Goal: Task Accomplishment & Management: Manage account settings

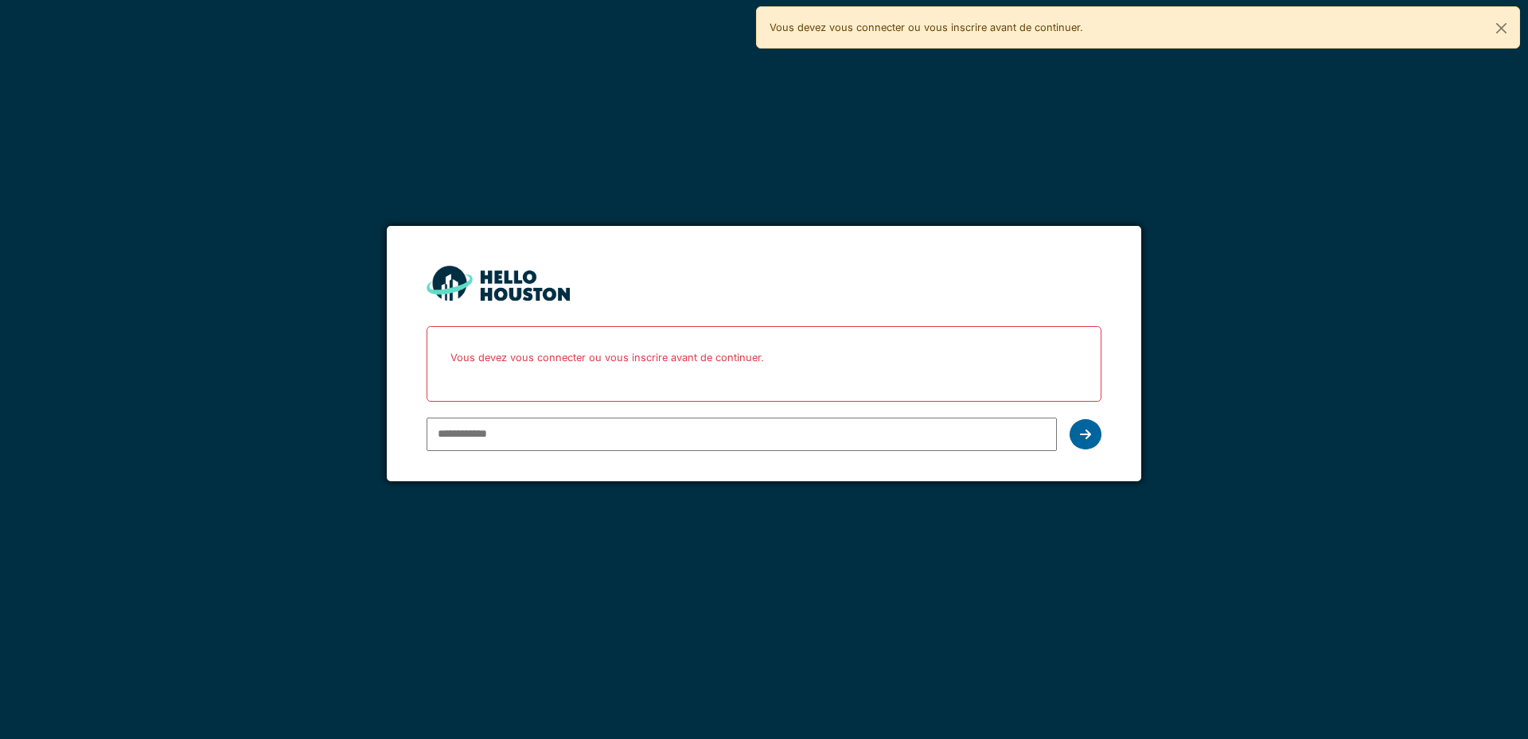
type input "**********"
click at [1088, 432] on icon at bounding box center [1085, 434] width 11 height 13
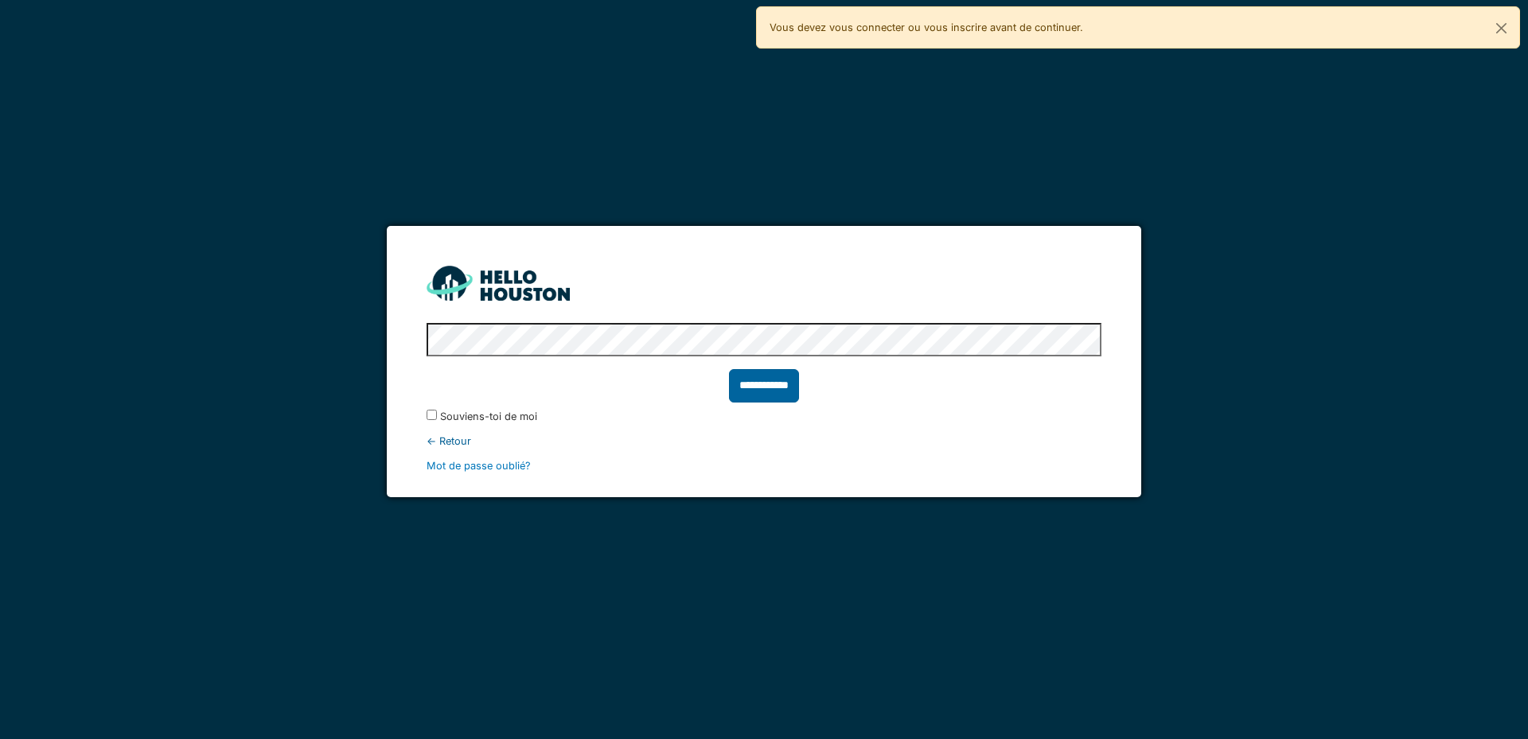
click at [748, 383] on input "**********" at bounding box center [764, 385] width 70 height 33
type input "******"
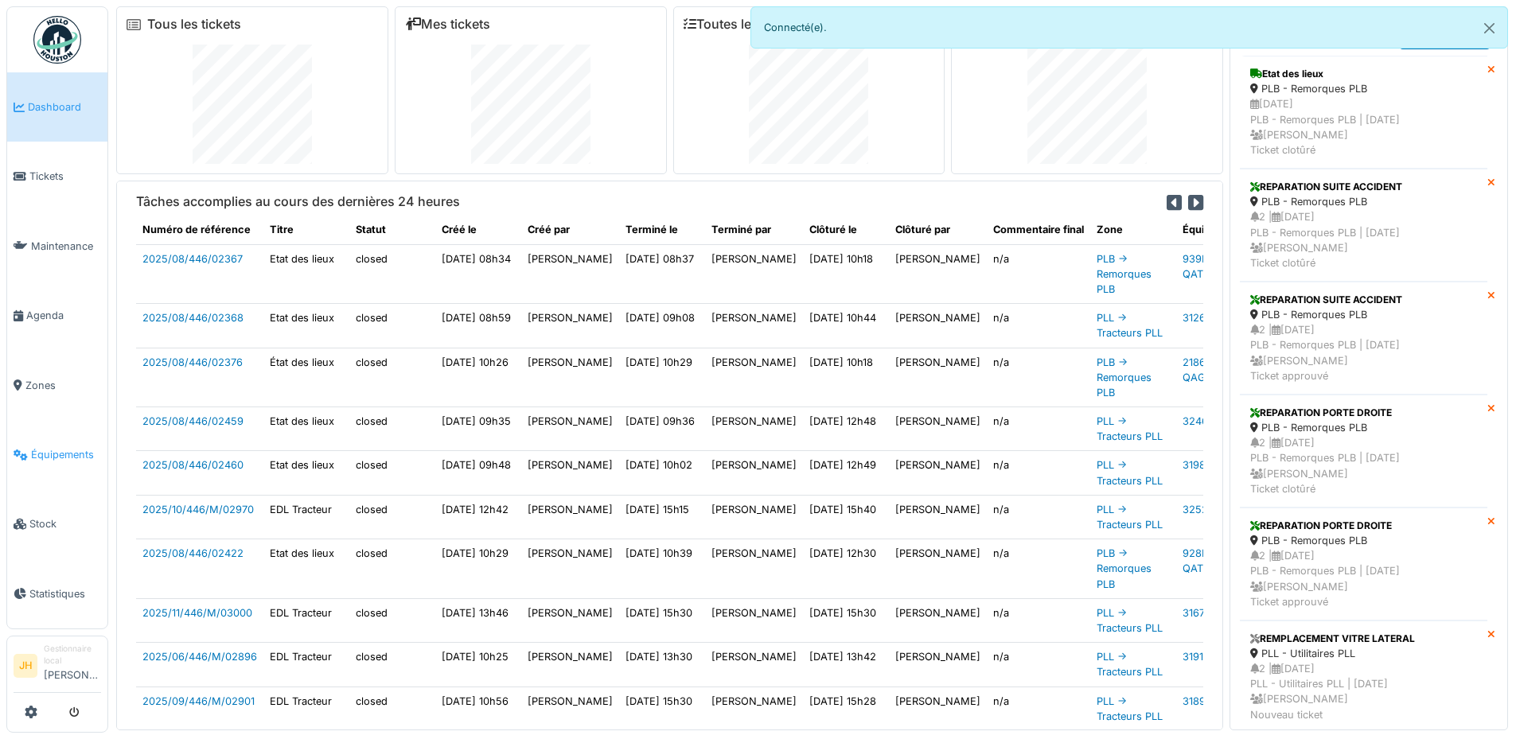
click at [68, 447] on span "Équipements" at bounding box center [66, 454] width 70 height 15
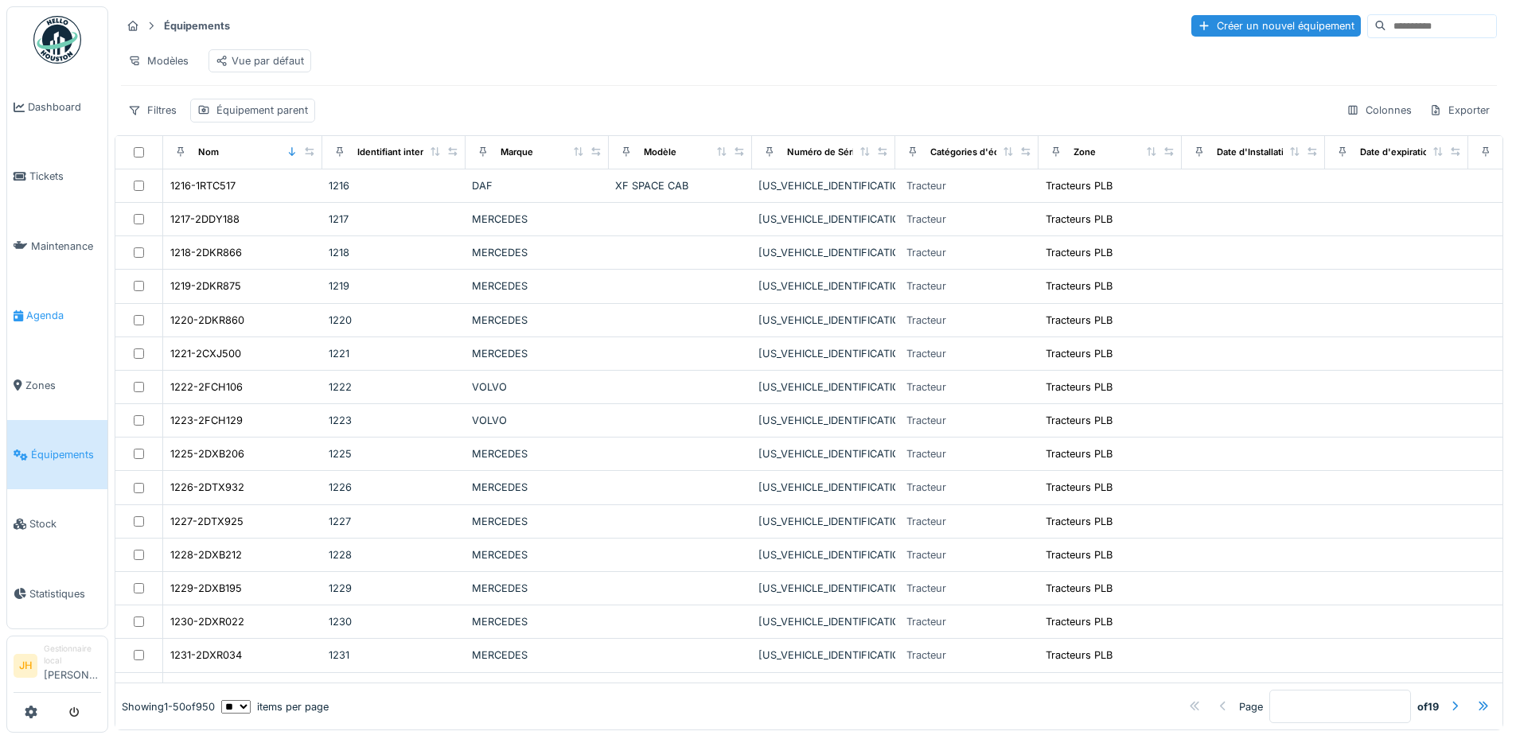
click at [66, 308] on span "Agenda" at bounding box center [63, 315] width 75 height 15
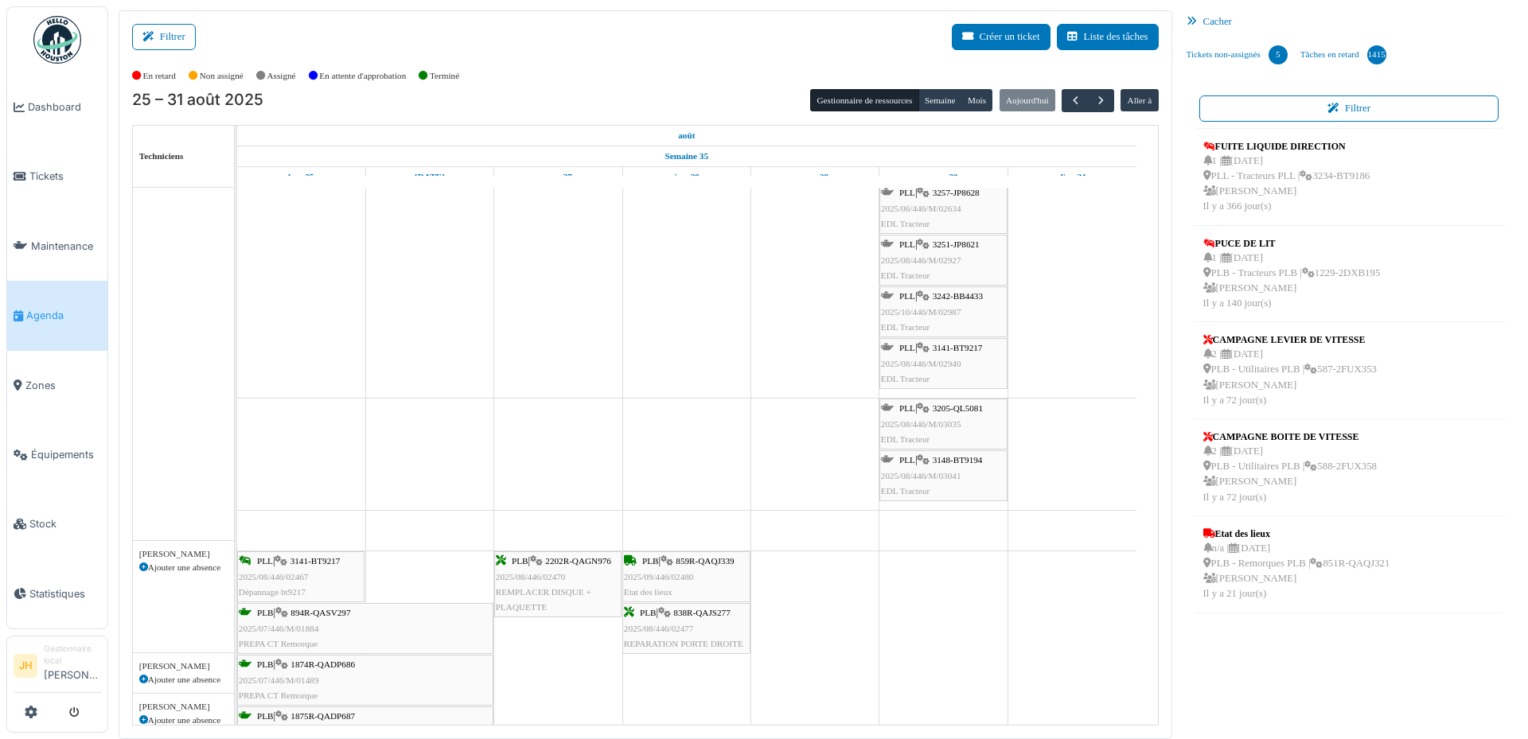
scroll to position [239, 0]
click at [76, 447] on span "Équipements" at bounding box center [66, 454] width 70 height 15
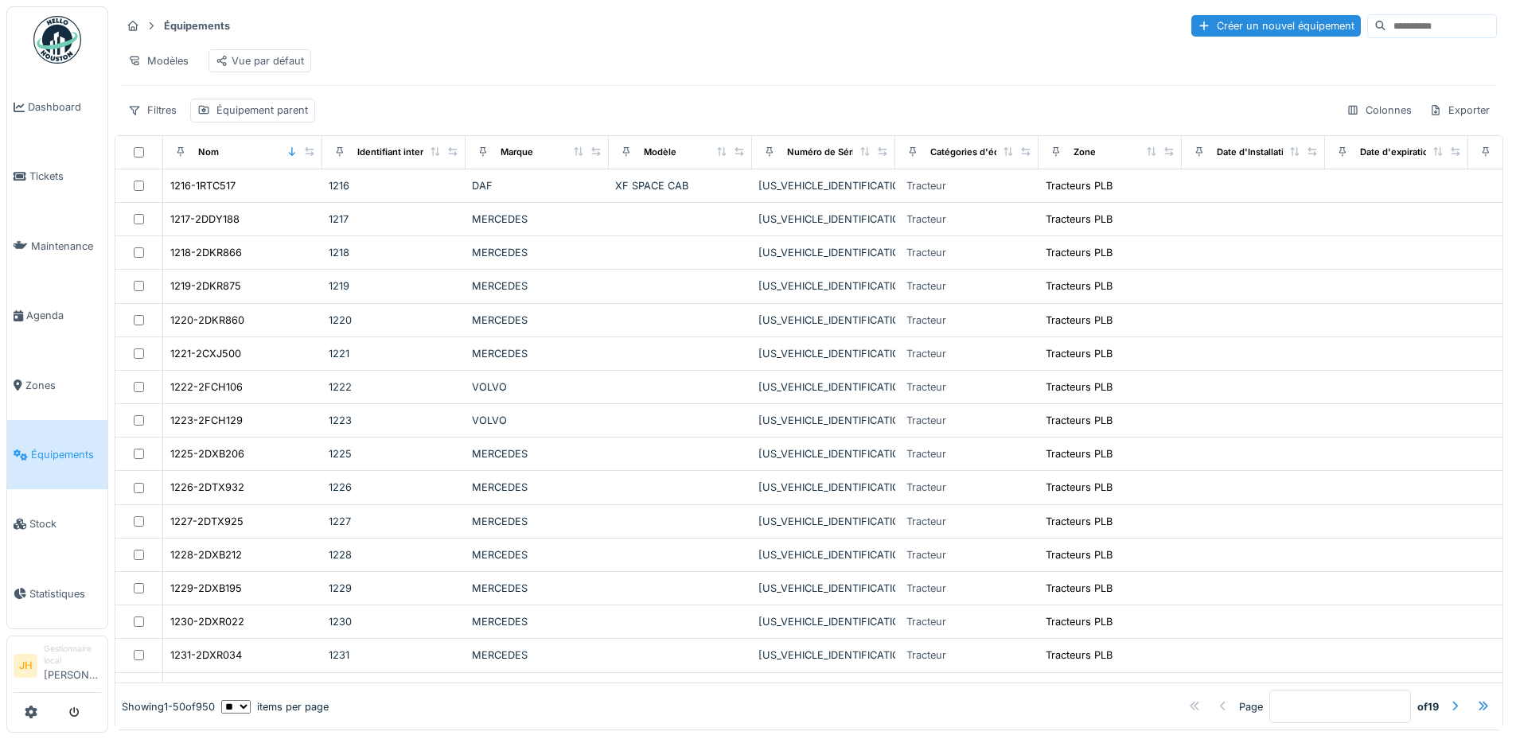
click at [1386, 26] on input at bounding box center [1441, 26] width 110 height 22
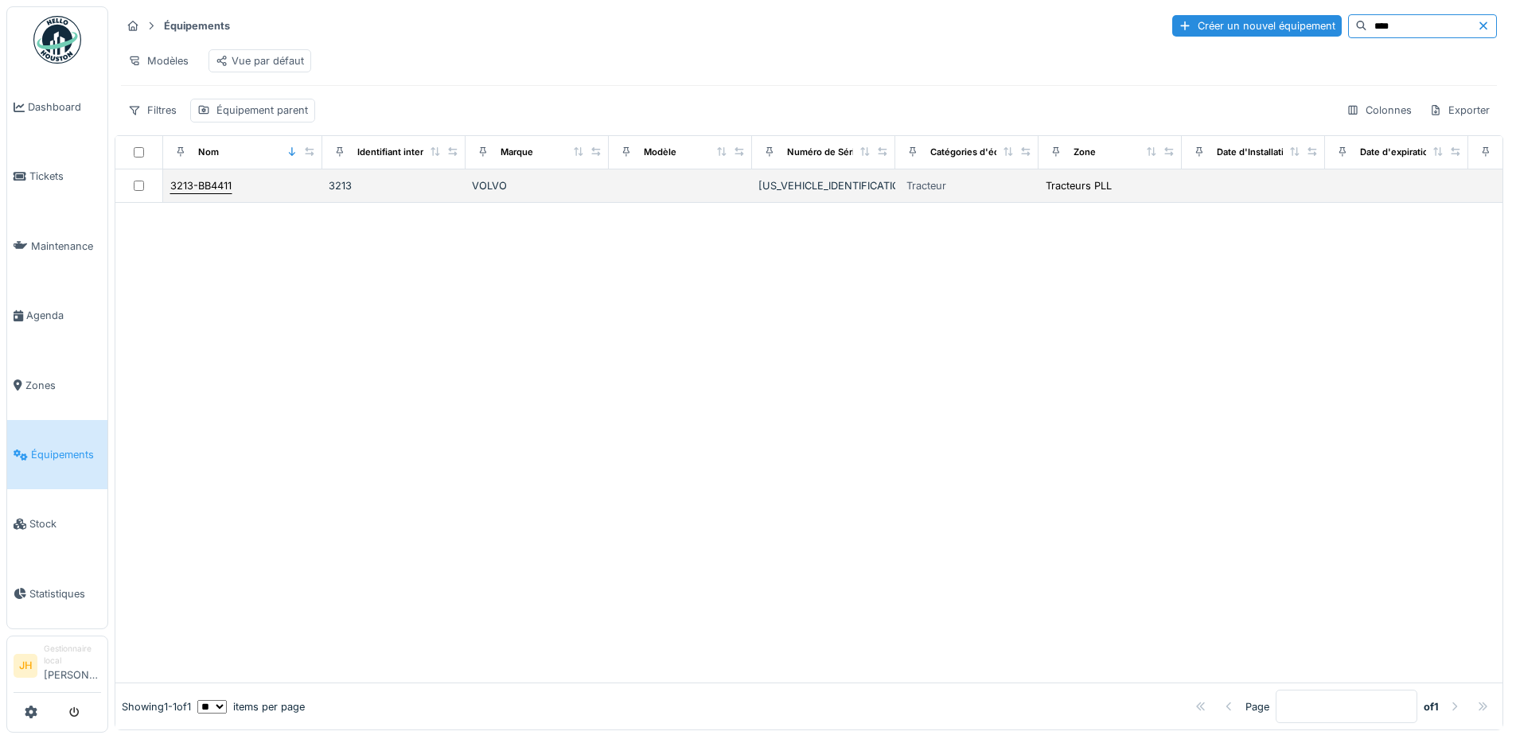
type input "****"
click at [204, 193] on div "3213-BB4411" at bounding box center [200, 185] width 61 height 15
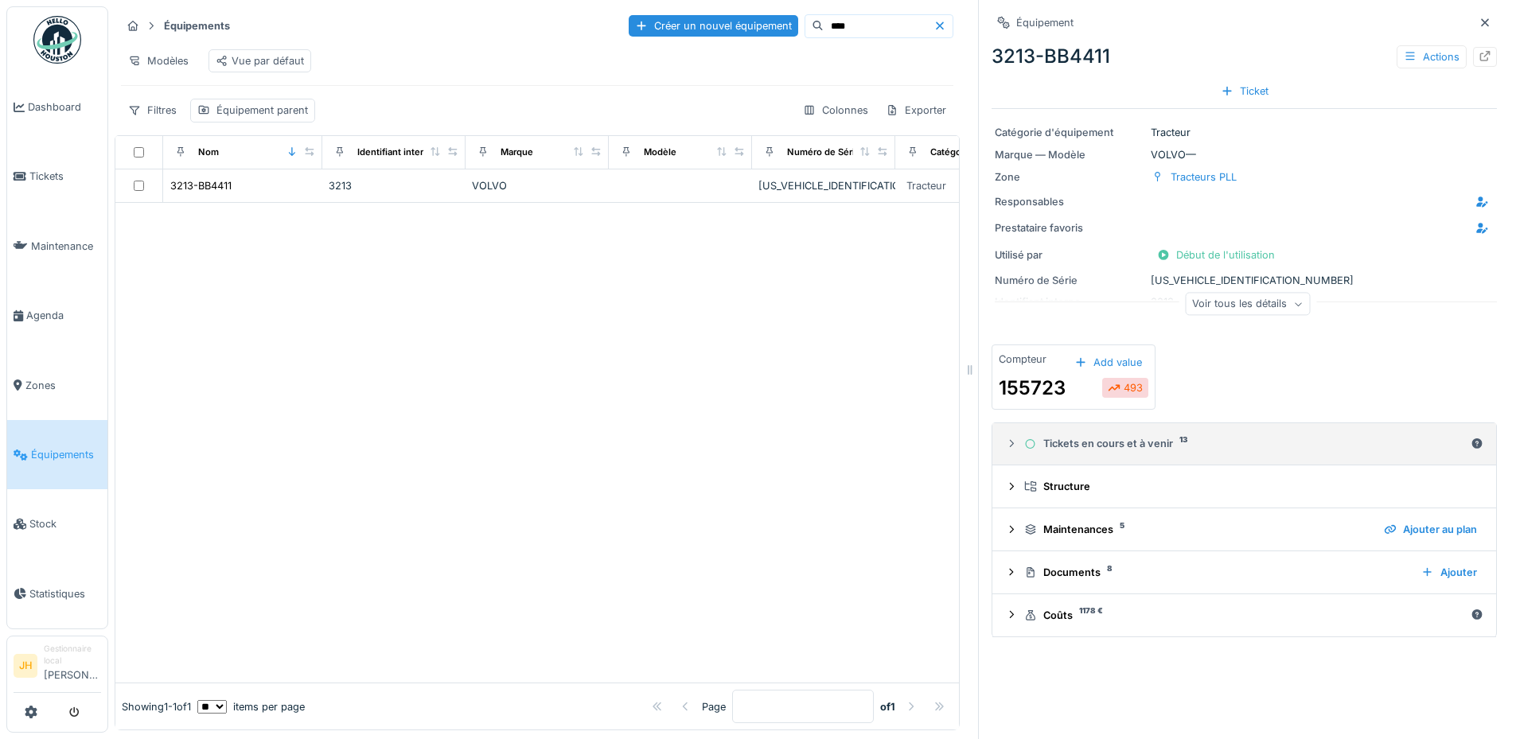
click at [1125, 442] on div "Tickets en cours et à venir 13" at bounding box center [1244, 443] width 440 height 15
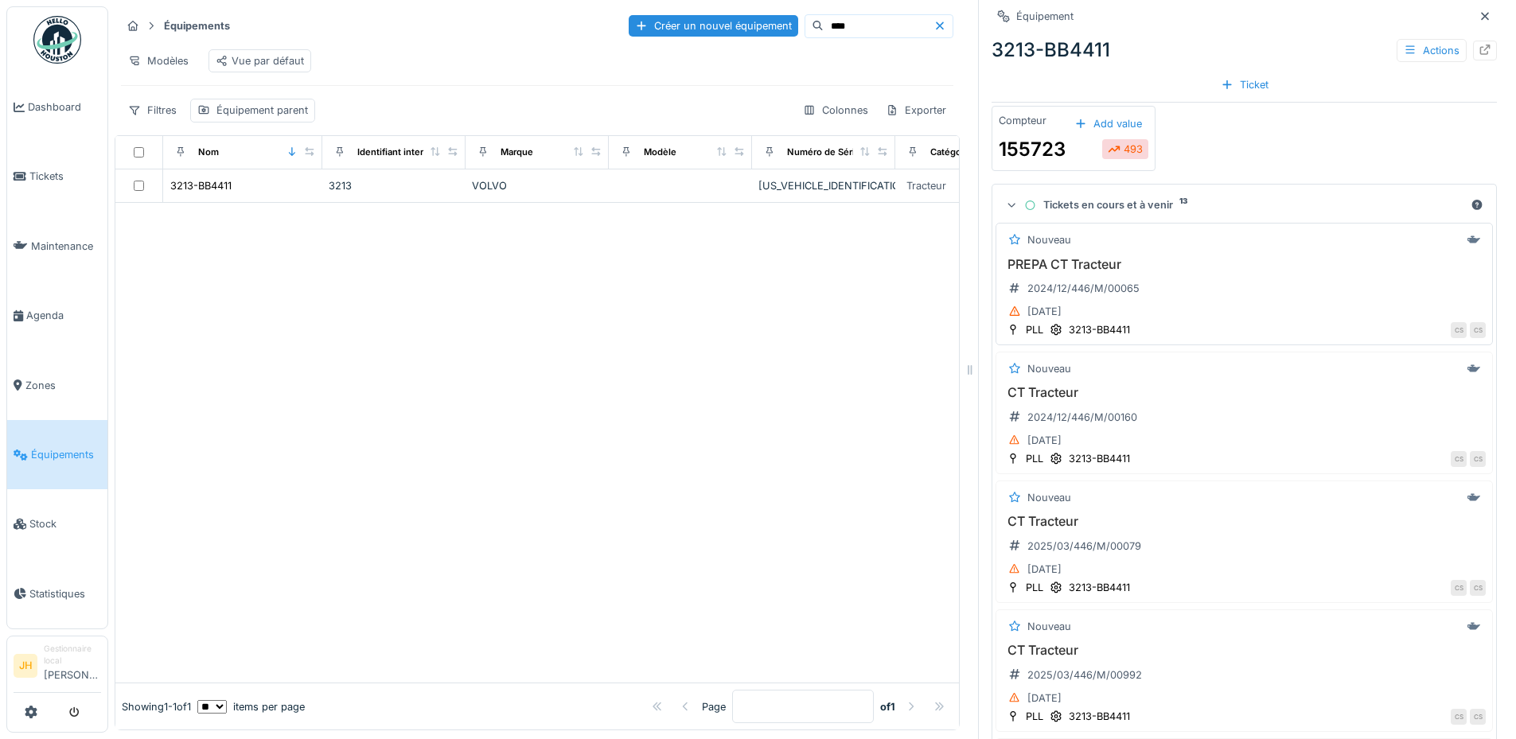
scroll to position [557, 0]
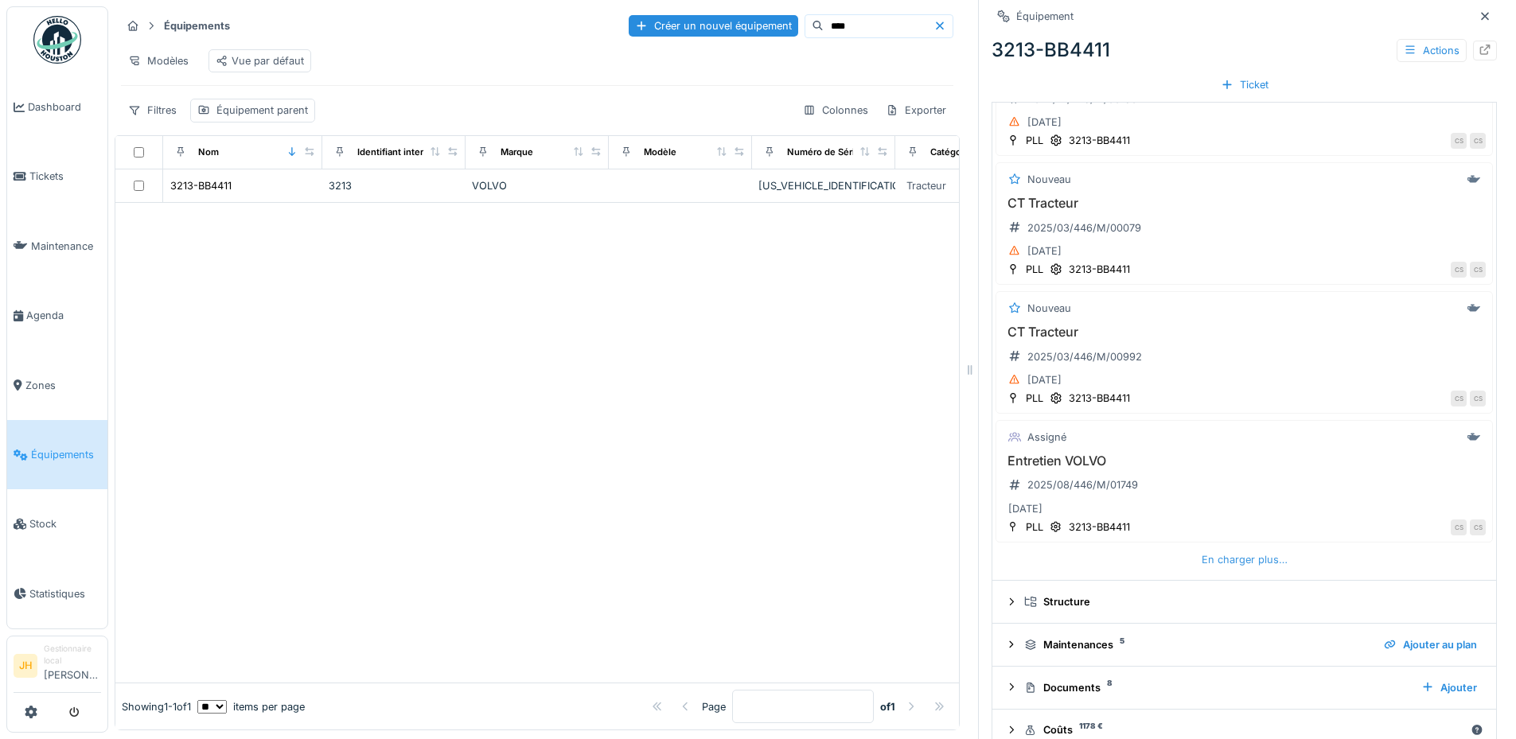
click at [1201, 559] on div "En charger plus…" at bounding box center [1244, 559] width 99 height 21
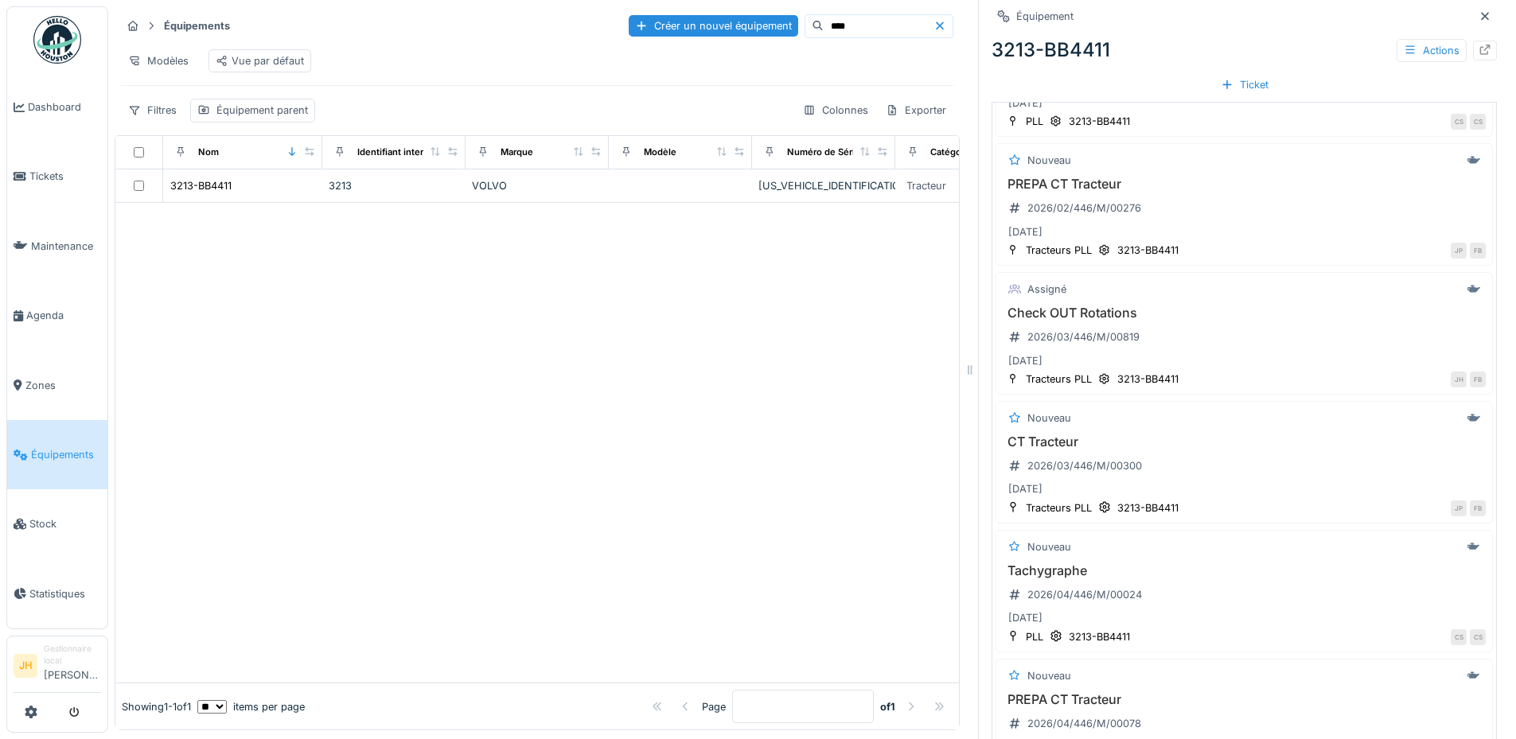
scroll to position [1034, 0]
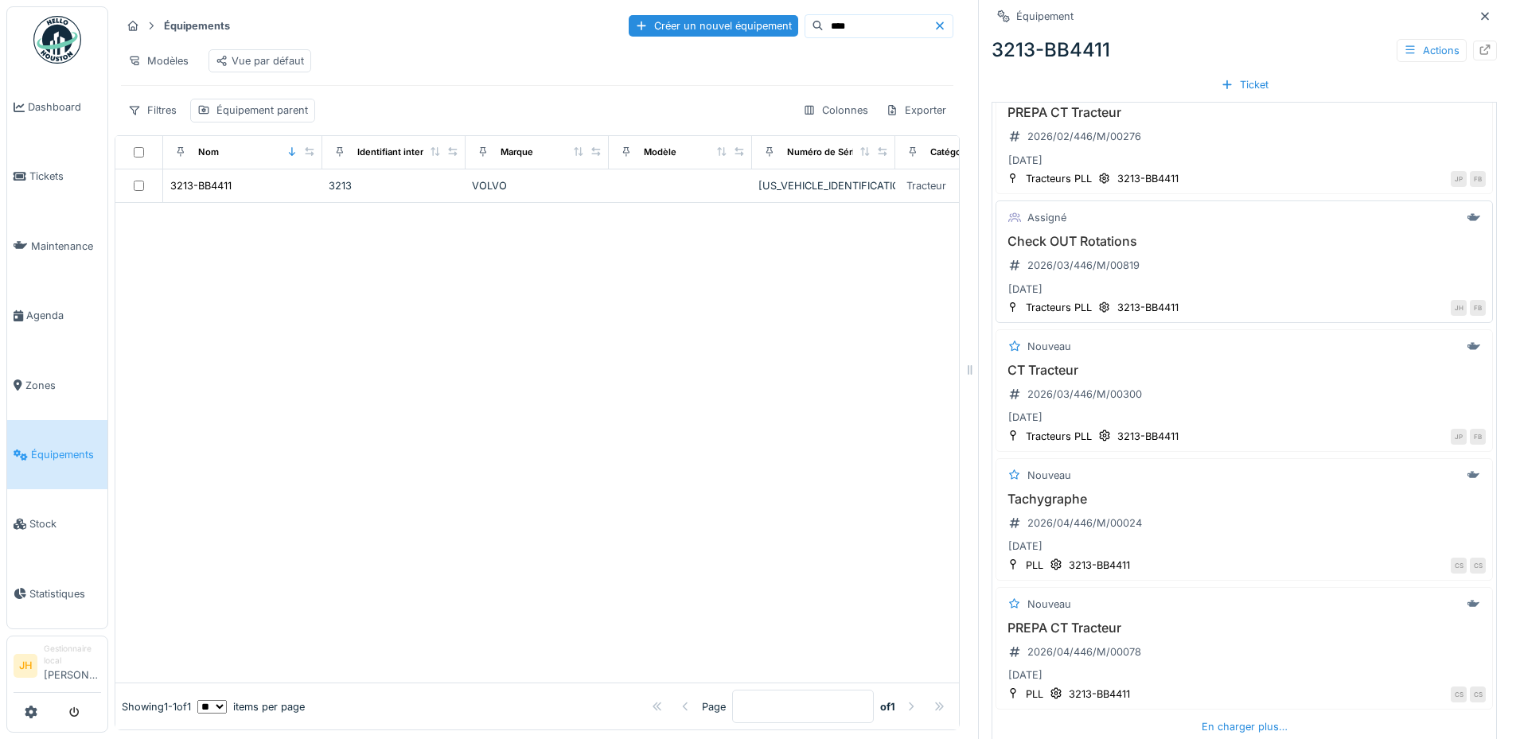
click at [1056, 244] on h3 "Check OUT Rotations" at bounding box center [1244, 241] width 483 height 15
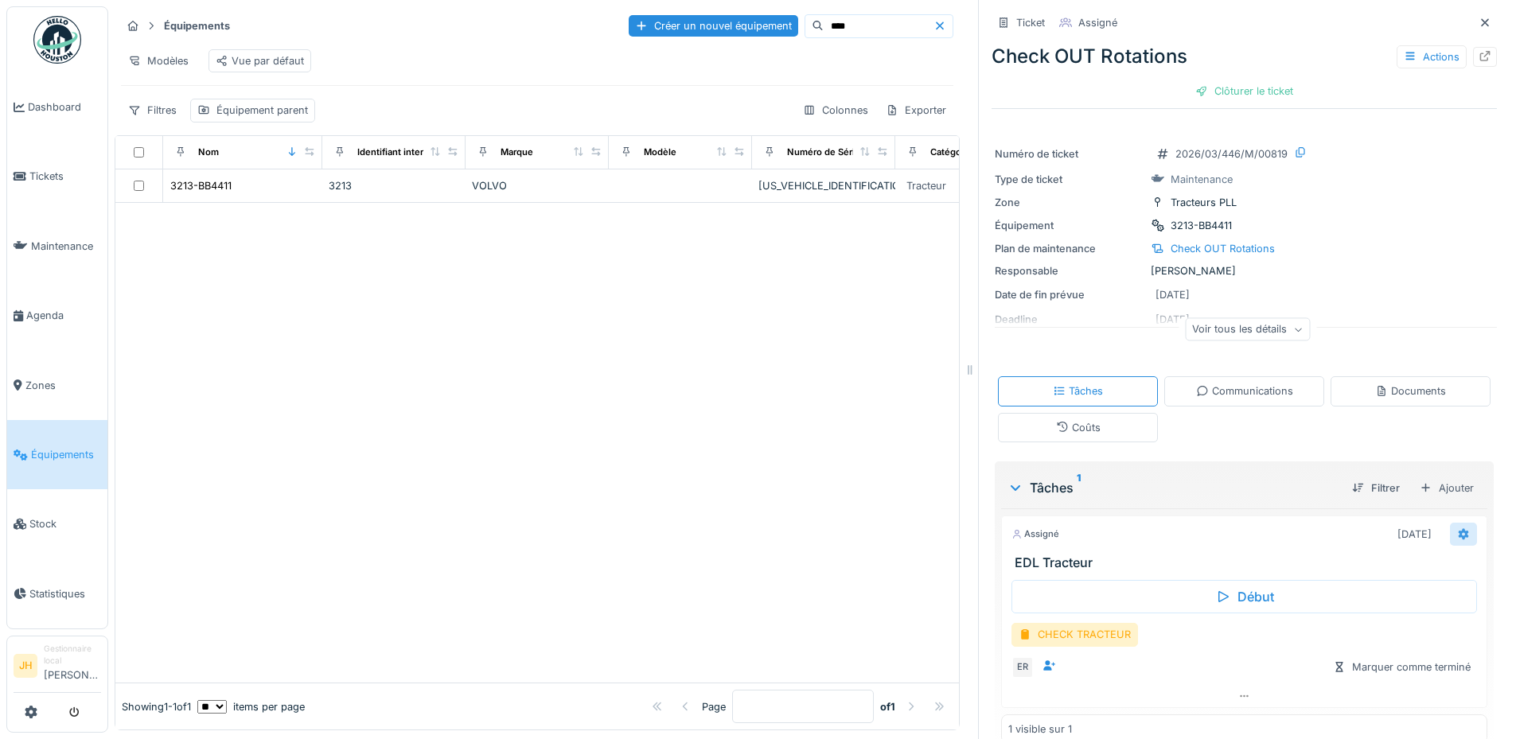
click at [1458, 539] on icon at bounding box center [1463, 533] width 10 height 11
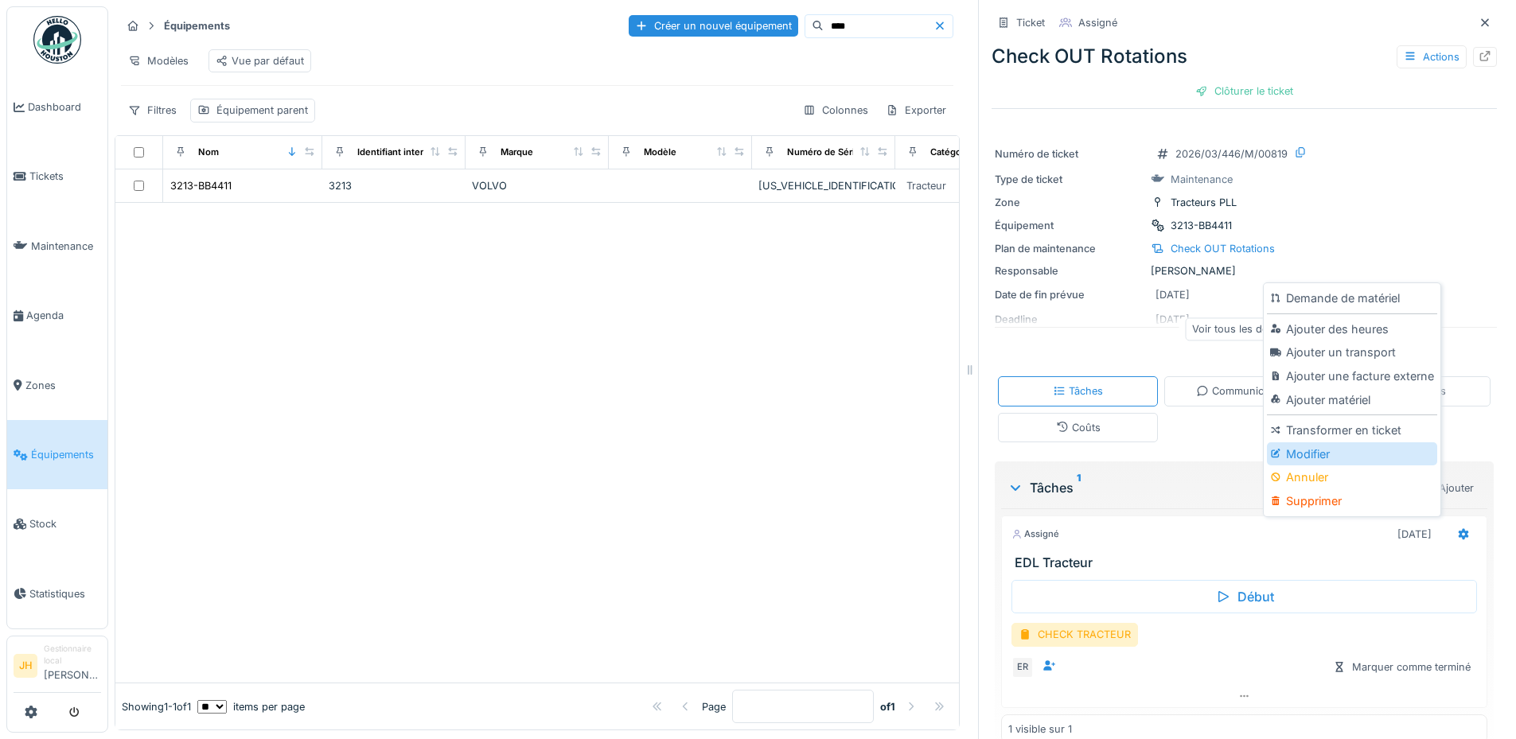
click at [1386, 462] on div "Modifier" at bounding box center [1351, 454] width 169 height 24
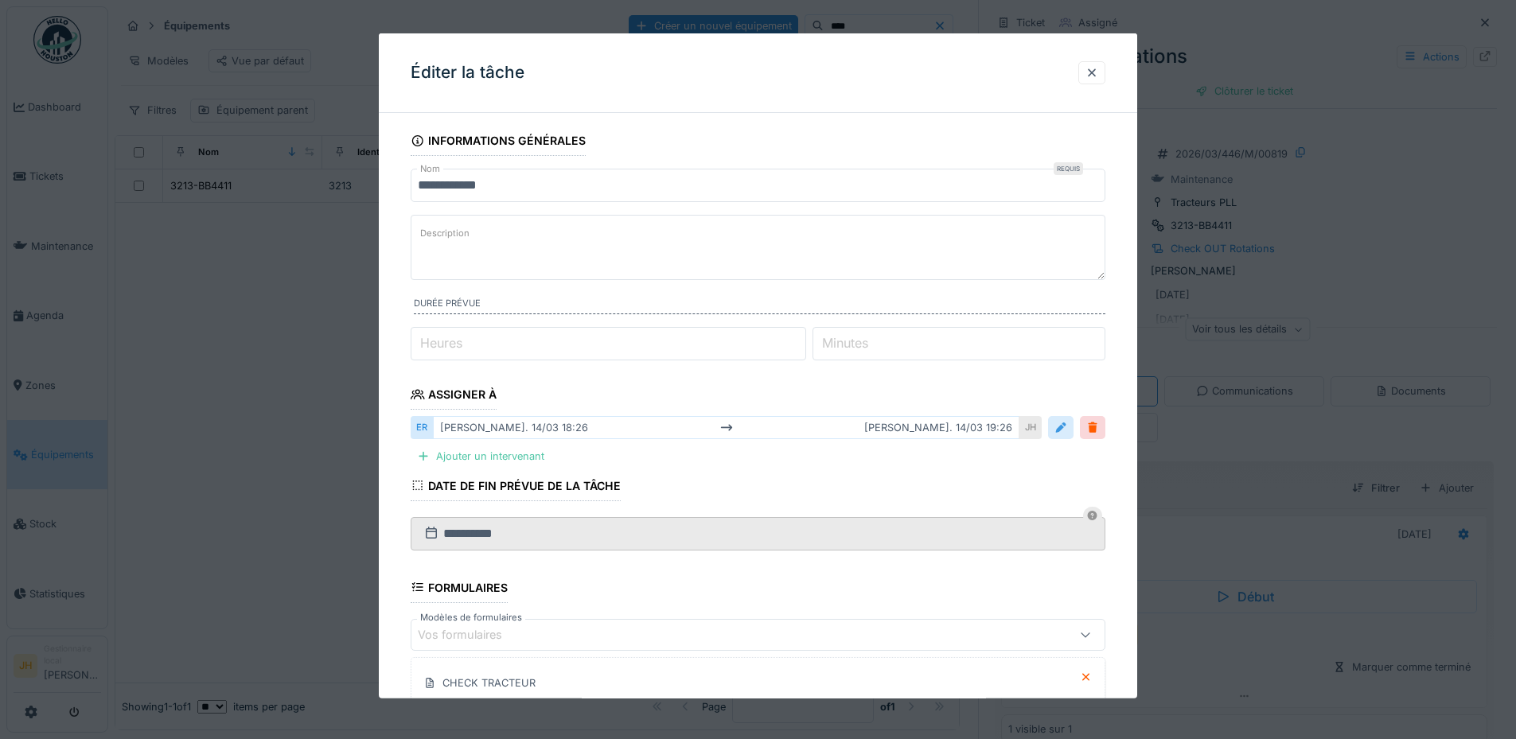
click at [1067, 431] on div at bounding box center [1060, 427] width 13 height 15
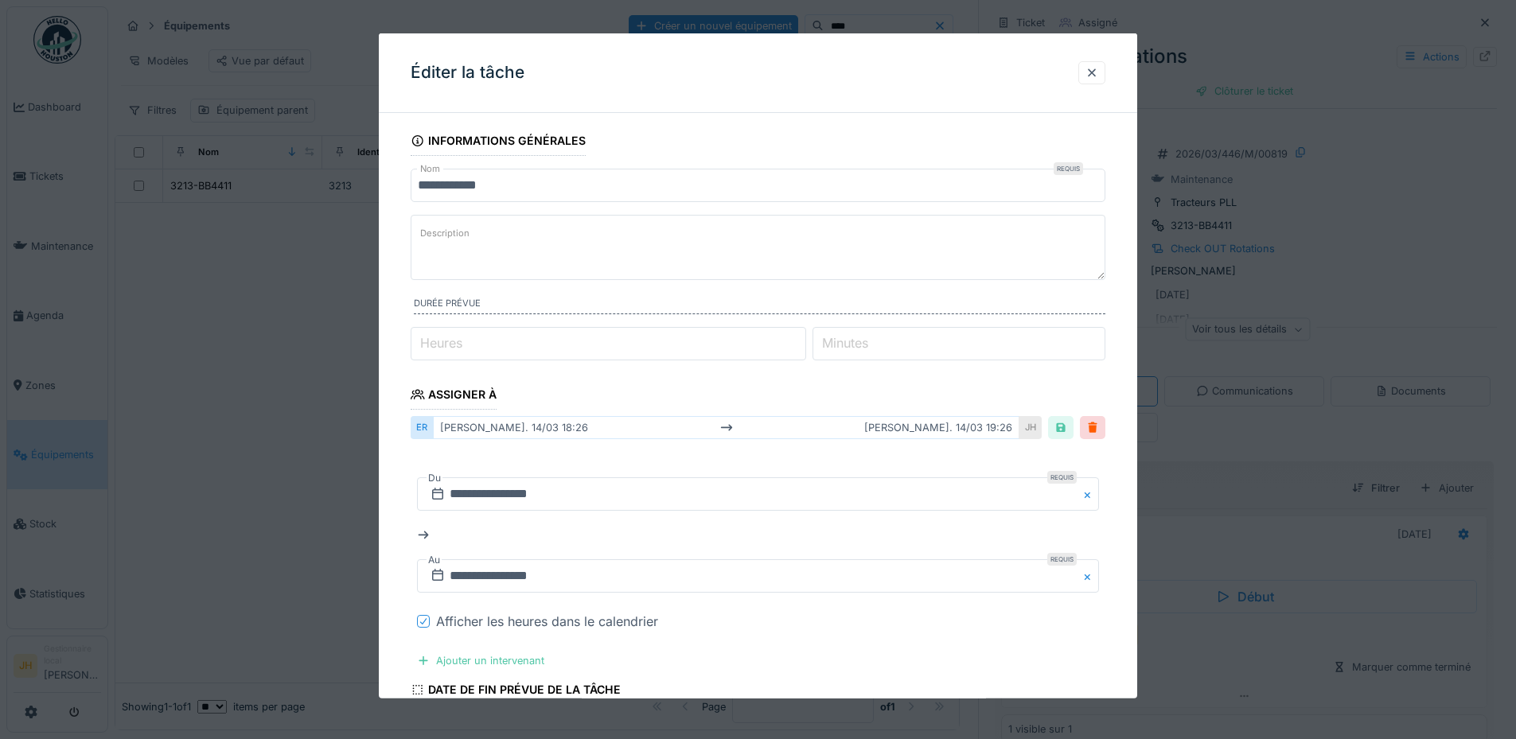
click at [423, 621] on icon at bounding box center [424, 621] width 10 height 8
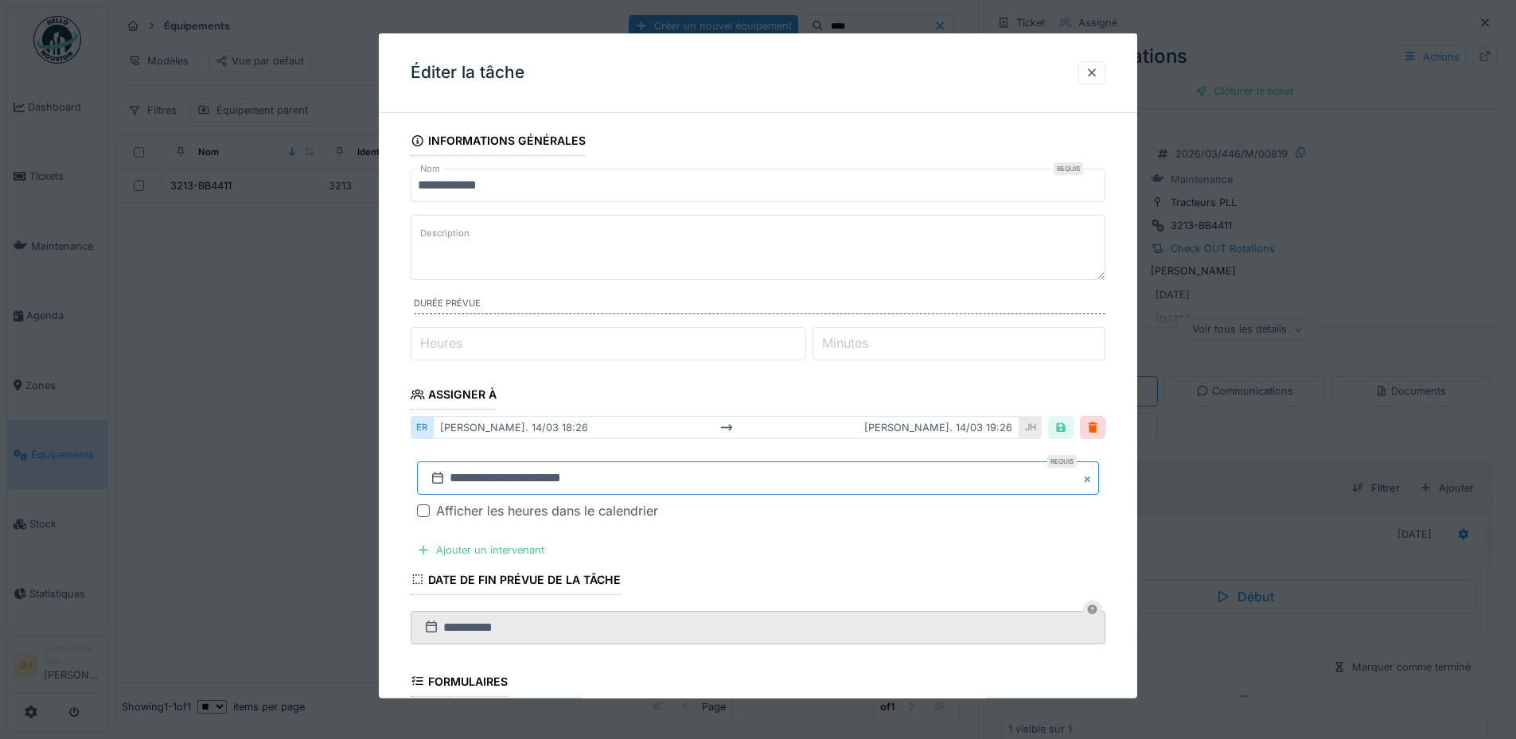
click at [500, 479] on input "**********" at bounding box center [758, 477] width 682 height 33
click at [680, 248] on button "Previous Month" at bounding box center [679, 241] width 25 height 25
click at [680, 248] on textarea "Description" at bounding box center [758, 247] width 695 height 65
click at [509, 486] on input "**********" at bounding box center [758, 477] width 682 height 33
click at [687, 236] on button "Previous Month" at bounding box center [679, 241] width 25 height 25
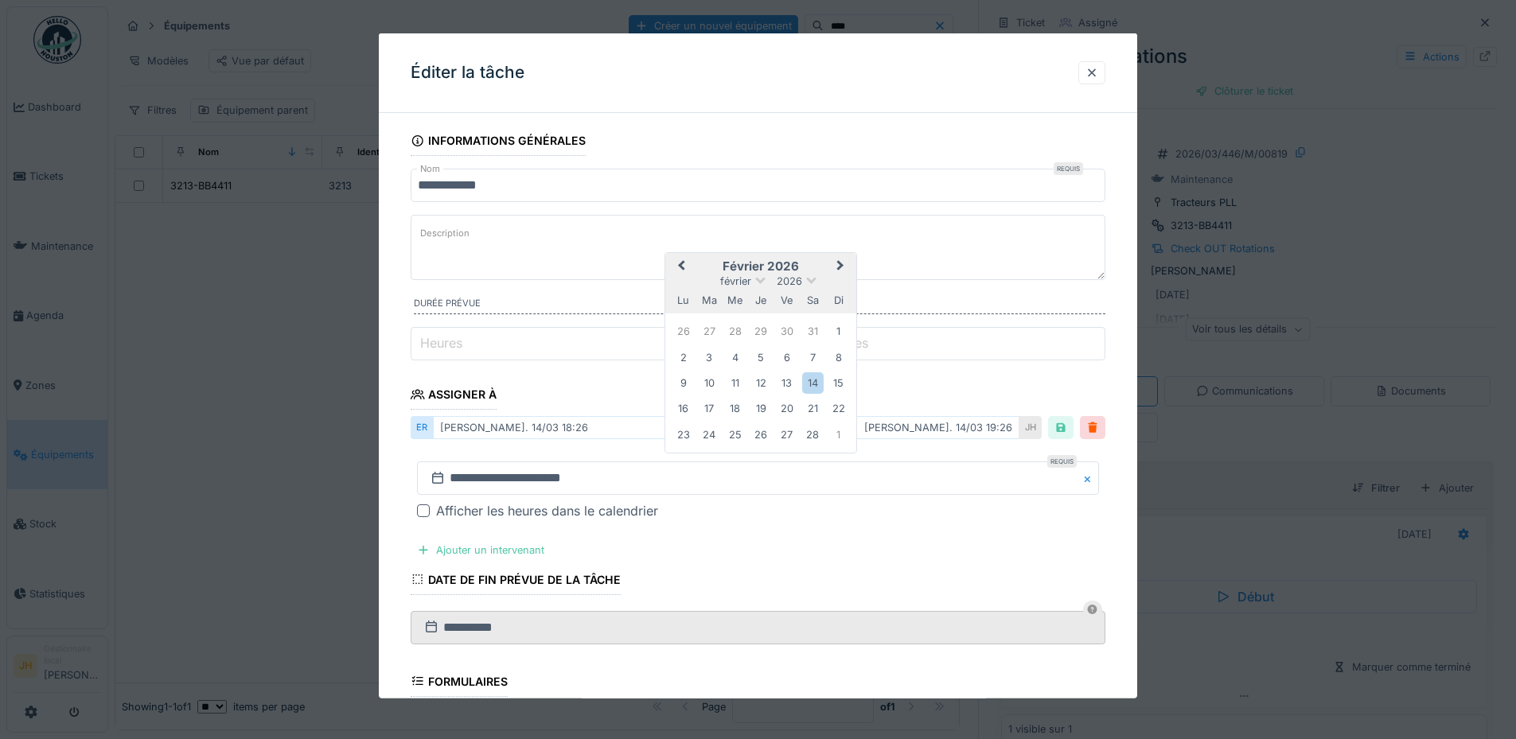
click at [677, 263] on button "Previous Month" at bounding box center [679, 267] width 25 height 25
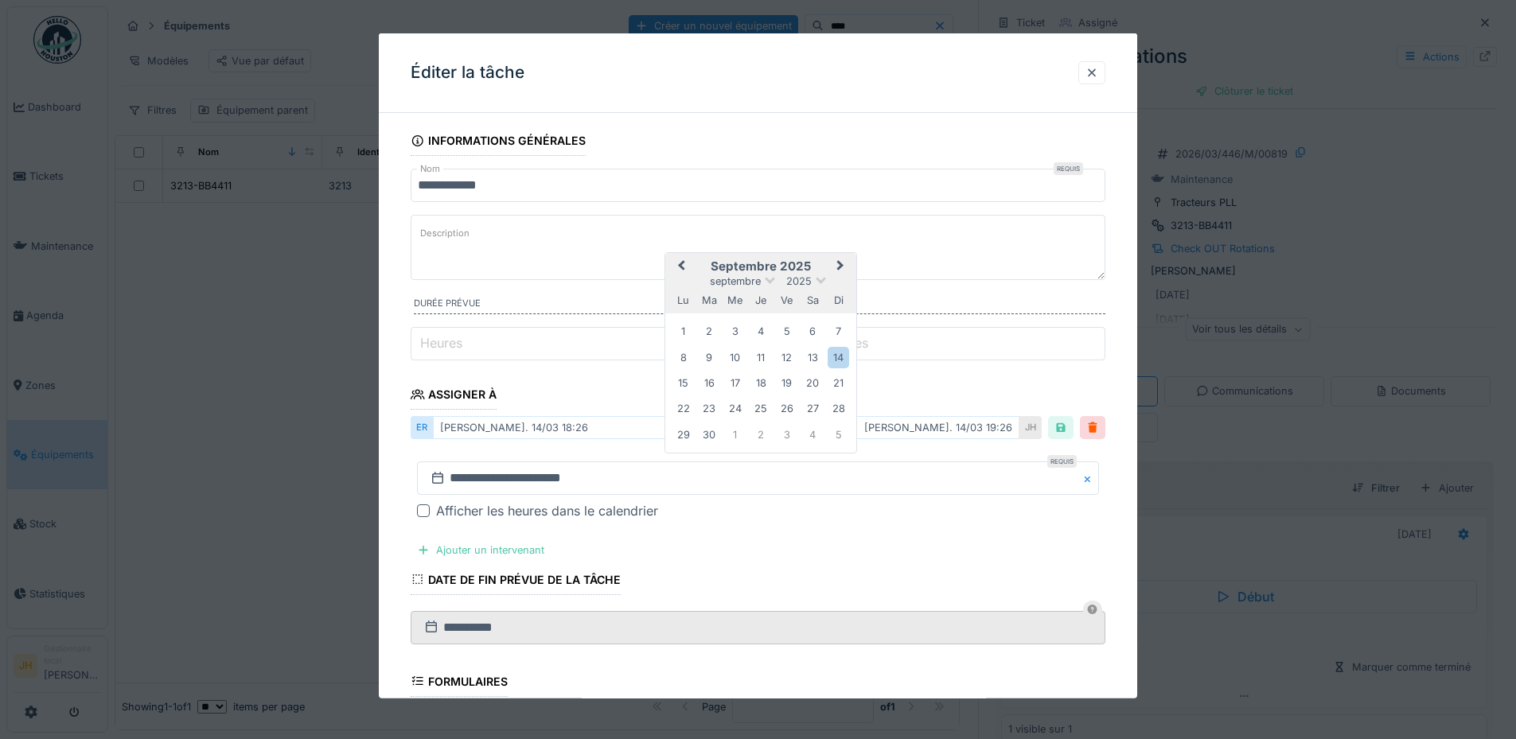
click at [677, 263] on button "Previous Month" at bounding box center [679, 267] width 25 height 25
click at [817, 437] on div "30" at bounding box center [812, 433] width 21 height 21
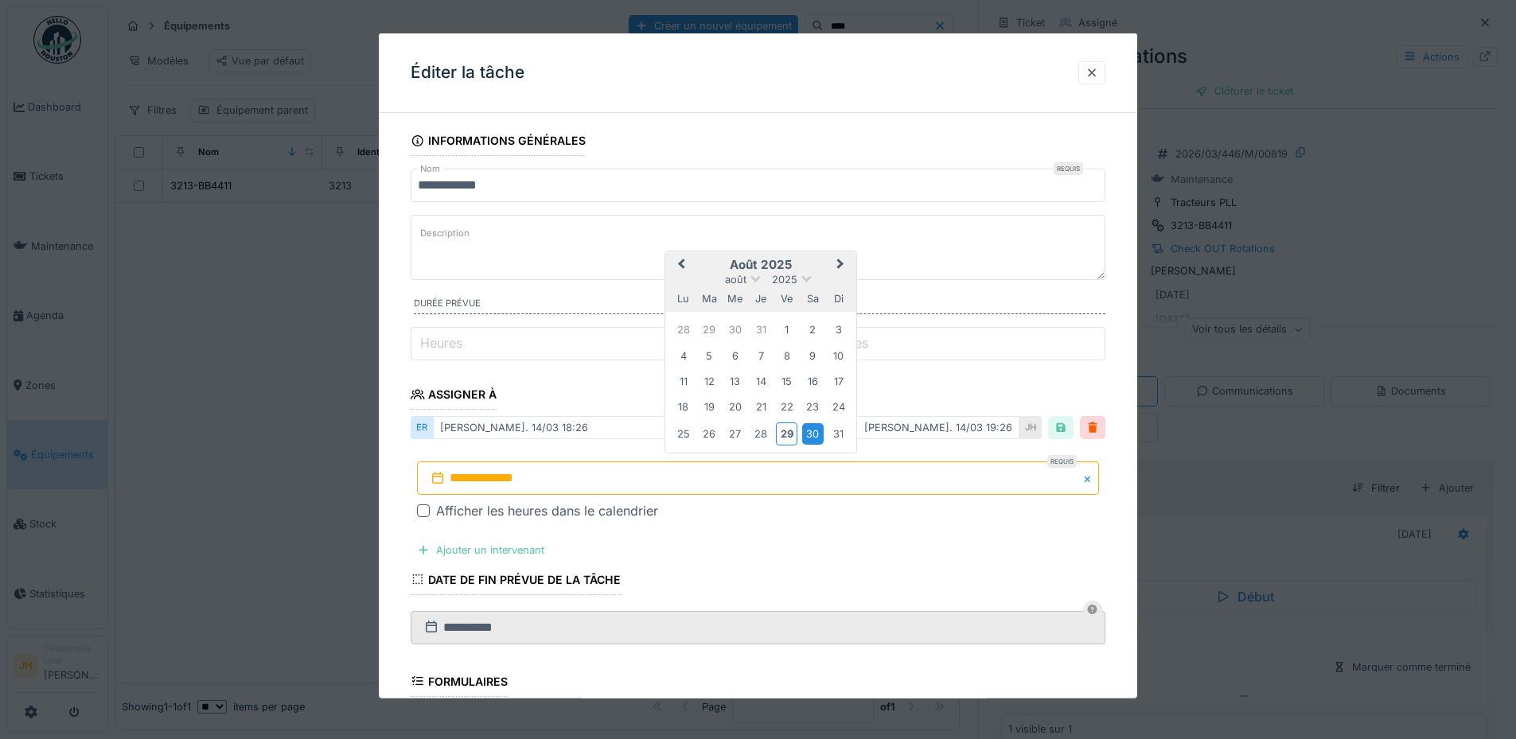
click at [817, 437] on div "30" at bounding box center [812, 433] width 21 height 21
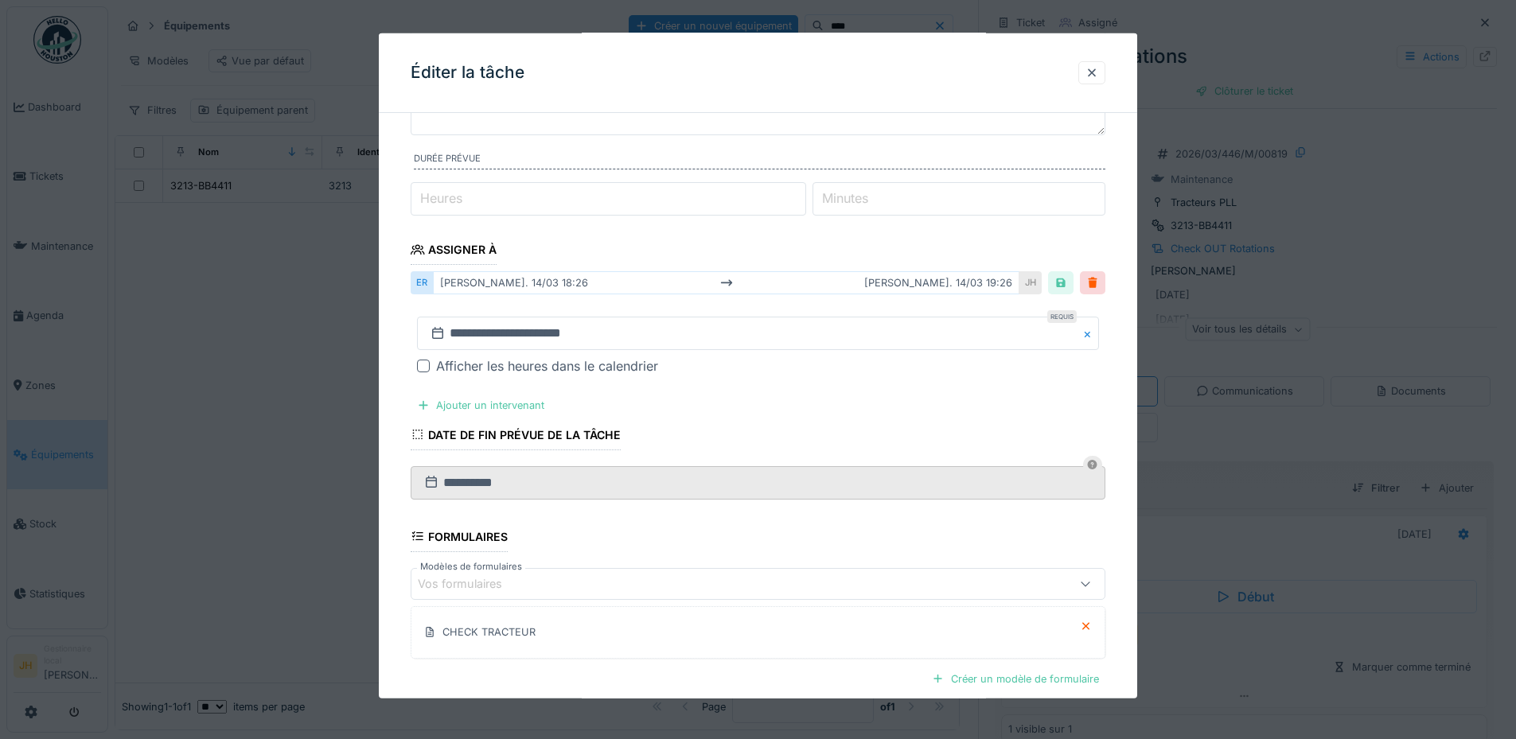
scroll to position [308, 0]
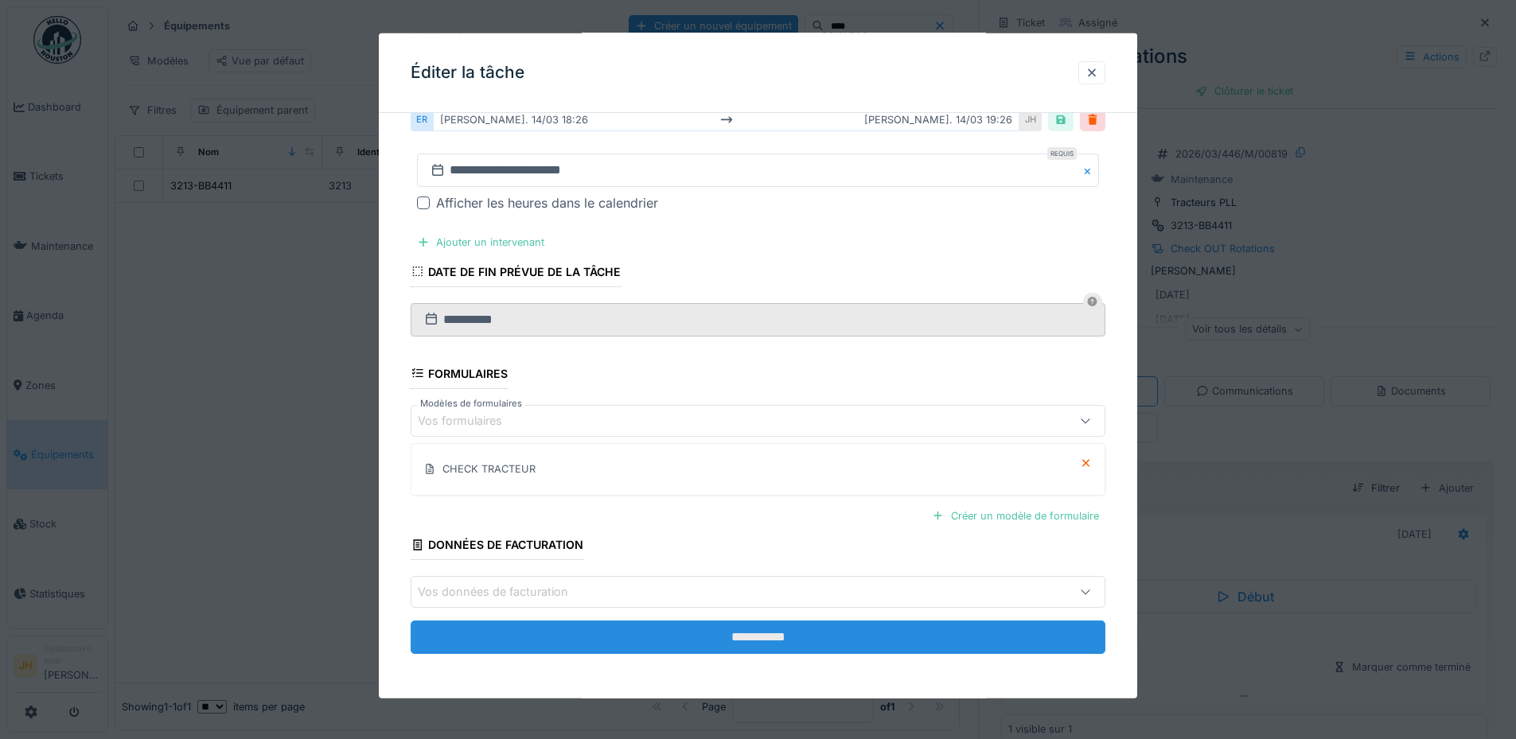
click at [794, 631] on input "**********" at bounding box center [758, 637] width 695 height 33
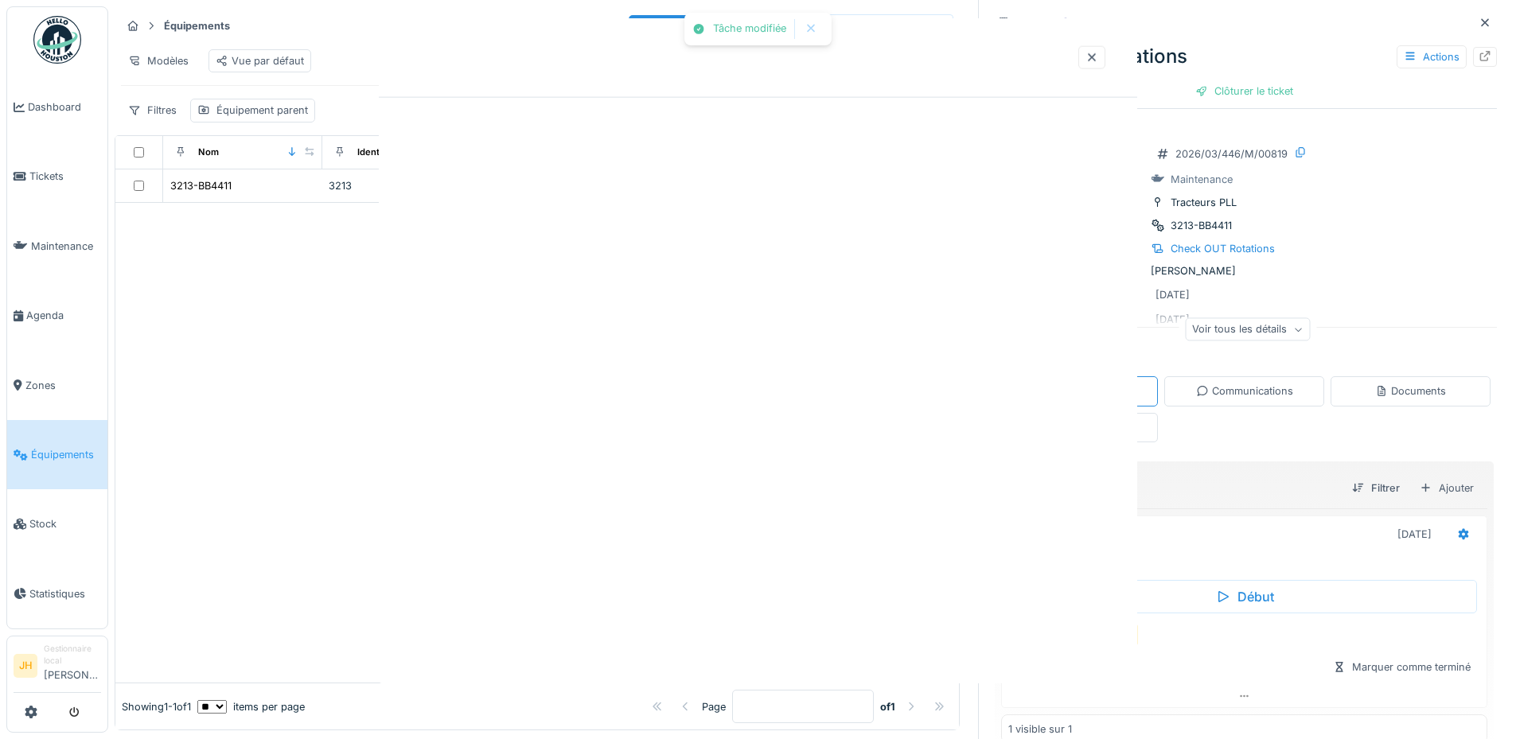
scroll to position [0, 0]
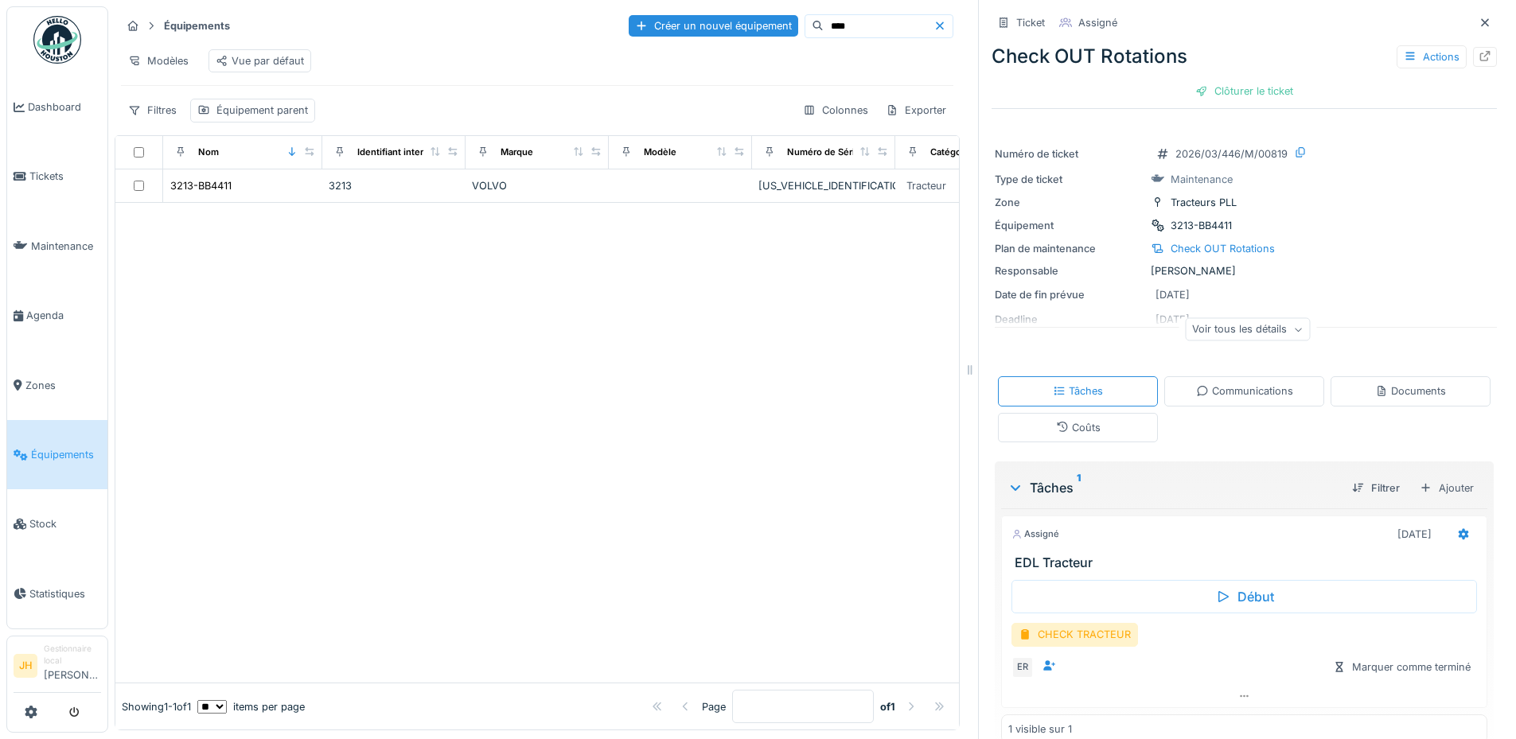
click at [34, 447] on span "Équipements" at bounding box center [66, 454] width 70 height 15
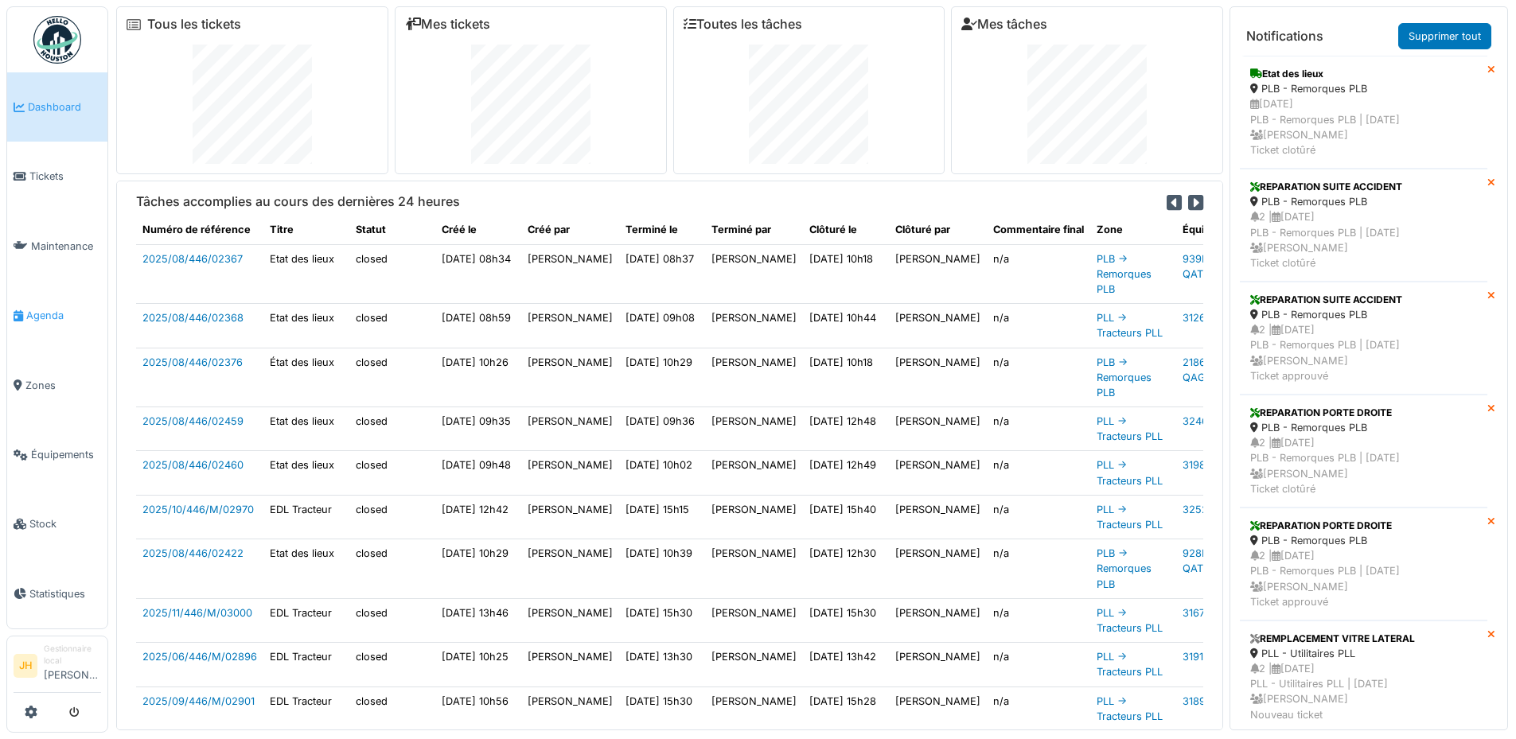
click at [65, 309] on span "Agenda" at bounding box center [63, 315] width 75 height 15
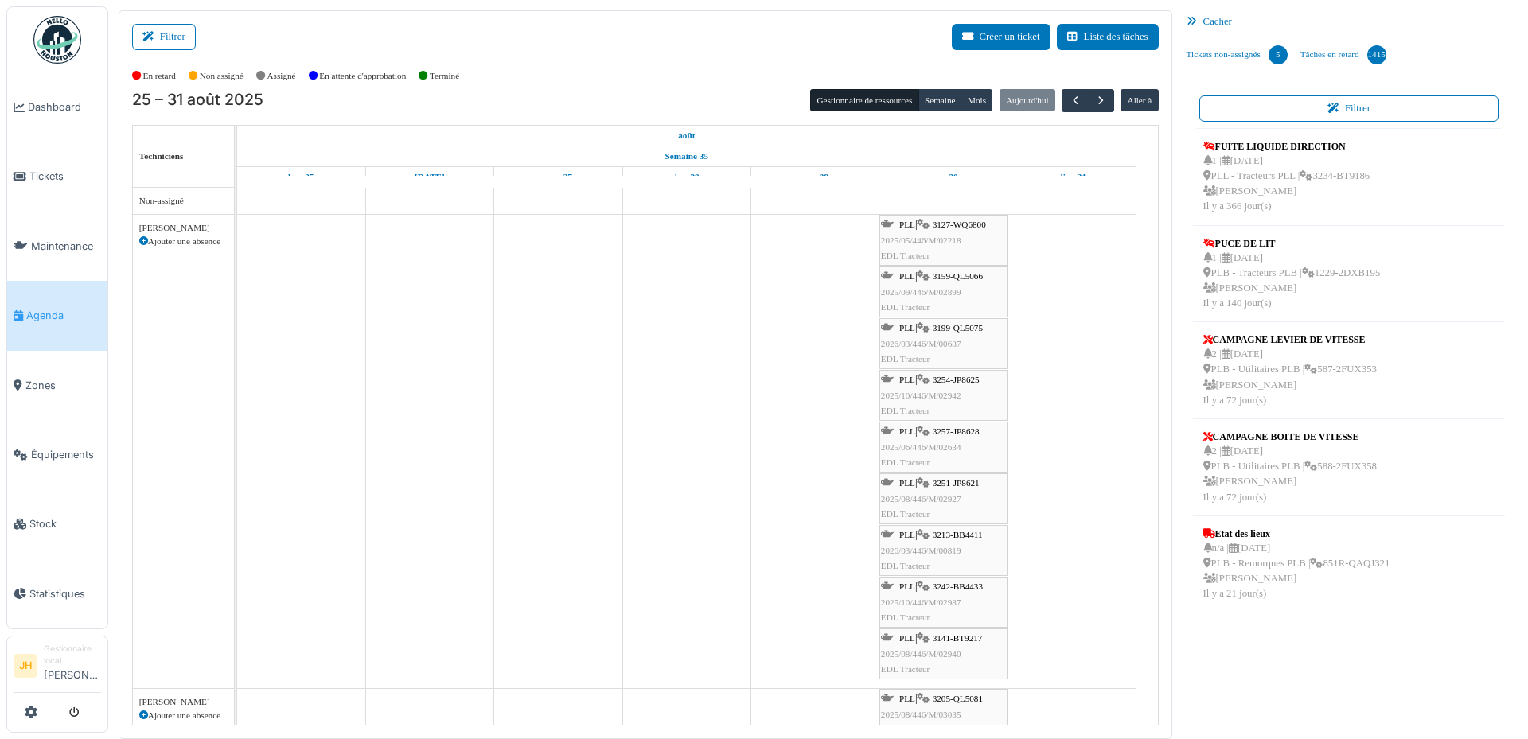
click at [952, 535] on span "3213-BB4411" at bounding box center [958, 535] width 50 height 10
click at [929, 540] on icon at bounding box center [923, 535] width 13 height 10
click at [948, 544] on div "PLL | 3213-BB4411 2026/03/446/M/00819 EDL Tracteur" at bounding box center [943, 551] width 125 height 46
click at [959, 544] on div "PLL | 3213-BB4411 2026/03/446/M/00819 EDL Tracteur" at bounding box center [943, 551] width 125 height 46
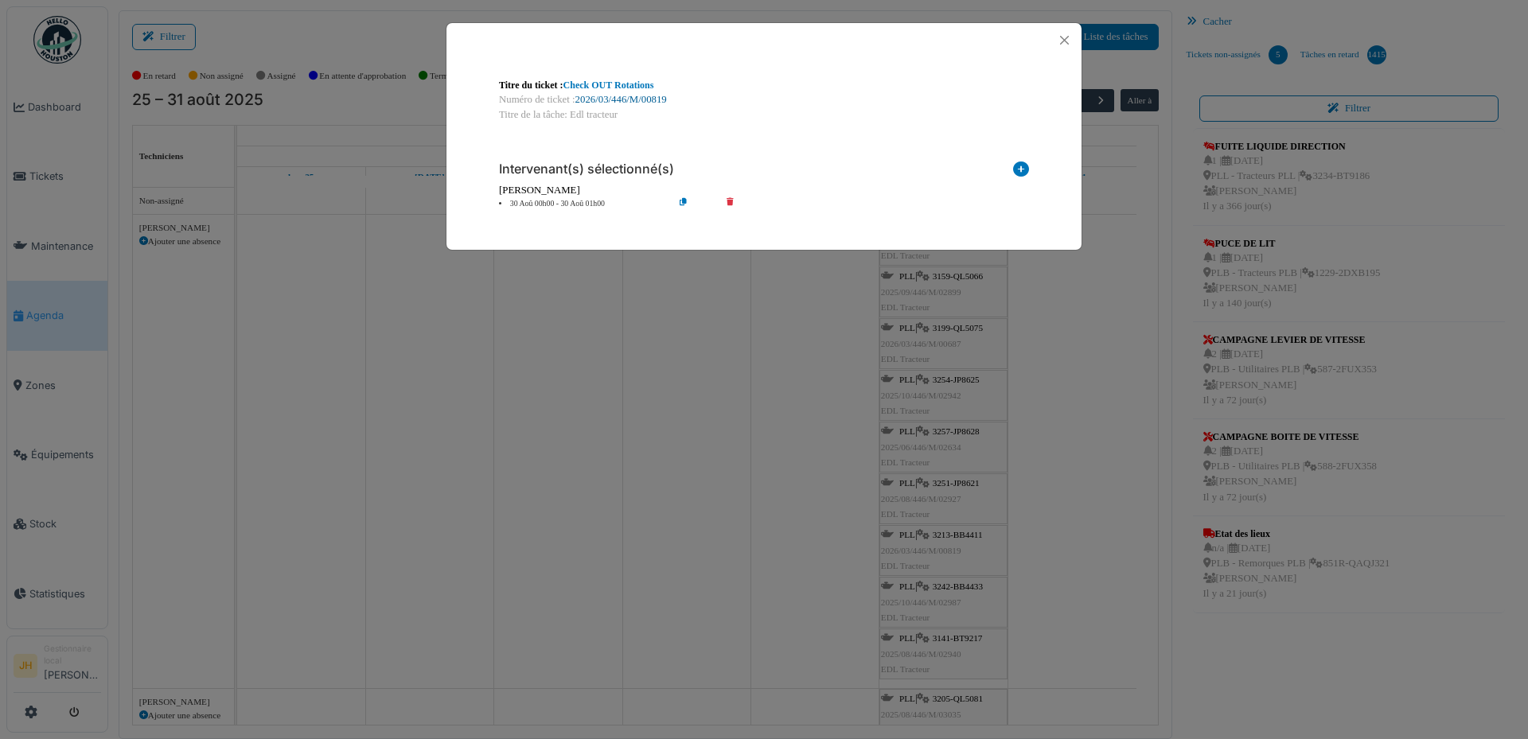
click at [641, 98] on link "2026/03/446/M/00819" at bounding box center [621, 99] width 92 height 11
click at [1072, 41] on button "Close" at bounding box center [1063, 39] width 21 height 21
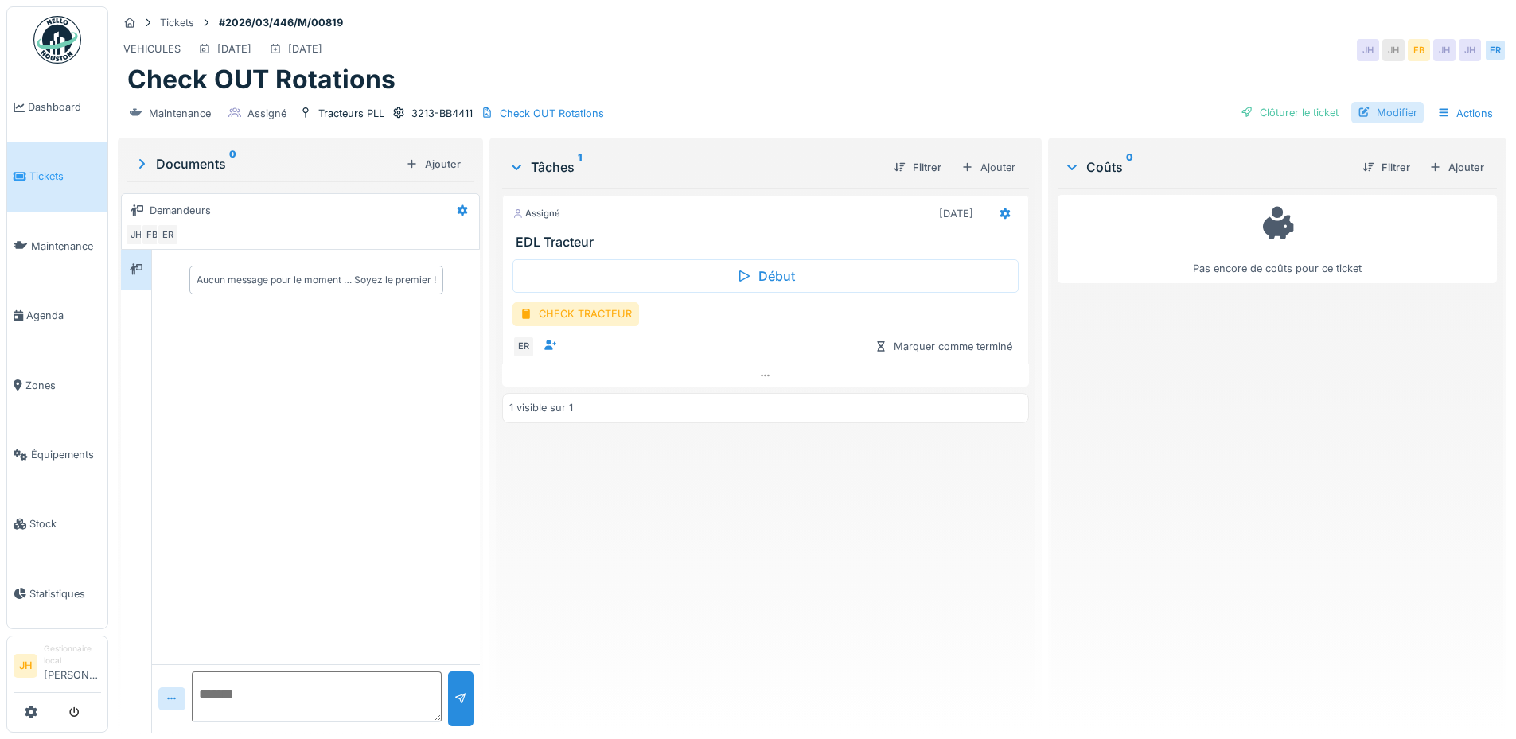
click at [1382, 109] on div "Modifier" at bounding box center [1387, 112] width 72 height 21
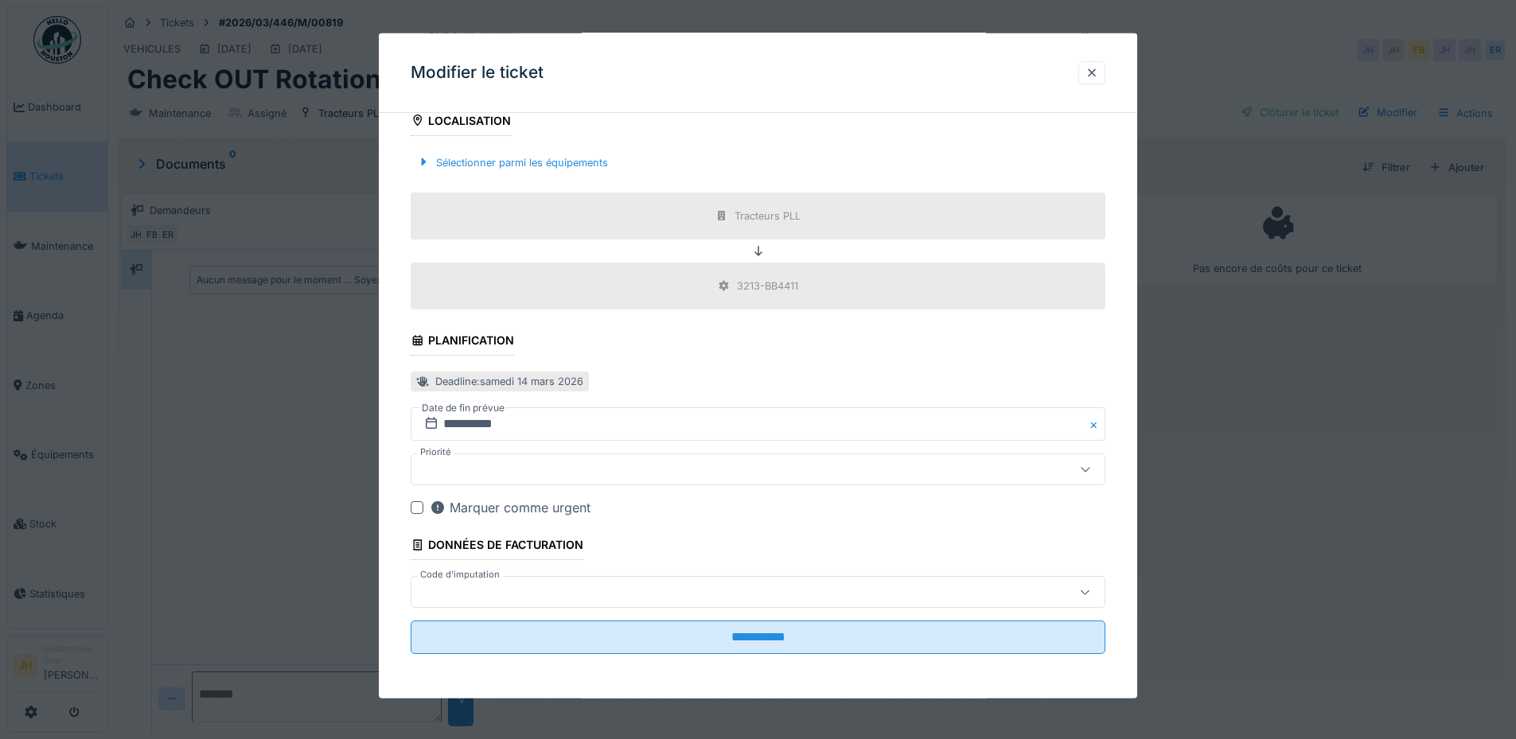
scroll to position [12, 0]
click at [473, 424] on input "**********" at bounding box center [758, 423] width 695 height 33
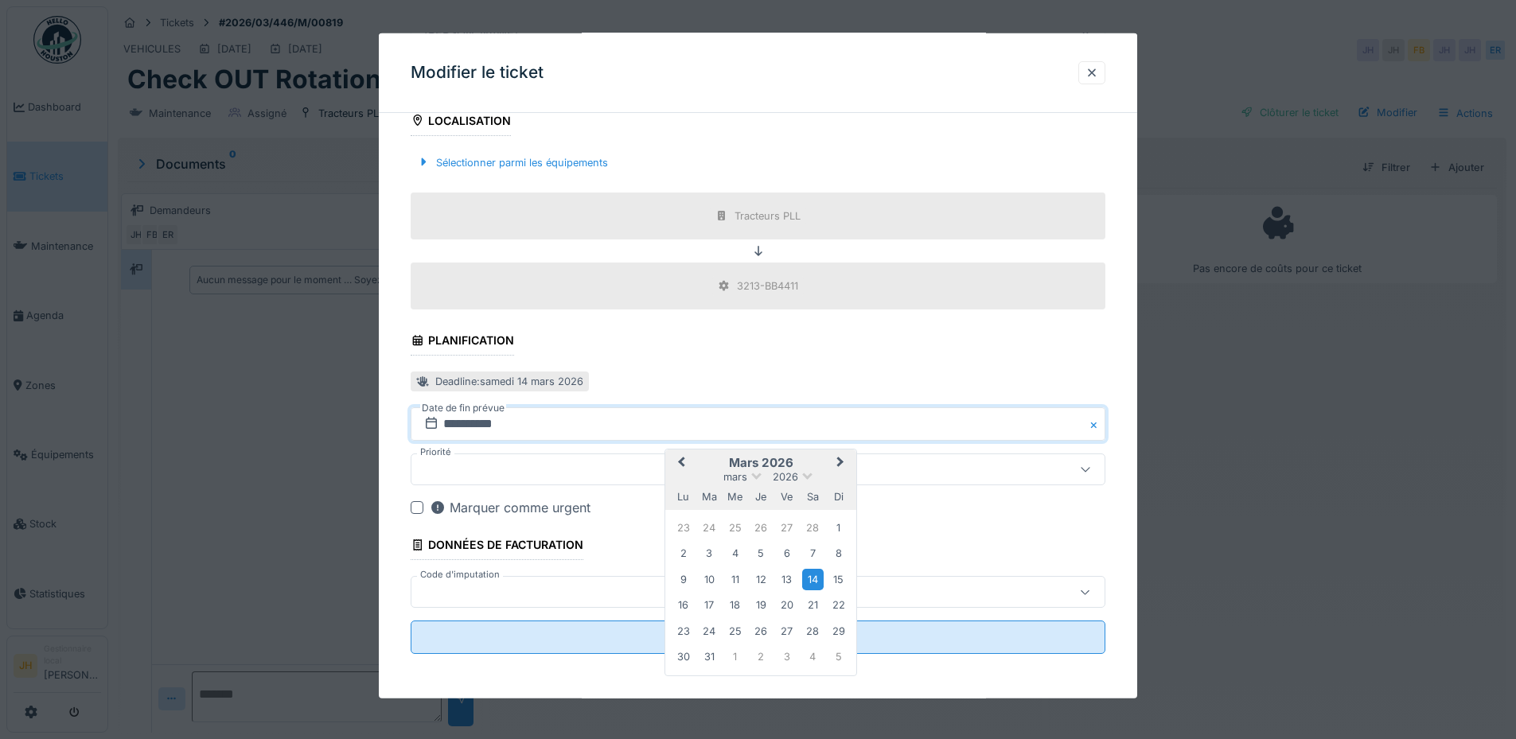
click at [676, 457] on button "Previous Month" at bounding box center [679, 463] width 25 height 25
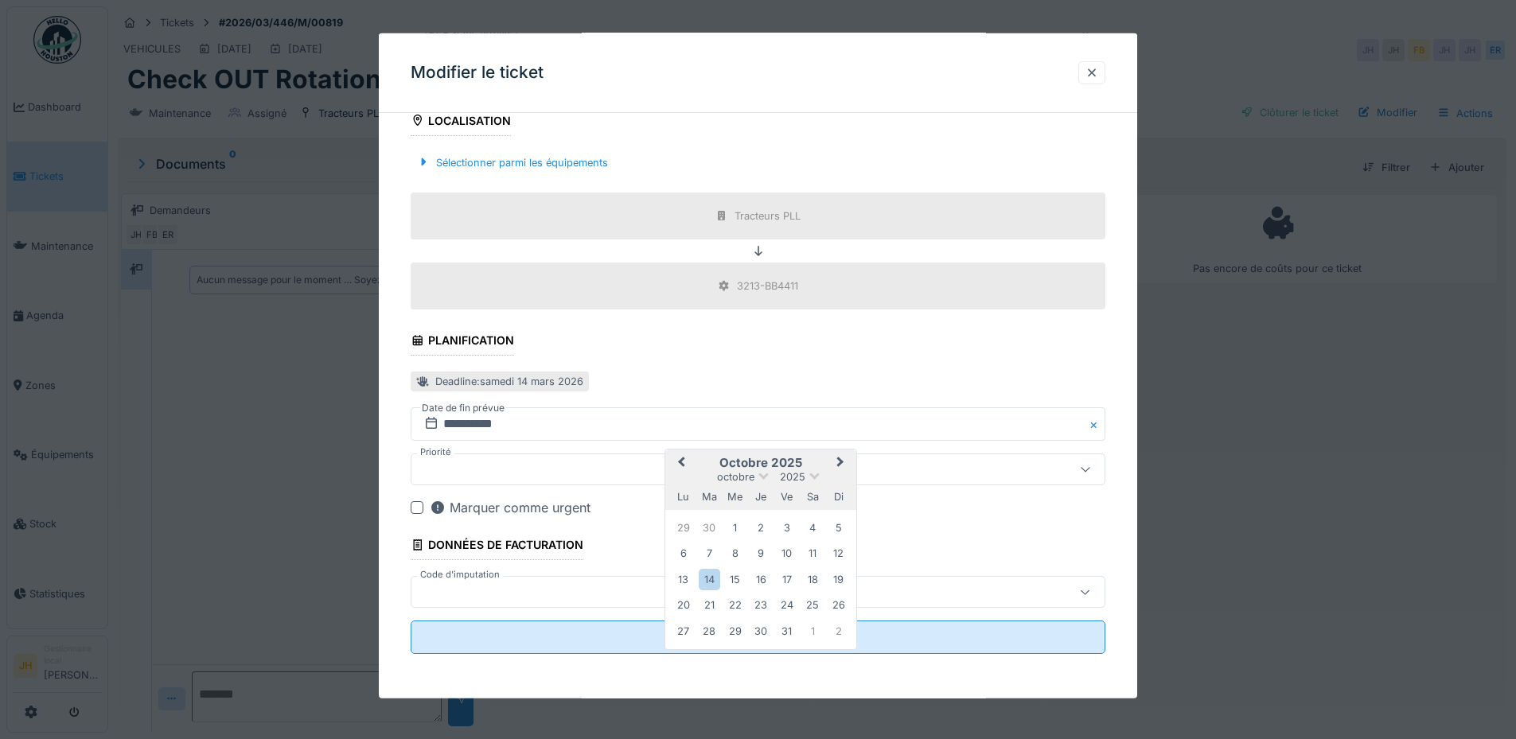
click at [676, 457] on button "Previous Month" at bounding box center [679, 463] width 25 height 25
click at [822, 632] on div "30" at bounding box center [812, 631] width 21 height 21
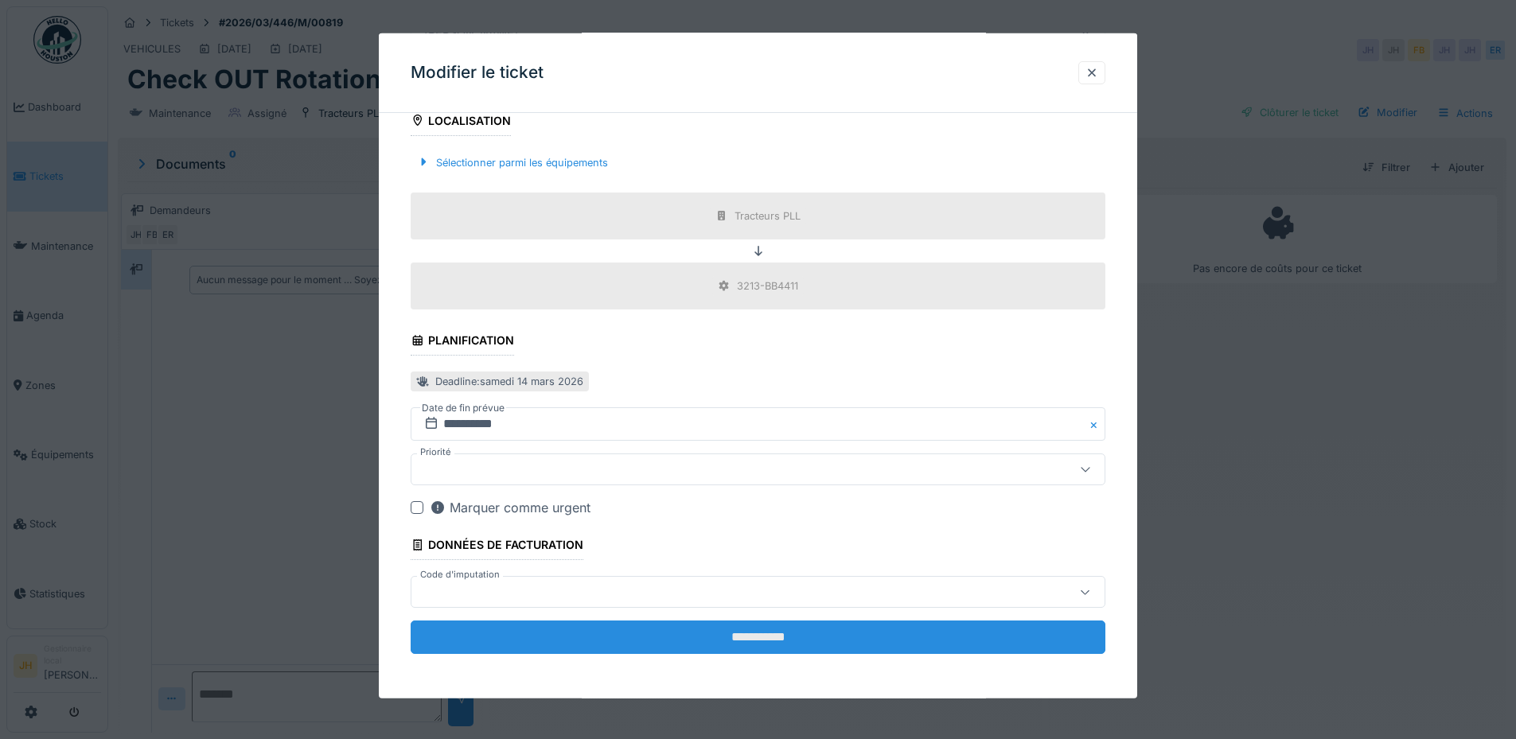
click at [841, 635] on input "**********" at bounding box center [758, 637] width 695 height 33
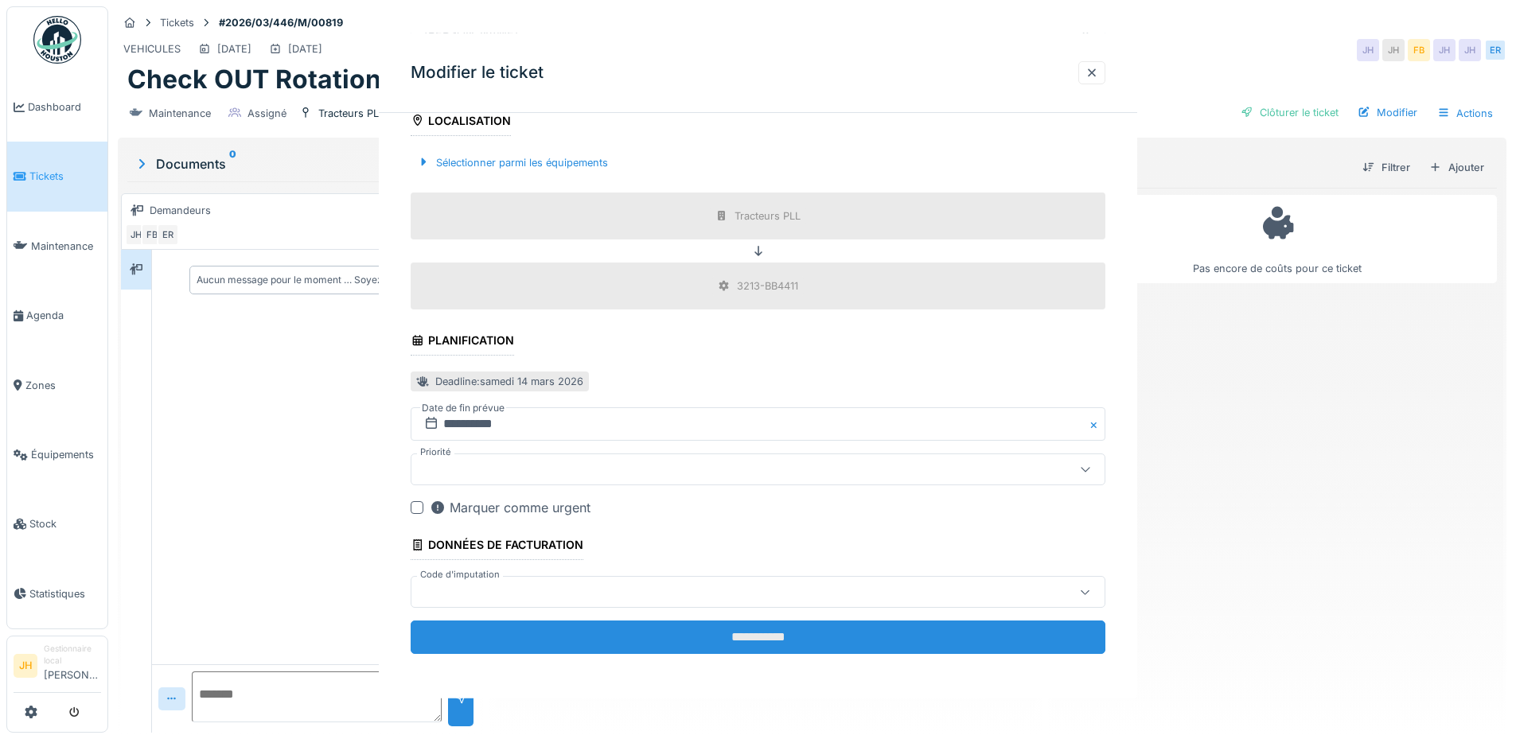
scroll to position [0, 0]
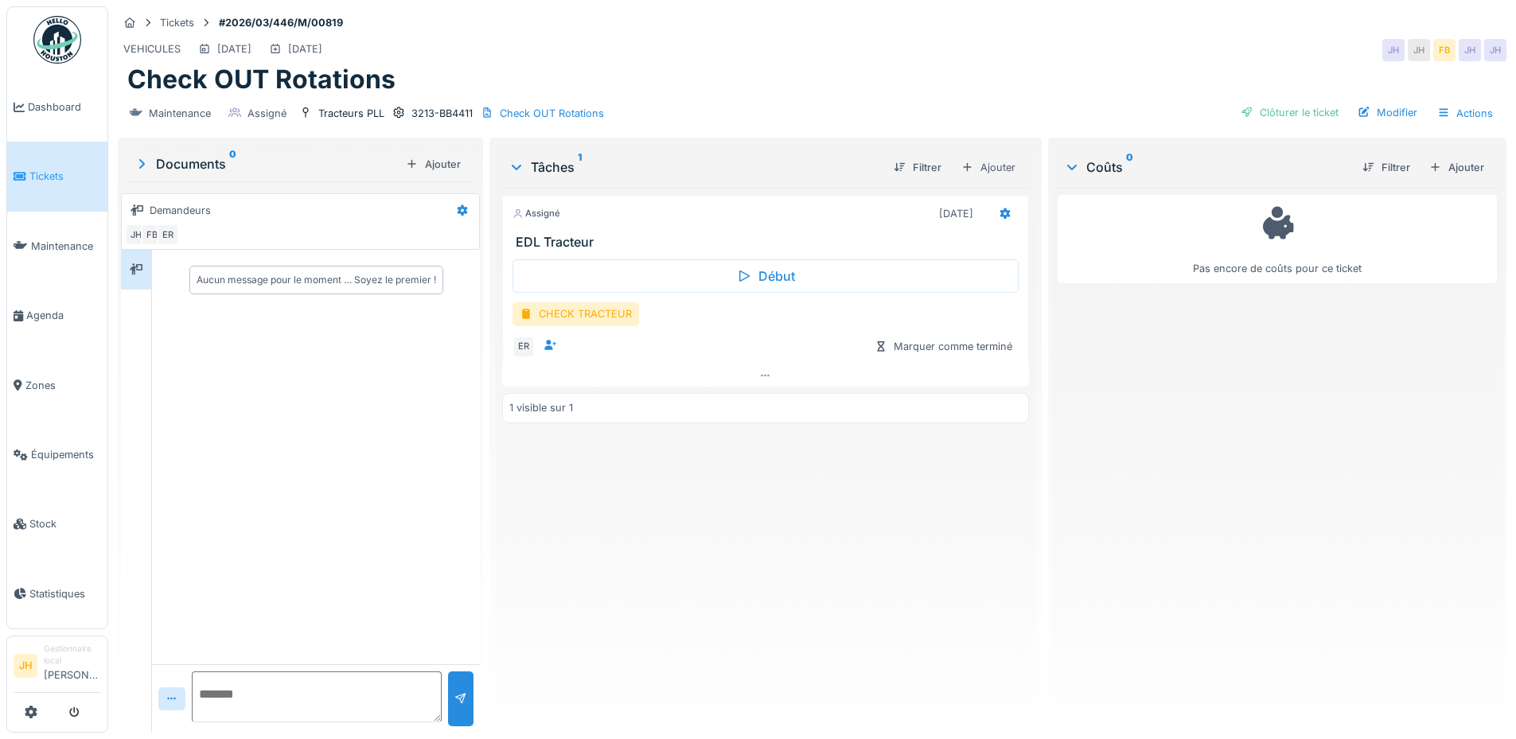
click at [839, 528] on div "Assigné 30/08/2025 EDL Tracteur Début CHECK TRACTEUR ER Marquer comme terminé 1…" at bounding box center [765, 454] width 526 height 532
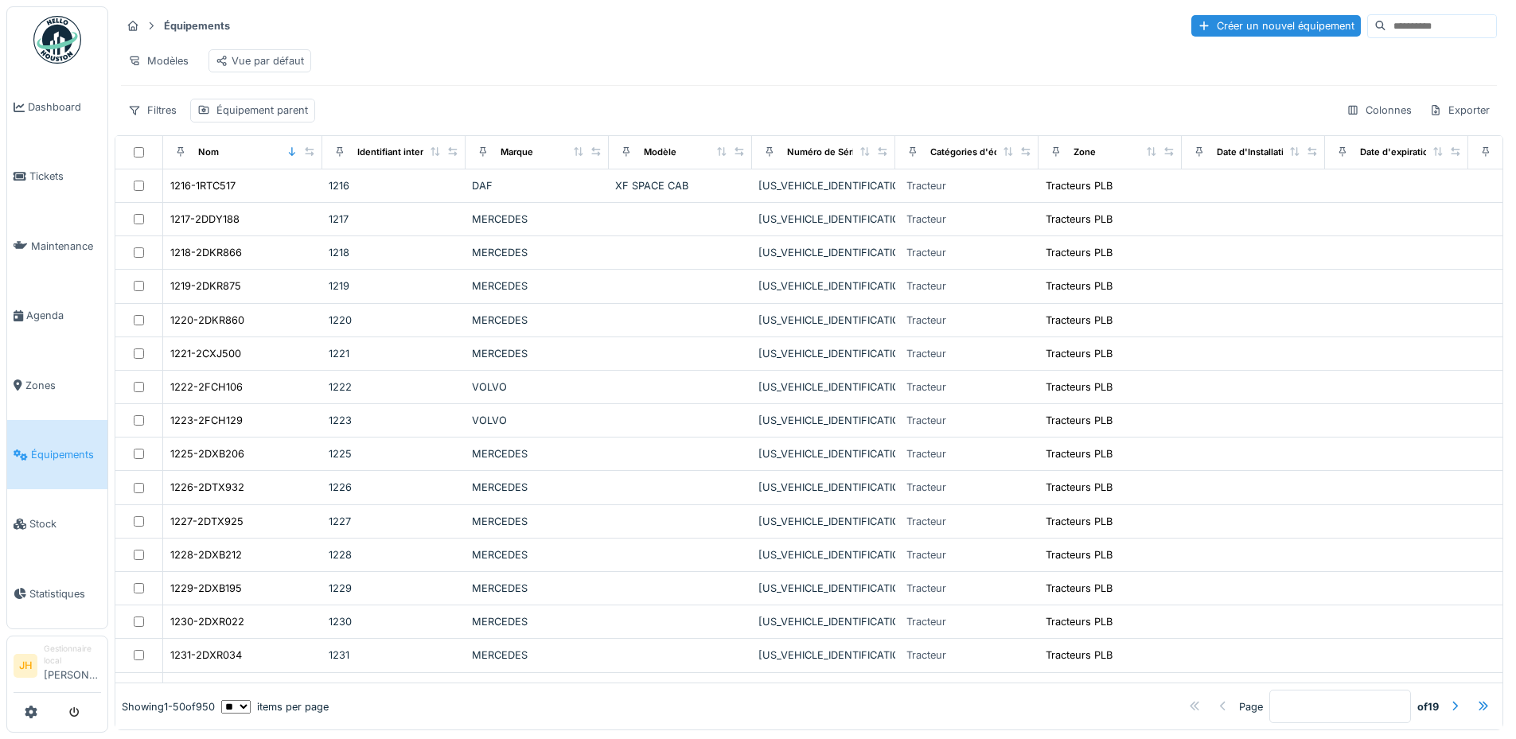
click at [68, 435] on link "Équipements" at bounding box center [57, 454] width 100 height 69
click at [80, 308] on span "Agenda" at bounding box center [63, 315] width 75 height 15
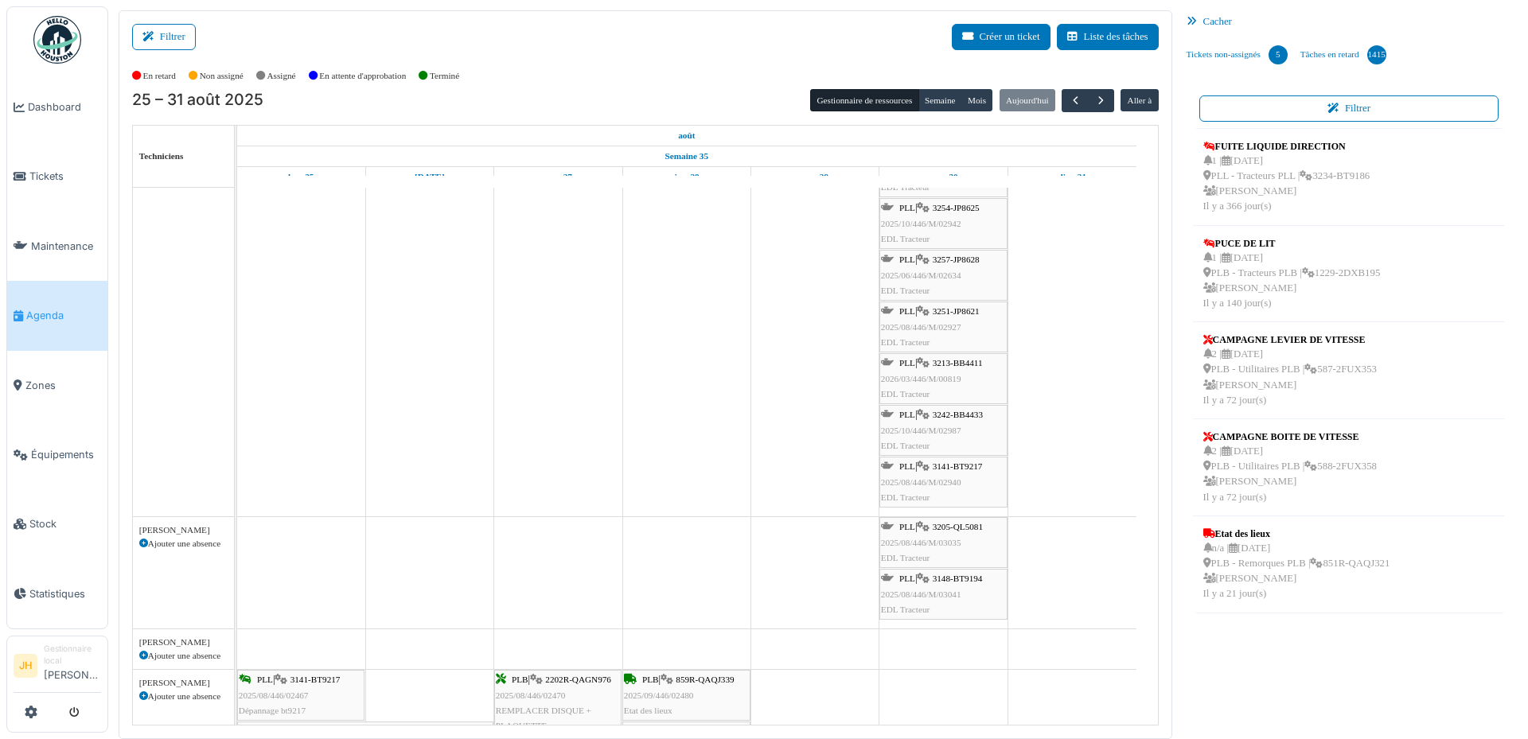
scroll to position [318, 0]
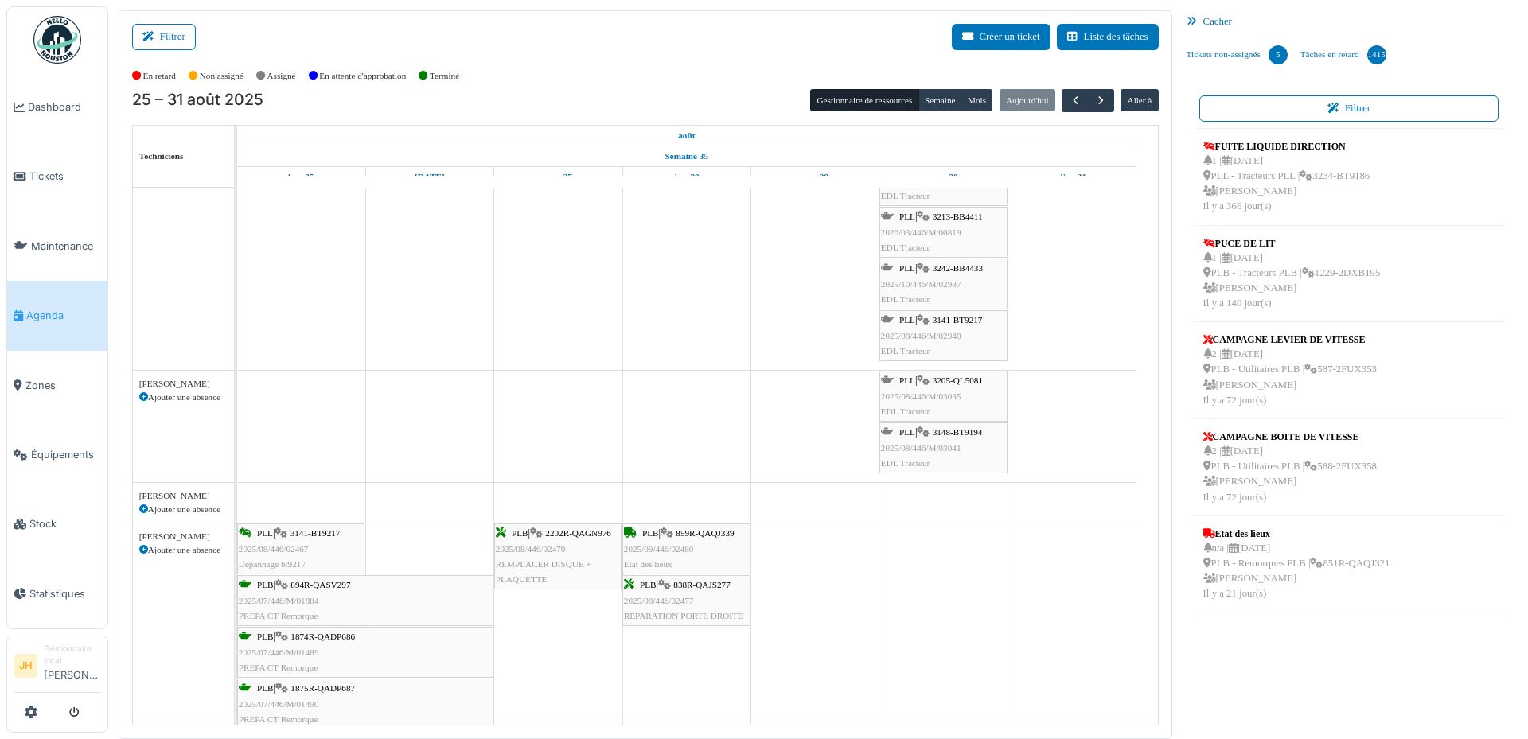
click at [972, 384] on span "3205-QL5081" at bounding box center [958, 381] width 50 height 10
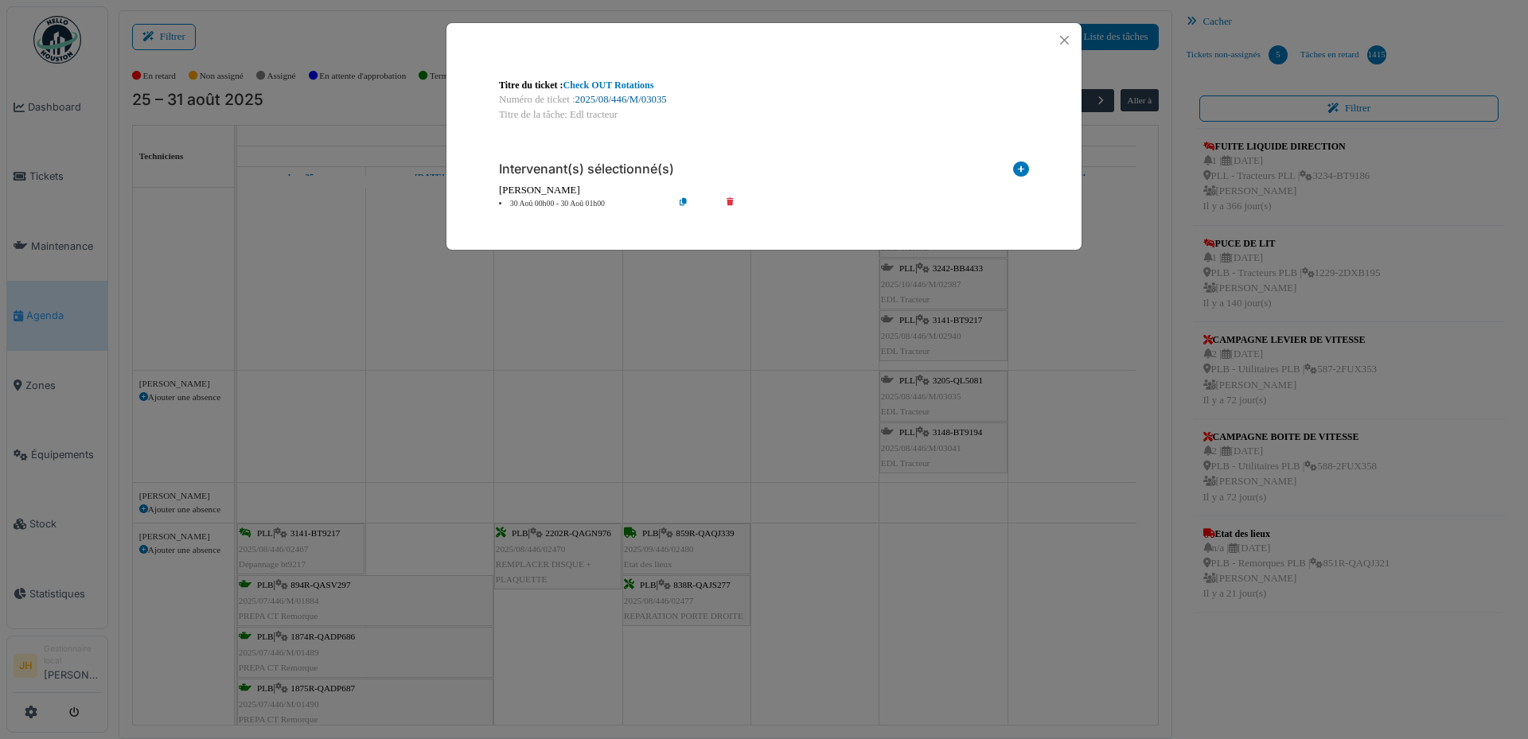
click at [625, 99] on link "2025/08/446/M/03035" at bounding box center [621, 99] width 92 height 11
click at [1071, 40] on button "Close" at bounding box center [1063, 39] width 21 height 21
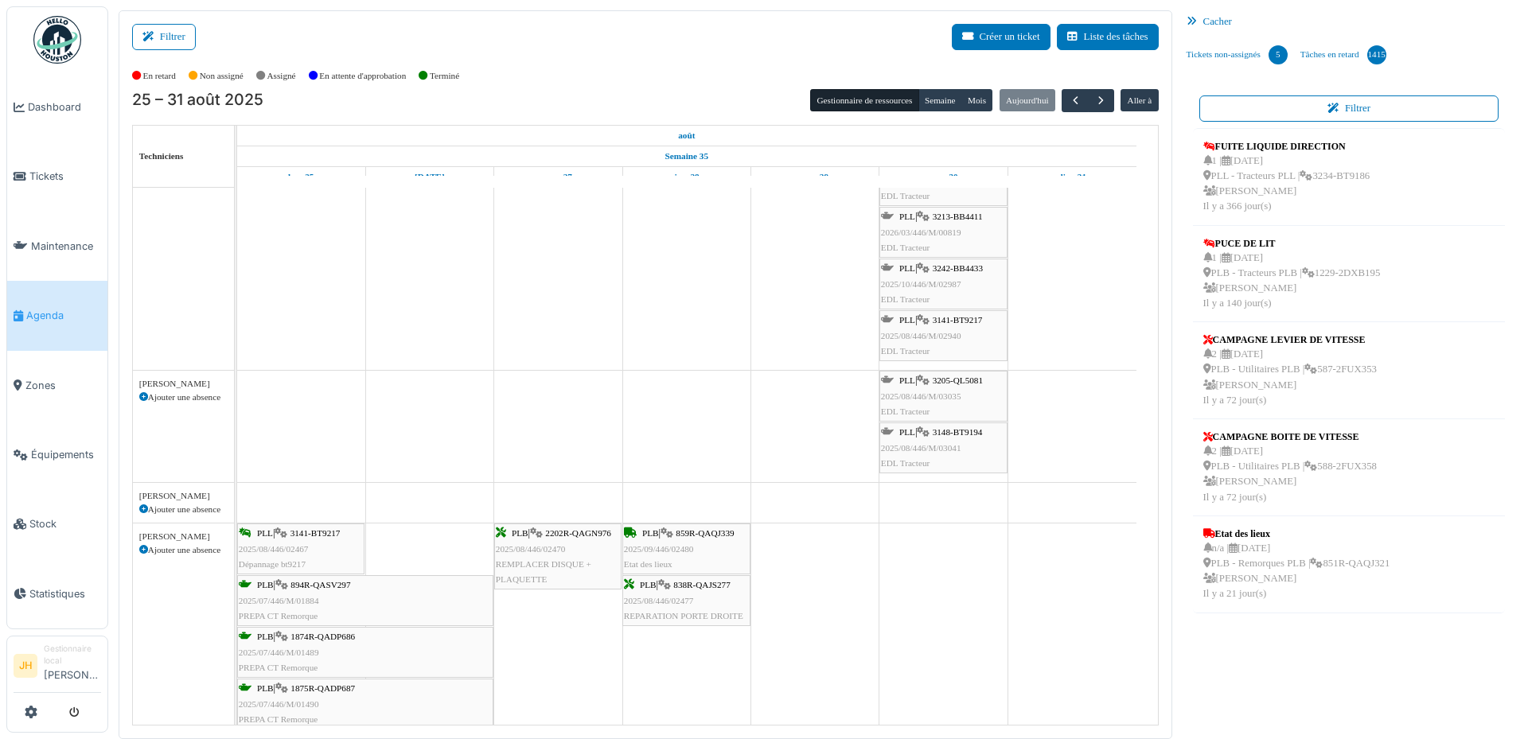
click at [41, 300] on link "Agenda" at bounding box center [57, 315] width 100 height 69
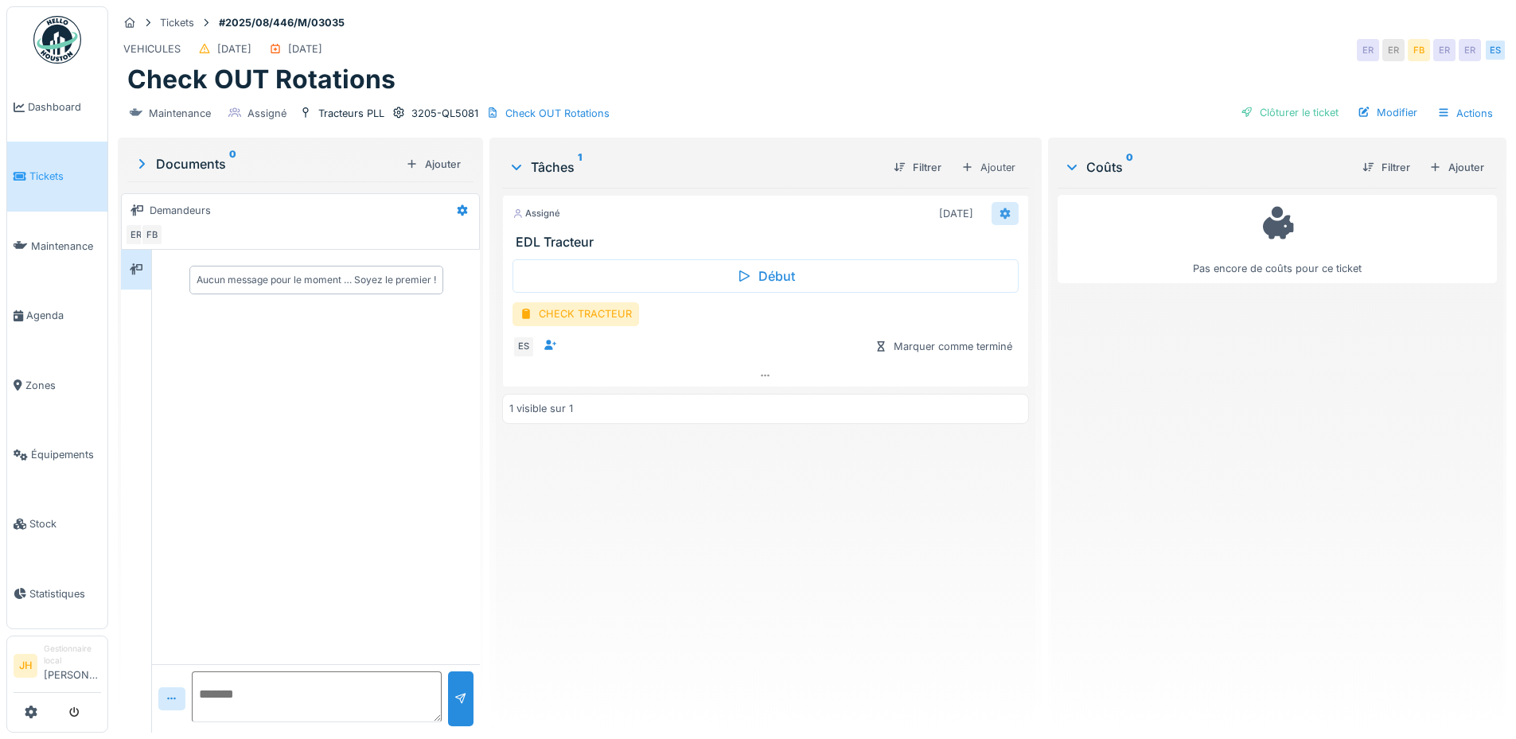
click at [1005, 215] on div at bounding box center [1004, 213] width 27 height 23
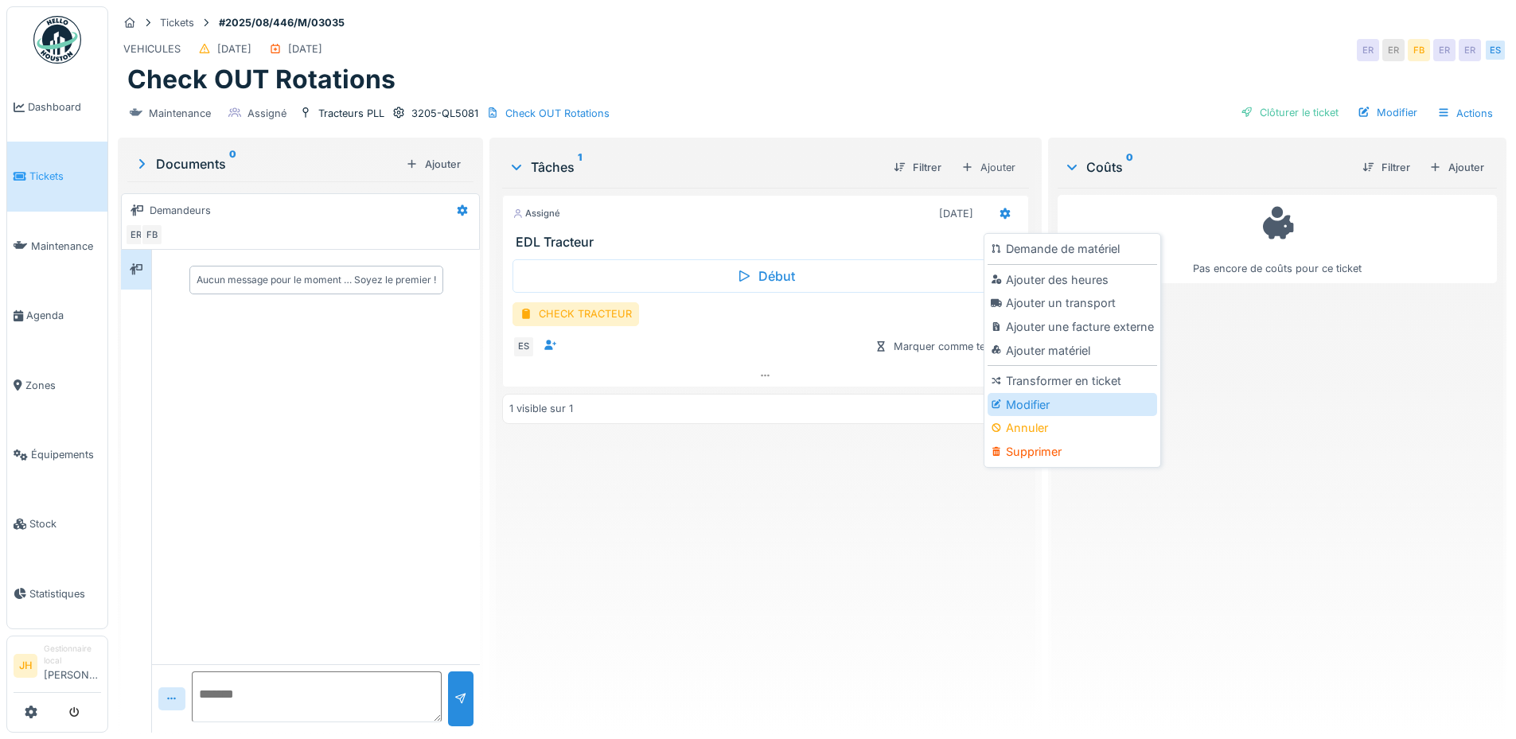
click at [1085, 398] on div "Modifier" at bounding box center [1071, 405] width 169 height 24
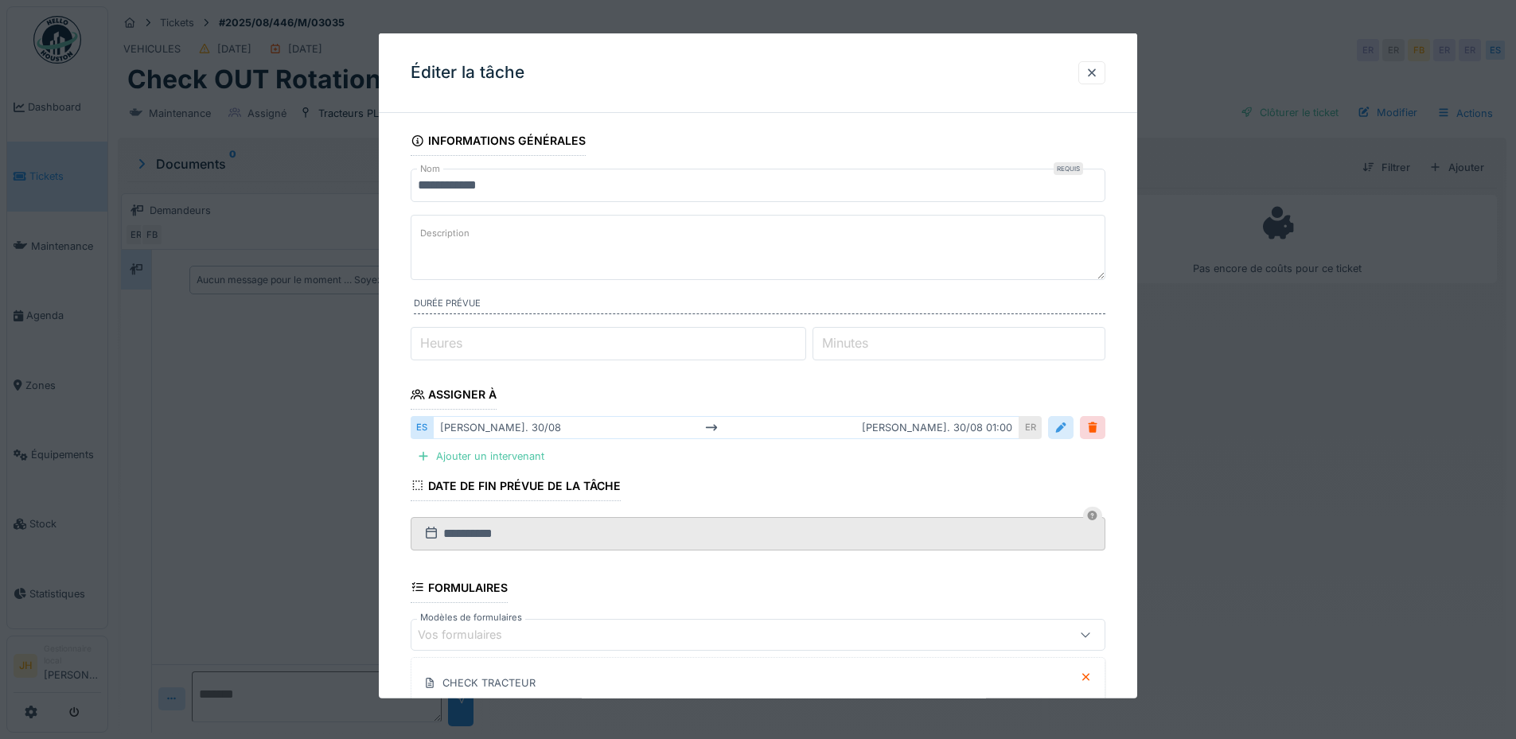
click at [1066, 427] on div at bounding box center [1060, 427] width 13 height 15
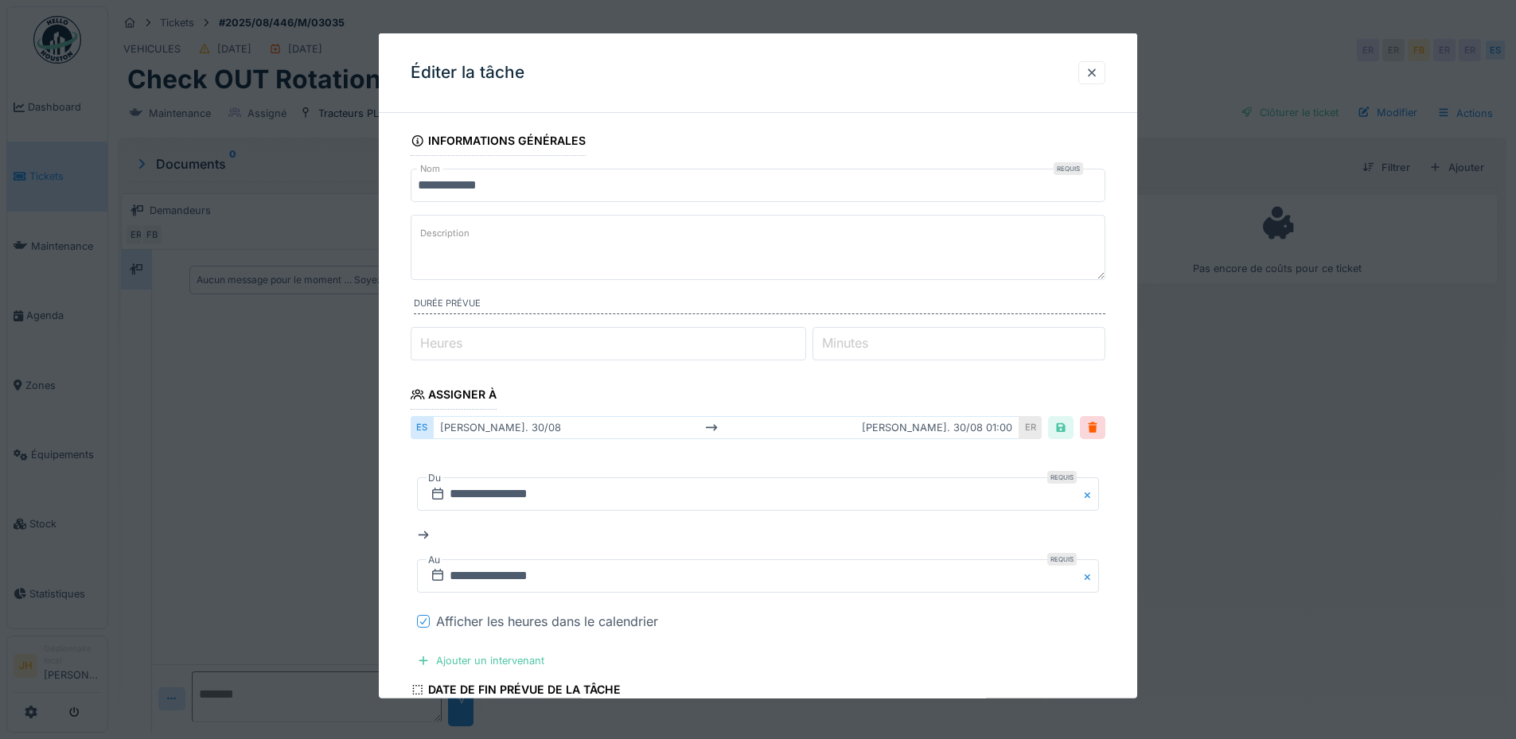
click at [419, 622] on icon at bounding box center [424, 621] width 10 height 8
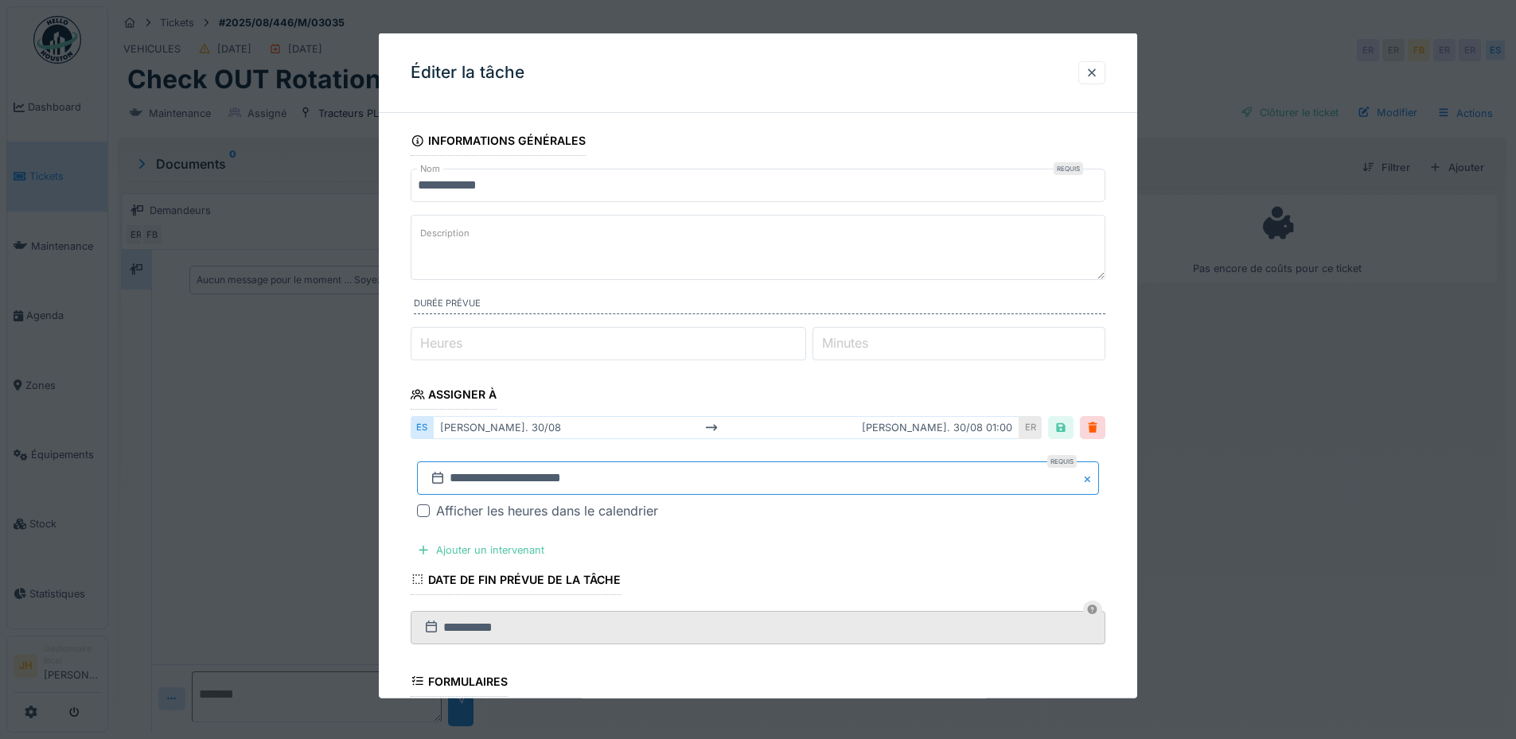
click at [518, 485] on input "**********" at bounding box center [758, 477] width 682 height 33
click at [841, 258] on button "Next Month" at bounding box center [841, 265] width 25 height 25
click at [816, 328] on div "6" at bounding box center [812, 331] width 21 height 21
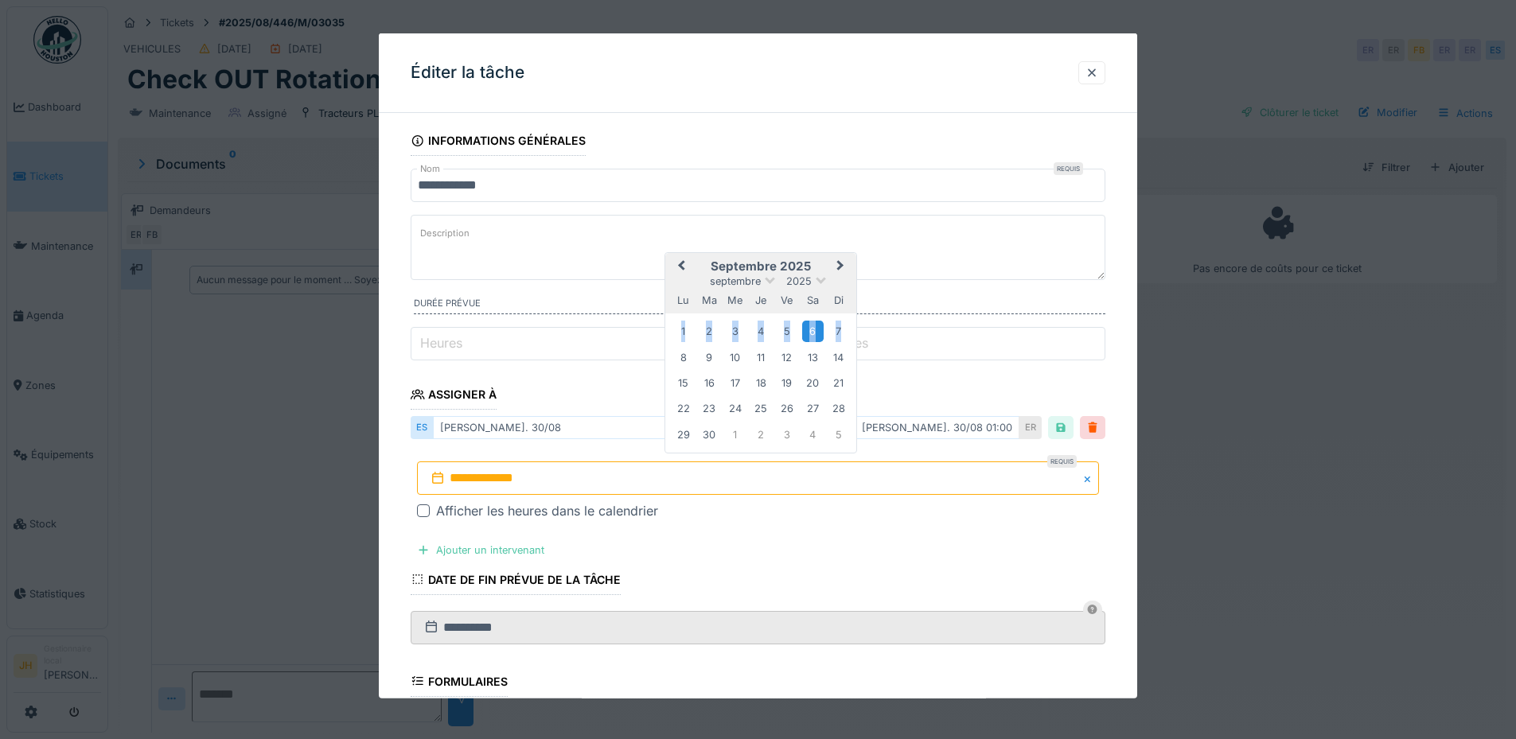
click at [816, 328] on div "6" at bounding box center [812, 331] width 21 height 21
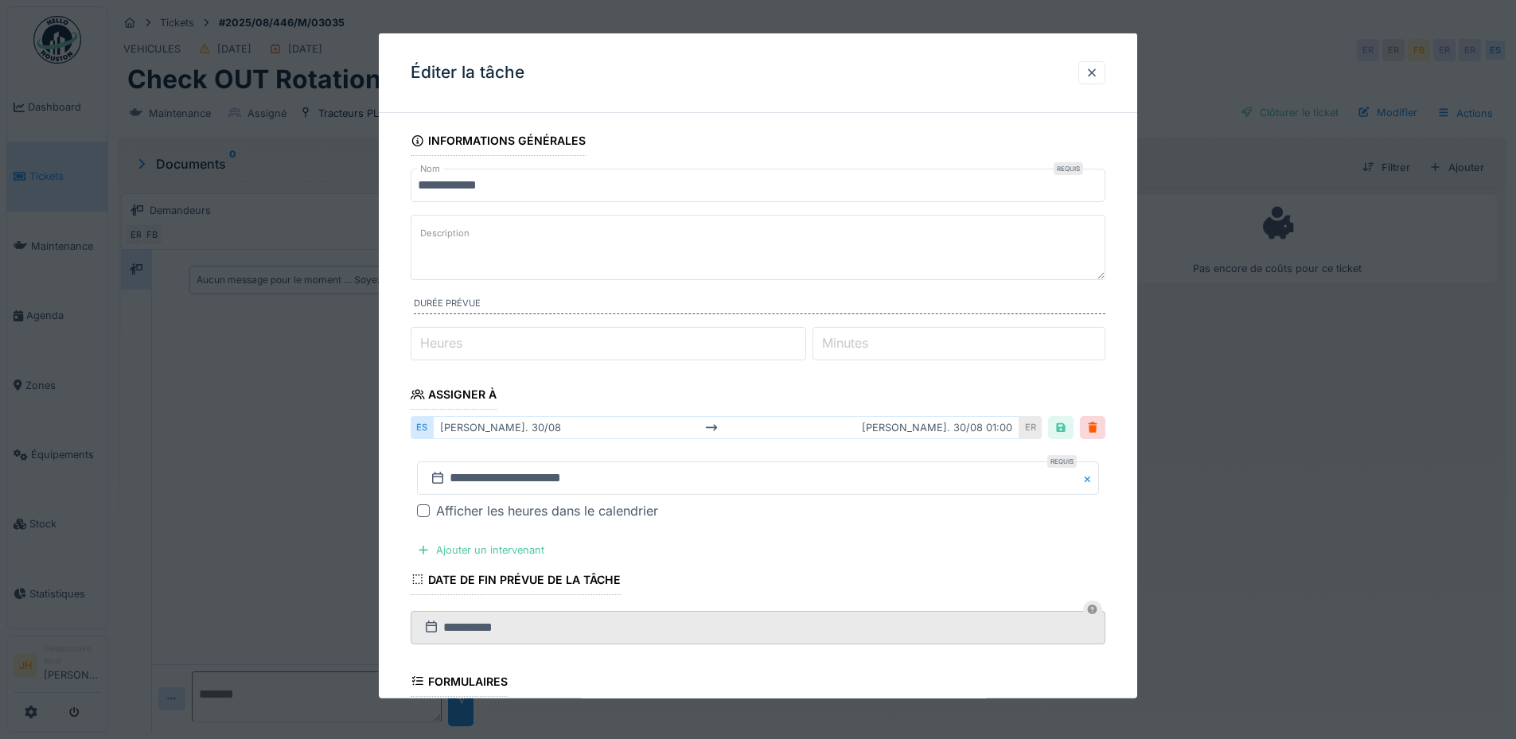
scroll to position [308, 0]
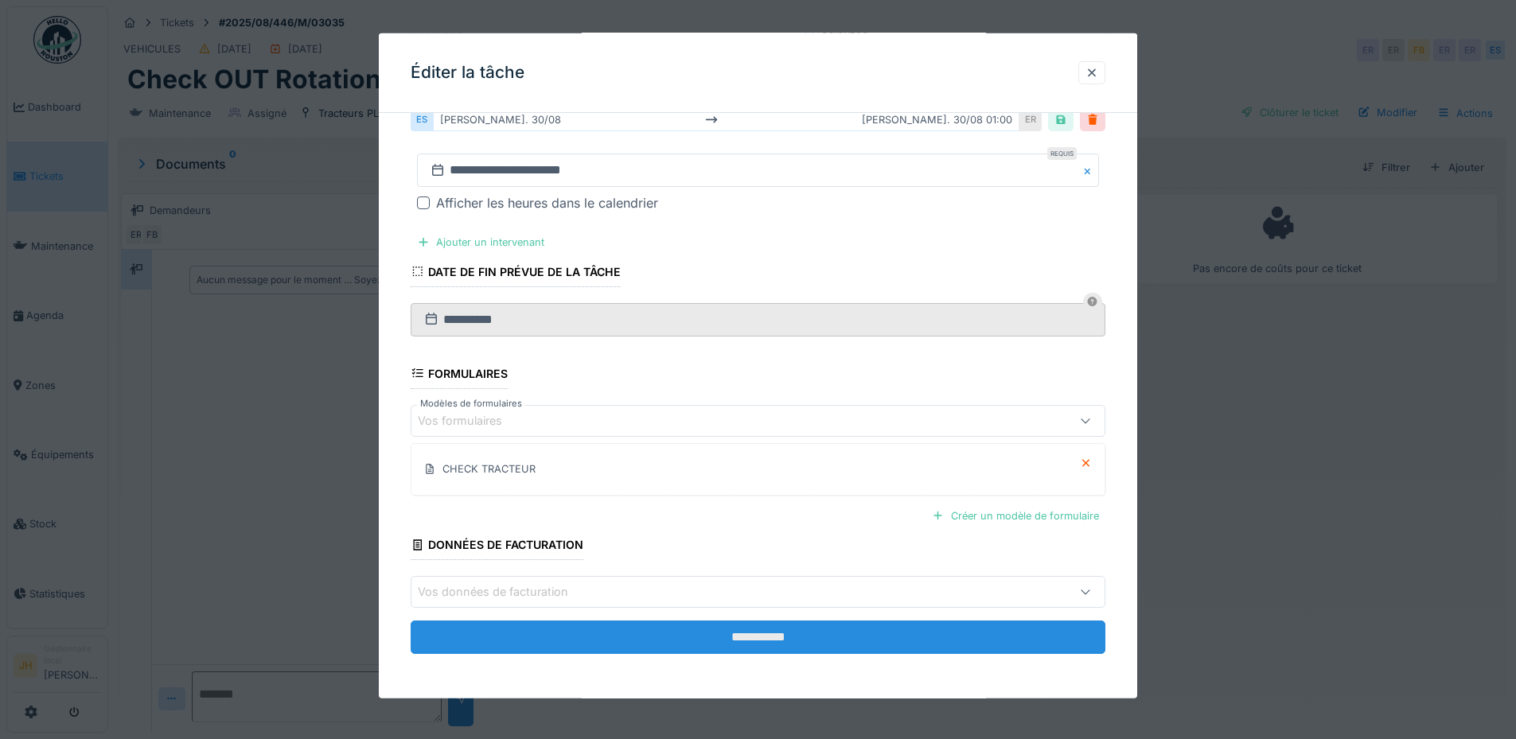
click at [823, 631] on input "**********" at bounding box center [758, 637] width 695 height 33
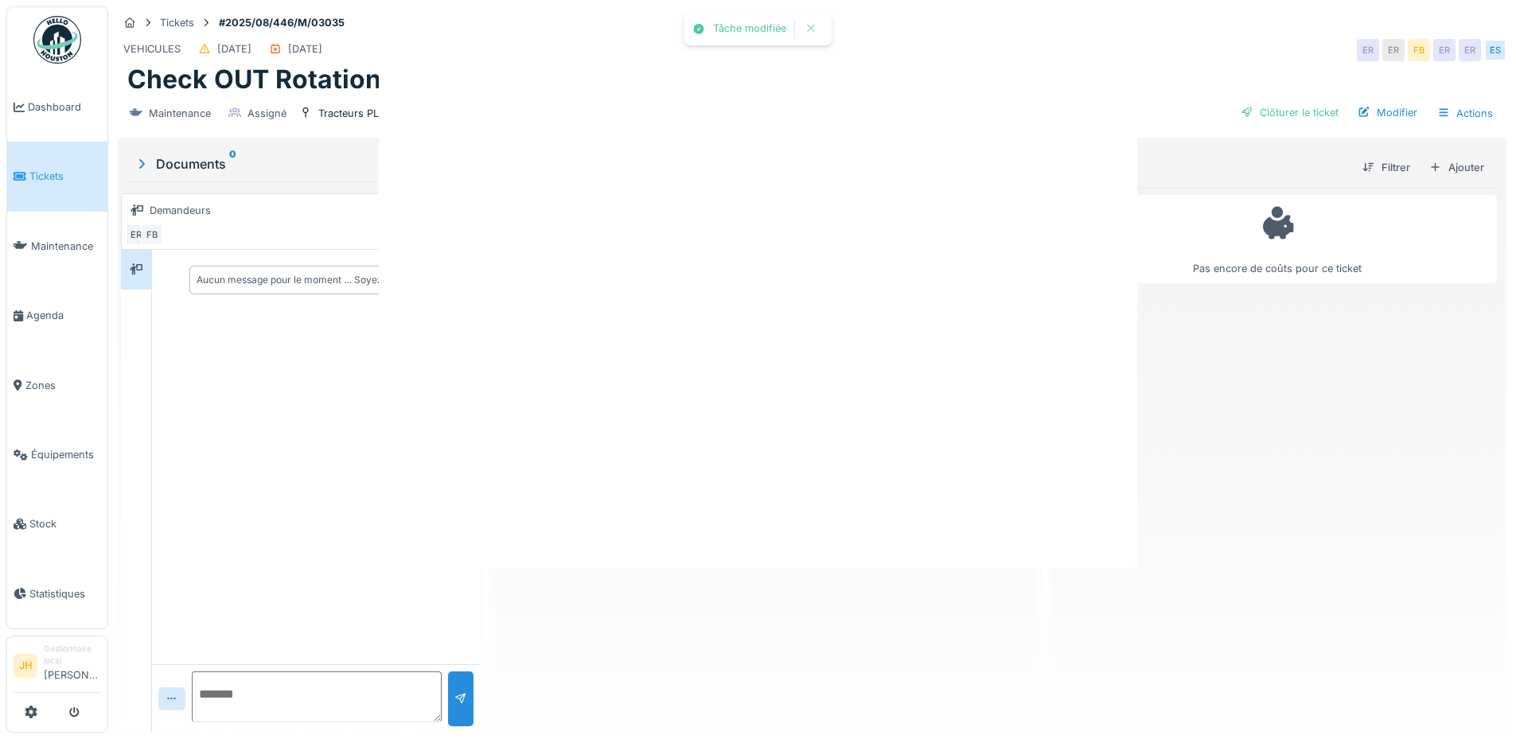
scroll to position [0, 0]
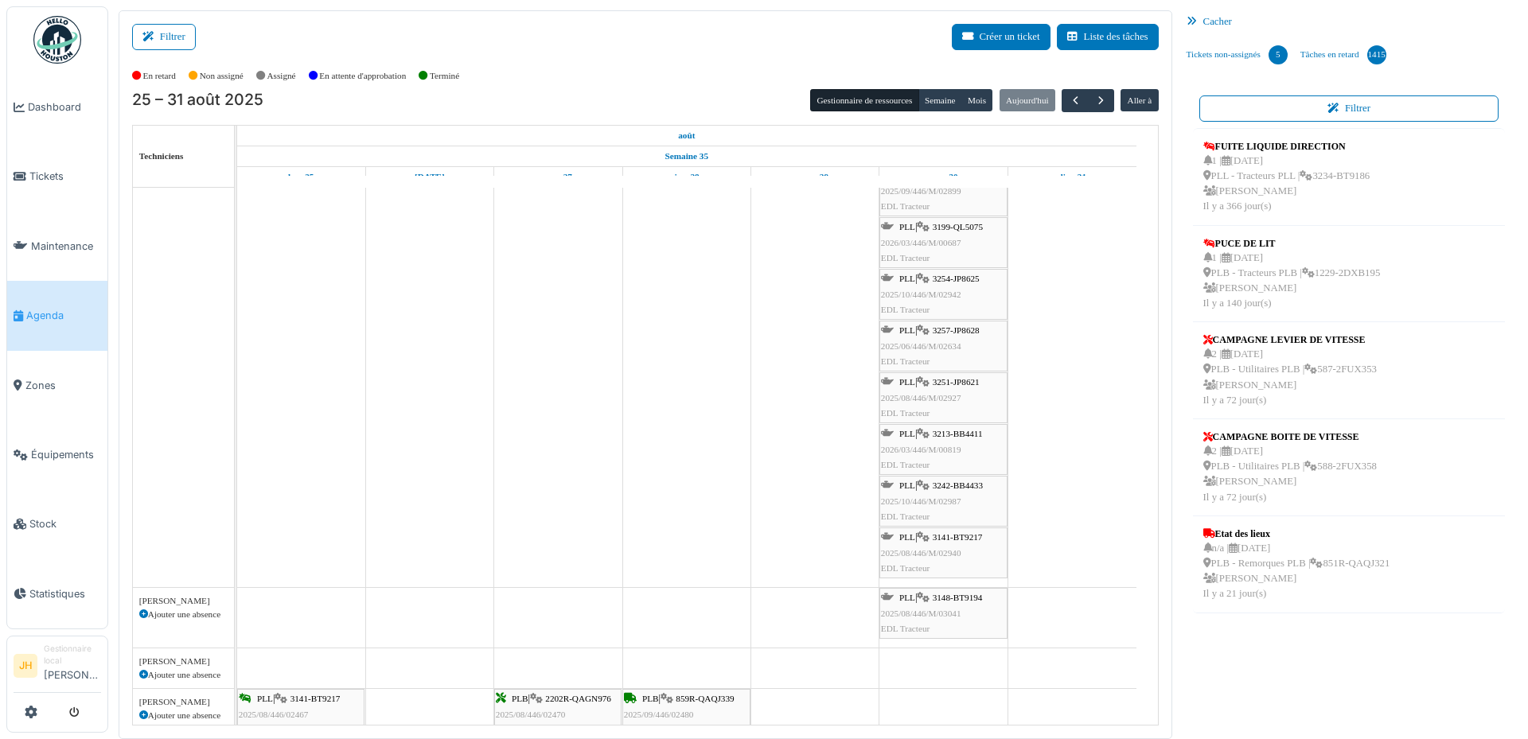
scroll to position [159, 0]
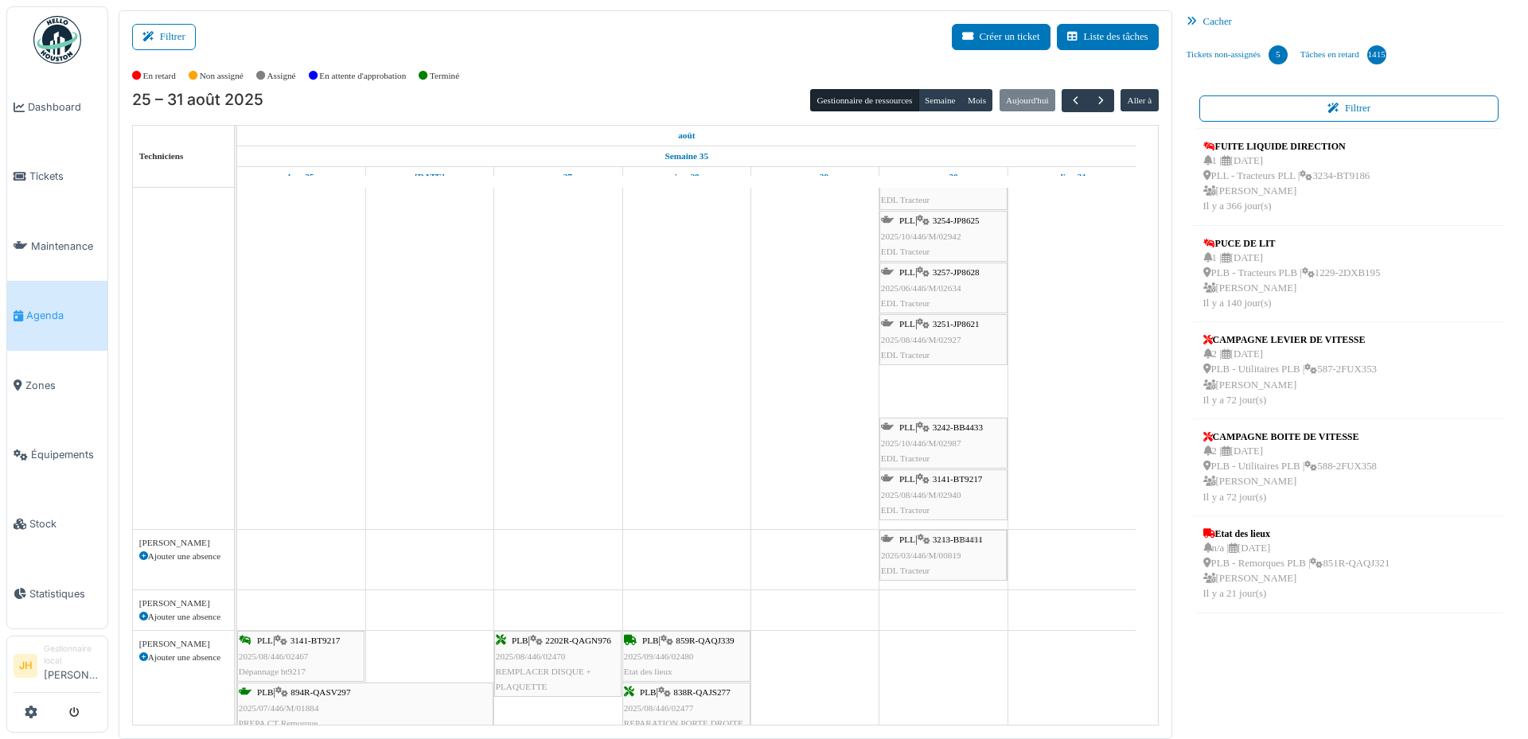
drag, startPoint x: 957, startPoint y: 384, endPoint x: 959, endPoint y: 529, distance: 145.6
click at [73, 240] on span "Maintenance" at bounding box center [66, 246] width 70 height 15
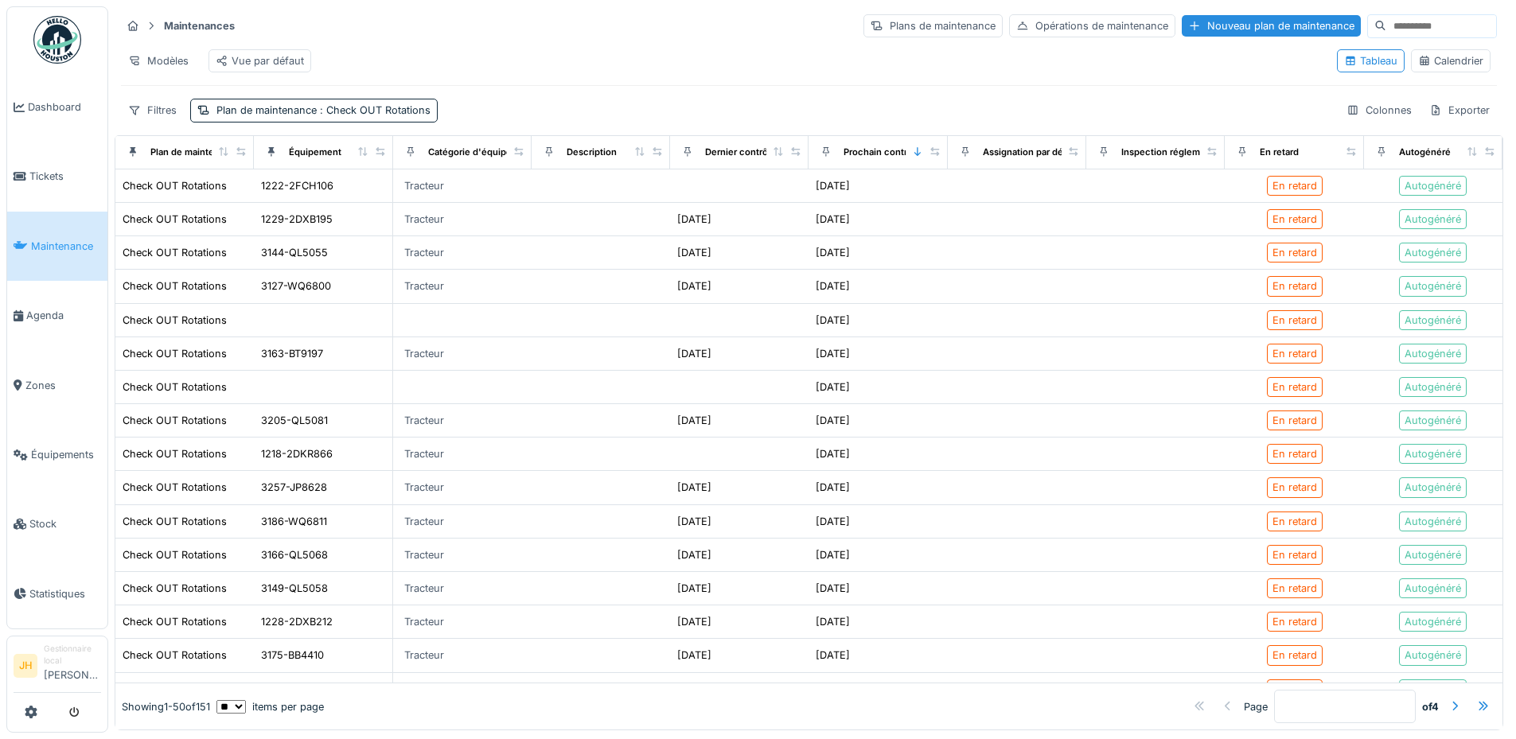
click at [53, 251] on link "Maintenance" at bounding box center [57, 246] width 100 height 69
click at [67, 317] on link "Agenda" at bounding box center [57, 315] width 100 height 69
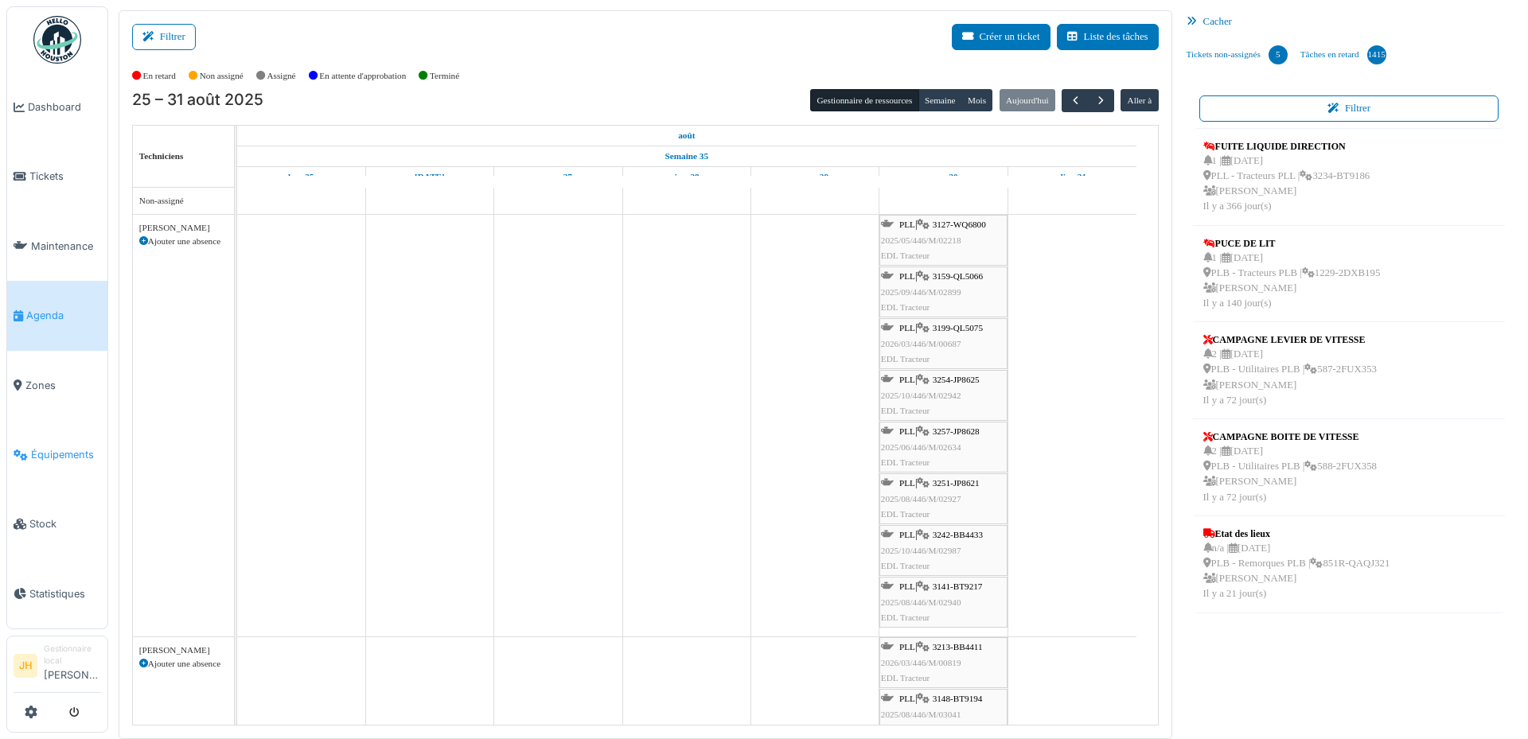
click at [75, 447] on span "Équipements" at bounding box center [66, 454] width 70 height 15
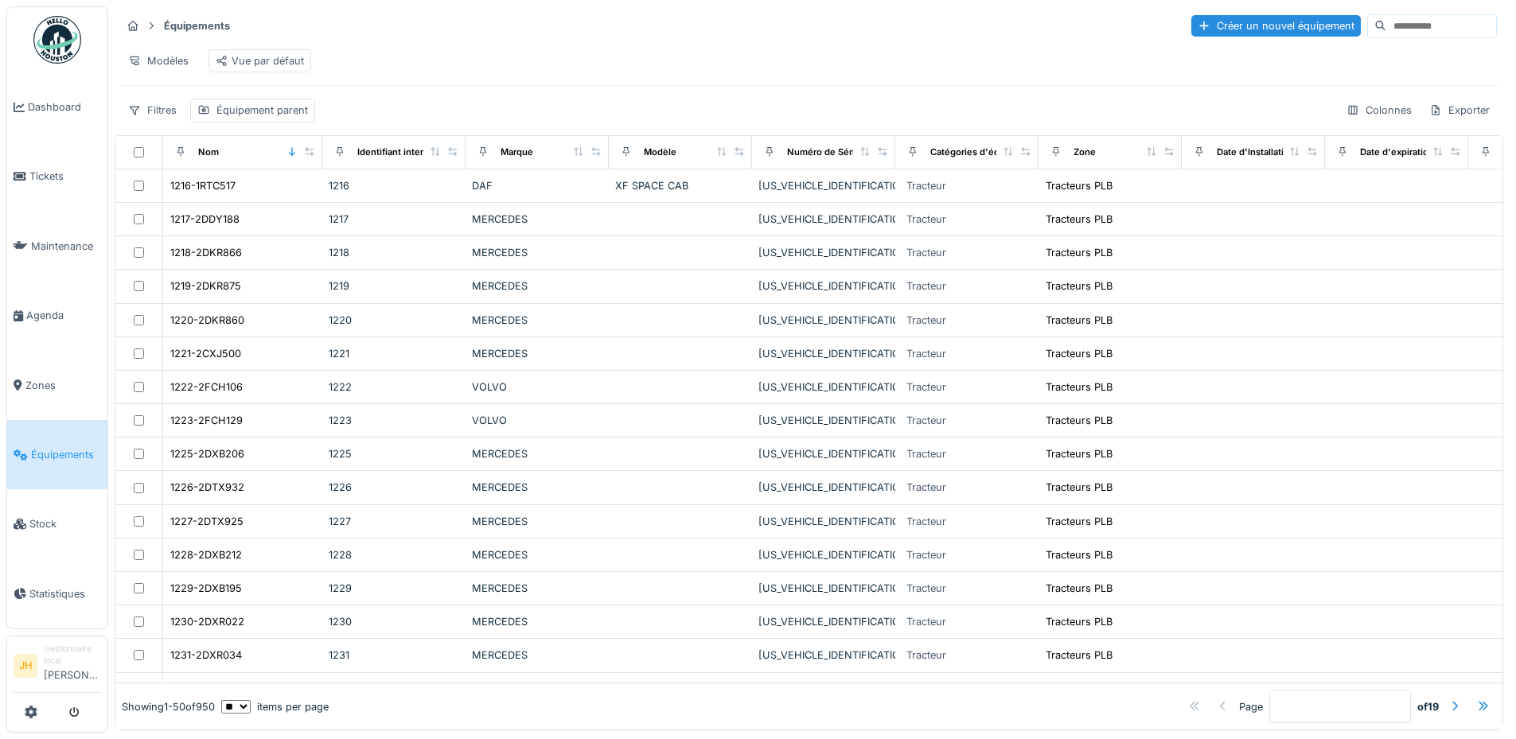
click at [1391, 20] on input at bounding box center [1441, 26] width 110 height 22
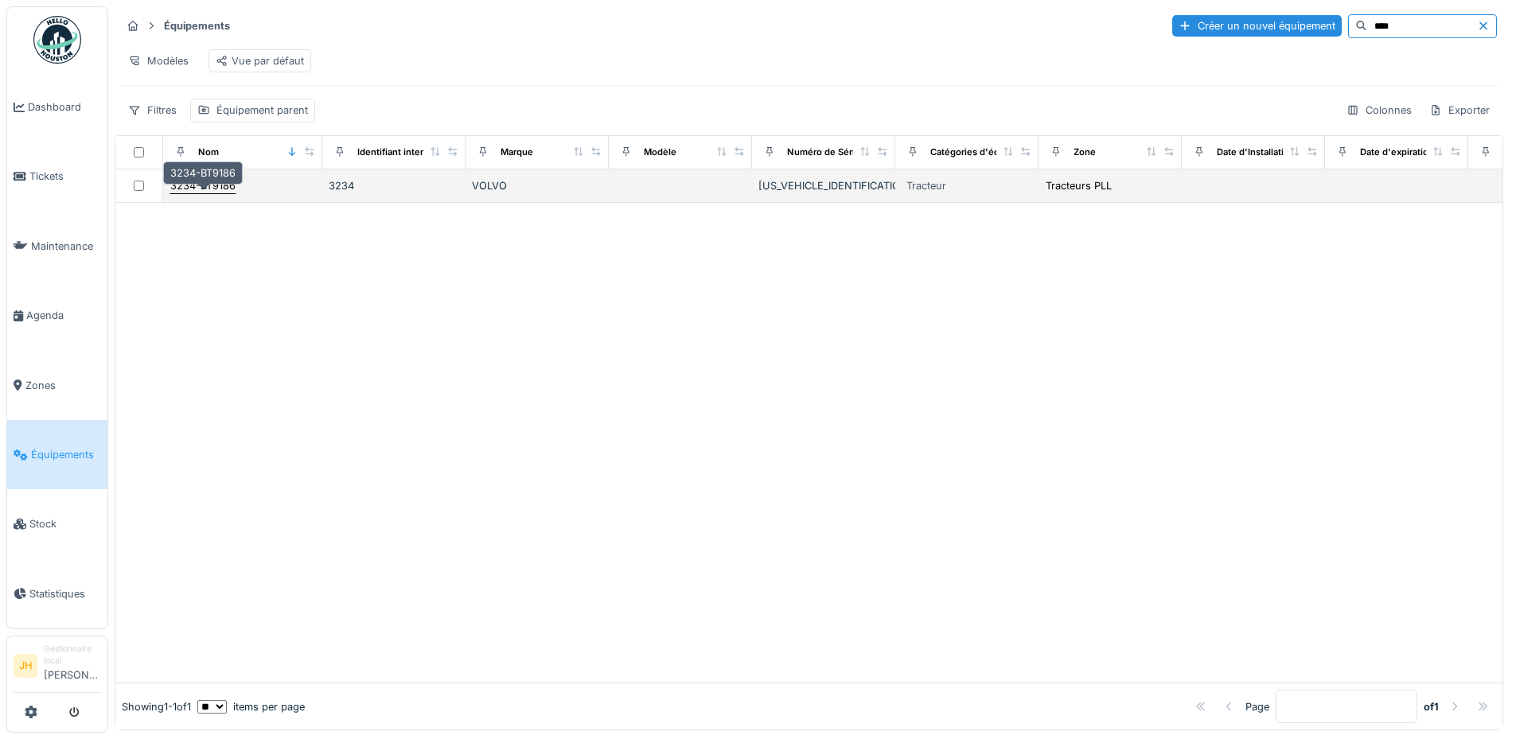
click at [206, 193] on div "3234-BT9186" at bounding box center [202, 185] width 65 height 15
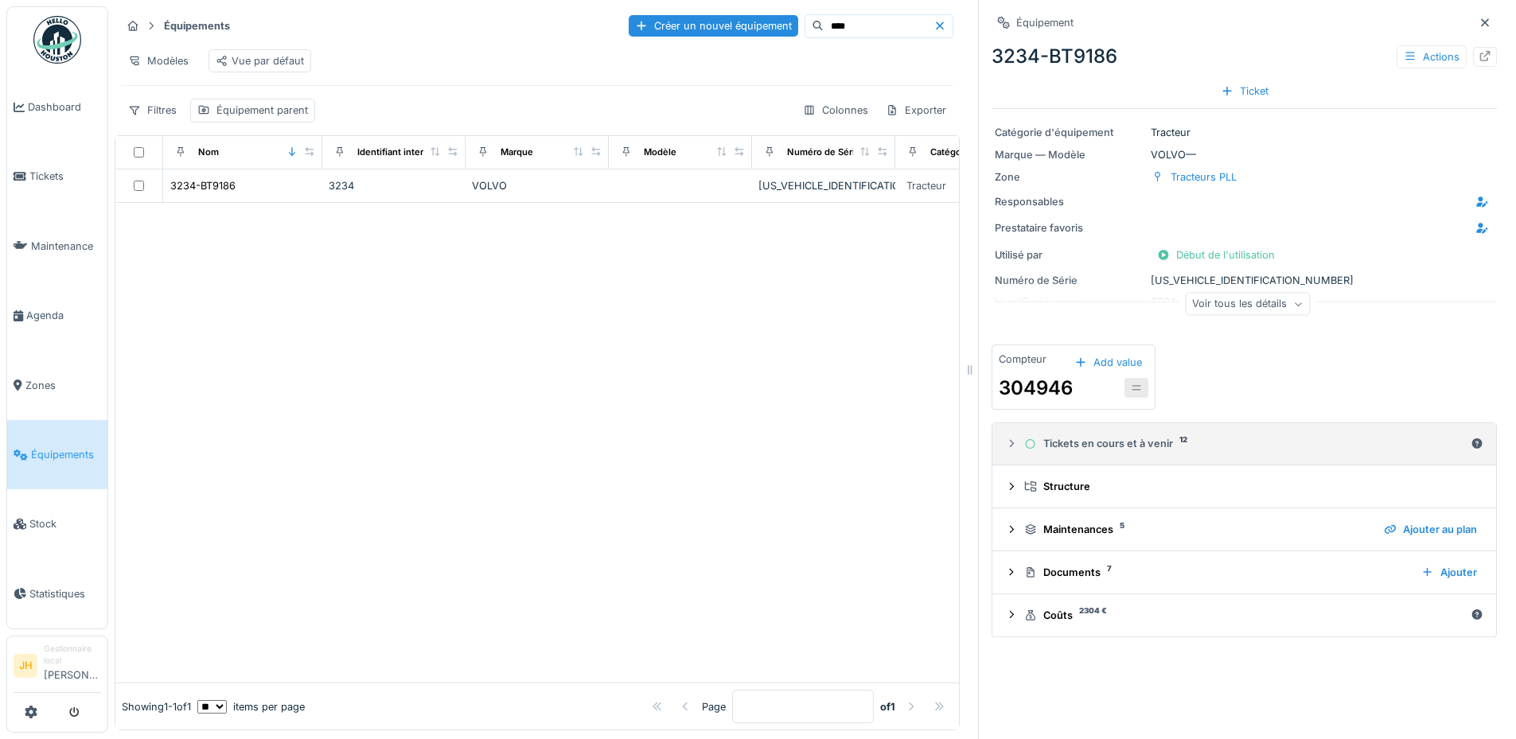
click at [1112, 443] on div "Tickets en cours et à venir 12" at bounding box center [1244, 443] width 440 height 15
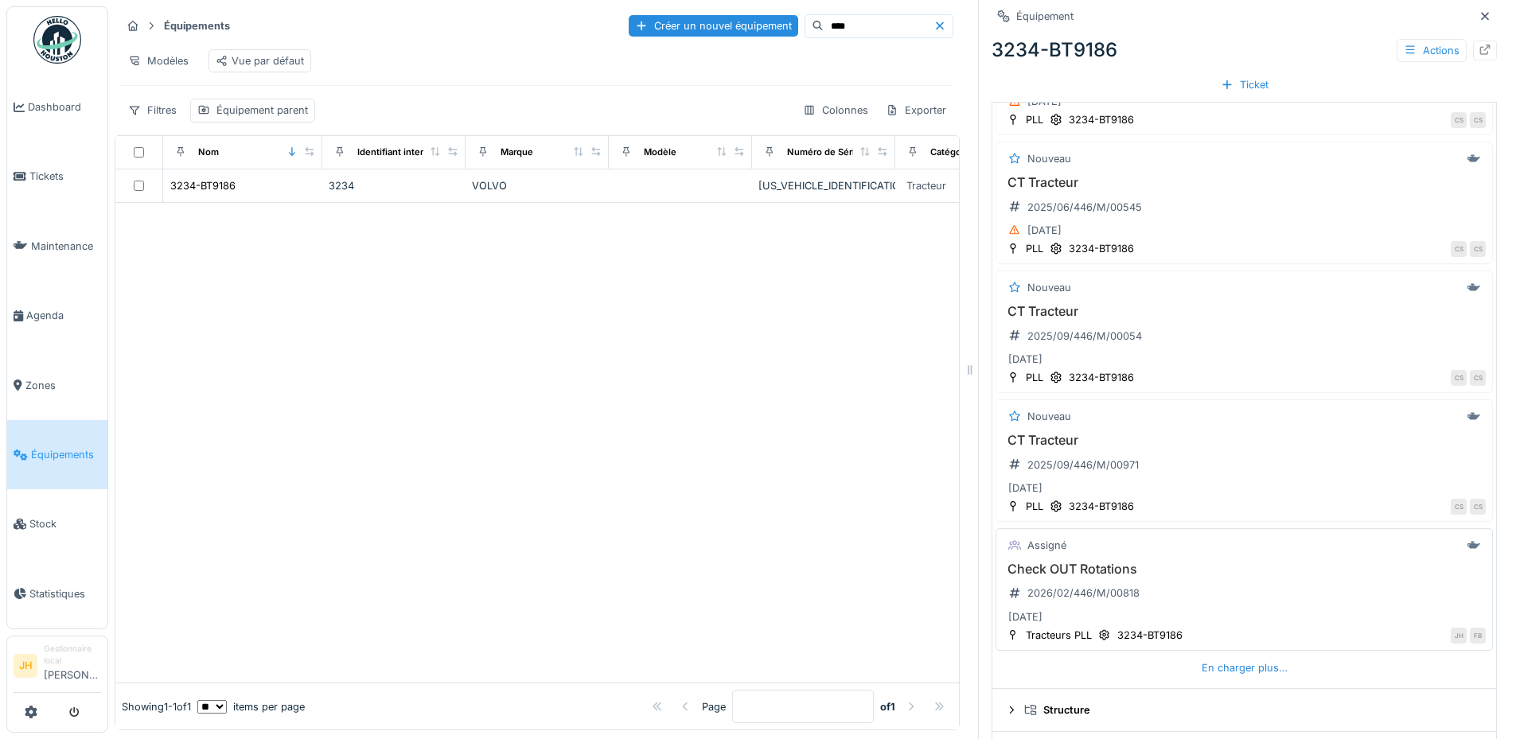
scroll to position [477, 0]
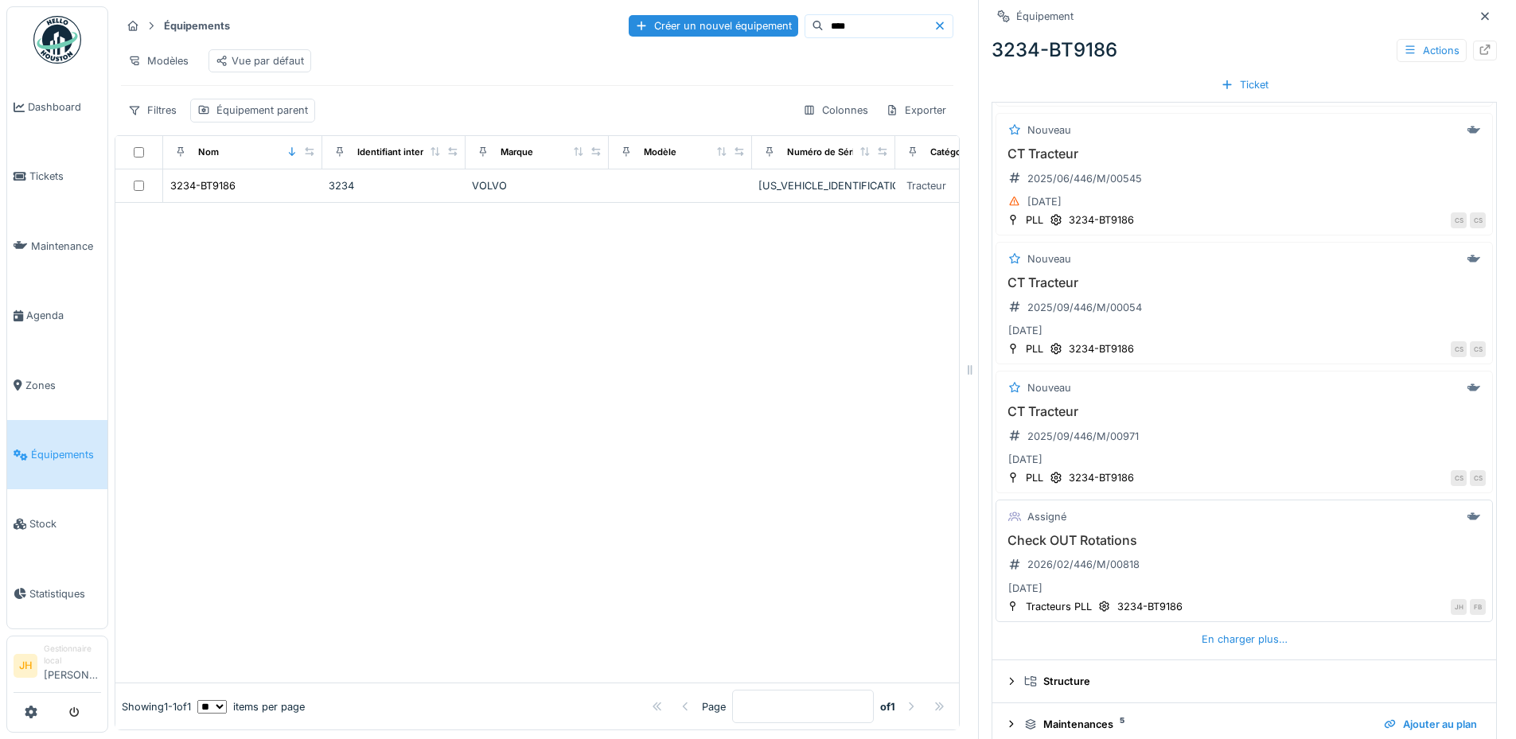
click at [1053, 540] on h3 "Check OUT Rotations" at bounding box center [1244, 540] width 483 height 15
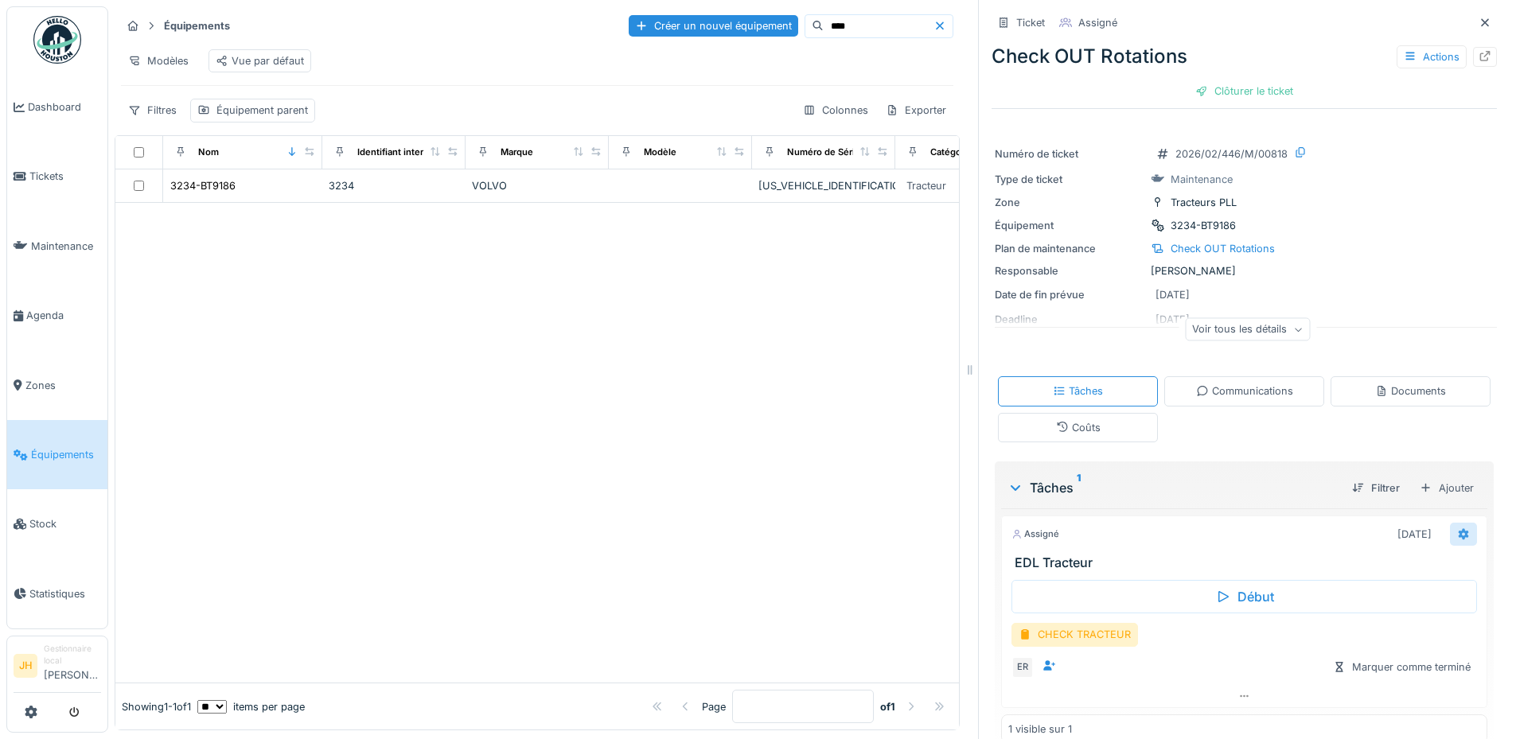
click at [1458, 535] on icon at bounding box center [1463, 533] width 10 height 11
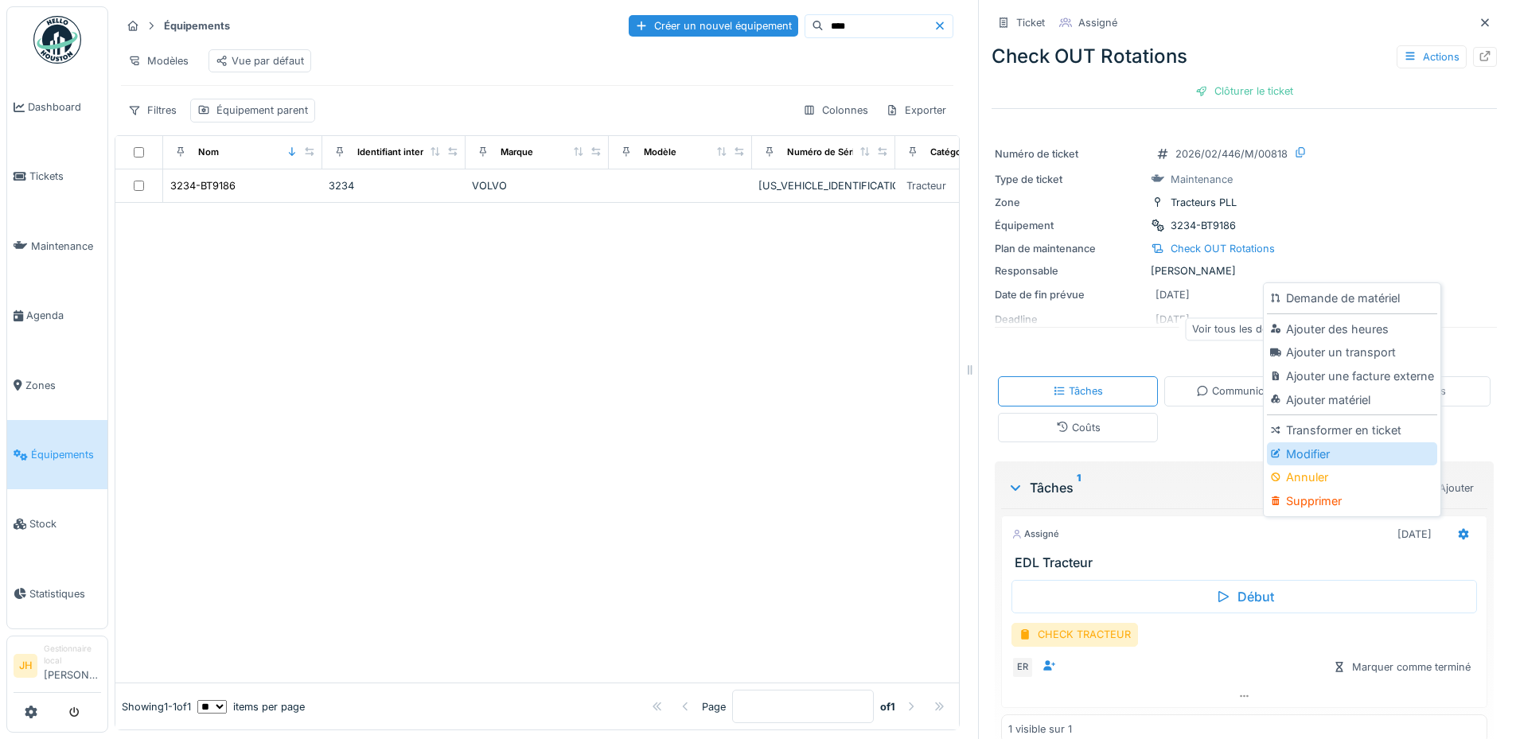
click at [1370, 442] on div "Modifier" at bounding box center [1351, 454] width 169 height 24
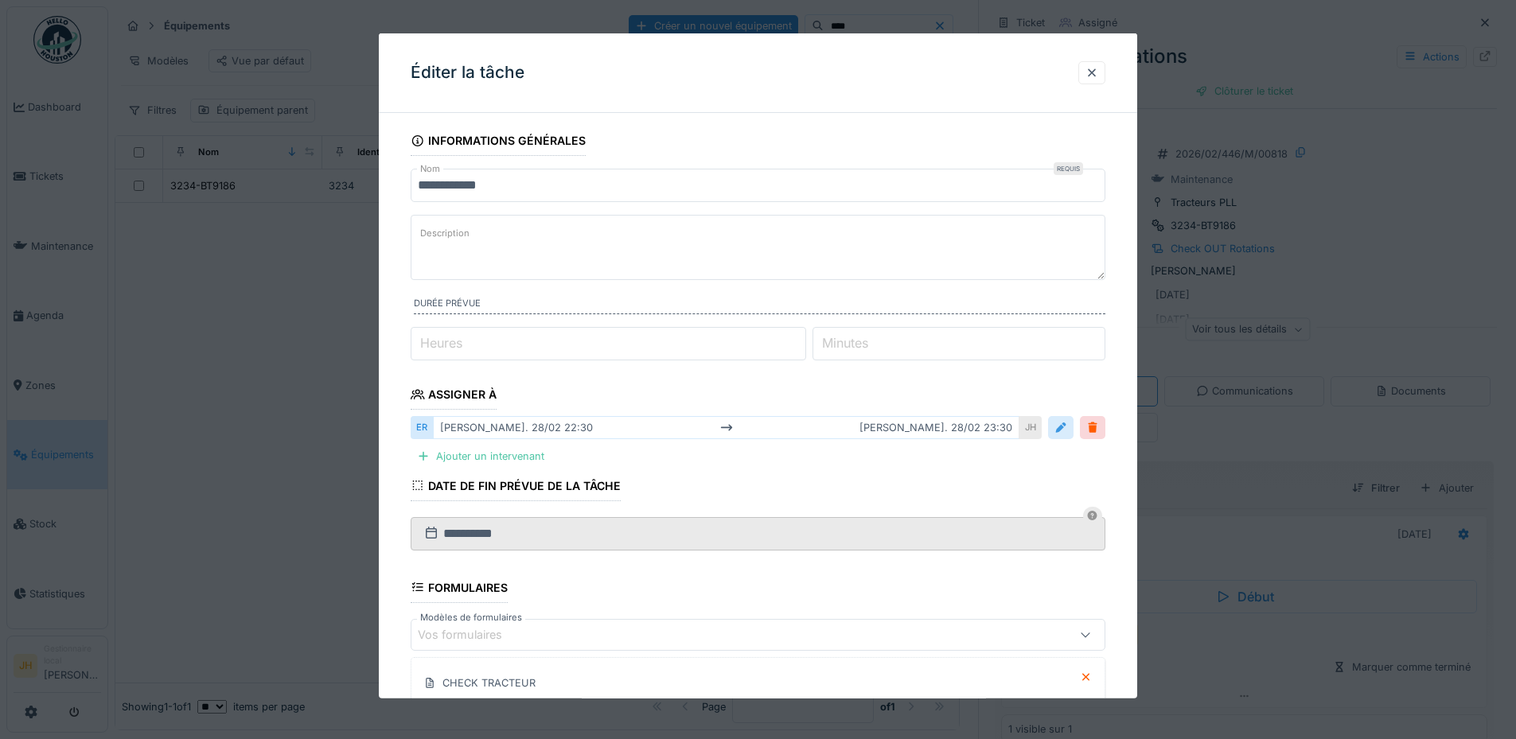
click at [1061, 430] on div at bounding box center [1060, 427] width 13 height 15
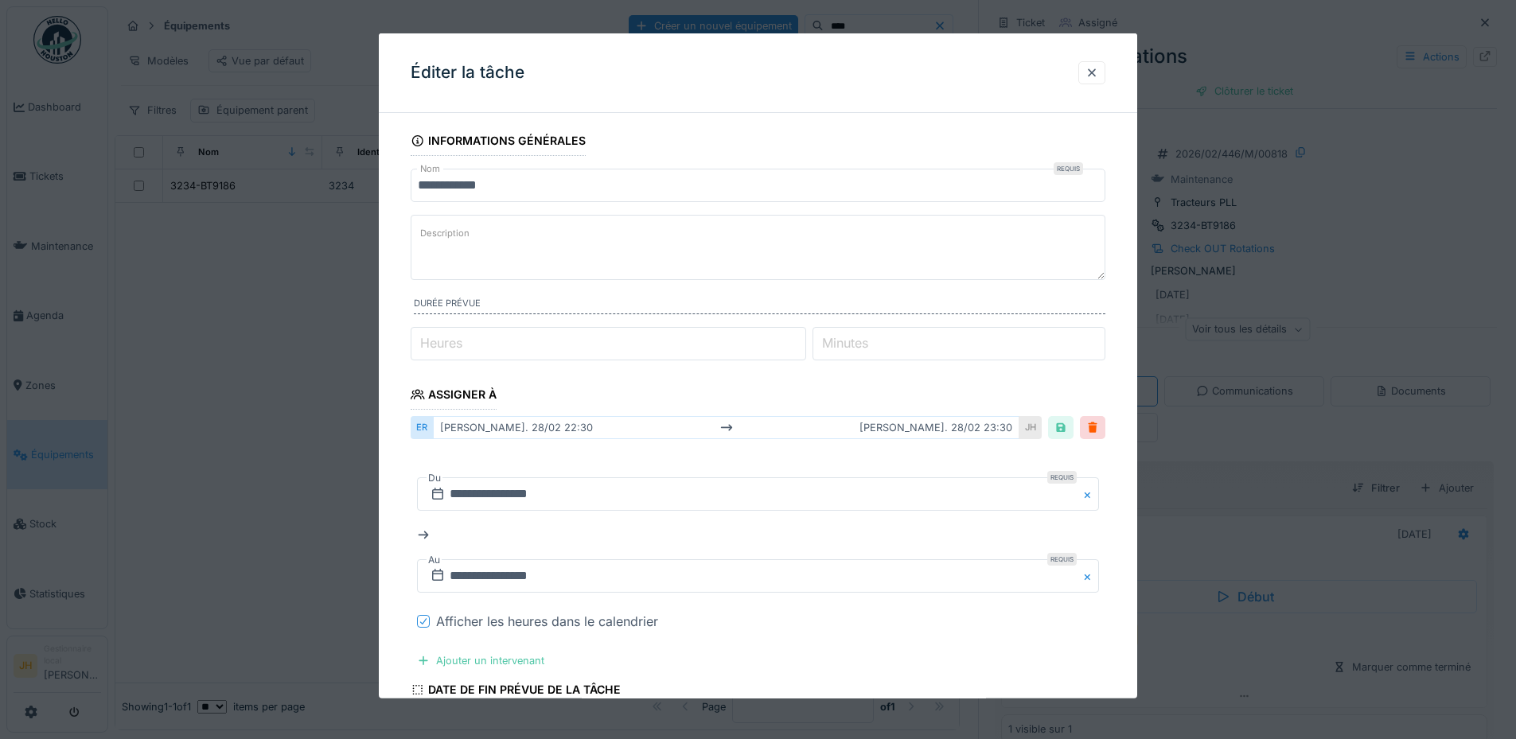
click at [423, 621] on icon at bounding box center [424, 621] width 10 height 8
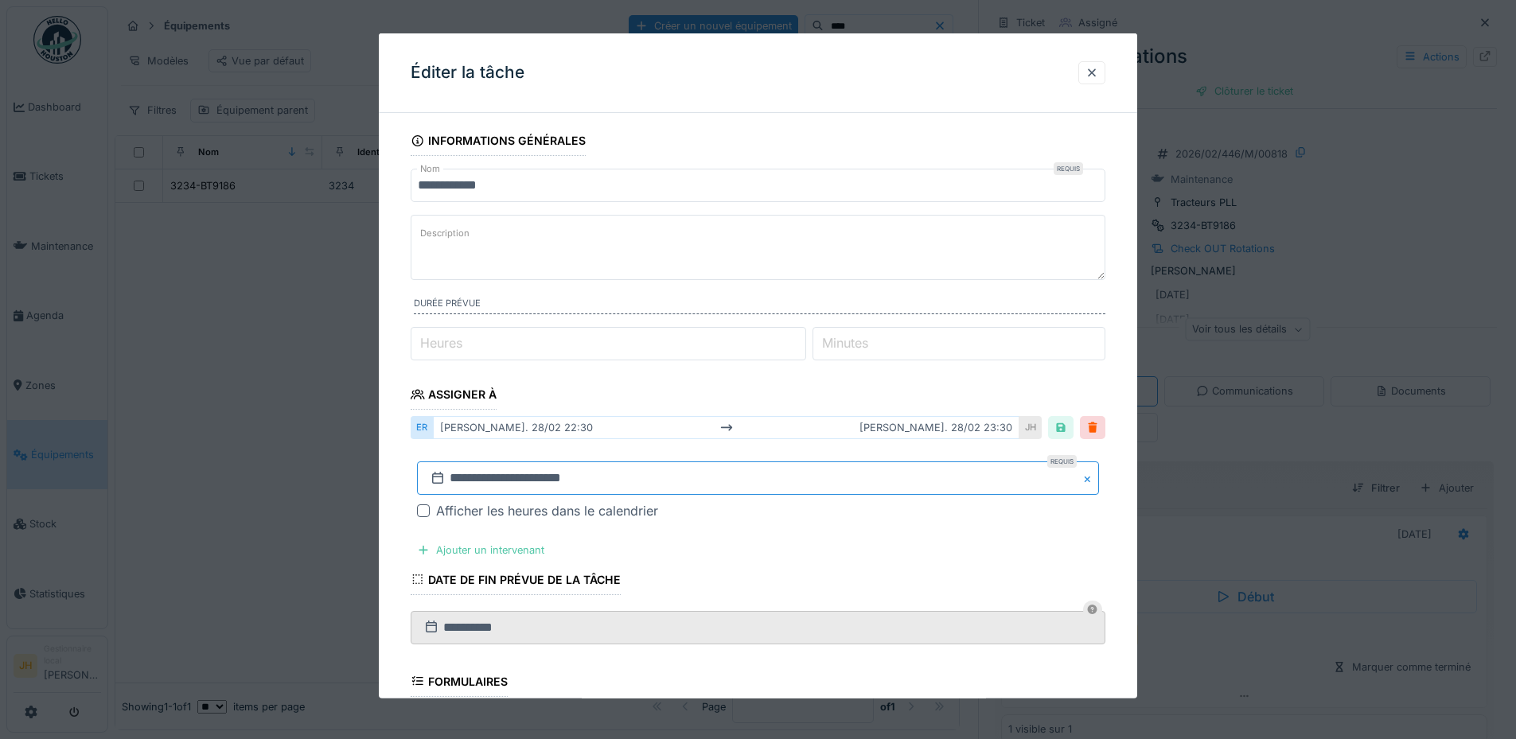
click at [495, 475] on input "**********" at bounding box center [758, 477] width 682 height 33
click at [687, 260] on button "Previous Month" at bounding box center [679, 267] width 25 height 25
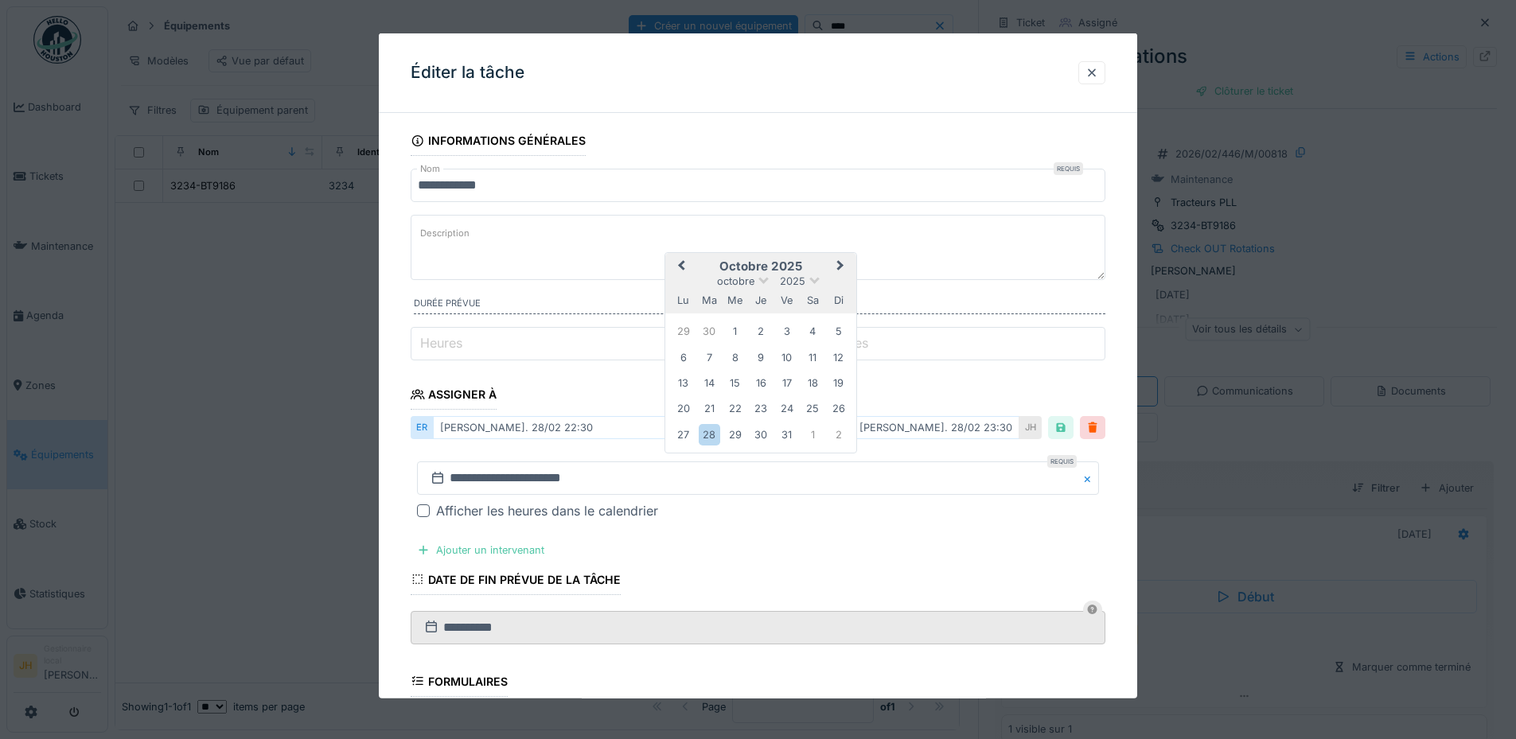
click at [687, 260] on button "Previous Month" at bounding box center [679, 267] width 25 height 25
click at [808, 436] on div "30" at bounding box center [812, 433] width 21 height 21
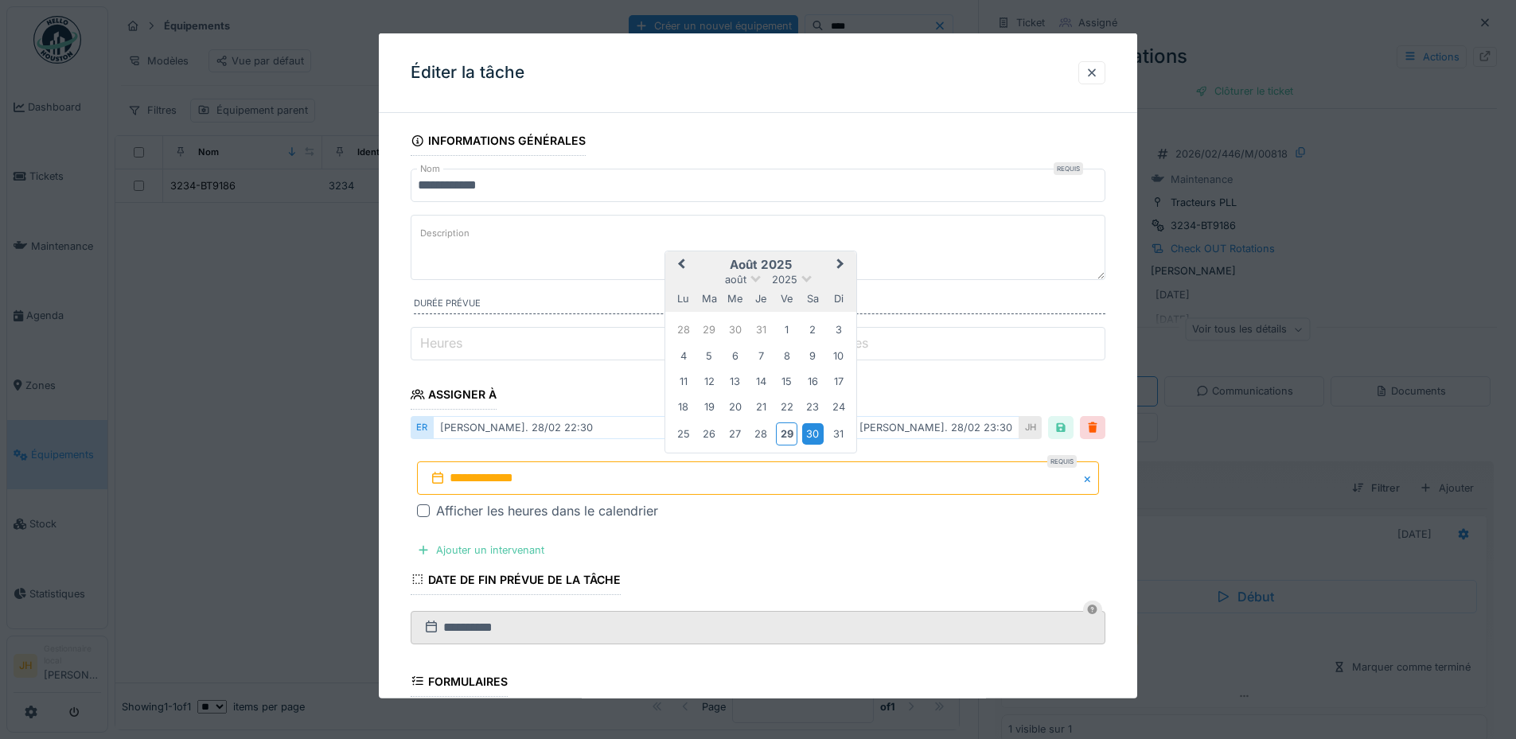
click at [808, 436] on div "30" at bounding box center [812, 433] width 21 height 21
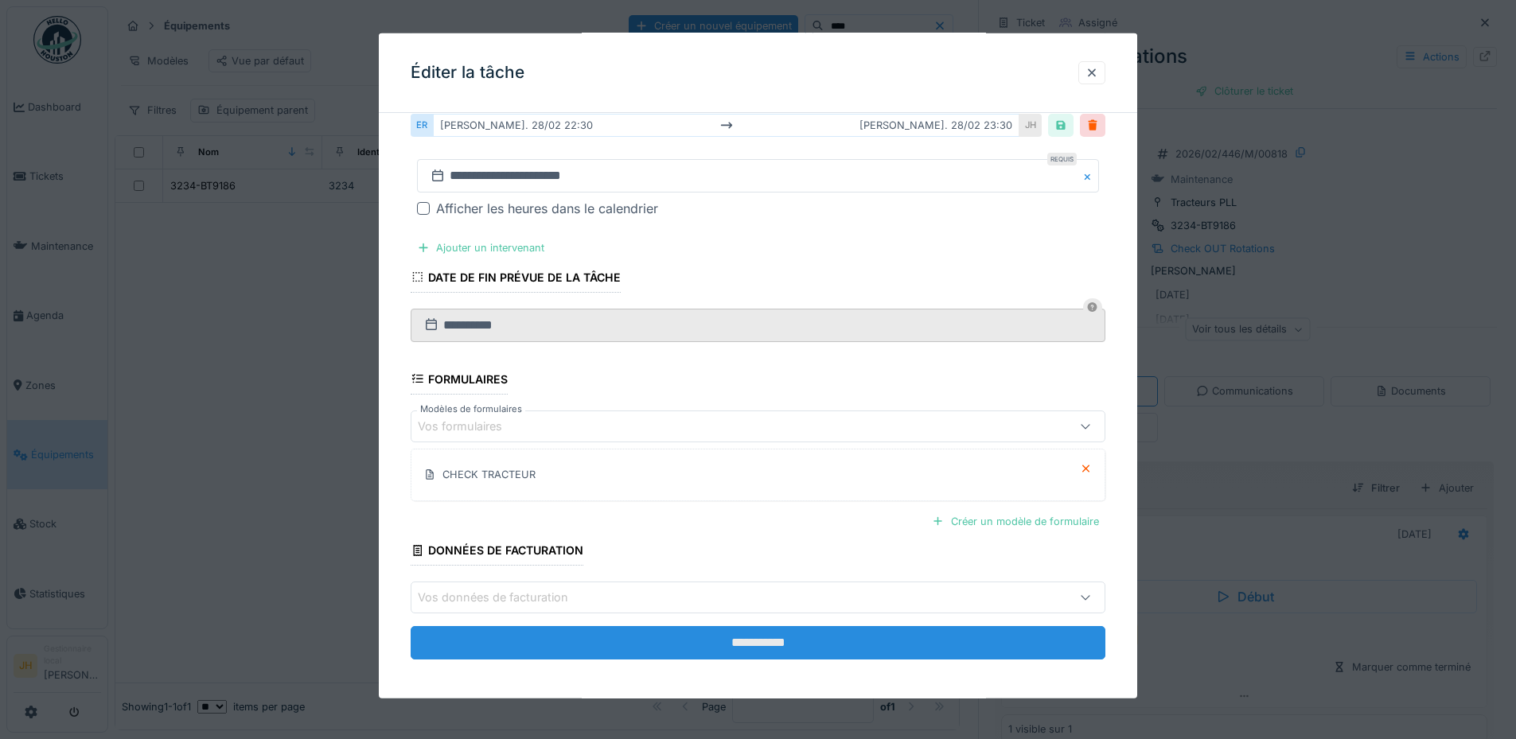
scroll to position [308, 0]
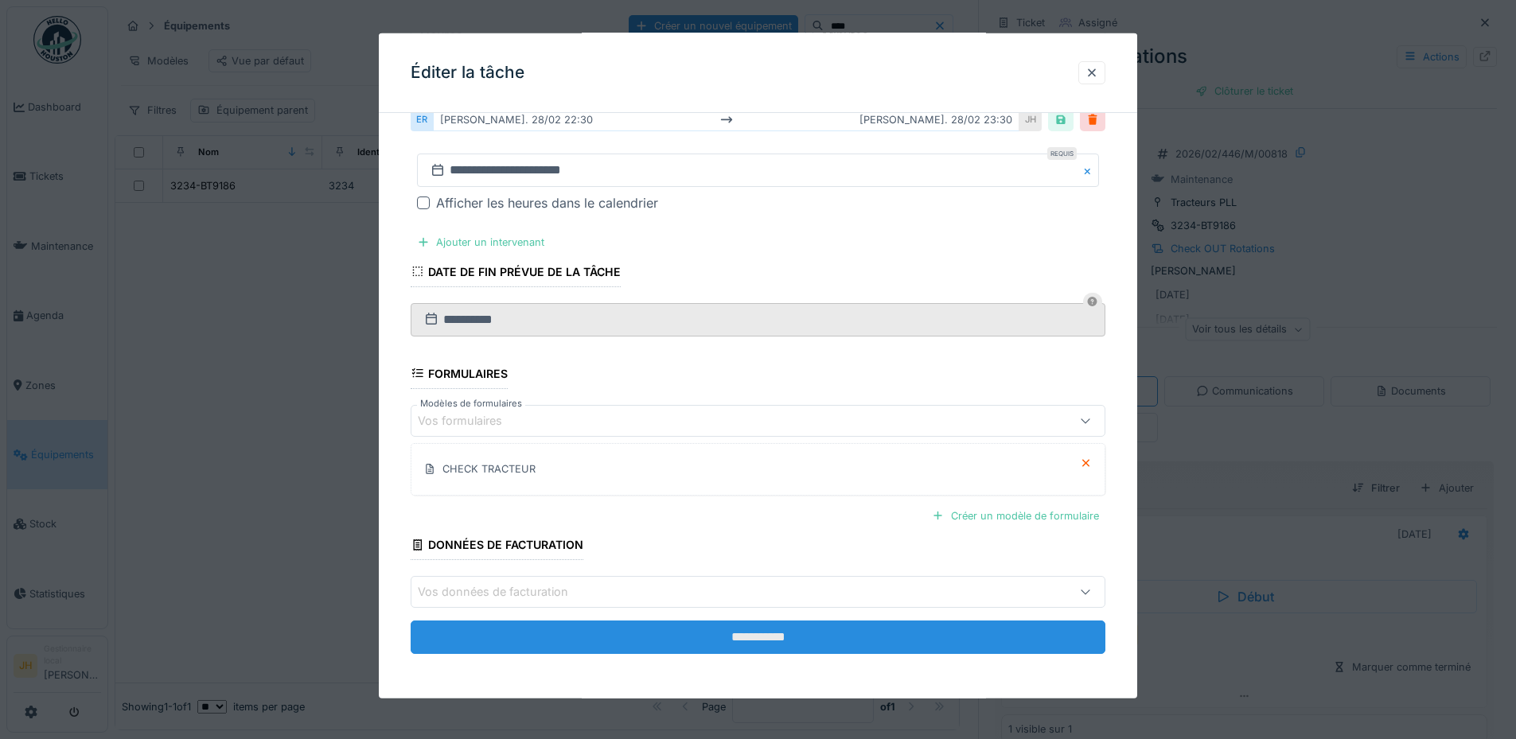
click at [740, 633] on input "**********" at bounding box center [758, 637] width 695 height 33
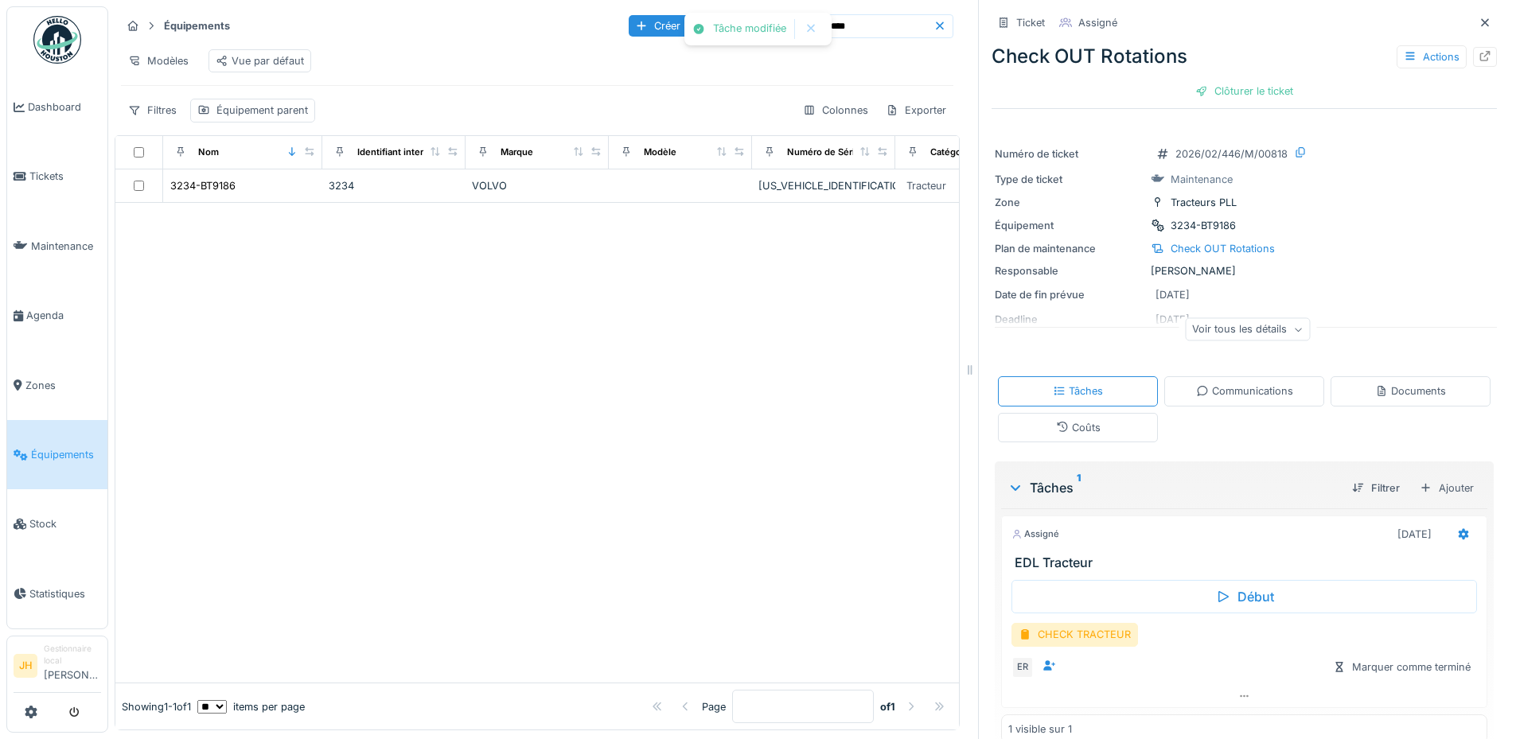
scroll to position [0, 0]
click at [828, 27] on input "****" at bounding box center [879, 26] width 110 height 22
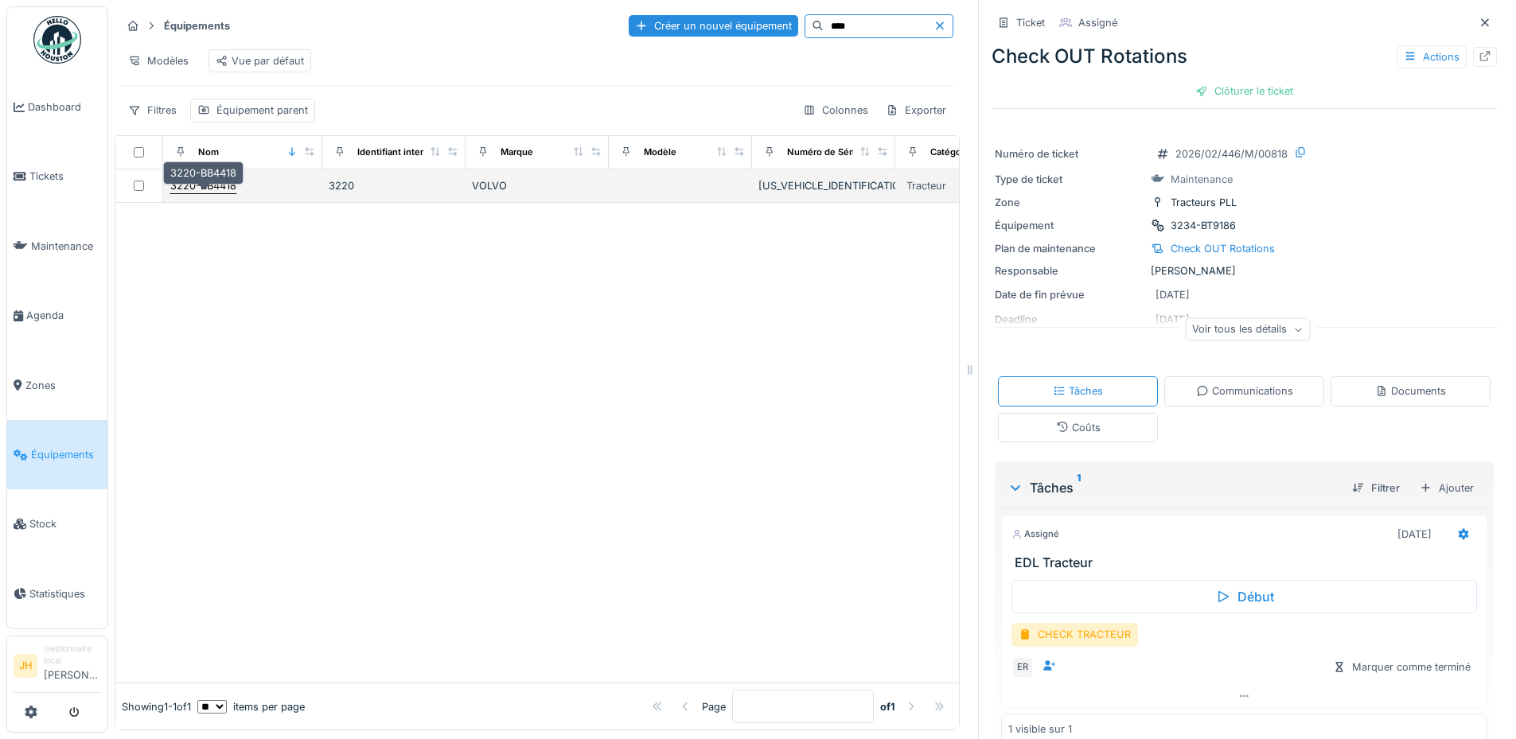
click at [202, 193] on div "3220-BB4418" at bounding box center [203, 185] width 66 height 15
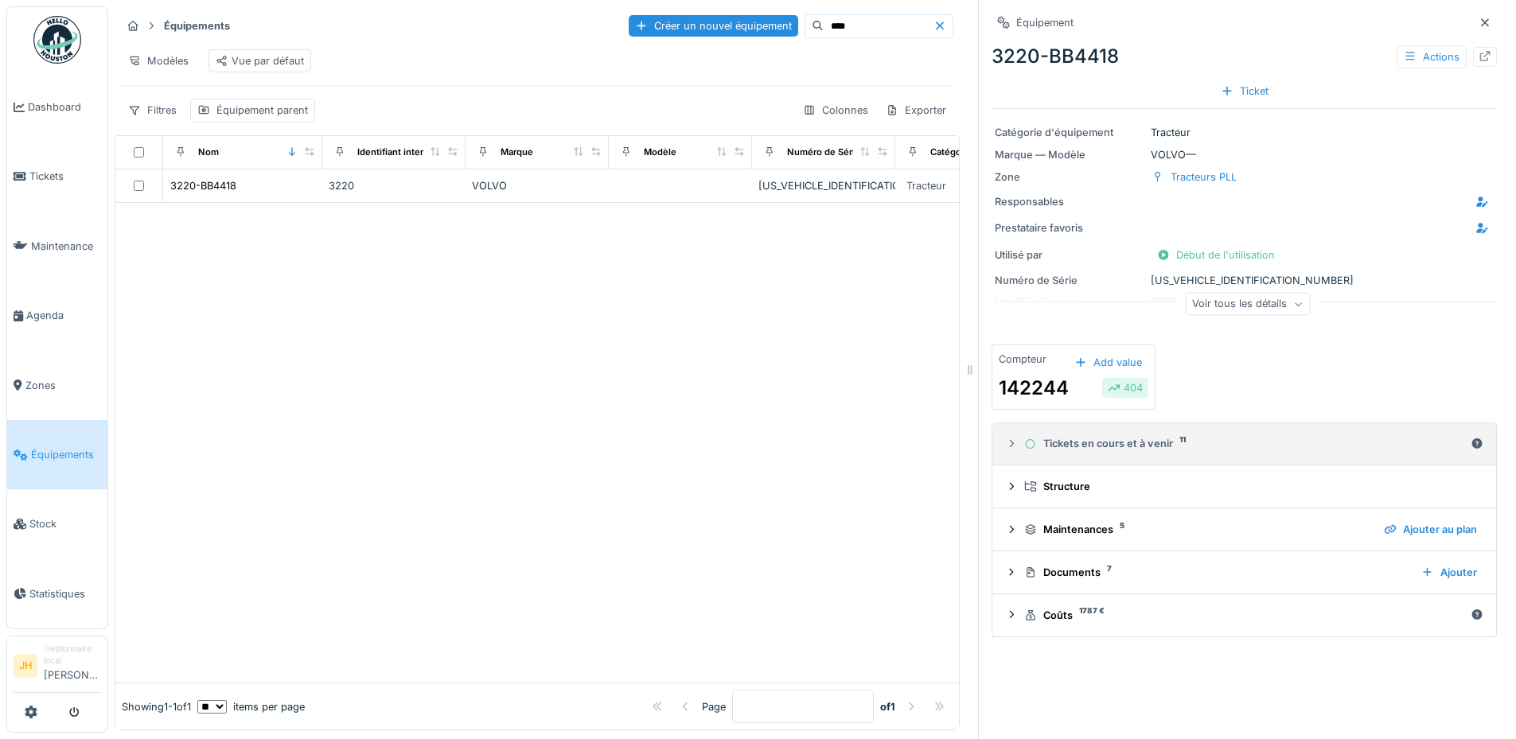
click at [1116, 447] on div "Tickets en cours et à venir 11" at bounding box center [1244, 443] width 440 height 15
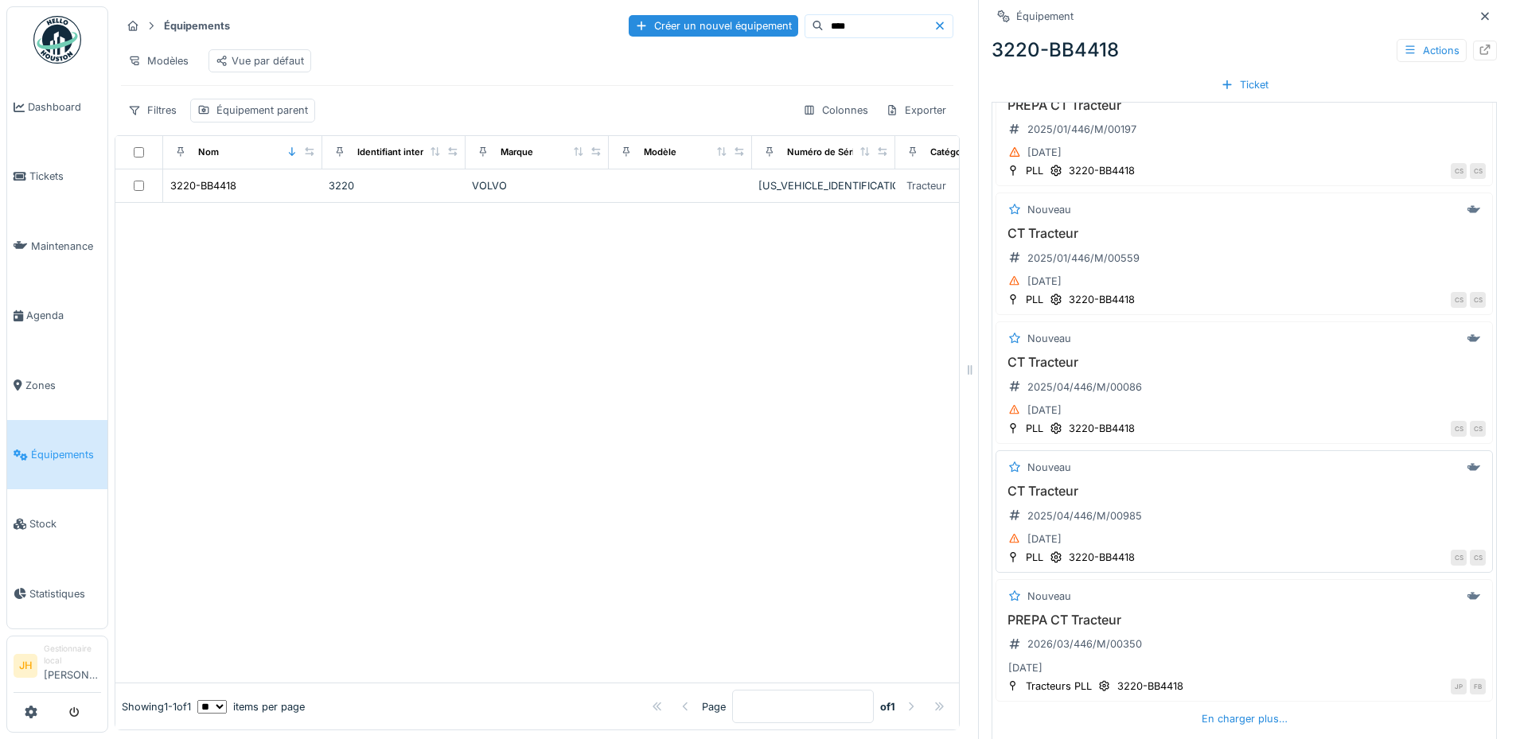
scroll to position [585, 0]
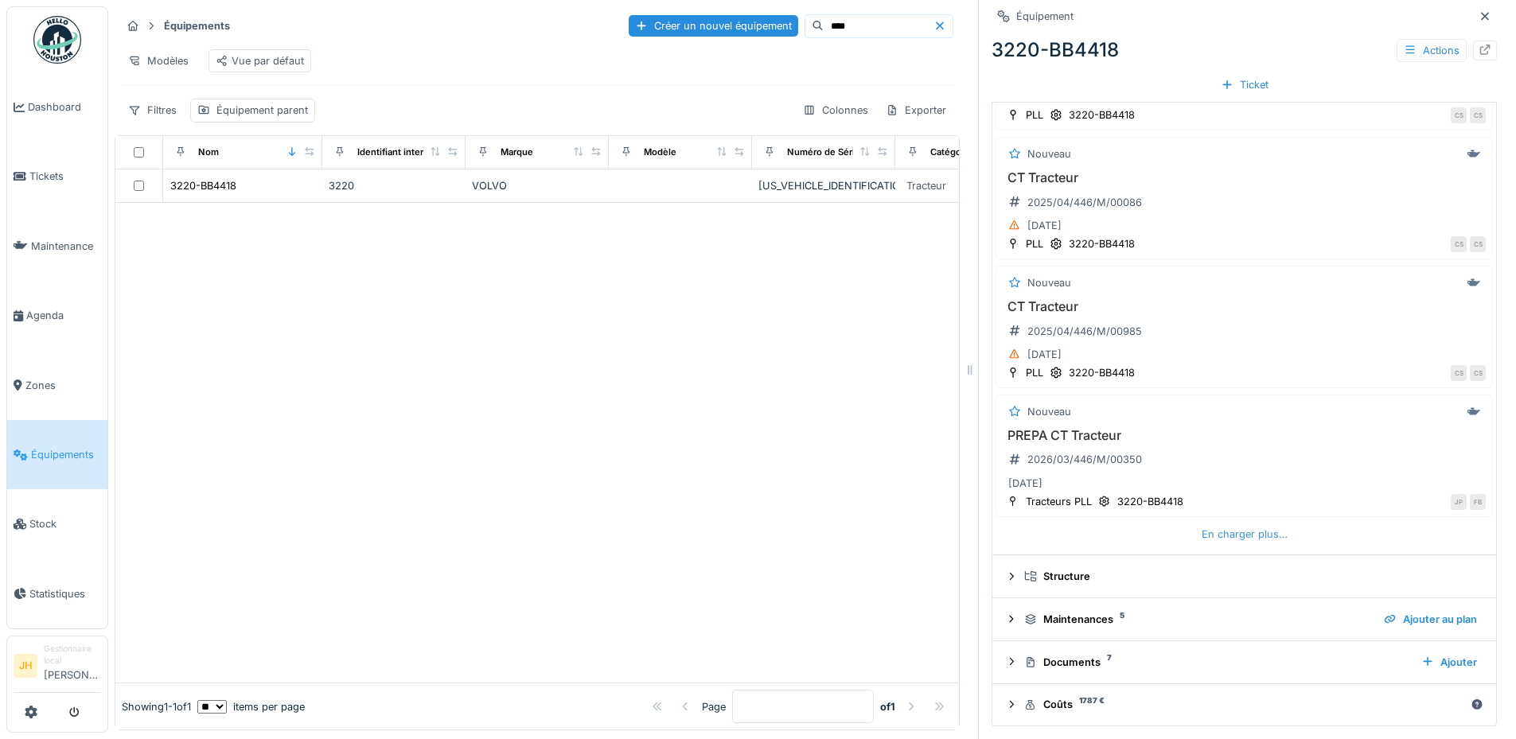
click at [1218, 532] on div "En charger plus…" at bounding box center [1244, 534] width 99 height 21
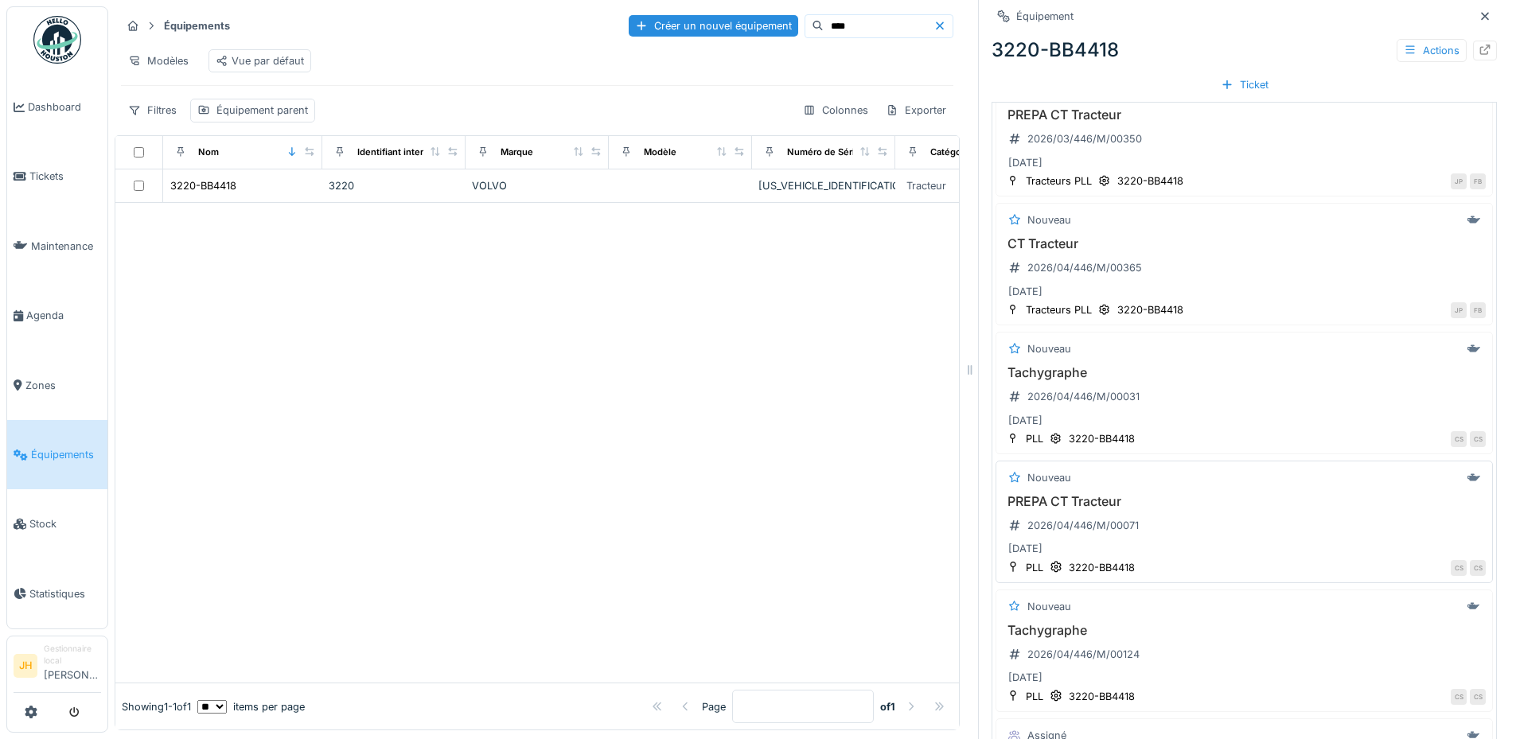
scroll to position [1142, 0]
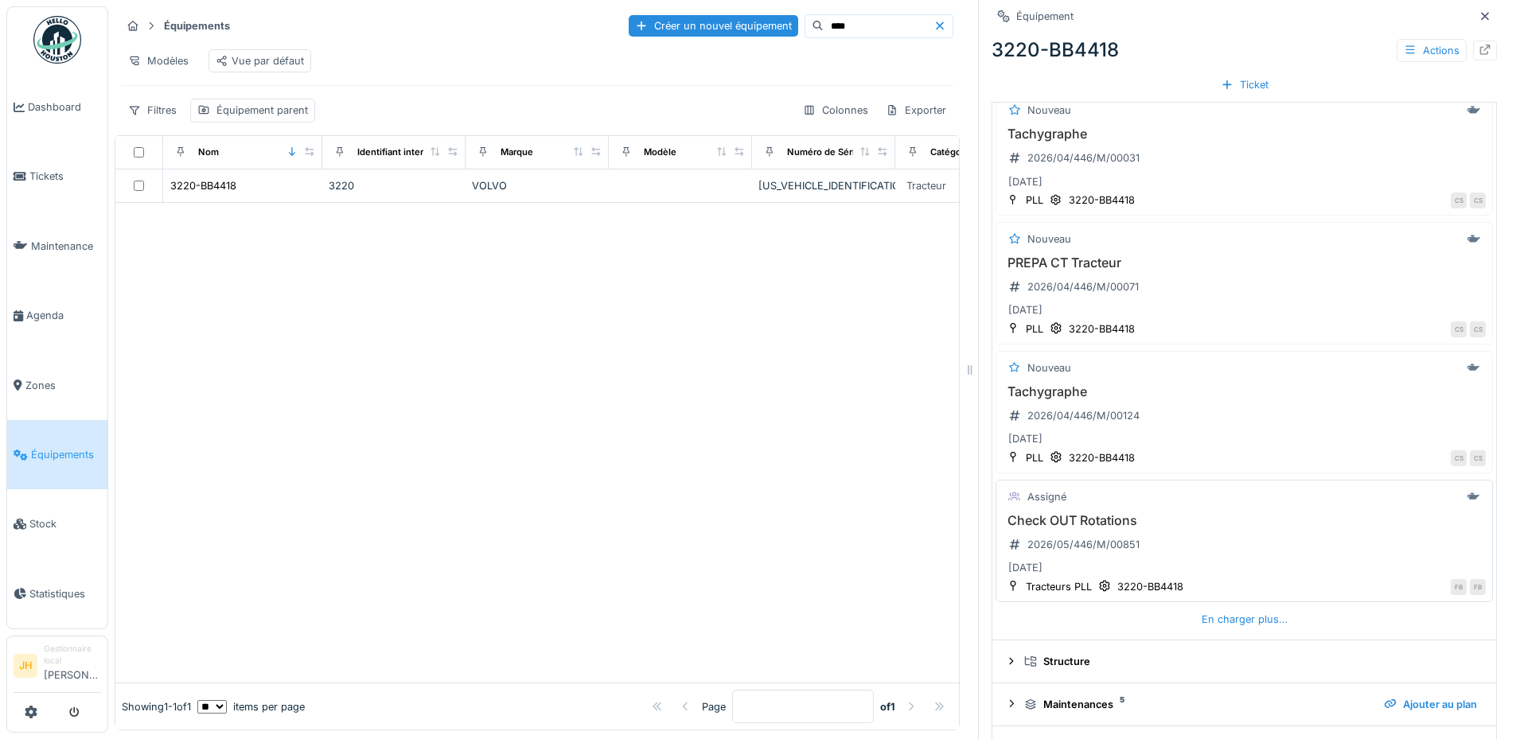
click at [1085, 524] on h3 "Check OUT Rotations" at bounding box center [1244, 520] width 483 height 15
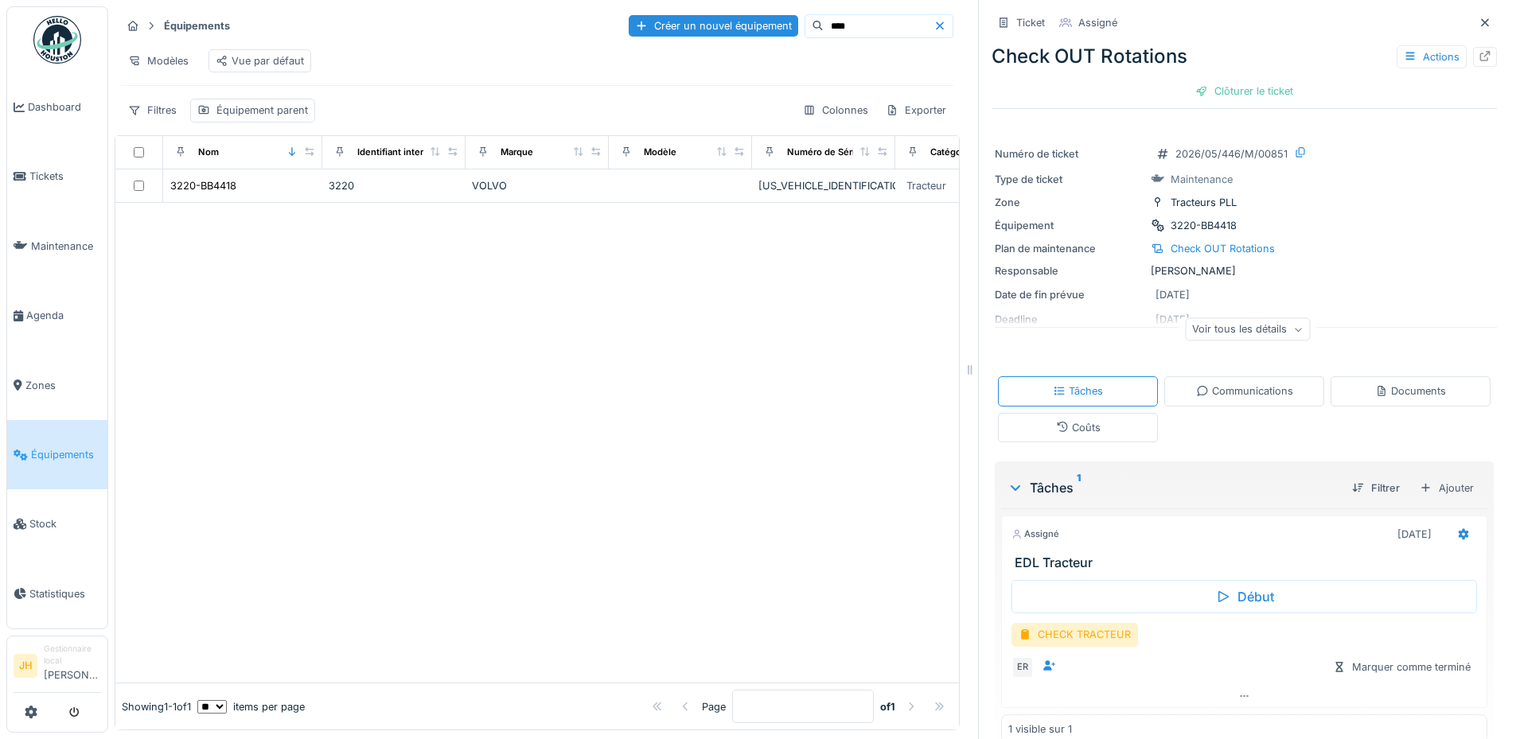
scroll to position [26, 0]
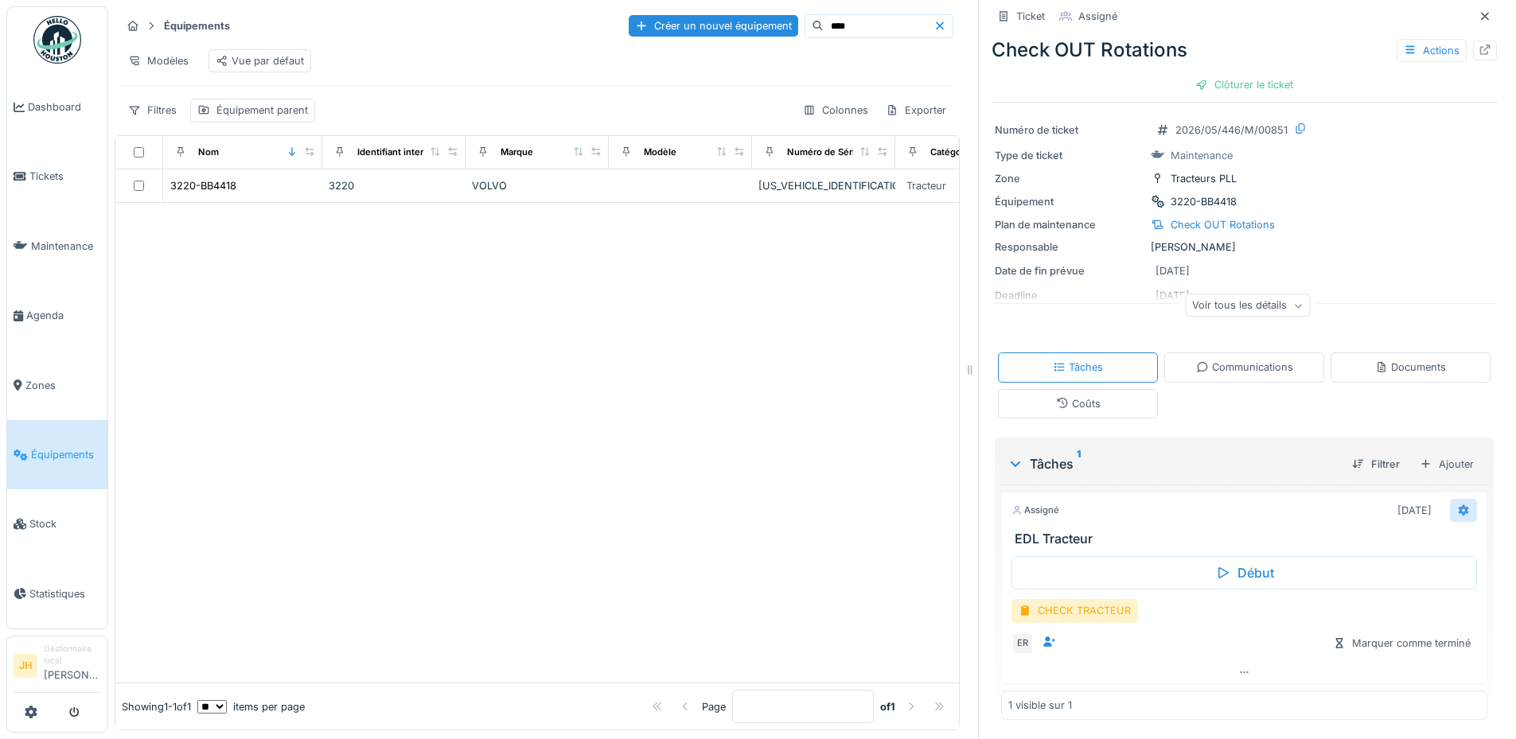
click at [1457, 506] on icon at bounding box center [1463, 510] width 13 height 10
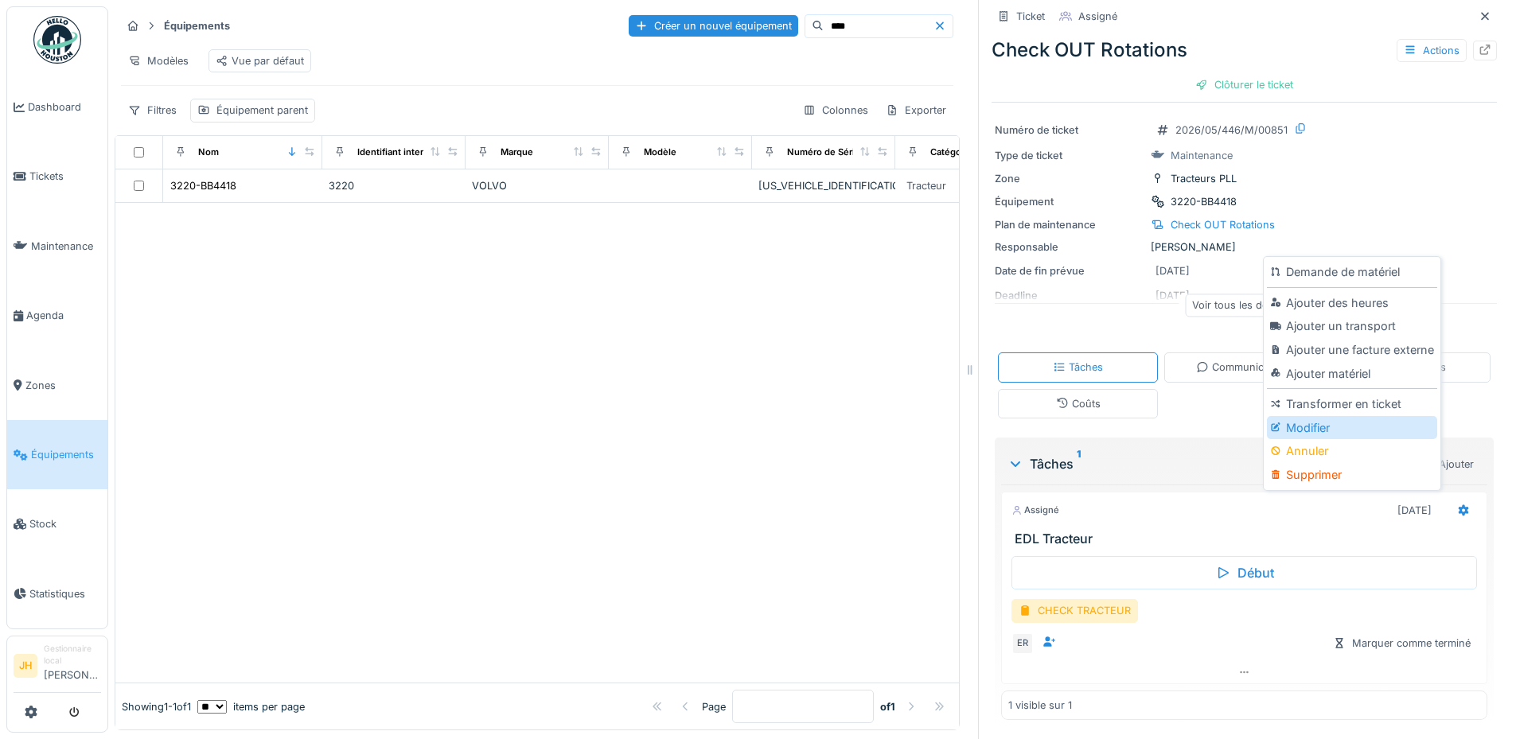
click at [1380, 427] on div "Modifier" at bounding box center [1351, 428] width 169 height 24
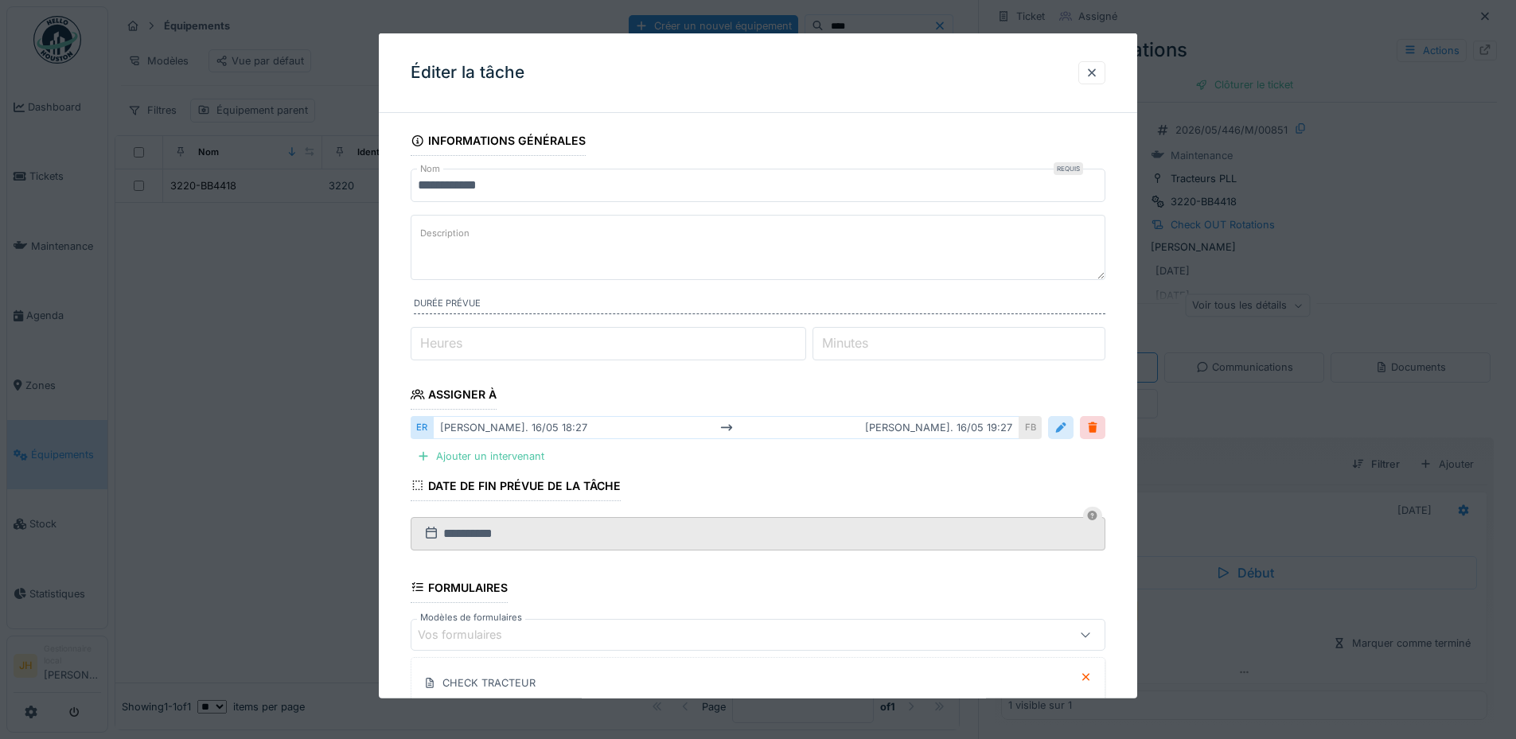
click at [1064, 434] on div at bounding box center [1060, 427] width 13 height 15
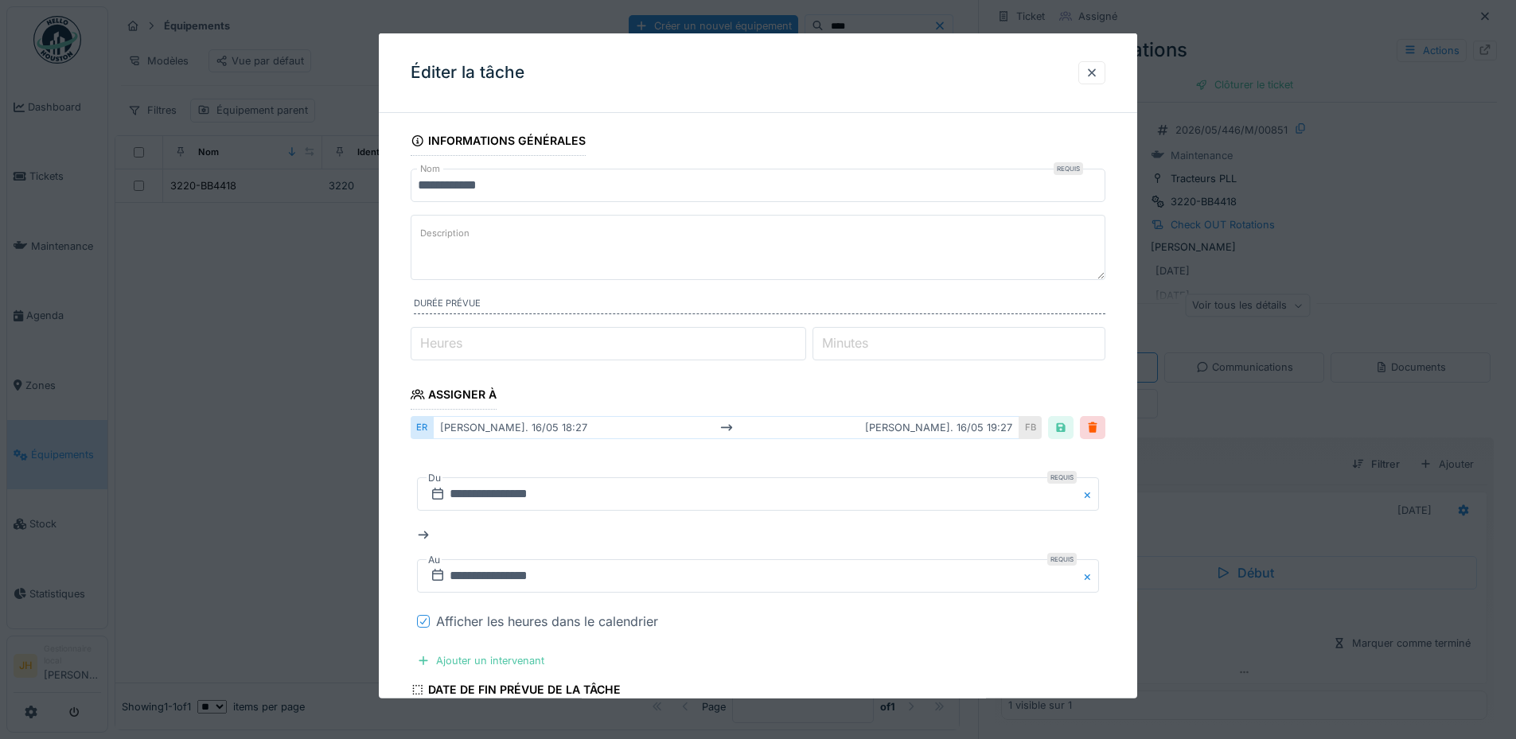
click at [421, 622] on icon at bounding box center [424, 621] width 10 height 8
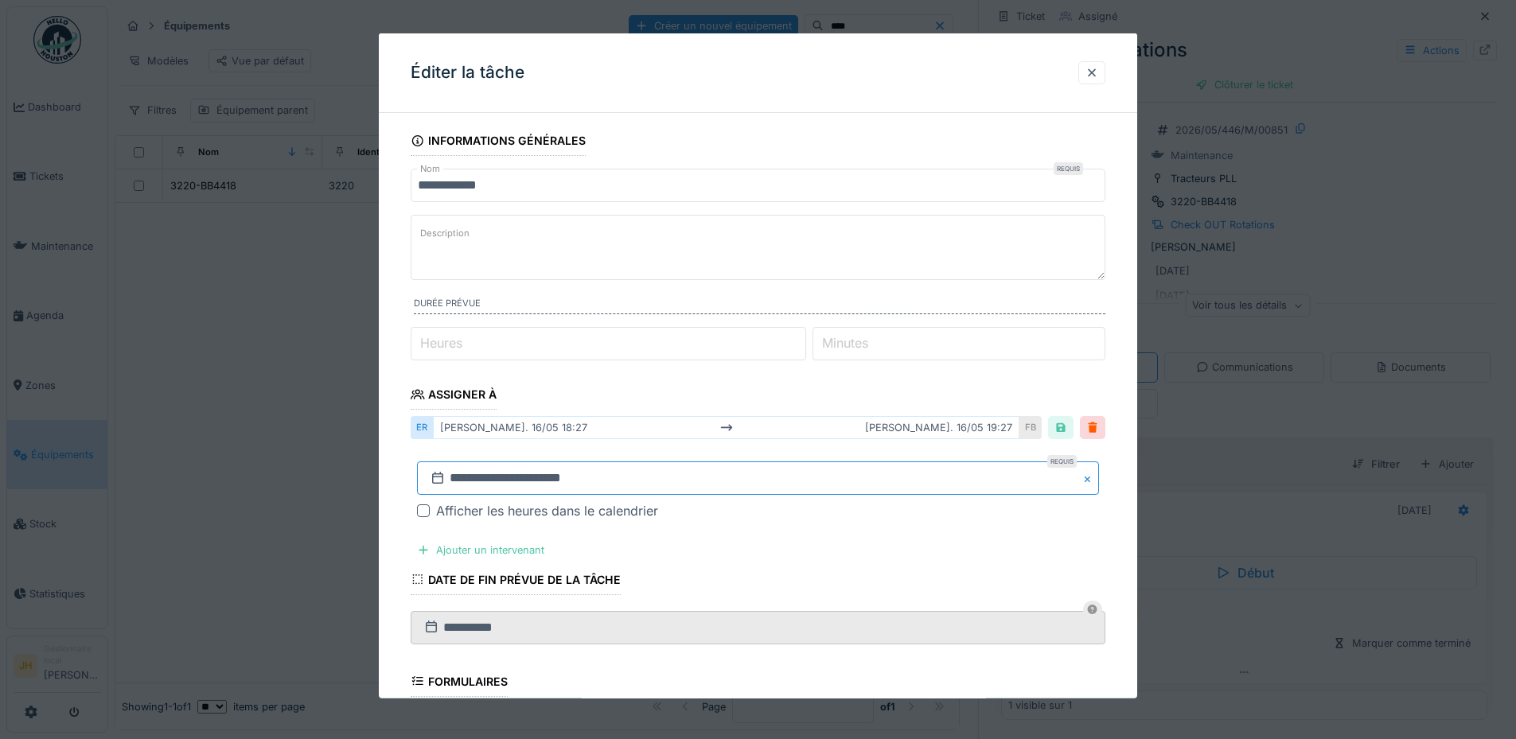
click at [460, 482] on input "**********" at bounding box center [758, 477] width 682 height 33
click at [679, 270] on button "Previous Month" at bounding box center [679, 267] width 25 height 25
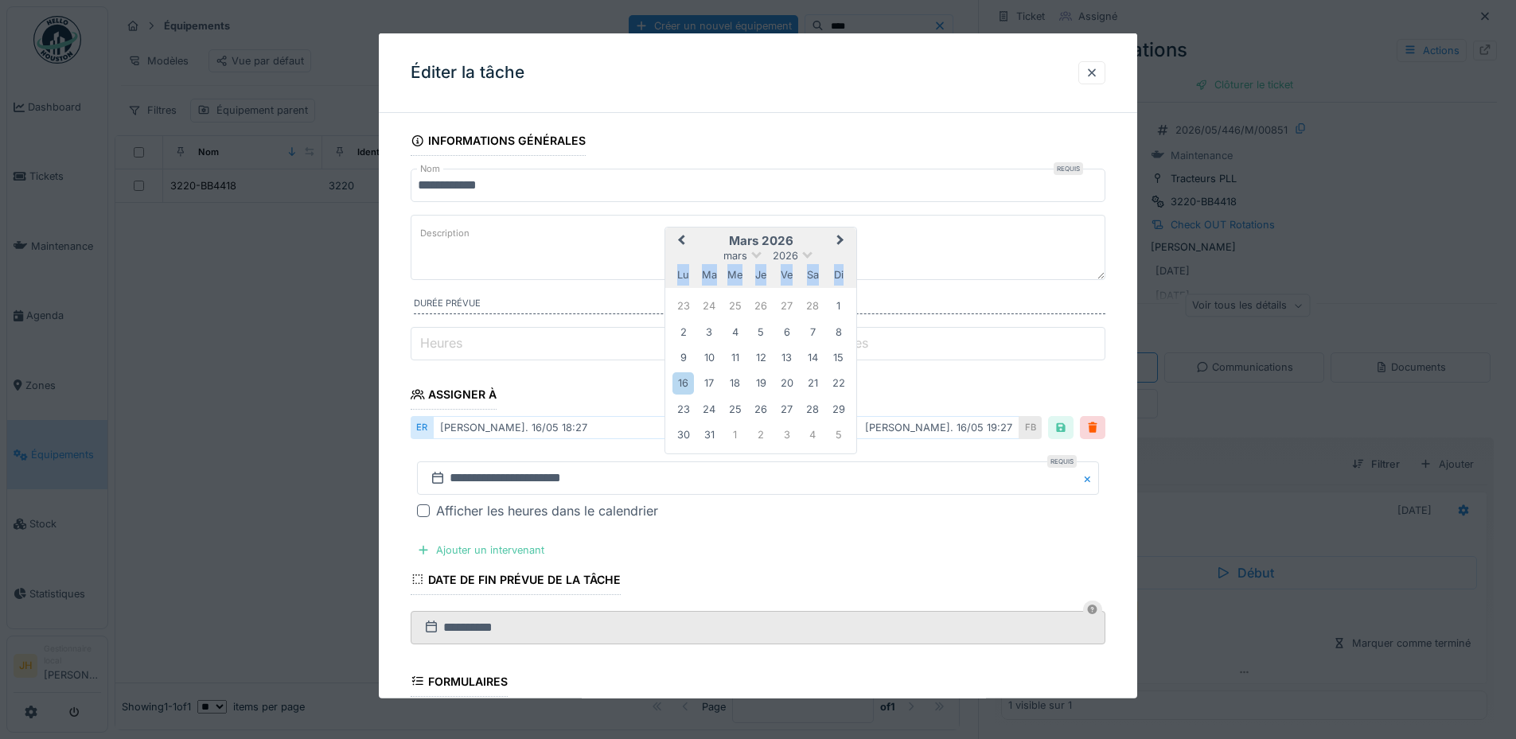
click at [679, 270] on div "lu" at bounding box center [682, 274] width 21 height 21
click at [681, 236] on span "Previous Month" at bounding box center [681, 241] width 0 height 19
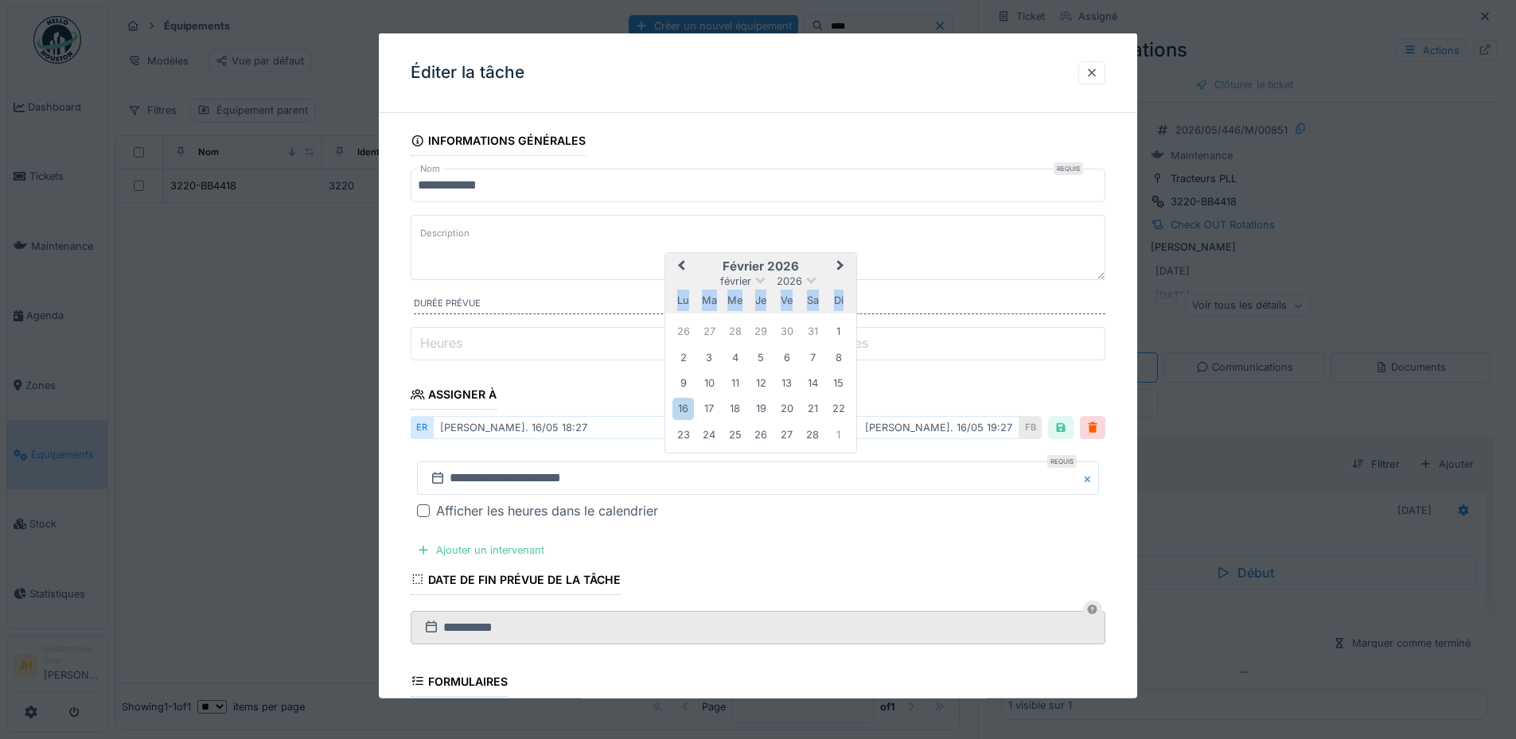
click at [681, 264] on span "Previous Month" at bounding box center [681, 266] width 0 height 19
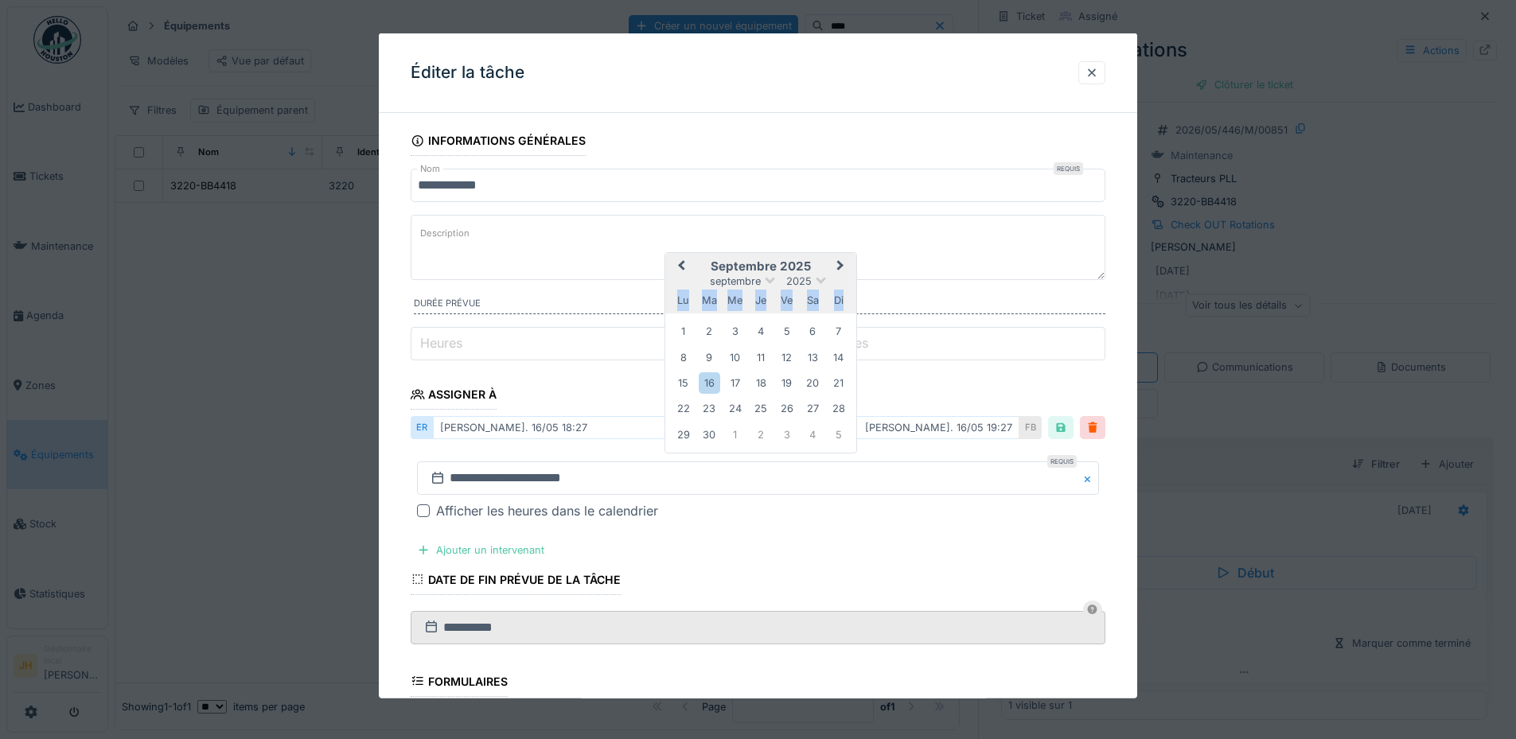
click at [681, 264] on span "Previous Month" at bounding box center [681, 266] width 0 height 19
click at [810, 433] on div "30" at bounding box center [812, 433] width 21 height 21
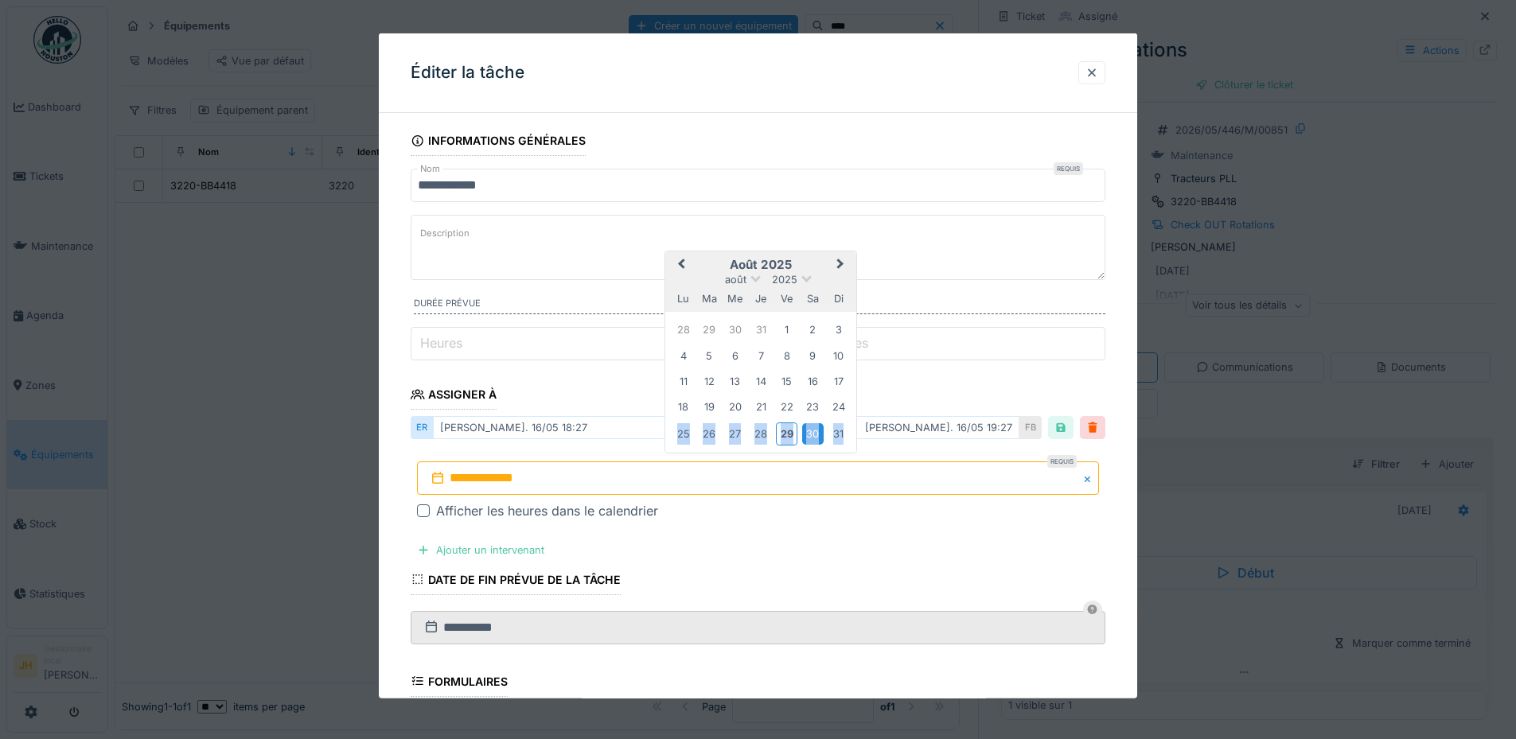
click at [810, 433] on div "30" at bounding box center [812, 433] width 21 height 21
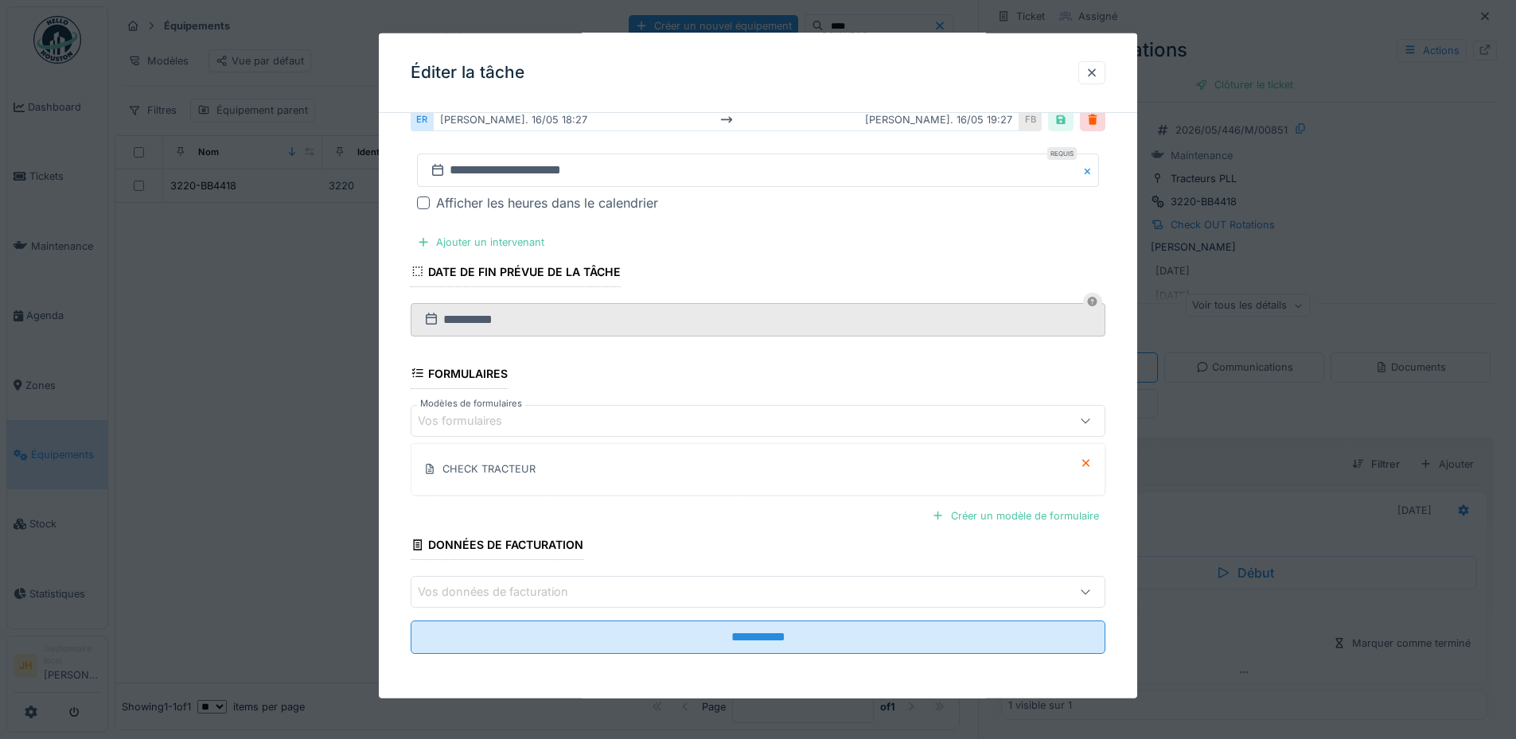
scroll to position [12, 0]
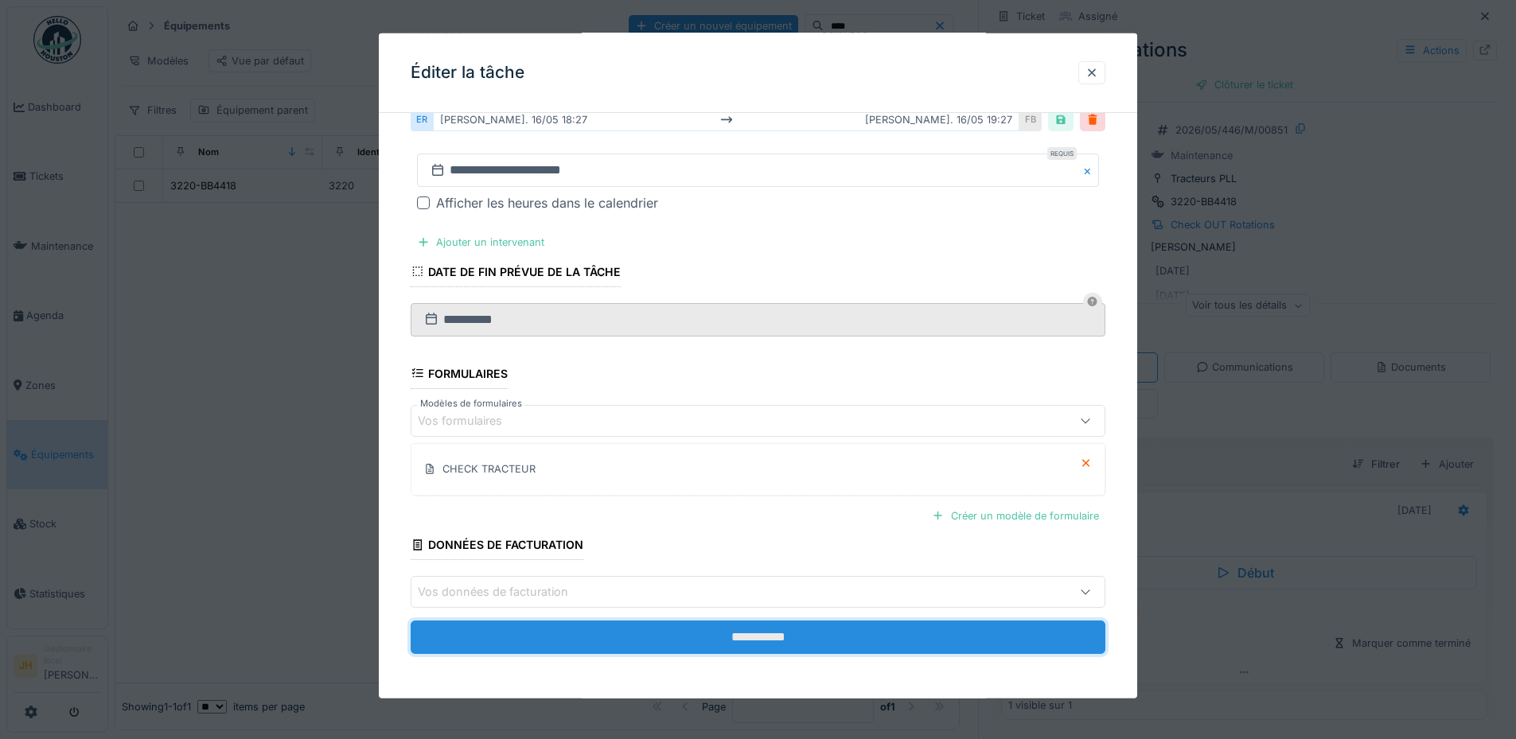
click at [746, 648] on input "**********" at bounding box center [758, 637] width 695 height 33
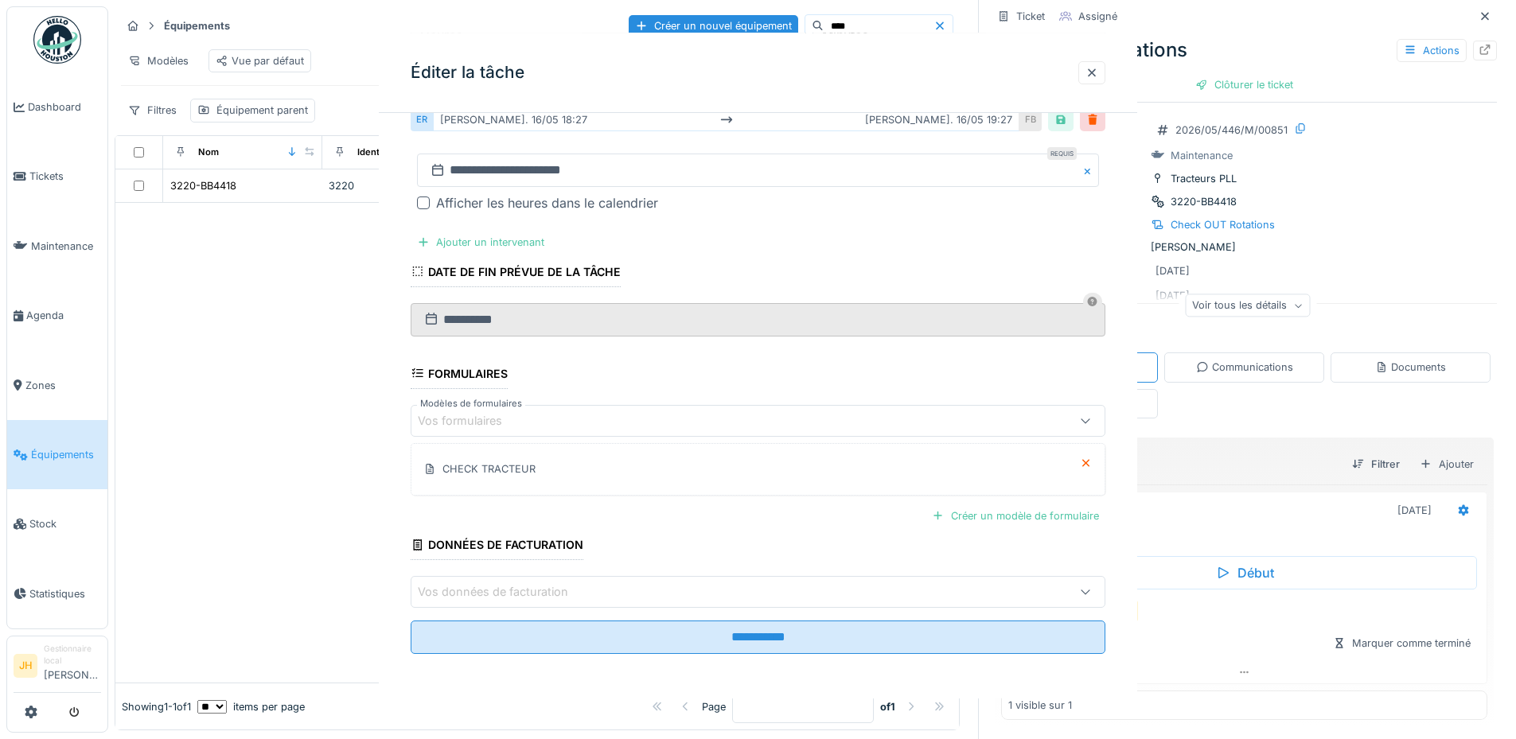
scroll to position [0, 0]
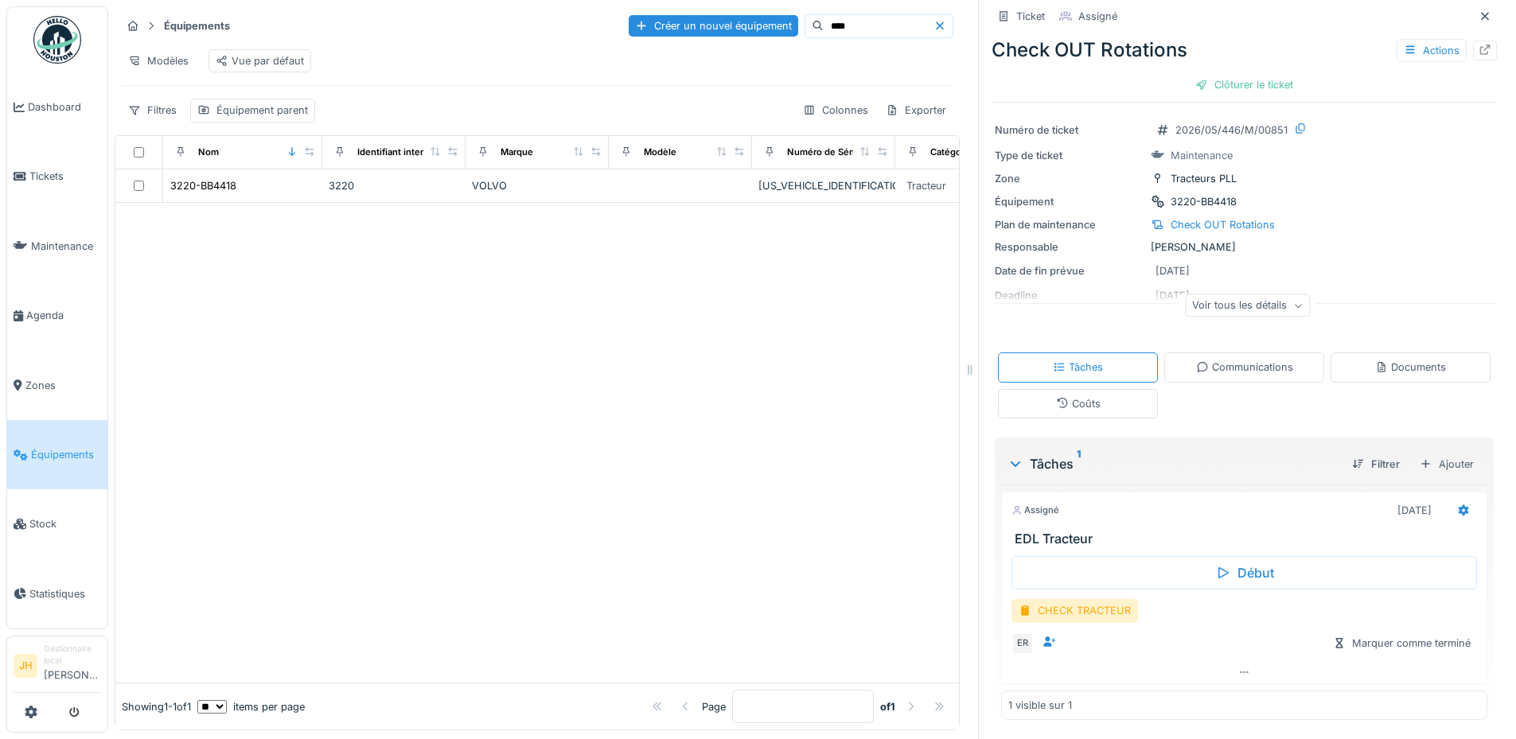
click at [824, 15] on input "****" at bounding box center [879, 26] width 110 height 22
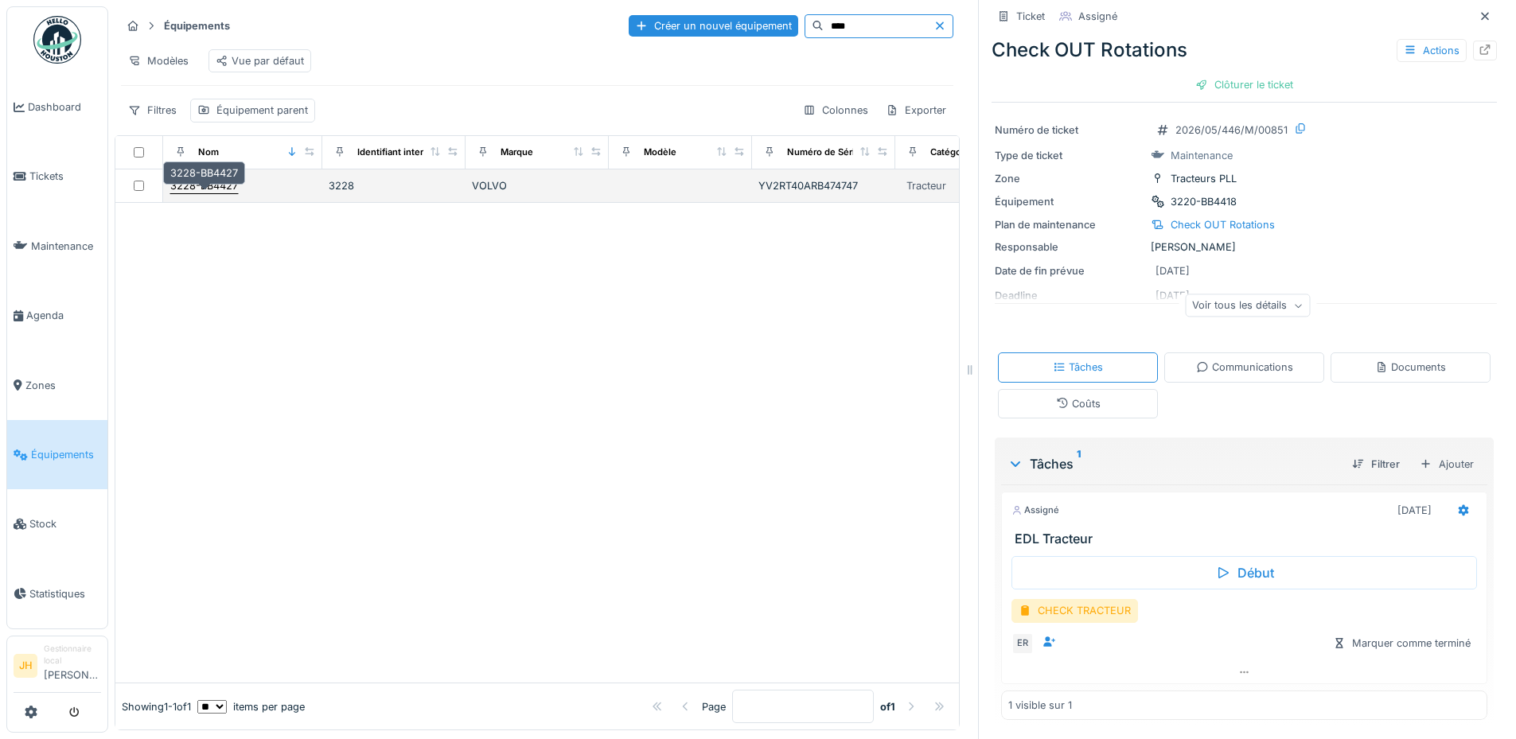
click at [216, 187] on div "3228-BB4427" at bounding box center [204, 185] width 68 height 15
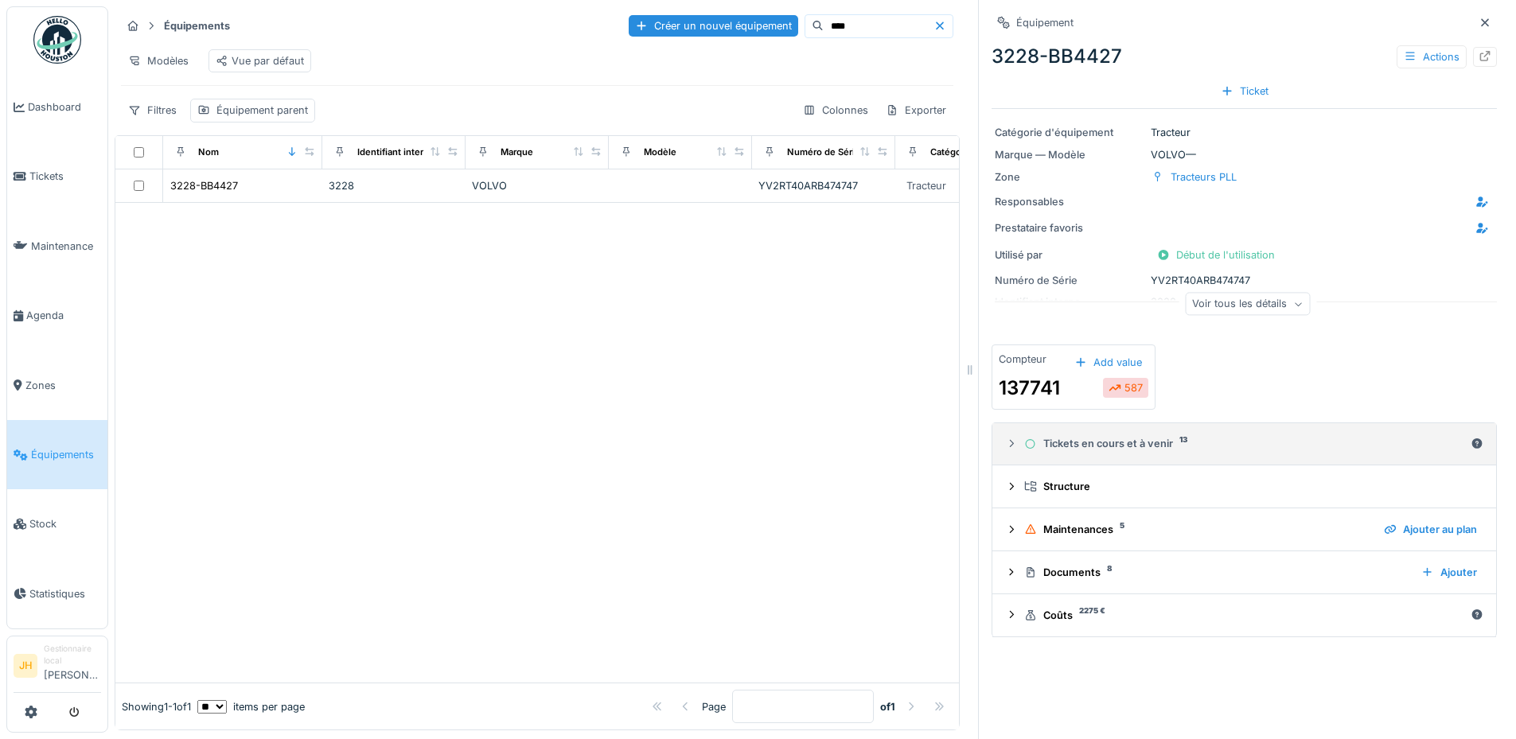
click at [1121, 436] on div "Tickets en cours et à venir 13" at bounding box center [1244, 443] width 440 height 15
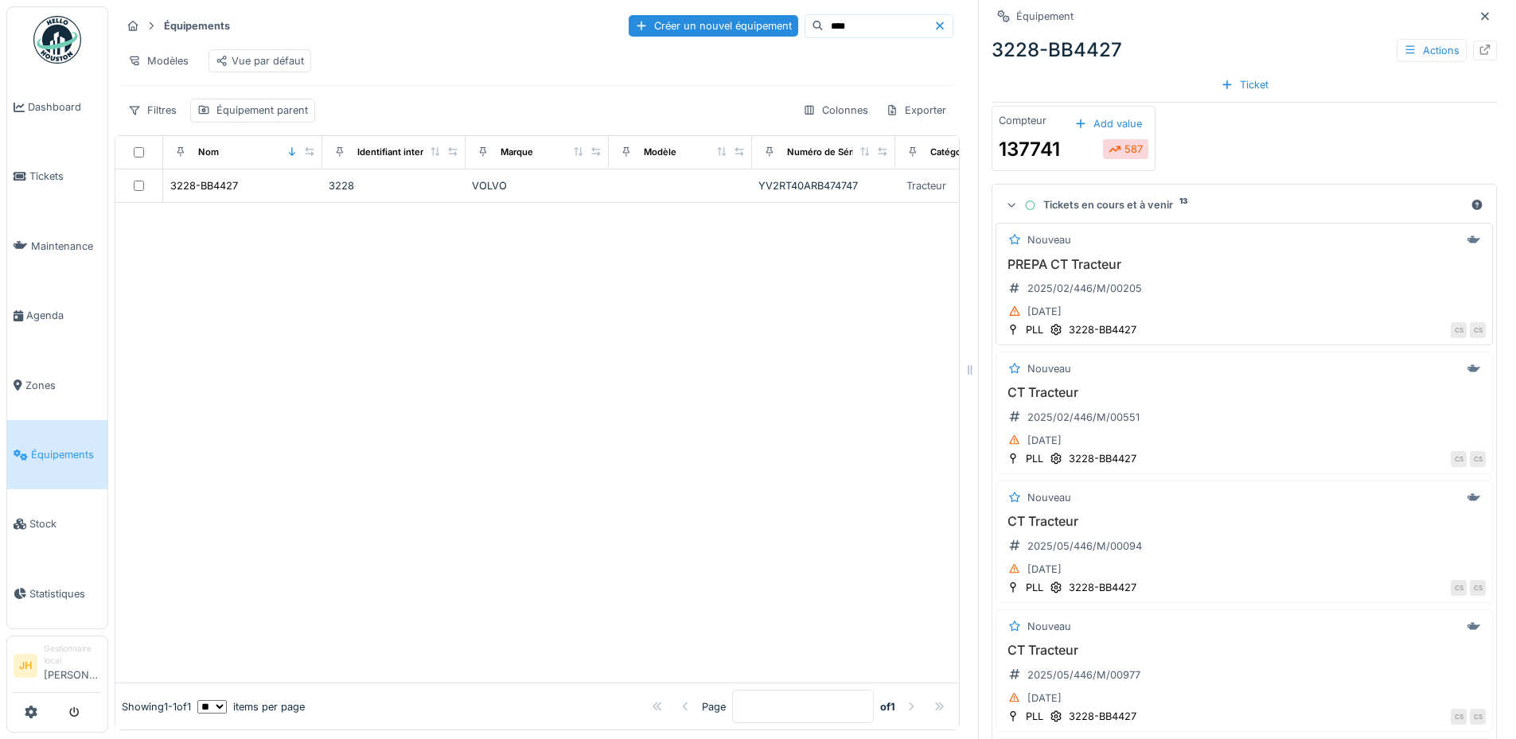
scroll to position [477, 0]
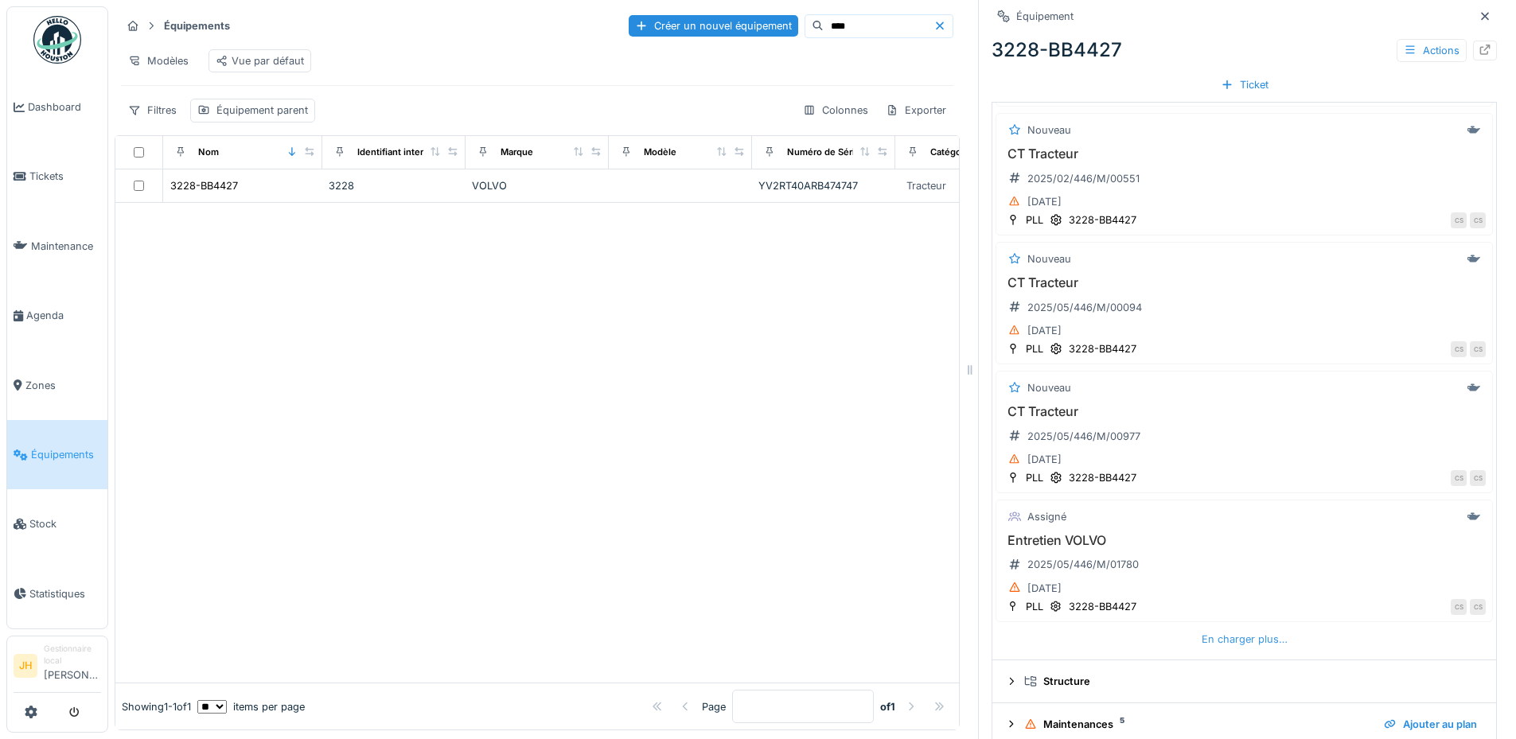
click at [1231, 637] on div "En charger plus…" at bounding box center [1244, 639] width 99 height 21
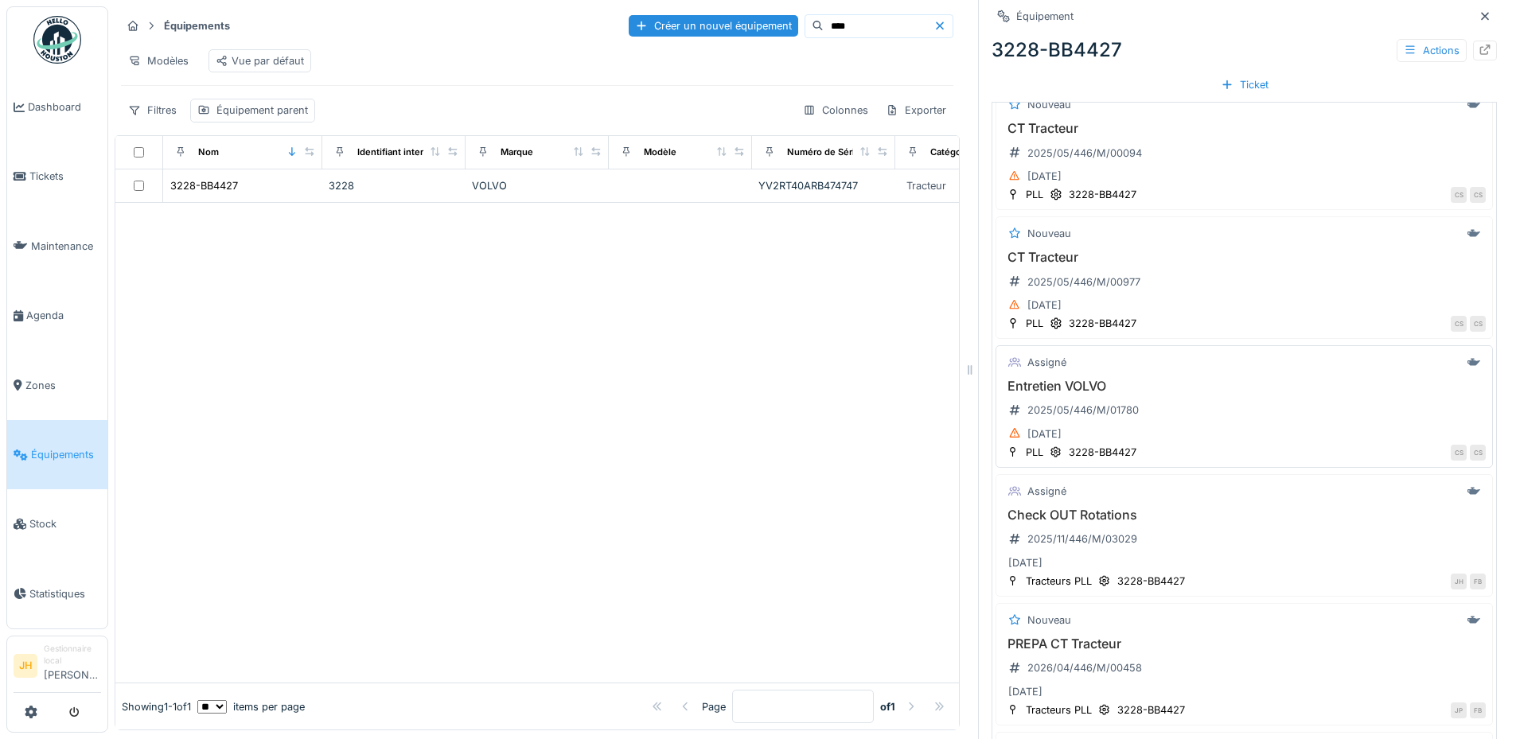
scroll to position [637, 0]
click at [1083, 503] on h3 "Check OUT Rotations" at bounding box center [1244, 510] width 483 height 15
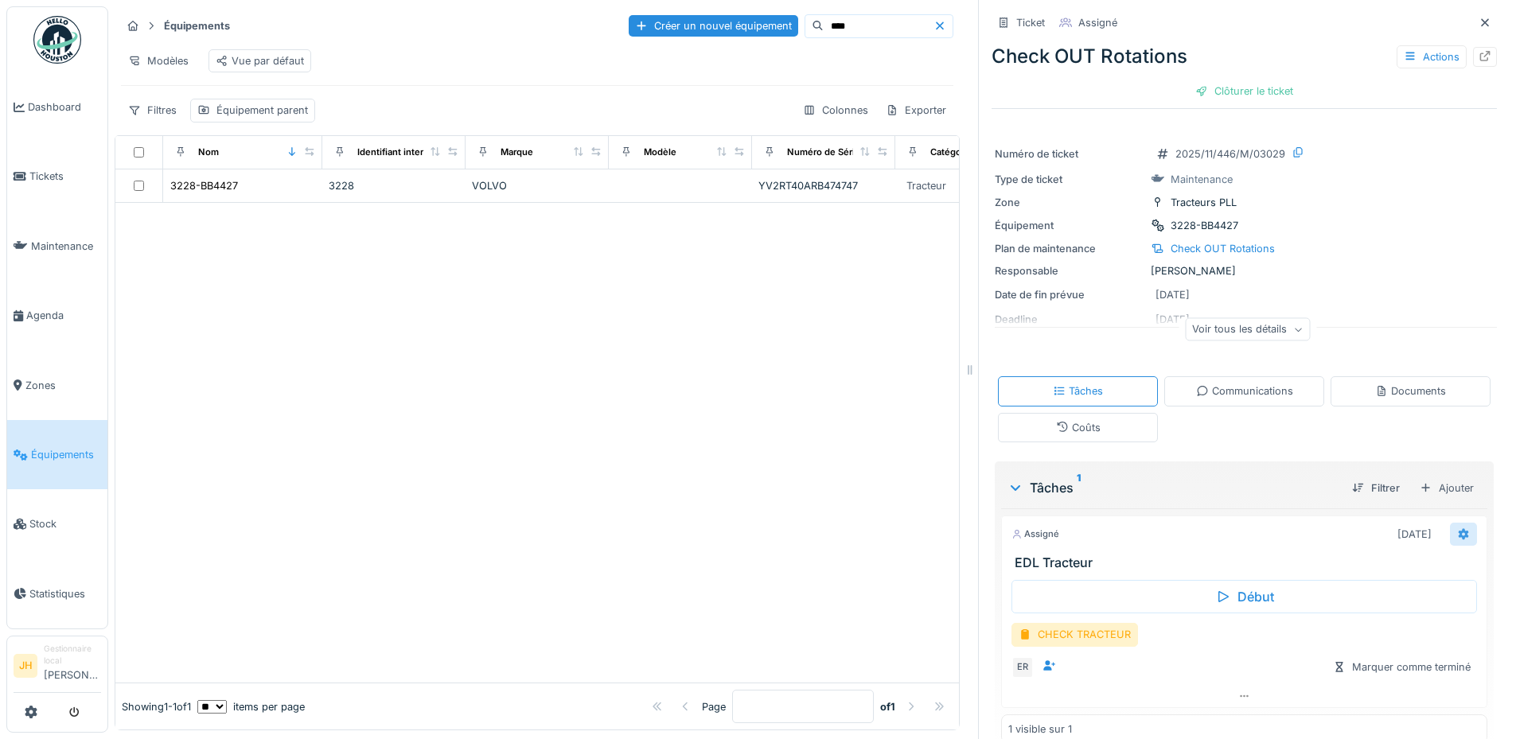
click at [1458, 528] on icon at bounding box center [1463, 533] width 10 height 11
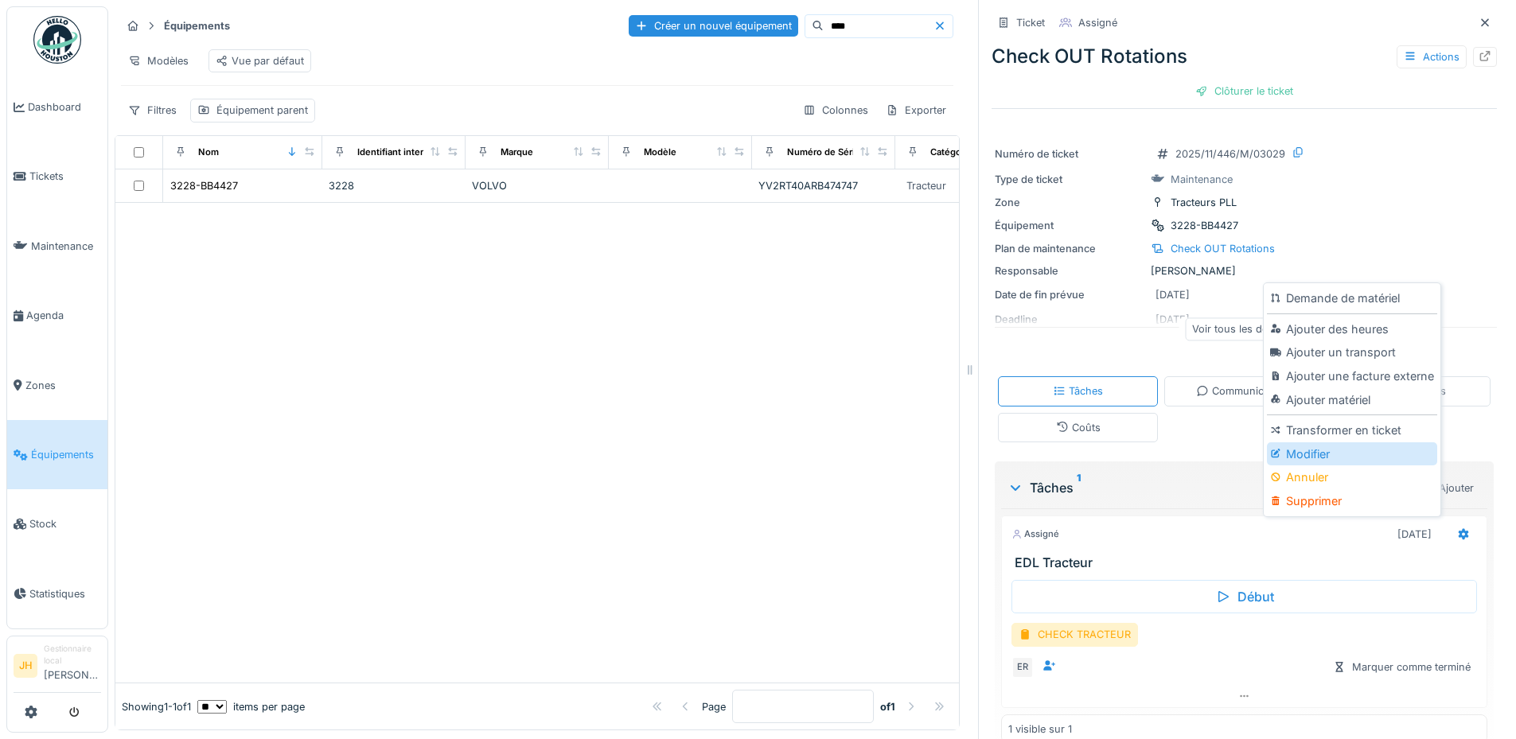
click at [1363, 442] on div "Modifier" at bounding box center [1351, 454] width 169 height 24
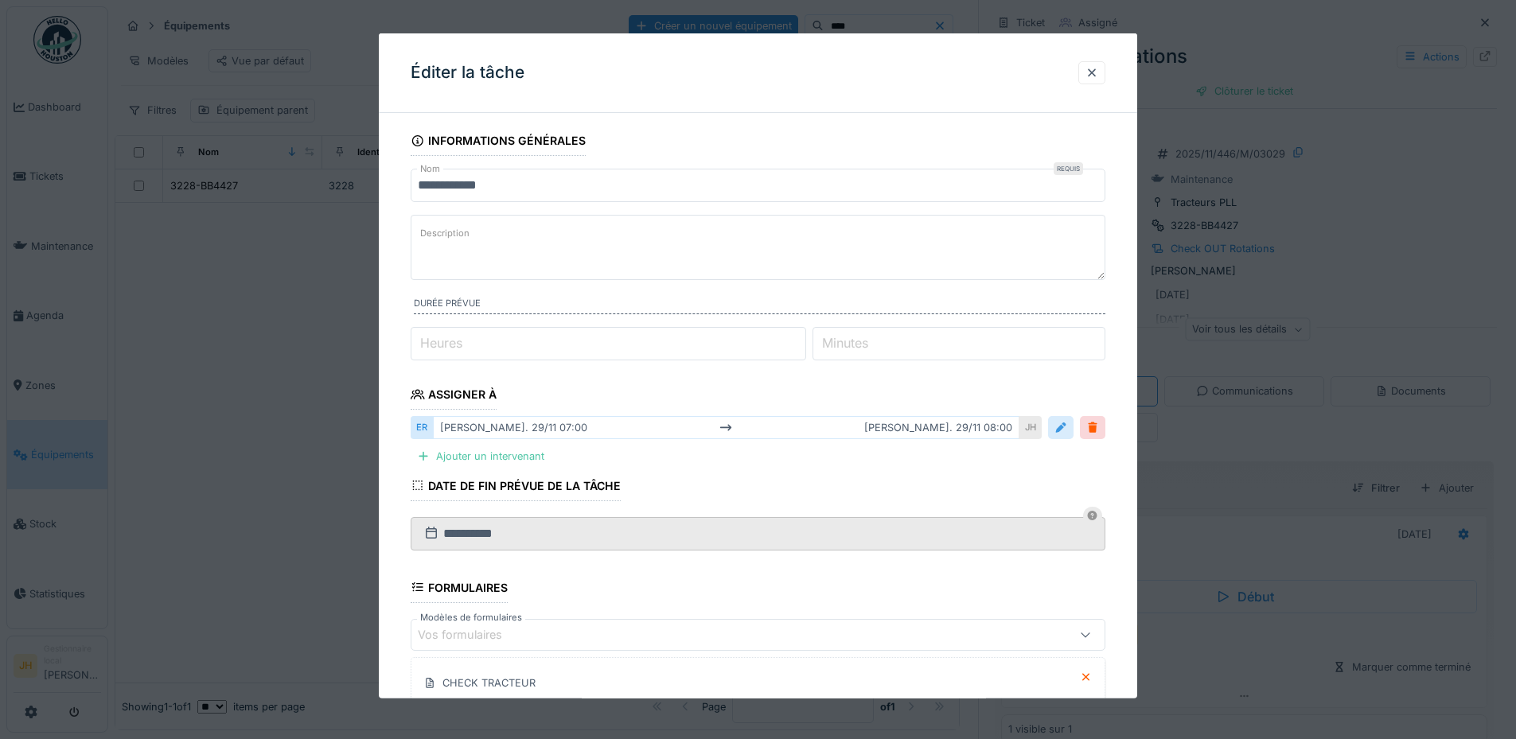
click at [1067, 430] on div at bounding box center [1060, 427] width 13 height 15
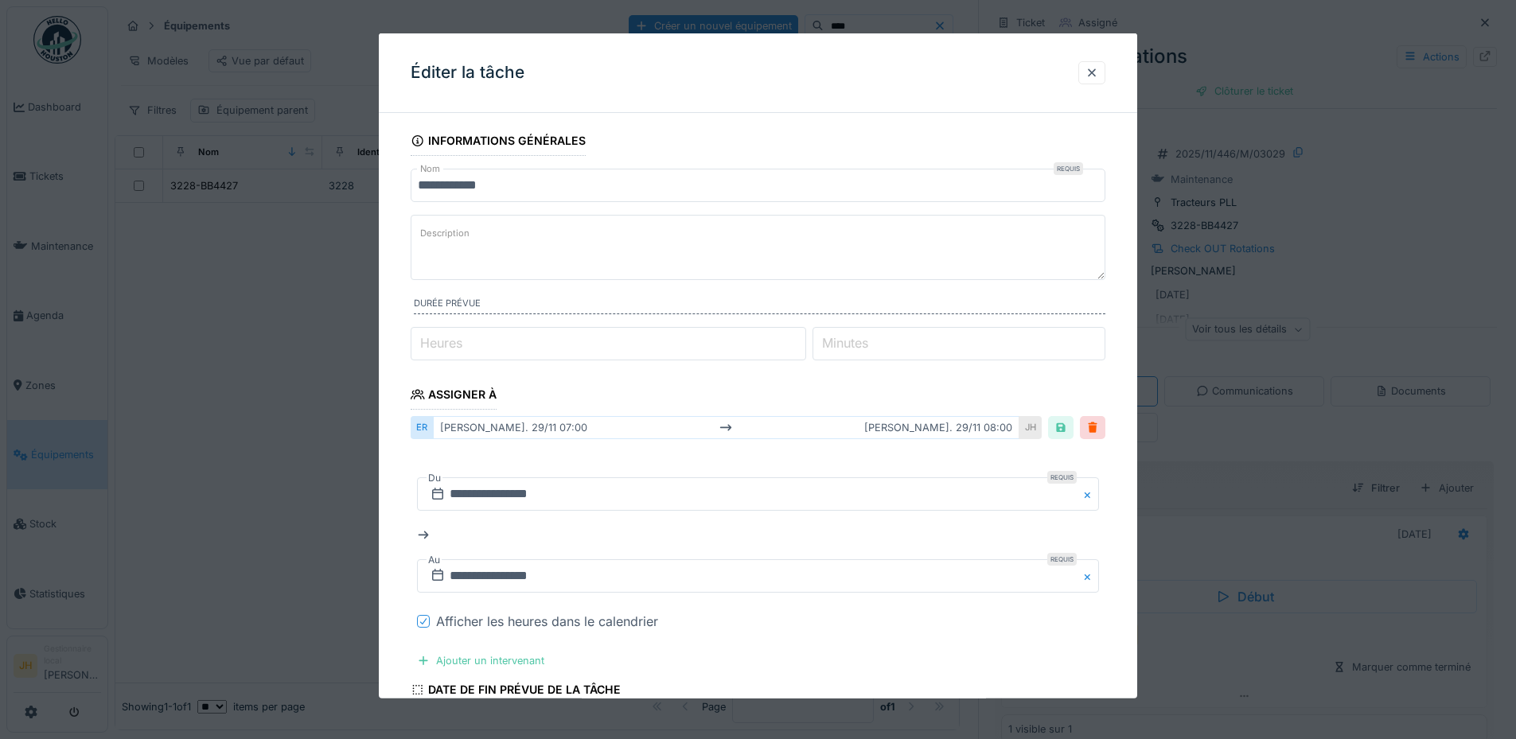
click at [421, 618] on icon at bounding box center [424, 621] width 10 height 8
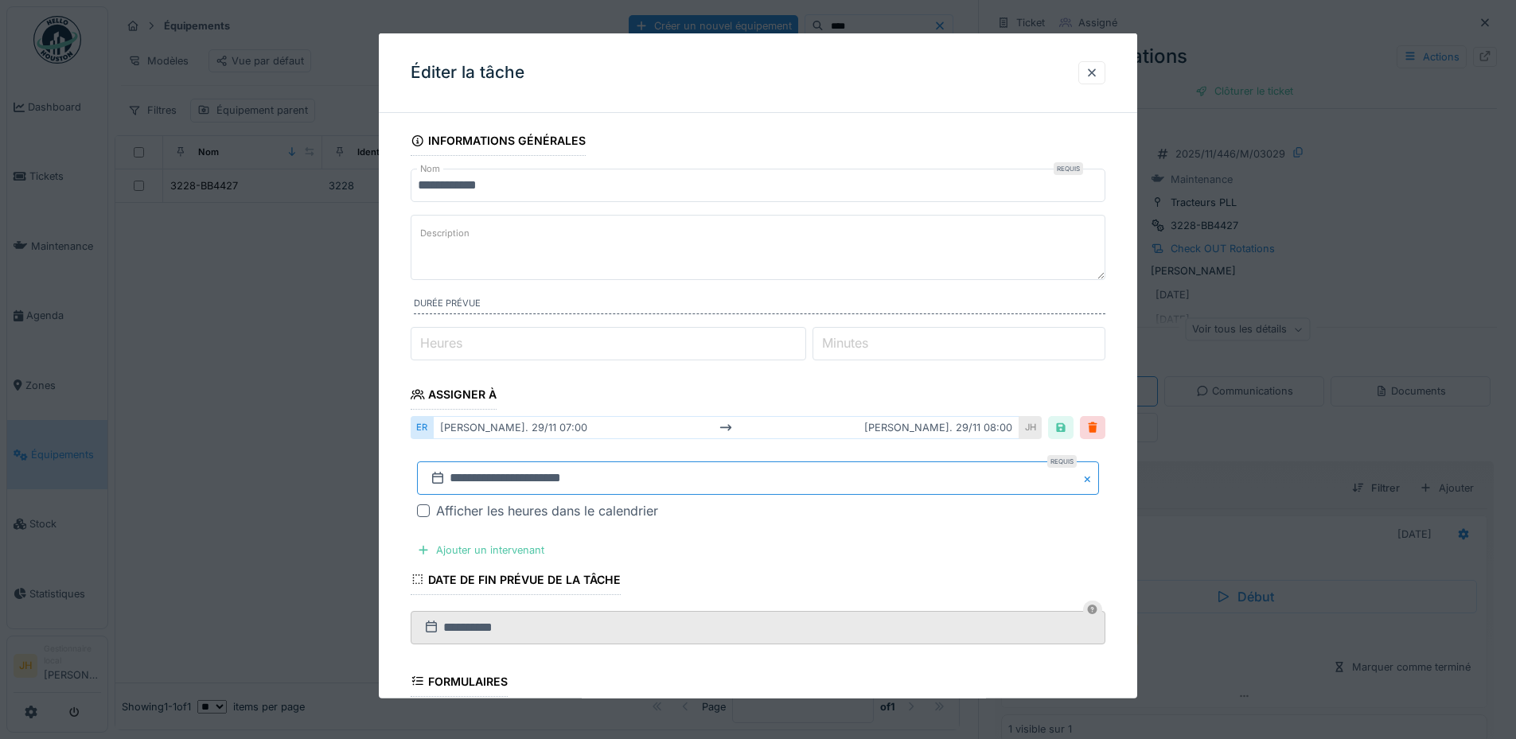
click at [504, 485] on input "**********" at bounding box center [758, 477] width 682 height 33
click at [681, 262] on span "Previous Month" at bounding box center [681, 266] width 0 height 19
click at [816, 438] on div "30" at bounding box center [812, 433] width 21 height 21
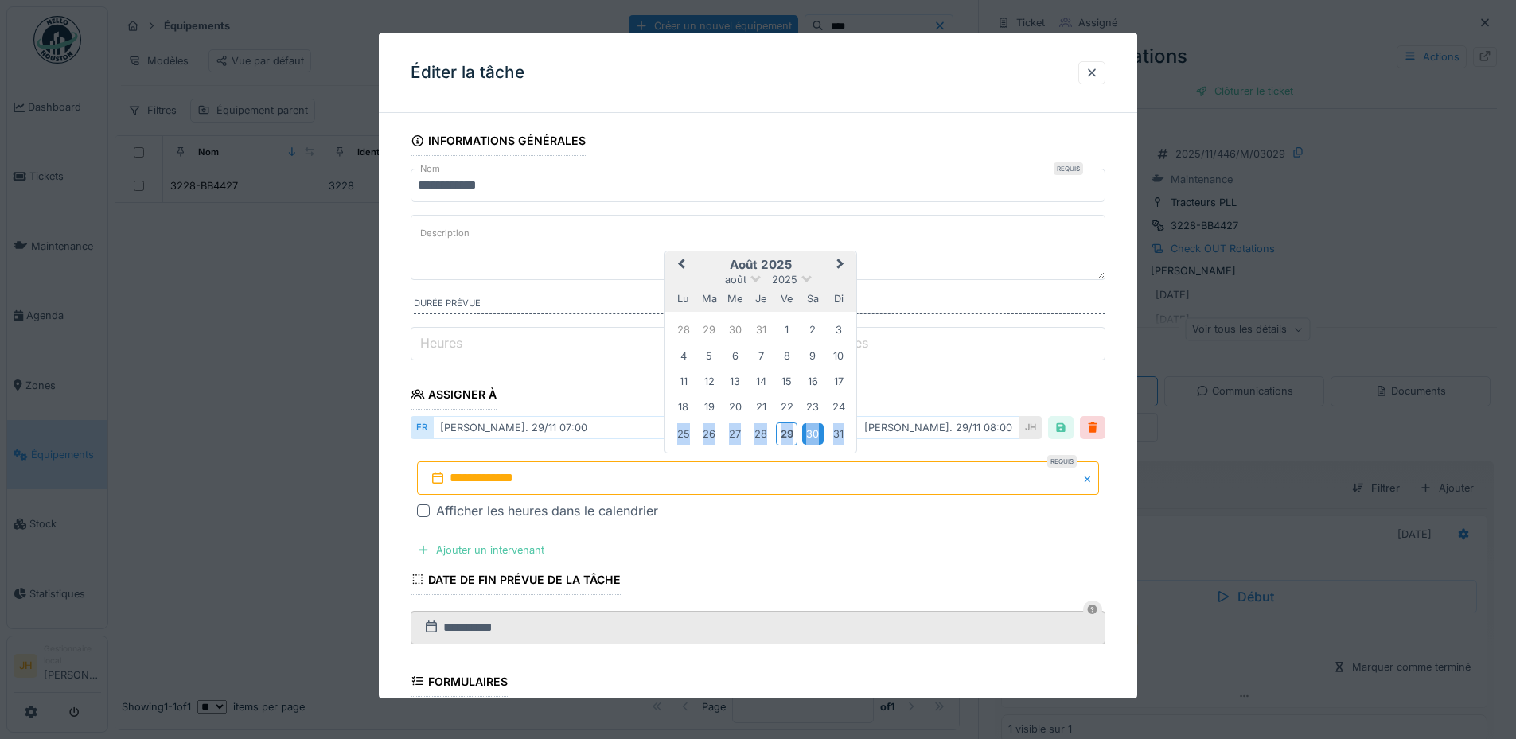
click at [816, 438] on div "30" at bounding box center [812, 433] width 21 height 21
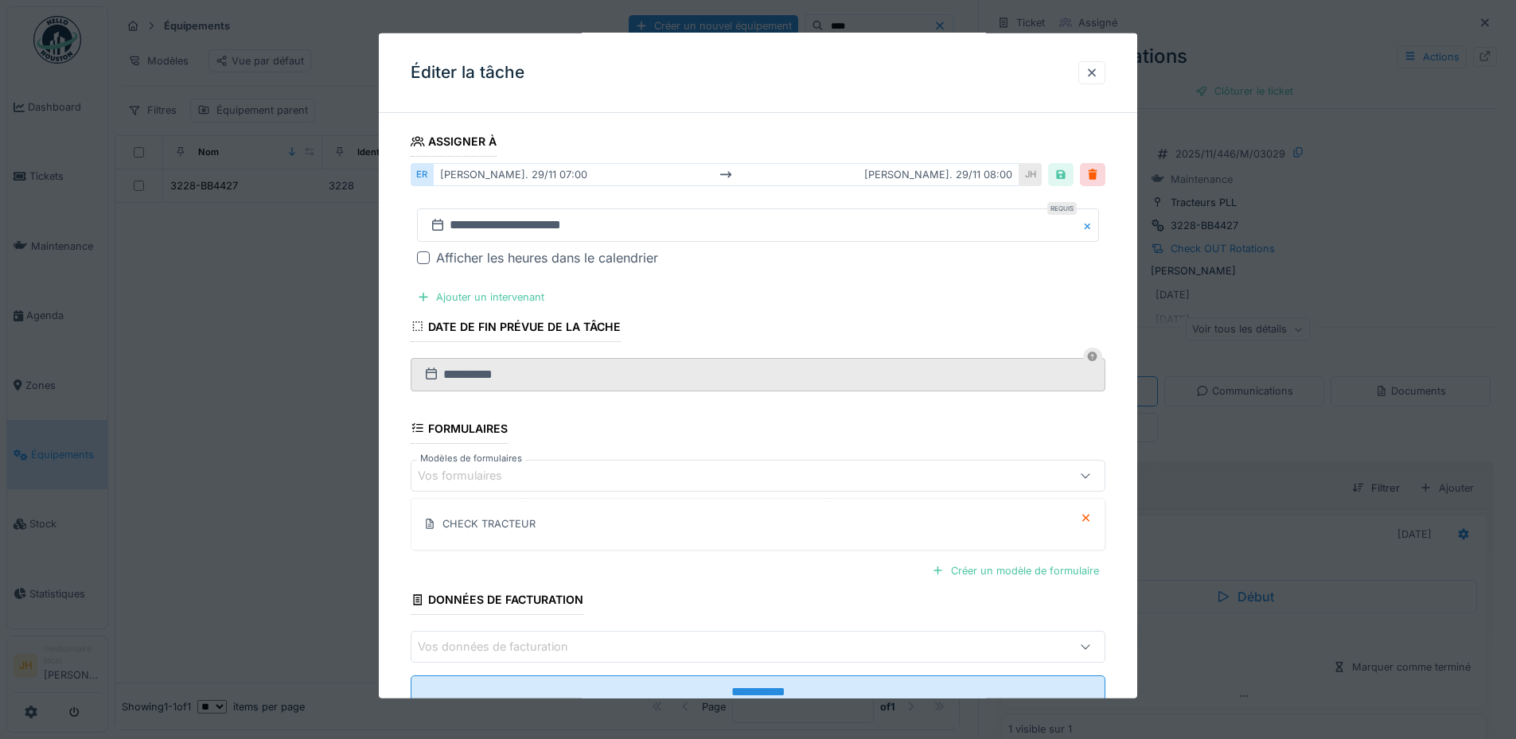
scroll to position [308, 0]
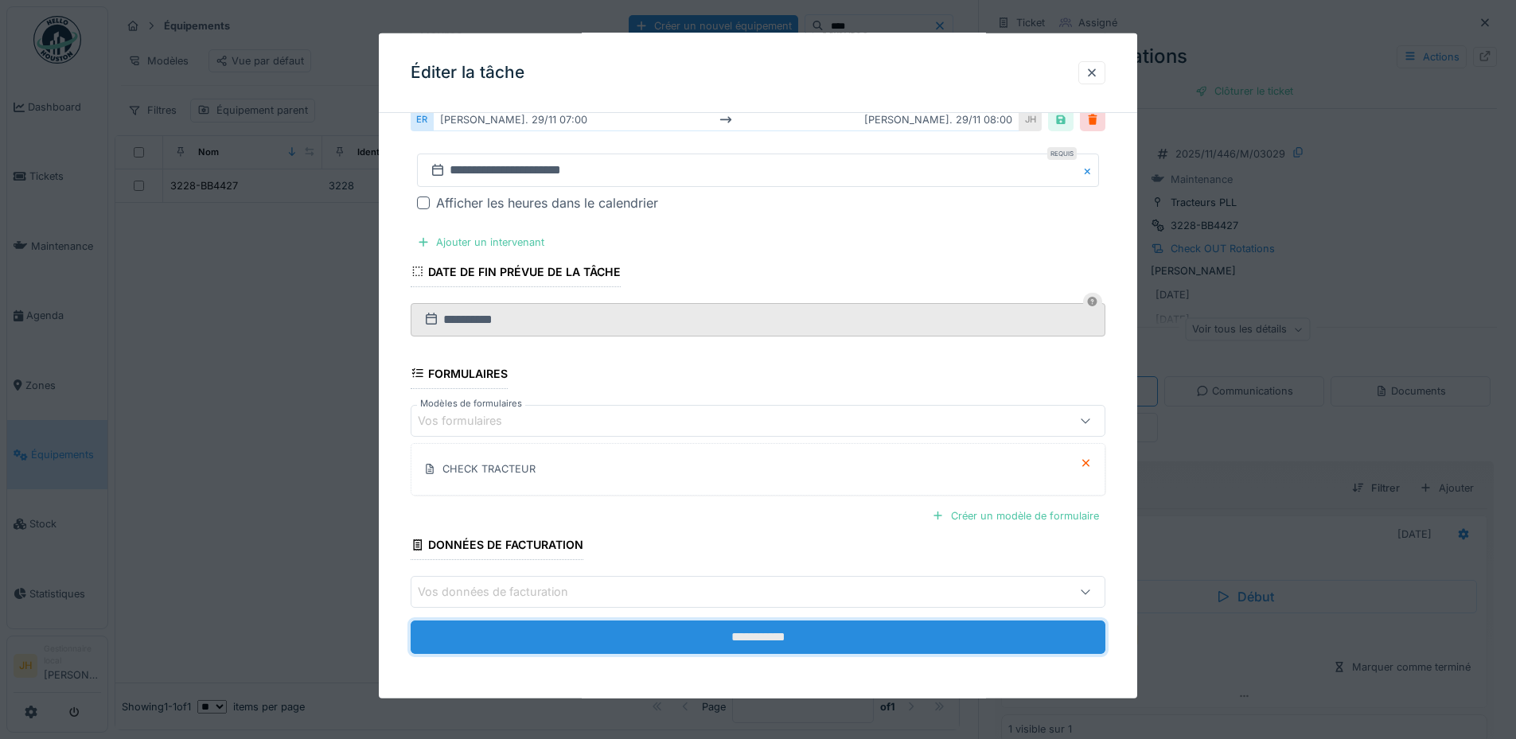
click at [782, 633] on input "**********" at bounding box center [758, 637] width 695 height 33
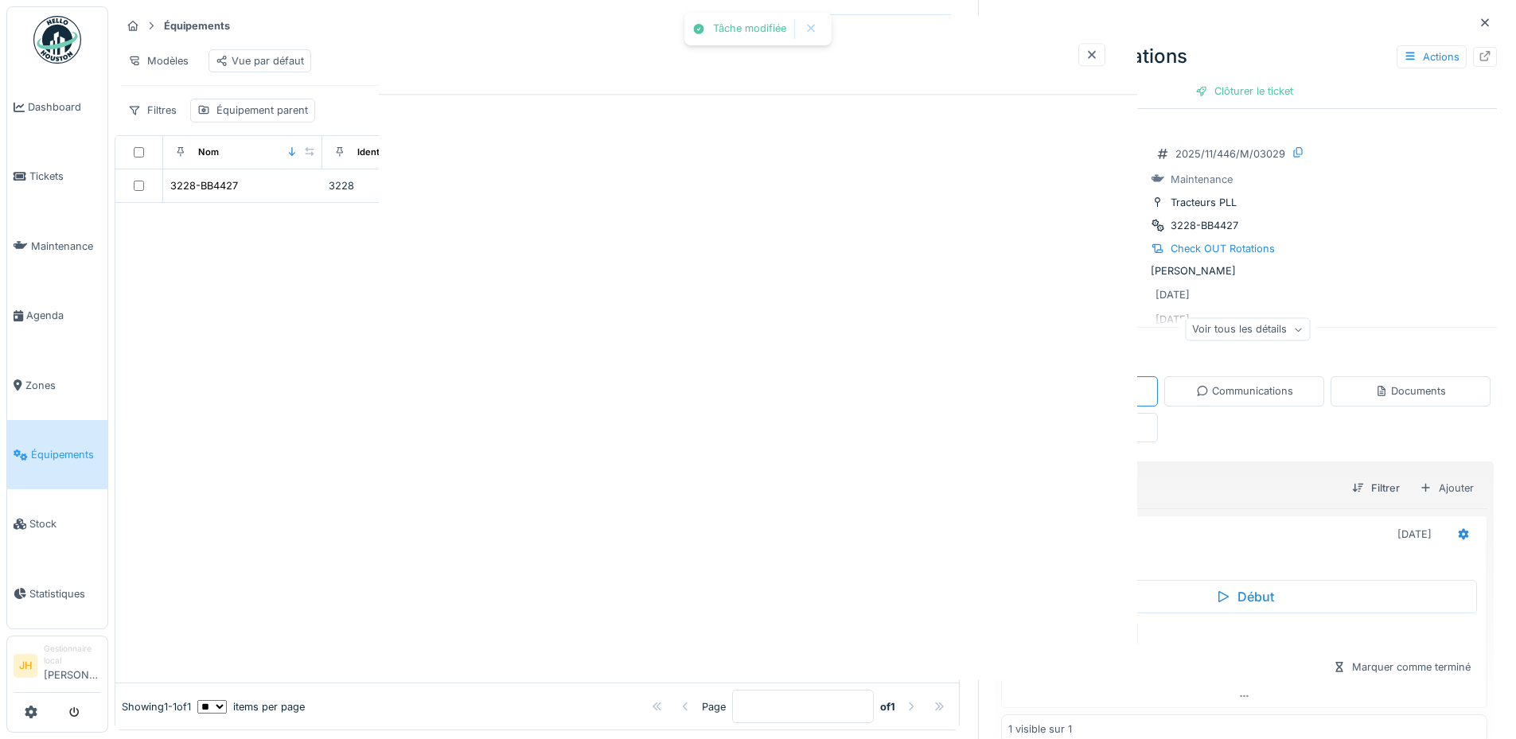
scroll to position [0, 0]
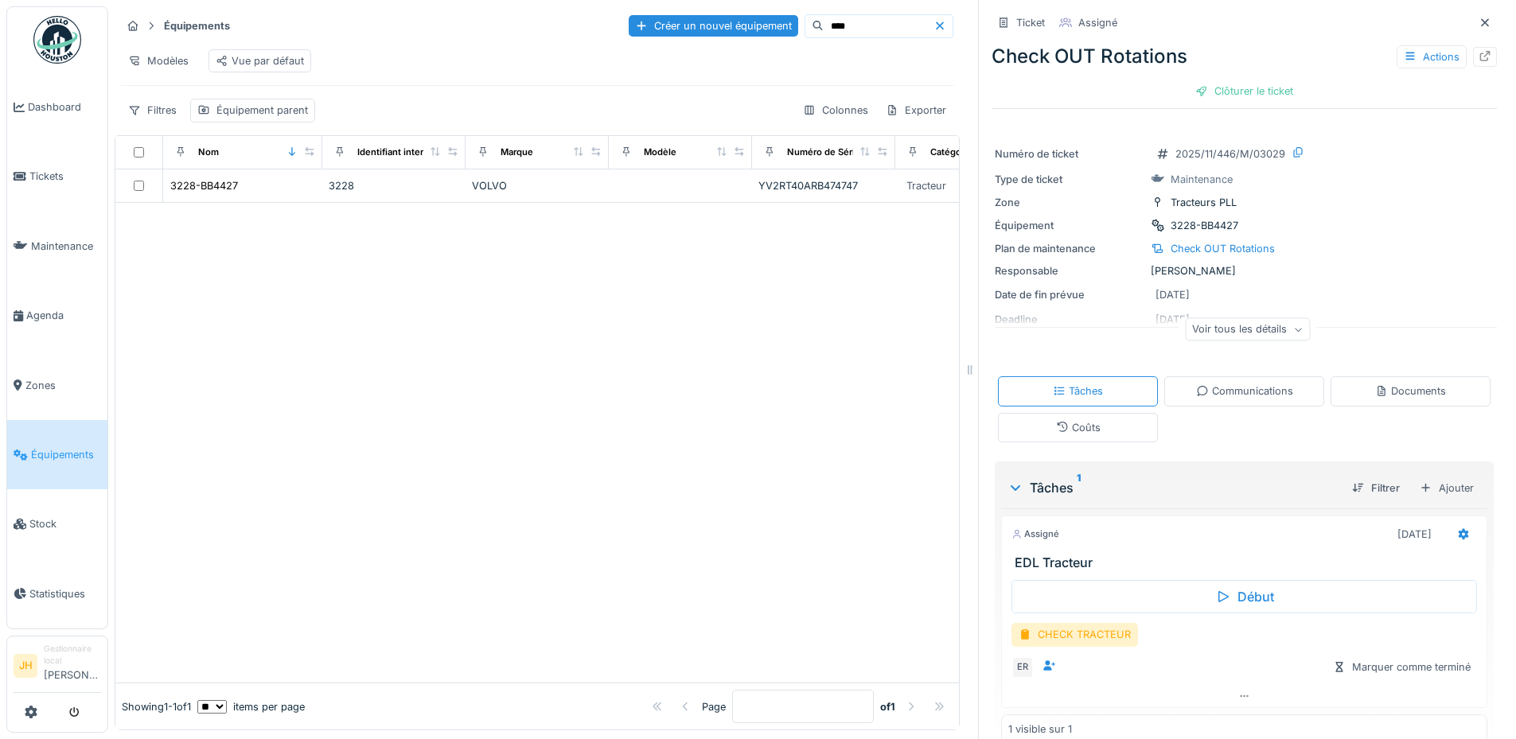
click at [854, 15] on input "****" at bounding box center [879, 26] width 110 height 22
type input "*"
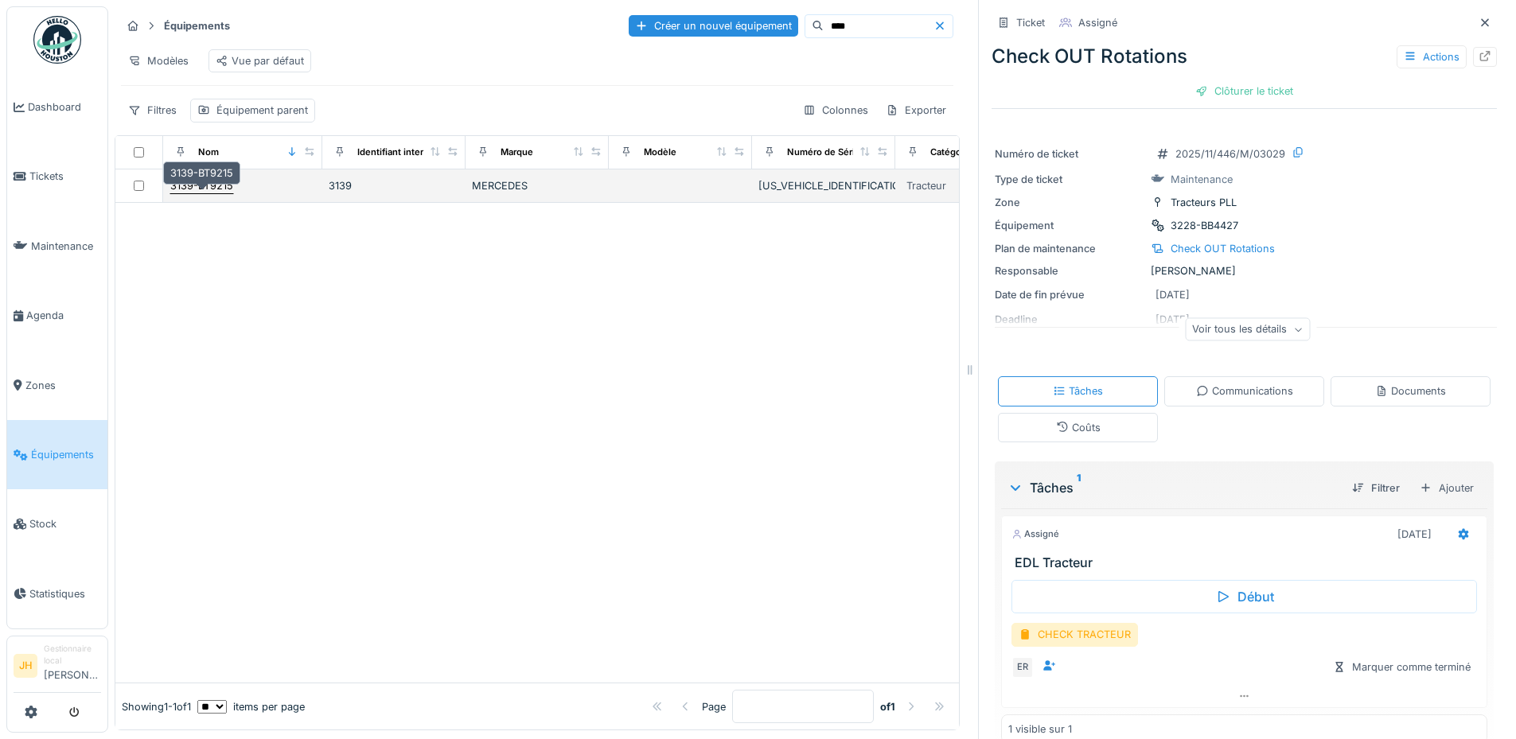
click at [216, 186] on div "3139-BT9215" at bounding box center [201, 185] width 63 height 15
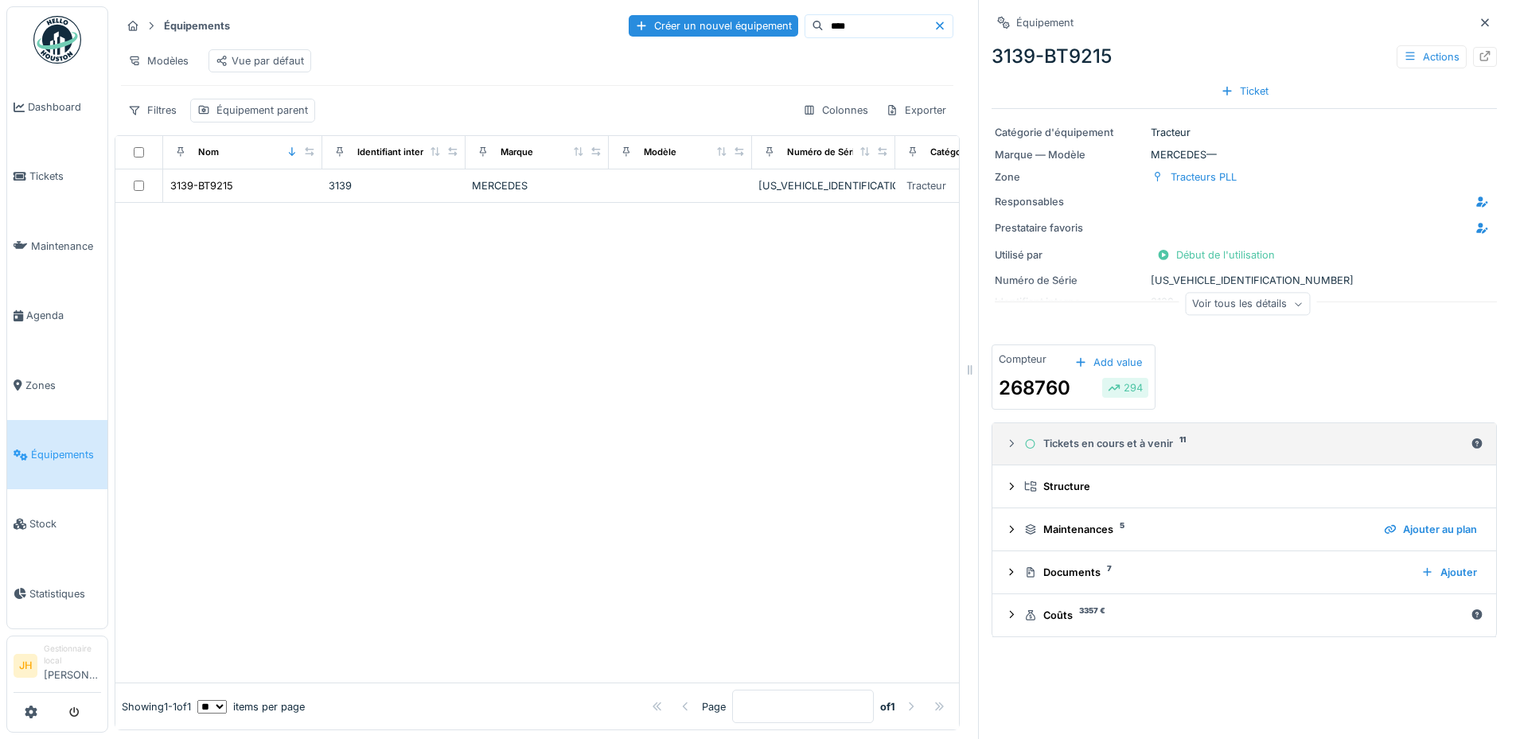
click at [1097, 436] on div "Tickets en cours et à venir 11" at bounding box center [1244, 443] width 440 height 15
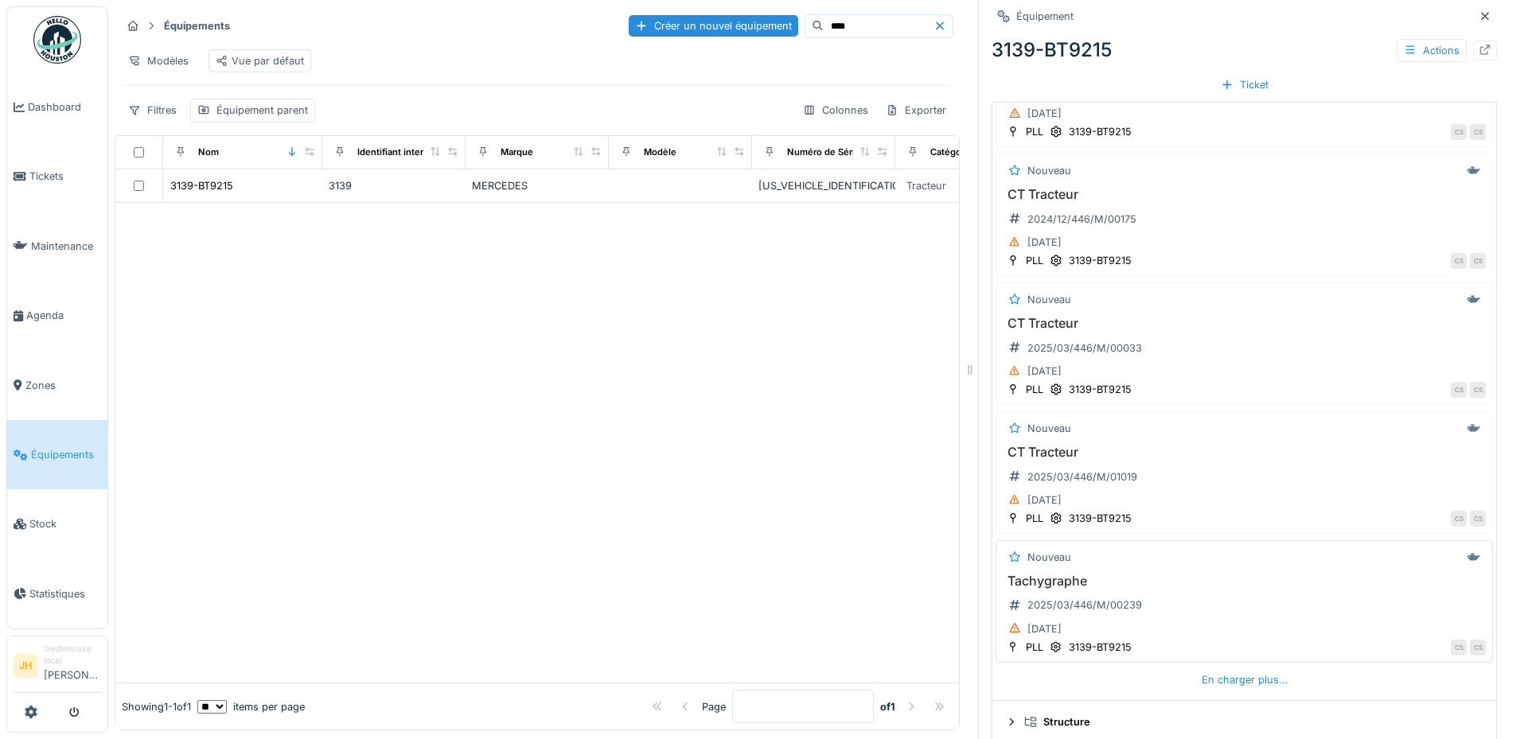
scroll to position [585, 0]
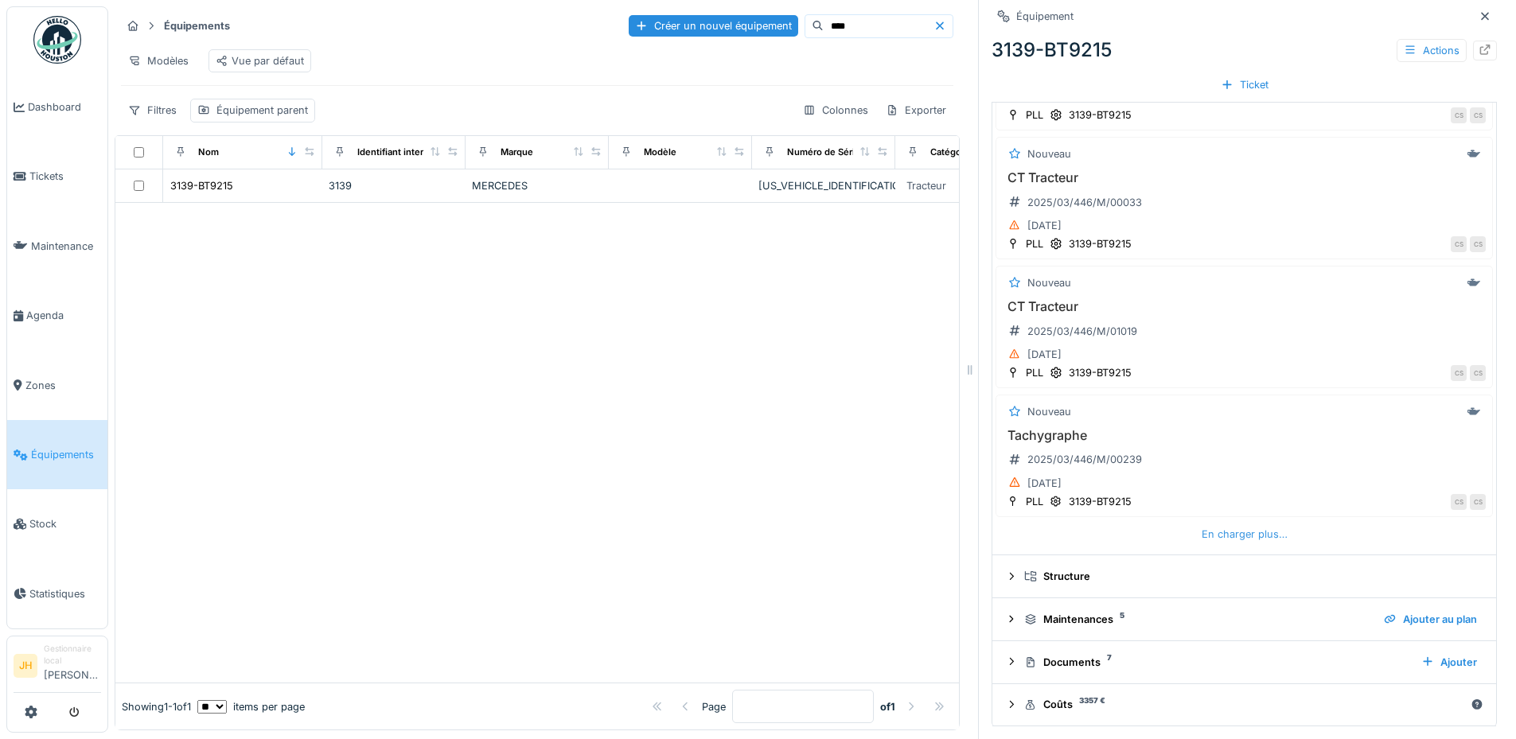
click at [1234, 524] on div "En charger plus…" at bounding box center [1244, 534] width 99 height 21
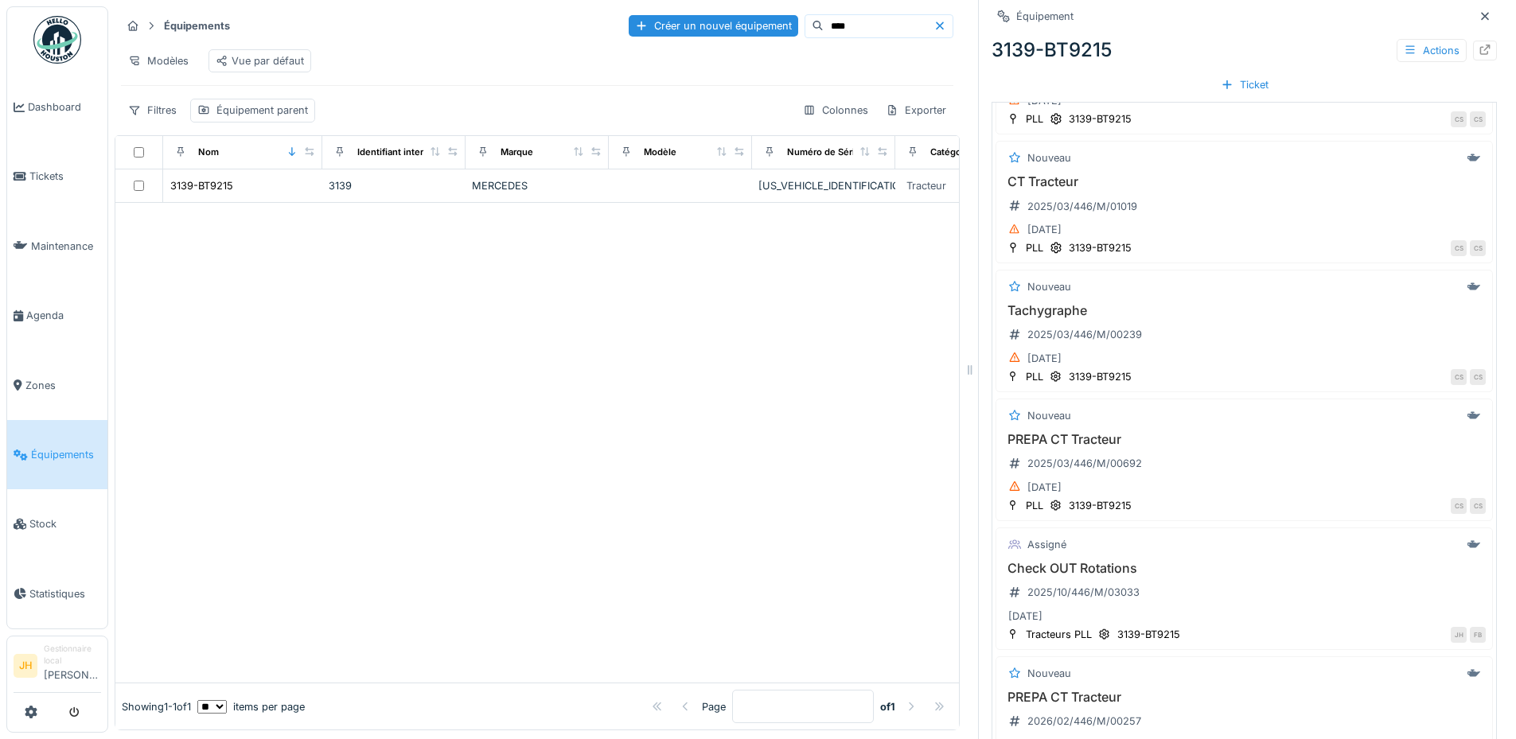
scroll to position [824, 0]
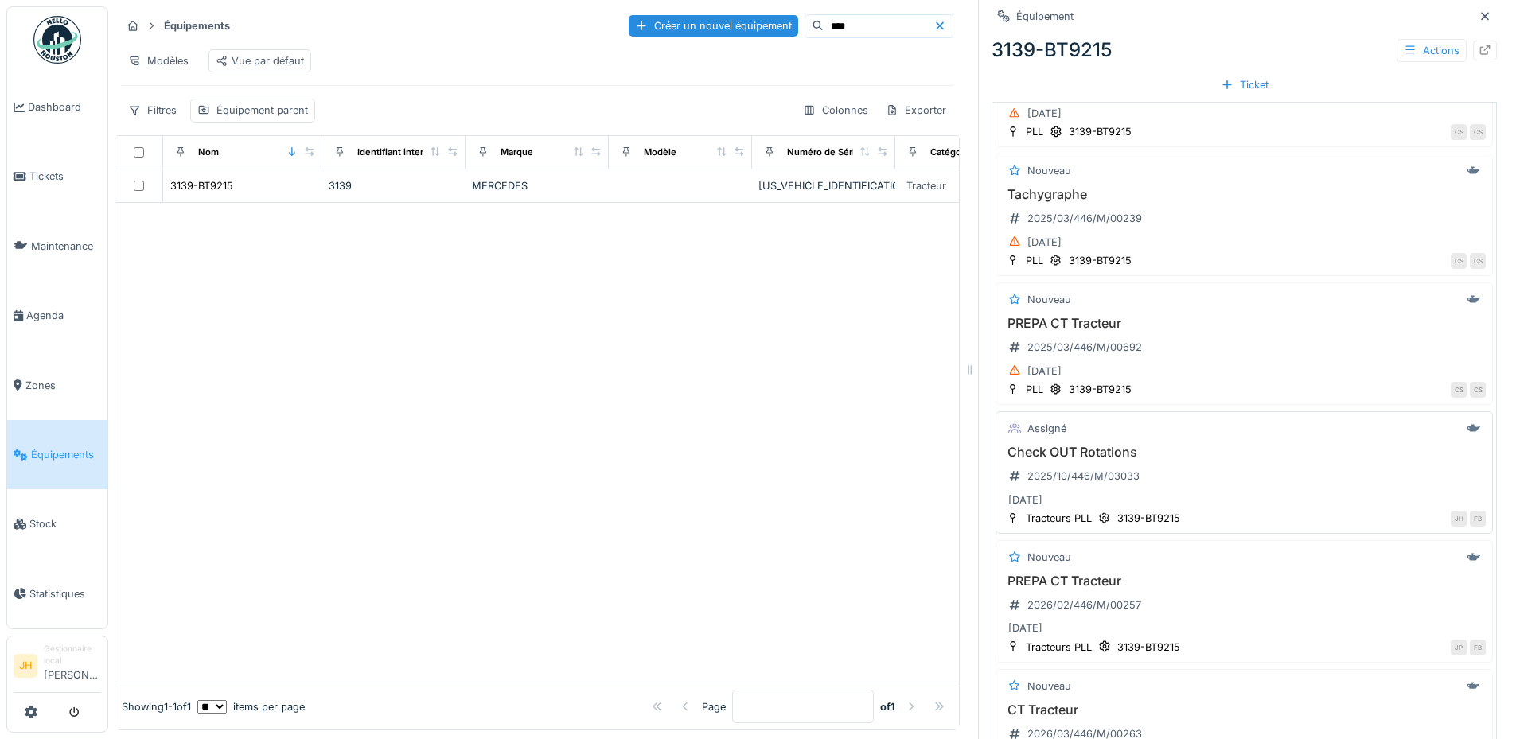
click at [1059, 445] on h3 "Check OUT Rotations" at bounding box center [1244, 452] width 483 height 15
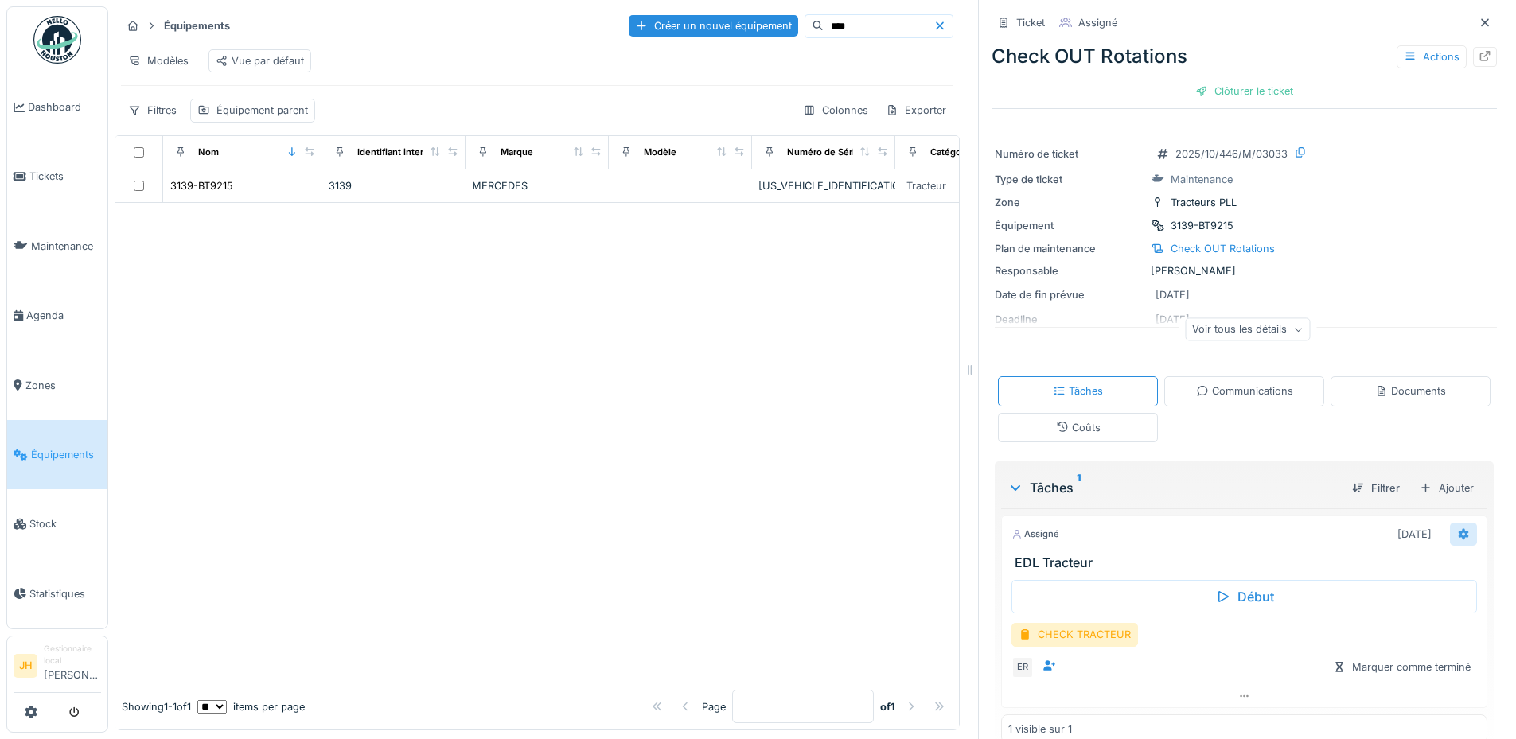
click at [1458, 528] on icon at bounding box center [1463, 533] width 10 height 11
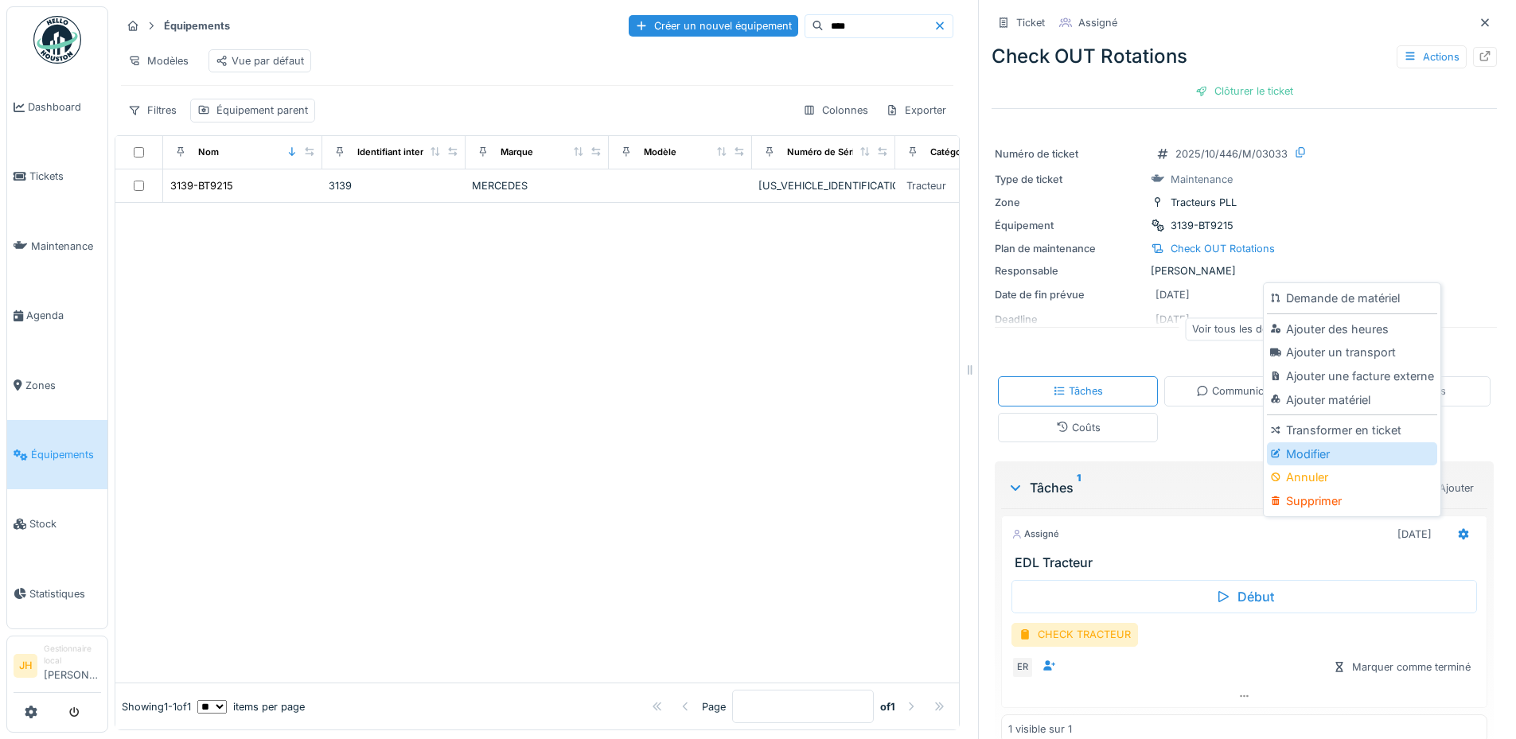
click at [1291, 449] on div "Modifier" at bounding box center [1351, 454] width 169 height 24
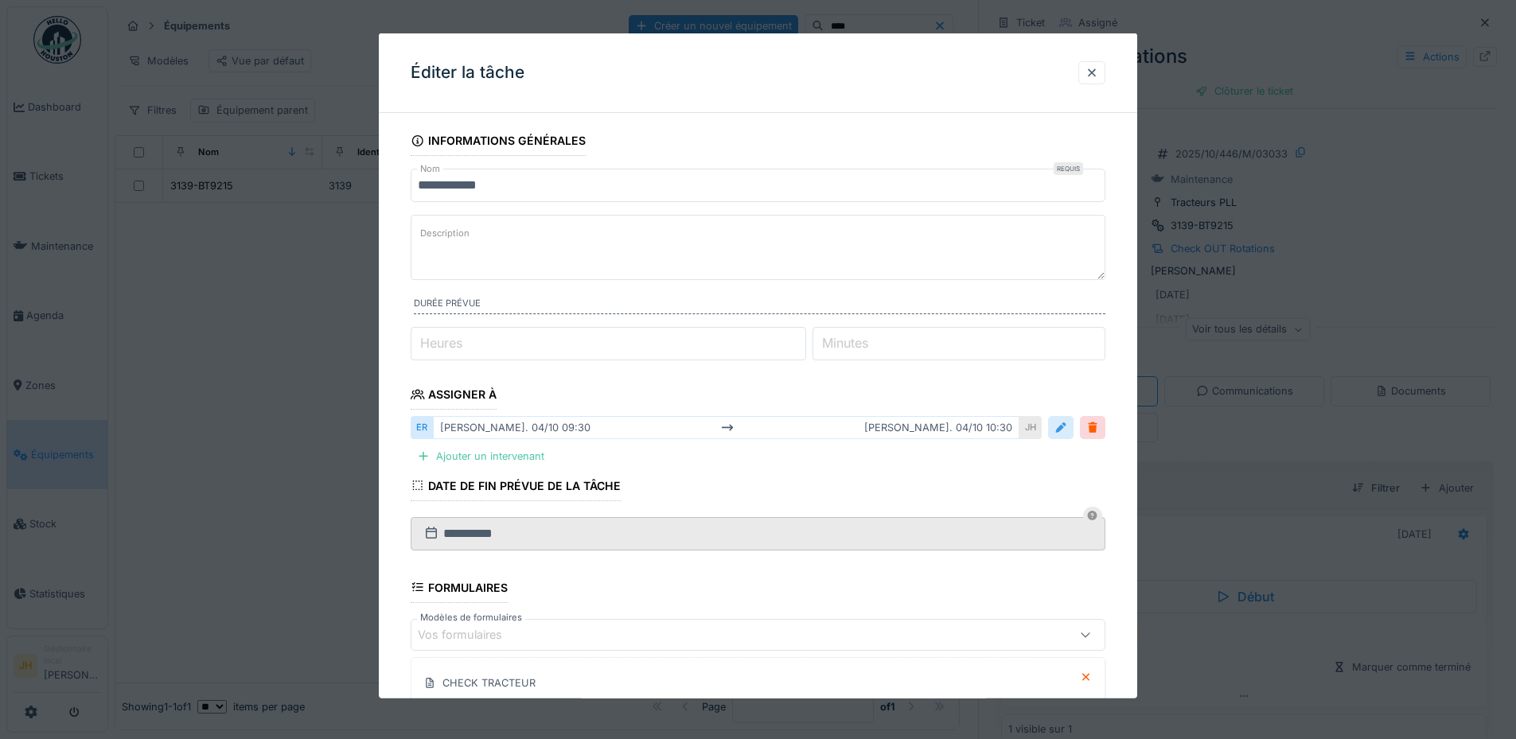
click at [1060, 427] on div at bounding box center [1060, 427] width 13 height 15
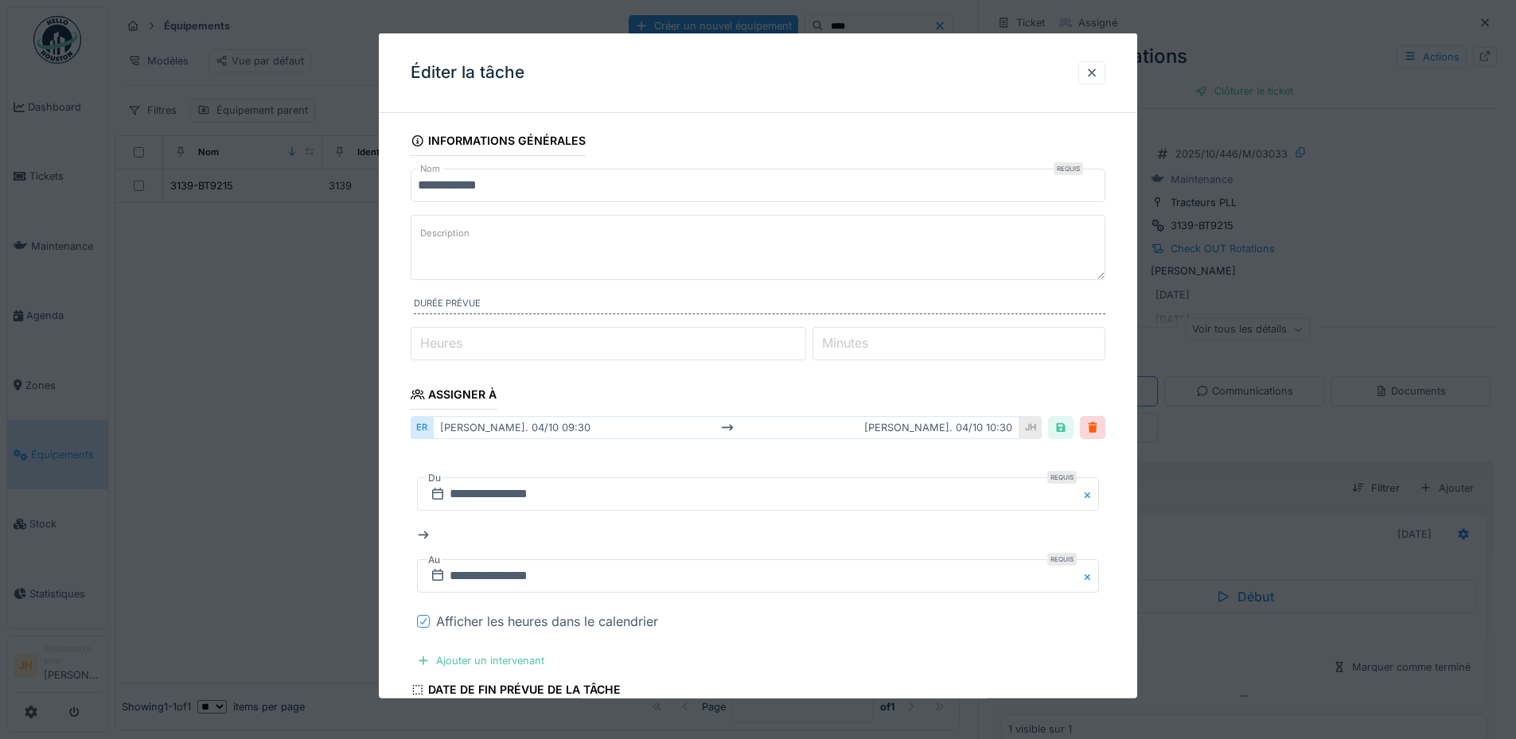
click at [421, 625] on div at bounding box center [424, 620] width 10 height 15
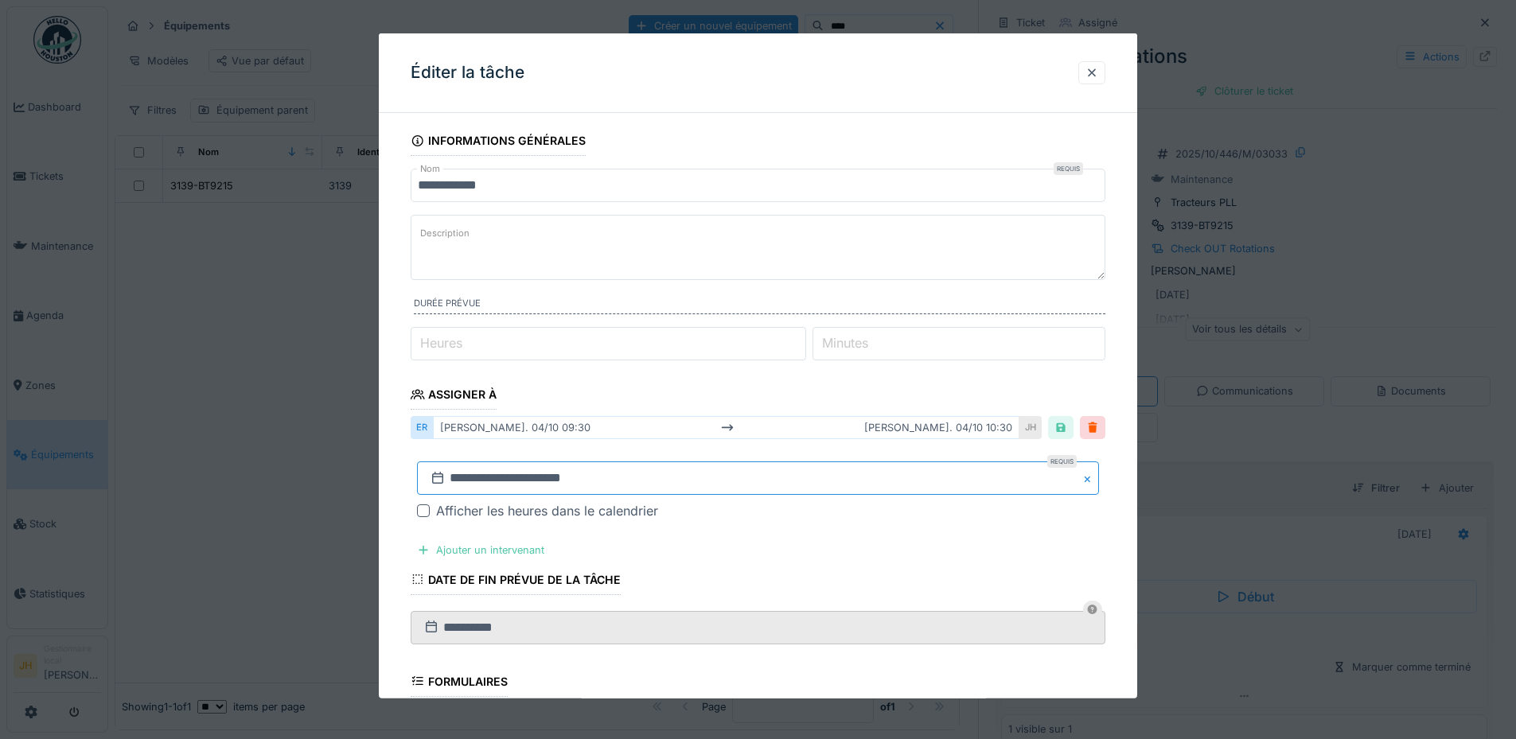
click at [486, 471] on input "**********" at bounding box center [758, 477] width 682 height 33
click at [689, 269] on button "Previous Month" at bounding box center [679, 267] width 25 height 25
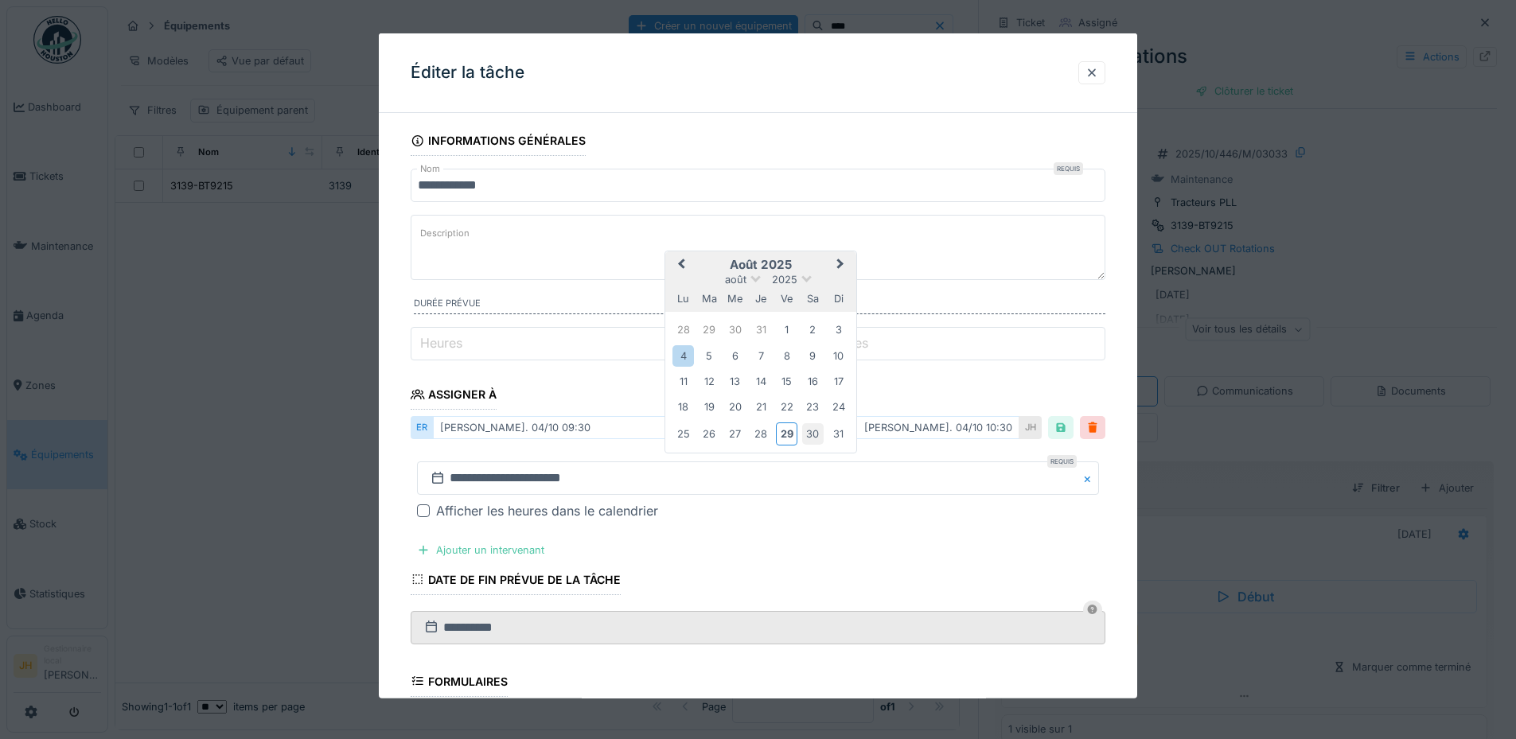
click at [810, 440] on div "30" at bounding box center [812, 433] width 21 height 21
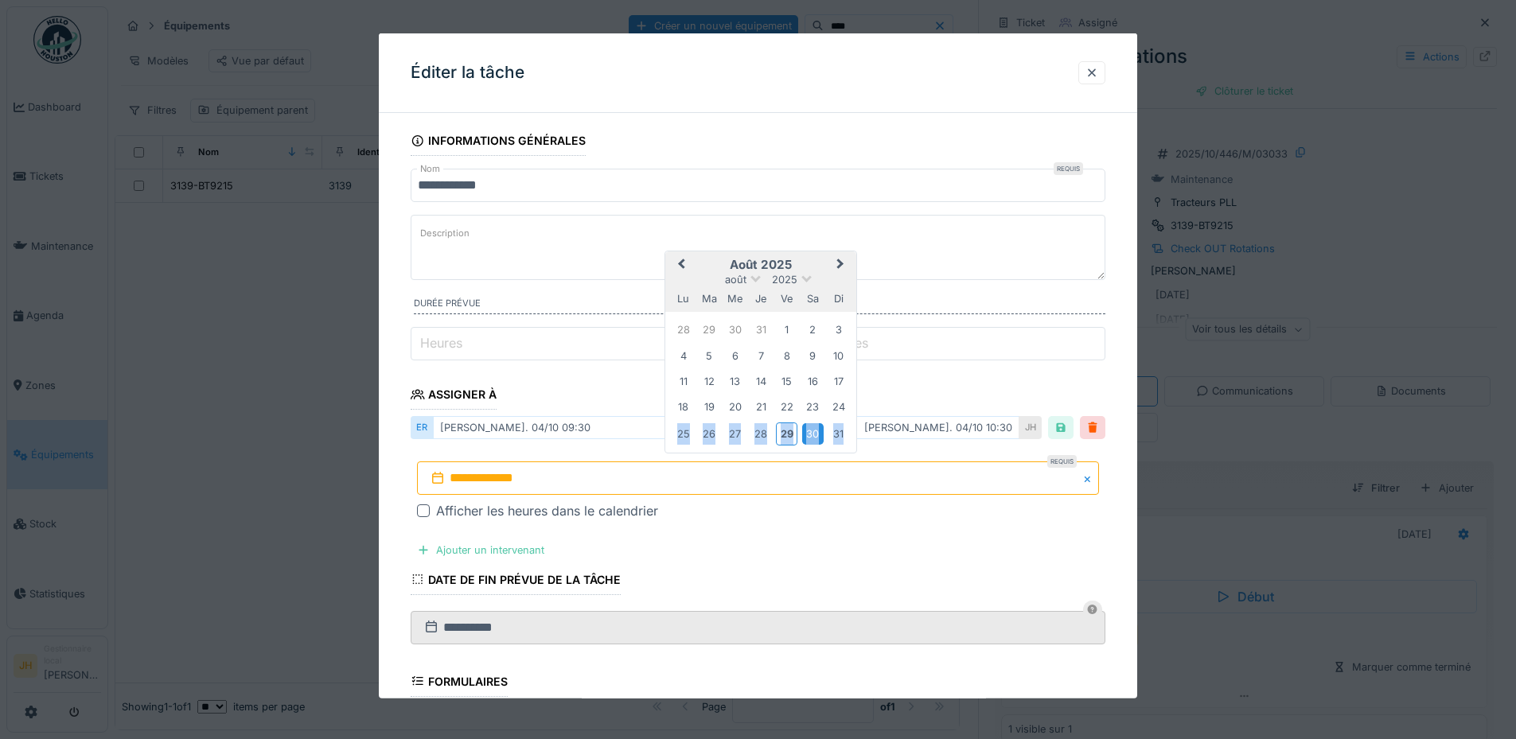
click at [810, 440] on div "30" at bounding box center [812, 433] width 21 height 21
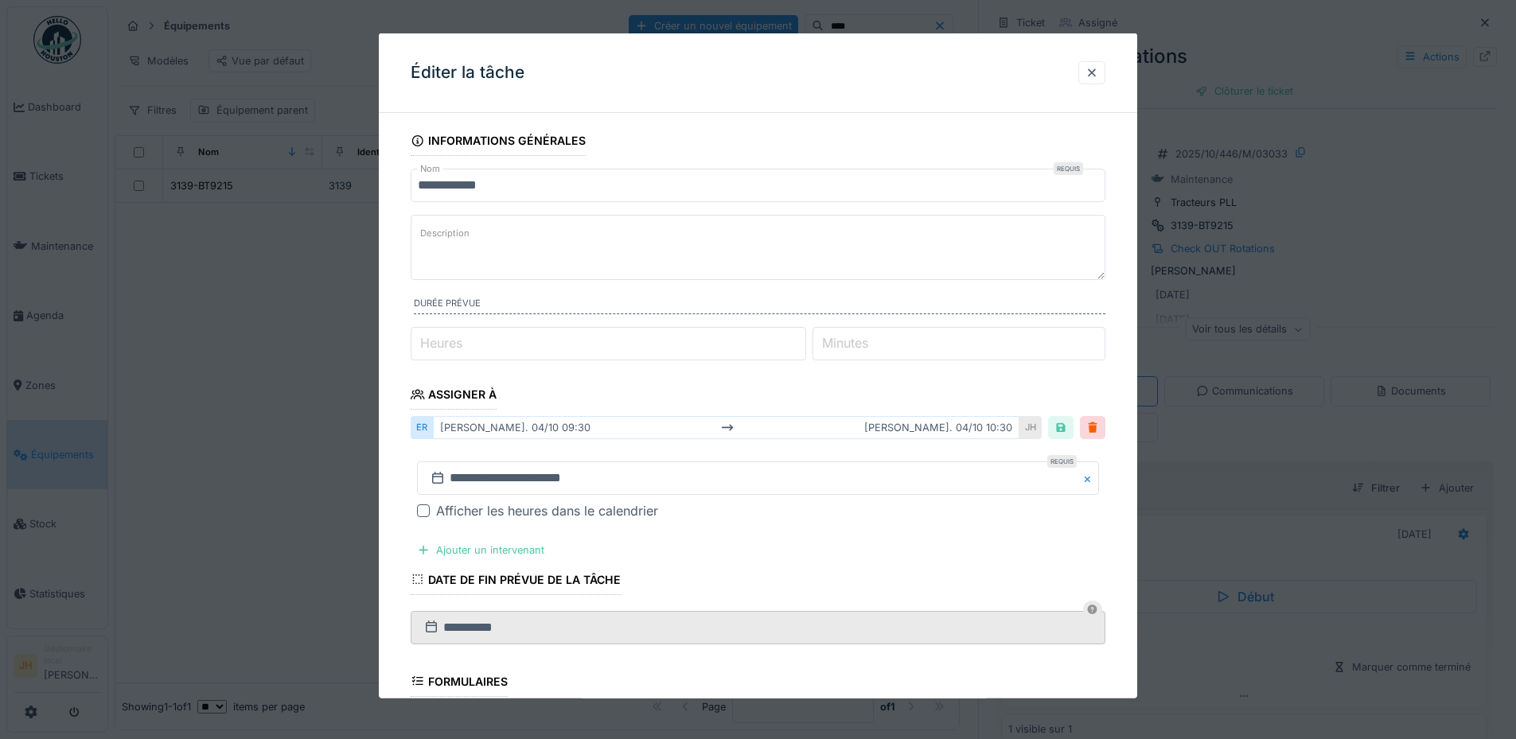
scroll to position [308, 0]
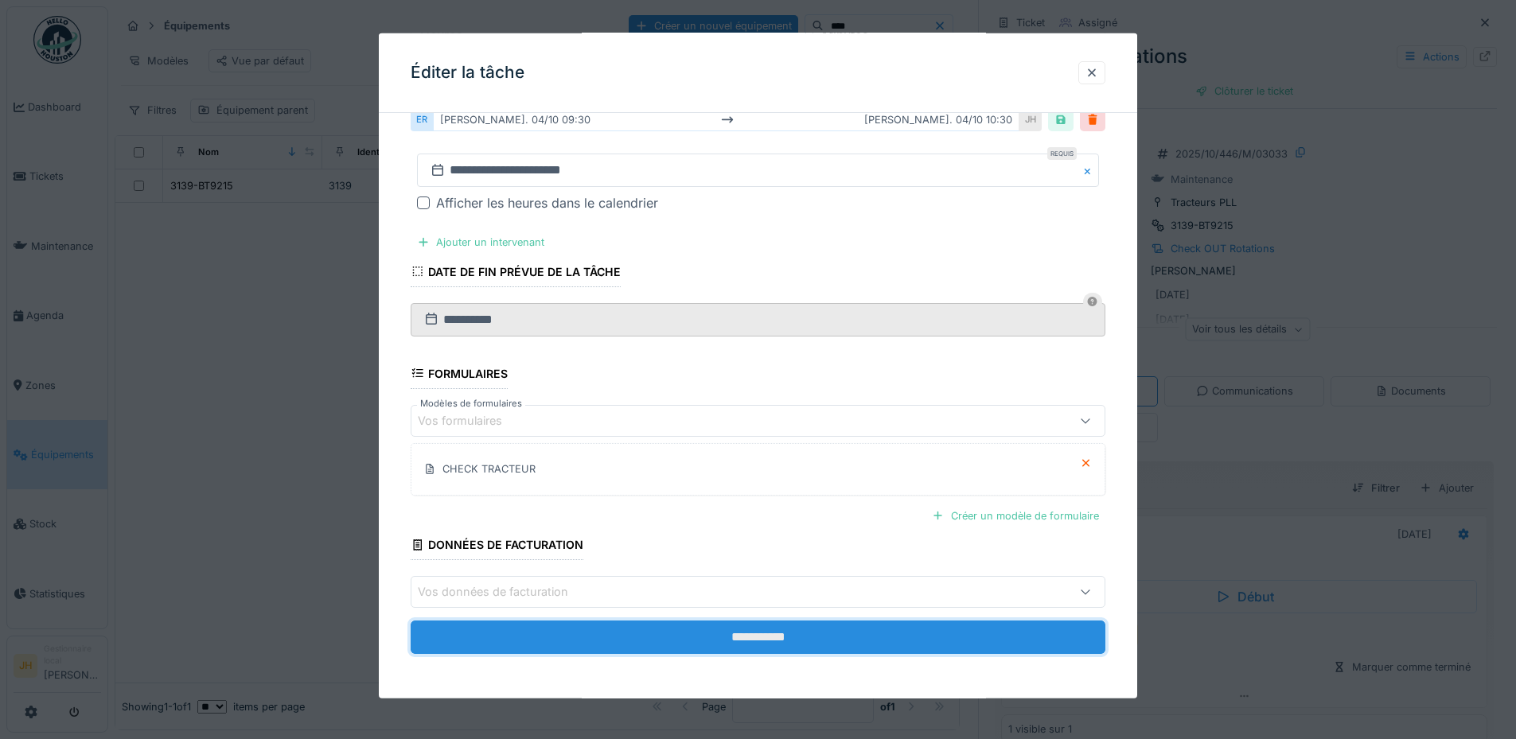
click at [755, 630] on input "**********" at bounding box center [758, 637] width 695 height 33
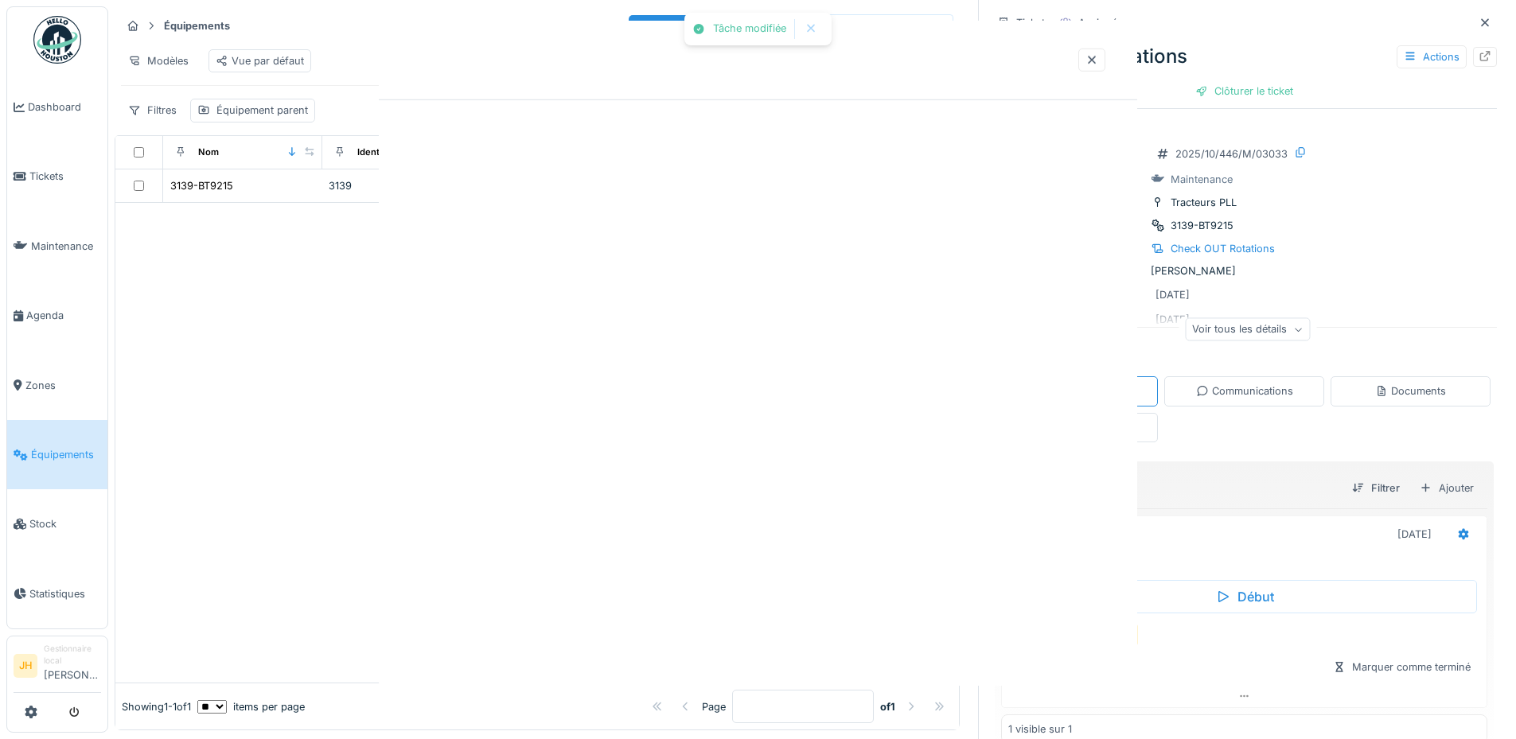
scroll to position [0, 0]
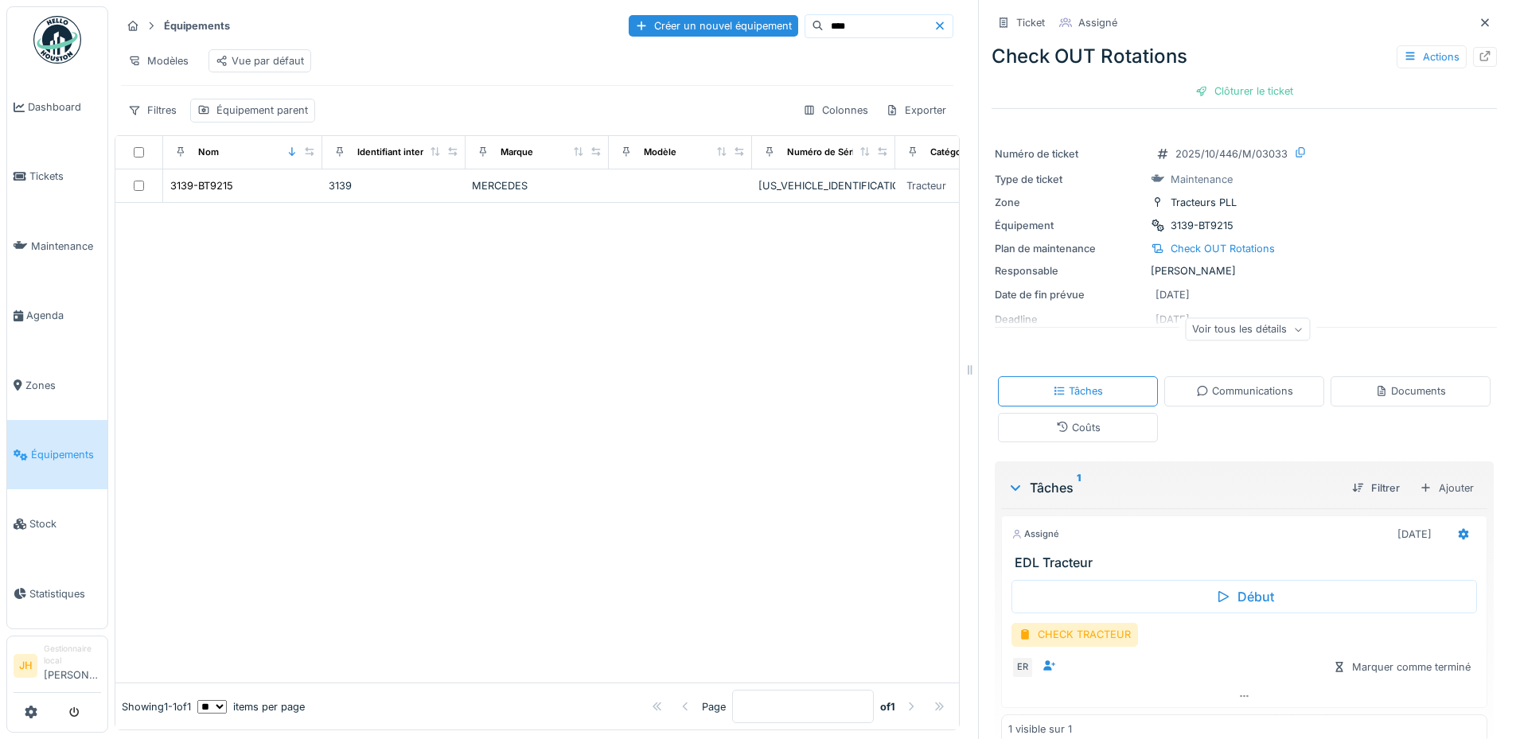
click at [850, 15] on input "****" at bounding box center [879, 26] width 110 height 22
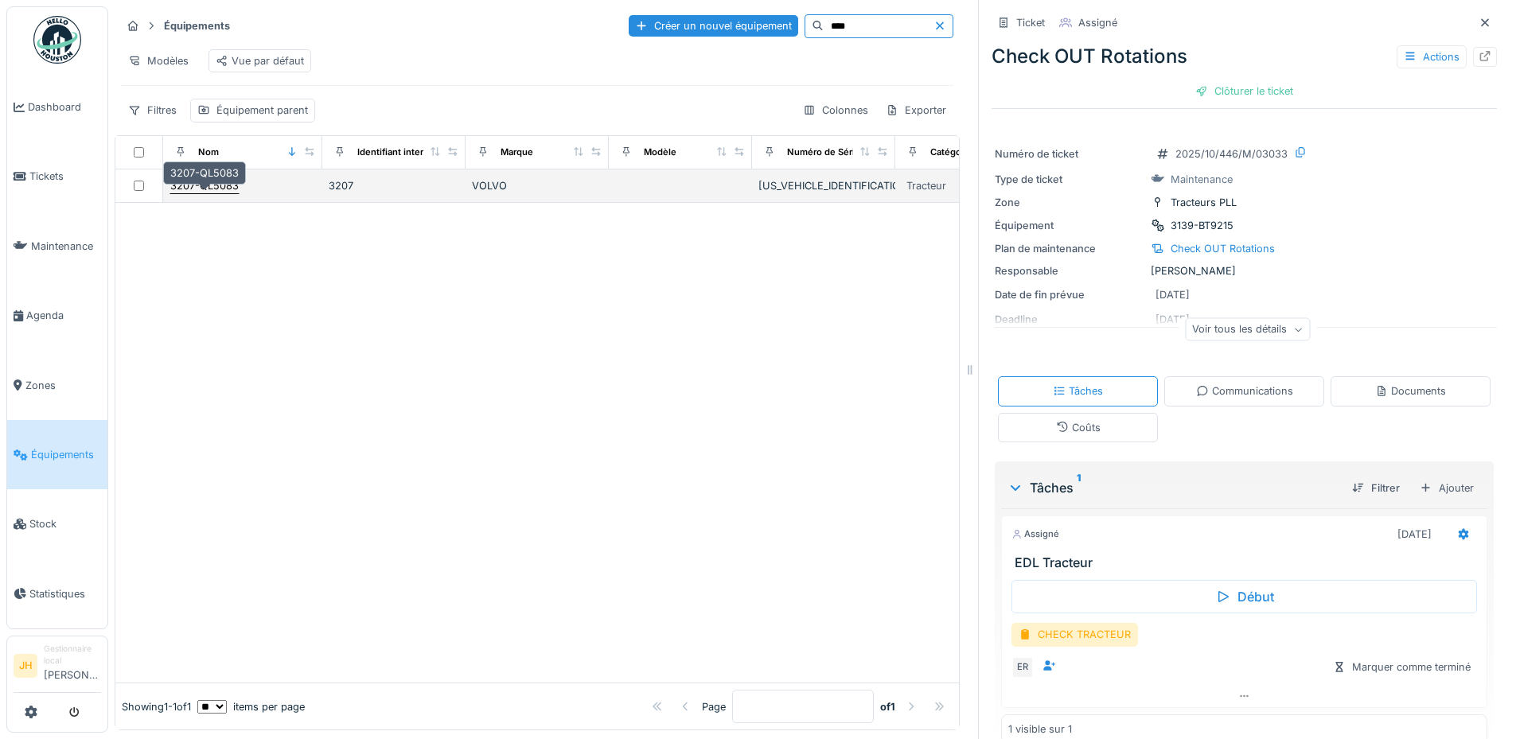
type input "****"
click at [234, 186] on div "3207-QL5083" at bounding box center [204, 185] width 68 height 15
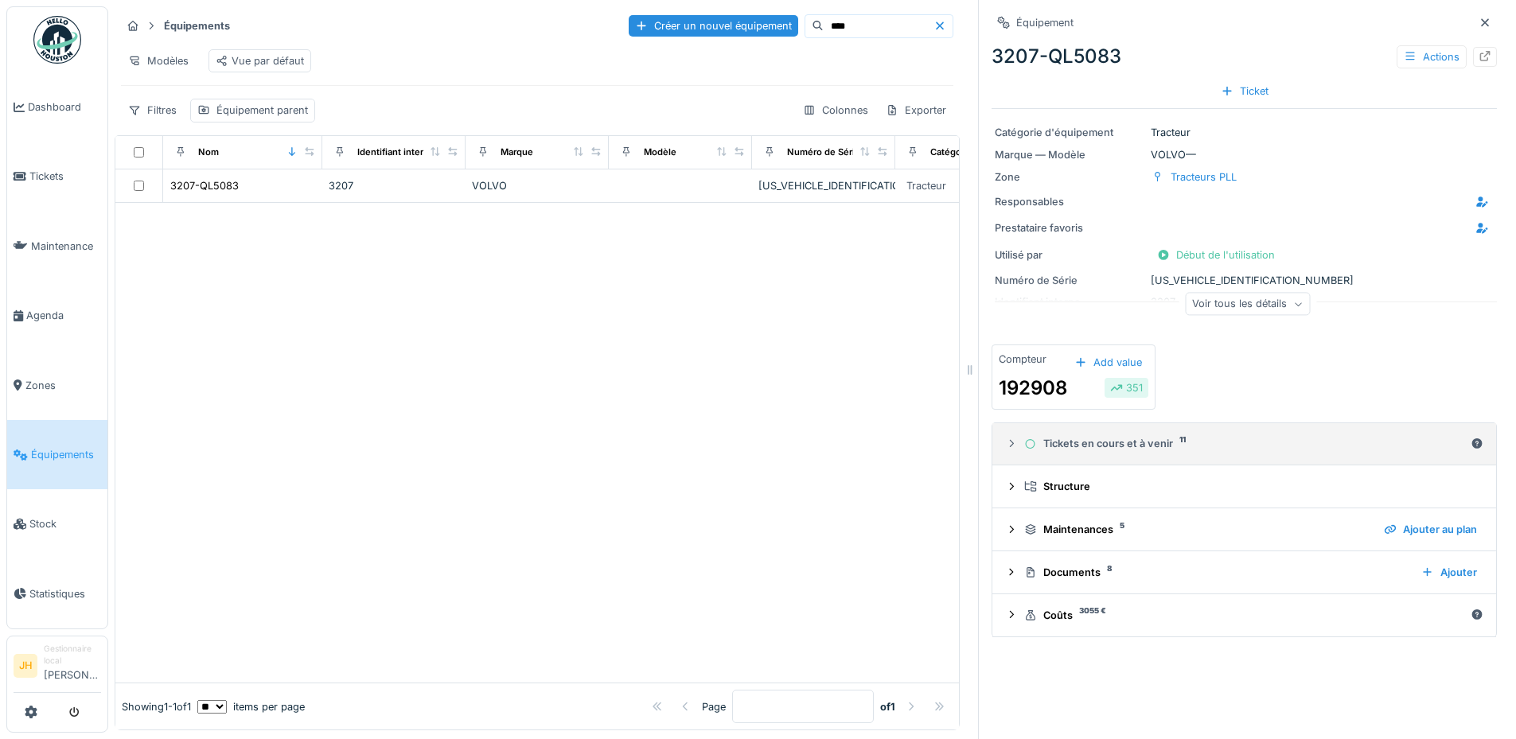
click at [1117, 439] on div "Tickets en cours et à venir 11" at bounding box center [1244, 443] width 440 height 15
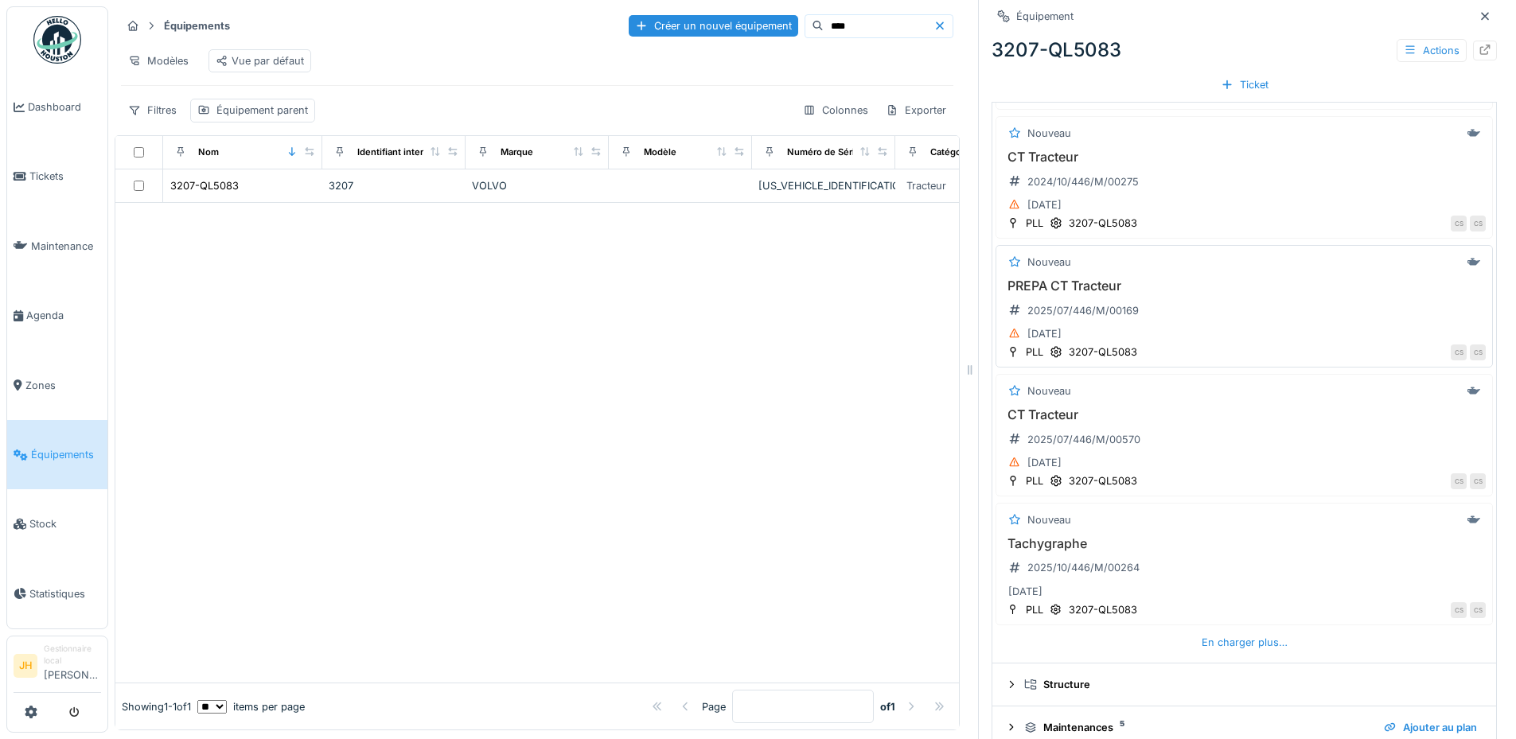
scroll to position [477, 0]
click at [1206, 629] on div "En charger plus…" at bounding box center [1244, 639] width 99 height 21
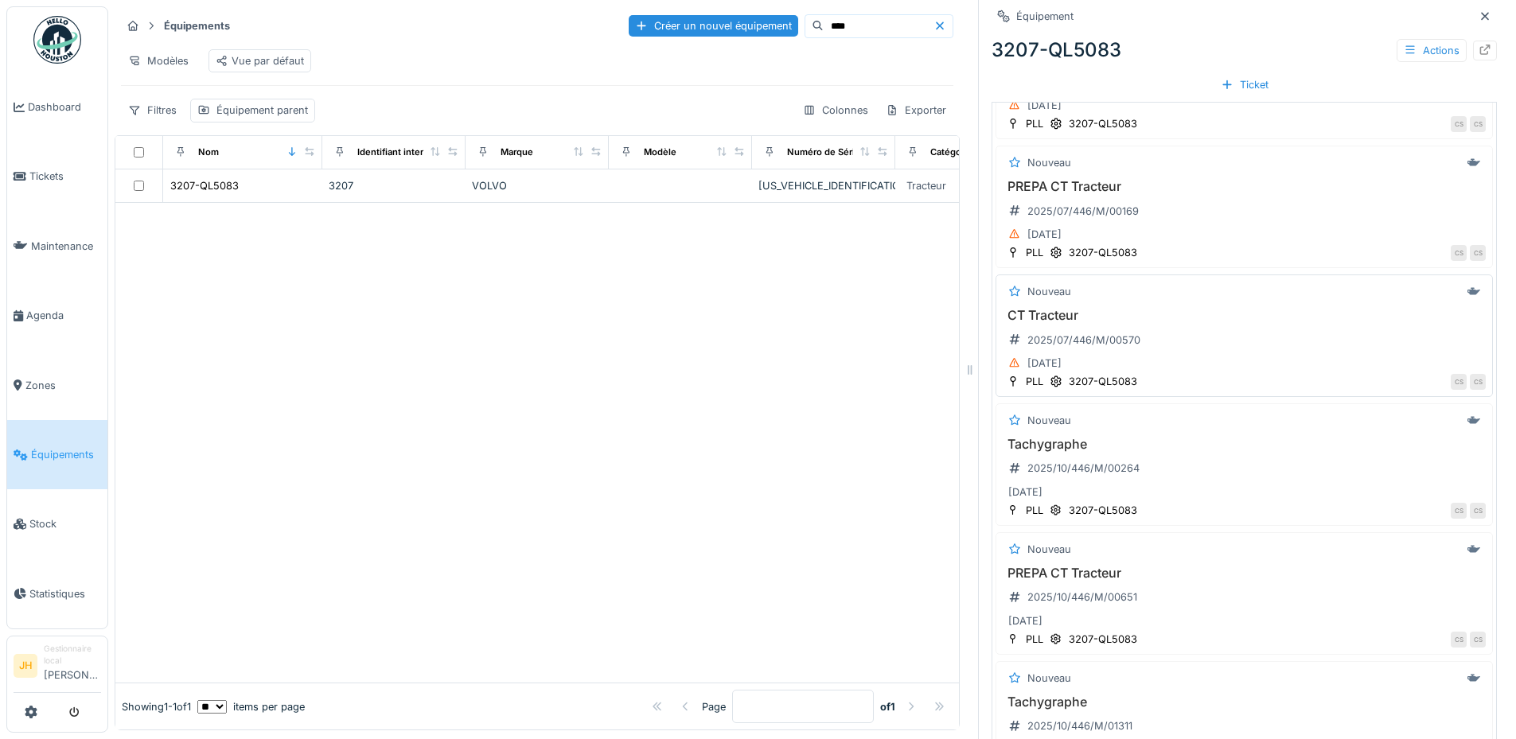
scroll to position [812, 0]
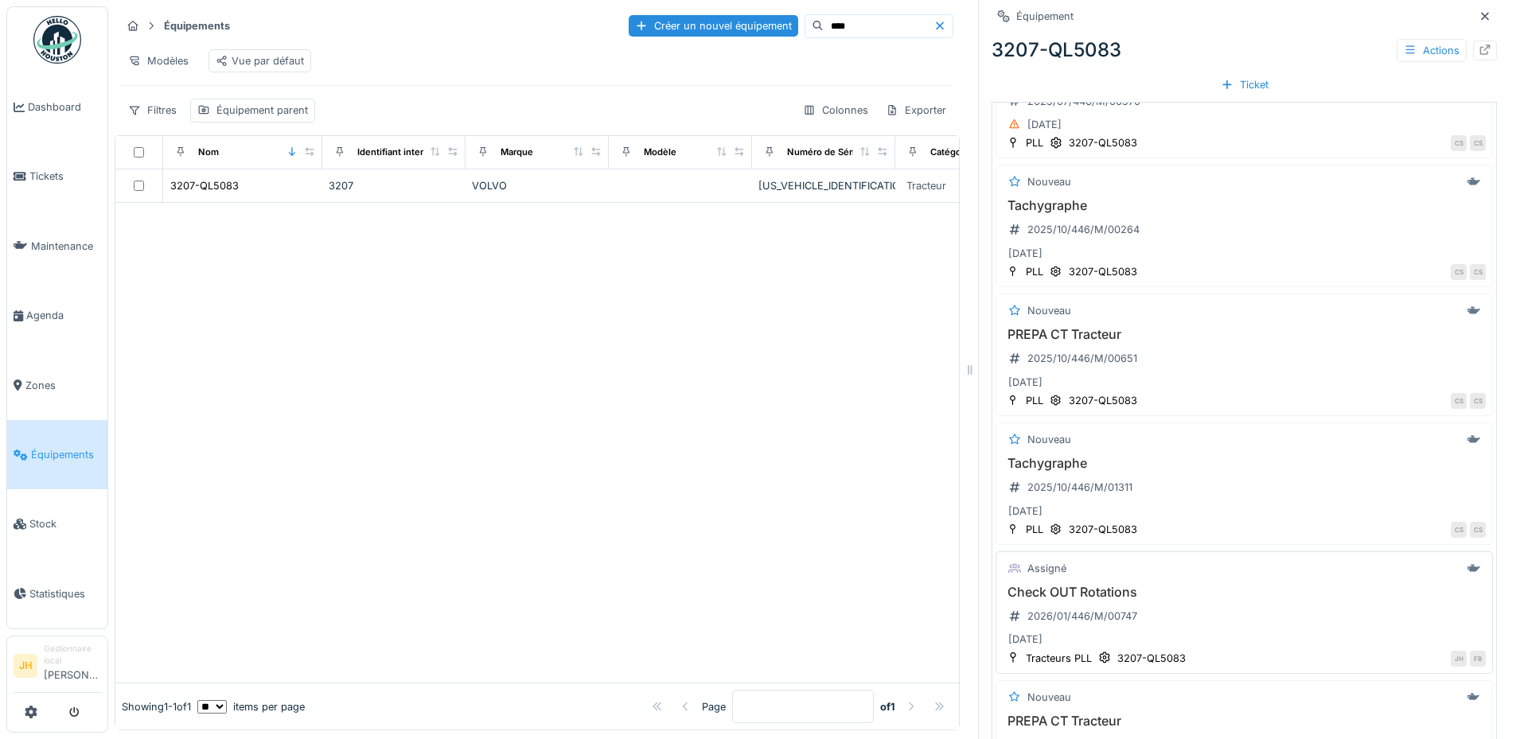
click at [1093, 585] on h3 "Check OUT Rotations" at bounding box center [1244, 592] width 483 height 15
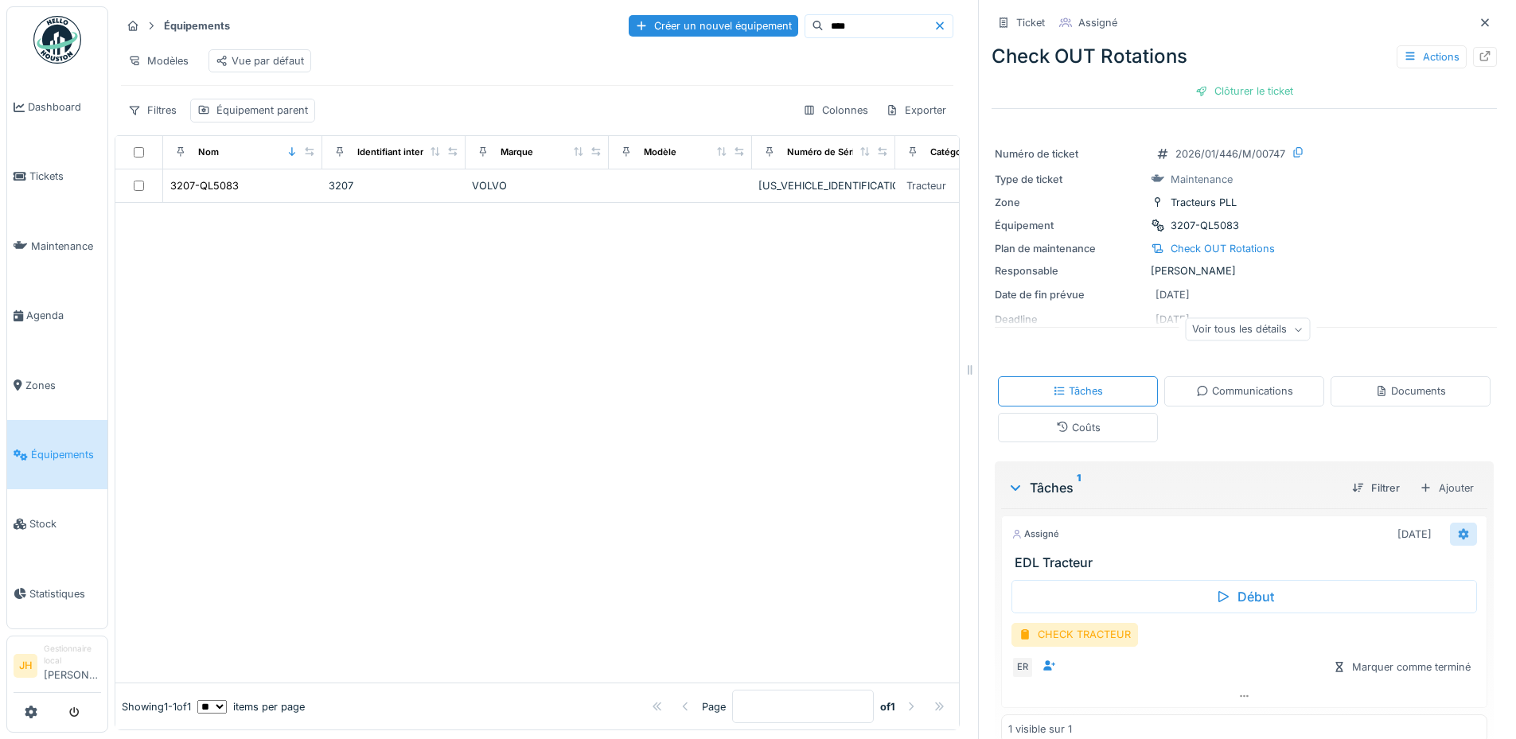
click at [1457, 529] on icon at bounding box center [1463, 534] width 13 height 10
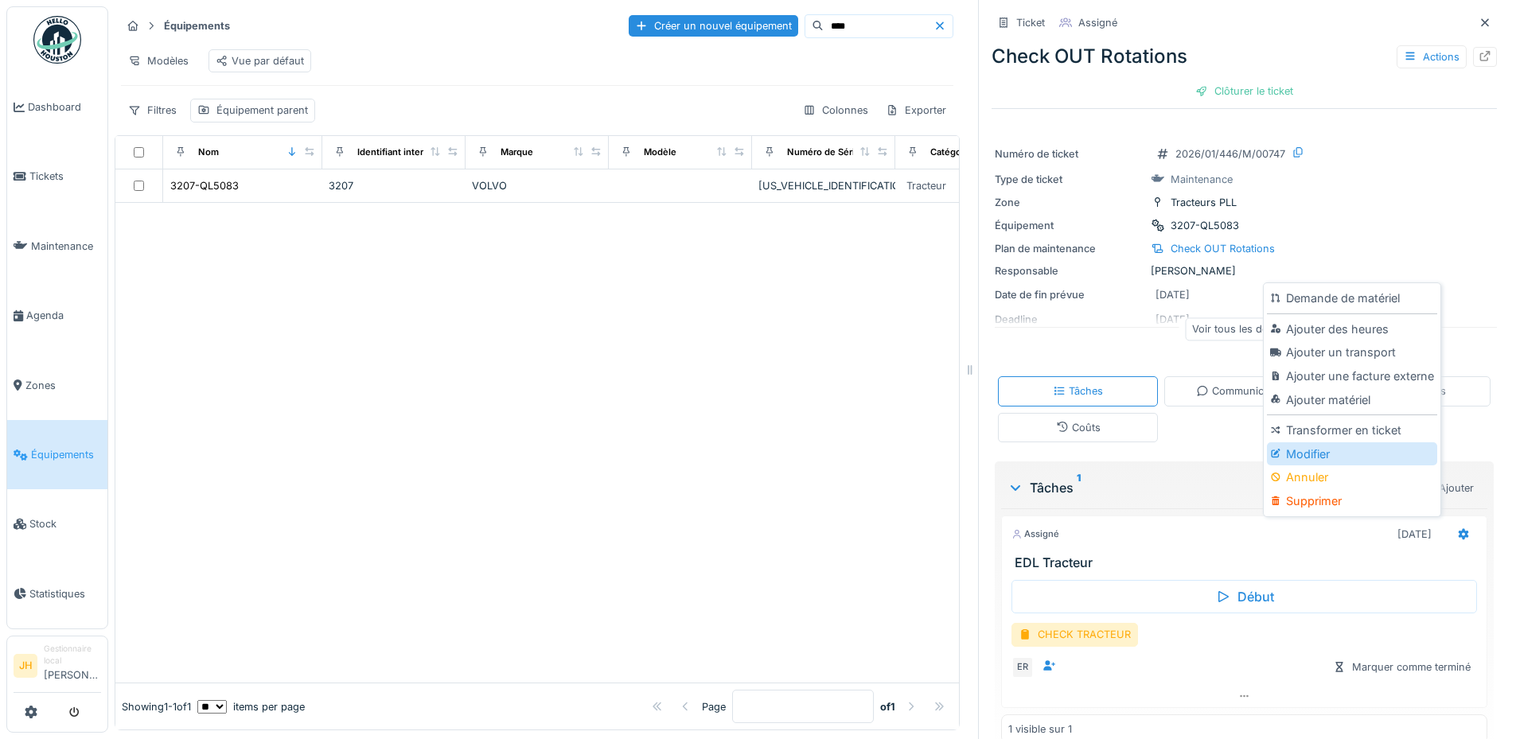
click at [1318, 442] on div "Modifier" at bounding box center [1351, 454] width 169 height 24
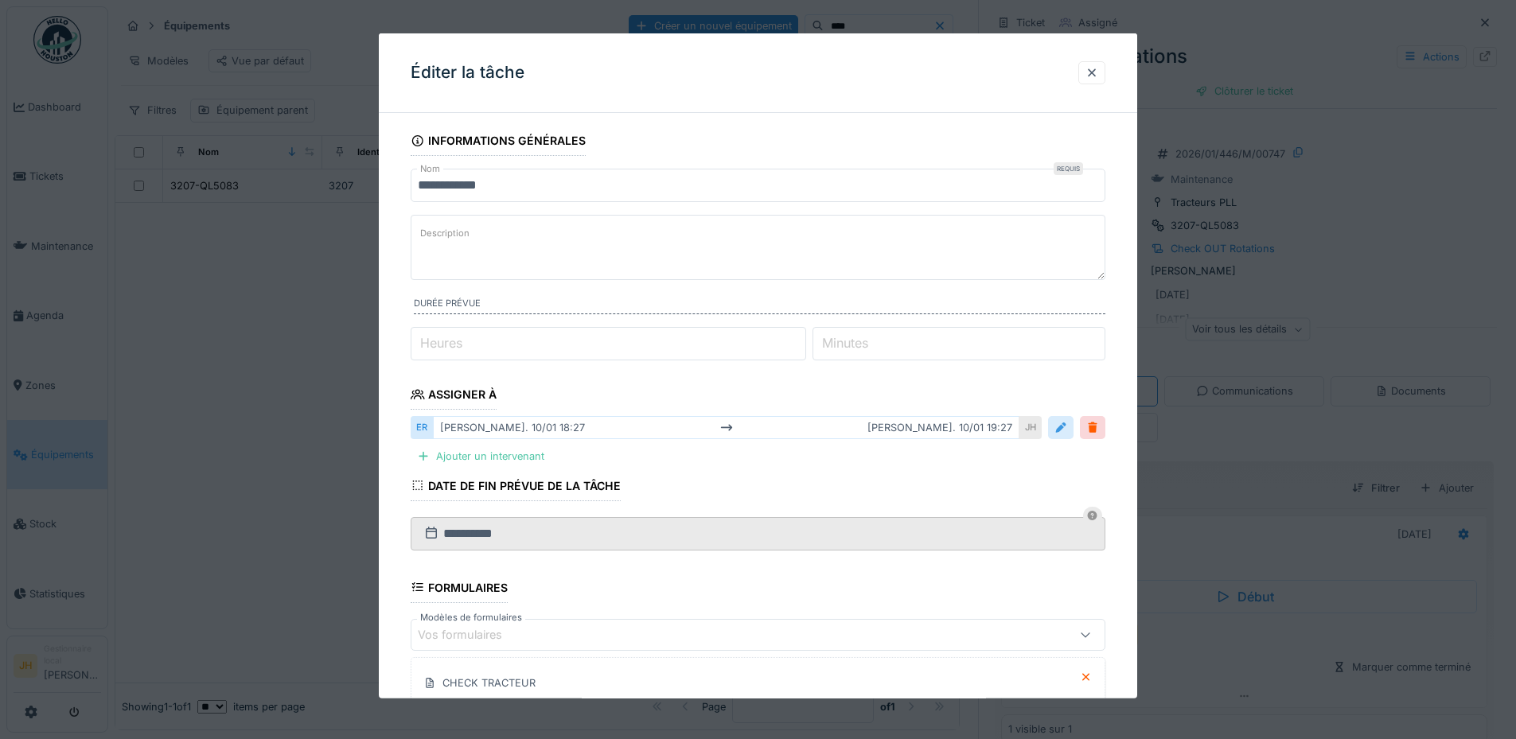
click at [1060, 428] on div at bounding box center [1060, 427] width 13 height 15
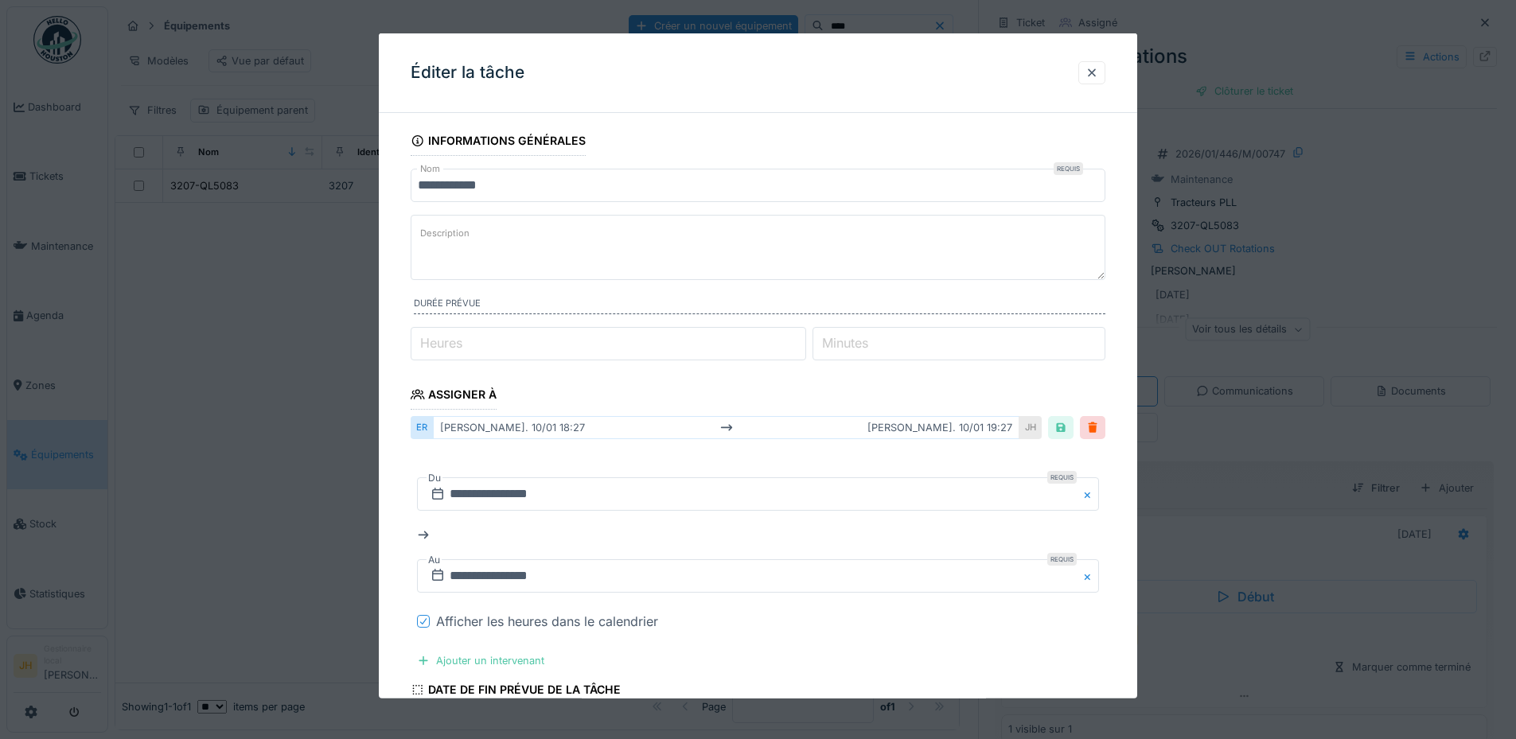
click at [426, 620] on icon at bounding box center [423, 621] width 6 height 6
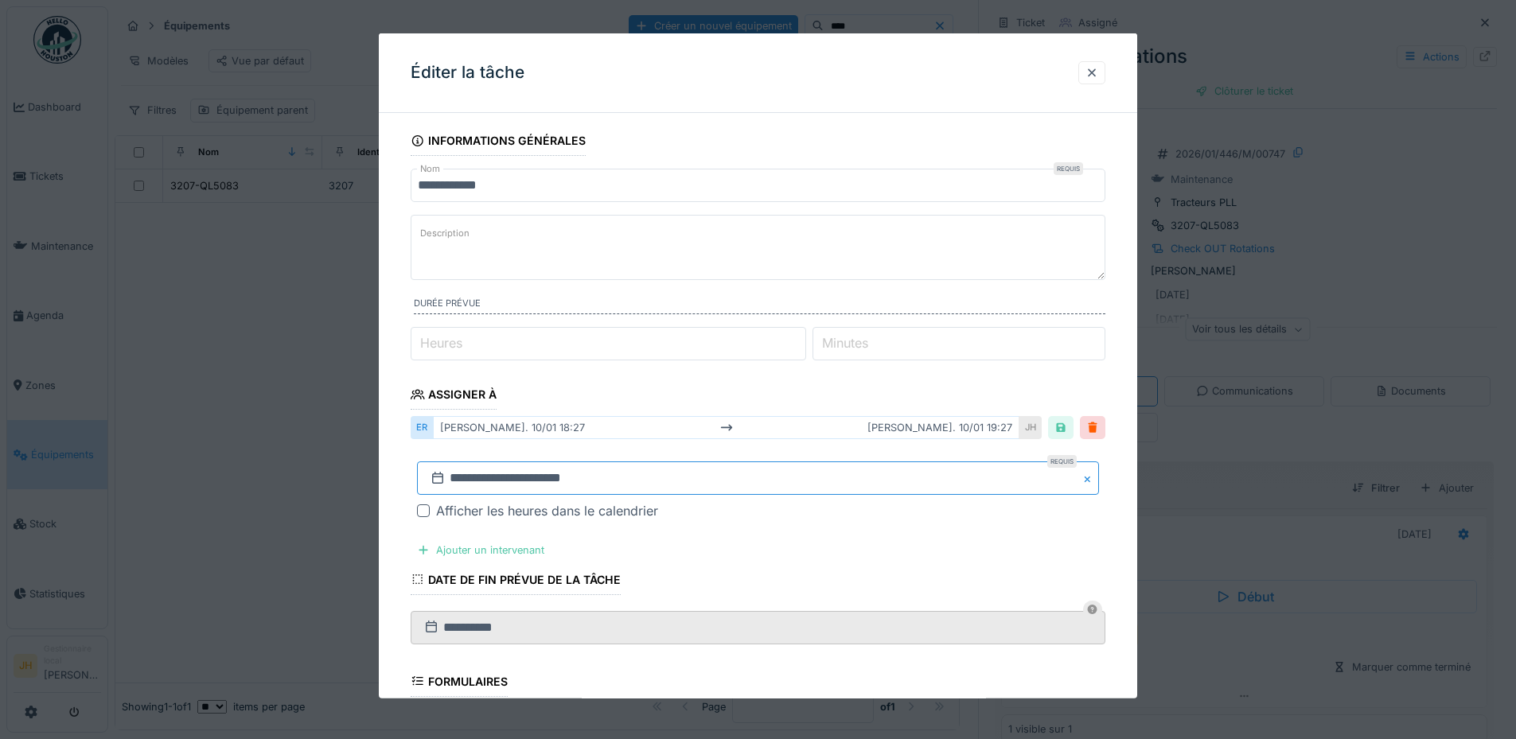
click at [491, 489] on input "**********" at bounding box center [758, 477] width 682 height 33
click at [680, 270] on button "Previous Month" at bounding box center [679, 267] width 25 height 25
click at [681, 268] on span "Previous Month" at bounding box center [681, 266] width 0 height 19
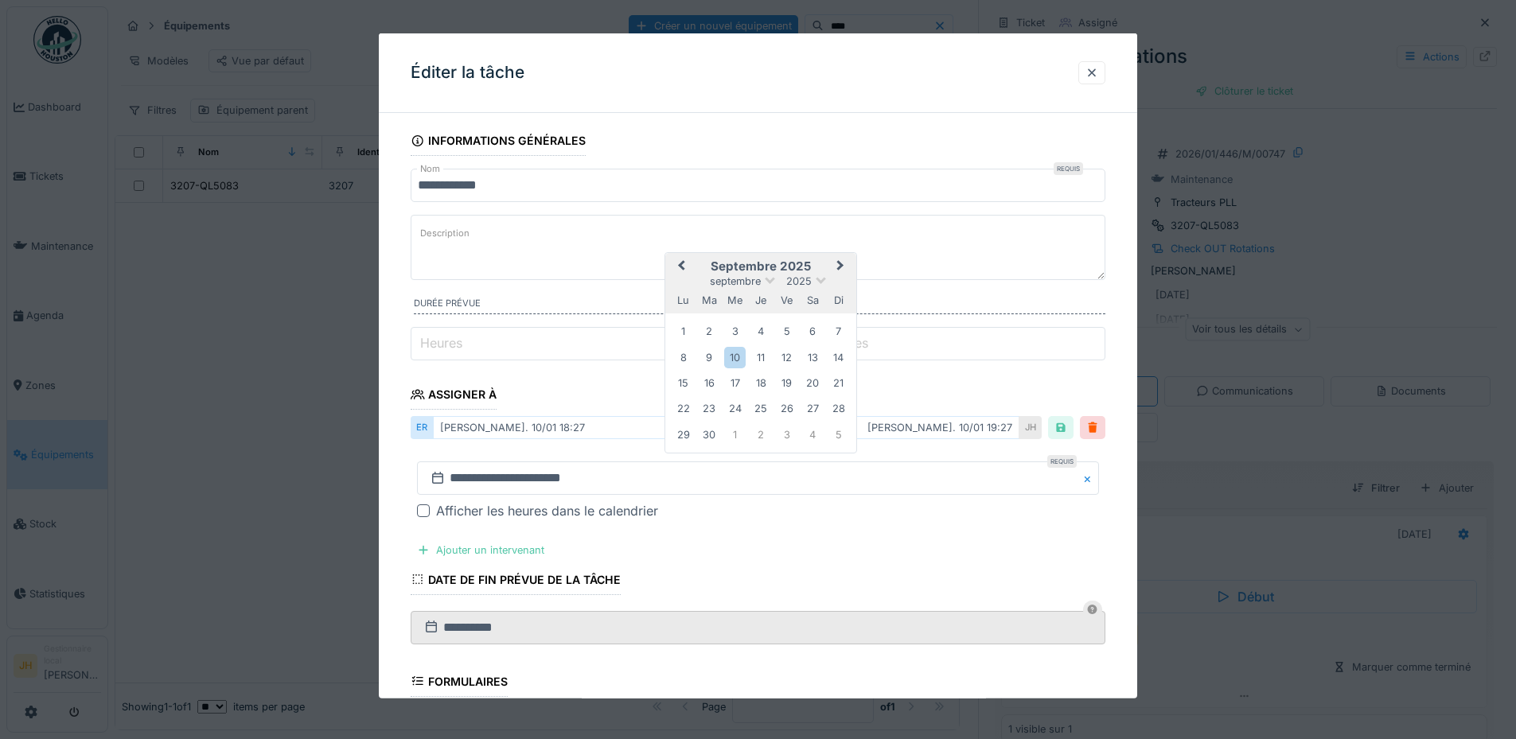
click at [681, 268] on span "Previous Month" at bounding box center [681, 266] width 0 height 19
click at [820, 434] on div "30" at bounding box center [812, 433] width 21 height 21
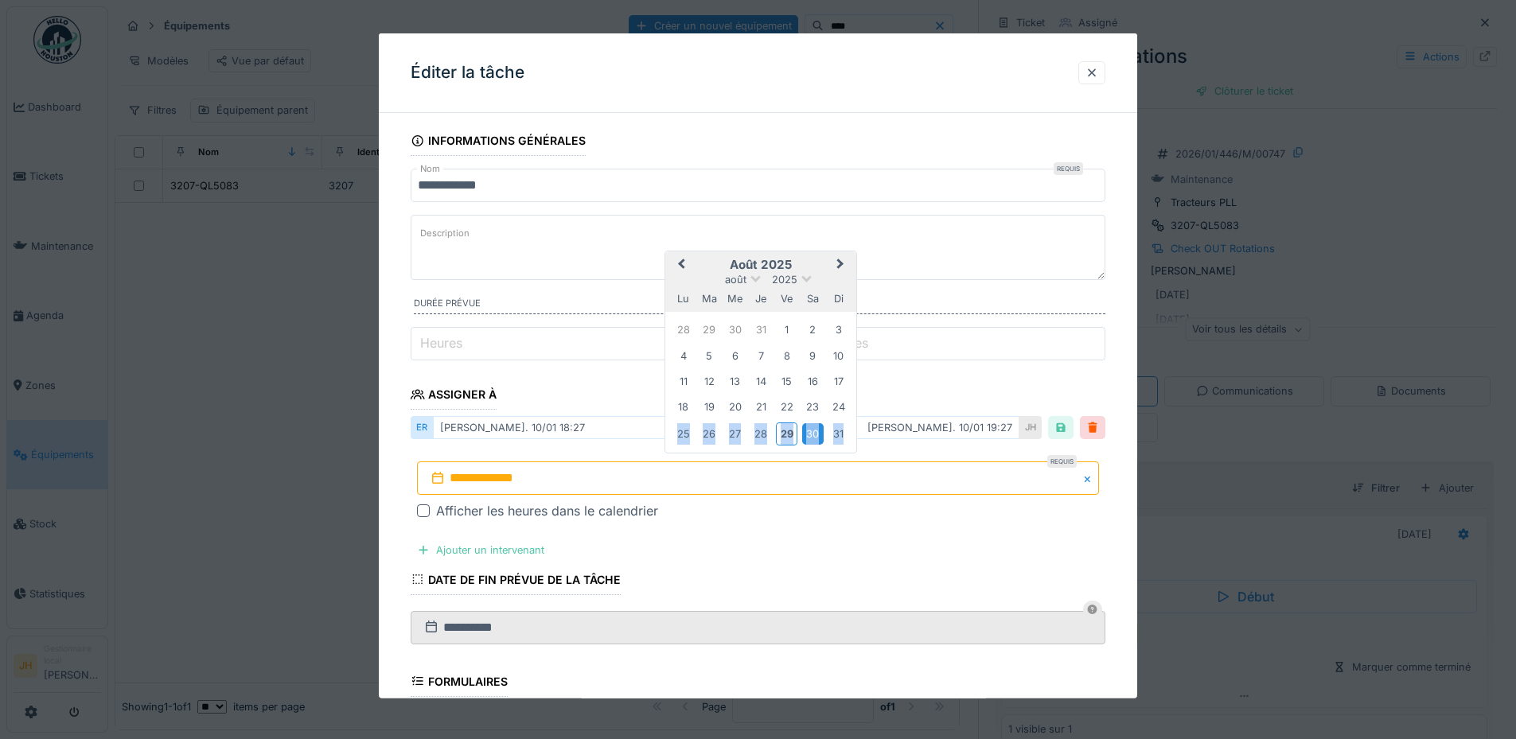
click at [820, 434] on div "30" at bounding box center [812, 433] width 21 height 21
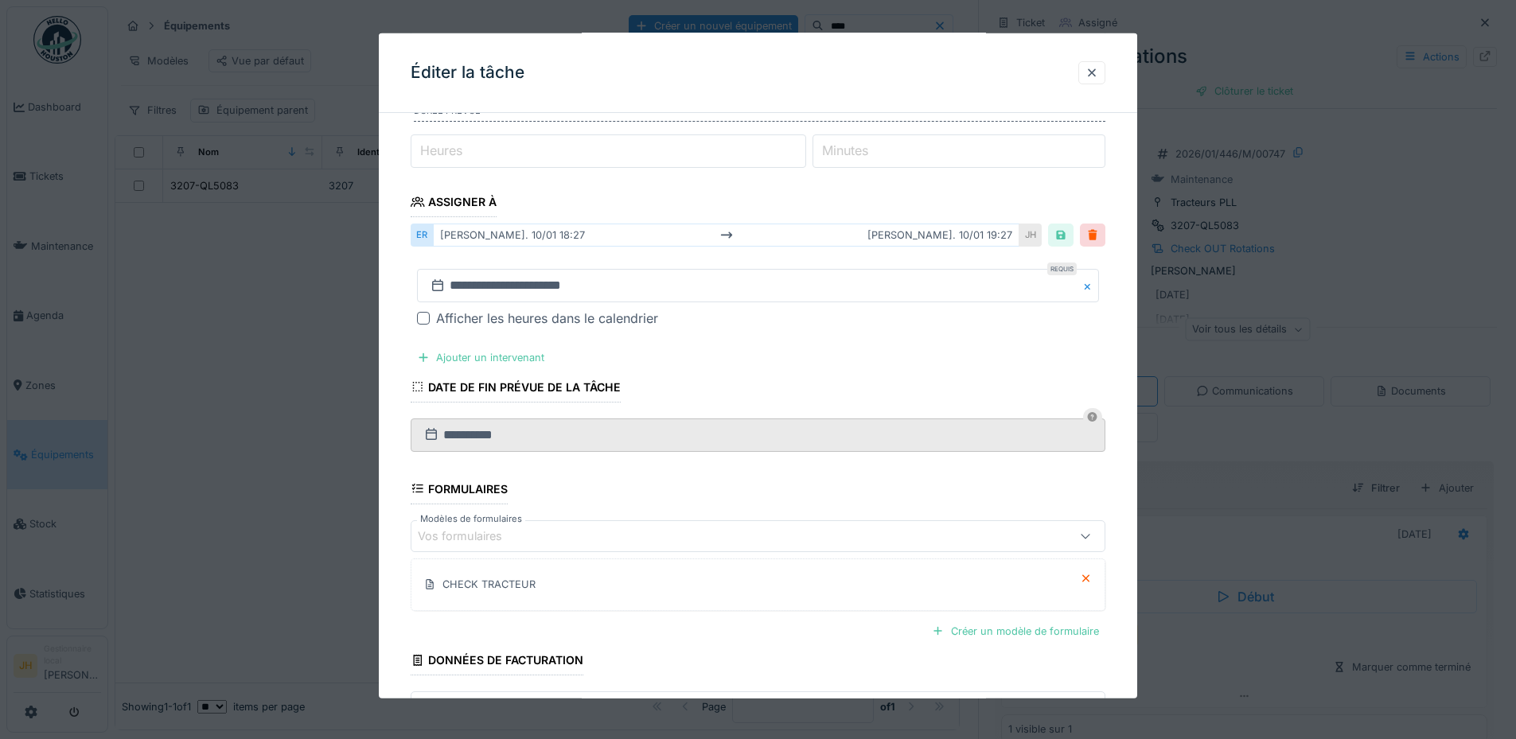
scroll to position [308, 0]
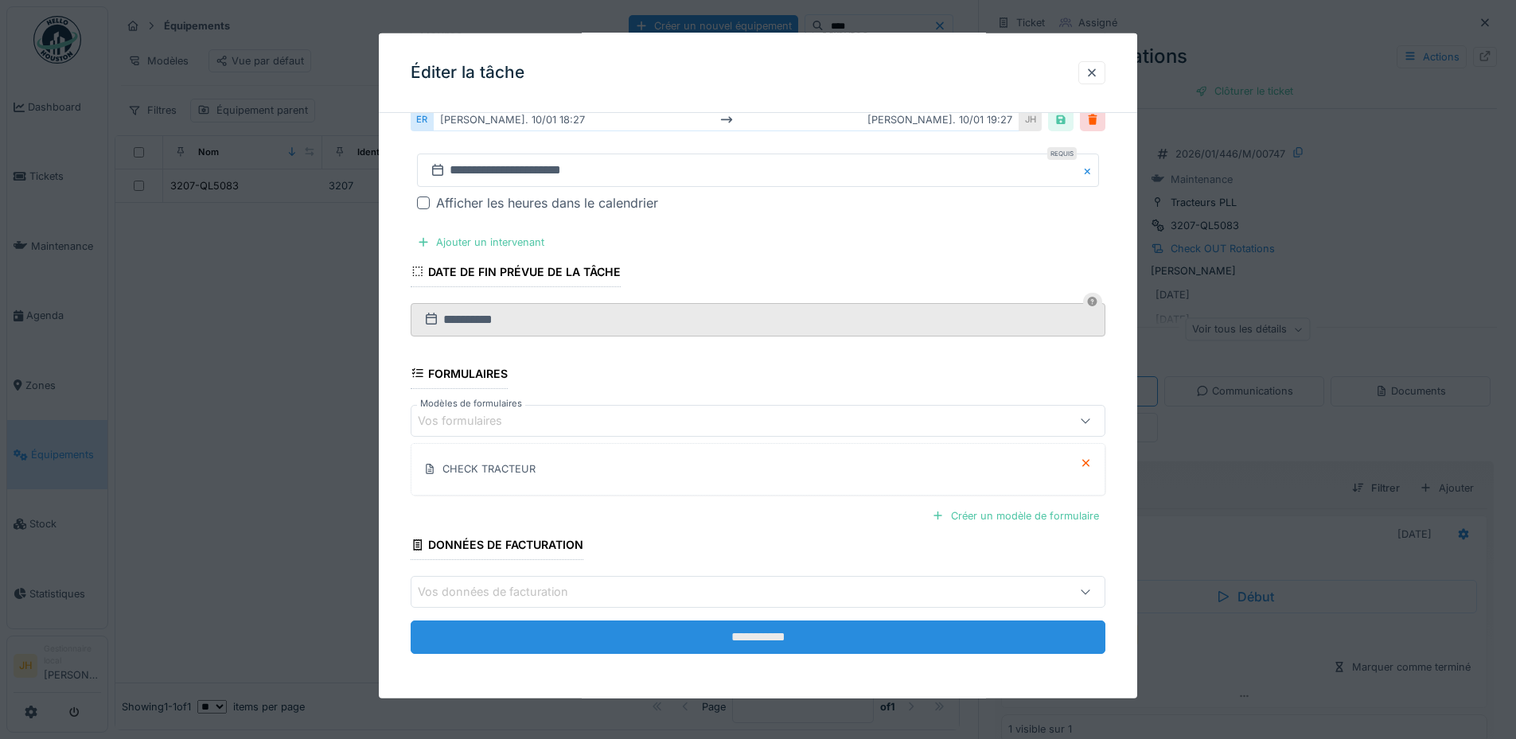
click at [873, 636] on input "**********" at bounding box center [758, 637] width 695 height 33
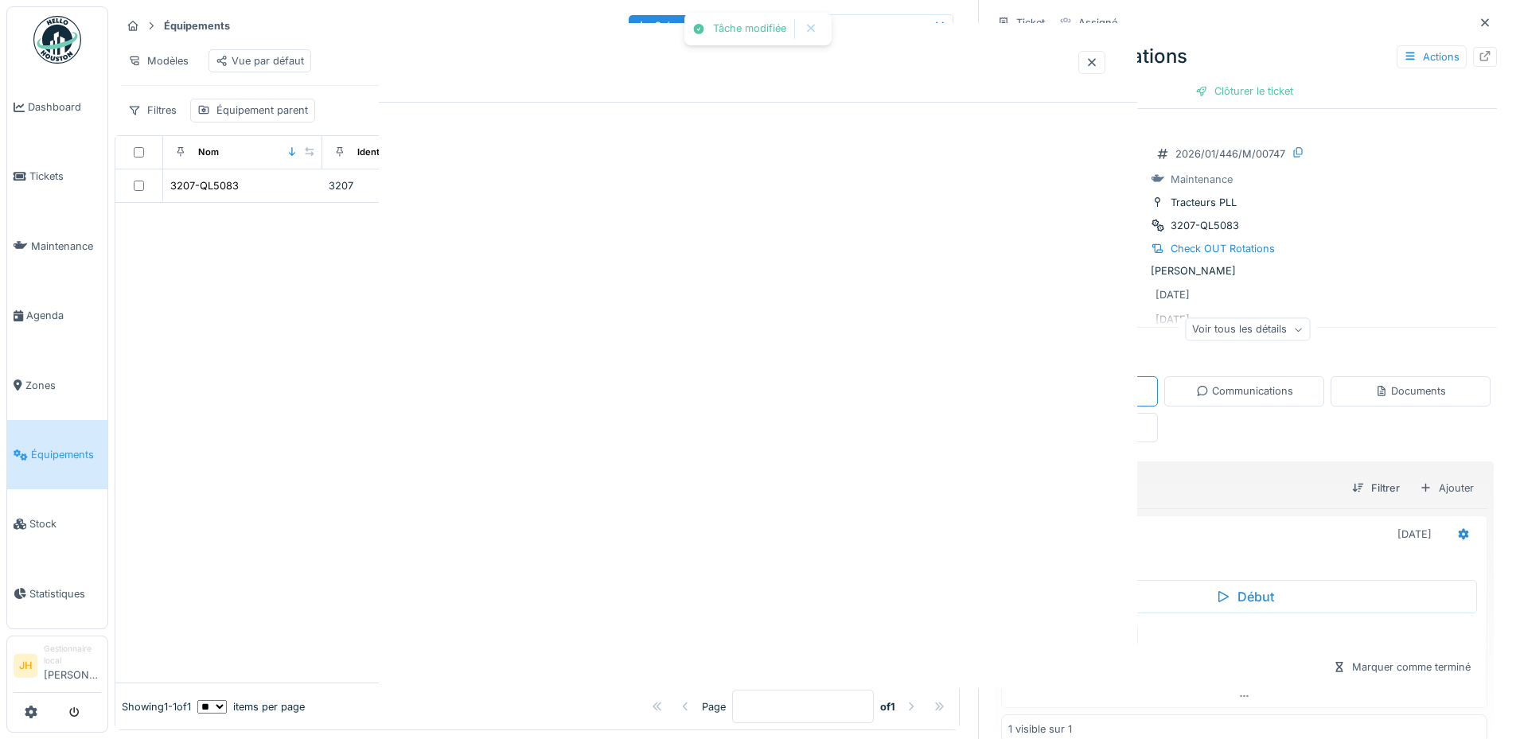
scroll to position [0, 0]
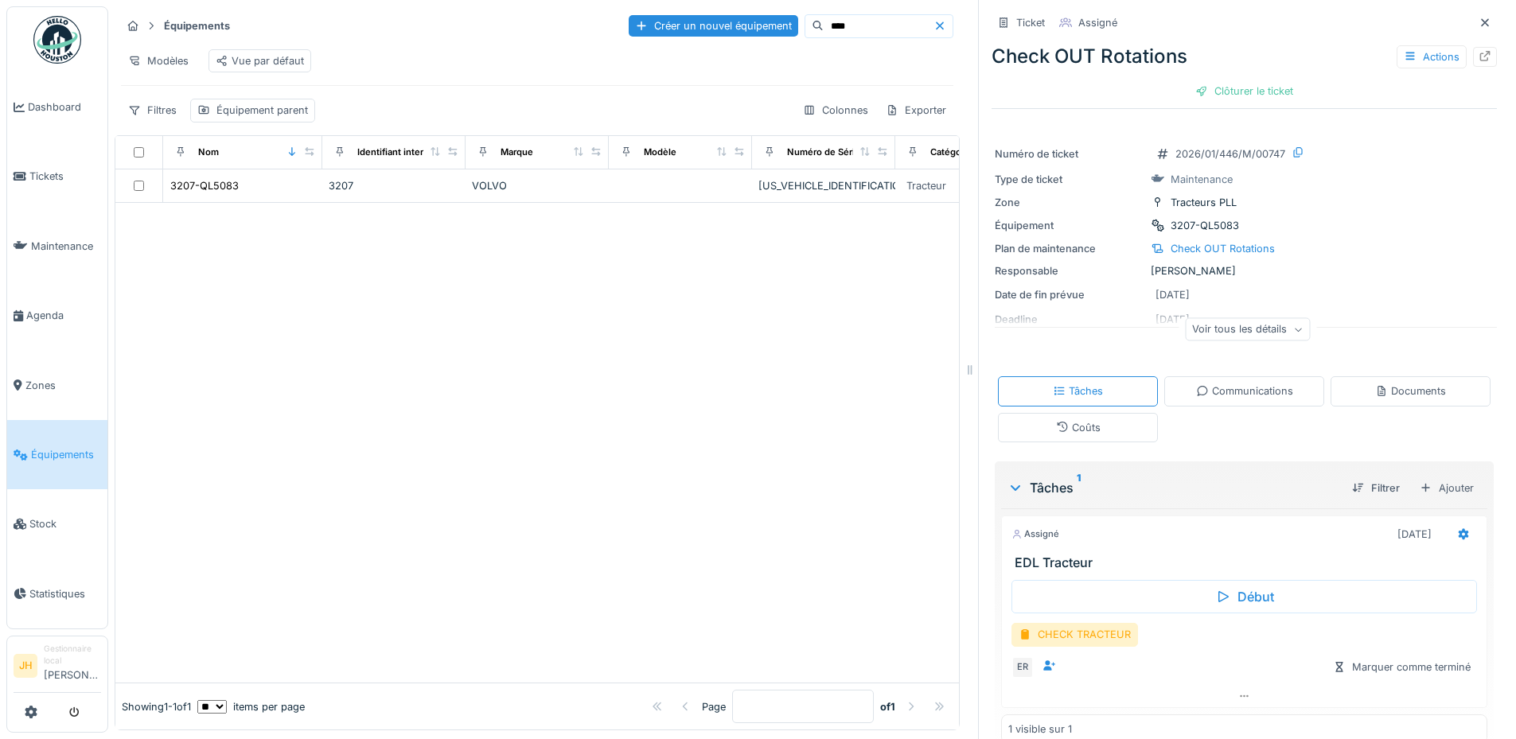
click at [933, 21] on icon at bounding box center [939, 26] width 13 height 10
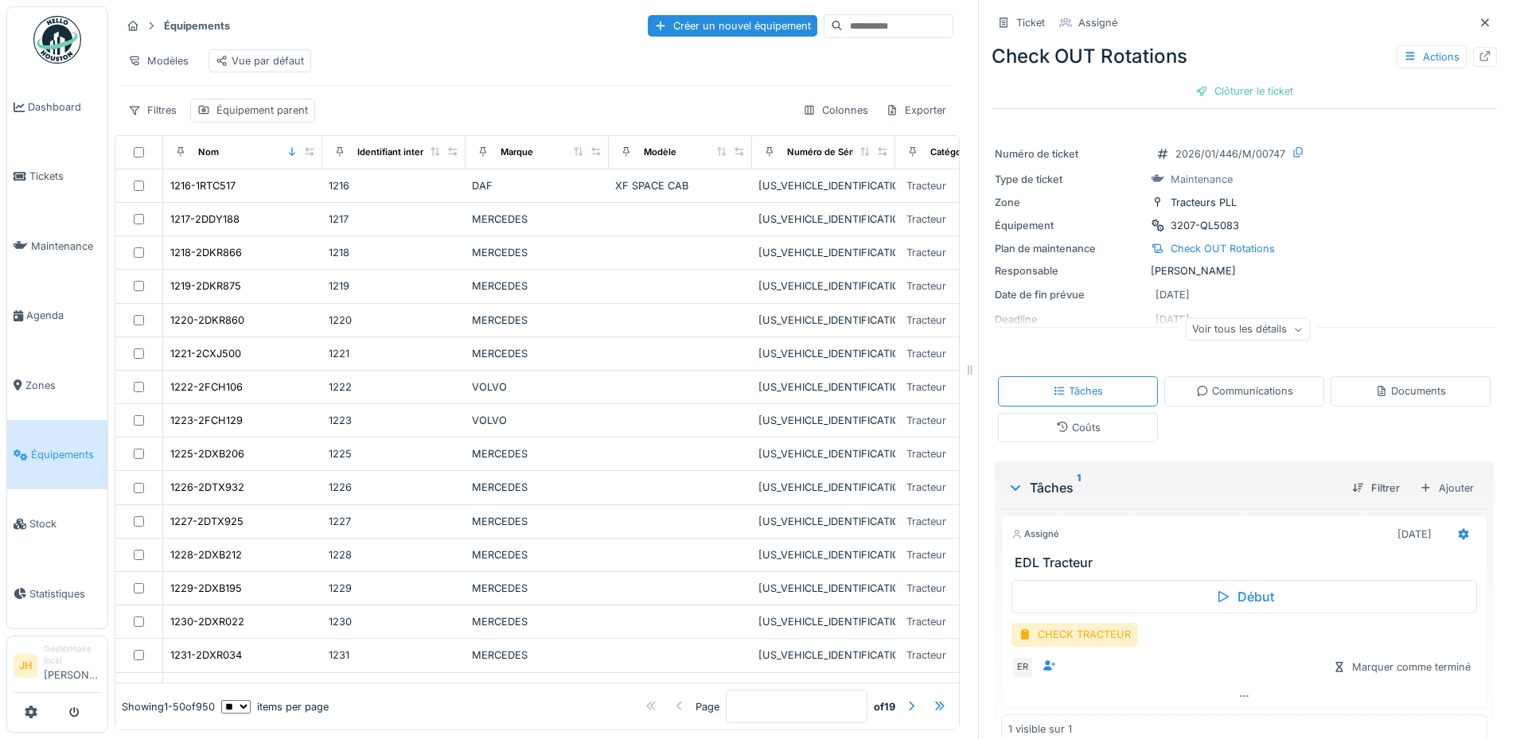
click at [843, 15] on input at bounding box center [898, 26] width 110 height 22
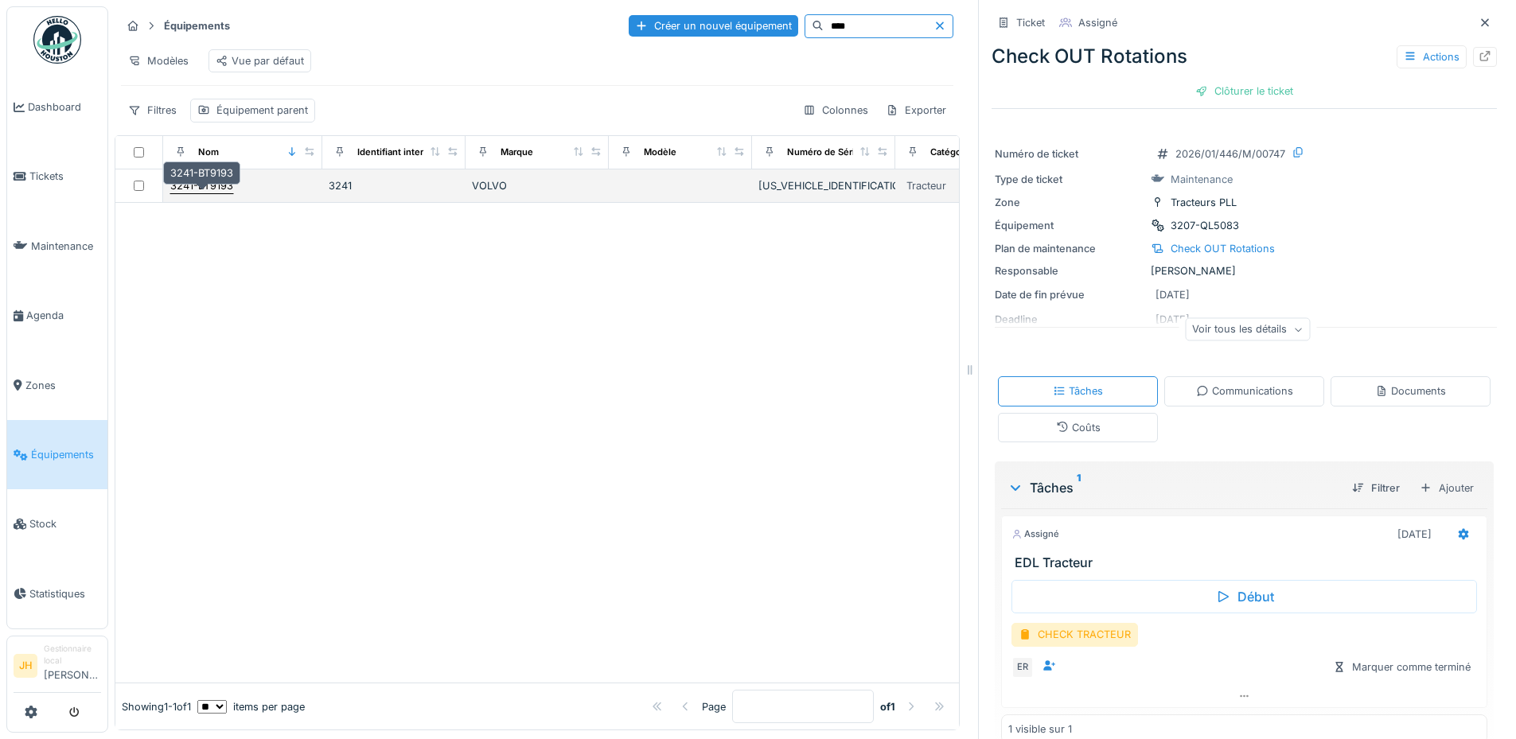
click at [210, 180] on div "3241-BT9193" at bounding box center [201, 185] width 63 height 15
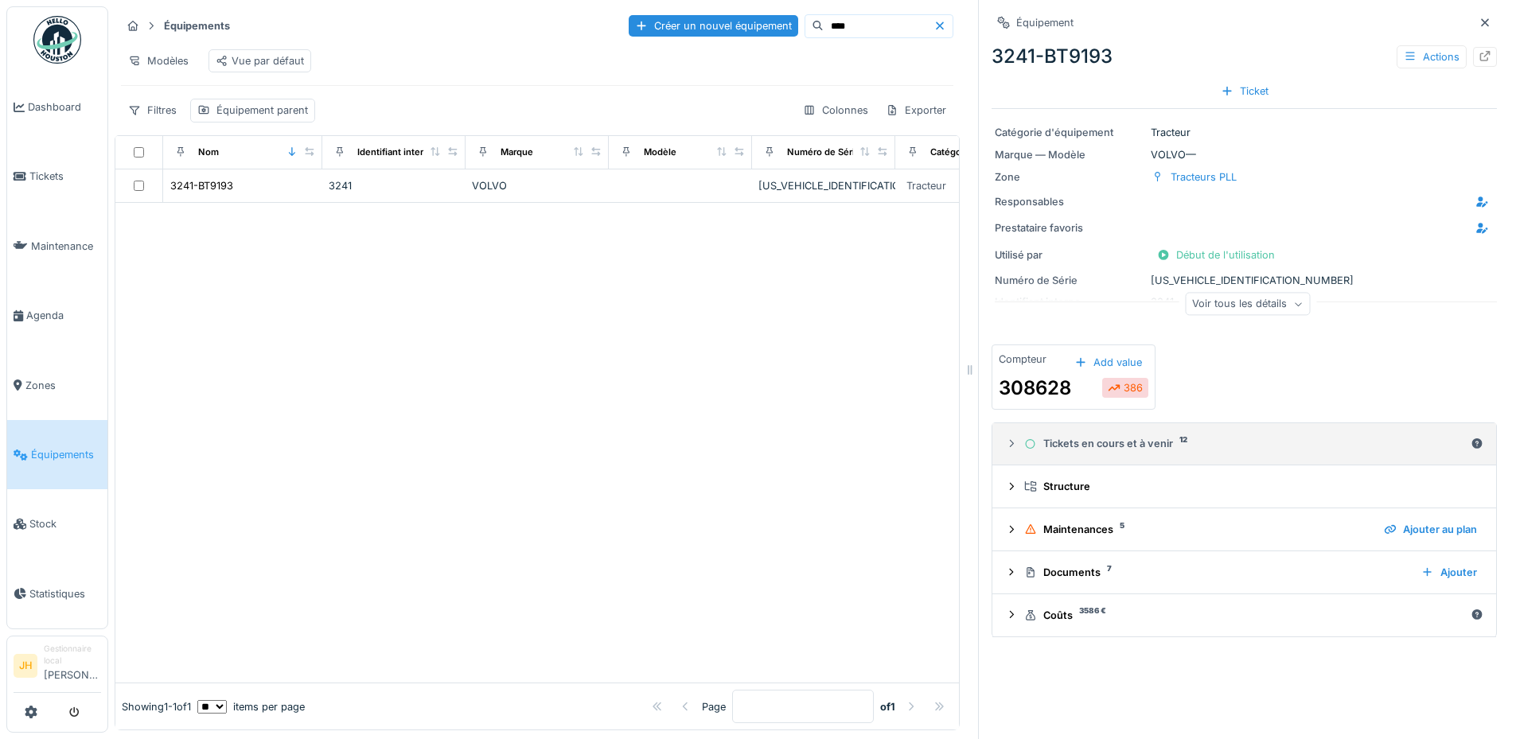
click at [1070, 436] on div "Tickets en cours et à venir 12" at bounding box center [1244, 443] width 440 height 15
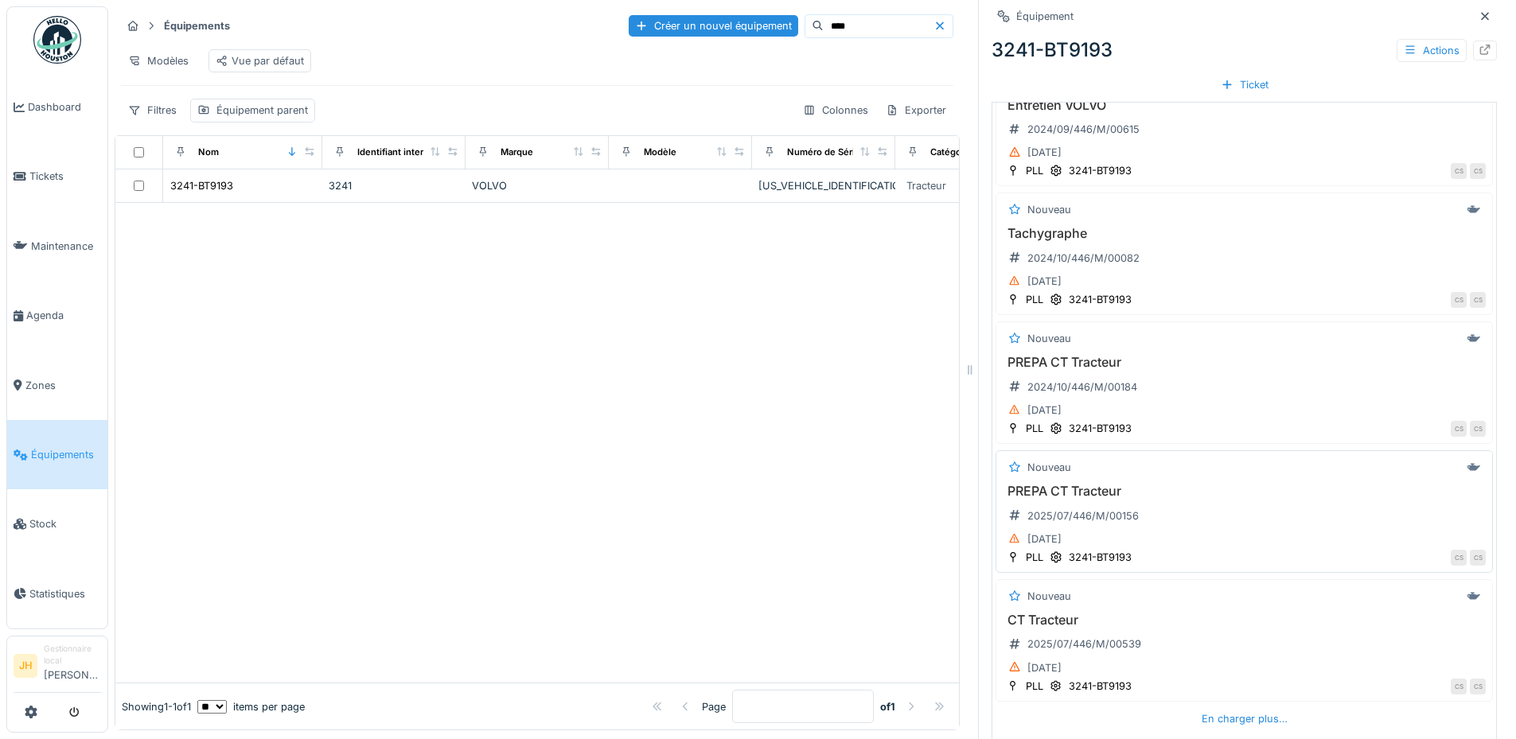
scroll to position [585, 0]
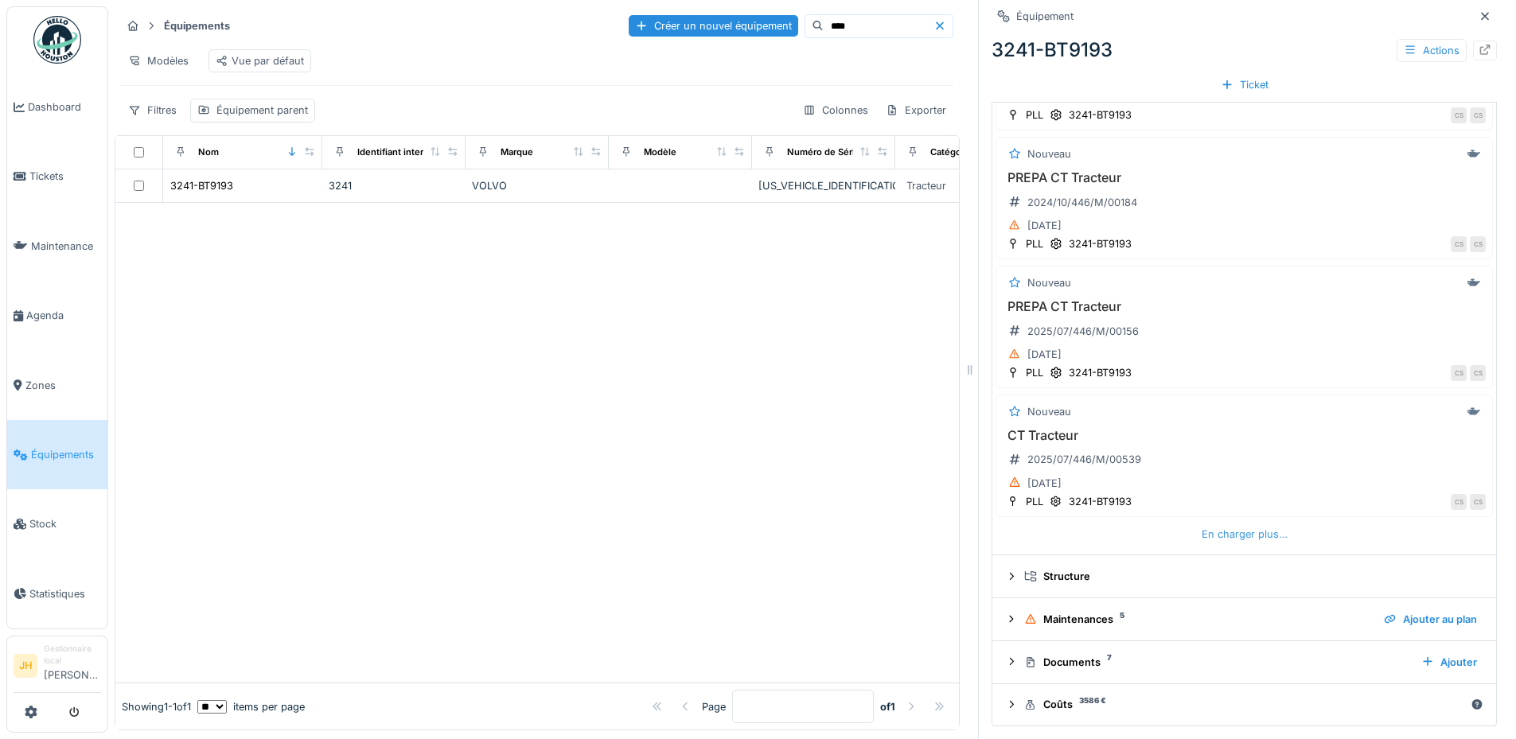
click at [1238, 527] on div "En charger plus…" at bounding box center [1244, 534] width 99 height 21
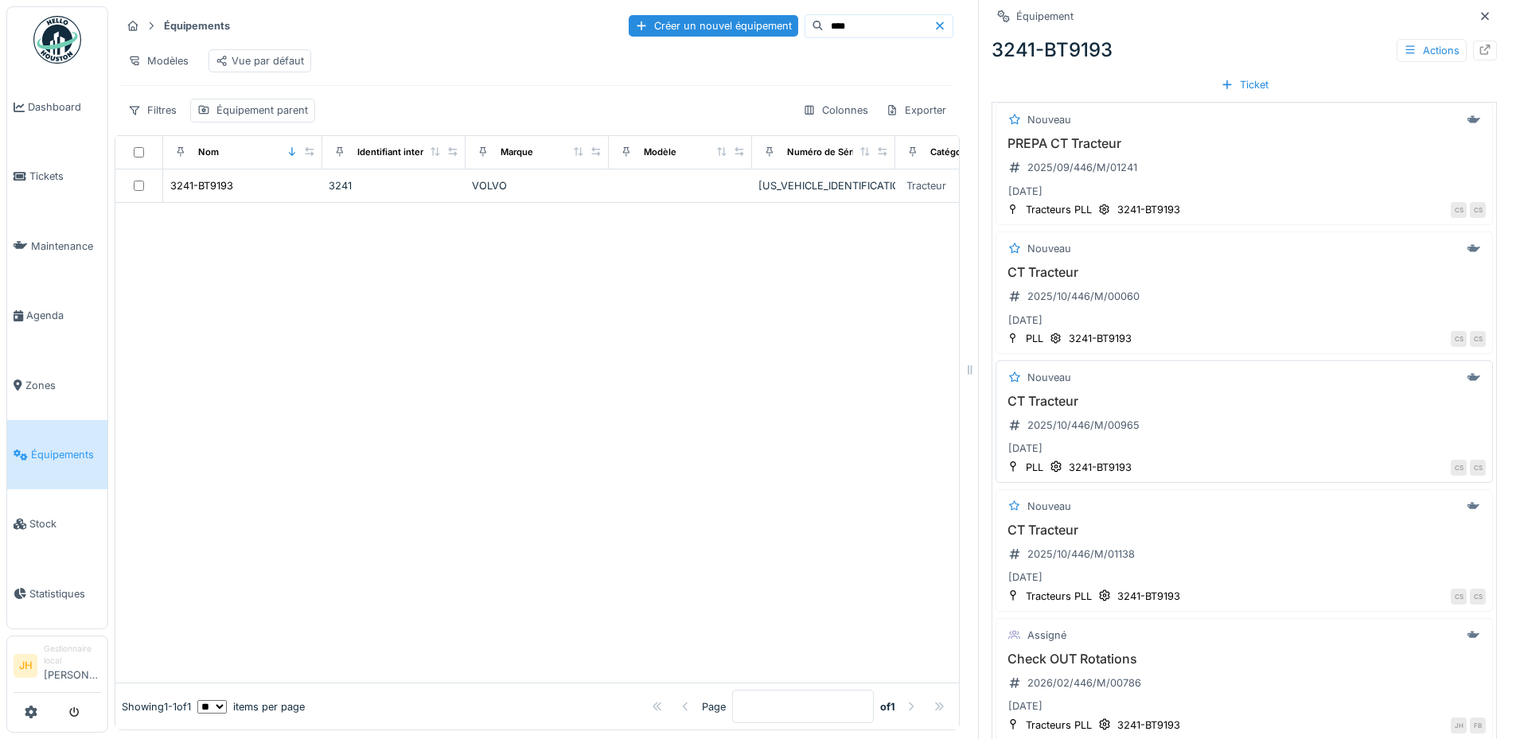
scroll to position [1142, 0]
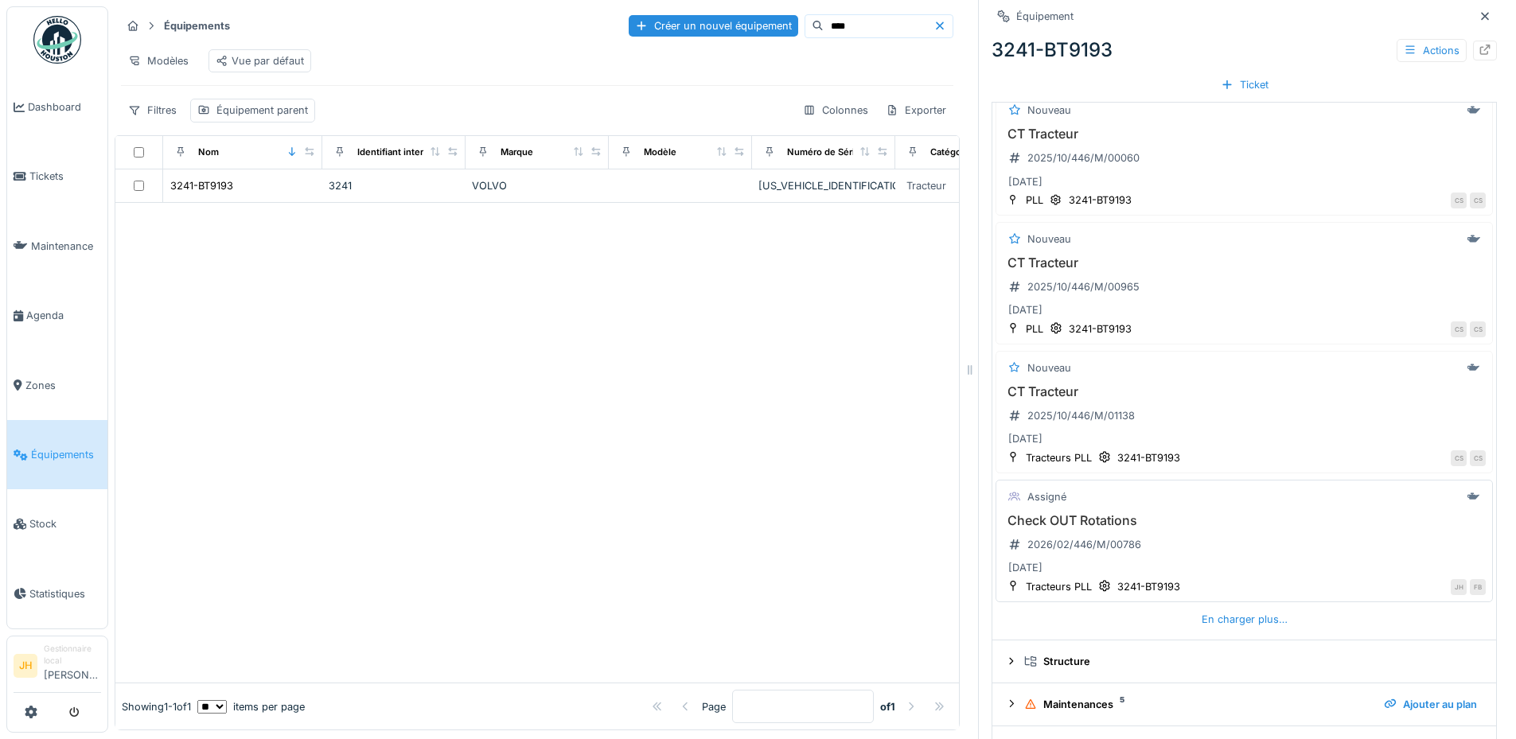
click at [1108, 513] on h3 "Check OUT Rotations" at bounding box center [1244, 520] width 483 height 15
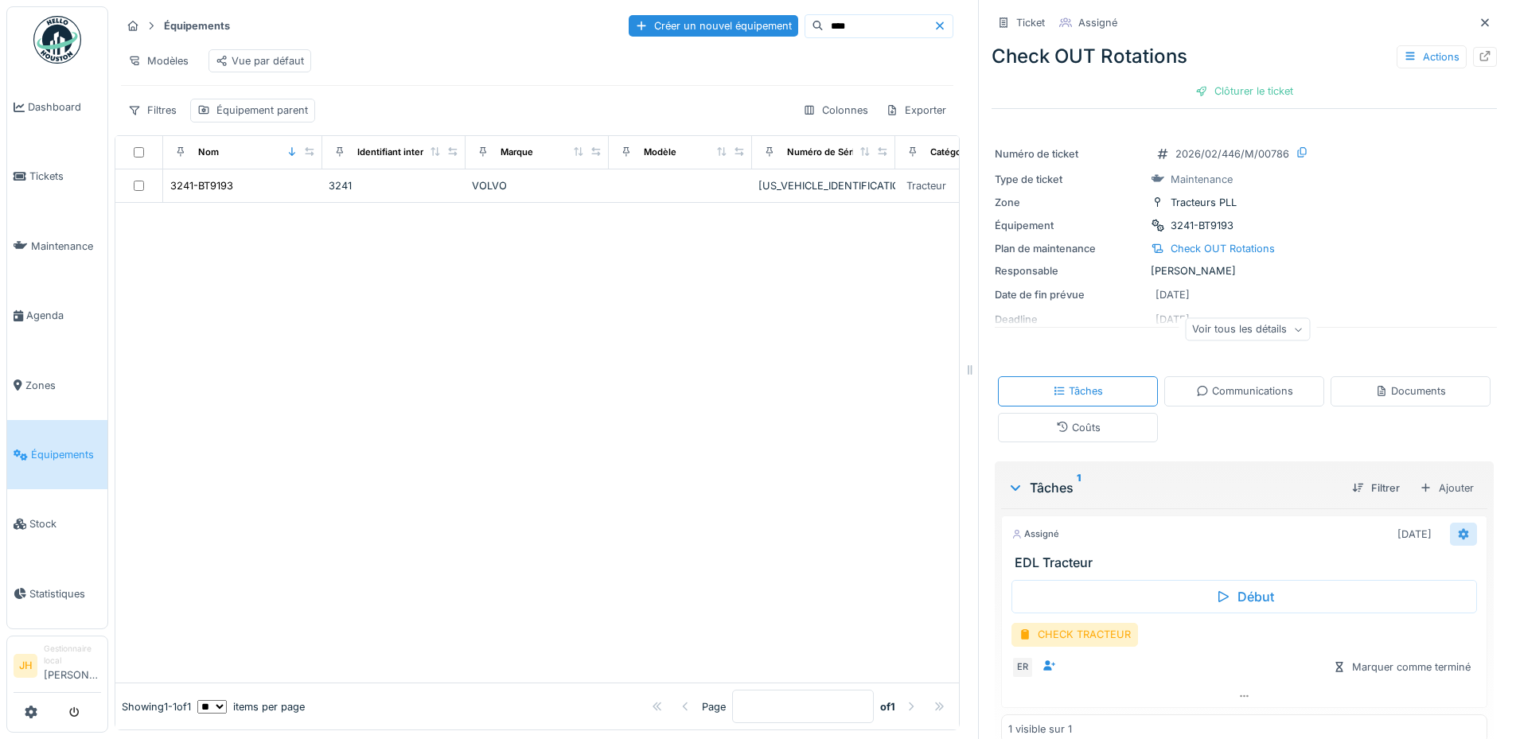
click at [1457, 529] on icon at bounding box center [1463, 534] width 13 height 10
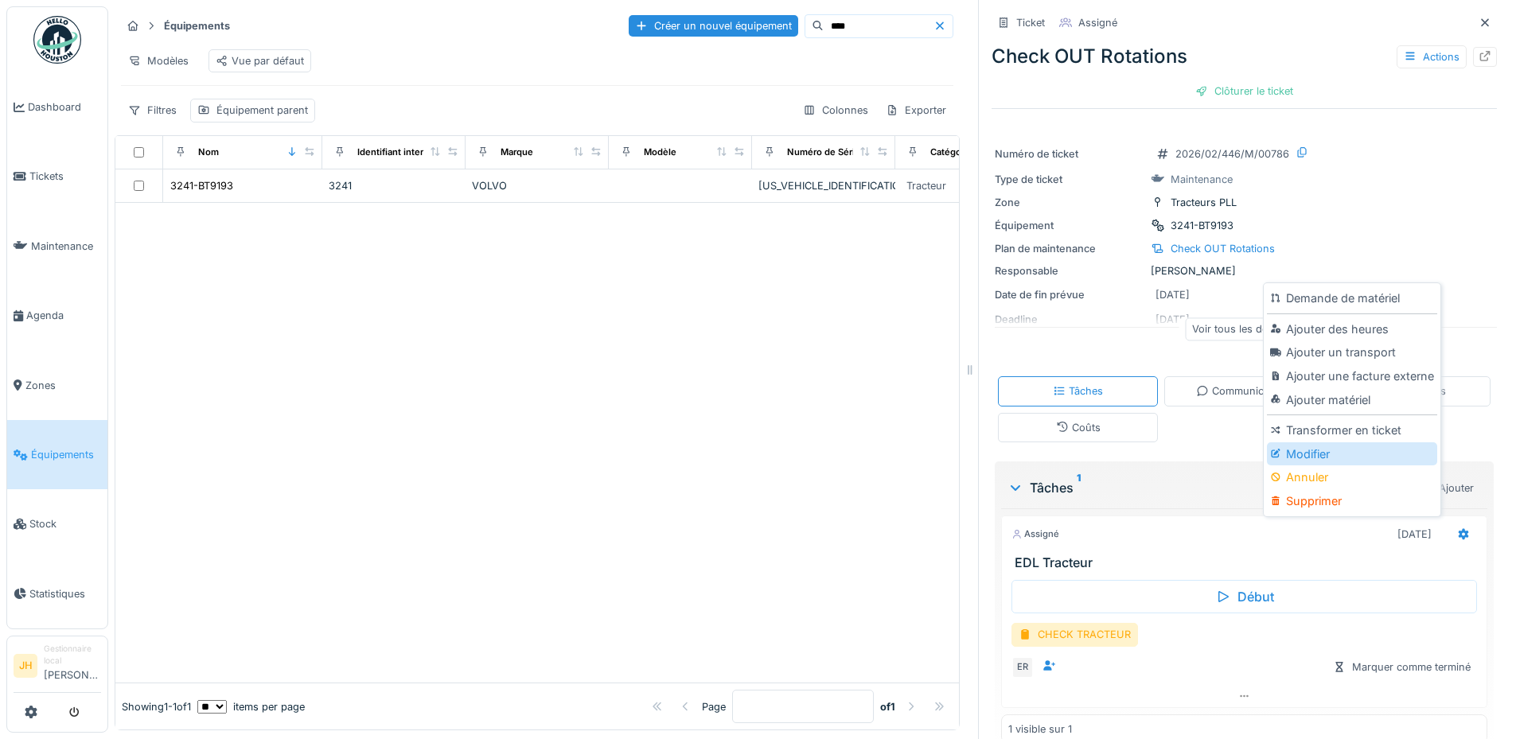
click at [1307, 442] on div "Modifier" at bounding box center [1351, 454] width 169 height 24
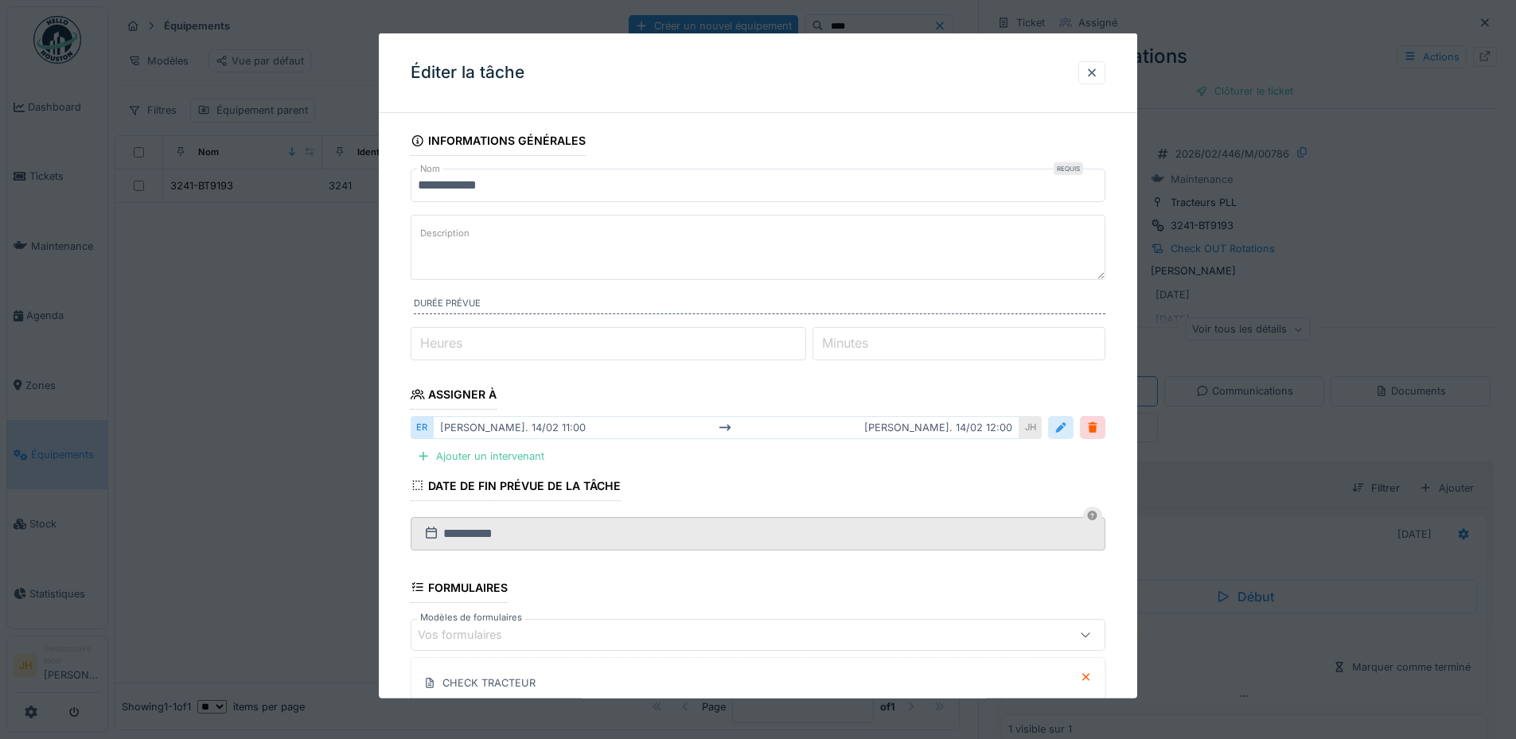
click at [1067, 430] on div at bounding box center [1060, 427] width 13 height 15
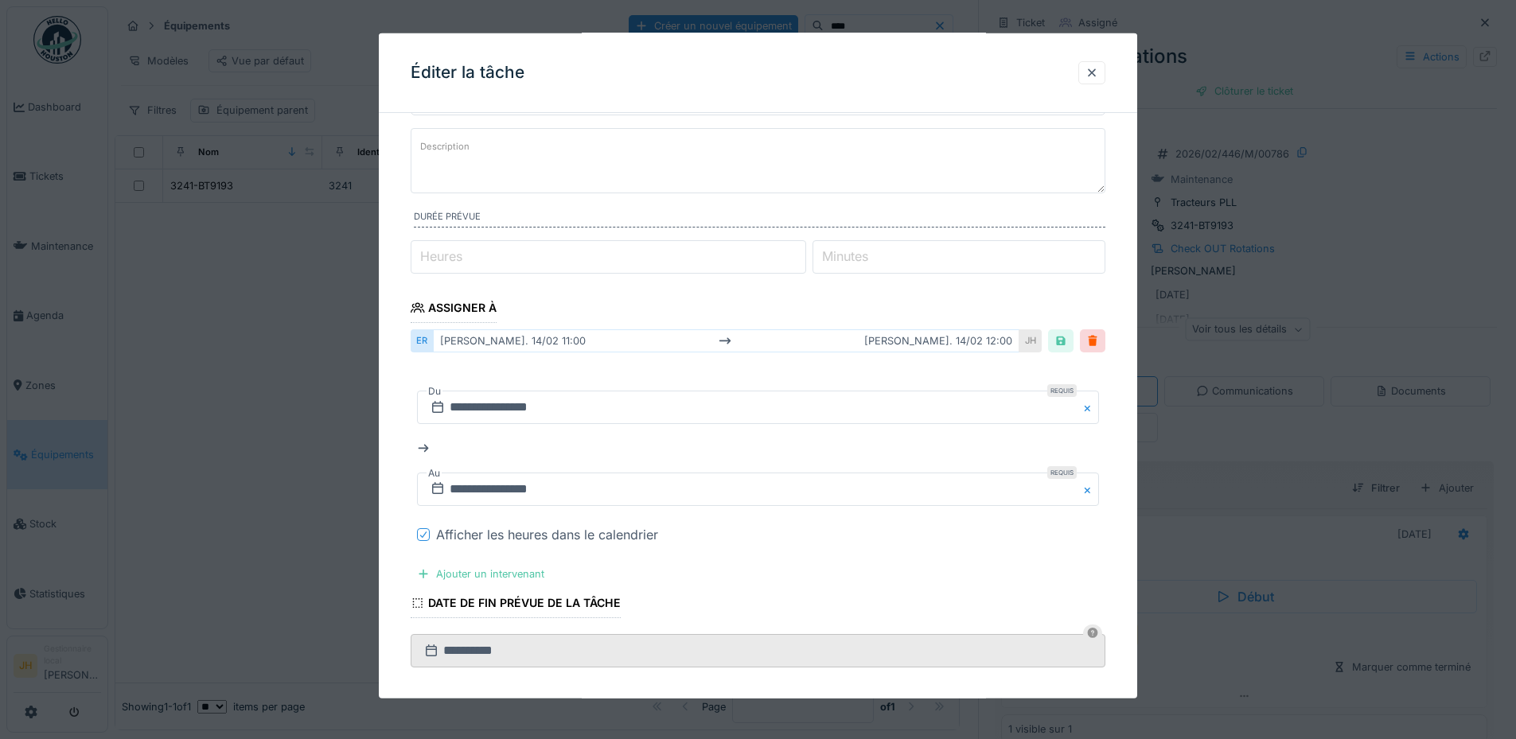
scroll to position [159, 0]
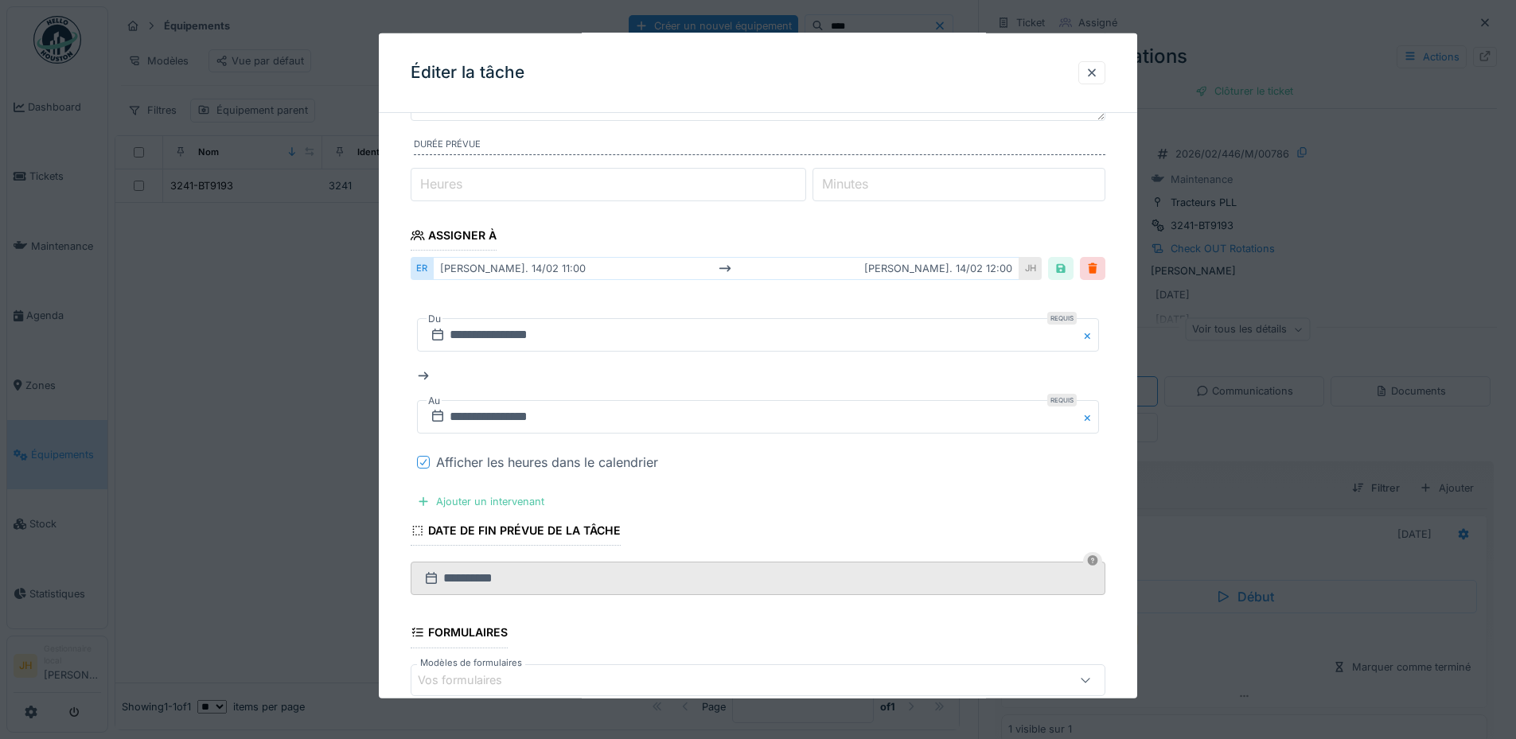
click at [425, 463] on icon at bounding box center [424, 462] width 10 height 8
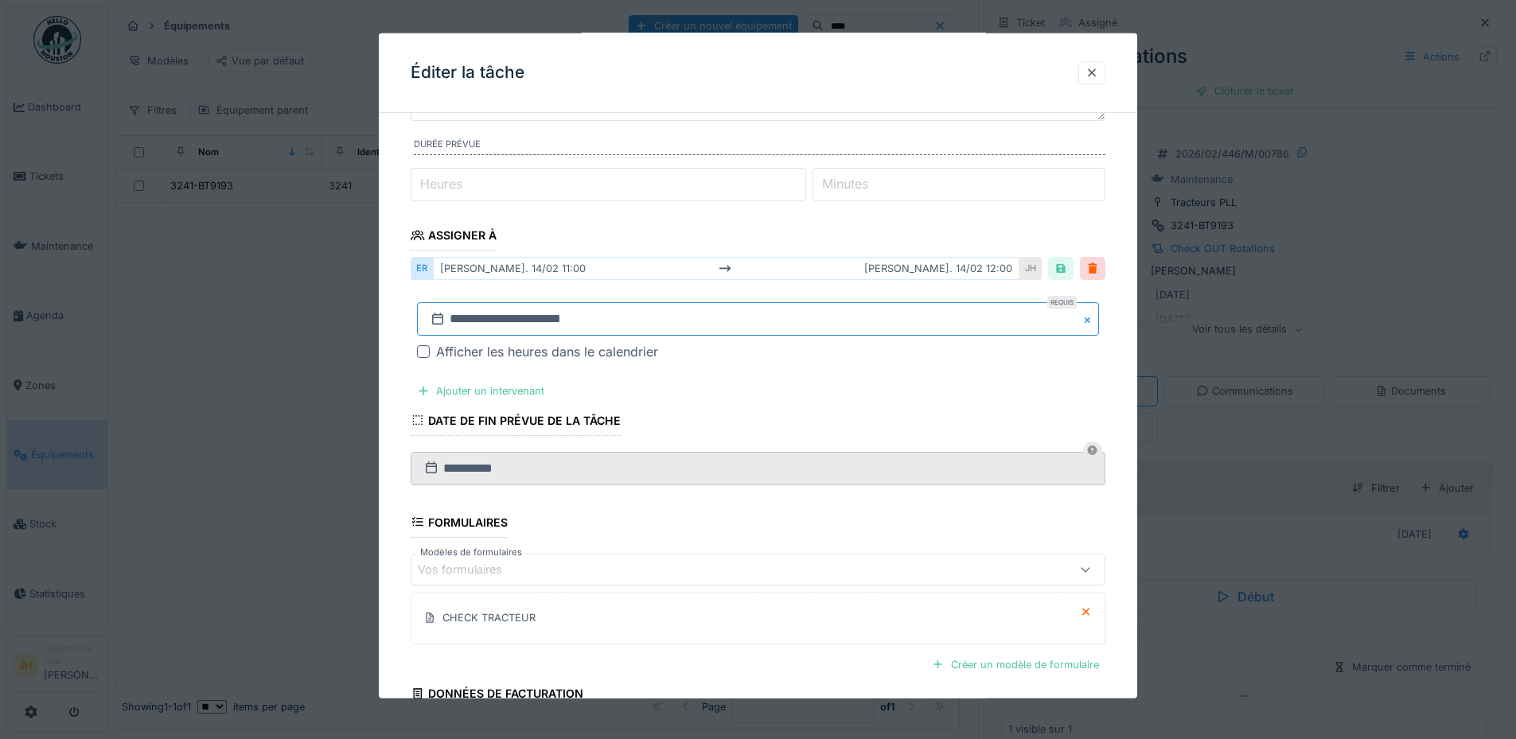
click at [532, 316] on input "**********" at bounding box center [758, 318] width 682 height 33
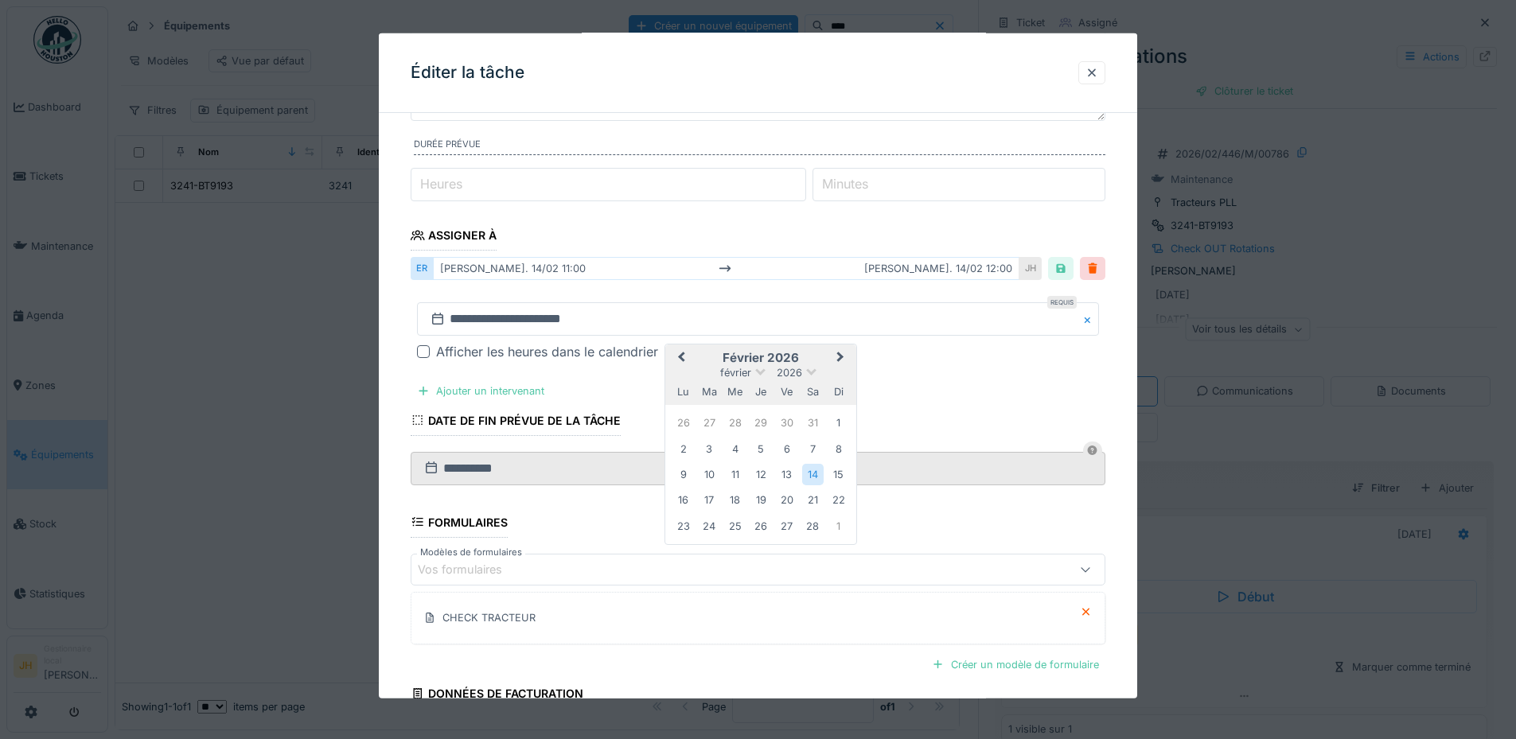
click at [681, 352] on span "Previous Month" at bounding box center [681, 358] width 0 height 19
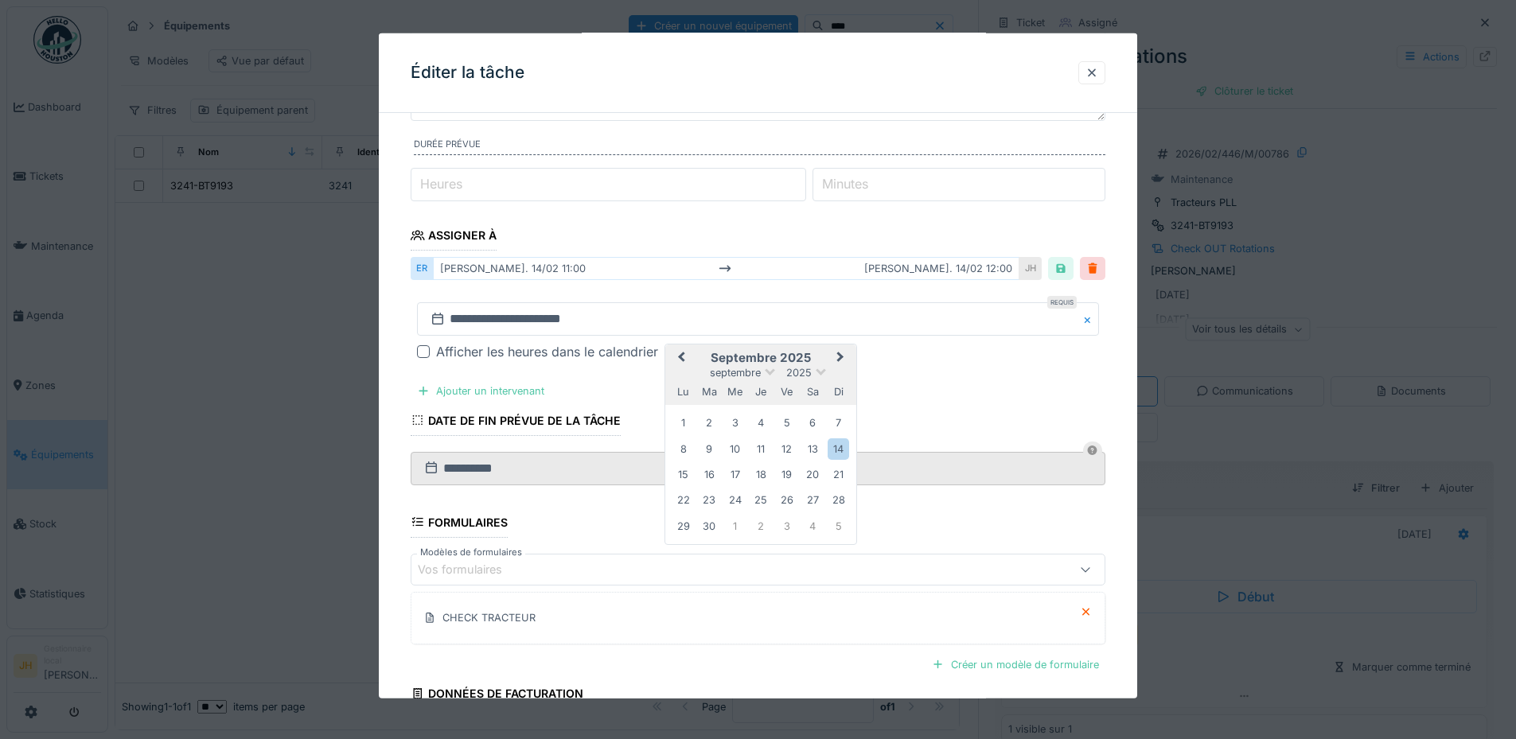
click at [681, 352] on span "Previous Month" at bounding box center [681, 358] width 0 height 19
click at [807, 532] on div "30" at bounding box center [812, 526] width 21 height 21
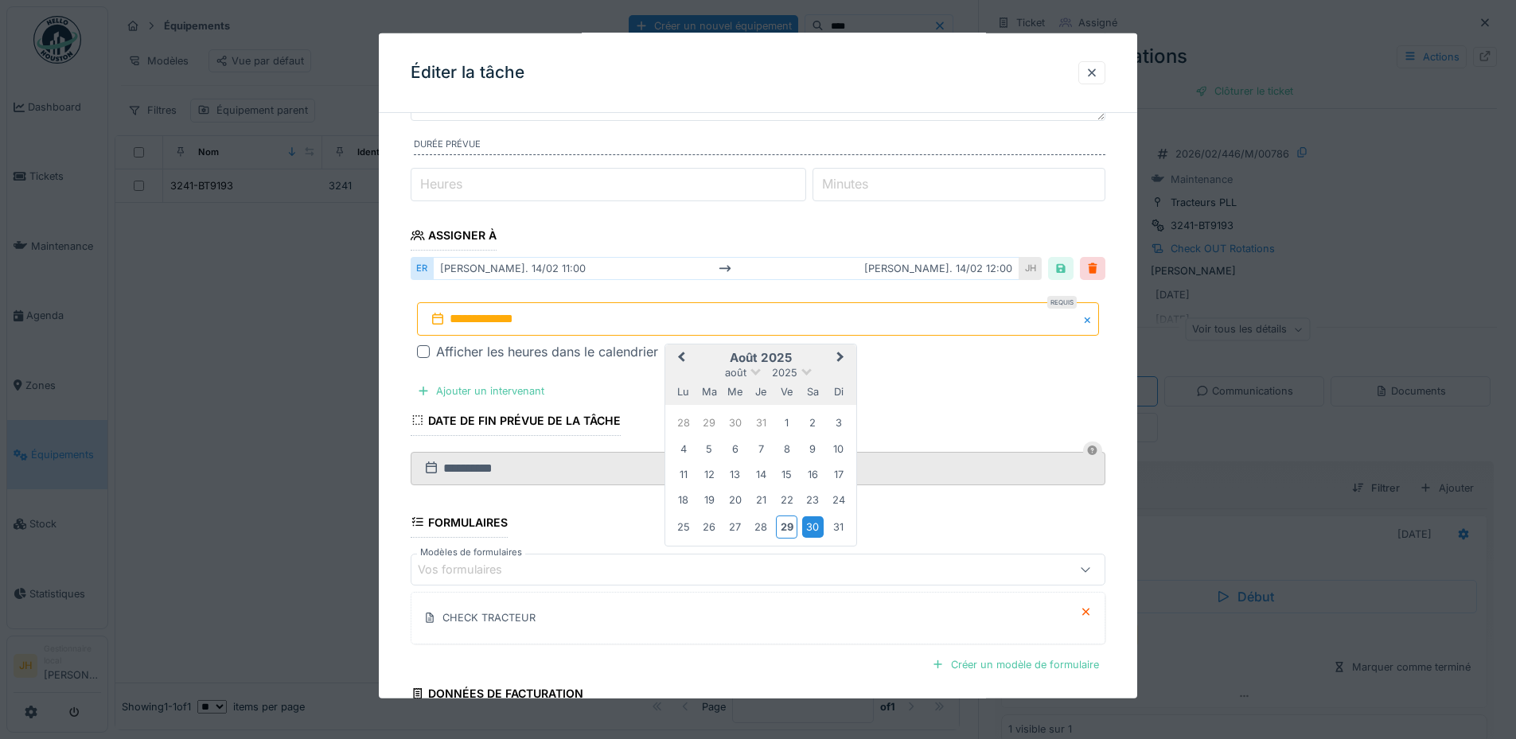
click at [807, 532] on div "30" at bounding box center [812, 526] width 21 height 21
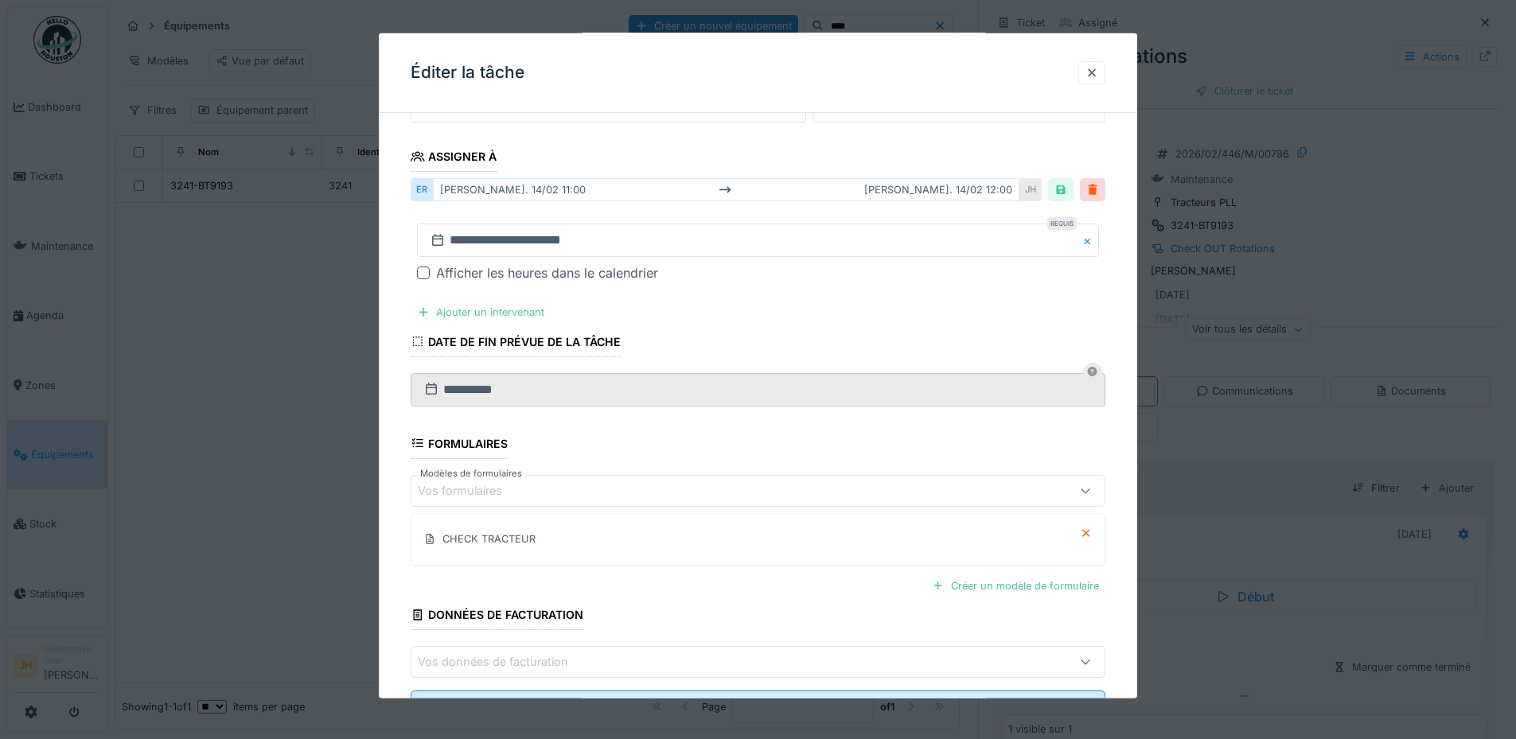
scroll to position [308, 0]
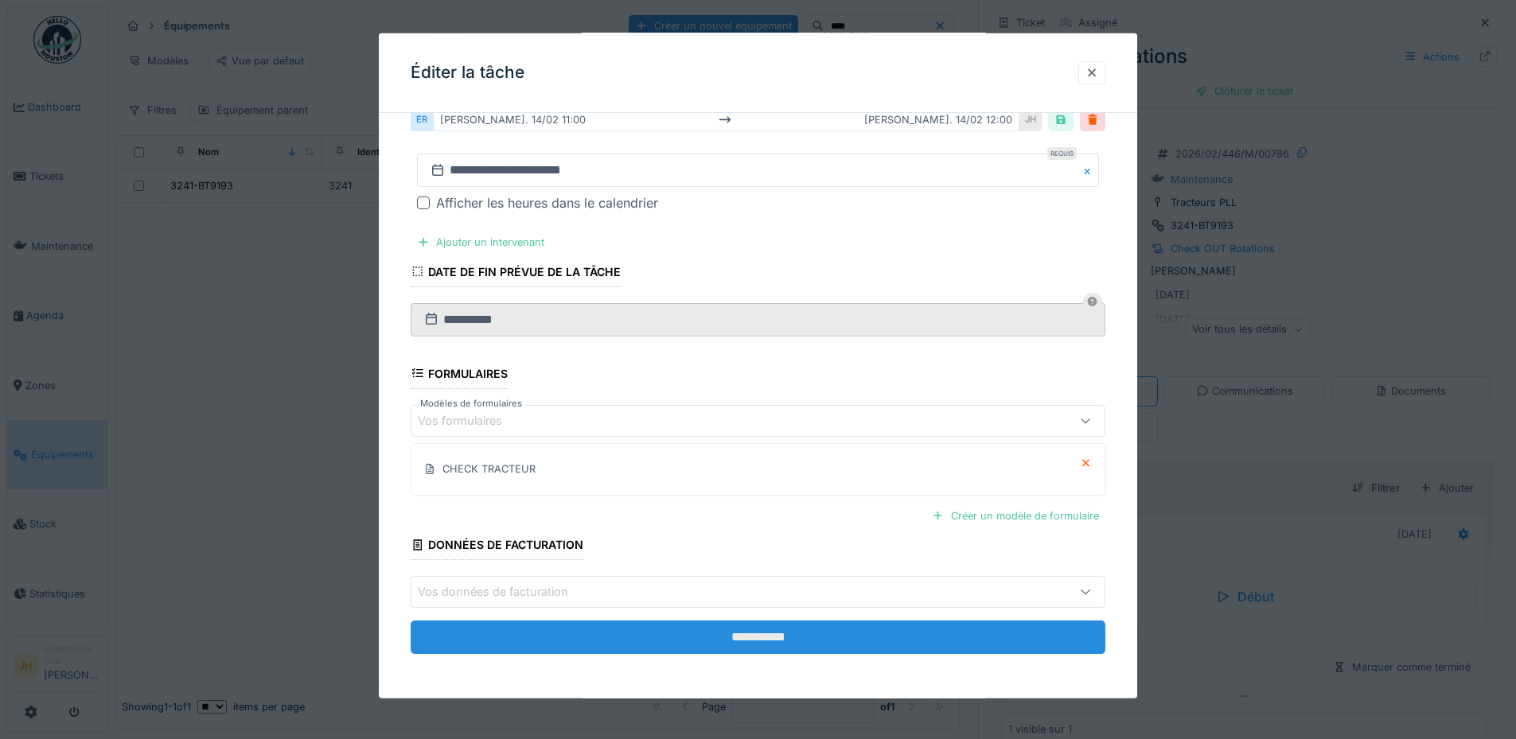
click at [834, 640] on input "**********" at bounding box center [758, 637] width 695 height 33
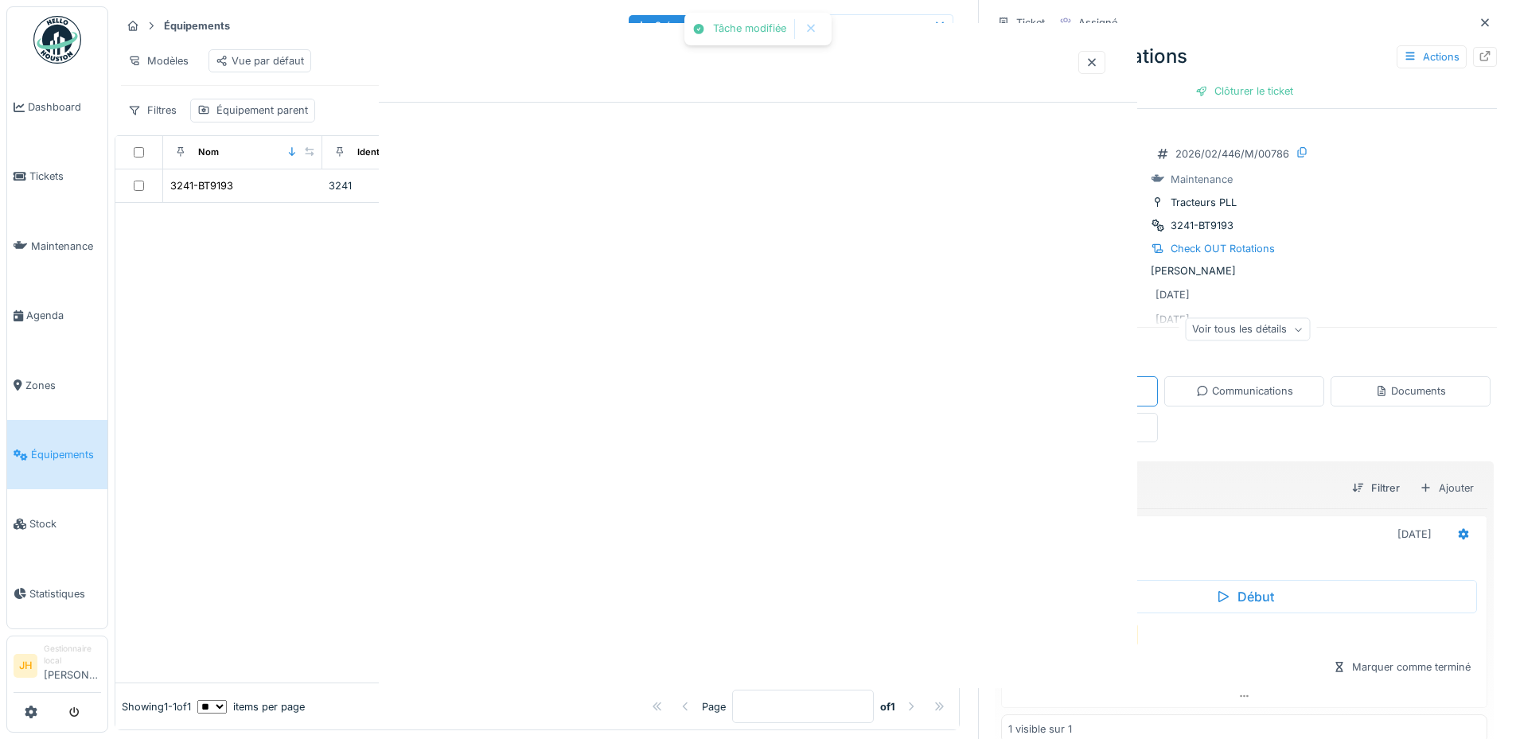
scroll to position [0, 0]
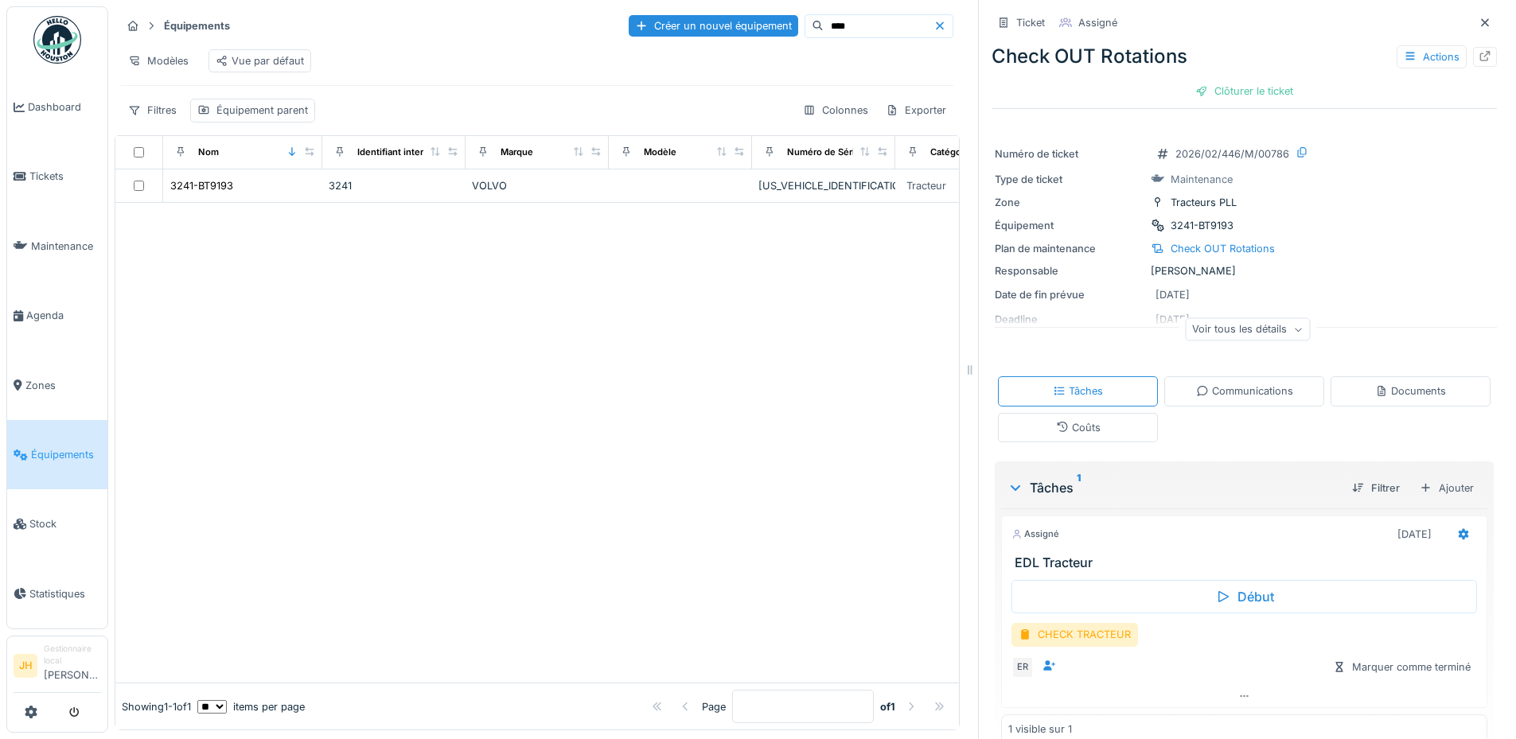
click at [855, 18] on input "****" at bounding box center [879, 26] width 110 height 22
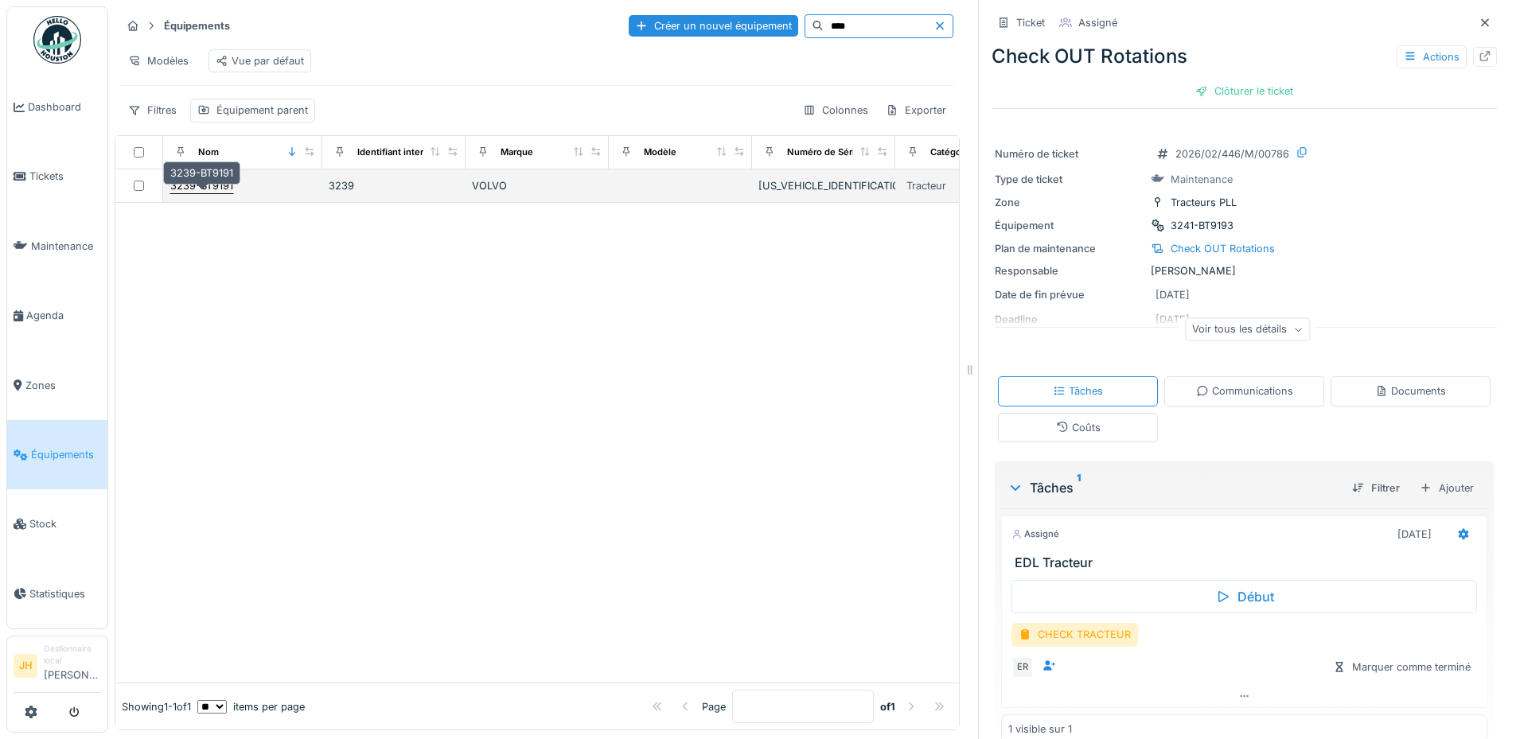
click at [213, 185] on div "3239-BT9191" at bounding box center [201, 185] width 63 height 15
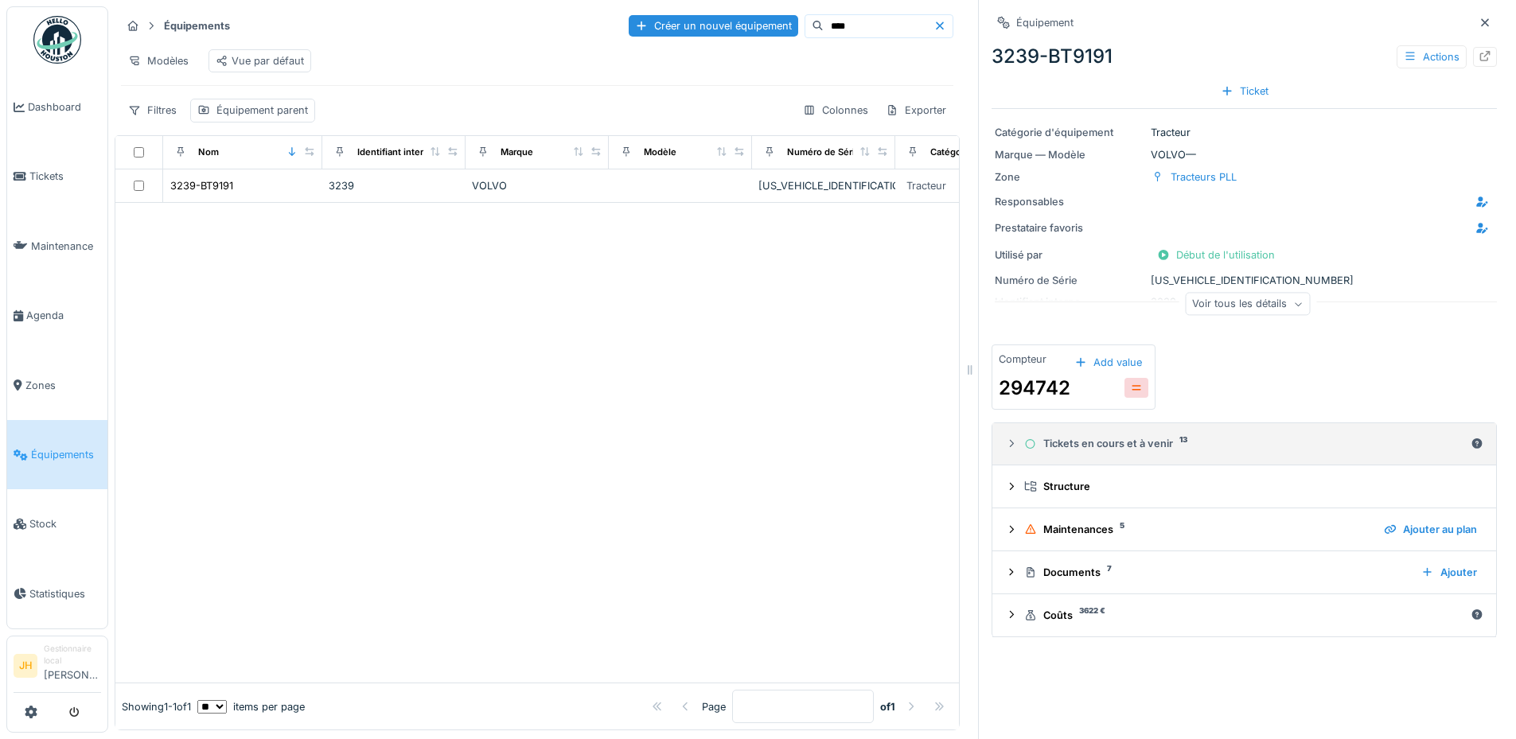
click at [1165, 436] on div "Tickets en cours et à venir 13" at bounding box center [1244, 443] width 440 height 15
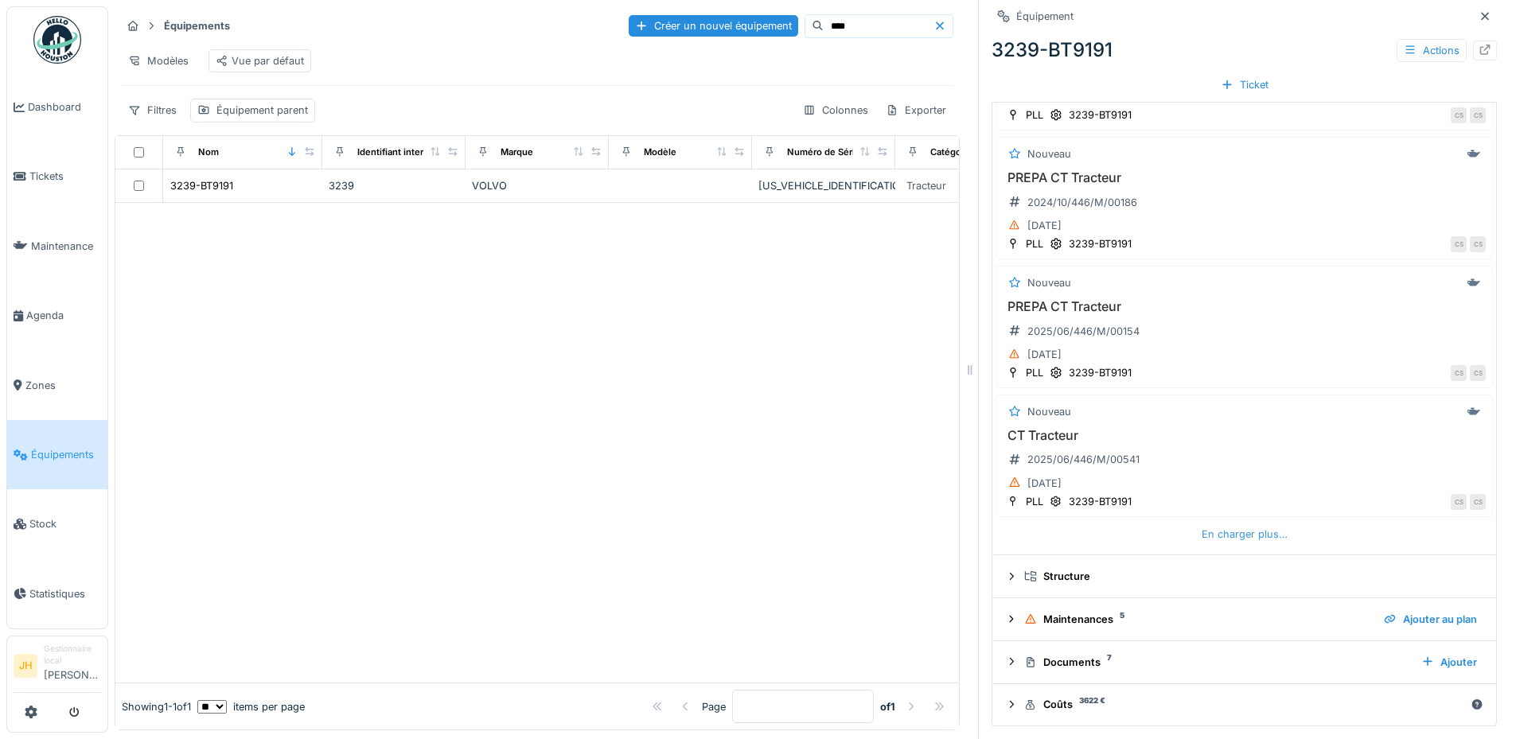
click at [1221, 528] on div "En charger plus…" at bounding box center [1244, 534] width 99 height 21
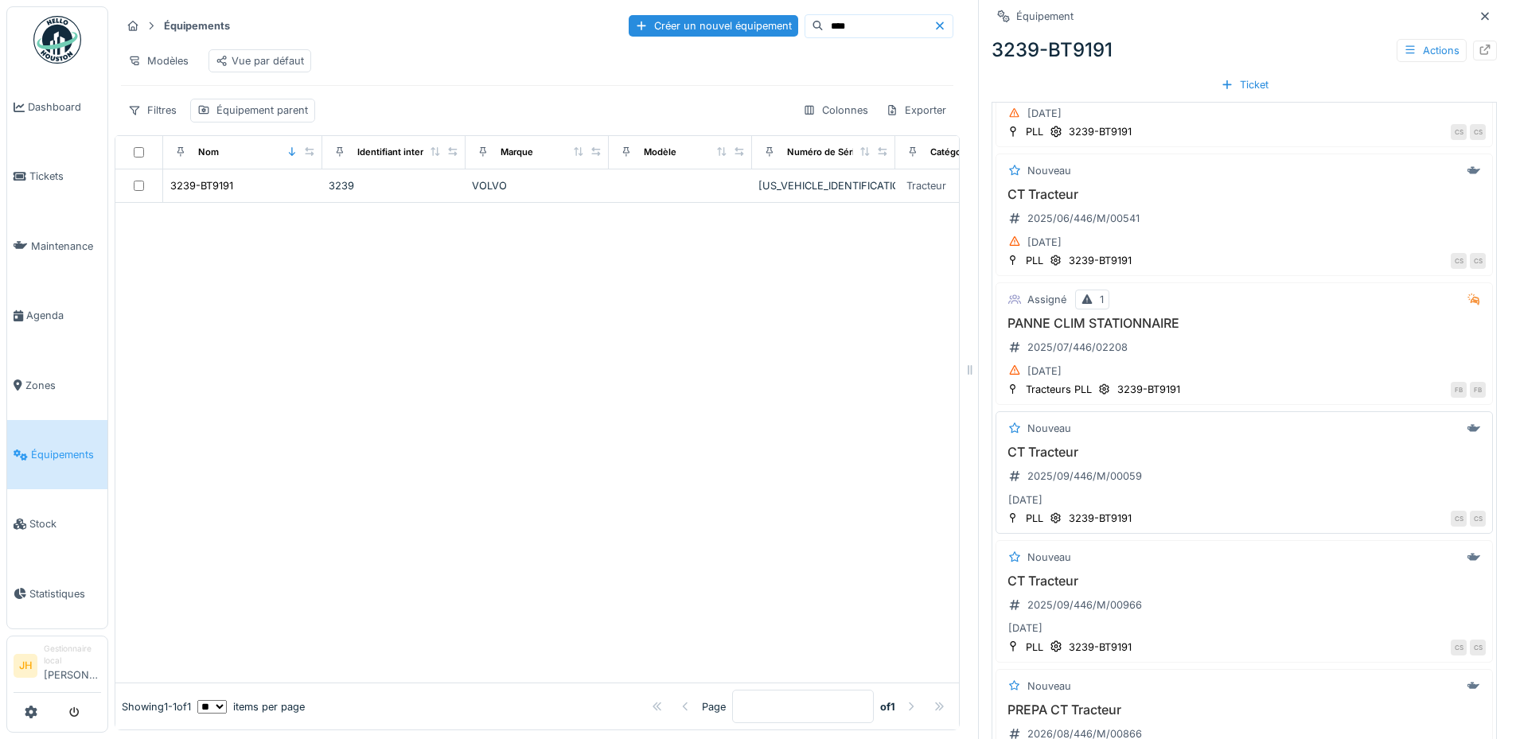
scroll to position [1062, 0]
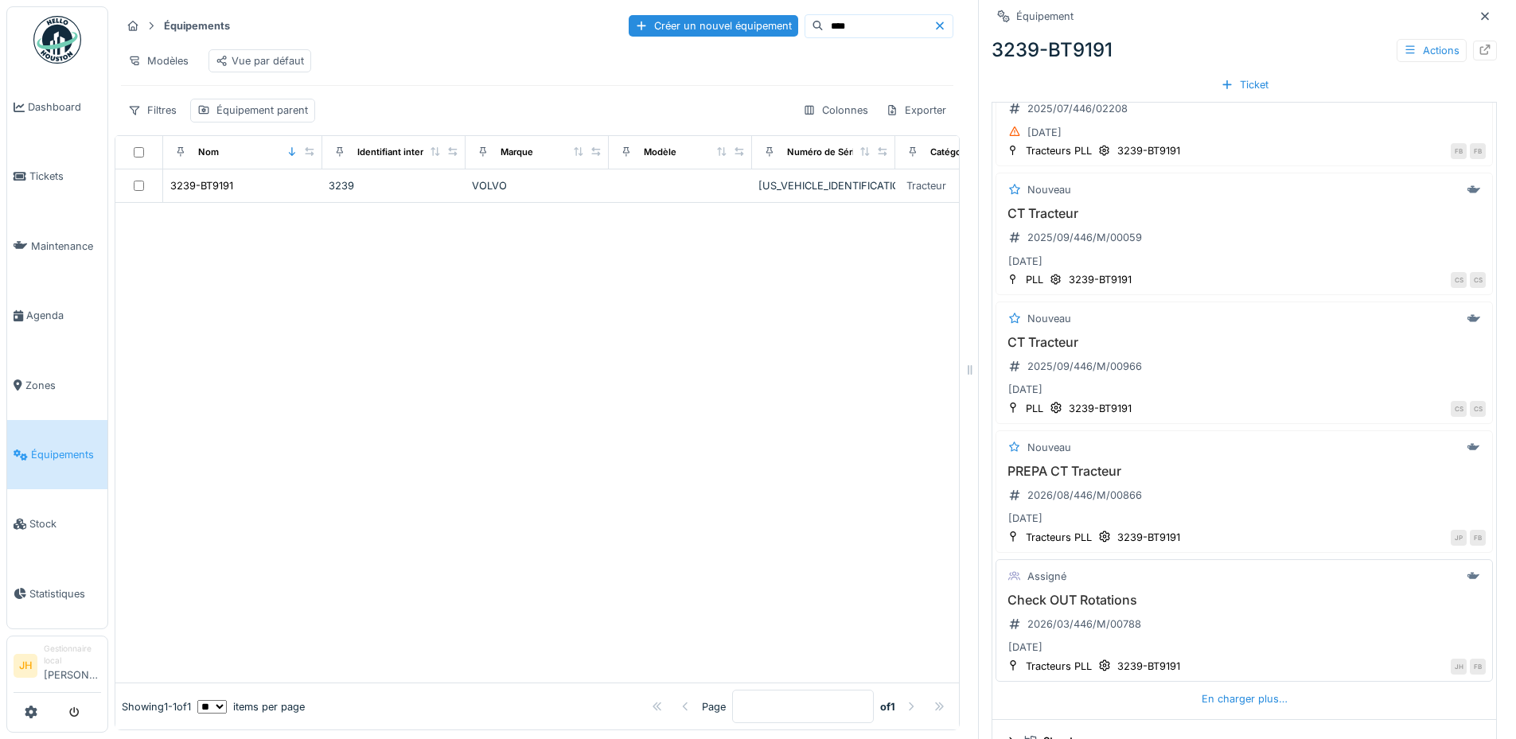
click at [1089, 593] on h3 "Check OUT Rotations" at bounding box center [1244, 600] width 483 height 15
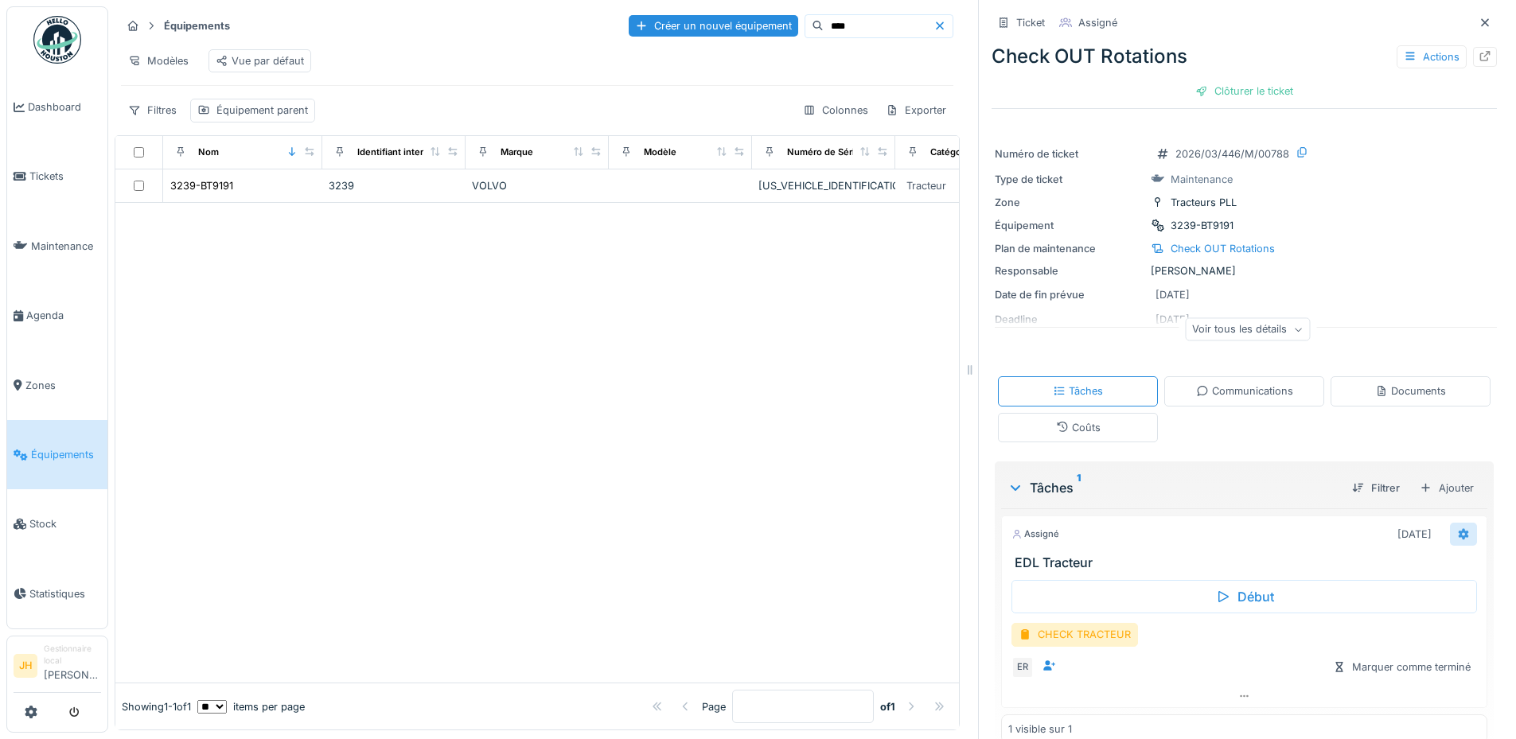
click at [1458, 528] on icon at bounding box center [1463, 533] width 10 height 11
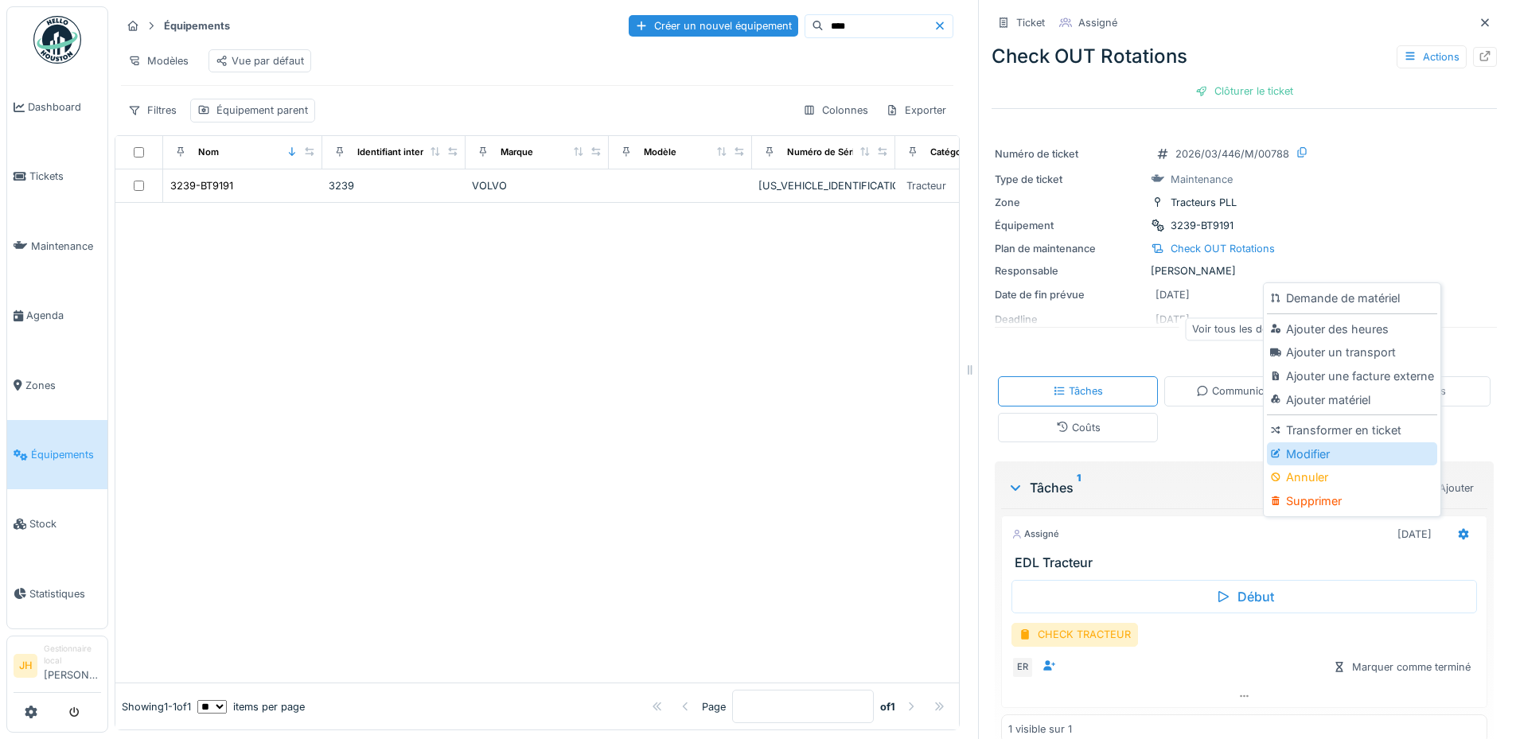
click at [1345, 445] on div "Modifier" at bounding box center [1351, 454] width 169 height 24
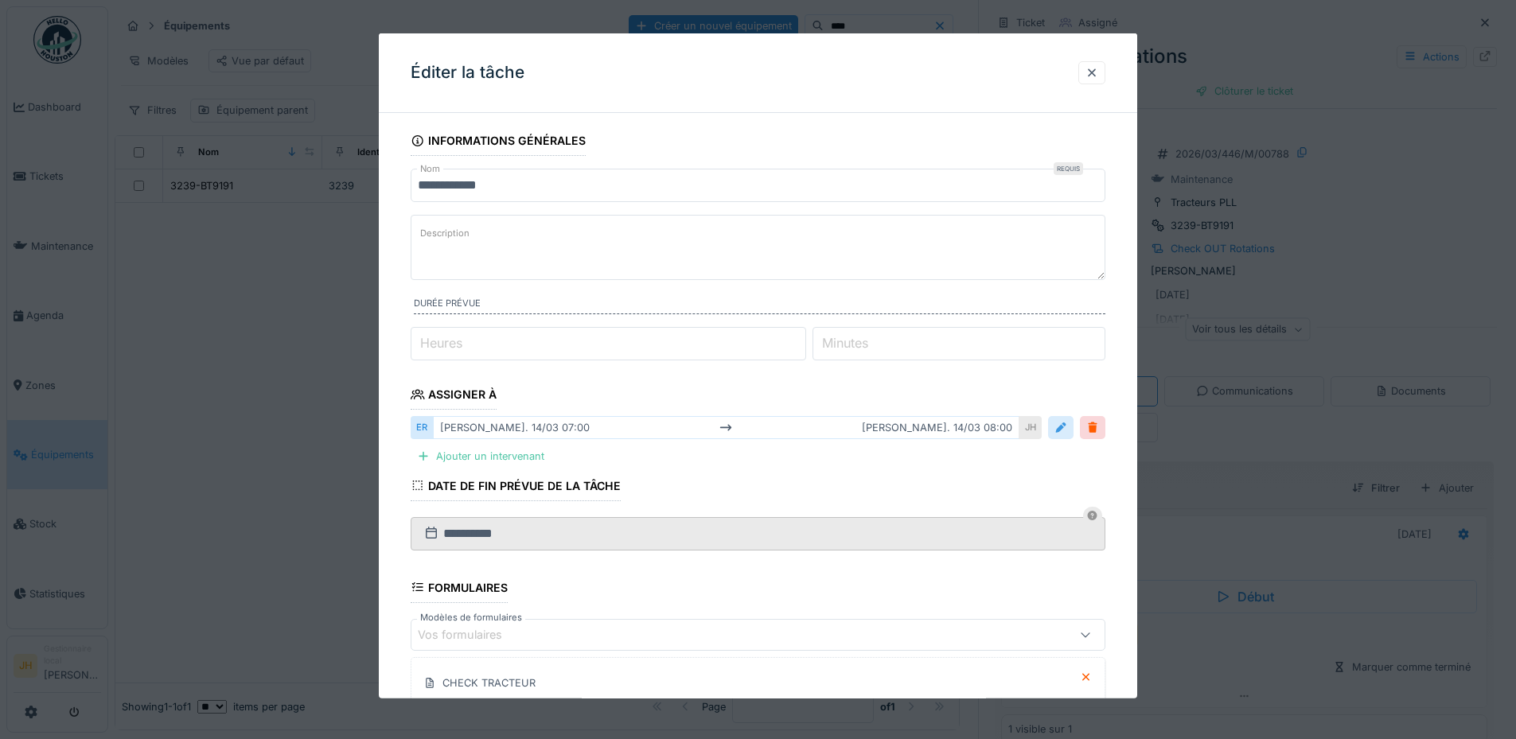
click at [1065, 426] on div at bounding box center [1060, 427] width 13 height 15
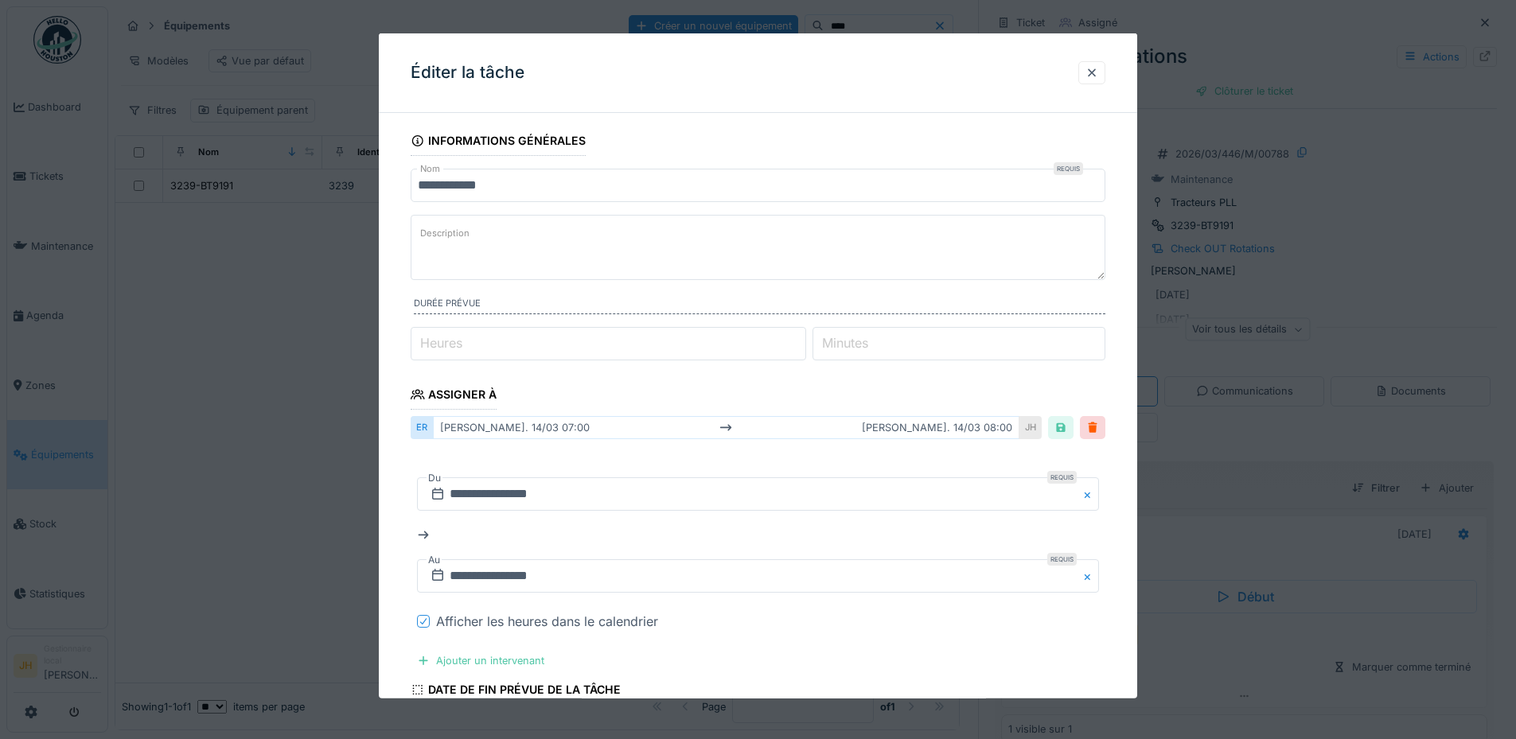
click at [422, 617] on icon at bounding box center [424, 621] width 10 height 8
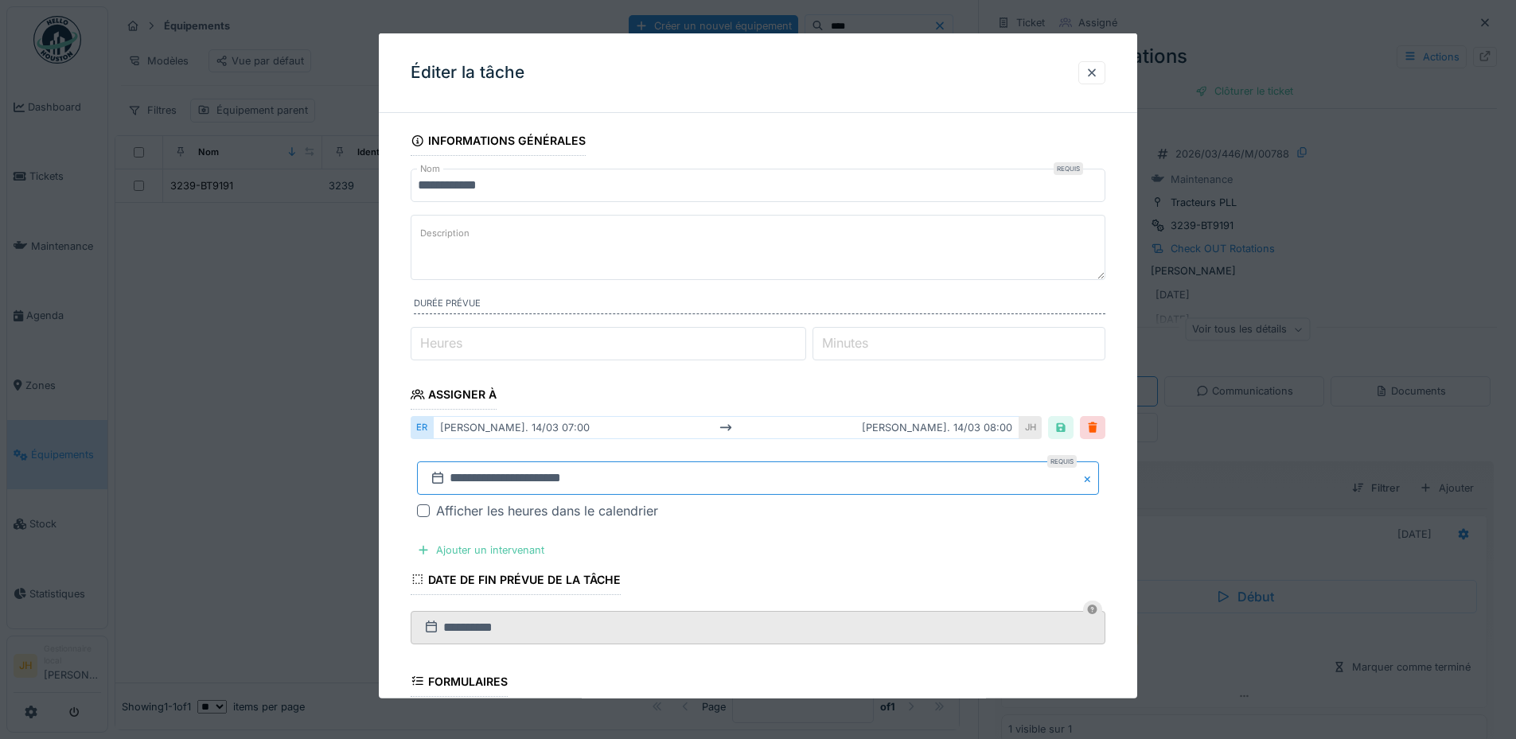
click at [501, 479] on input "**********" at bounding box center [758, 477] width 682 height 33
click at [680, 244] on button "Previous Month" at bounding box center [679, 241] width 25 height 25
click at [681, 266] on span "Previous Month" at bounding box center [681, 266] width 0 height 19
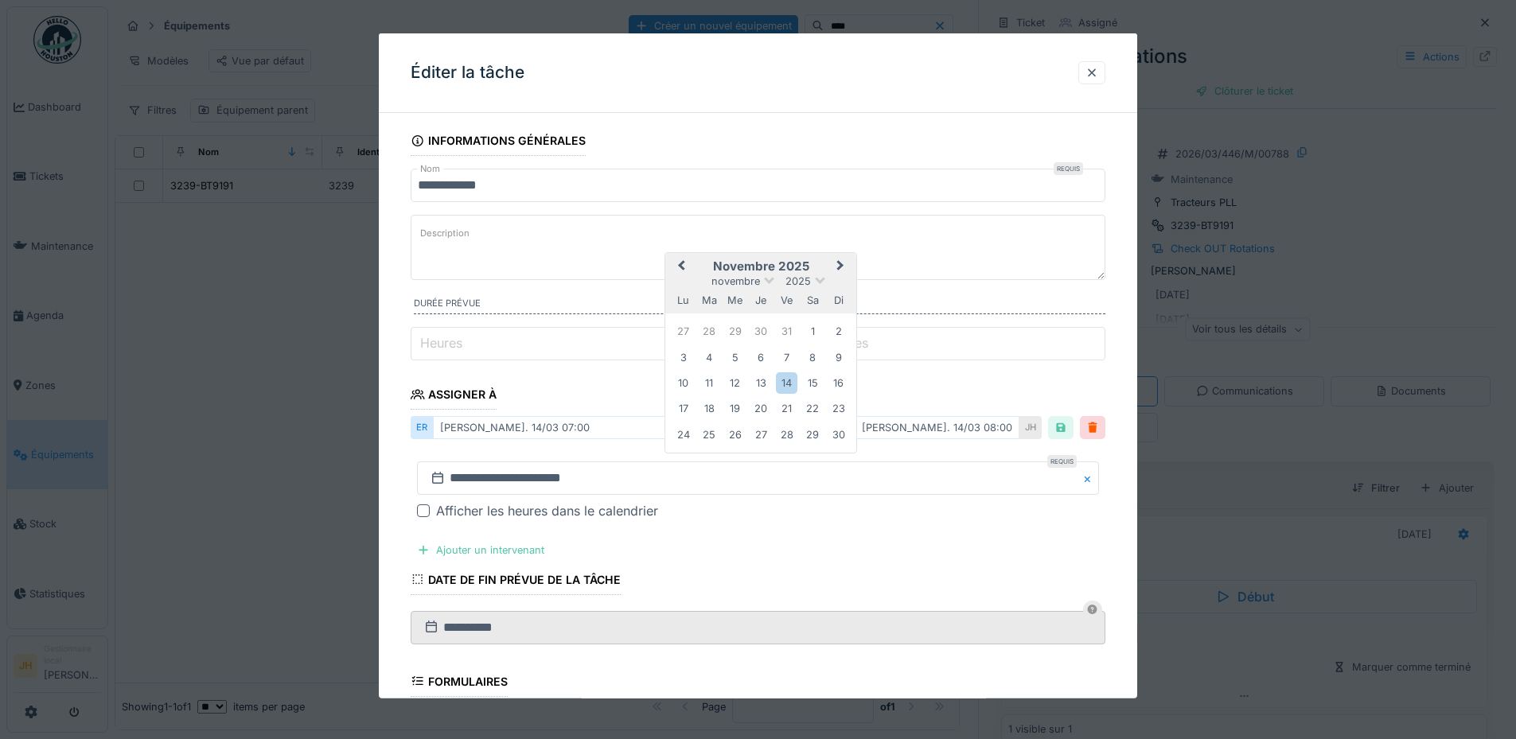
click at [681, 266] on span "Previous Month" at bounding box center [681, 266] width 0 height 19
click at [812, 429] on div "30" at bounding box center [812, 433] width 21 height 21
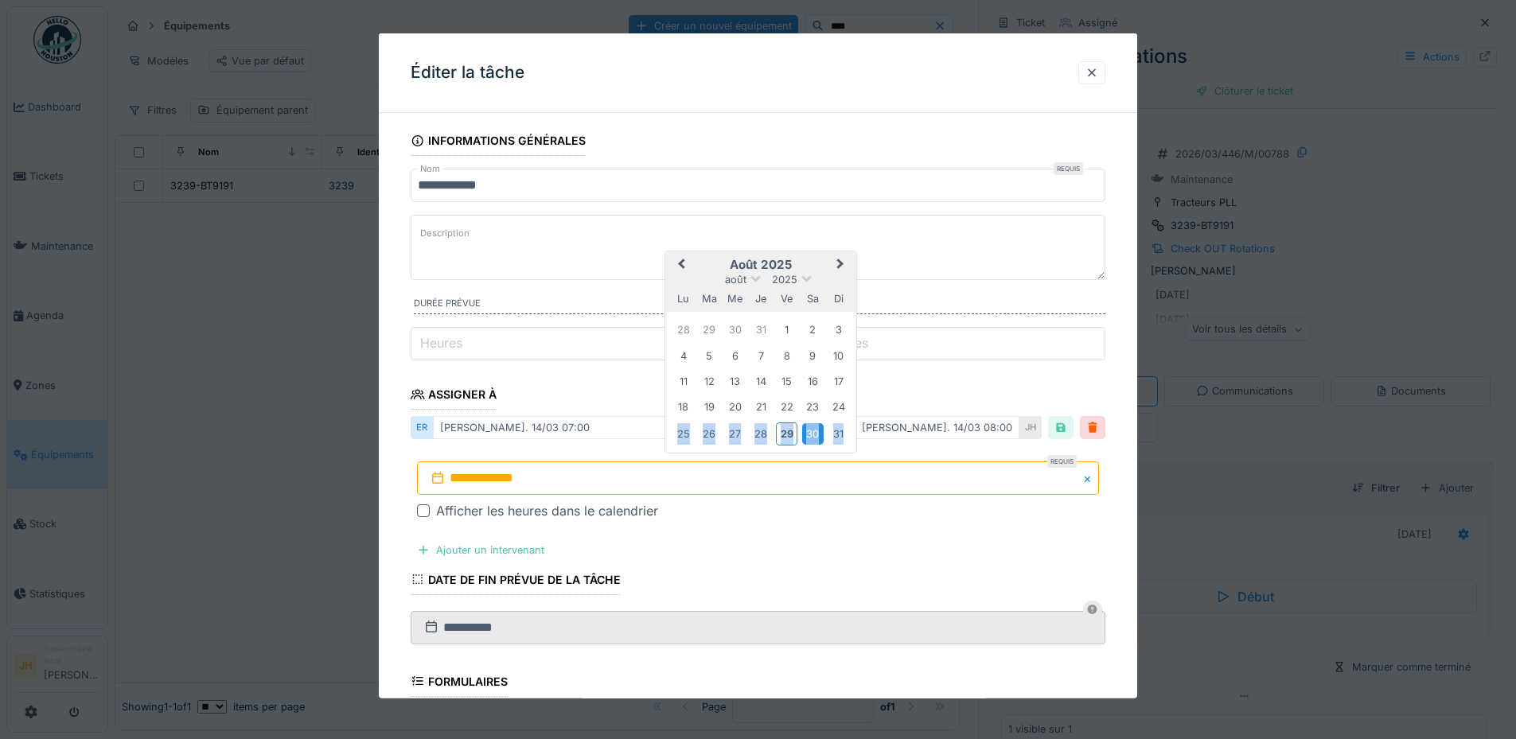
click at [812, 429] on div "30" at bounding box center [812, 433] width 21 height 21
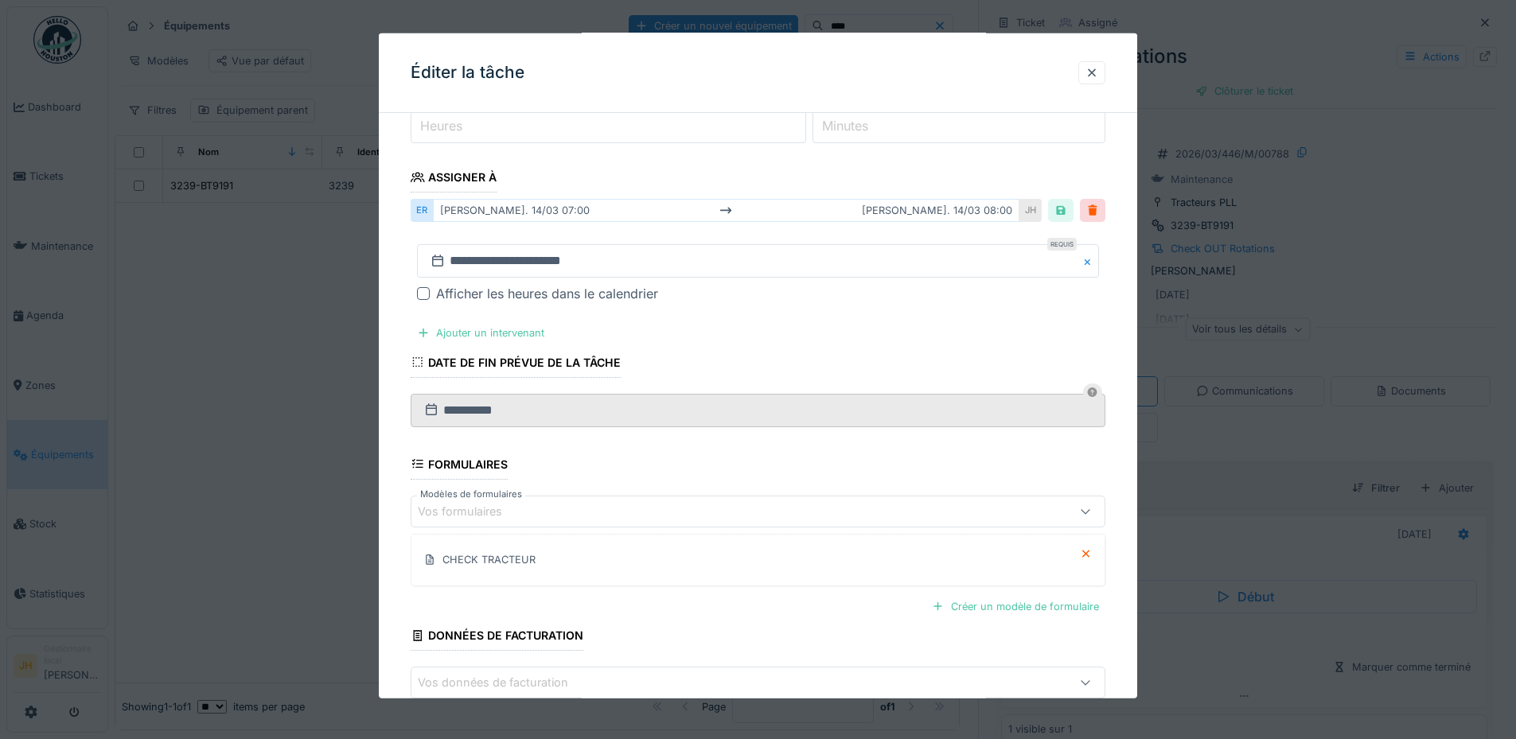
scroll to position [308, 0]
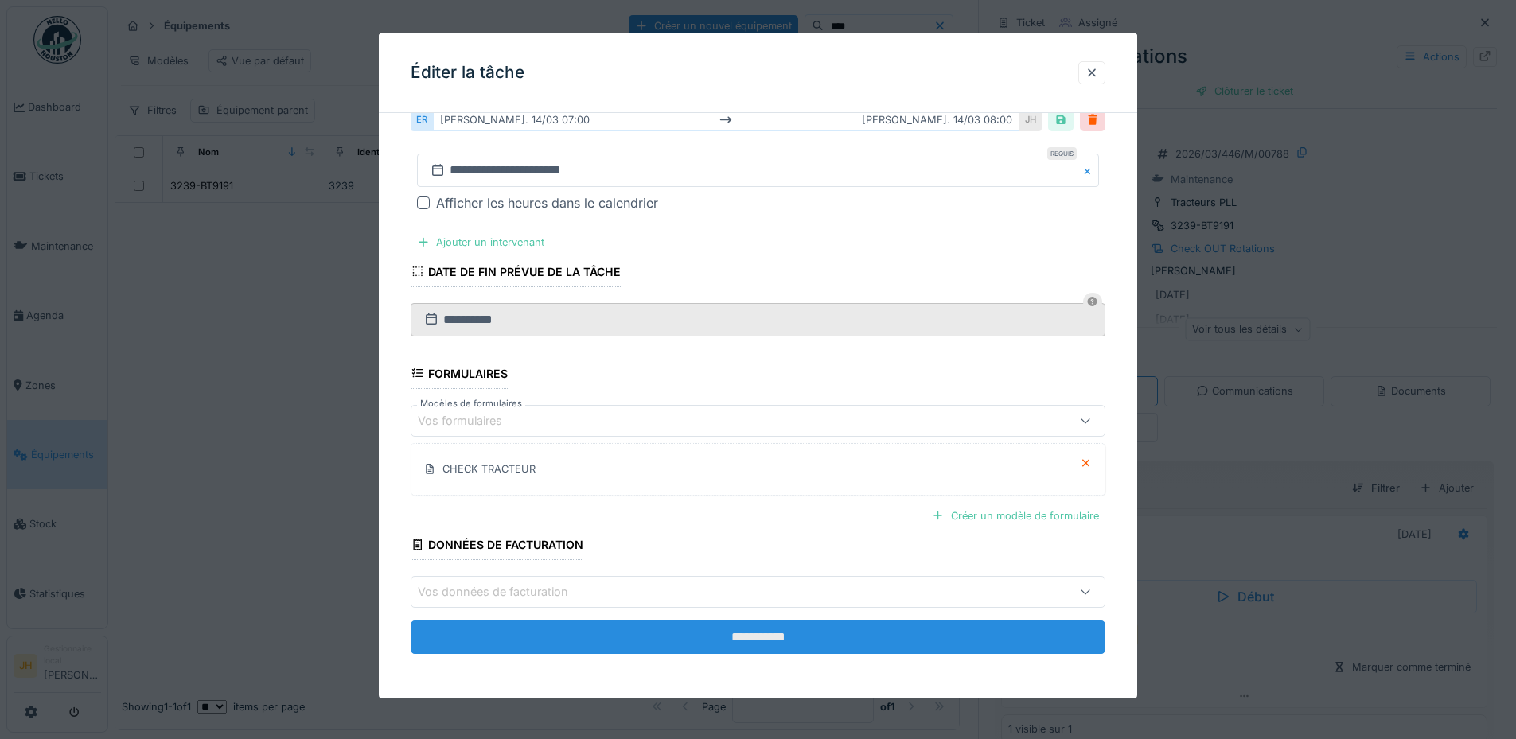
click at [776, 641] on input "**********" at bounding box center [758, 637] width 695 height 33
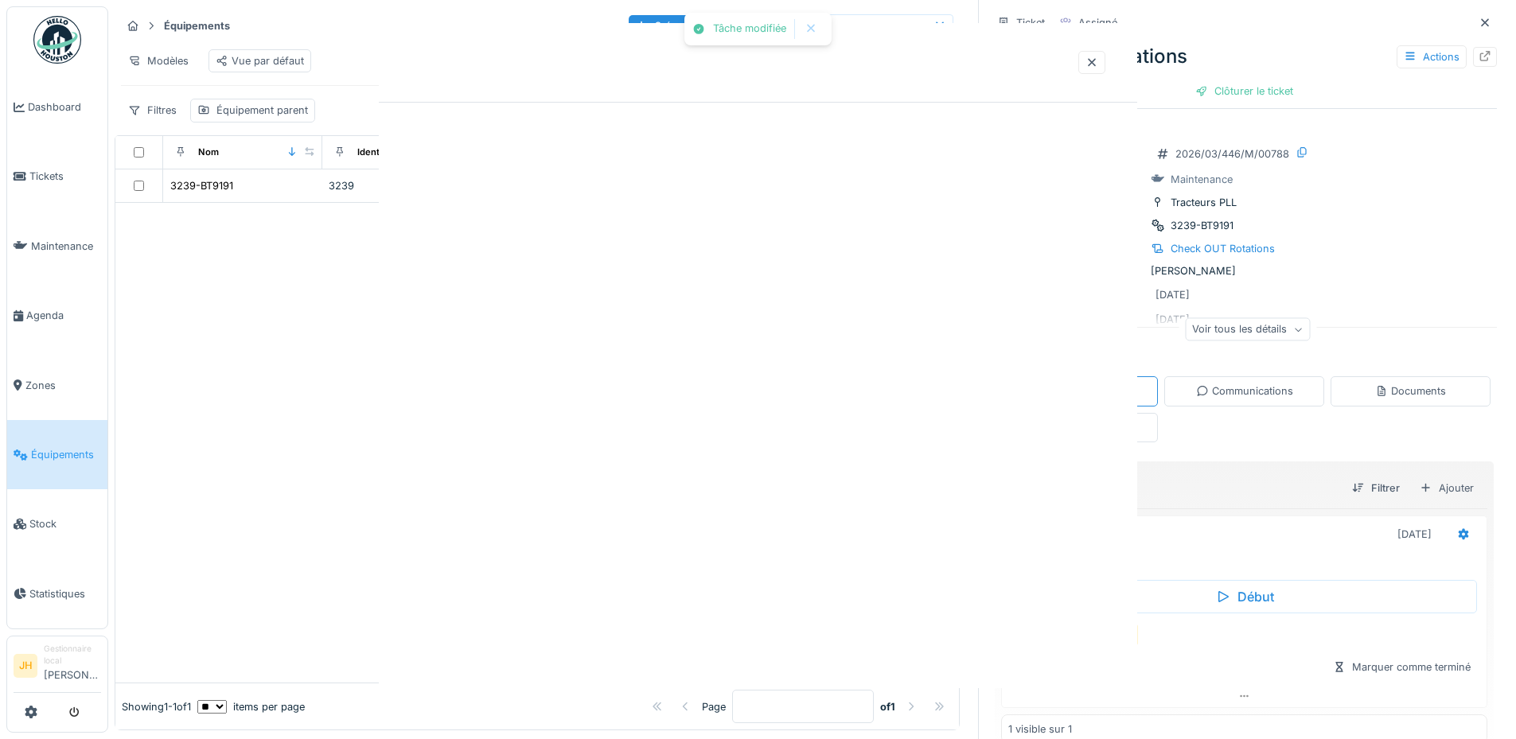
scroll to position [0, 0]
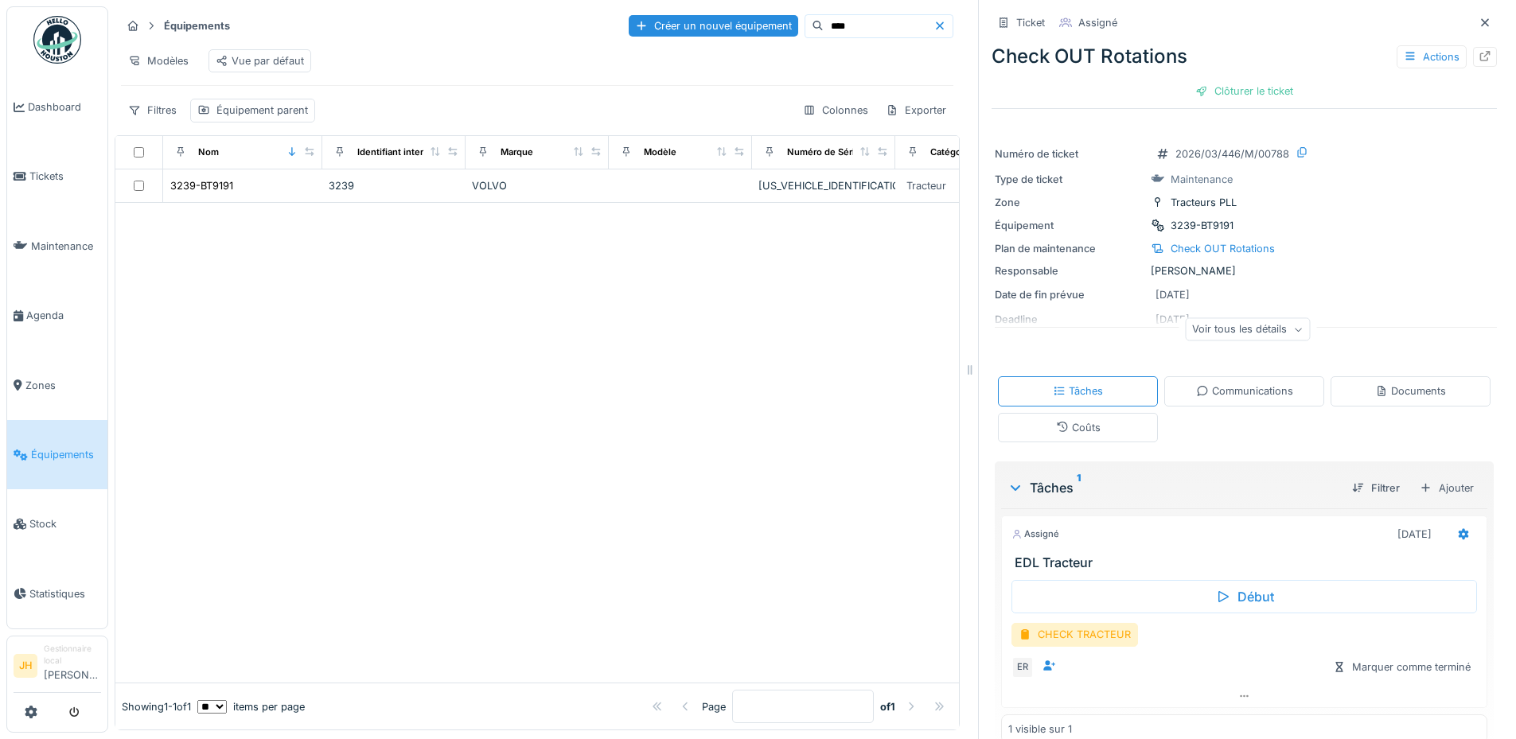
click at [824, 15] on input "****" at bounding box center [879, 26] width 110 height 22
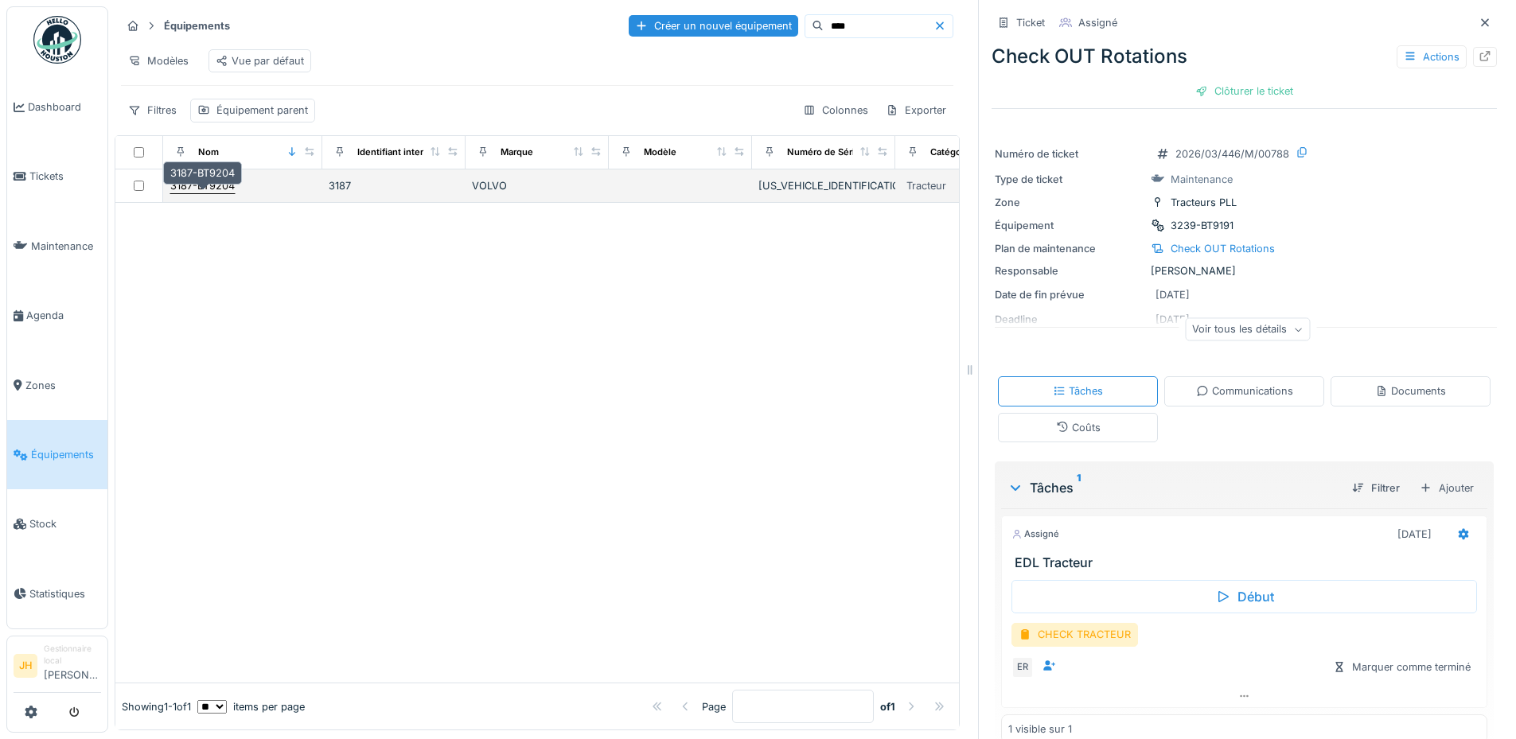
click at [226, 181] on div "3187-BT9204" at bounding box center [202, 185] width 64 height 15
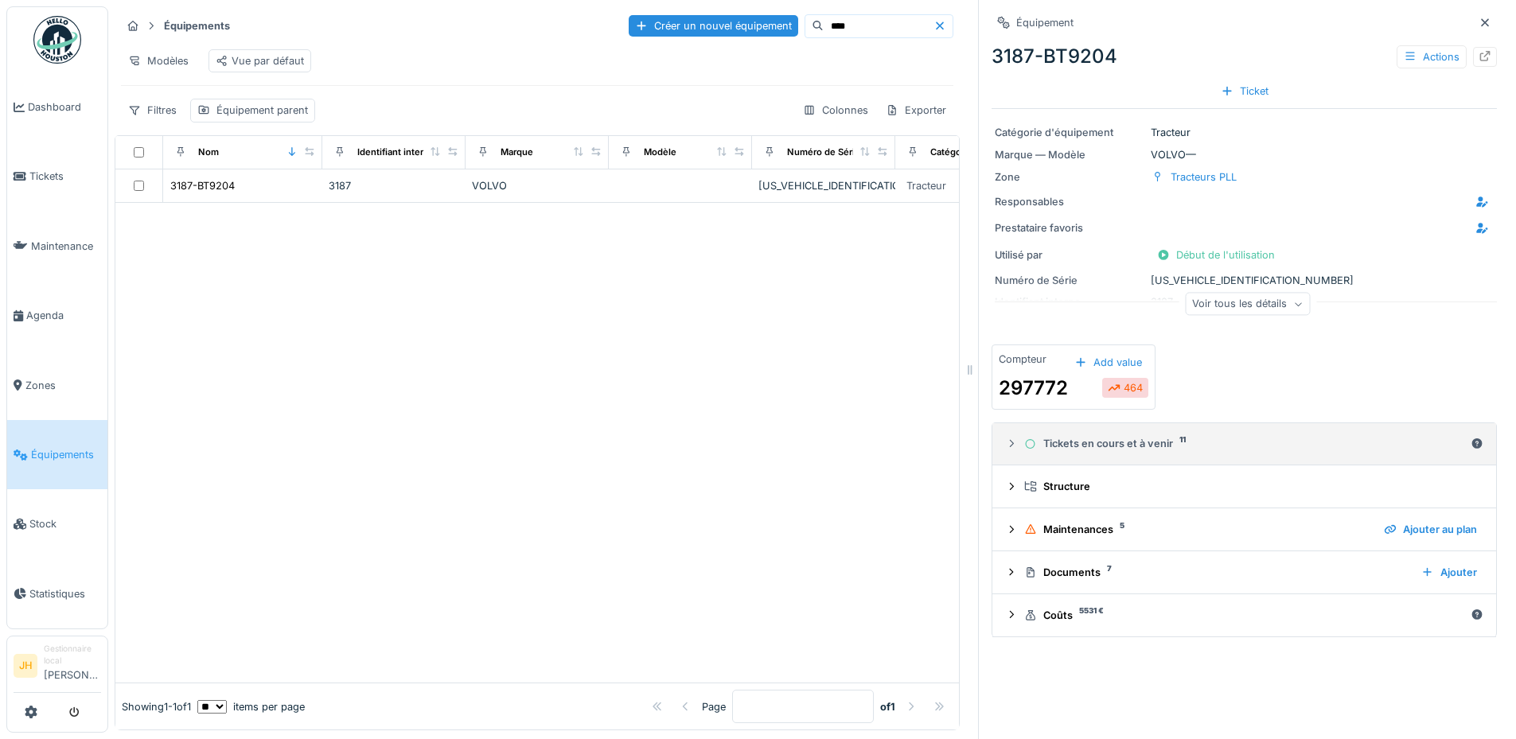
click at [1085, 438] on div "Tickets en cours et à venir 11" at bounding box center [1244, 443] width 440 height 15
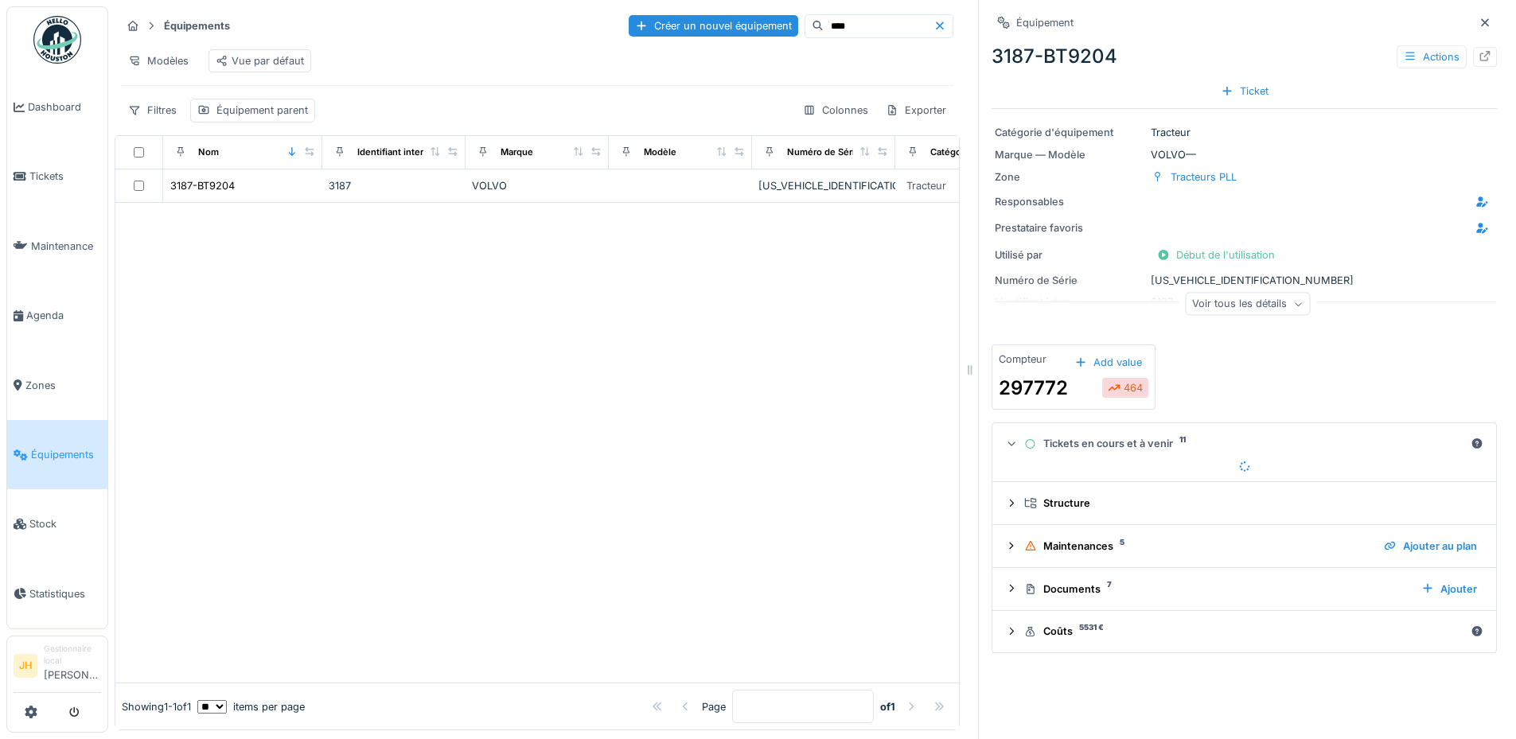
click at [1078, 436] on div "Tickets en cours et à venir 11" at bounding box center [1244, 443] width 440 height 15
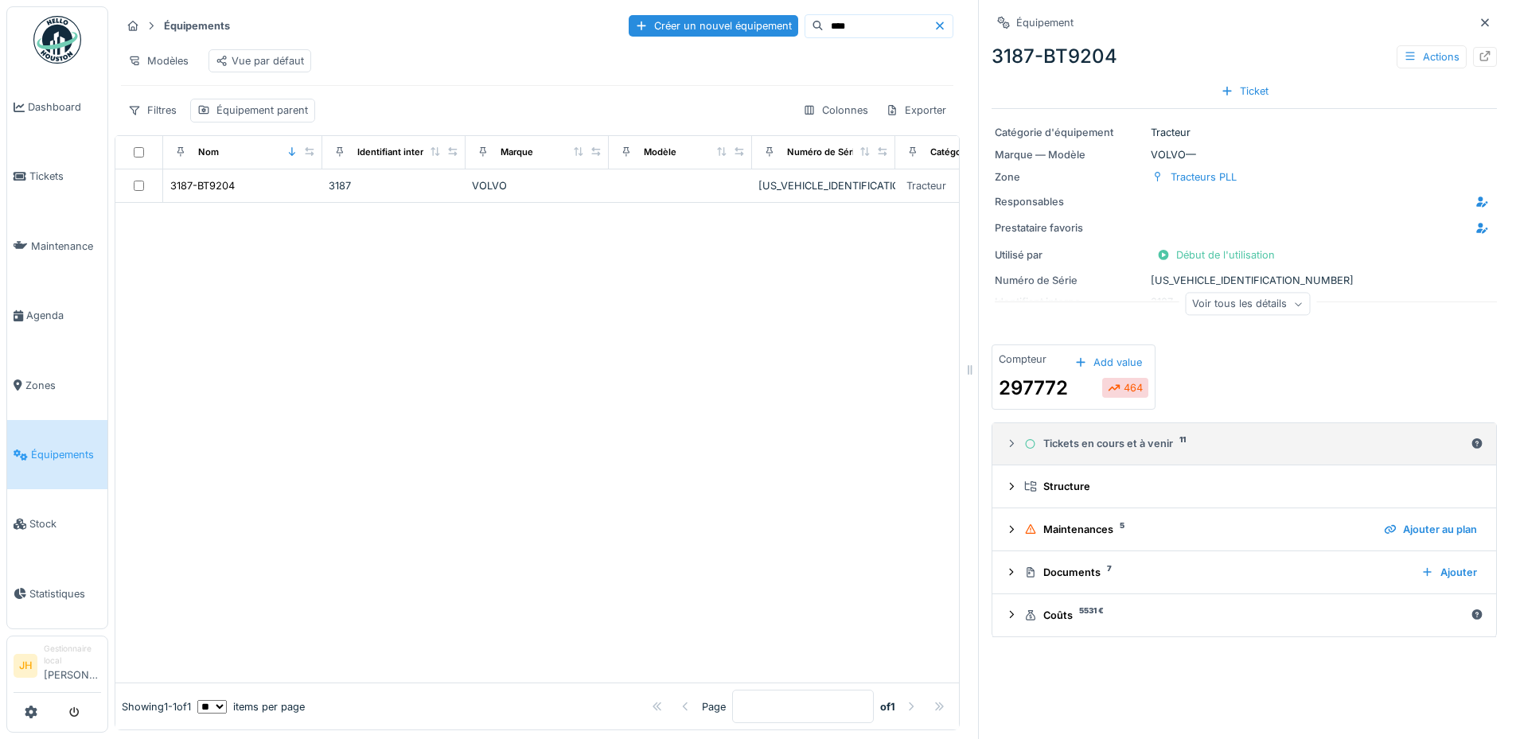
click at [1078, 436] on div "Tickets en cours et à venir 11" at bounding box center [1244, 443] width 440 height 15
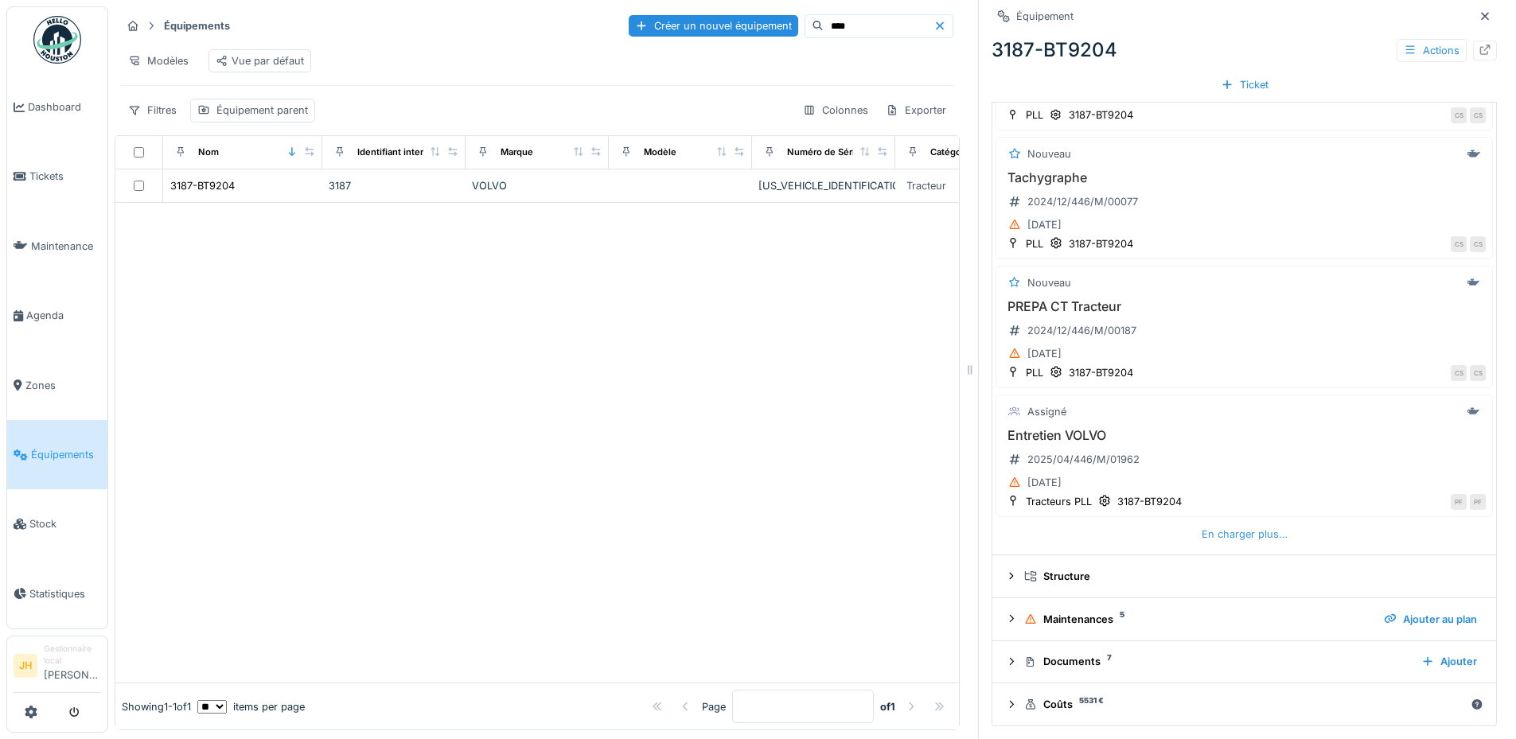
click at [1254, 524] on div "En charger plus…" at bounding box center [1244, 534] width 99 height 21
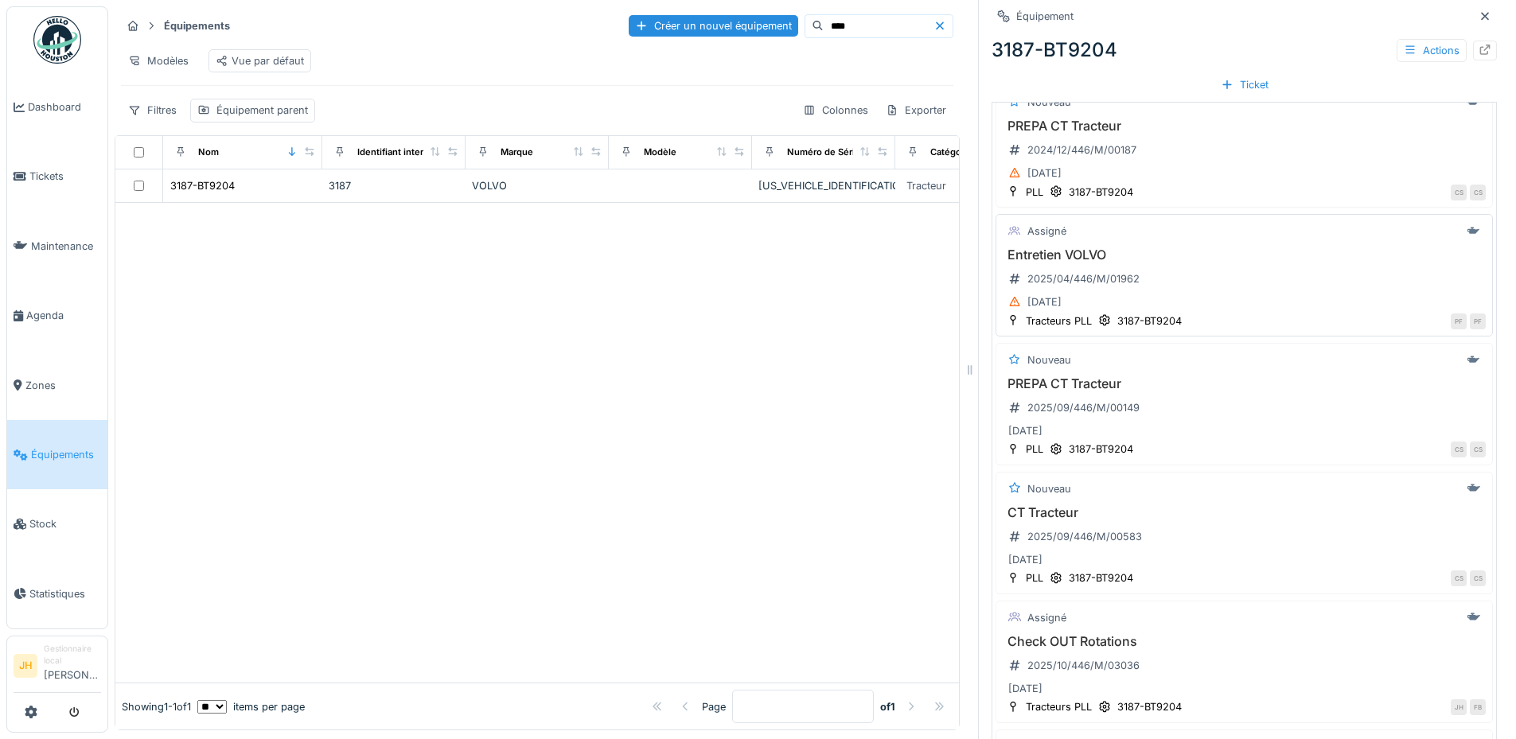
scroll to position [1548, 0]
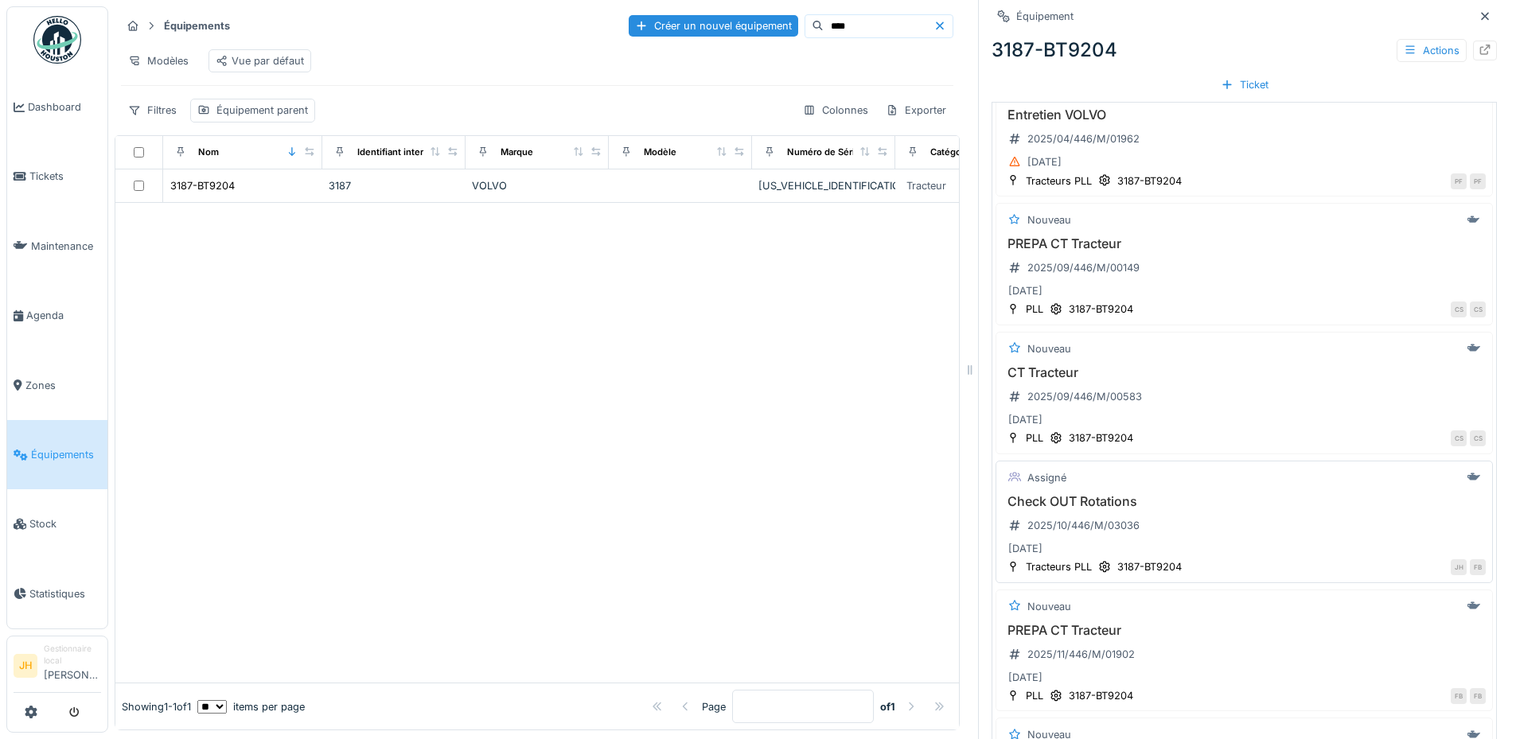
click at [1083, 494] on h3 "Check OUT Rotations" at bounding box center [1244, 501] width 483 height 15
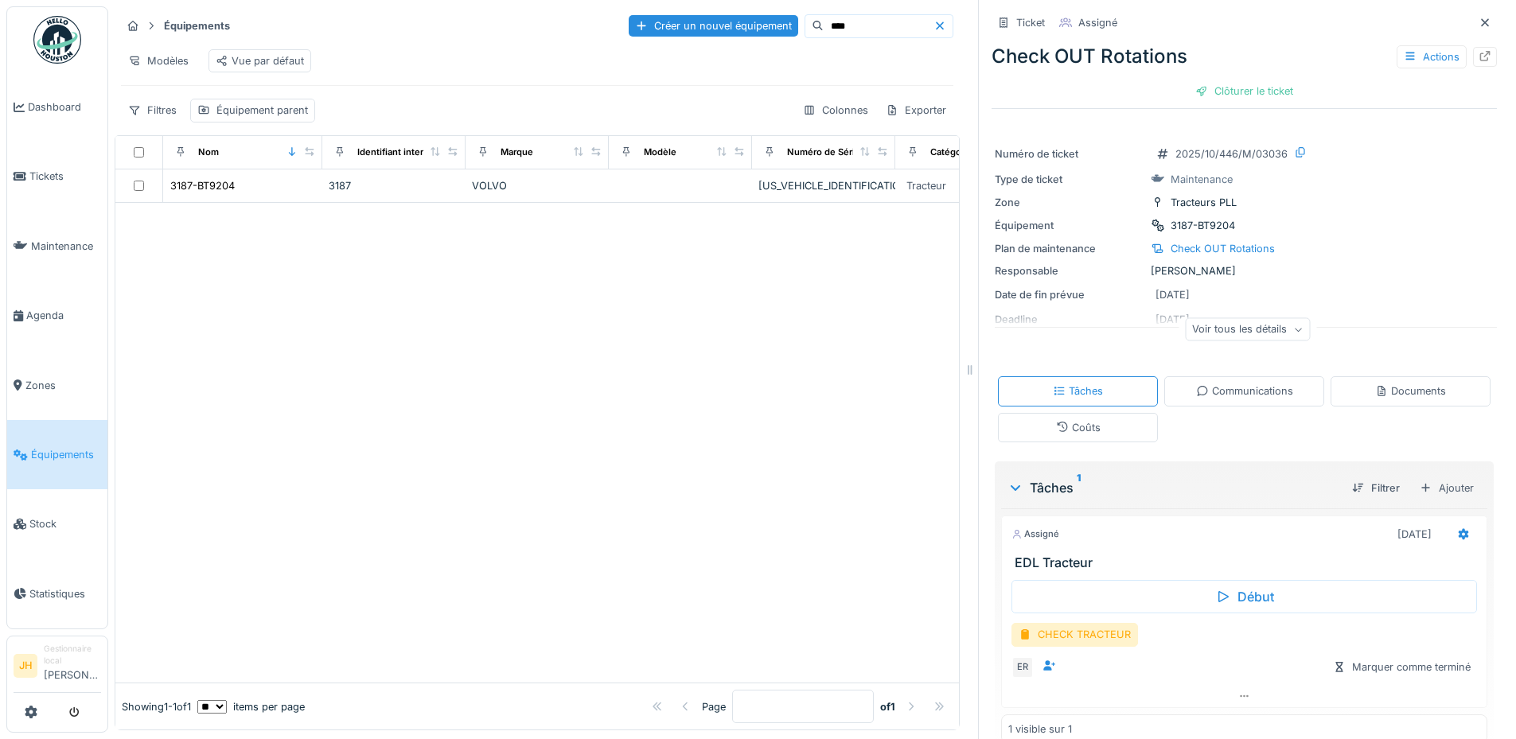
scroll to position [26, 0]
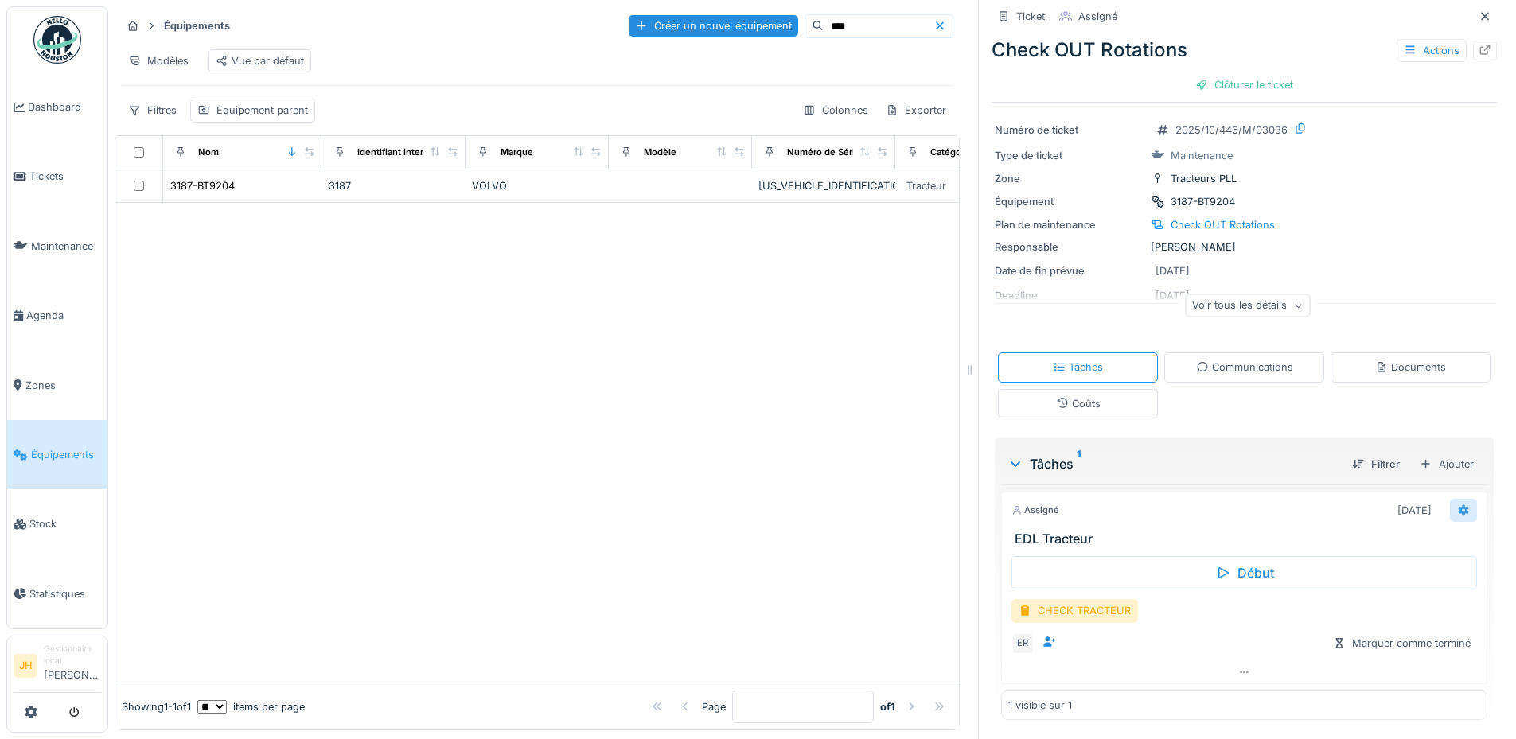
click at [1458, 504] on icon at bounding box center [1463, 509] width 10 height 11
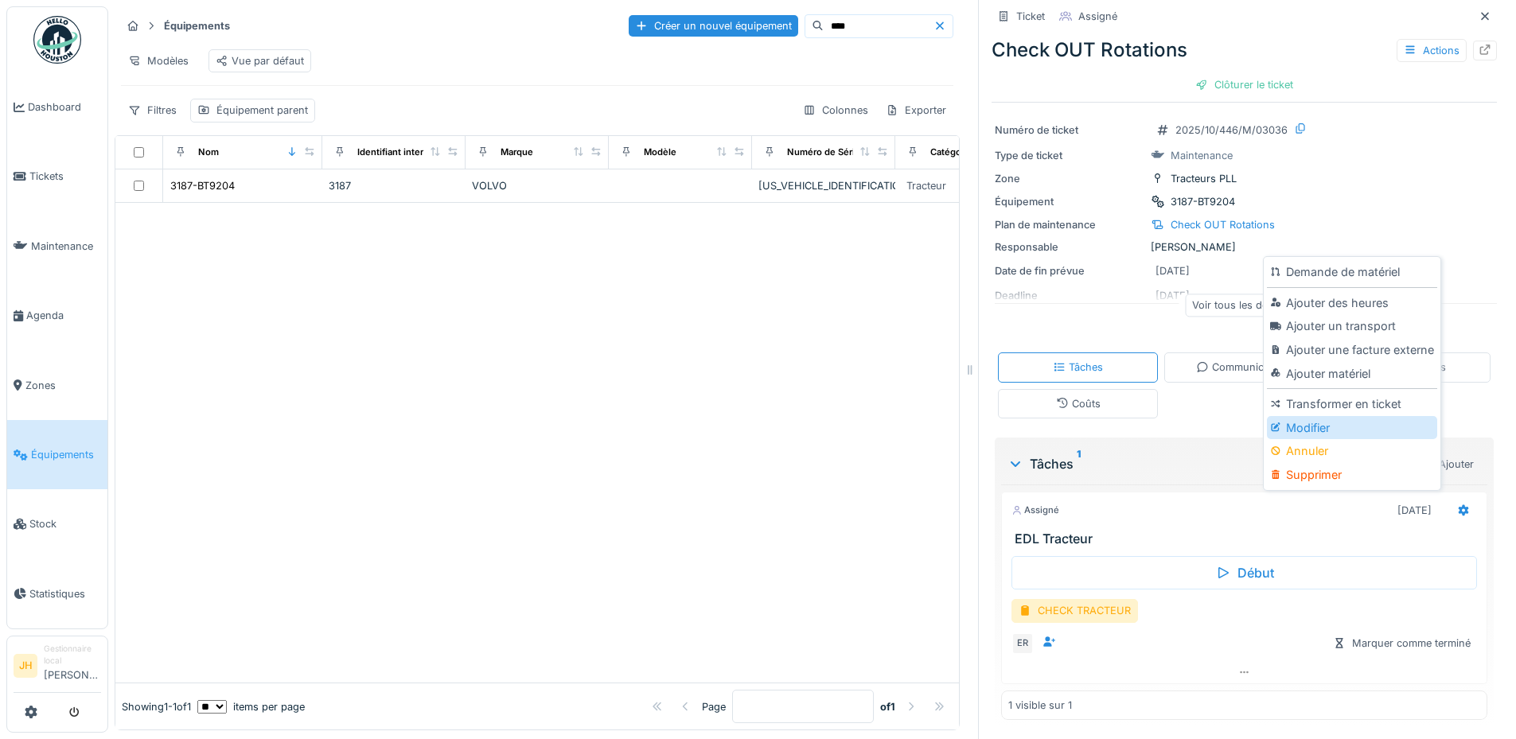
click at [1309, 416] on div "Modifier" at bounding box center [1351, 428] width 169 height 24
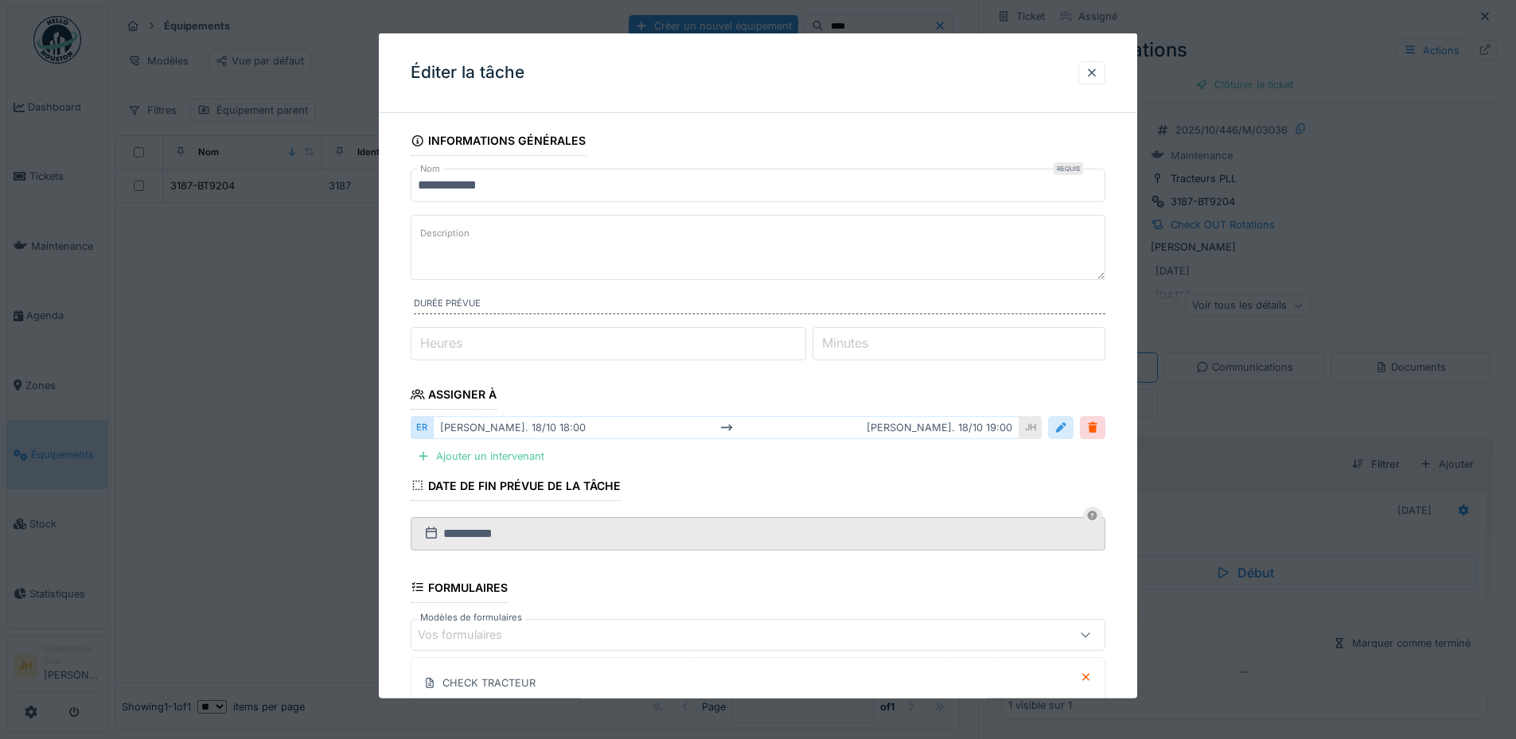
click at [1067, 423] on div at bounding box center [1060, 427] width 13 height 15
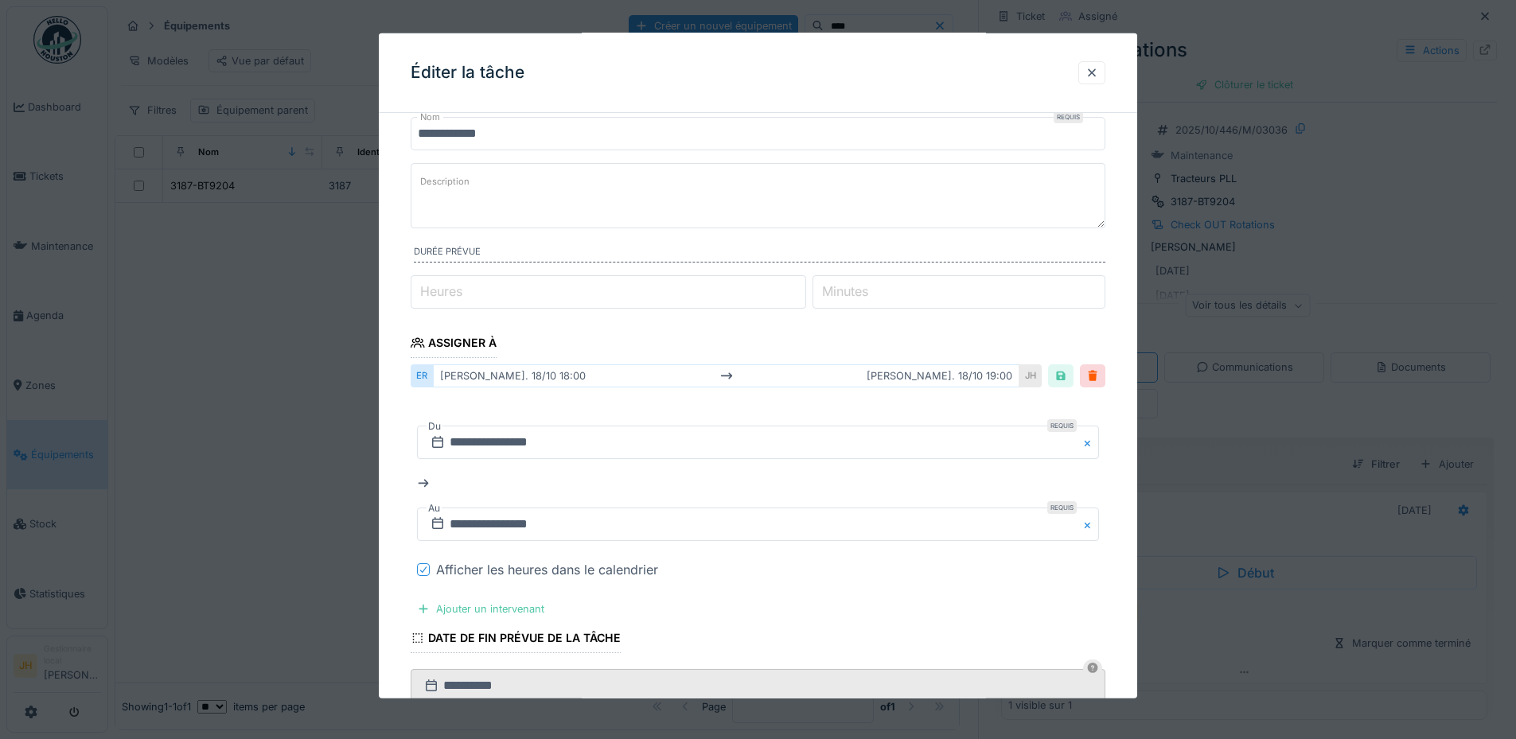
scroll to position [80, 0]
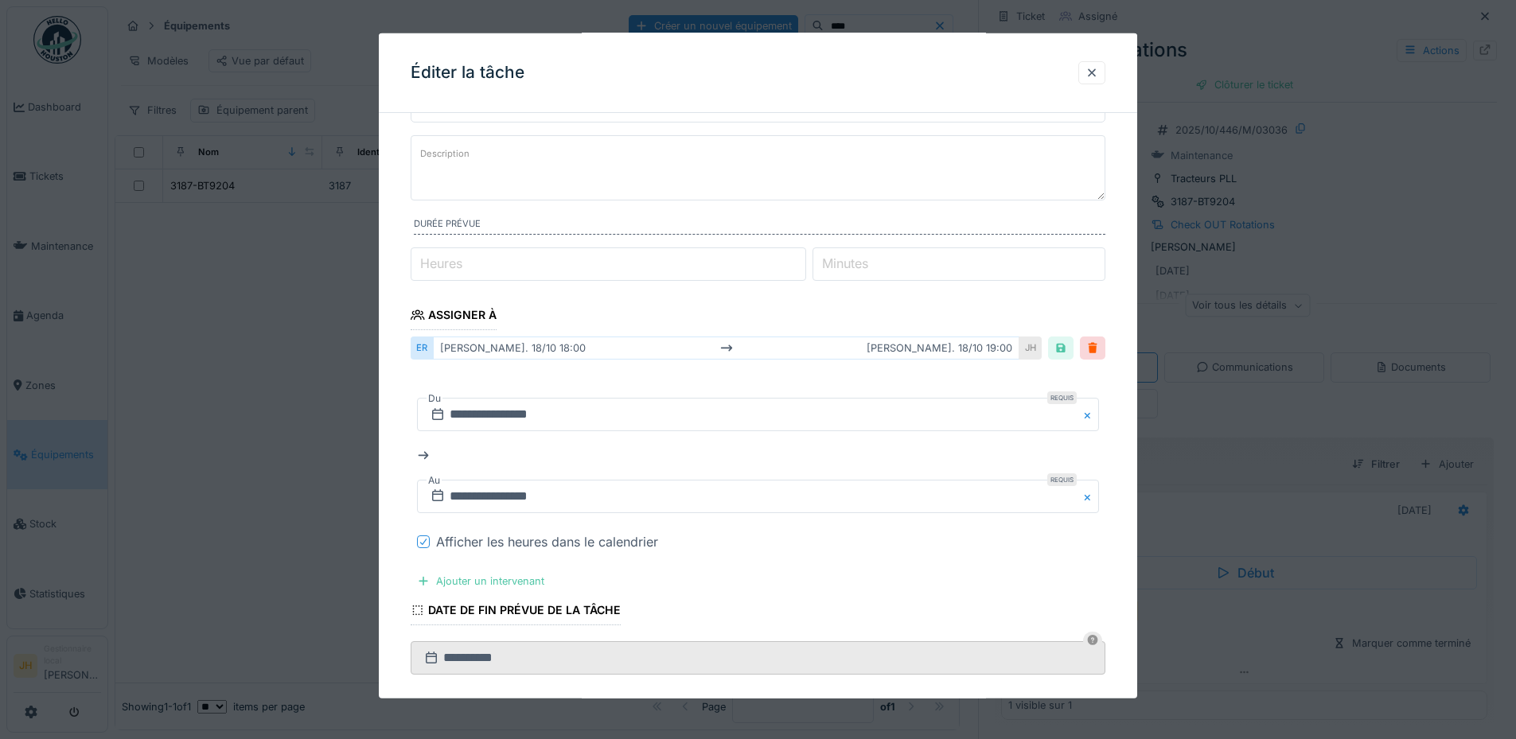
click at [606, 539] on div "Afficher les heures dans le calendrier" at bounding box center [547, 541] width 222 height 19
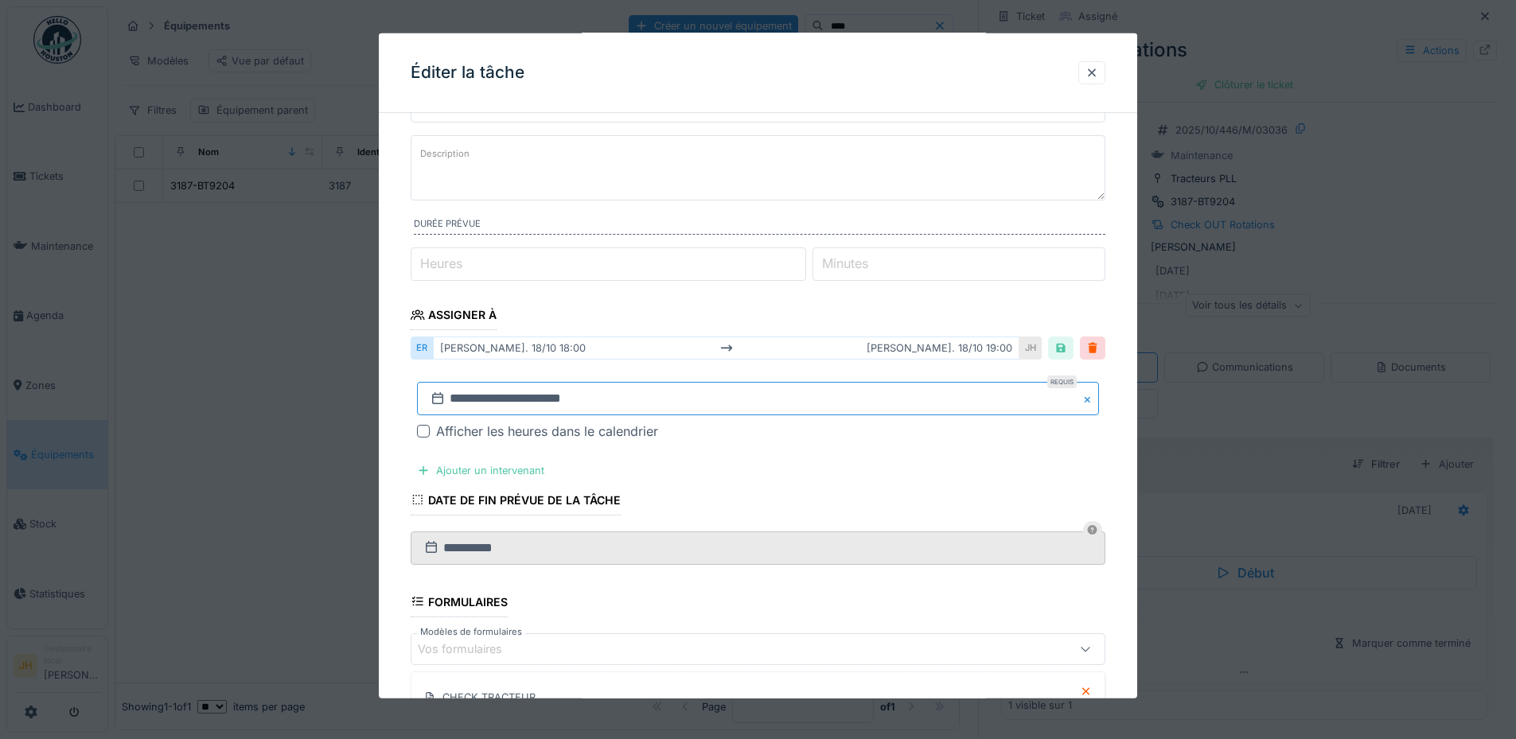
click at [558, 402] on input "**********" at bounding box center [758, 398] width 682 height 33
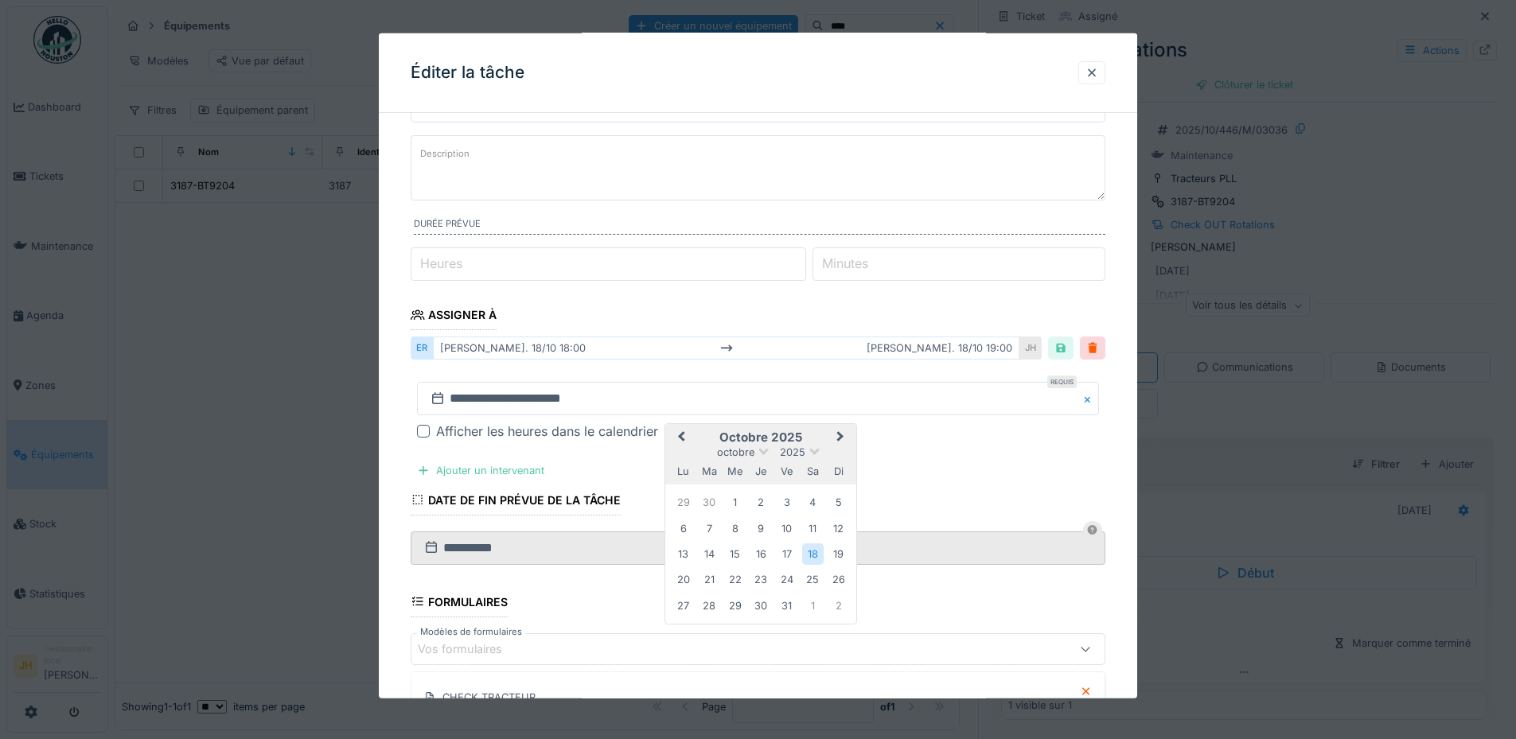
click at [679, 433] on button "Previous Month" at bounding box center [679, 438] width 25 height 25
click at [809, 606] on div "30" at bounding box center [812, 606] width 21 height 21
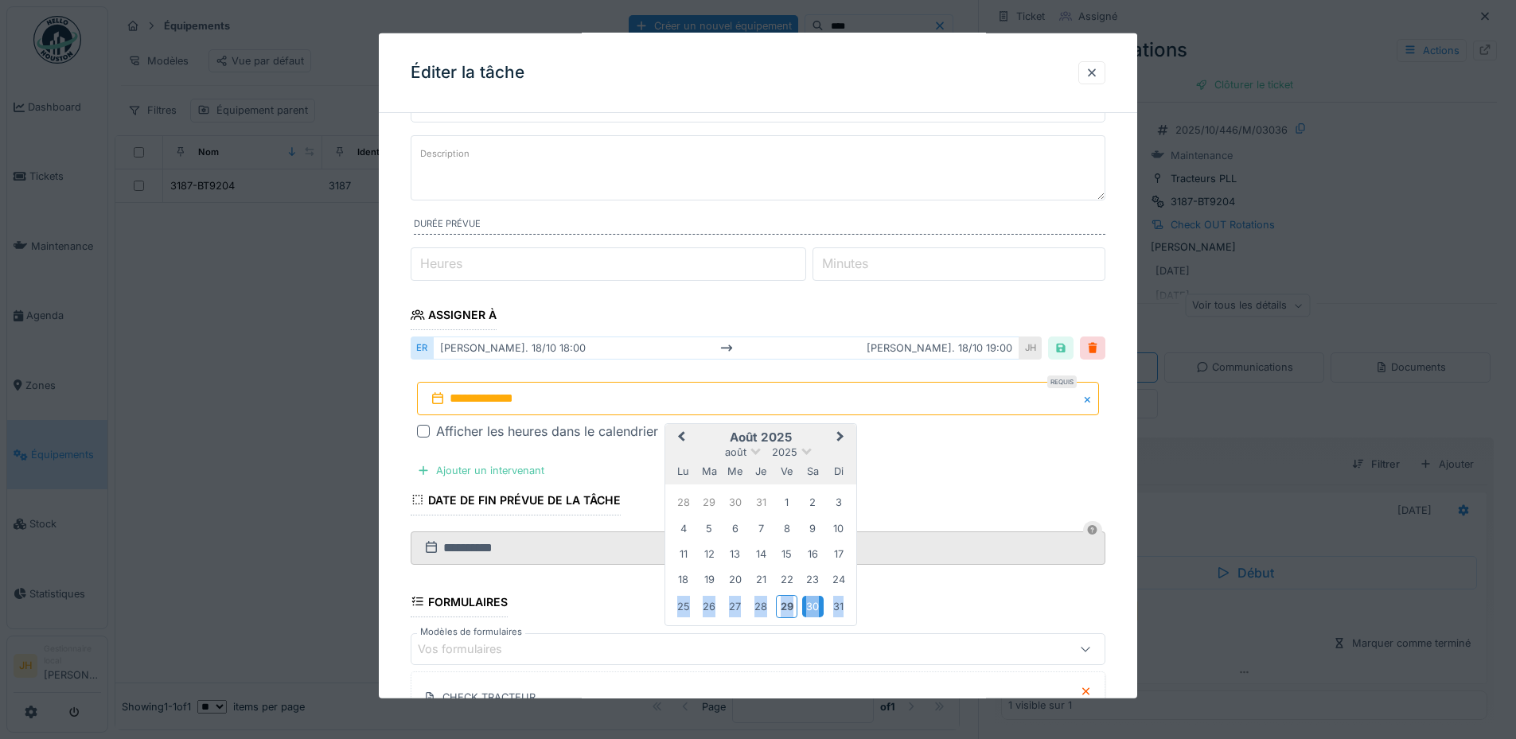
click at [809, 606] on div "30" at bounding box center [812, 606] width 21 height 21
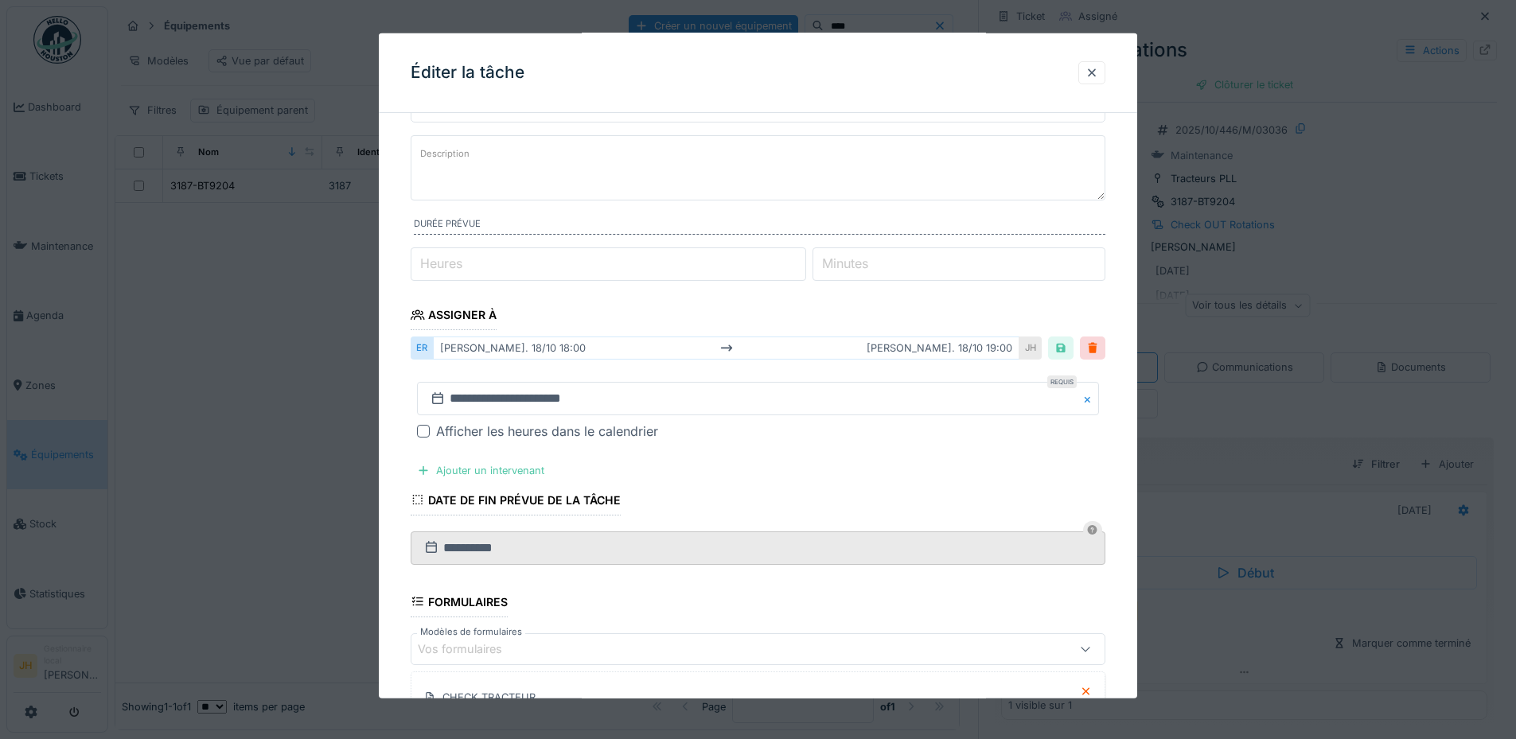
scroll to position [308, 0]
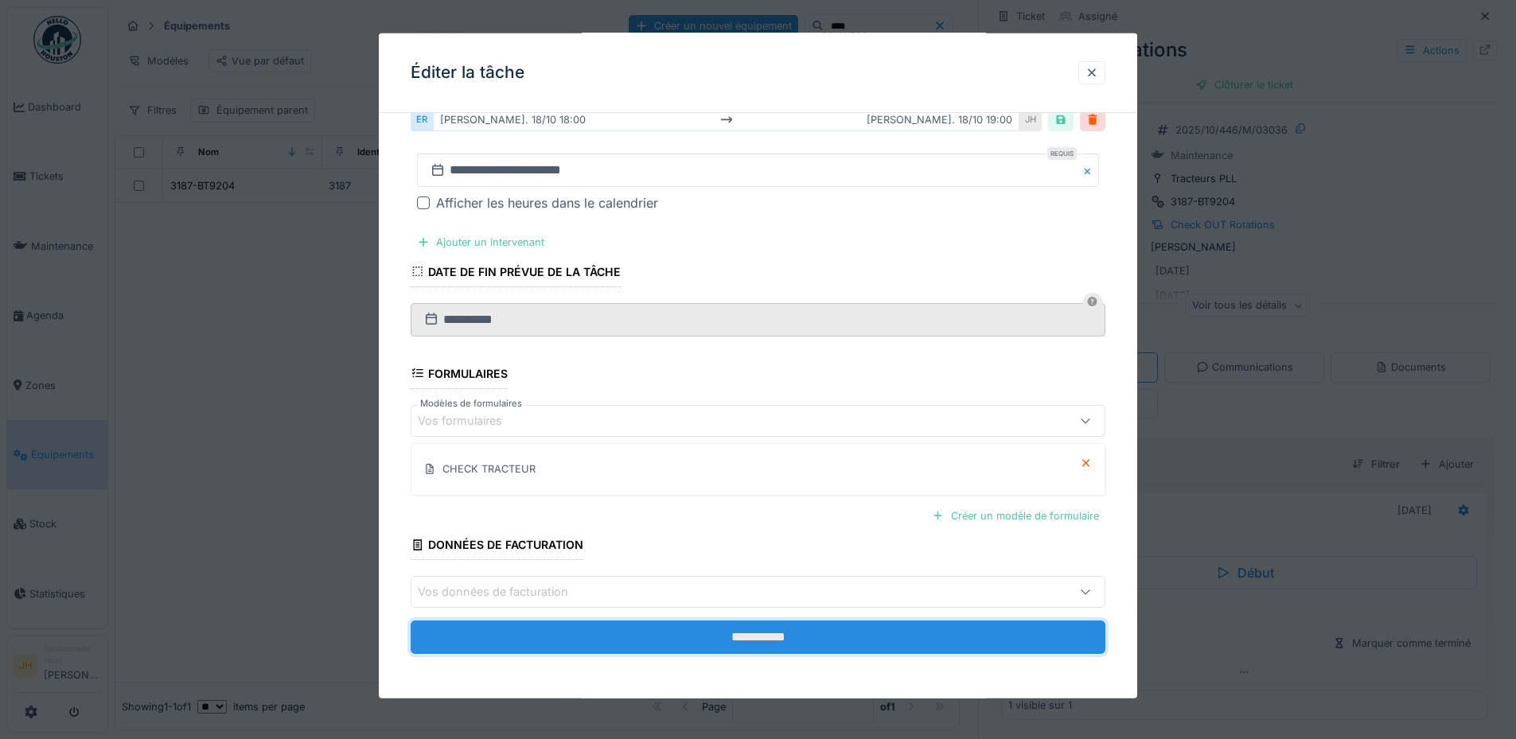
click at [728, 635] on input "**********" at bounding box center [758, 637] width 695 height 33
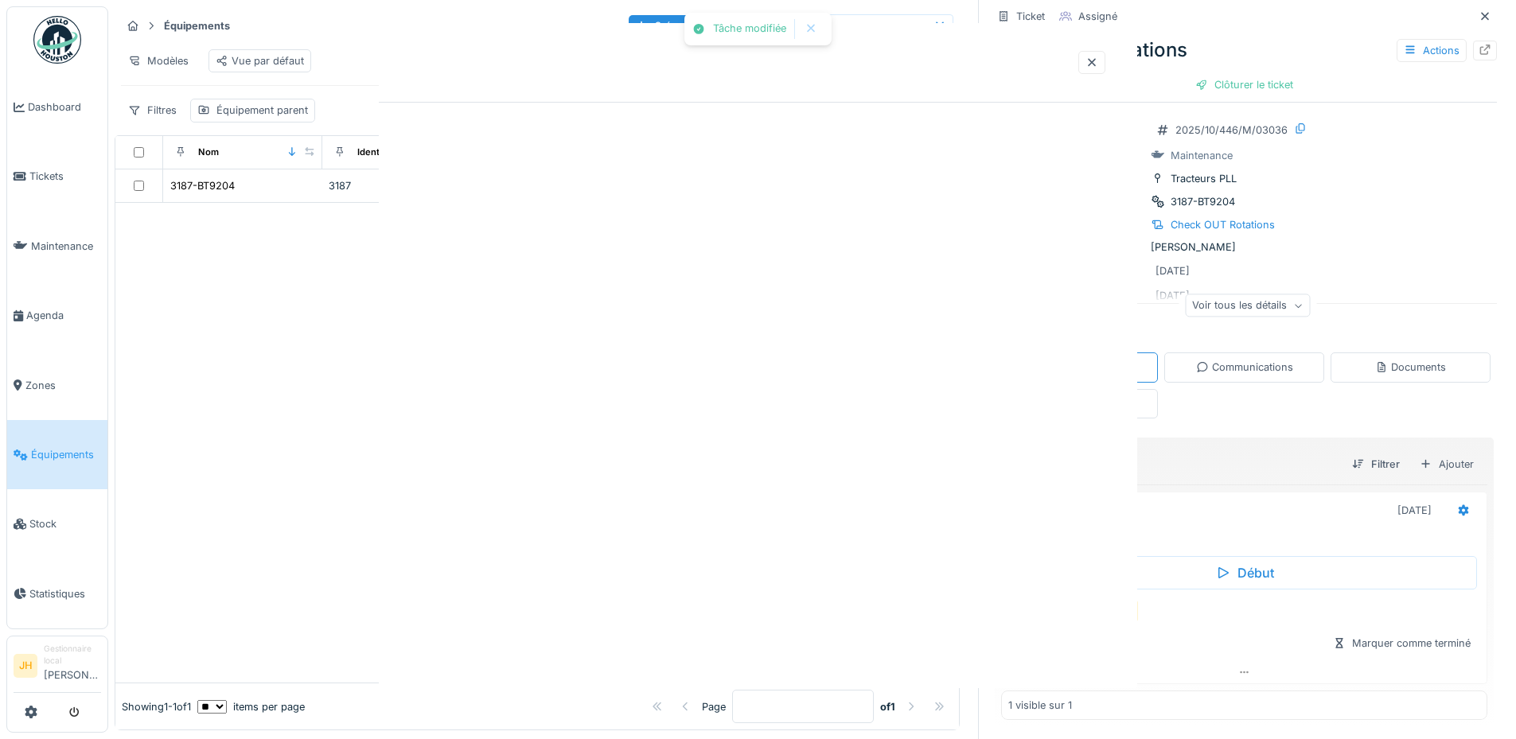
scroll to position [0, 0]
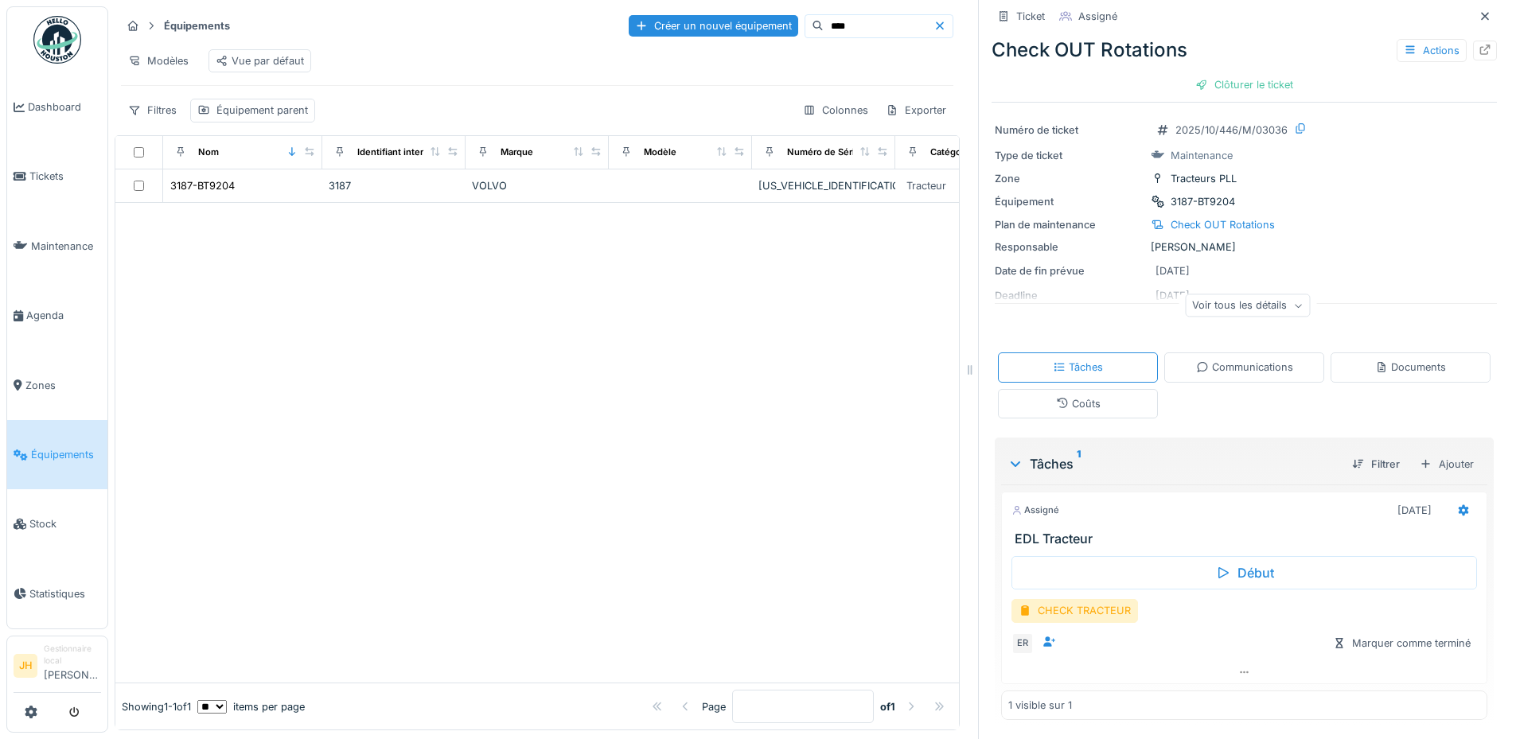
click at [824, 15] on input "****" at bounding box center [879, 26] width 110 height 22
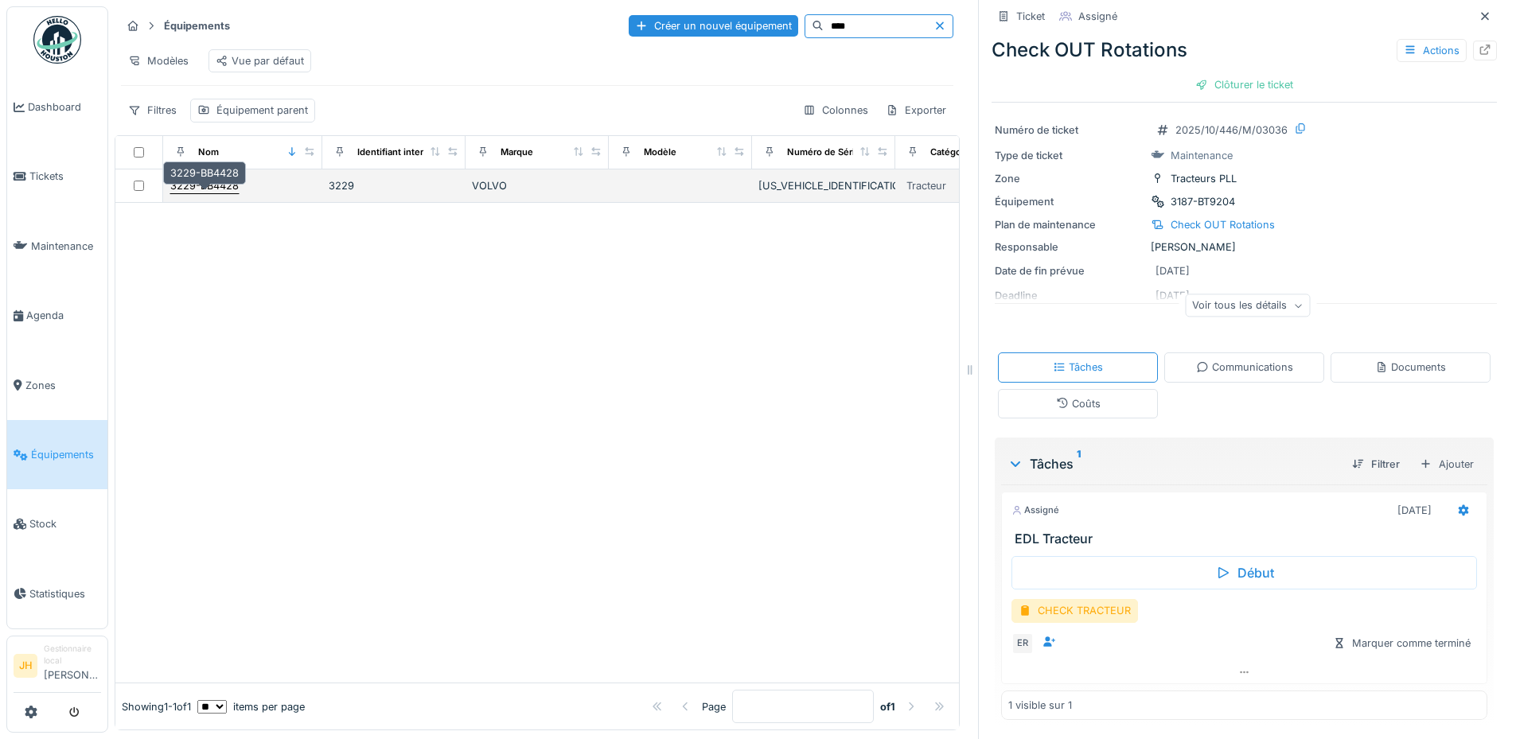
click at [220, 187] on div "3229-BB4428" at bounding box center [204, 185] width 68 height 15
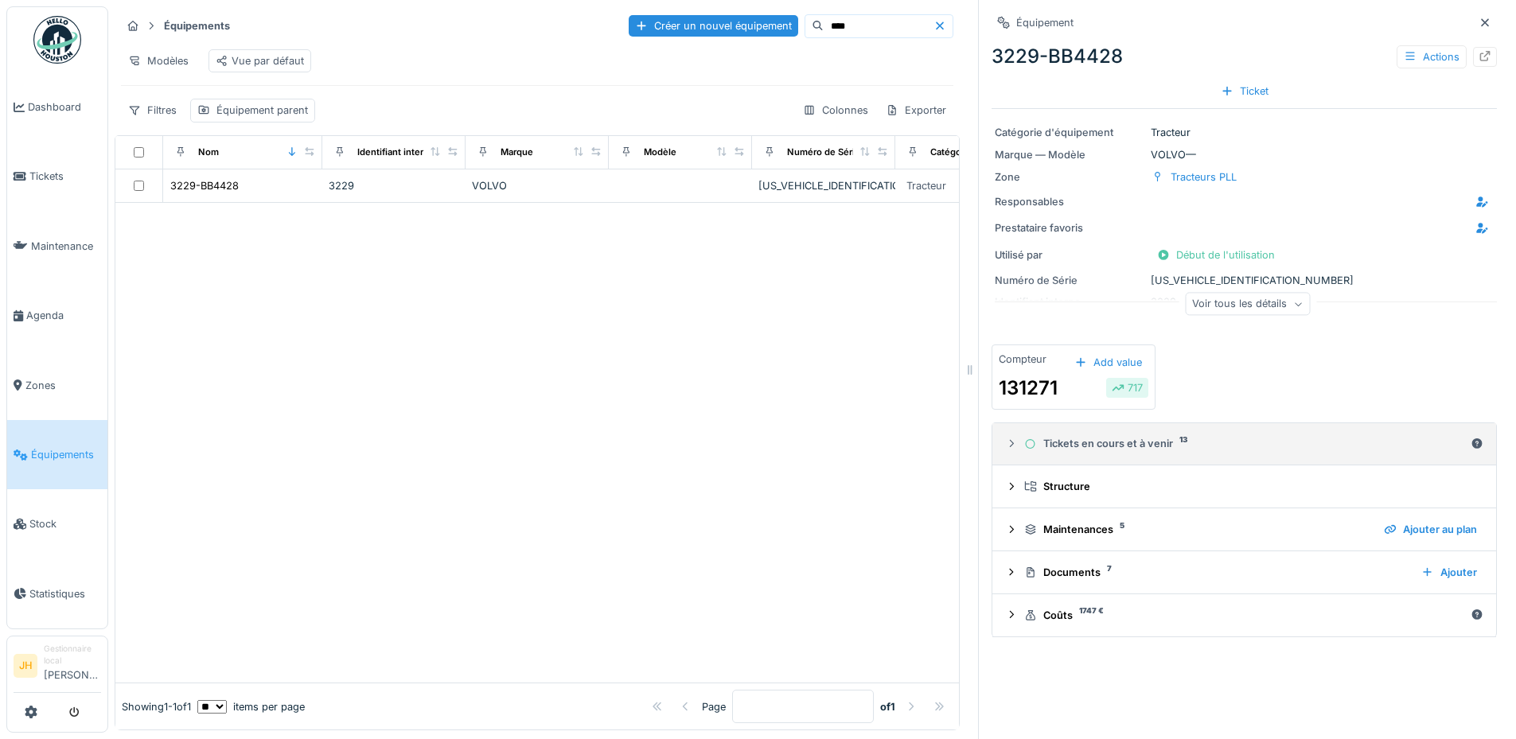
click at [1093, 437] on div "Tickets en cours et à venir 13" at bounding box center [1244, 443] width 440 height 15
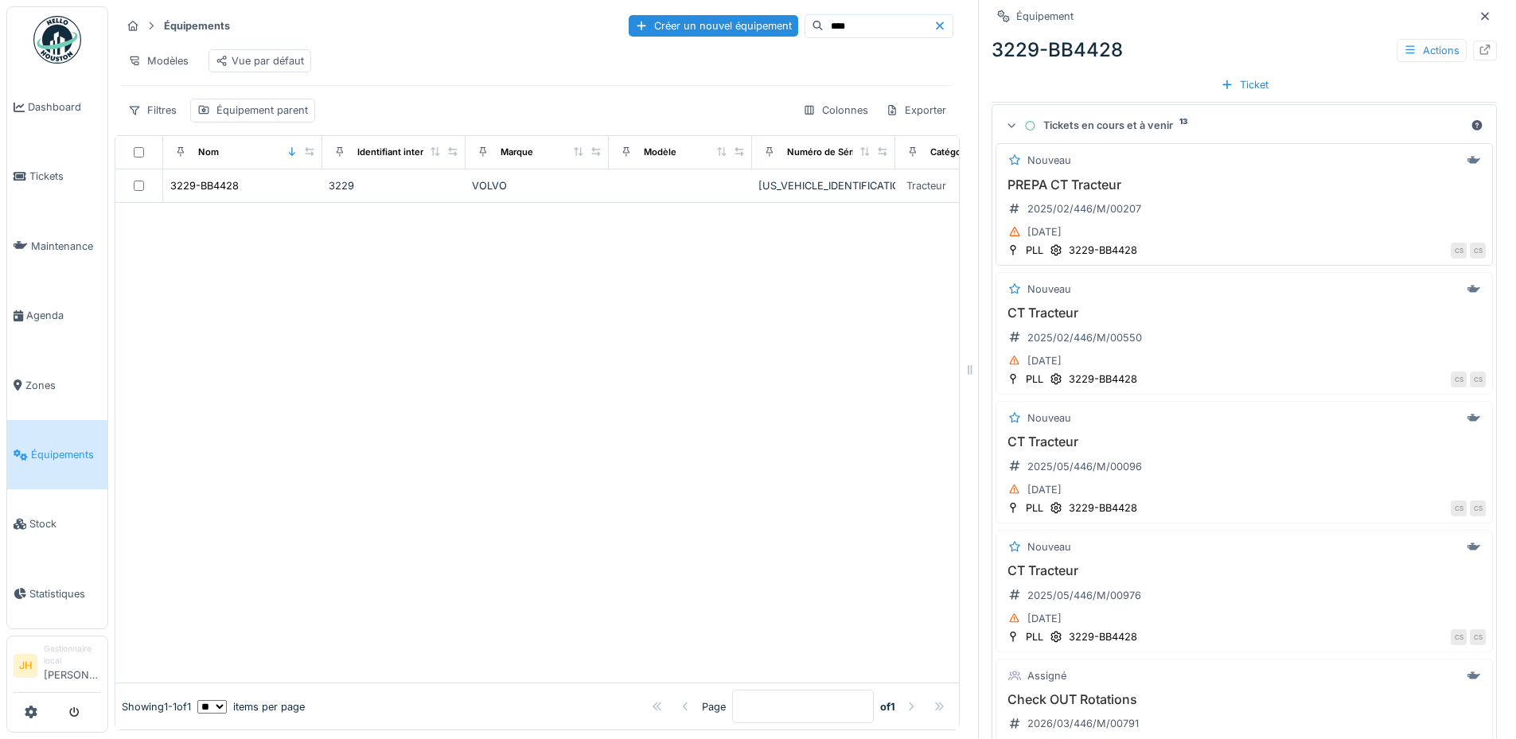
scroll to position [477, 0]
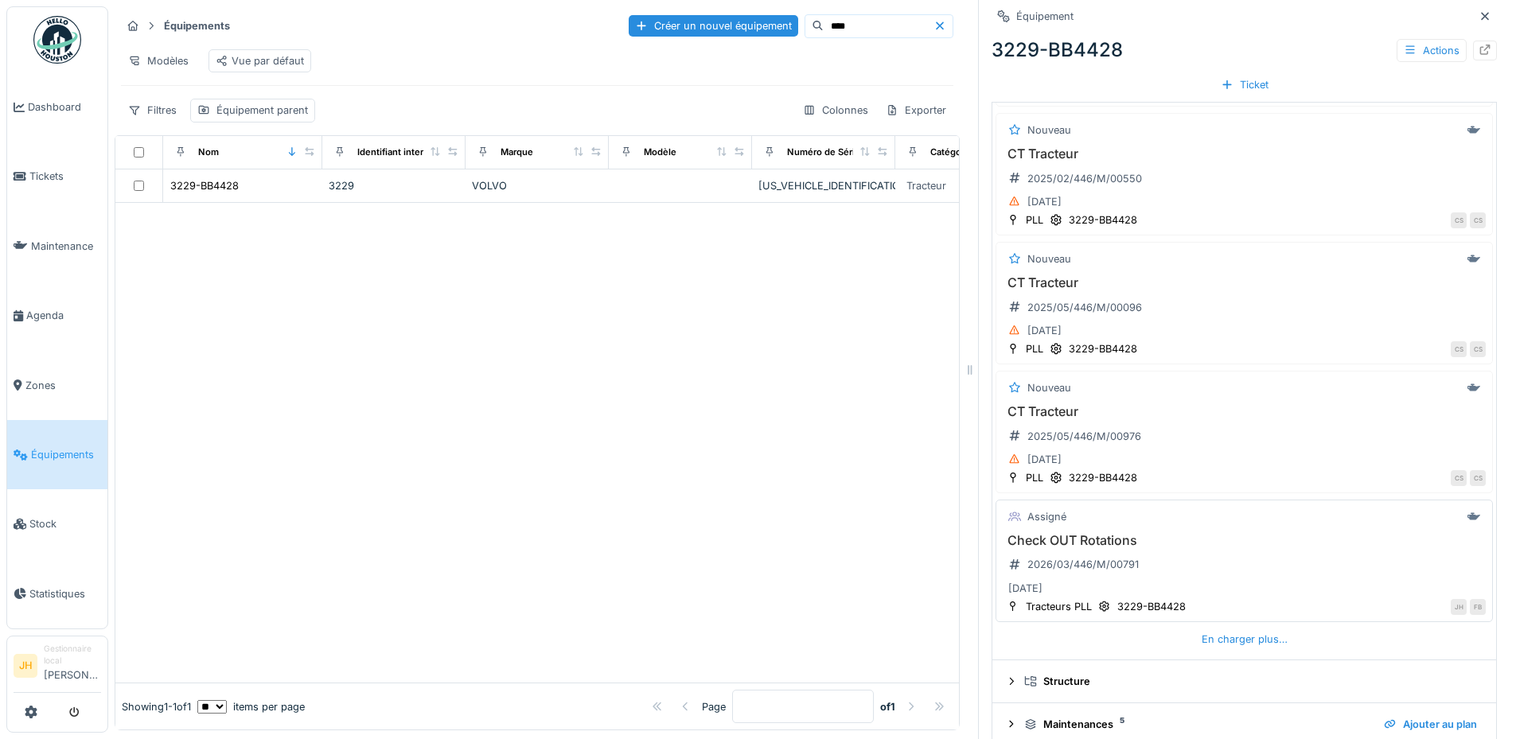
click at [1069, 533] on h3 "Check OUT Rotations" at bounding box center [1244, 540] width 483 height 15
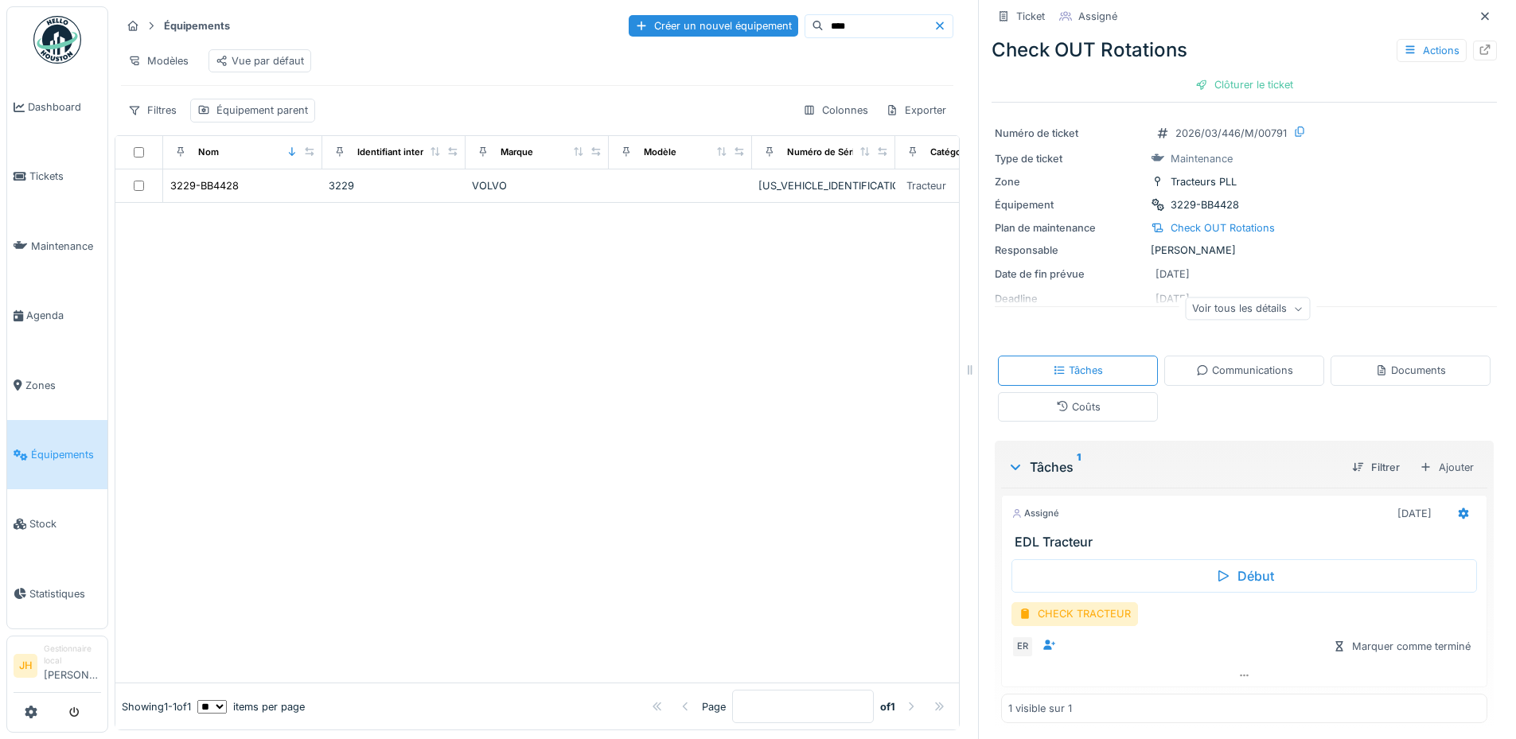
scroll to position [26, 0]
click at [1457, 505] on icon at bounding box center [1463, 510] width 13 height 10
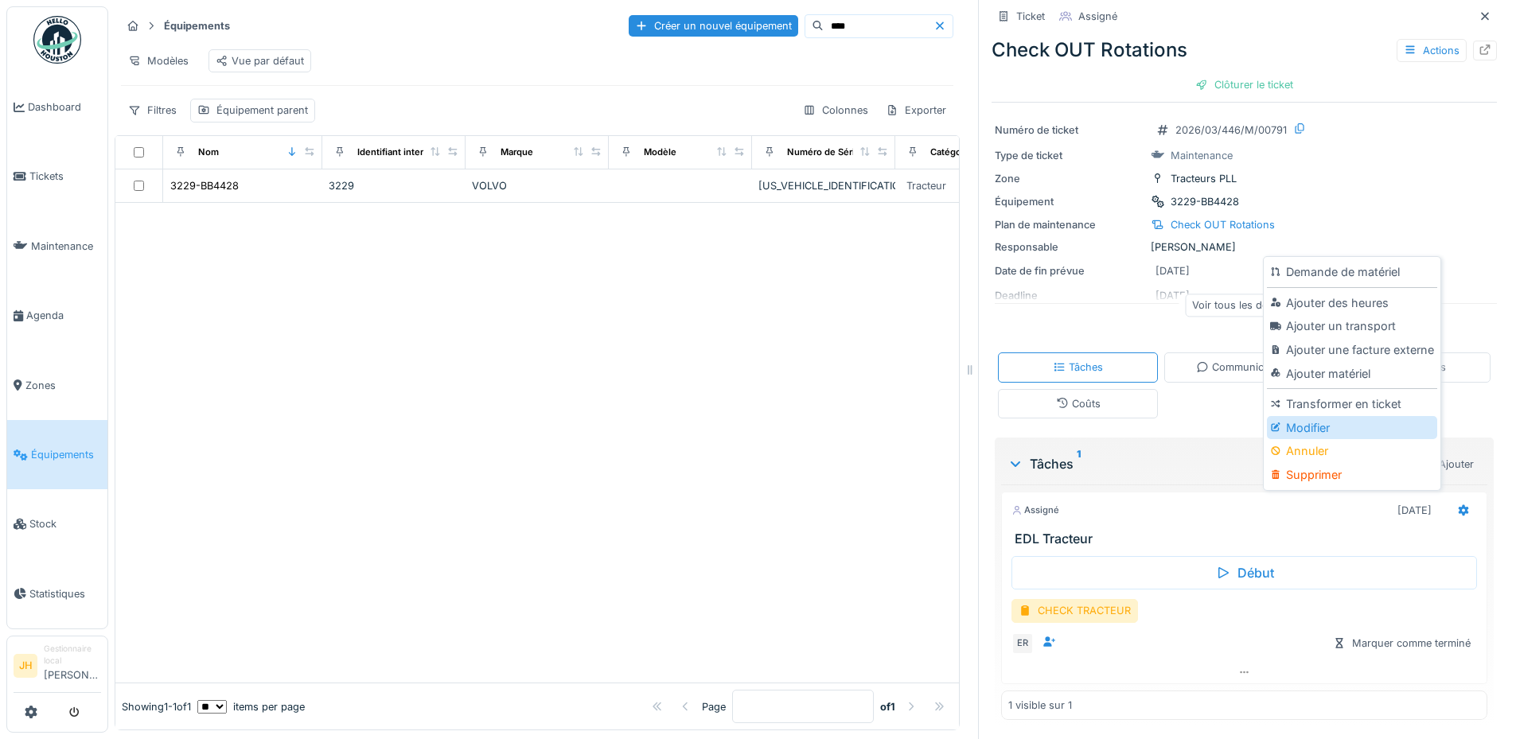
click at [1311, 416] on div "Modifier" at bounding box center [1351, 428] width 169 height 24
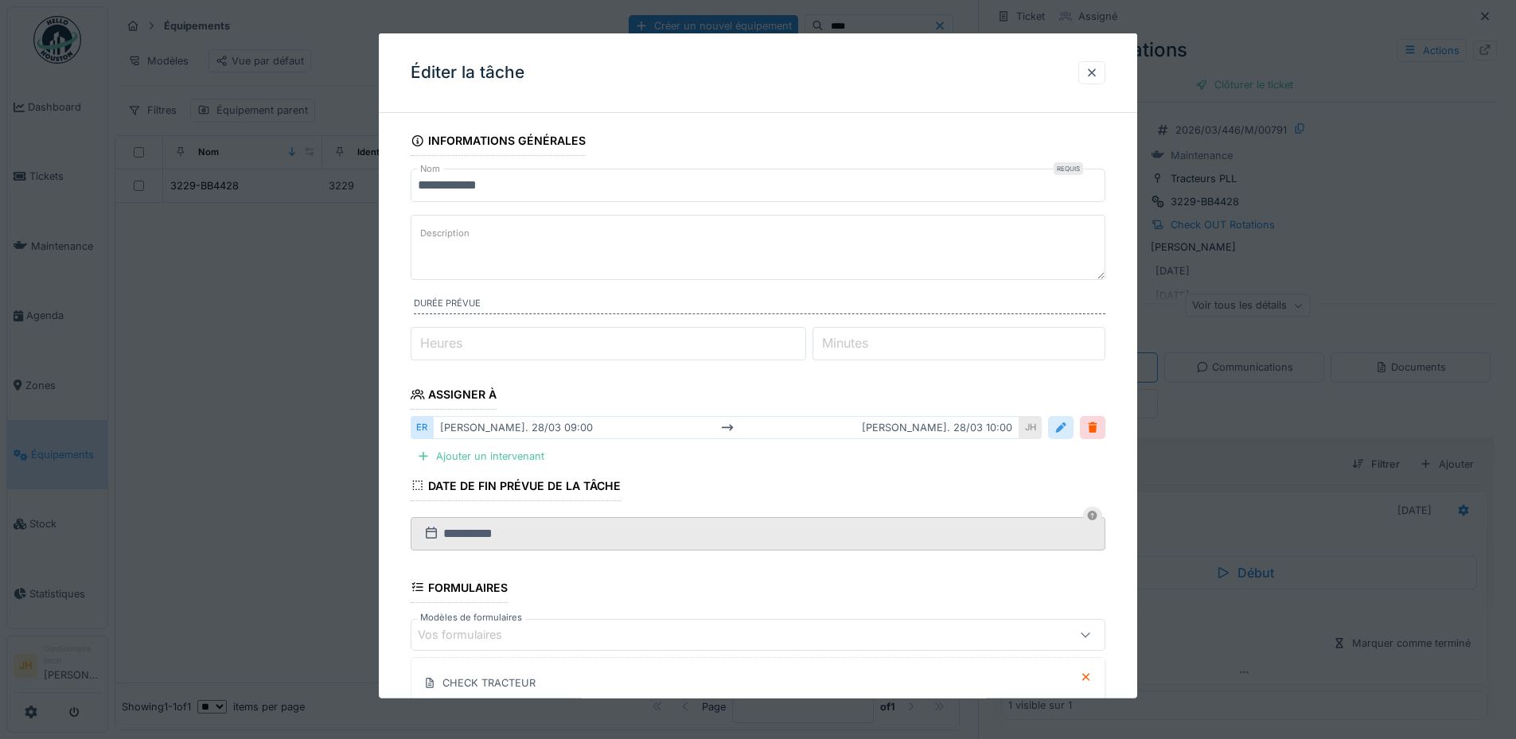
click at [1073, 427] on div at bounding box center [1060, 427] width 25 height 23
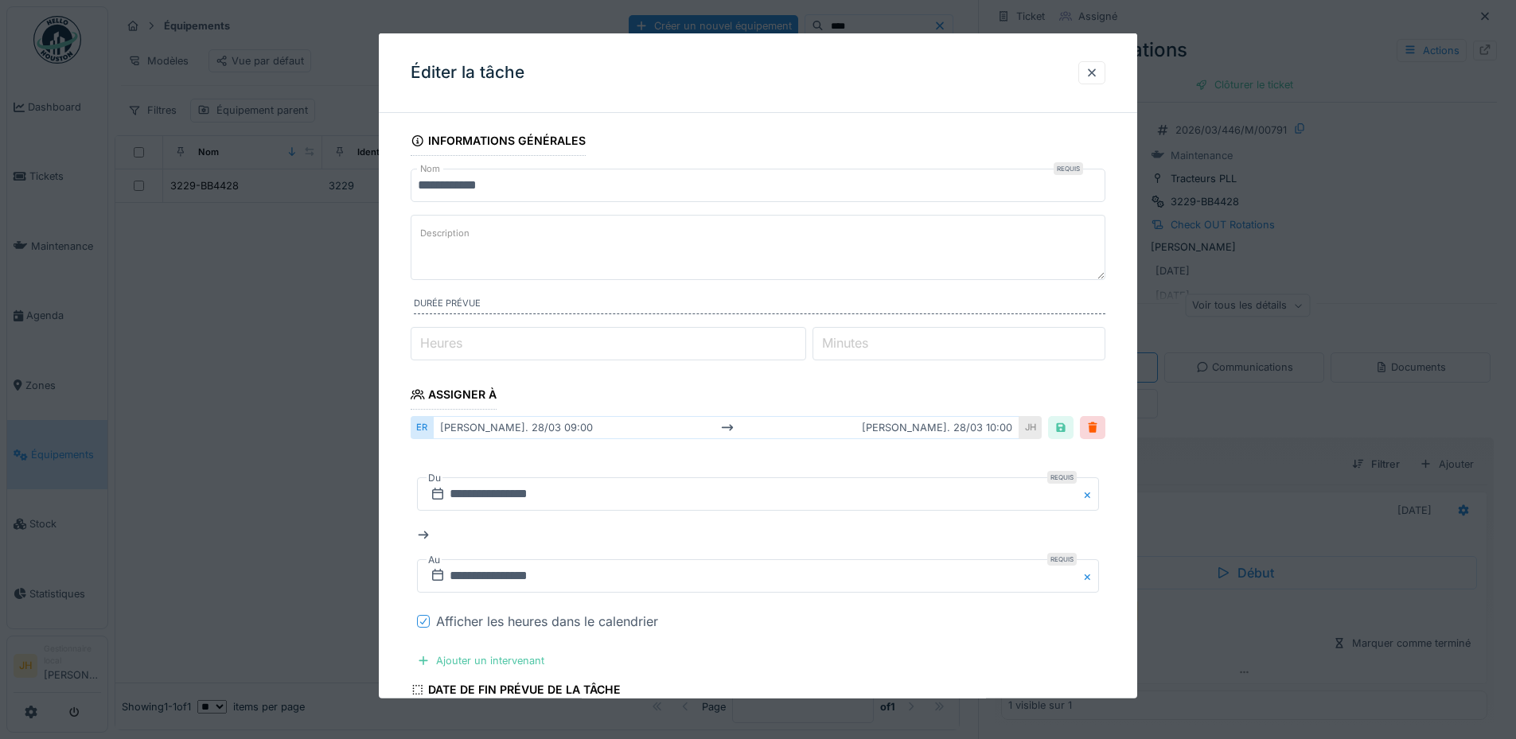
click at [425, 621] on icon at bounding box center [423, 621] width 6 height 6
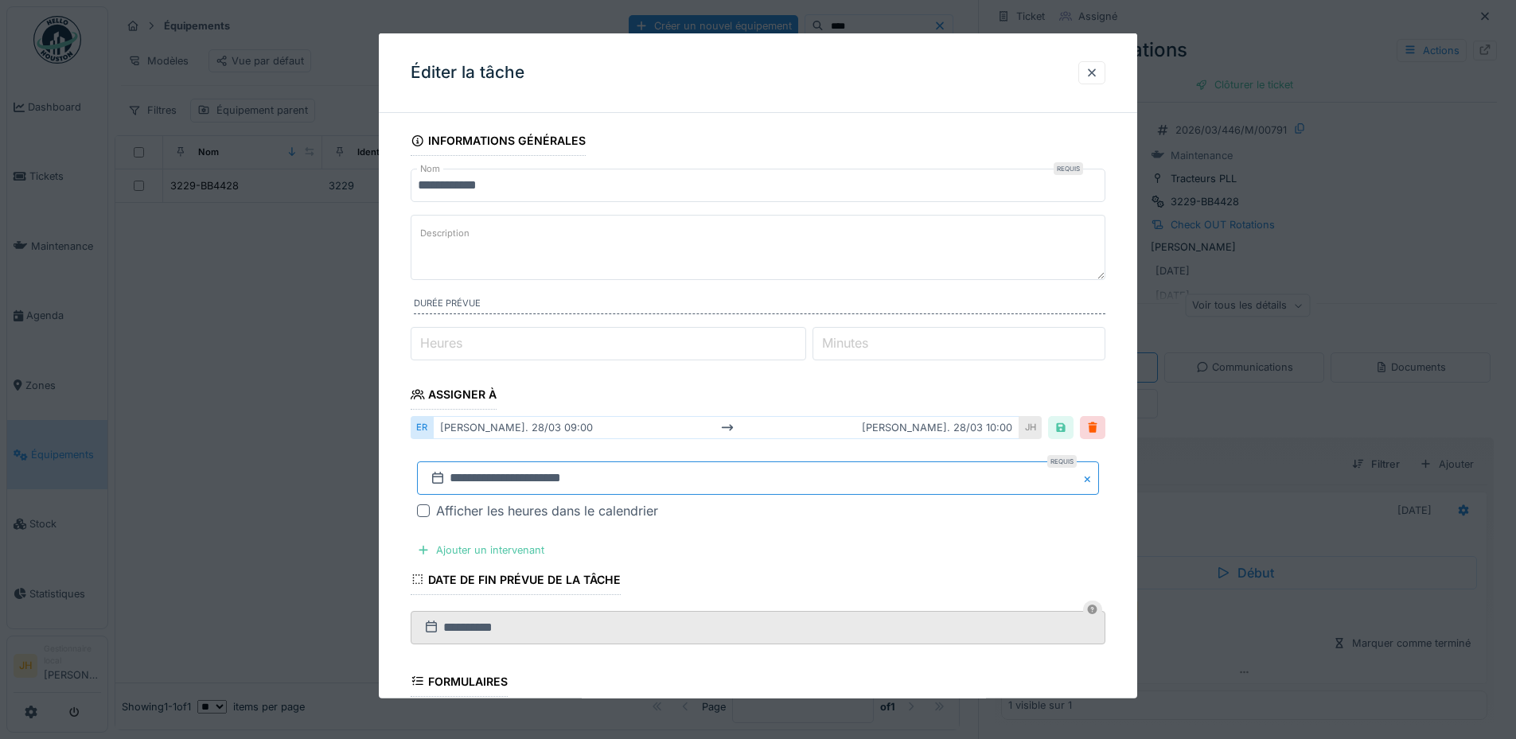
click at [514, 481] on input "**********" at bounding box center [758, 477] width 682 height 33
click at [681, 239] on span "Previous Month" at bounding box center [681, 241] width 0 height 19
click at [683, 258] on button "Previous Month" at bounding box center [679, 267] width 25 height 25
click at [683, 259] on button "Previous Month" at bounding box center [679, 267] width 25 height 25
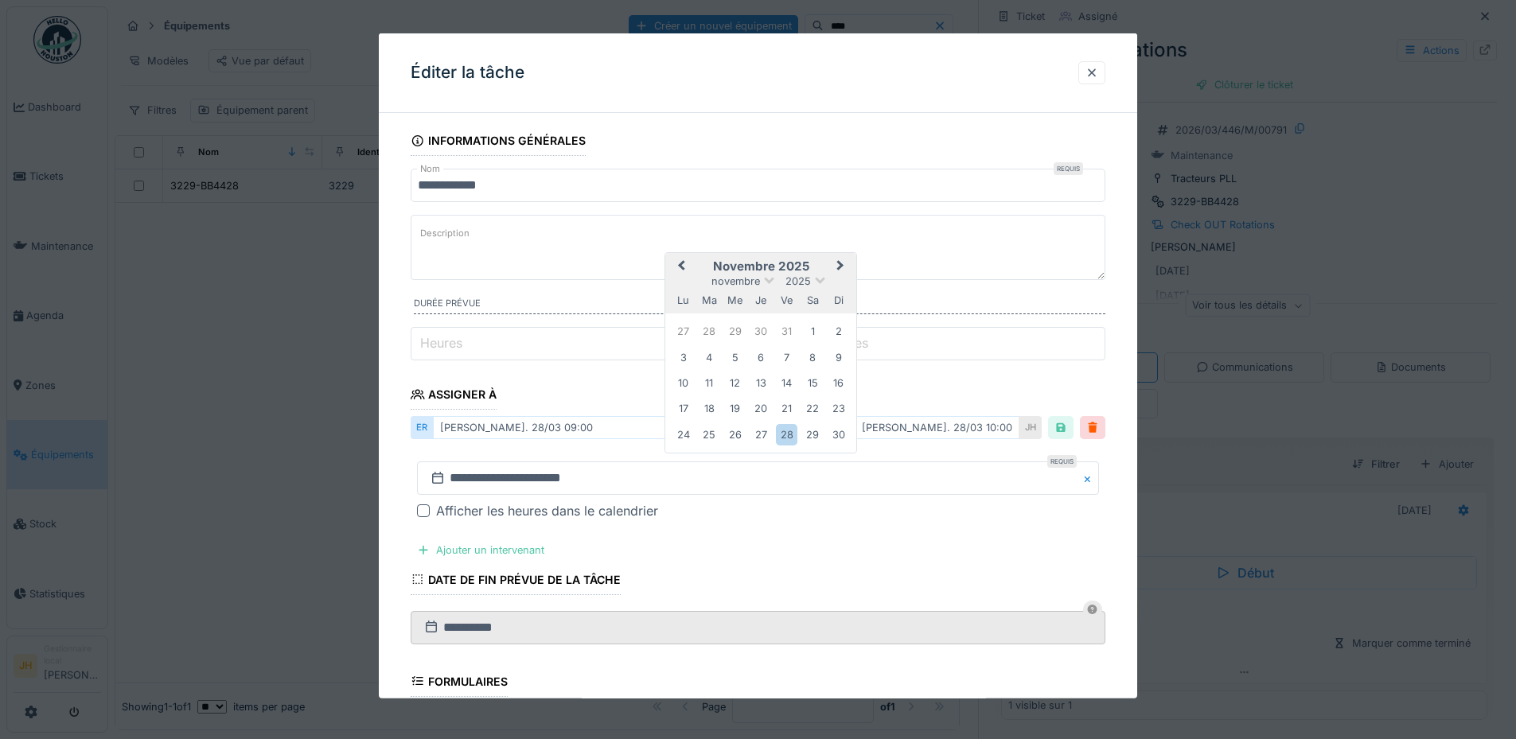
click at [683, 259] on button "Previous Month" at bounding box center [679, 267] width 25 height 25
click at [812, 430] on div "30" at bounding box center [812, 433] width 21 height 21
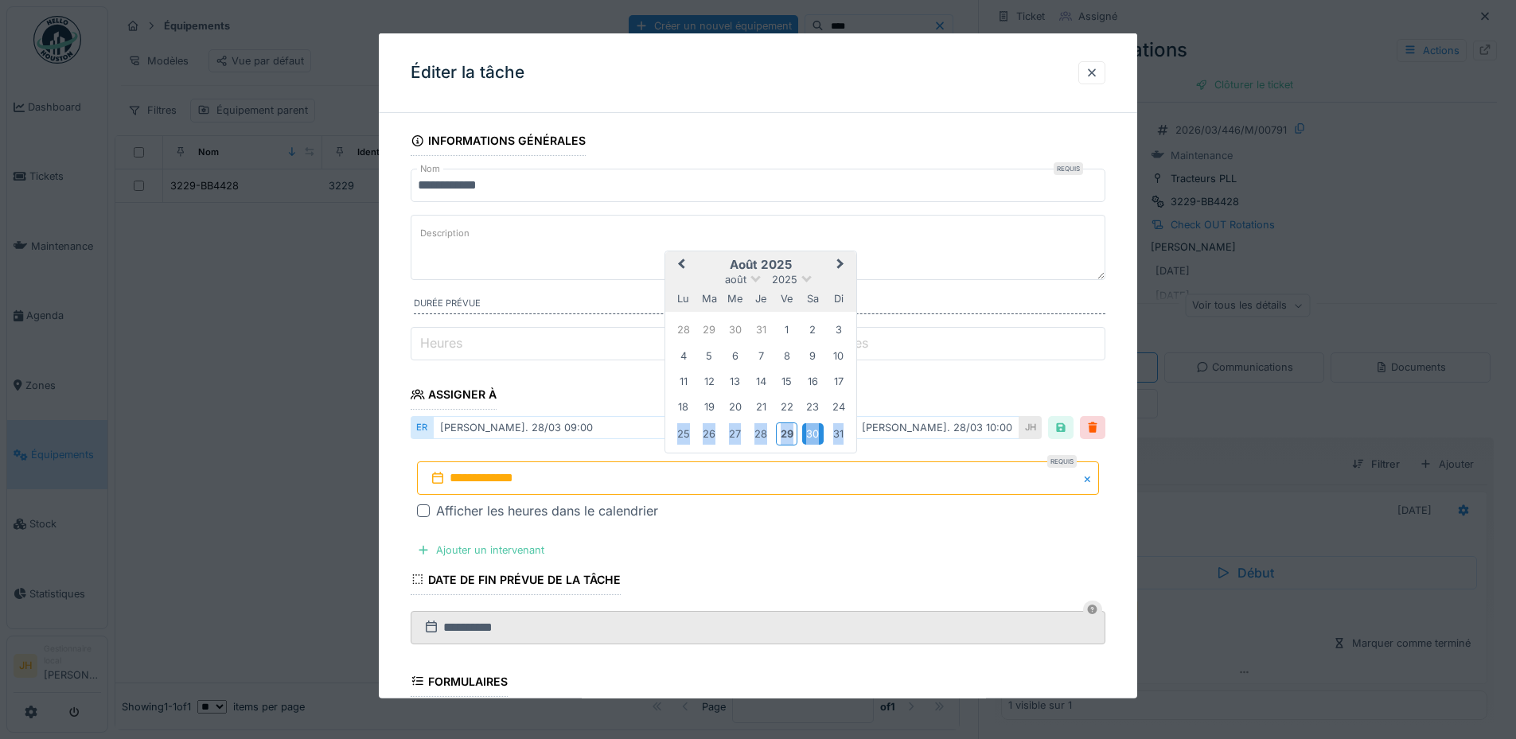
click at [812, 430] on div "30" at bounding box center [812, 433] width 21 height 21
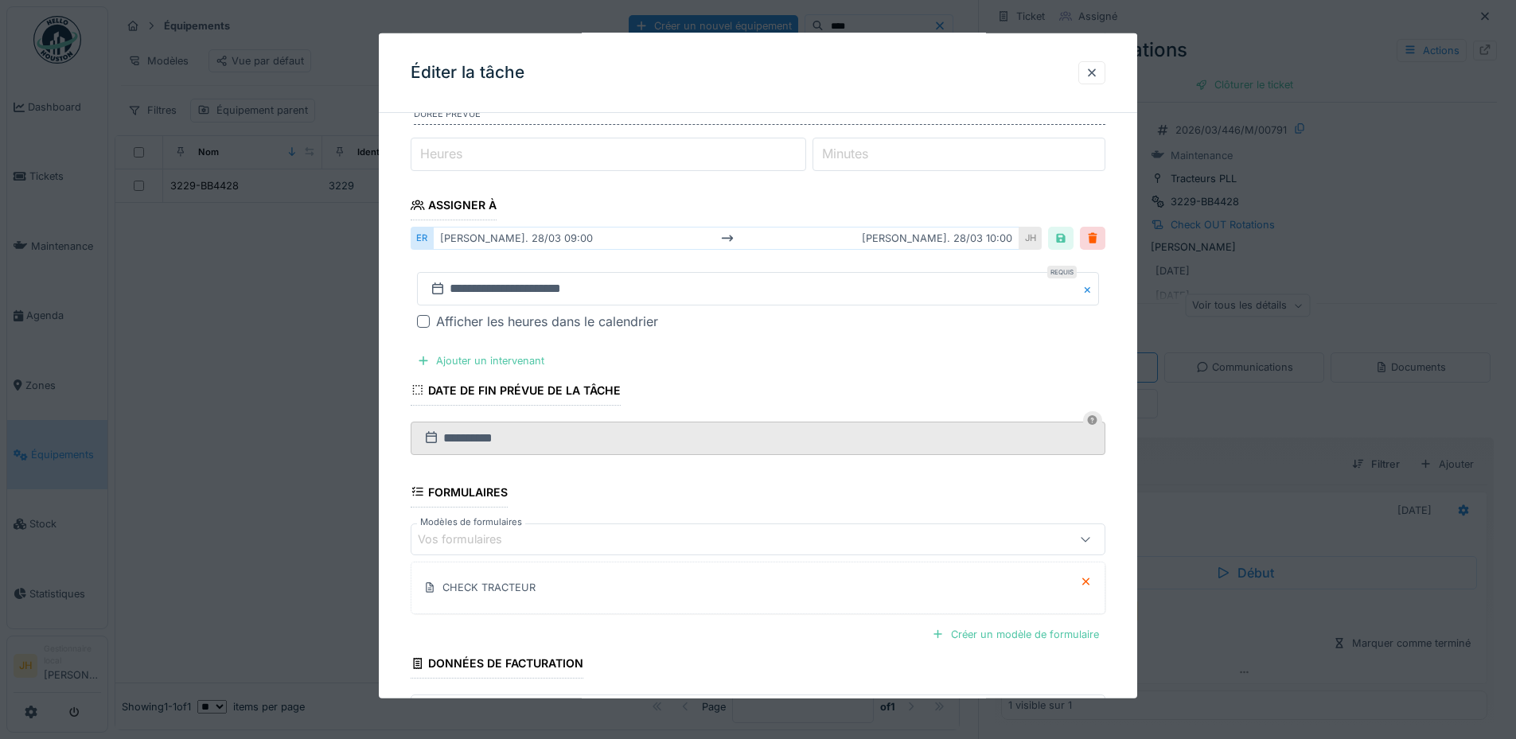
scroll to position [308, 0]
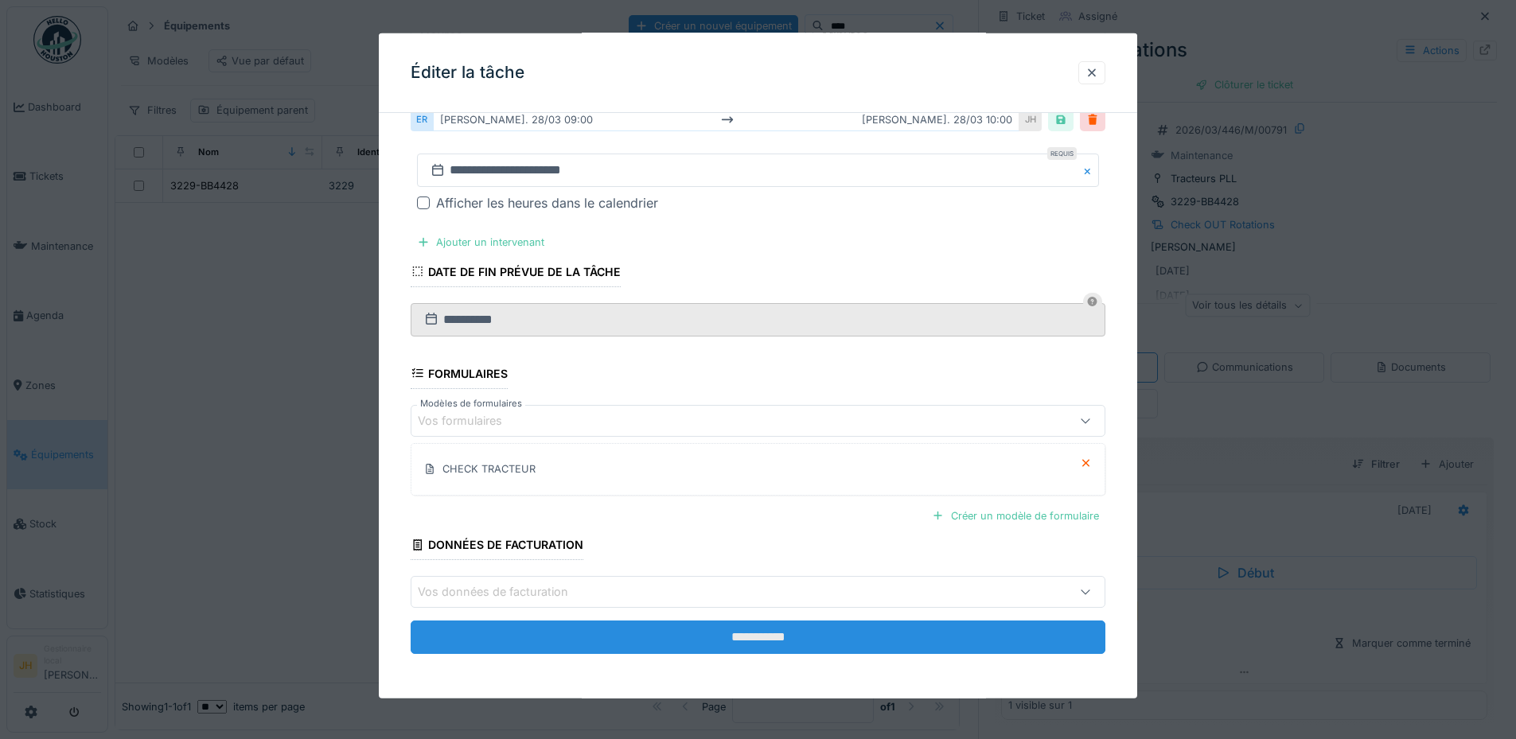
click at [804, 630] on input "**********" at bounding box center [758, 637] width 695 height 33
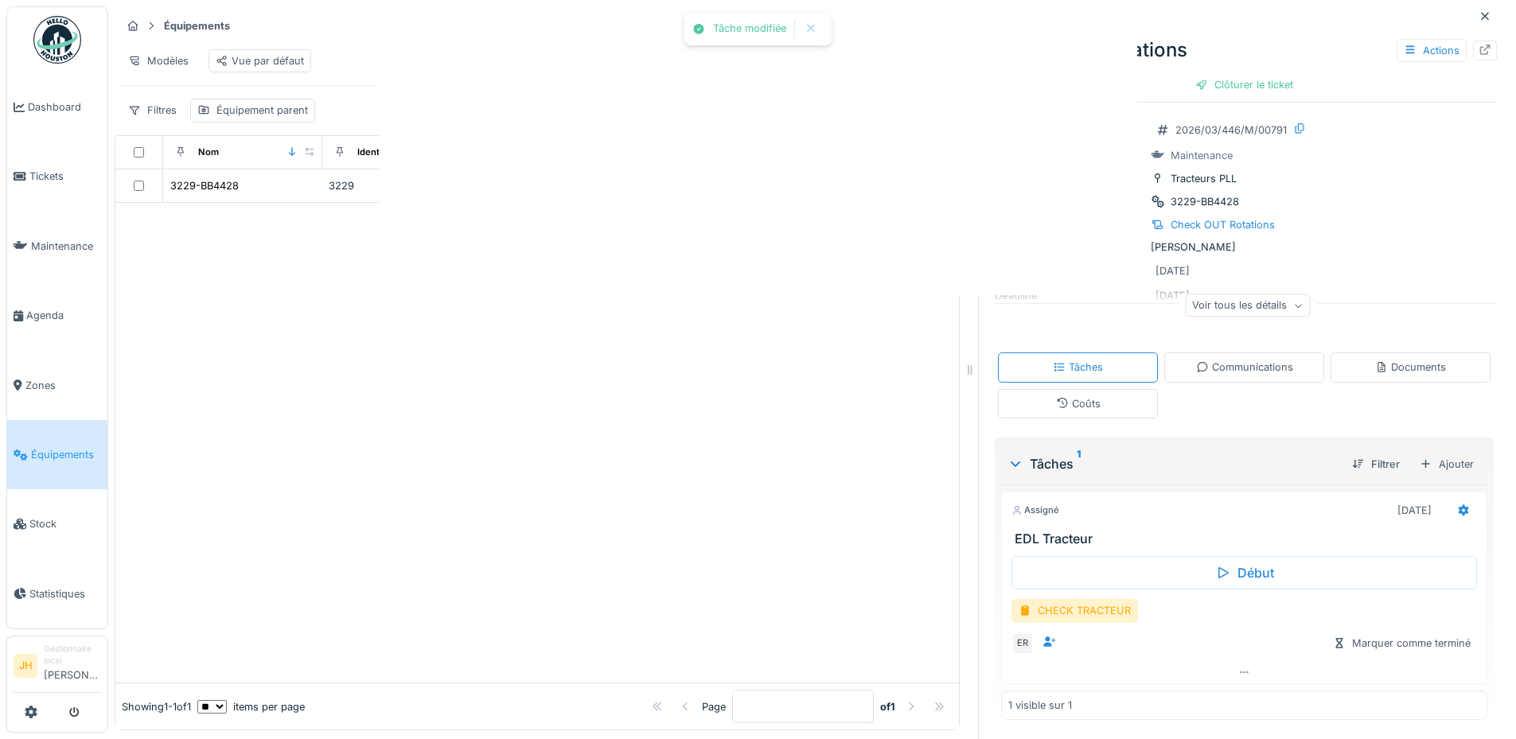
scroll to position [0, 0]
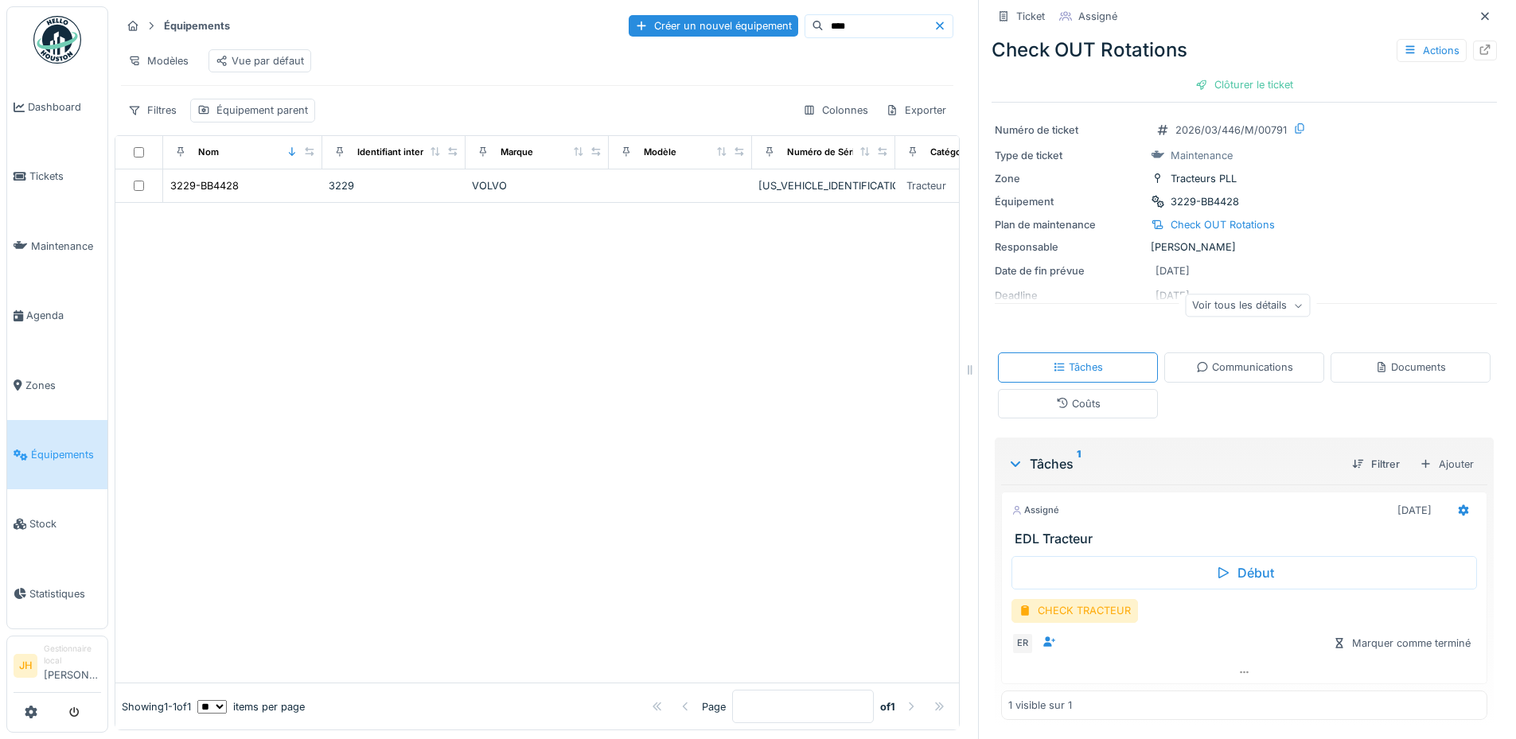
click at [824, 16] on input "****" at bounding box center [879, 26] width 110 height 22
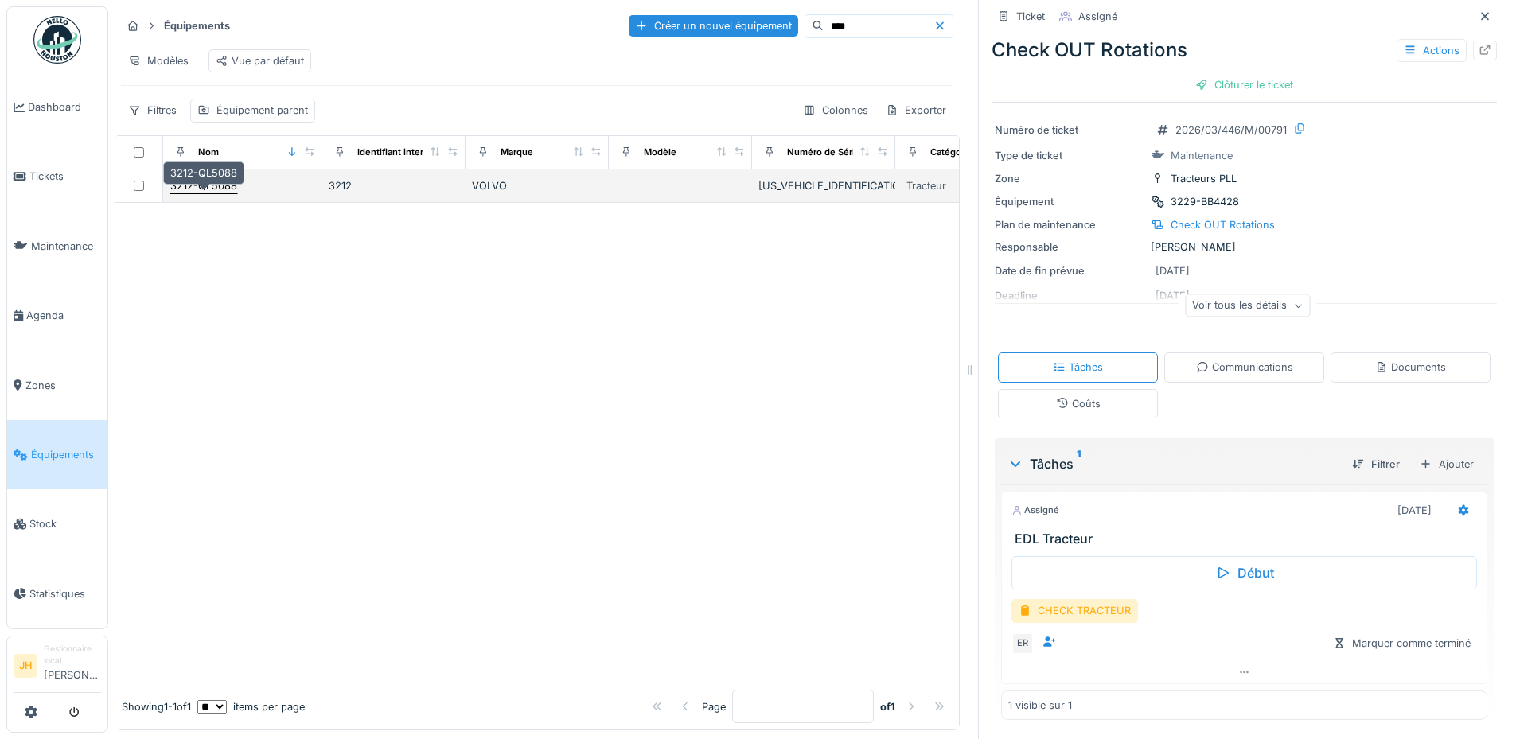
click at [213, 190] on div "3212-QL5088" at bounding box center [203, 185] width 67 height 15
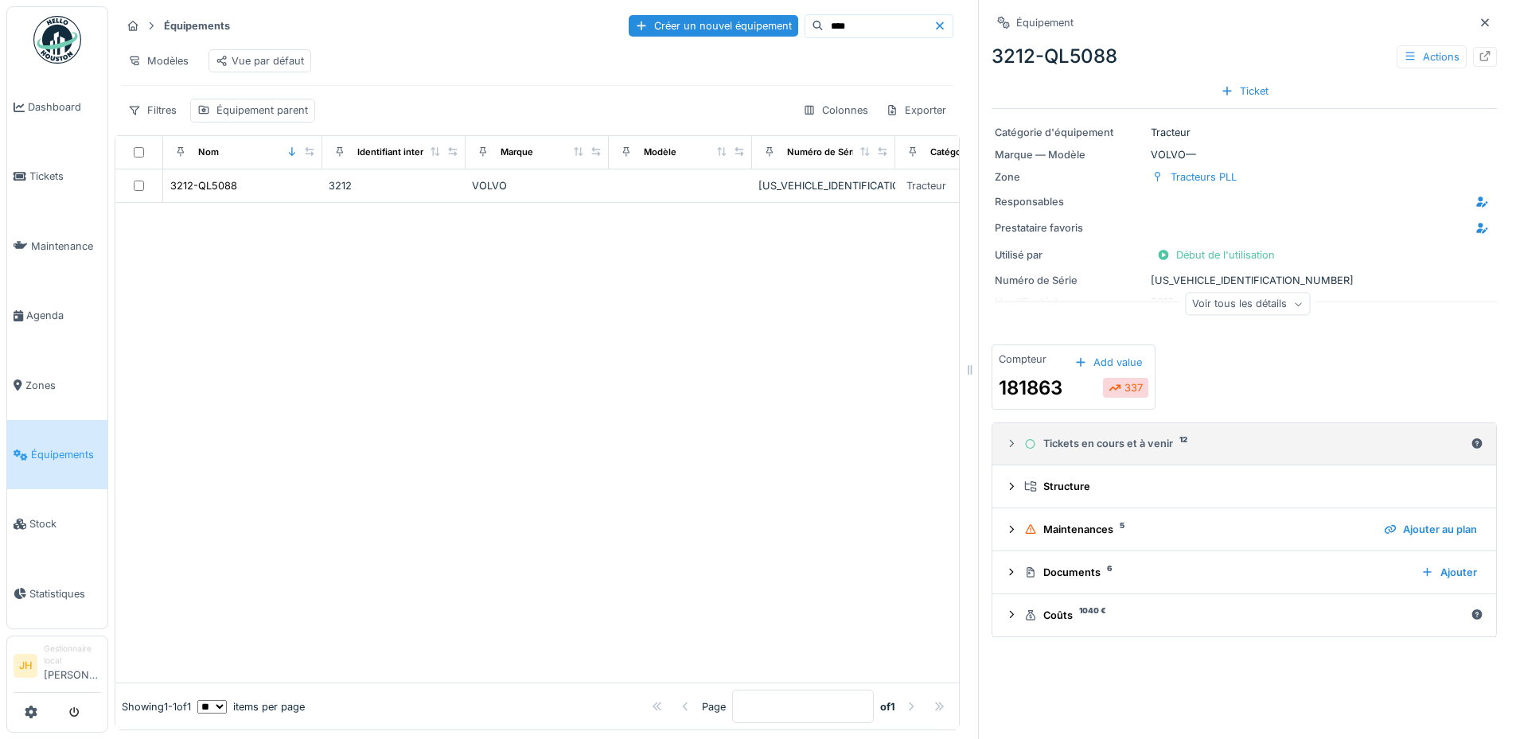
click at [1088, 436] on div "Tickets en cours et à venir 12" at bounding box center [1244, 443] width 440 height 15
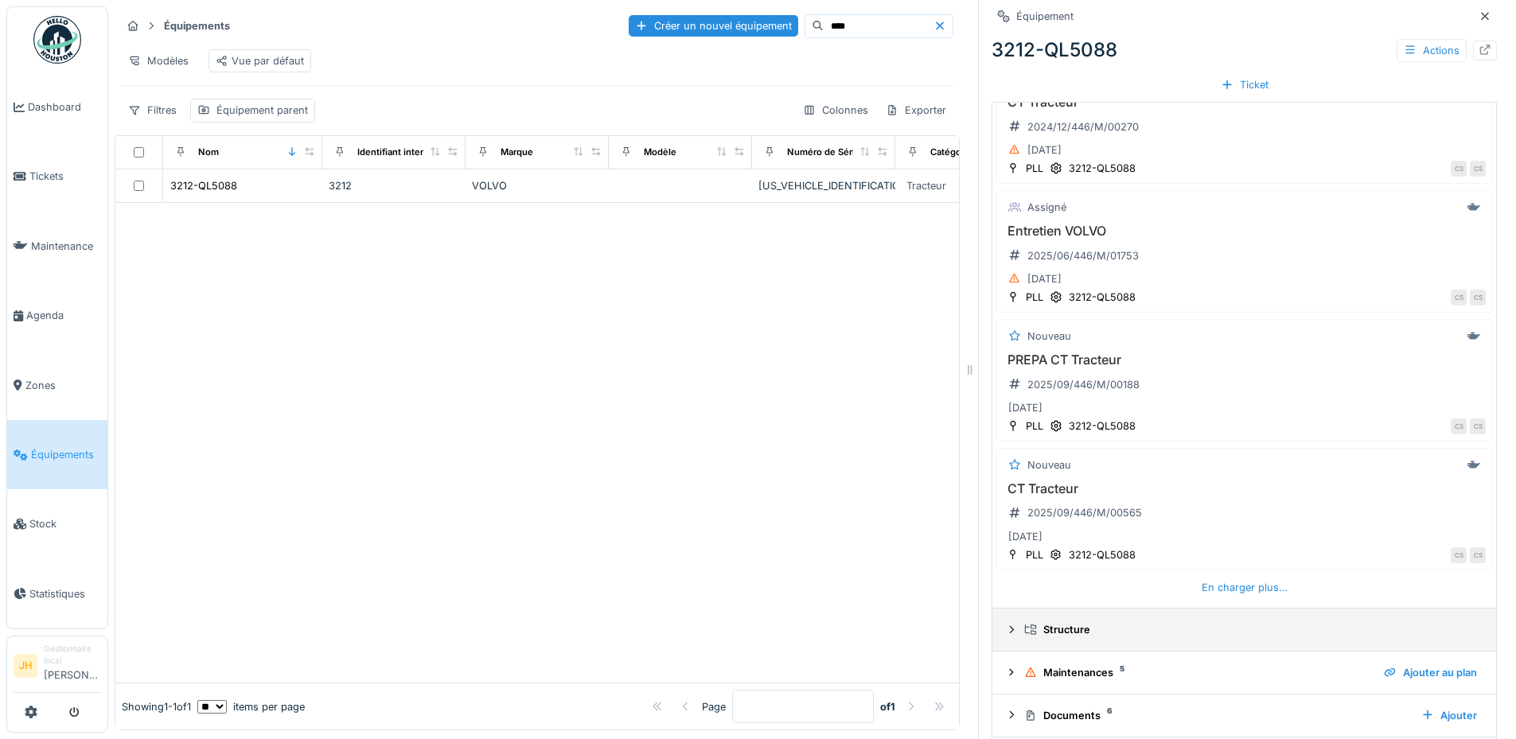
scroll to position [557, 0]
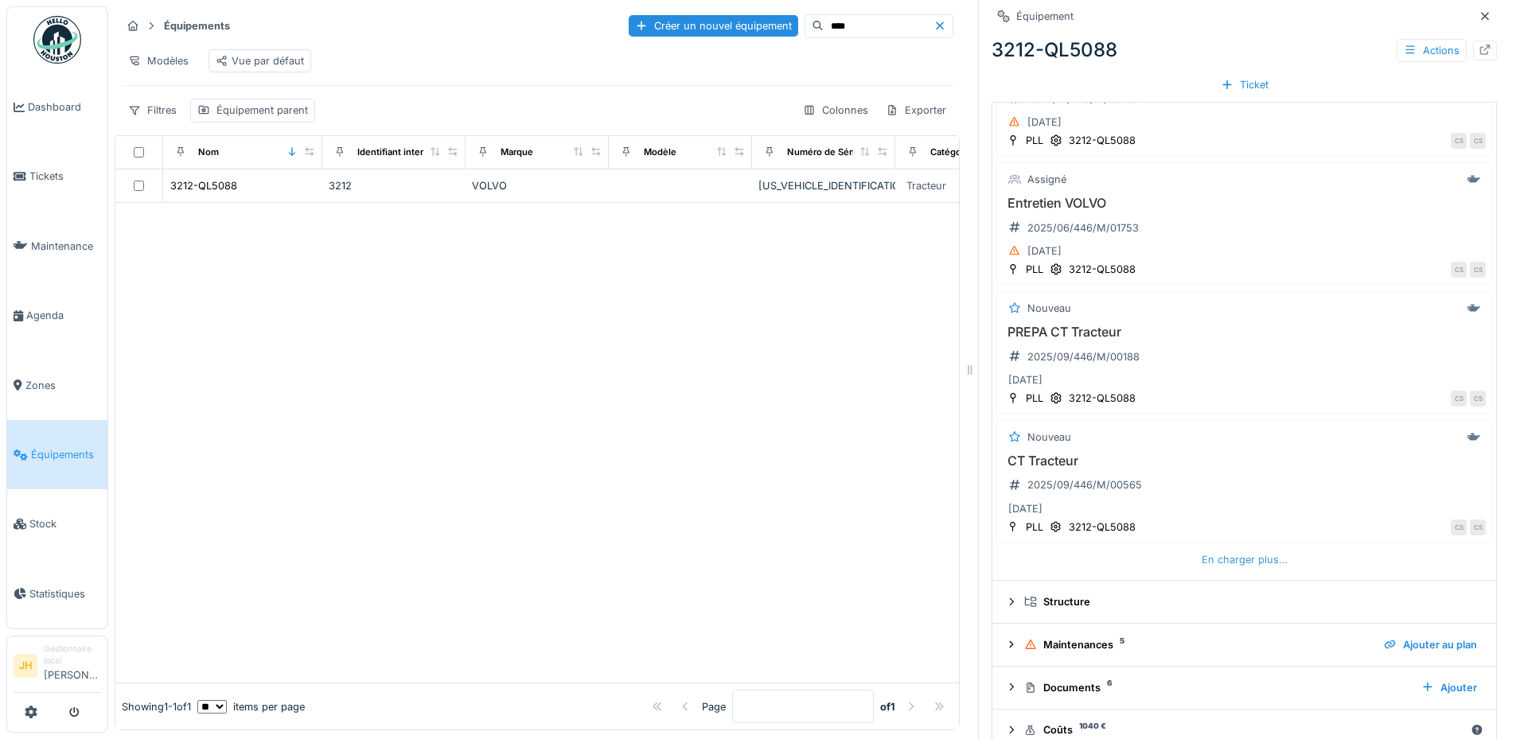
click at [1197, 555] on div "En charger plus…" at bounding box center [1244, 559] width 99 height 21
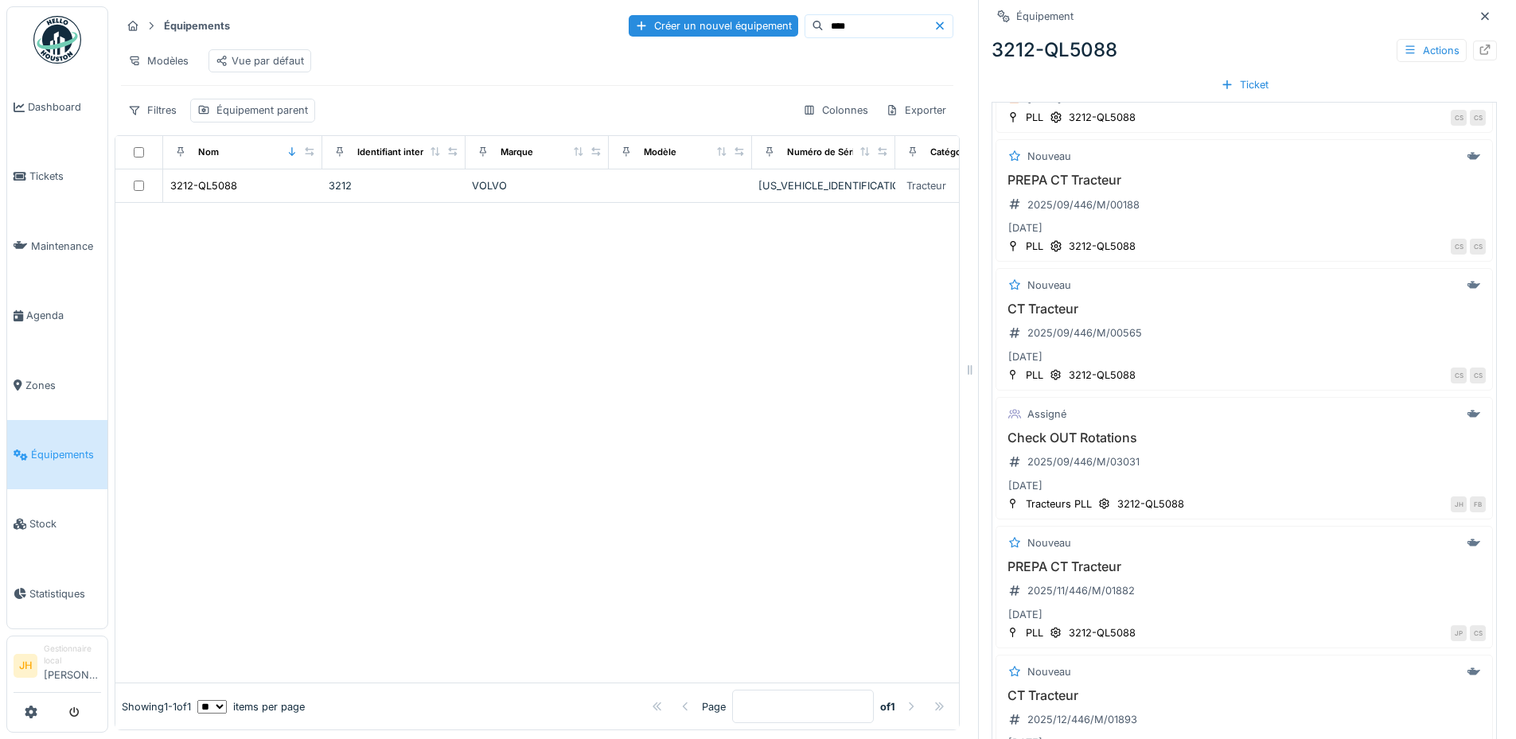
scroll to position [875, 0]
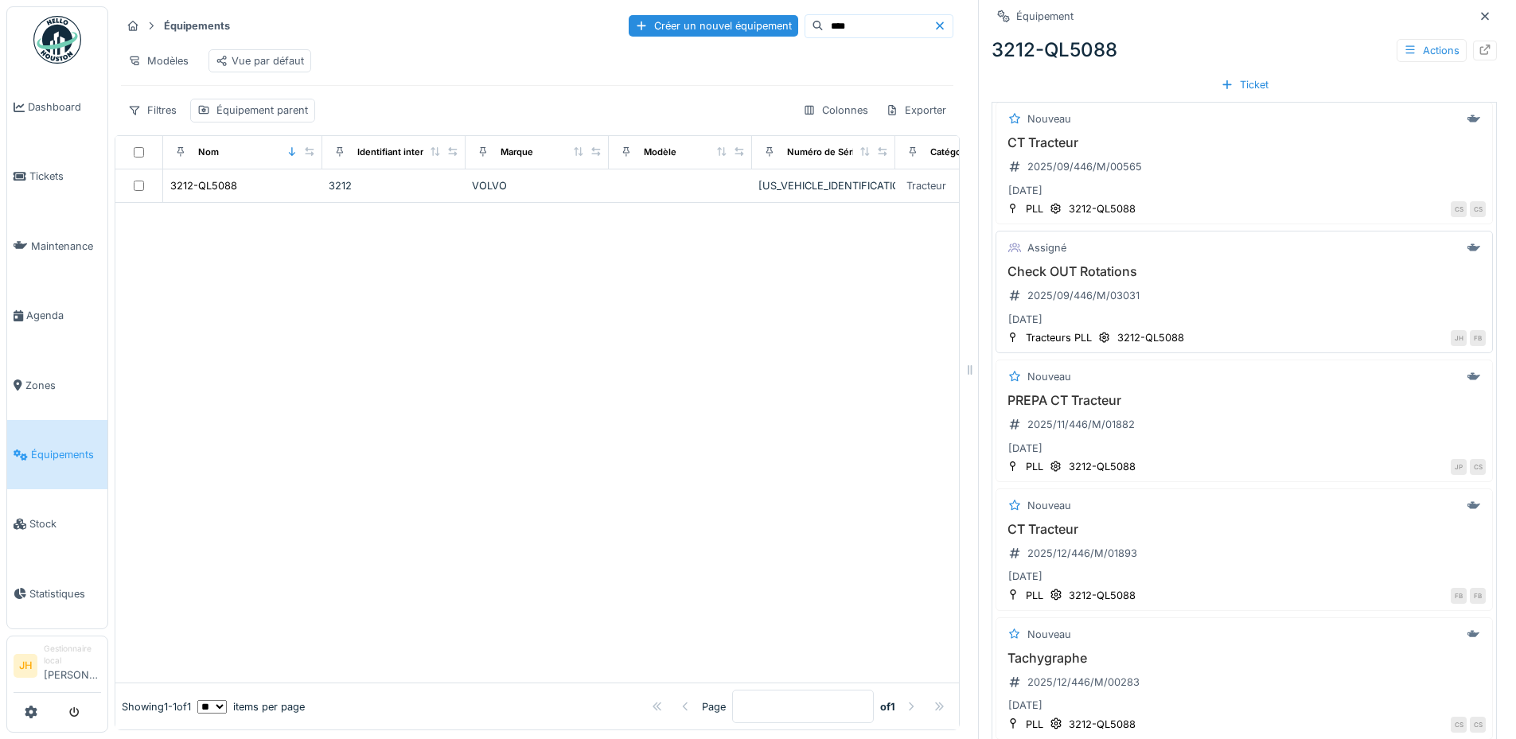
click at [1081, 264] on h3 "Check OUT Rotations" at bounding box center [1244, 271] width 483 height 15
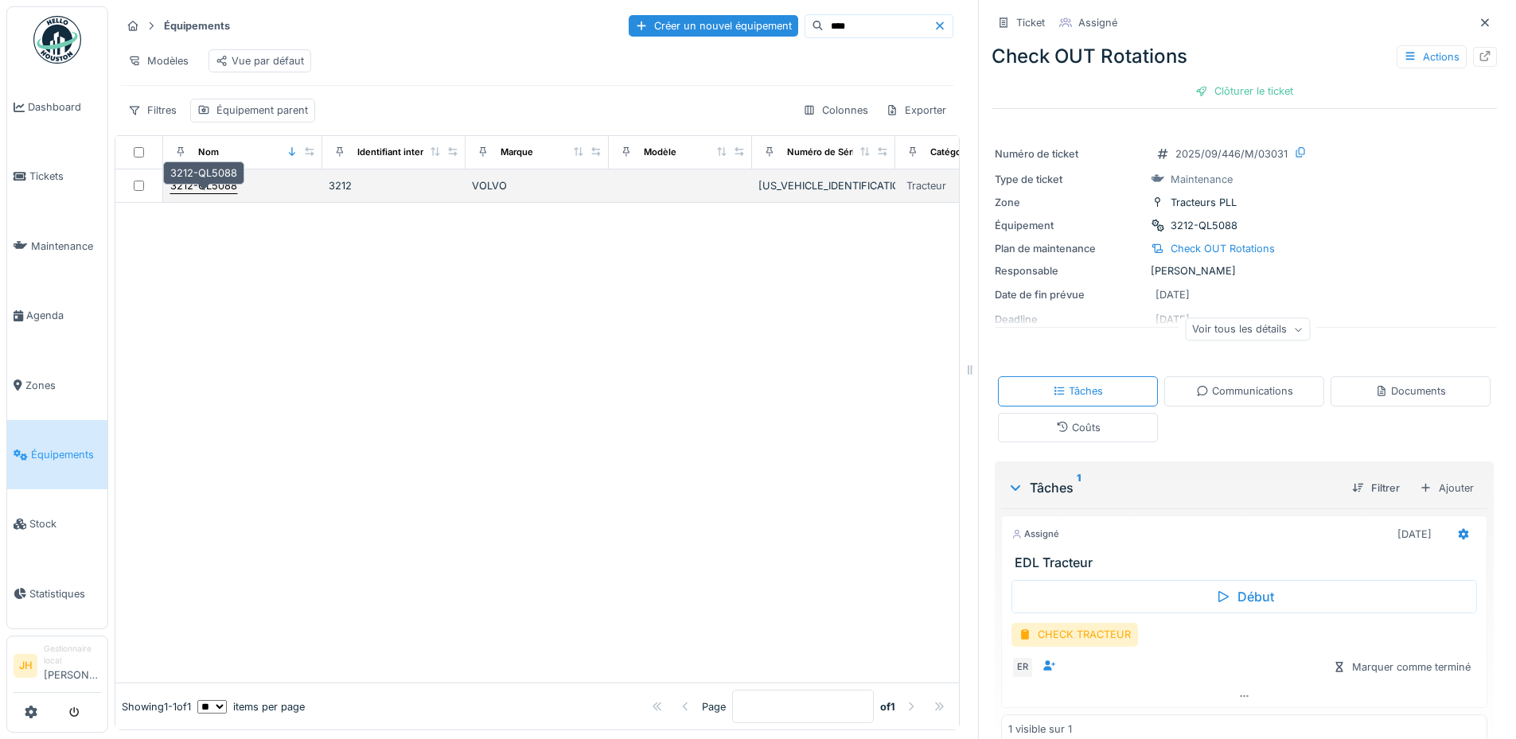
click at [205, 192] on div "3212-QL5088" at bounding box center [203, 185] width 67 height 15
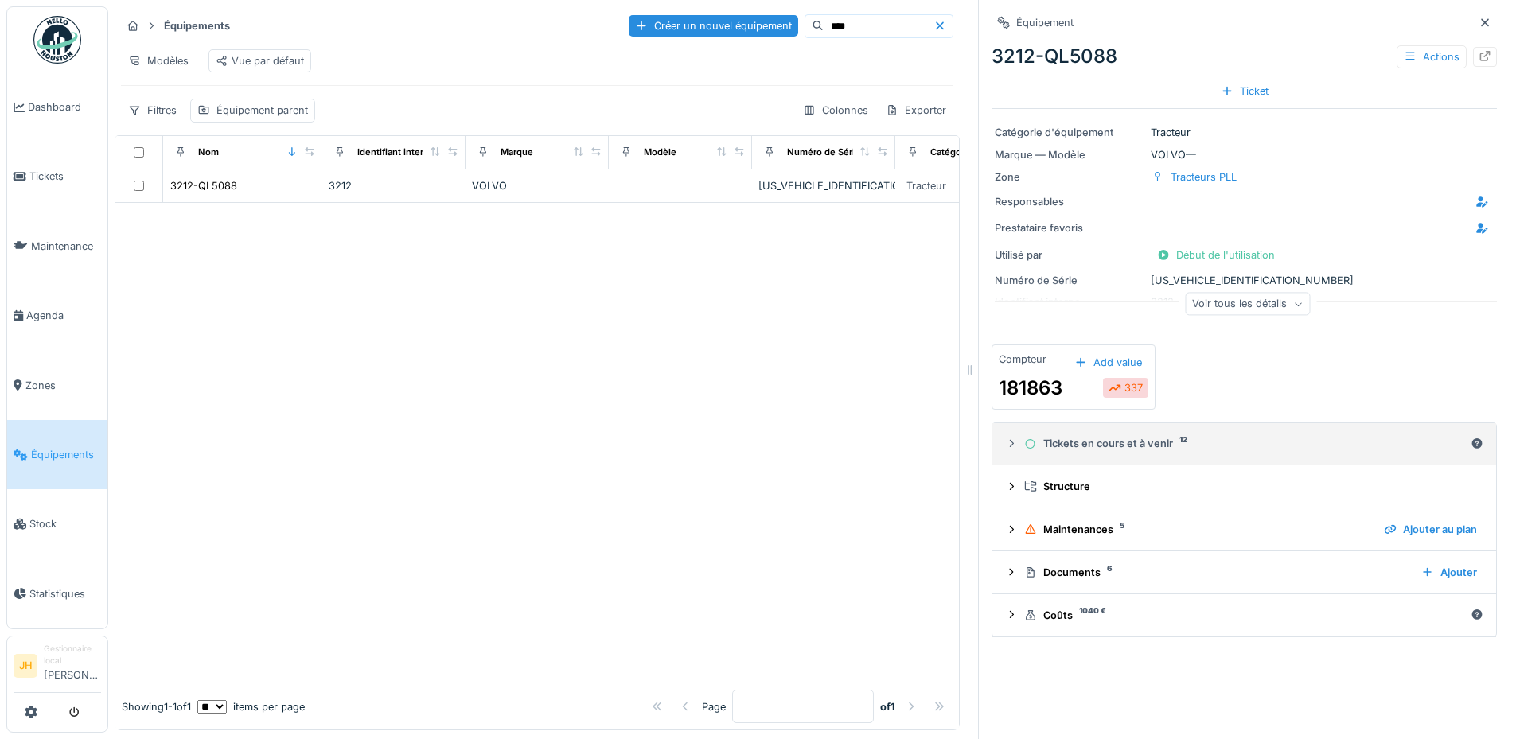
click at [1088, 436] on div "Tickets en cours et à venir 12" at bounding box center [1244, 443] width 440 height 15
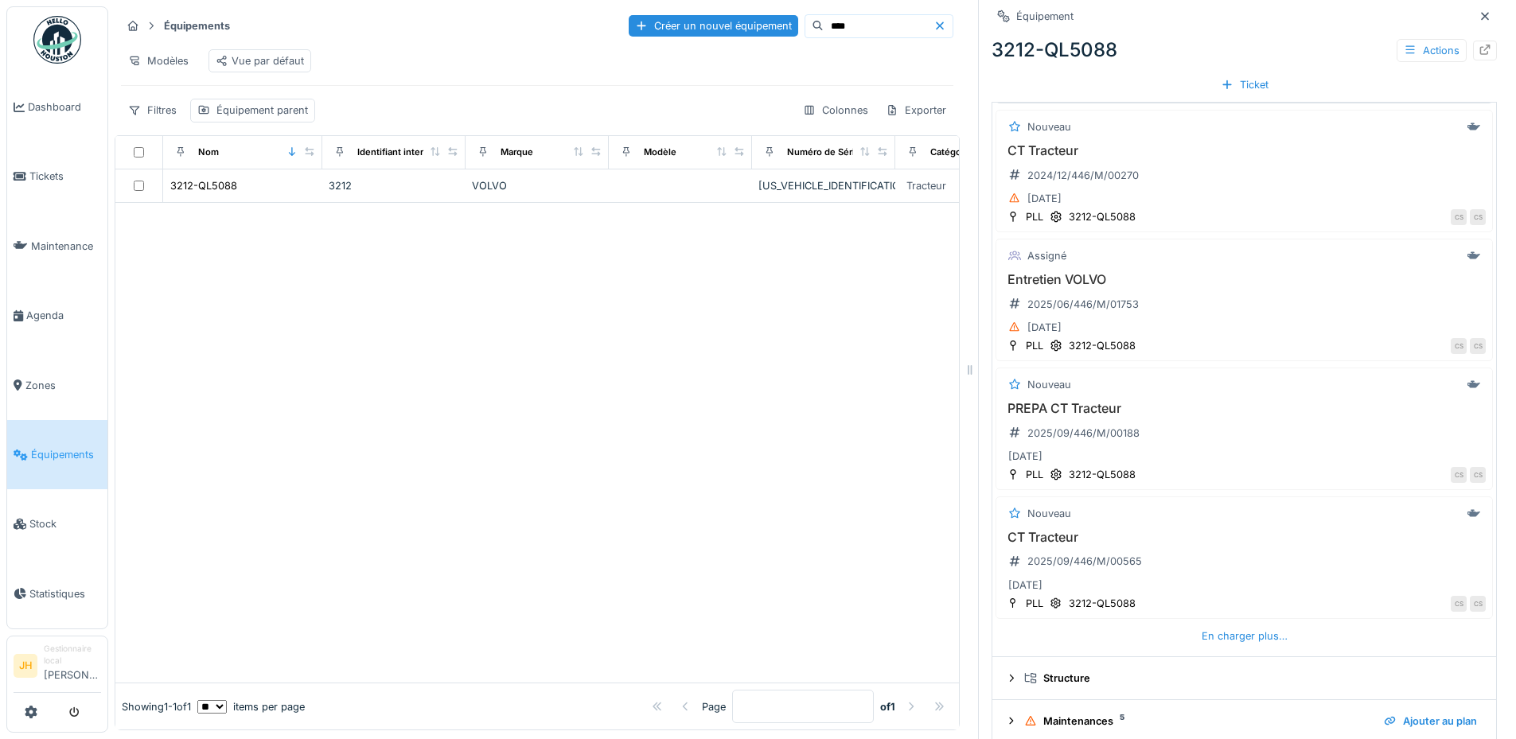
scroll to position [585, 0]
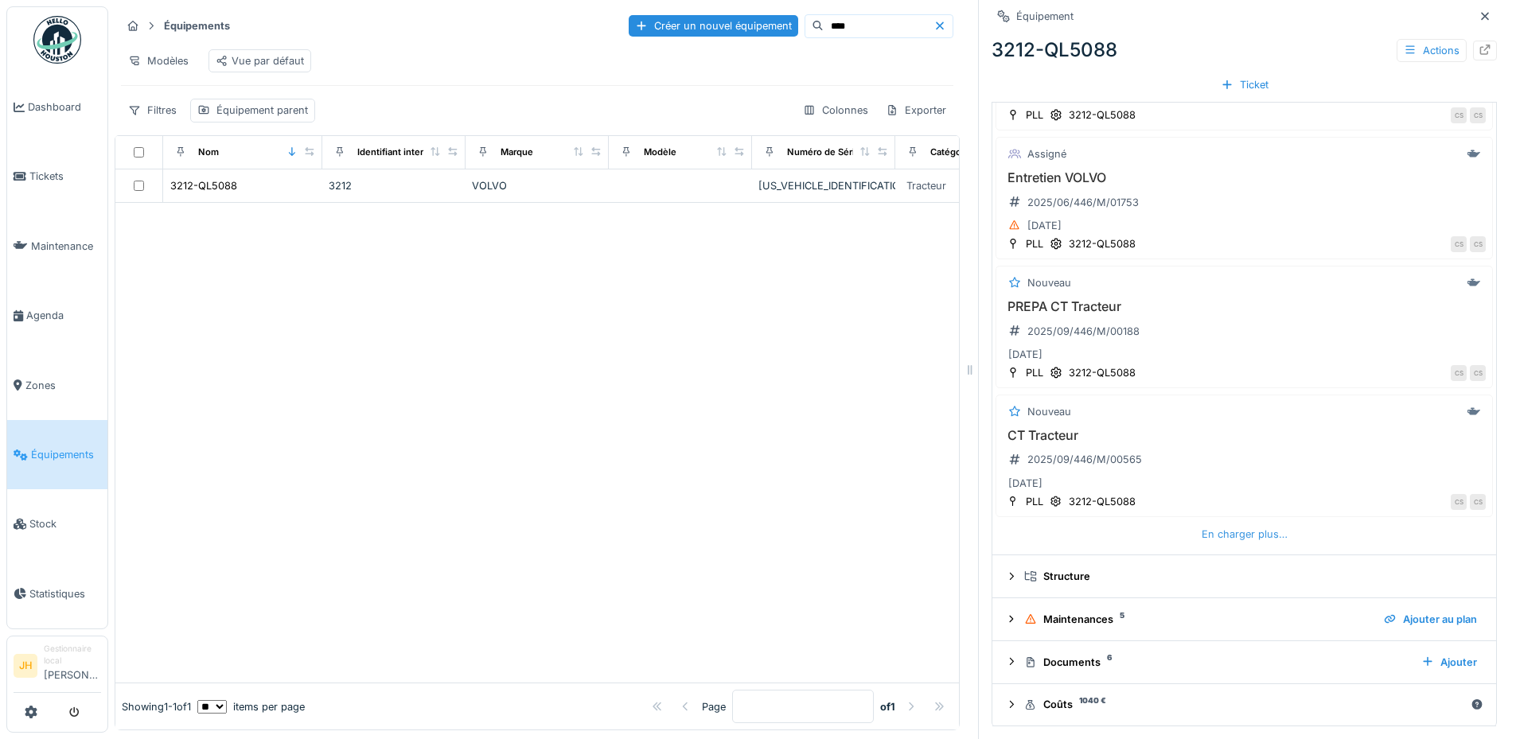
click at [1217, 525] on div "En charger plus…" at bounding box center [1244, 534] width 99 height 21
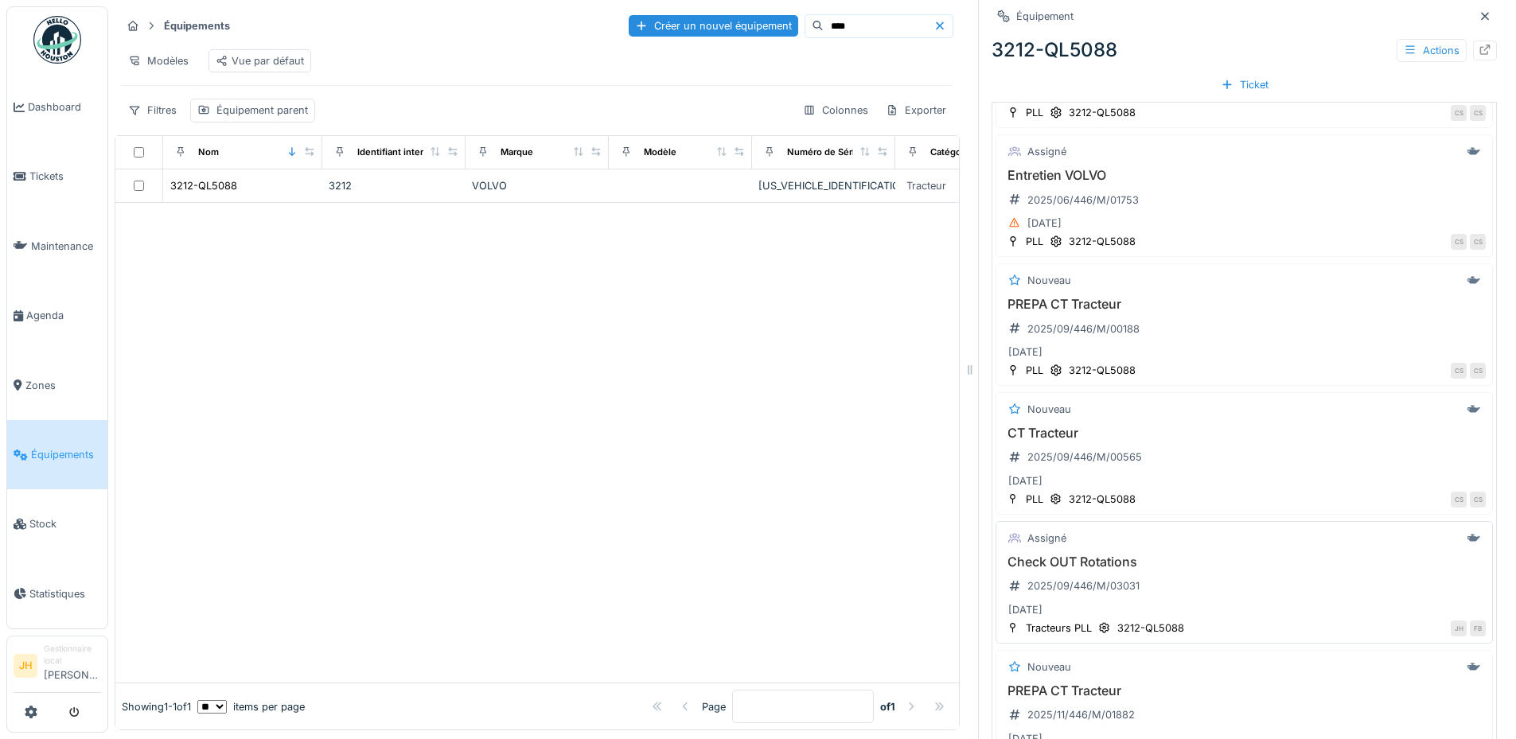
click at [1089, 556] on h3 "Check OUT Rotations" at bounding box center [1244, 562] width 483 height 15
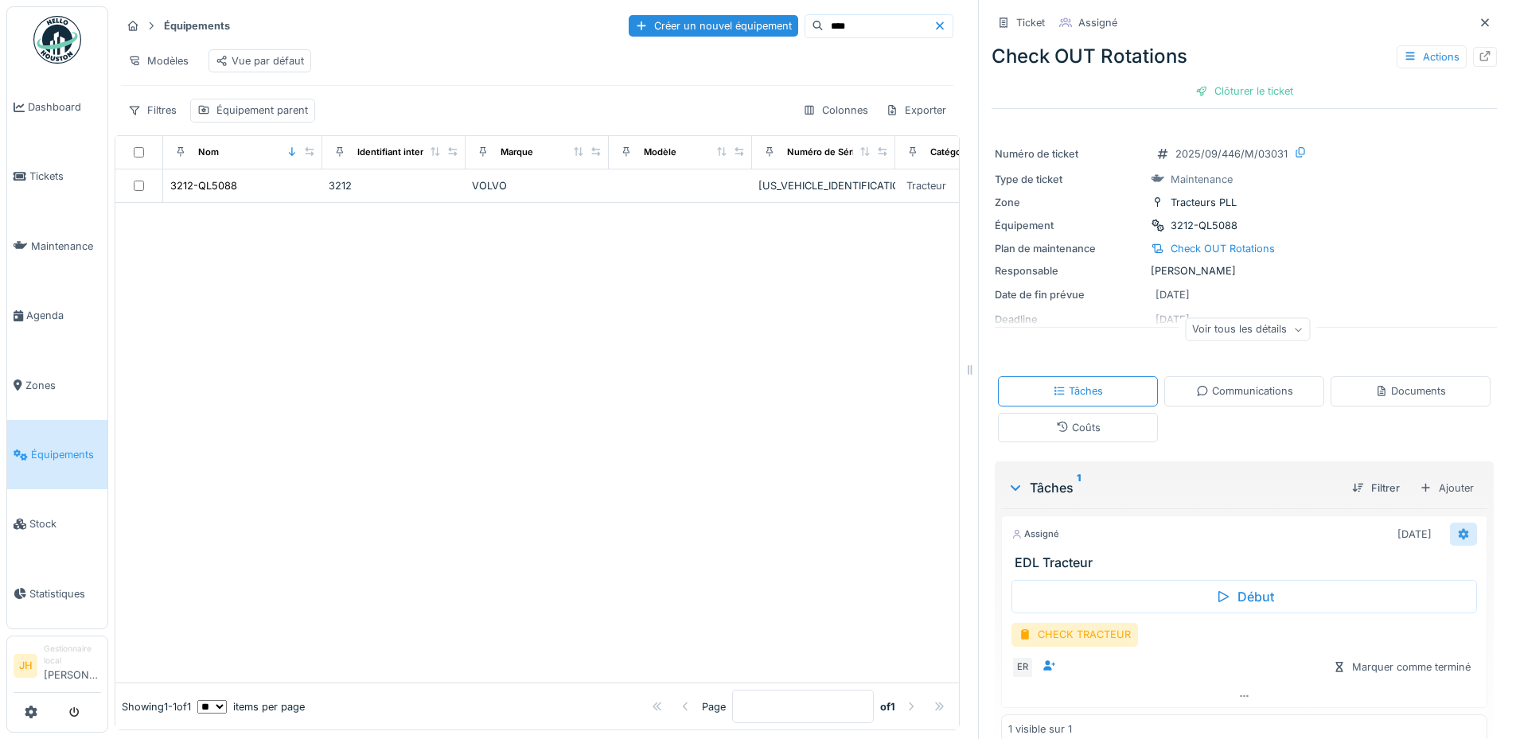
click at [1450, 527] on div at bounding box center [1463, 534] width 27 height 23
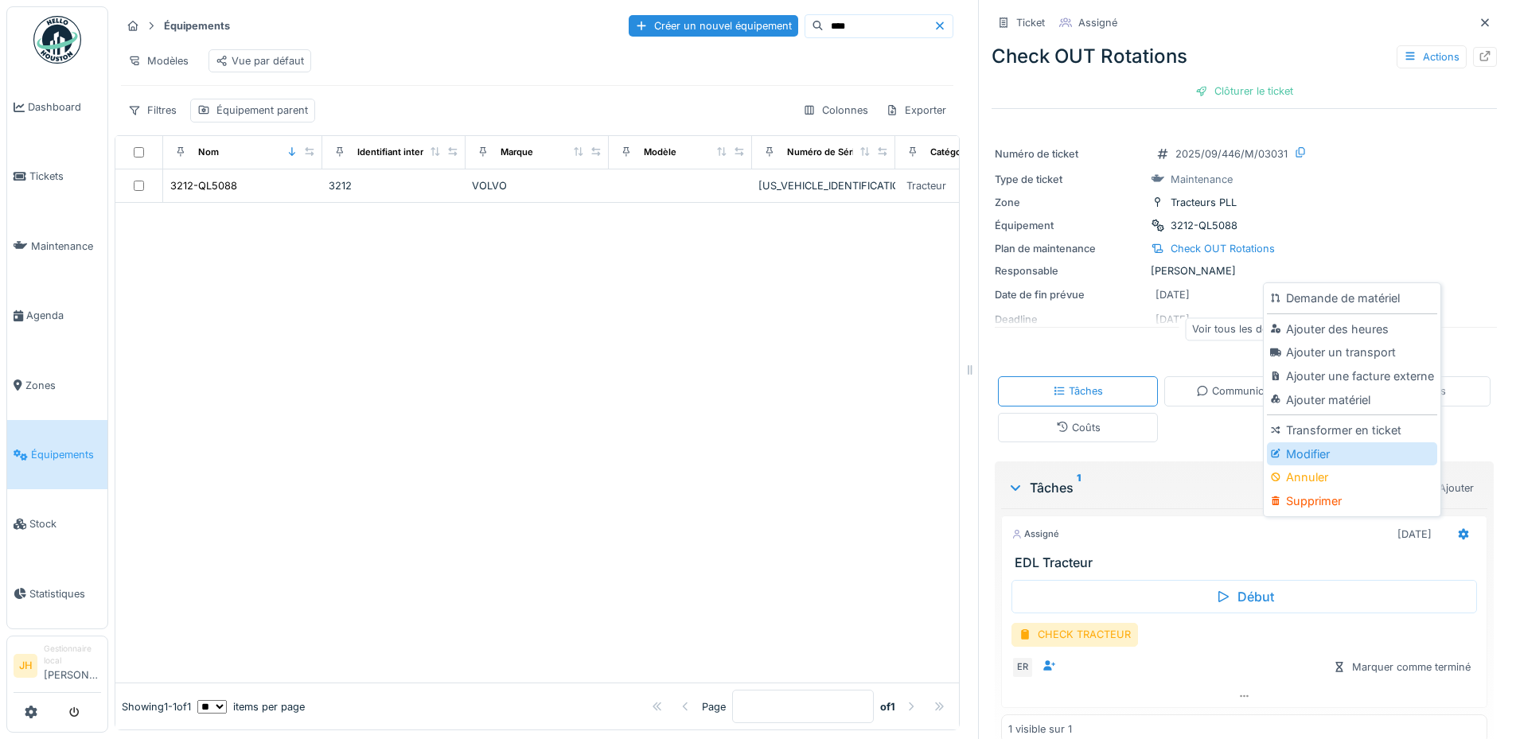
click at [1349, 442] on div "Modifier" at bounding box center [1351, 454] width 169 height 24
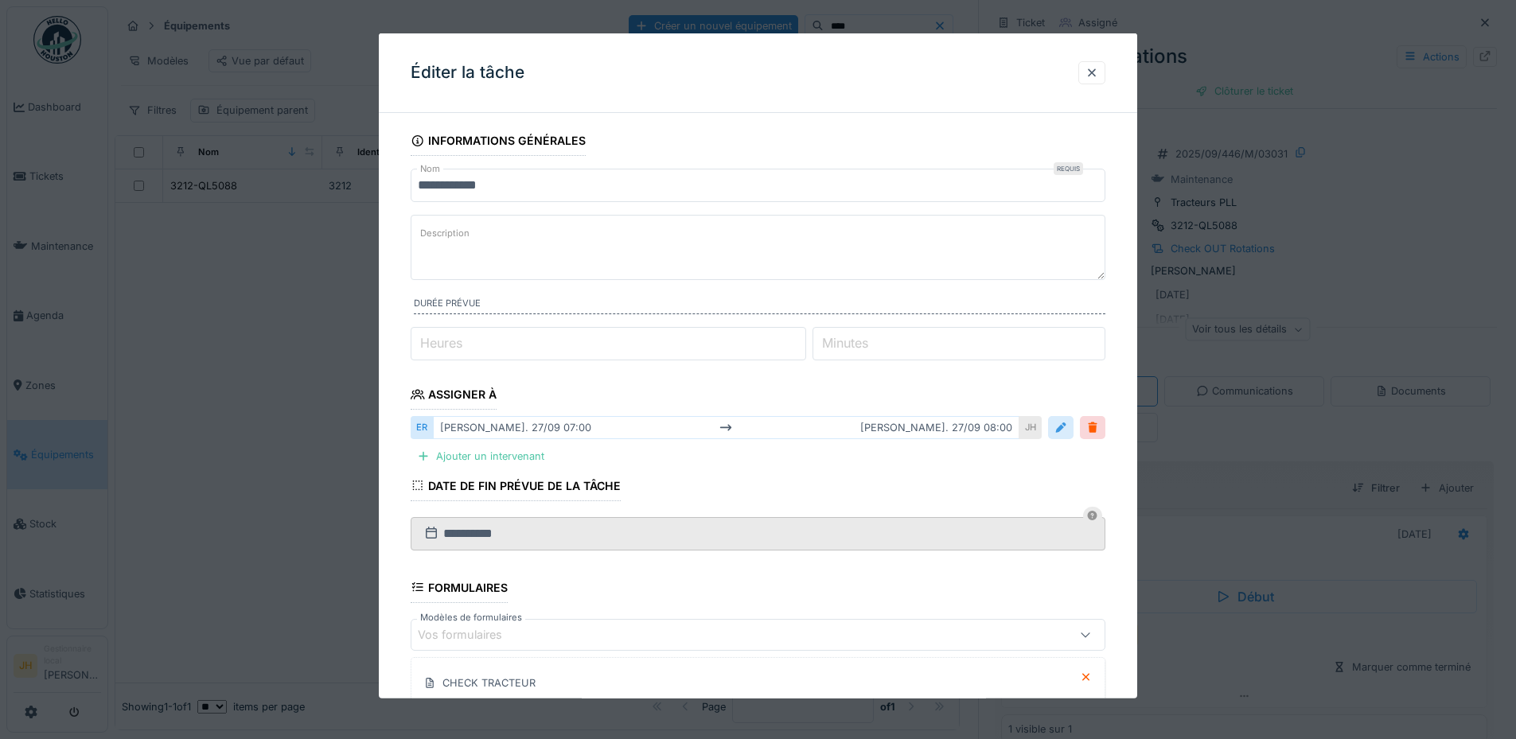
click at [1067, 434] on div at bounding box center [1060, 427] width 13 height 15
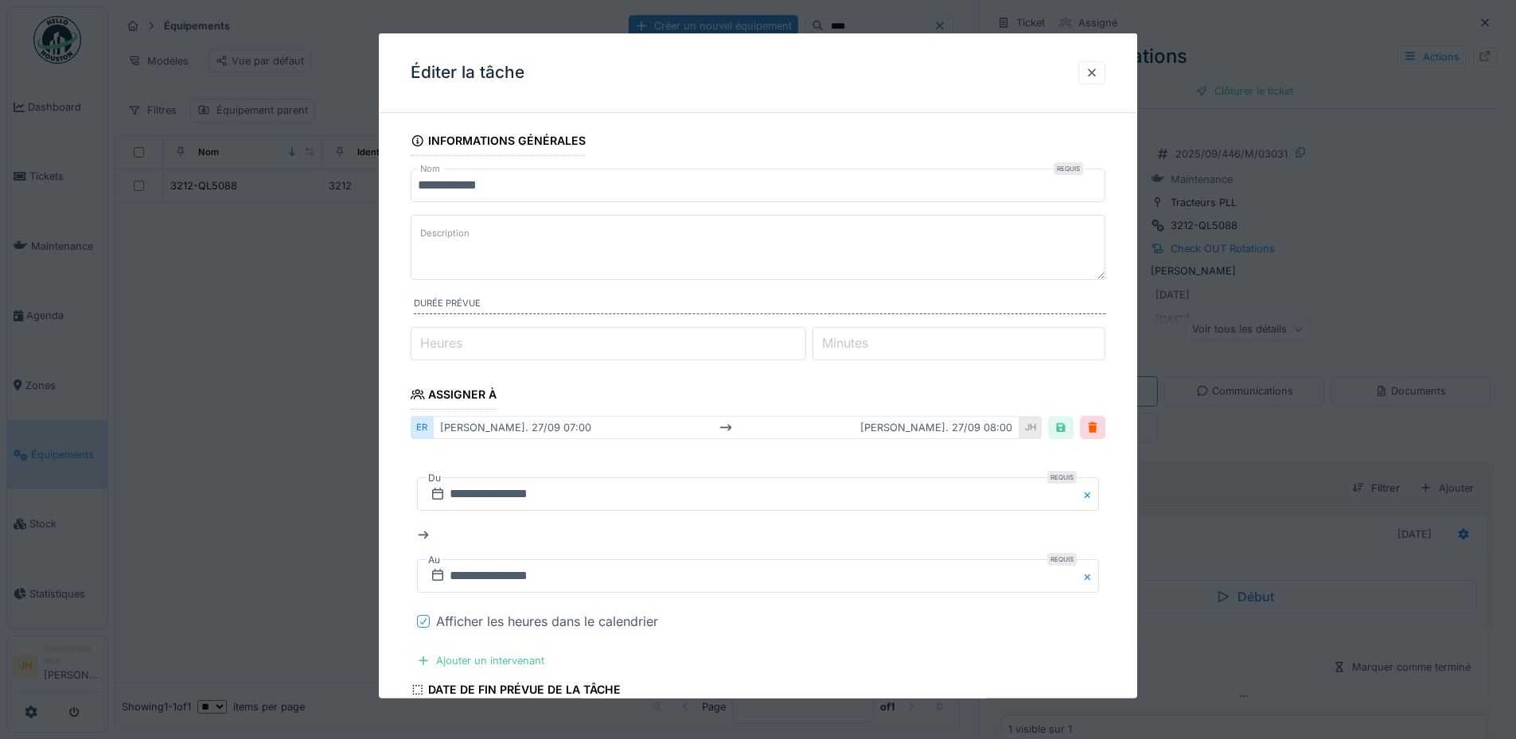
click at [418, 622] on div at bounding box center [423, 621] width 13 height 13
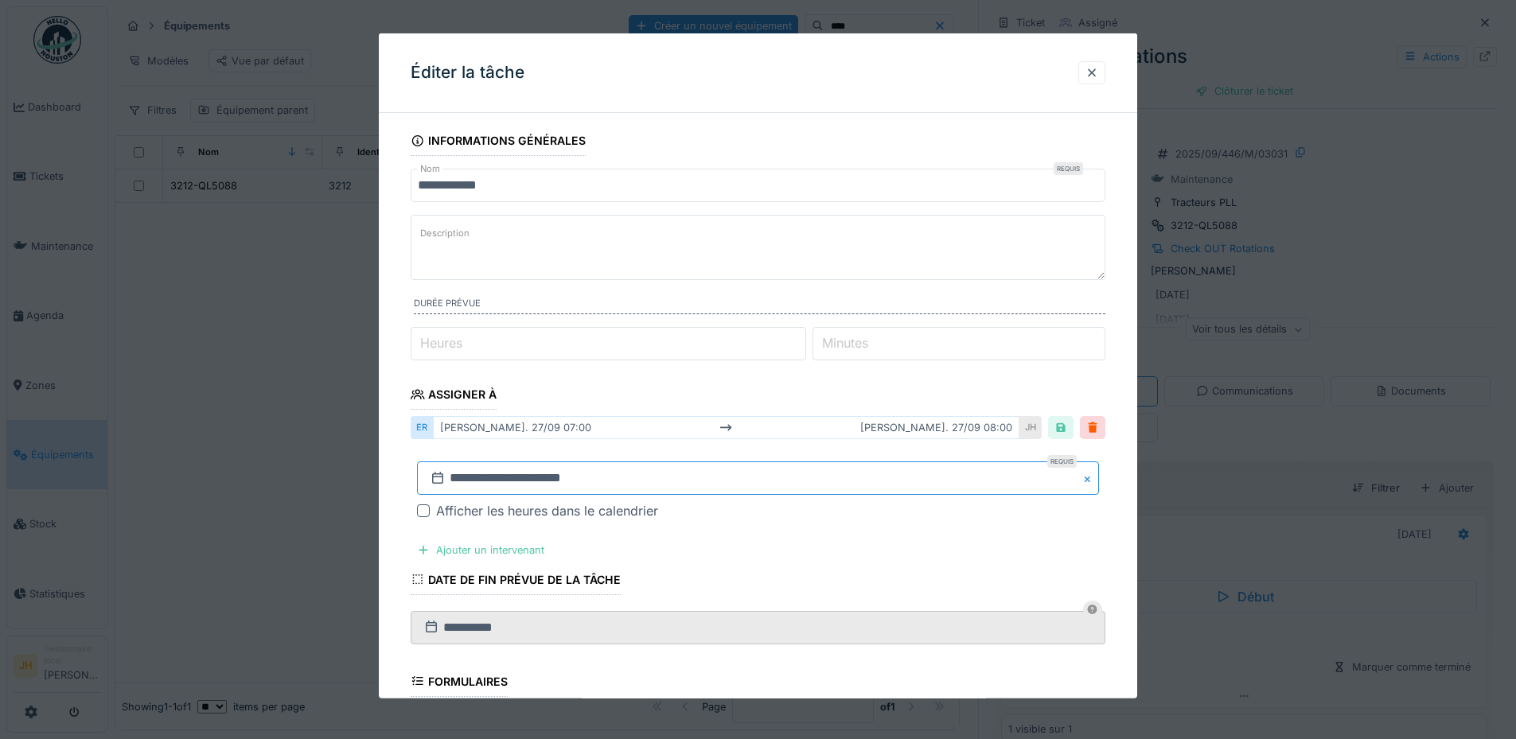
click at [606, 481] on input "**********" at bounding box center [758, 477] width 682 height 33
click at [680, 271] on button "Previous Month" at bounding box center [679, 267] width 25 height 25
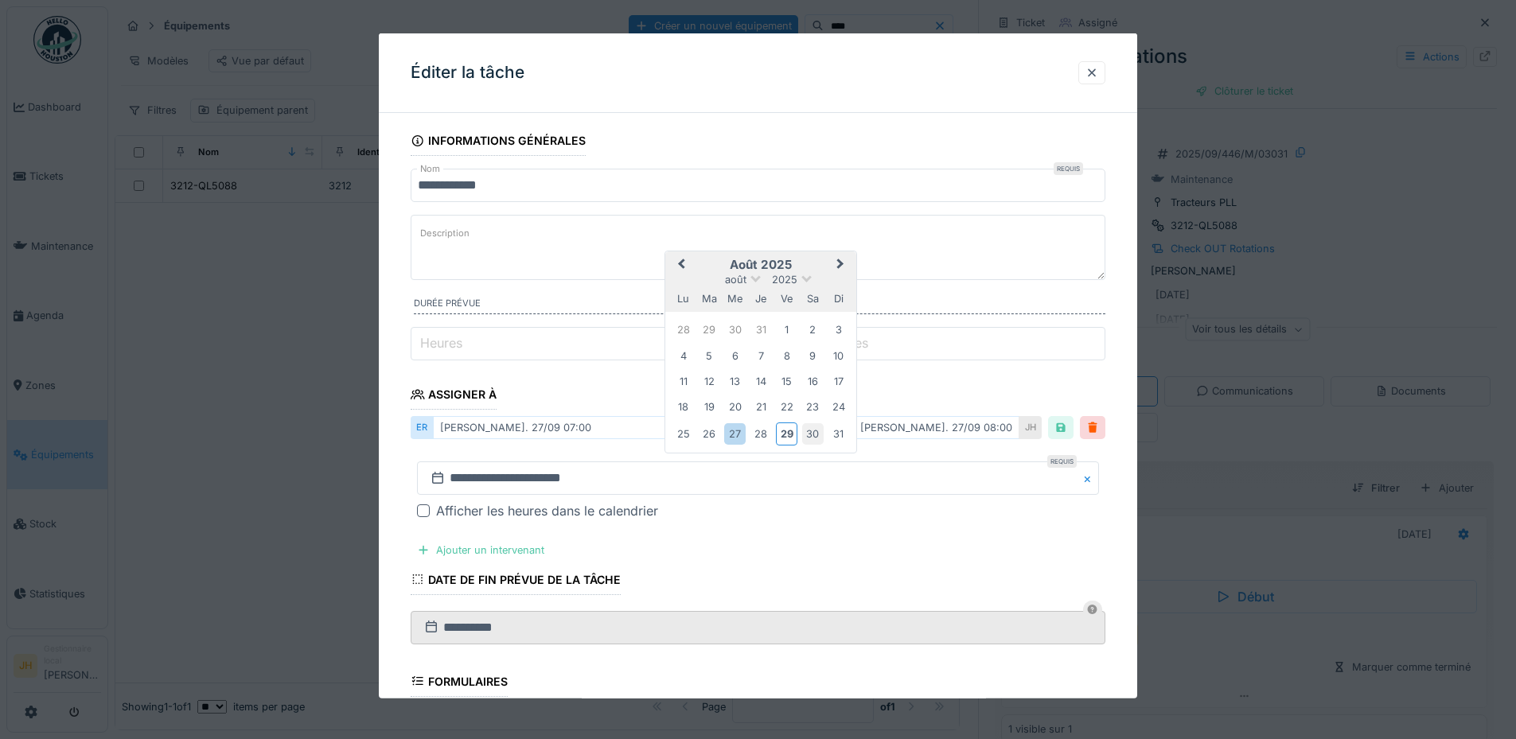
click at [811, 430] on div "30" at bounding box center [812, 433] width 21 height 21
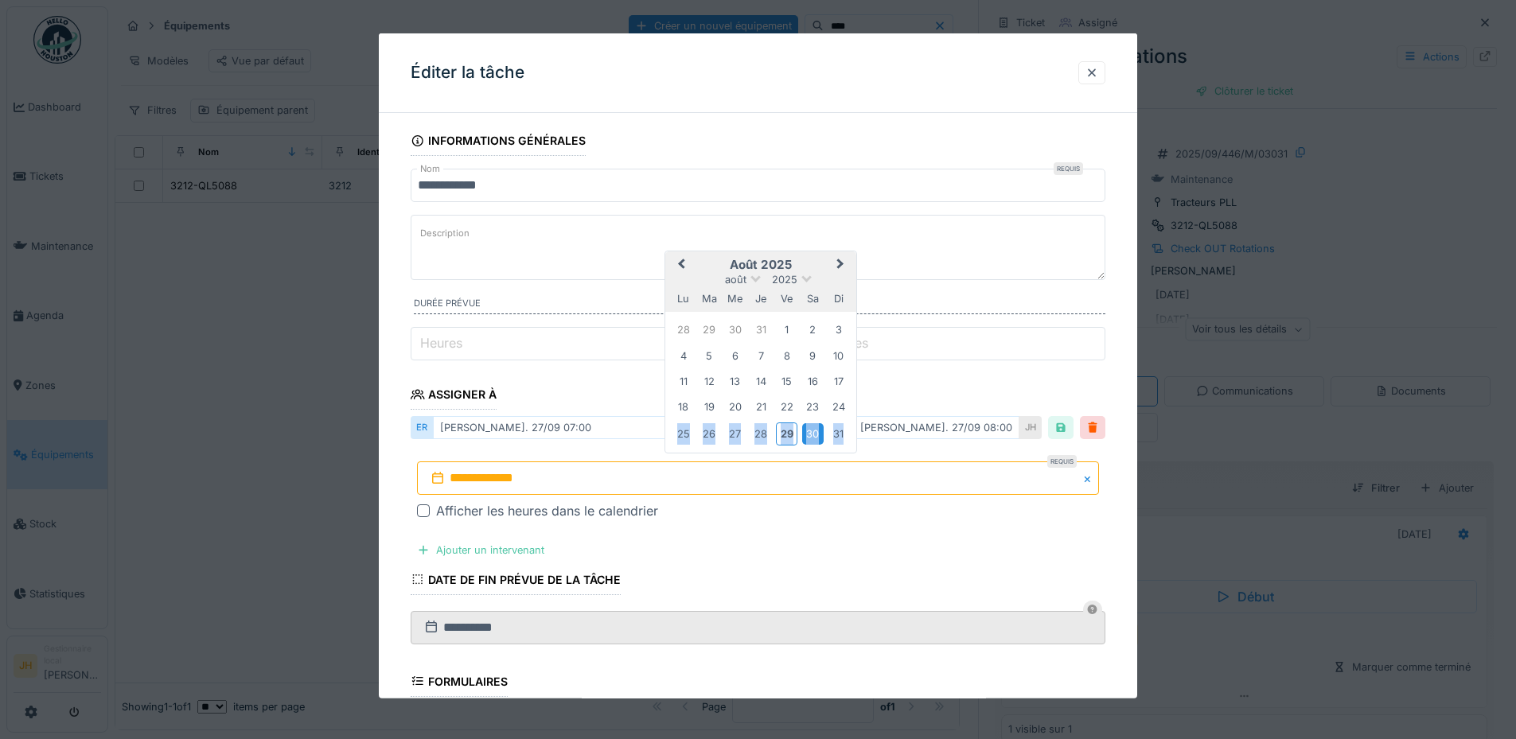
click at [811, 430] on div "30" at bounding box center [812, 433] width 21 height 21
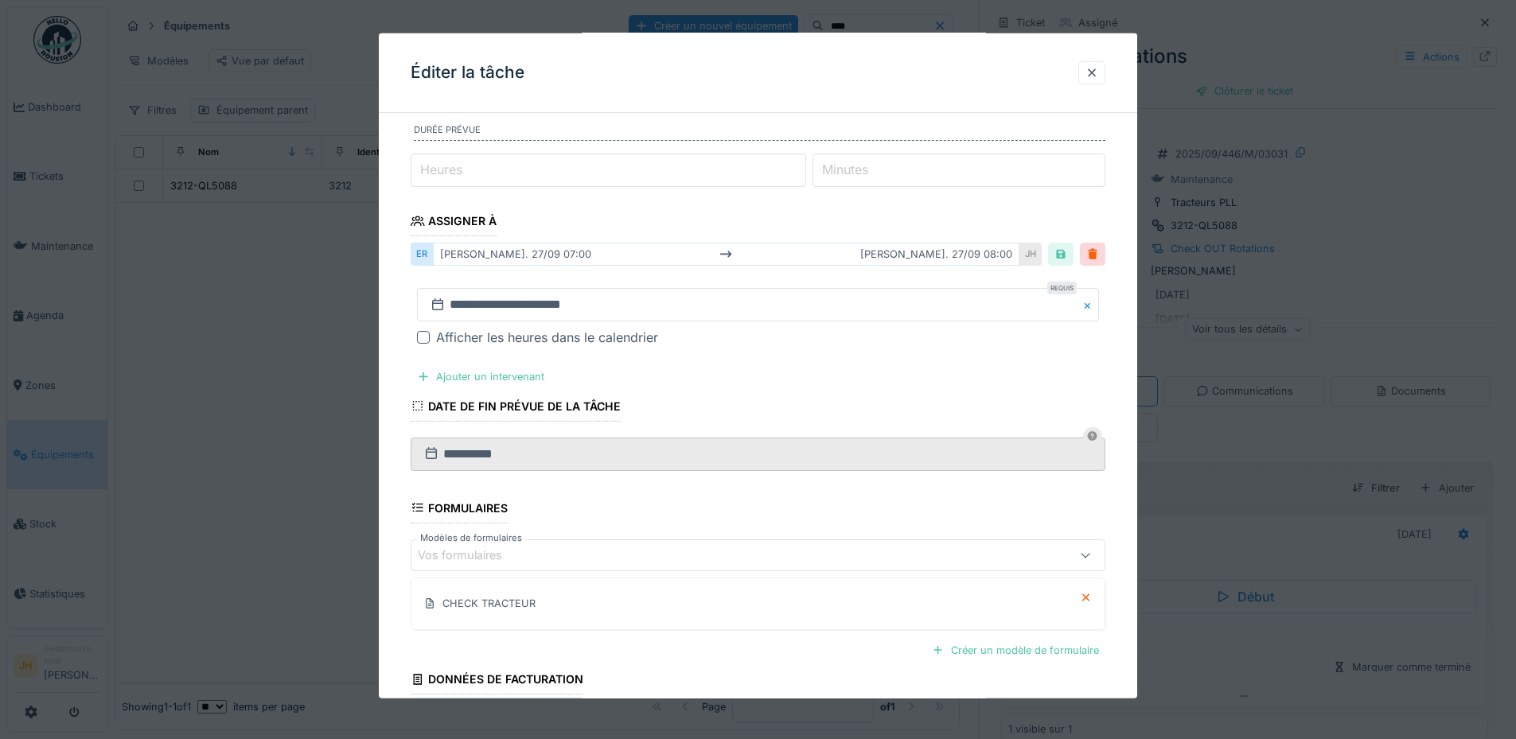
scroll to position [308, 0]
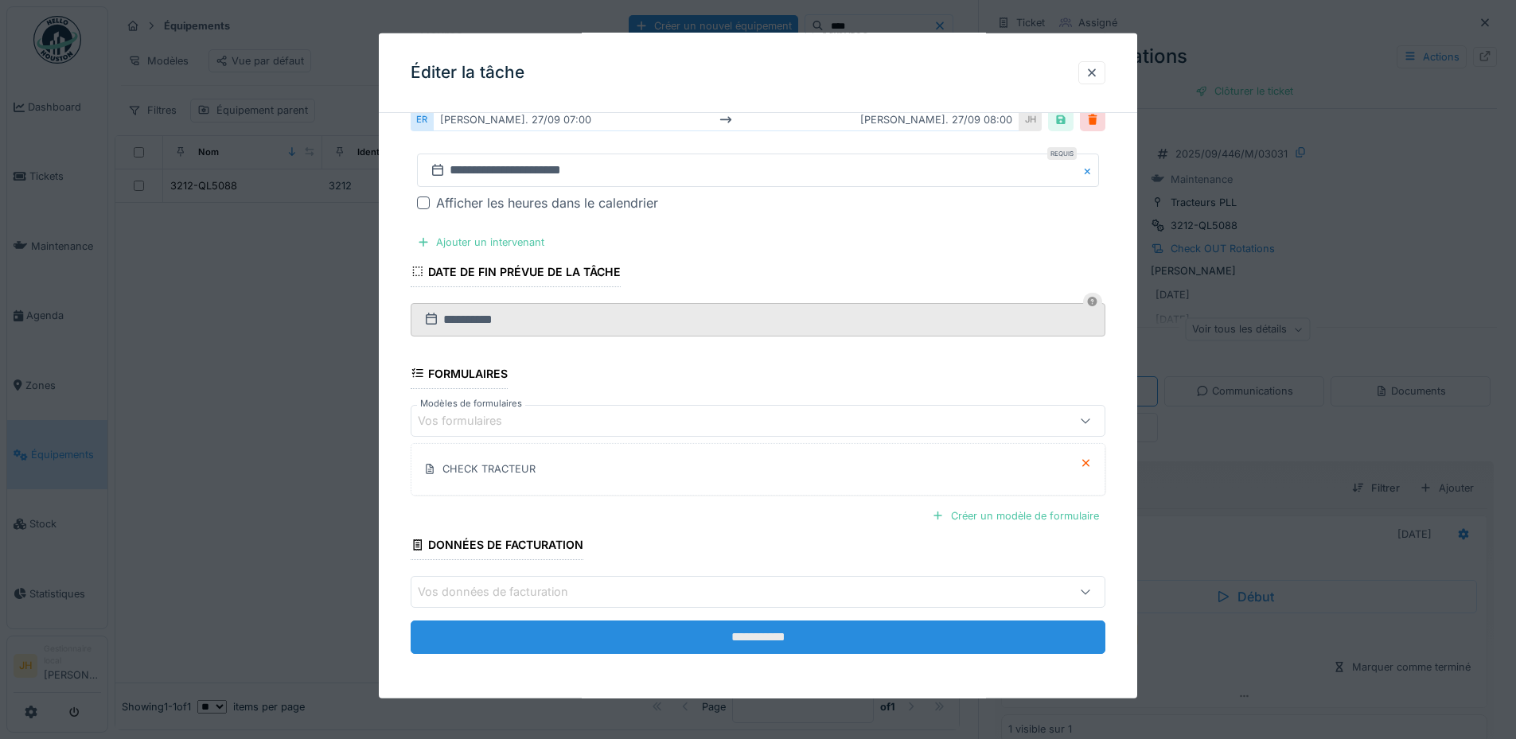
click at [849, 634] on input "**********" at bounding box center [758, 637] width 695 height 33
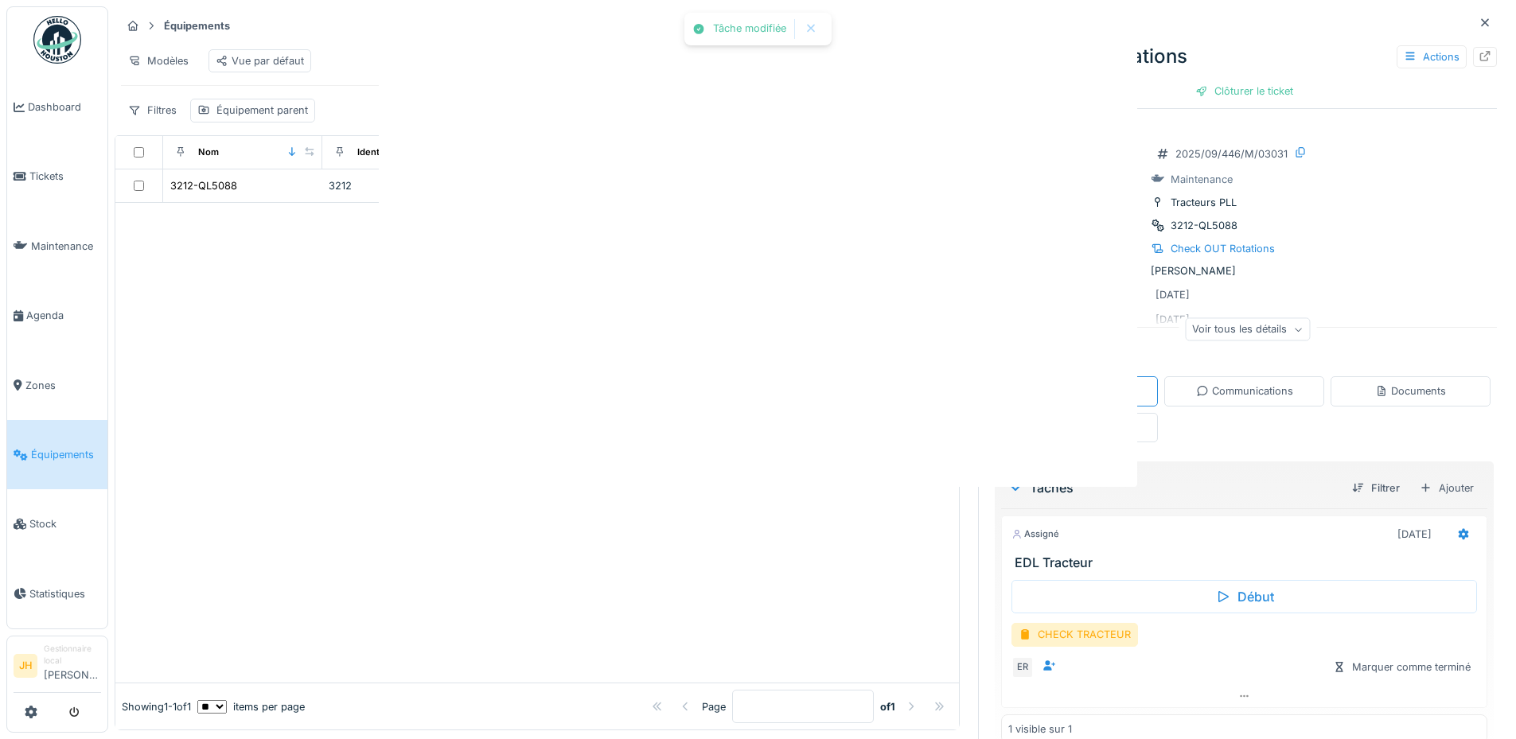
scroll to position [0, 0]
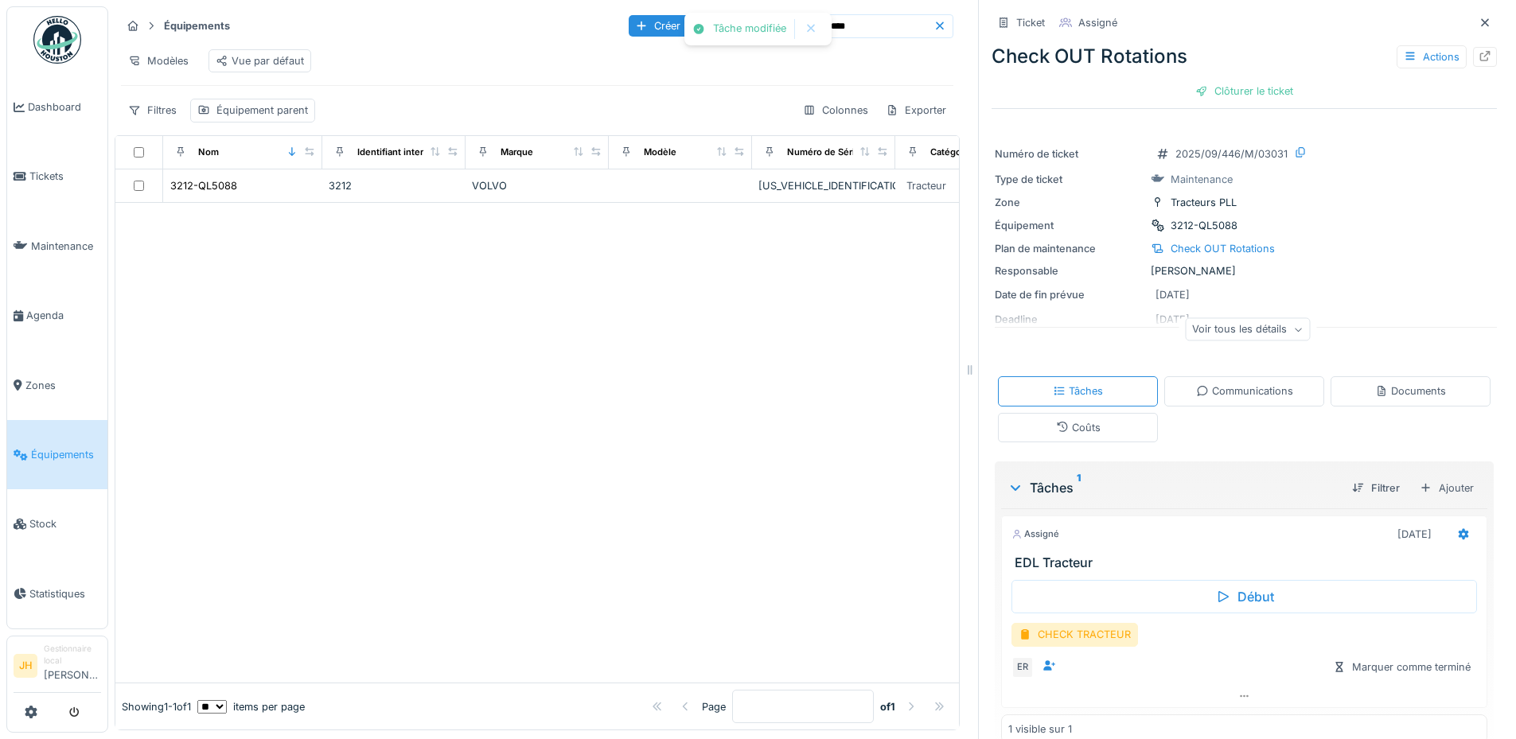
click at [690, 353] on div at bounding box center [536, 443] width 843 height 480
click at [862, 16] on input "****" at bounding box center [879, 26] width 110 height 22
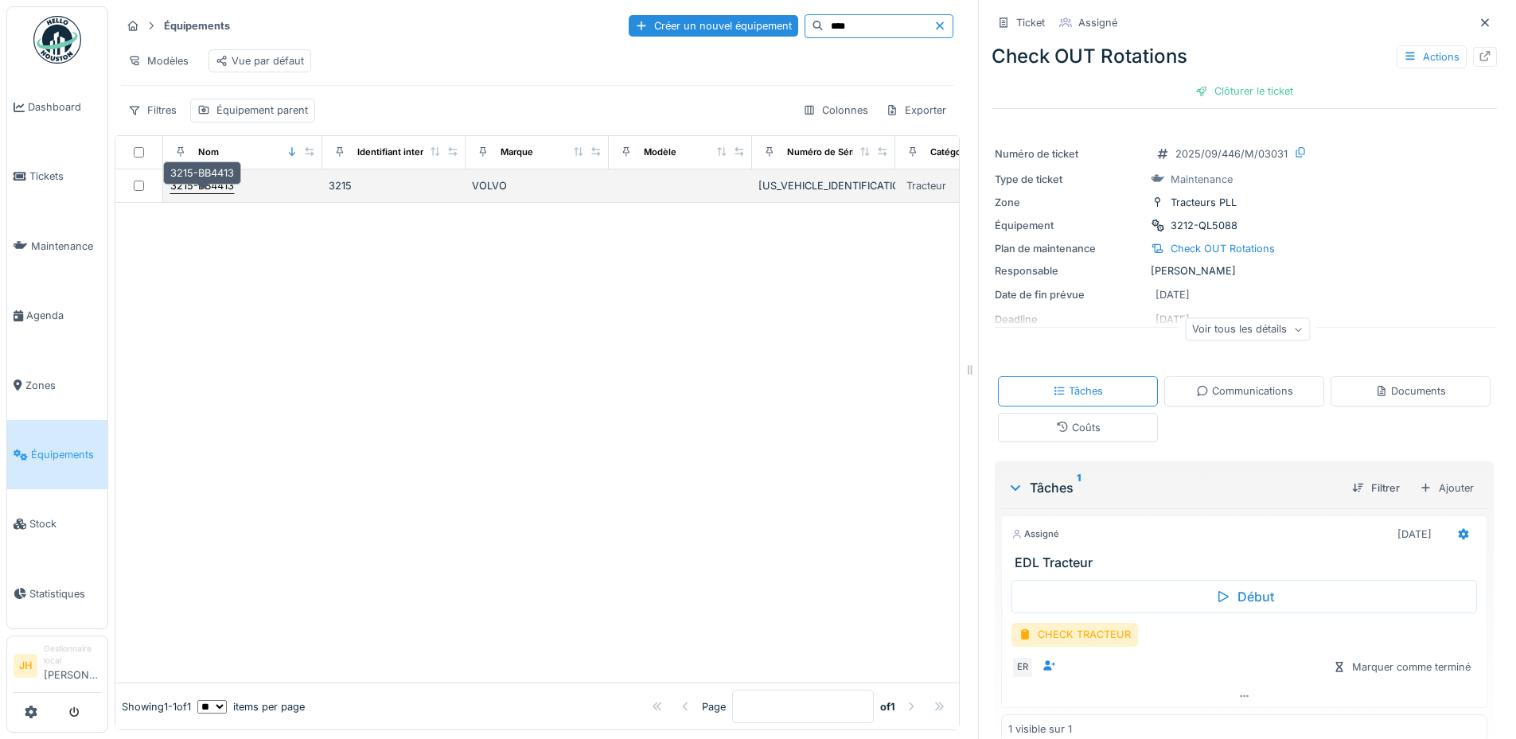
type input "****"
click at [204, 184] on div "3215-BB4413" at bounding box center [202, 185] width 64 height 15
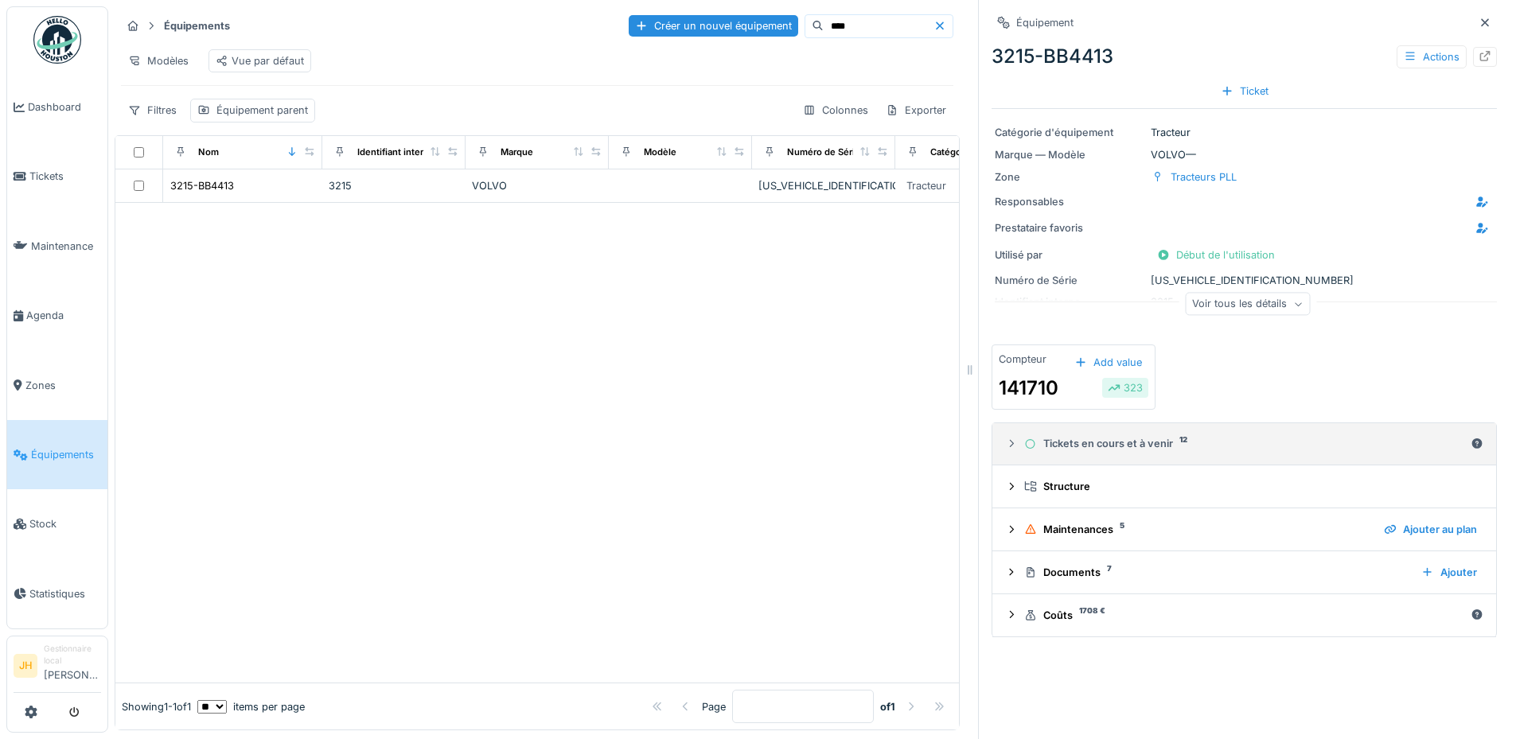
click at [1090, 436] on div "Tickets en cours et à venir 12" at bounding box center [1244, 443] width 440 height 15
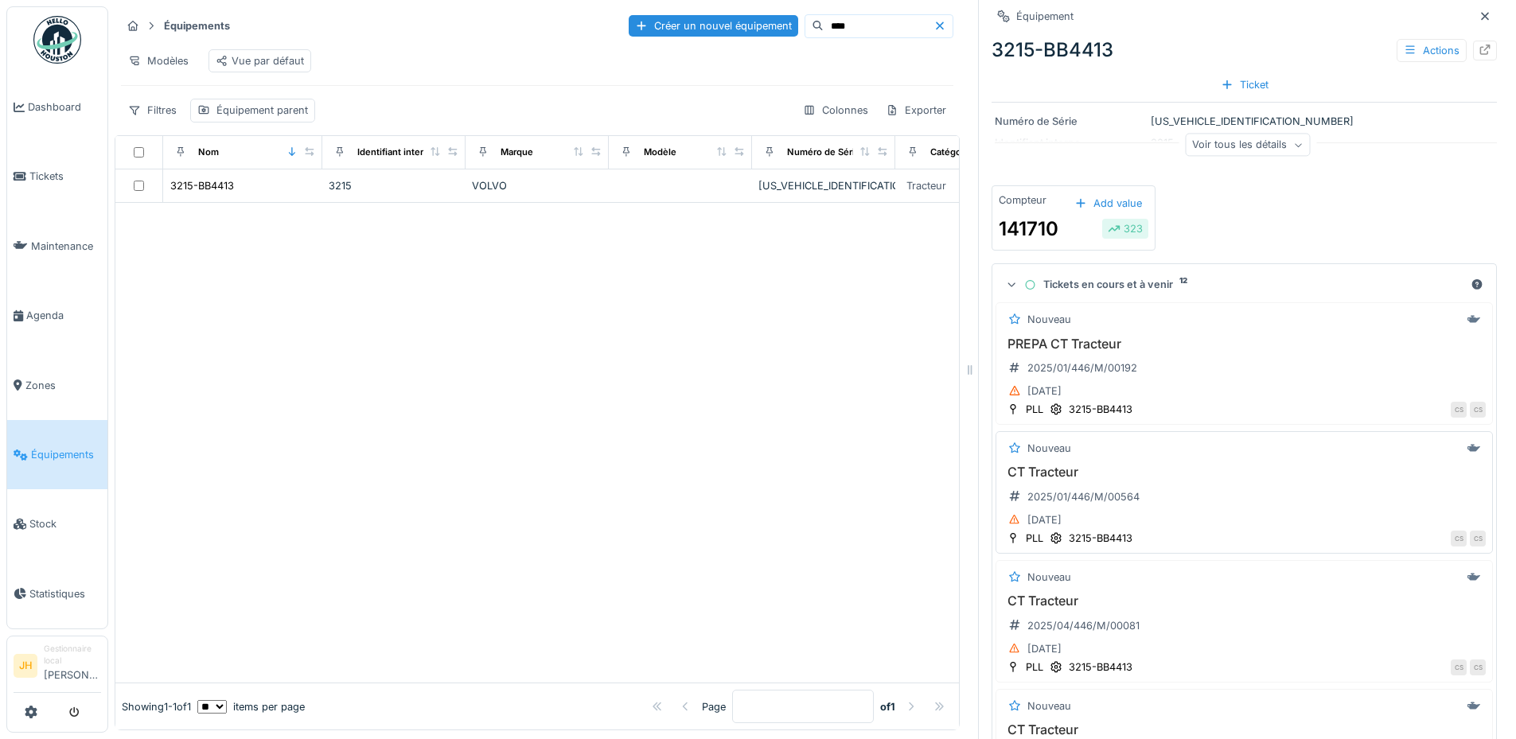
scroll to position [477, 0]
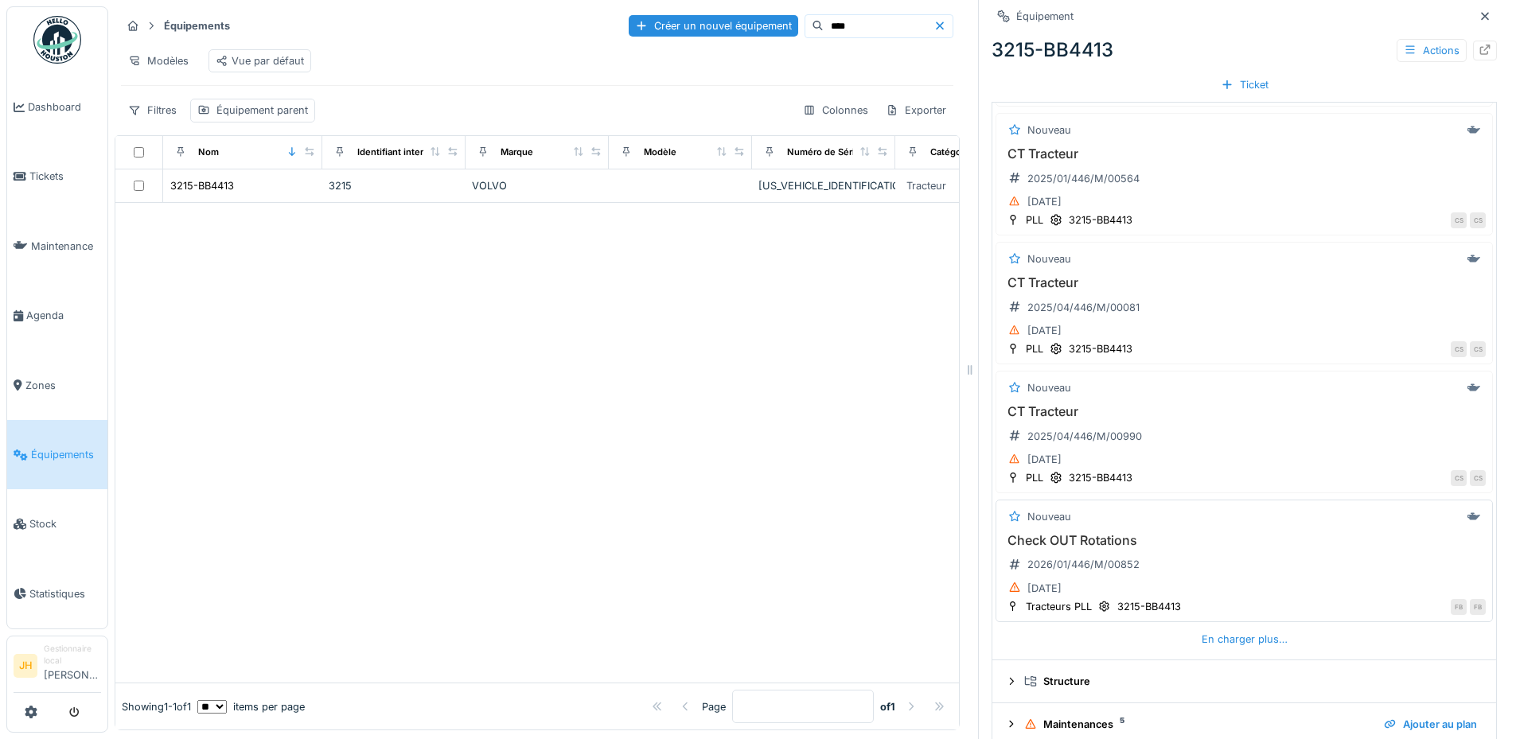
click at [1102, 535] on h3 "Check OUT Rotations" at bounding box center [1244, 540] width 483 height 15
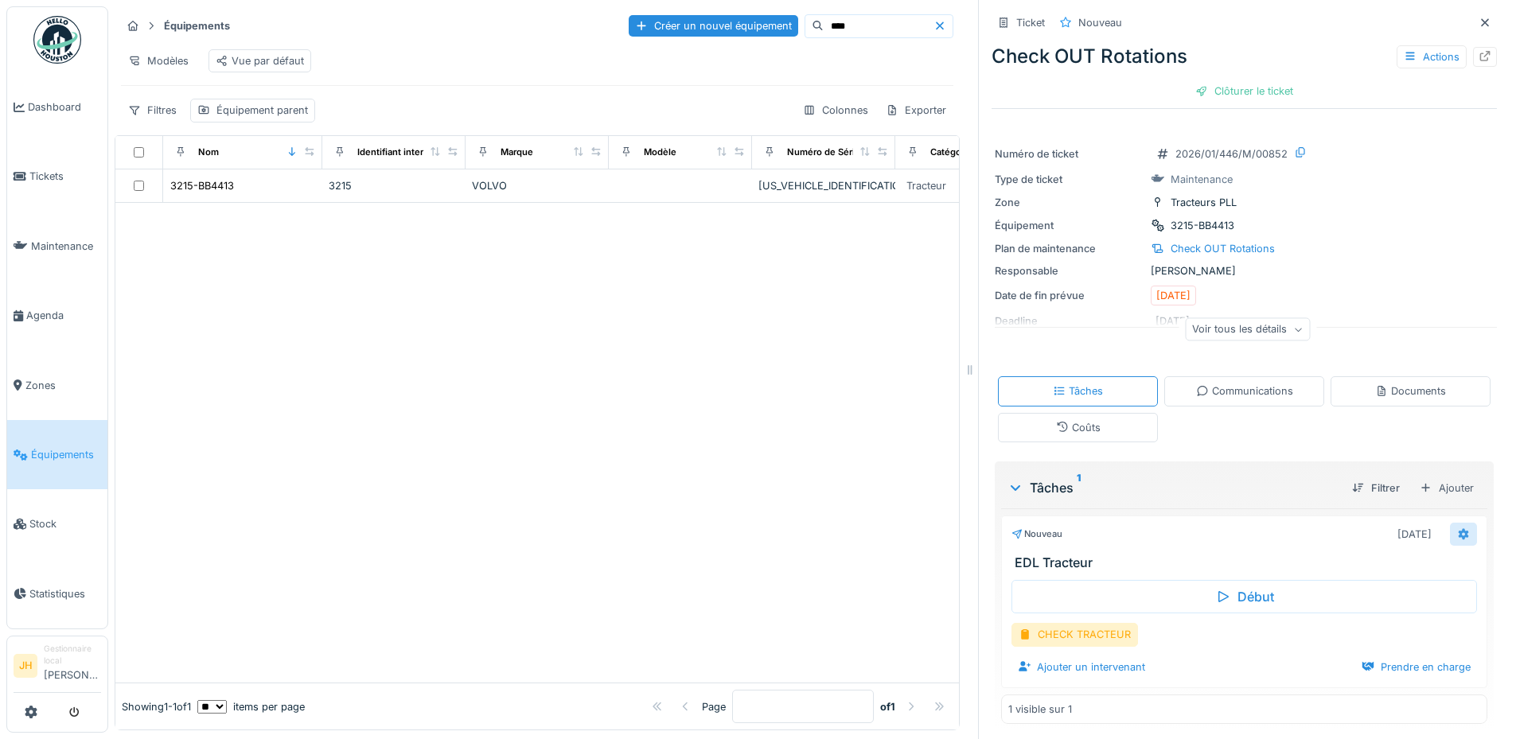
click at [1458, 528] on icon at bounding box center [1463, 533] width 10 height 11
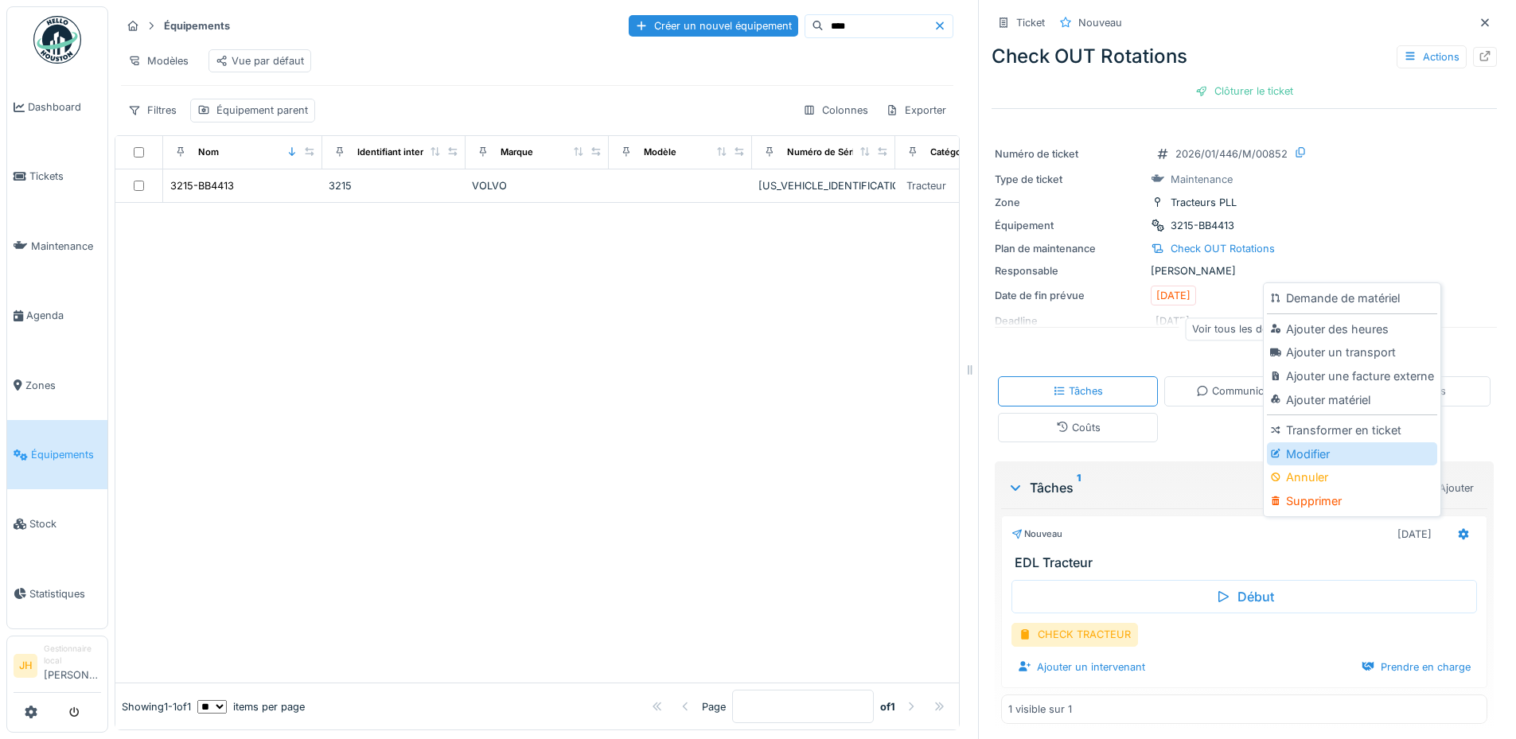
click at [1310, 443] on div "Modifier" at bounding box center [1351, 454] width 169 height 24
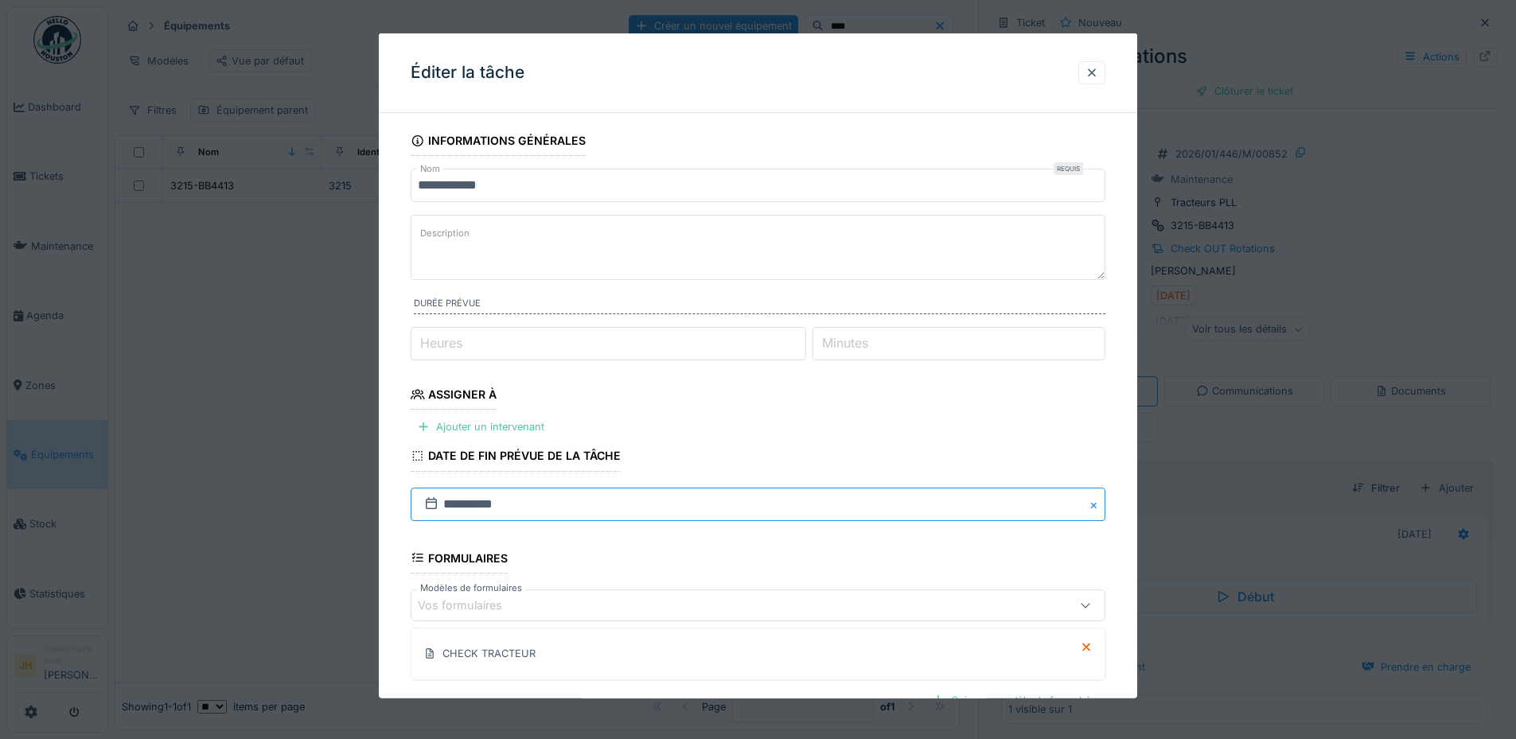
click at [614, 508] on input "**********" at bounding box center [758, 503] width 695 height 33
click at [937, 445] on fieldset "**********" at bounding box center [758, 489] width 695 height 726
click at [1089, 71] on div at bounding box center [1091, 72] width 27 height 23
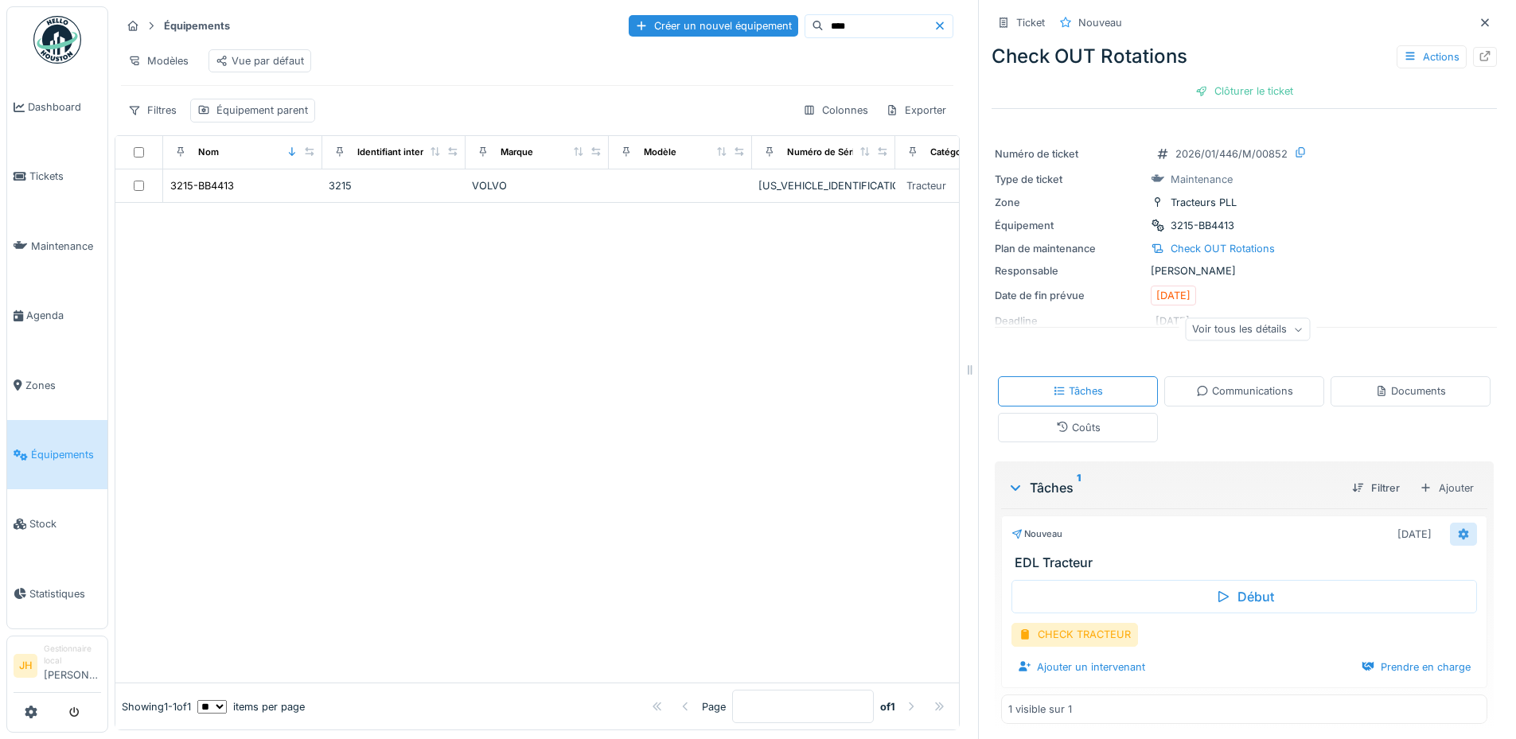
click at [1457, 529] on icon at bounding box center [1463, 534] width 13 height 10
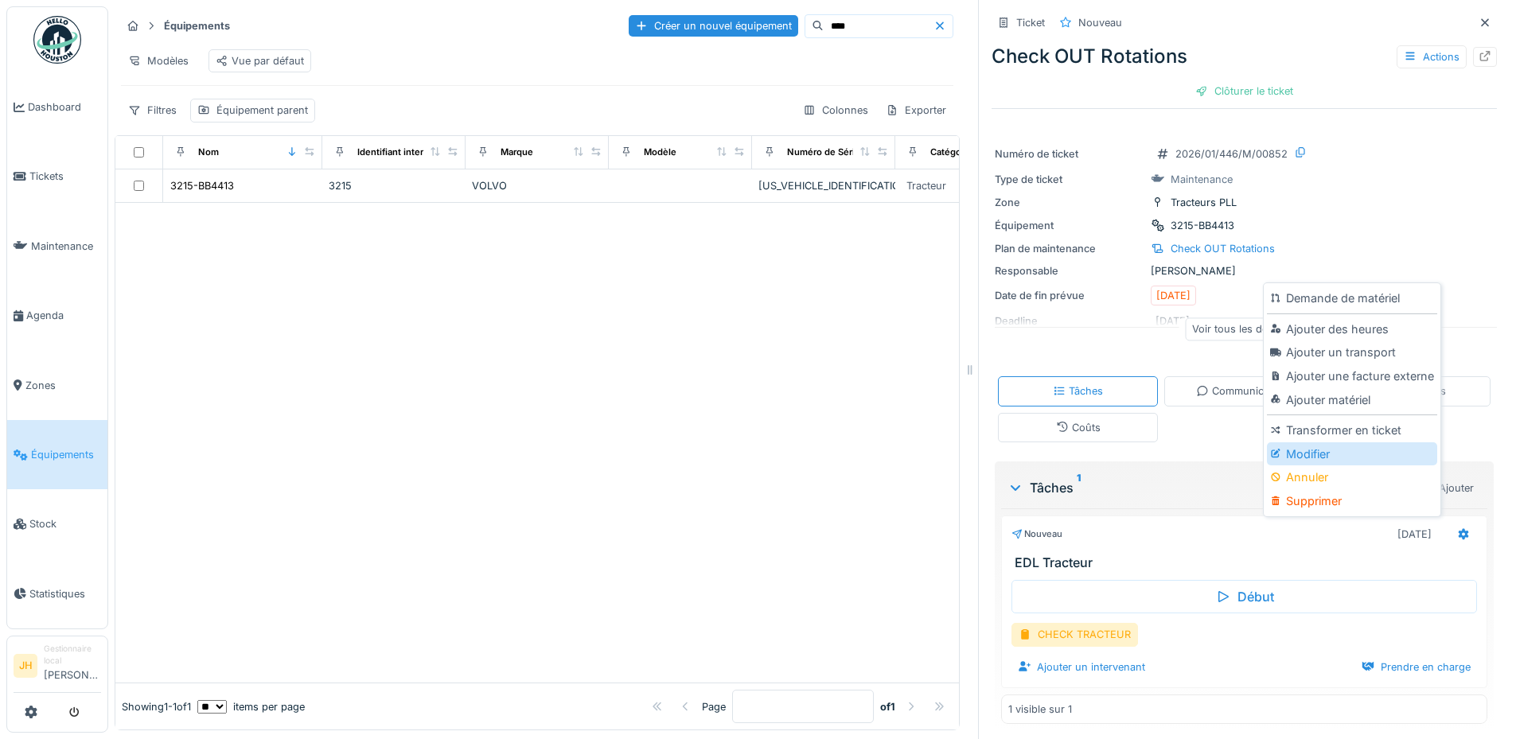
click at [1378, 442] on div "Modifier" at bounding box center [1351, 454] width 169 height 24
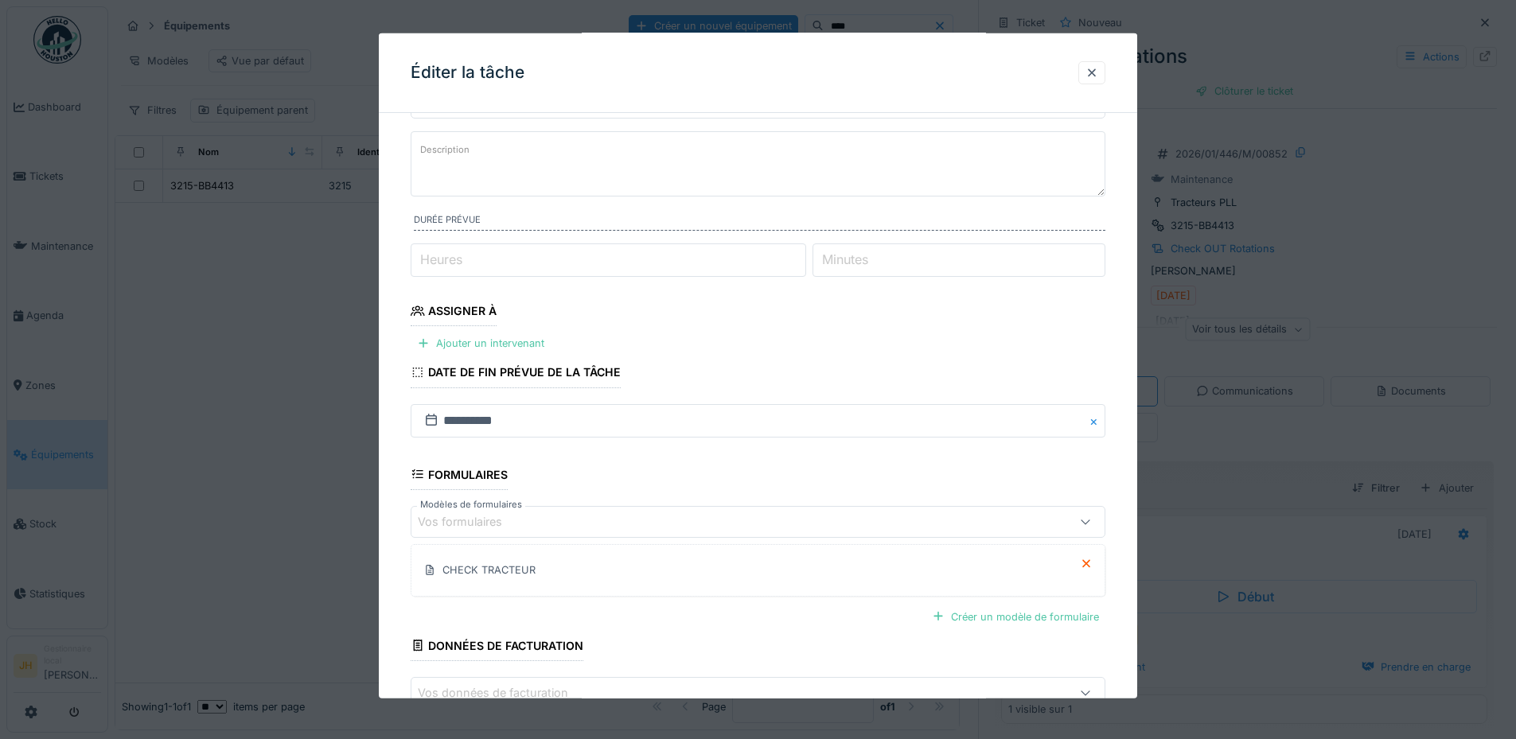
scroll to position [25, 0]
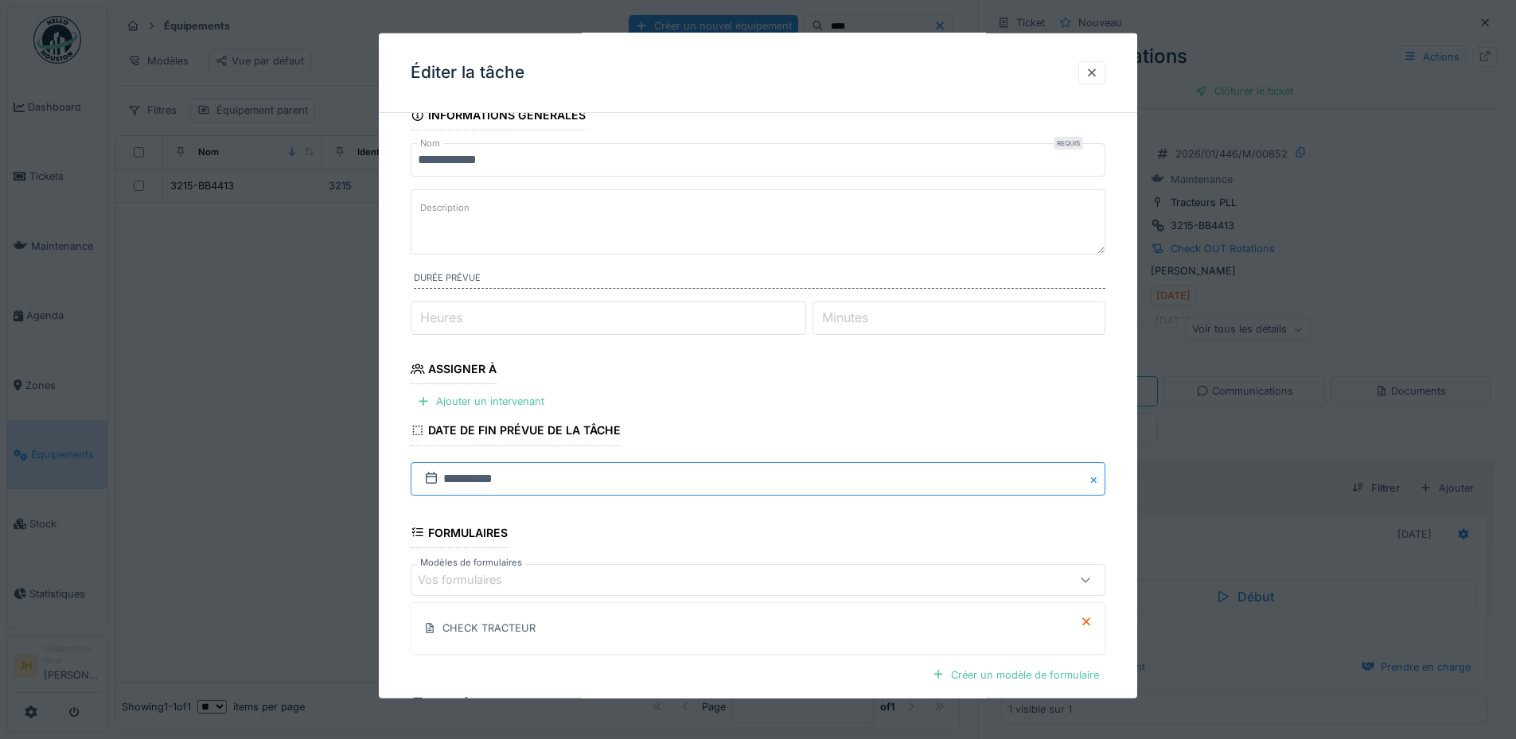
click at [482, 479] on input "**********" at bounding box center [758, 477] width 695 height 33
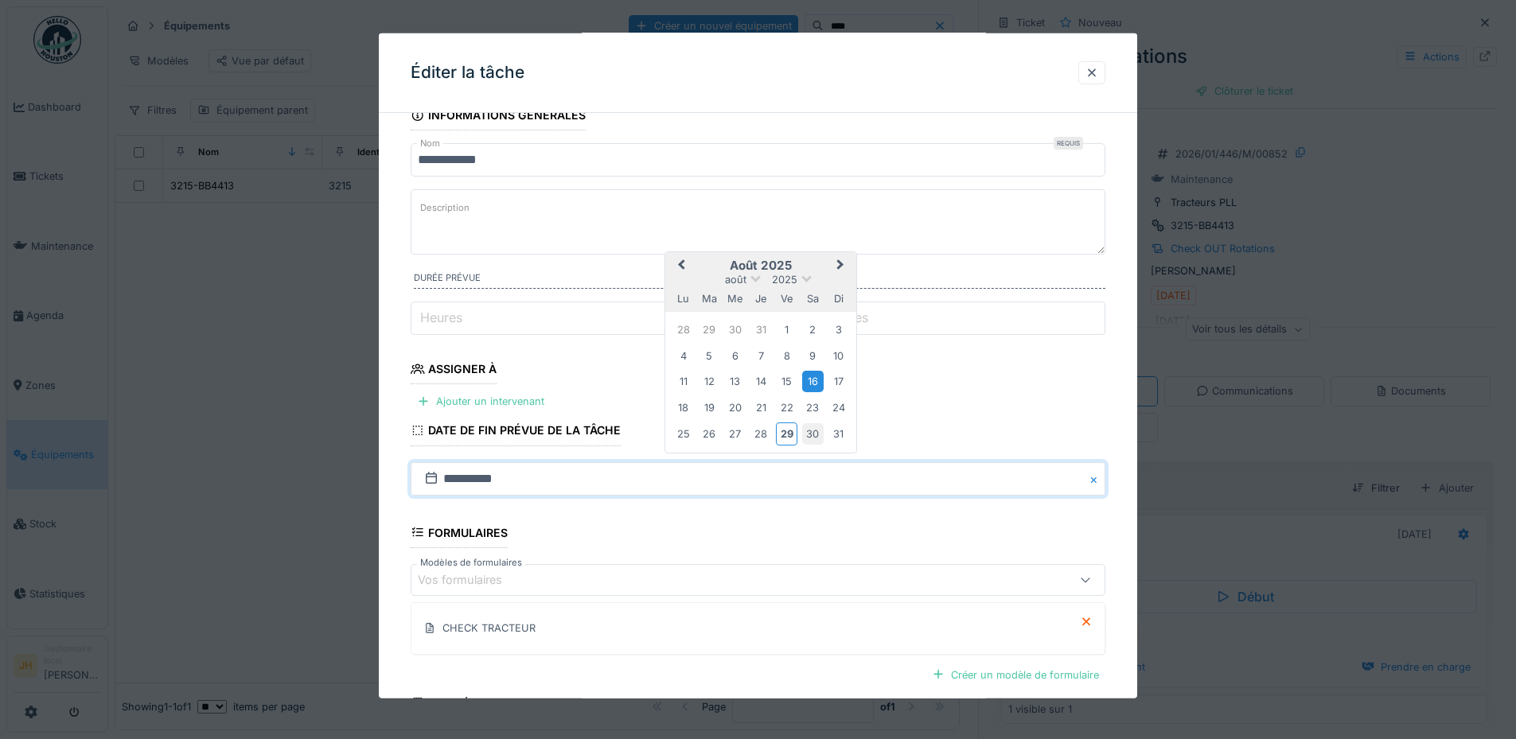
click at [808, 430] on div "30" at bounding box center [812, 433] width 21 height 21
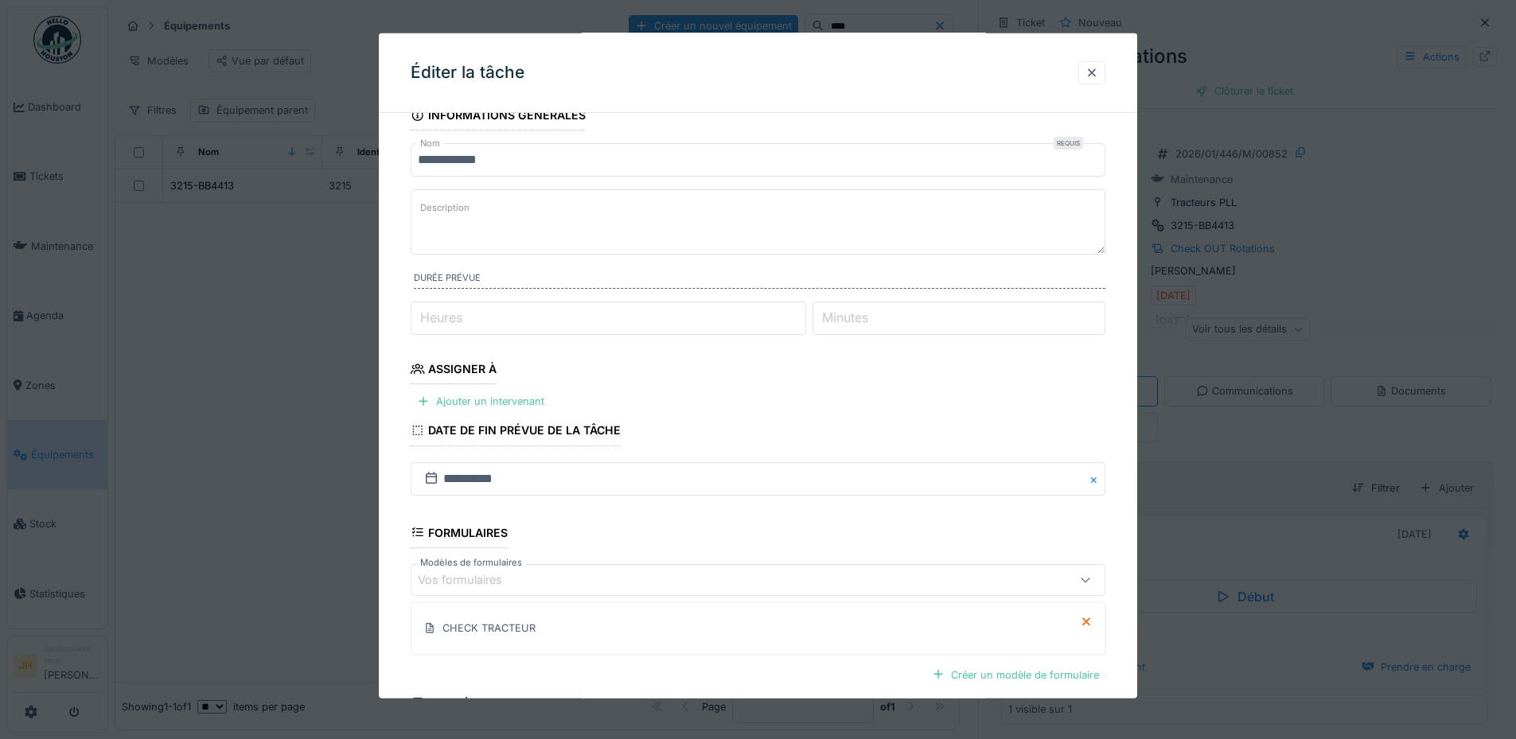
scroll to position [185, 0]
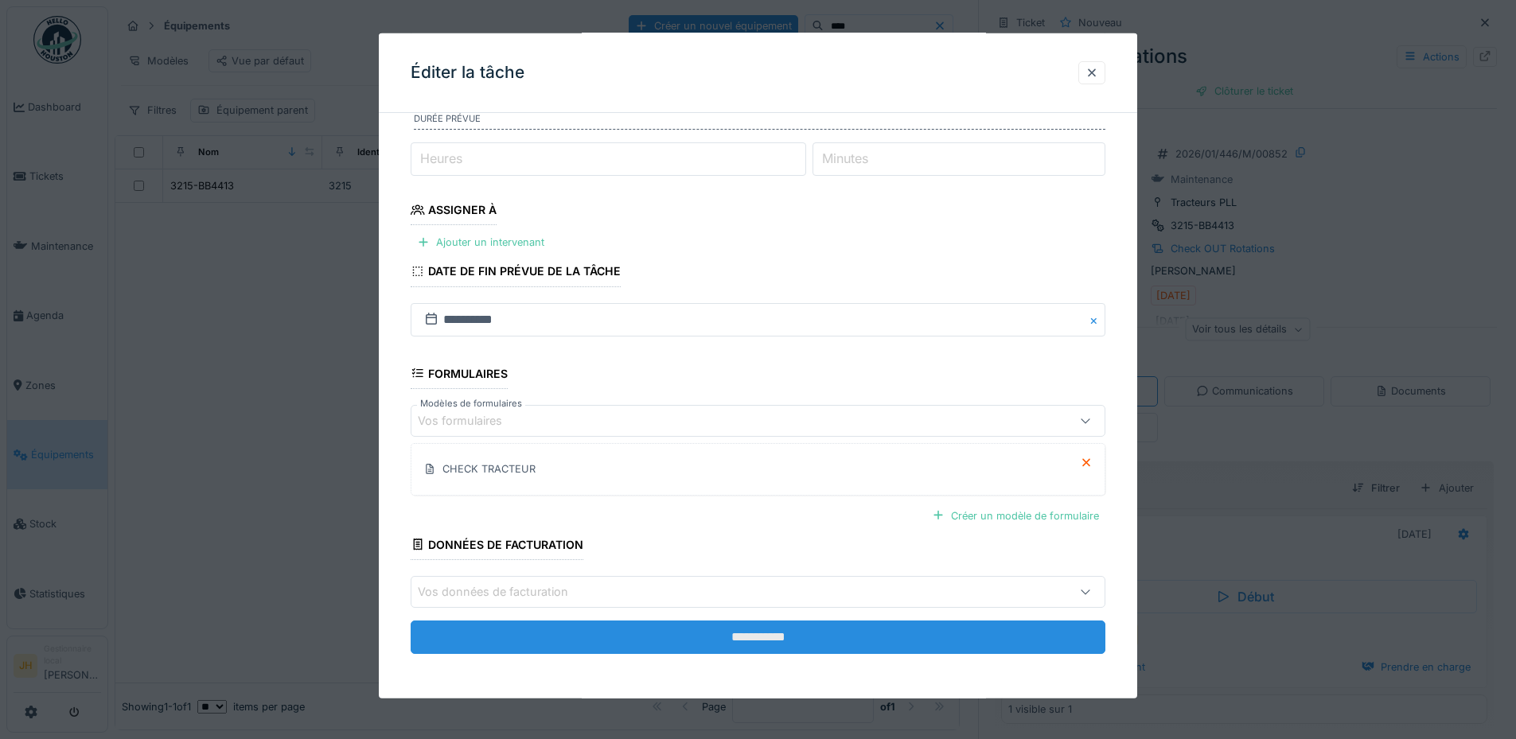
click at [937, 640] on input "**********" at bounding box center [758, 637] width 695 height 33
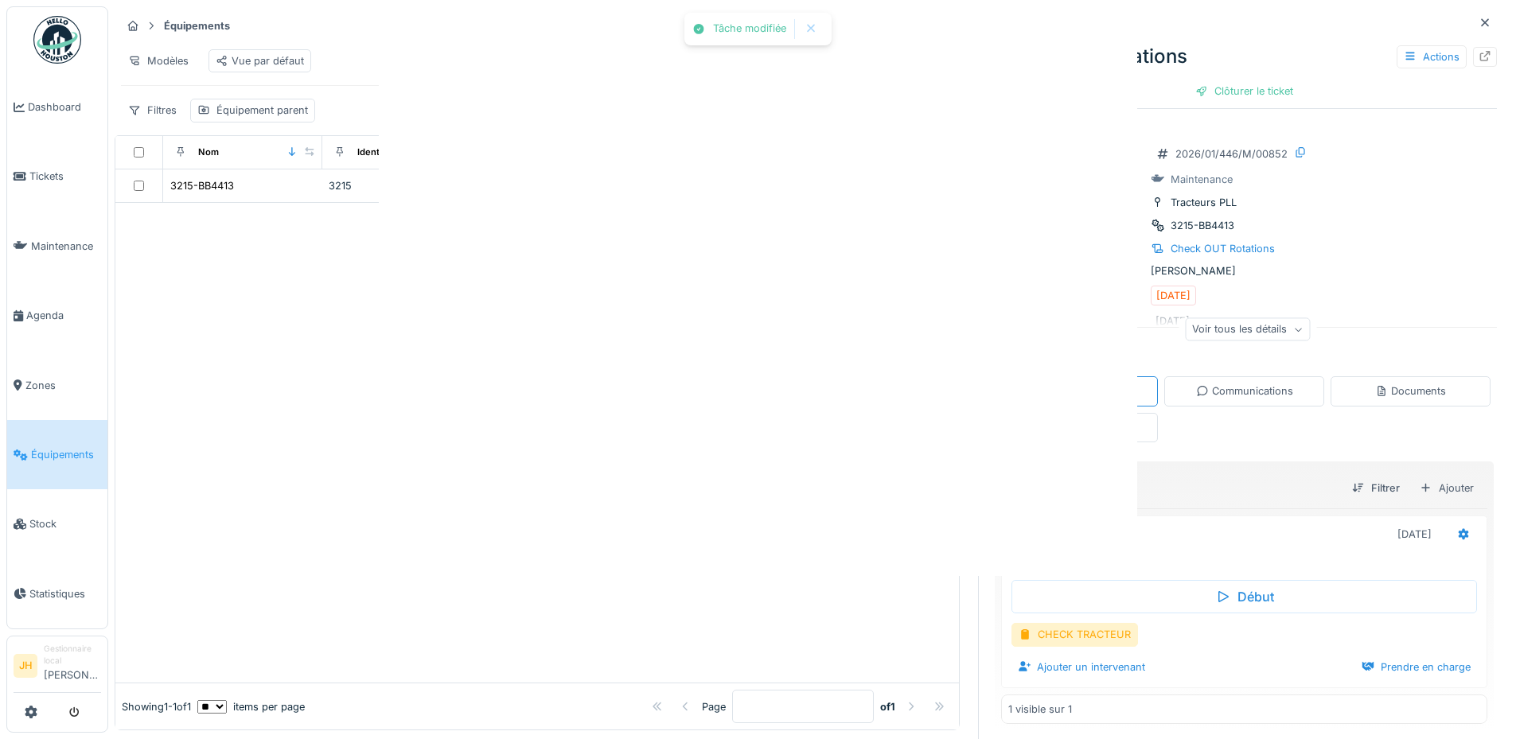
scroll to position [0, 0]
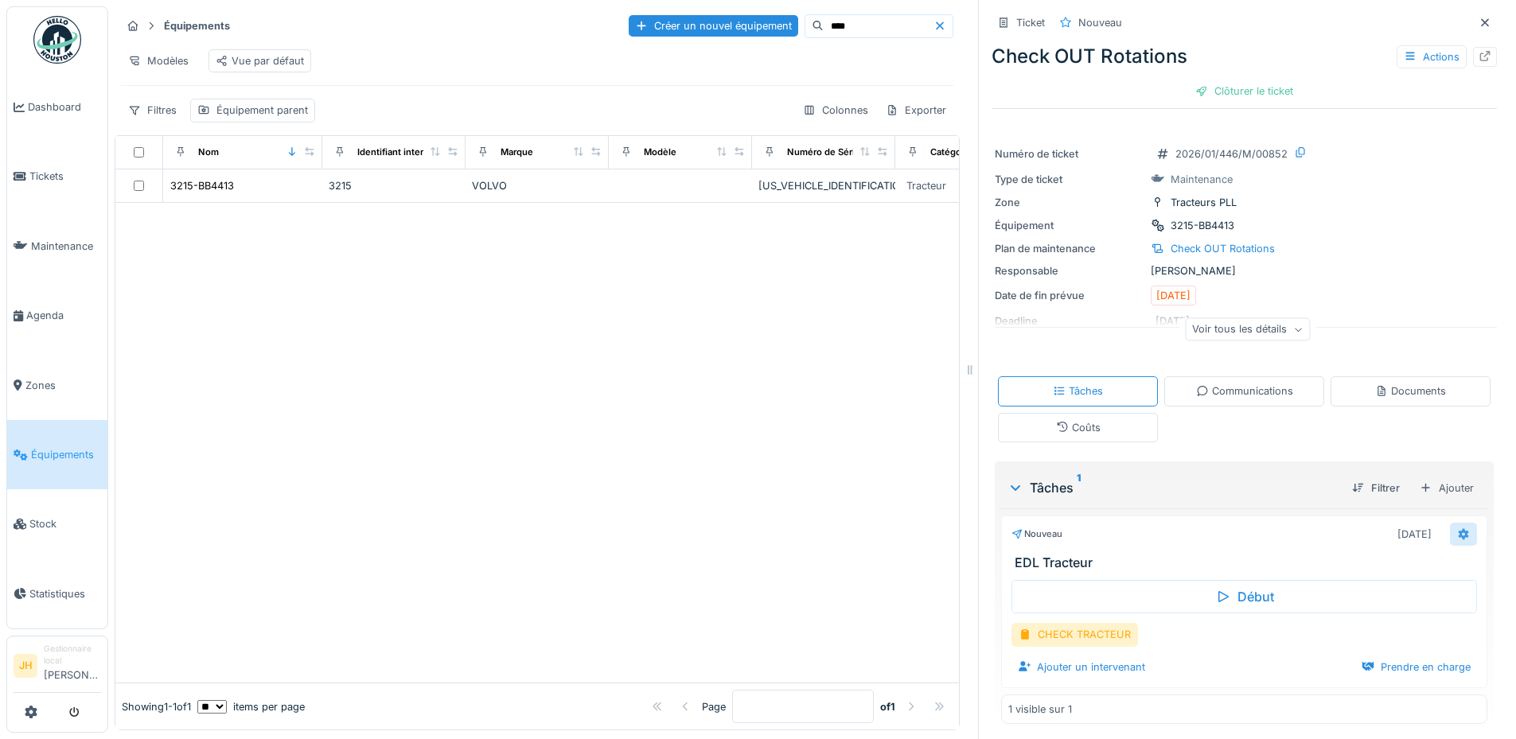
click at [1457, 531] on div at bounding box center [1463, 534] width 13 height 15
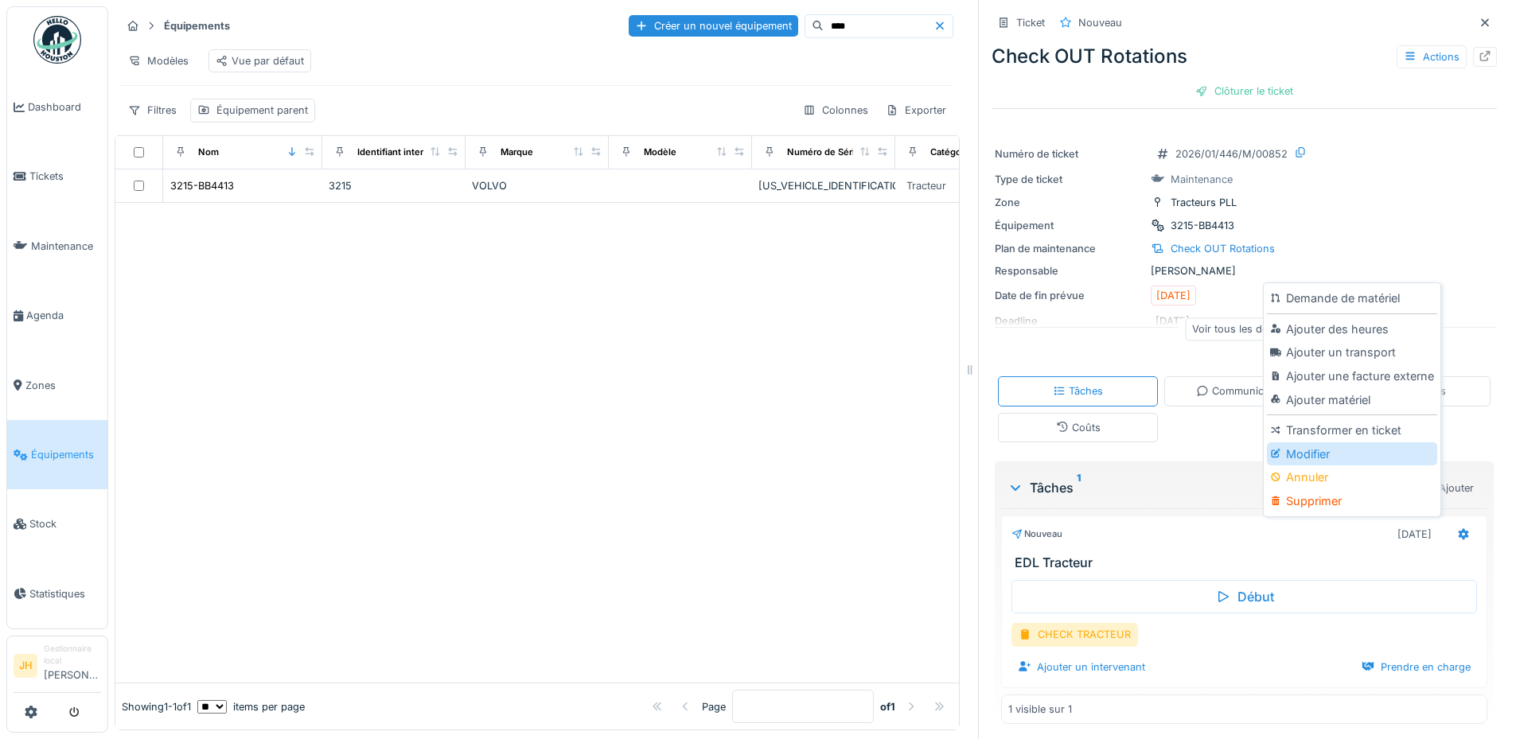
click at [1318, 442] on div "Modifier" at bounding box center [1351, 454] width 169 height 24
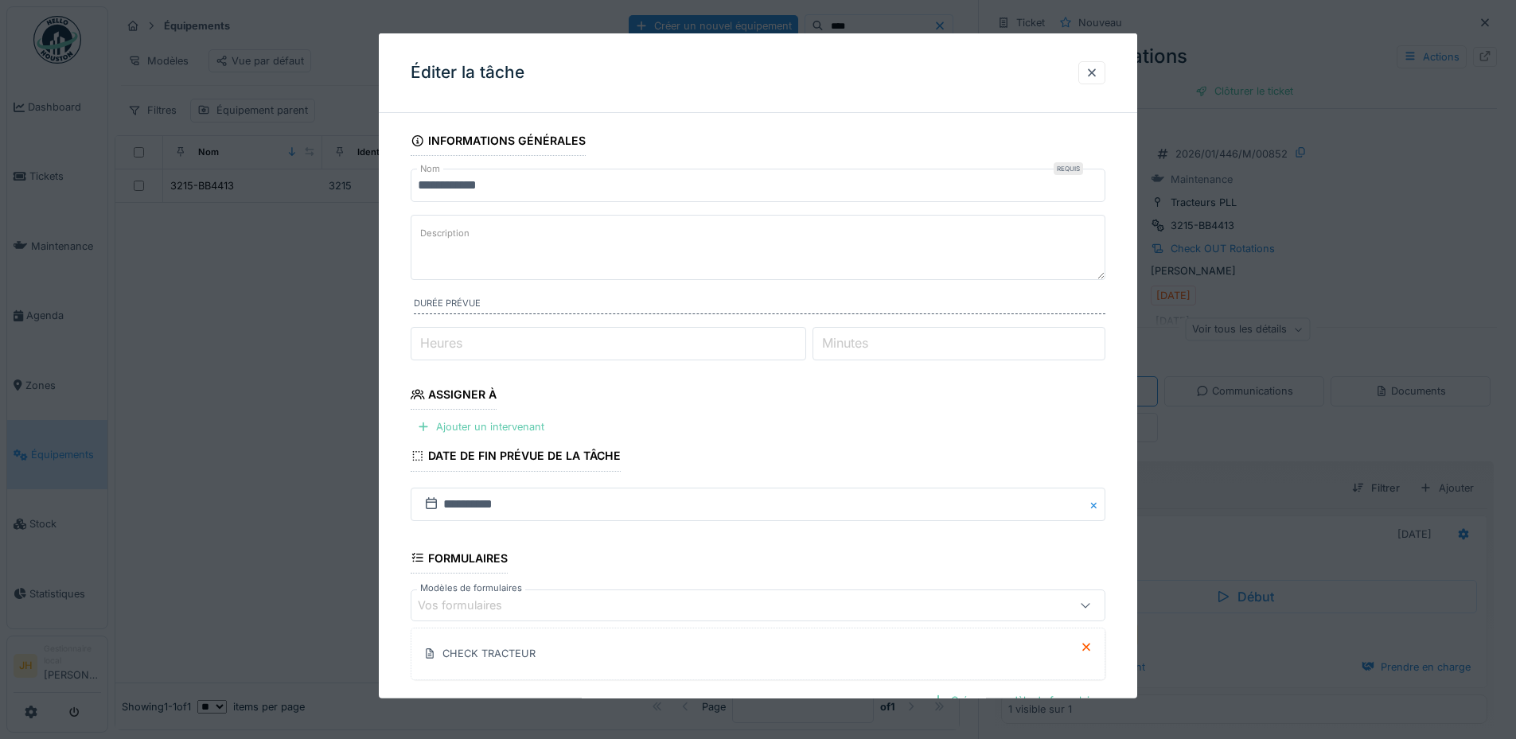
click at [465, 426] on div "Ajouter un intervenant" at bounding box center [481, 426] width 140 height 21
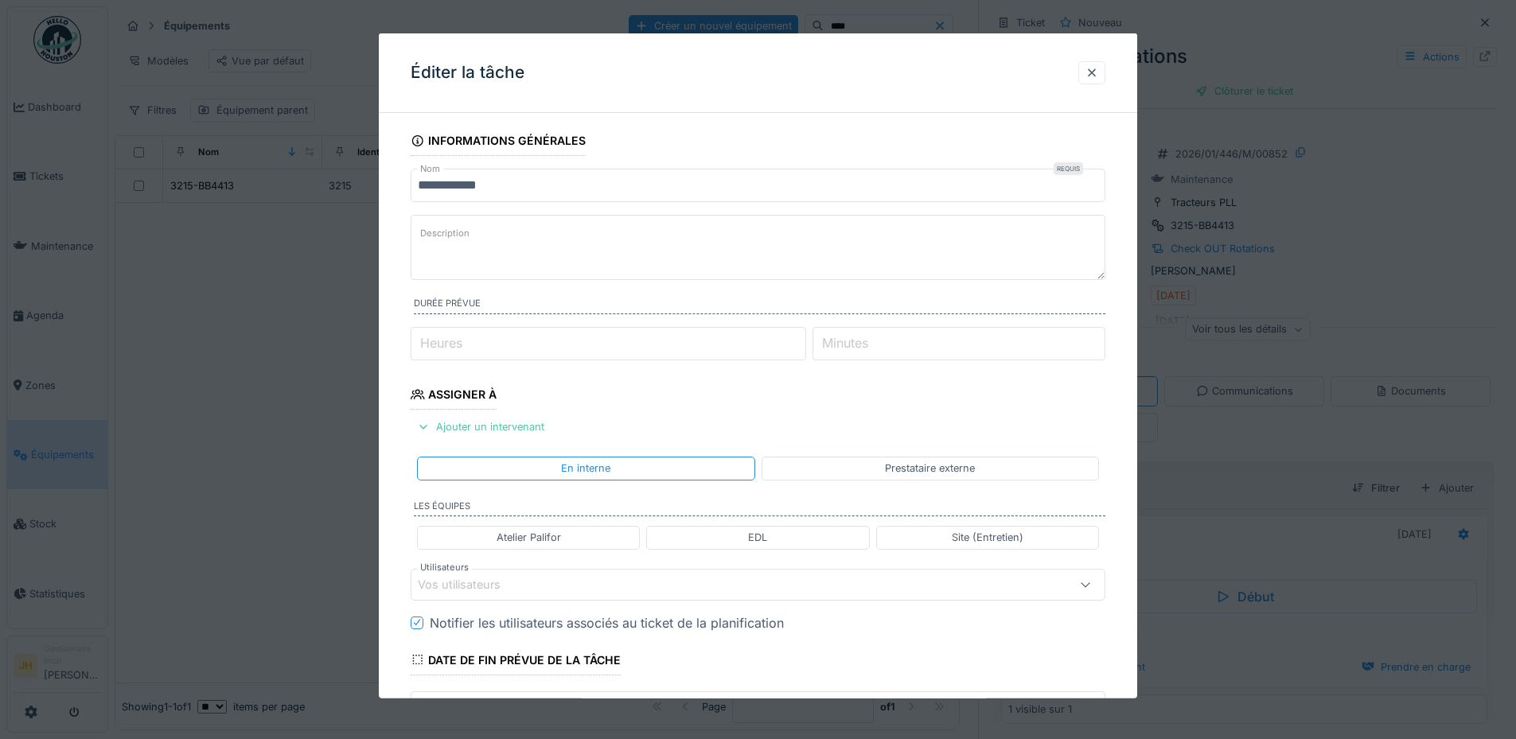
click at [732, 542] on div "EDL" at bounding box center [757, 537] width 223 height 23
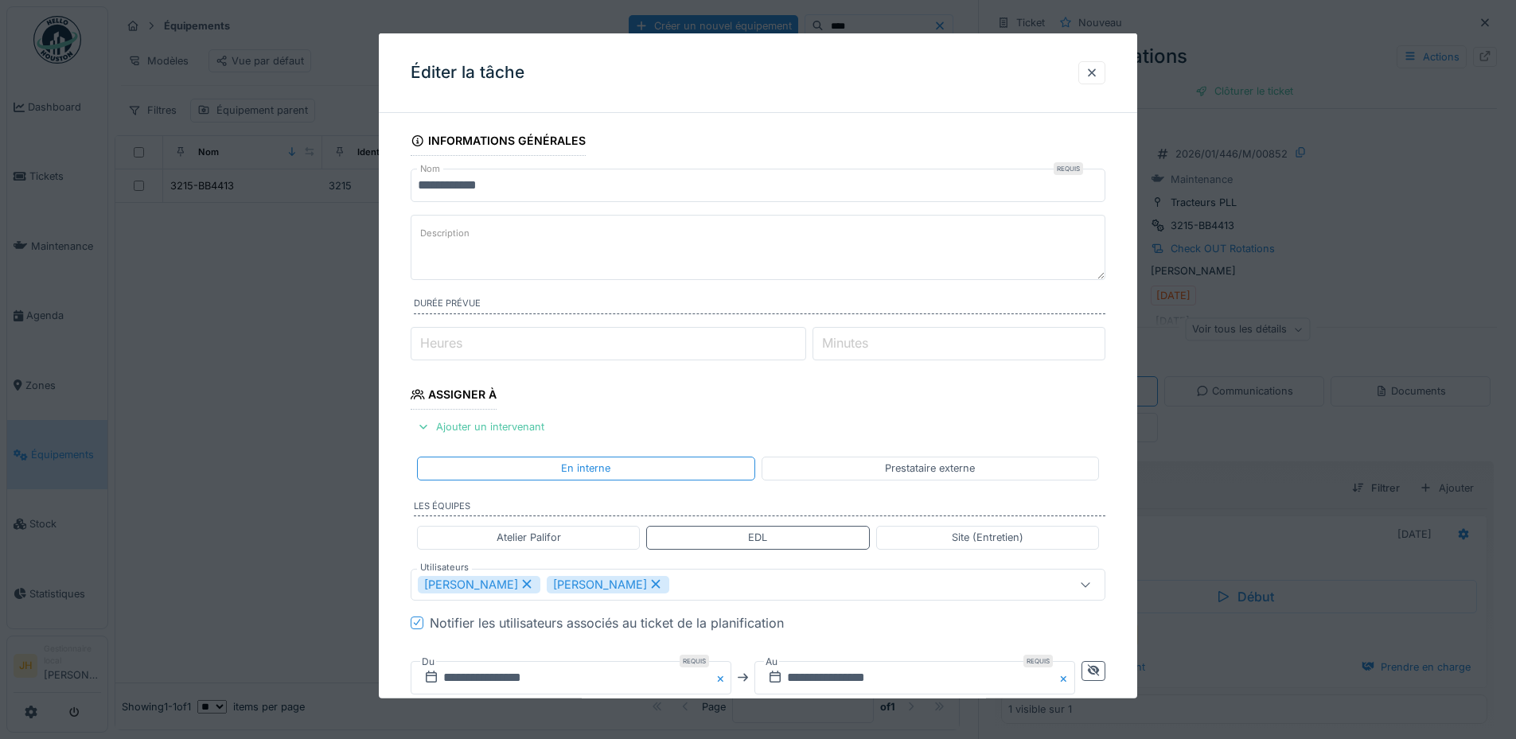
click at [520, 585] on icon at bounding box center [527, 583] width 14 height 11
type input "*****"
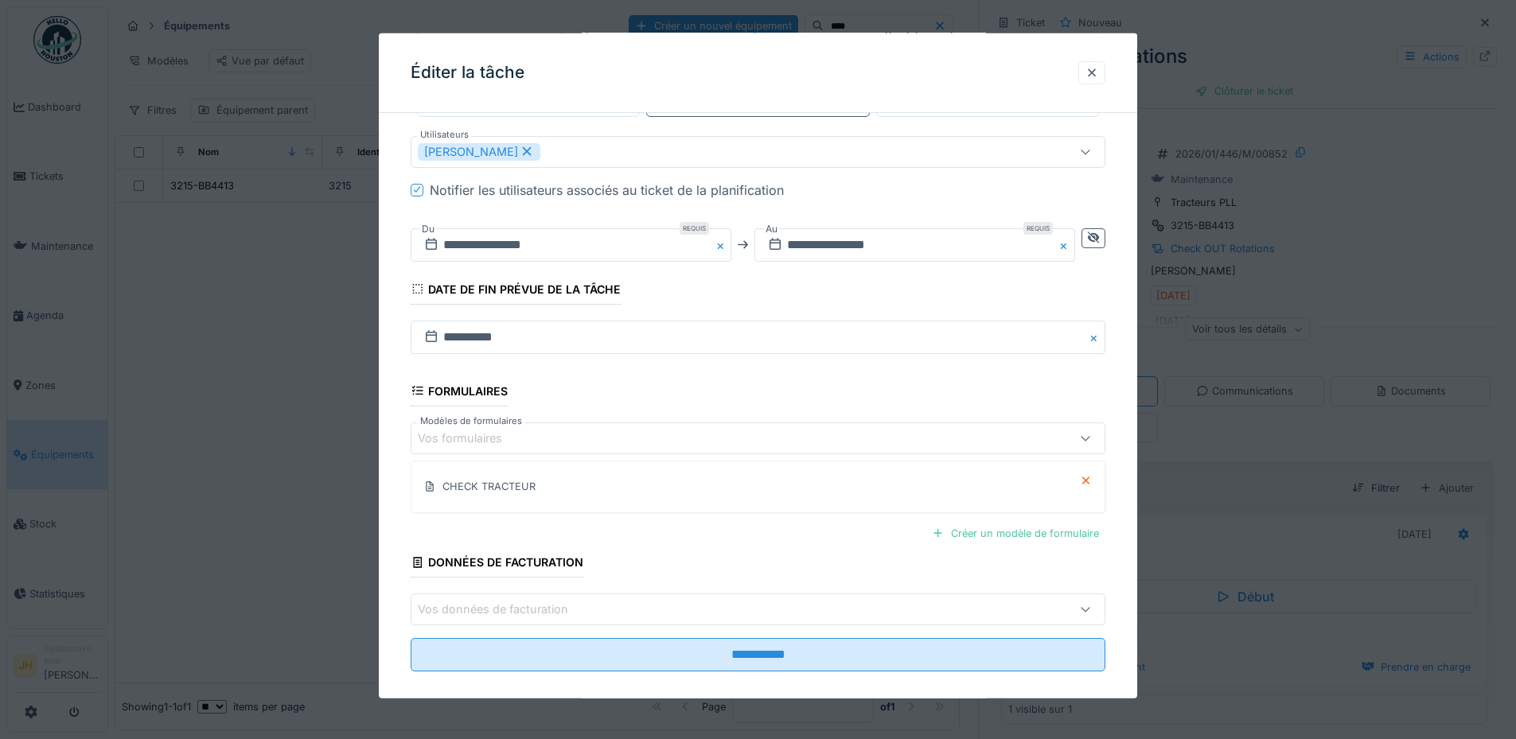
scroll to position [450, 0]
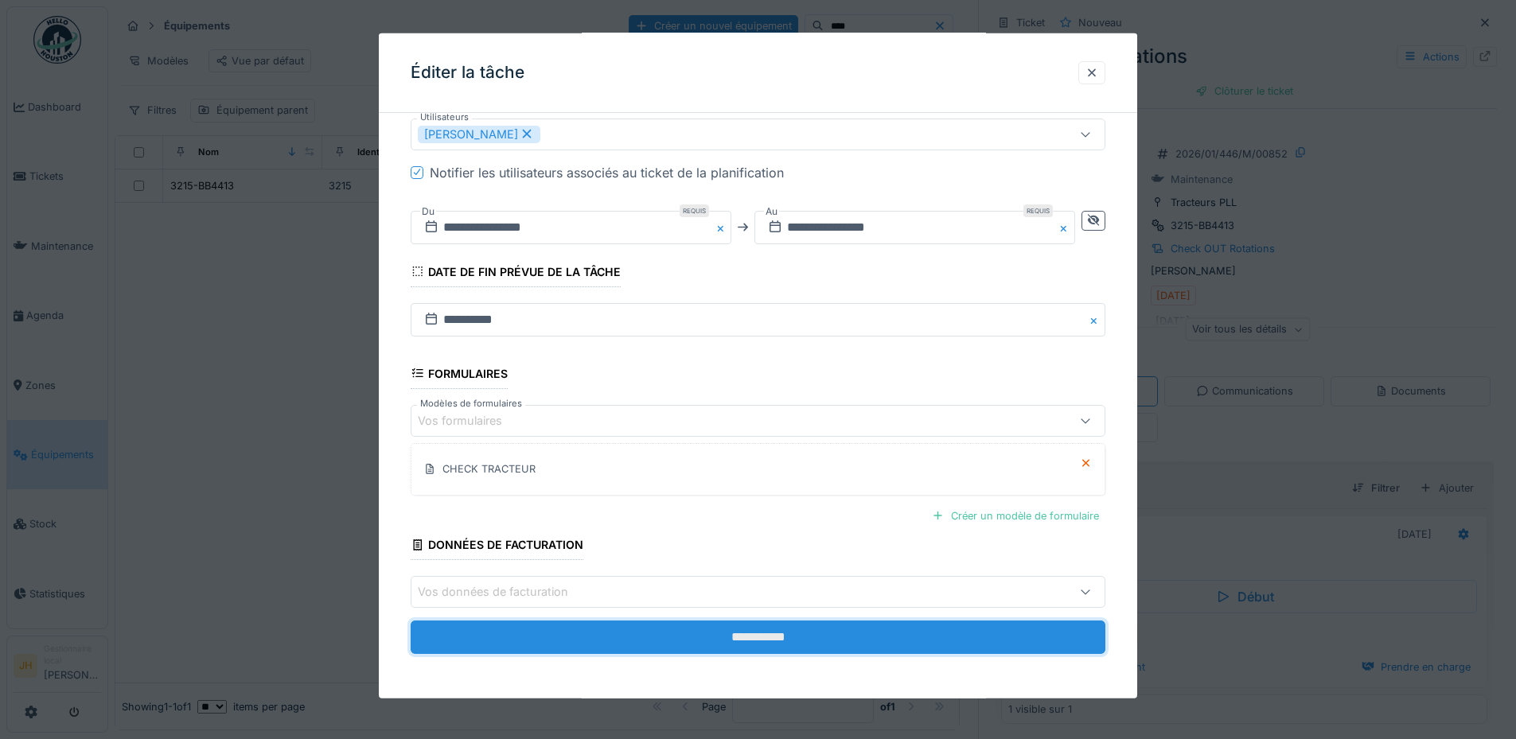
click at [773, 636] on input "**********" at bounding box center [758, 637] width 695 height 33
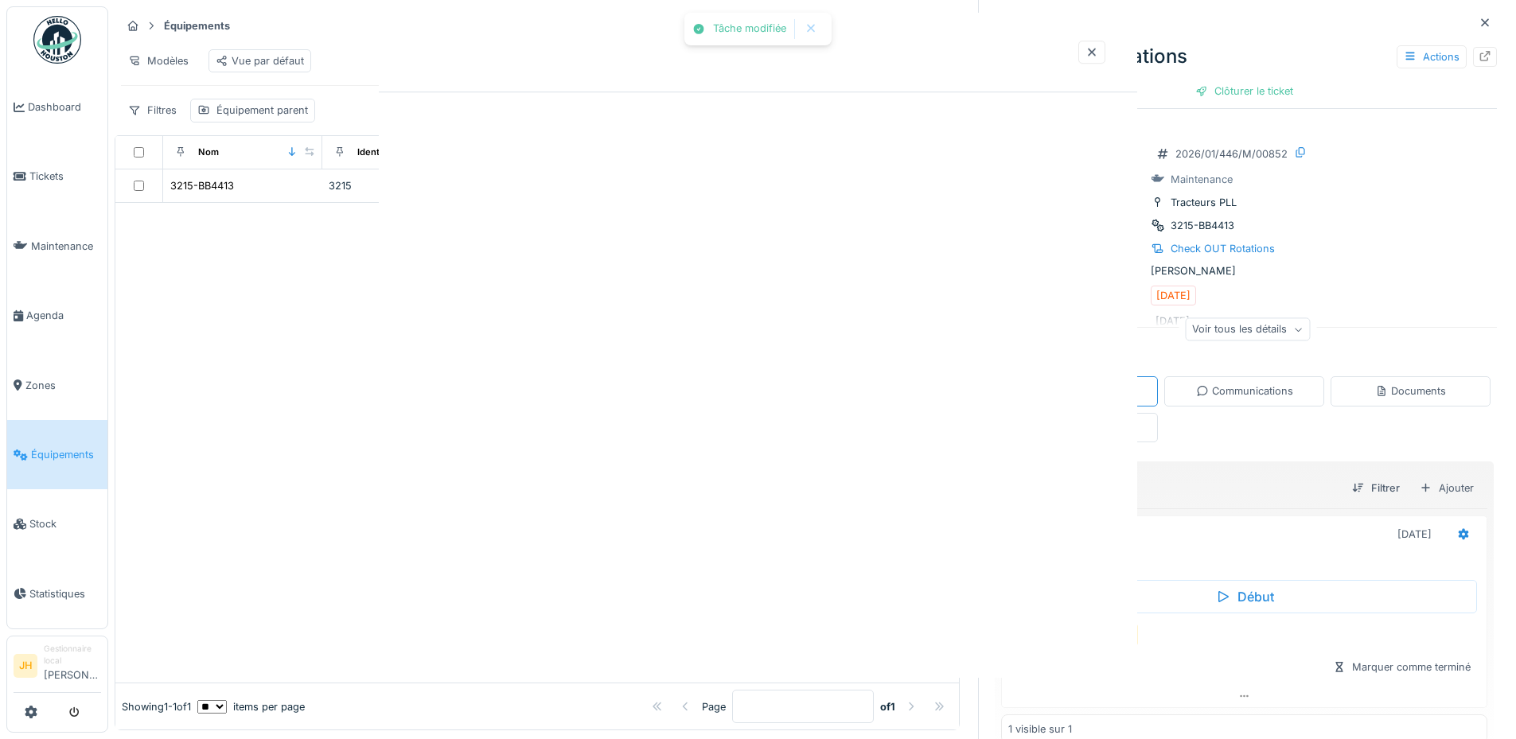
scroll to position [0, 0]
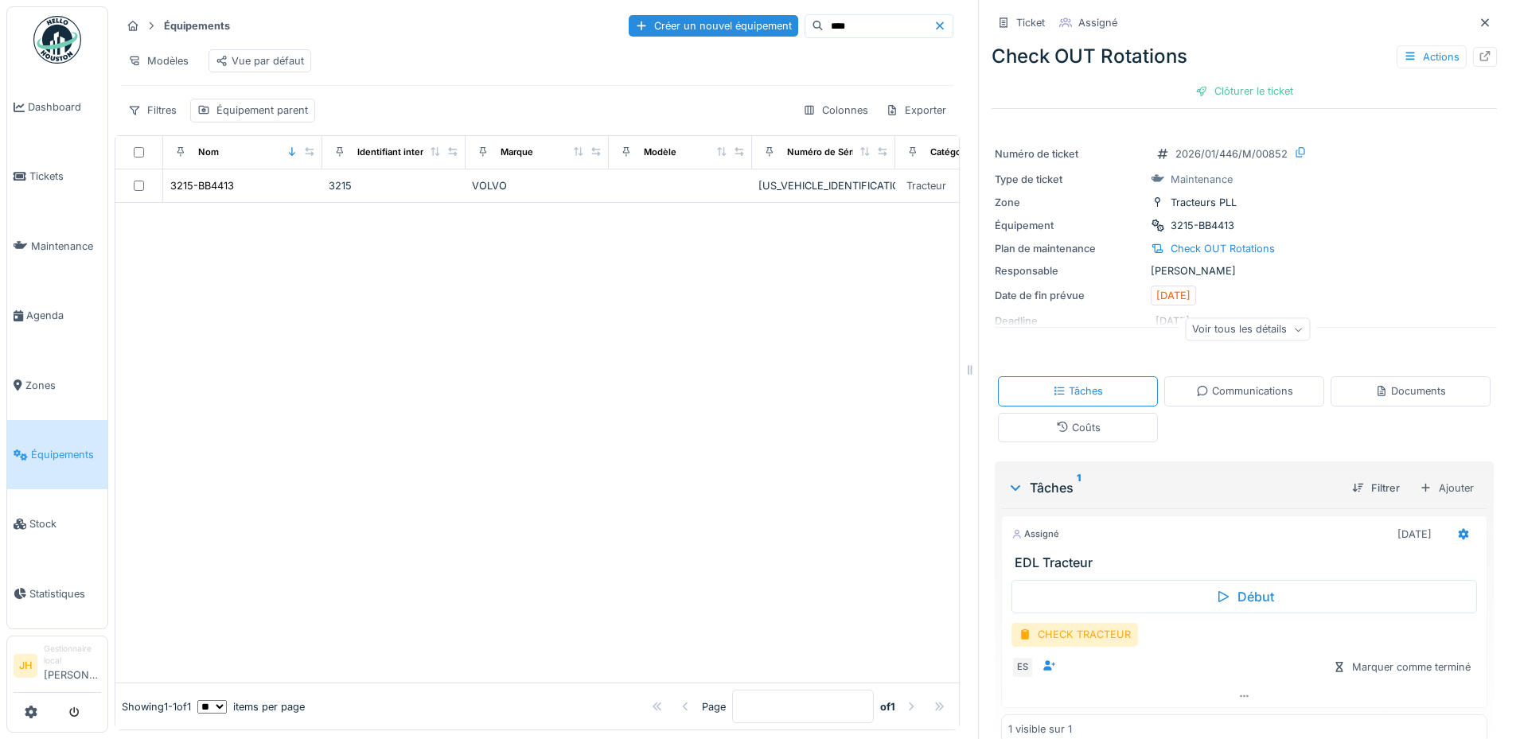
click at [824, 16] on input "****" at bounding box center [879, 26] width 110 height 22
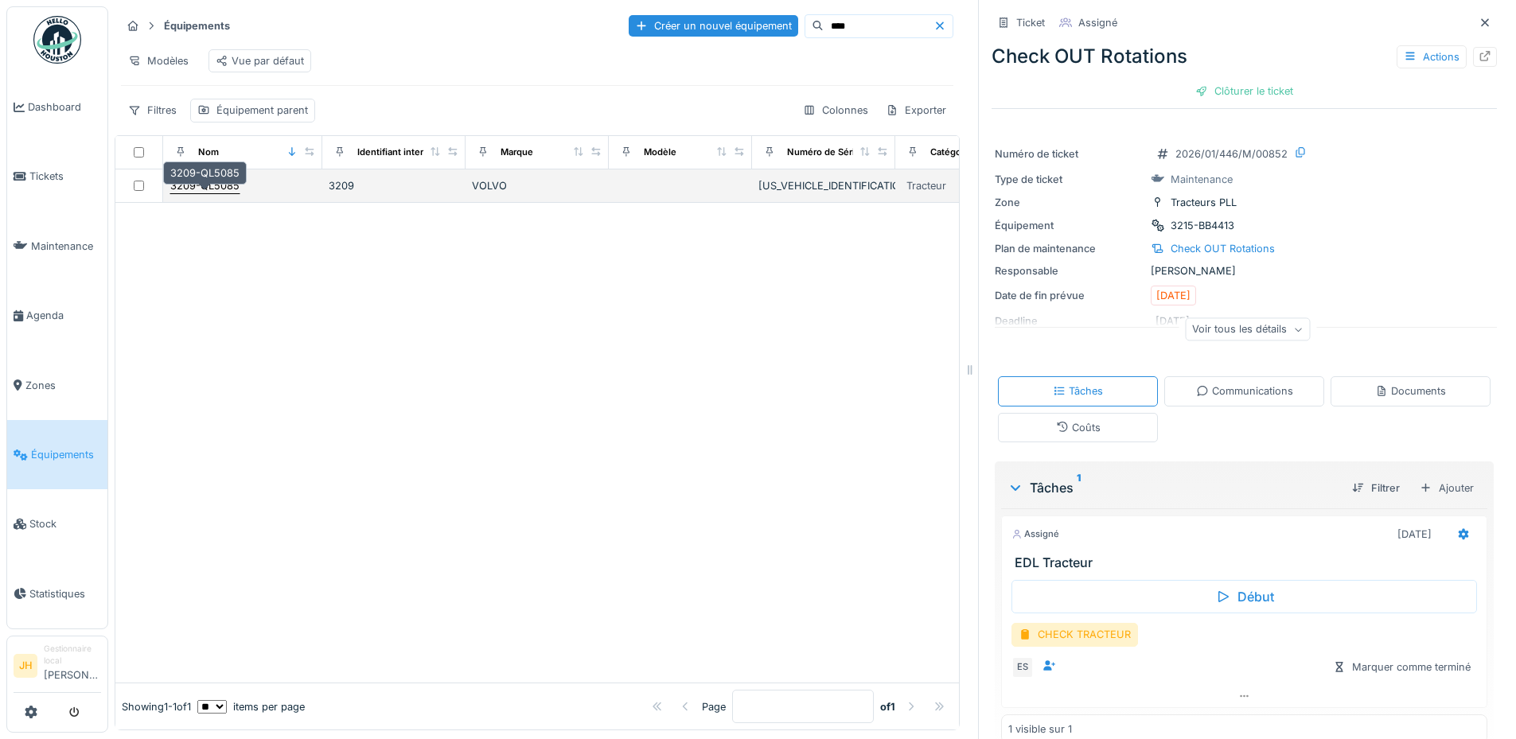
click at [227, 189] on div "3209-QL5085" at bounding box center [204, 185] width 69 height 15
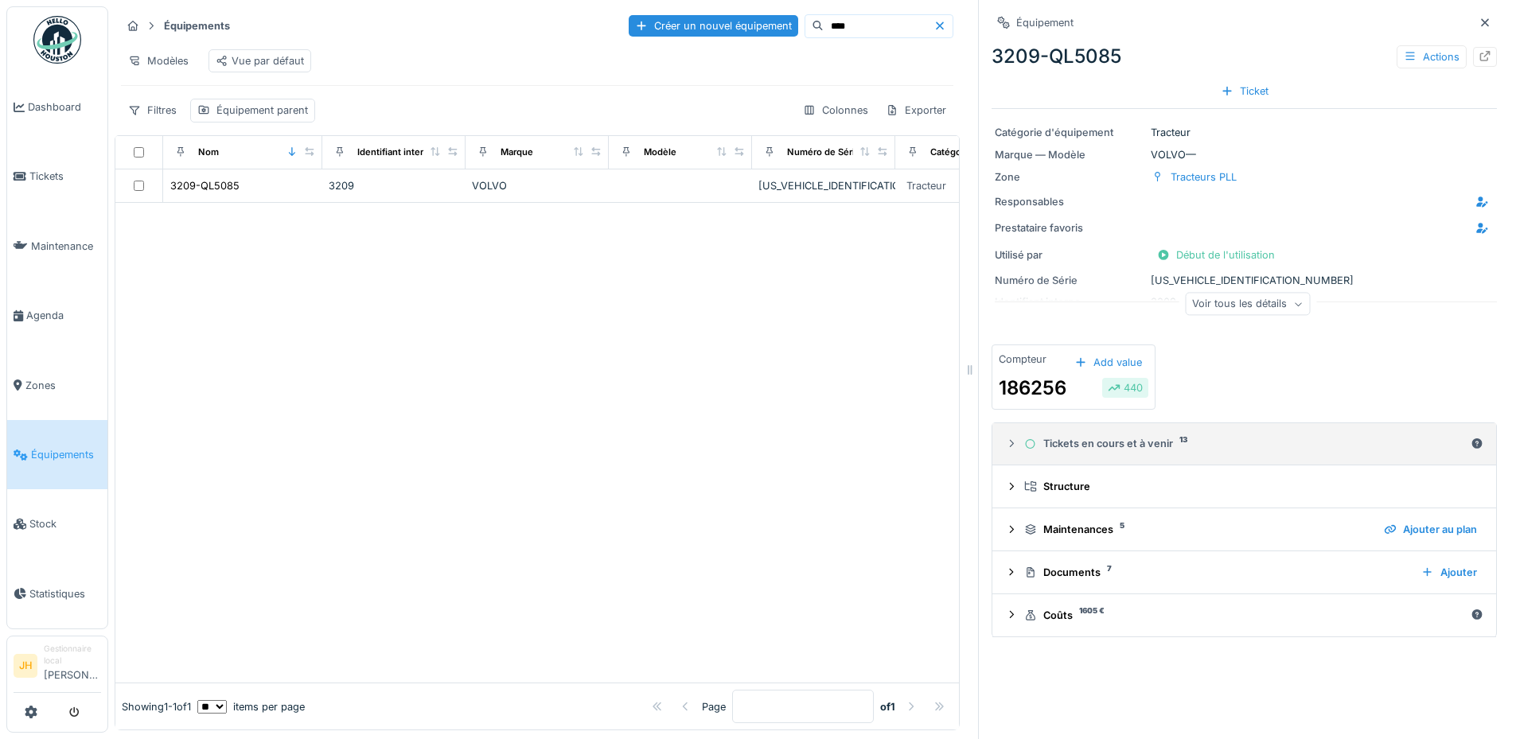
click at [1097, 436] on div "Tickets en cours et à venir 13" at bounding box center [1244, 443] width 440 height 15
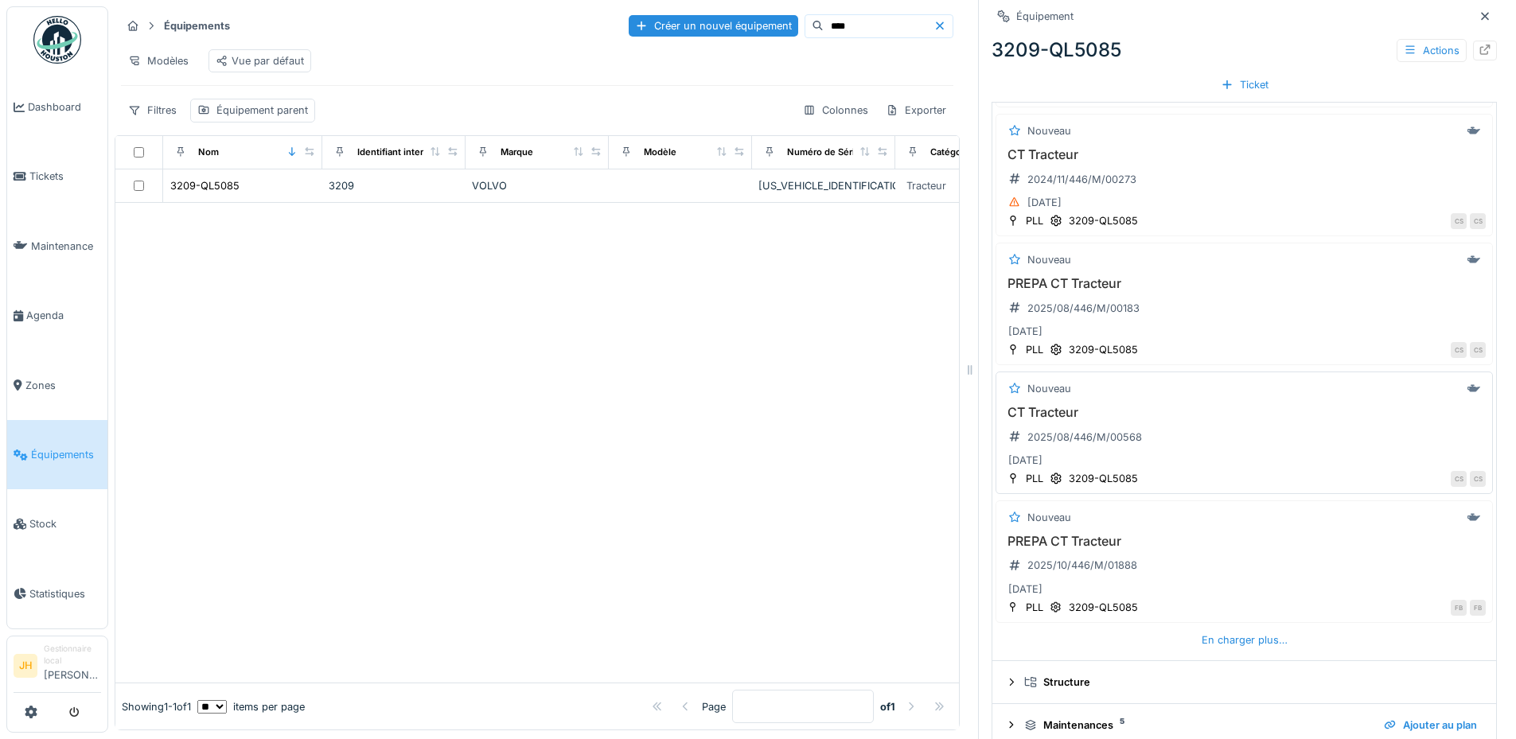
scroll to position [557, 0]
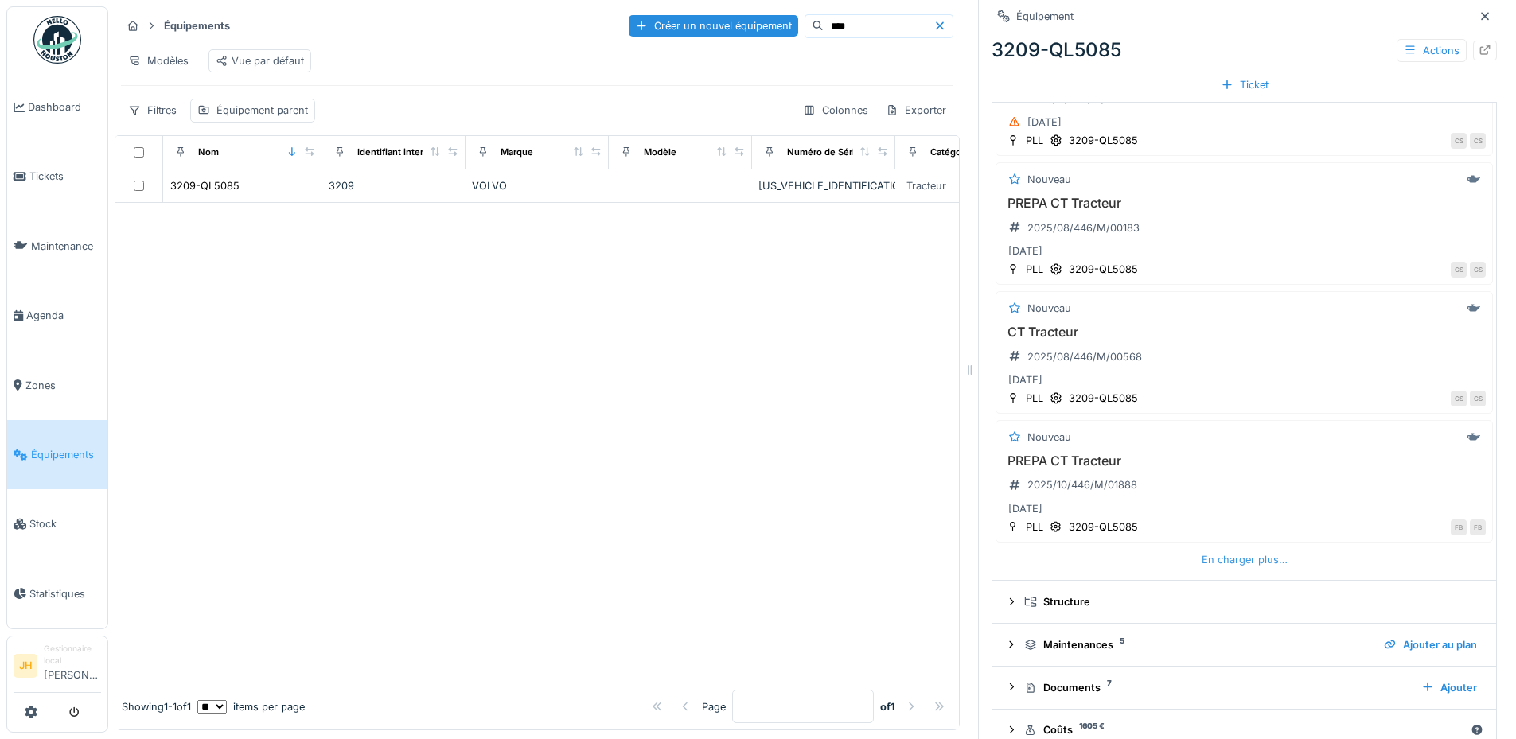
click at [1214, 551] on div "En charger plus…" at bounding box center [1244, 559] width 99 height 21
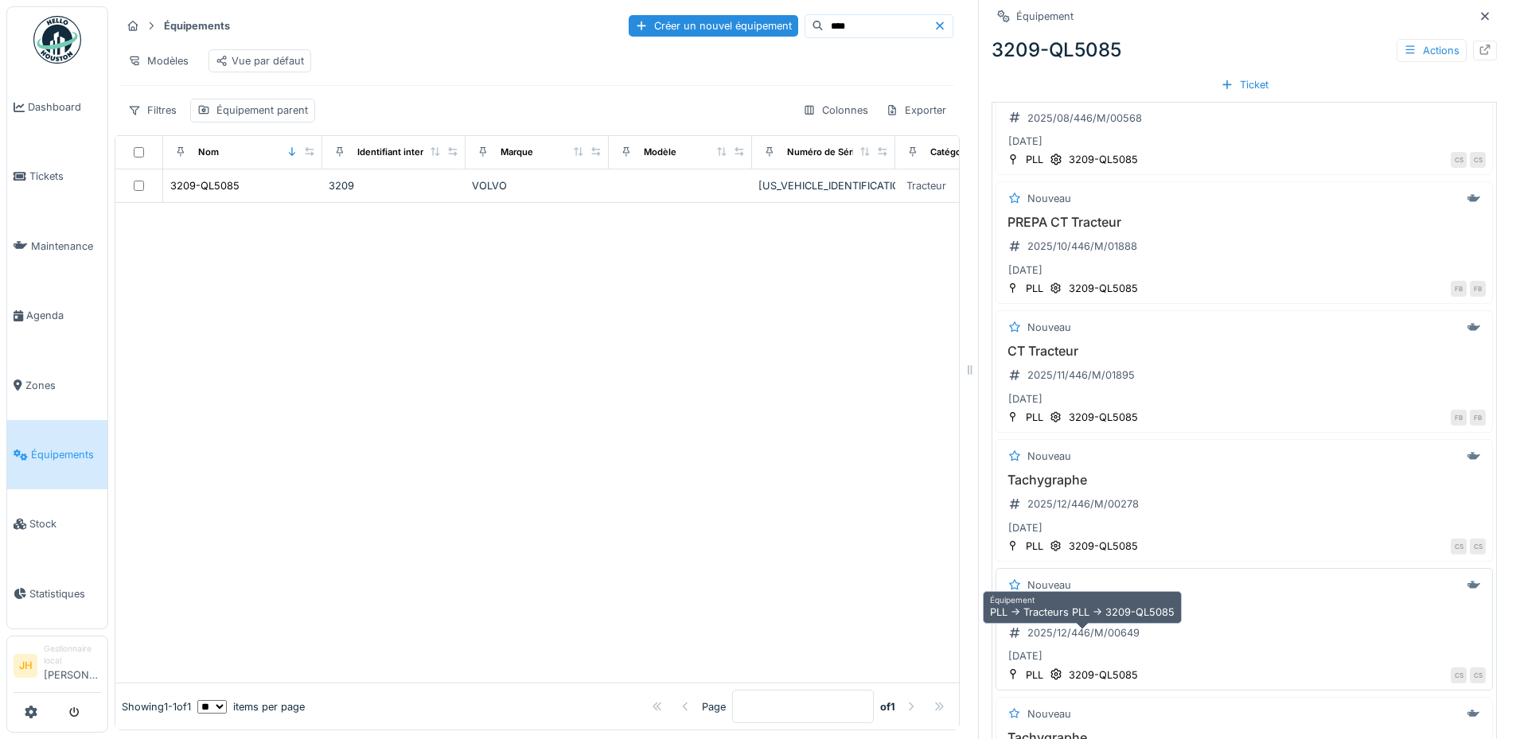
scroll to position [1114, 0]
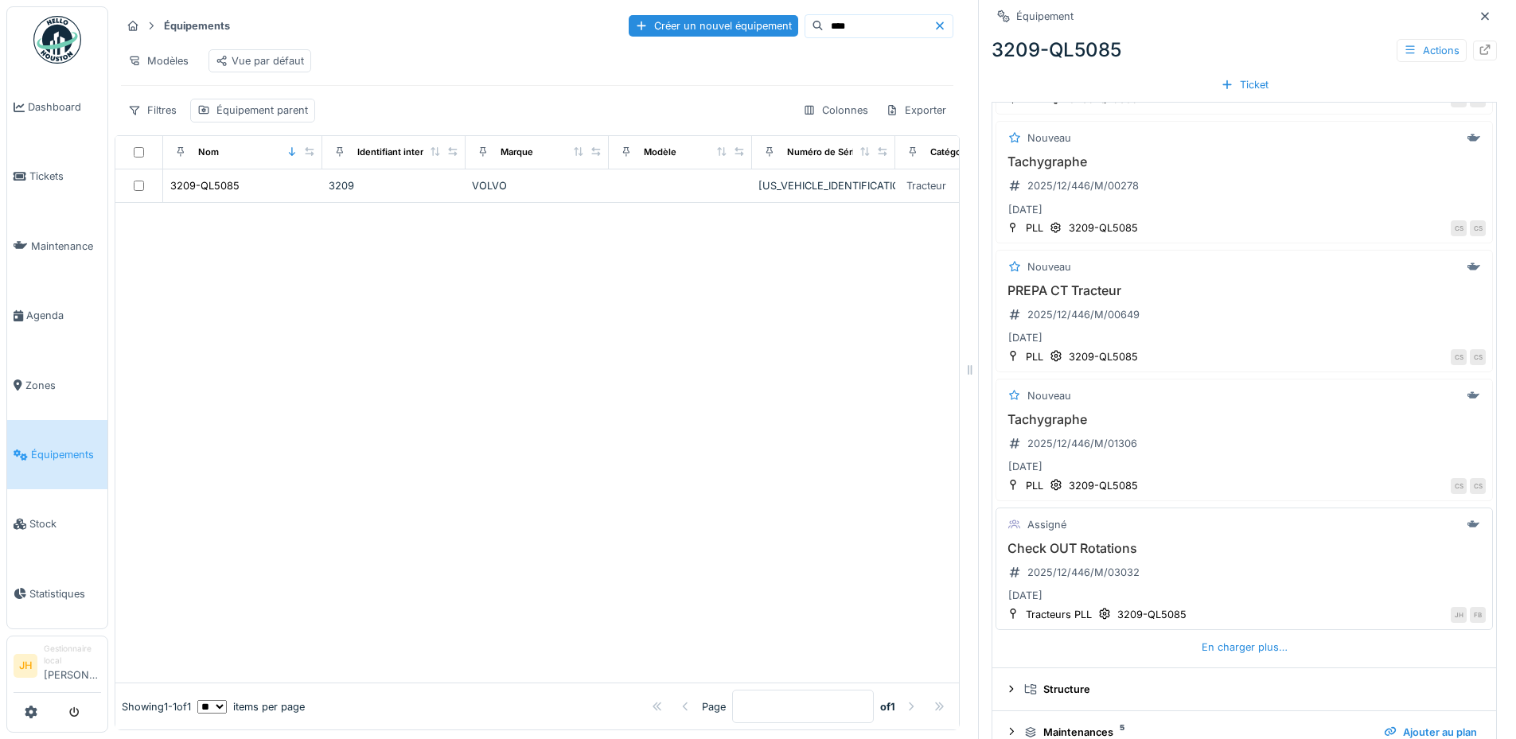
click at [1080, 542] on h3 "Check OUT Rotations" at bounding box center [1244, 548] width 483 height 15
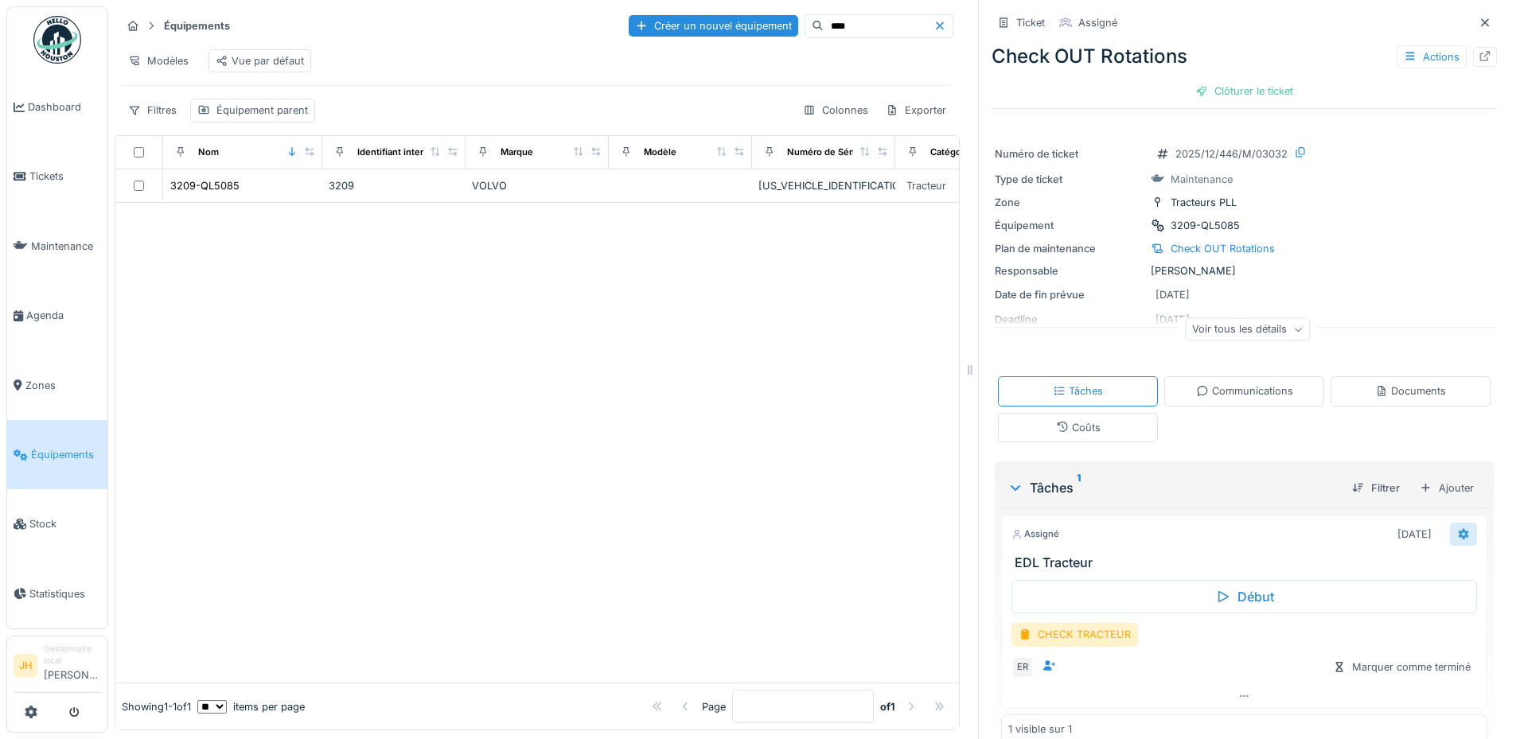
click at [1458, 528] on icon at bounding box center [1463, 533] width 10 height 11
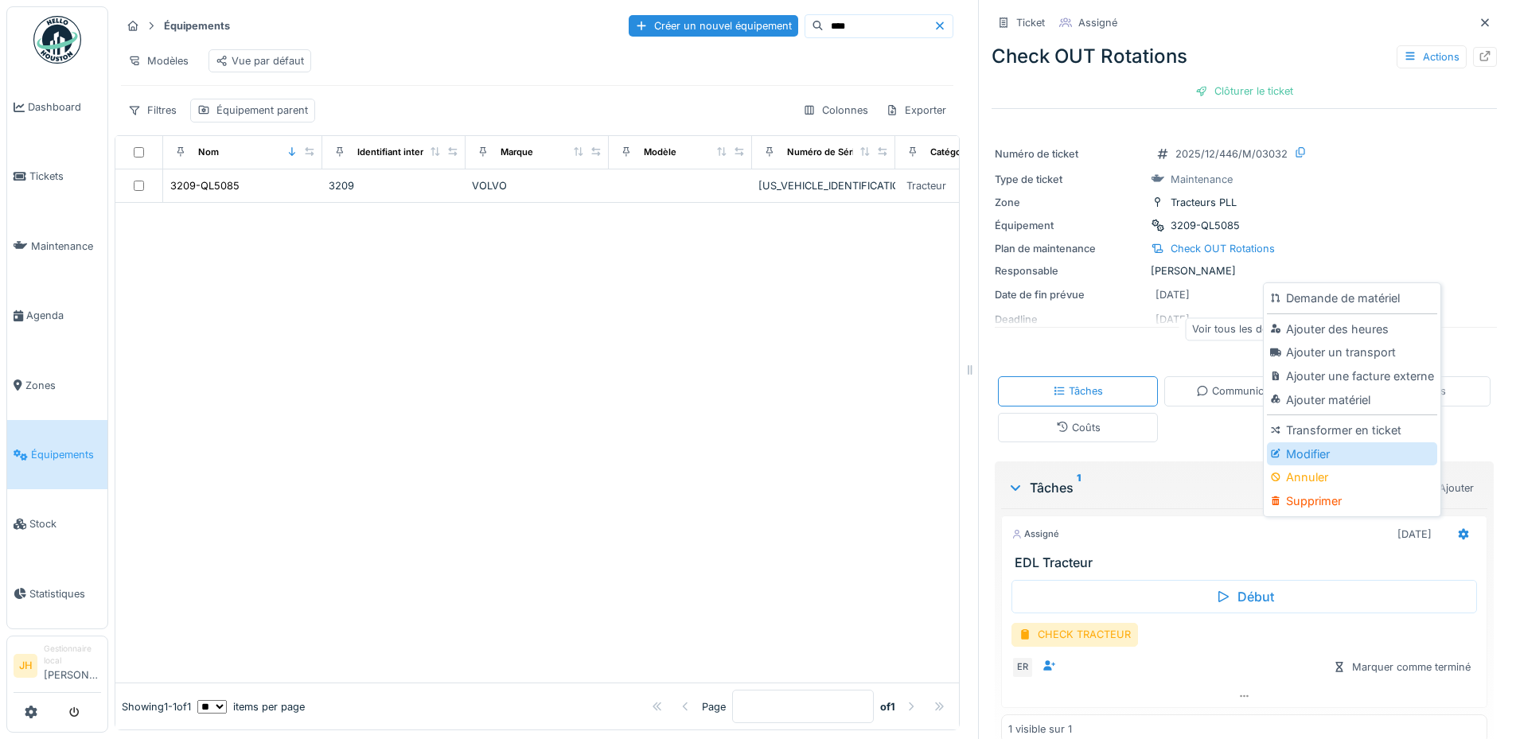
click at [1322, 444] on div "Modifier" at bounding box center [1351, 454] width 169 height 24
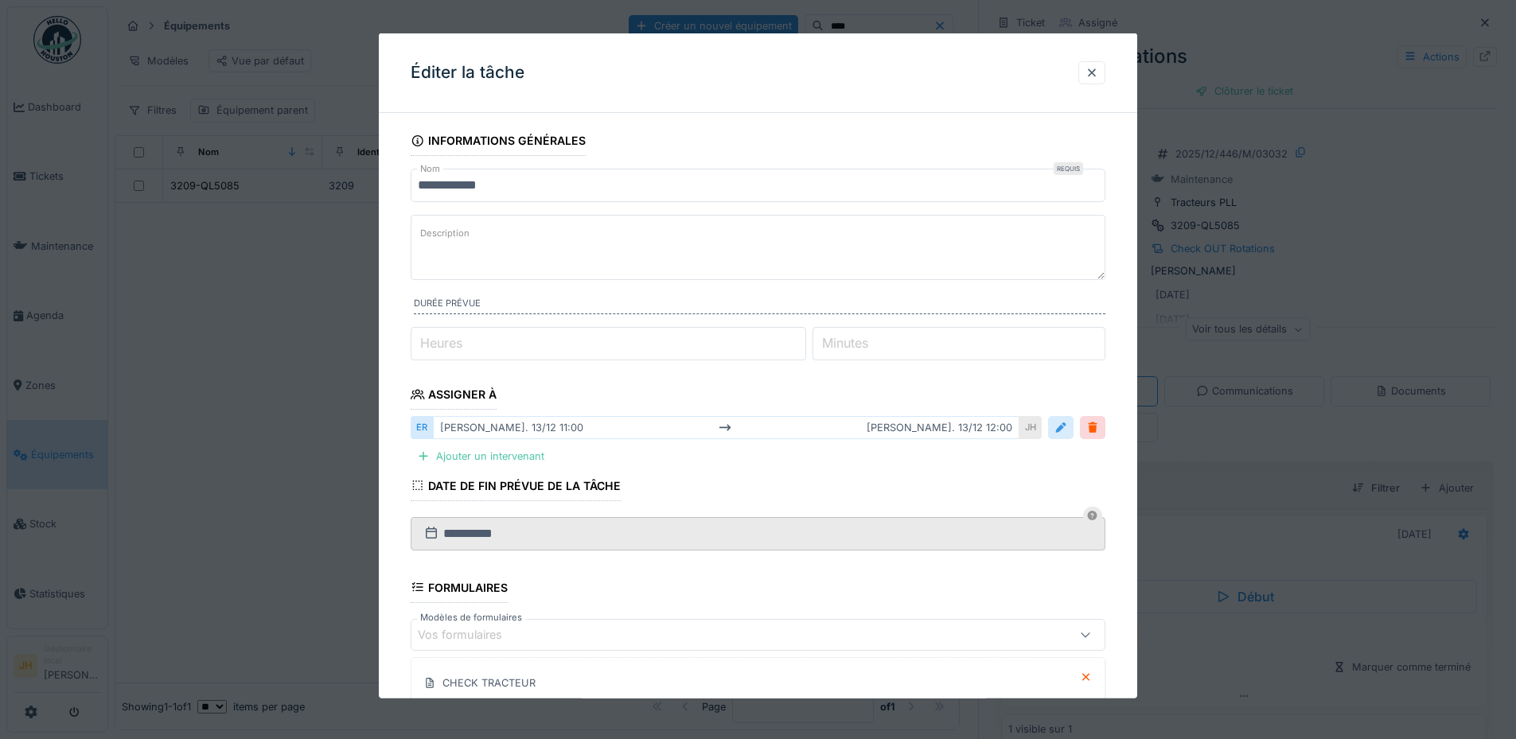
click at [1065, 423] on div at bounding box center [1060, 427] width 13 height 15
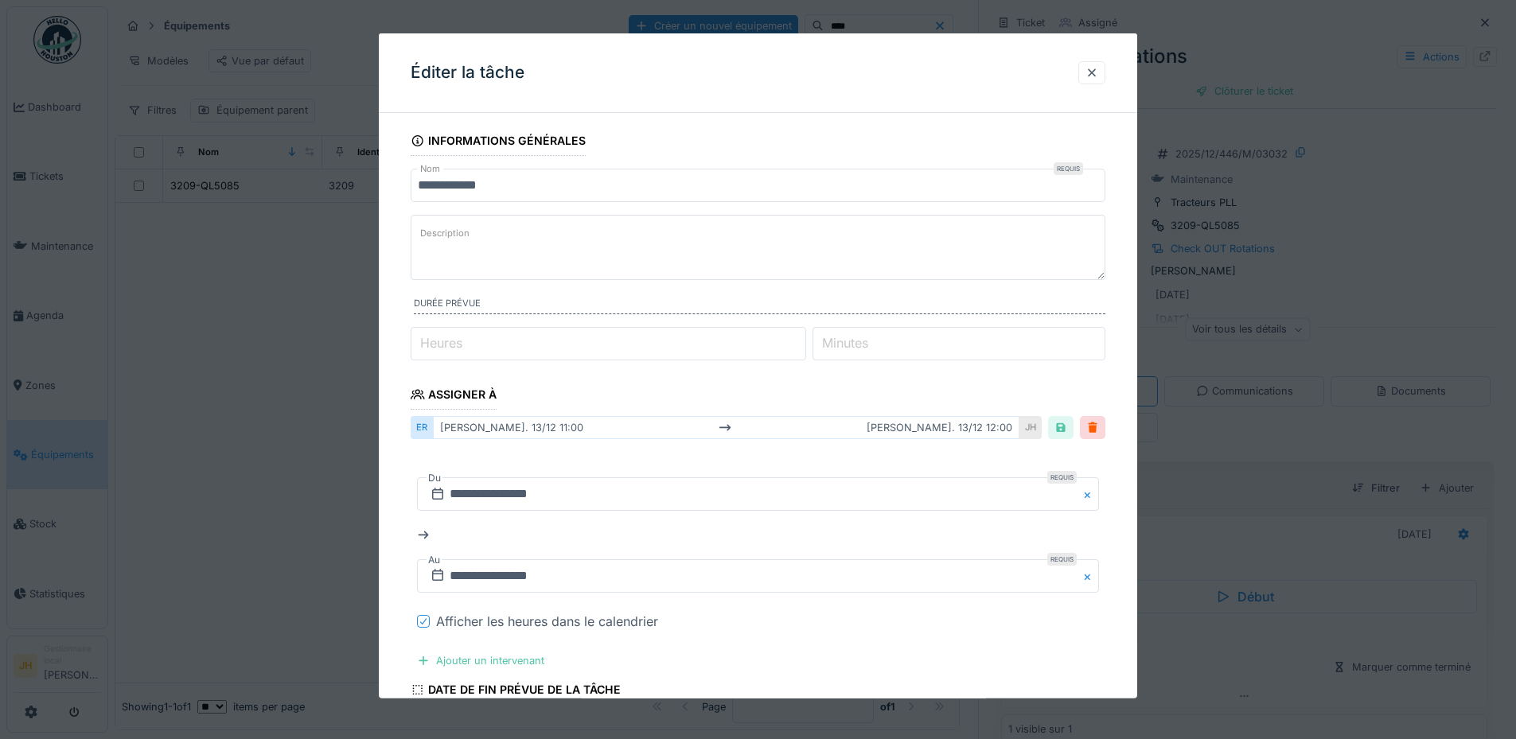
click at [422, 620] on icon at bounding box center [424, 621] width 10 height 8
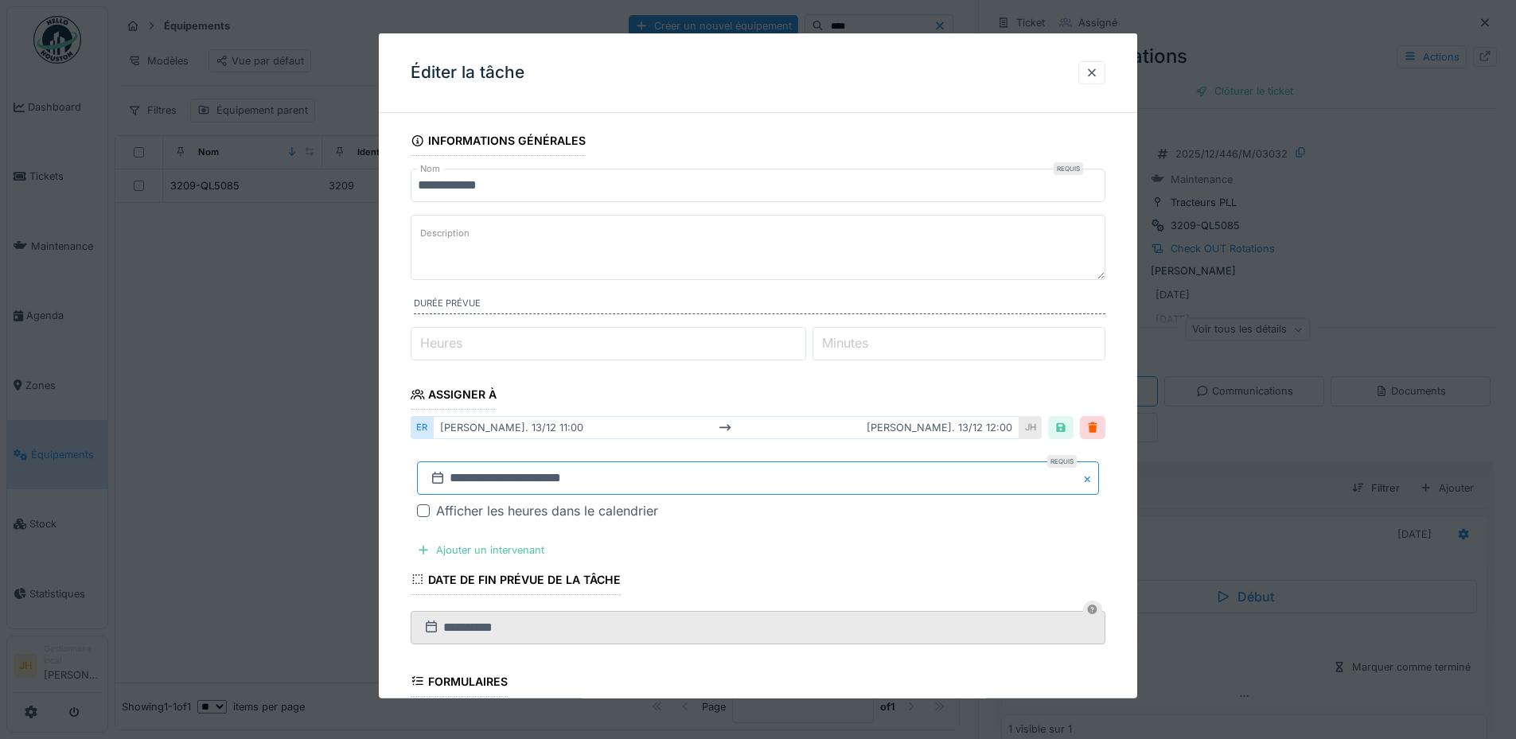
click at [498, 485] on input "**********" at bounding box center [758, 477] width 682 height 33
click at [681, 263] on span "Previous Month" at bounding box center [681, 266] width 0 height 19
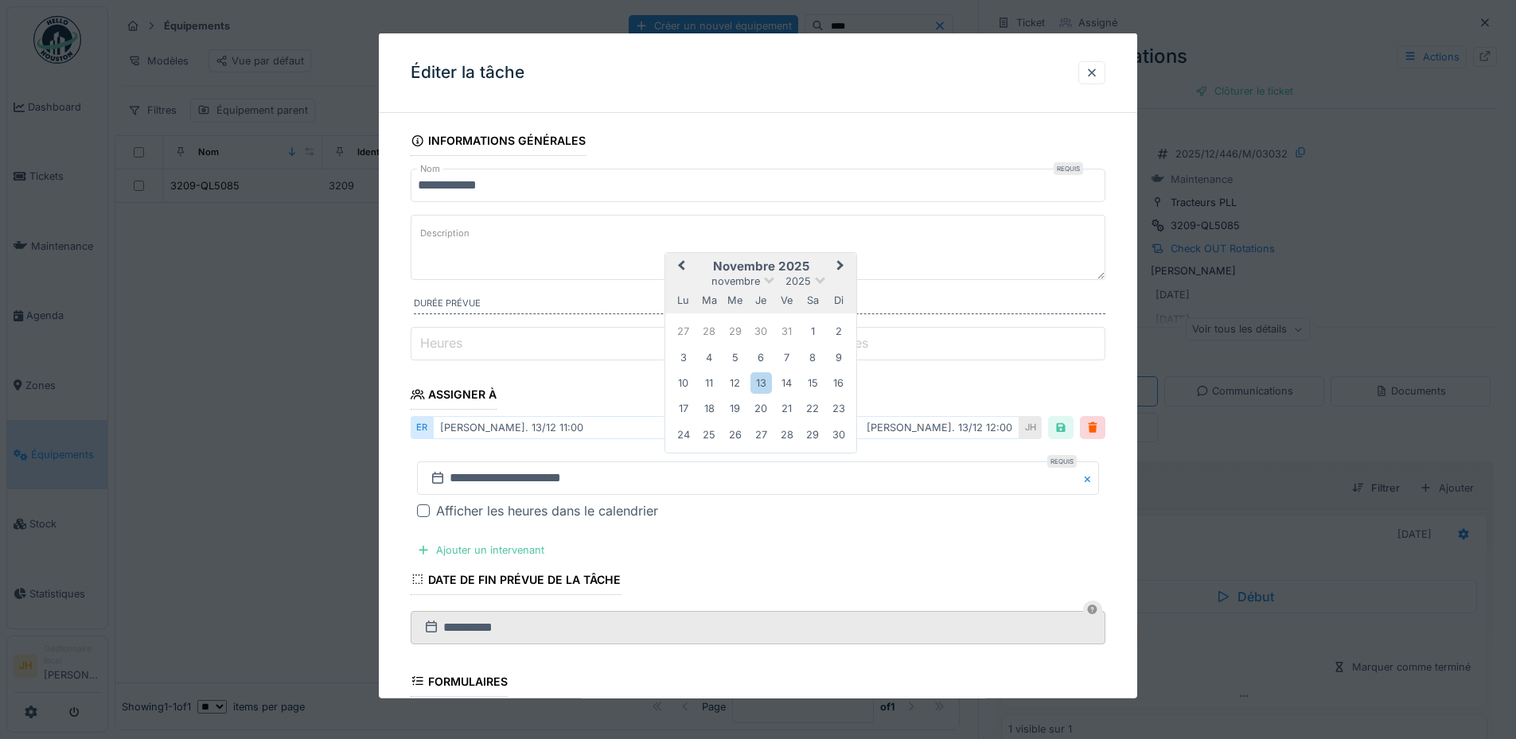
click at [685, 272] on button "Previous Month" at bounding box center [679, 267] width 25 height 25
click at [811, 439] on div "30" at bounding box center [812, 433] width 21 height 21
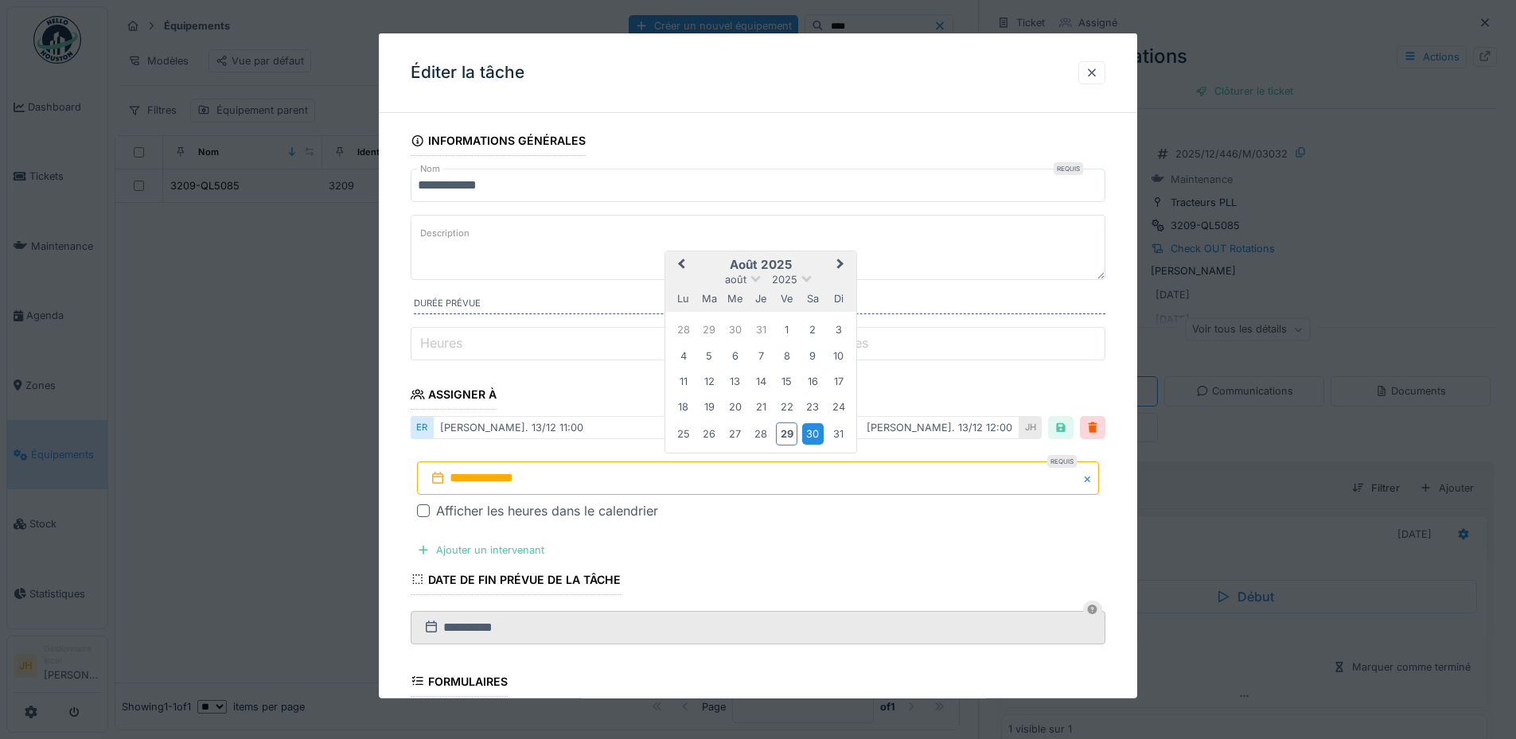
click at [811, 439] on div "30" at bounding box center [812, 433] width 21 height 21
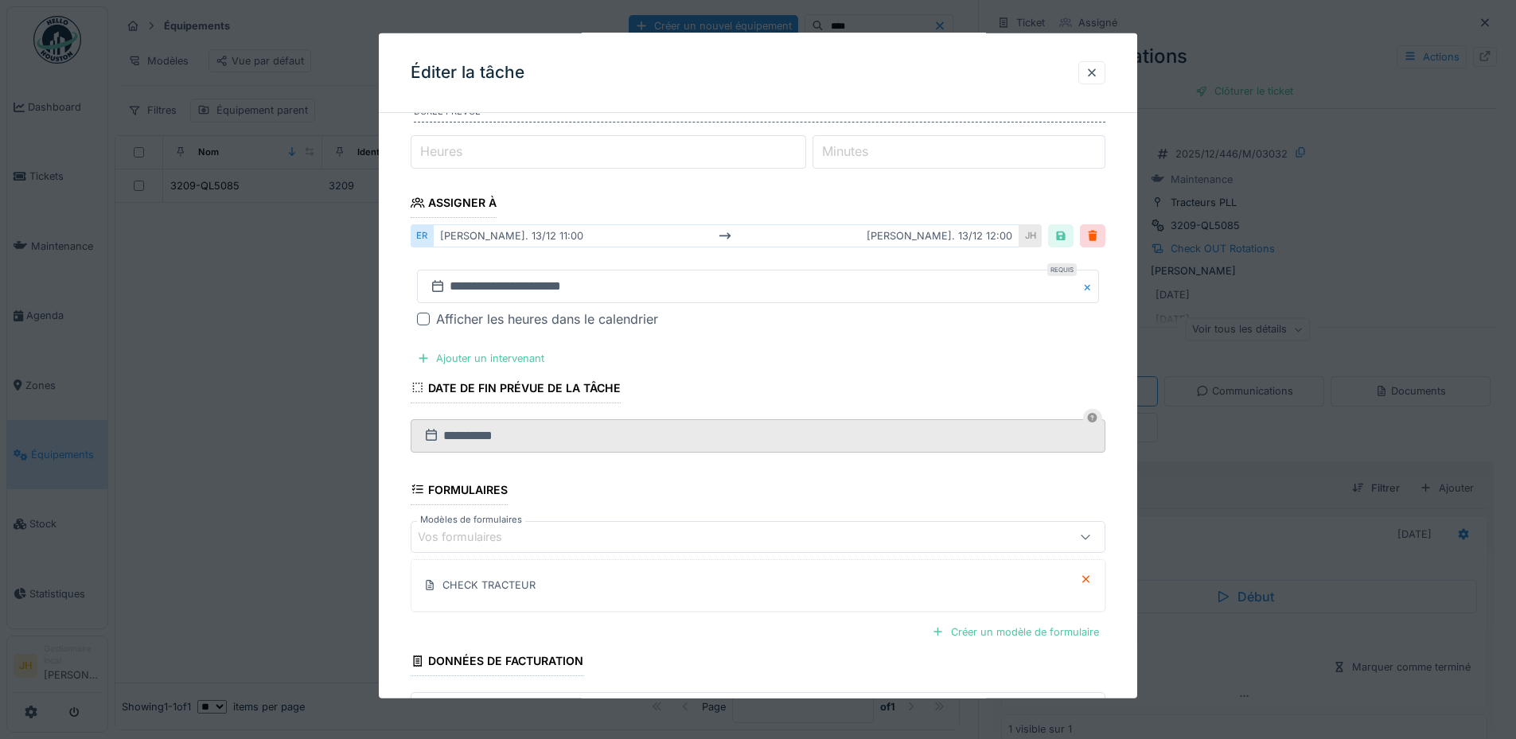
scroll to position [308, 0]
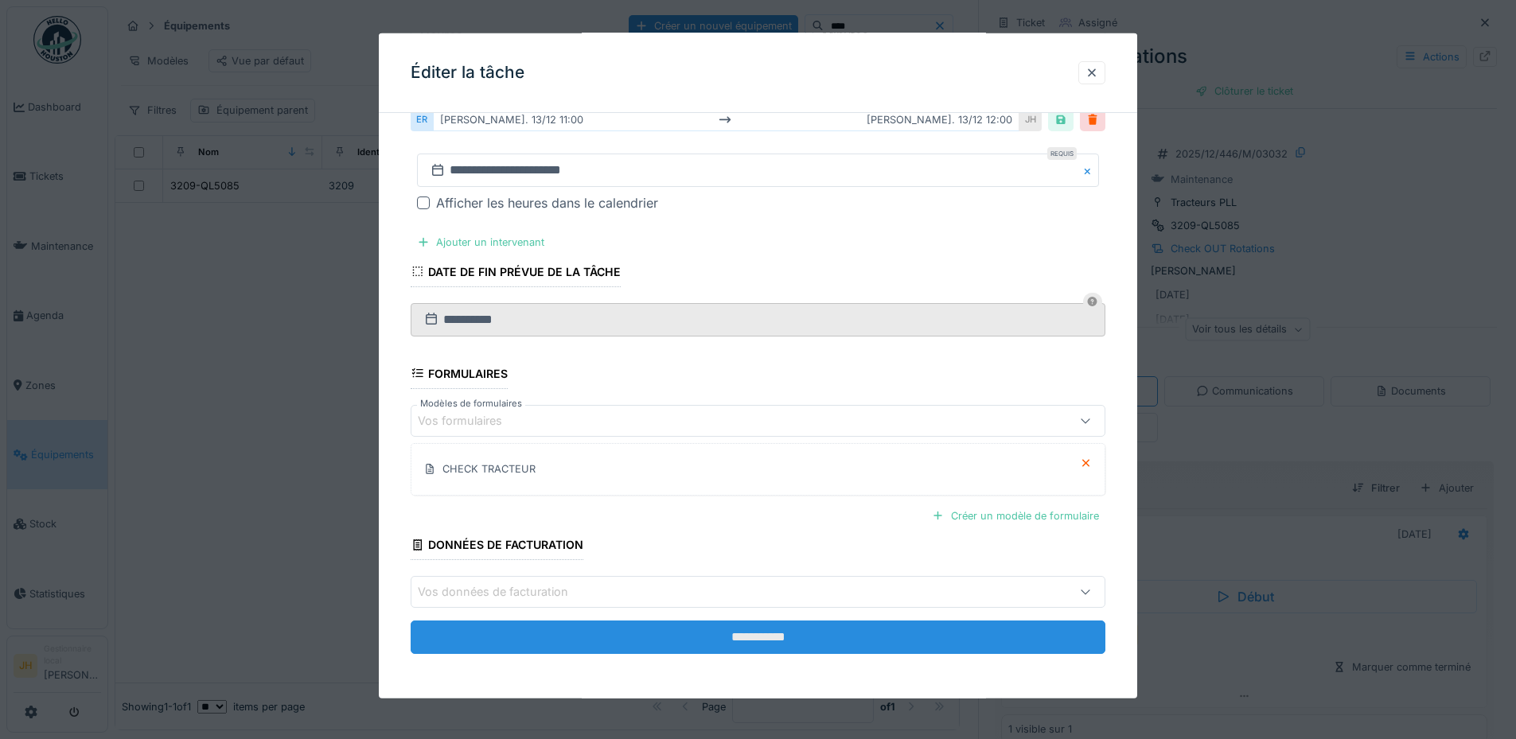
click at [818, 634] on input "**********" at bounding box center [758, 637] width 695 height 33
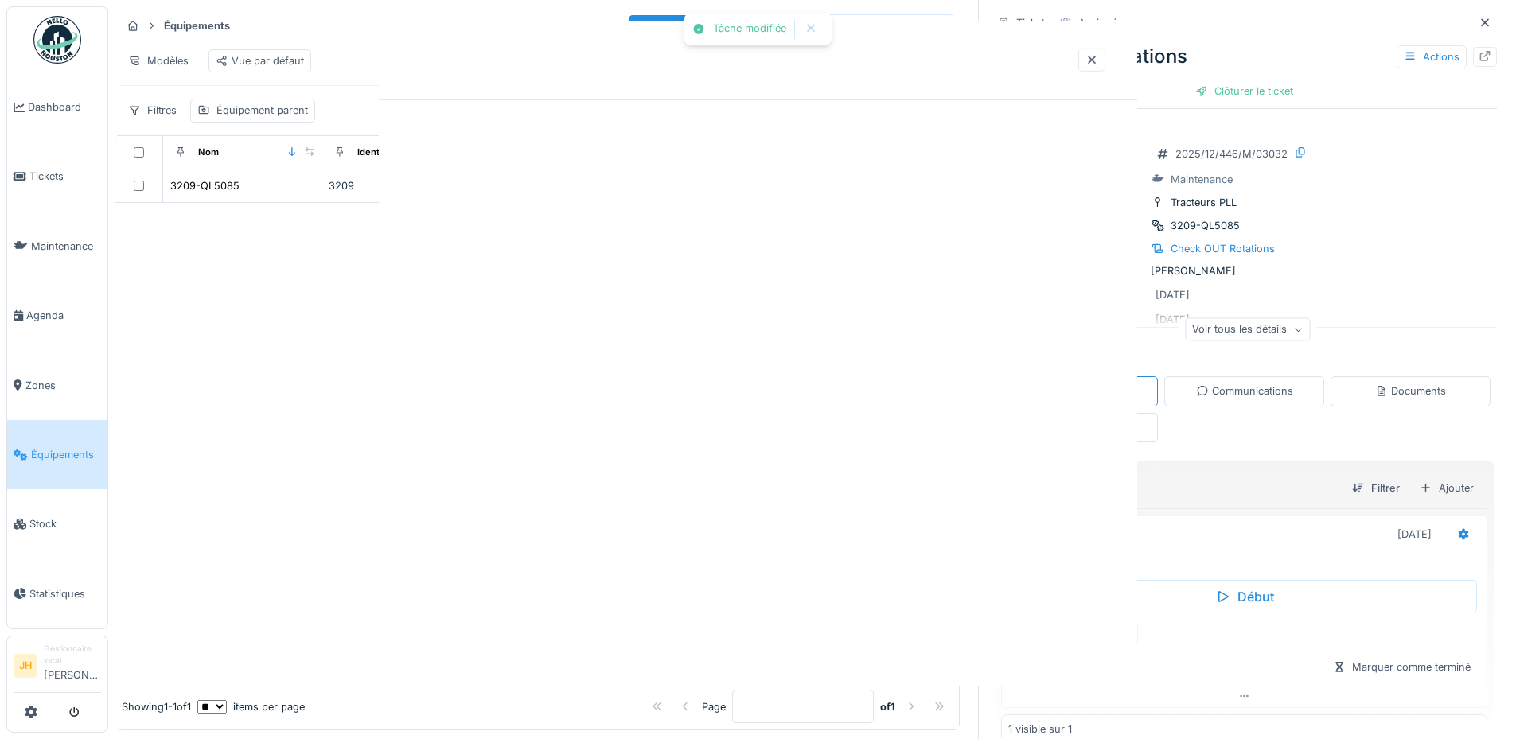
scroll to position [0, 0]
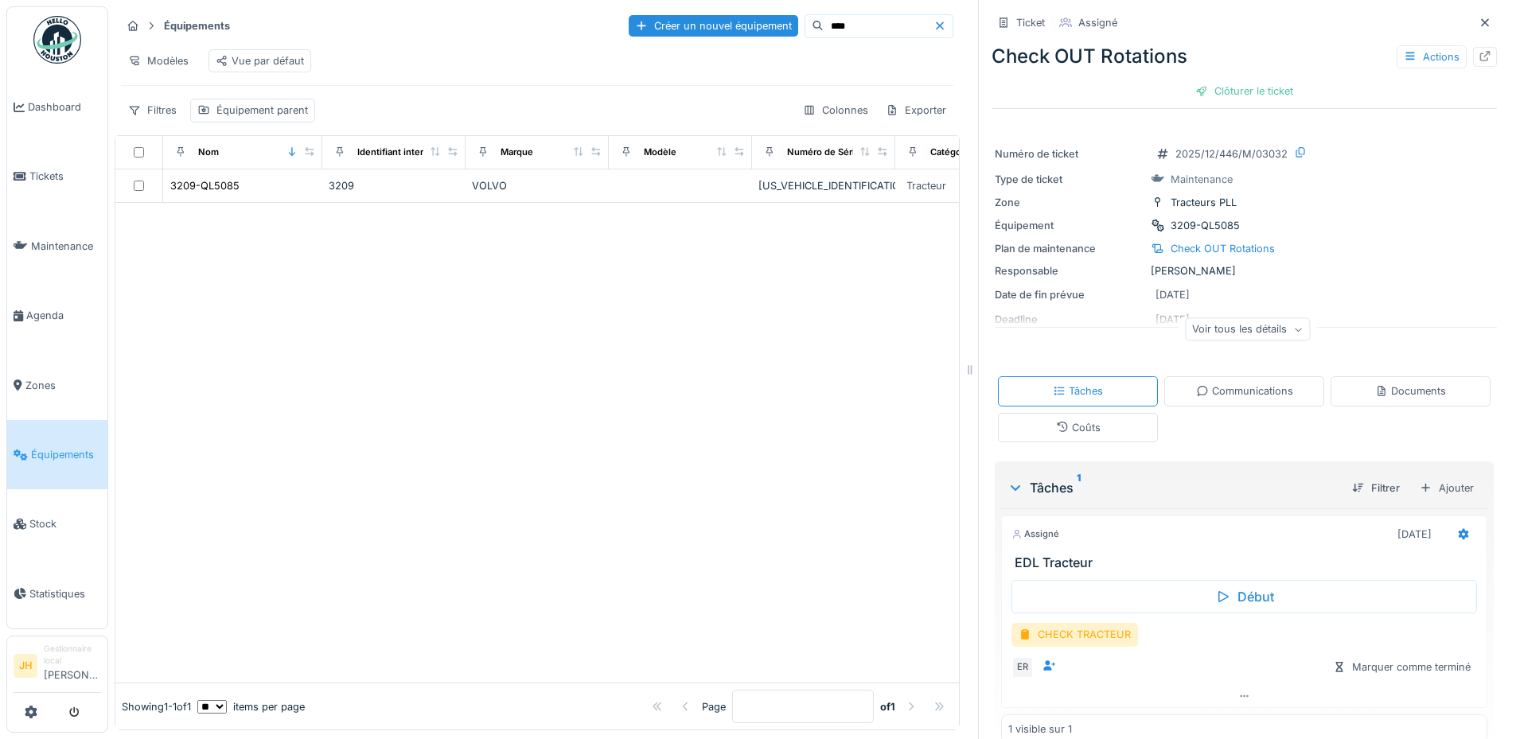
click at [835, 15] on input "****" at bounding box center [879, 26] width 110 height 22
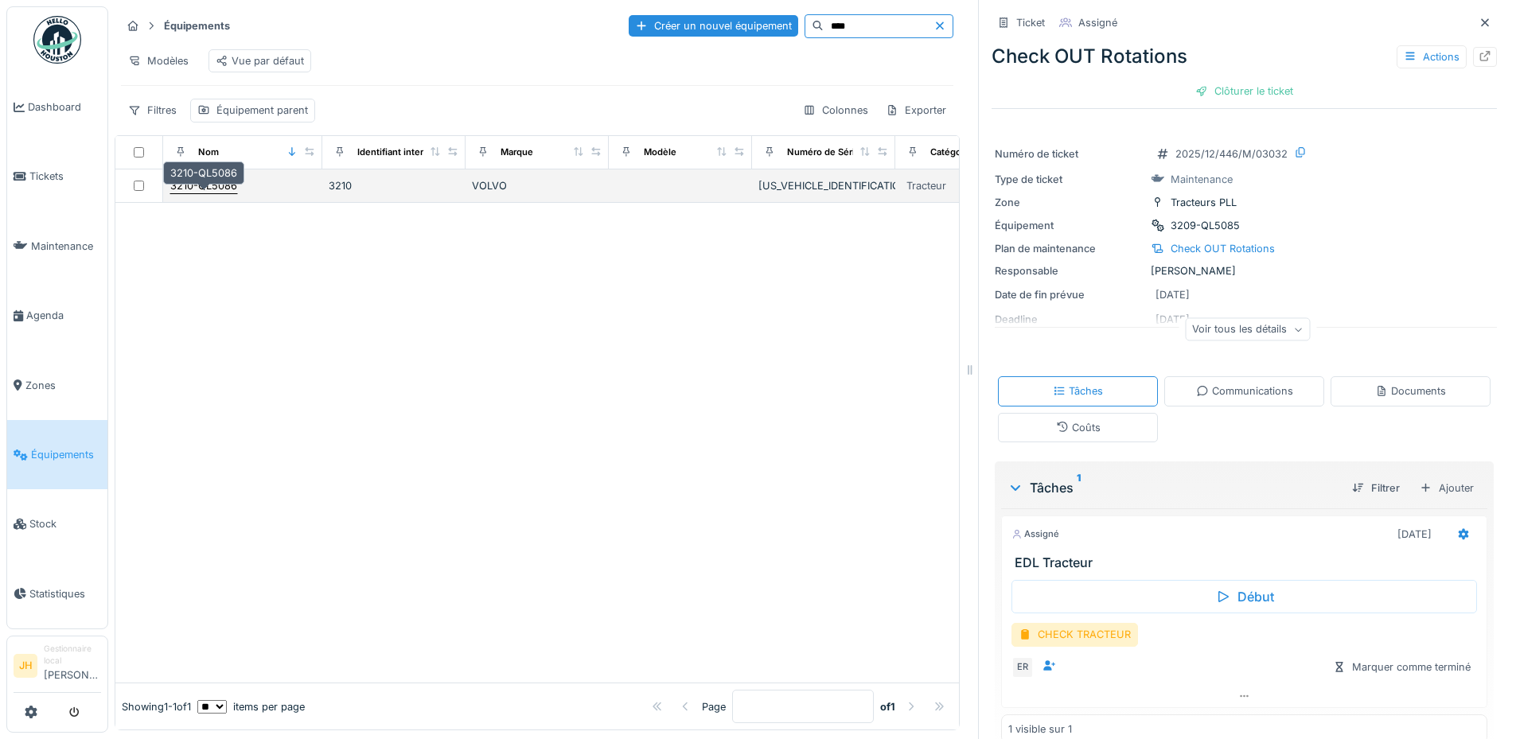
click at [213, 189] on div "3210-QL5086" at bounding box center [203, 185] width 67 height 15
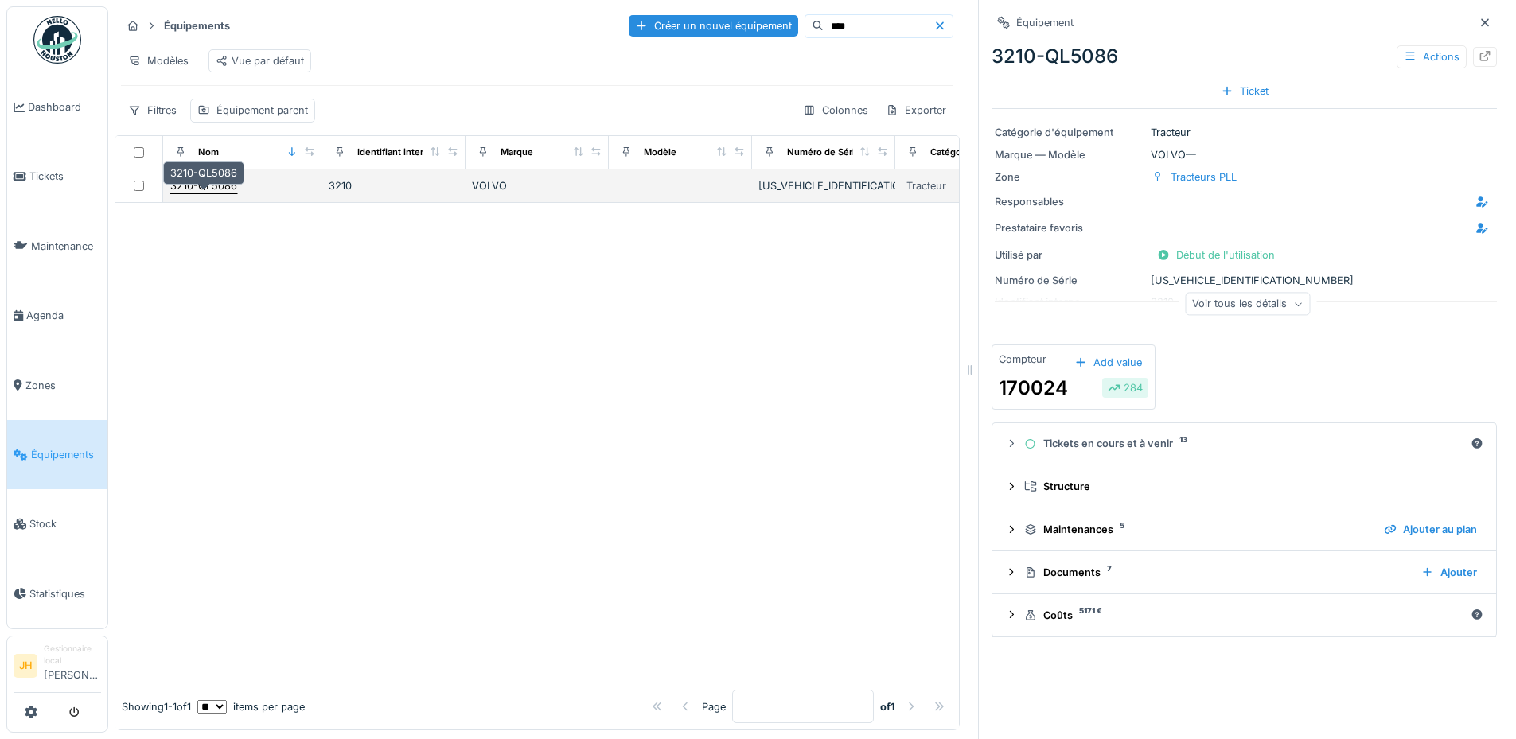
click at [232, 184] on div "3210-QL5086" at bounding box center [203, 185] width 67 height 15
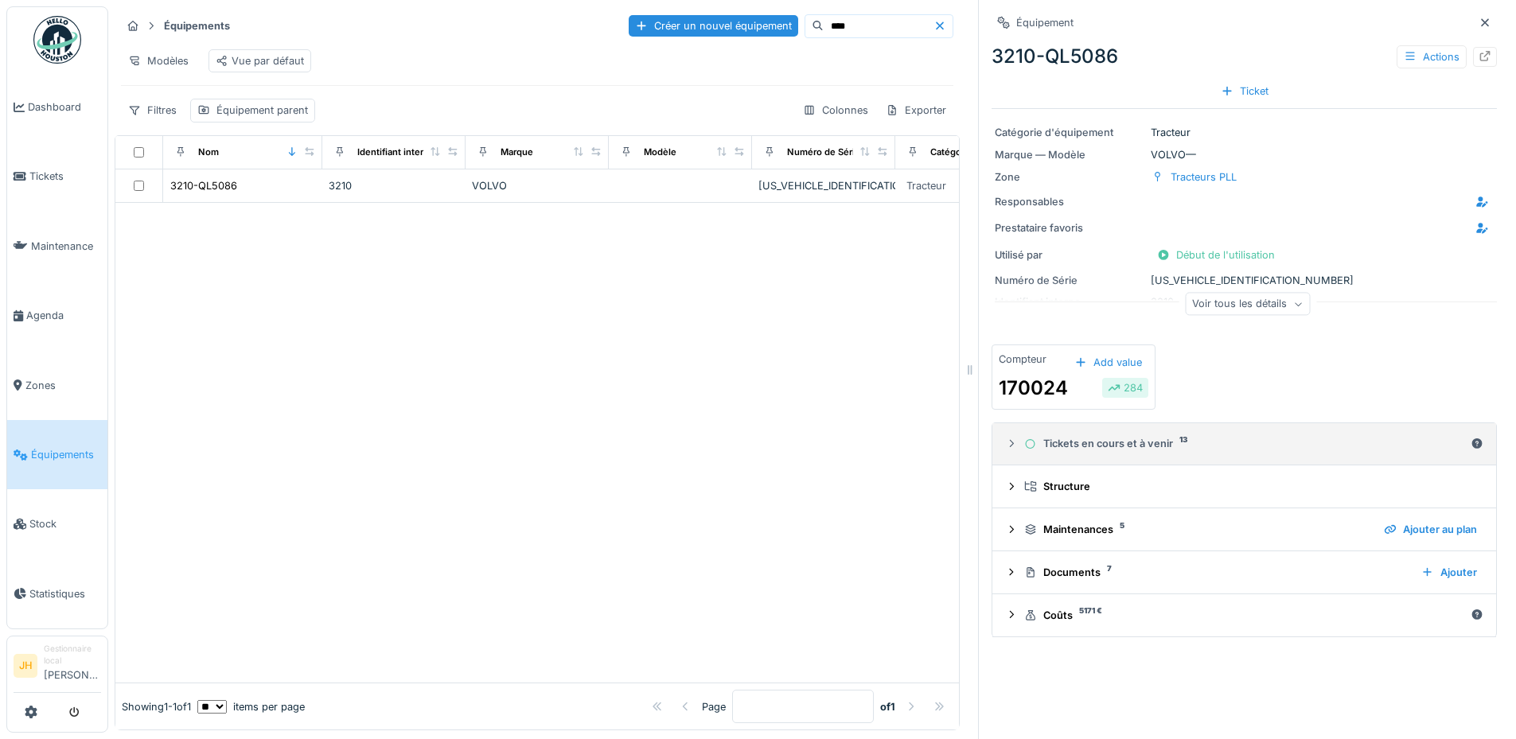
click at [1155, 438] on div "Tickets en cours et à venir 13" at bounding box center [1244, 443] width 440 height 15
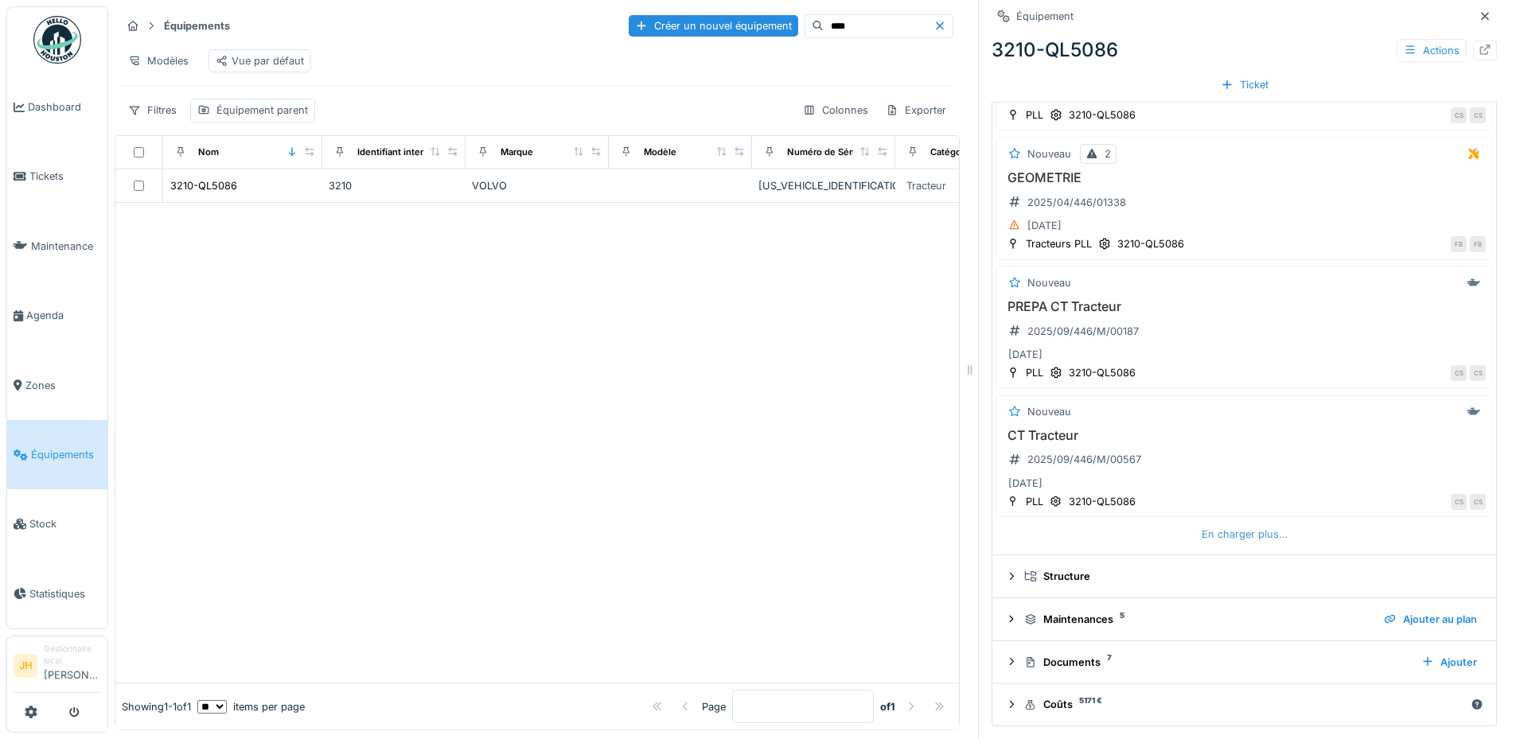
click at [1205, 524] on div "En charger plus…" at bounding box center [1244, 534] width 99 height 21
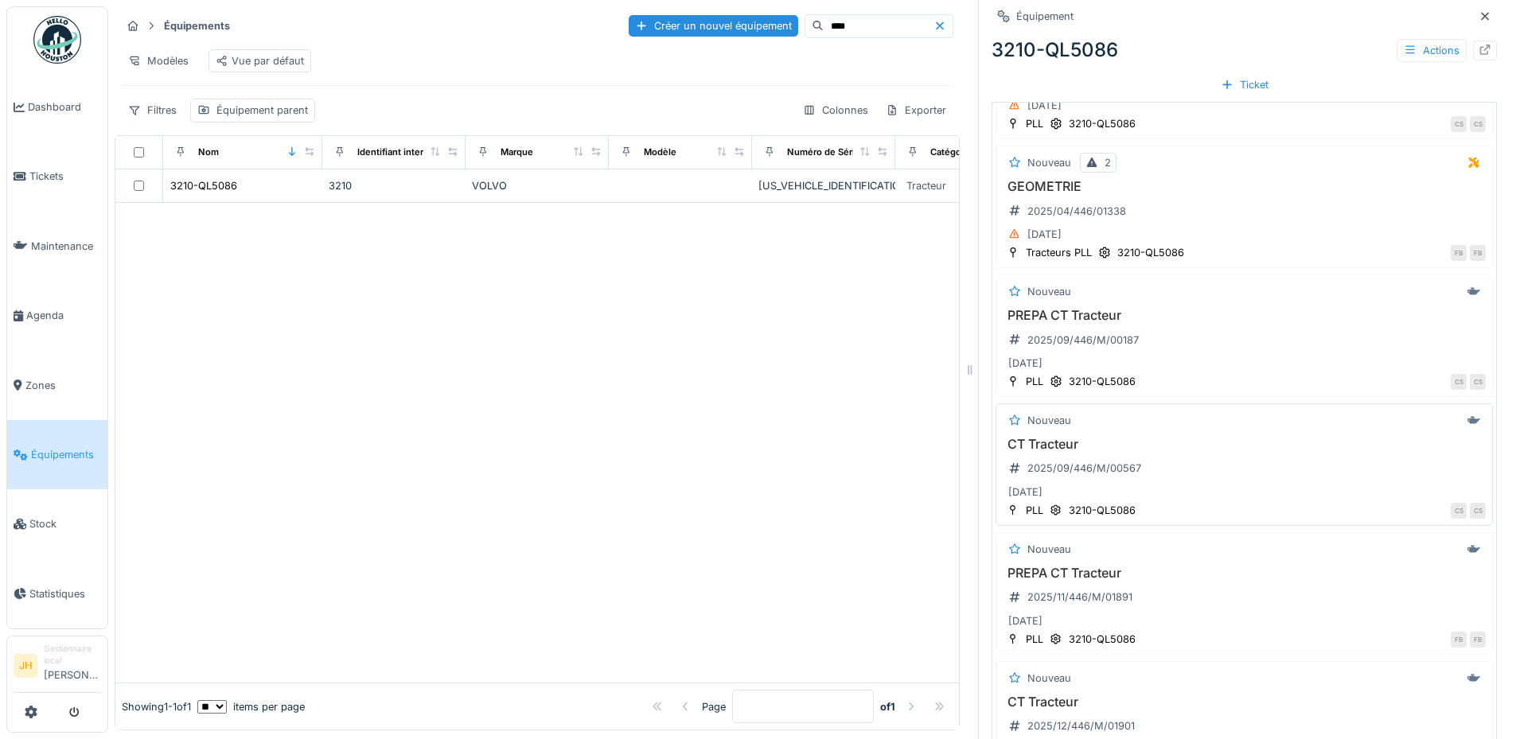
scroll to position [585, 0]
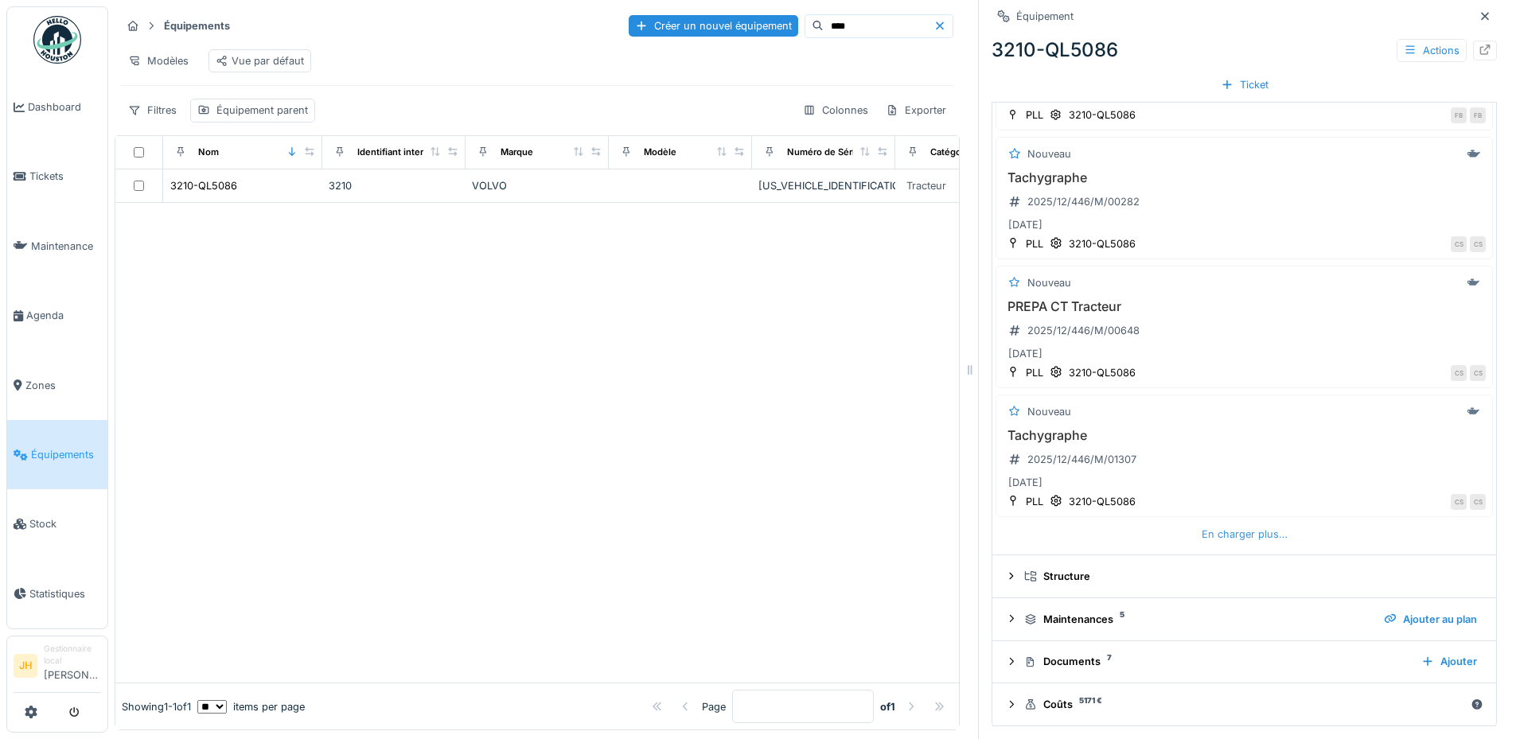
click at [1195, 524] on div "En charger plus…" at bounding box center [1244, 534] width 99 height 21
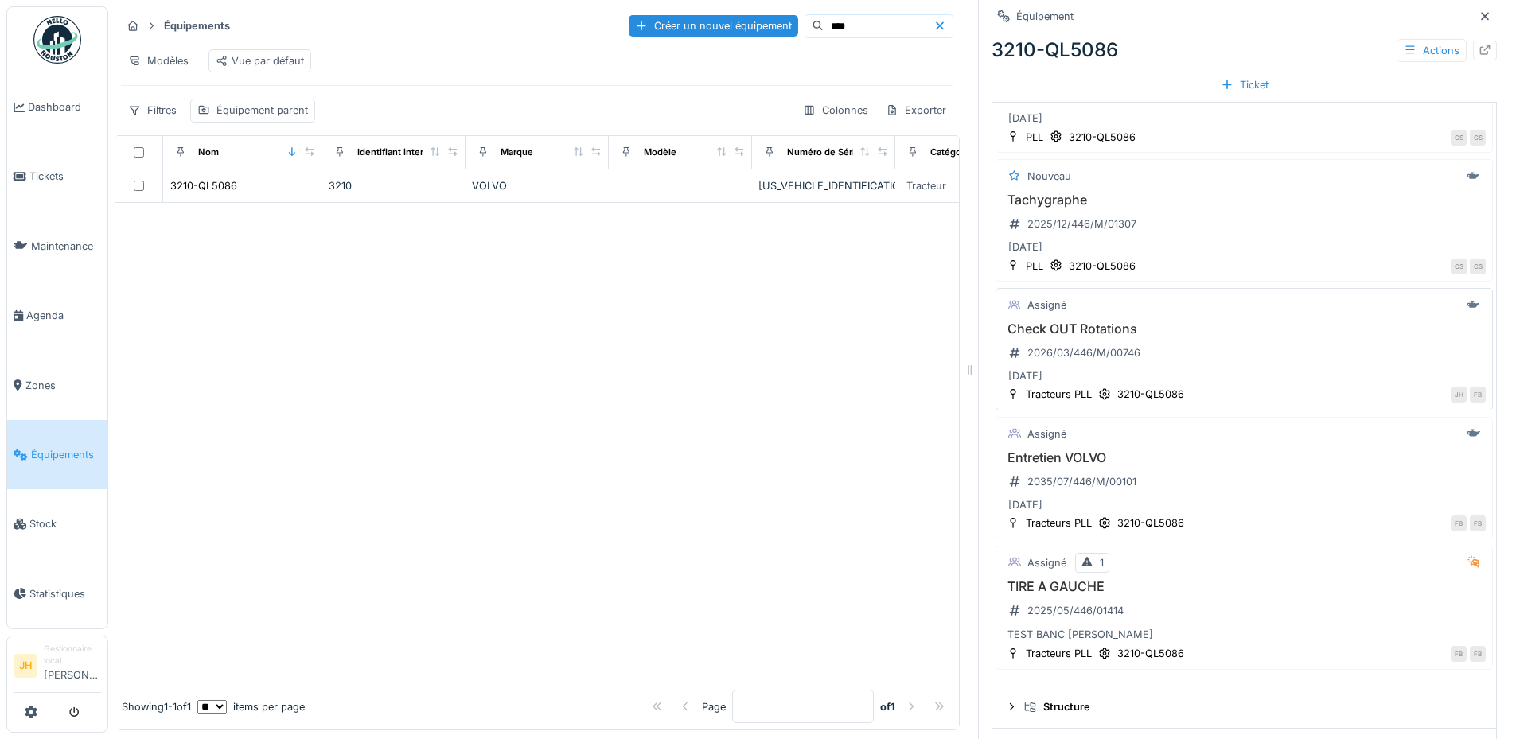
scroll to position [1468, 0]
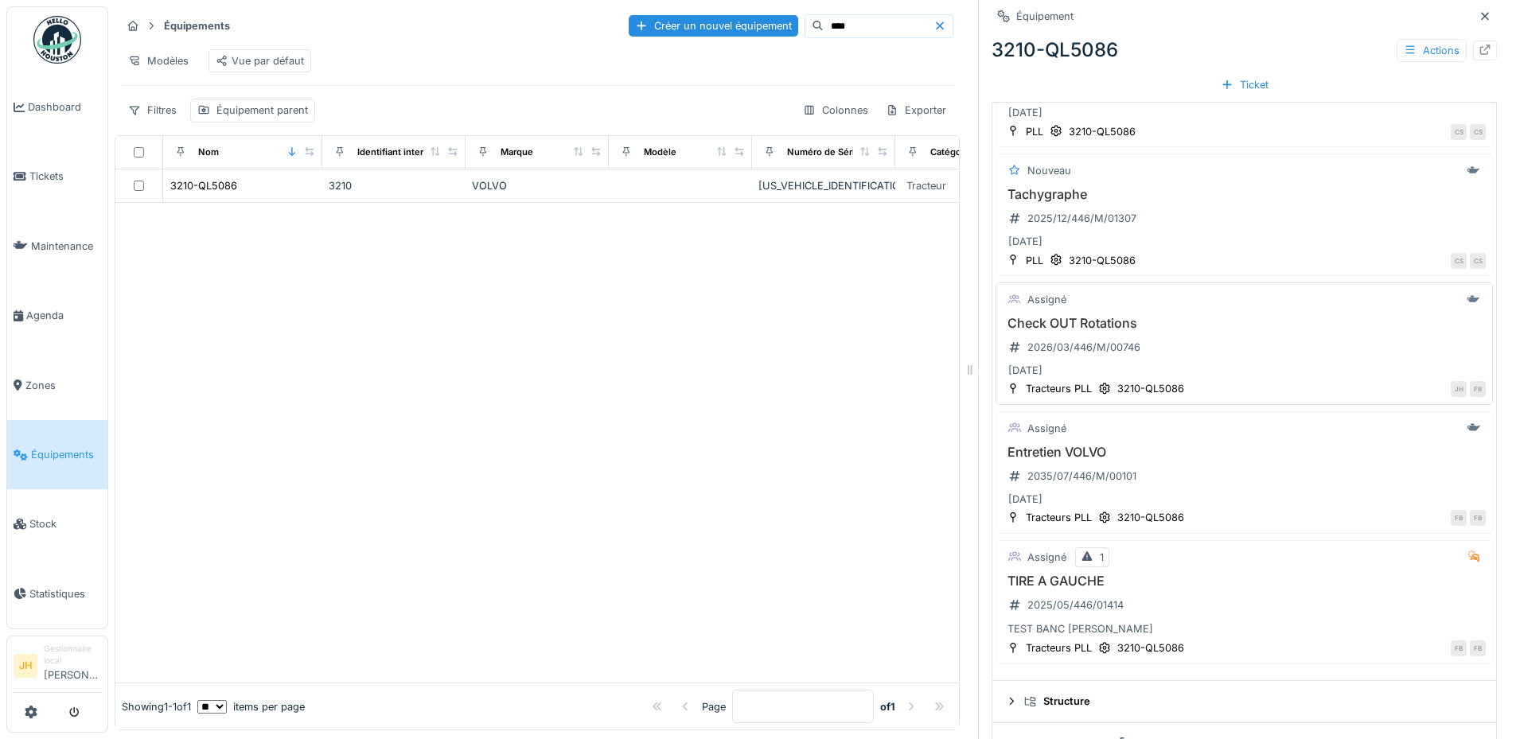
click at [1112, 316] on h3 "Check OUT Rotations" at bounding box center [1244, 323] width 483 height 15
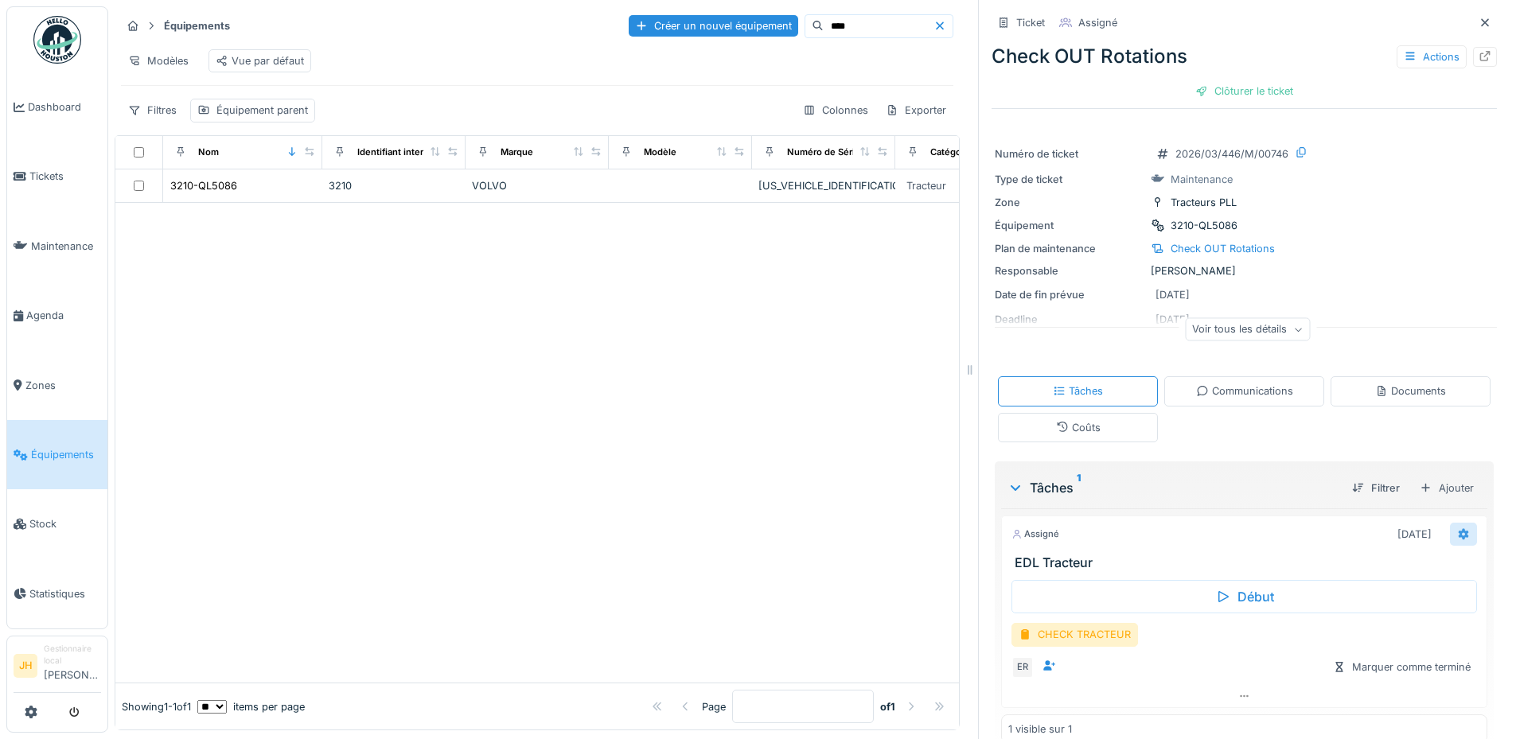
click at [1457, 529] on icon at bounding box center [1463, 534] width 13 height 10
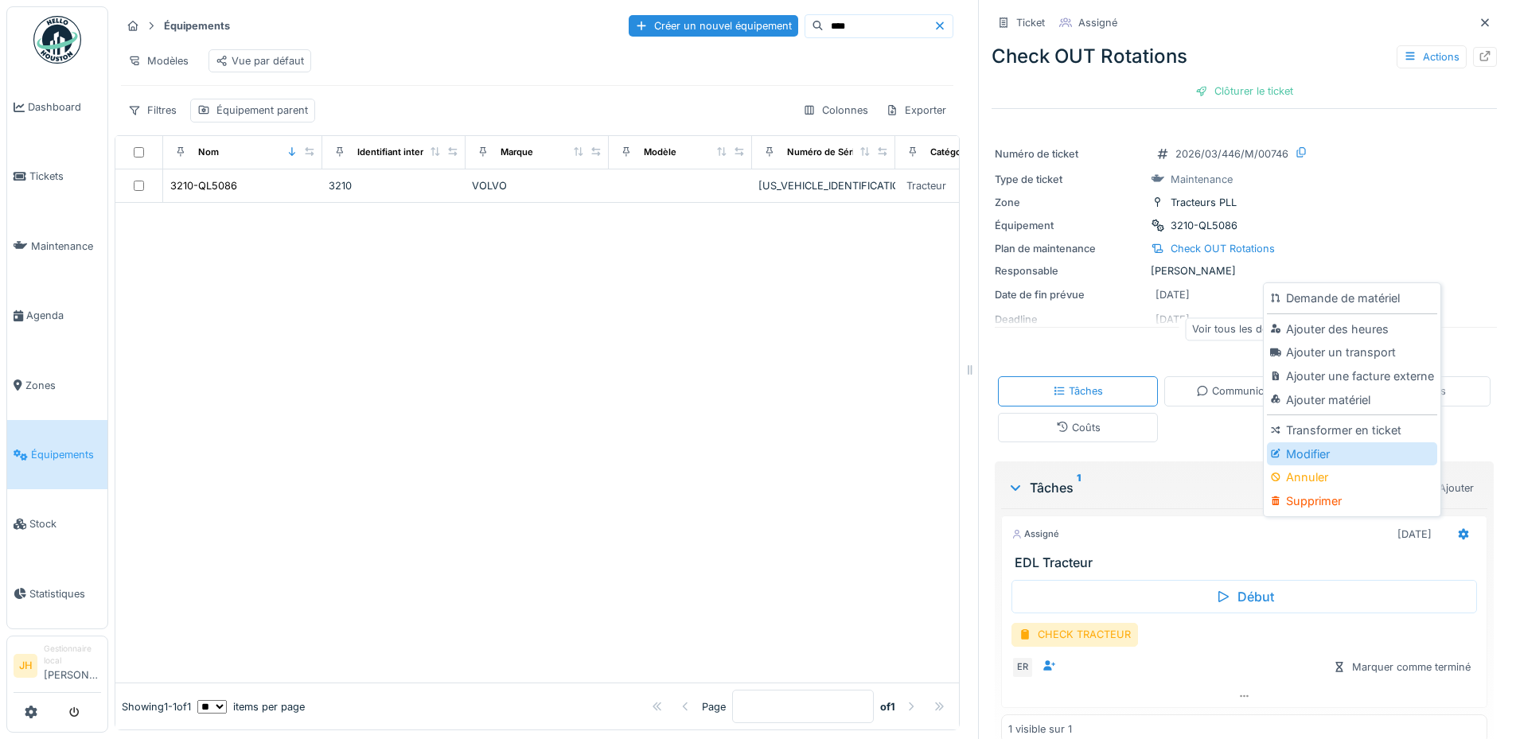
click at [1370, 447] on div "Modifier" at bounding box center [1351, 454] width 169 height 24
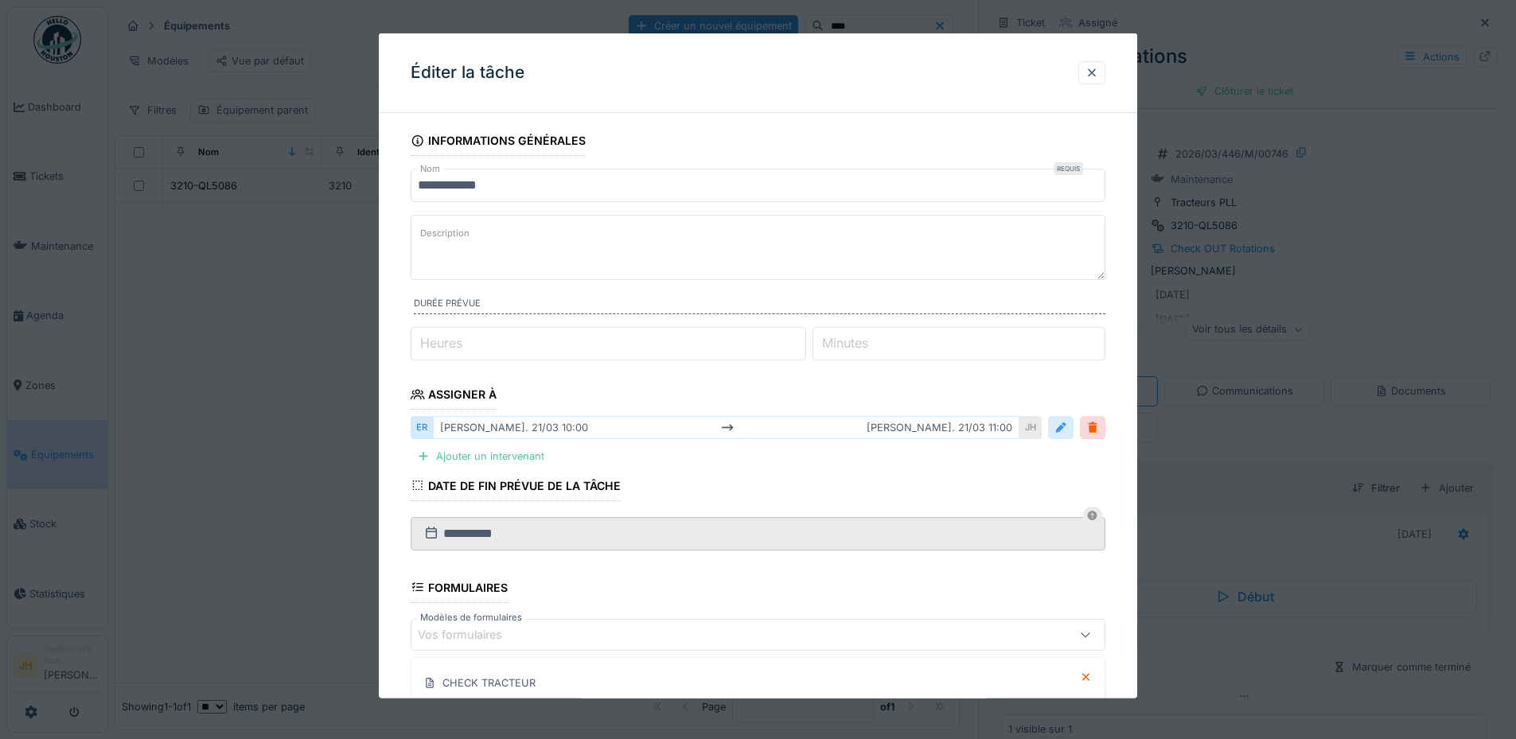
click at [1067, 425] on div at bounding box center [1060, 427] width 13 height 15
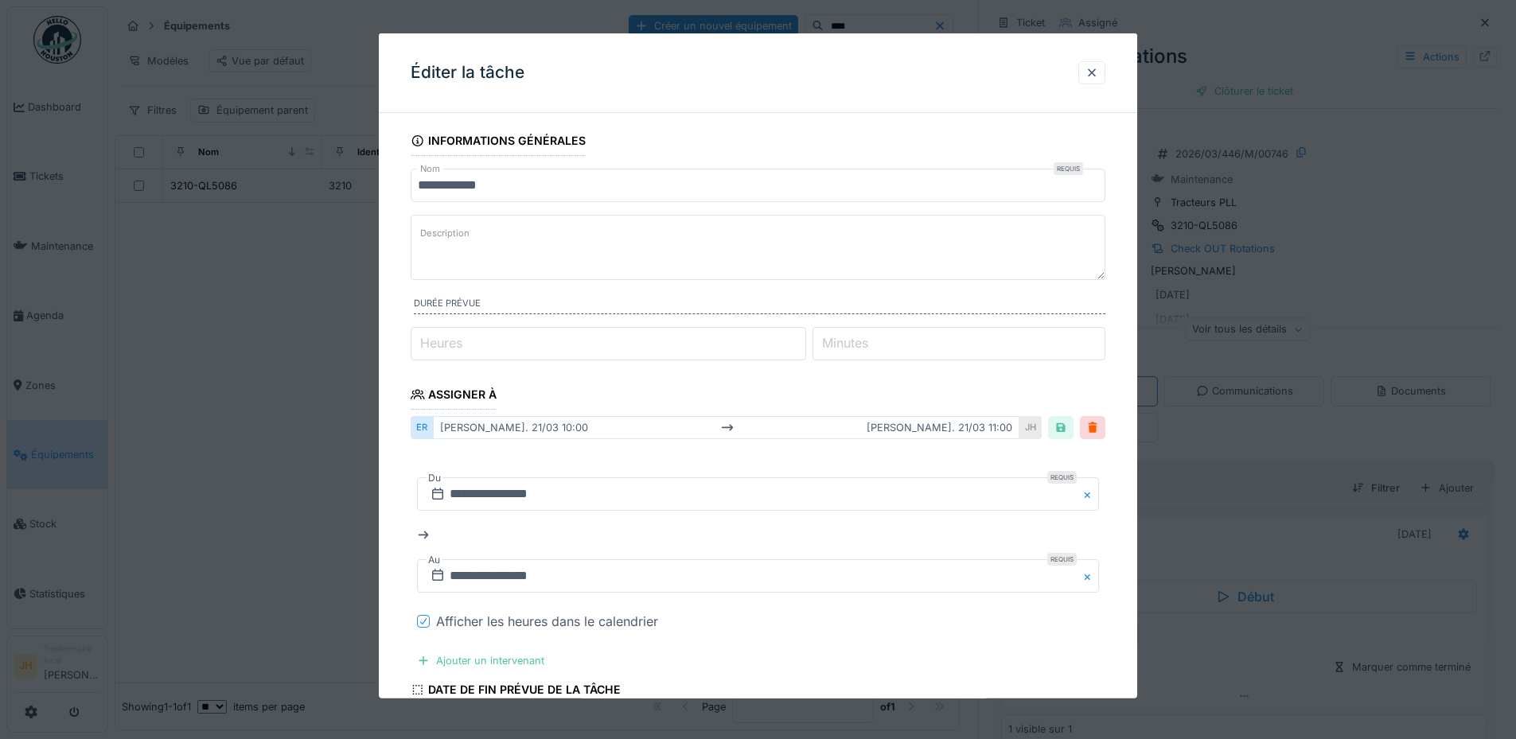
click at [427, 621] on icon at bounding box center [424, 621] width 10 height 8
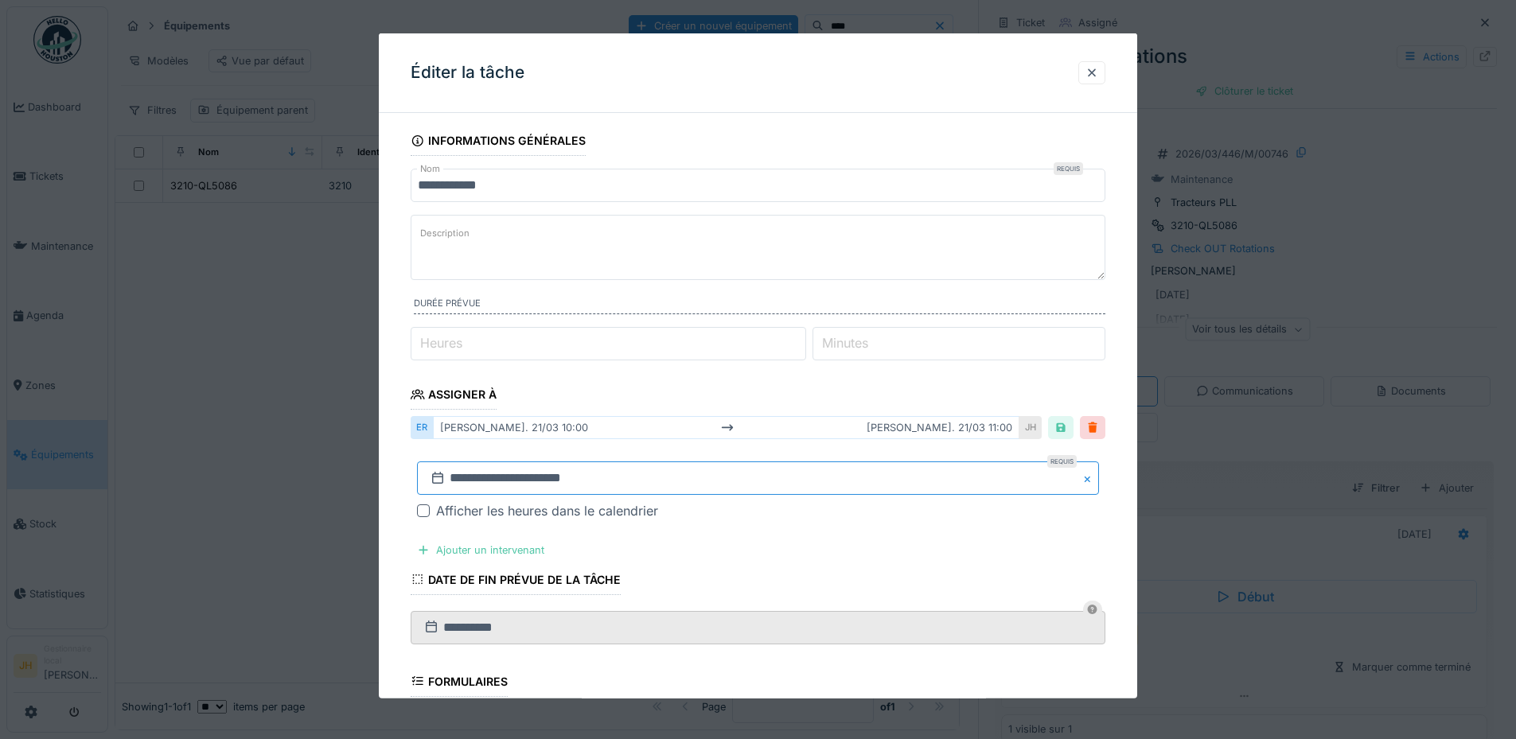
click at [491, 479] on input "**********" at bounding box center [758, 477] width 682 height 33
click at [685, 243] on button "Previous Month" at bounding box center [679, 241] width 25 height 25
click at [681, 262] on span "Previous Month" at bounding box center [681, 266] width 0 height 19
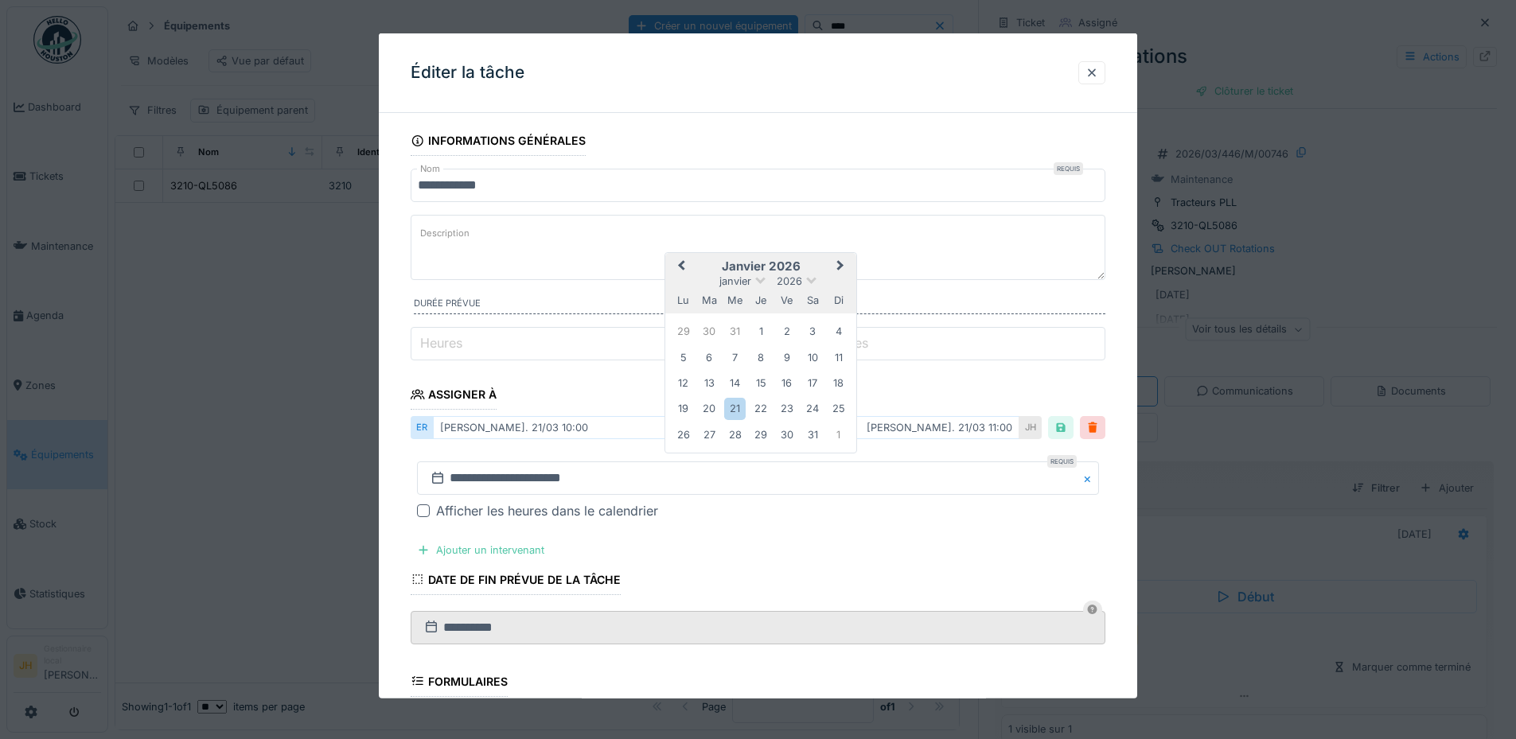
click at [681, 262] on span "Previous Month" at bounding box center [681, 266] width 0 height 19
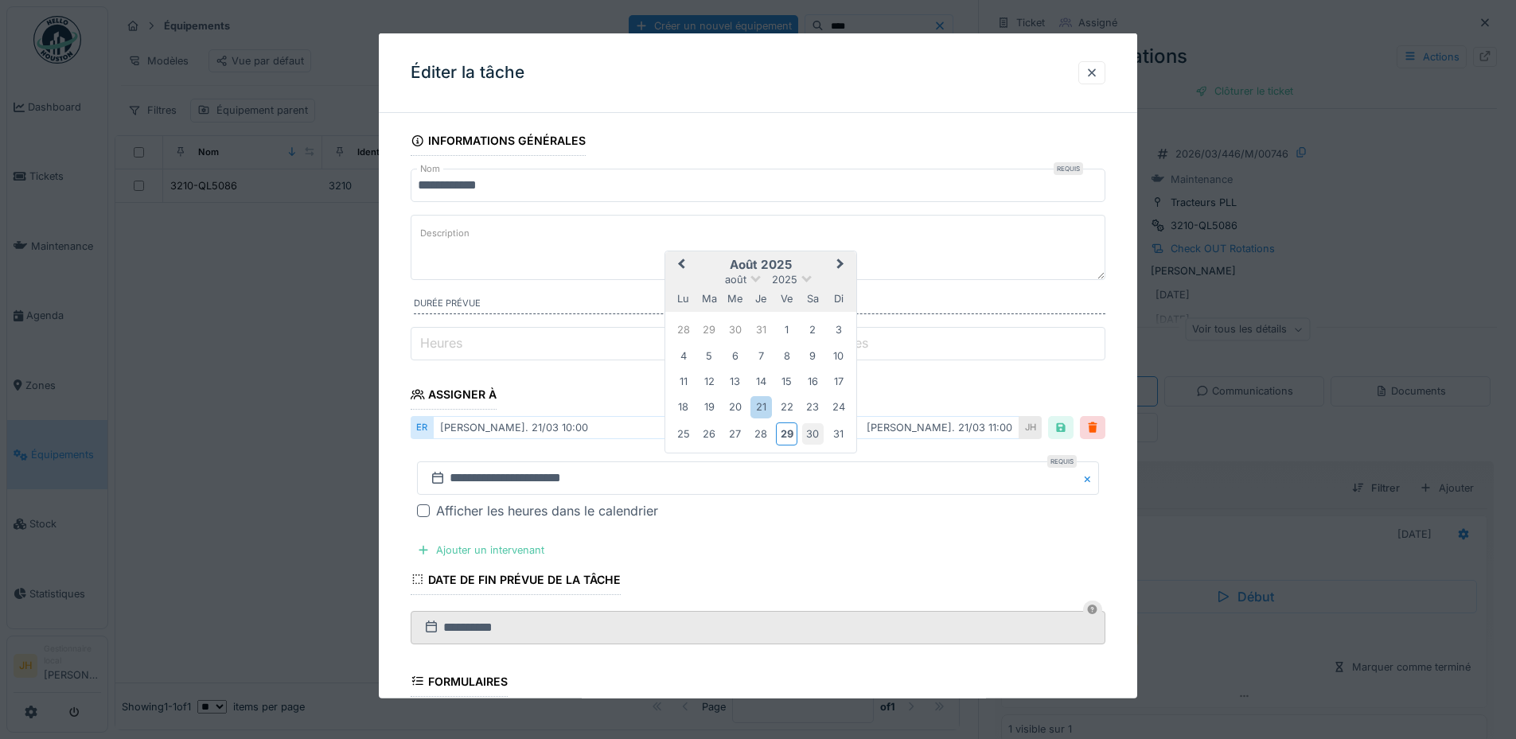
click at [815, 439] on div "30" at bounding box center [812, 433] width 21 height 21
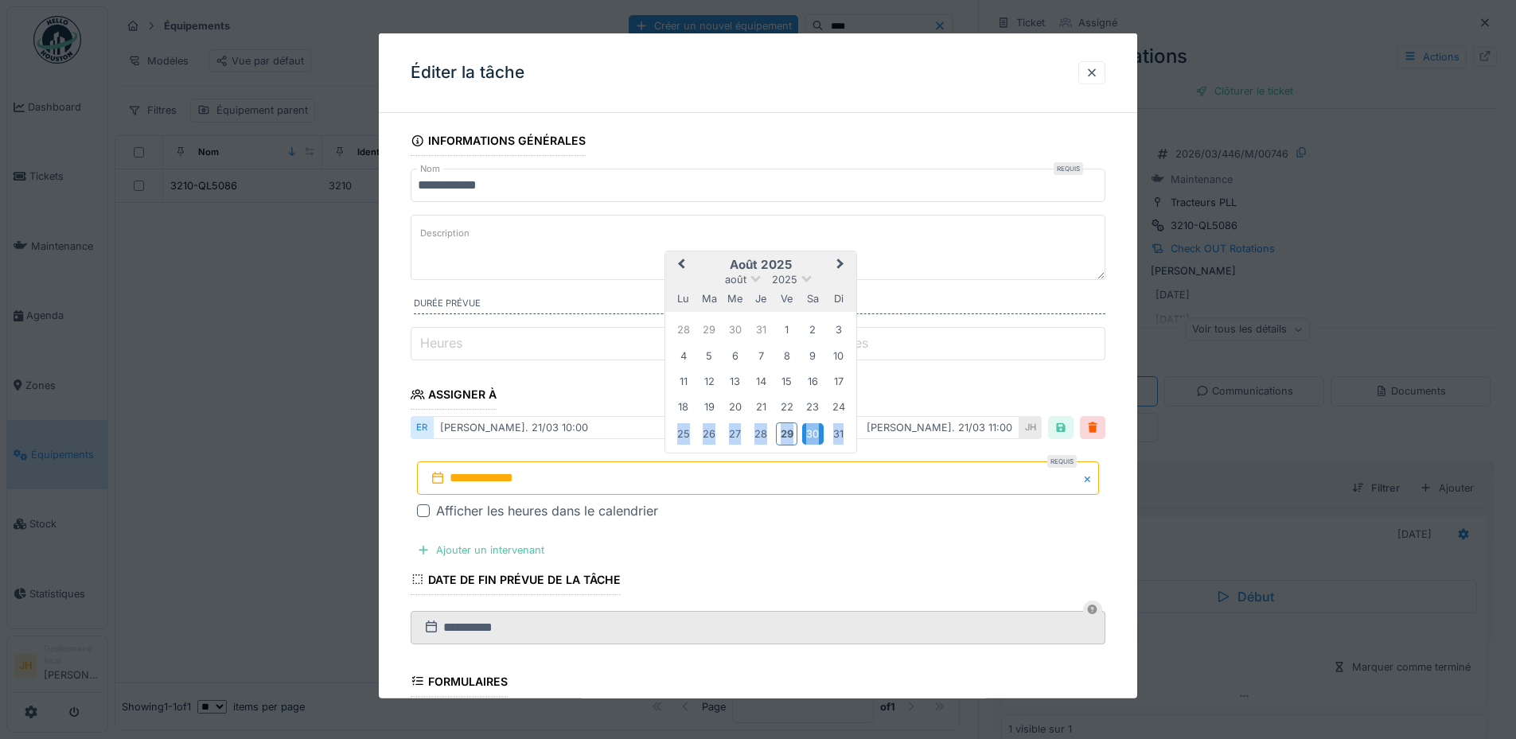
click at [815, 439] on div "30" at bounding box center [812, 433] width 21 height 21
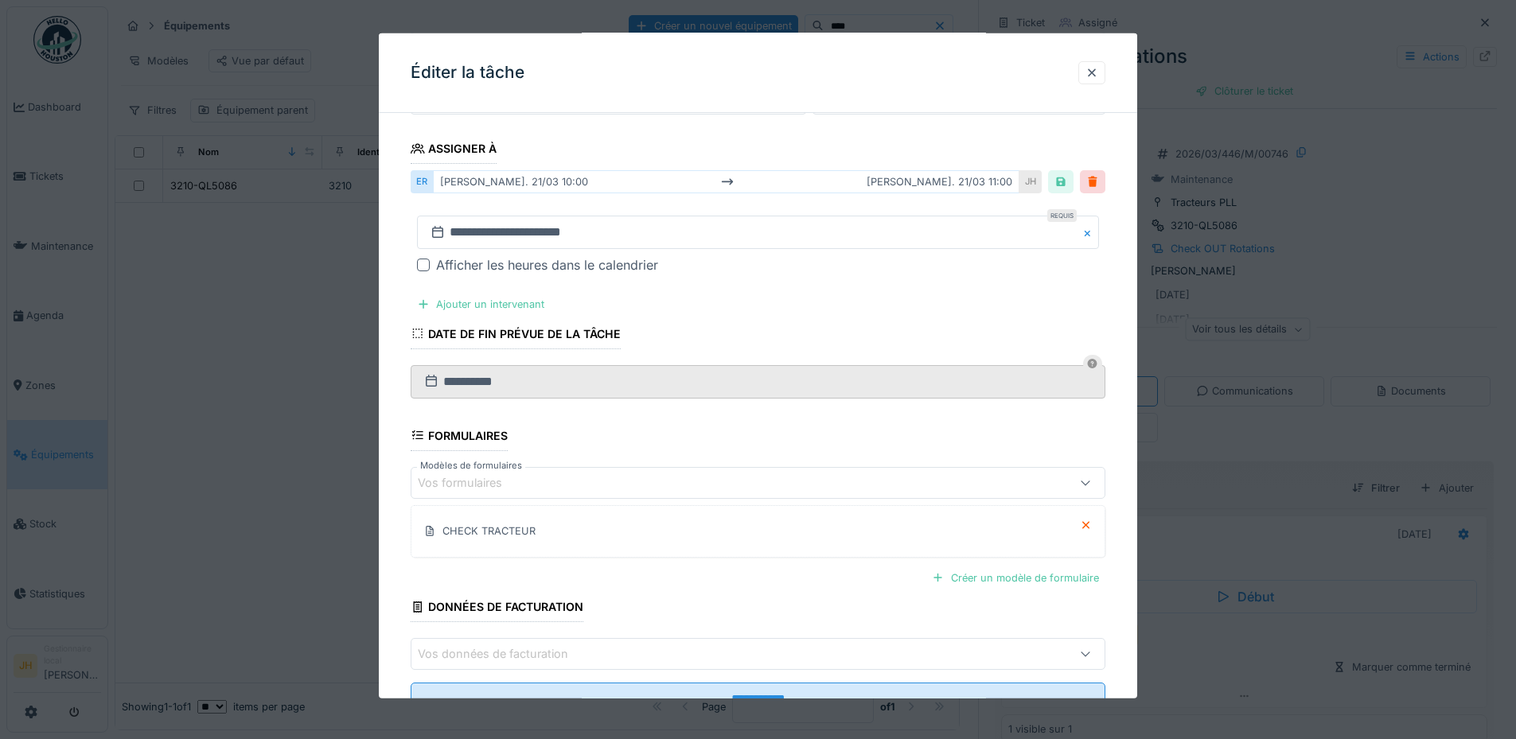
scroll to position [308, 0]
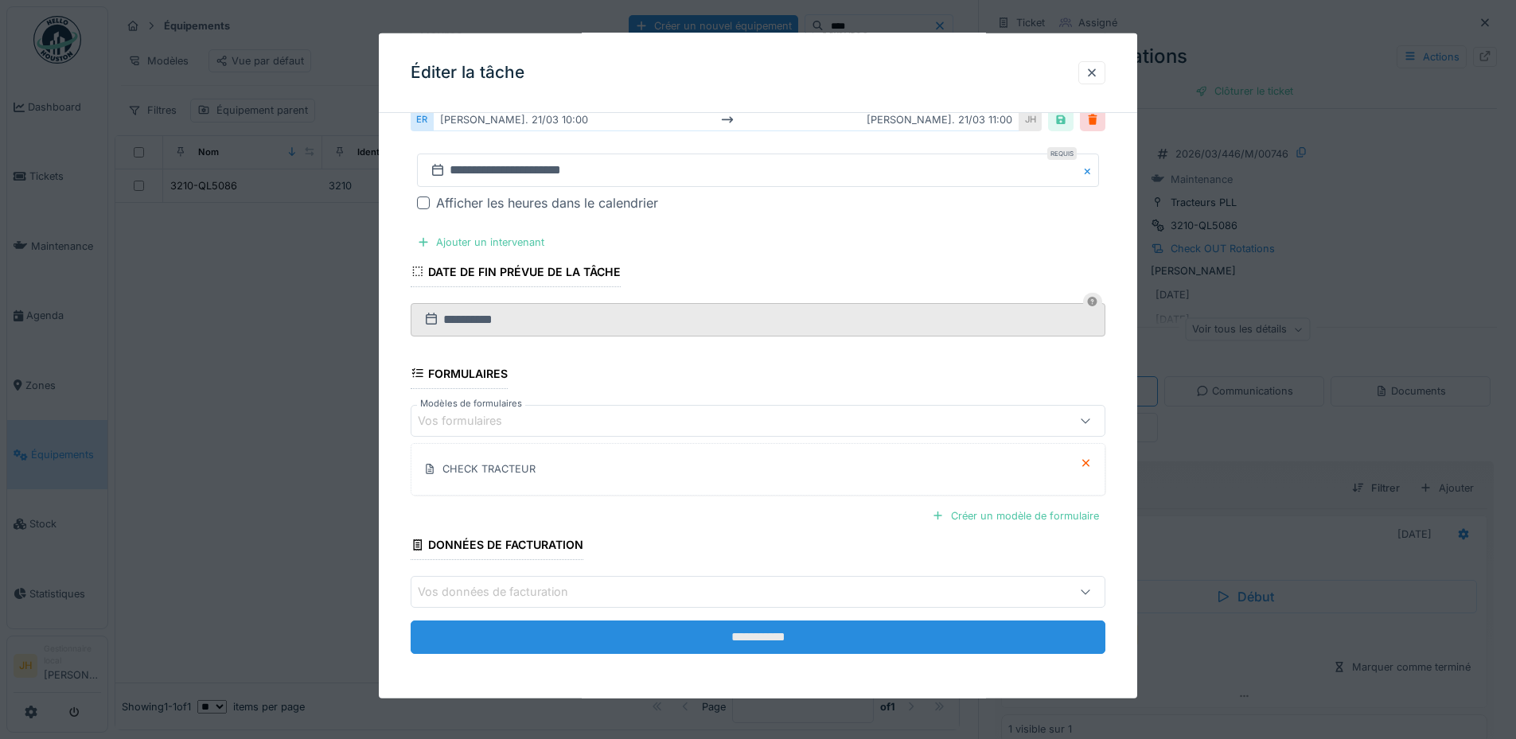
click at [772, 637] on input "**********" at bounding box center [758, 637] width 695 height 33
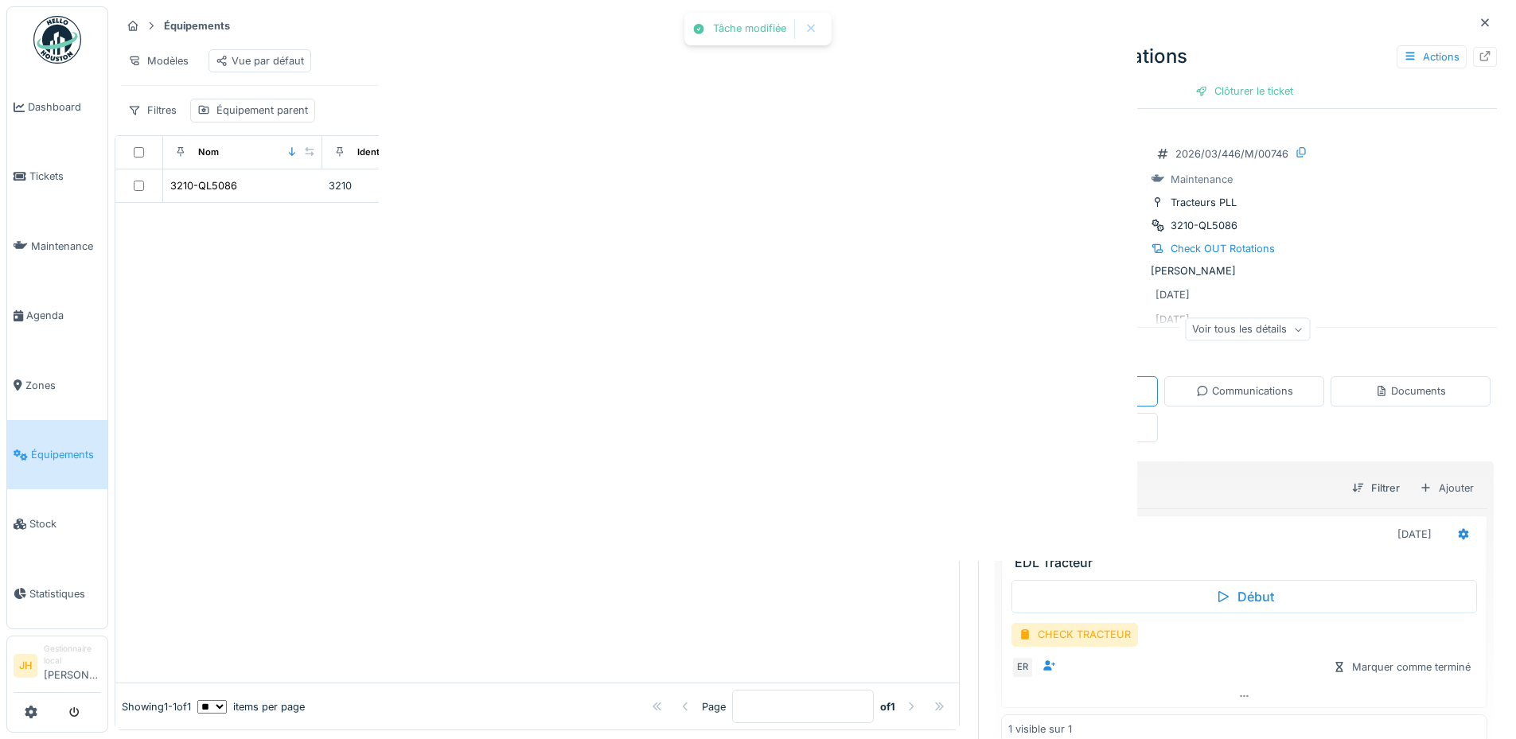
scroll to position [0, 0]
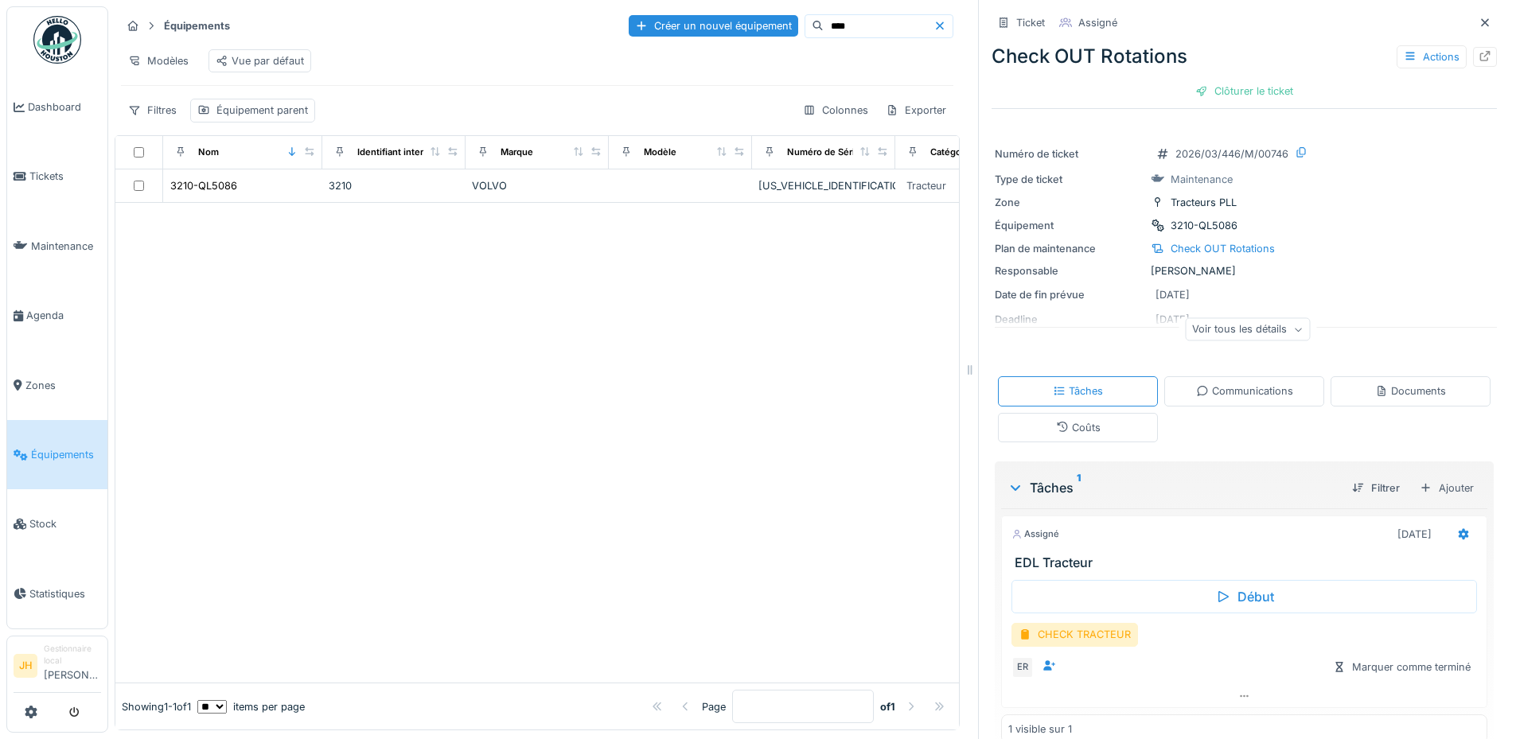
click at [824, 20] on input "****" at bounding box center [879, 26] width 110 height 22
click at [824, 19] on input "****" at bounding box center [879, 26] width 110 height 22
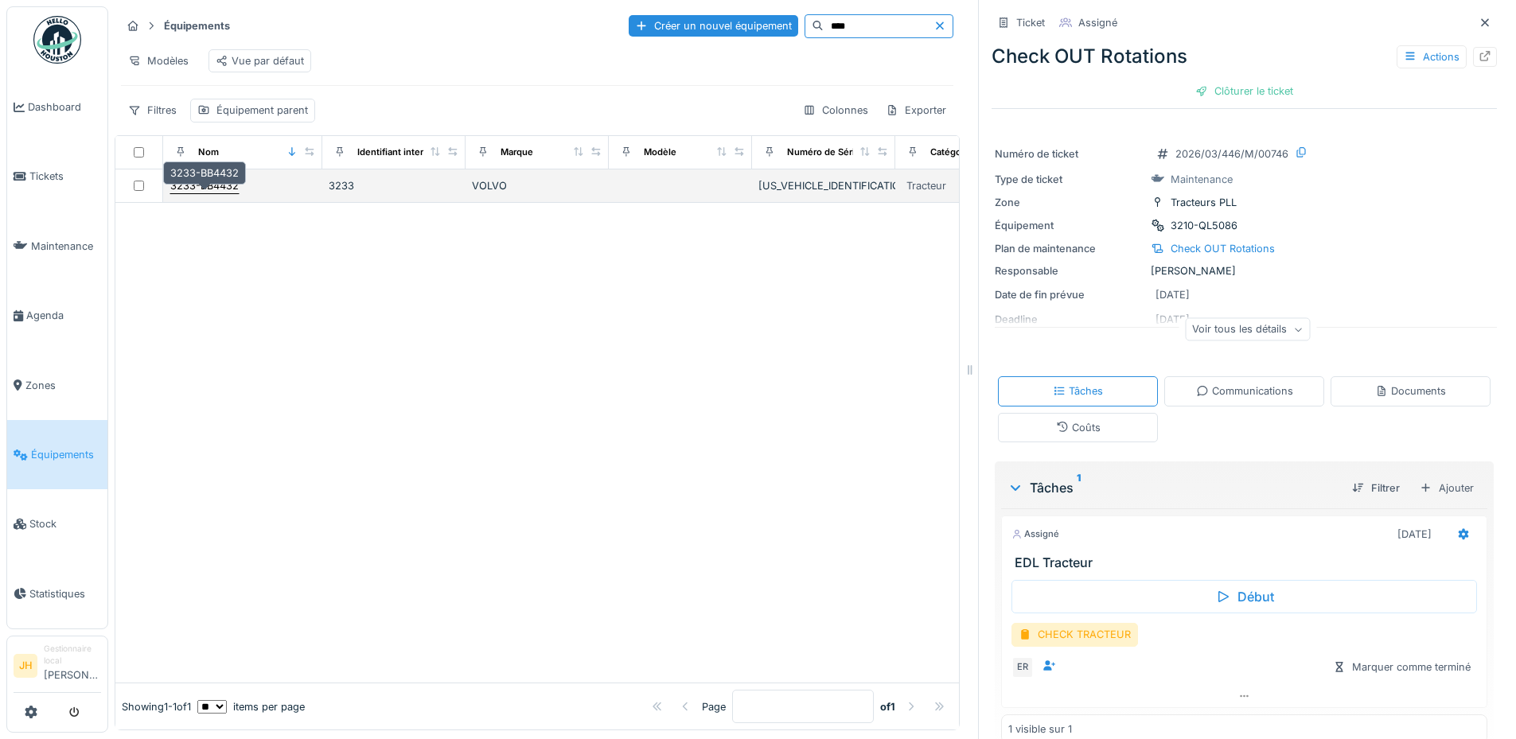
type input "****"
click at [211, 186] on div "3233-BB4432" at bounding box center [204, 185] width 68 height 15
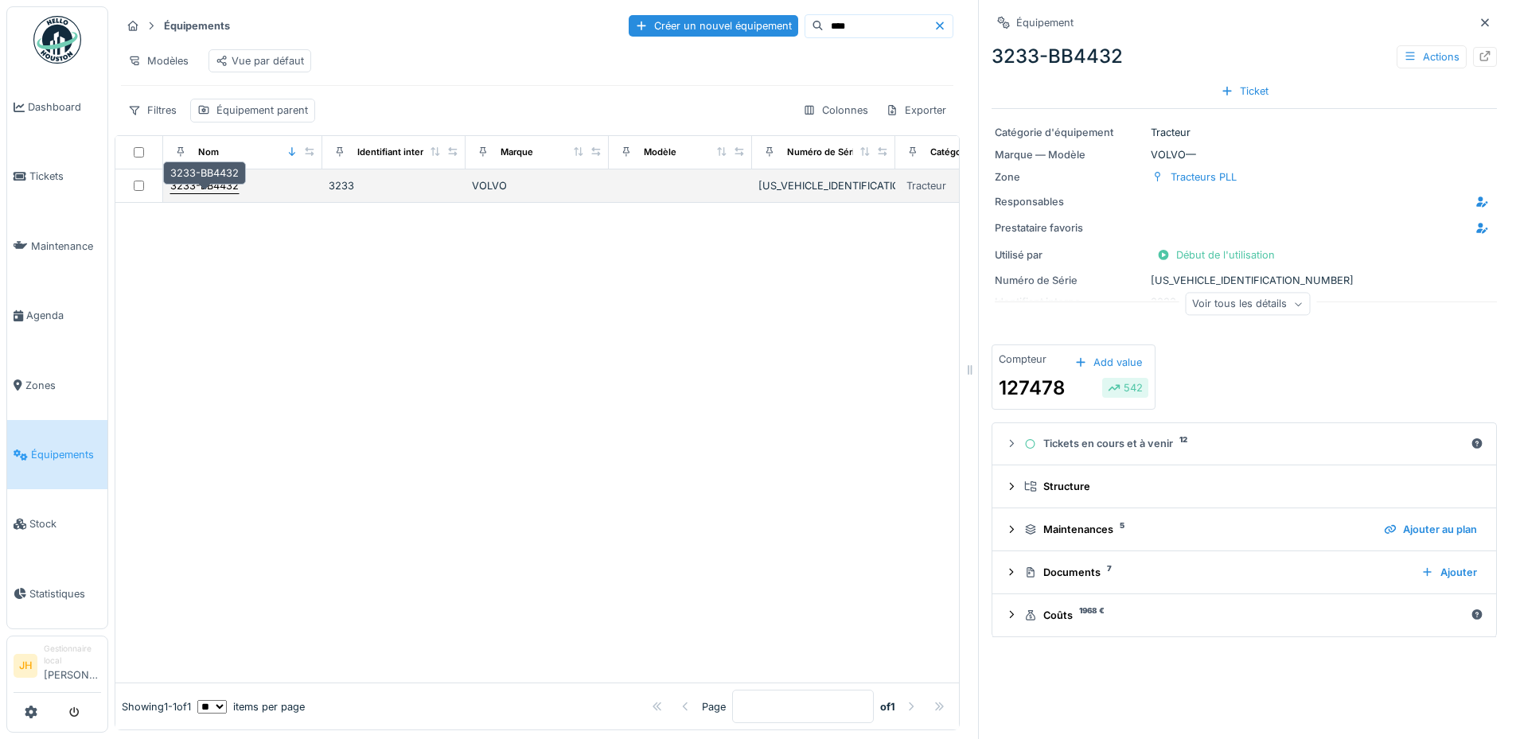
click at [223, 185] on div "3233-BB4432" at bounding box center [204, 185] width 68 height 15
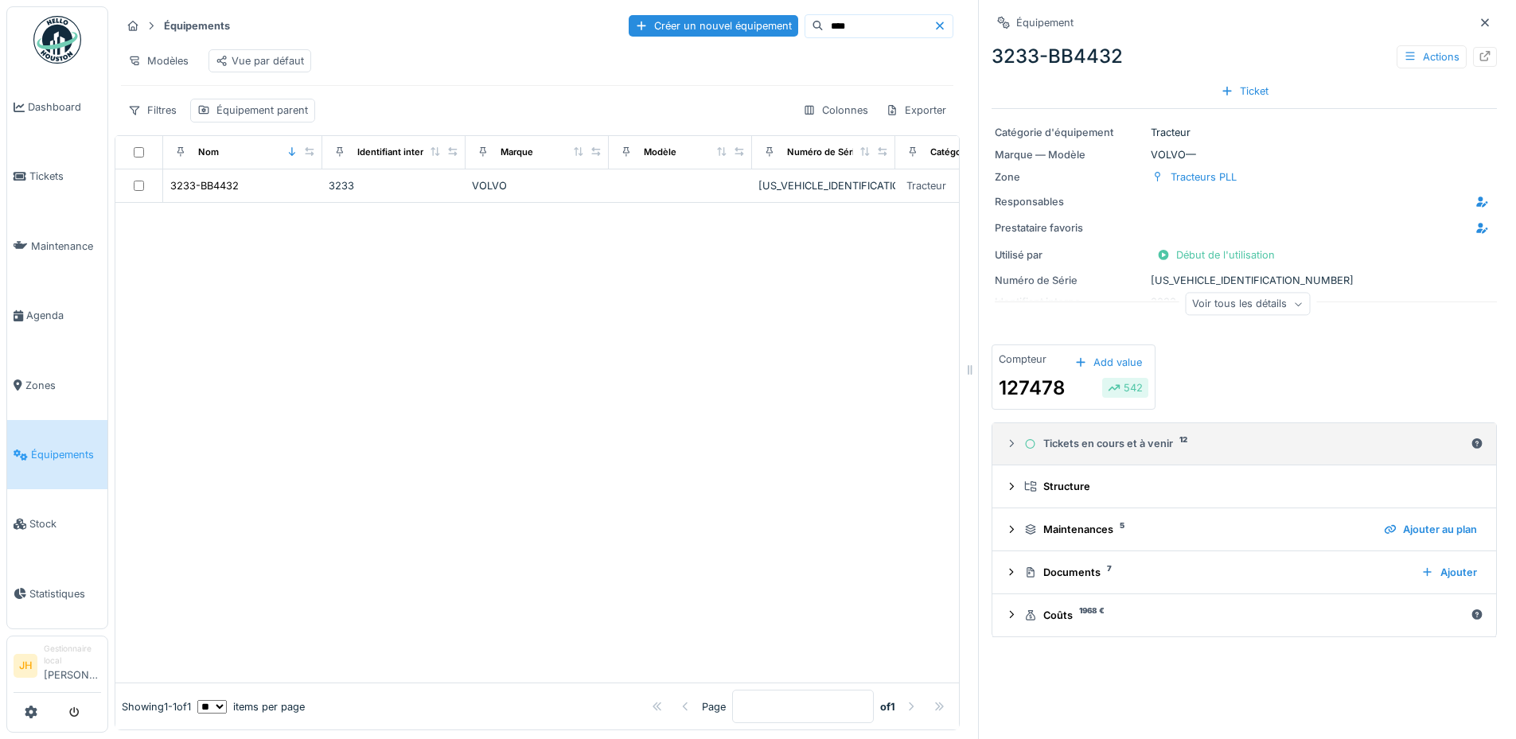
click at [1083, 436] on div "Tickets en cours et à venir 12" at bounding box center [1244, 443] width 440 height 15
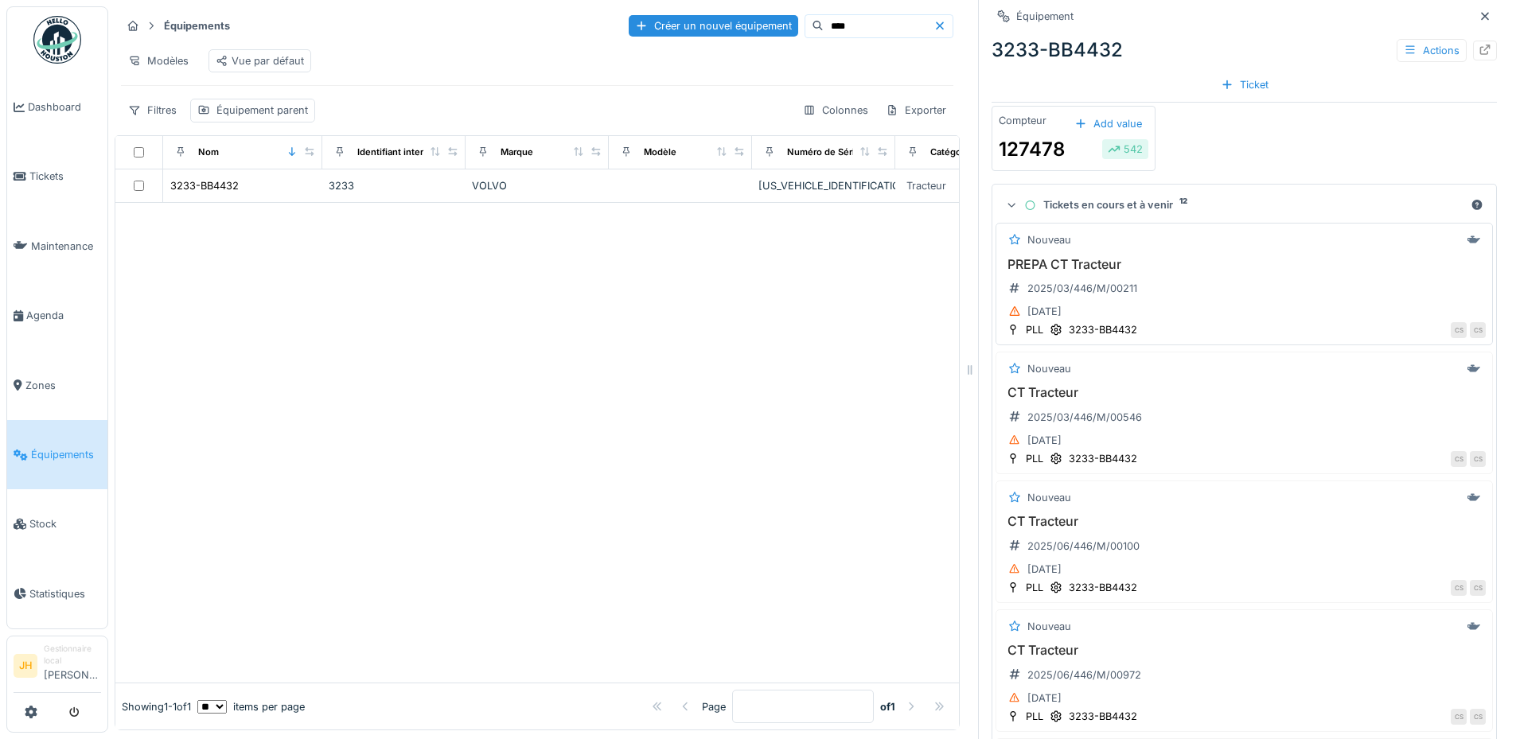
scroll to position [557, 0]
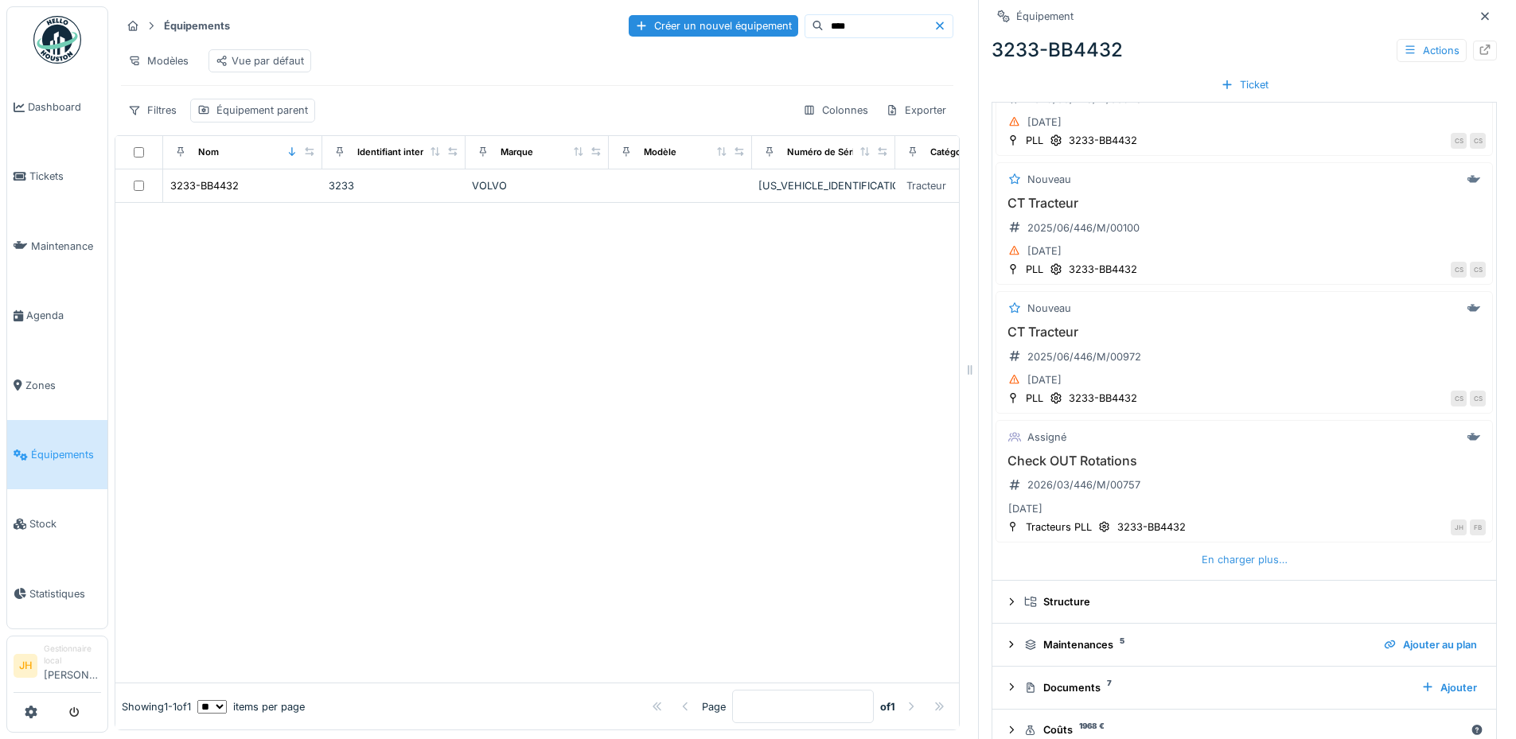
click at [1232, 549] on div "En charger plus…" at bounding box center [1244, 559] width 99 height 21
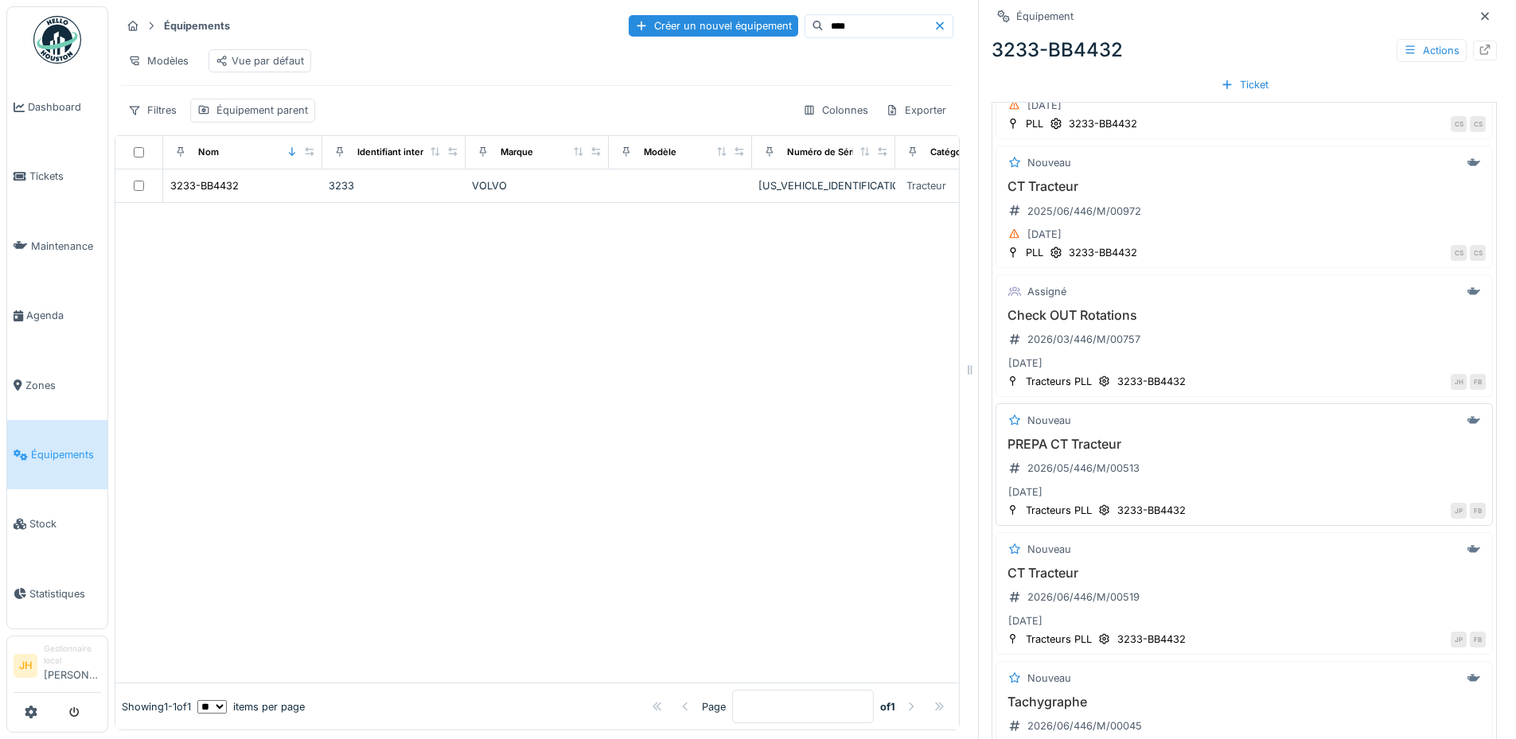
scroll to position [716, 0]
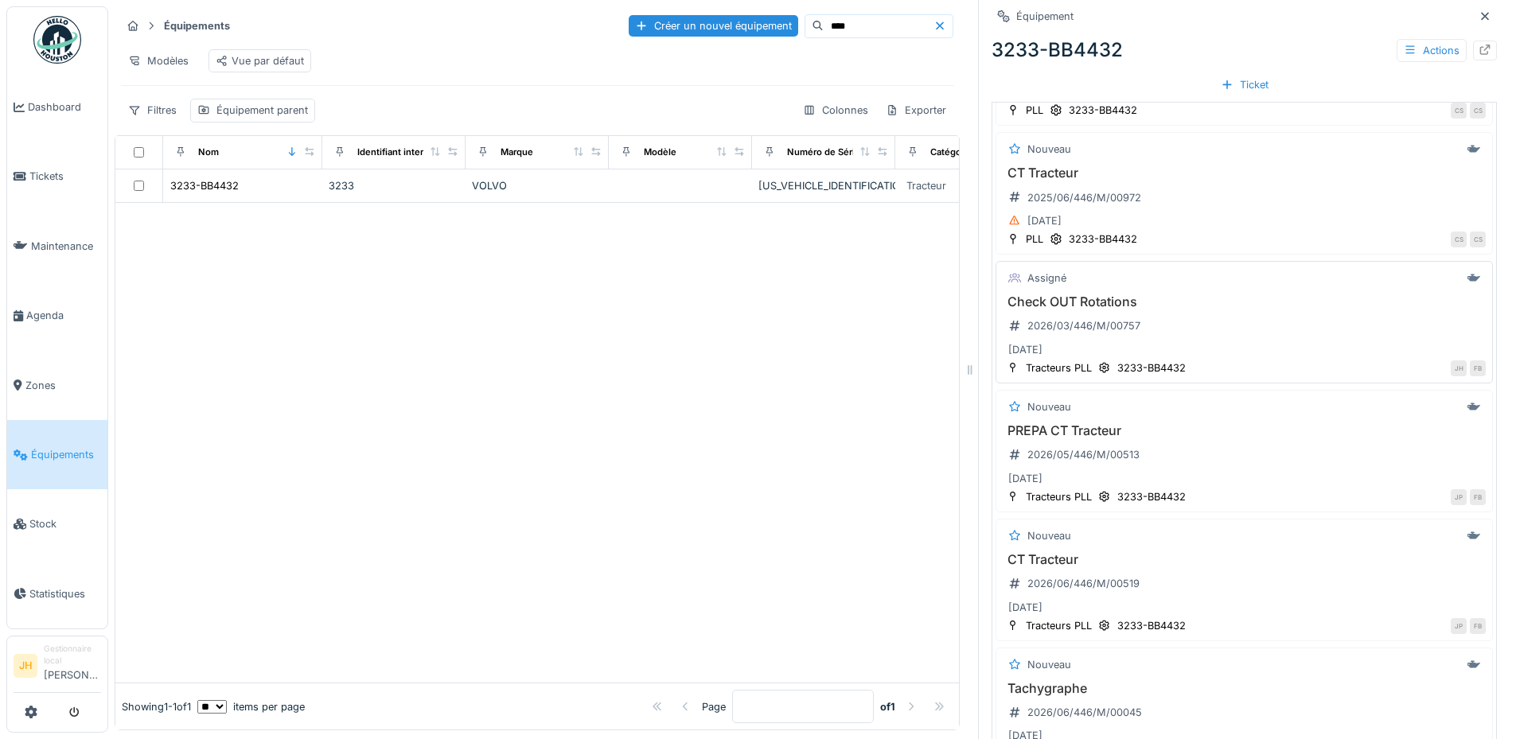
click at [1095, 294] on h3 "Check OUT Rotations" at bounding box center [1244, 301] width 483 height 15
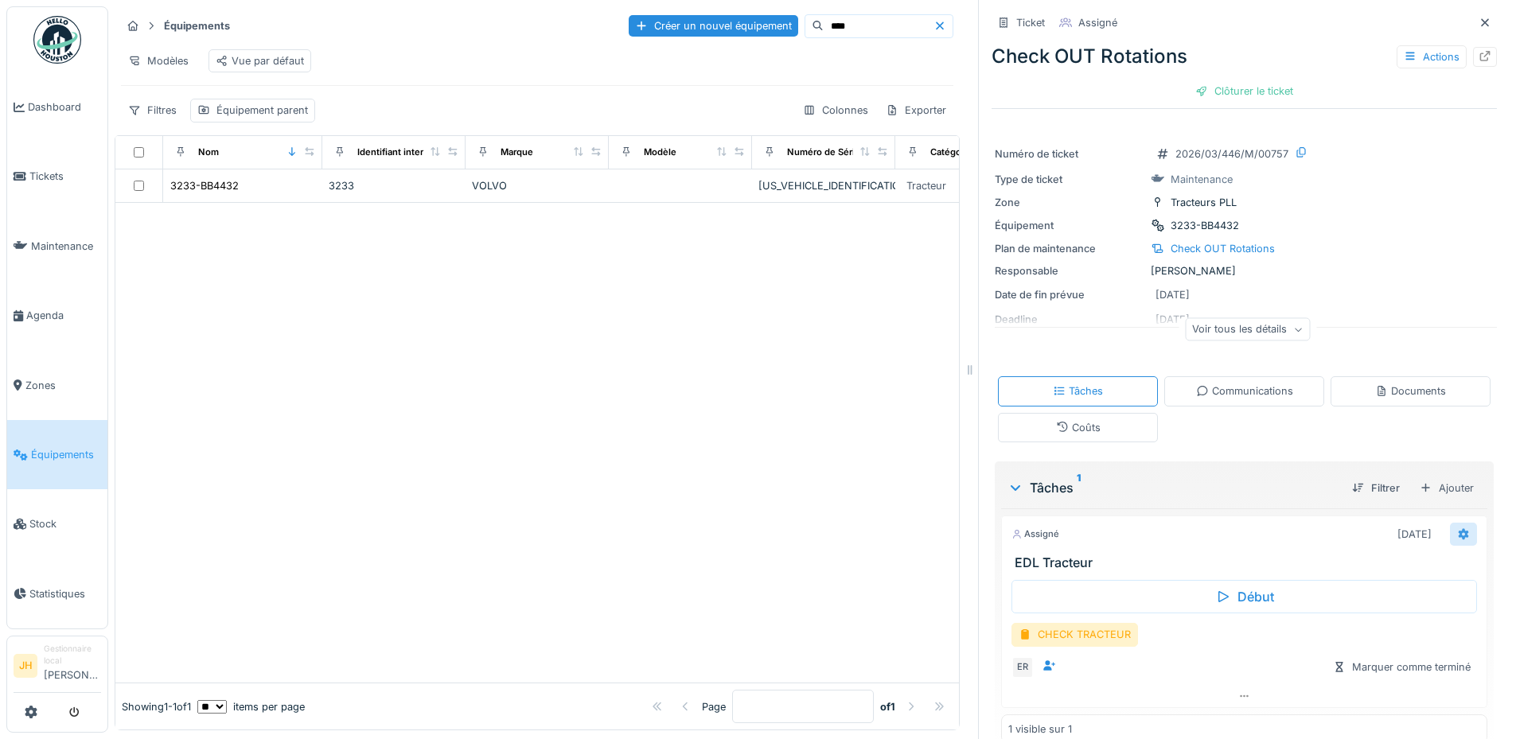
click at [1457, 531] on div at bounding box center [1463, 534] width 13 height 15
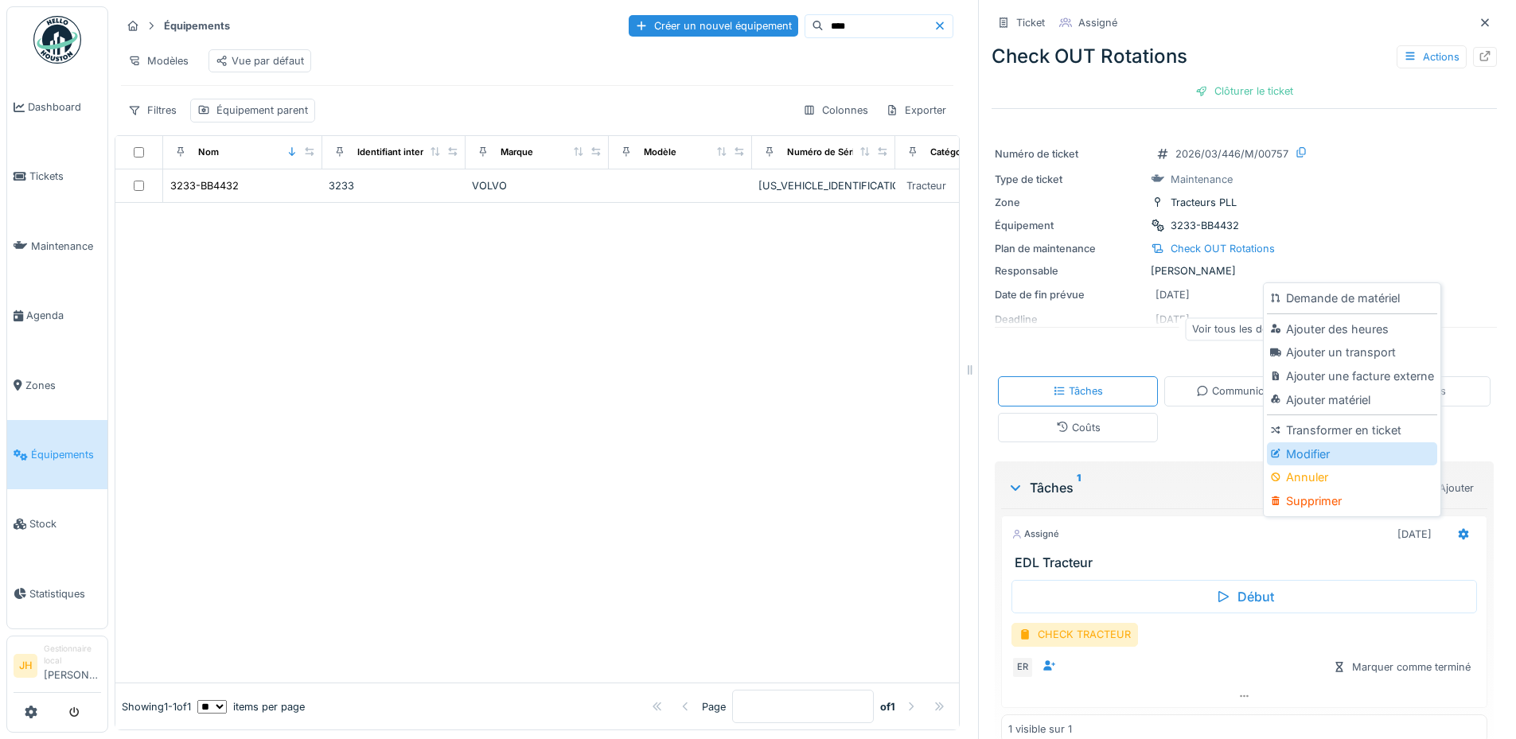
click at [1334, 442] on div "Modifier" at bounding box center [1351, 454] width 169 height 24
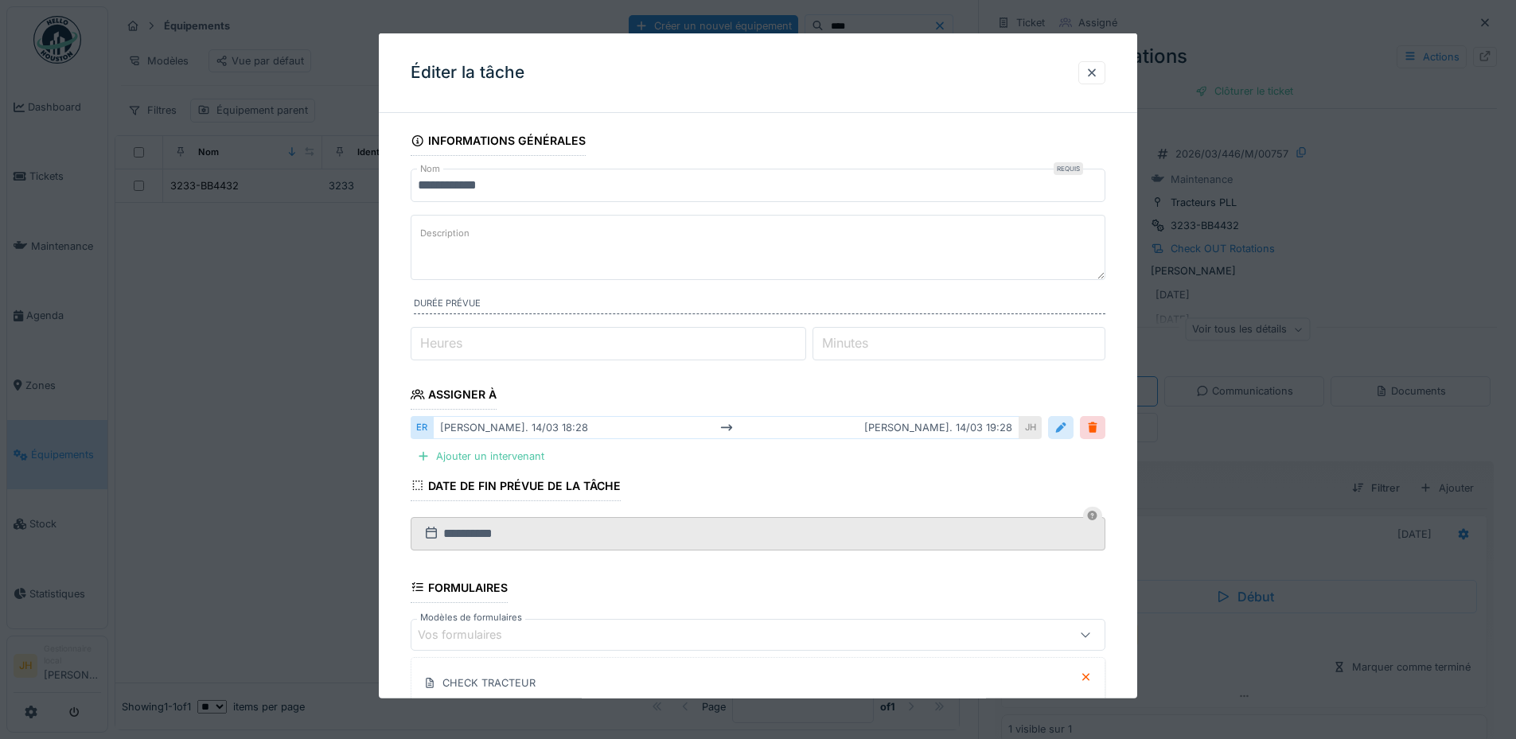
click at [1065, 420] on div at bounding box center [1060, 427] width 13 height 15
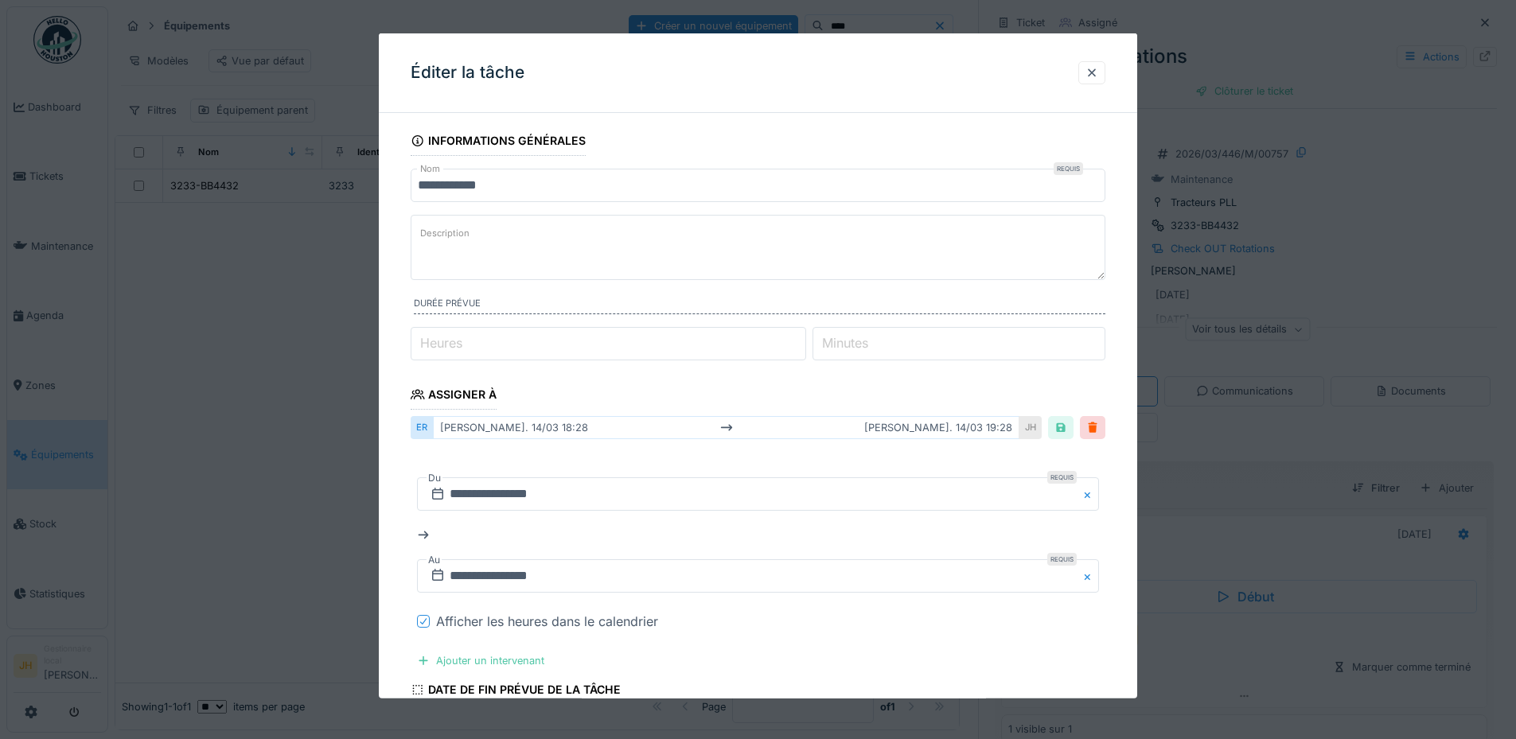
click at [419, 624] on icon at bounding box center [424, 621] width 10 height 8
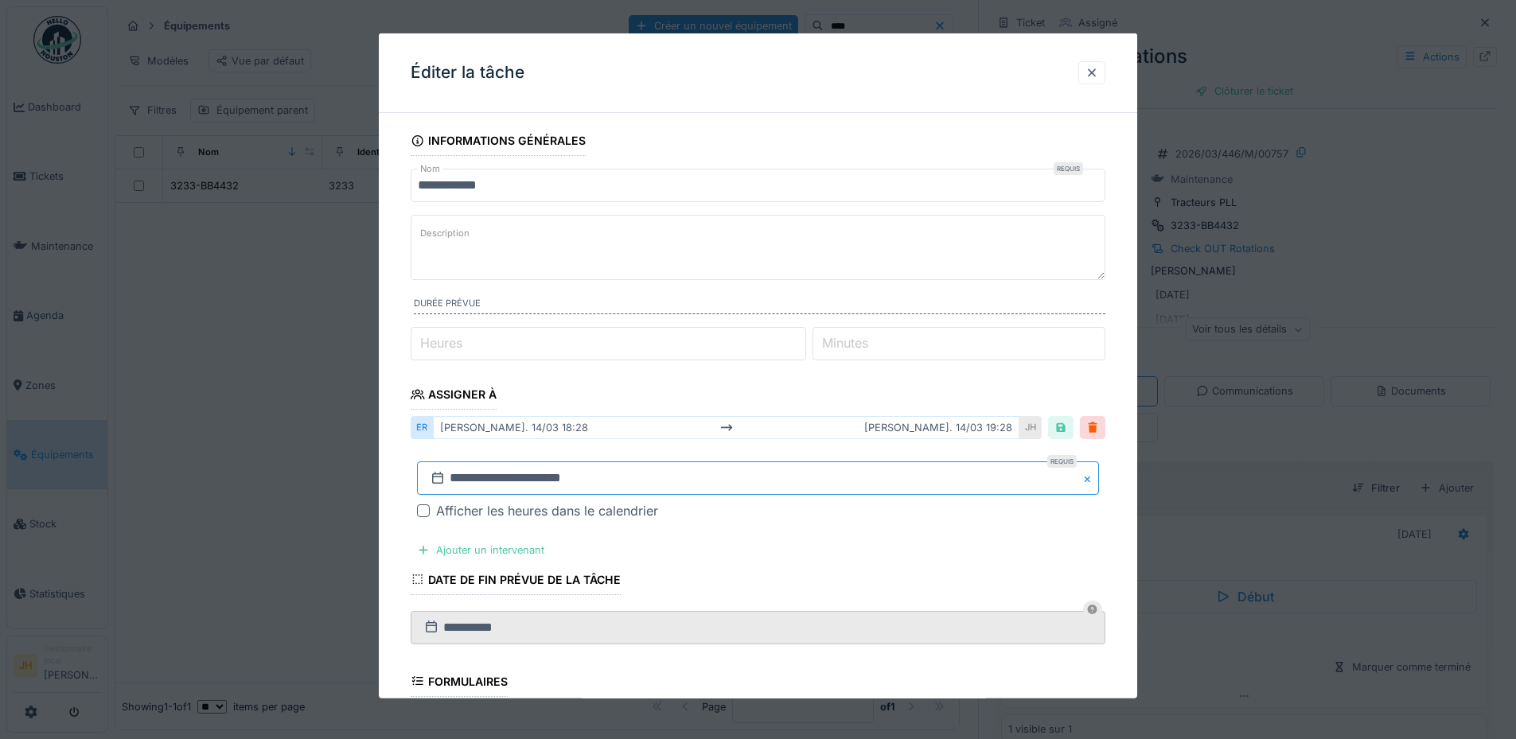
click at [515, 484] on input "**********" at bounding box center [758, 477] width 682 height 33
click at [681, 244] on span "Previous Month" at bounding box center [681, 241] width 0 height 19
click at [683, 244] on textarea "Description" at bounding box center [758, 247] width 695 height 65
click at [609, 475] on input "**********" at bounding box center [758, 477] width 682 height 33
click at [687, 237] on button "Previous Month" at bounding box center [679, 241] width 25 height 25
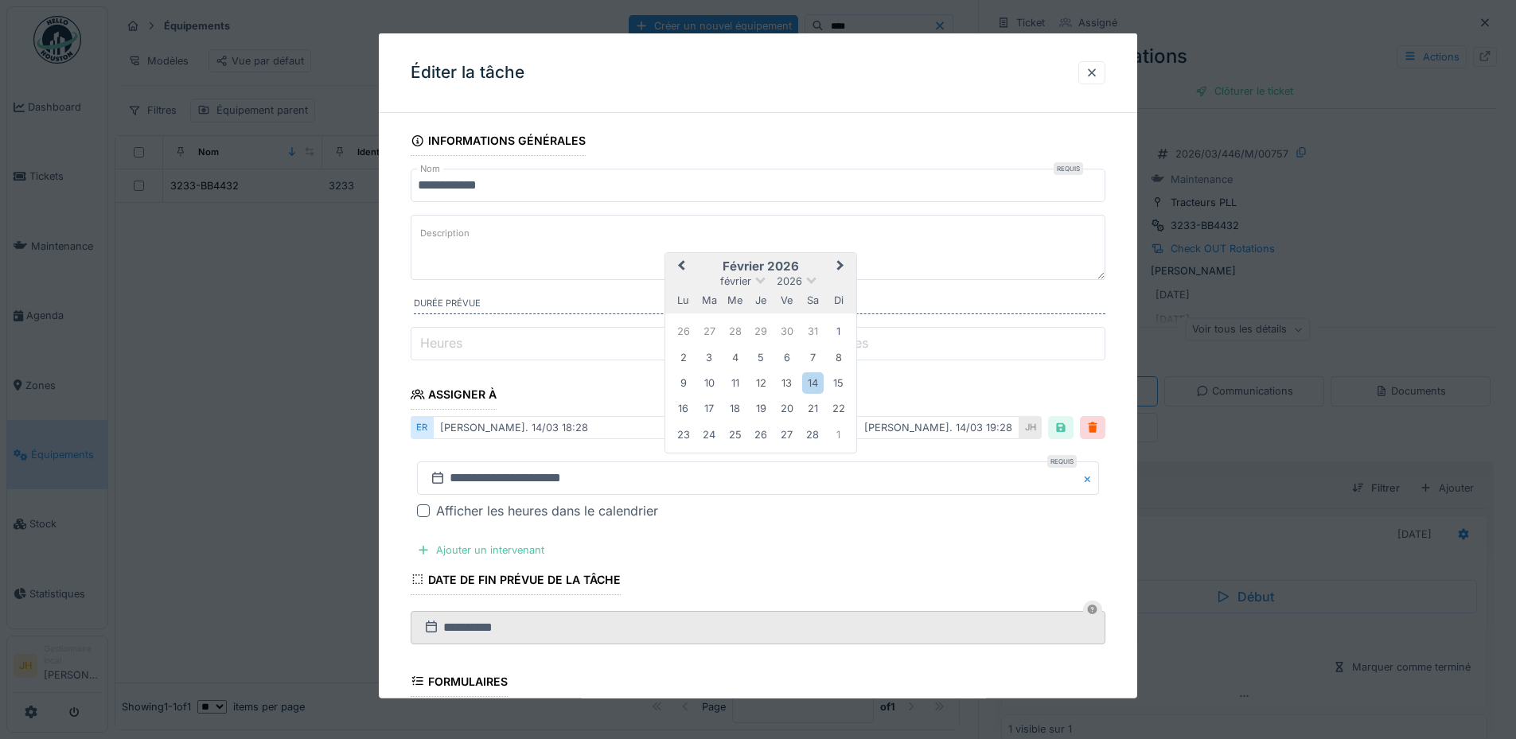
click at [676, 264] on button "Previous Month" at bounding box center [679, 267] width 25 height 25
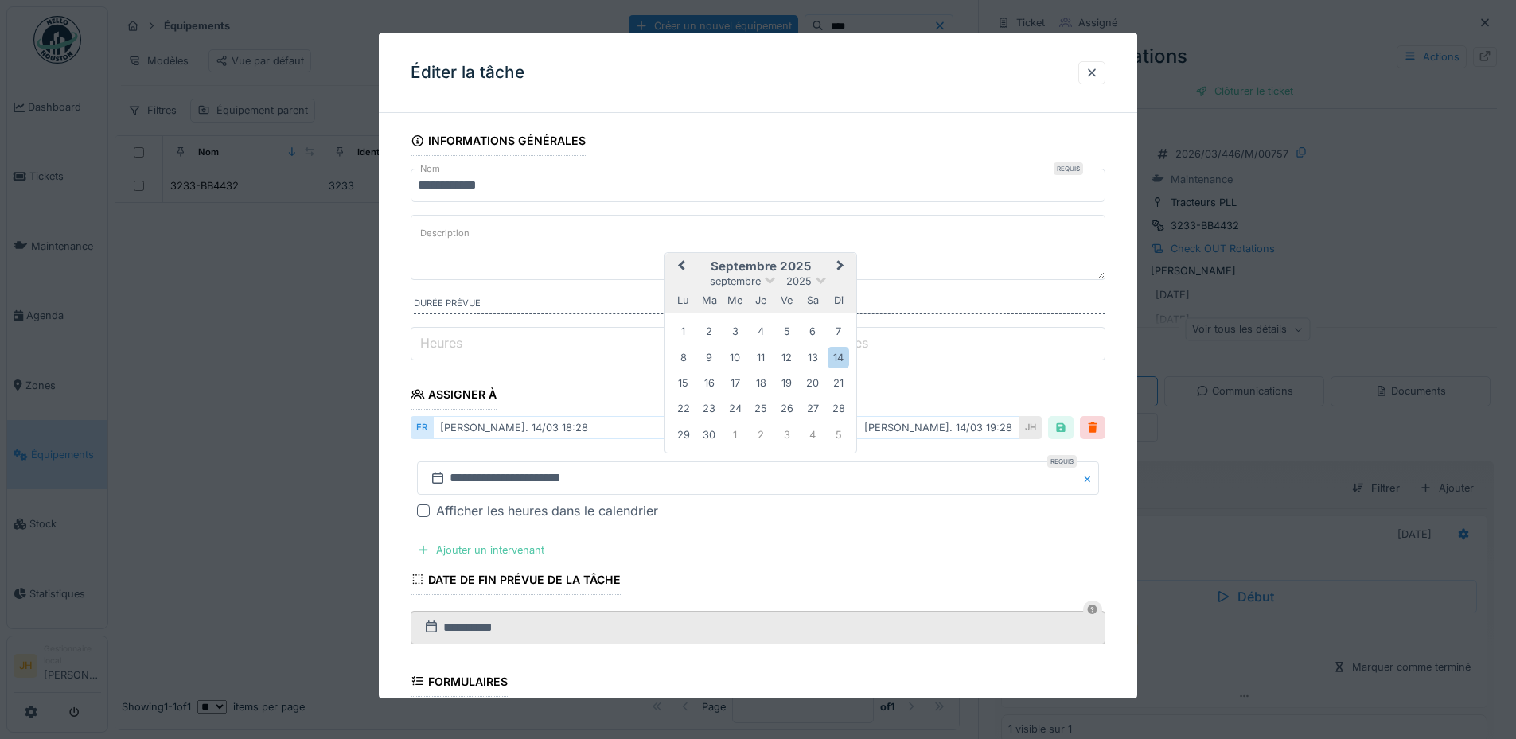
click at [676, 264] on button "Previous Month" at bounding box center [679, 267] width 25 height 25
click at [814, 434] on div "30" at bounding box center [812, 433] width 21 height 21
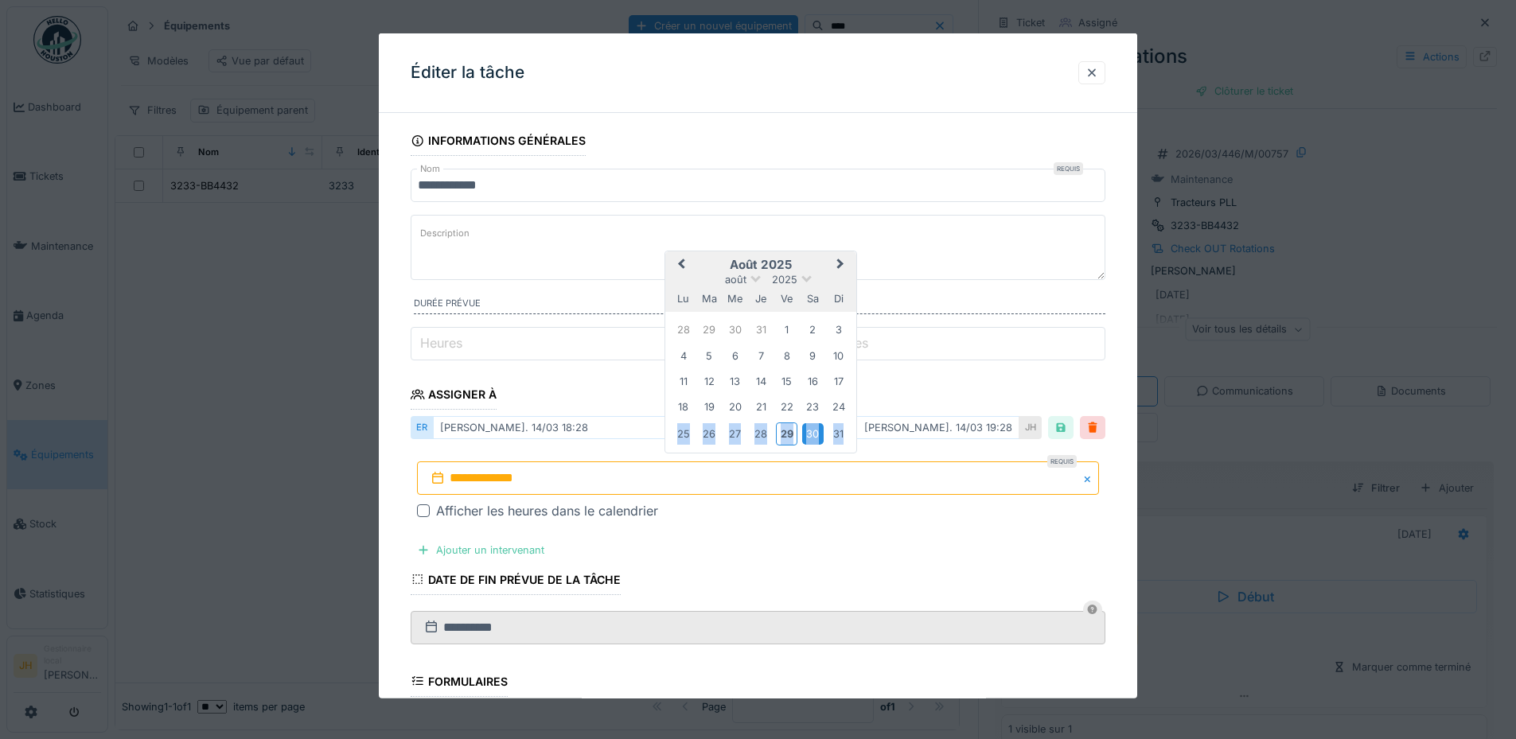
click at [814, 434] on div "30" at bounding box center [812, 433] width 21 height 21
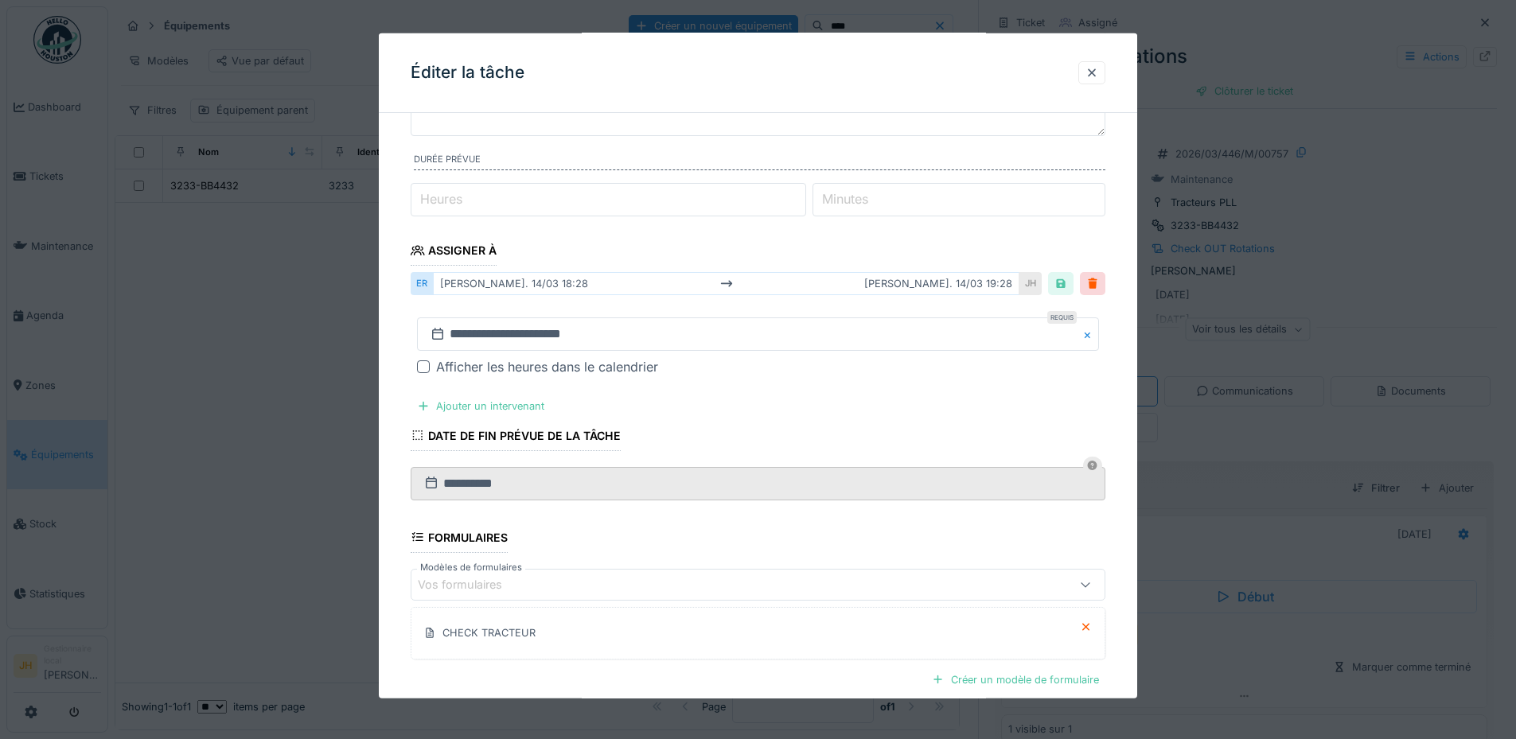
scroll to position [308, 0]
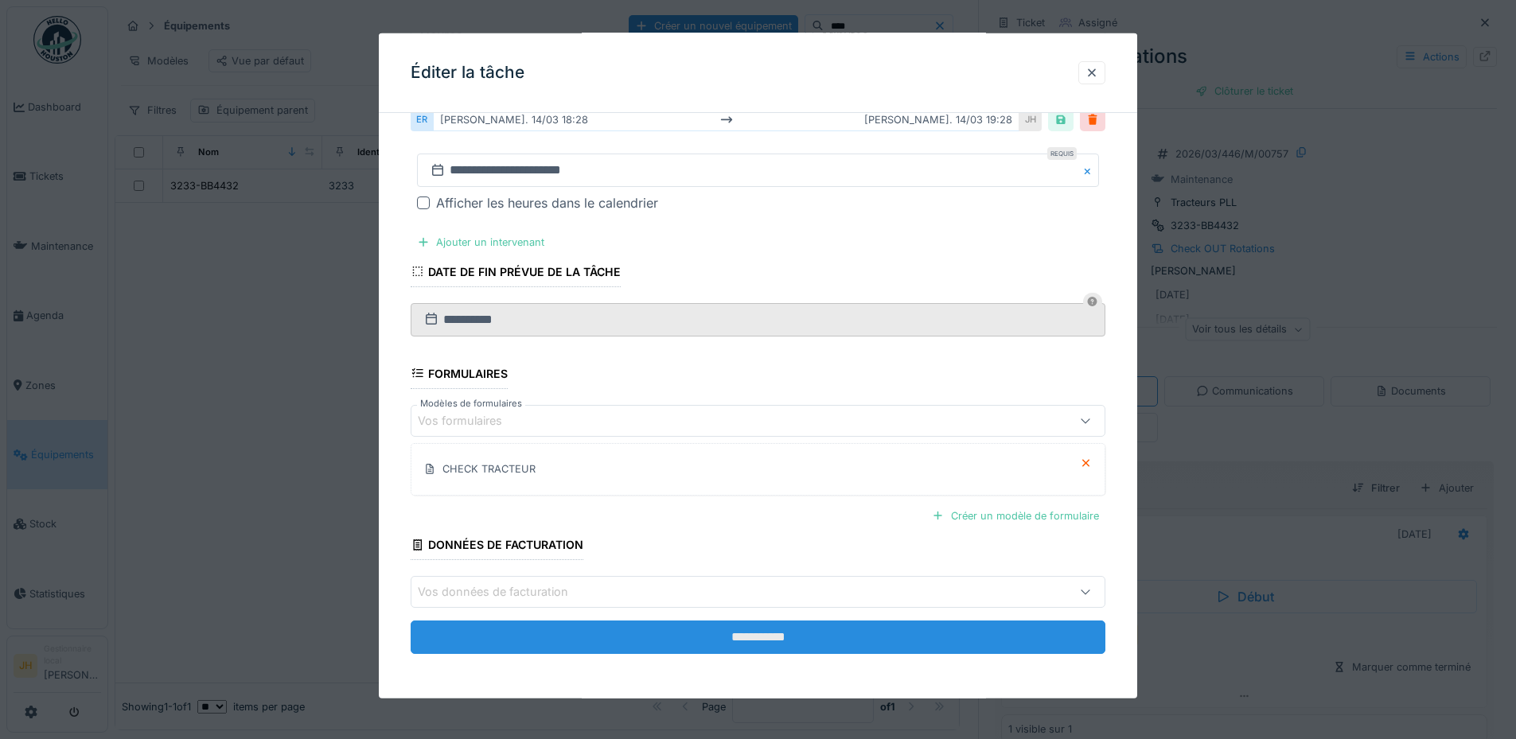
click at [775, 644] on input "**********" at bounding box center [758, 637] width 695 height 33
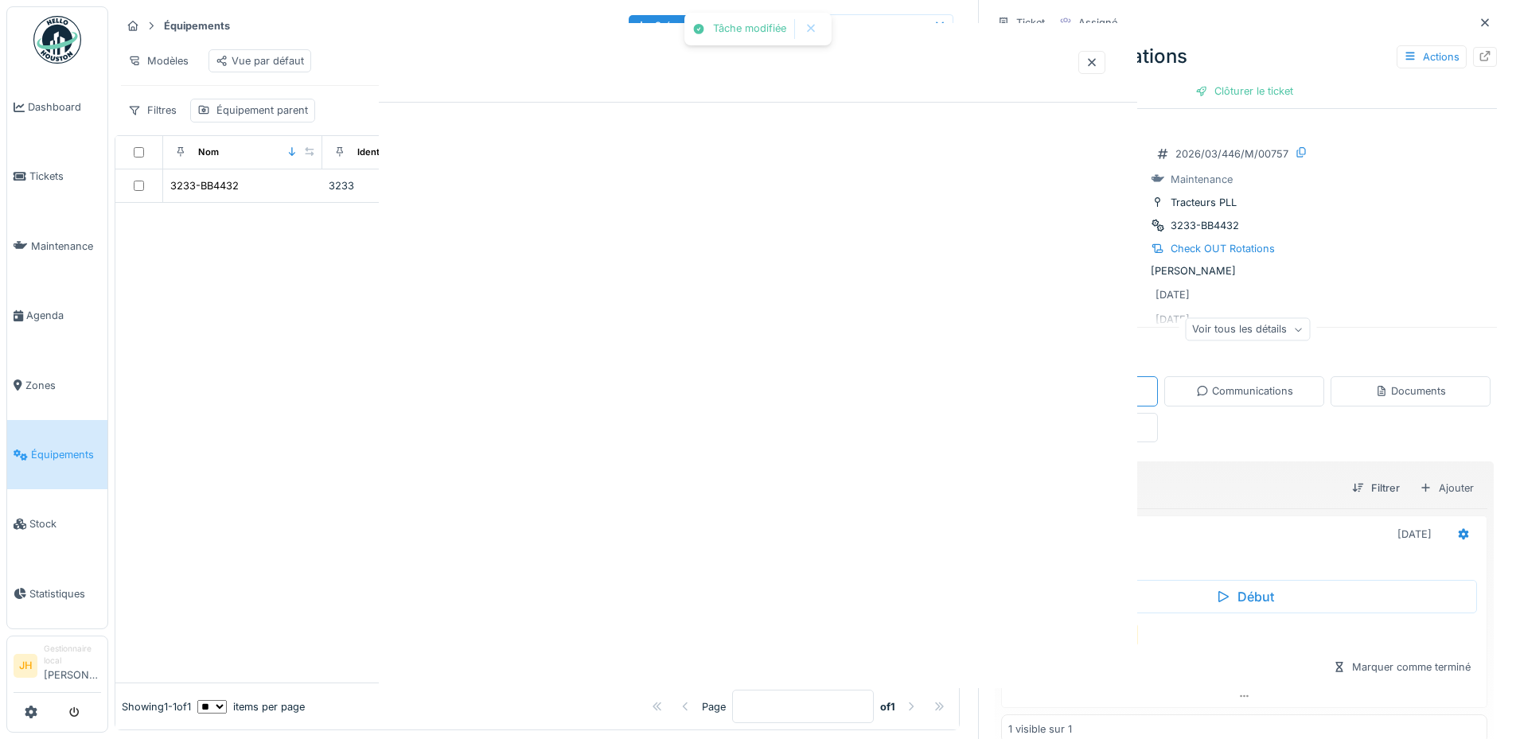
scroll to position [0, 0]
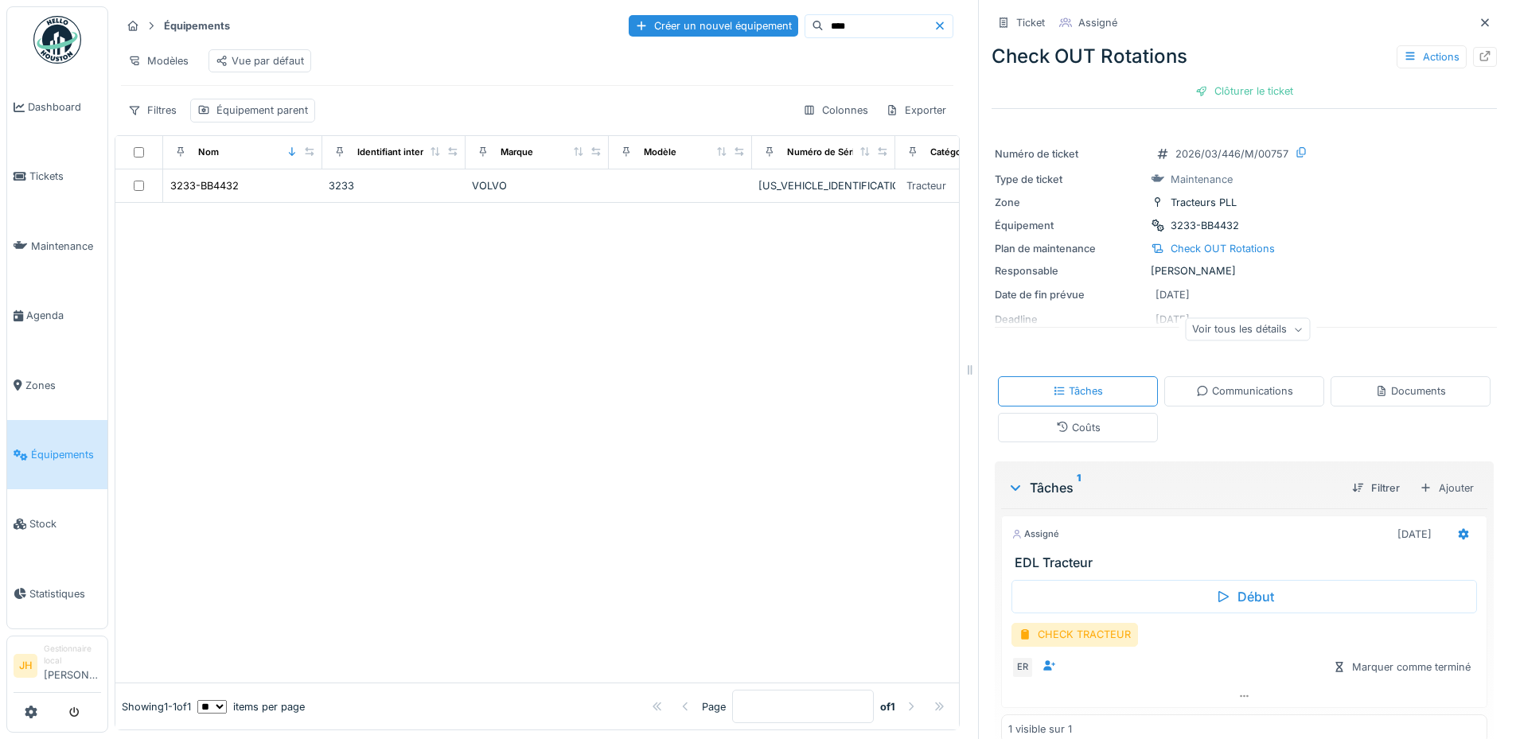
click at [670, 465] on div at bounding box center [536, 443] width 843 height 480
click at [618, 413] on div at bounding box center [536, 443] width 843 height 480
click at [51, 308] on span "Agenda" at bounding box center [63, 315] width 75 height 15
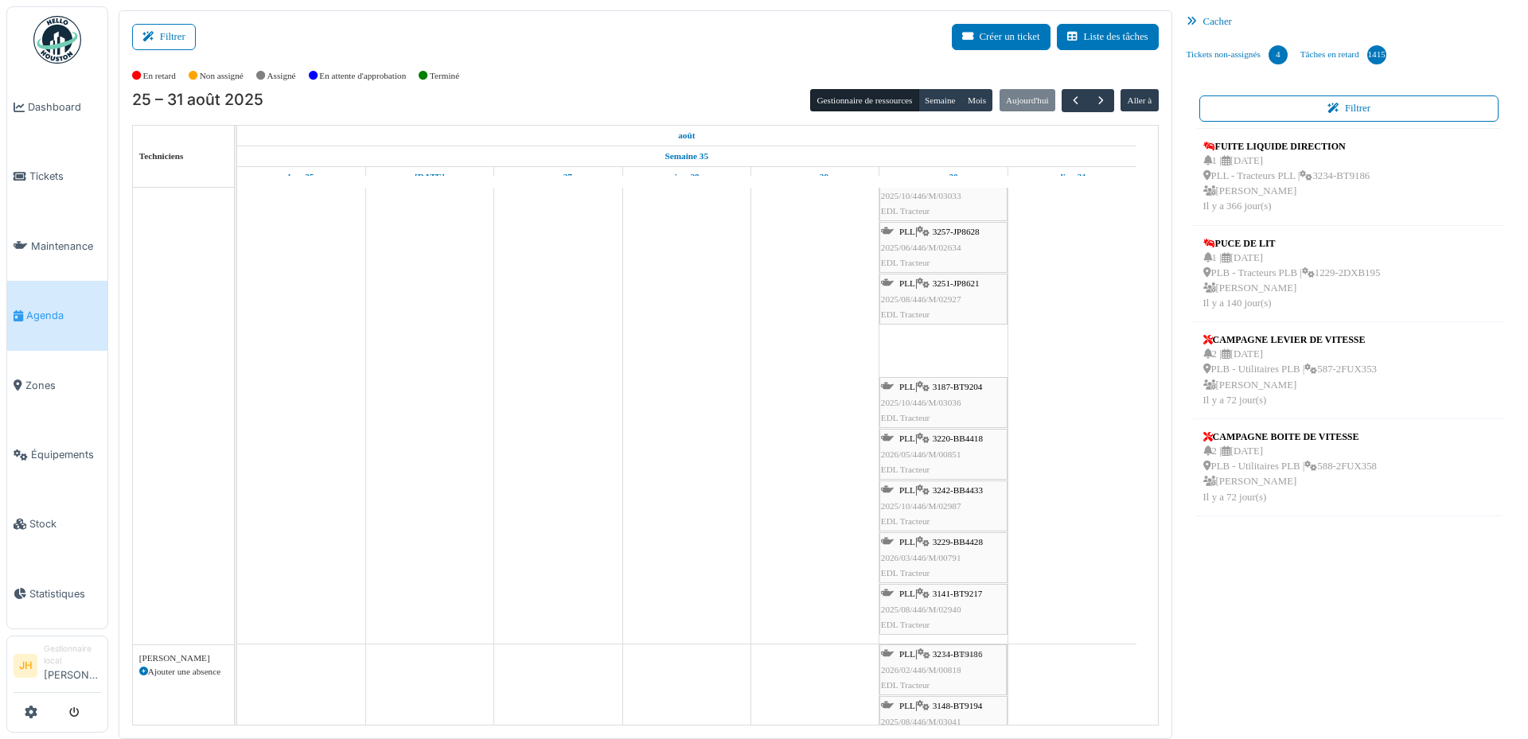
drag, startPoint x: 975, startPoint y: 372, endPoint x: 978, endPoint y: 700, distance: 327.8
click at [978, 700] on tbody "PLL | 3127-WQ6800 2025/05/446/M/02218 EDL Tracteur PLL | 3233-BB4432 2026/03/44…" at bounding box center [686, 733] width 899 height 2421
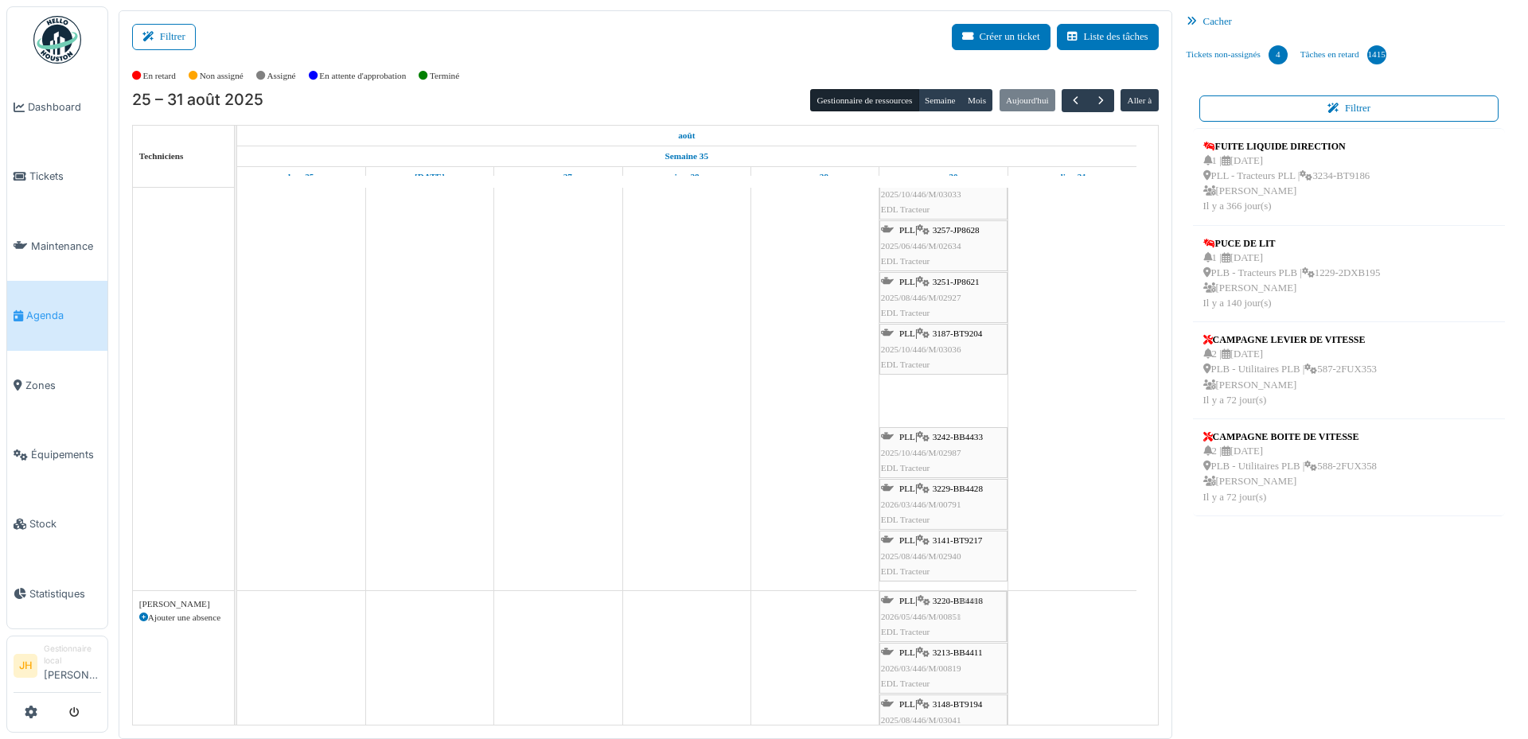
drag, startPoint x: 953, startPoint y: 402, endPoint x: 956, endPoint y: 597, distance: 195.0
click at [957, 625] on tbody "PLL | 3127-WQ6800 2025/05/446/M/02218 EDL Tracteur PLL | 3233-BB4432 2026/03/44…" at bounding box center [686, 731] width 899 height 2421
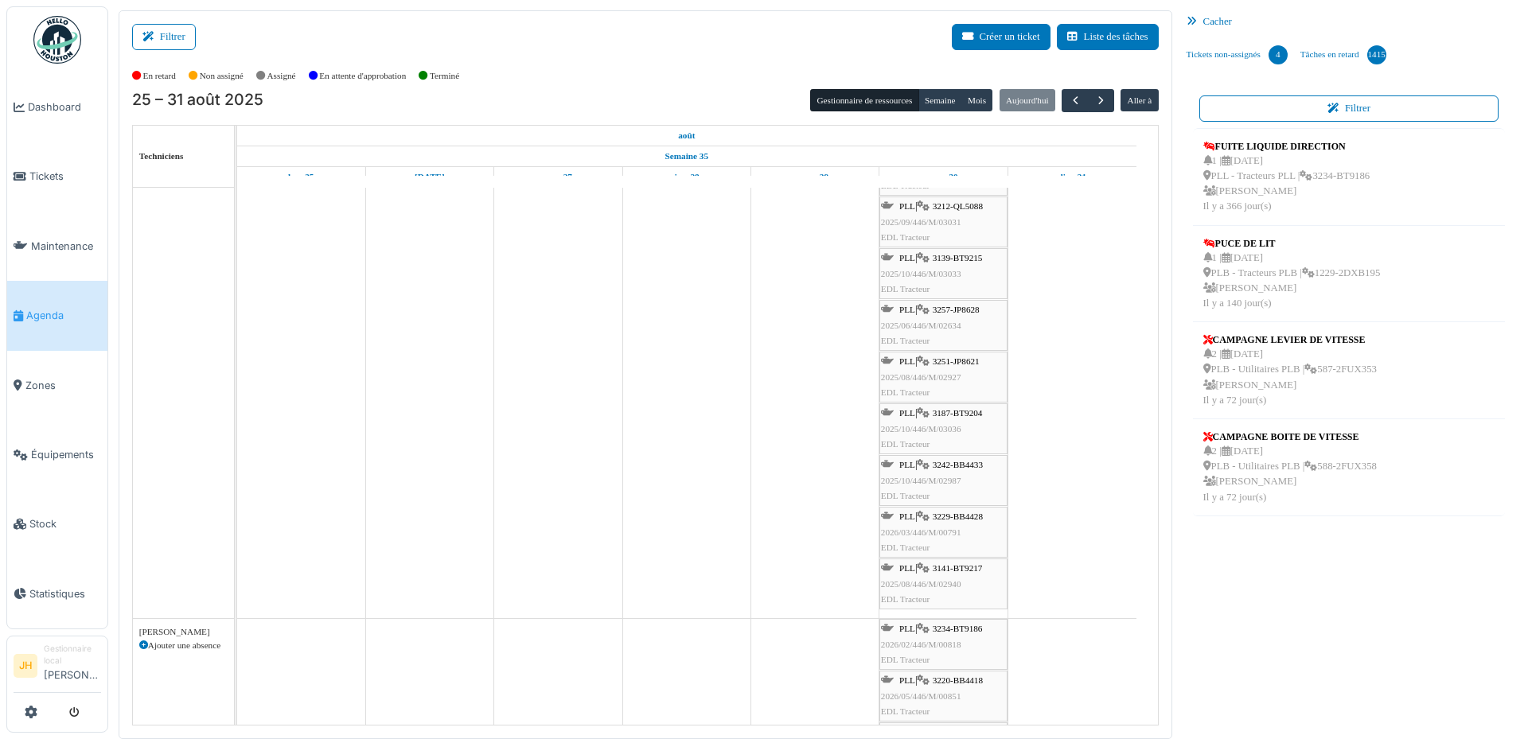
scroll to position [535, 0]
drag, startPoint x: 964, startPoint y: 275, endPoint x: 970, endPoint y: 690, distance: 415.4
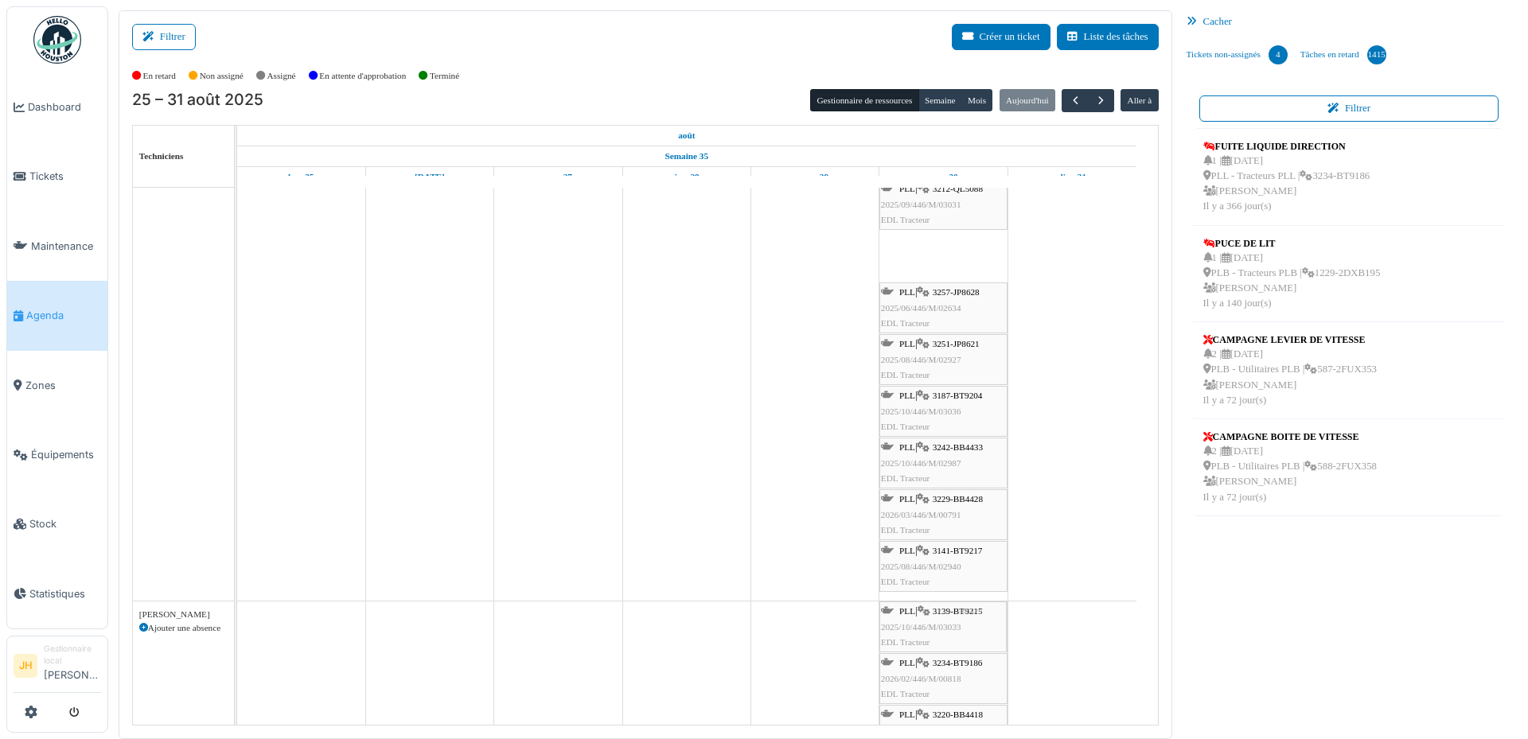
drag, startPoint x: 965, startPoint y: 377, endPoint x: 973, endPoint y: 688, distance: 311.2
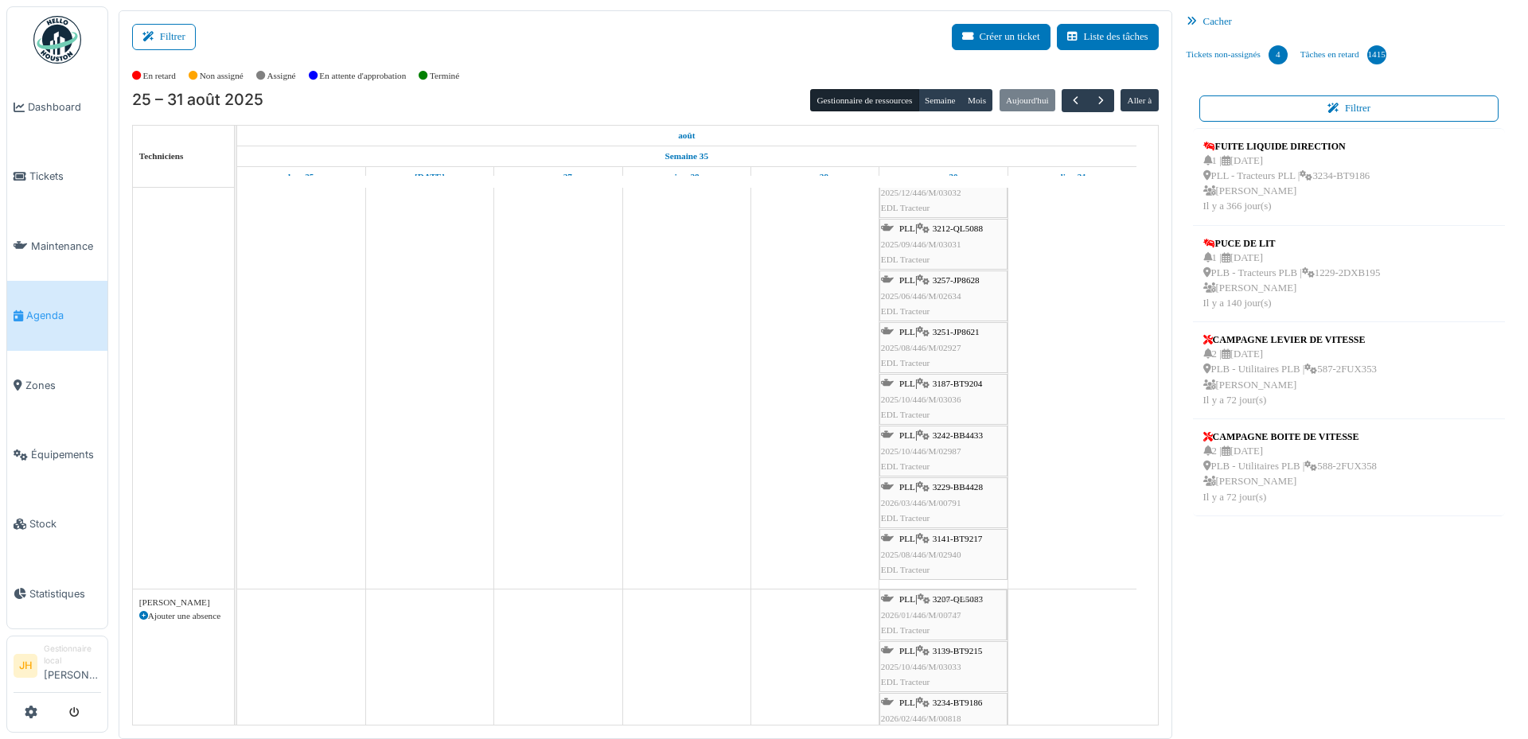
drag, startPoint x: 977, startPoint y: 342, endPoint x: 957, endPoint y: 669, distance: 327.6
drag, startPoint x: 955, startPoint y: 271, endPoint x: 990, endPoint y: 671, distance: 401.8
drag, startPoint x: 977, startPoint y: 438, endPoint x: 968, endPoint y: 591, distance: 153.9
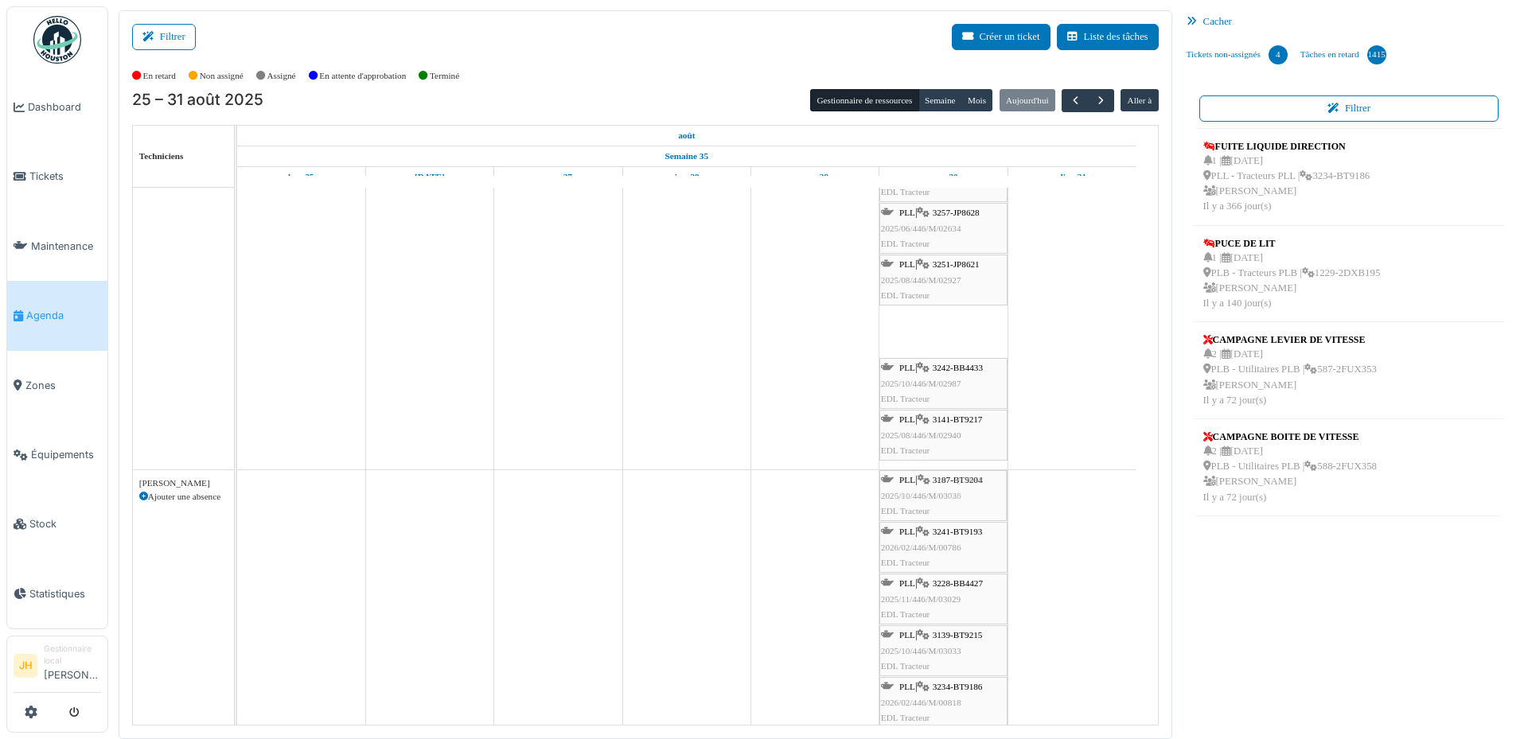
drag, startPoint x: 957, startPoint y: 318, endPoint x: 960, endPoint y: 465, distance: 147.2
drag, startPoint x: 968, startPoint y: 328, endPoint x: 963, endPoint y: 598, distance: 269.8
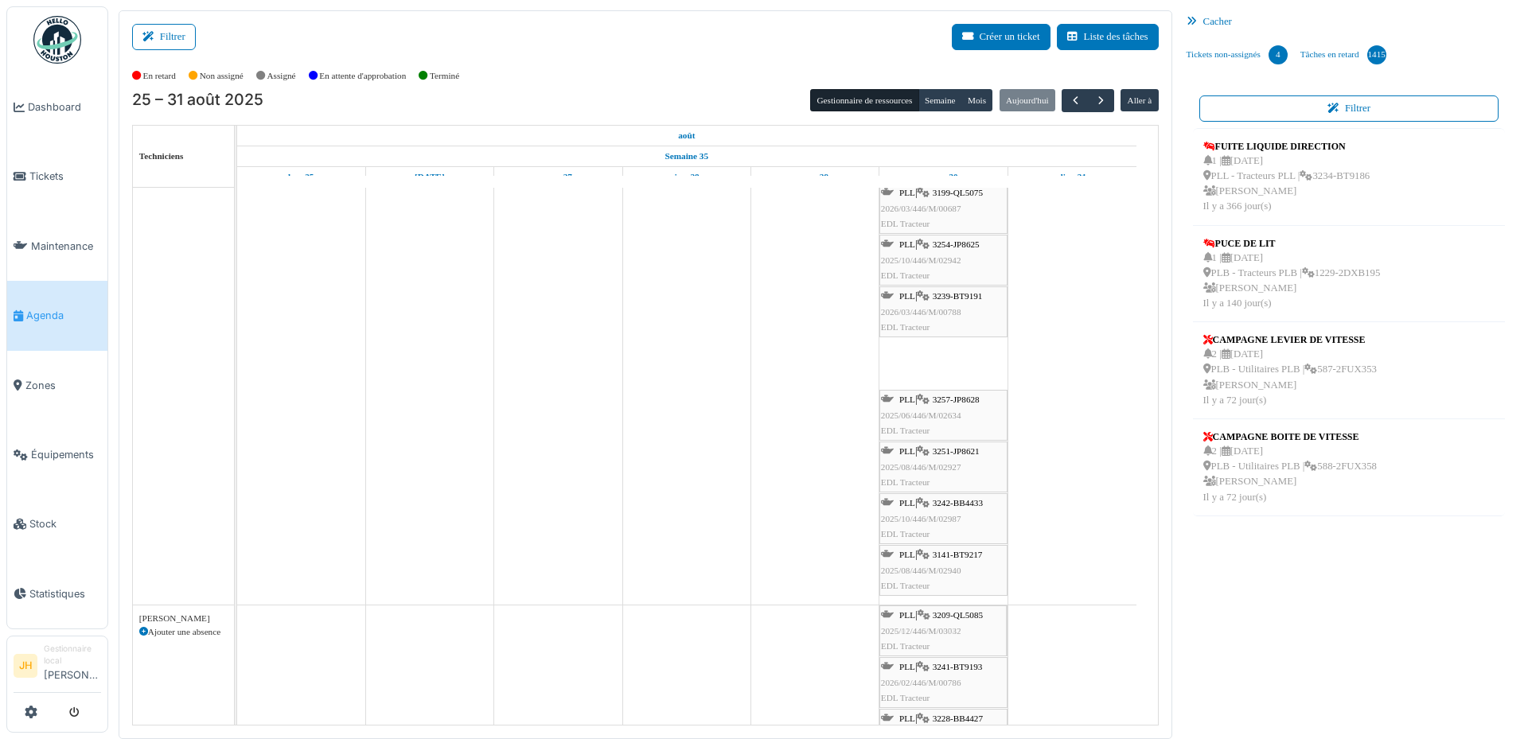
drag, startPoint x: 911, startPoint y: 345, endPoint x: 935, endPoint y: 644, distance: 300.1
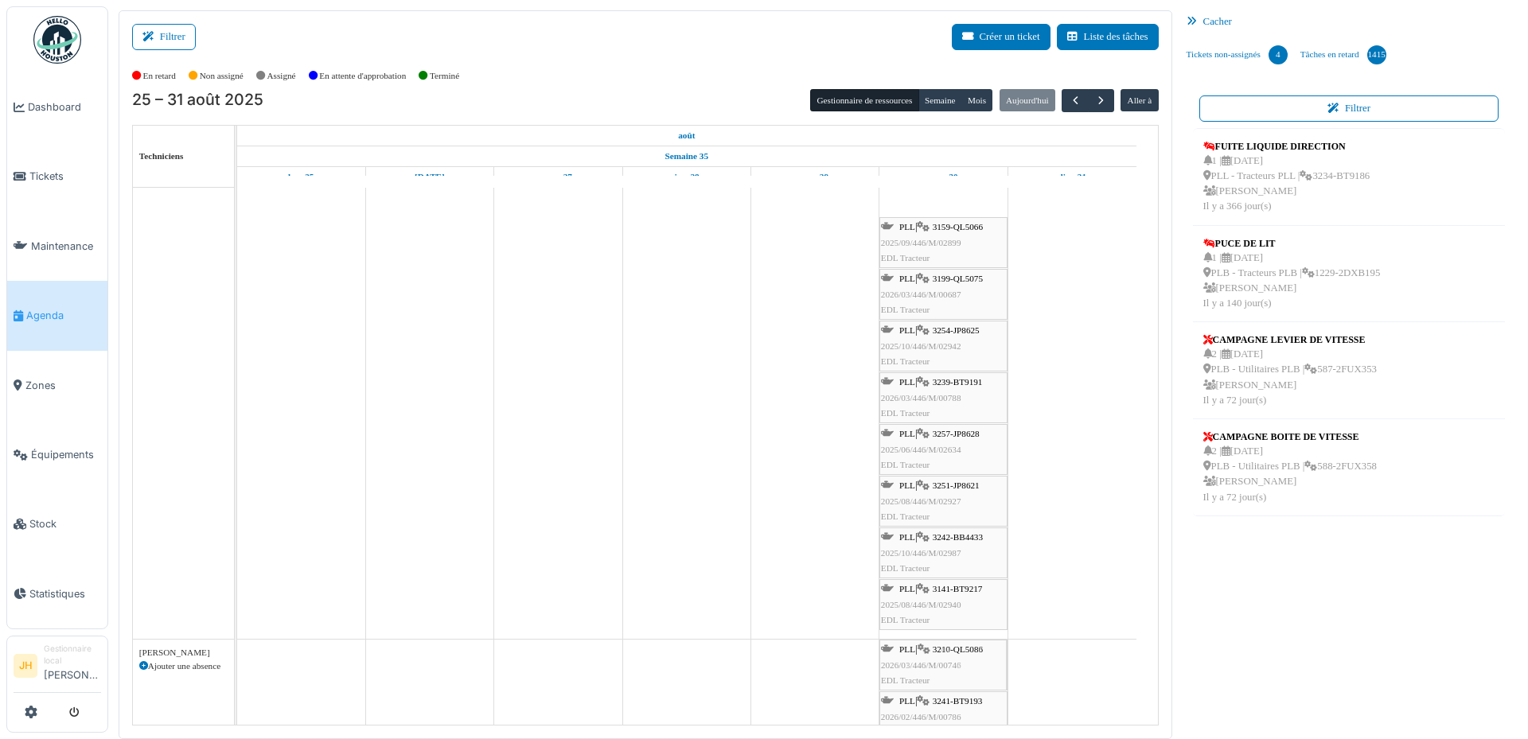
drag, startPoint x: 972, startPoint y: 267, endPoint x: 961, endPoint y: 691, distance: 424.2
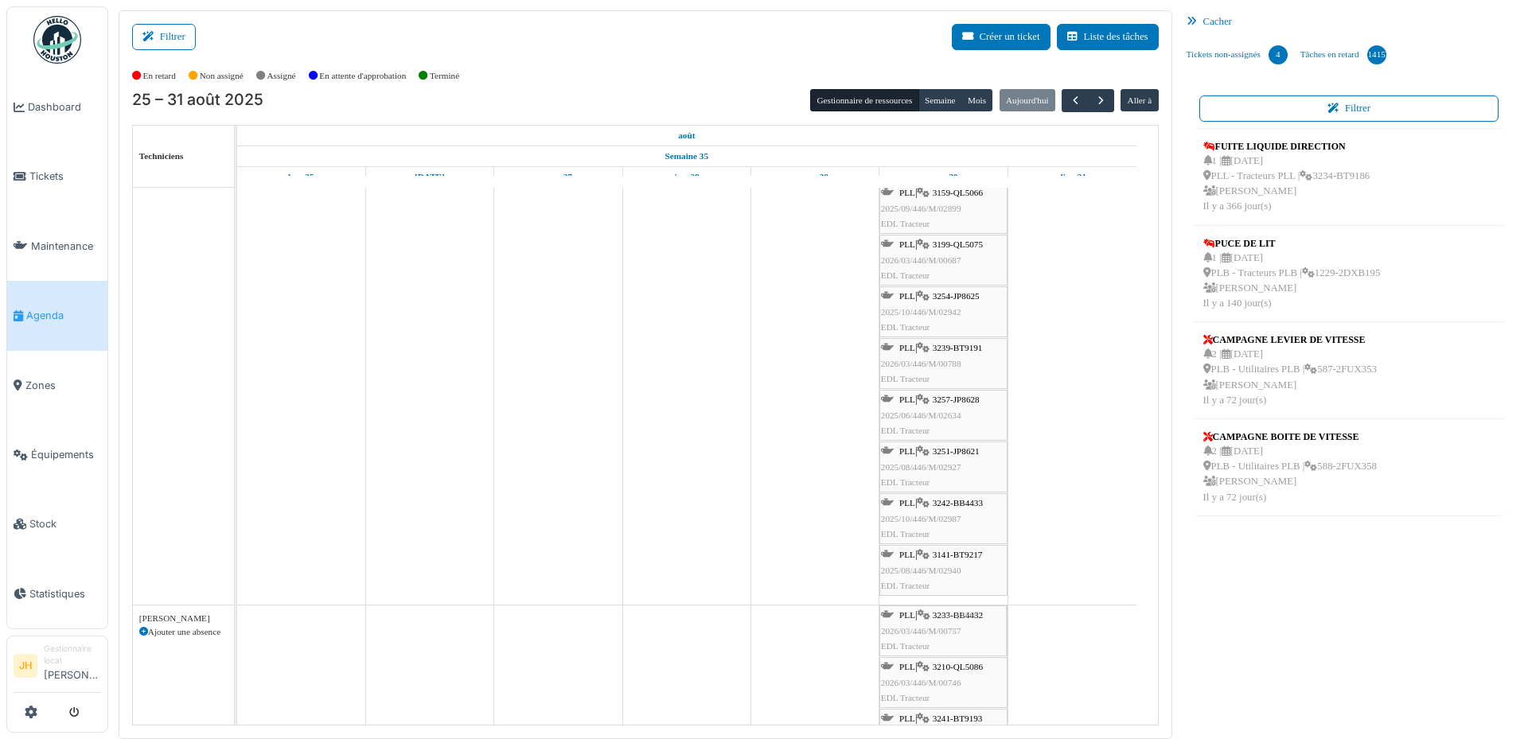
drag, startPoint x: 964, startPoint y: 284, endPoint x: 968, endPoint y: 682, distance: 397.9
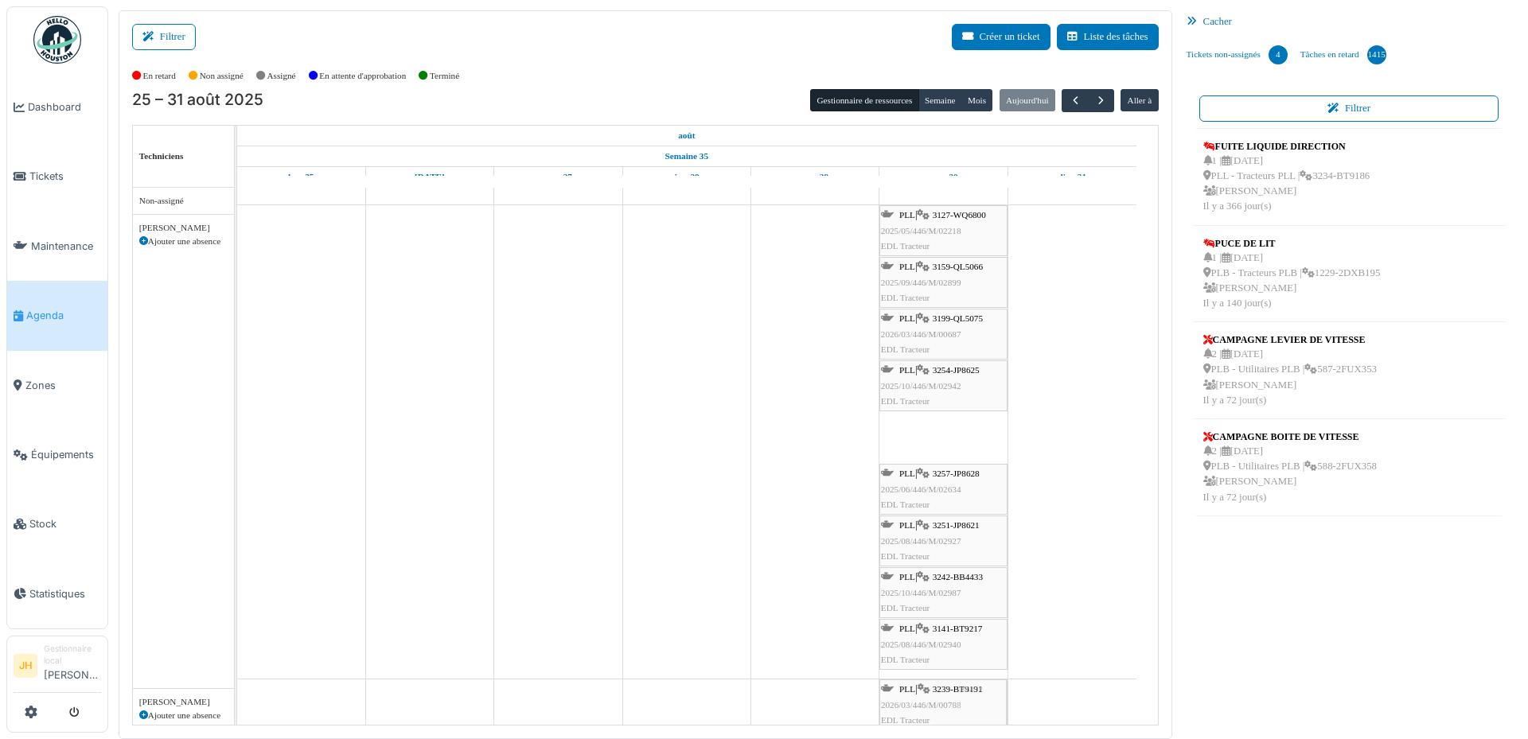
scroll to position [8, 0]
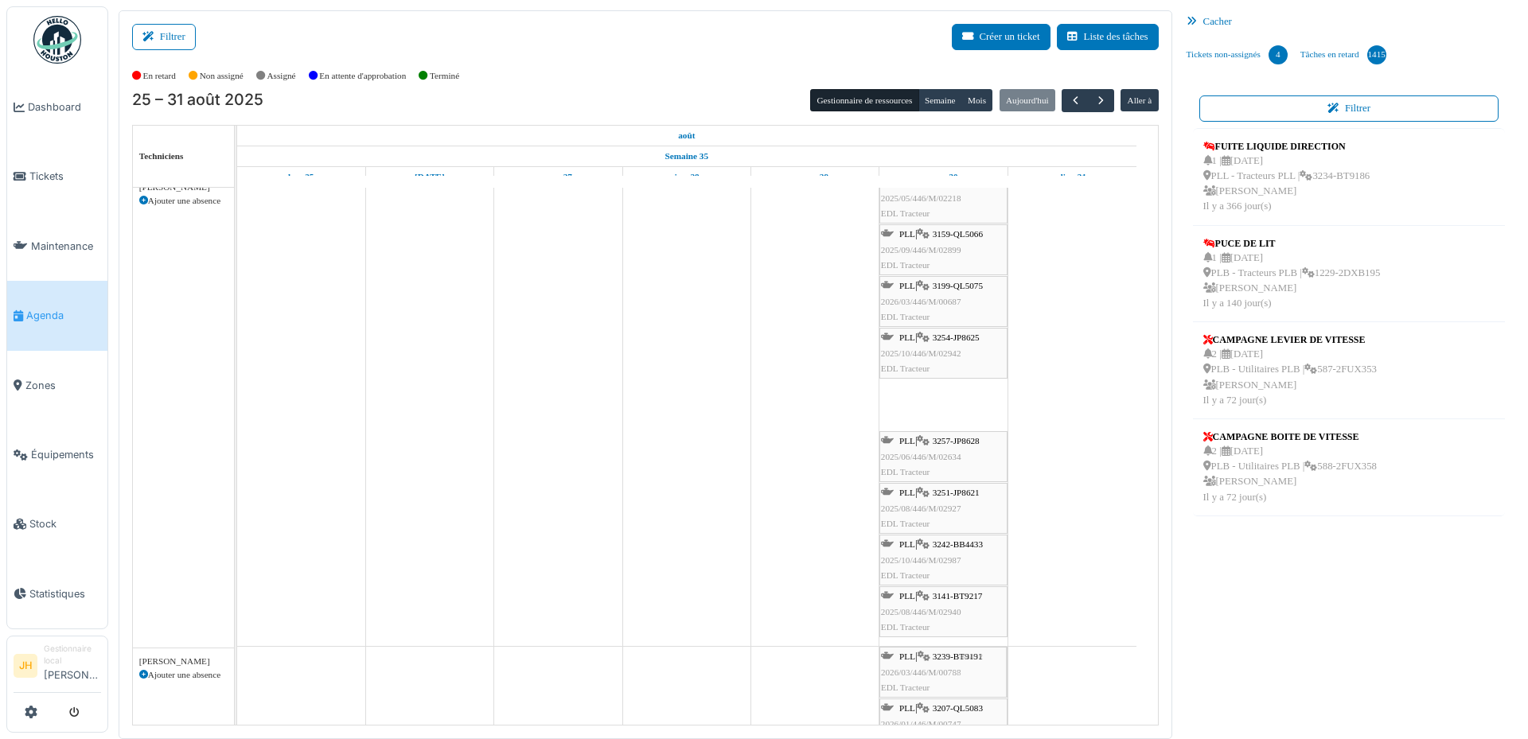
drag, startPoint x: 970, startPoint y: 437, endPoint x: 978, endPoint y: 707, distance: 270.6
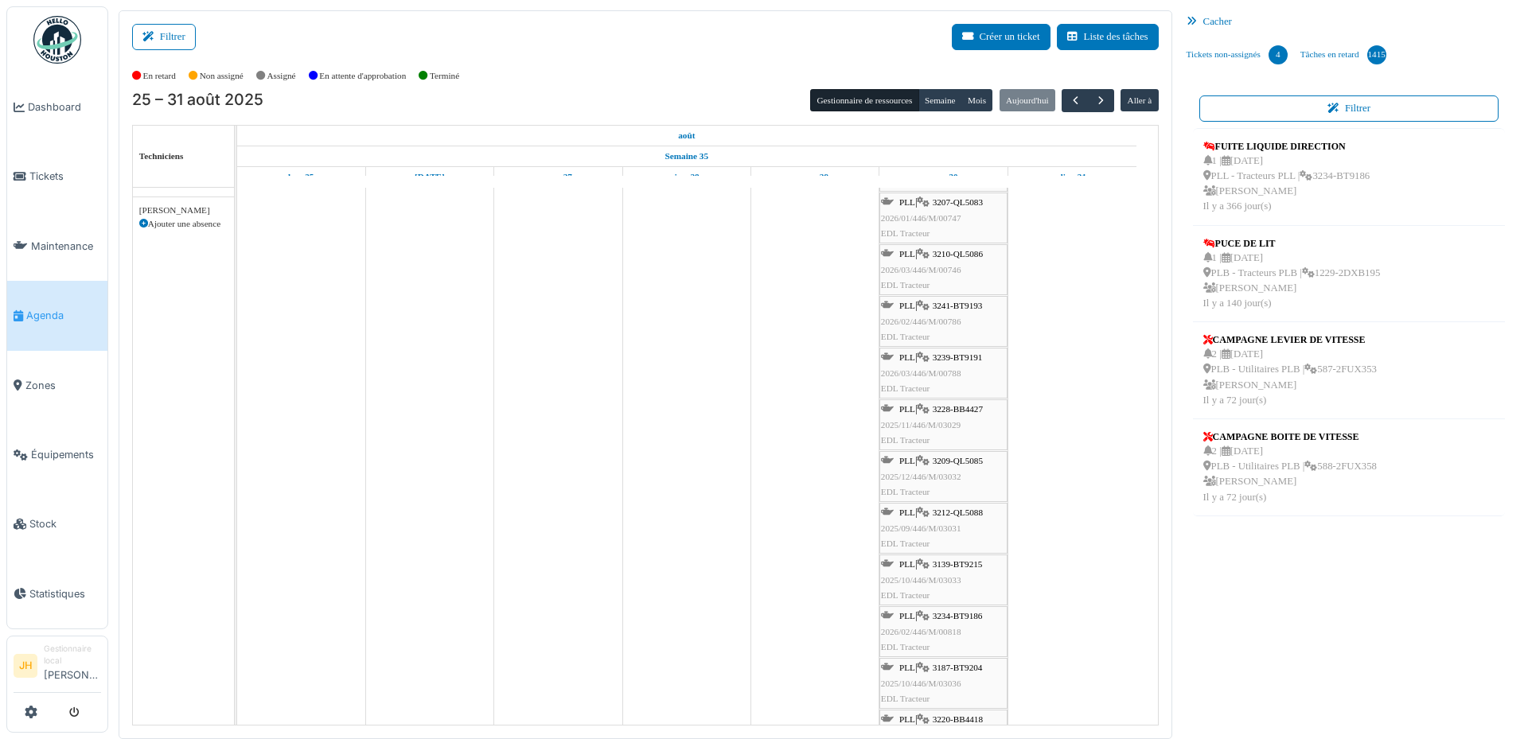
scroll to position [497, 0]
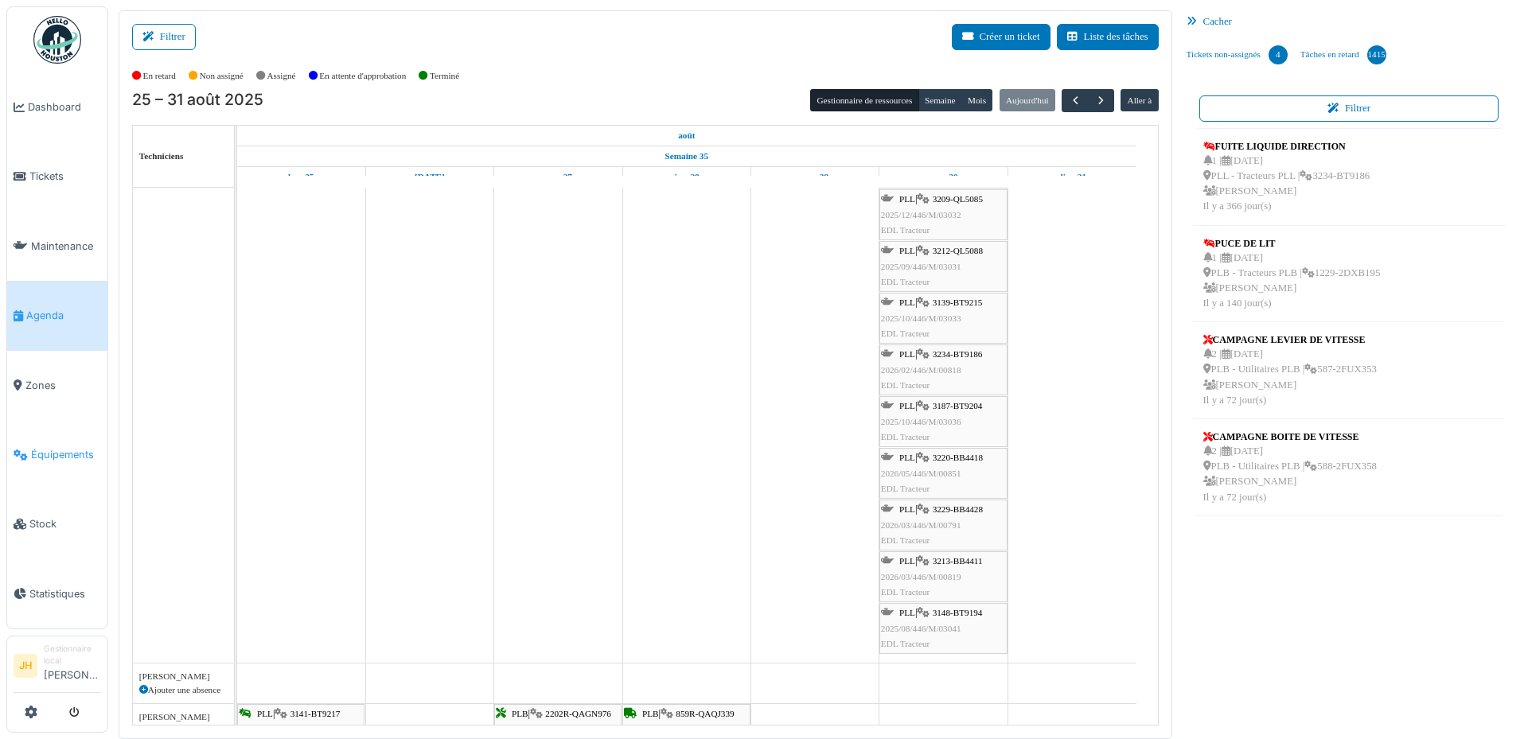
click at [63, 447] on span "Équipements" at bounding box center [66, 454] width 70 height 15
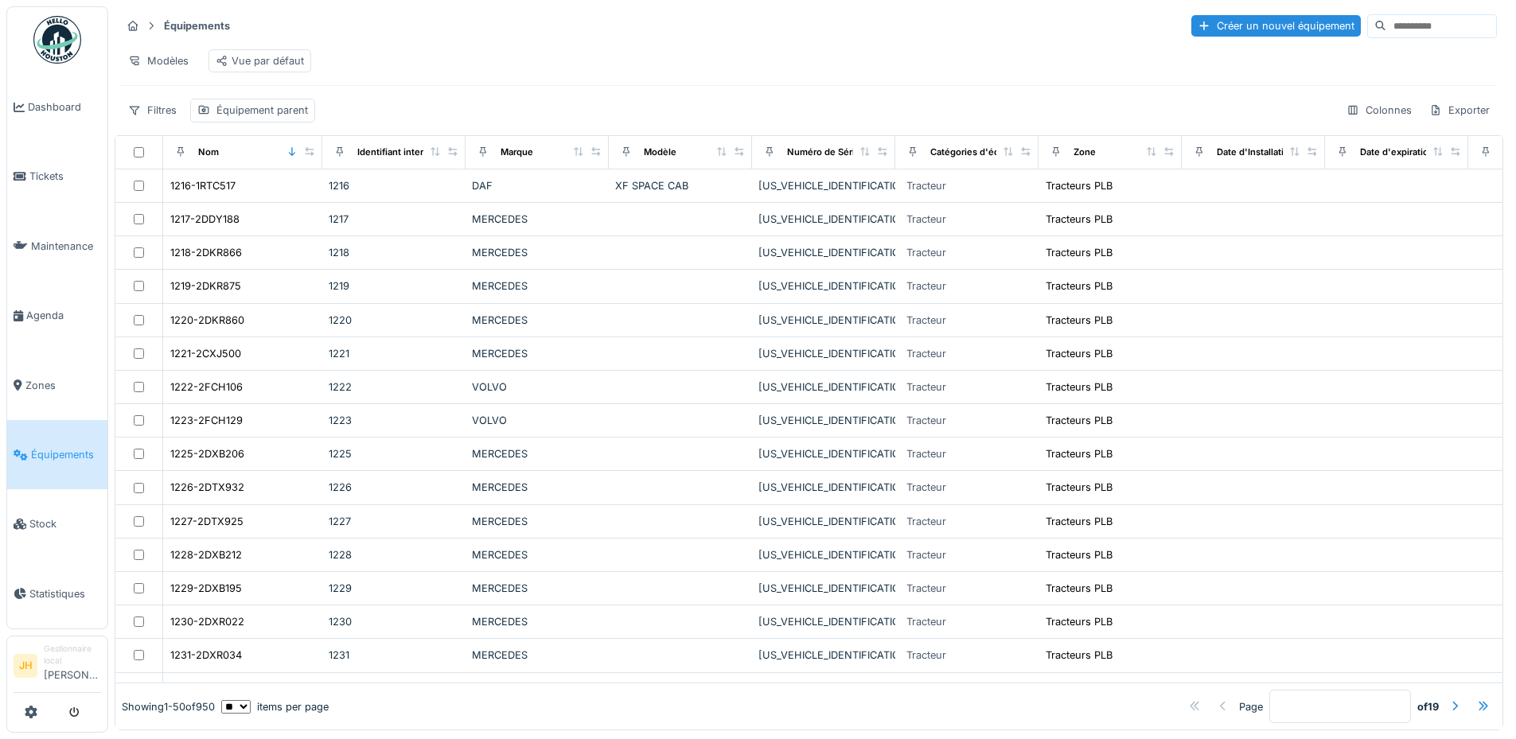
click at [1351, 6] on div "Équipements Créer un nouvel équipement Modèles Vue par défaut Filtres Équipemen…" at bounding box center [809, 67] width 1388 height 123
click at [1386, 36] on input at bounding box center [1441, 26] width 110 height 22
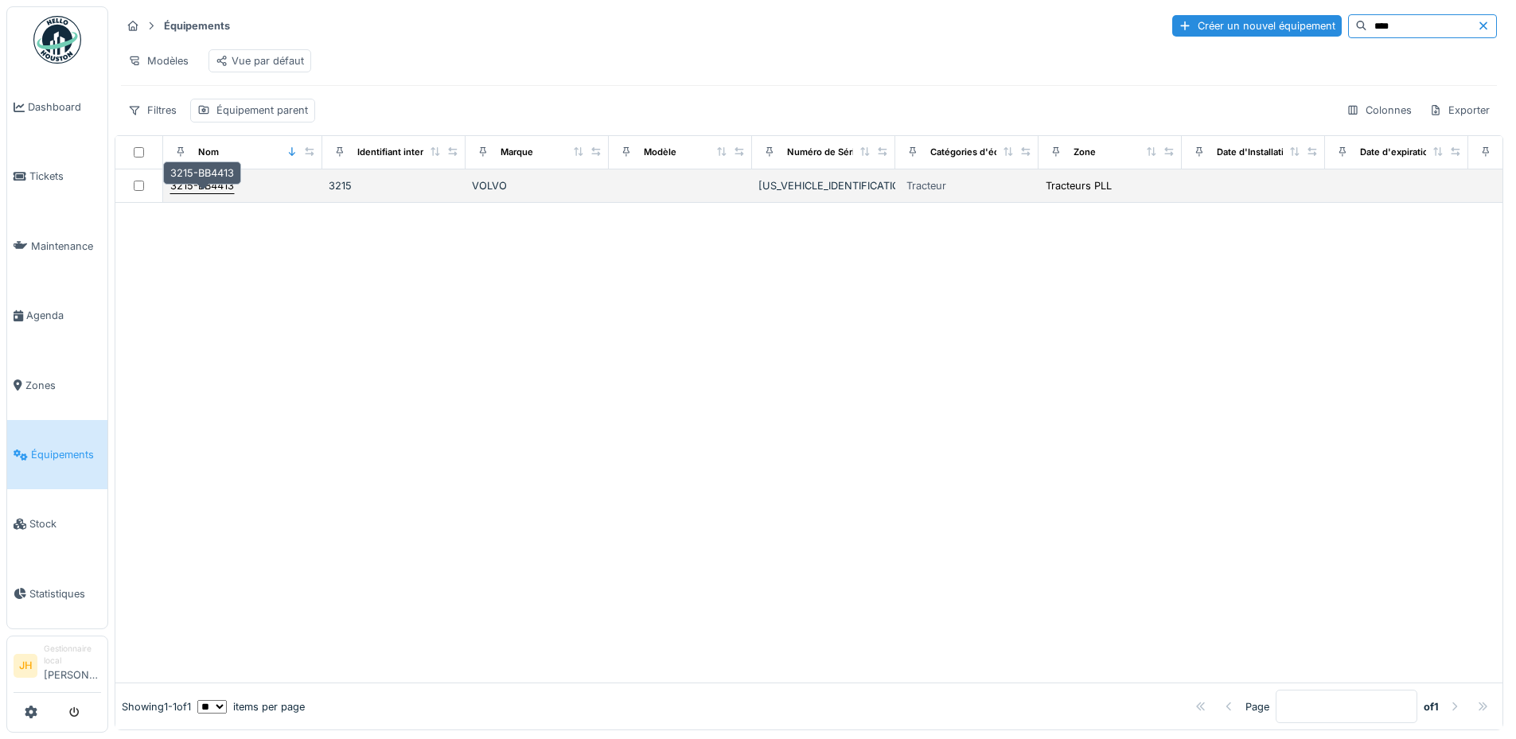
type input "****"
click at [214, 193] on div "3215-BB4413" at bounding box center [202, 185] width 64 height 15
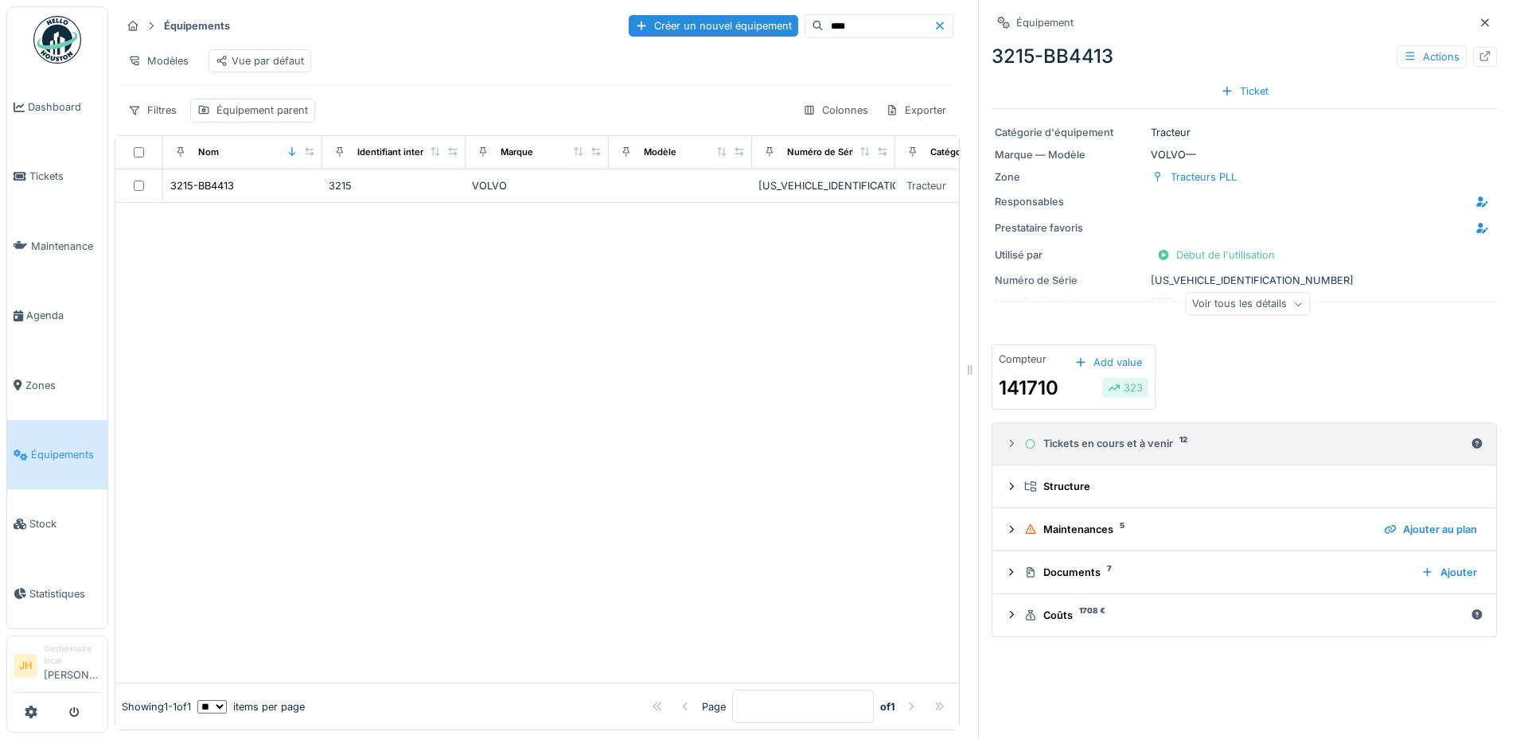
click at [1098, 444] on div "Tickets en cours et à venir 12" at bounding box center [1244, 443] width 440 height 15
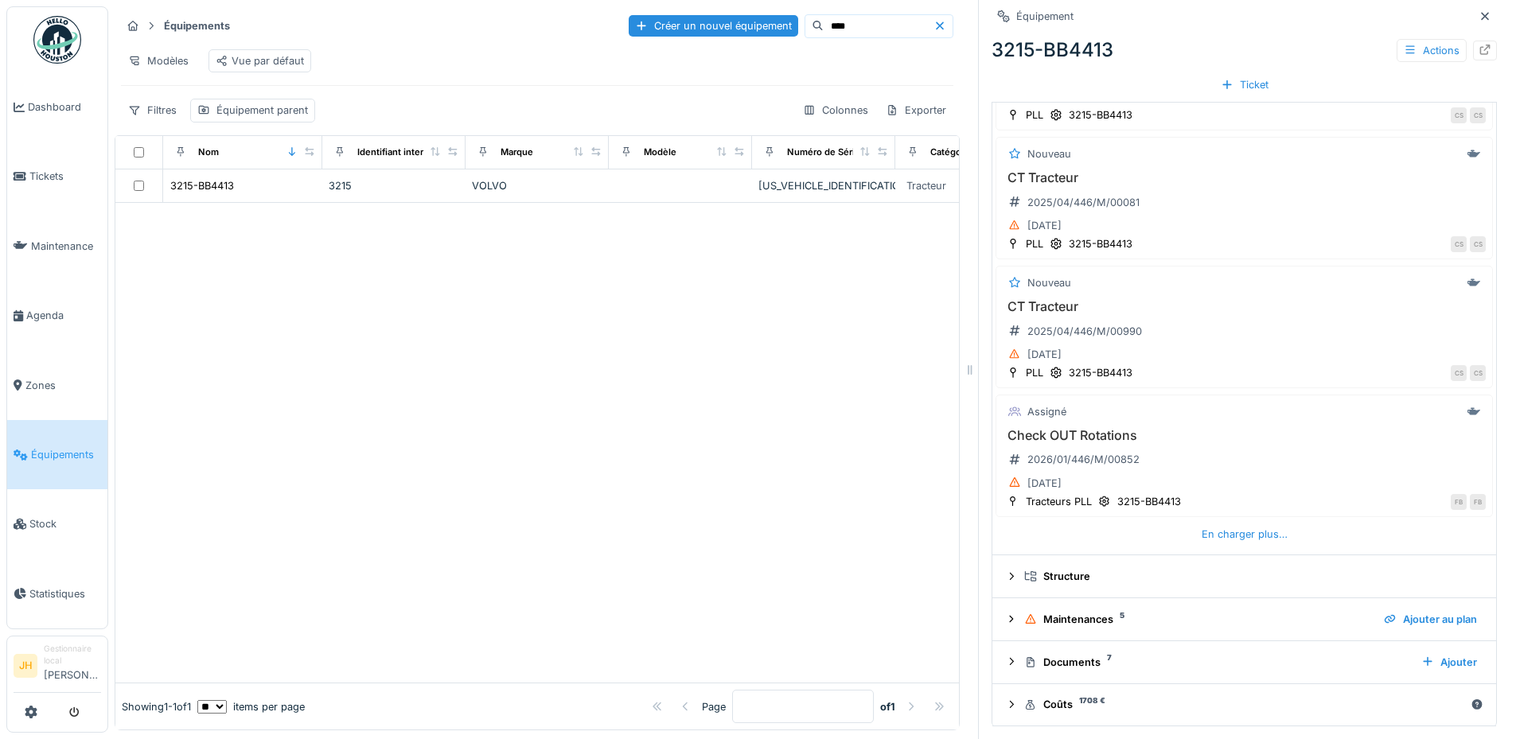
scroll to position [585, 0]
click at [1080, 438] on h3 "Check OUT Rotations" at bounding box center [1244, 435] width 483 height 15
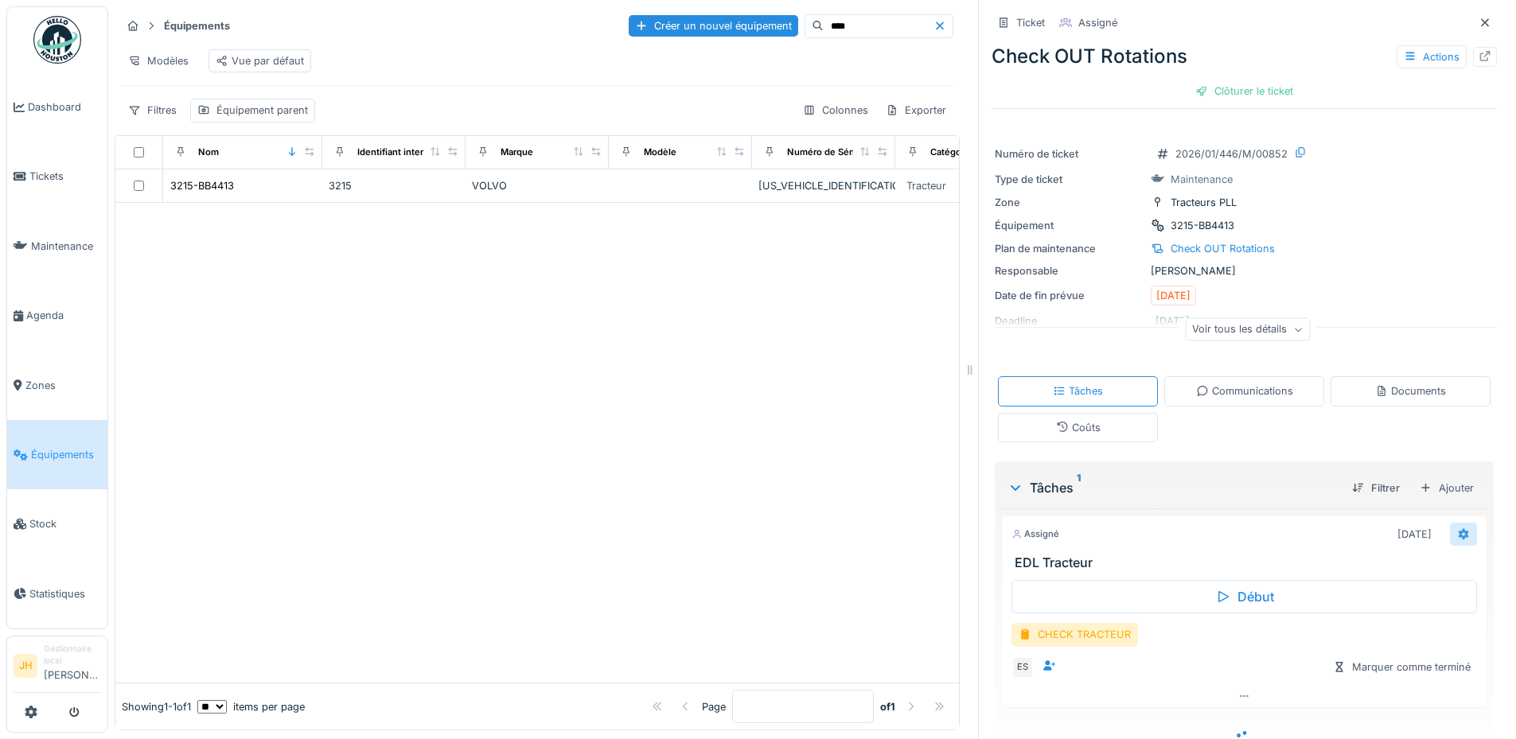
click at [1457, 532] on icon at bounding box center [1463, 534] width 13 height 10
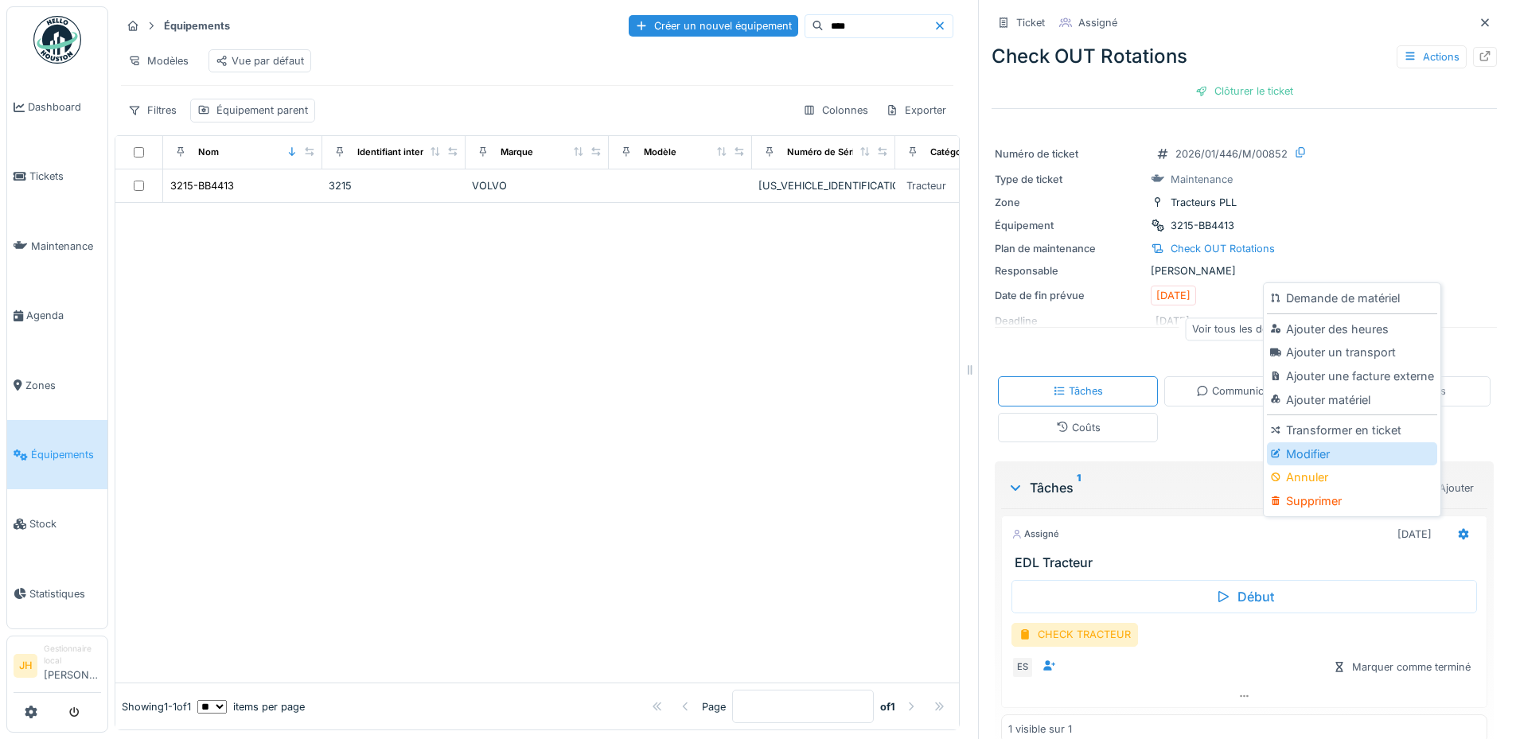
click at [1344, 459] on div "Modifier" at bounding box center [1351, 454] width 169 height 24
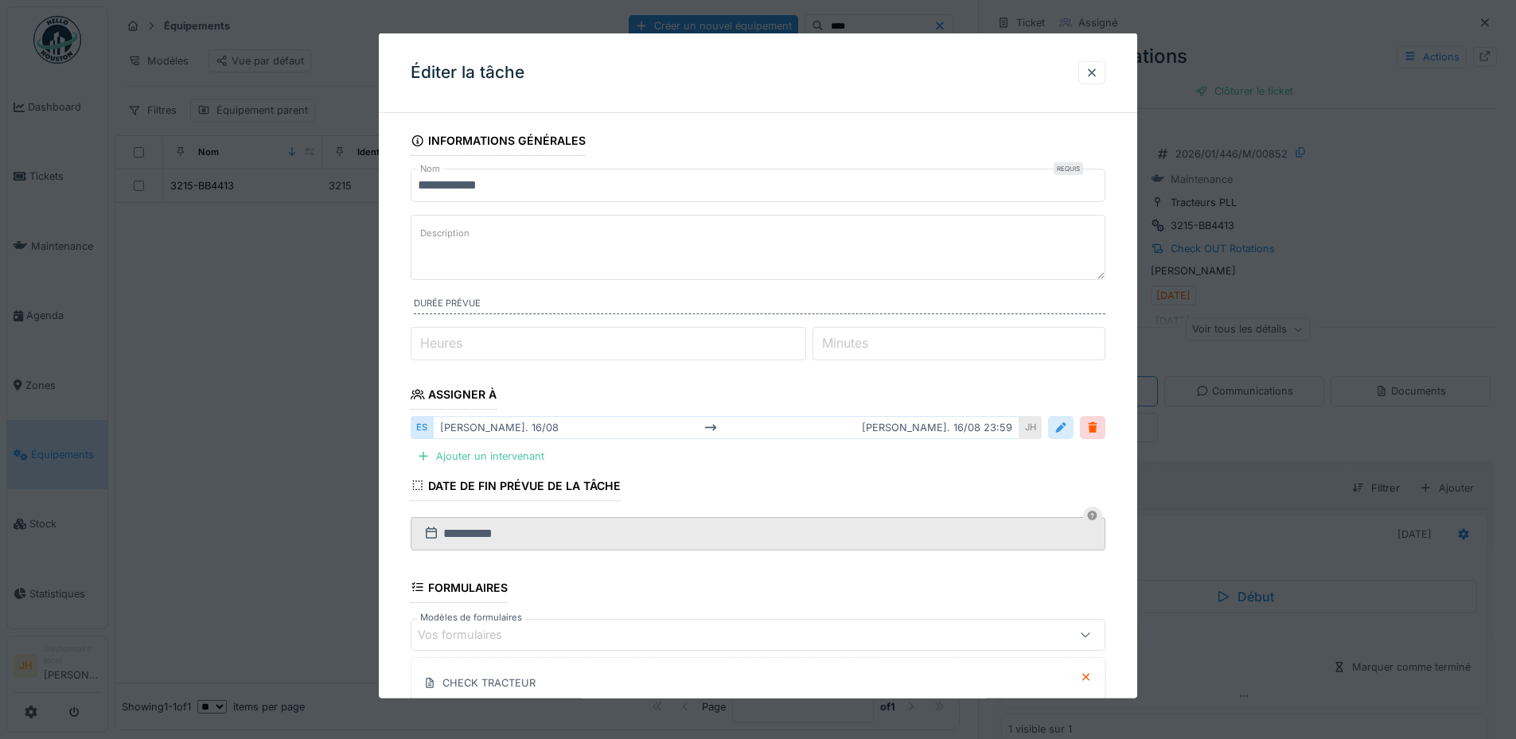
click at [1065, 429] on div at bounding box center [1060, 427] width 13 height 15
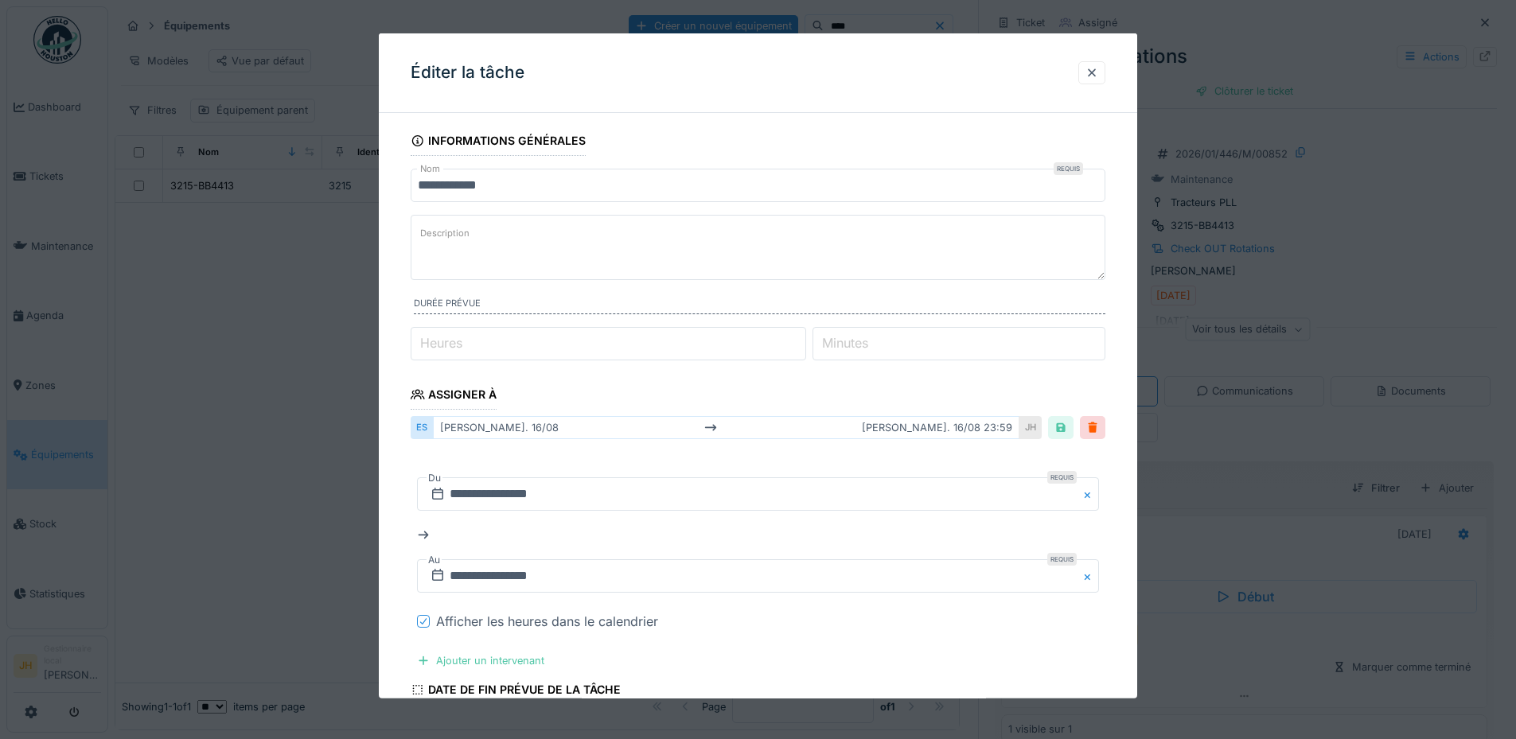
click at [423, 620] on icon at bounding box center [424, 621] width 10 height 8
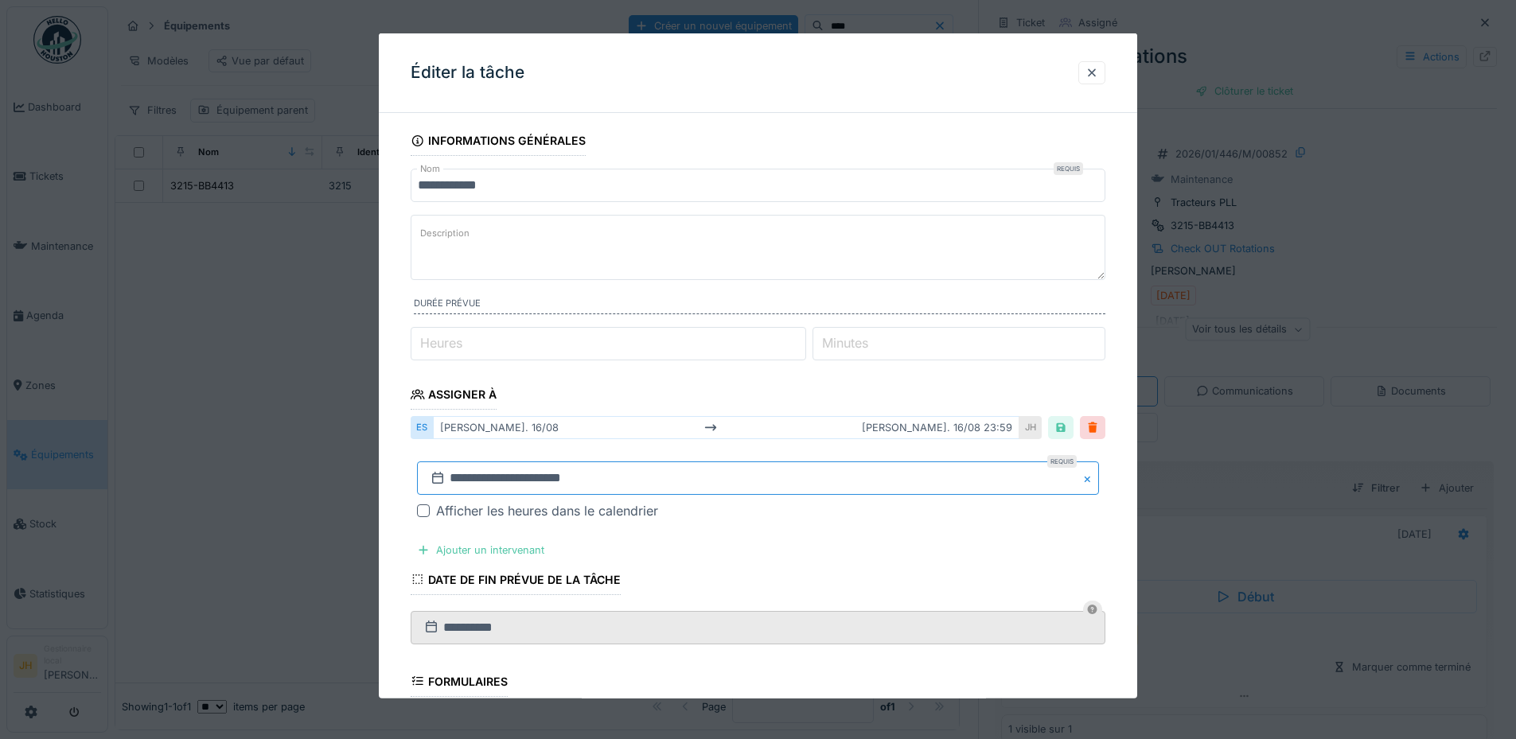
click at [477, 487] on input "**********" at bounding box center [758, 477] width 682 height 33
click at [813, 437] on div "30" at bounding box center [812, 433] width 21 height 21
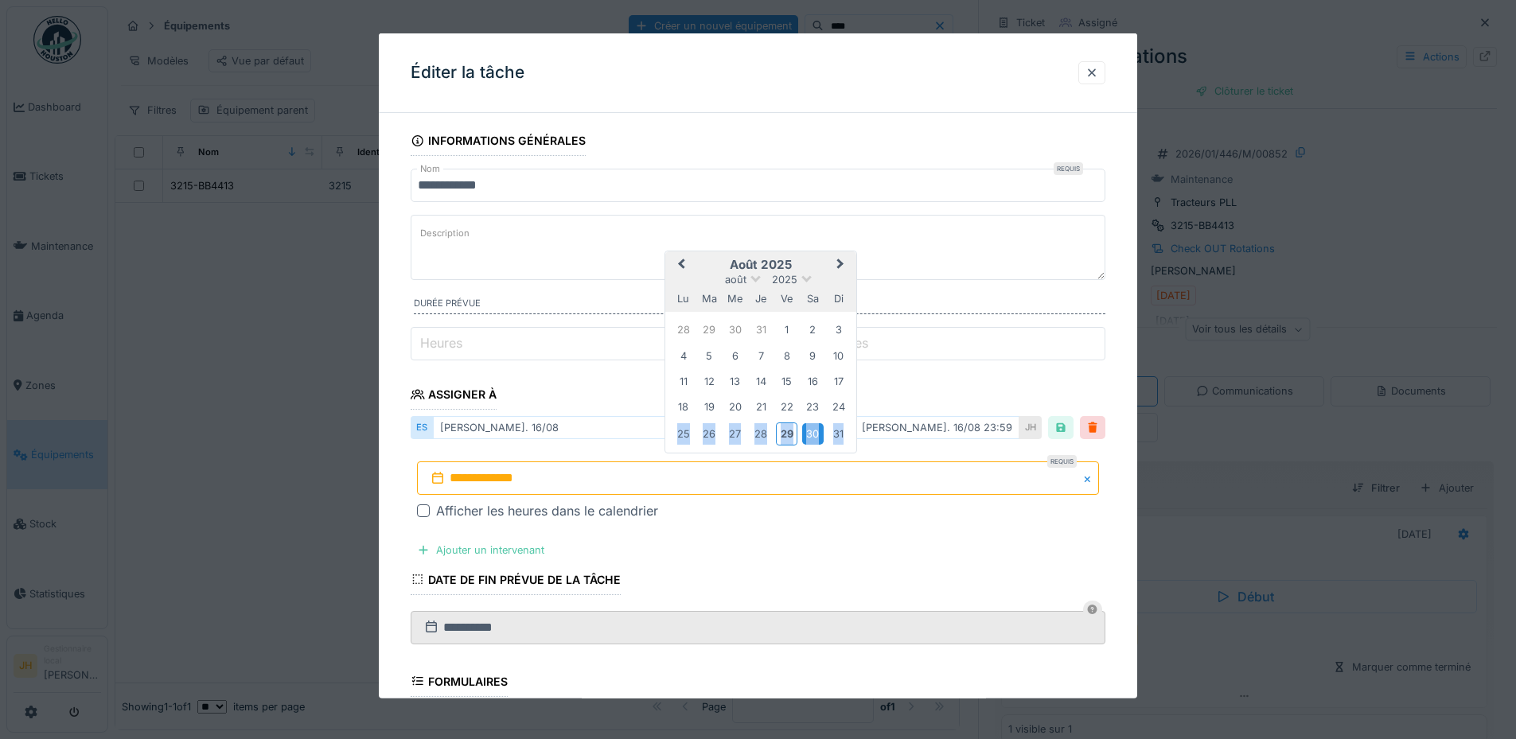
click at [813, 437] on div "30" at bounding box center [812, 433] width 21 height 21
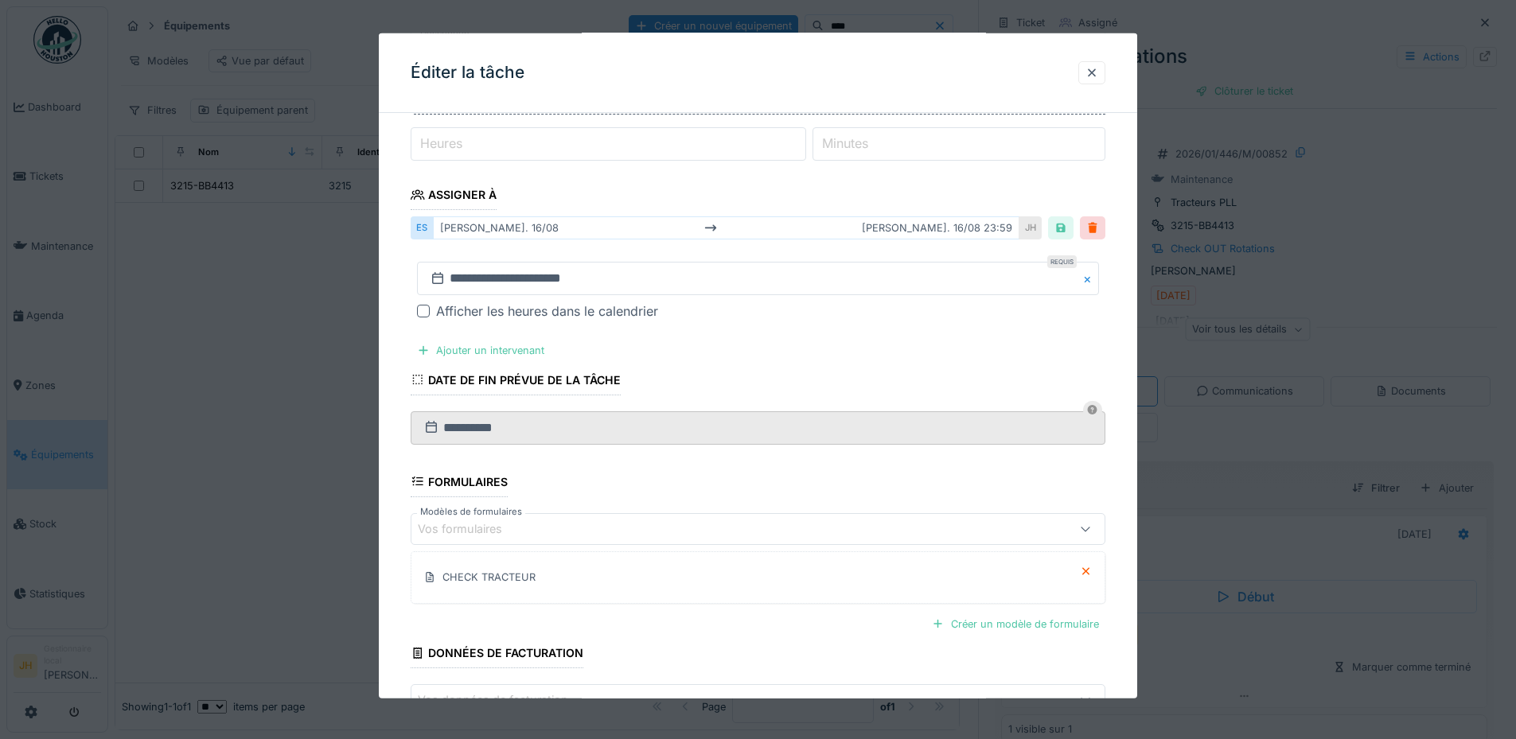
scroll to position [308, 0]
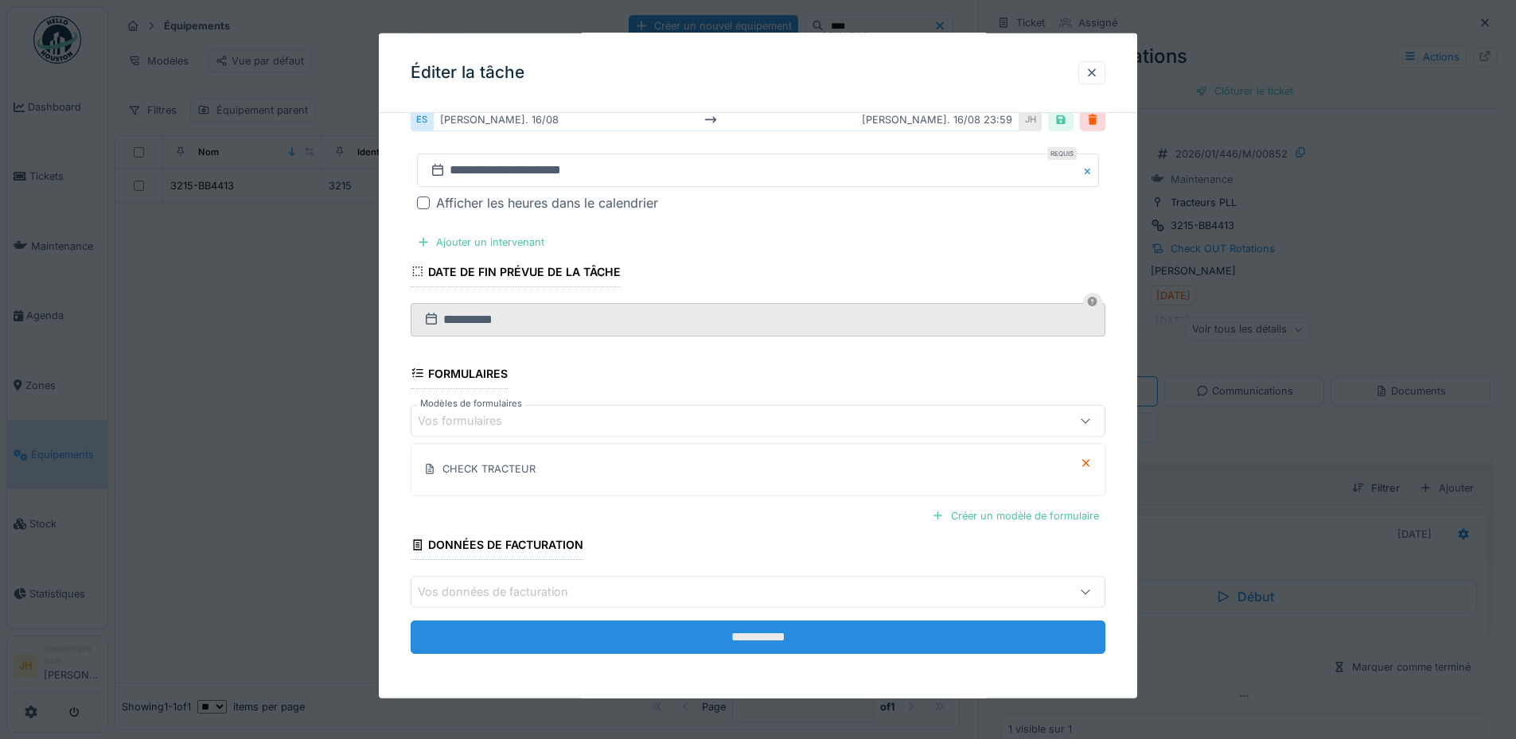
click at [940, 637] on input "**********" at bounding box center [758, 637] width 695 height 33
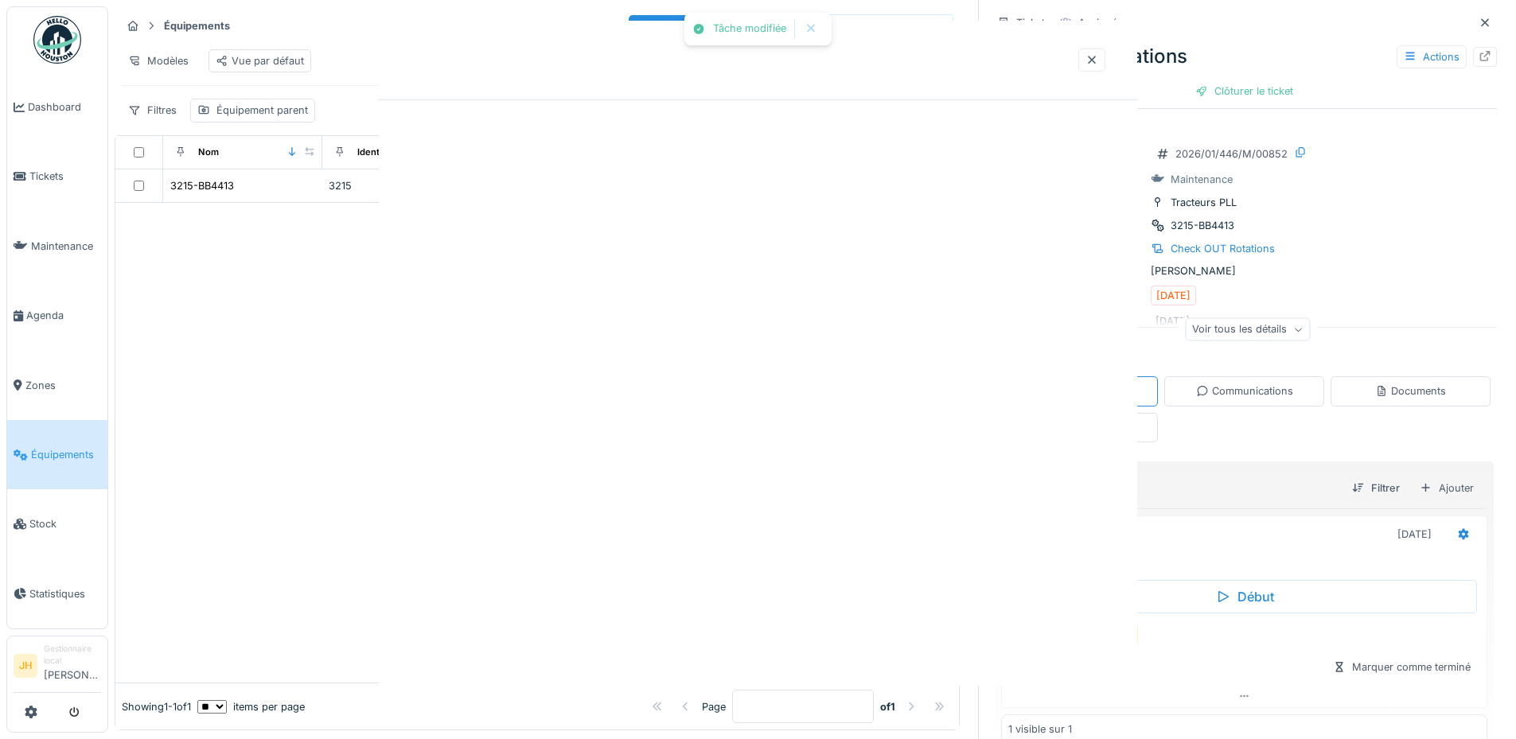
scroll to position [0, 0]
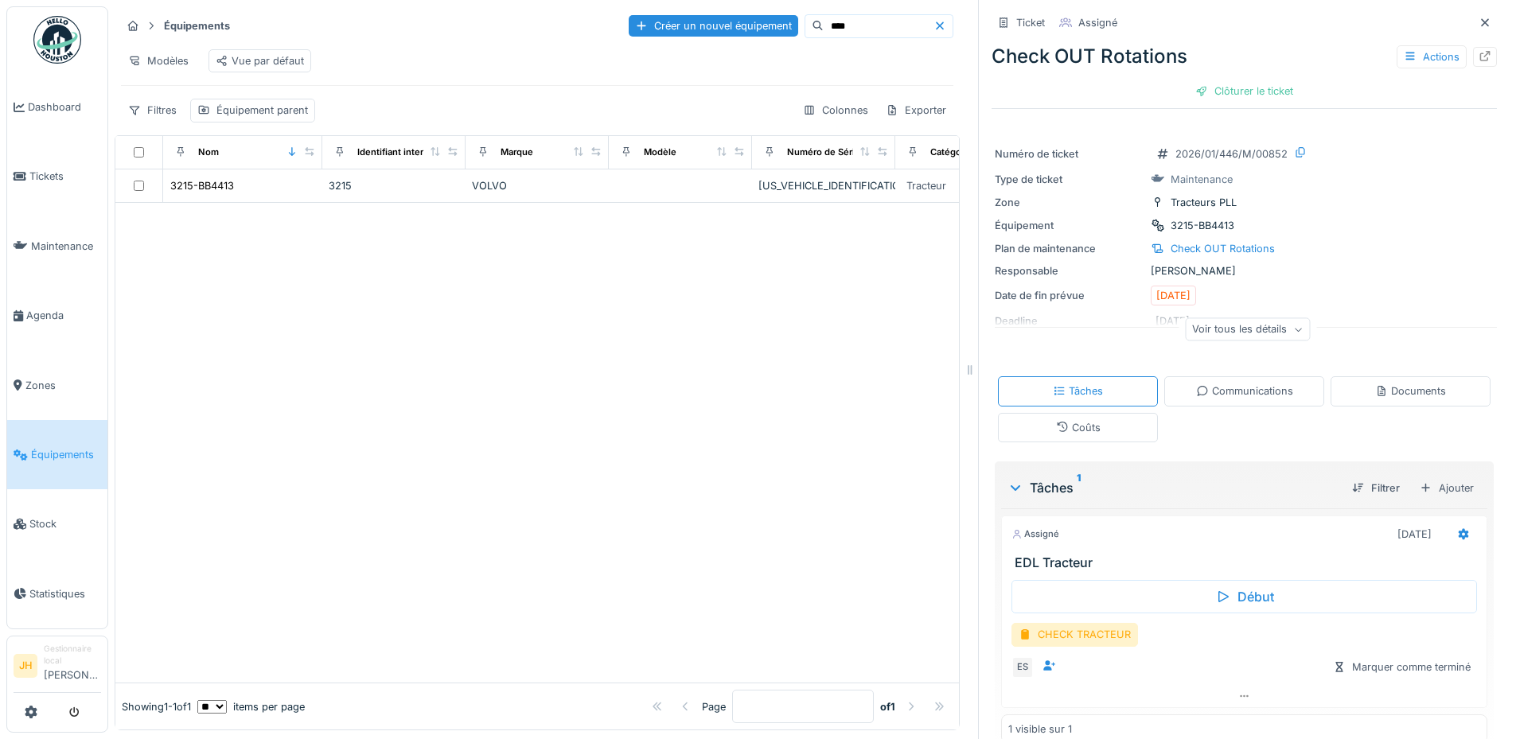
click at [933, 22] on icon at bounding box center [939, 26] width 13 height 10
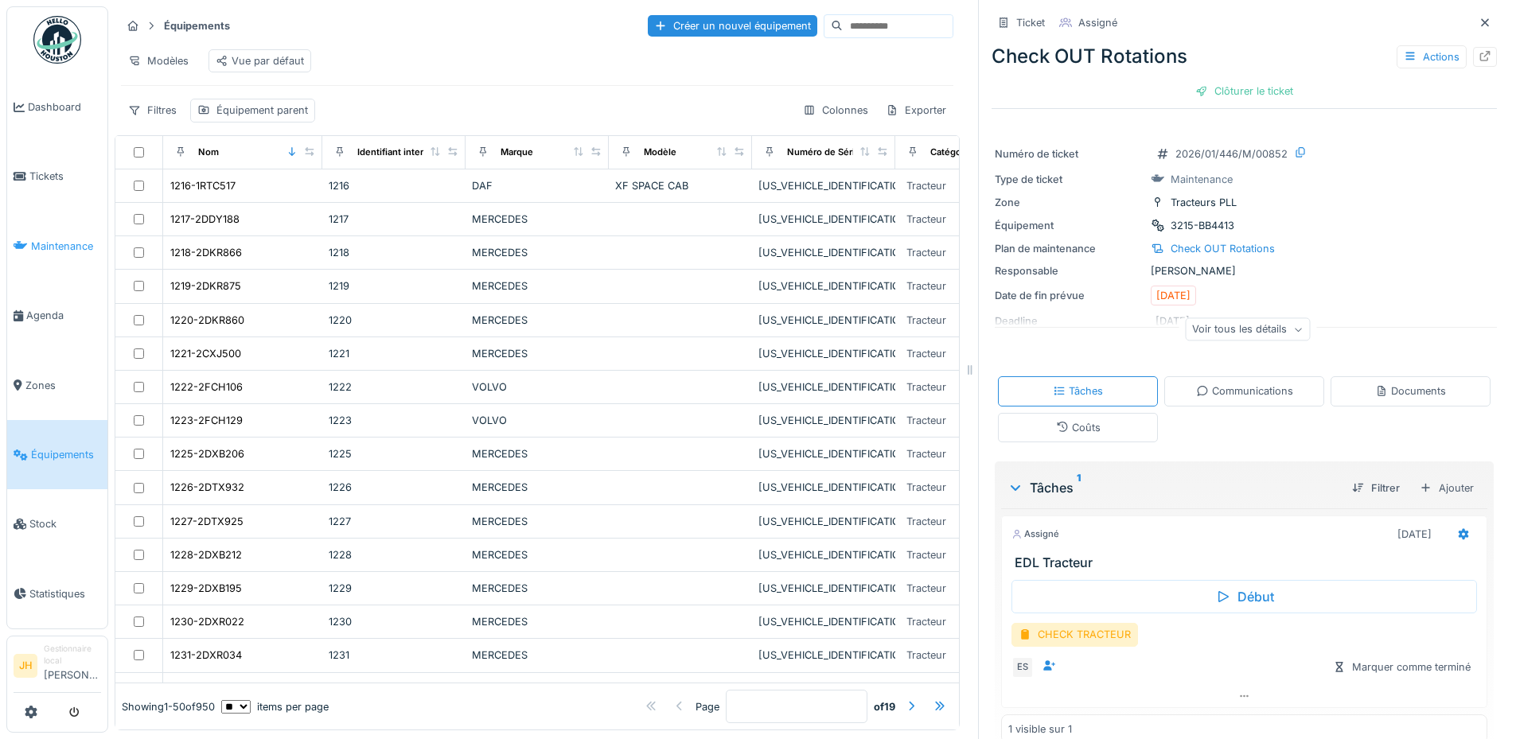
click at [67, 242] on span "Maintenance" at bounding box center [66, 246] width 70 height 15
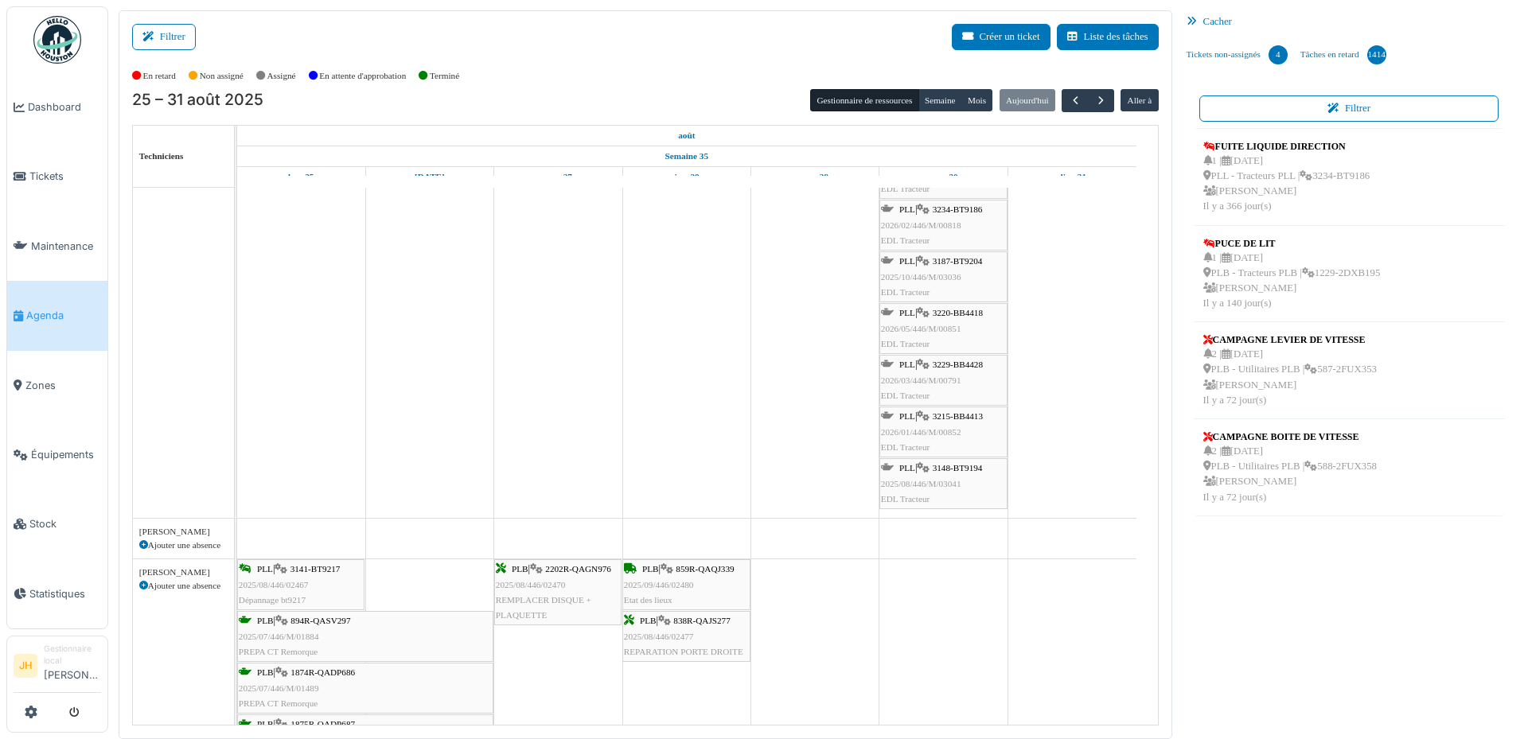
drag, startPoint x: 1062, startPoint y: 277, endPoint x: 1059, endPoint y: 251, distance: 26.4
click at [1059, 251] on td at bounding box center [1071, 469] width 128 height 2473
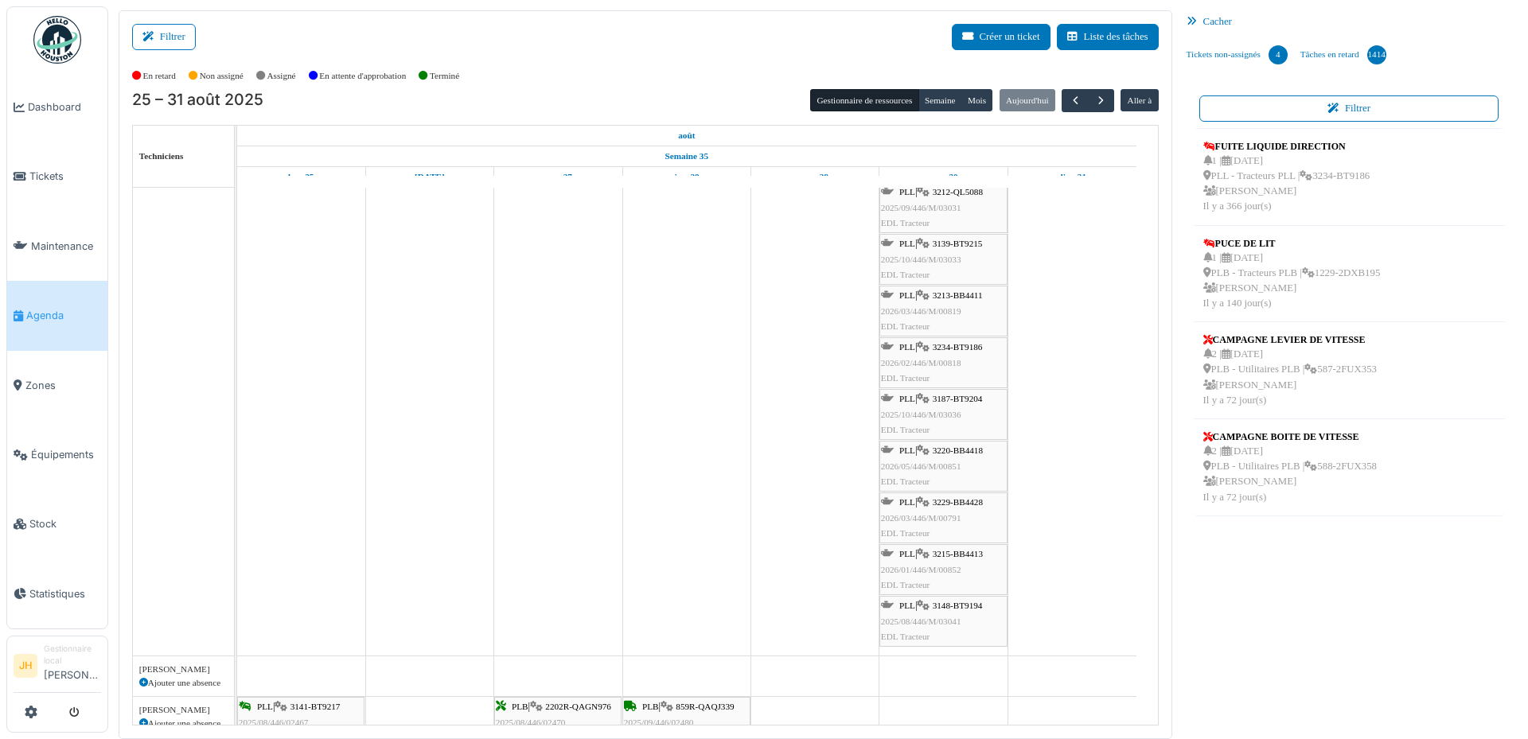
scroll to position [637, 0]
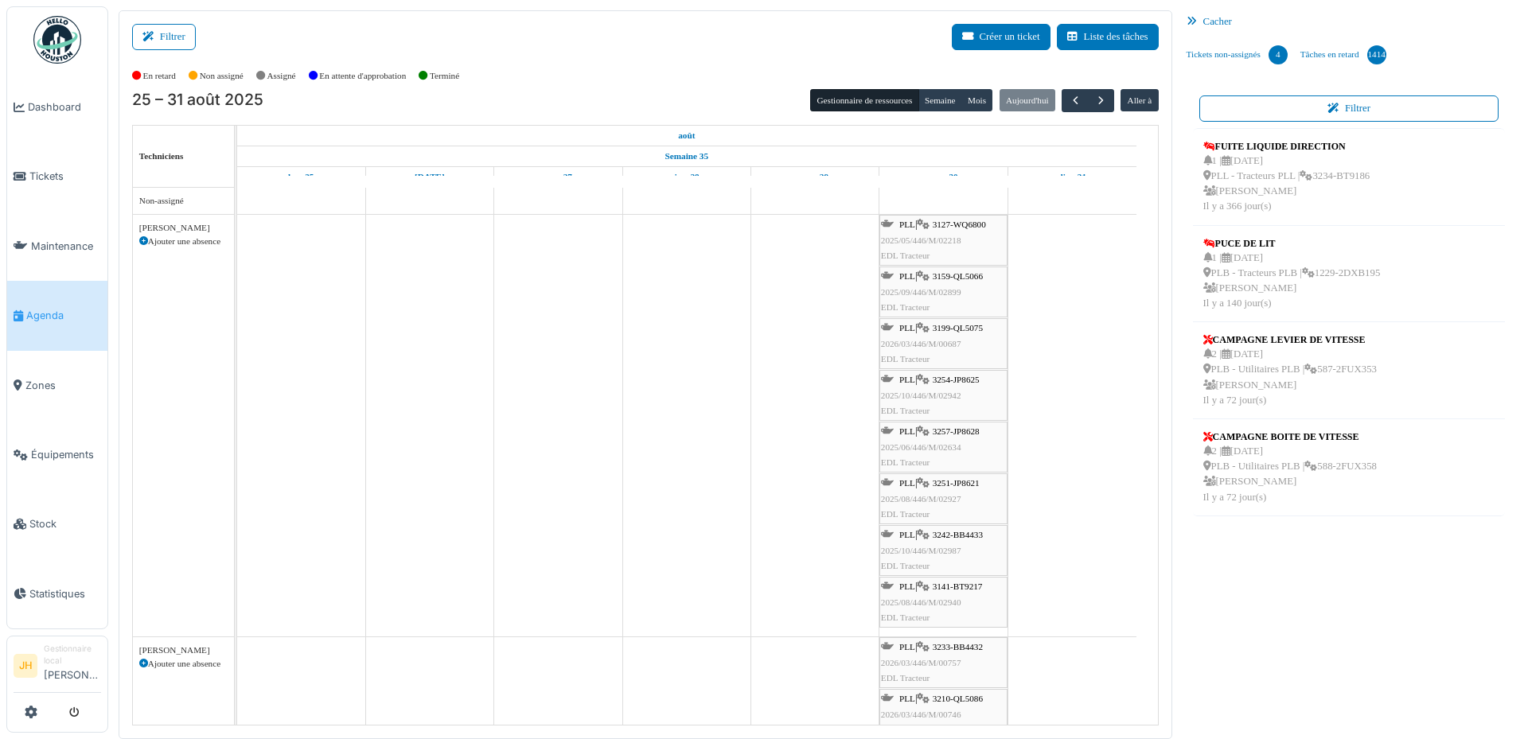
click at [976, 220] on span "3127-WQ6800" at bounding box center [959, 225] width 53 height 10
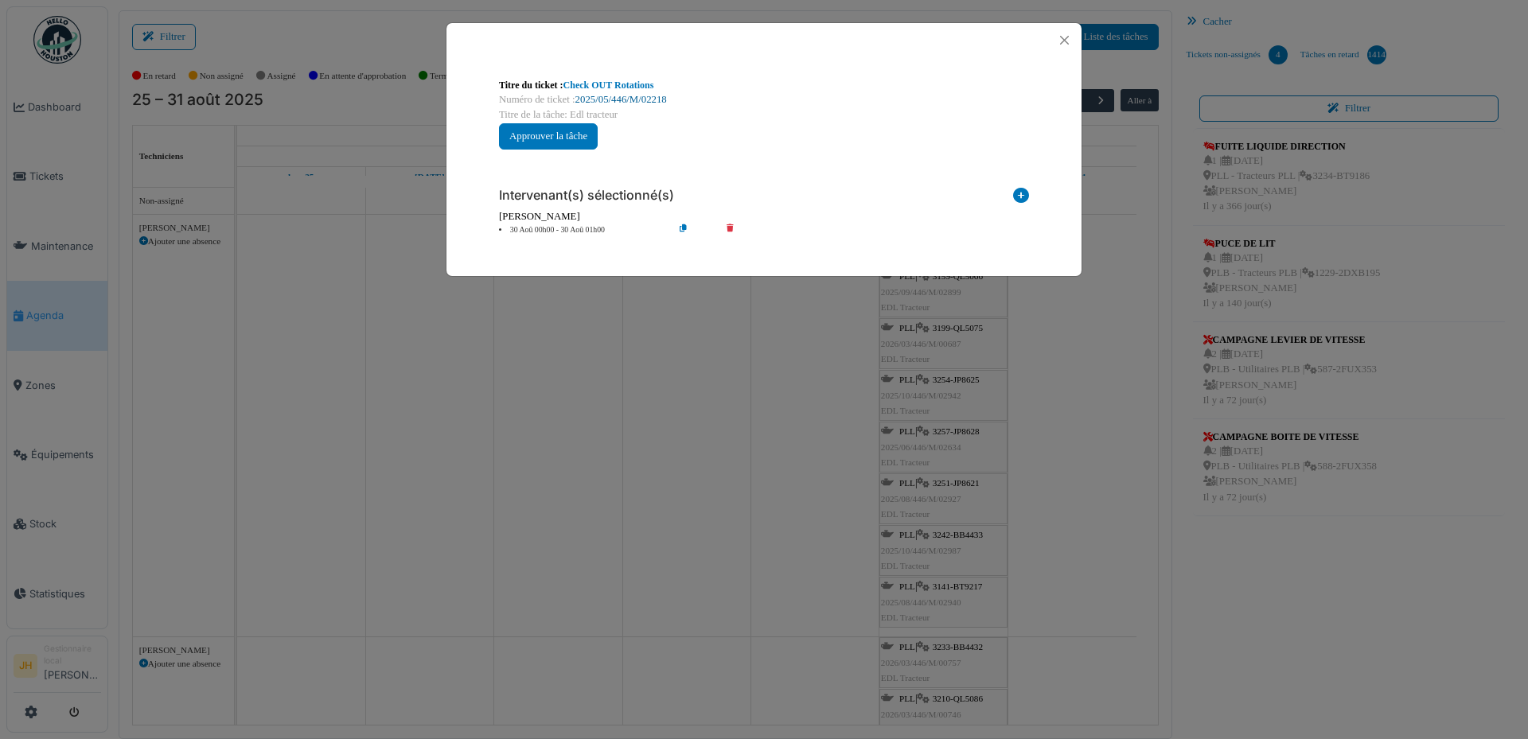
click at [633, 97] on link "2025/05/446/M/02218" at bounding box center [621, 99] width 92 height 11
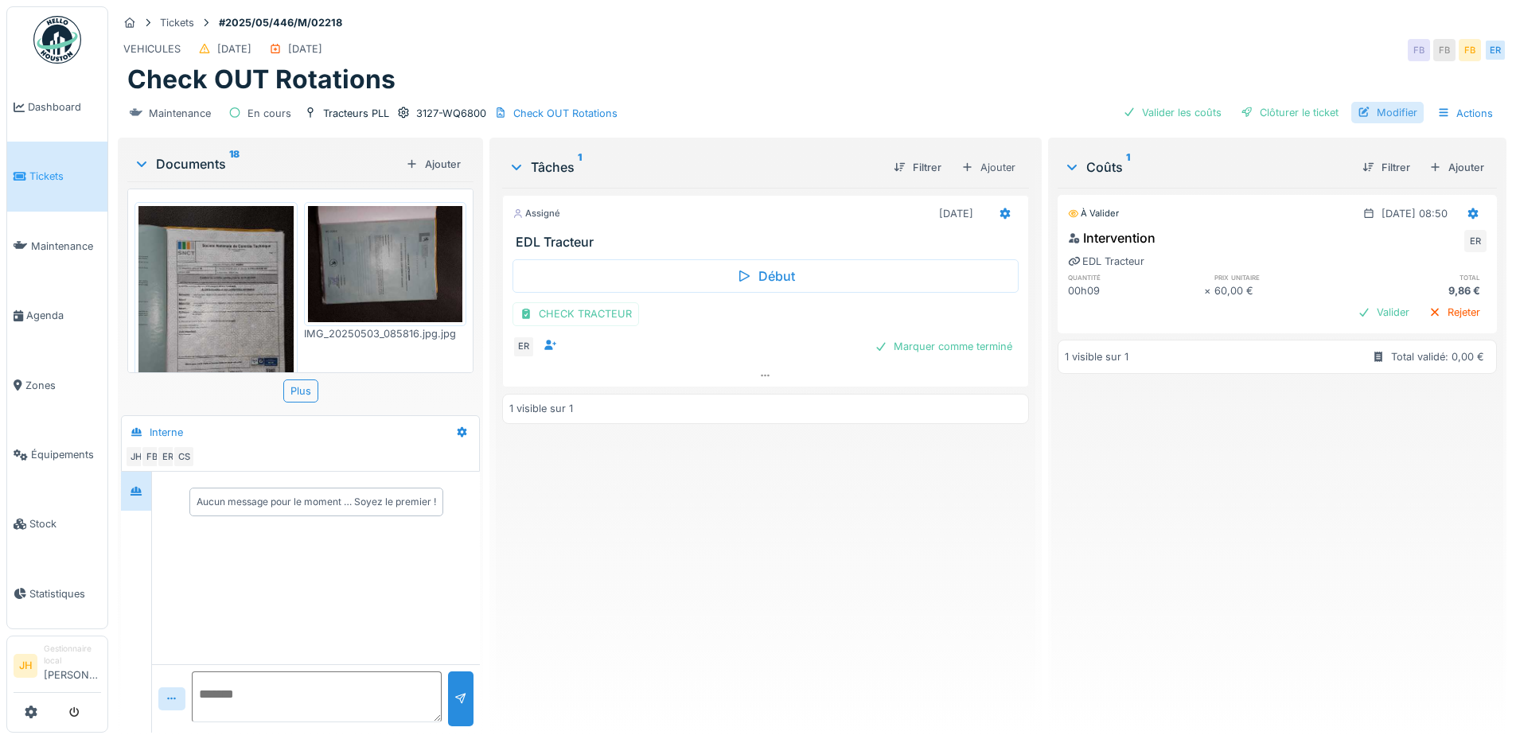
click at [1382, 104] on div "Modifier" at bounding box center [1387, 112] width 72 height 21
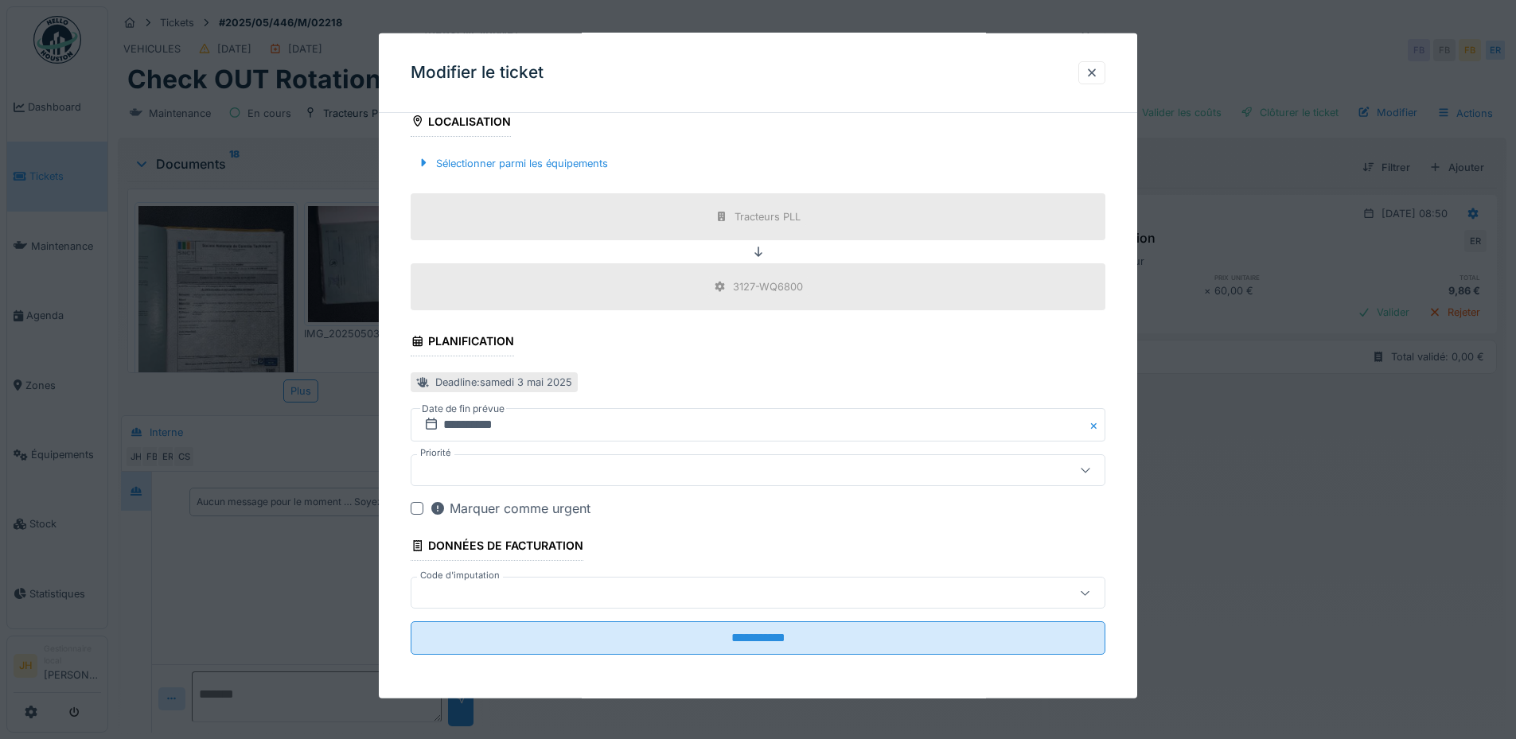
scroll to position [507, 0]
click at [556, 422] on input "**********" at bounding box center [758, 423] width 695 height 33
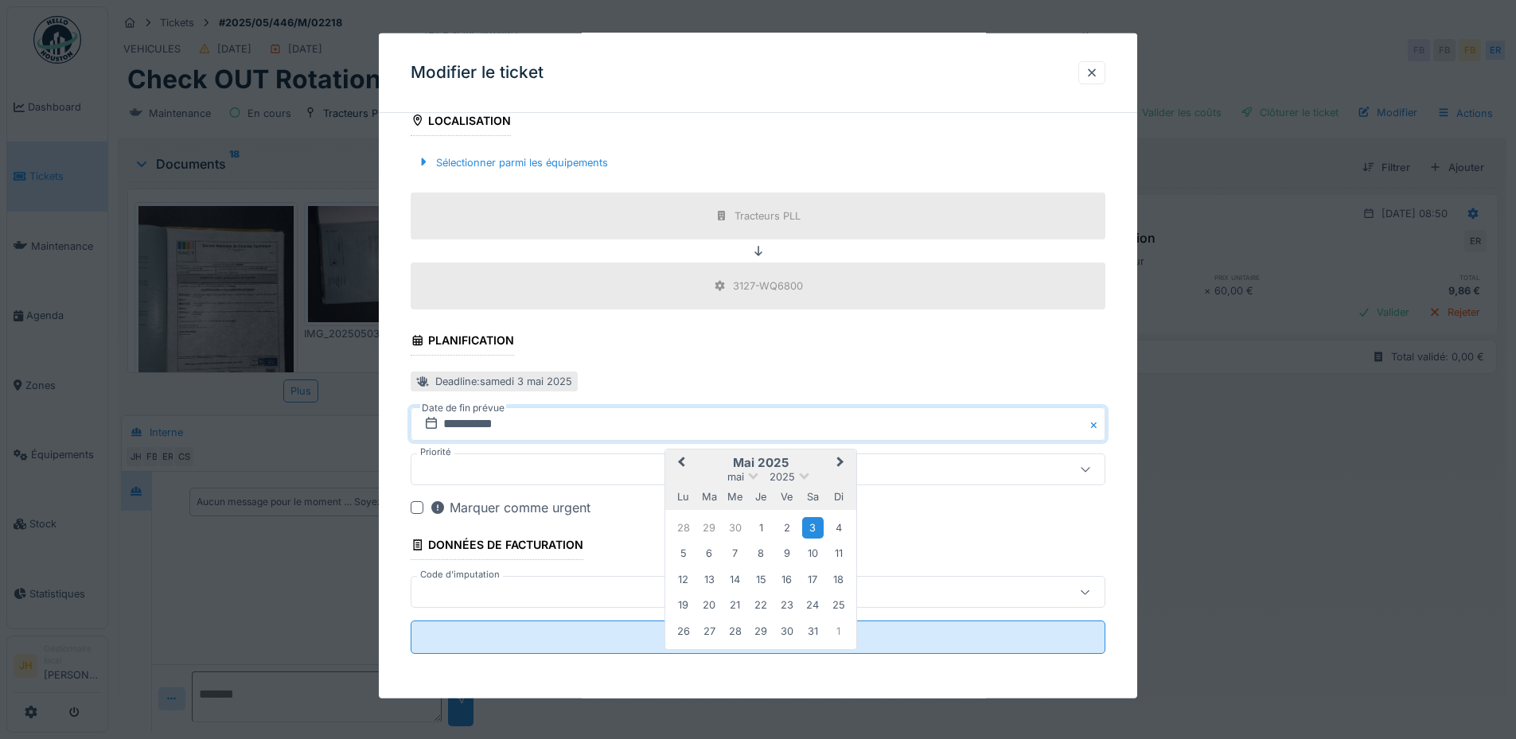
click at [840, 459] on span "Next Month" at bounding box center [840, 463] width 0 height 19
click at [816, 641] on div "30" at bounding box center [812, 631] width 21 height 21
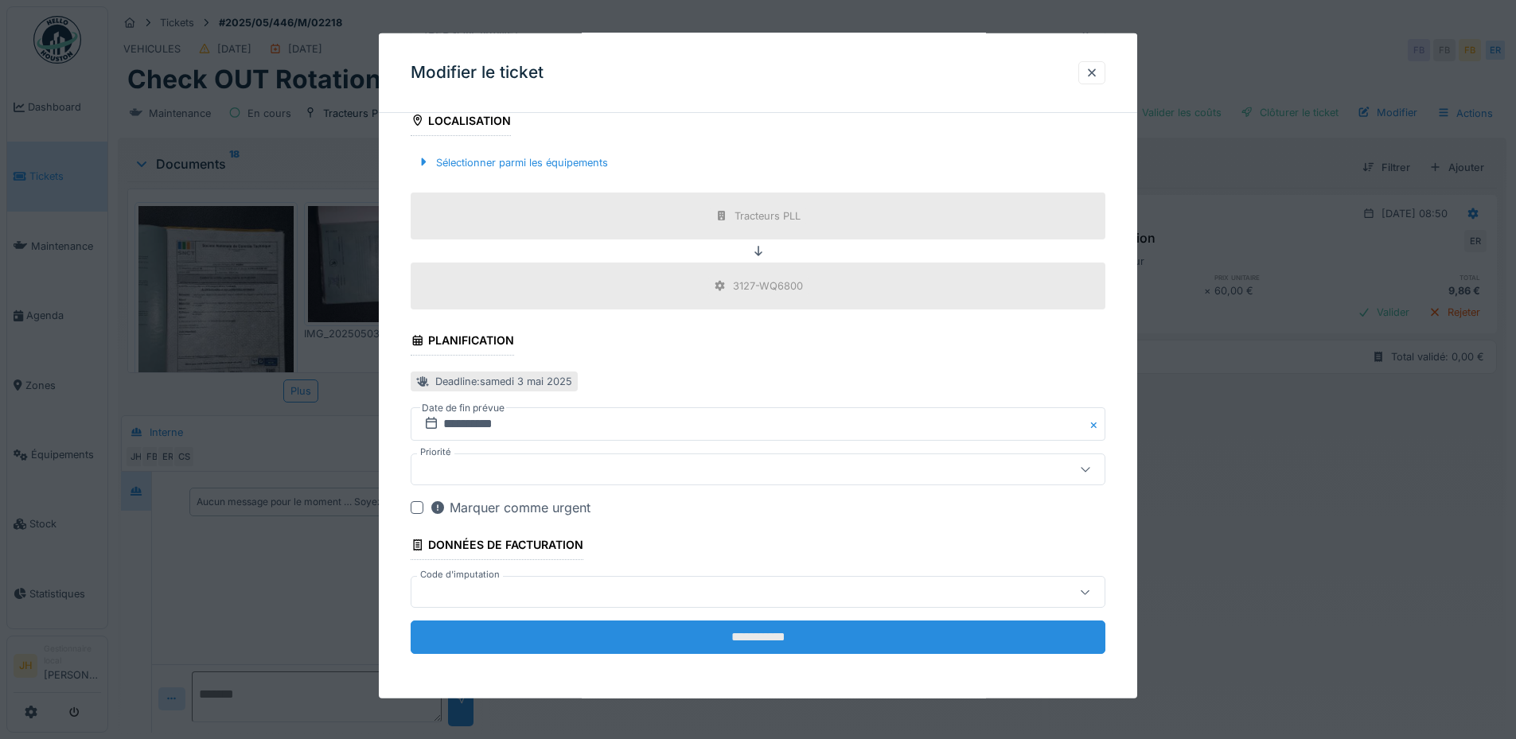
click at [815, 643] on input "**********" at bounding box center [758, 637] width 695 height 33
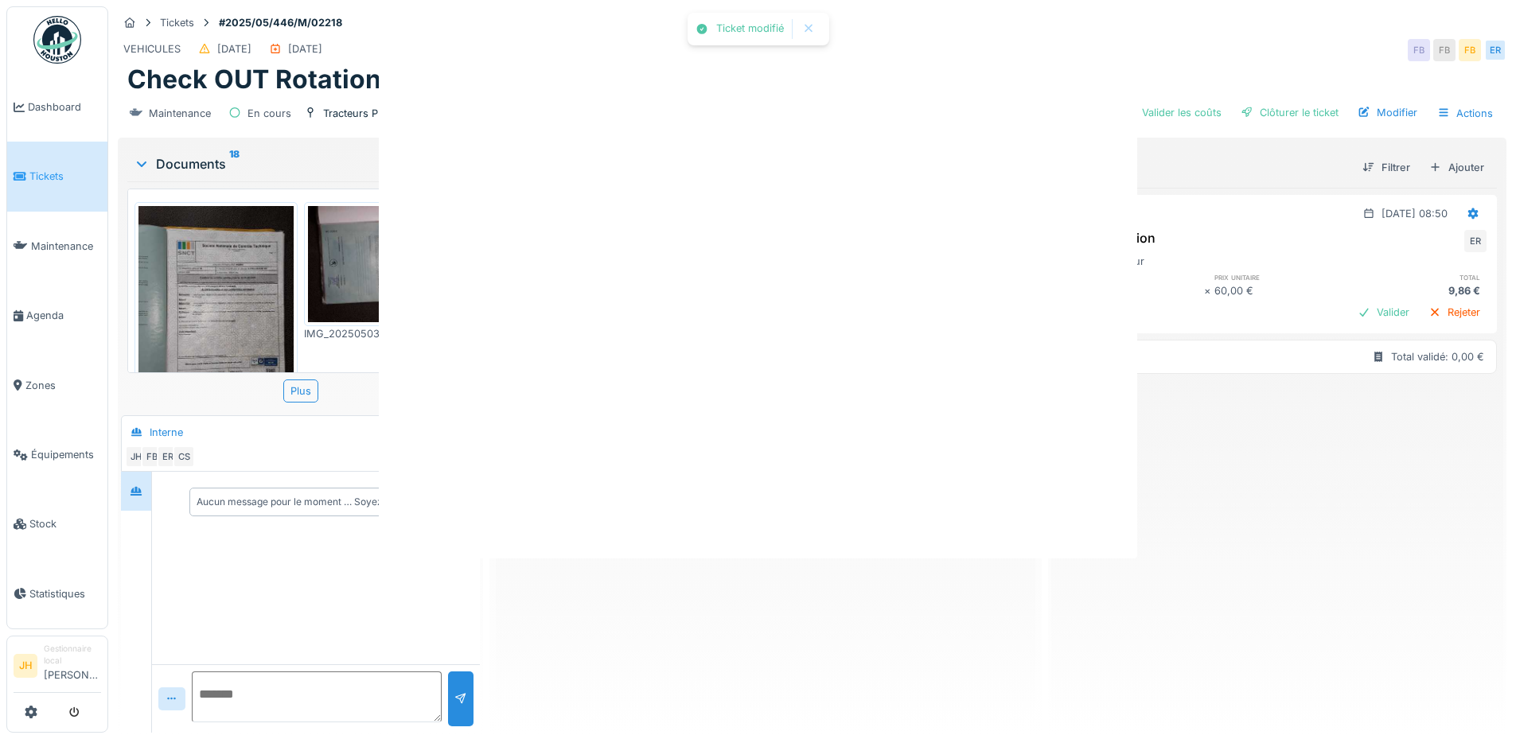
scroll to position [0, 0]
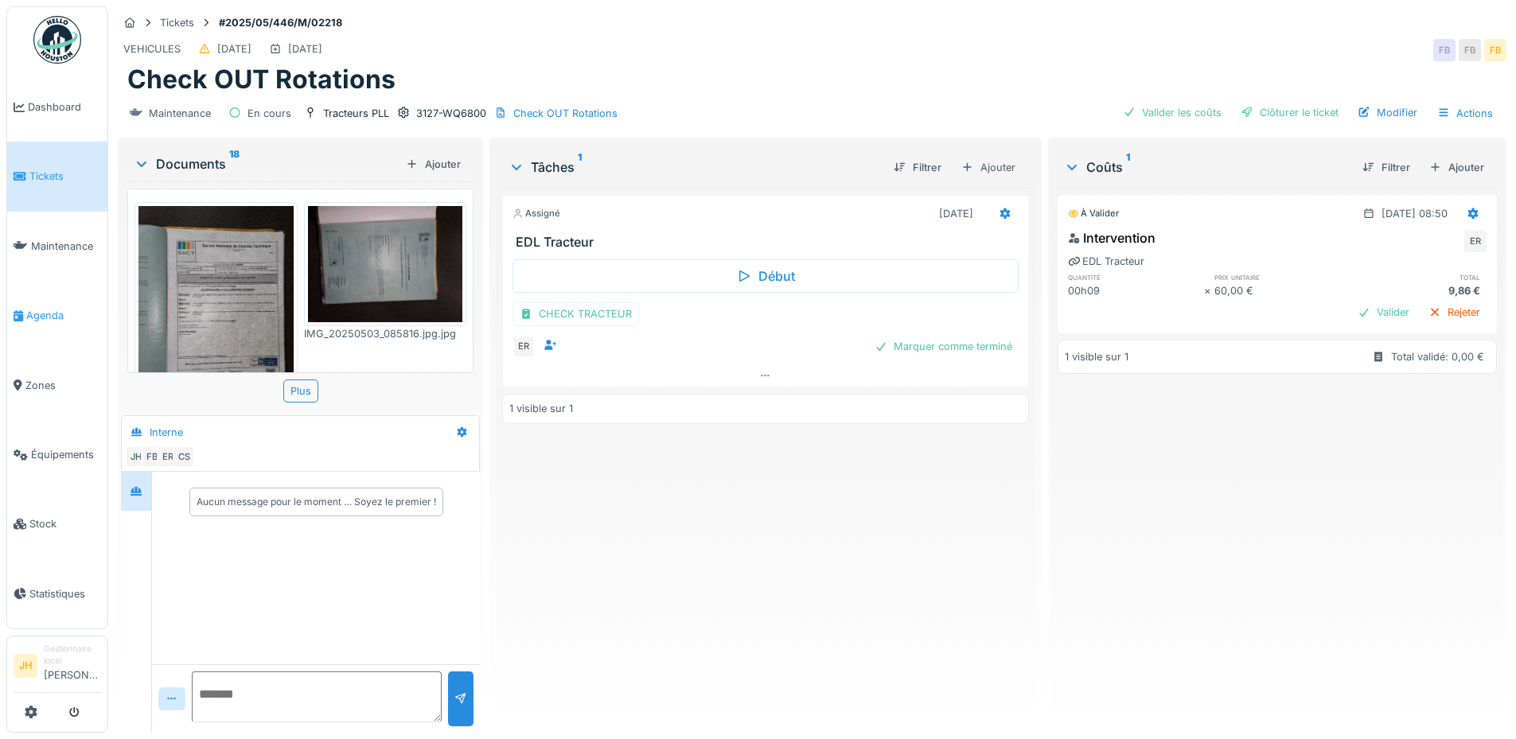
click at [55, 313] on span "Agenda" at bounding box center [63, 315] width 75 height 15
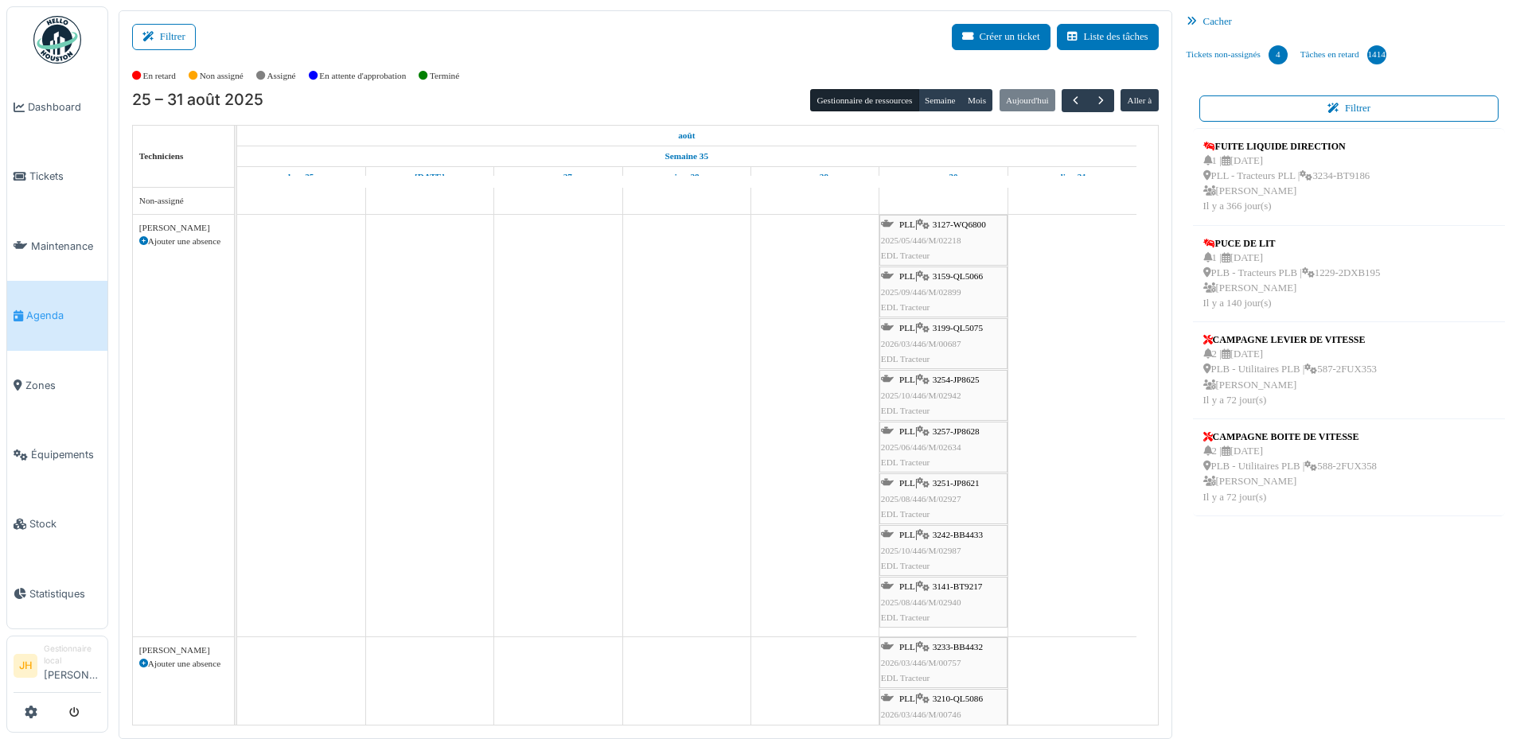
click at [965, 274] on span "3159-QL5066" at bounding box center [958, 276] width 50 height 10
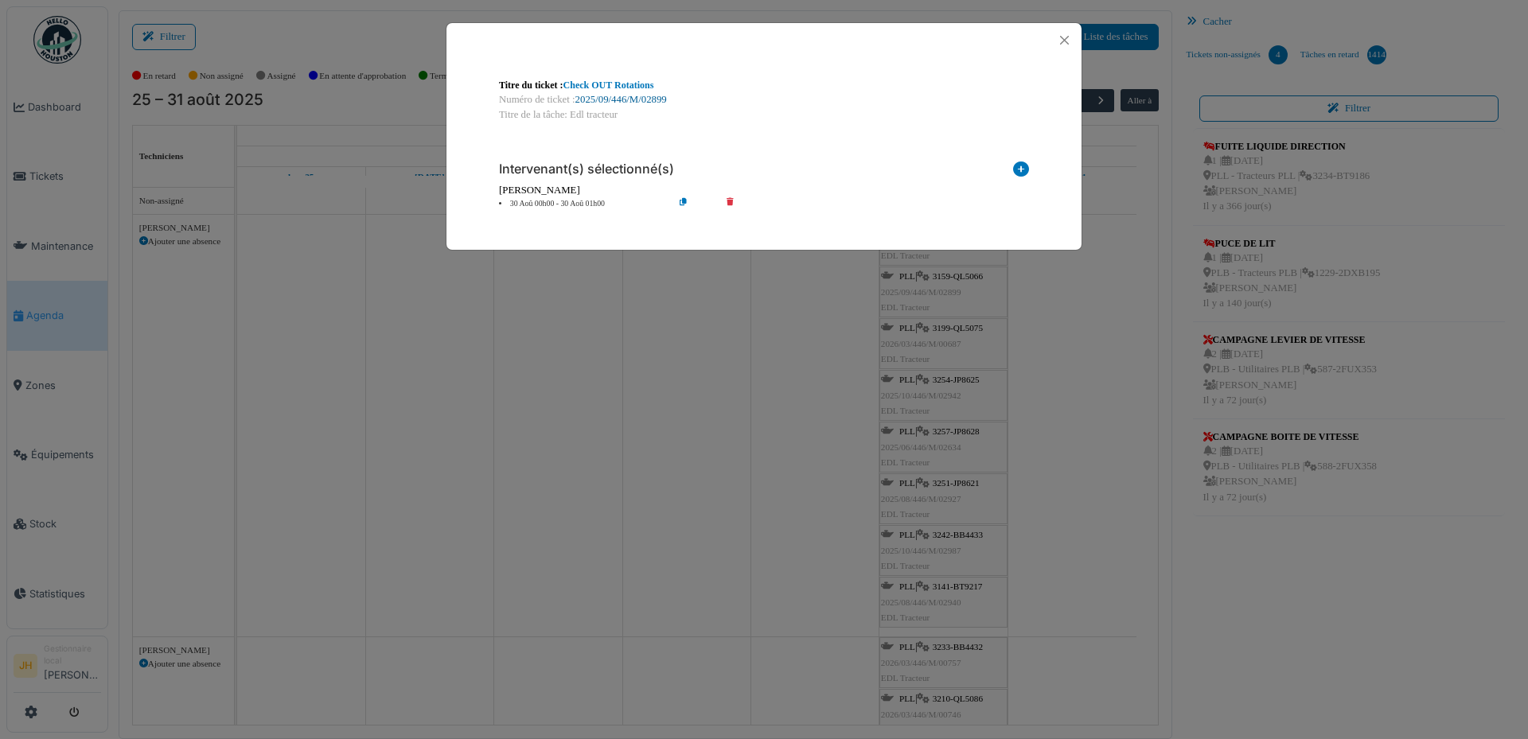
click at [636, 96] on link "2025/09/446/M/02899" at bounding box center [621, 99] width 92 height 11
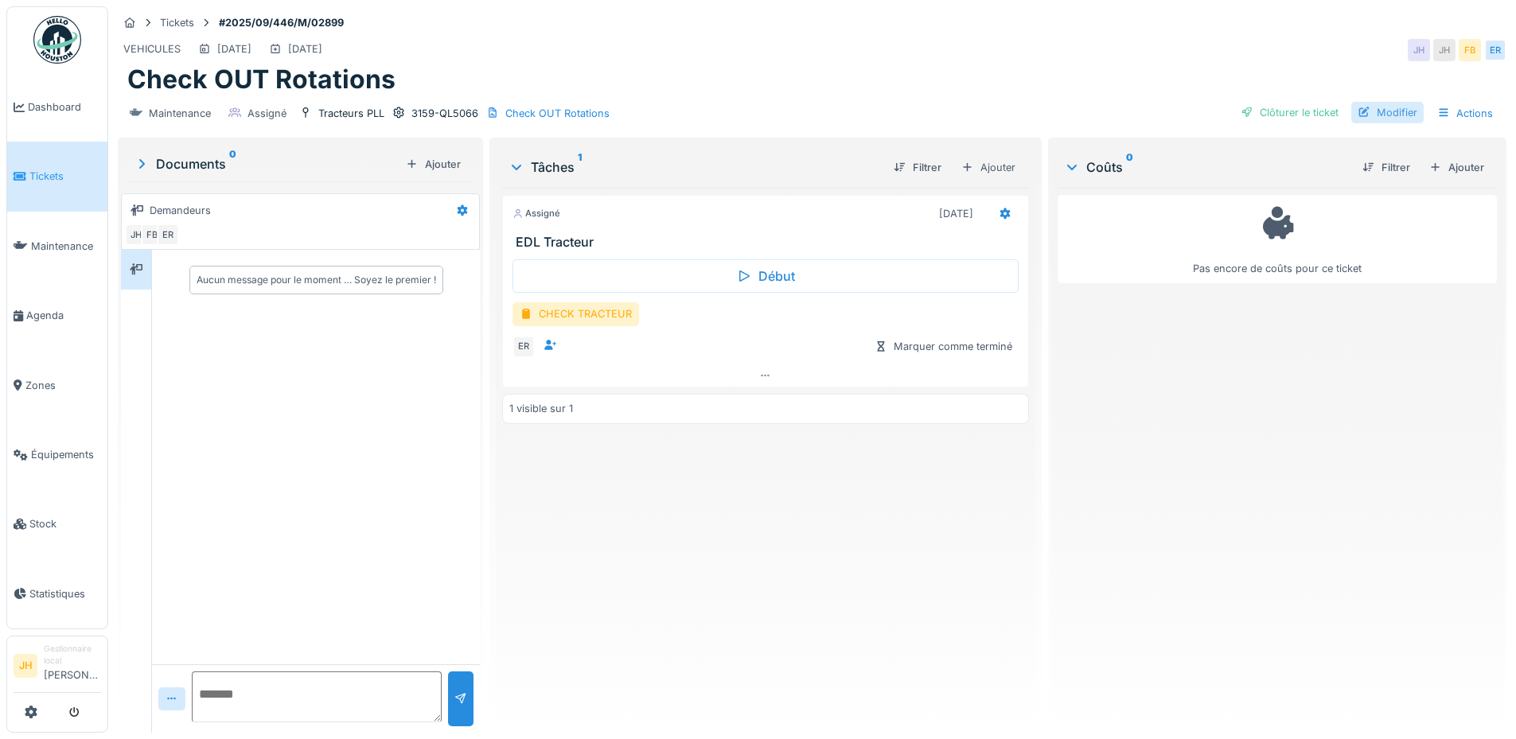
click at [1387, 114] on div "Modifier" at bounding box center [1387, 112] width 72 height 21
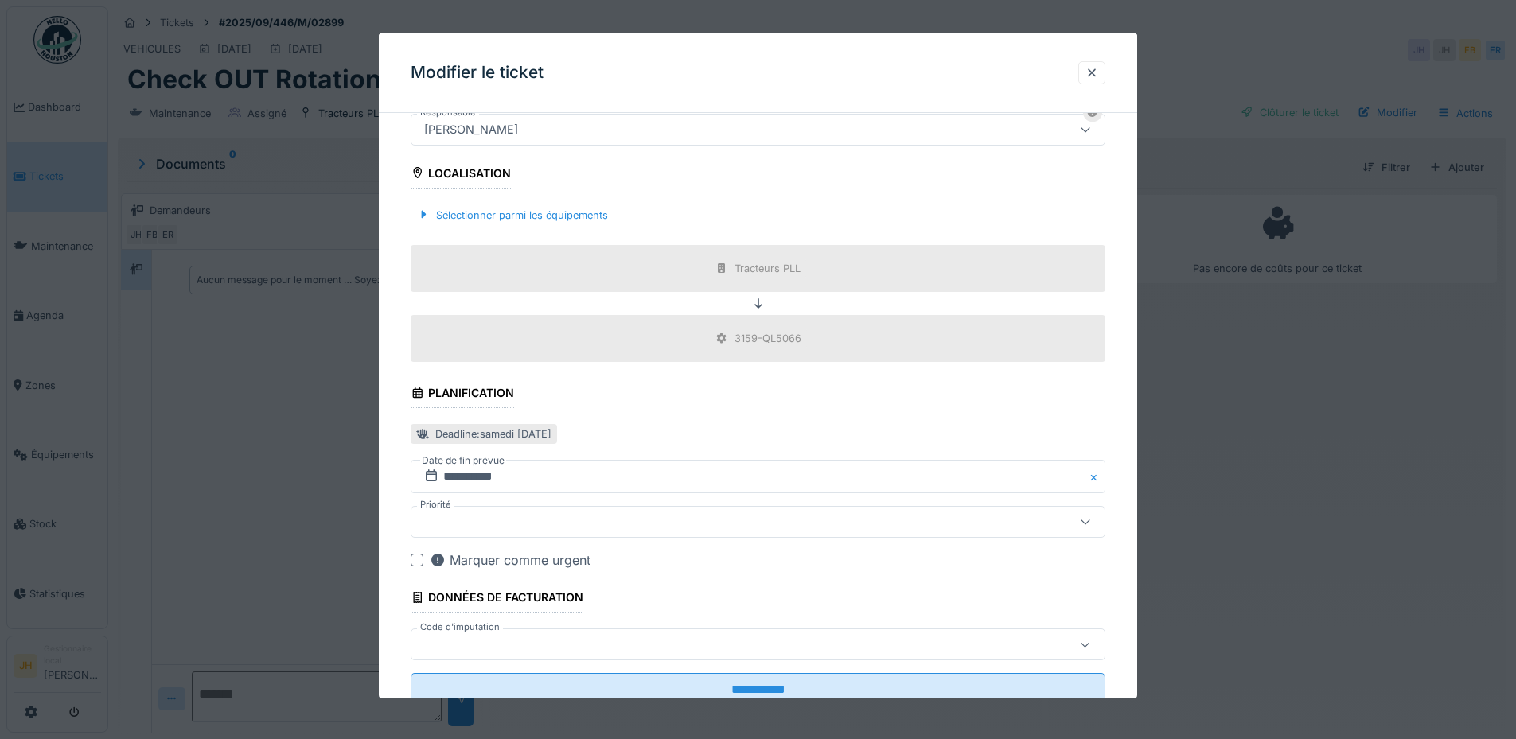
scroll to position [477, 0]
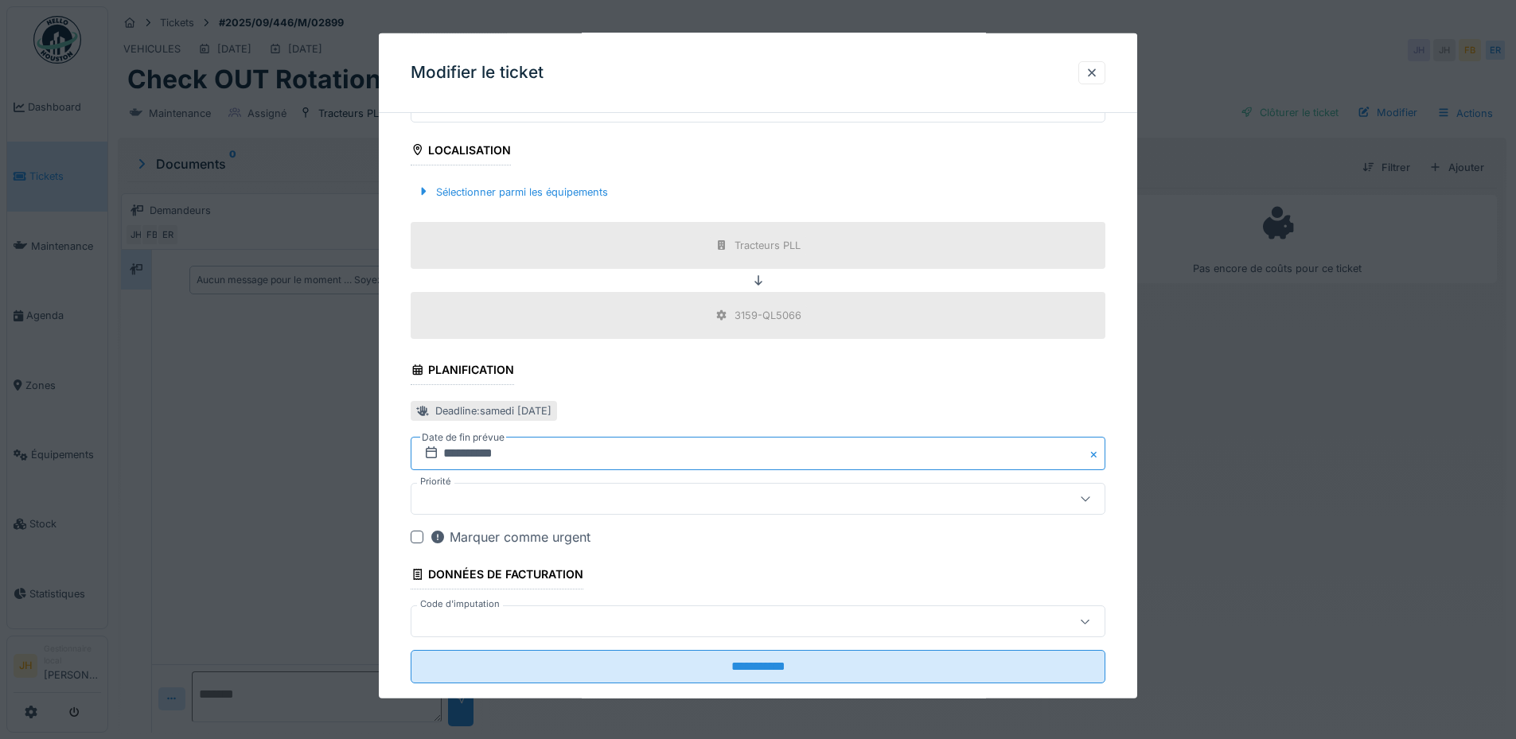
click at [582, 452] on input "**********" at bounding box center [758, 453] width 695 height 33
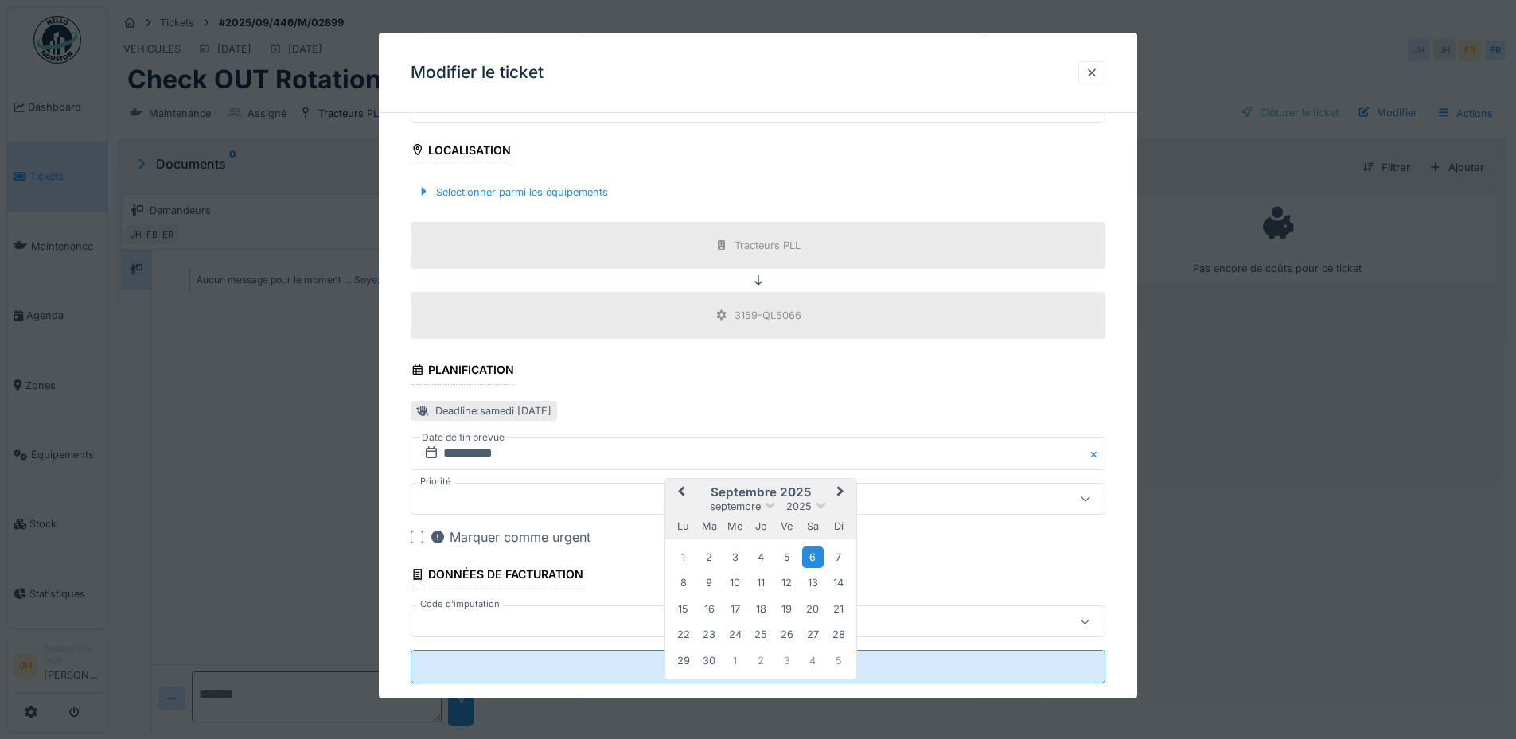
click at [678, 493] on button "Previous Month" at bounding box center [679, 493] width 25 height 25
click at [817, 657] on div "30" at bounding box center [812, 661] width 21 height 21
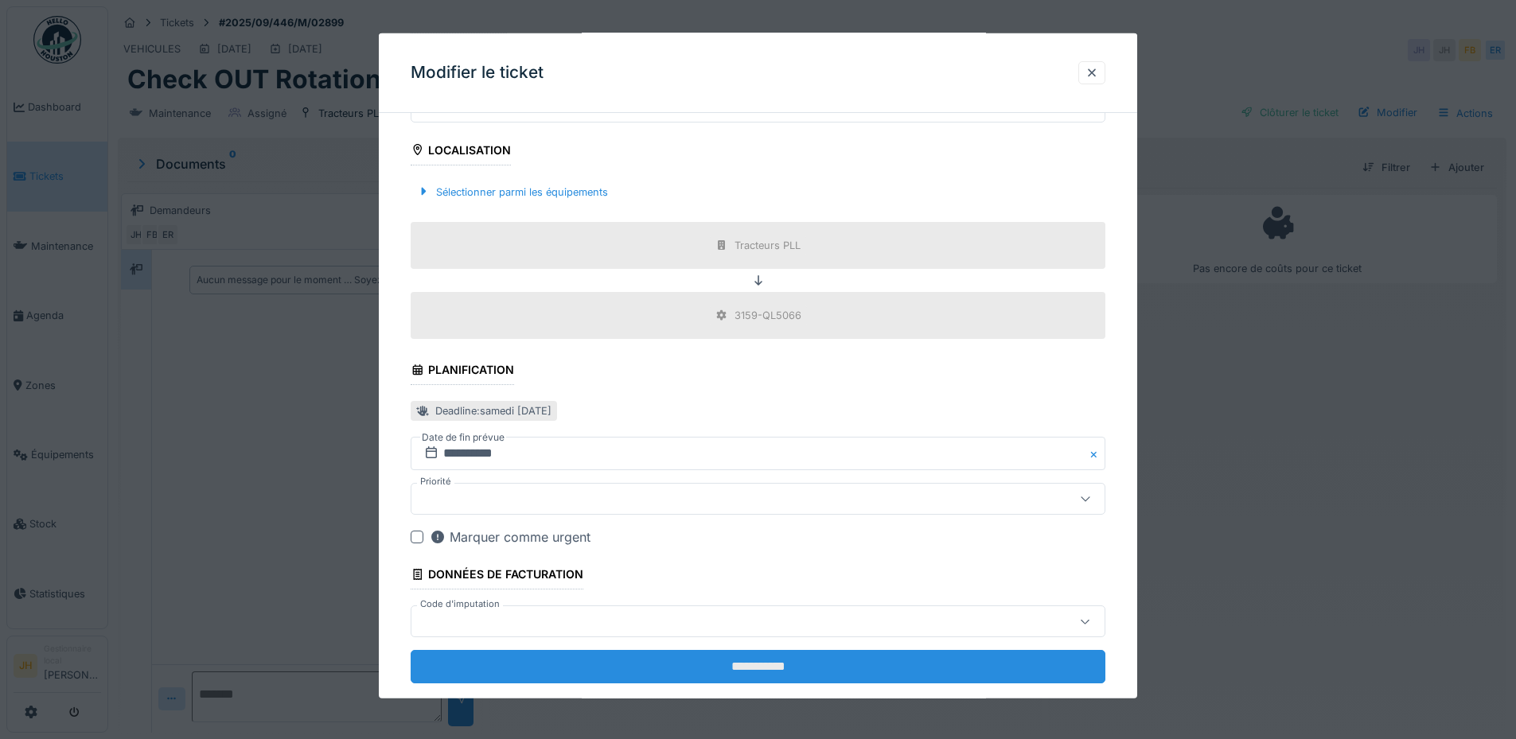
click at [813, 674] on input "**********" at bounding box center [758, 666] width 695 height 33
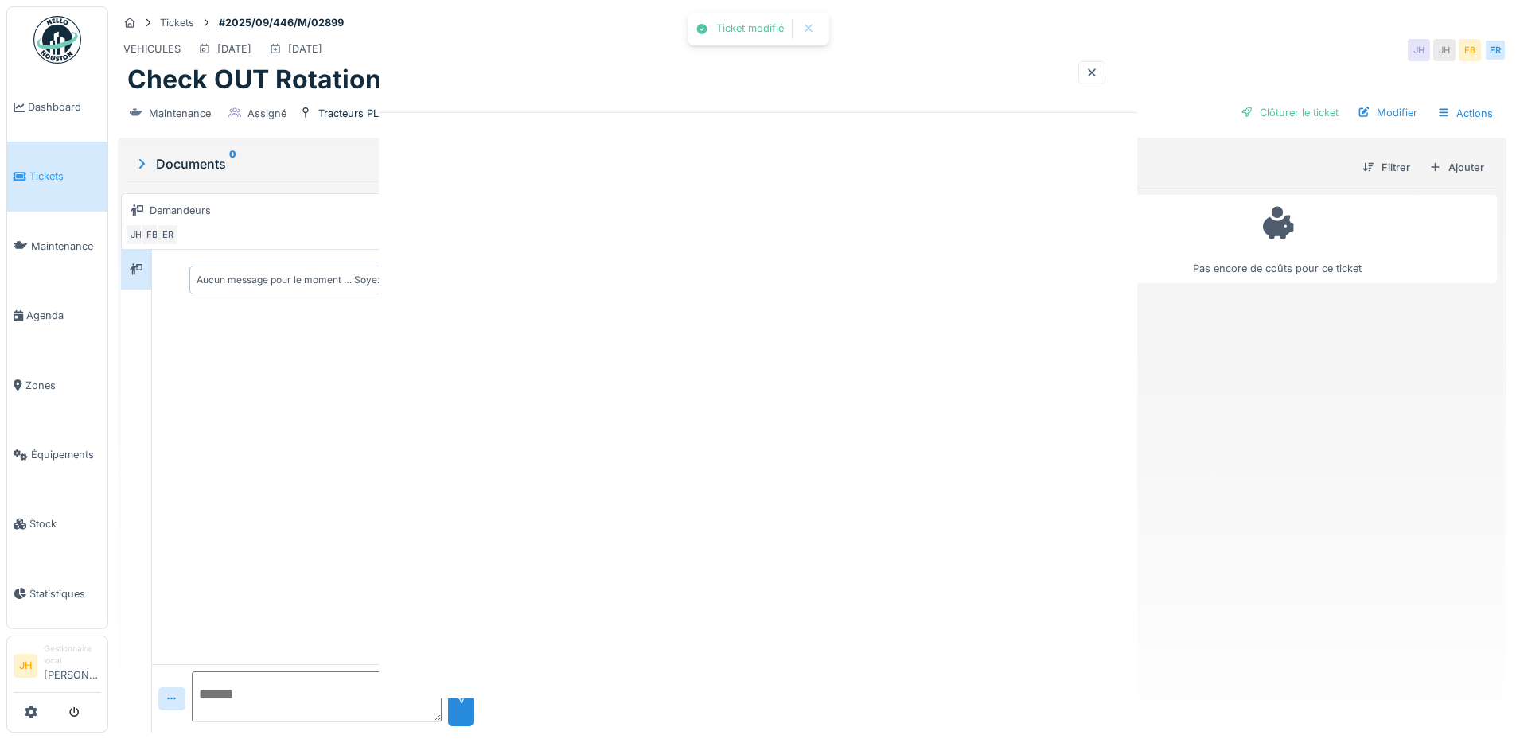
scroll to position [0, 0]
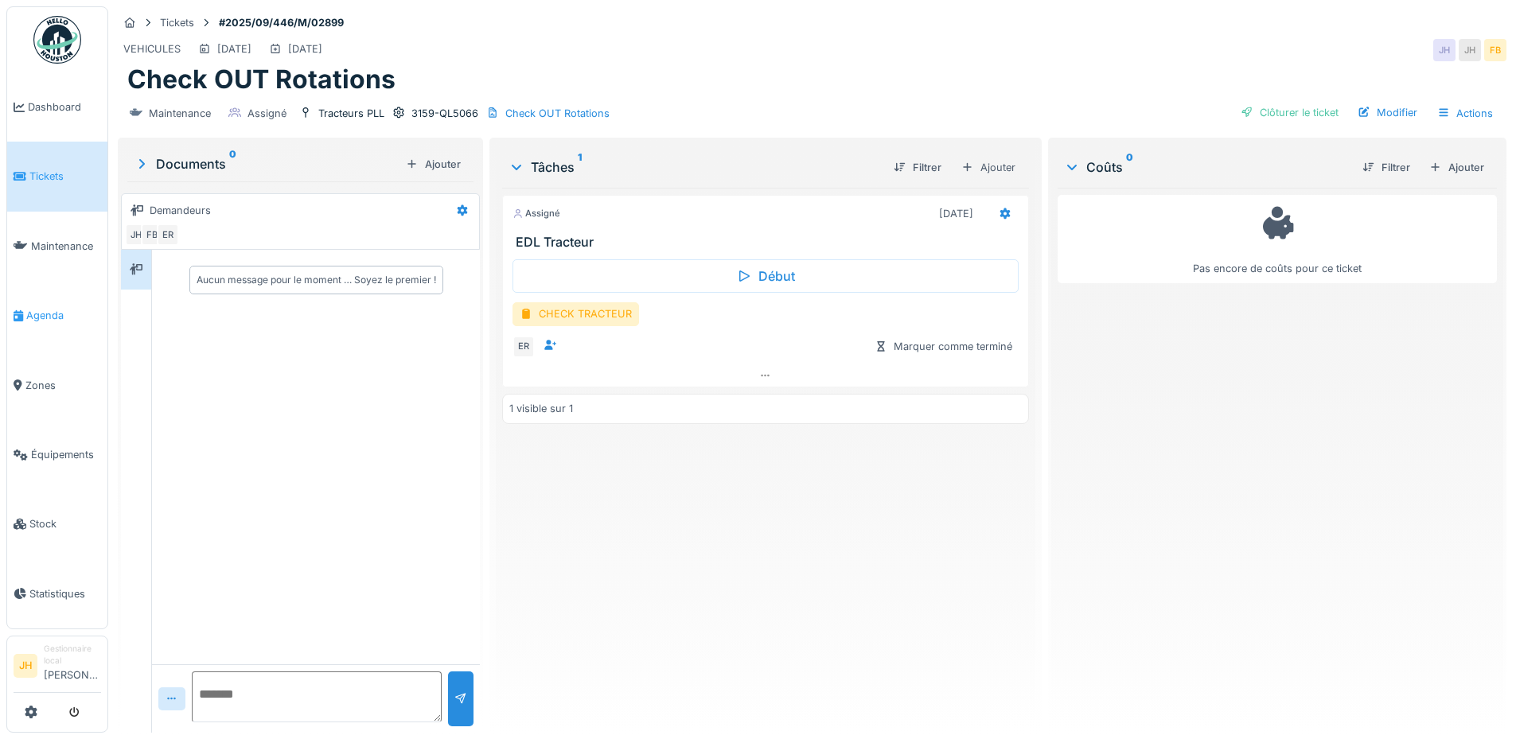
click at [41, 312] on span "Agenda" at bounding box center [63, 315] width 75 height 15
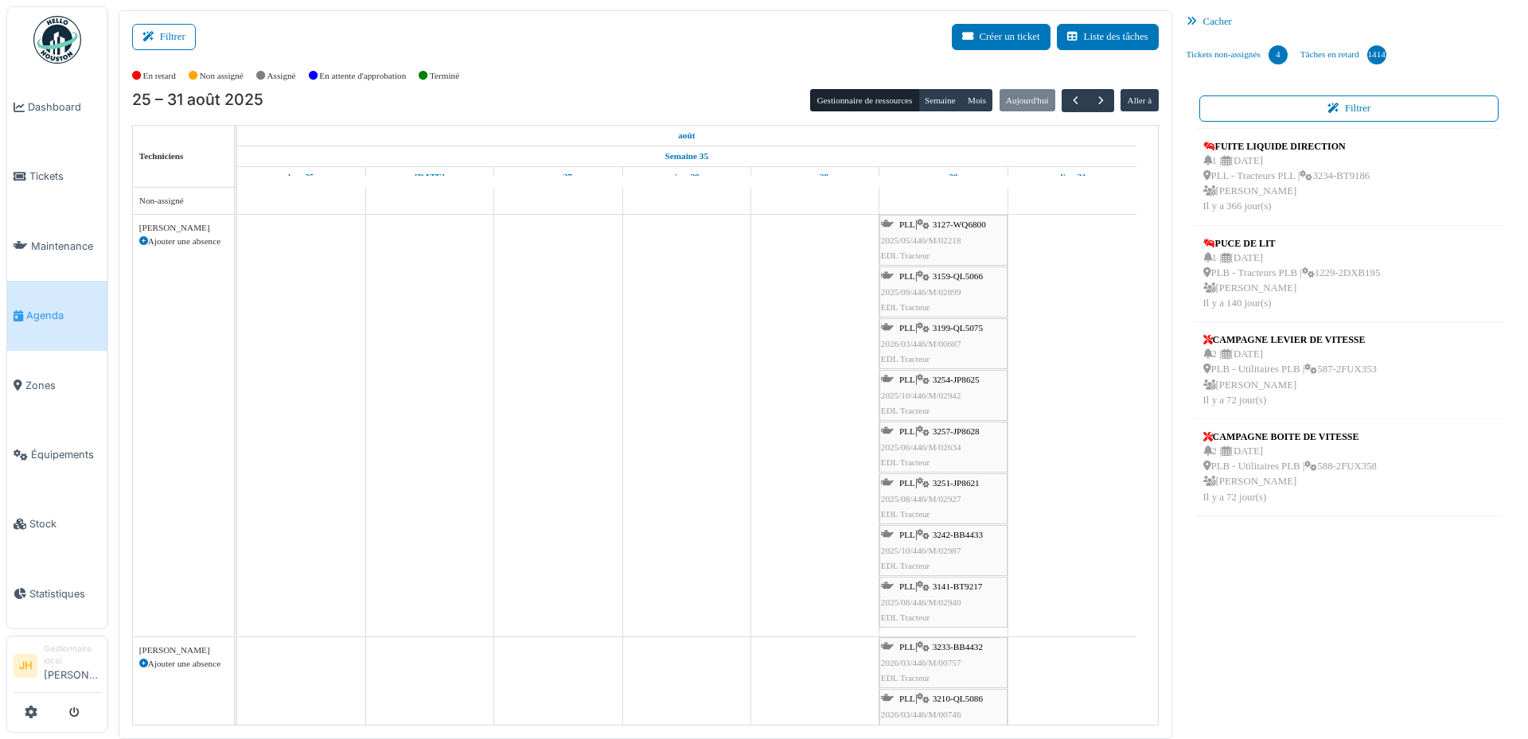
click at [966, 378] on span "3254-JP8625" at bounding box center [956, 380] width 47 height 10
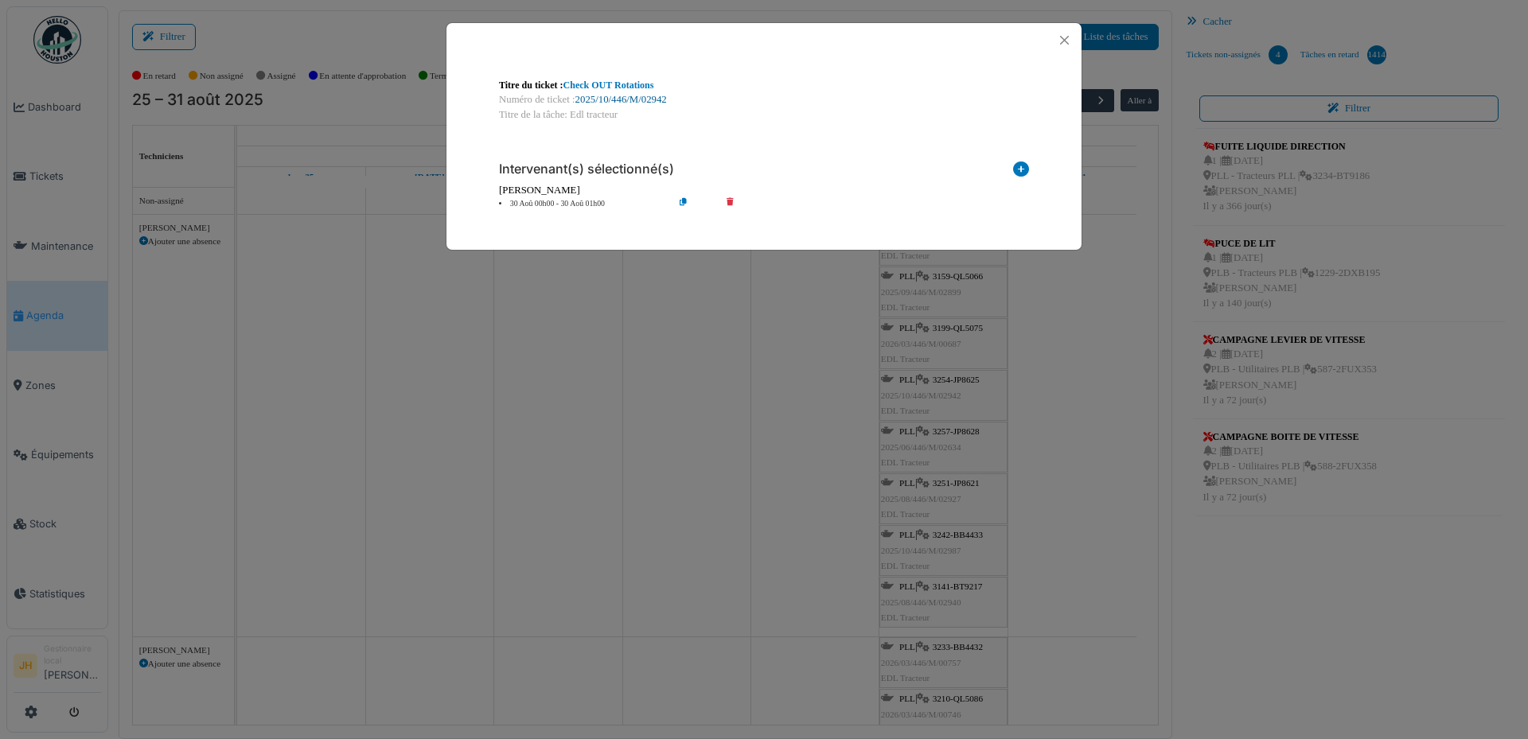
click at [647, 101] on link "2025/10/446/M/02942" at bounding box center [621, 99] width 92 height 11
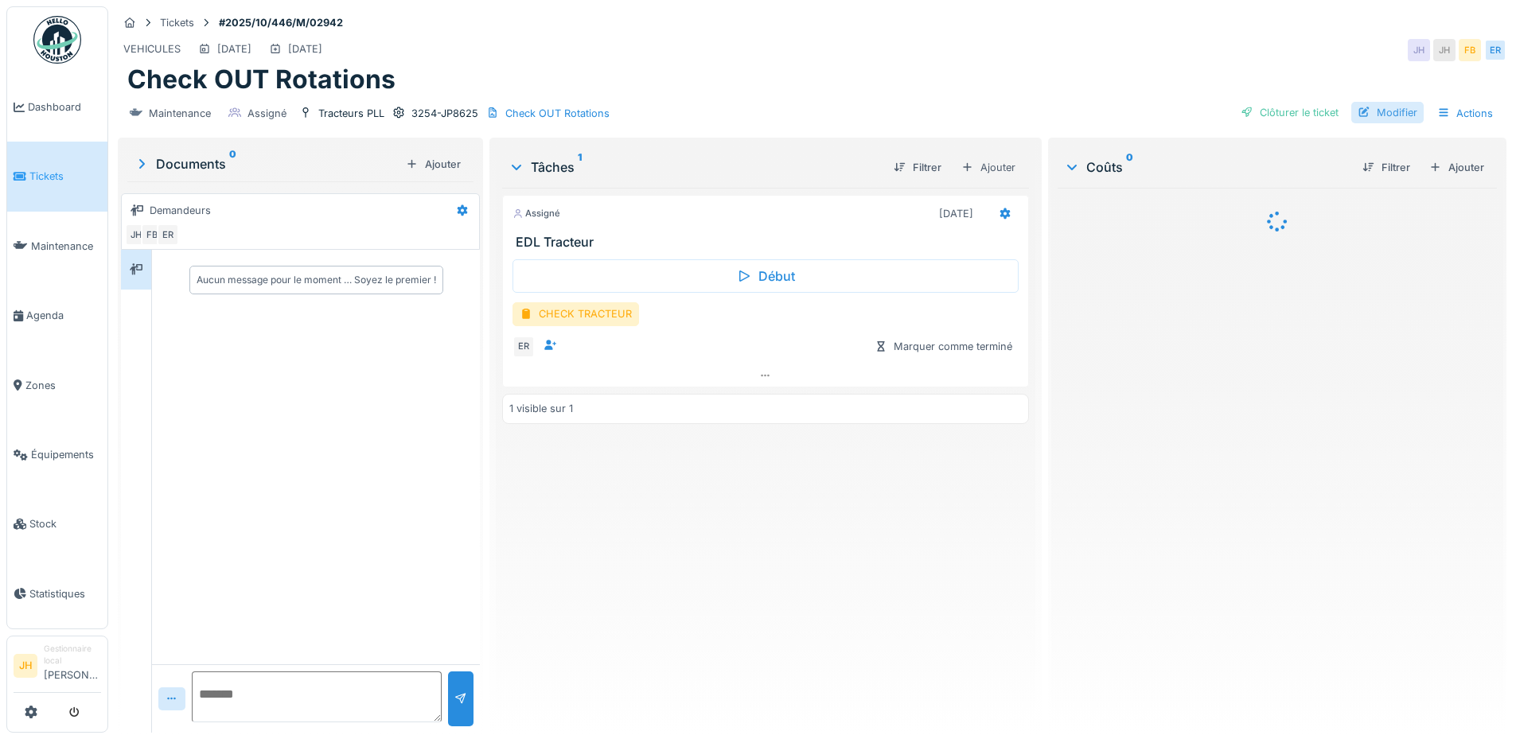
click at [1386, 110] on div "Modifier" at bounding box center [1387, 112] width 72 height 21
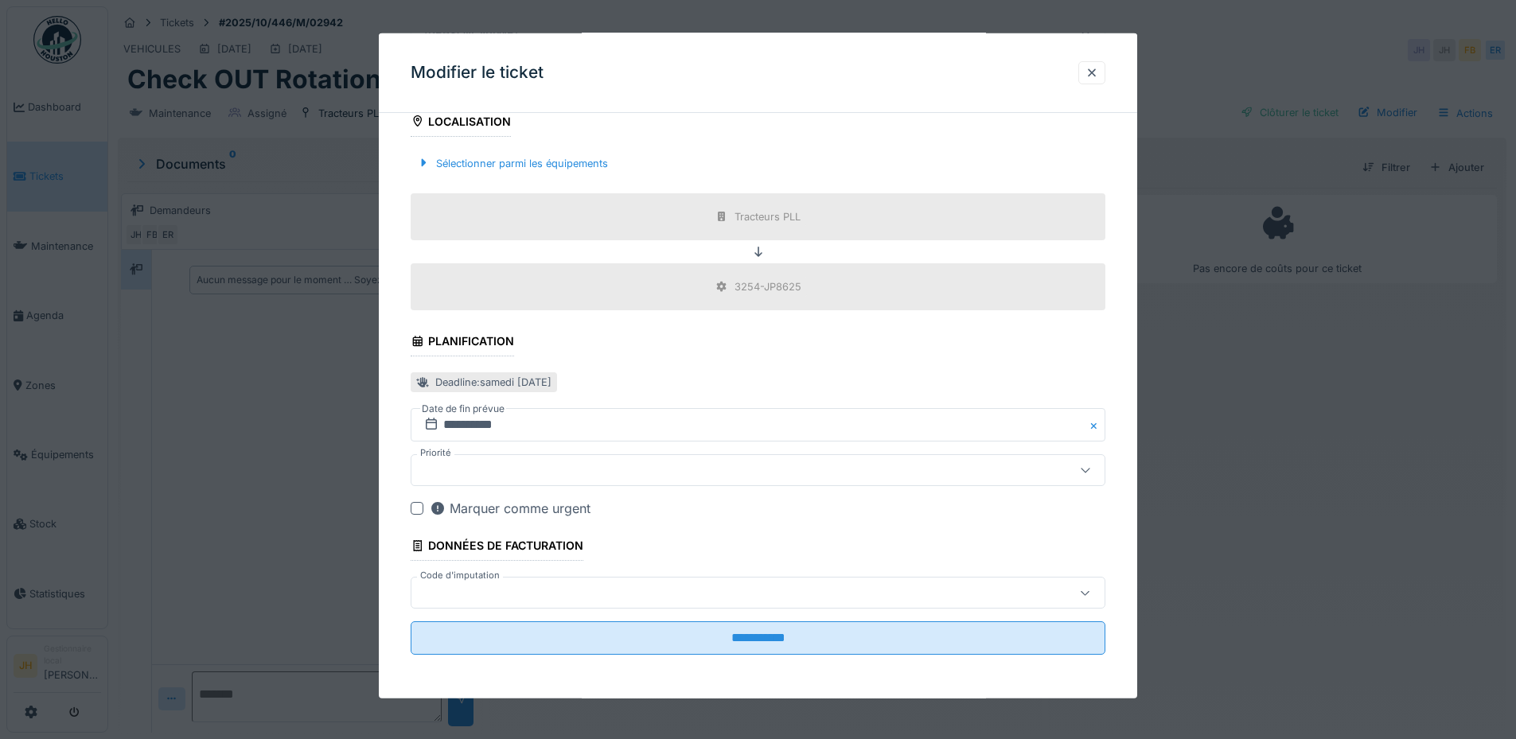
scroll to position [507, 0]
click at [656, 419] on input "**********" at bounding box center [758, 423] width 695 height 33
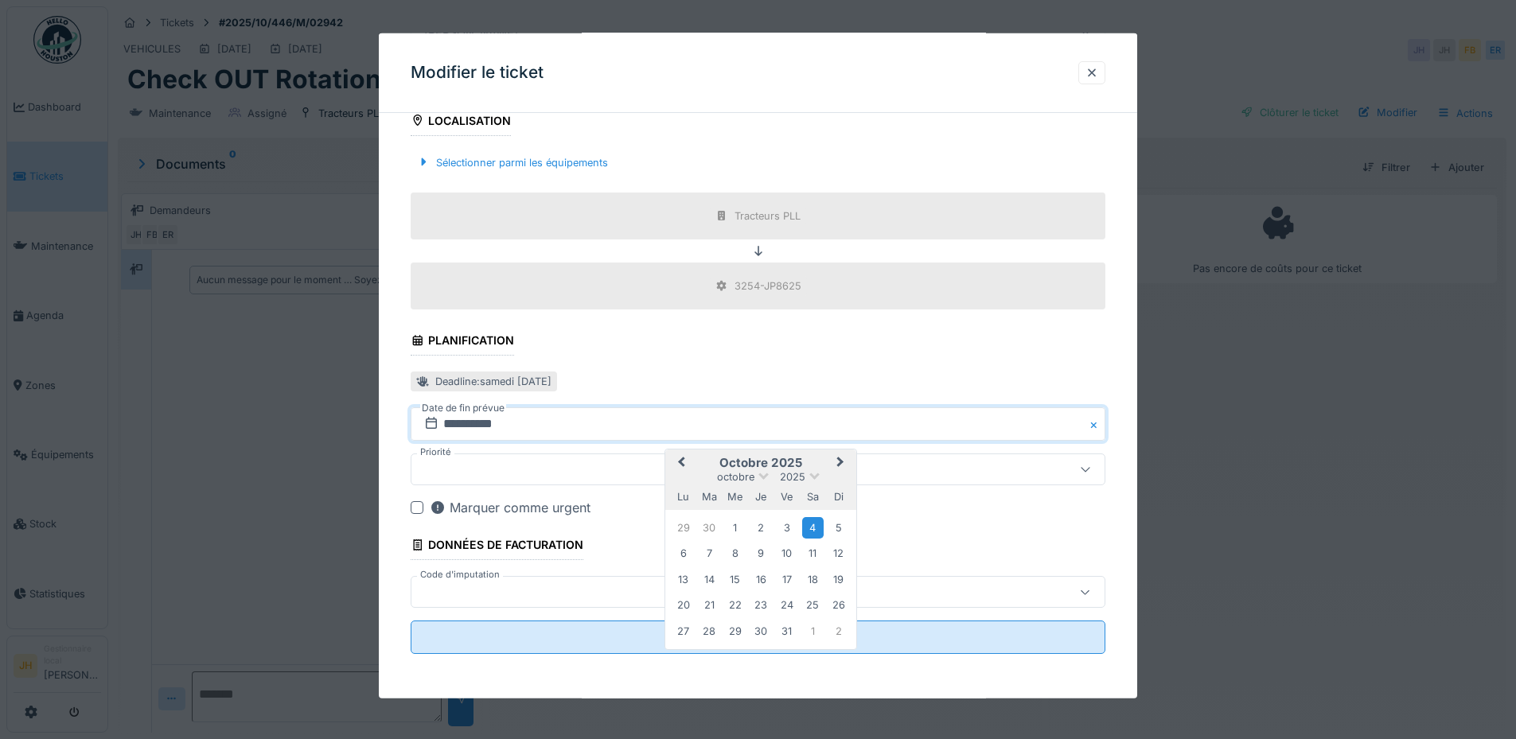
click at [681, 461] on span "Previous Month" at bounding box center [681, 463] width 0 height 19
click at [817, 630] on div "30" at bounding box center [812, 631] width 21 height 21
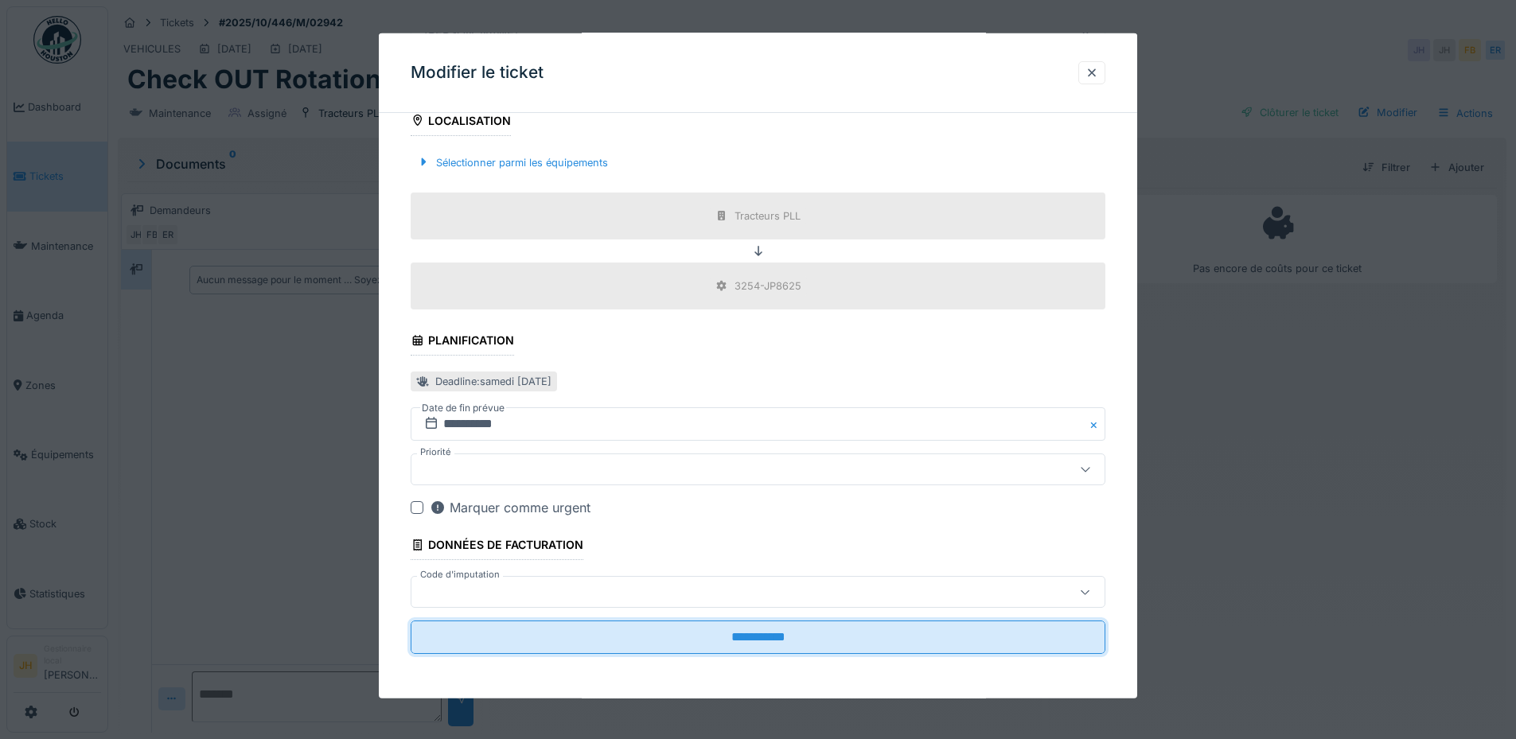
click at [817, 630] on input "**********" at bounding box center [758, 637] width 695 height 33
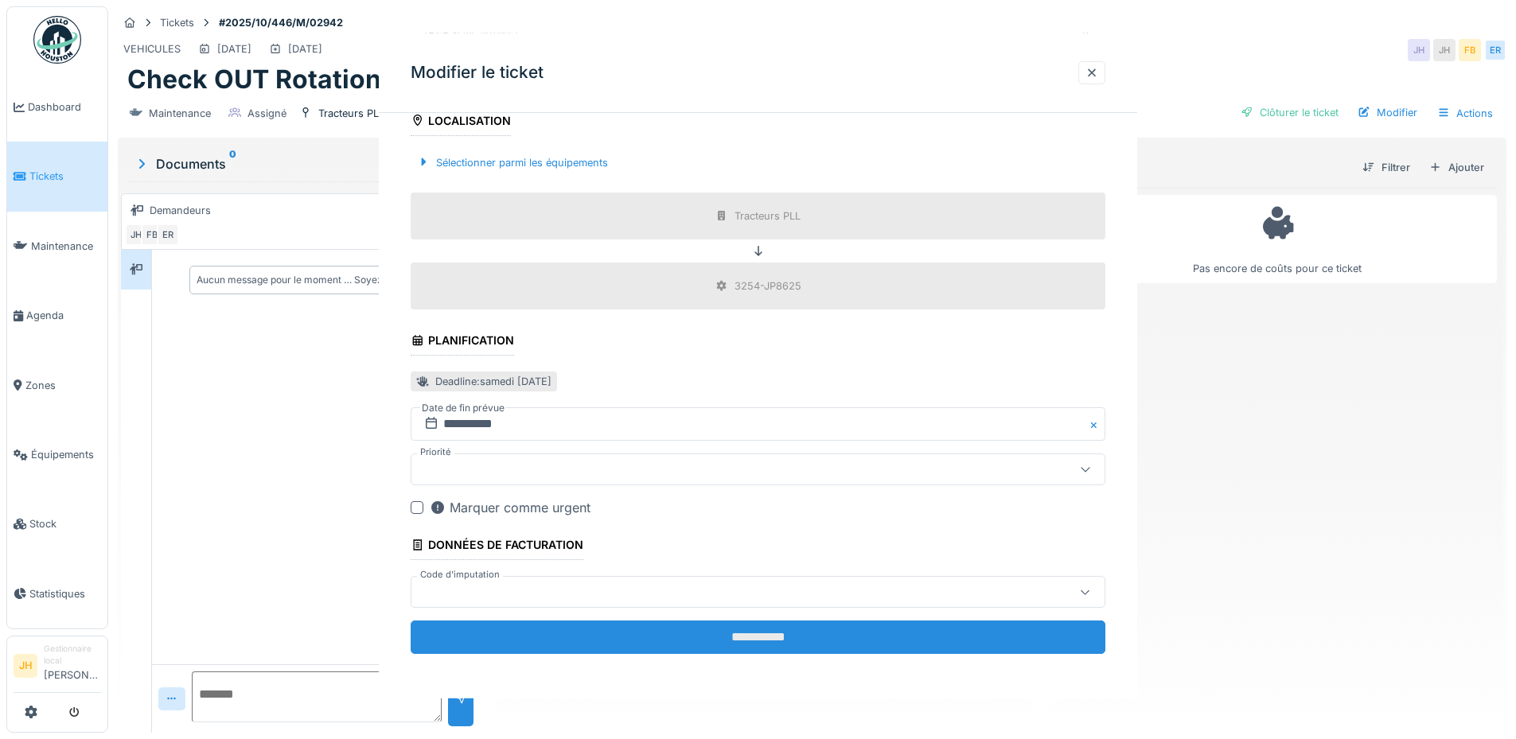
scroll to position [0, 0]
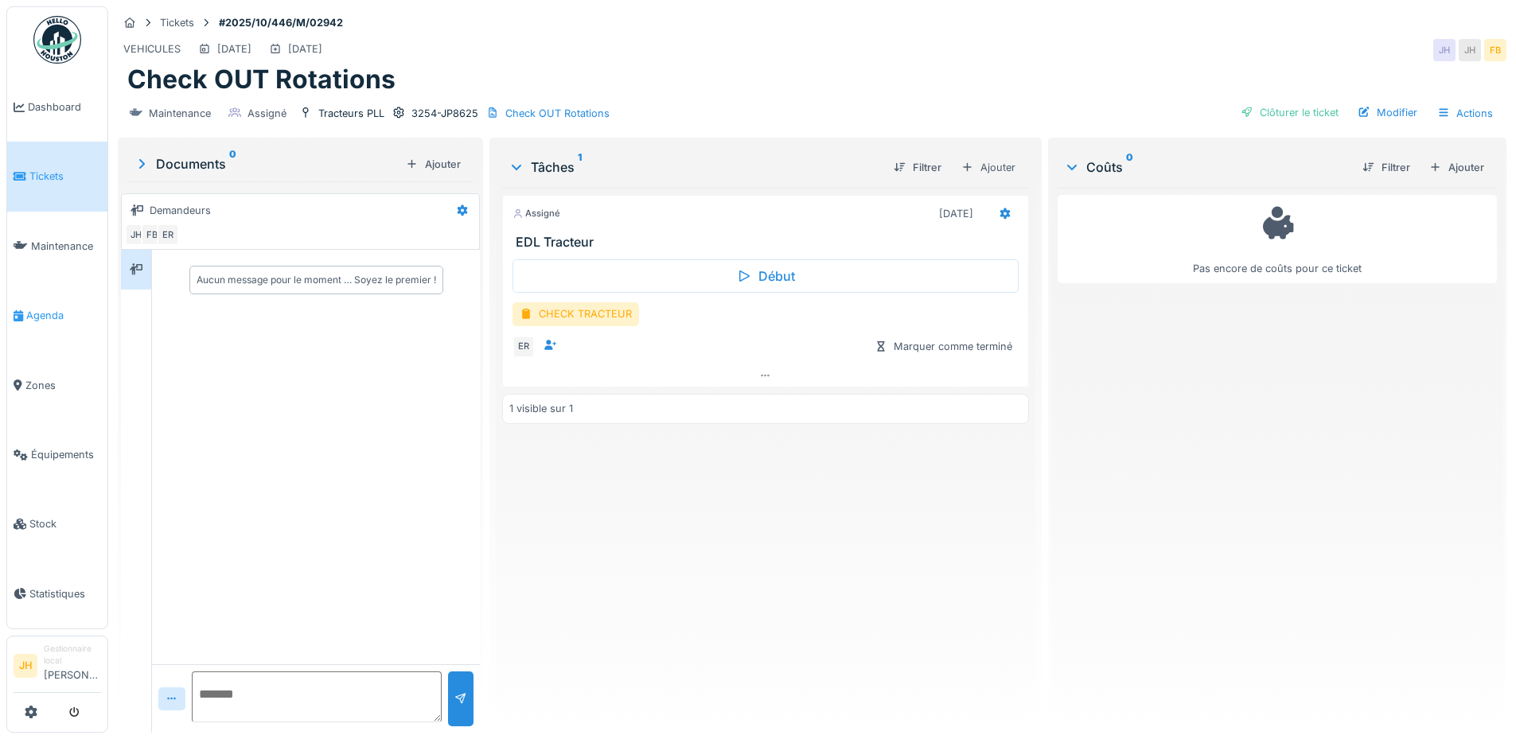
click at [58, 310] on span "Agenda" at bounding box center [63, 315] width 75 height 15
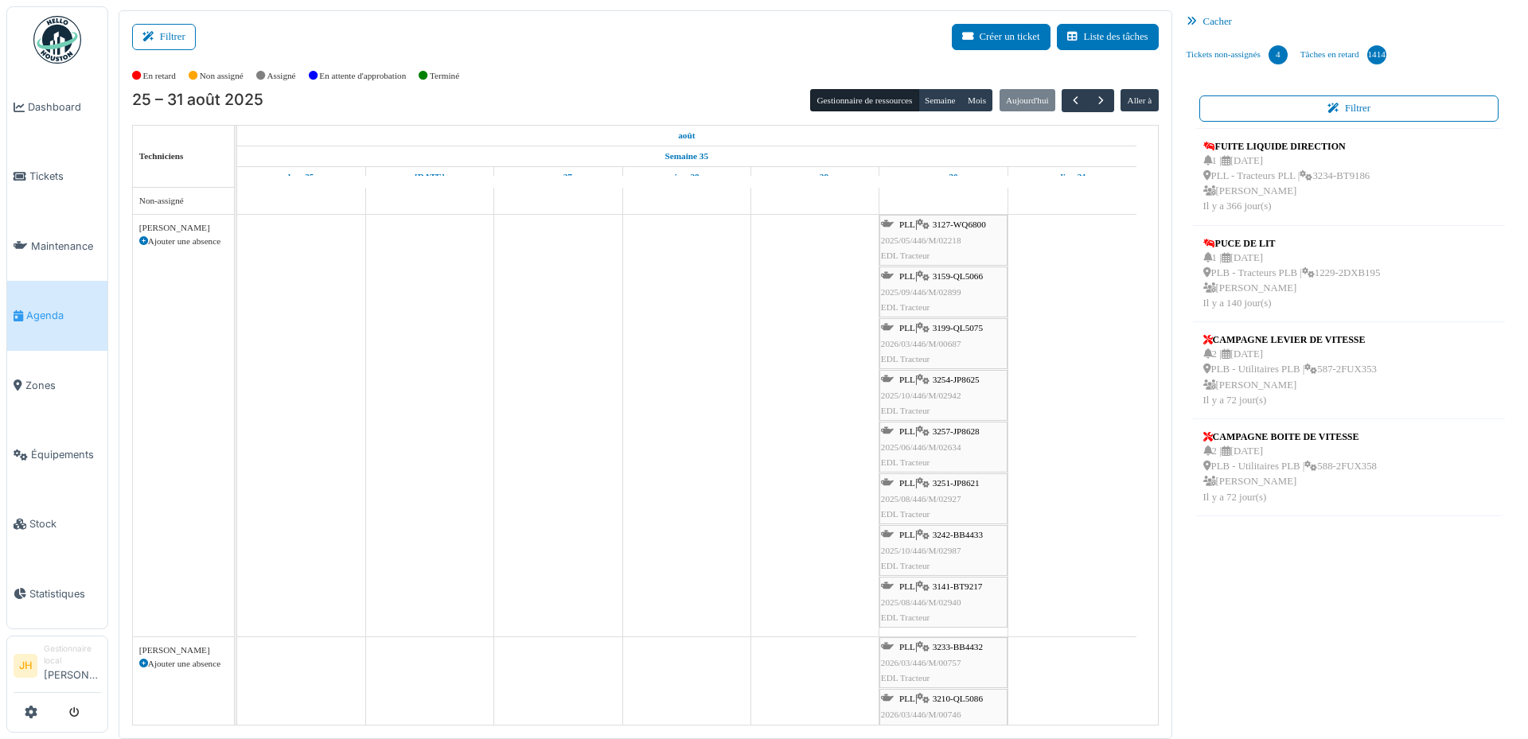
click at [957, 325] on span "3199-QL5075" at bounding box center [958, 328] width 50 height 10
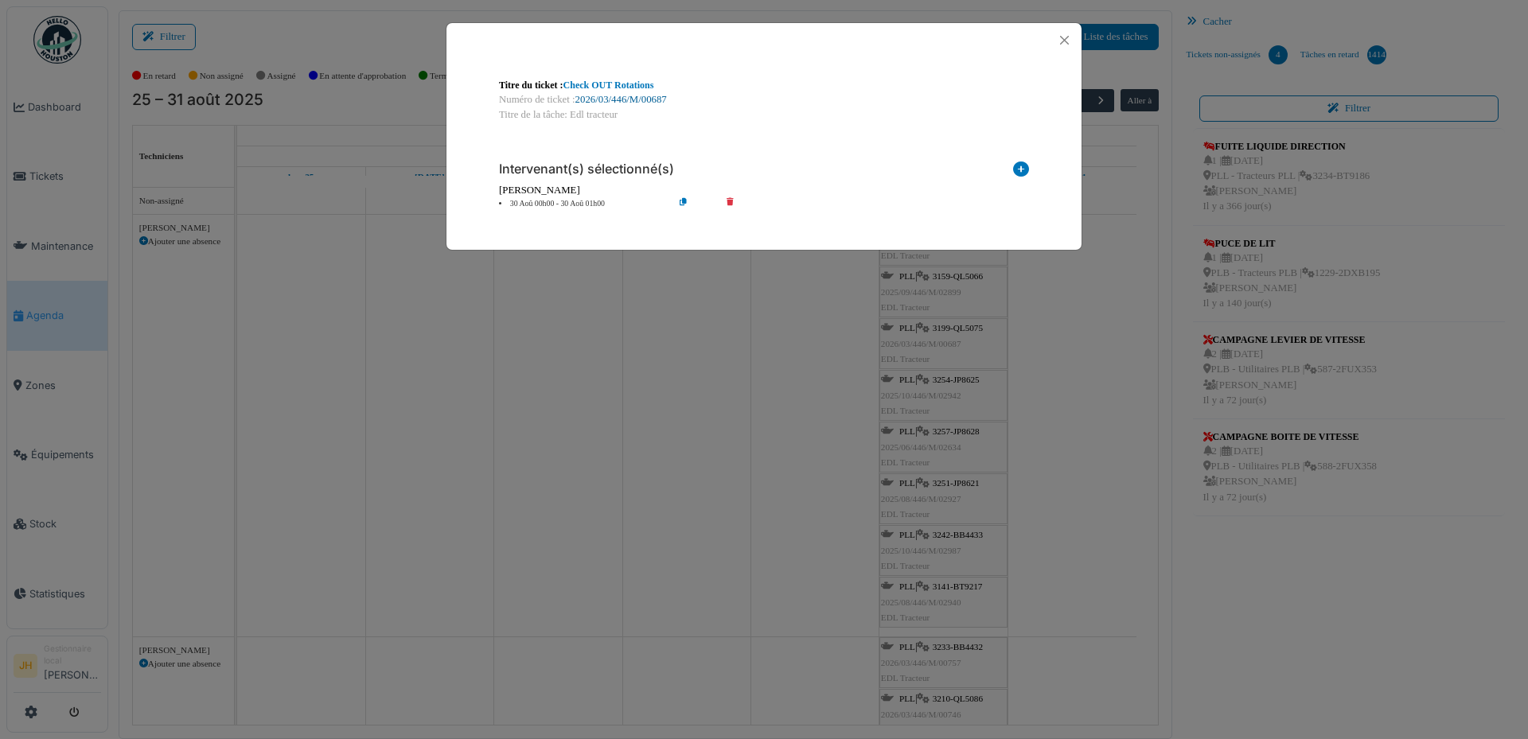
click at [637, 96] on link "2026/03/446/M/00687" at bounding box center [621, 99] width 92 height 11
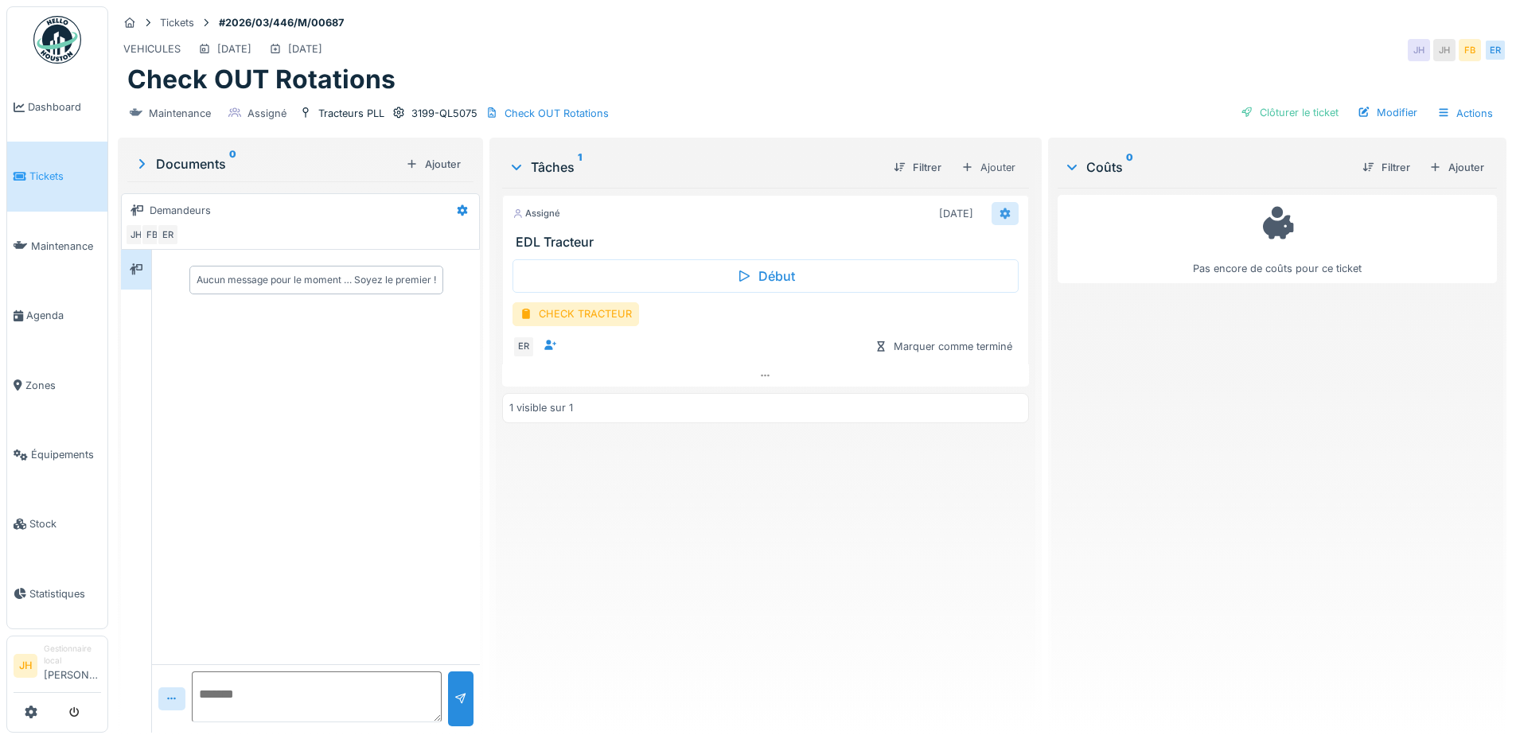
click at [999, 213] on icon at bounding box center [1004, 213] width 10 height 11
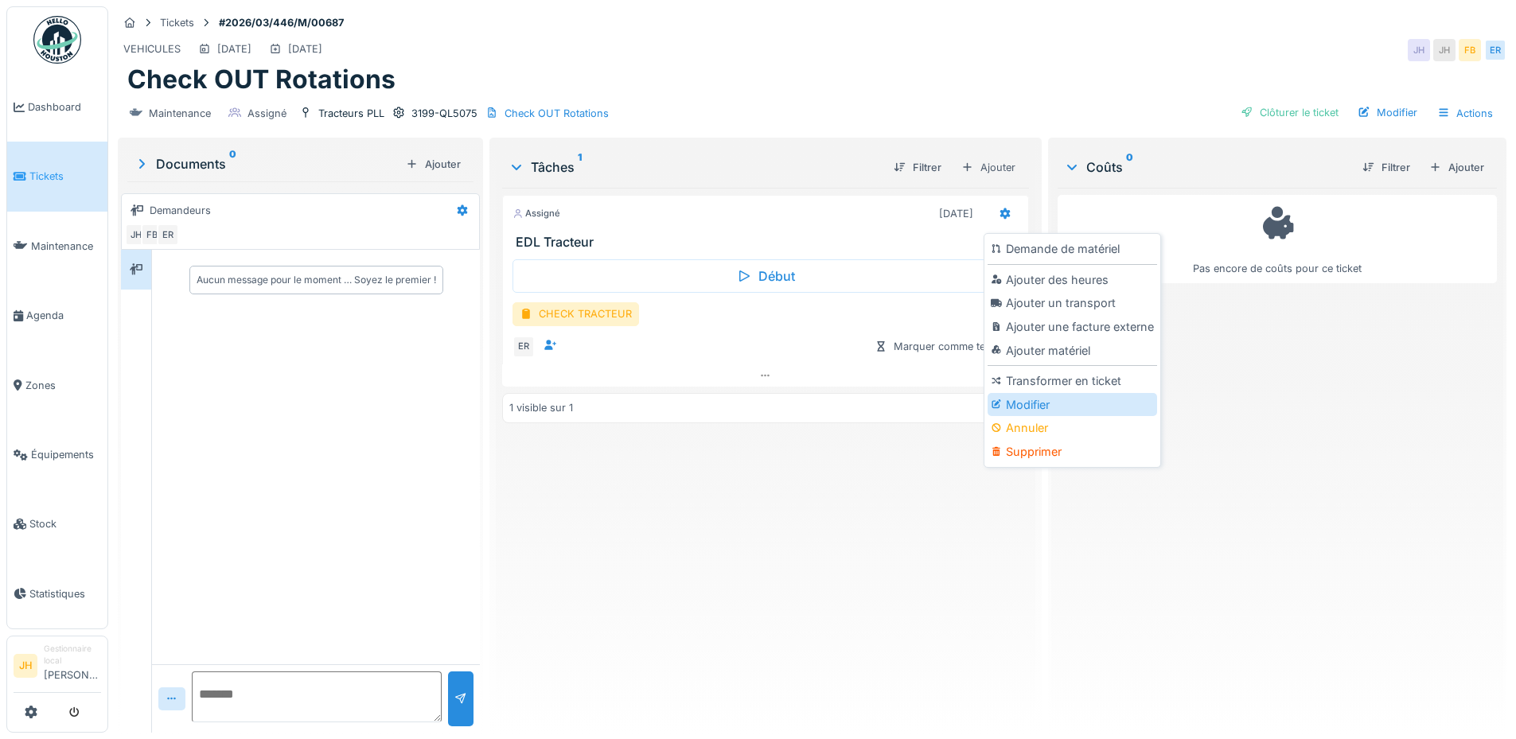
click at [1053, 403] on div "Modifier" at bounding box center [1071, 405] width 169 height 24
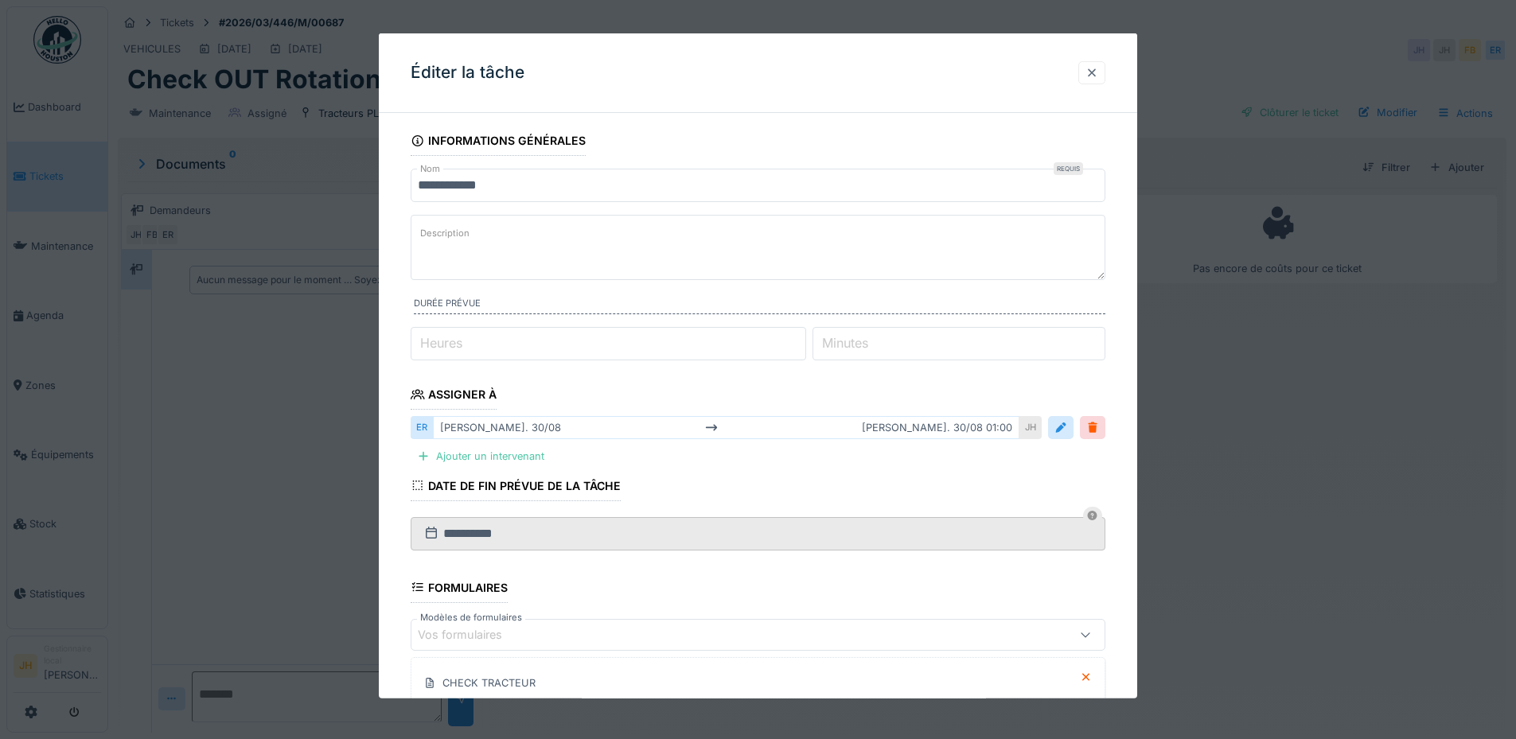
click at [1092, 71] on div at bounding box center [1091, 72] width 13 height 15
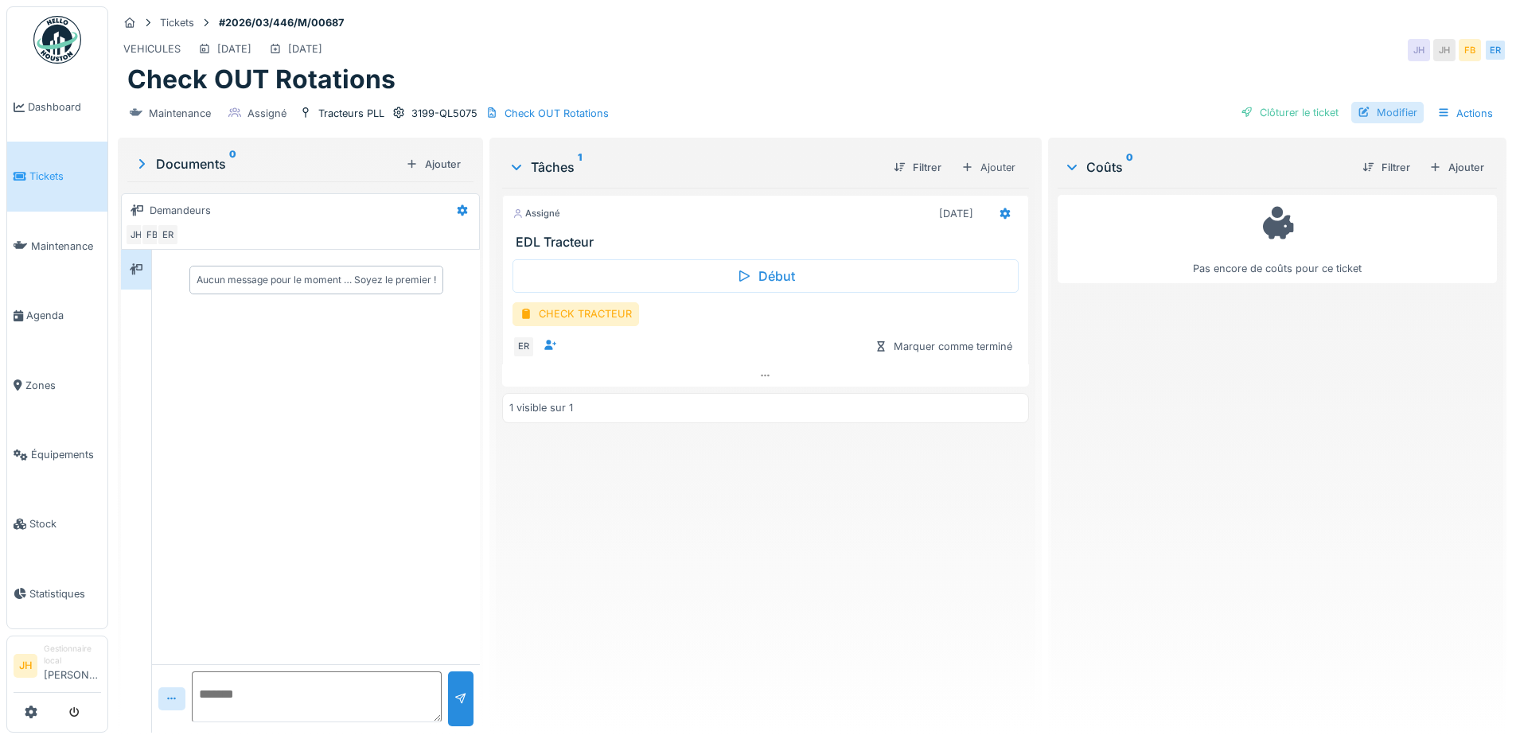
click at [1381, 107] on div "Modifier" at bounding box center [1387, 112] width 72 height 21
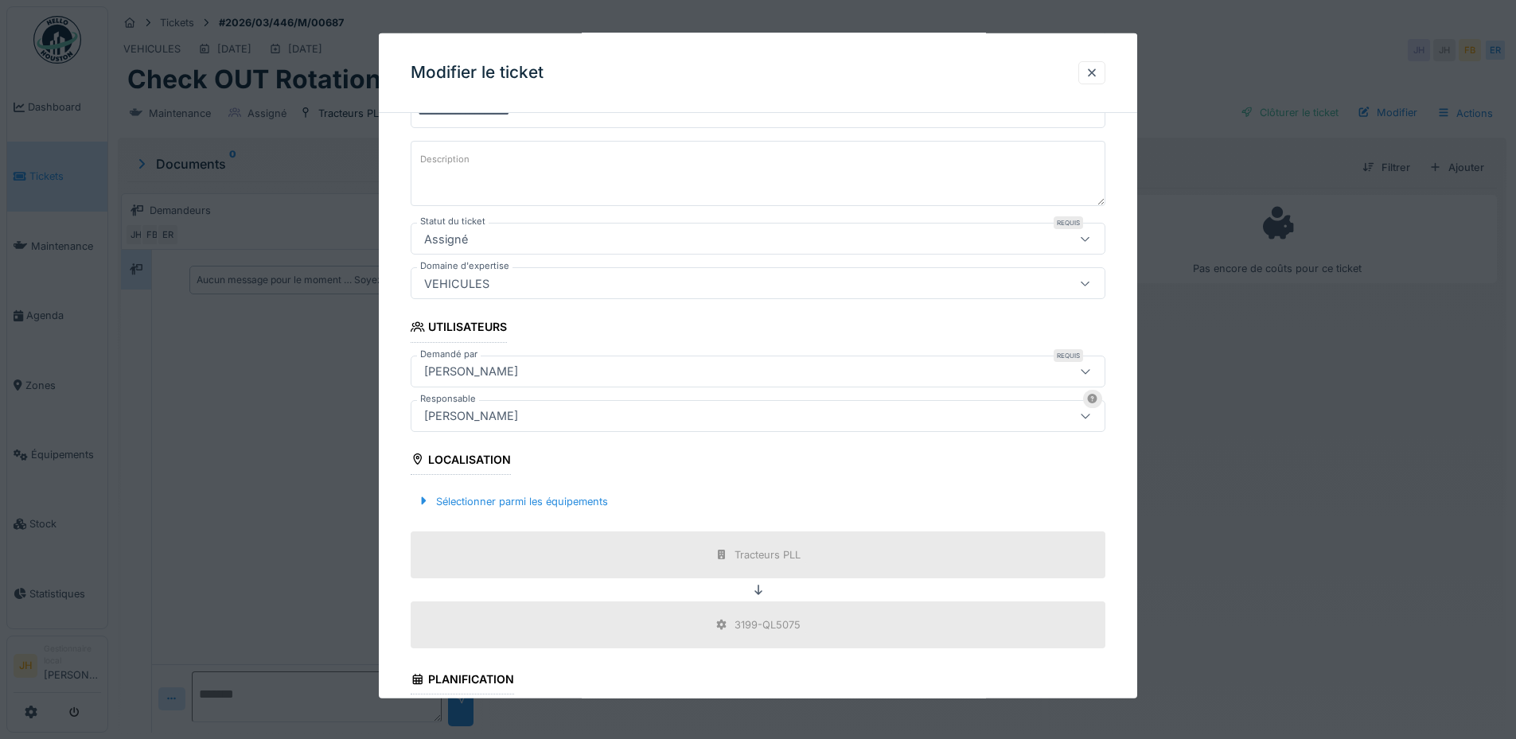
scroll to position [398, 0]
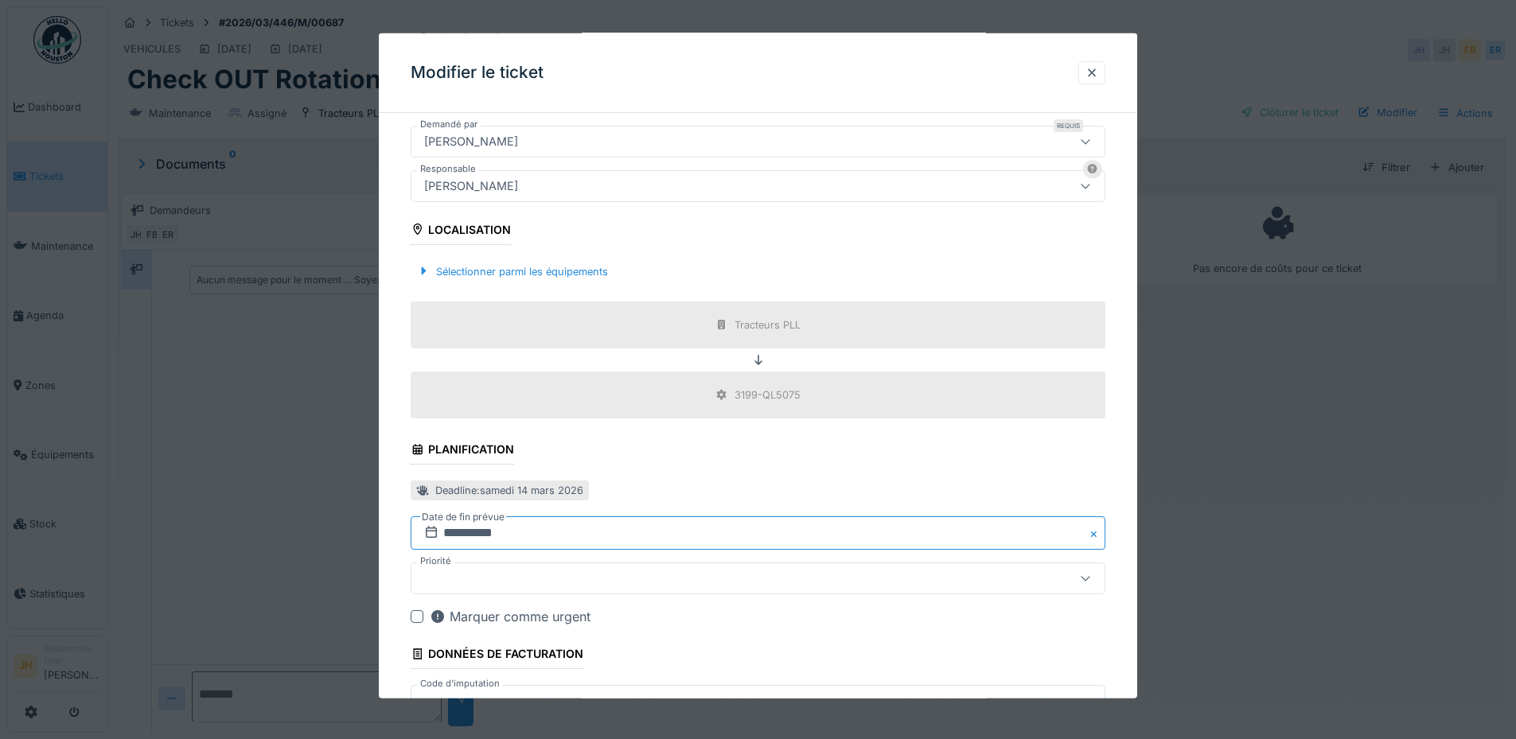
click at [532, 534] on input "**********" at bounding box center [758, 532] width 695 height 33
click at [681, 291] on span "Previous Month" at bounding box center [681, 295] width 0 height 19
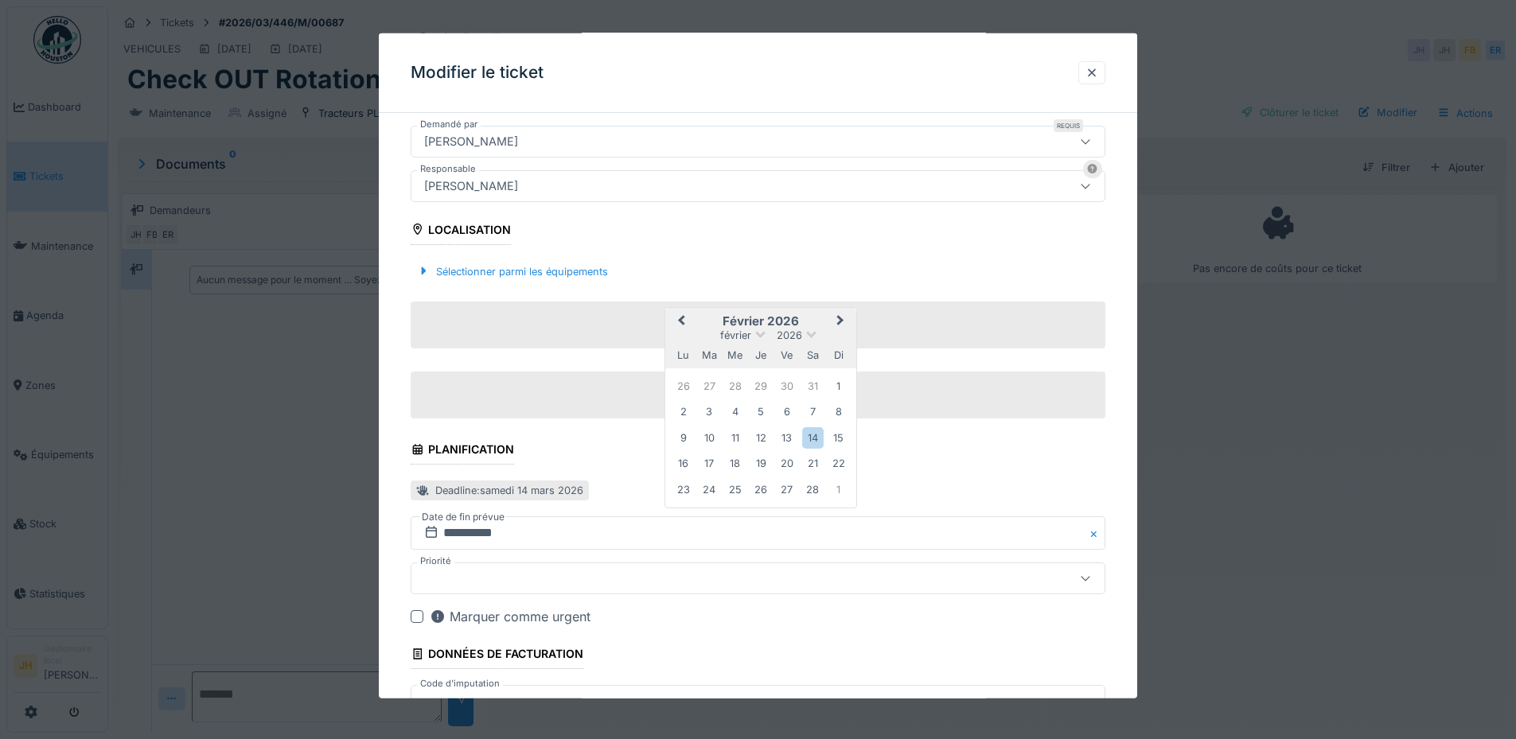
click at [681, 320] on span "Previous Month" at bounding box center [681, 321] width 0 height 19
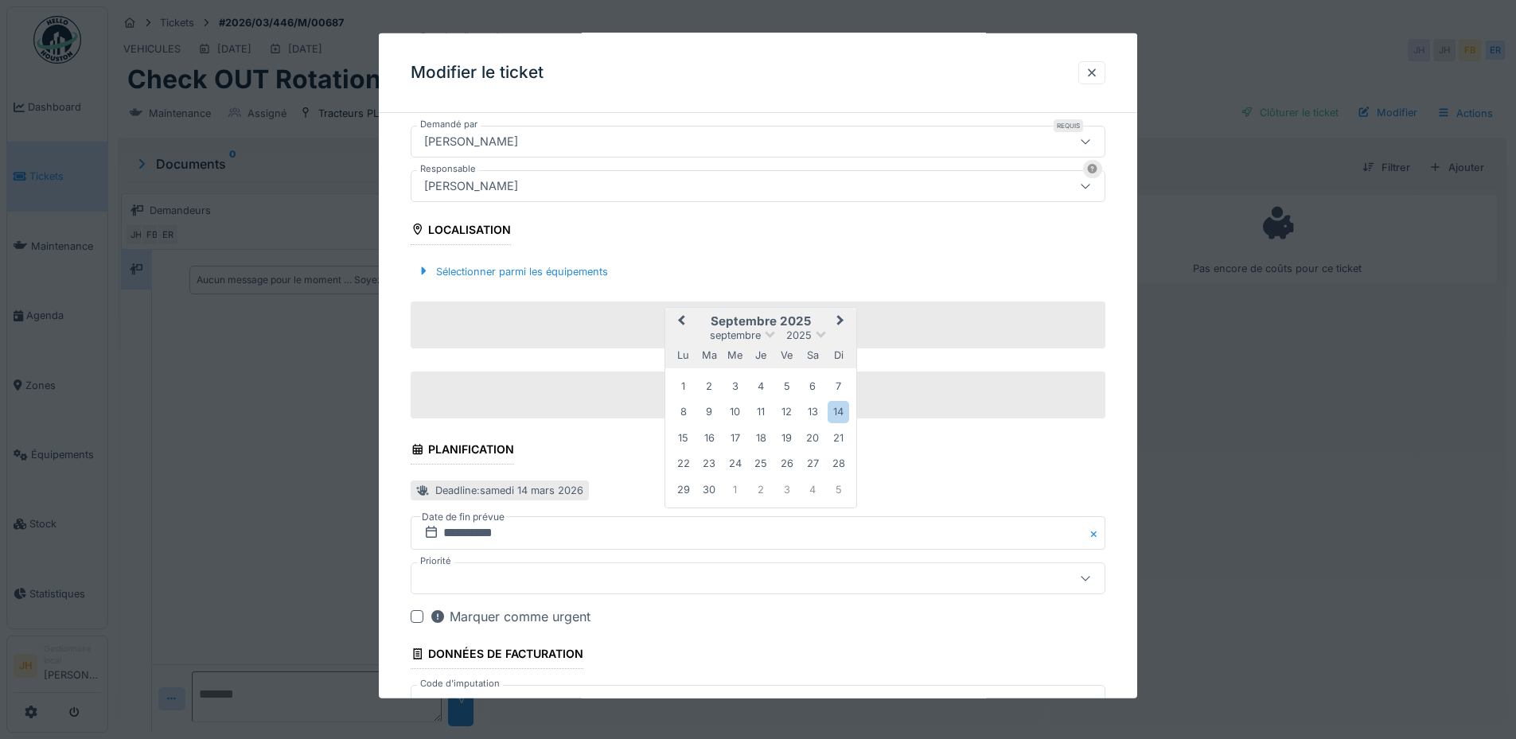
click at [681, 320] on span "Previous Month" at bounding box center [681, 321] width 0 height 19
click at [806, 493] on div "30" at bounding box center [812, 488] width 21 height 21
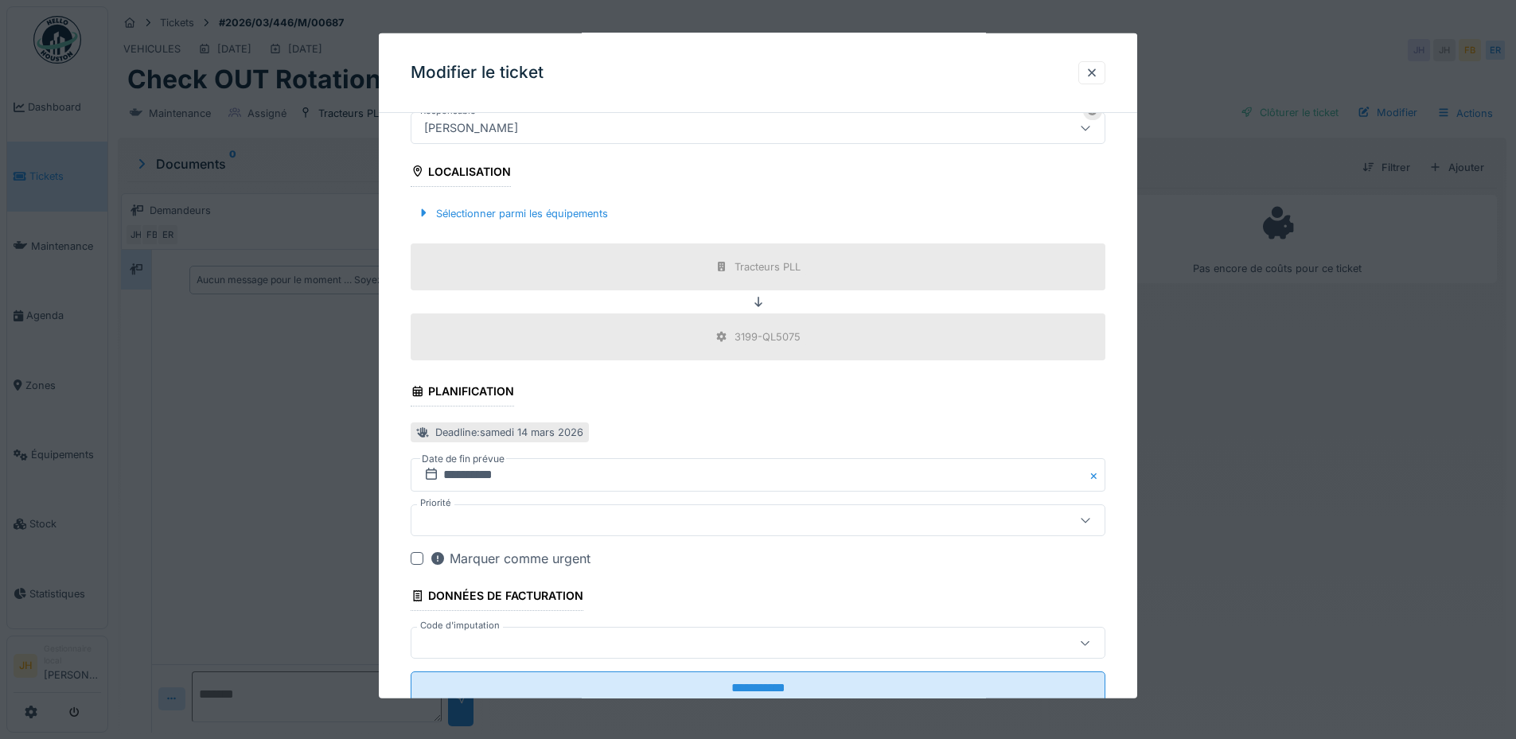
scroll to position [507, 0]
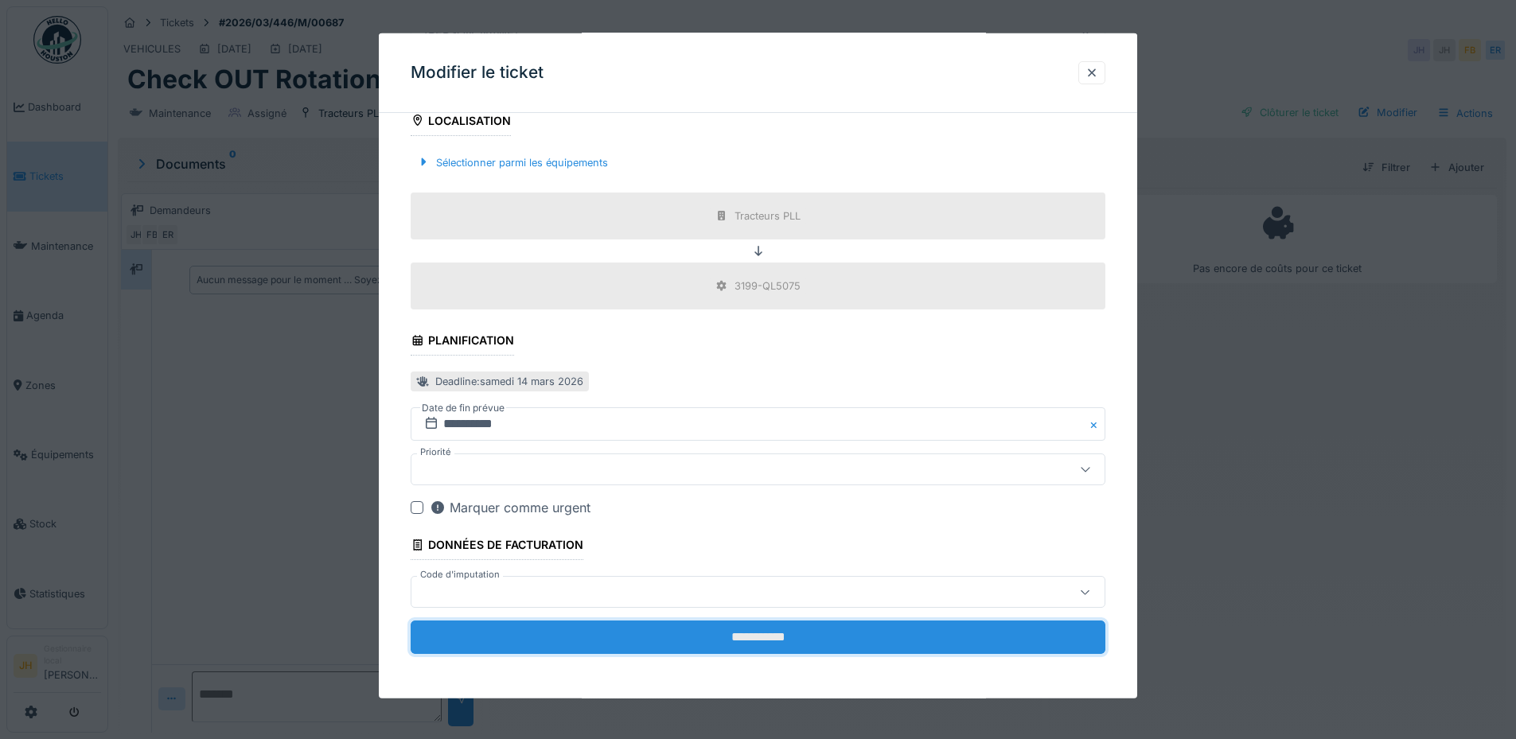
click at [805, 643] on input "**********" at bounding box center [758, 637] width 695 height 33
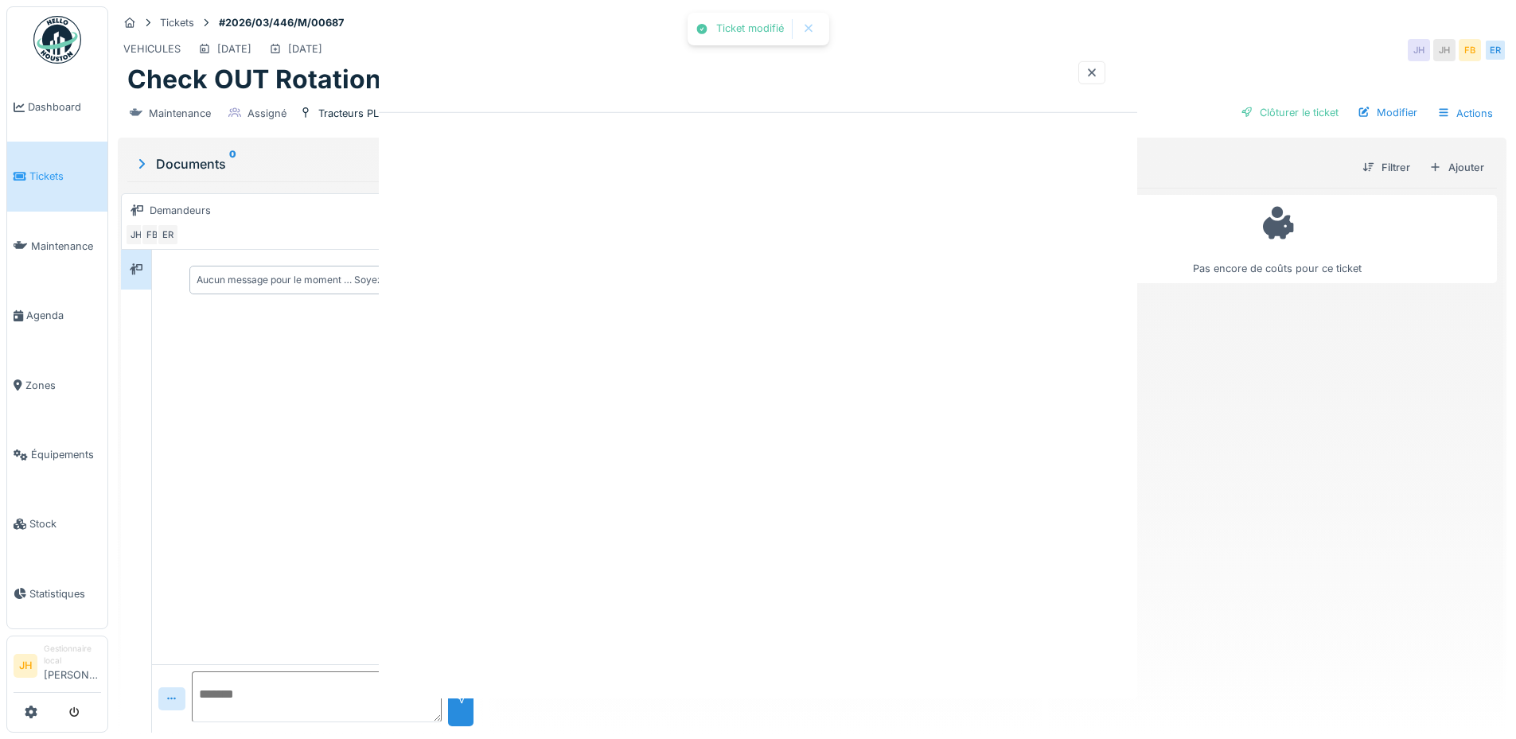
scroll to position [0, 0]
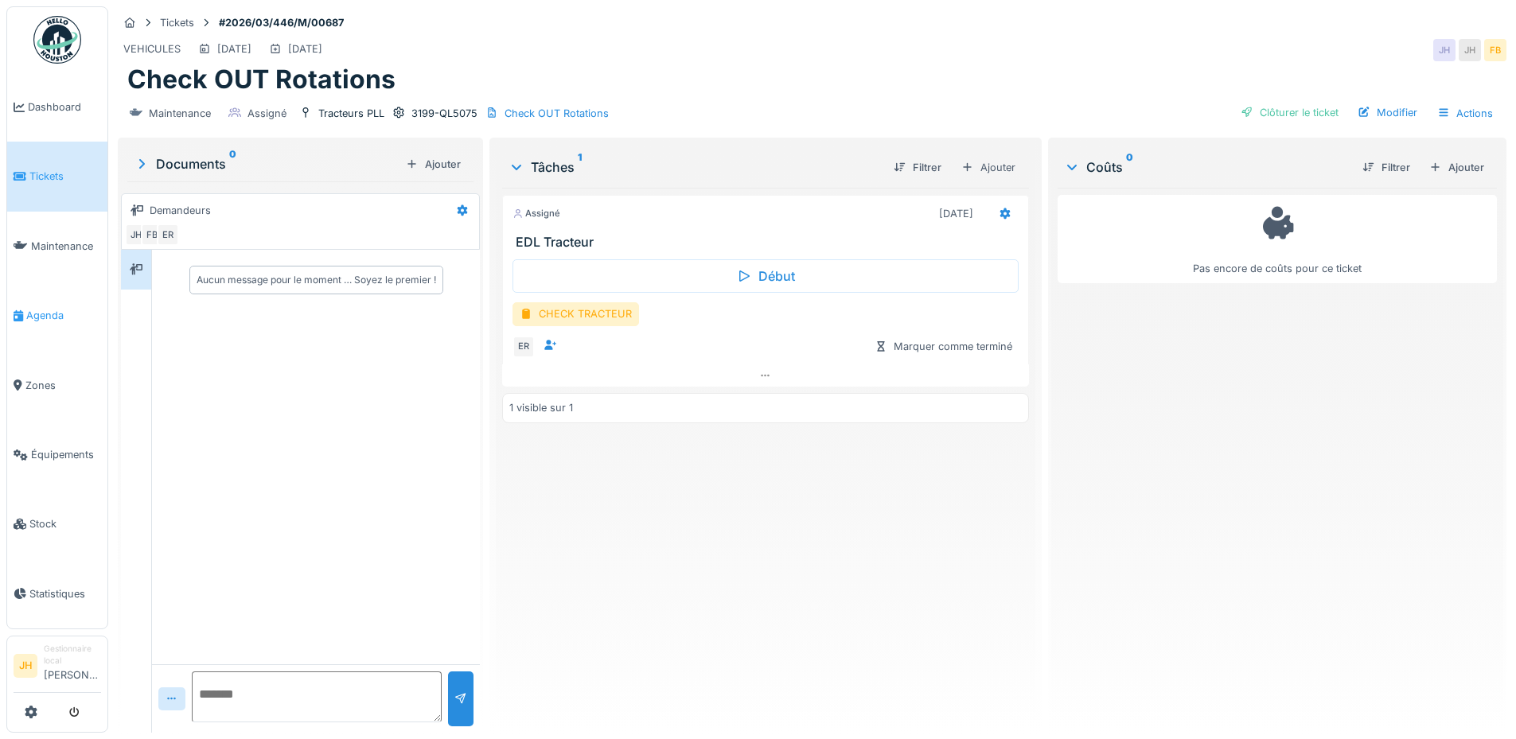
click at [36, 308] on span "Agenda" at bounding box center [63, 315] width 75 height 15
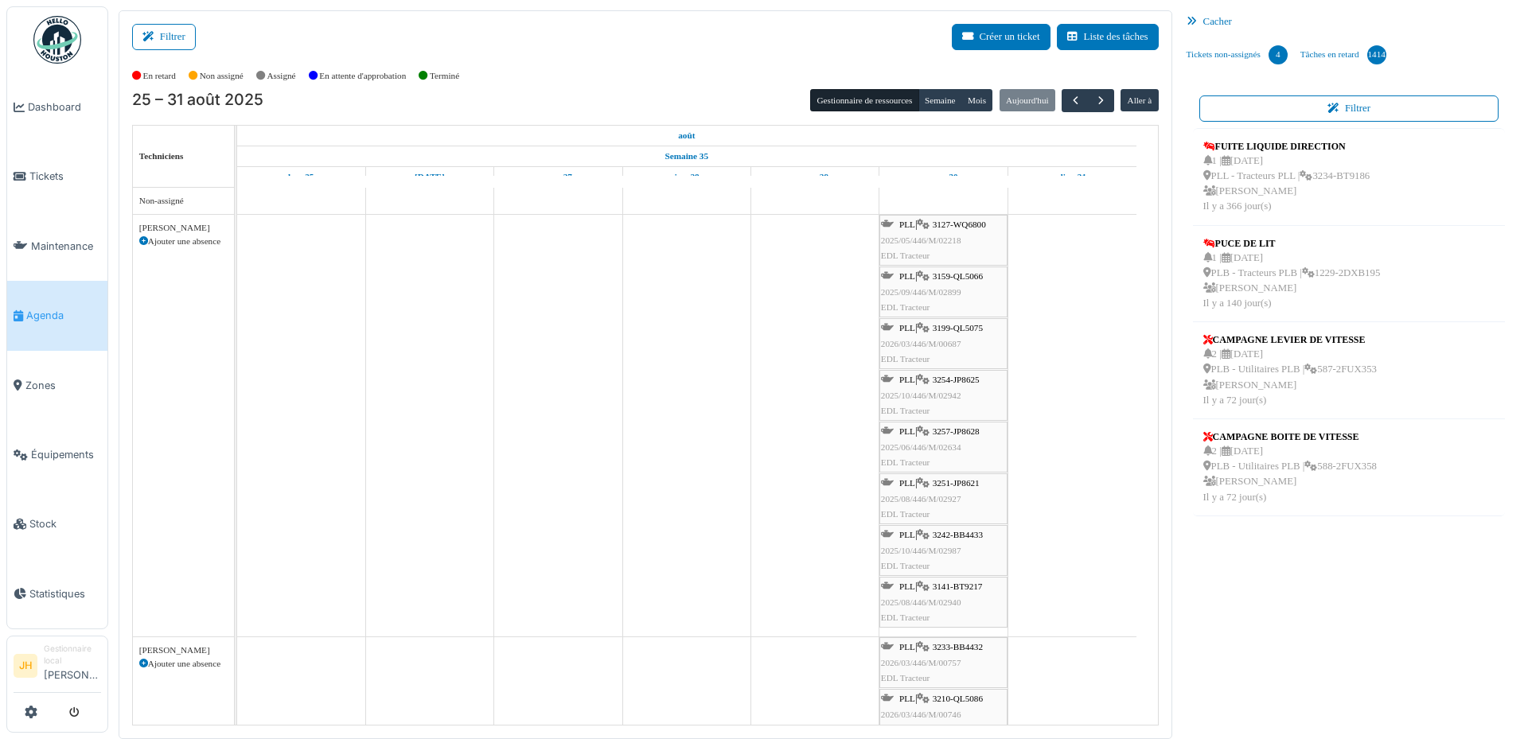
click at [977, 589] on span "3141-BT9217" at bounding box center [958, 587] width 50 height 10
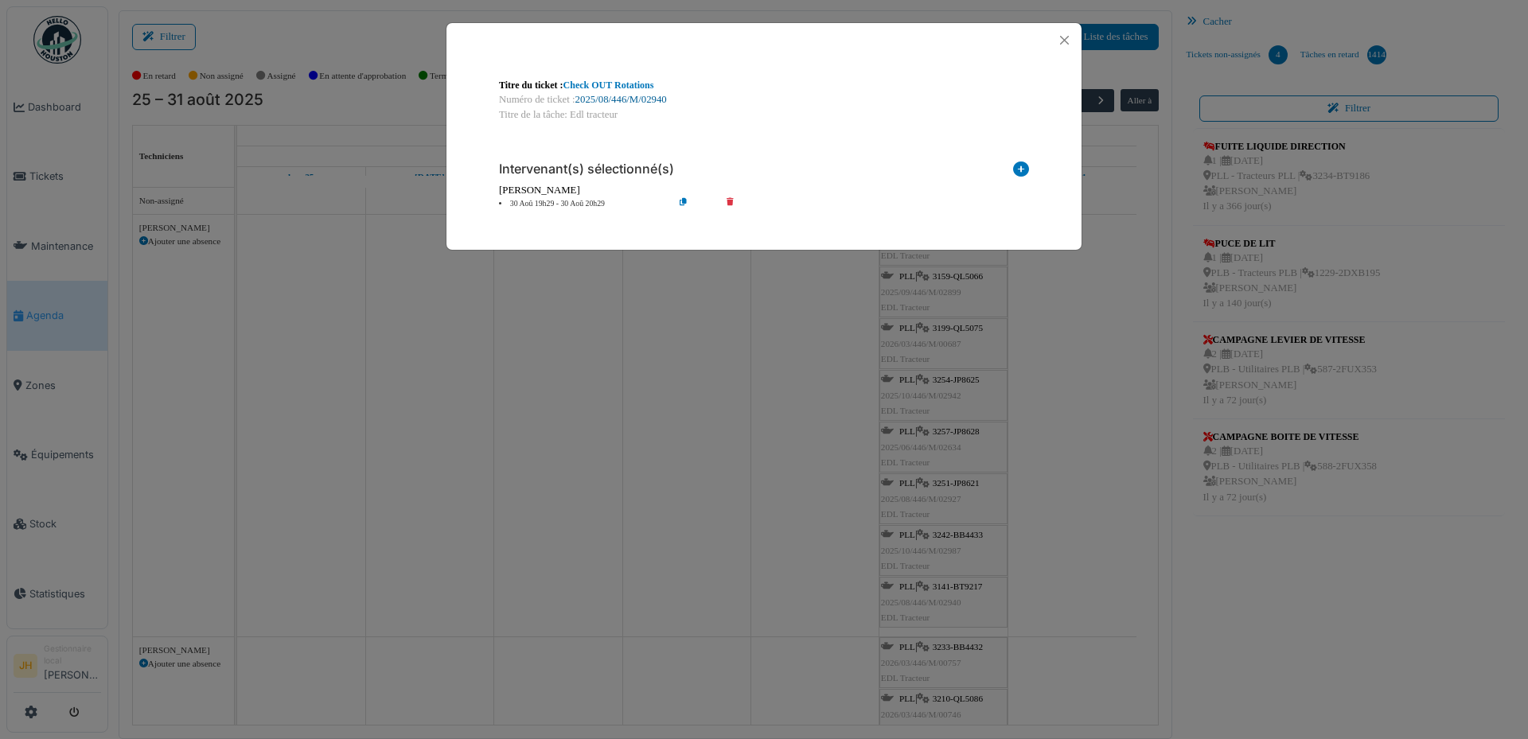
click at [612, 101] on link "2025/08/446/M/02940" at bounding box center [621, 99] width 92 height 11
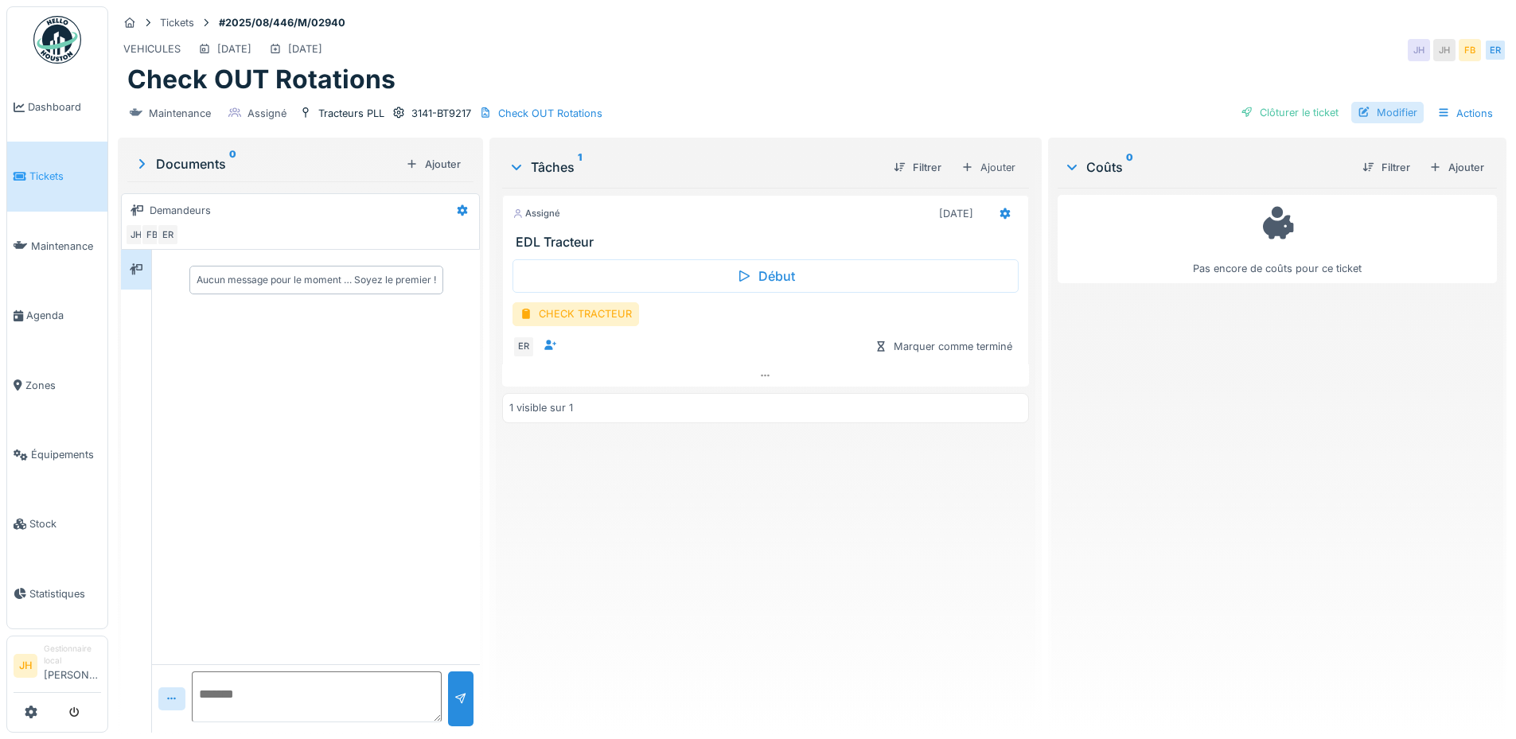
click at [1376, 112] on div "Modifier" at bounding box center [1387, 112] width 72 height 21
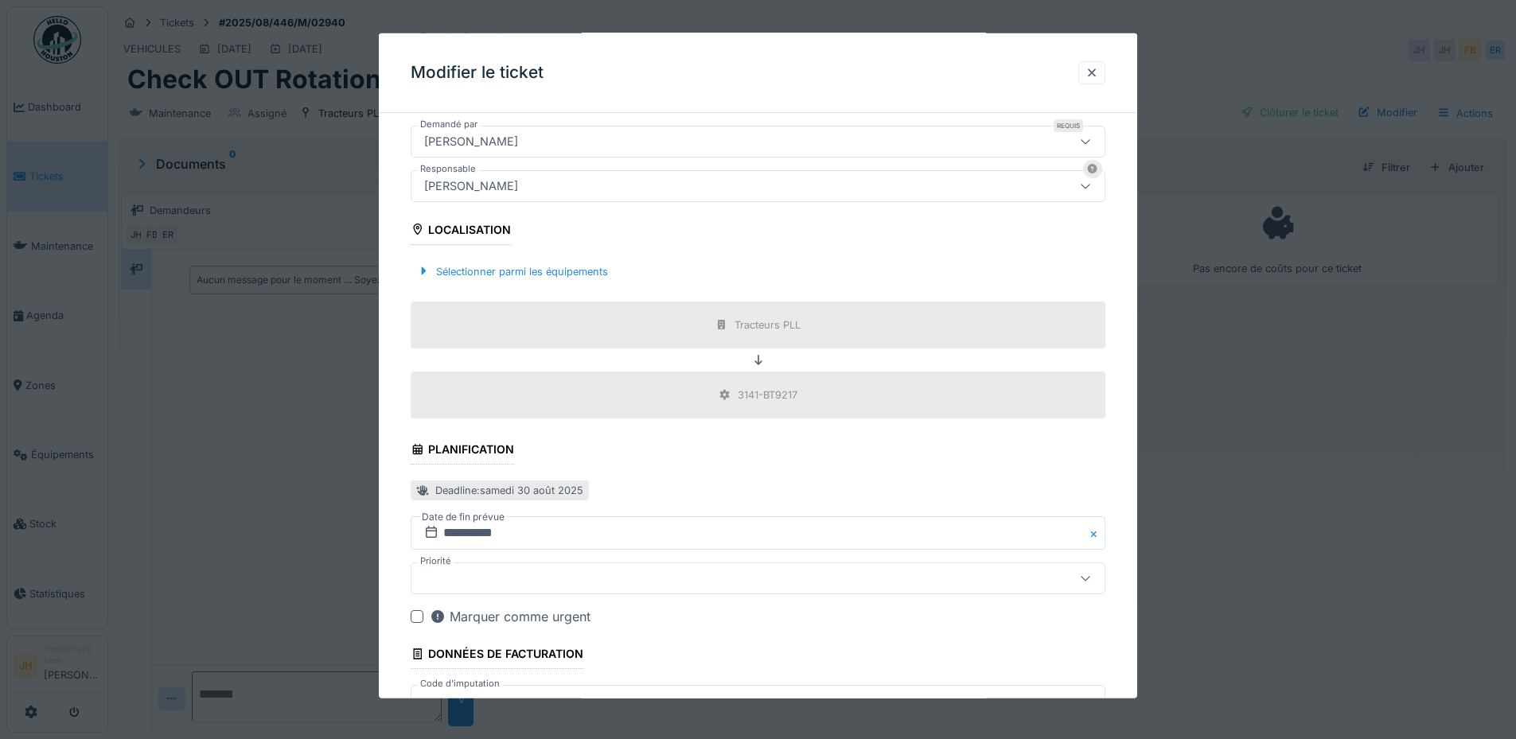
scroll to position [477, 0]
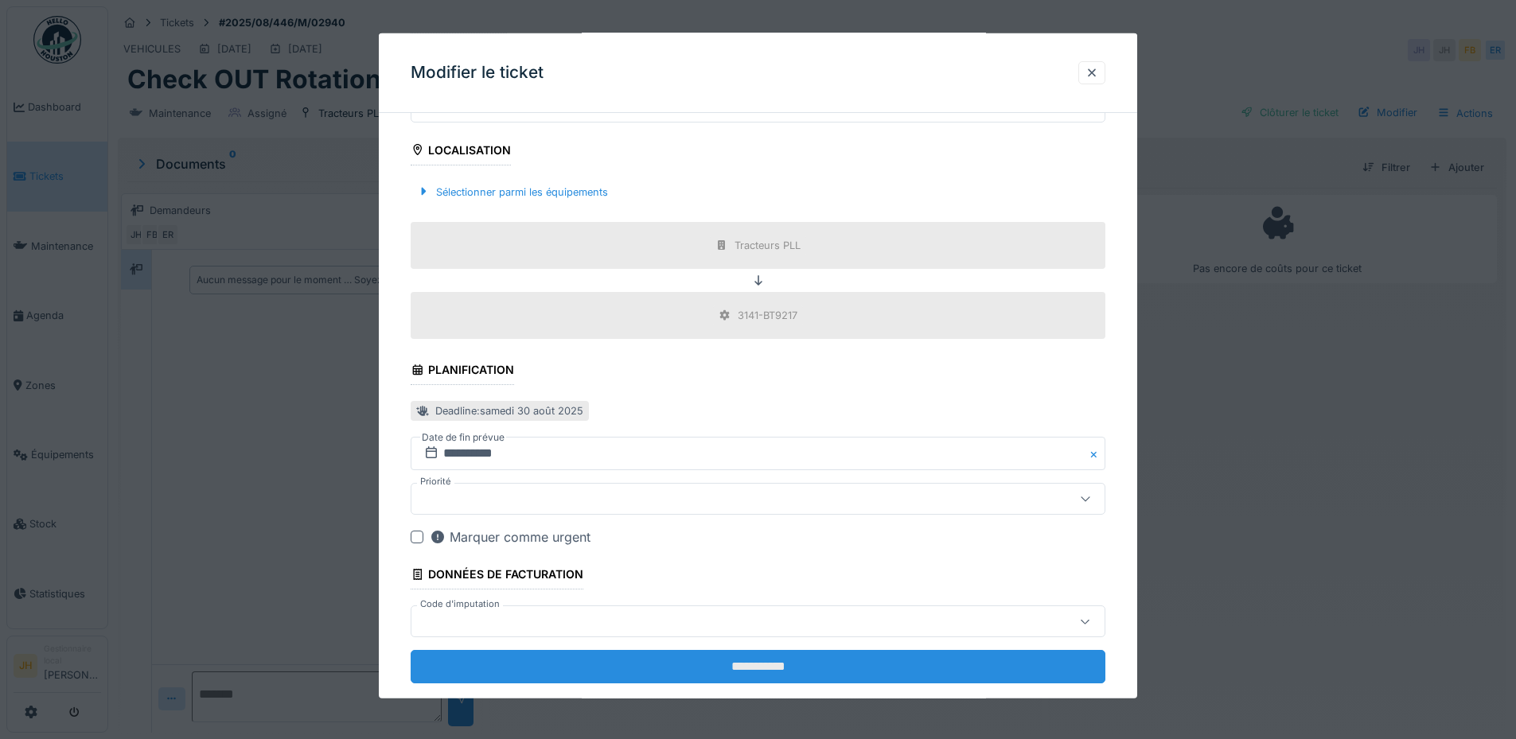
click at [826, 664] on input "**********" at bounding box center [758, 666] width 695 height 33
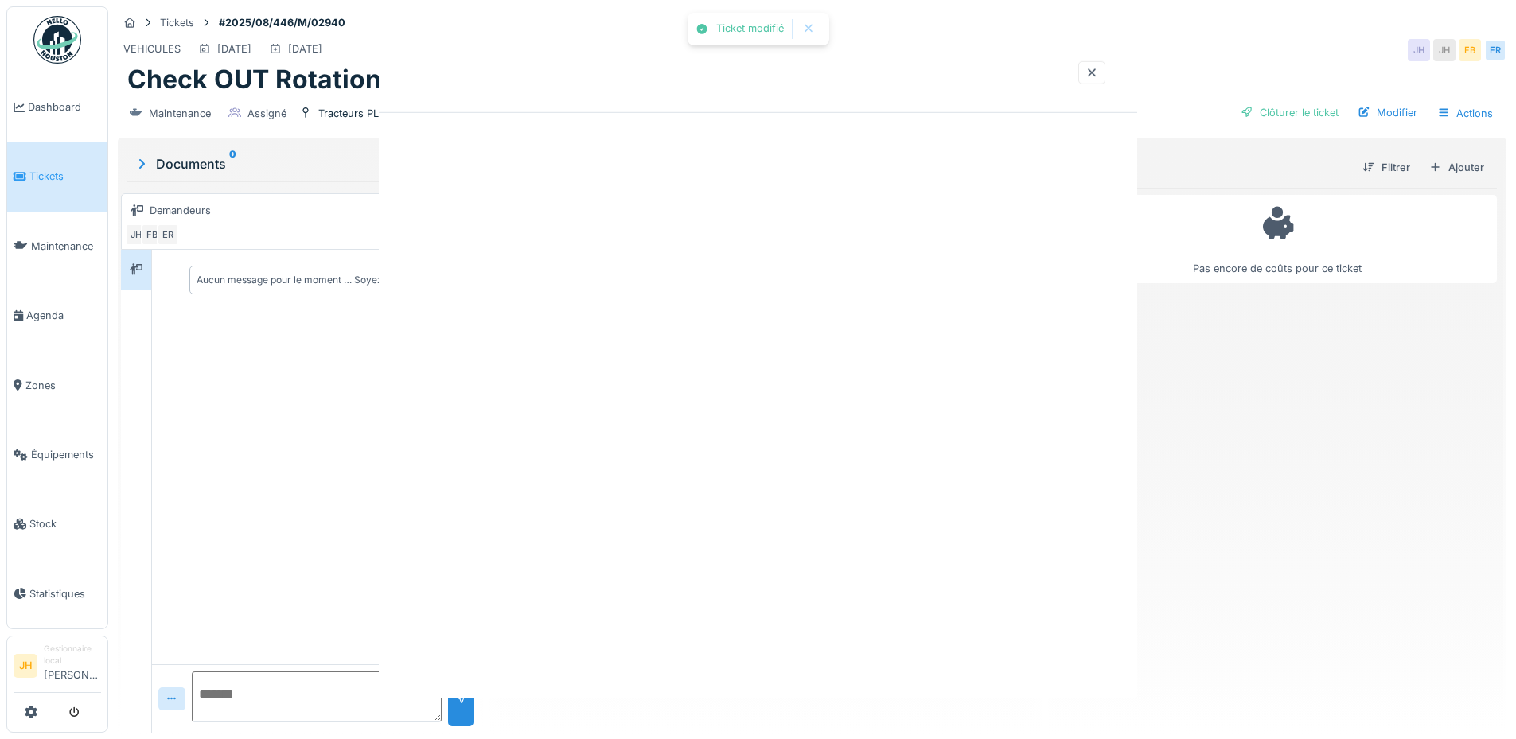
scroll to position [0, 0]
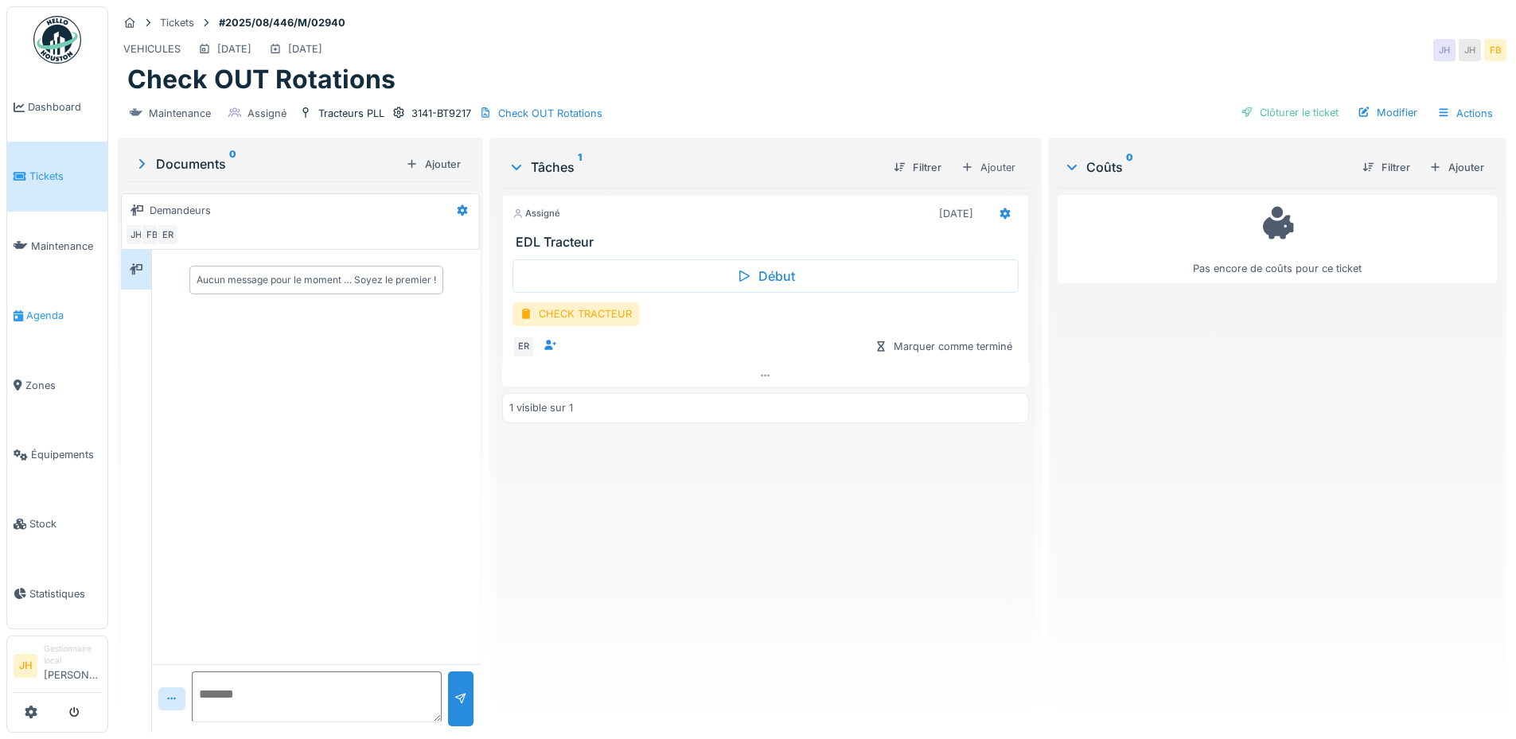
click at [45, 313] on span "Agenda" at bounding box center [63, 315] width 75 height 15
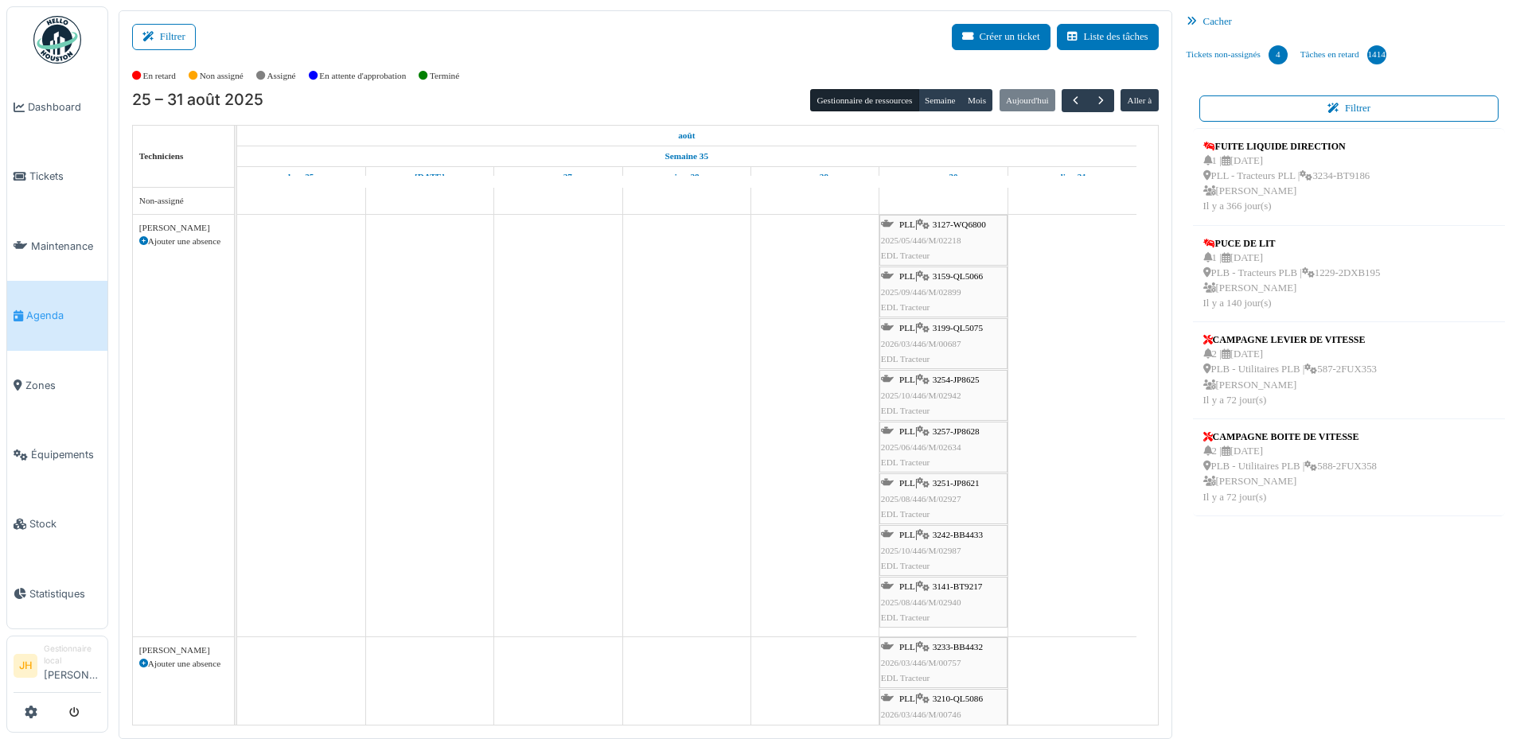
click at [959, 485] on span "3251-JP8621" at bounding box center [956, 483] width 47 height 10
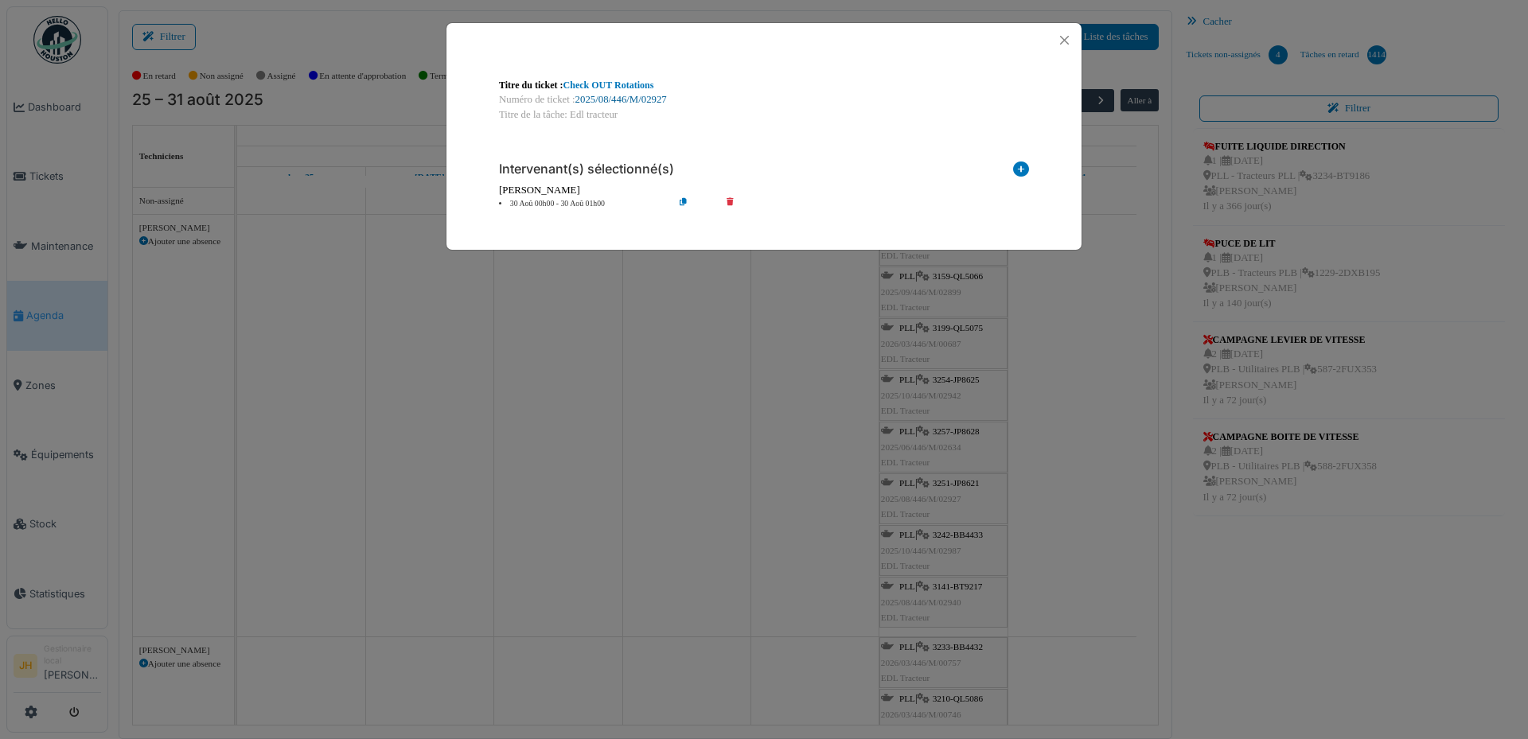
click at [649, 102] on link "2025/08/446/M/02927" at bounding box center [621, 99] width 92 height 11
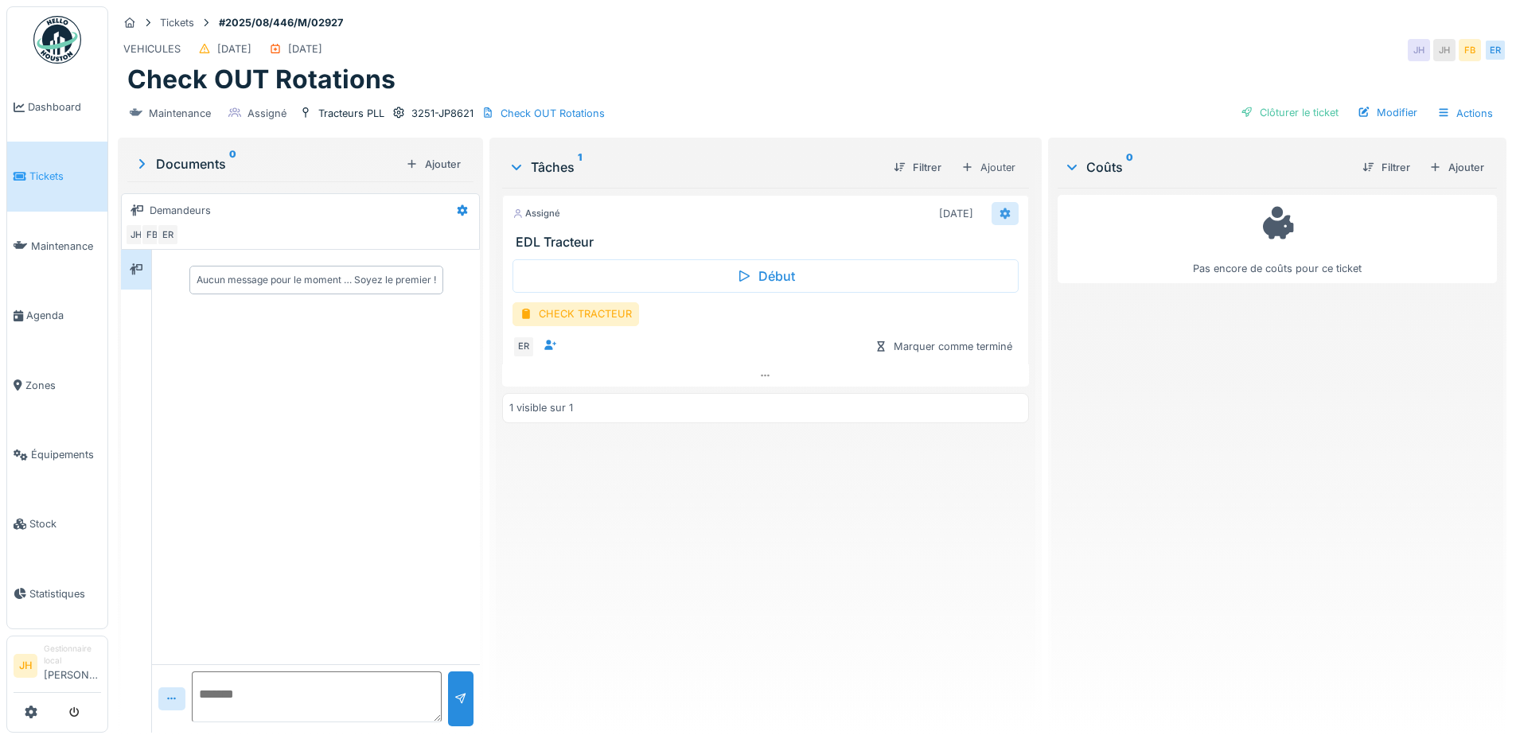
click at [999, 213] on icon at bounding box center [1004, 213] width 10 height 11
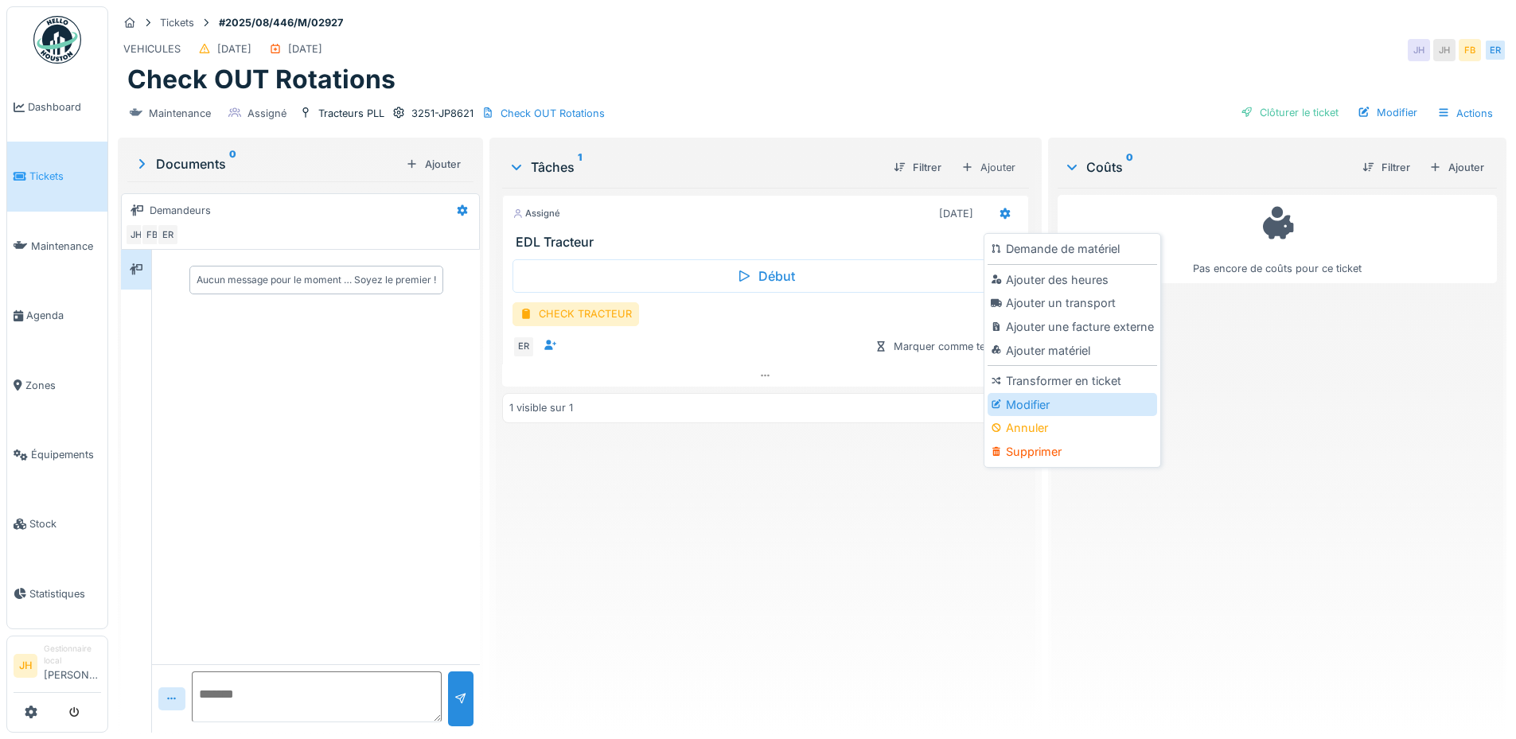
click at [1045, 408] on div "Modifier" at bounding box center [1071, 405] width 169 height 24
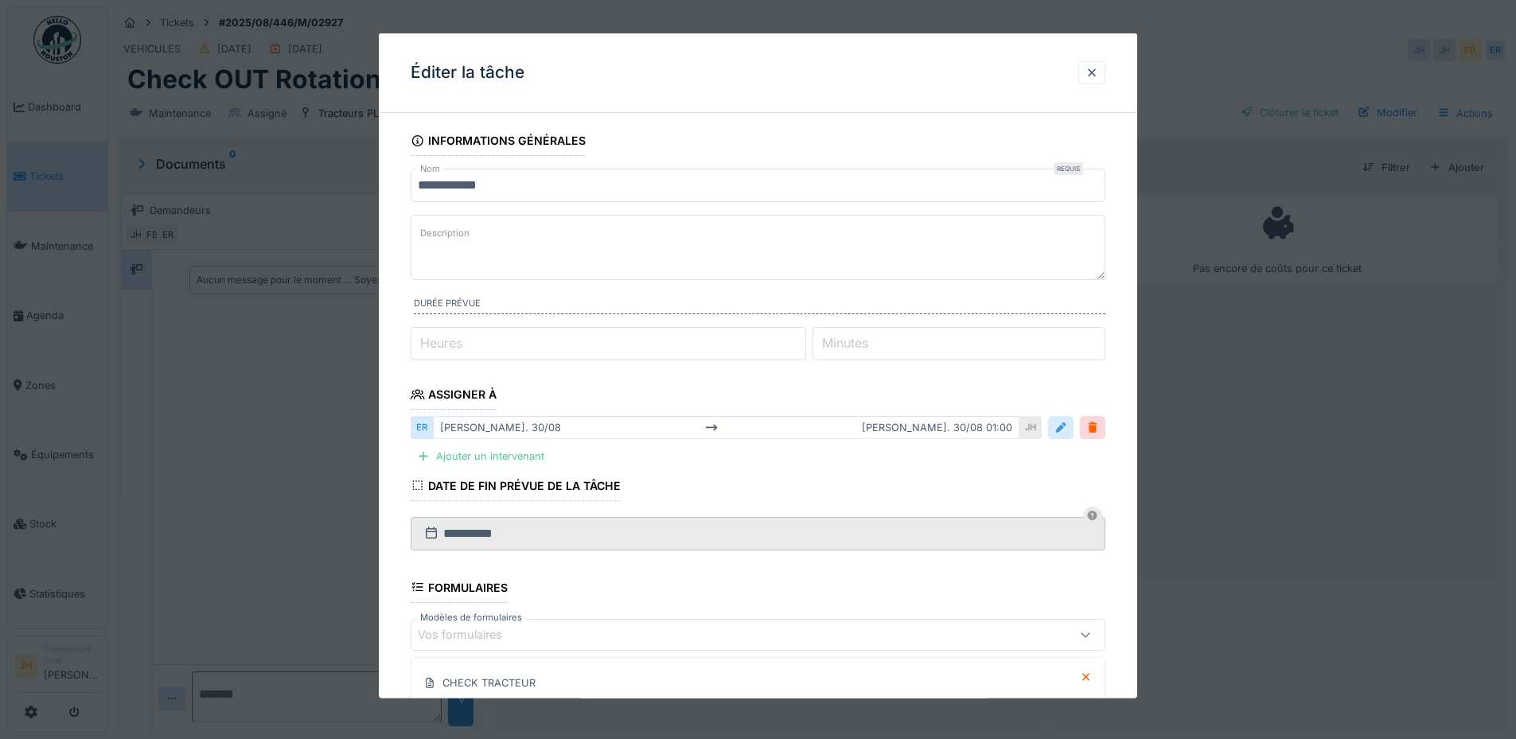
click at [1062, 429] on div at bounding box center [1060, 427] width 13 height 15
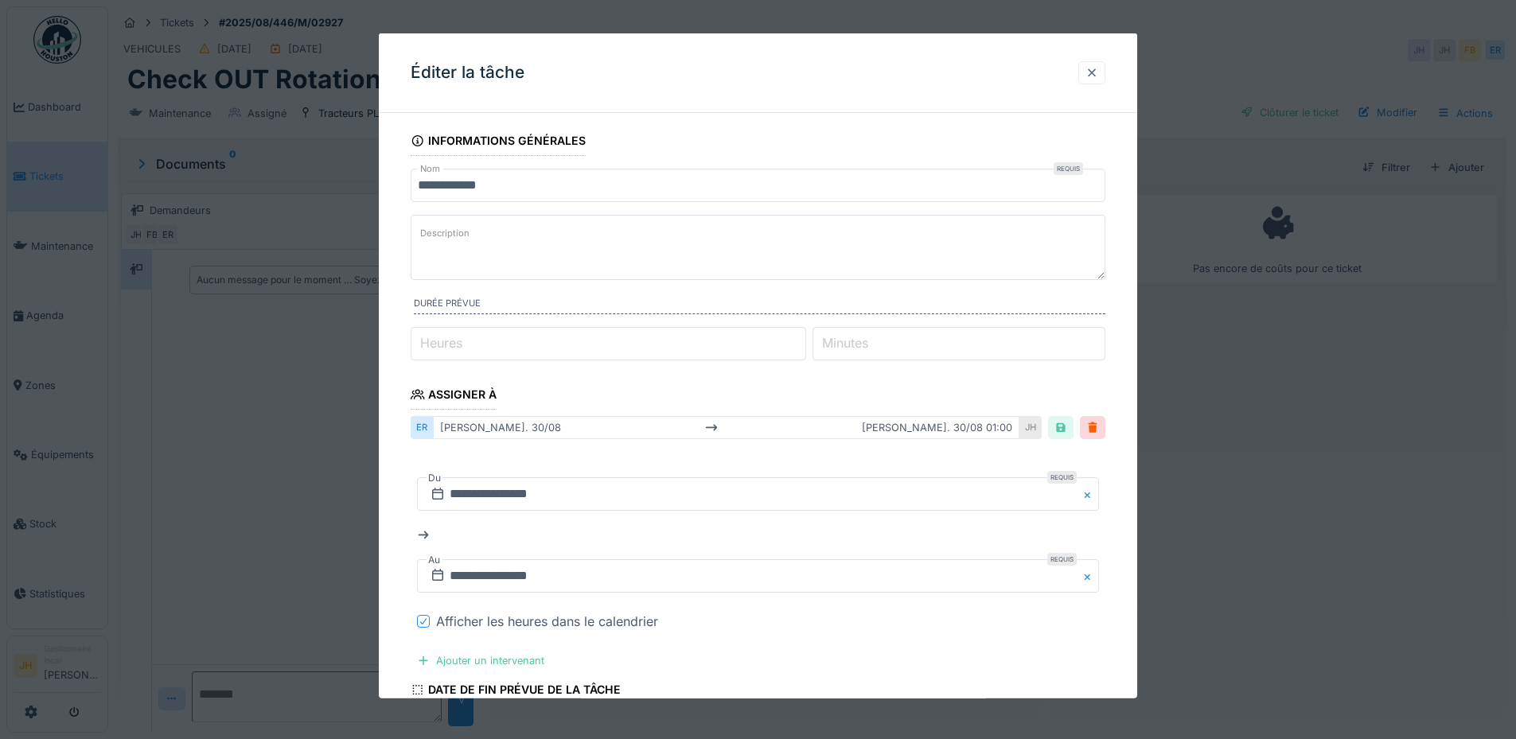
click at [1098, 72] on div at bounding box center [1091, 72] width 13 height 15
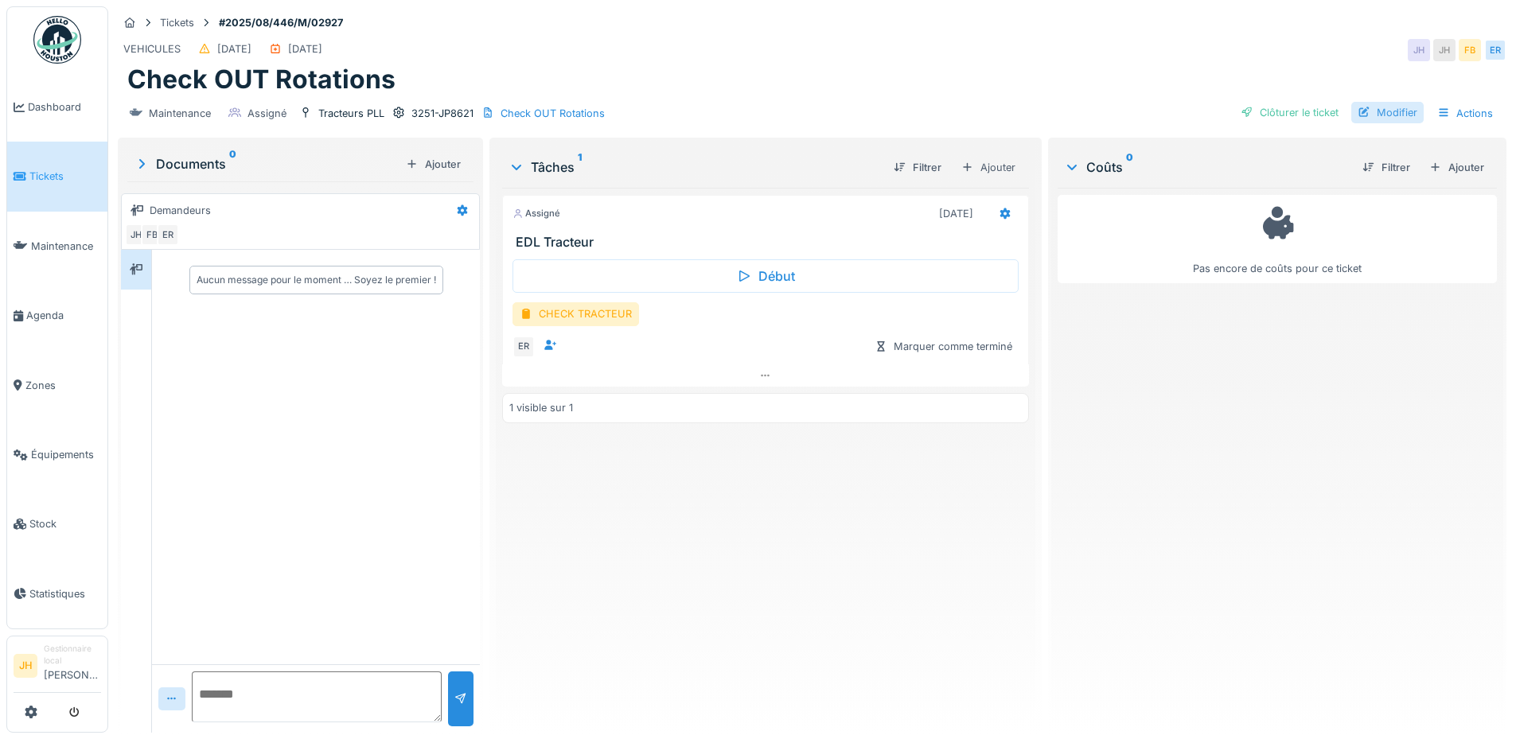
click at [1387, 116] on div "Modifier" at bounding box center [1387, 112] width 72 height 21
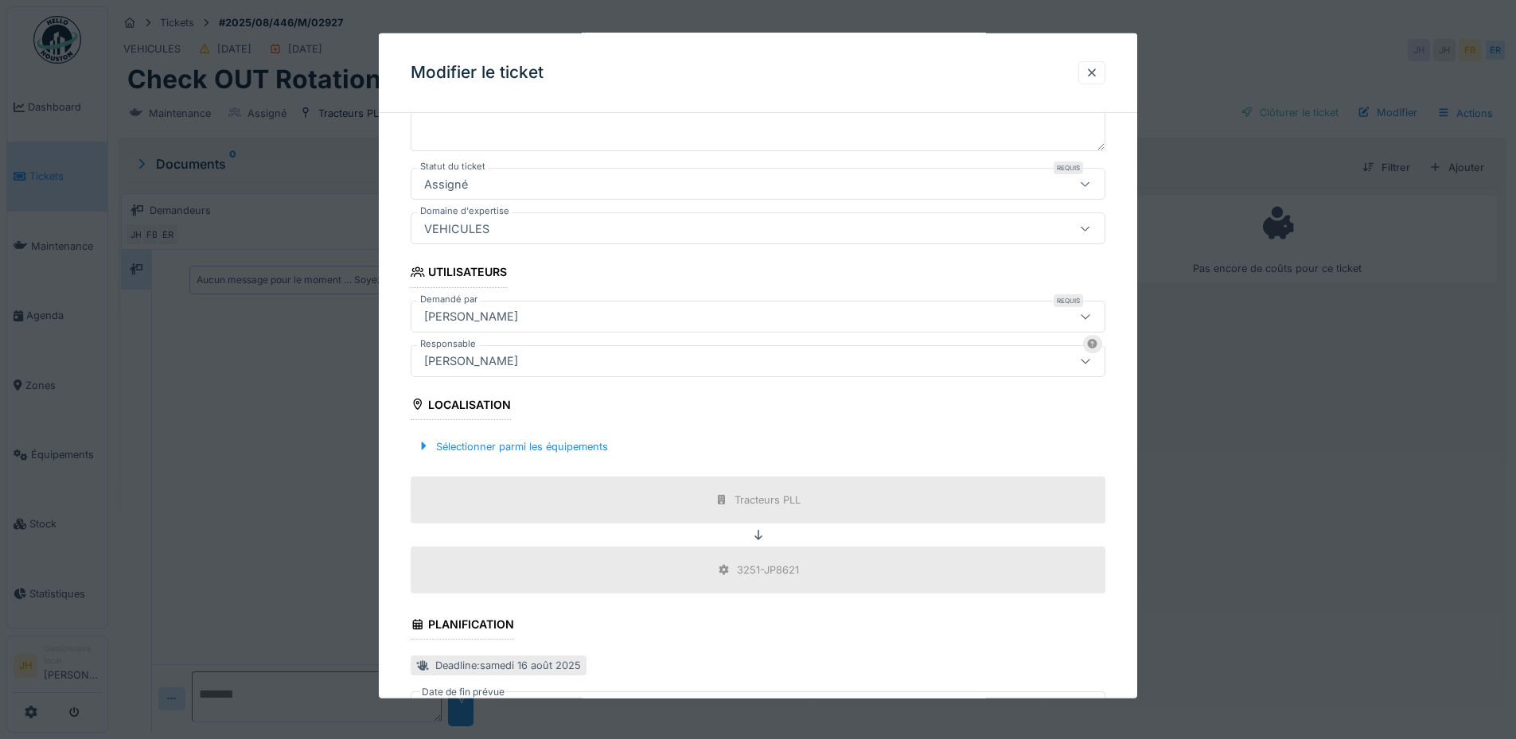
scroll to position [318, 0]
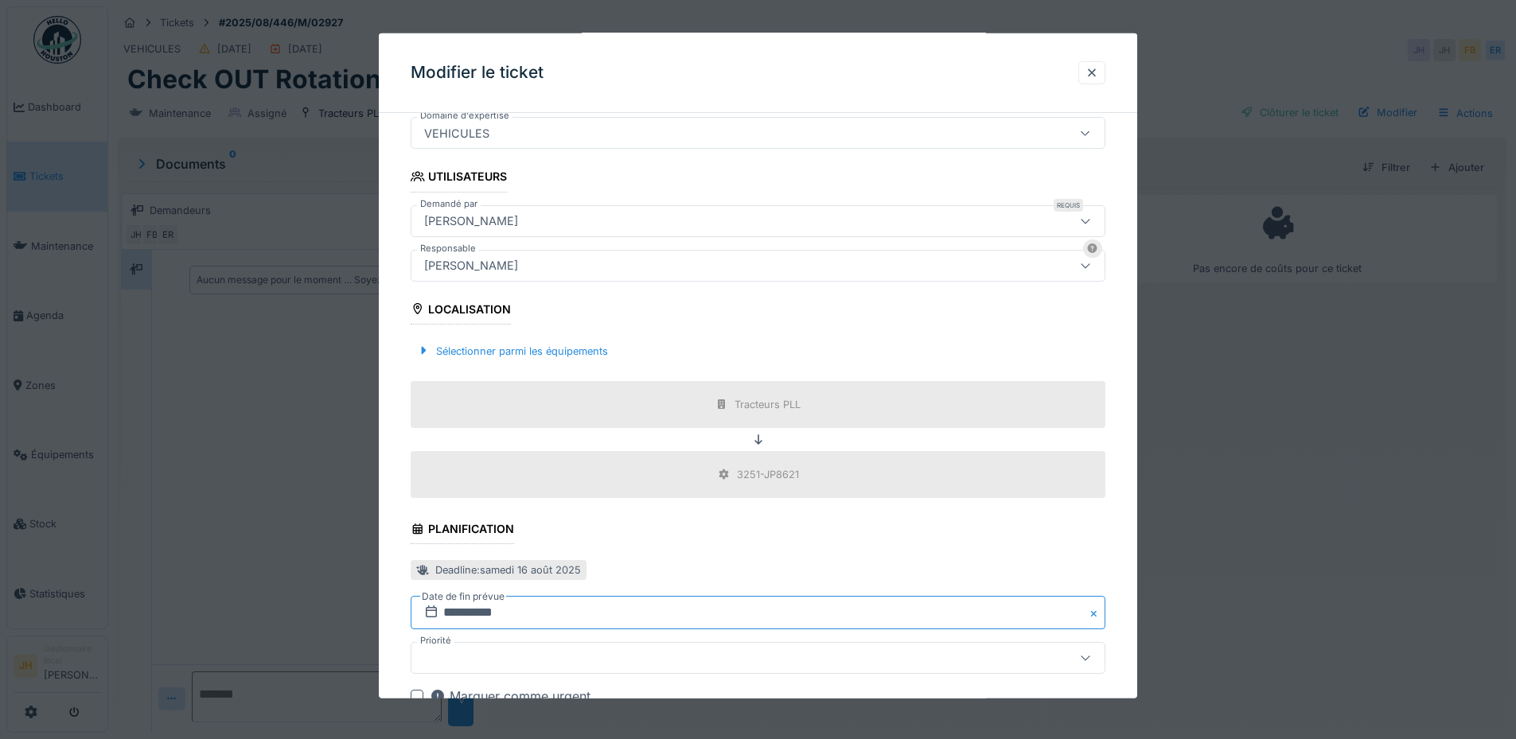
click at [570, 611] on input "**********" at bounding box center [758, 612] width 695 height 33
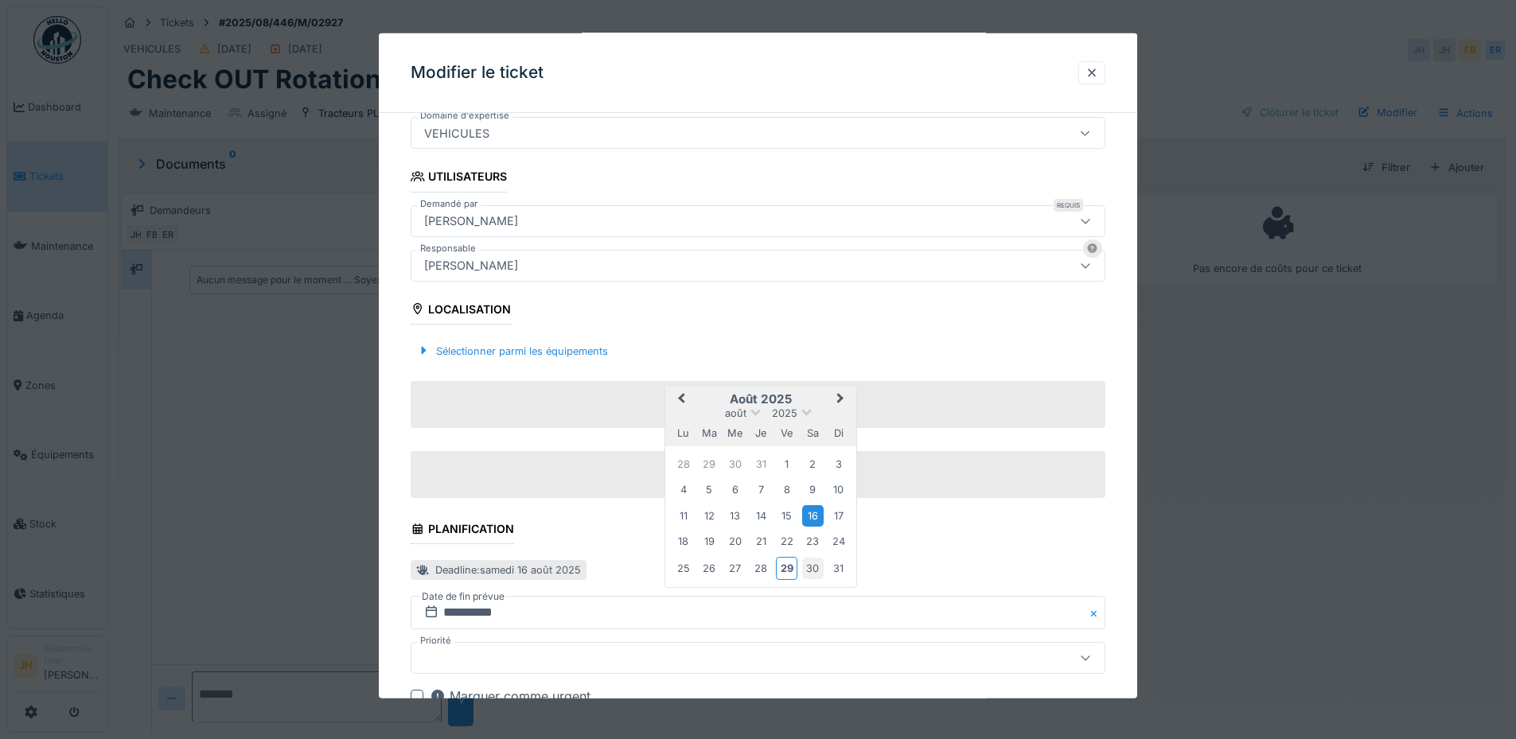
click at [808, 573] on div "30" at bounding box center [812, 568] width 21 height 21
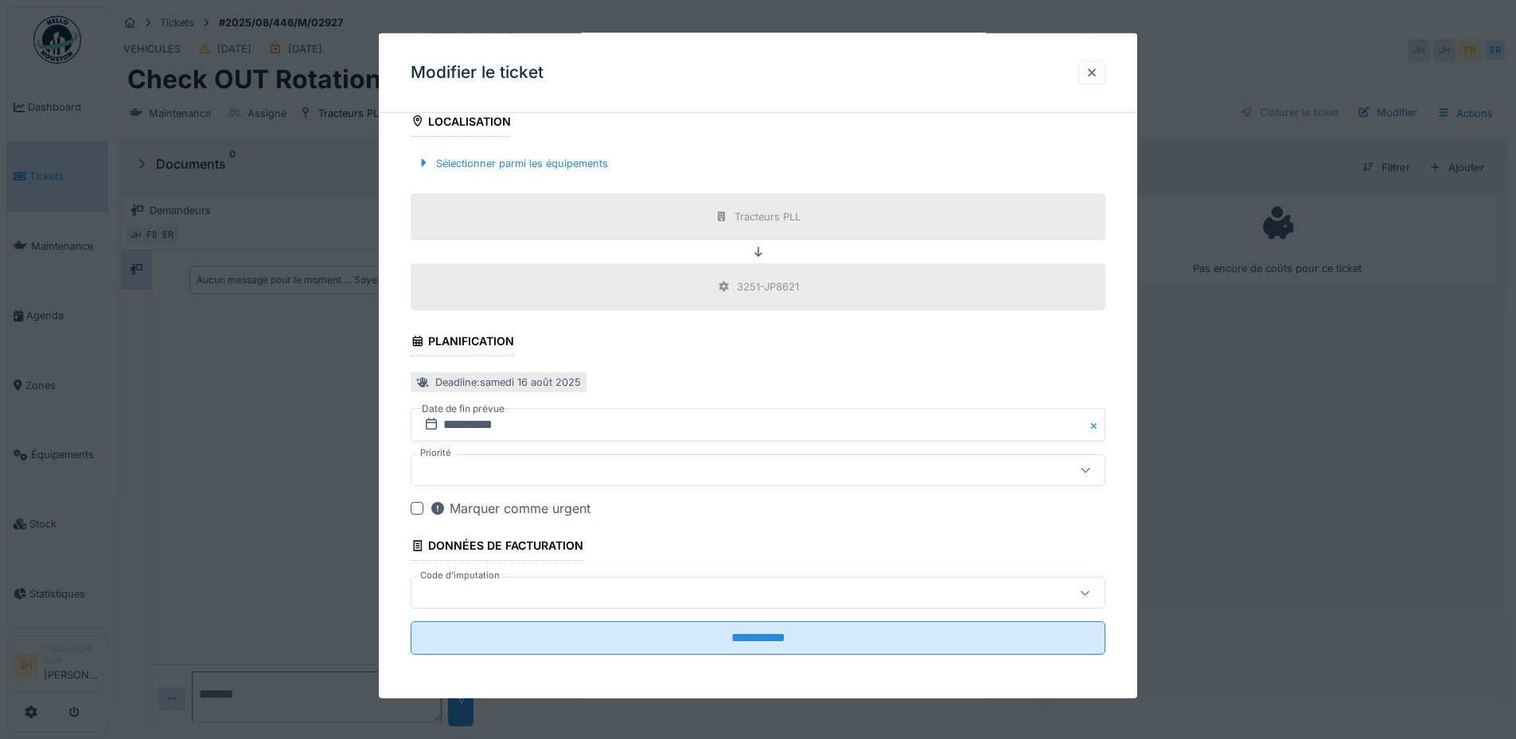
scroll to position [507, 0]
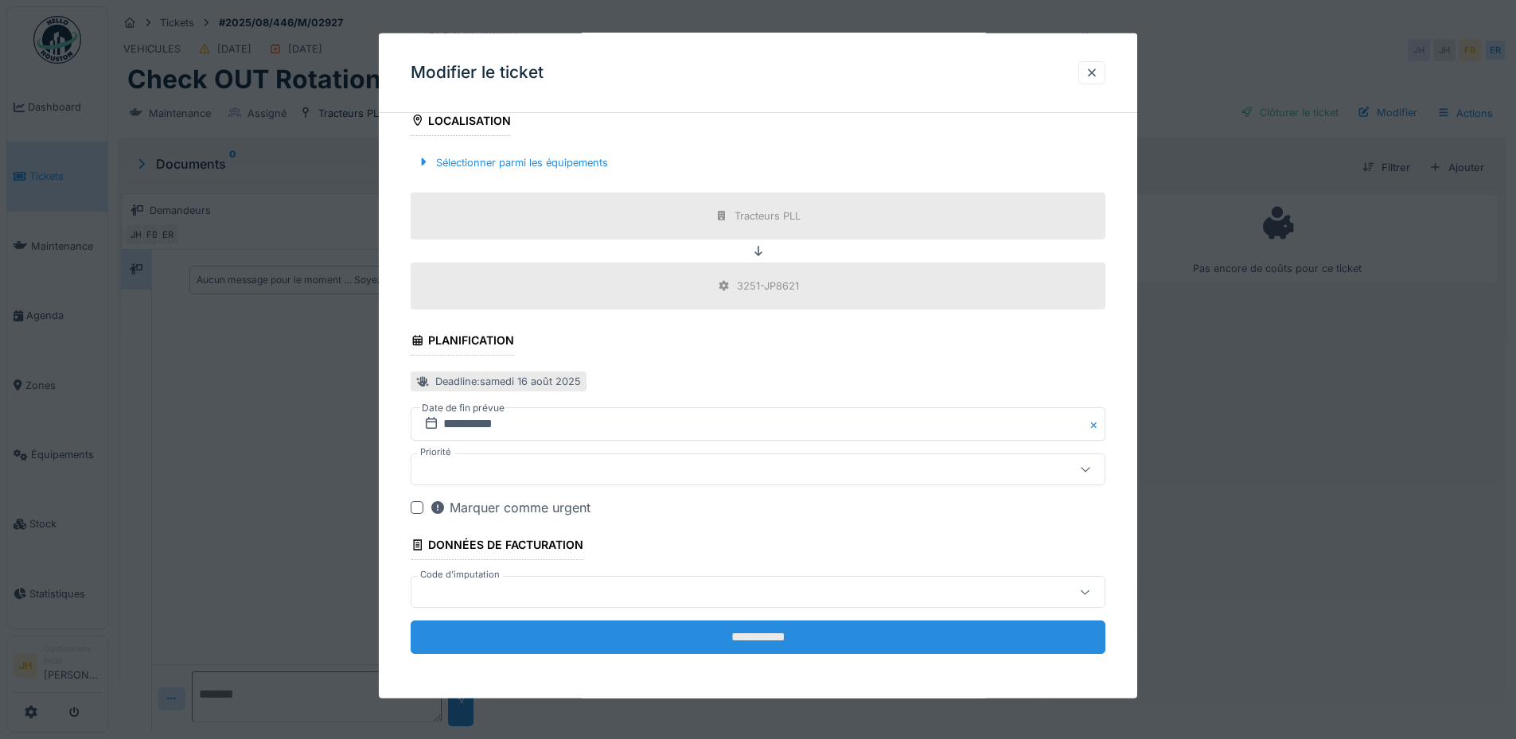
click at [817, 635] on input "**********" at bounding box center [758, 637] width 695 height 33
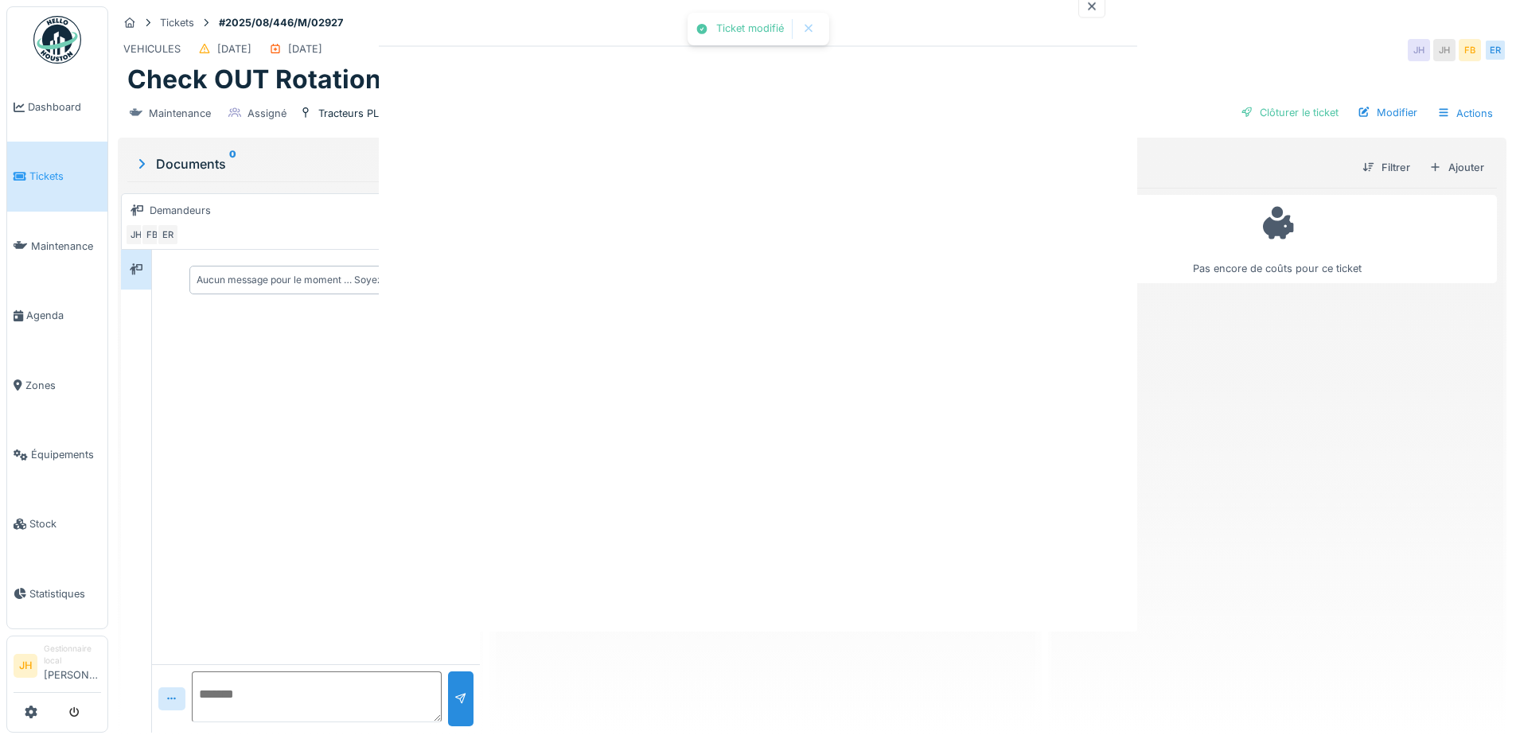
scroll to position [0, 0]
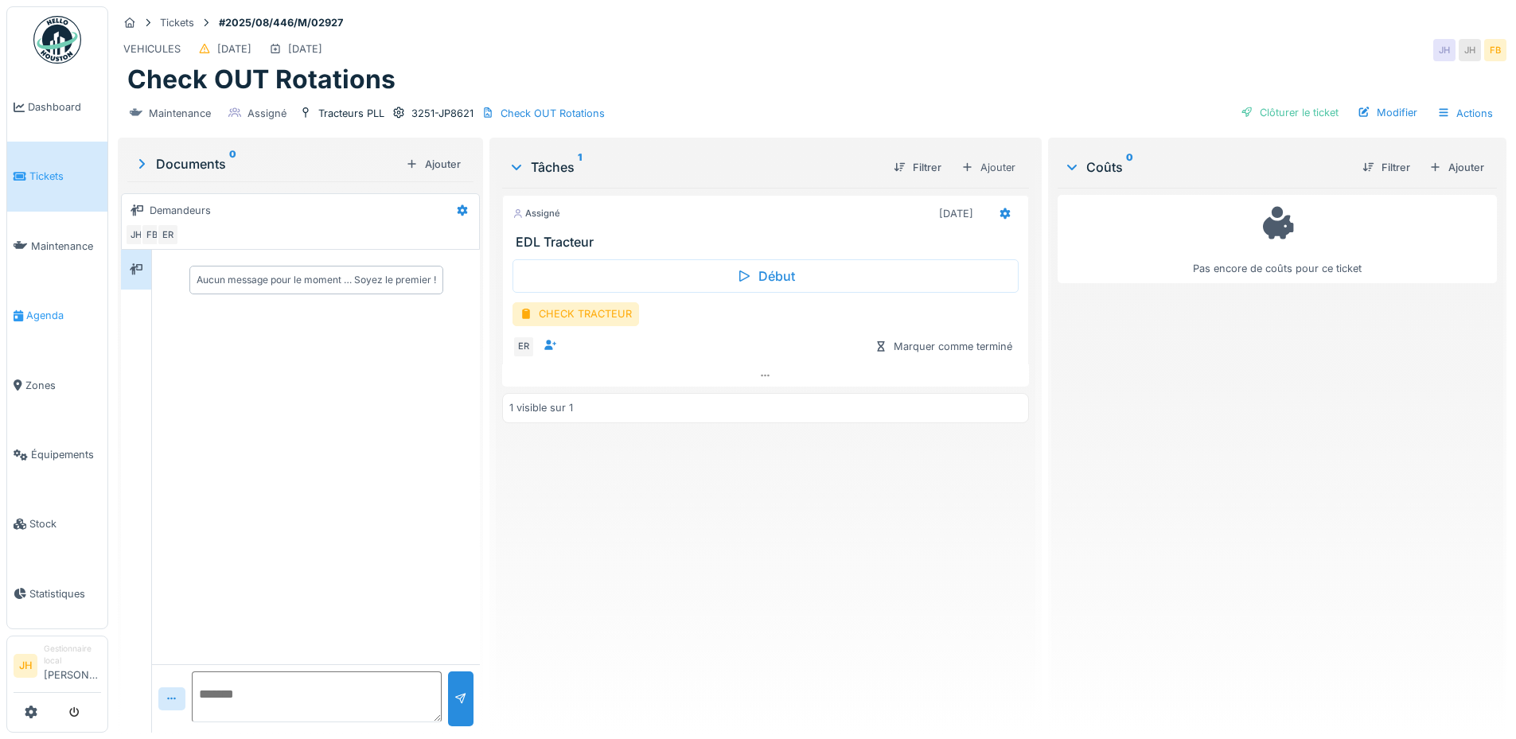
click at [60, 308] on span "Agenda" at bounding box center [63, 315] width 75 height 15
click at [50, 317] on link "Agenda" at bounding box center [57, 315] width 100 height 69
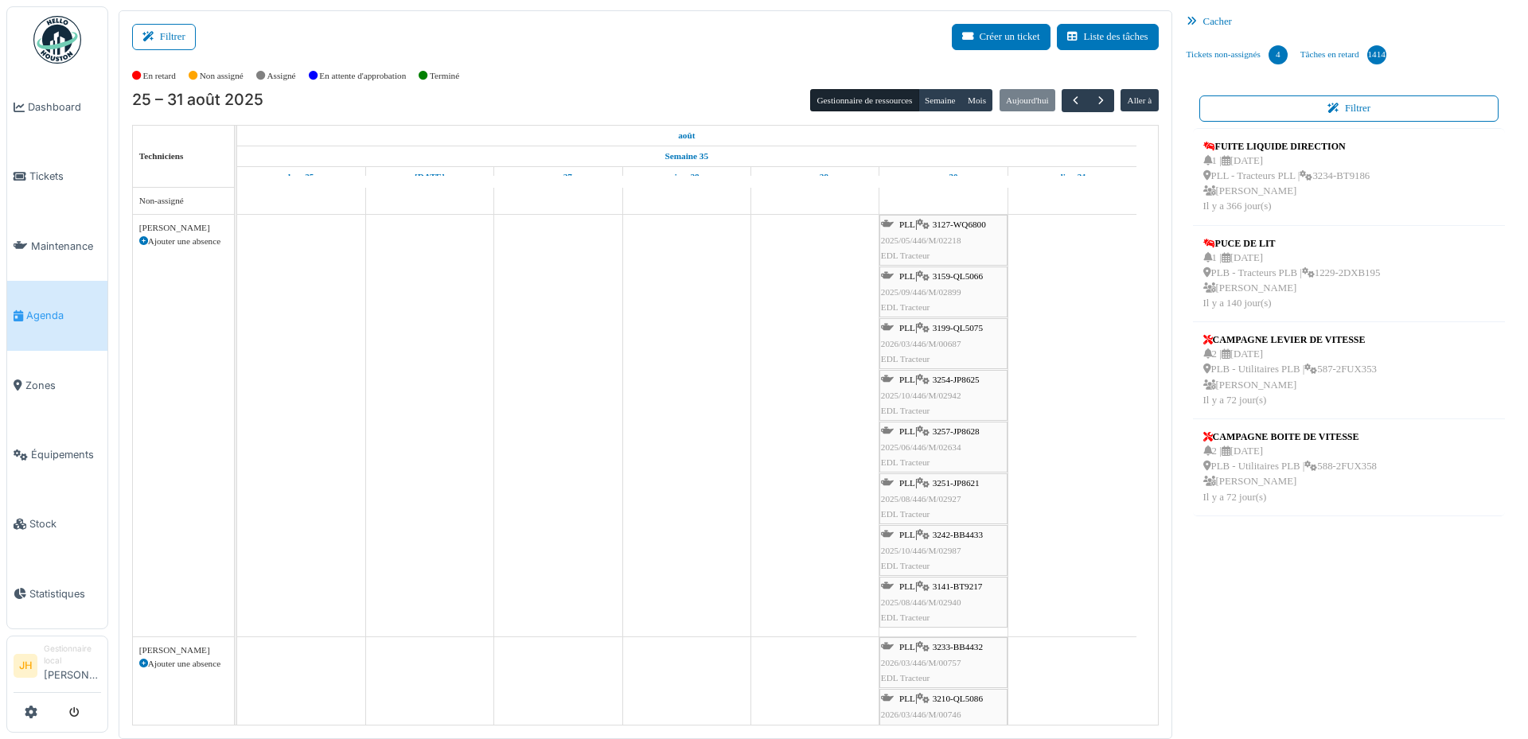
click at [959, 224] on span "3127-WQ6800" at bounding box center [959, 225] width 53 height 10
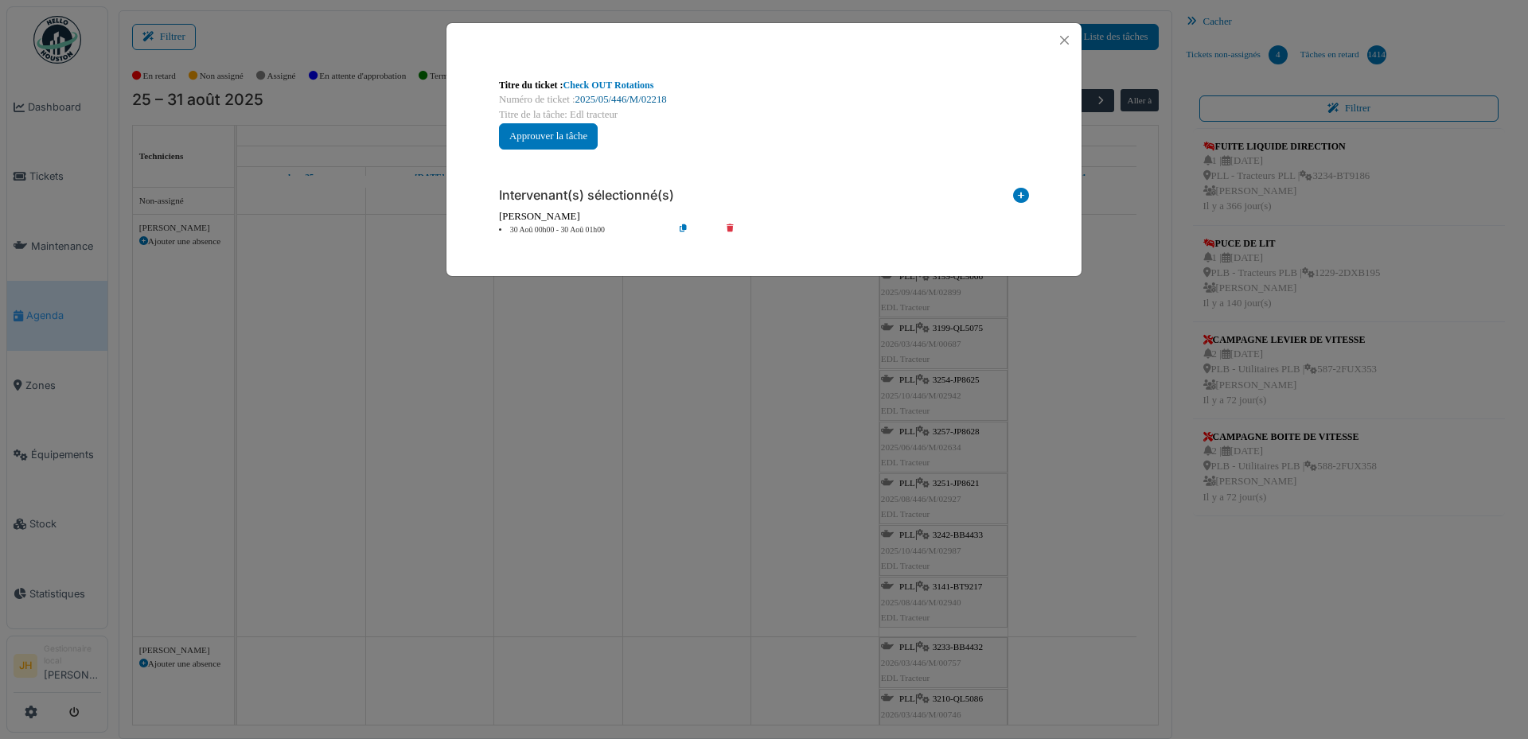
click at [641, 95] on link "2025/05/446/M/02218" at bounding box center [621, 99] width 92 height 11
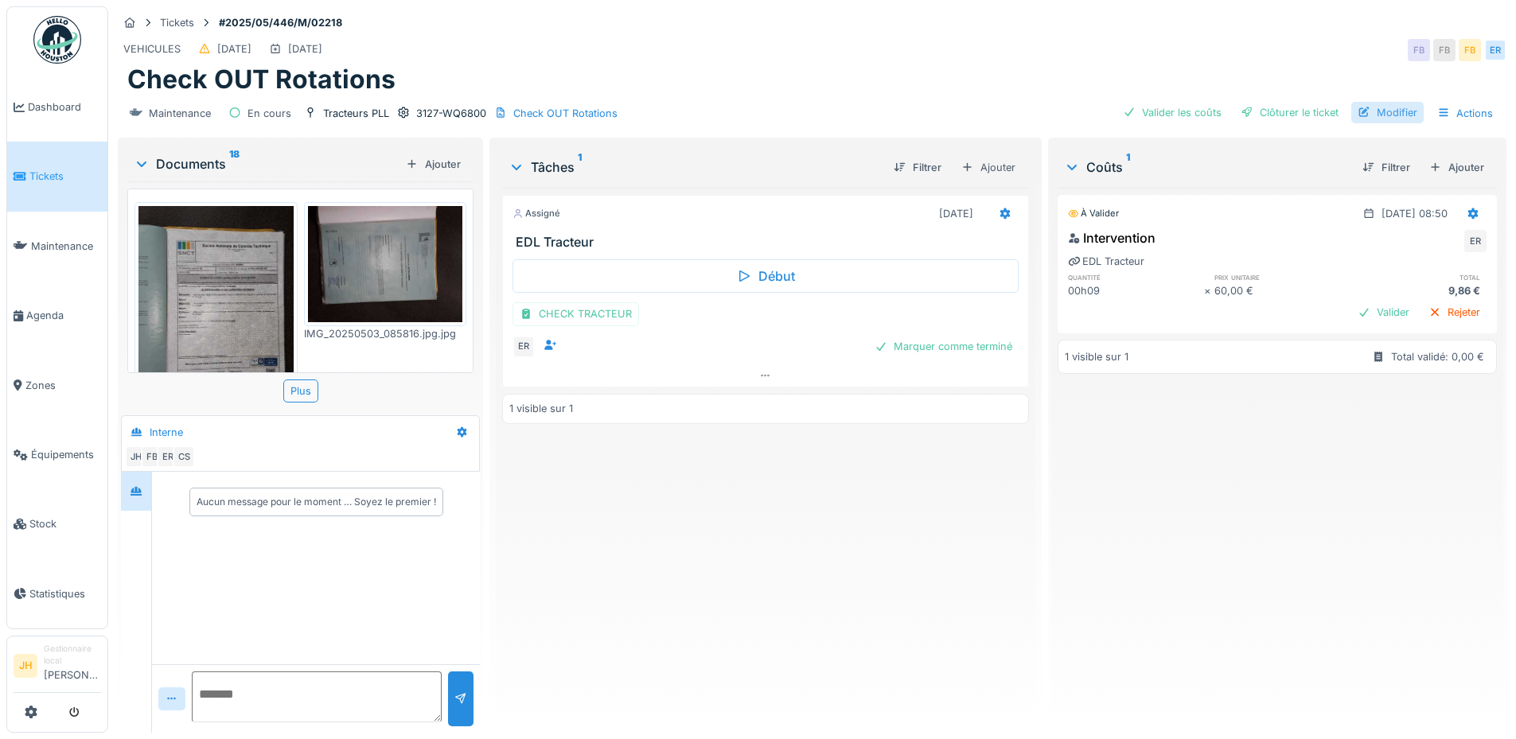
click at [1385, 118] on div "Modifier" at bounding box center [1387, 112] width 72 height 21
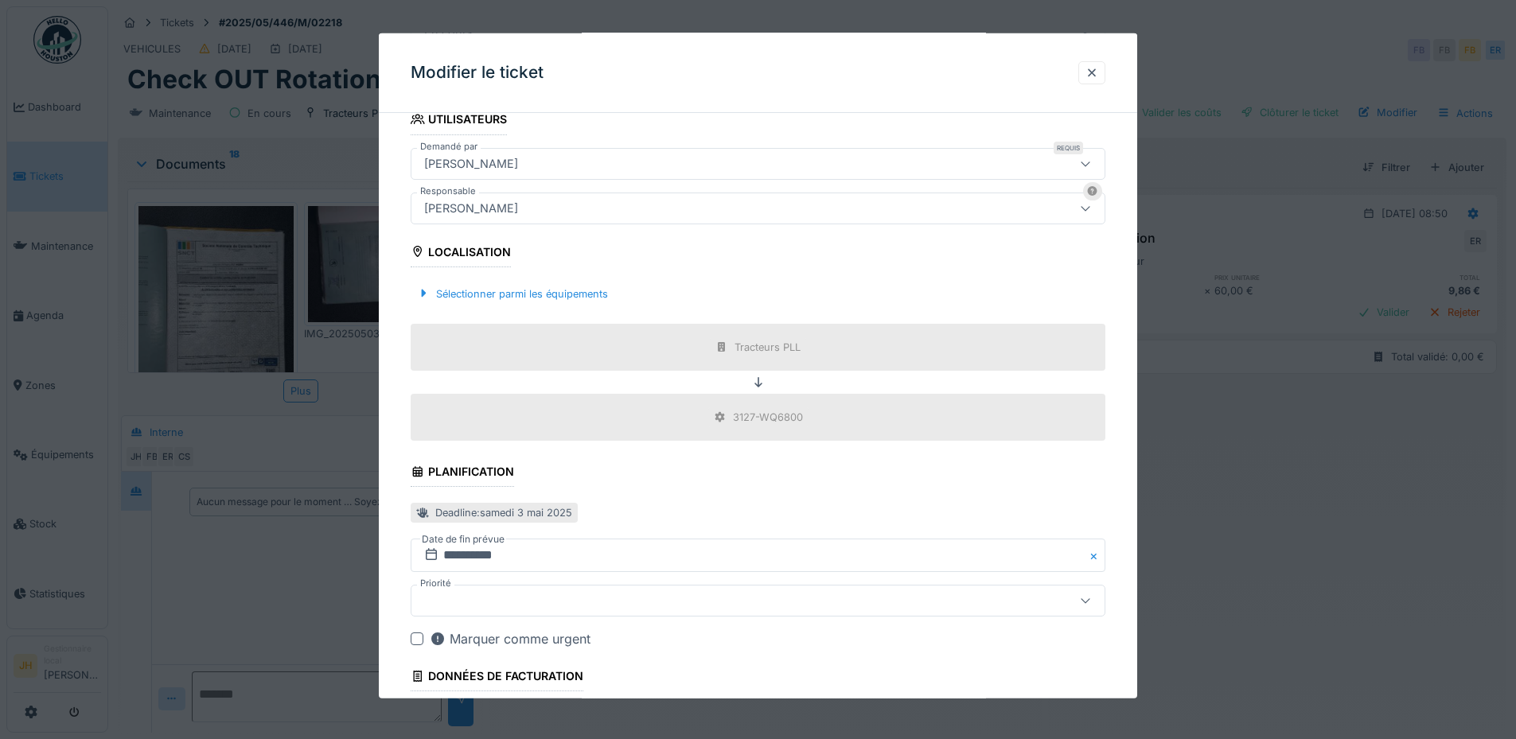
scroll to position [507, 0]
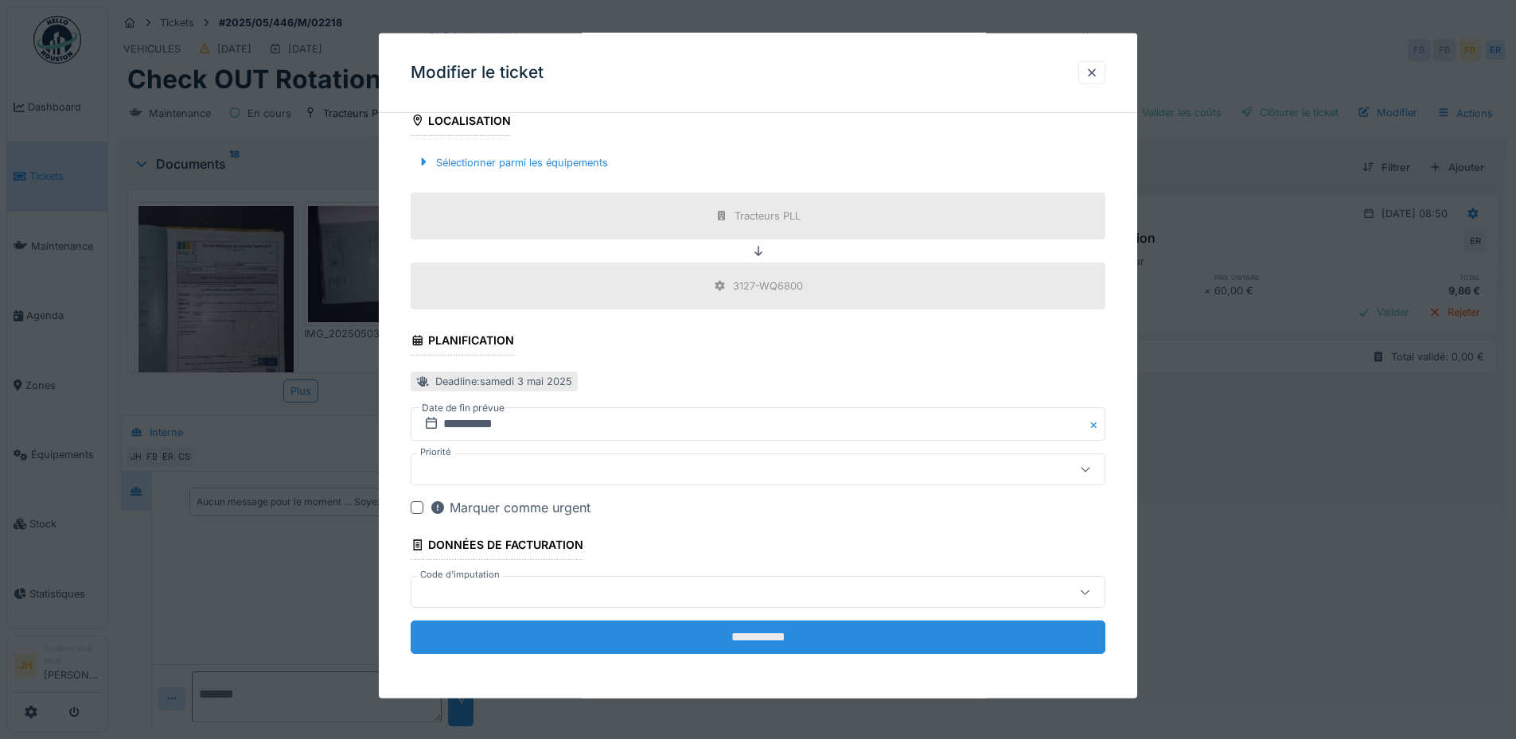
click at [722, 636] on input "**********" at bounding box center [758, 637] width 695 height 33
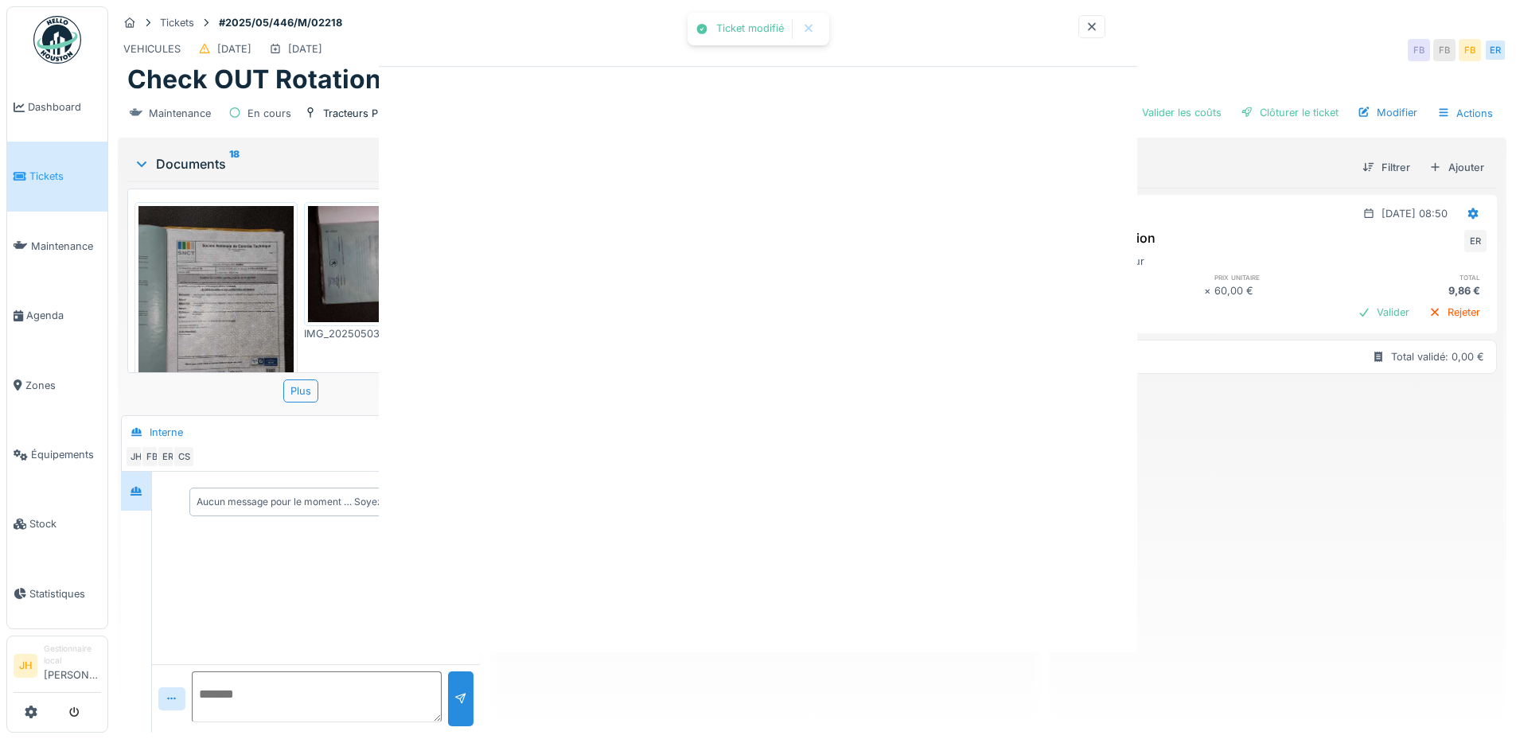
scroll to position [0, 0]
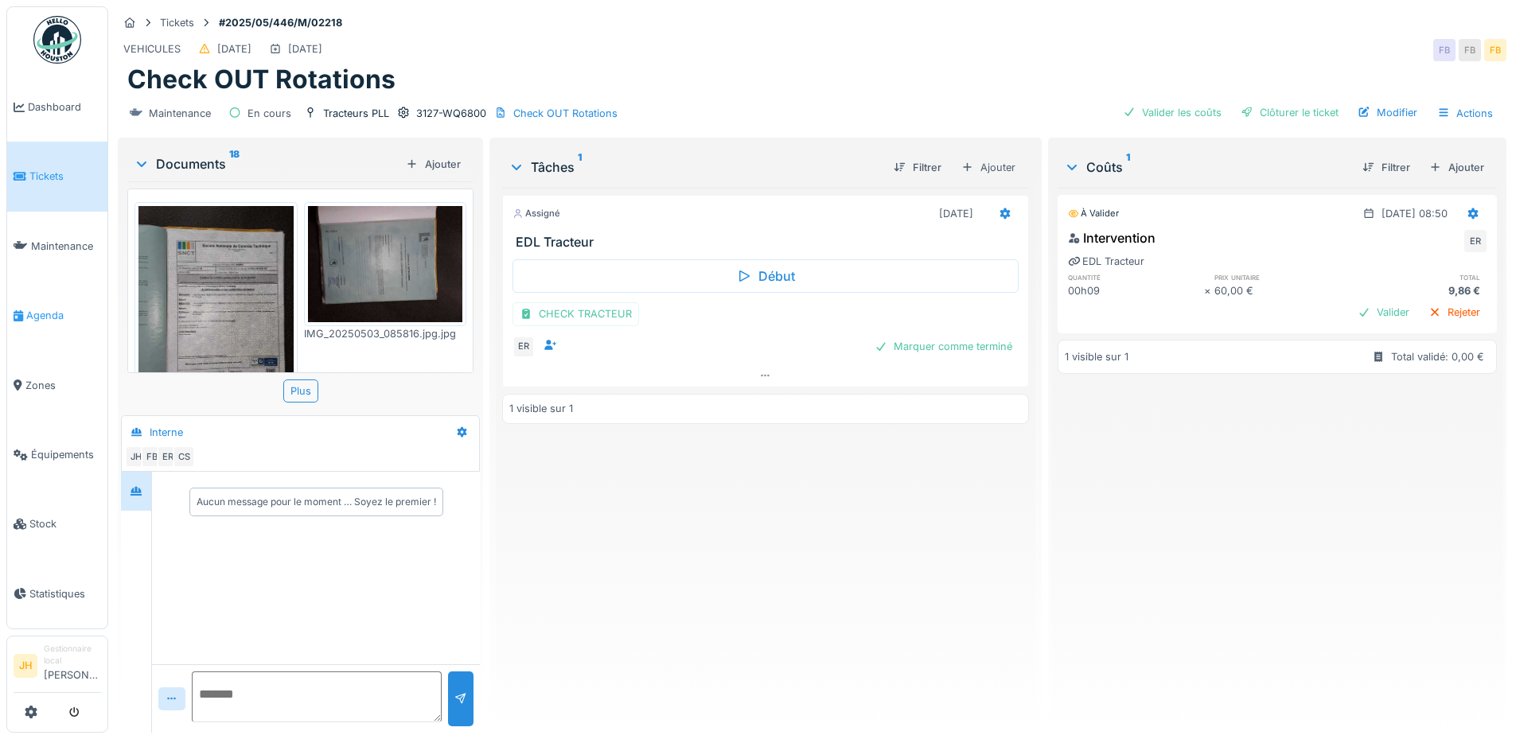
click at [44, 309] on span "Agenda" at bounding box center [63, 315] width 75 height 15
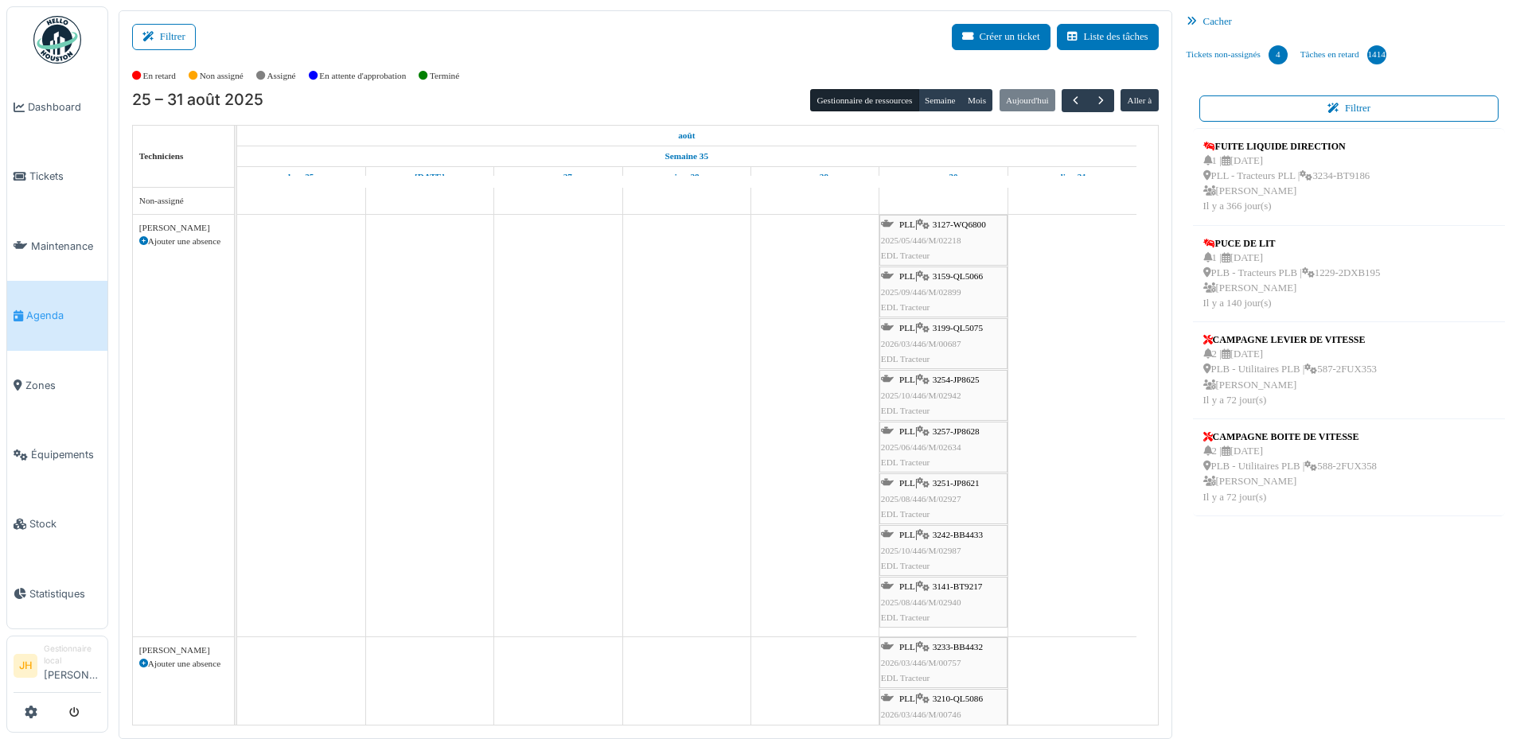
click at [964, 532] on span "3242-BB4433" at bounding box center [958, 535] width 50 height 10
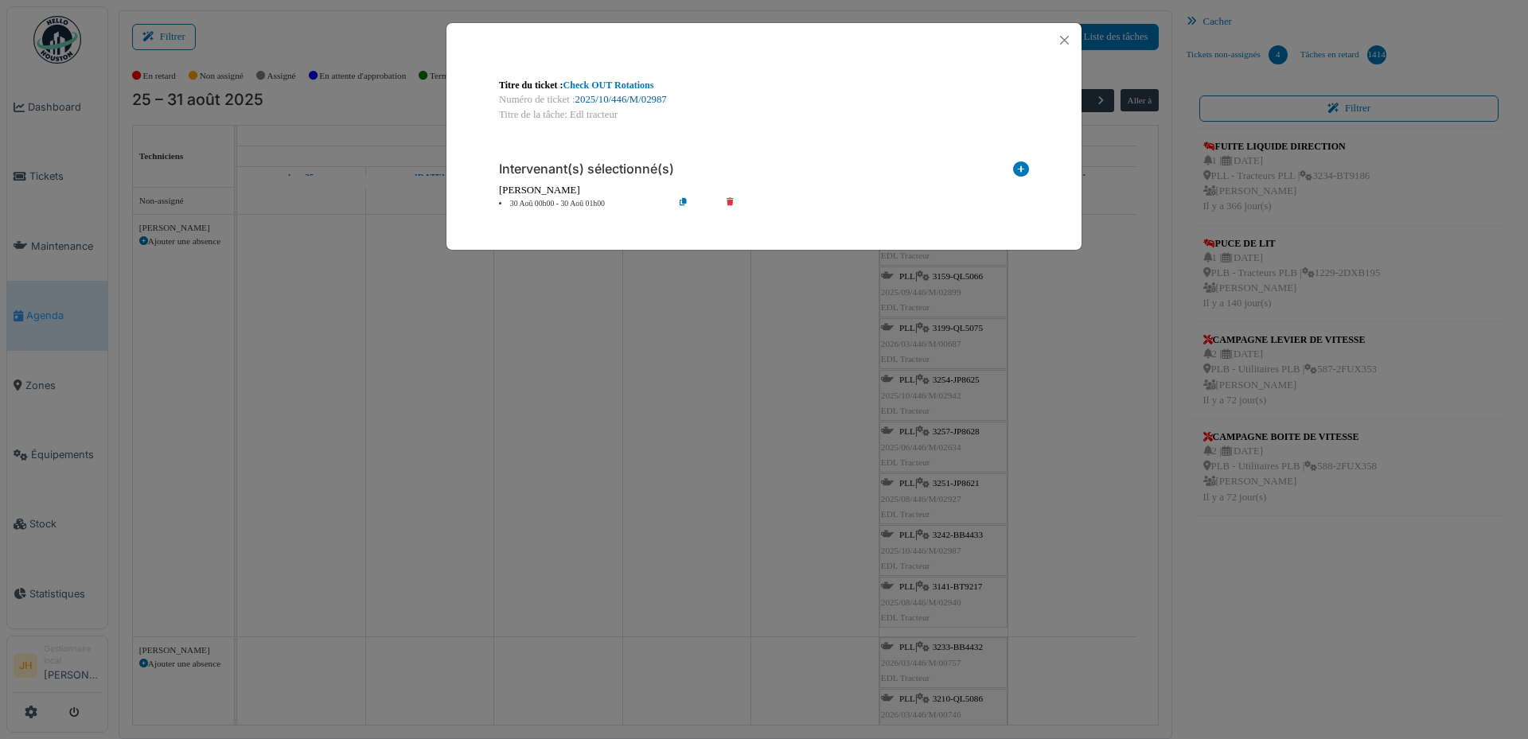
click at [650, 102] on link "2025/10/446/M/02987" at bounding box center [621, 99] width 92 height 11
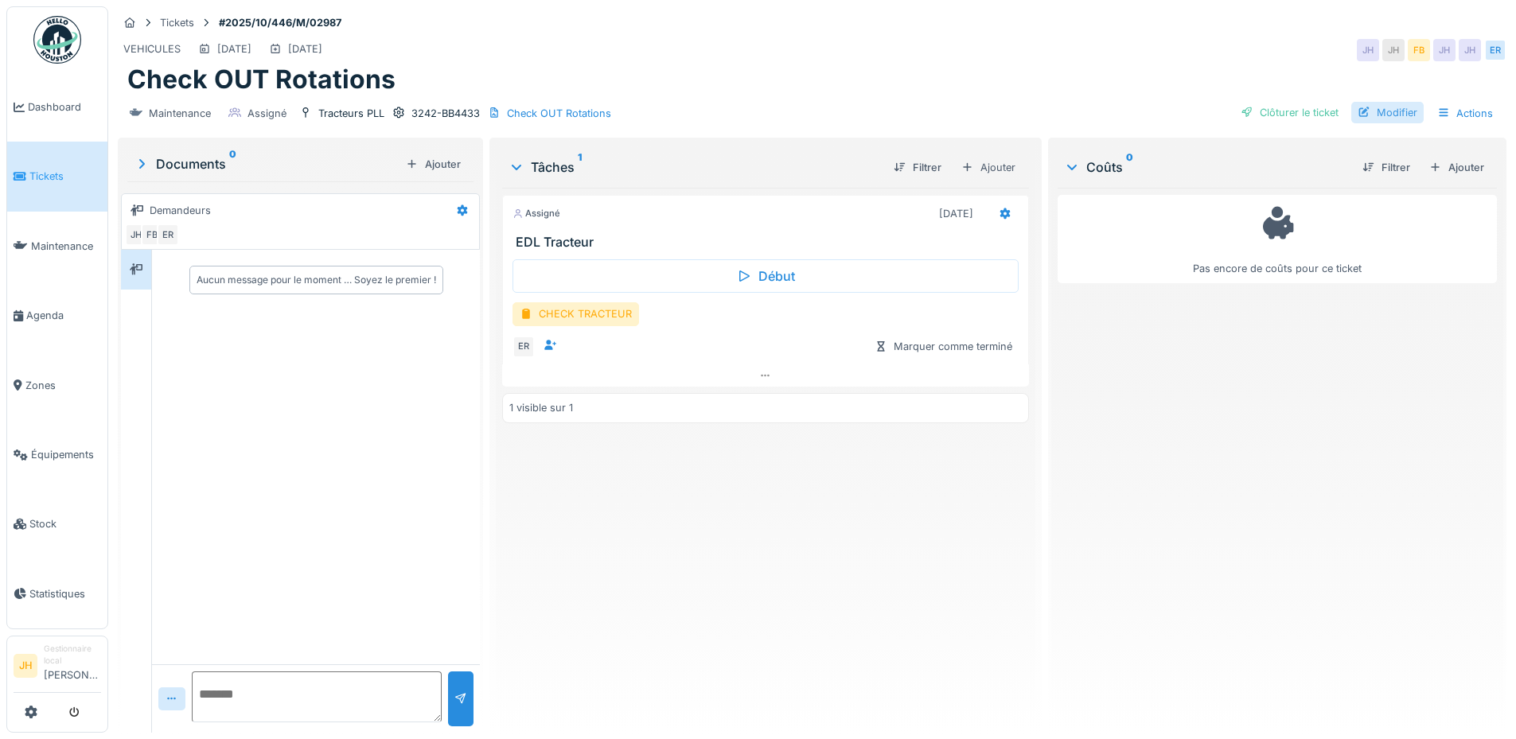
click at [1404, 114] on div "Modifier" at bounding box center [1387, 112] width 72 height 21
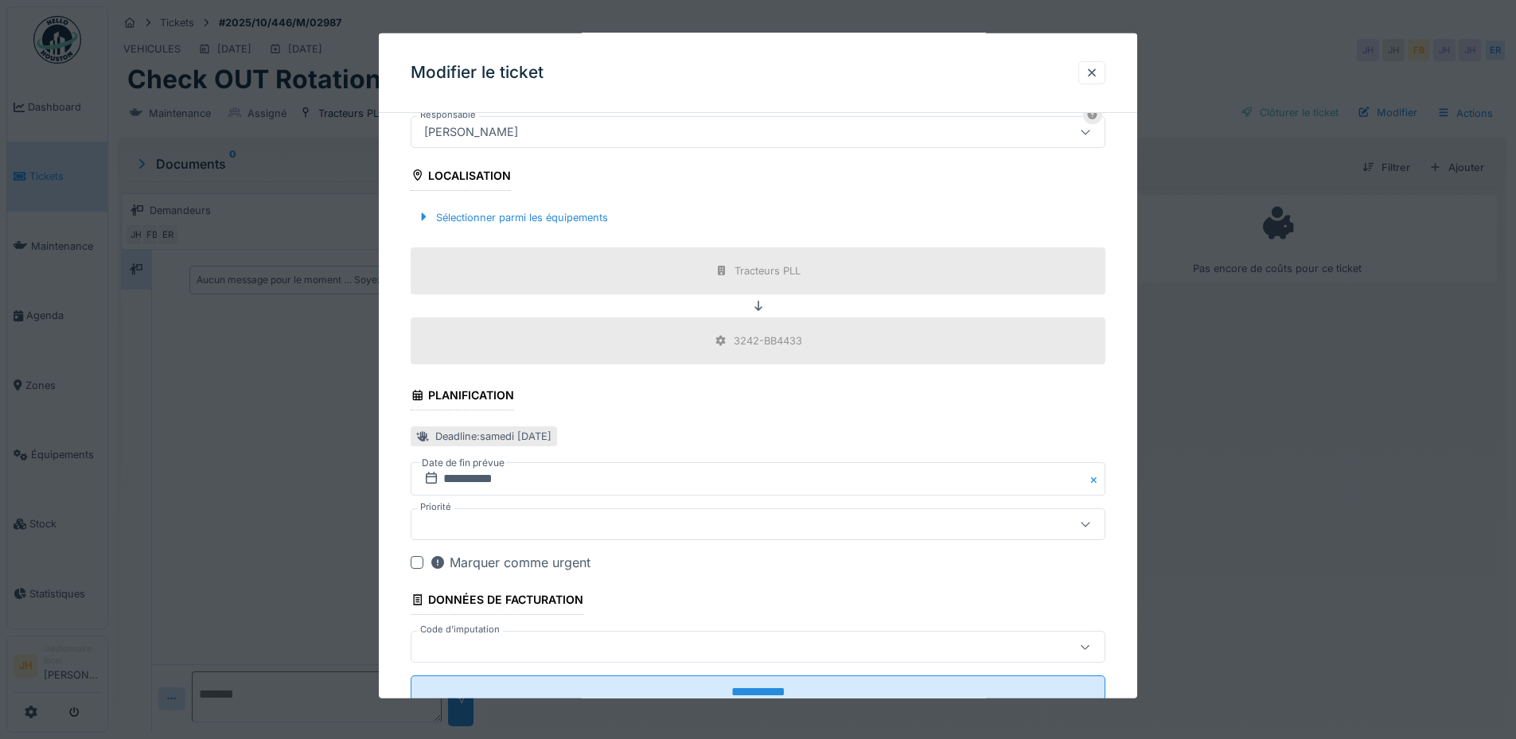
scroll to position [507, 0]
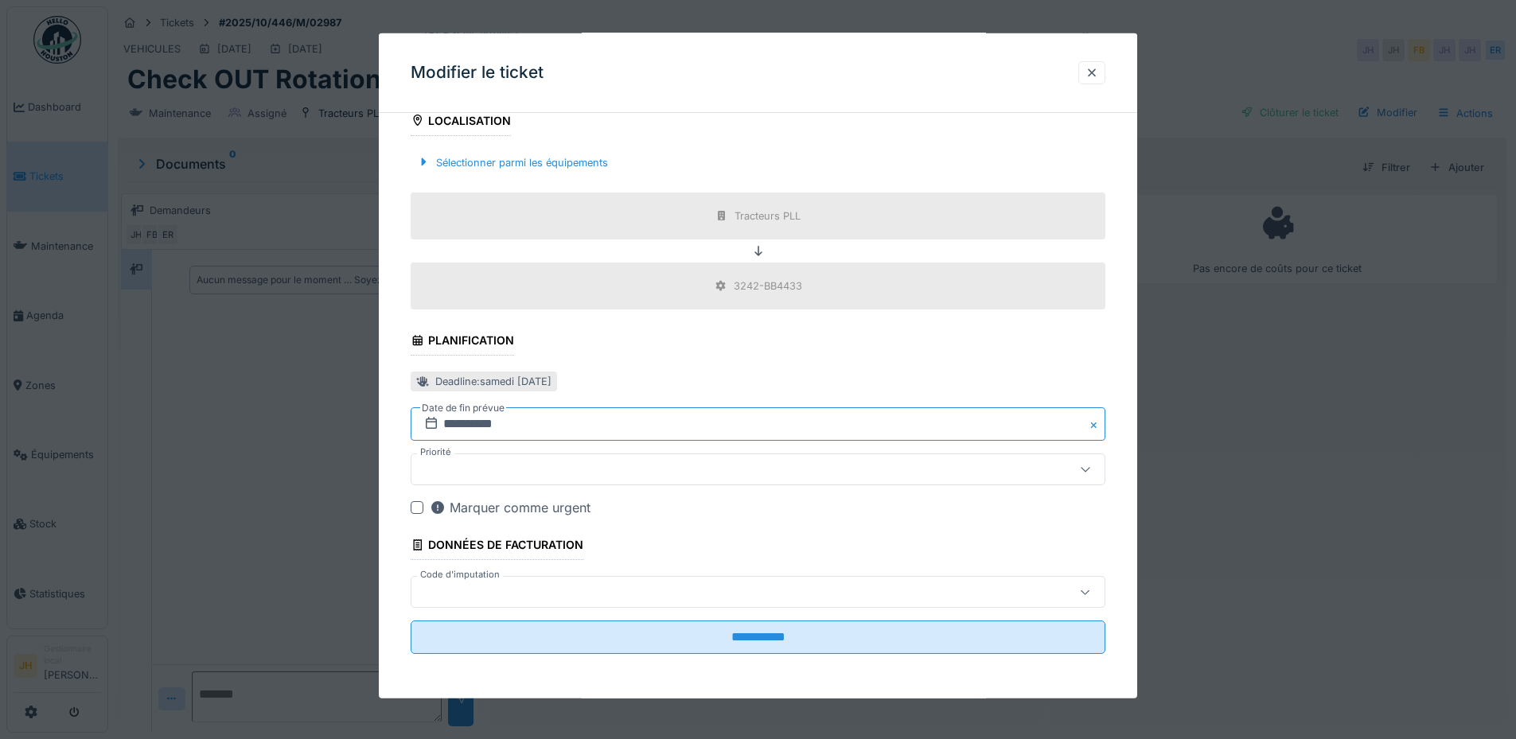
click at [531, 419] on input "**********" at bounding box center [758, 423] width 695 height 33
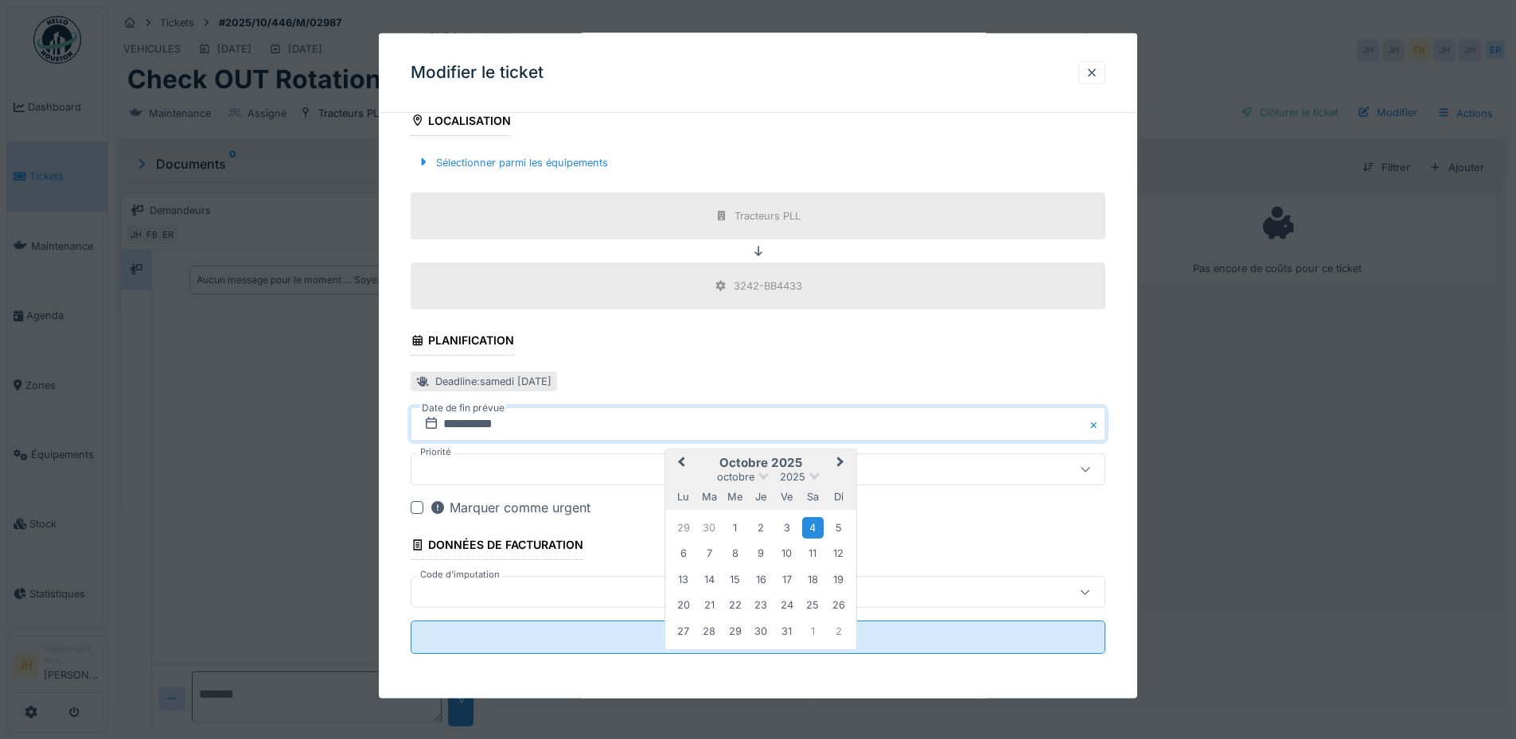
click at [681, 461] on span "Previous Month" at bounding box center [681, 463] width 0 height 19
click at [813, 634] on div "30" at bounding box center [812, 631] width 21 height 21
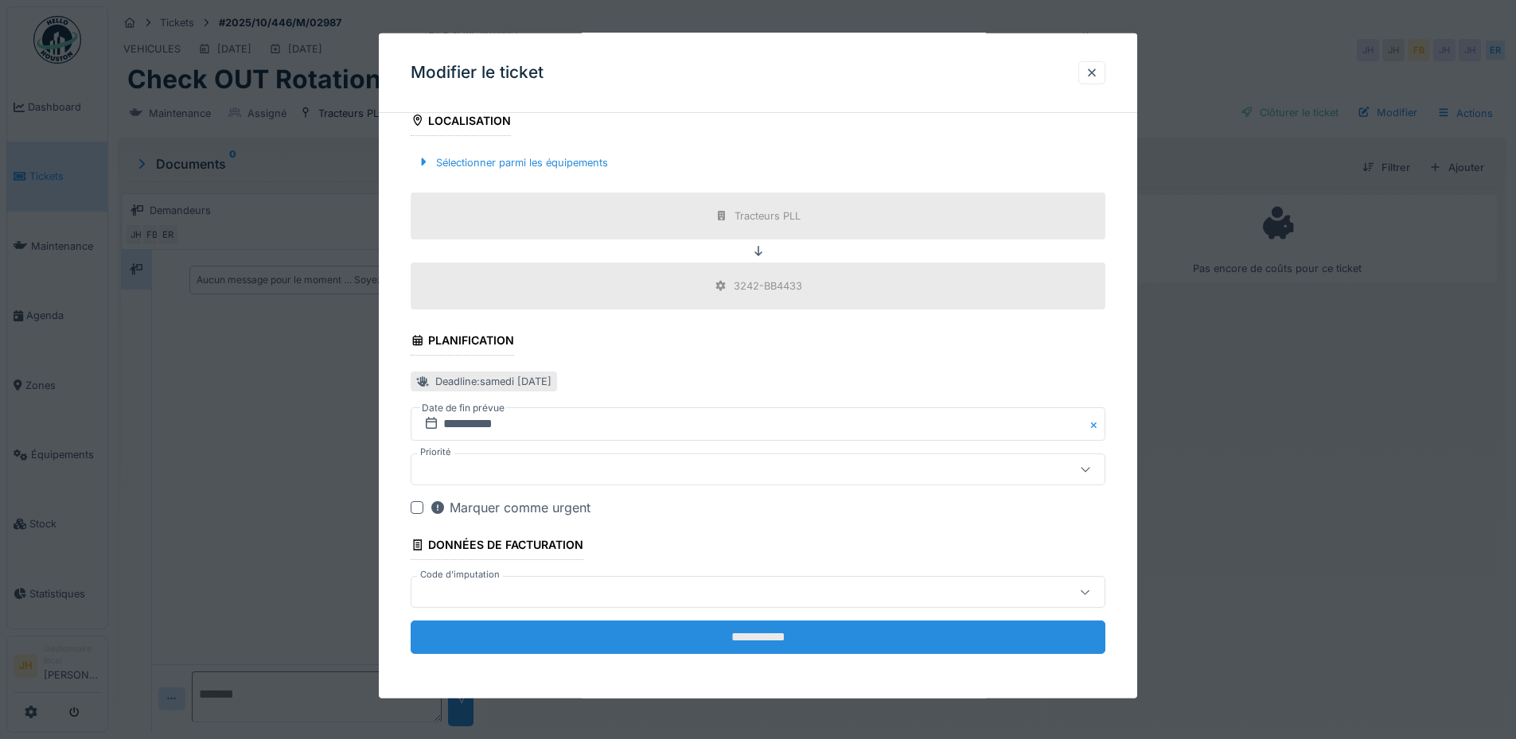
click at [813, 633] on input "**********" at bounding box center [758, 637] width 695 height 33
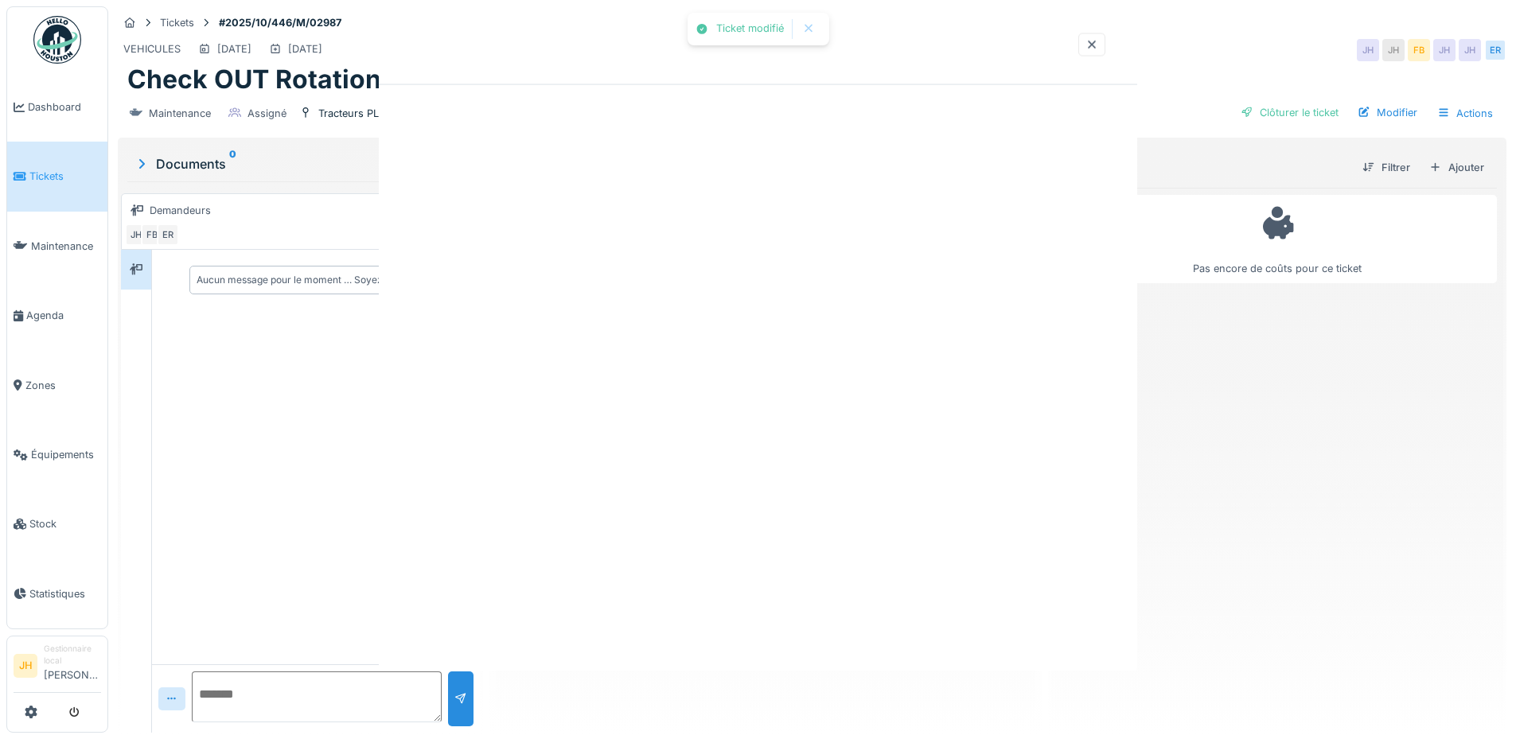
scroll to position [0, 0]
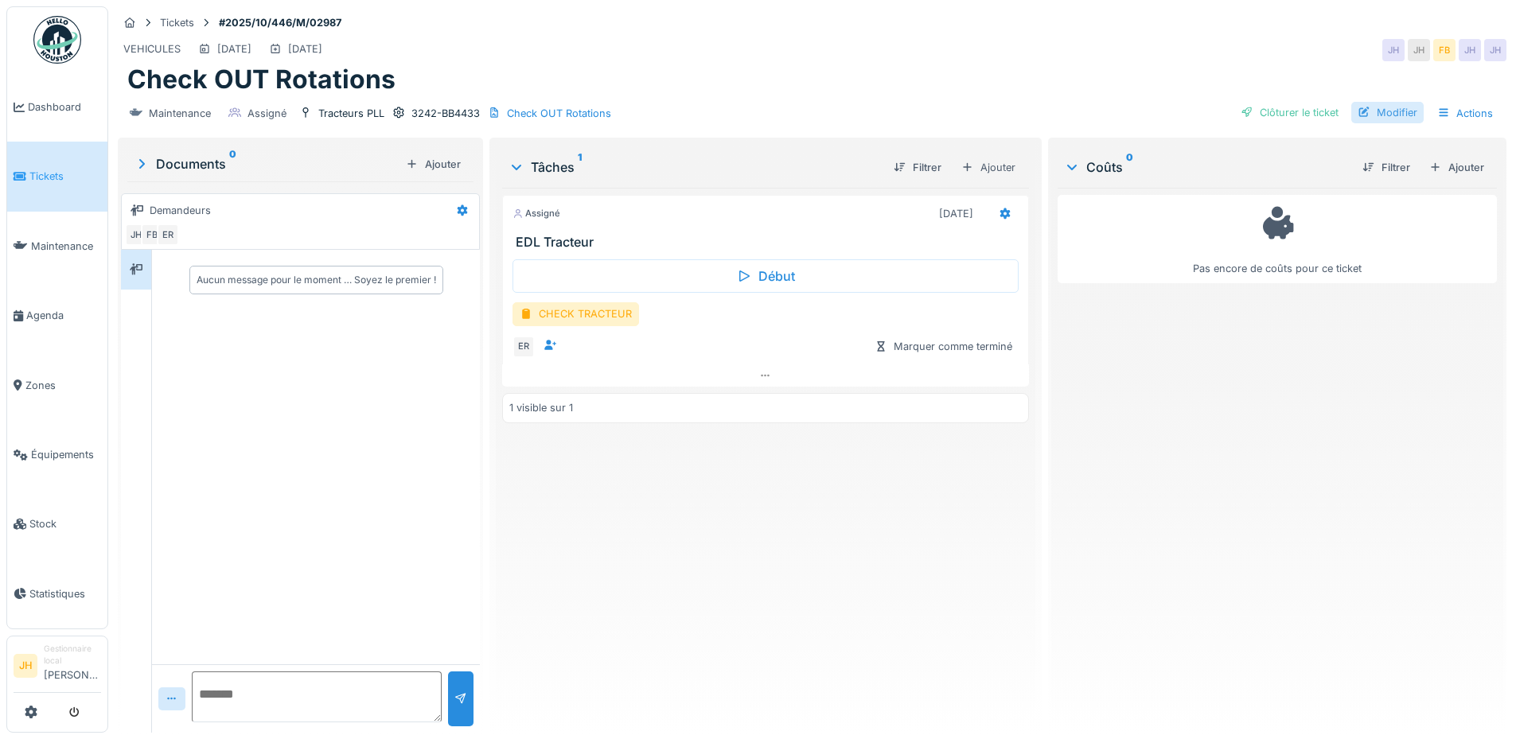
click at [1388, 112] on div "Modifier" at bounding box center [1387, 112] width 72 height 21
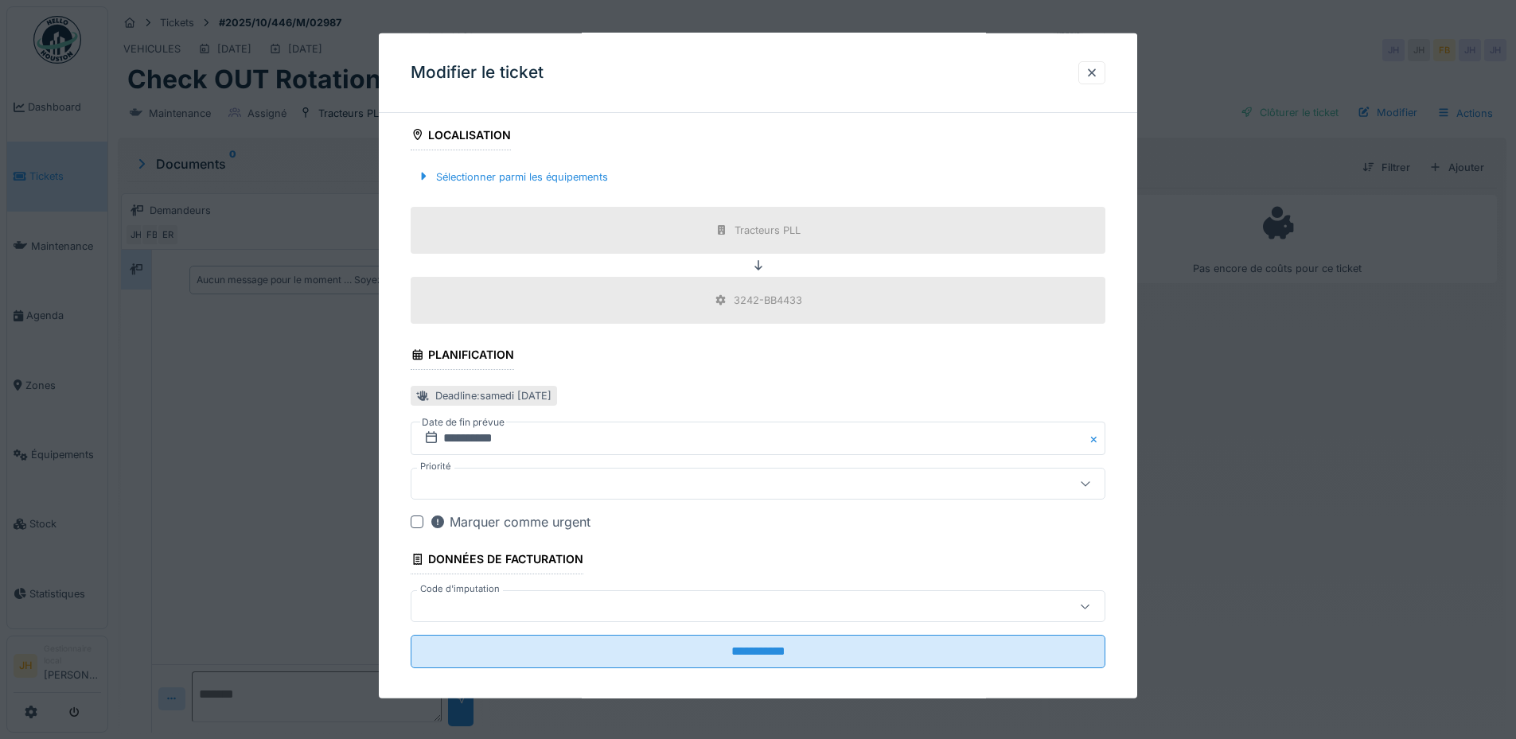
scroll to position [507, 0]
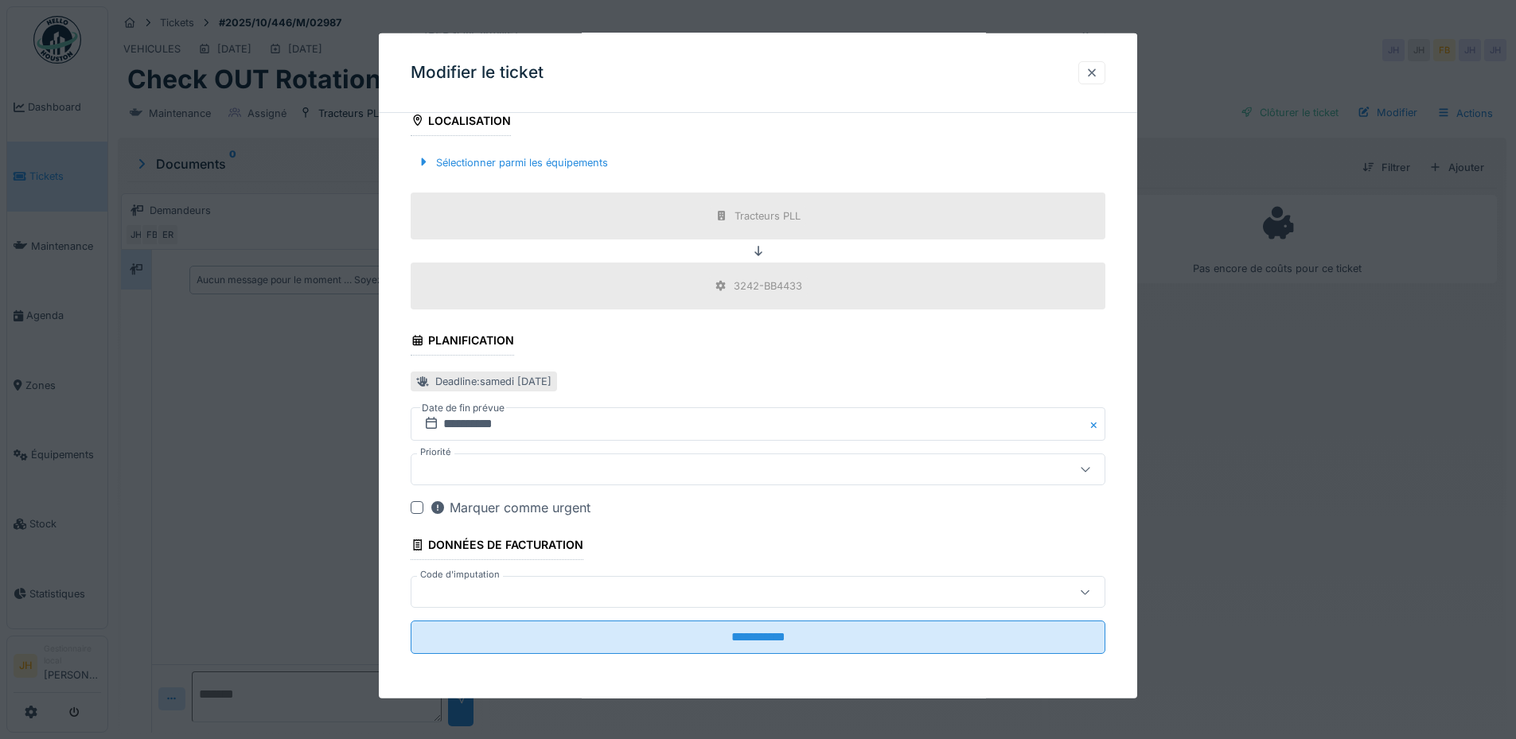
click at [1090, 72] on div at bounding box center [1091, 72] width 27 height 23
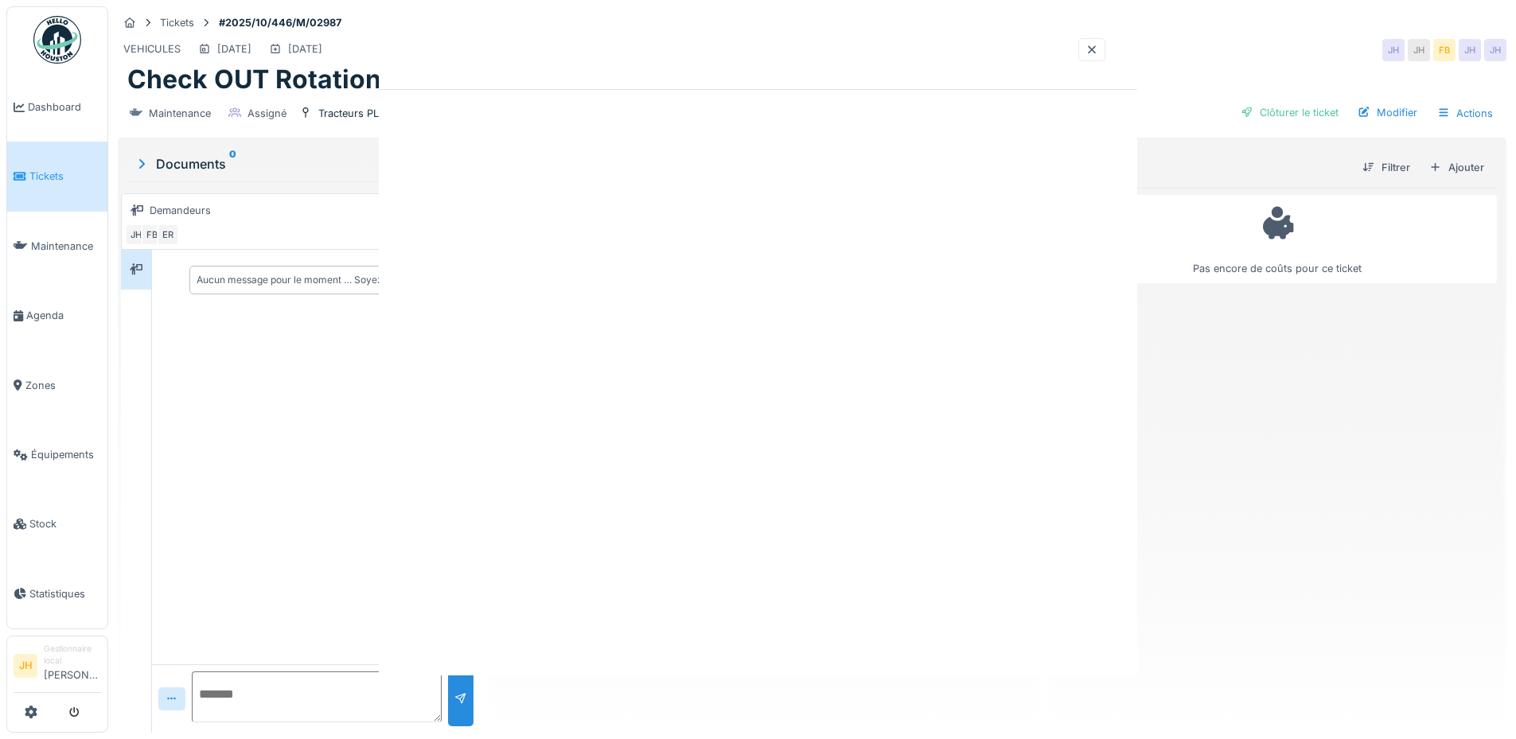
scroll to position [0, 0]
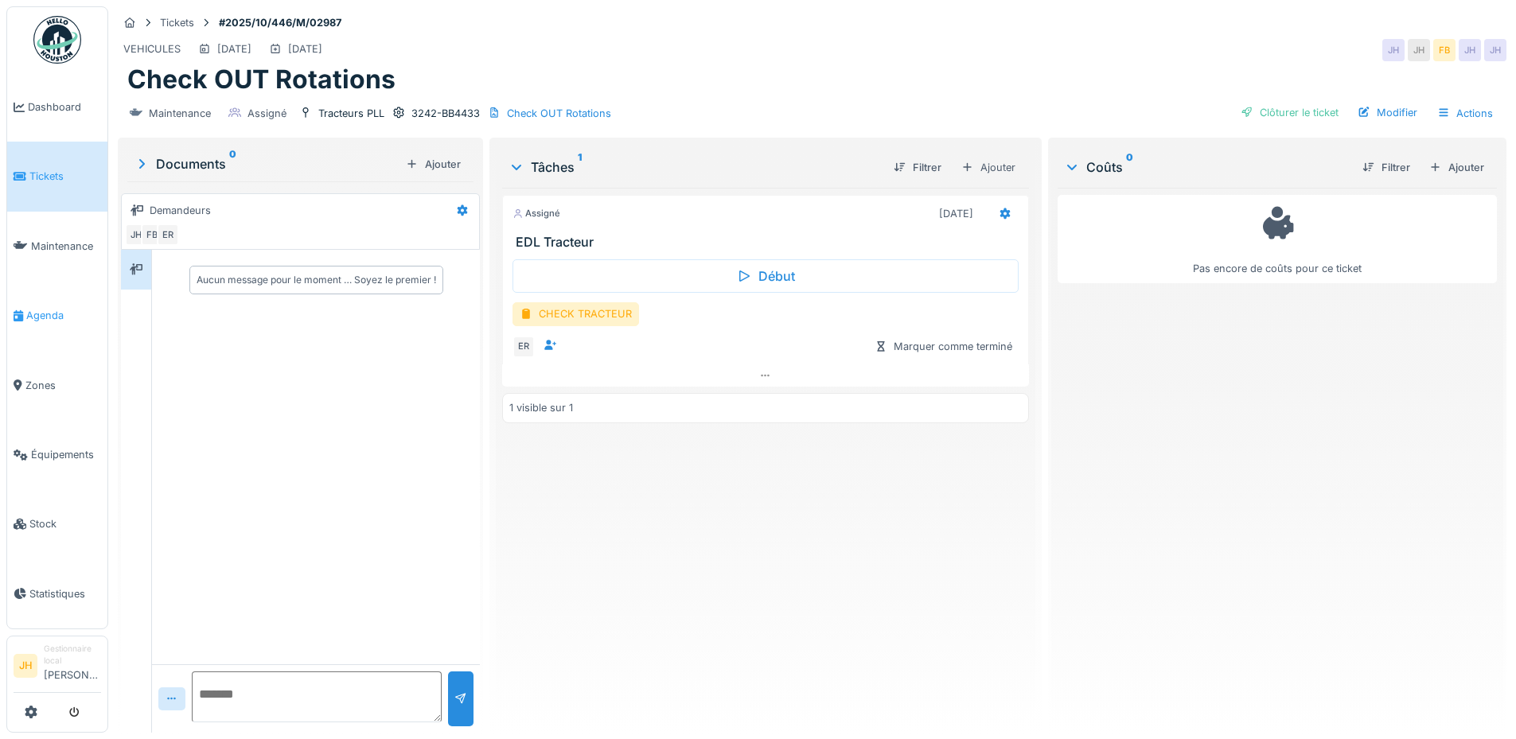
click at [45, 308] on span "Agenda" at bounding box center [63, 315] width 75 height 15
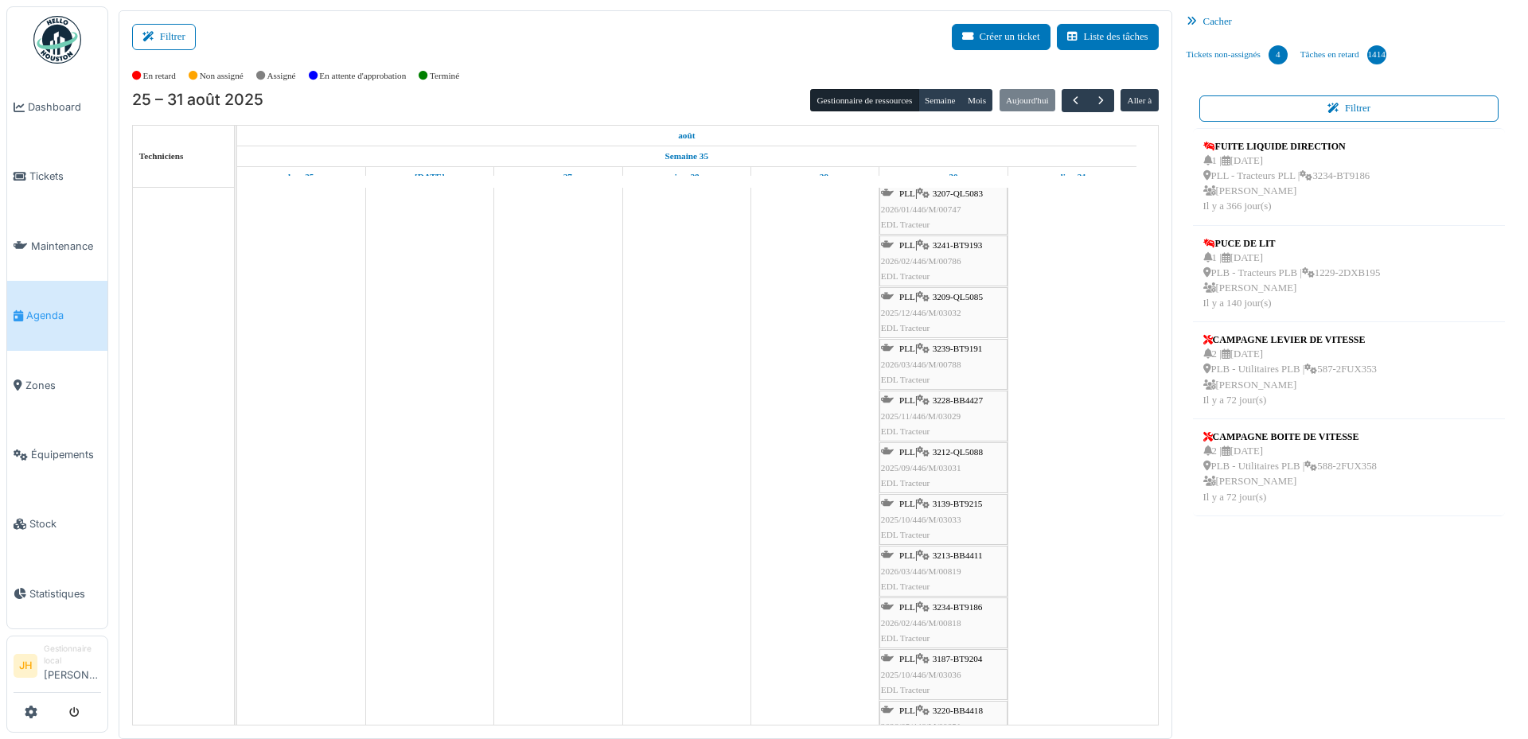
scroll to position [557, 0]
click at [960, 603] on span "3234-BT9186" at bounding box center [958, 607] width 50 height 10
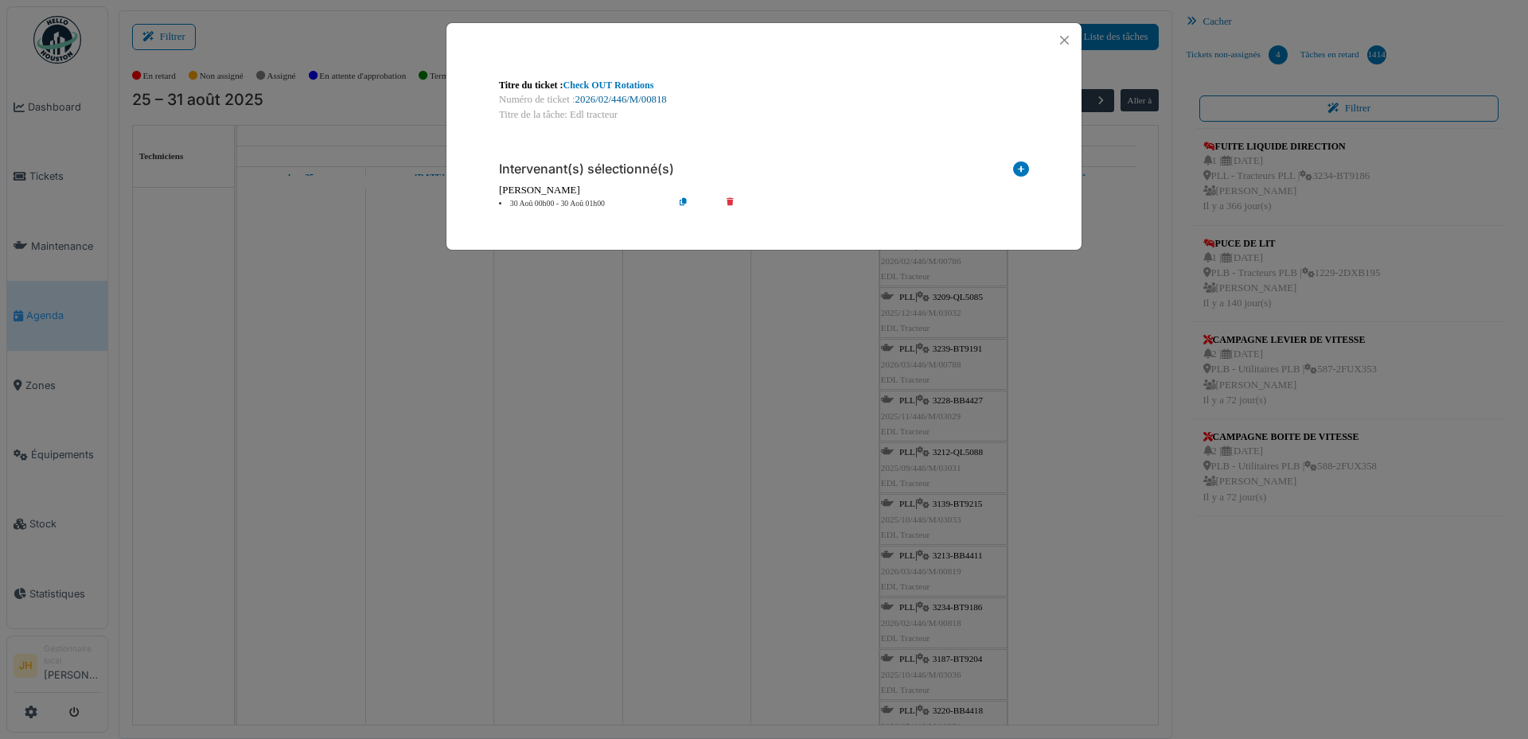
click at [651, 100] on link "2026/02/446/M/00818" at bounding box center [621, 99] width 92 height 11
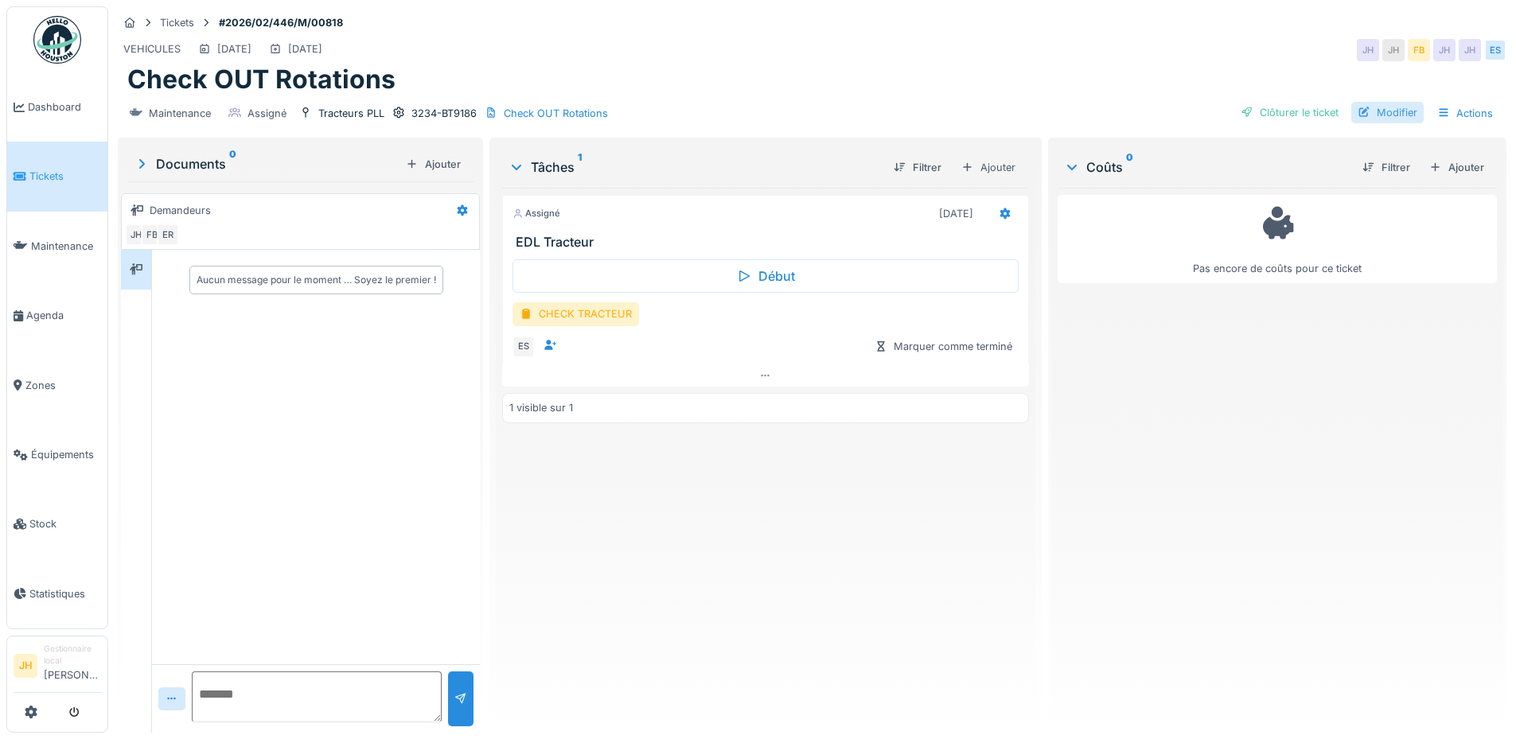
click at [1388, 113] on div "Modifier" at bounding box center [1387, 112] width 72 height 21
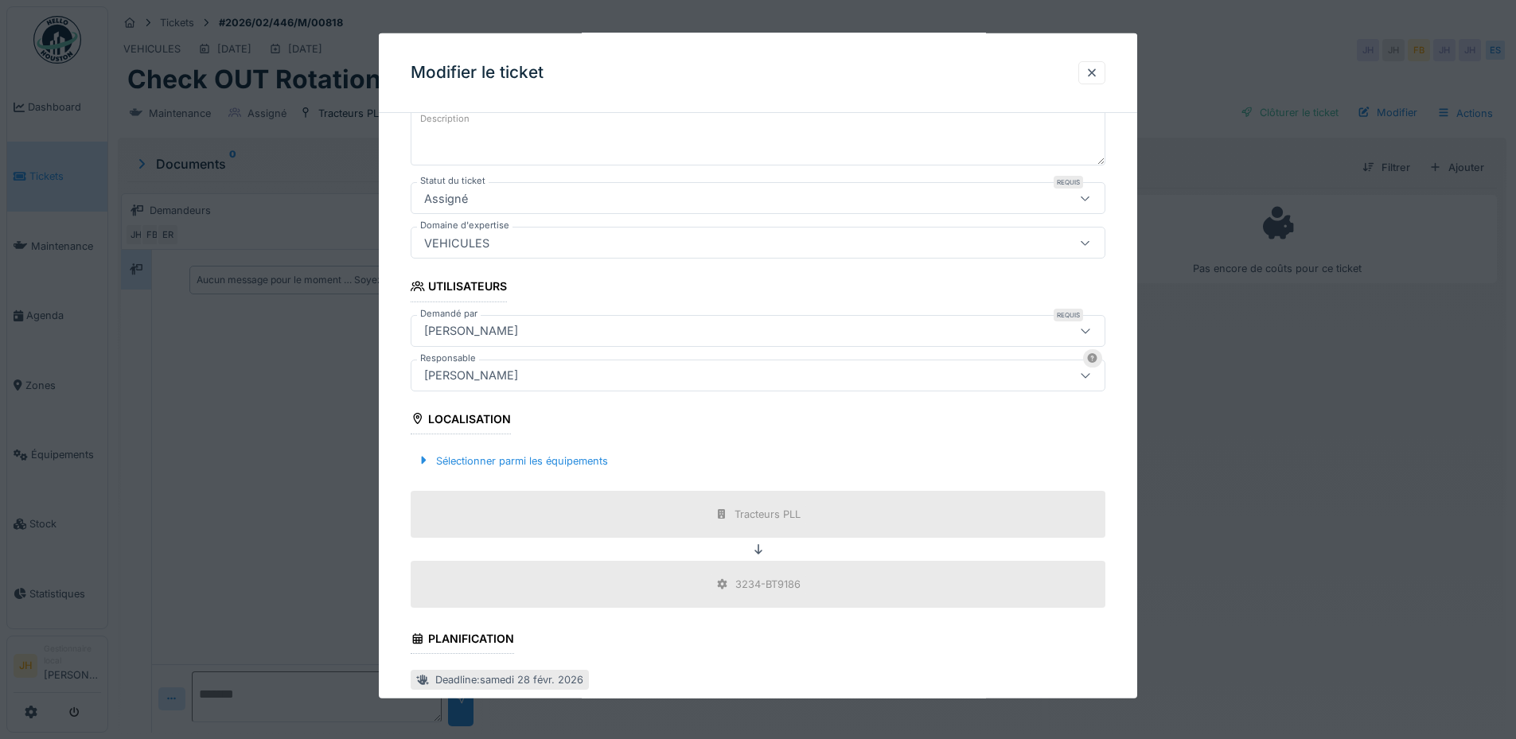
scroll to position [318, 0]
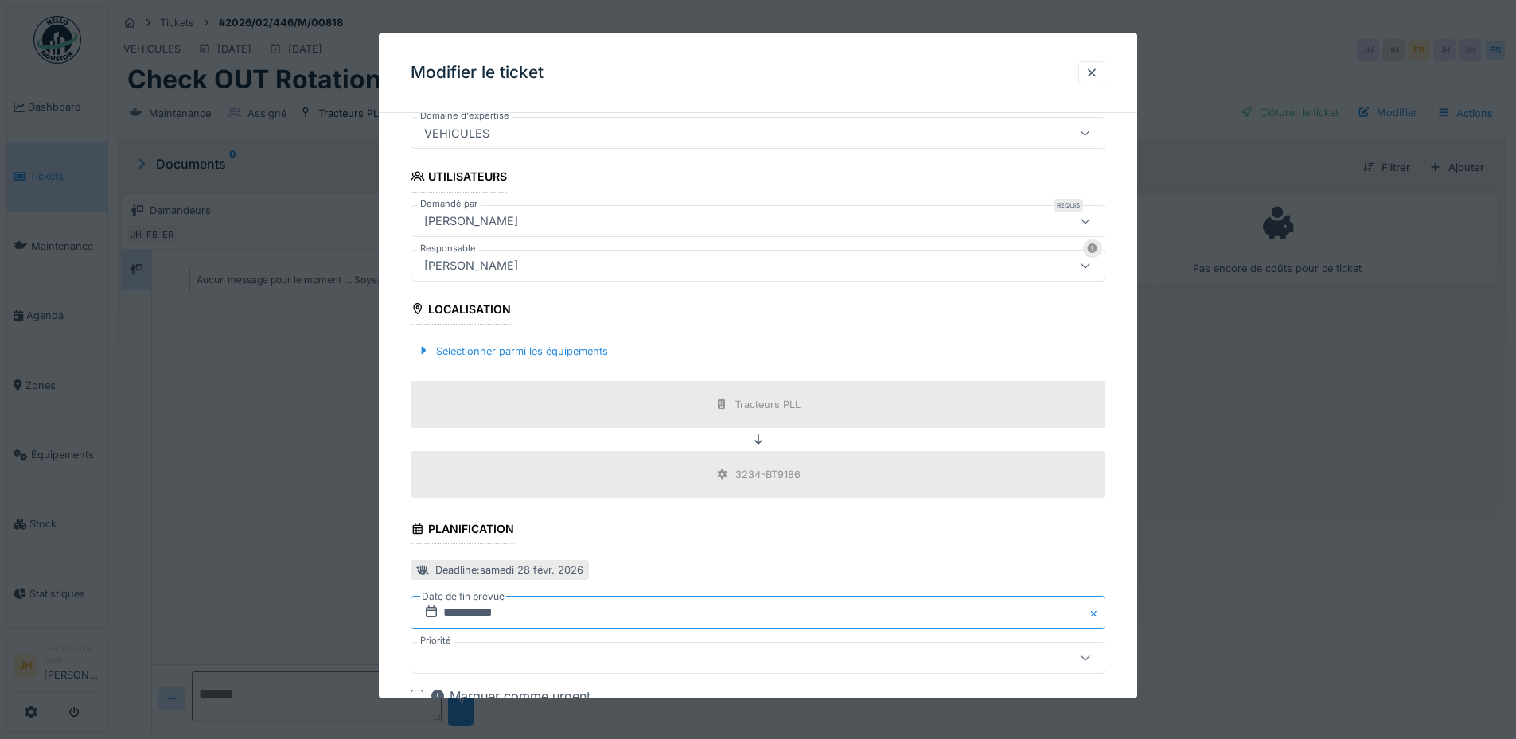
click at [488, 617] on input "**********" at bounding box center [758, 612] width 695 height 33
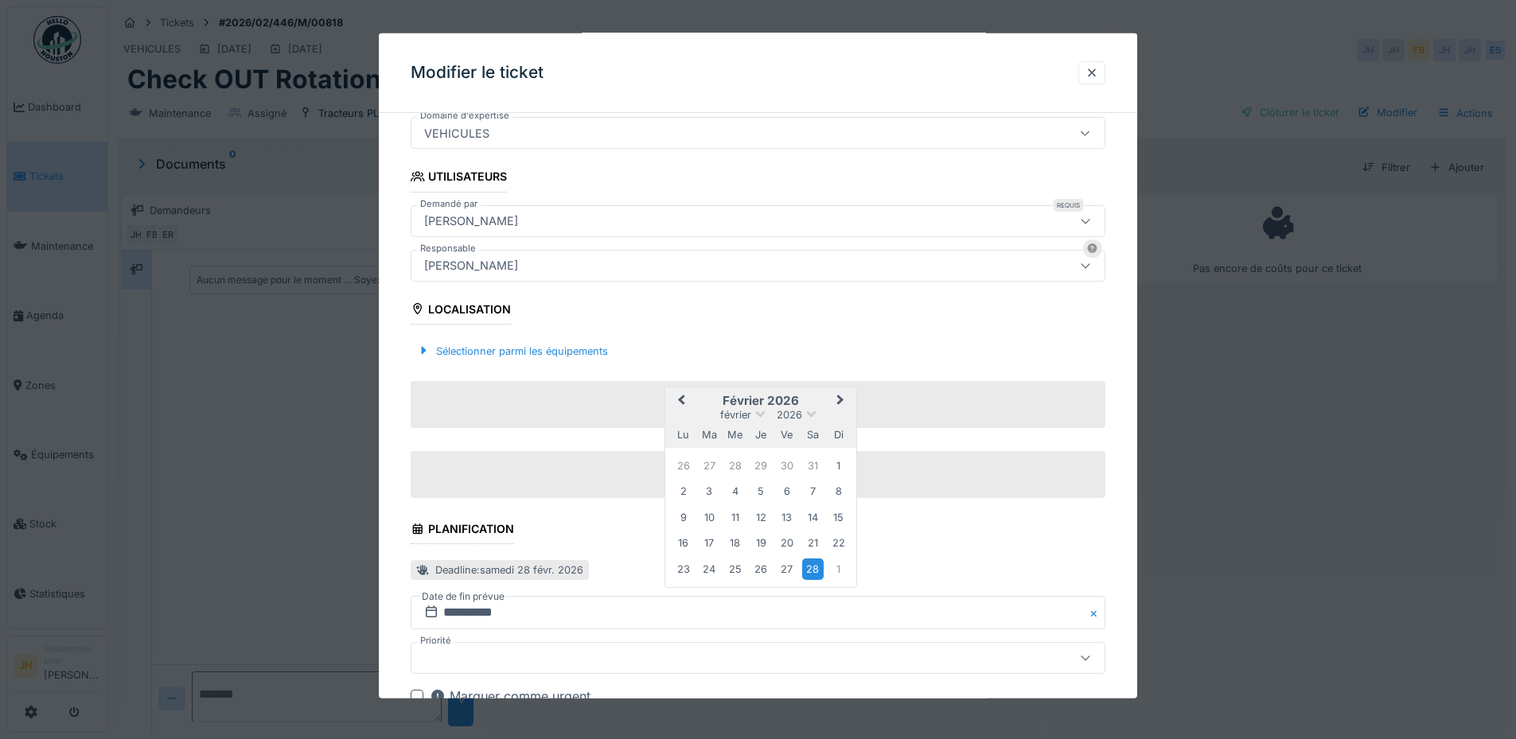
click at [676, 399] on button "Previous Month" at bounding box center [679, 401] width 25 height 25
click at [677, 399] on button "Previous Month" at bounding box center [679, 401] width 25 height 25
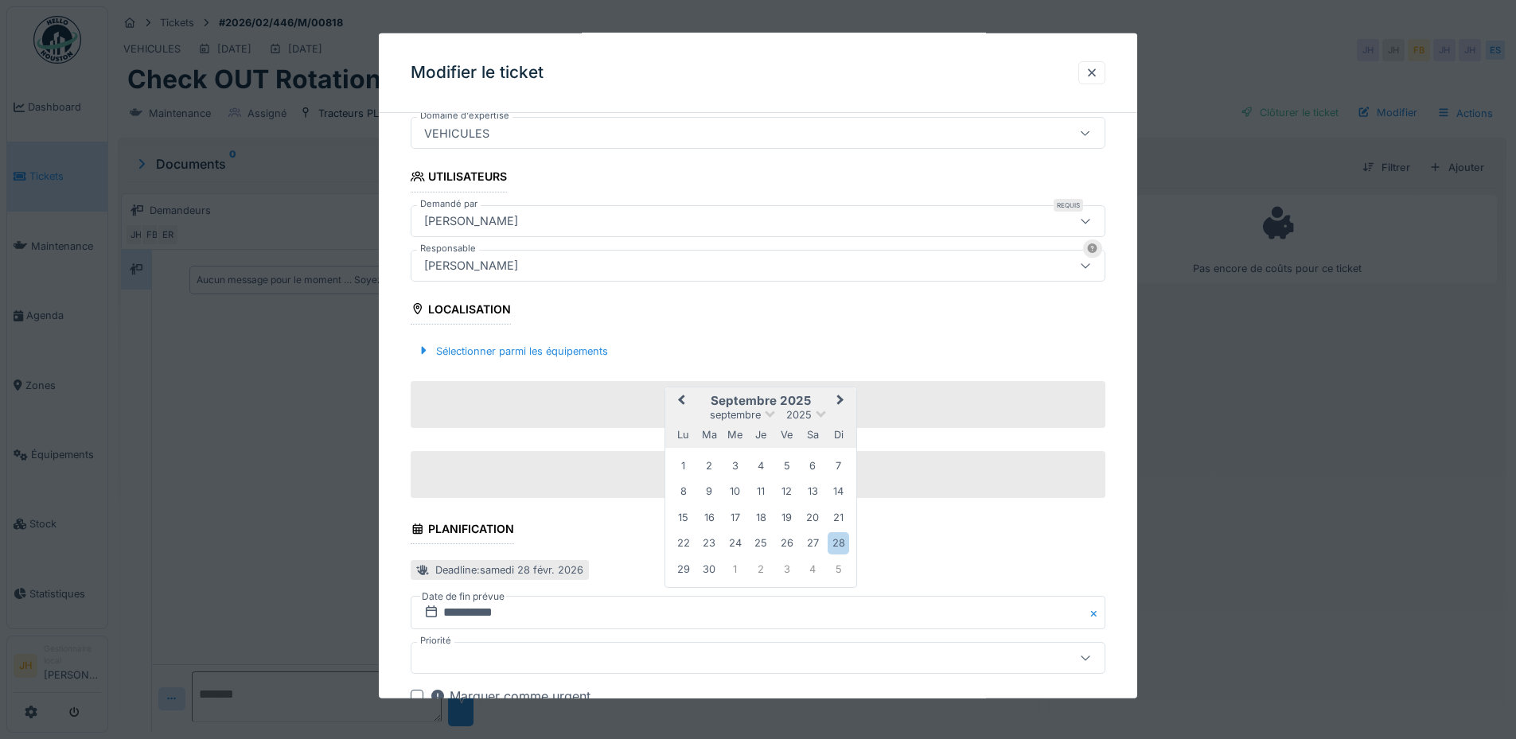
click at [677, 399] on button "Previous Month" at bounding box center [679, 401] width 25 height 25
click at [813, 567] on div "30" at bounding box center [812, 568] width 21 height 21
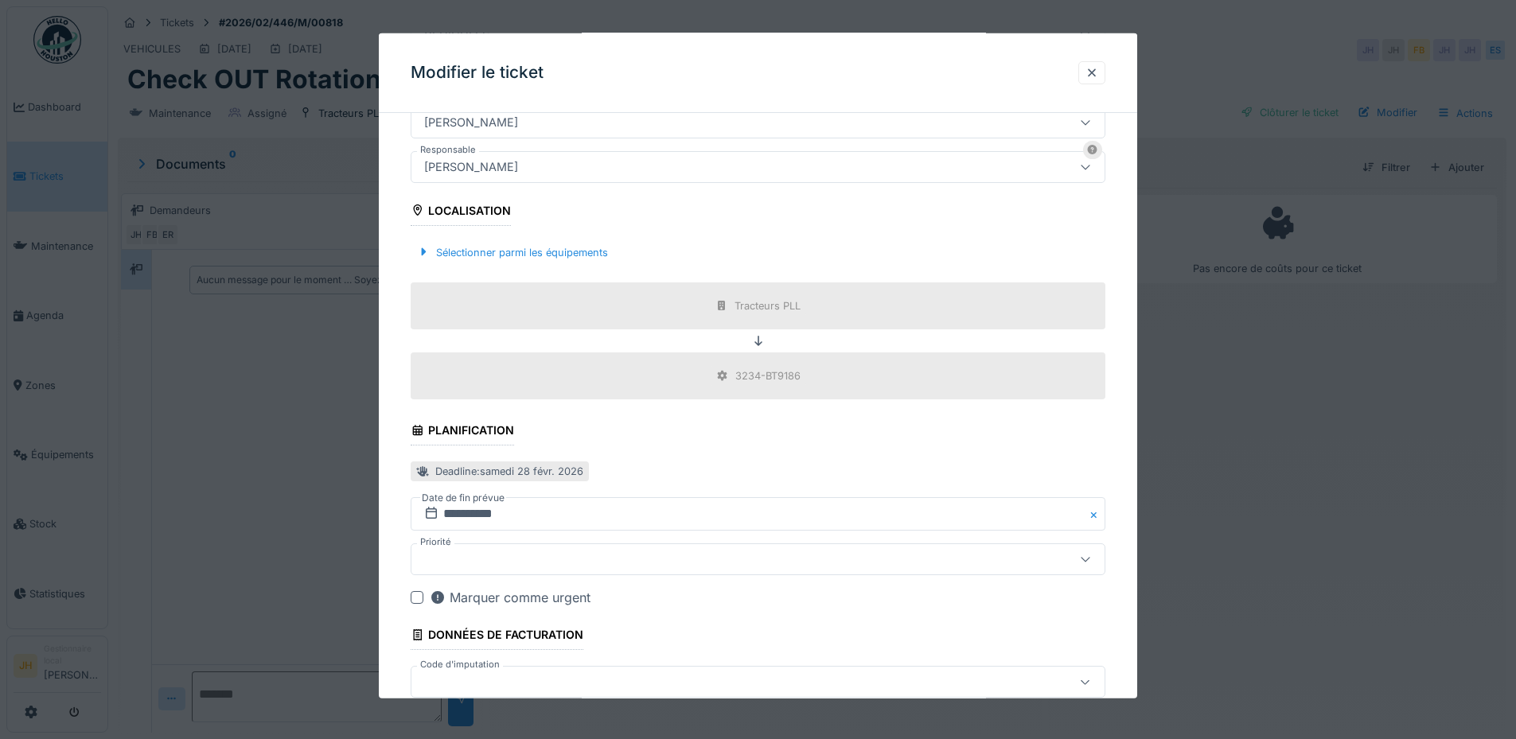
scroll to position [507, 0]
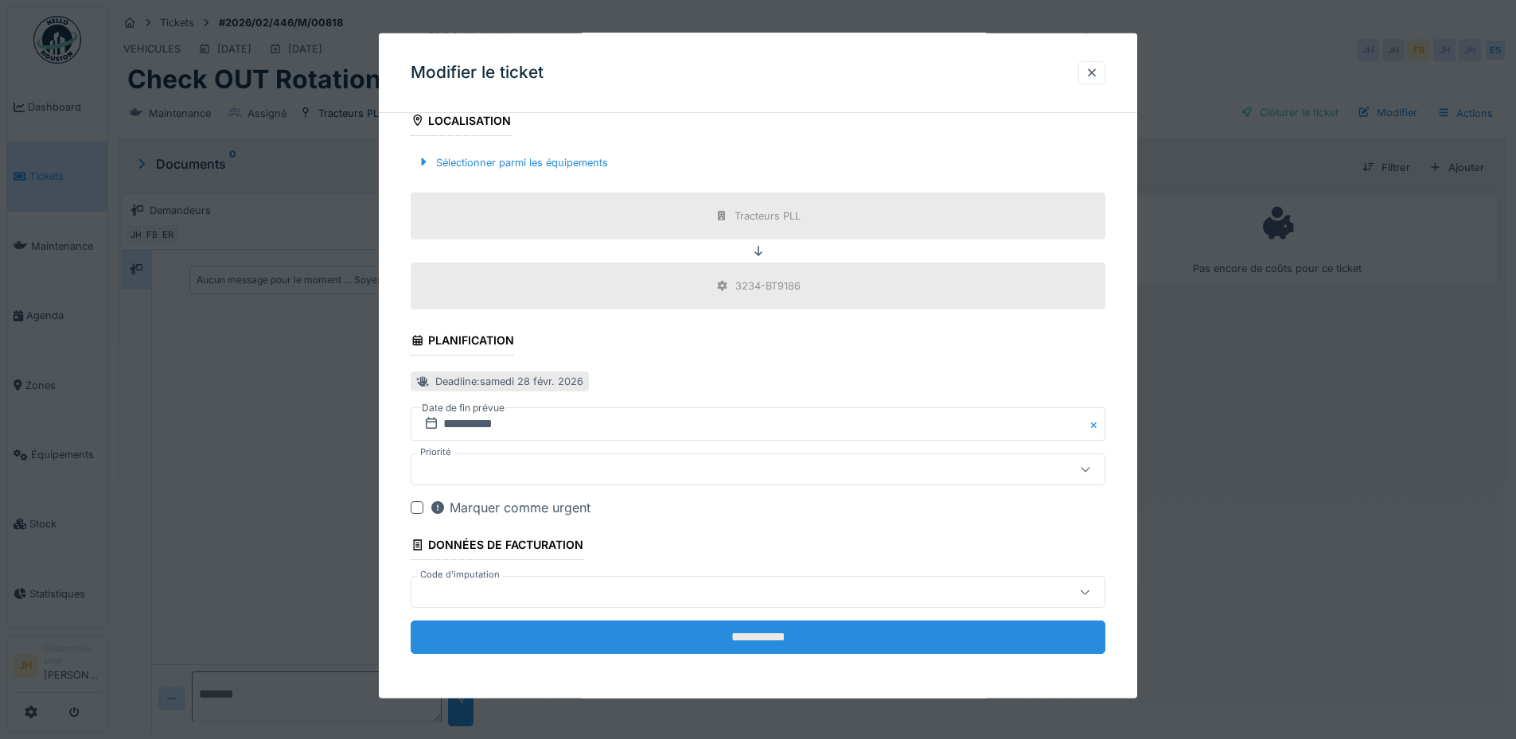
click at [763, 637] on input "**********" at bounding box center [758, 637] width 695 height 33
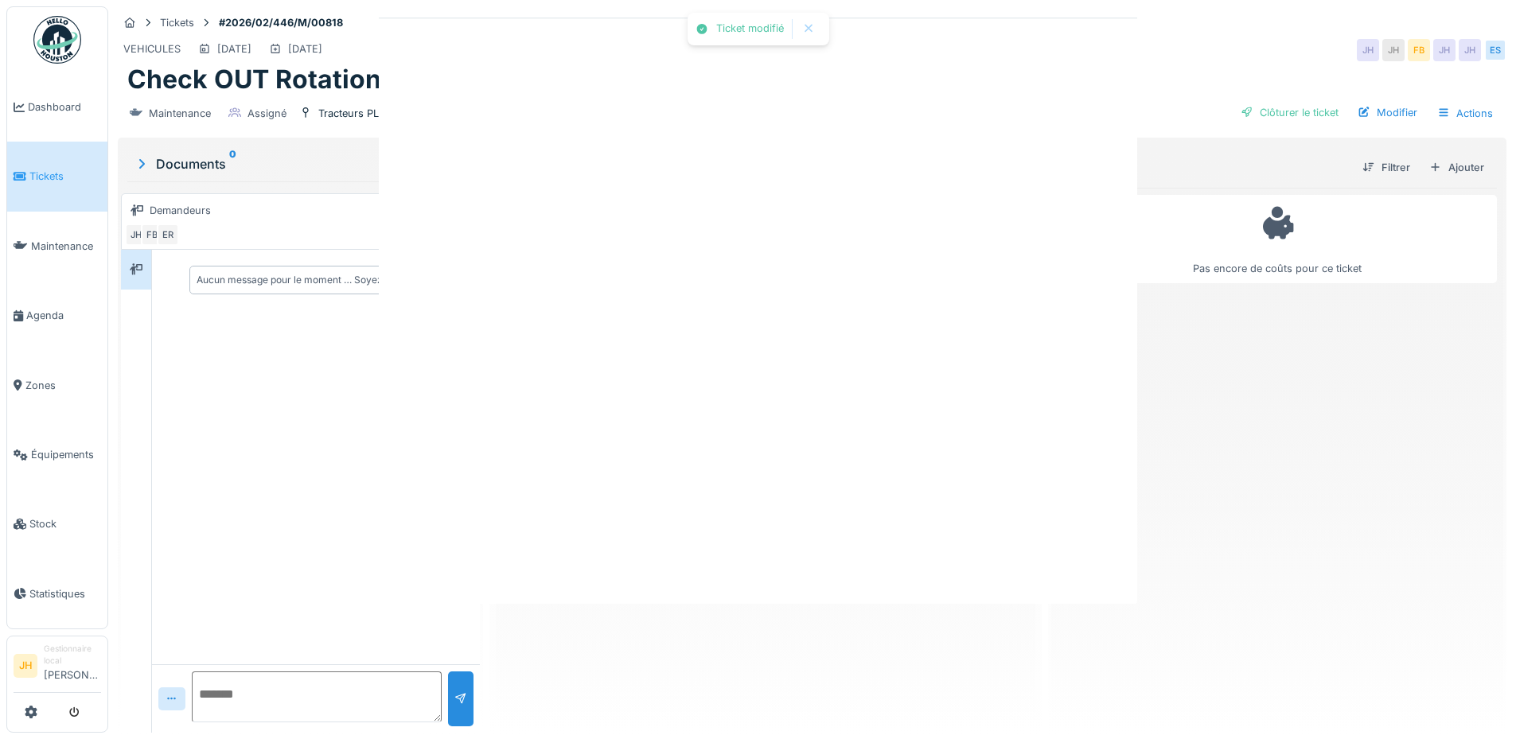
scroll to position [0, 0]
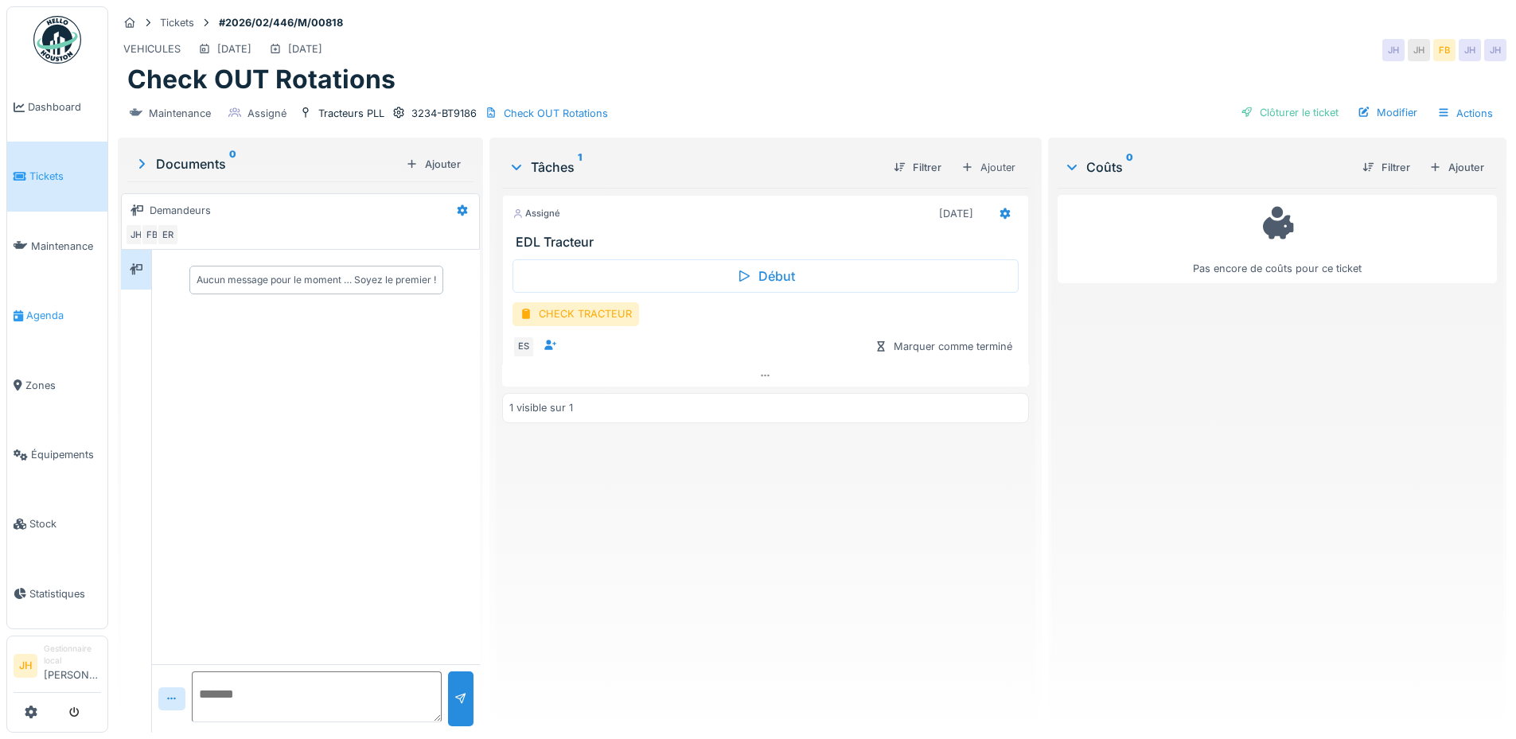
click at [47, 308] on span "Agenda" at bounding box center [63, 315] width 75 height 15
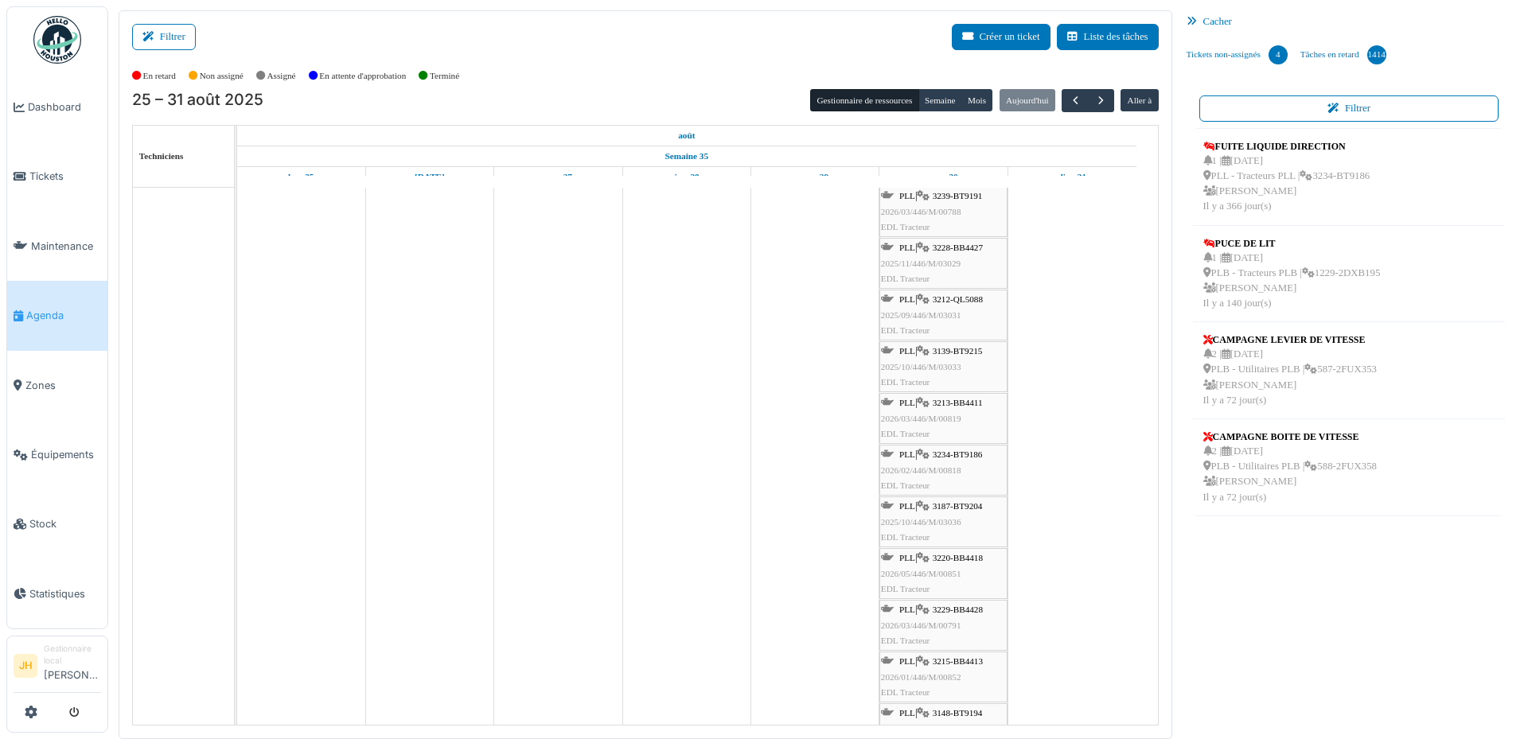
scroll to position [716, 0]
click at [959, 552] on span "3220-BB4418" at bounding box center [958, 552] width 50 height 10
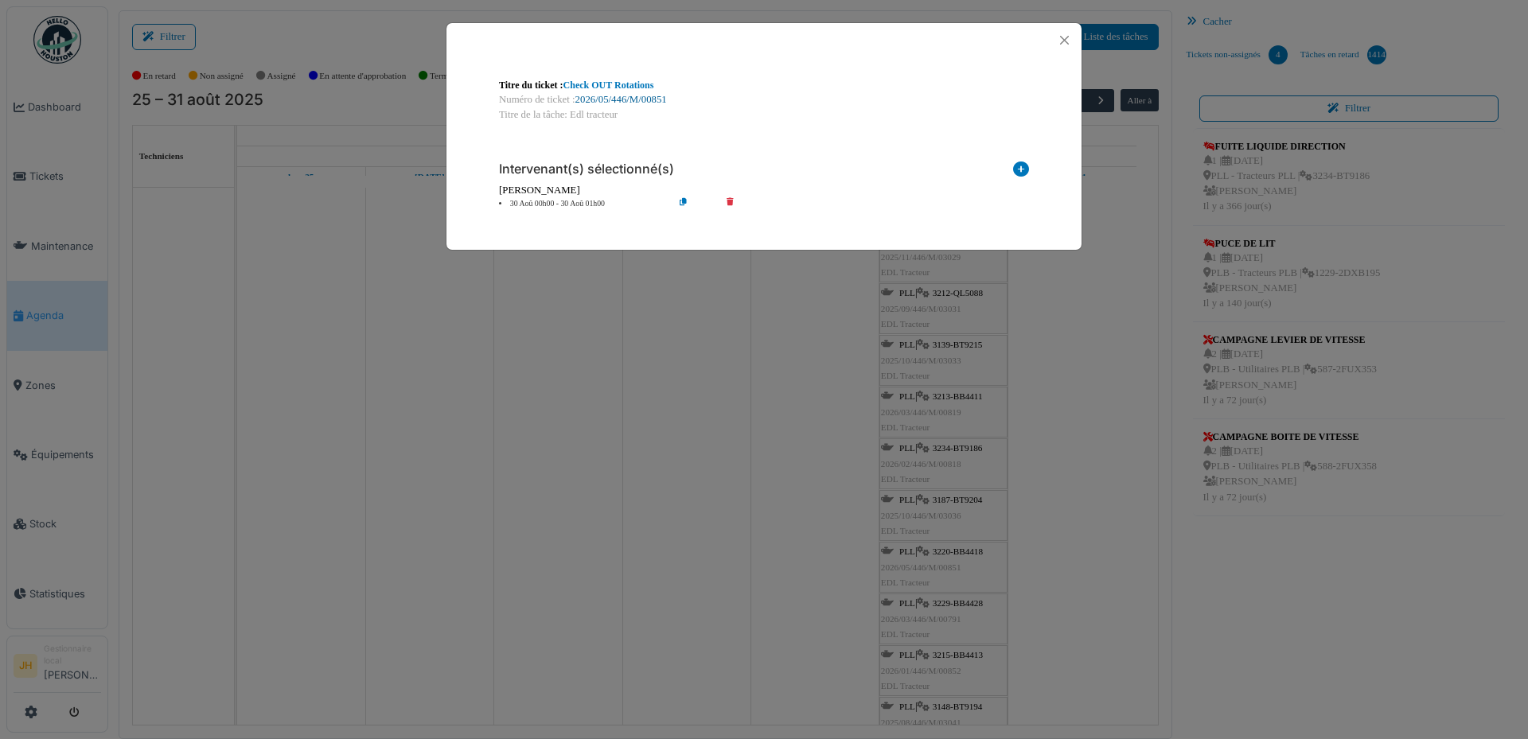
click at [633, 103] on link "2026/05/446/M/00851" at bounding box center [621, 99] width 92 height 11
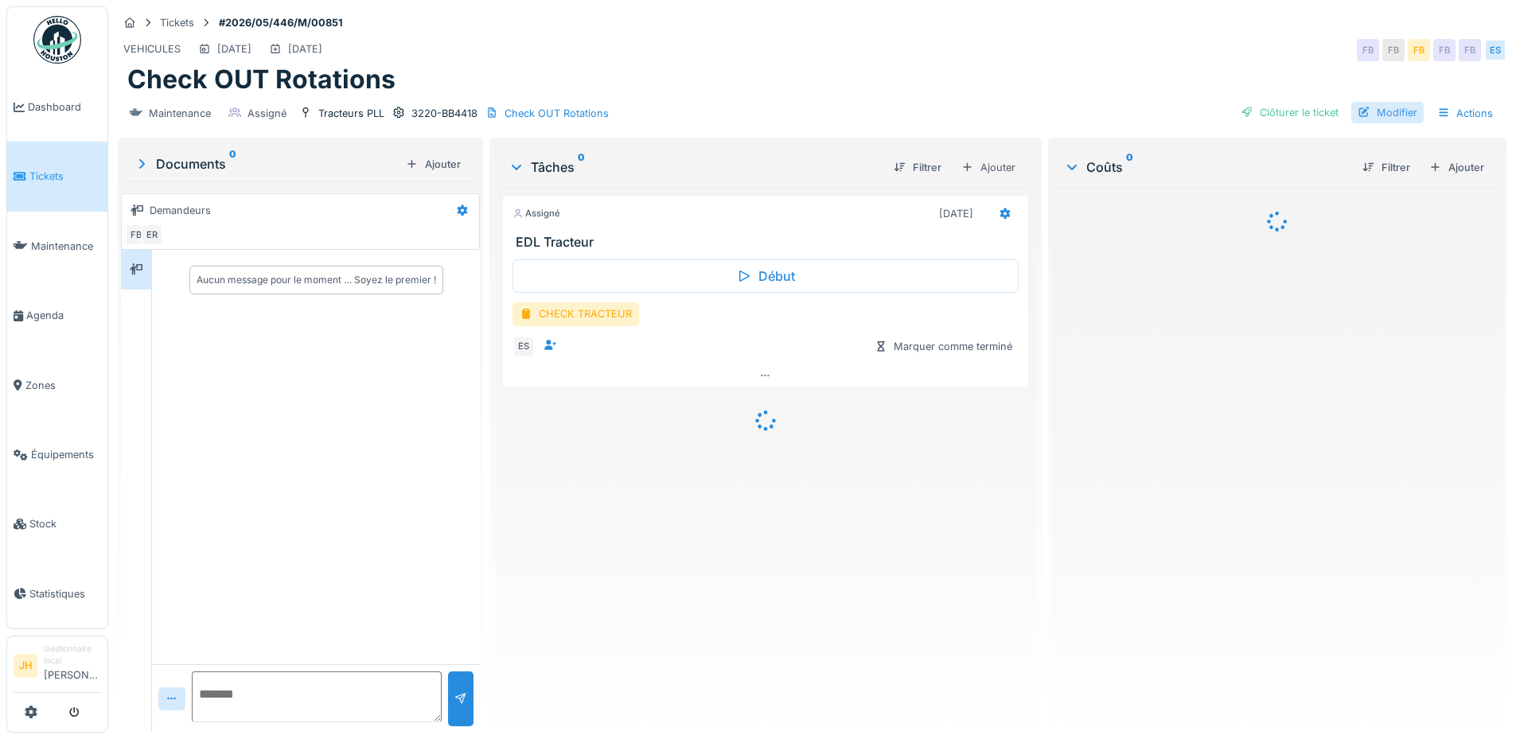
click at [1375, 120] on div "Modifier" at bounding box center [1387, 112] width 72 height 21
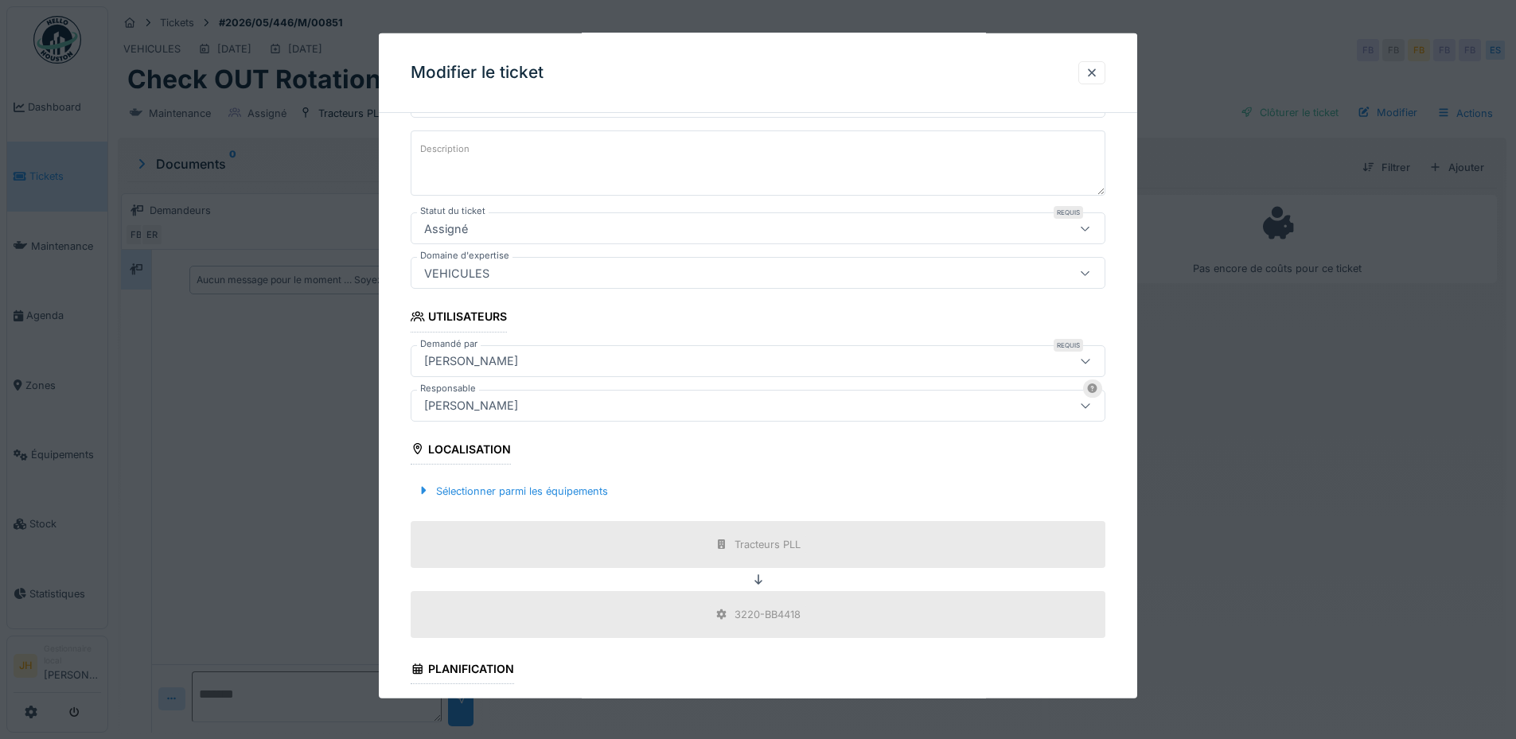
scroll to position [398, 0]
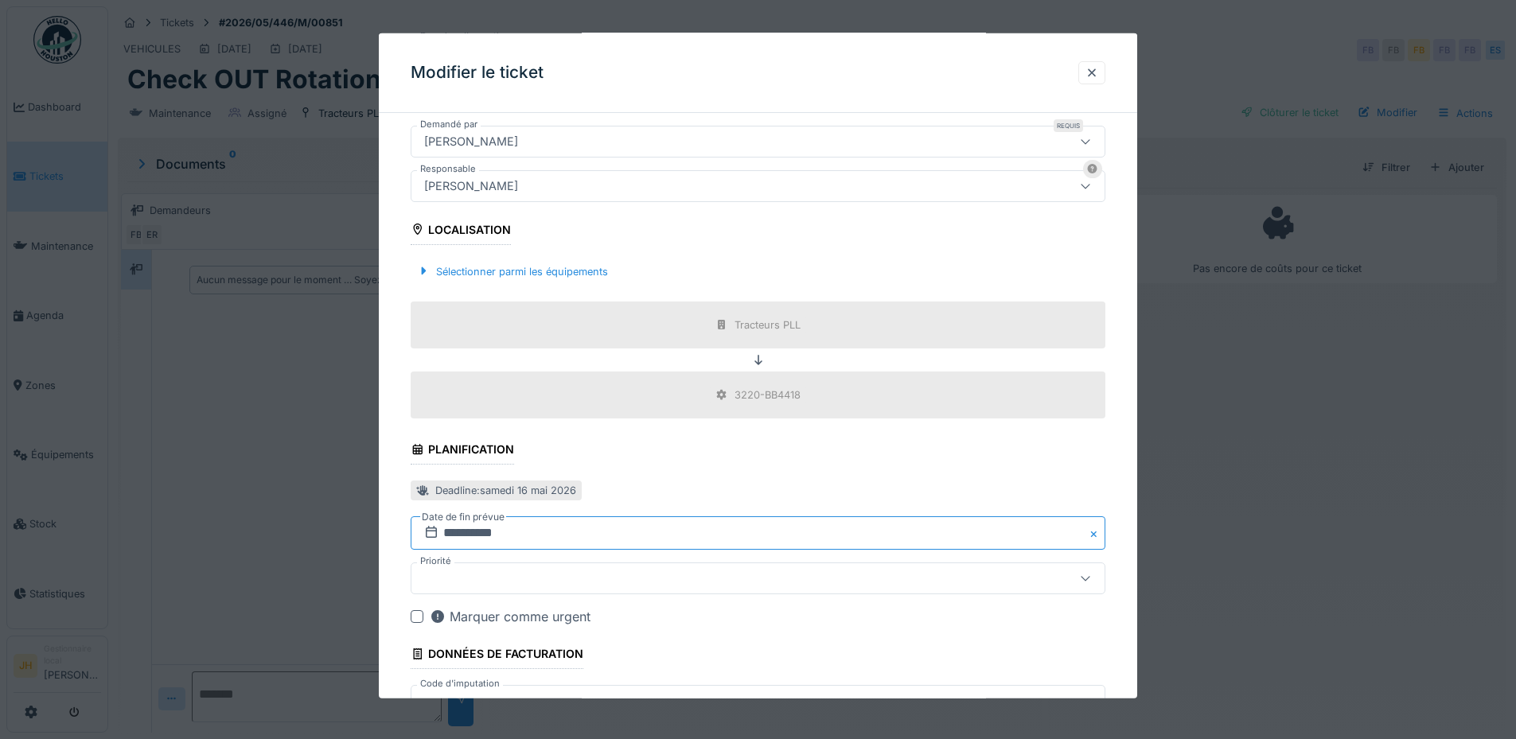
click at [517, 534] on input "**********" at bounding box center [758, 532] width 695 height 33
click at [681, 321] on span "Previous Month" at bounding box center [681, 321] width 0 height 19
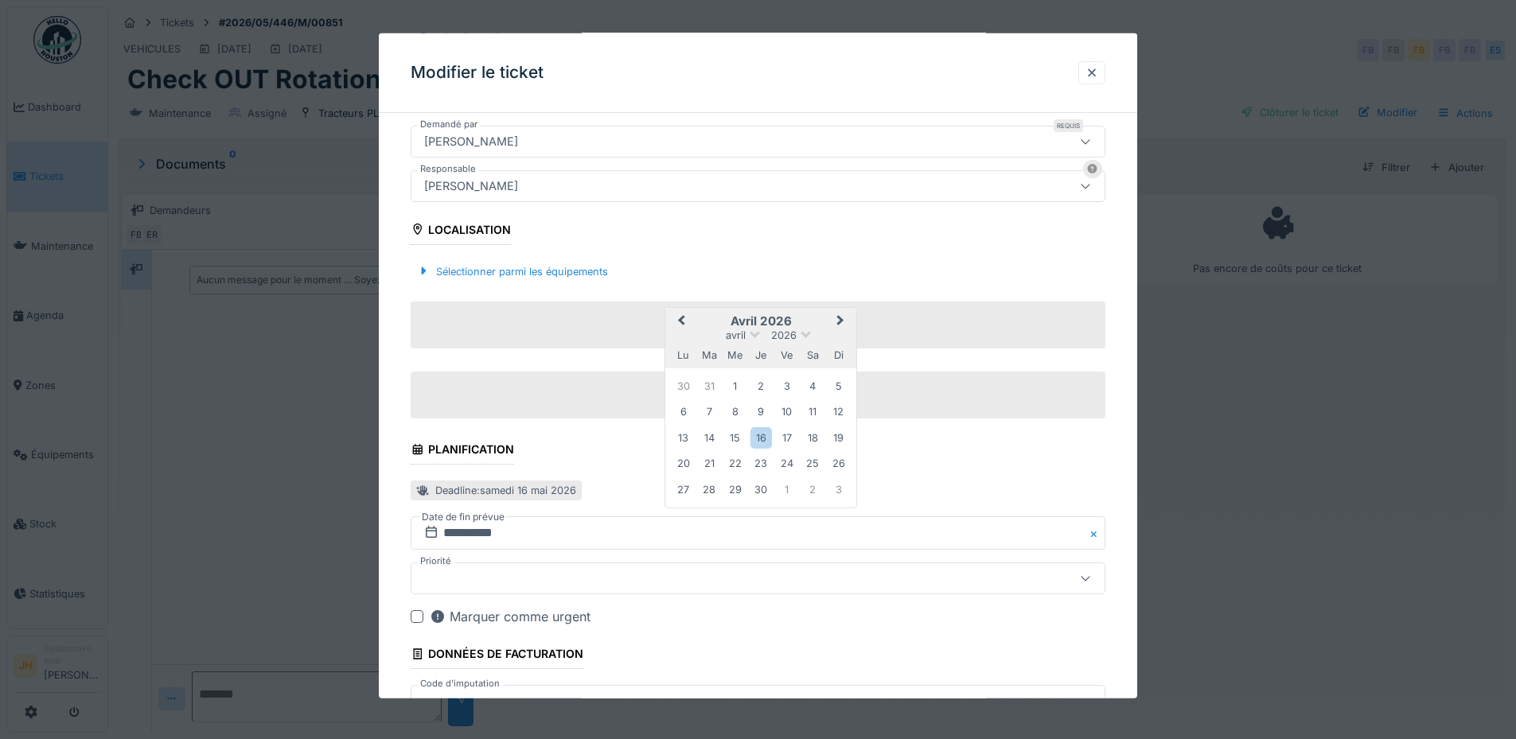
click at [681, 321] on span "Previous Month" at bounding box center [681, 321] width 0 height 19
click at [681, 294] on span "Previous Month" at bounding box center [681, 295] width 0 height 19
click at [681, 321] on span "Previous Month" at bounding box center [681, 321] width 0 height 19
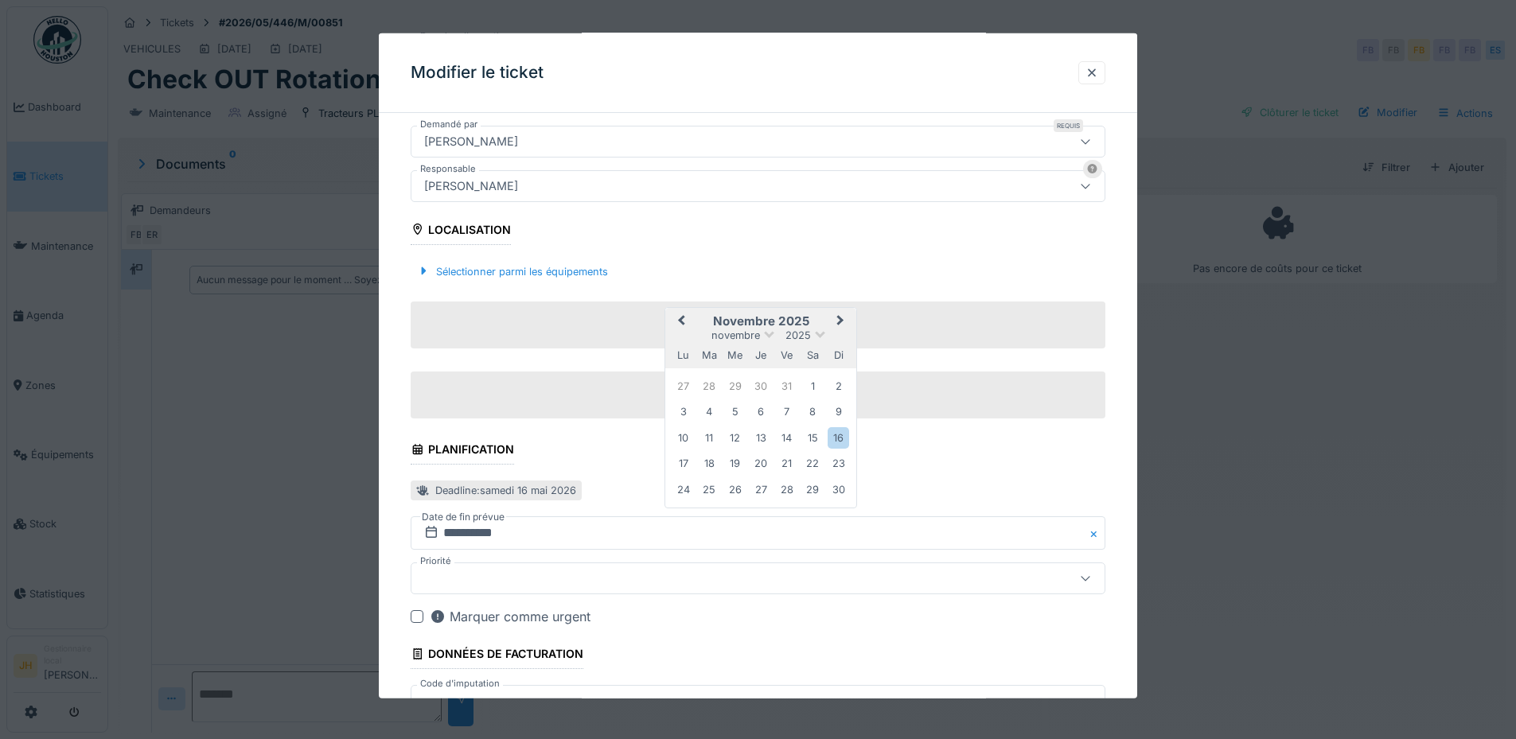
click at [681, 321] on span "Previous Month" at bounding box center [681, 321] width 0 height 19
click at [681, 320] on span "Previous Month" at bounding box center [681, 321] width 0 height 19
click at [817, 488] on div "30" at bounding box center [812, 488] width 21 height 21
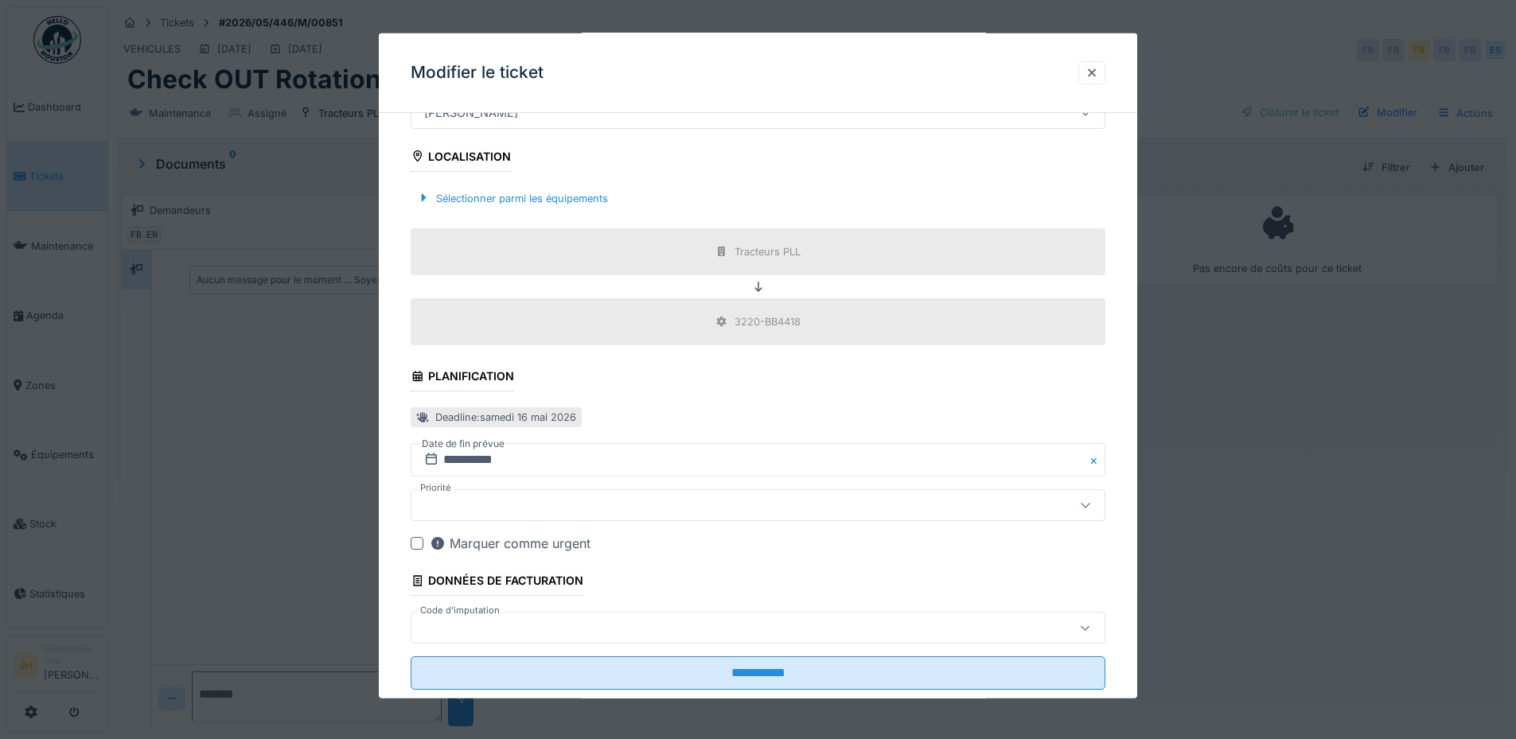
scroll to position [507, 0]
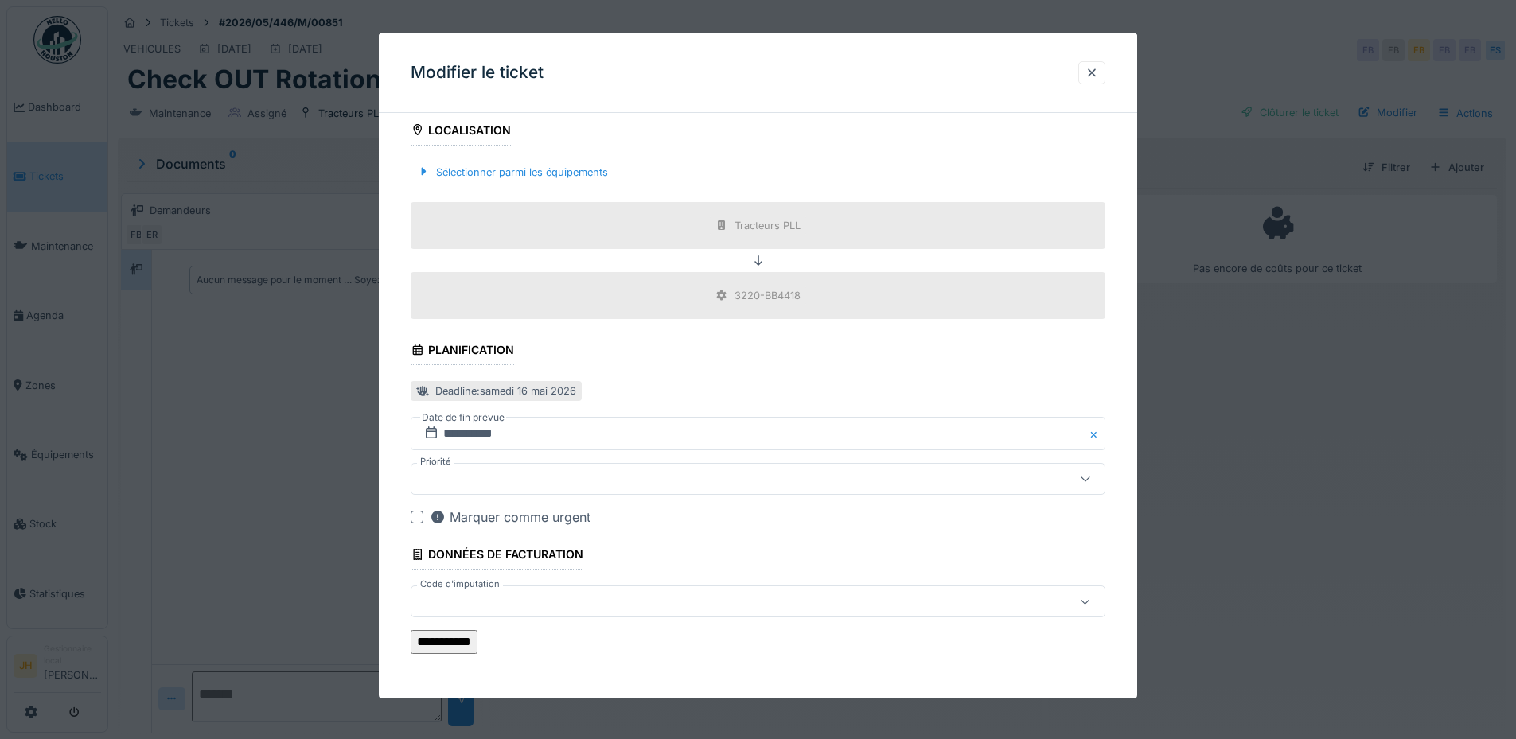
click at [477, 640] on input "**********" at bounding box center [444, 642] width 67 height 24
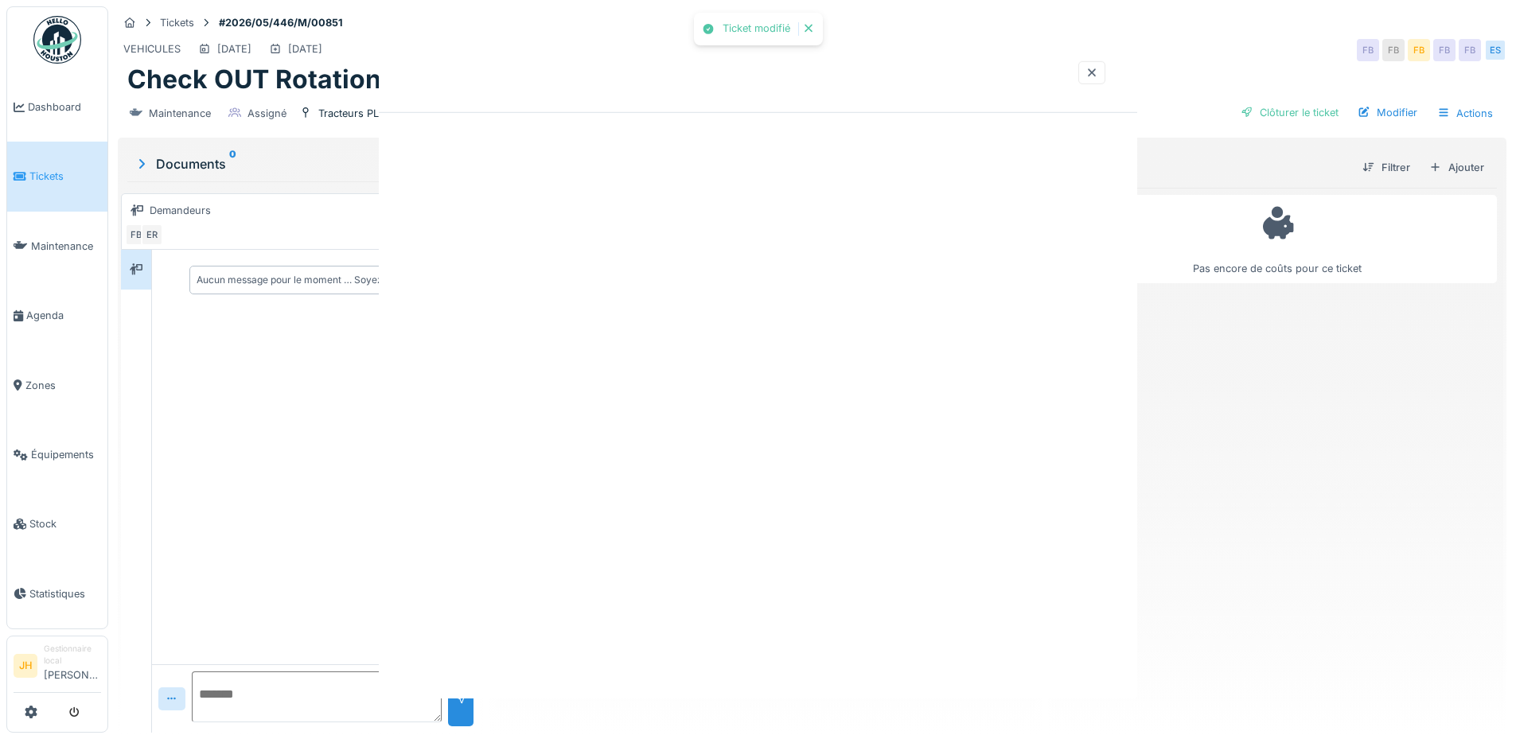
scroll to position [0, 0]
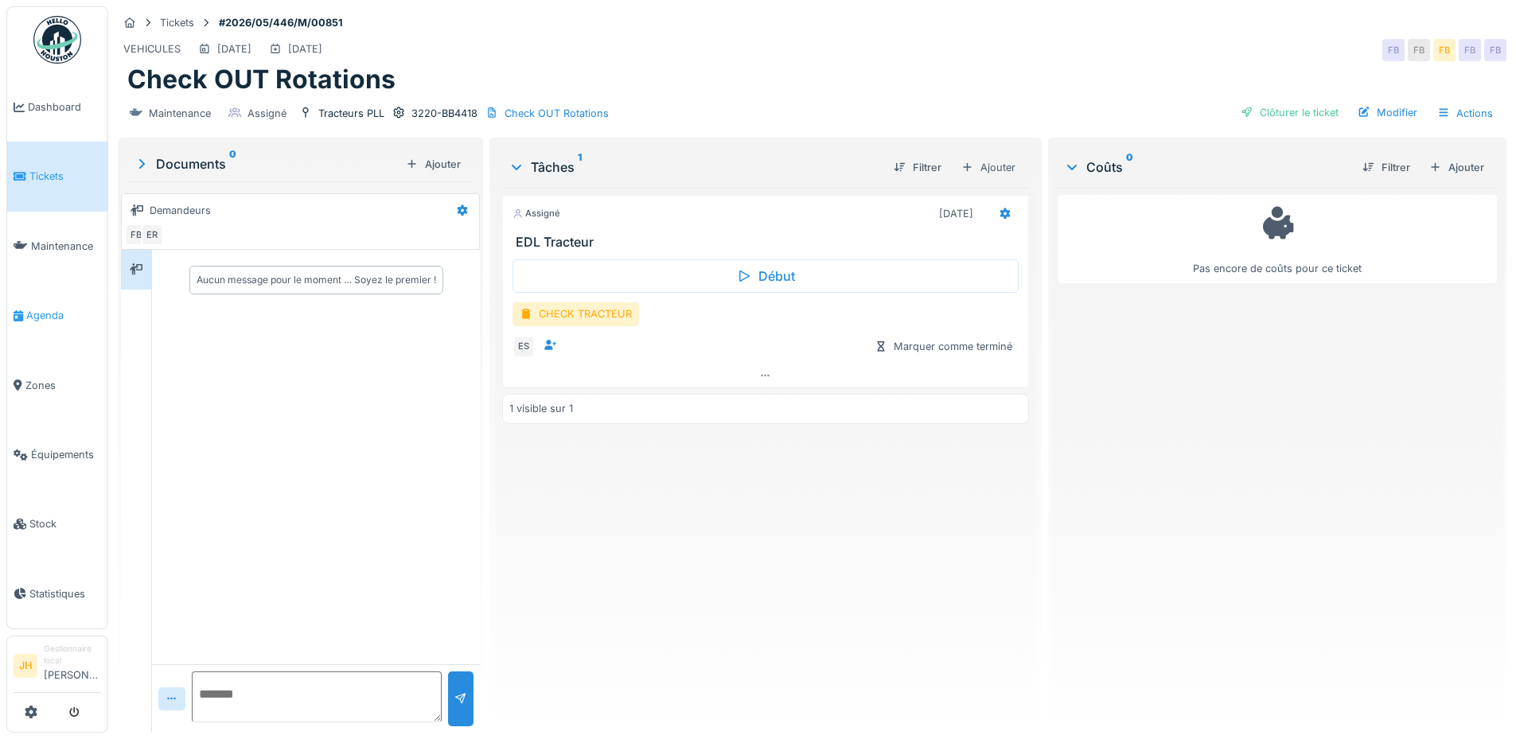
click at [50, 308] on span "Agenda" at bounding box center [63, 315] width 75 height 15
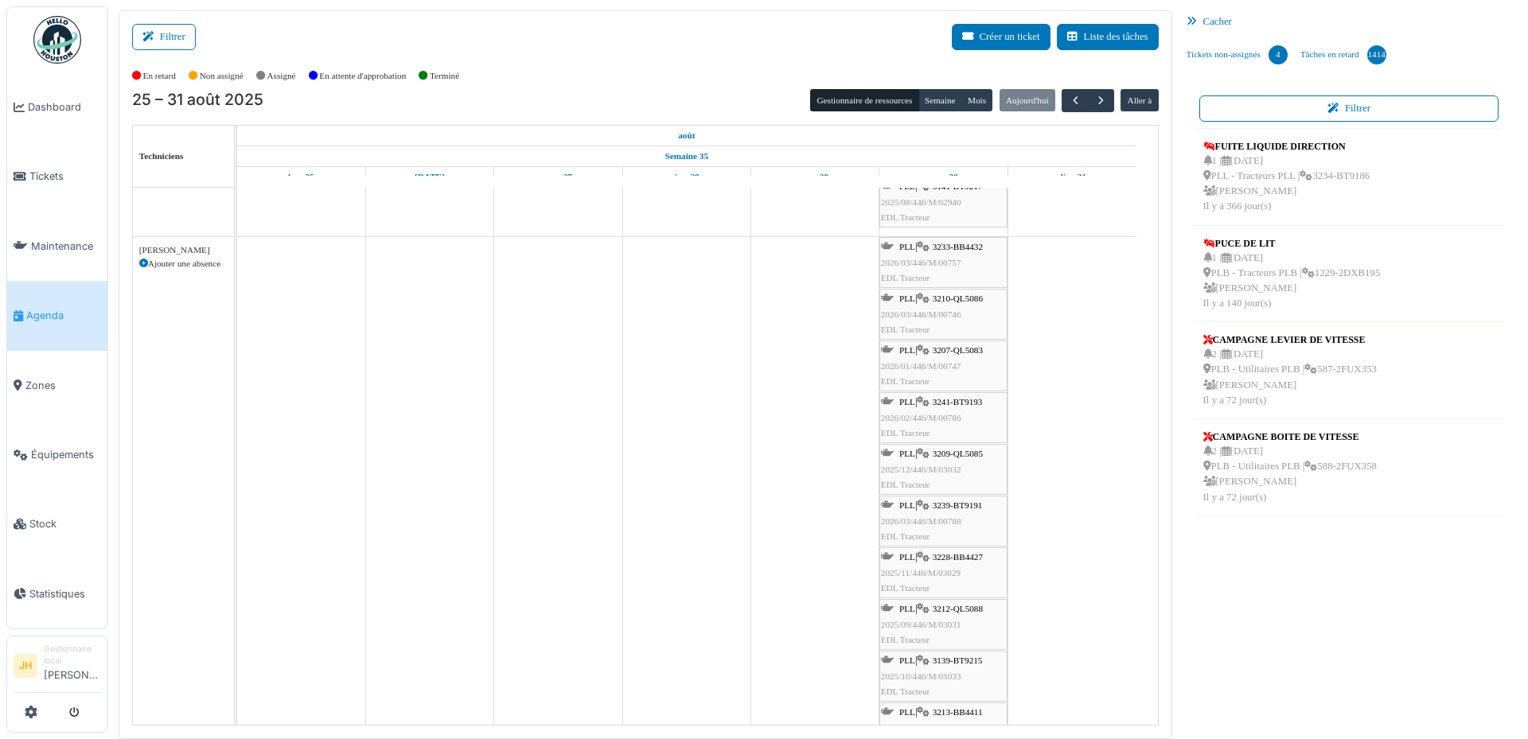
scroll to position [477, 0]
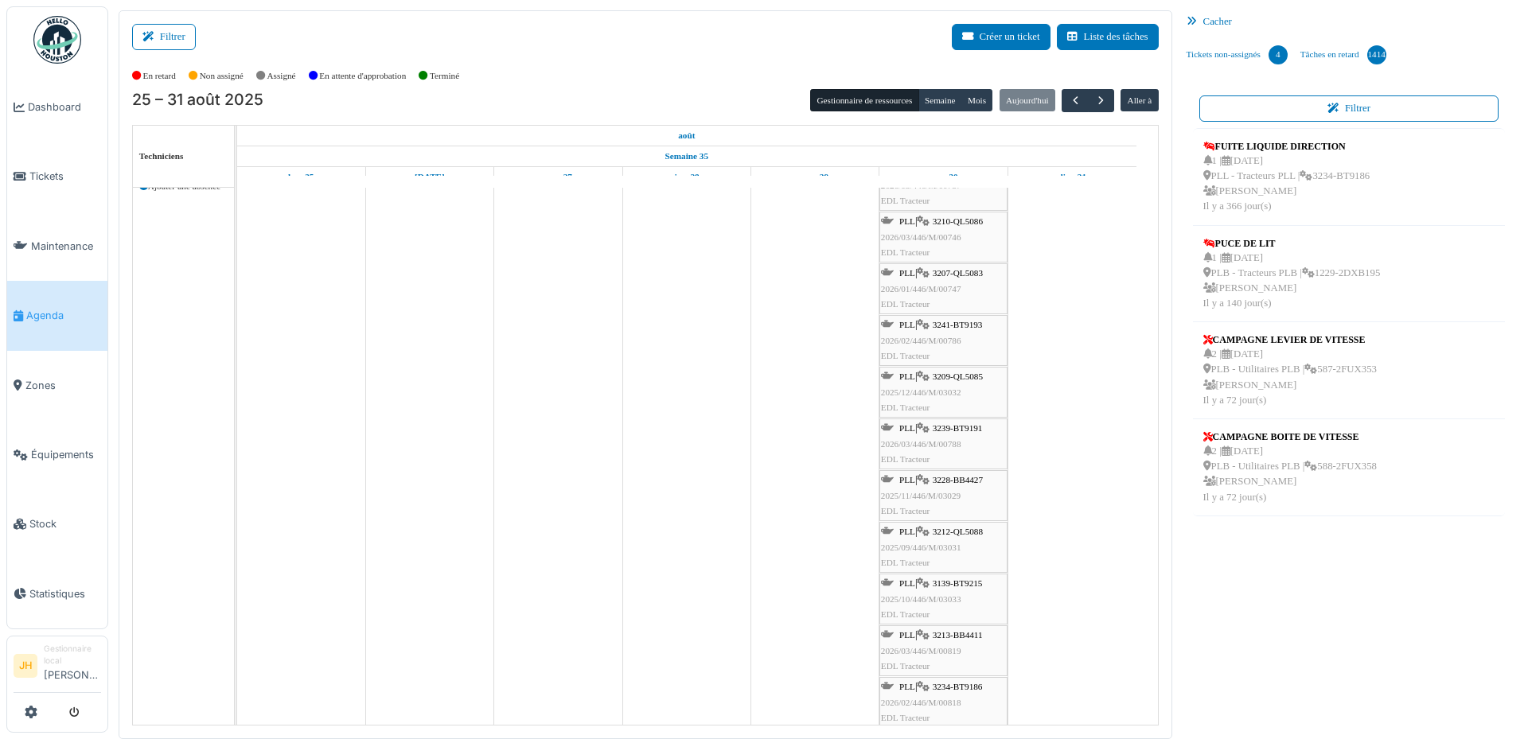
click at [962, 481] on span "3228-BB4427" at bounding box center [958, 480] width 50 height 10
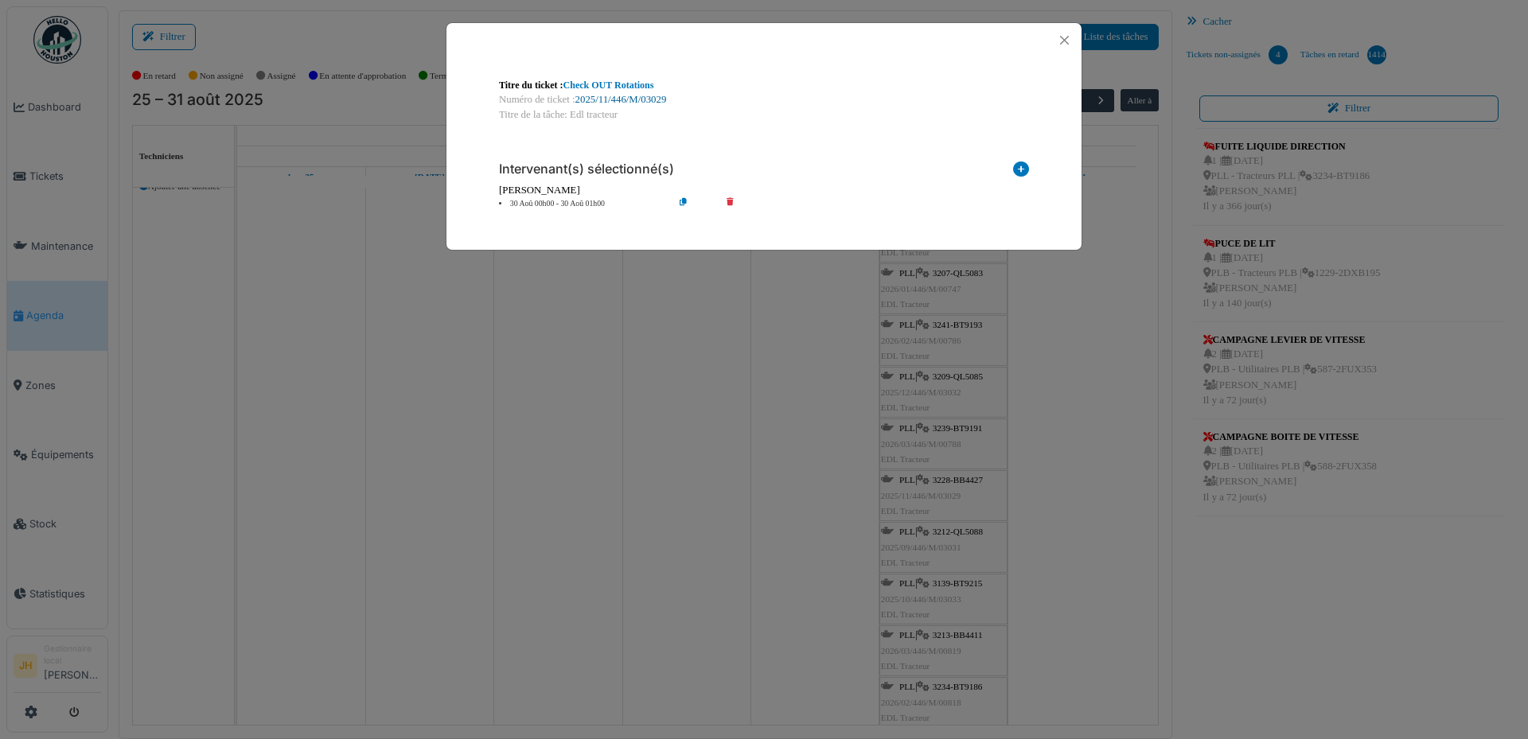
click at [608, 97] on link "2025/11/446/M/03029" at bounding box center [621, 99] width 92 height 11
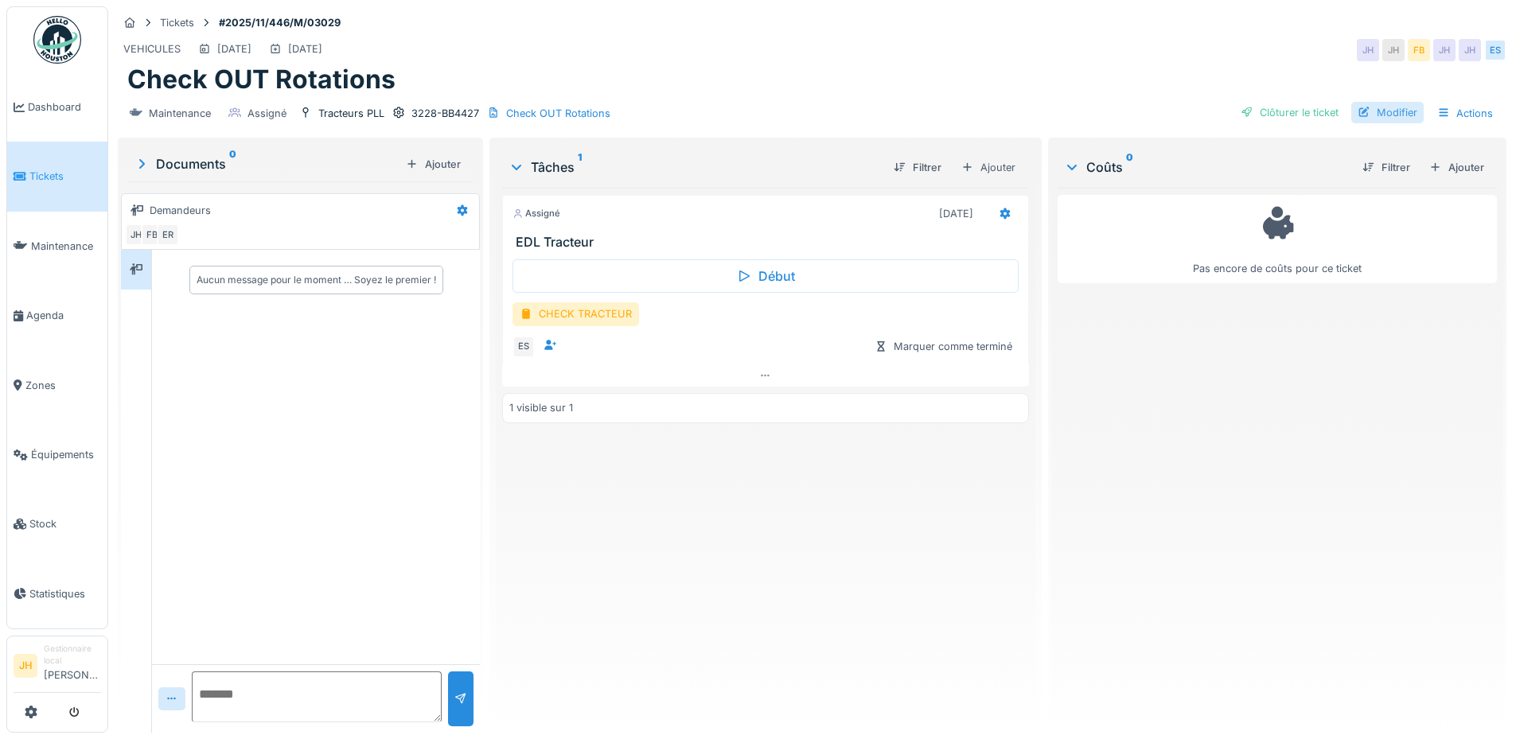
click at [1397, 109] on div "Modifier" at bounding box center [1387, 112] width 72 height 21
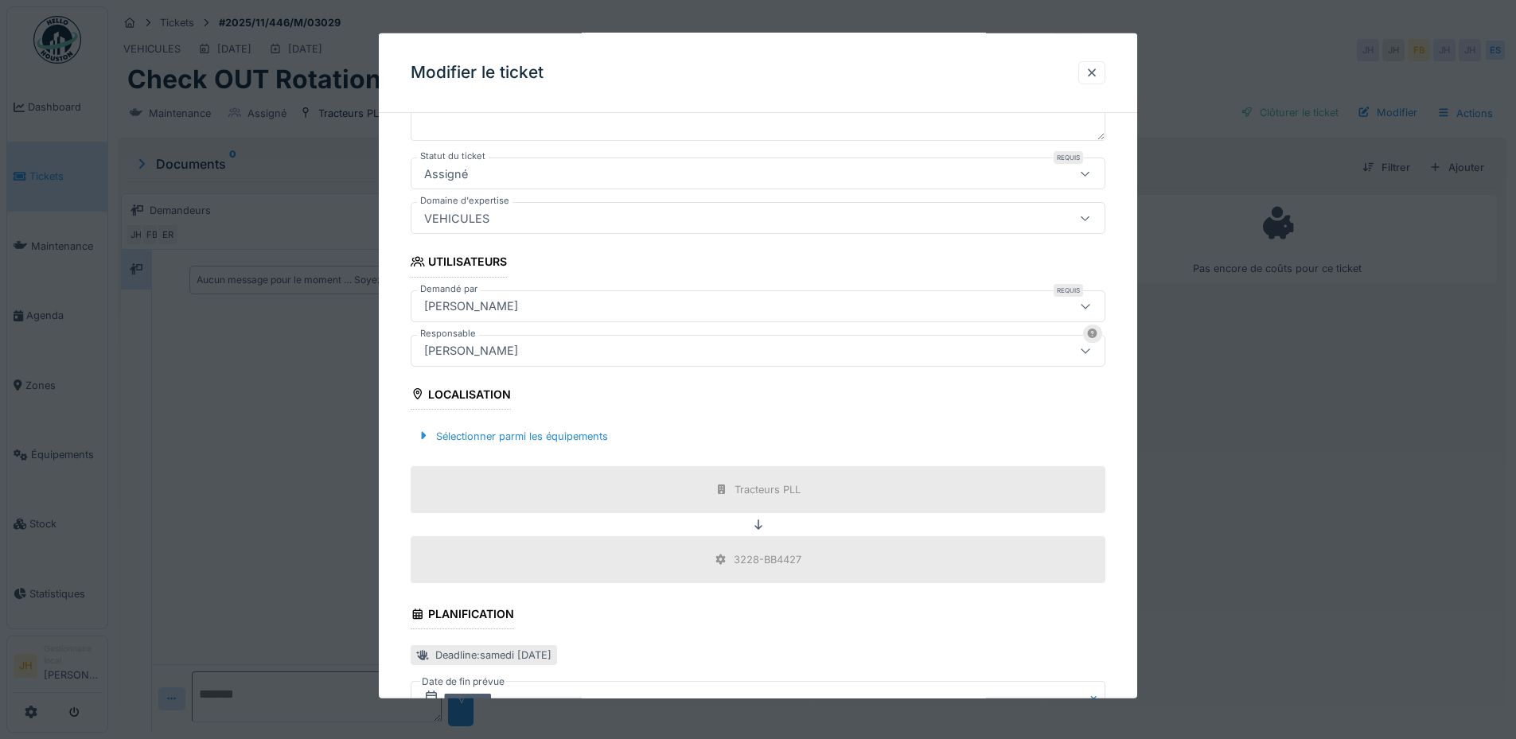
scroll to position [318, 0]
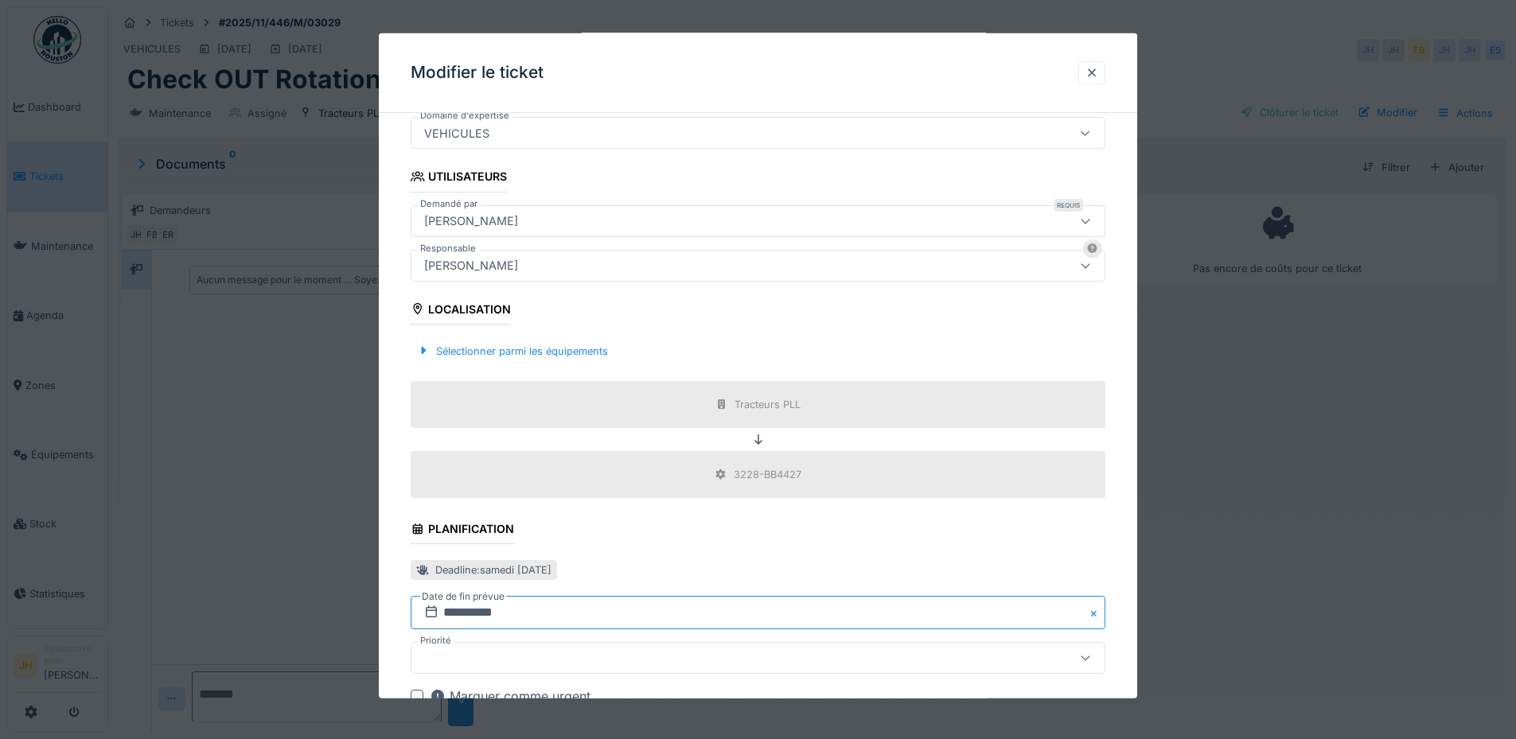
click at [540, 613] on input "**********" at bounding box center [758, 612] width 695 height 33
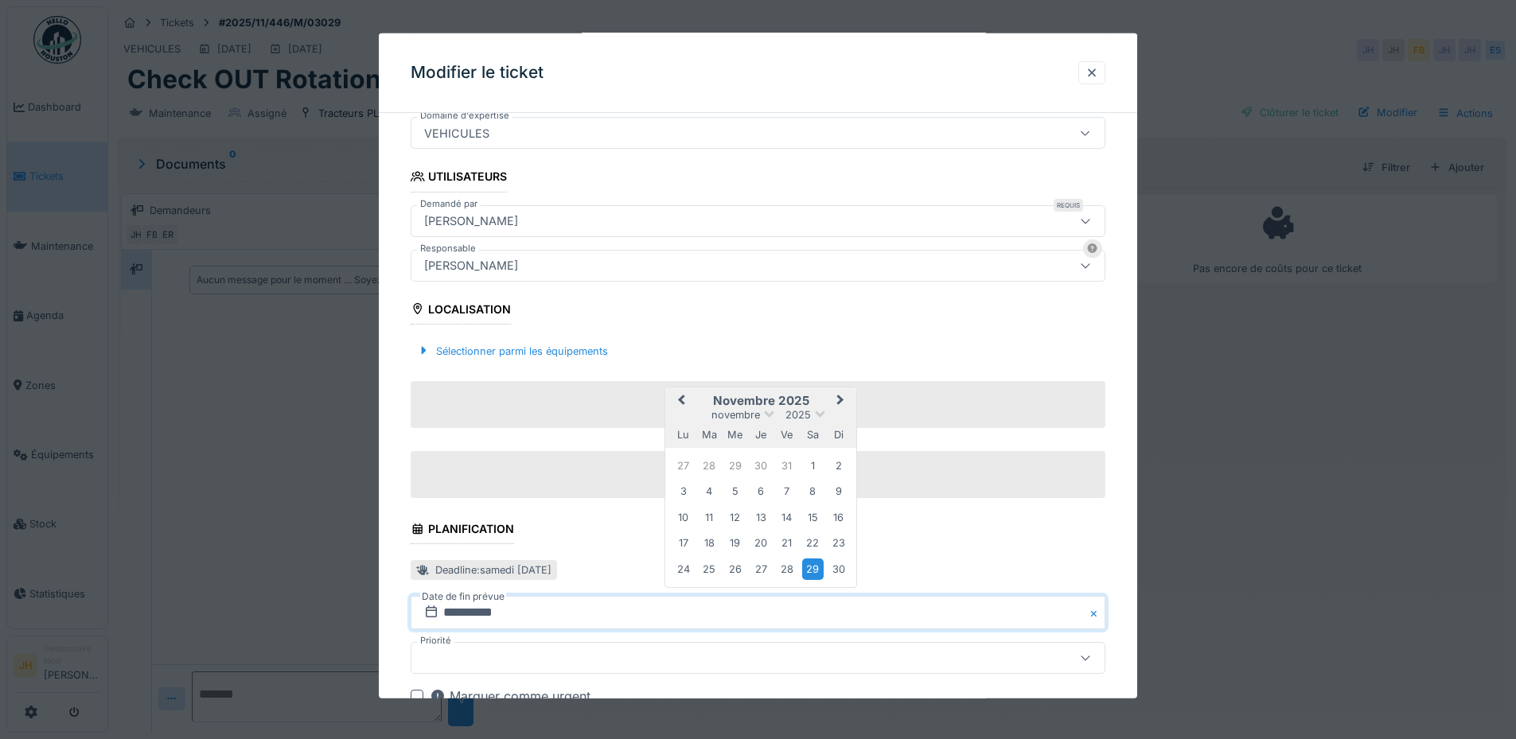
click at [681, 399] on span "Previous Month" at bounding box center [681, 400] width 0 height 19
click at [804, 570] on div "30" at bounding box center [812, 568] width 21 height 21
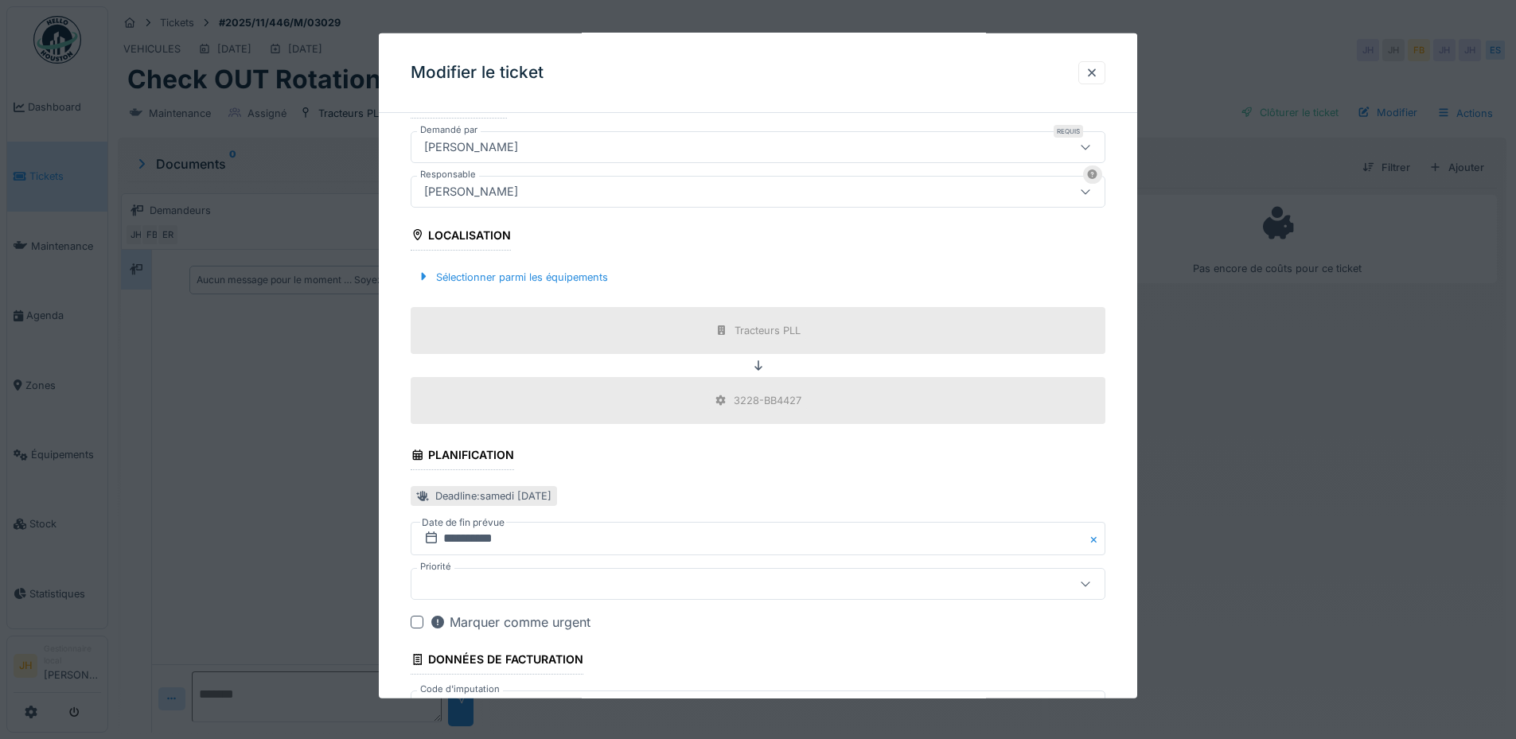
scroll to position [477, 0]
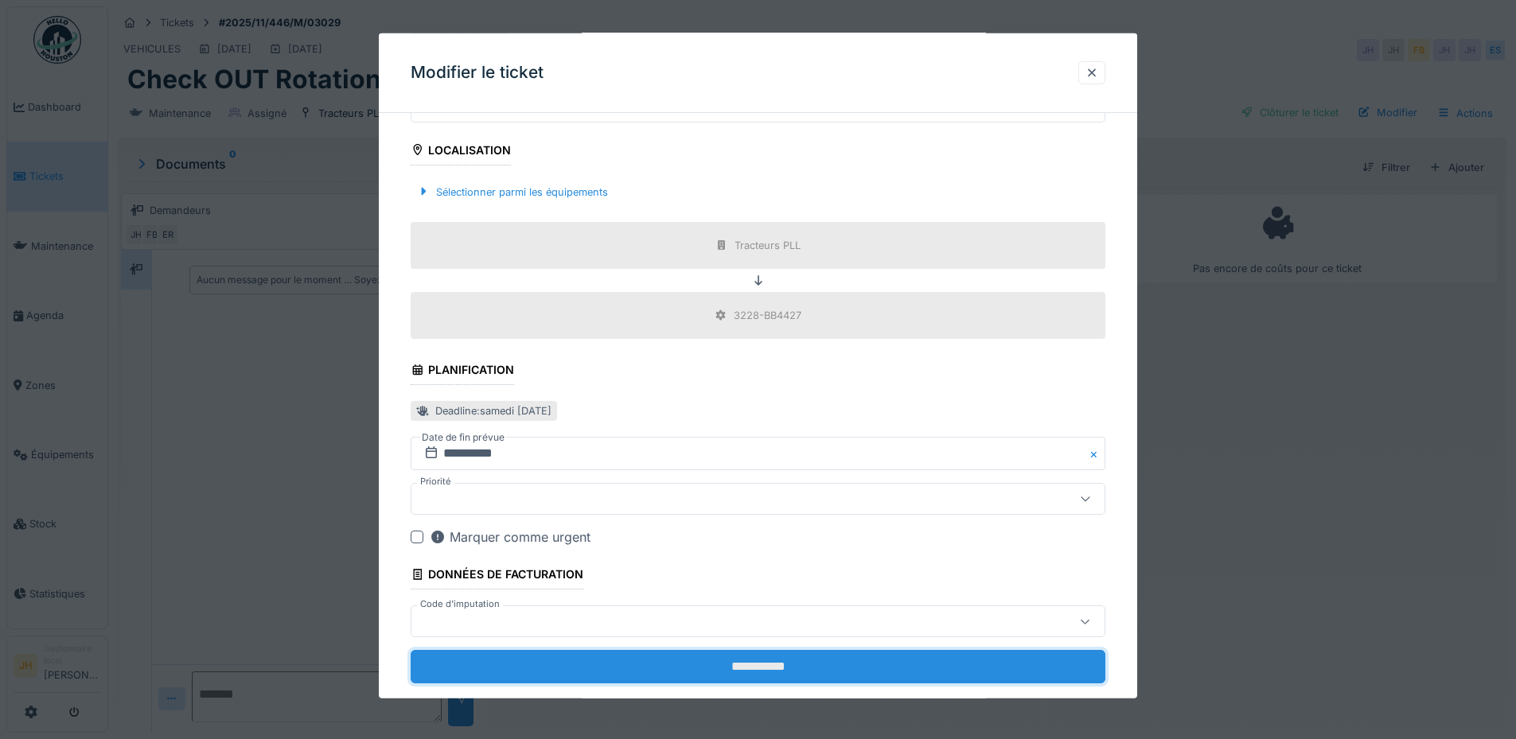
click at [841, 672] on input "**********" at bounding box center [758, 666] width 695 height 33
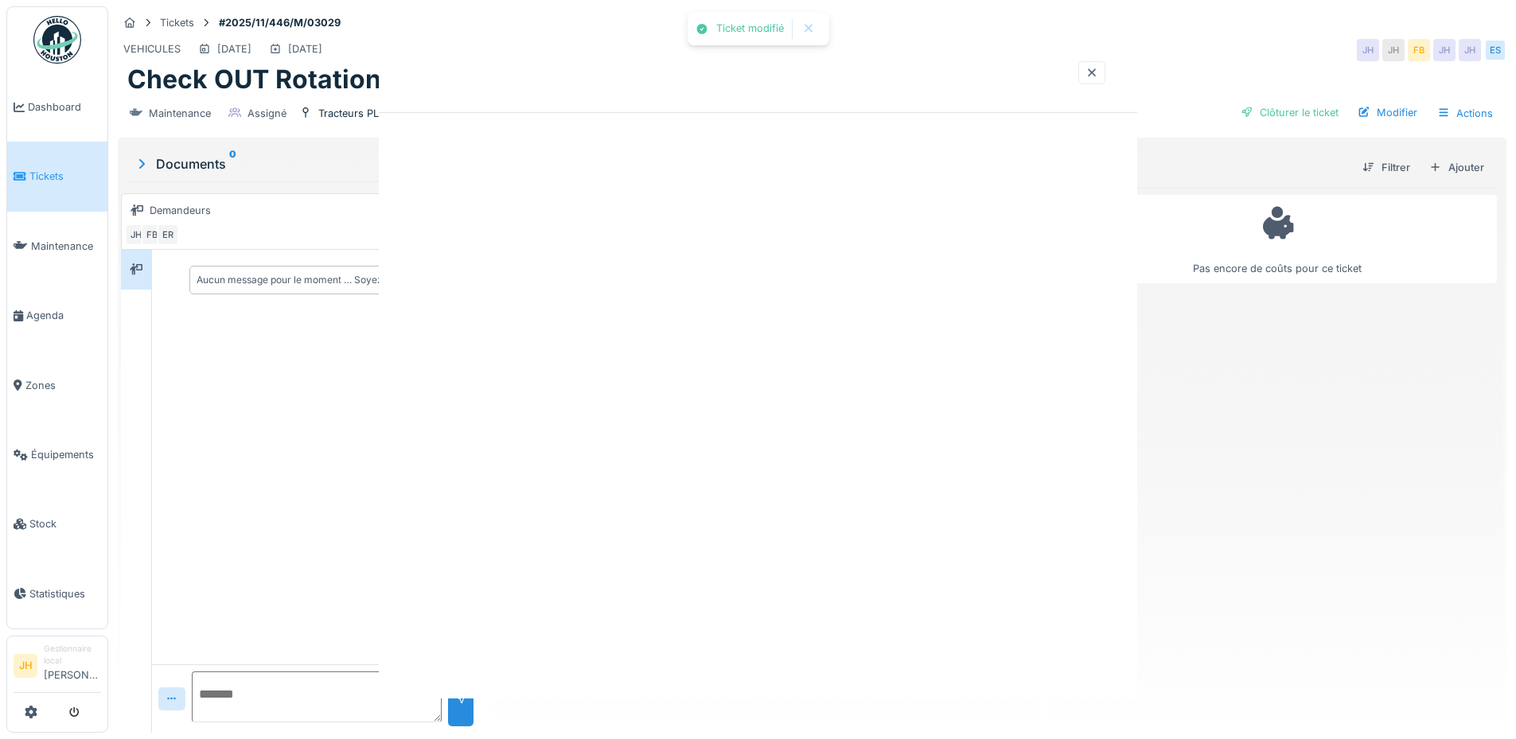
scroll to position [0, 0]
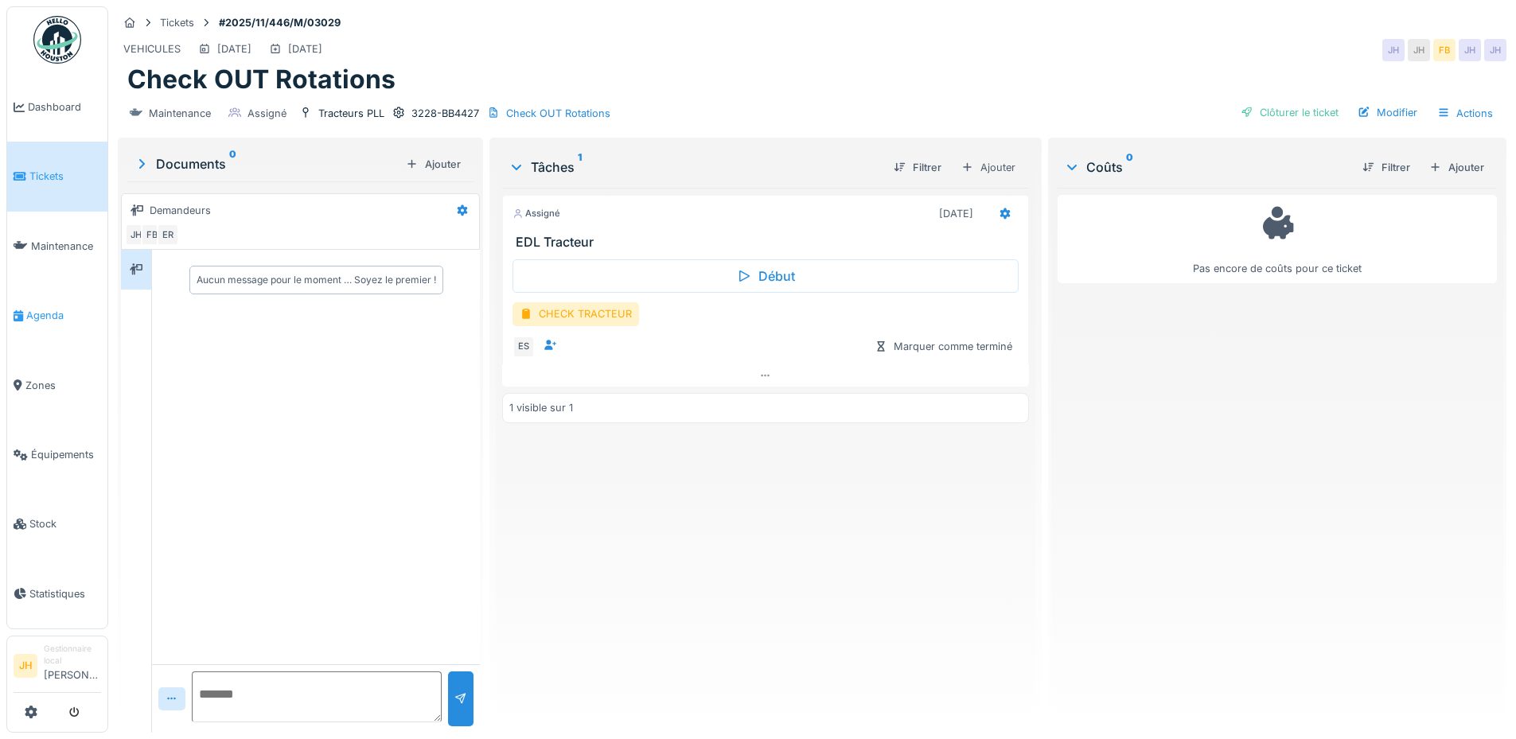
click at [63, 313] on span "Agenda" at bounding box center [63, 315] width 75 height 15
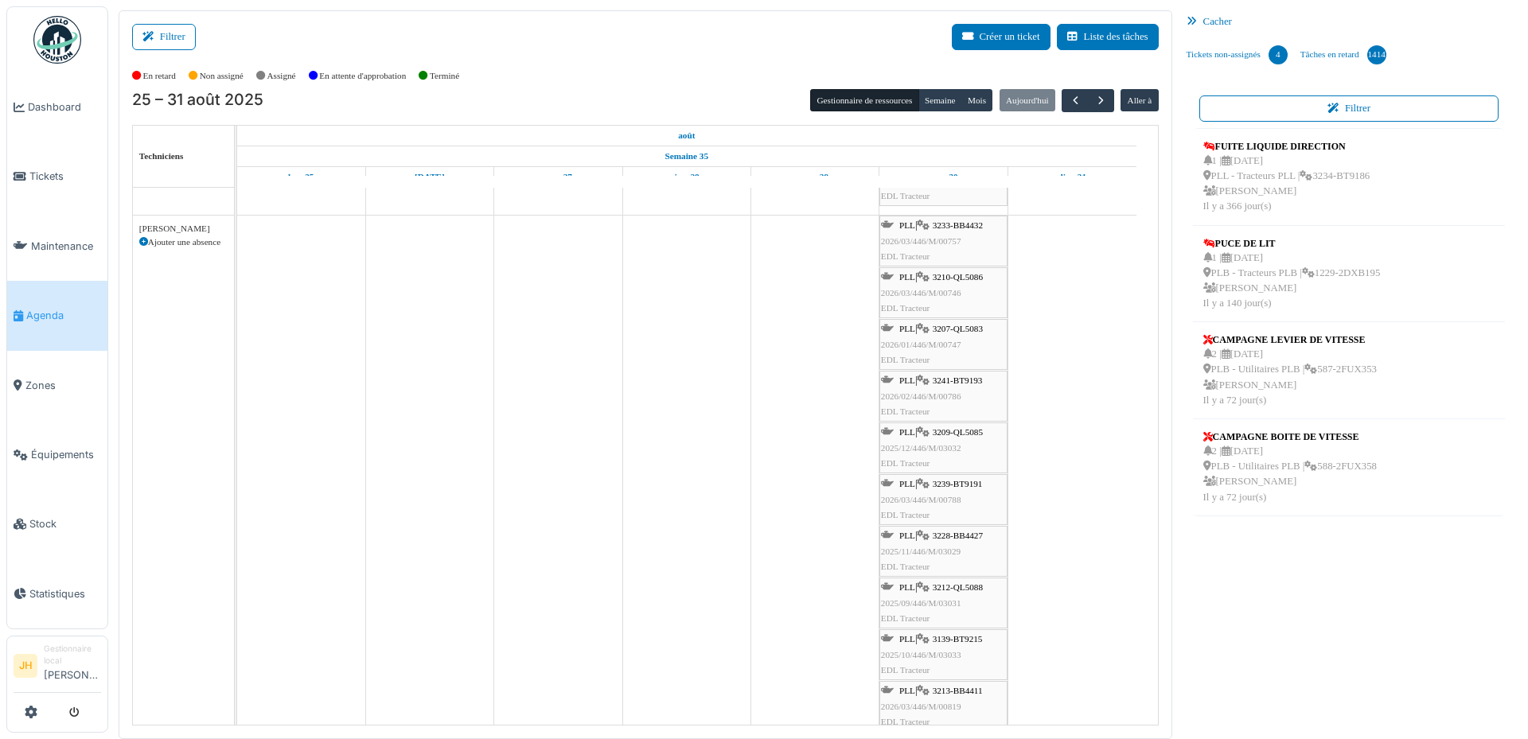
scroll to position [477, 0]
click at [955, 584] on span "3139-BT9215" at bounding box center [958, 583] width 50 height 10
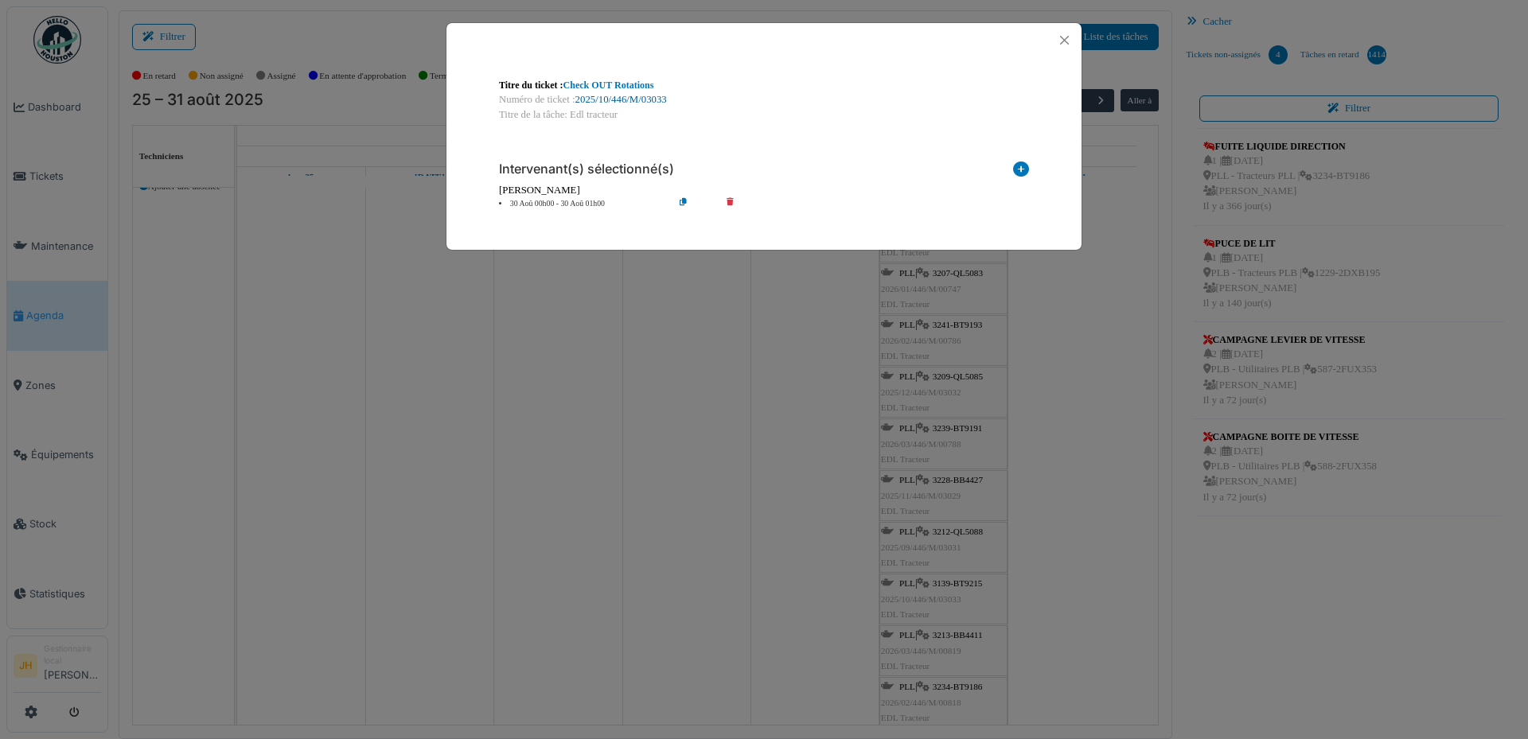
click at [607, 100] on link "2025/10/446/M/03033" at bounding box center [621, 99] width 92 height 11
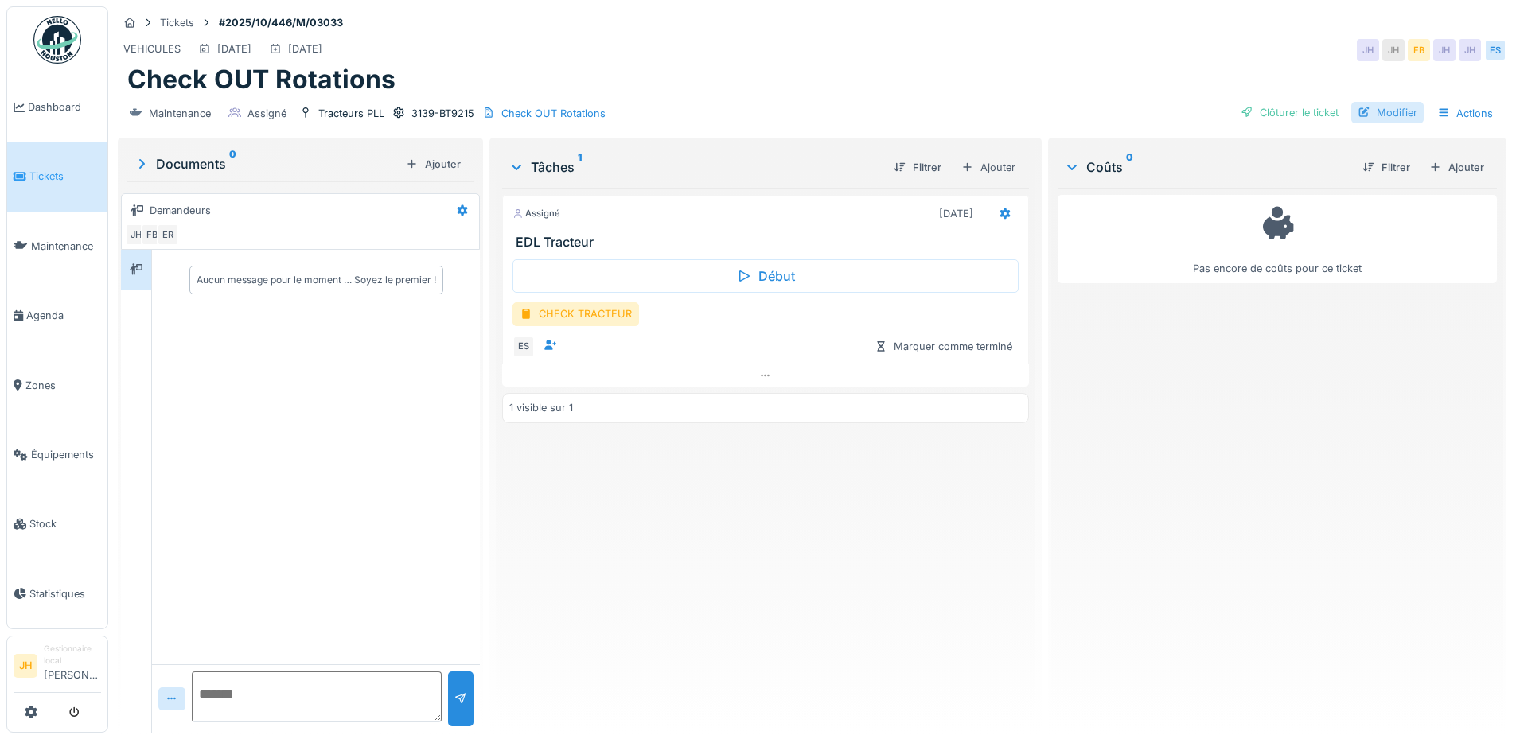
click at [1392, 108] on div "Modifier" at bounding box center [1387, 112] width 72 height 21
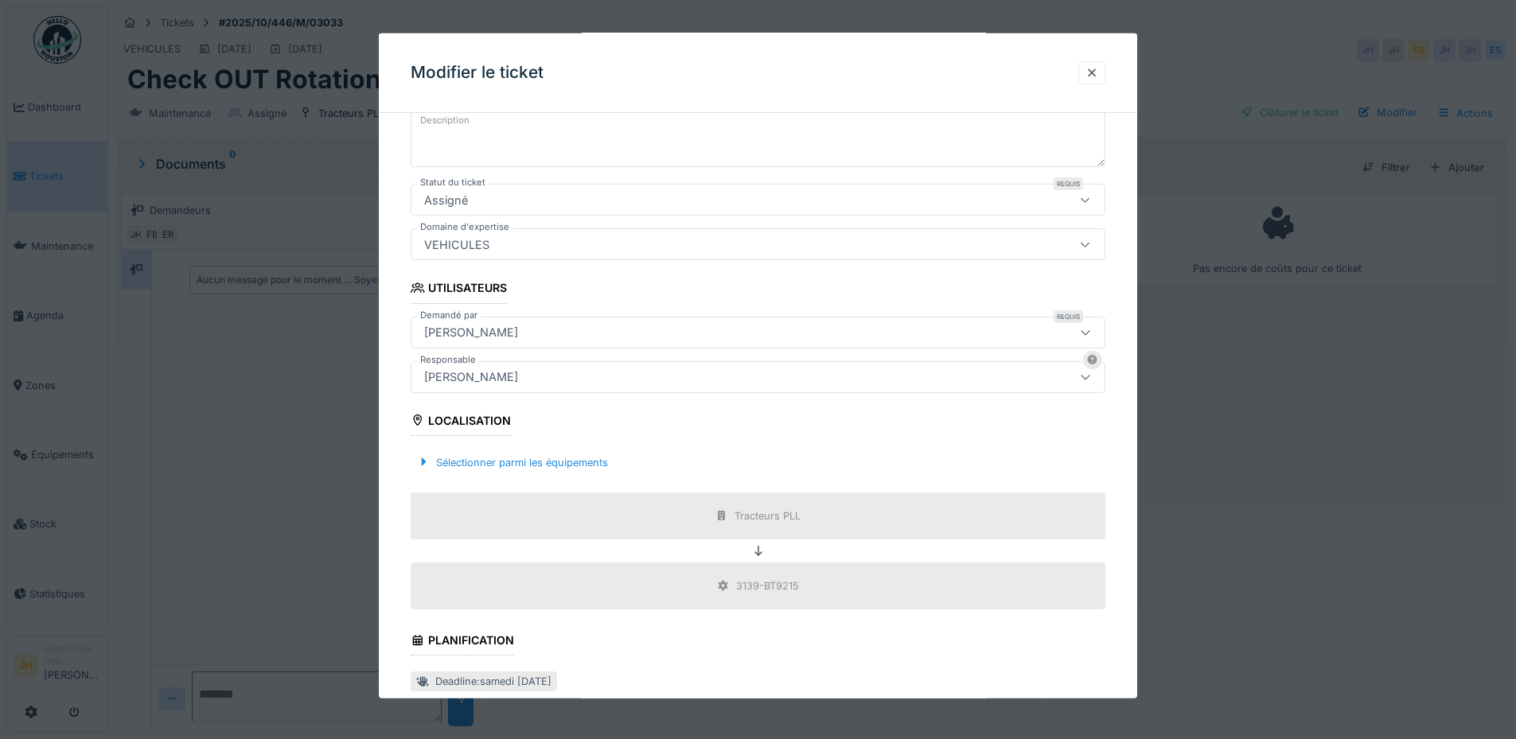
scroll to position [398, 0]
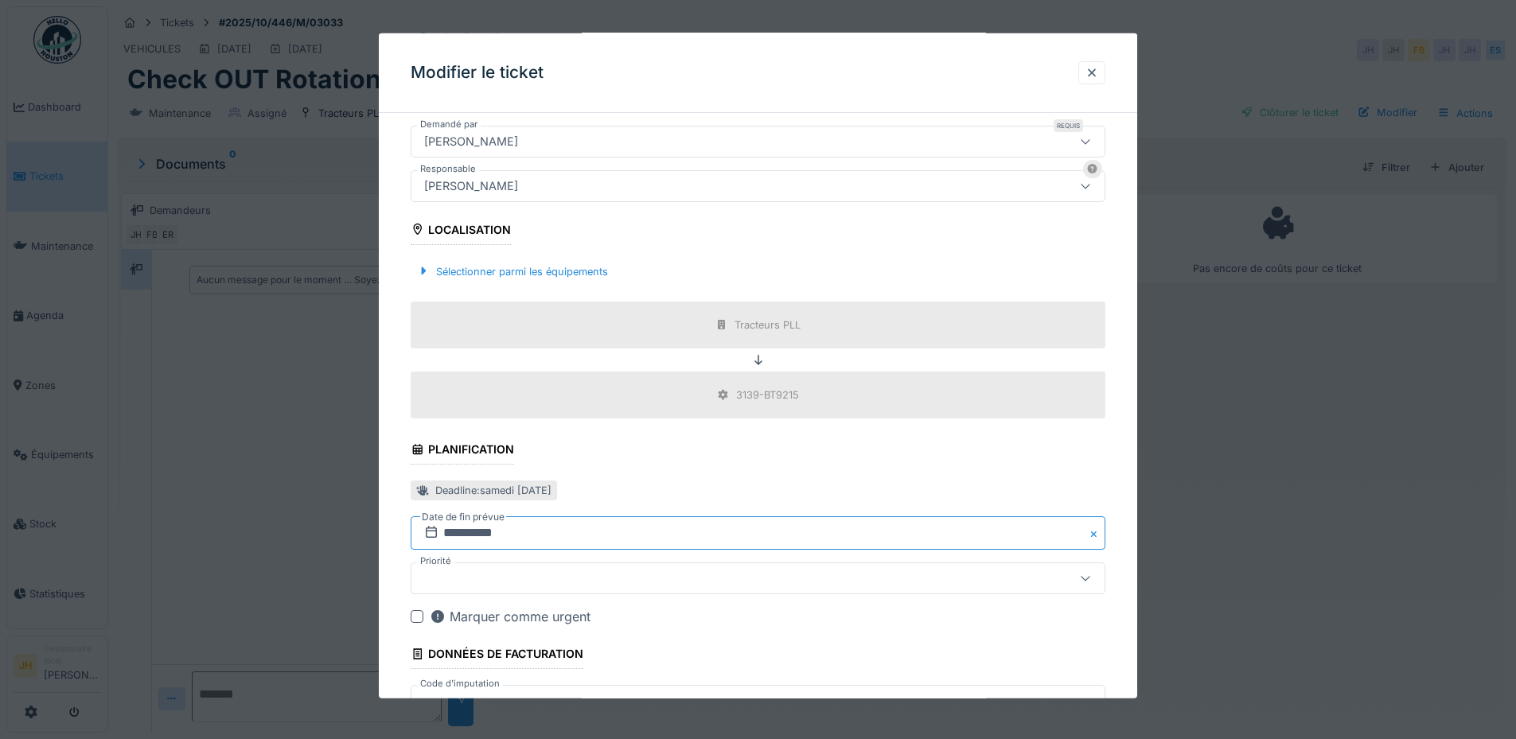
click at [474, 534] on input "**********" at bounding box center [758, 532] width 695 height 33
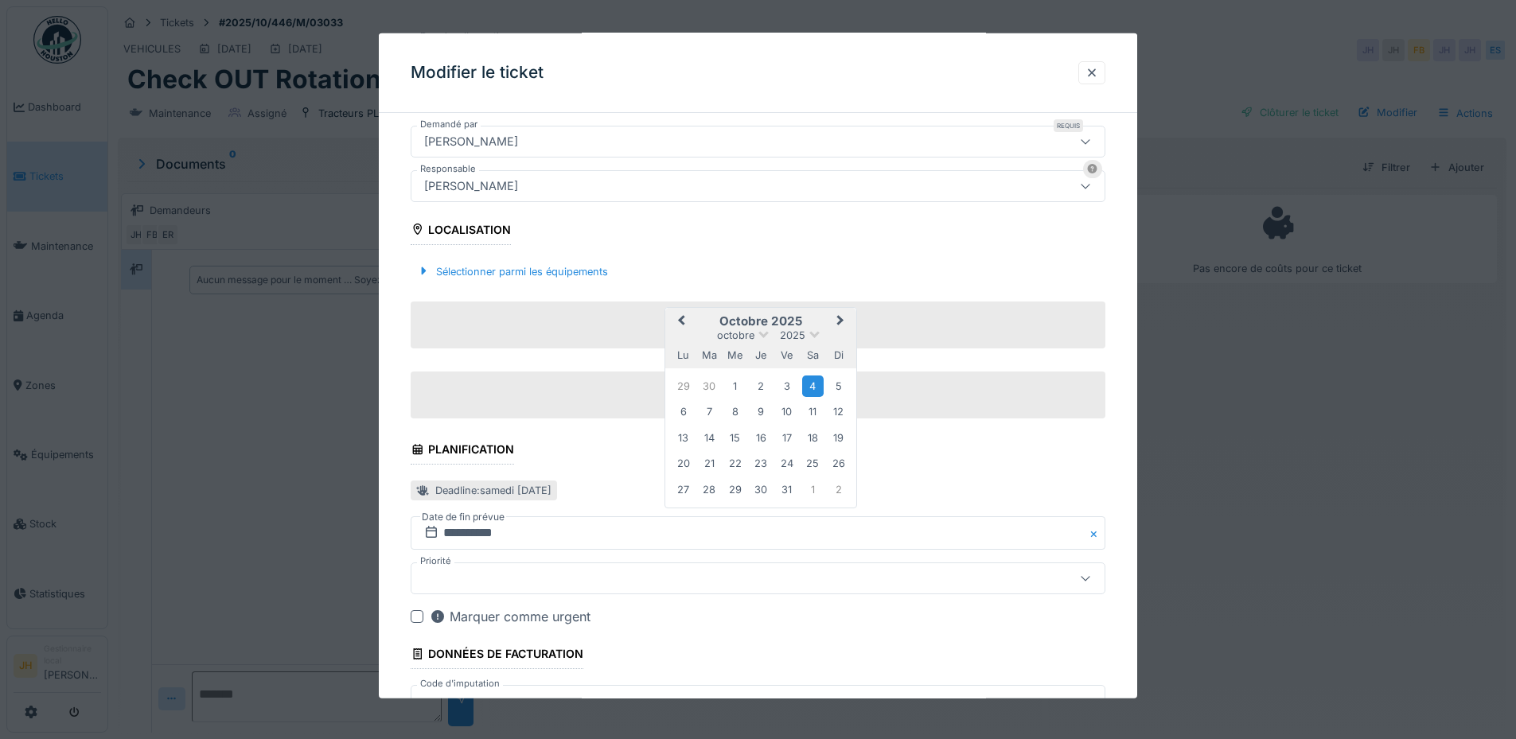
click at [681, 319] on span "Previous Month" at bounding box center [681, 321] width 0 height 19
click at [681, 318] on span "Previous Month" at bounding box center [681, 321] width 0 height 19
click at [816, 498] on div "30" at bounding box center [812, 488] width 21 height 21
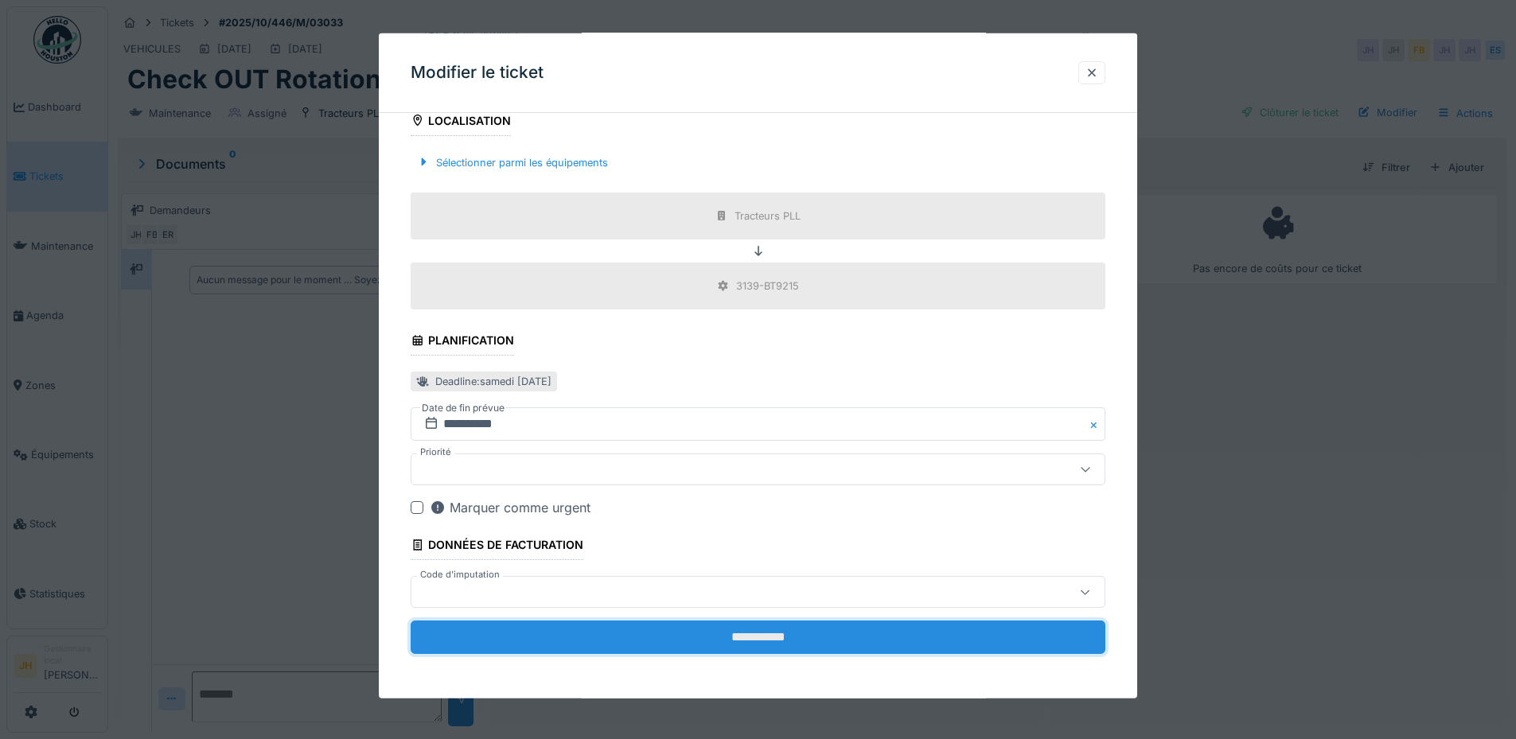
click at [785, 633] on input "**********" at bounding box center [758, 637] width 695 height 33
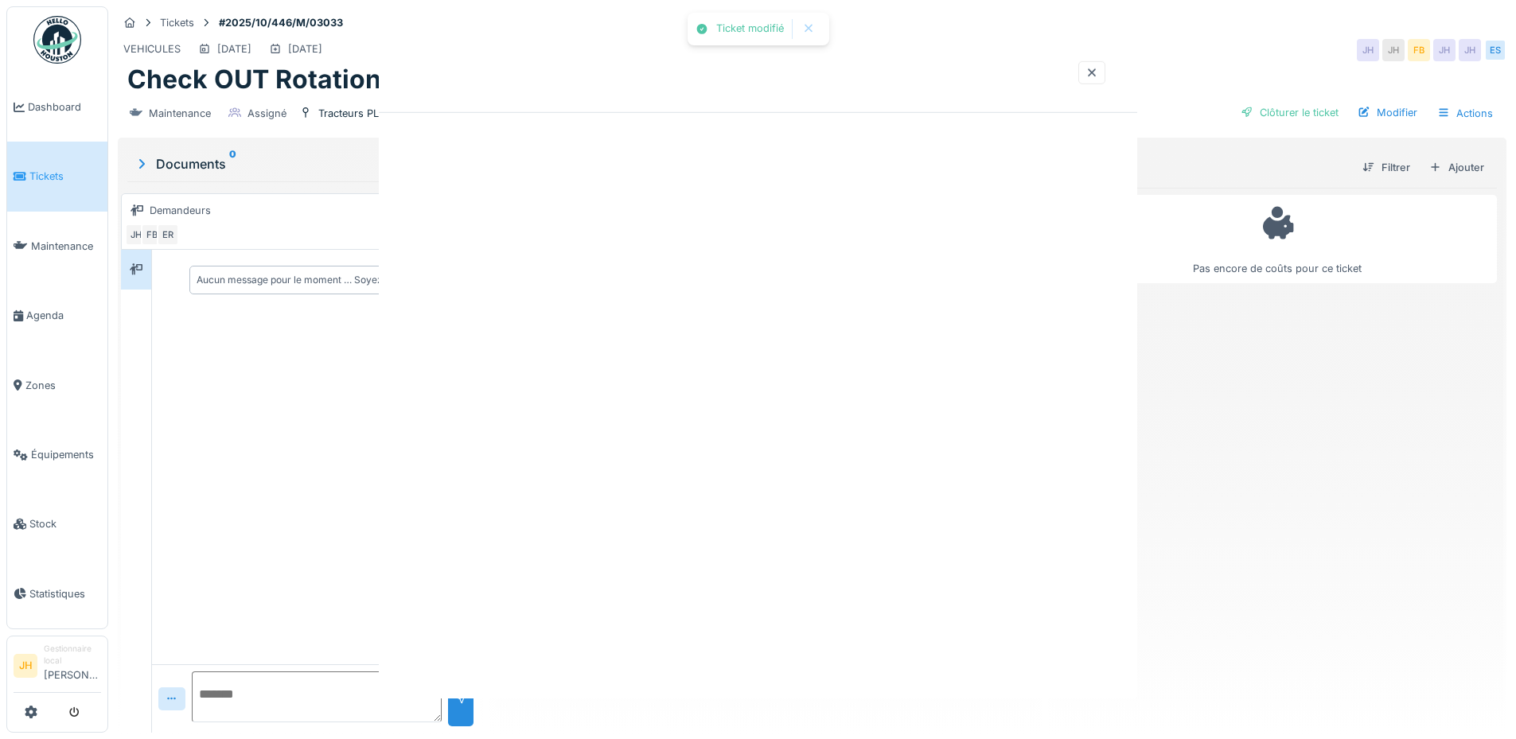
scroll to position [0, 0]
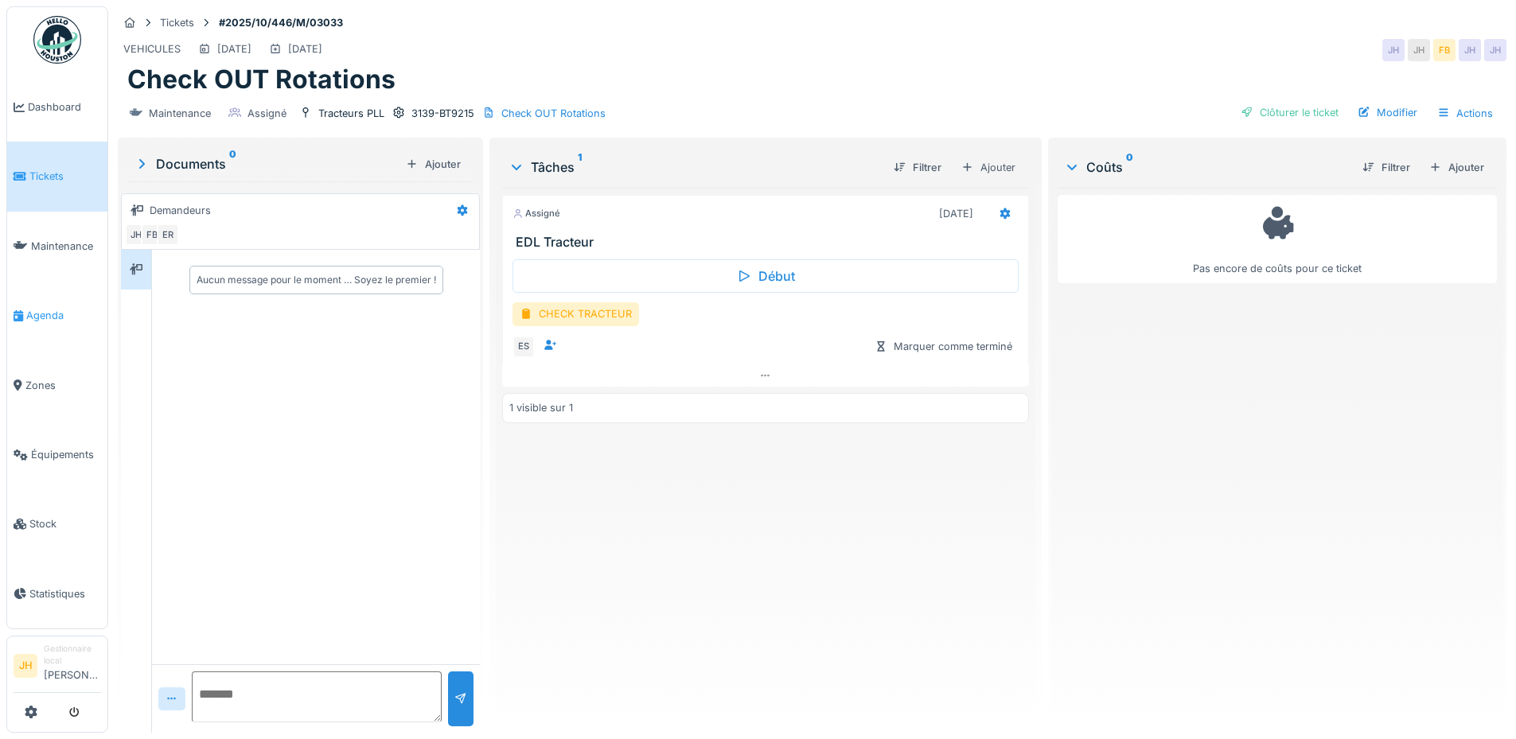
click at [42, 310] on span "Agenda" at bounding box center [63, 315] width 75 height 15
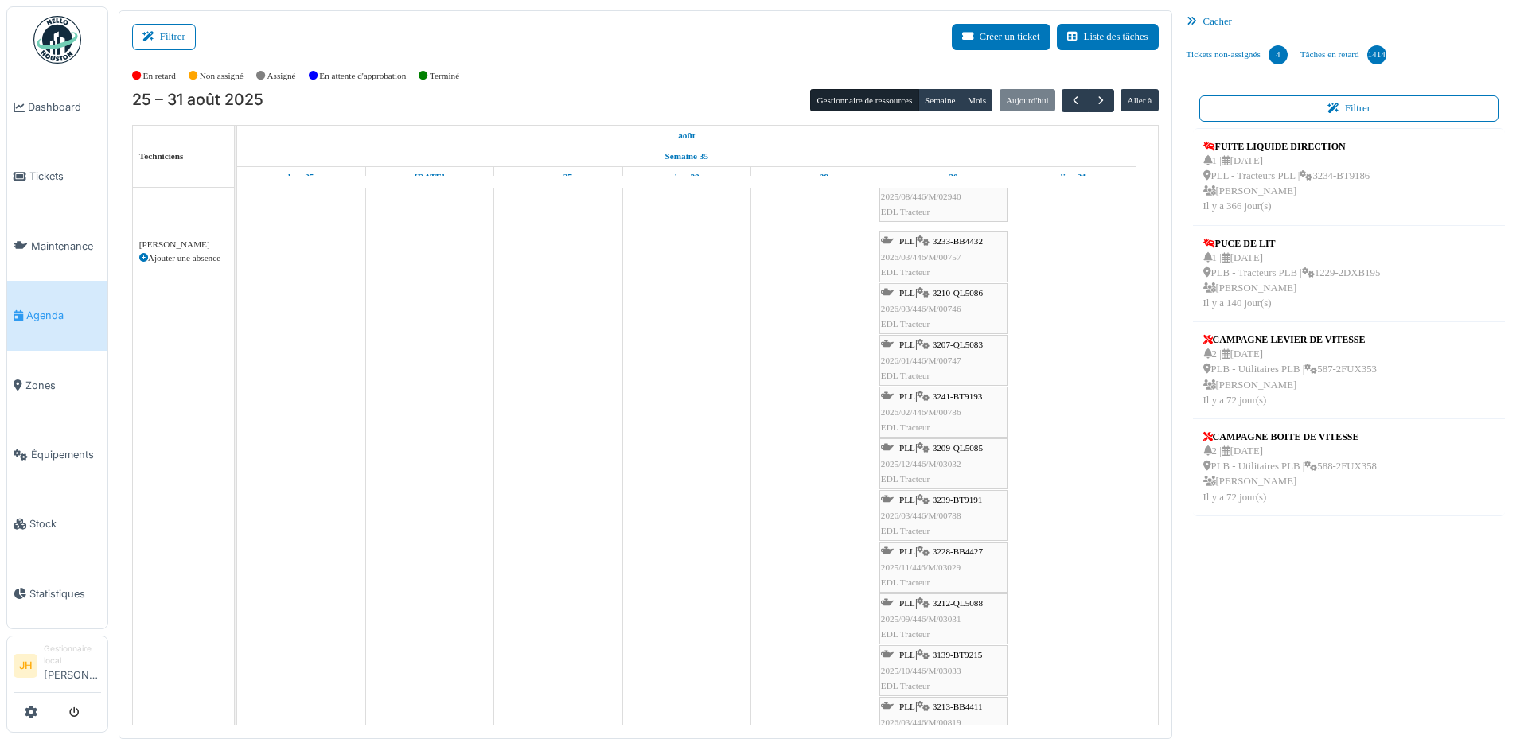
scroll to position [477, 0]
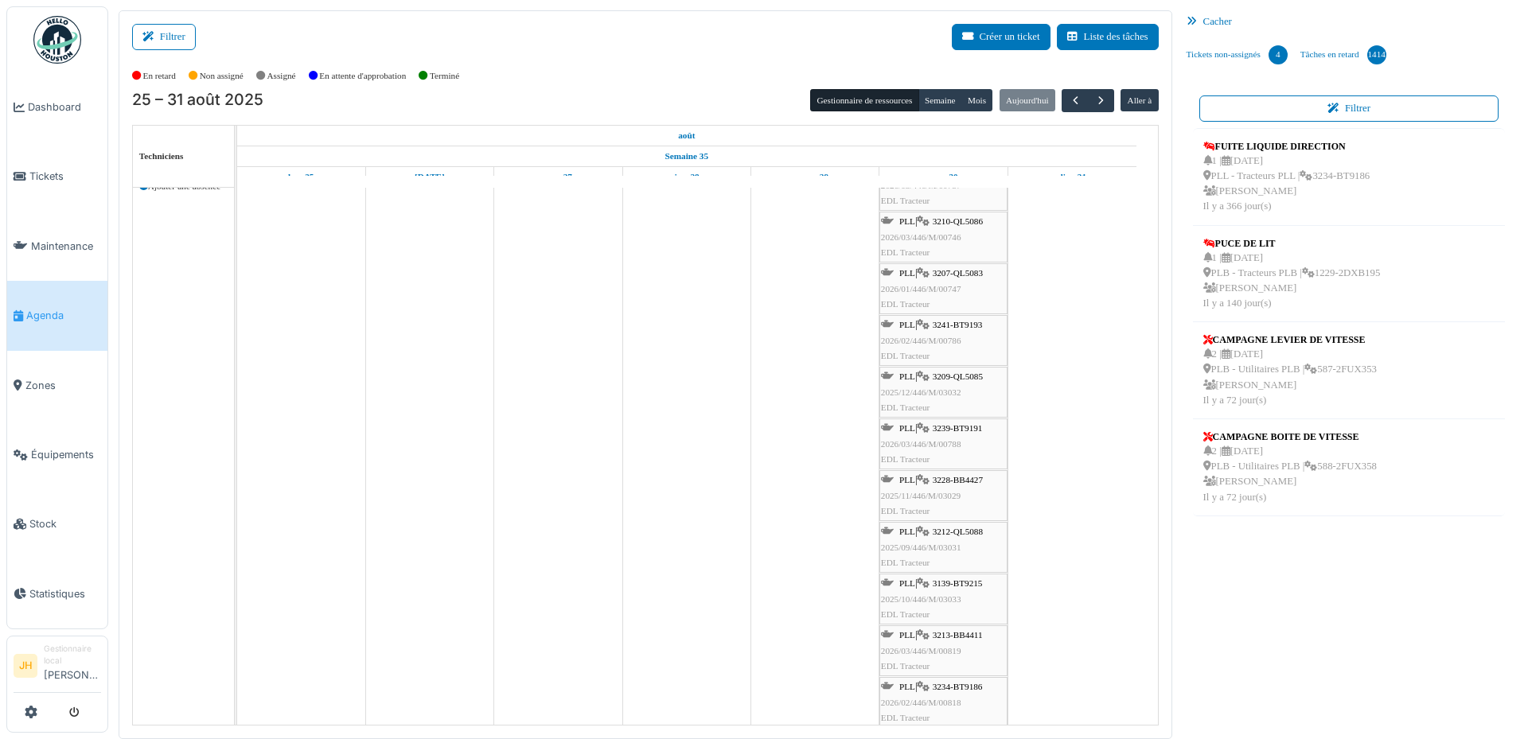
click at [975, 273] on span "3207-QL5083" at bounding box center [958, 273] width 50 height 10
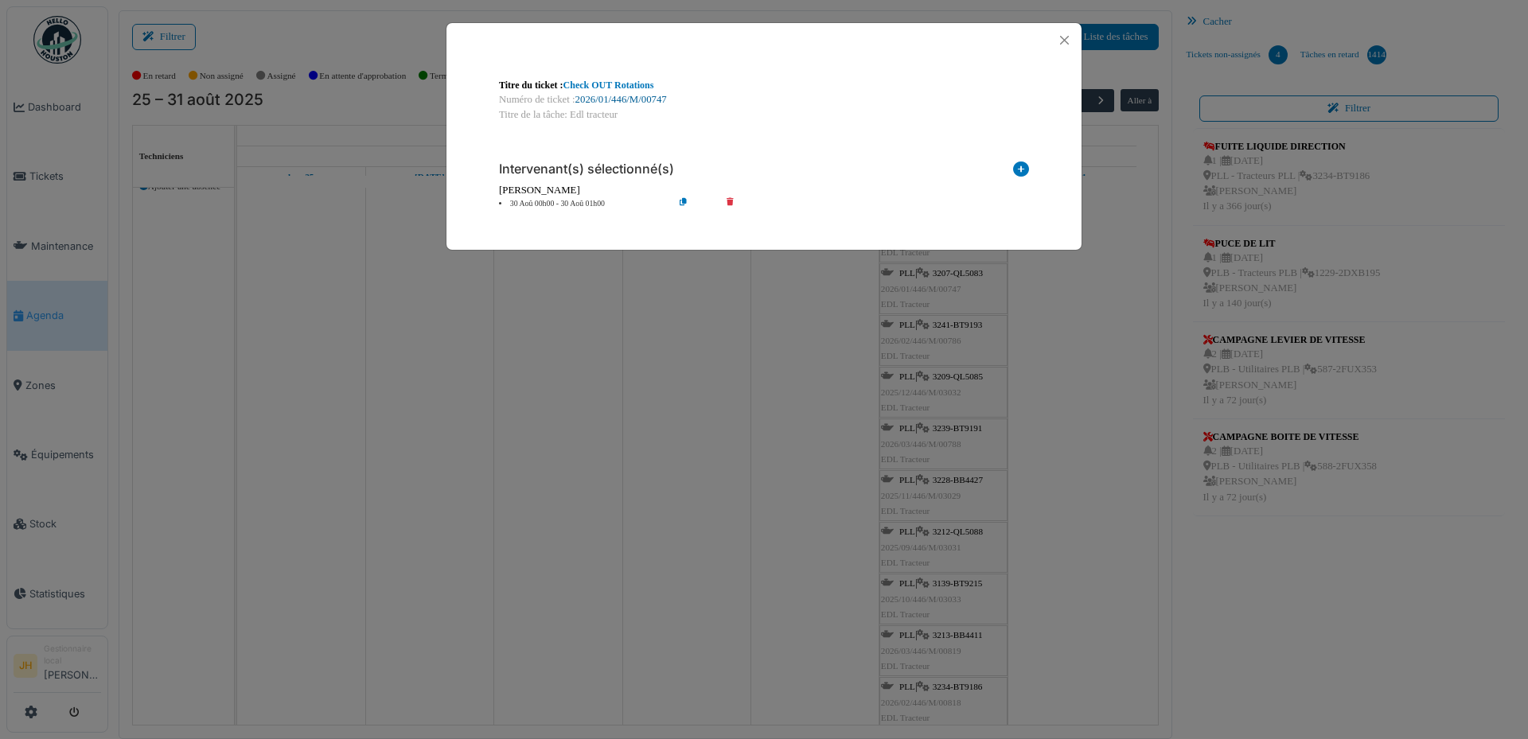
click at [623, 100] on link "2026/01/446/M/00747" at bounding box center [621, 99] width 92 height 11
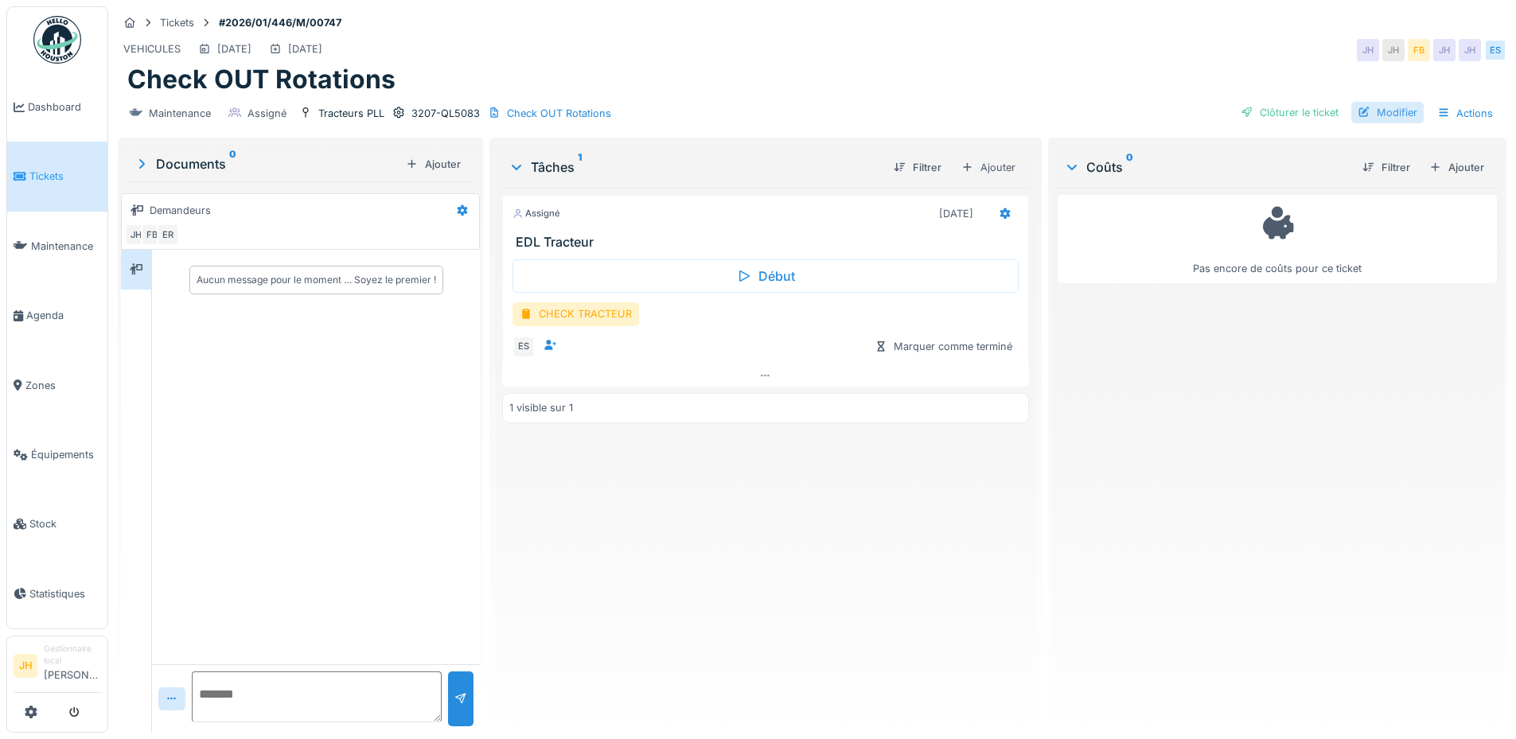
click at [1383, 109] on div "Modifier" at bounding box center [1387, 112] width 72 height 21
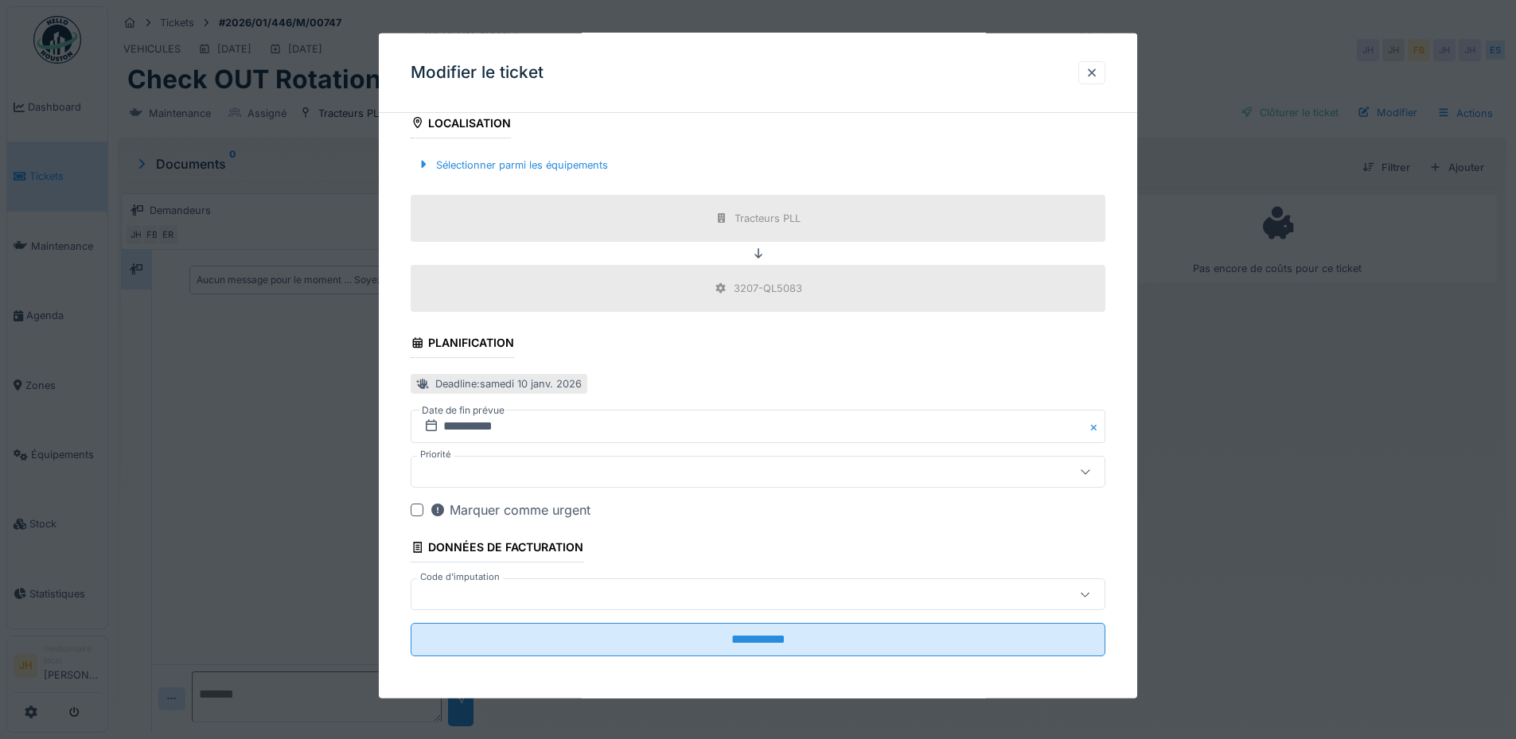
scroll to position [507, 0]
click at [486, 415] on label "Date de fin prévue" at bounding box center [463, 408] width 86 height 18
click at [485, 430] on input "**********" at bounding box center [758, 423] width 695 height 33
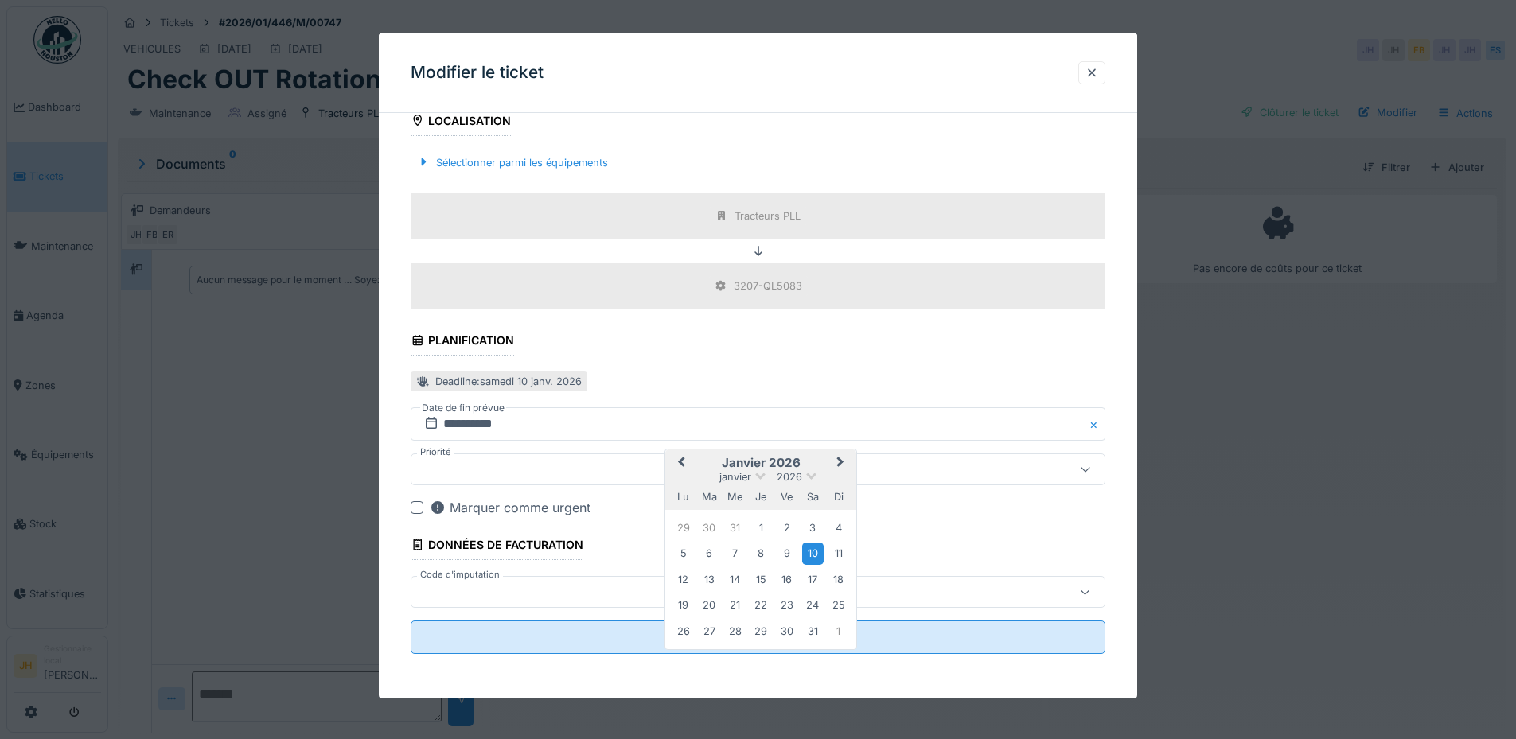
click at [681, 459] on span "Previous Month" at bounding box center [681, 463] width 0 height 19
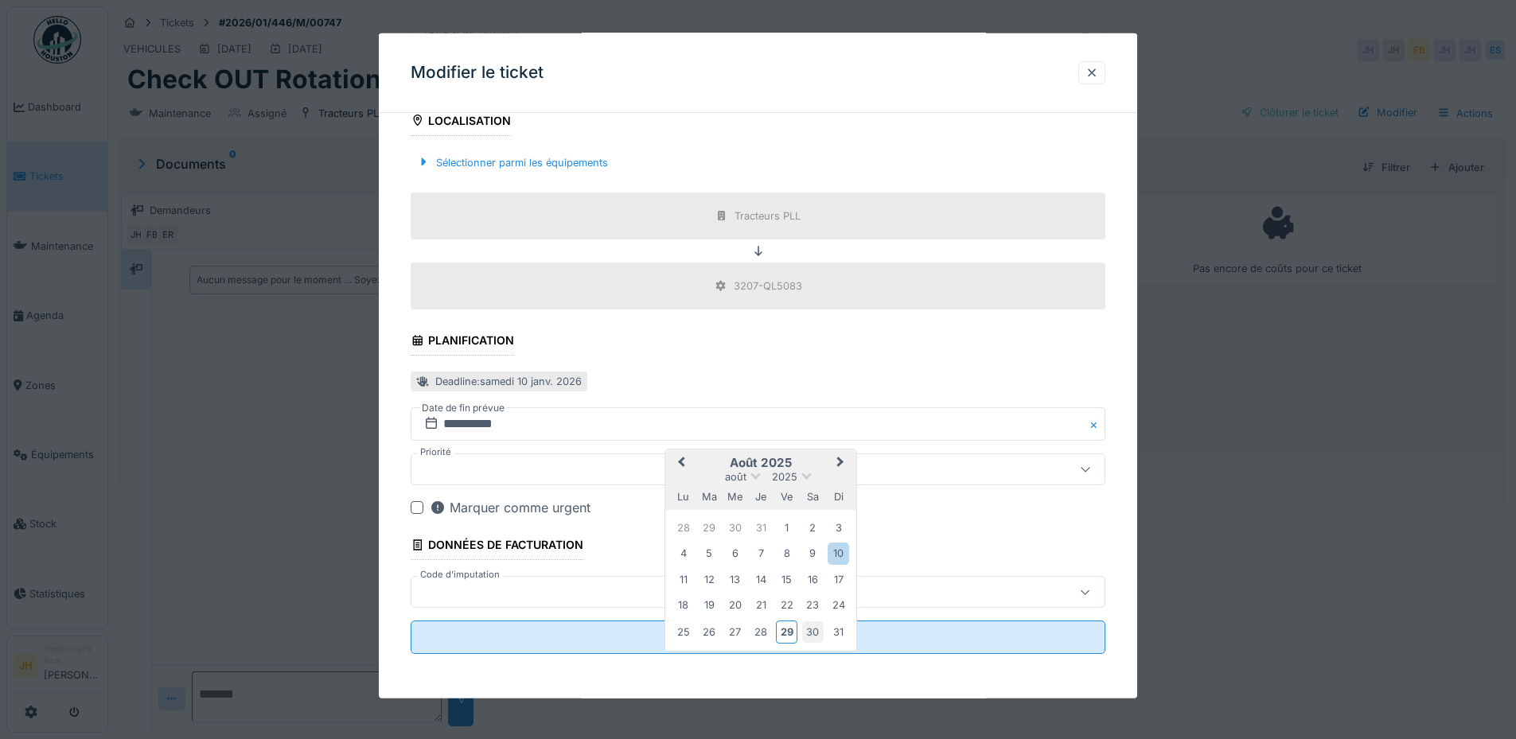
click at [819, 629] on div "30" at bounding box center [812, 631] width 21 height 21
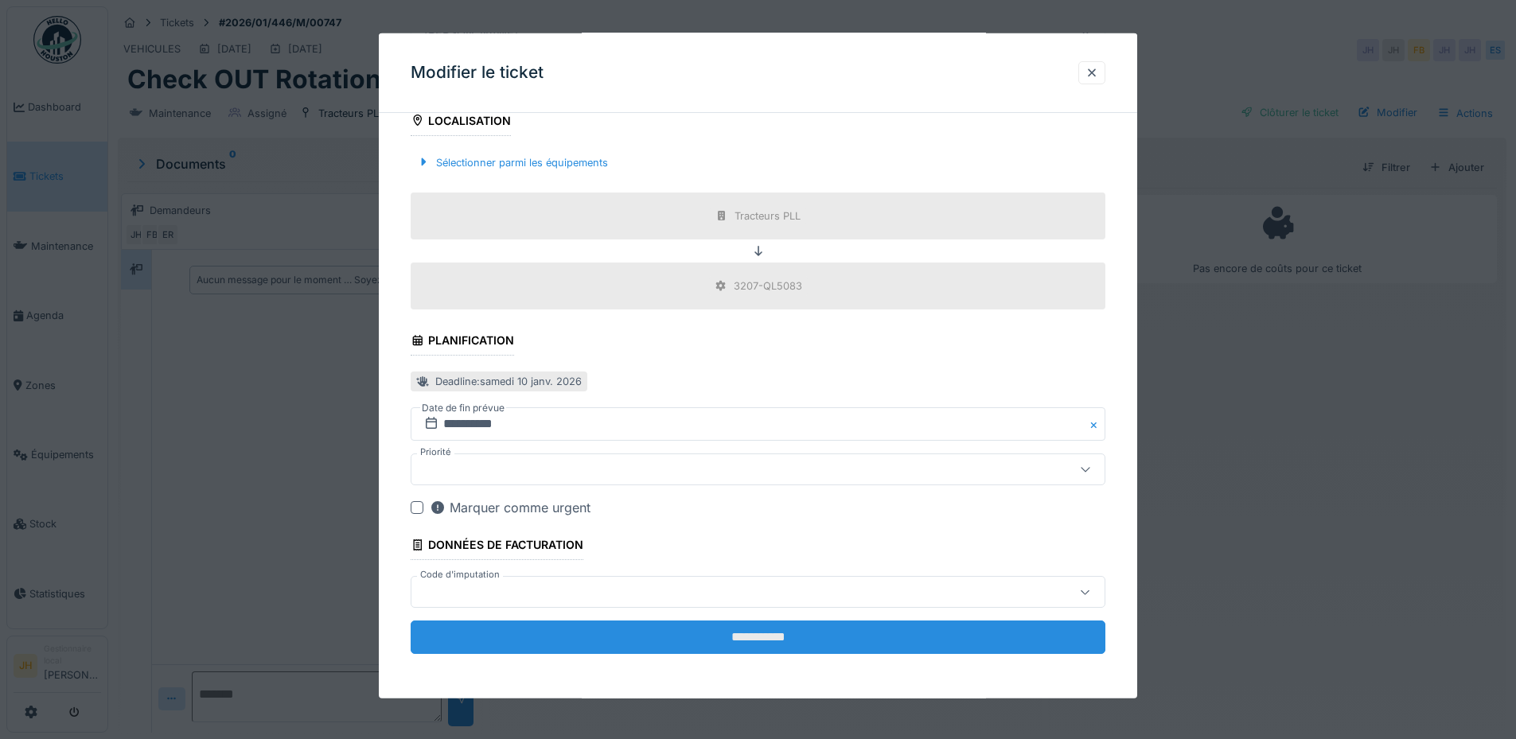
click at [808, 637] on input "**********" at bounding box center [758, 637] width 695 height 33
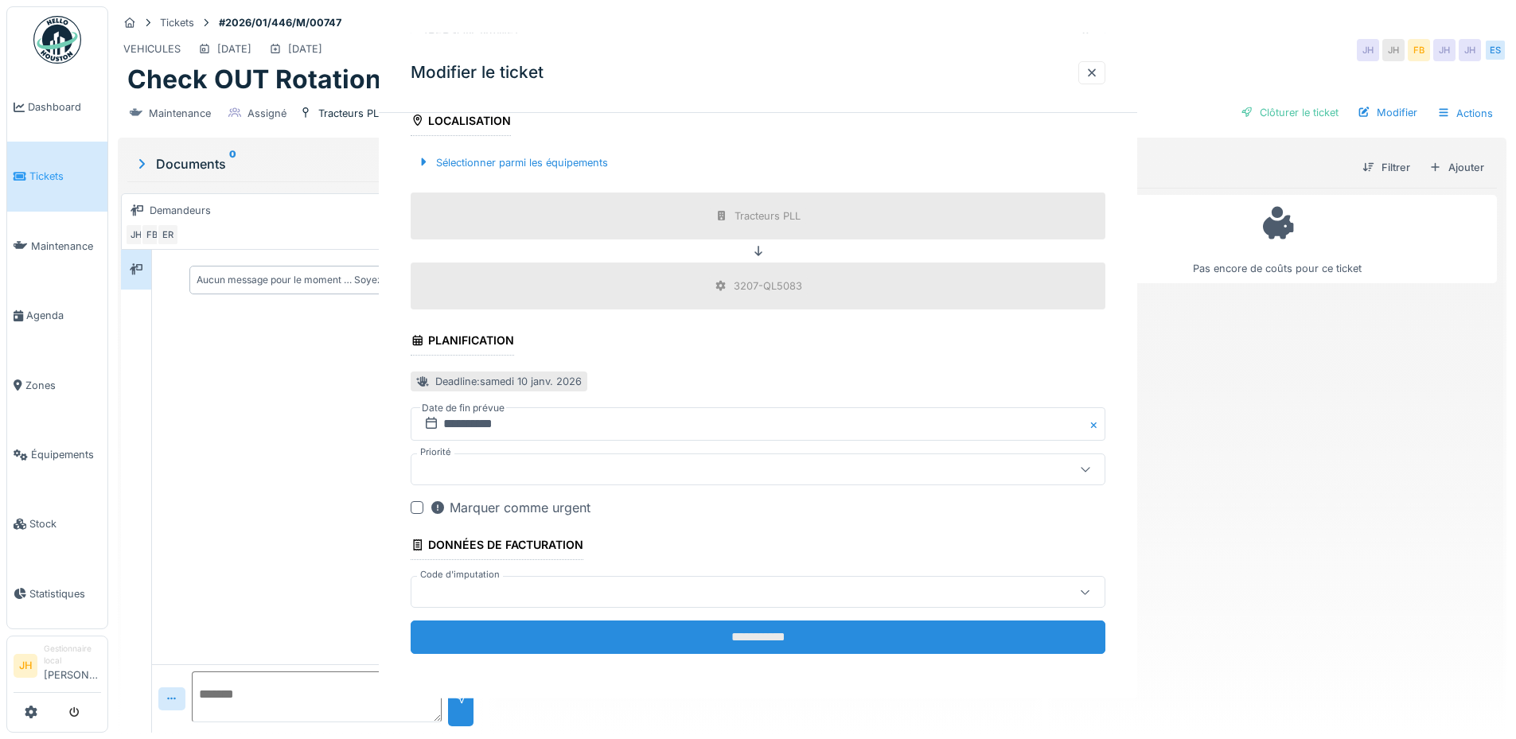
scroll to position [0, 0]
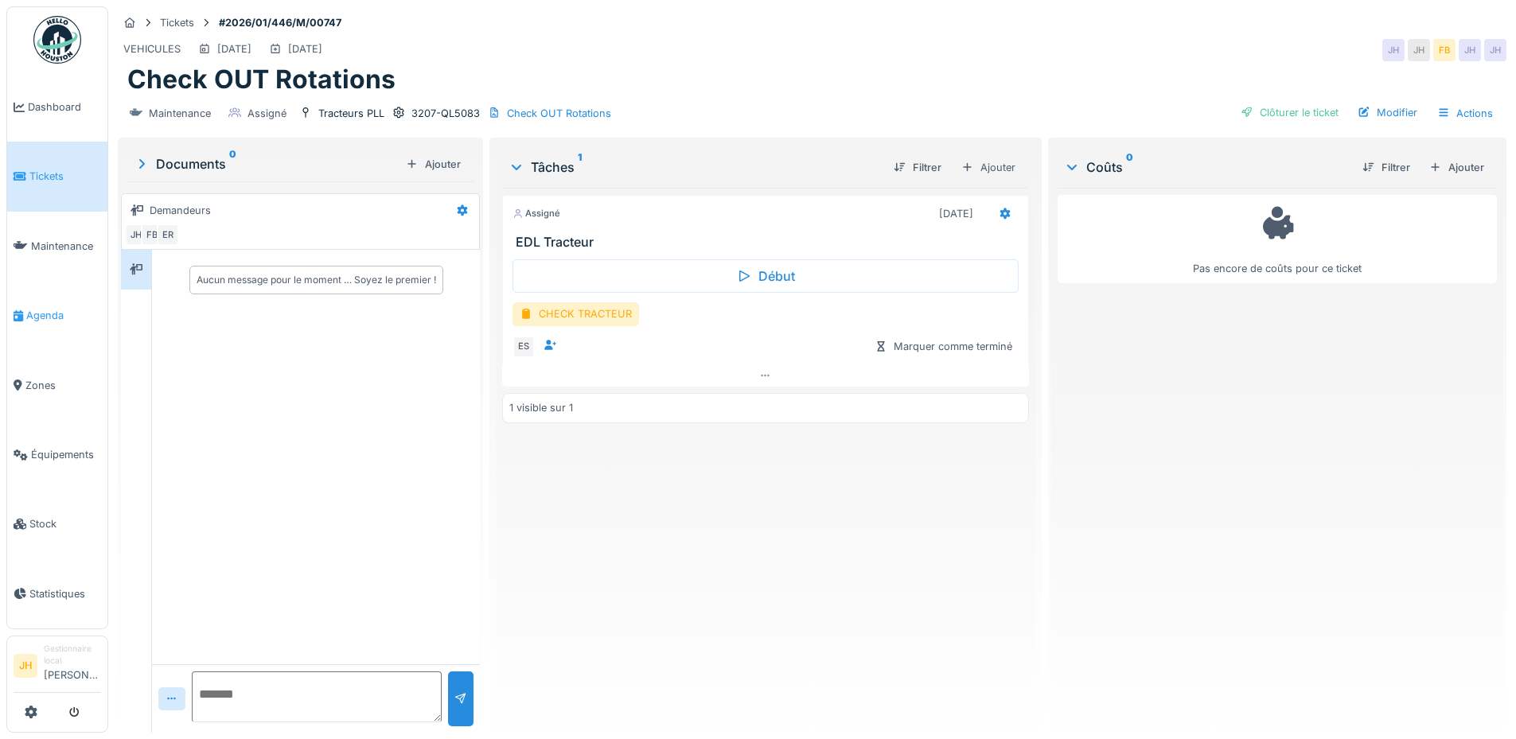
click at [69, 317] on link "Agenda" at bounding box center [57, 315] width 100 height 69
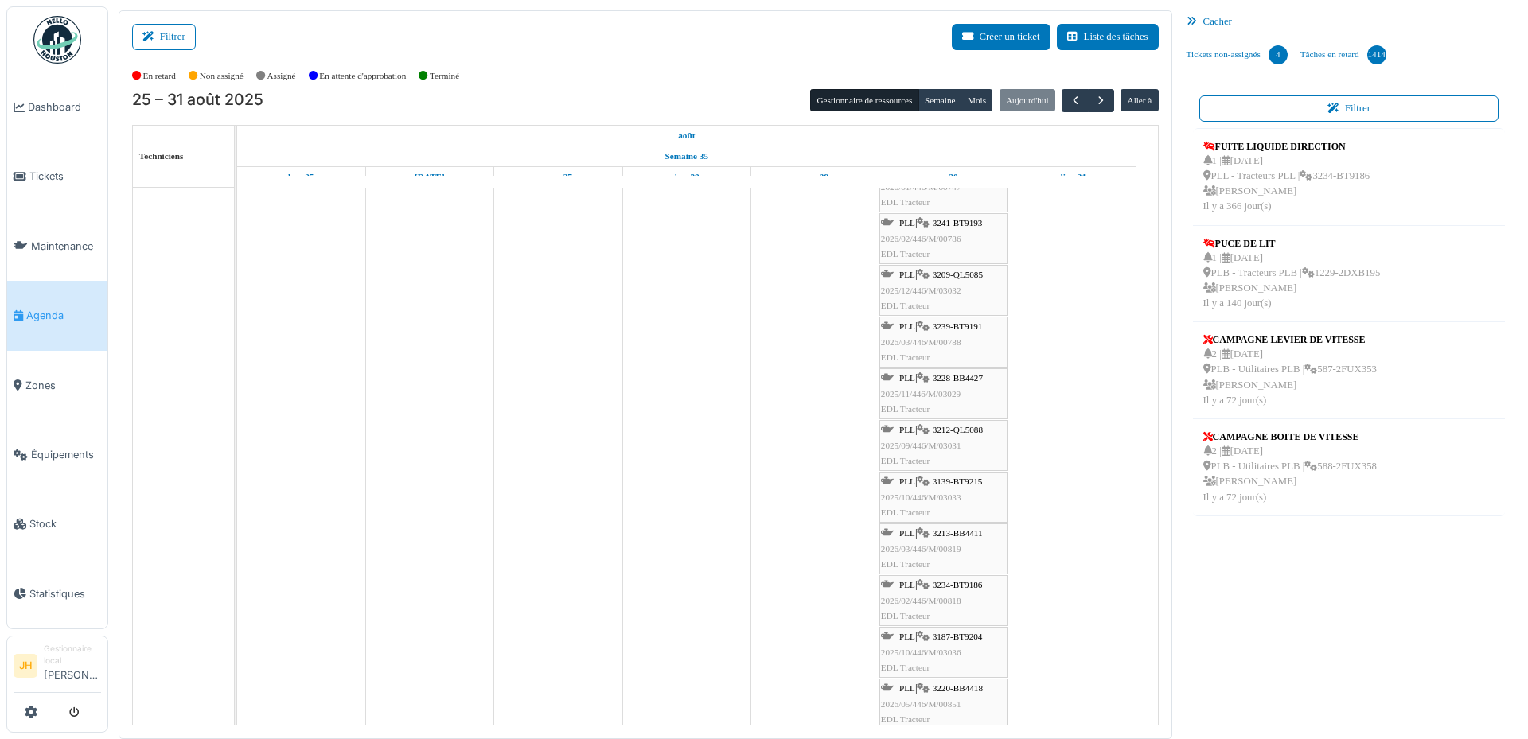
scroll to position [557, 0]
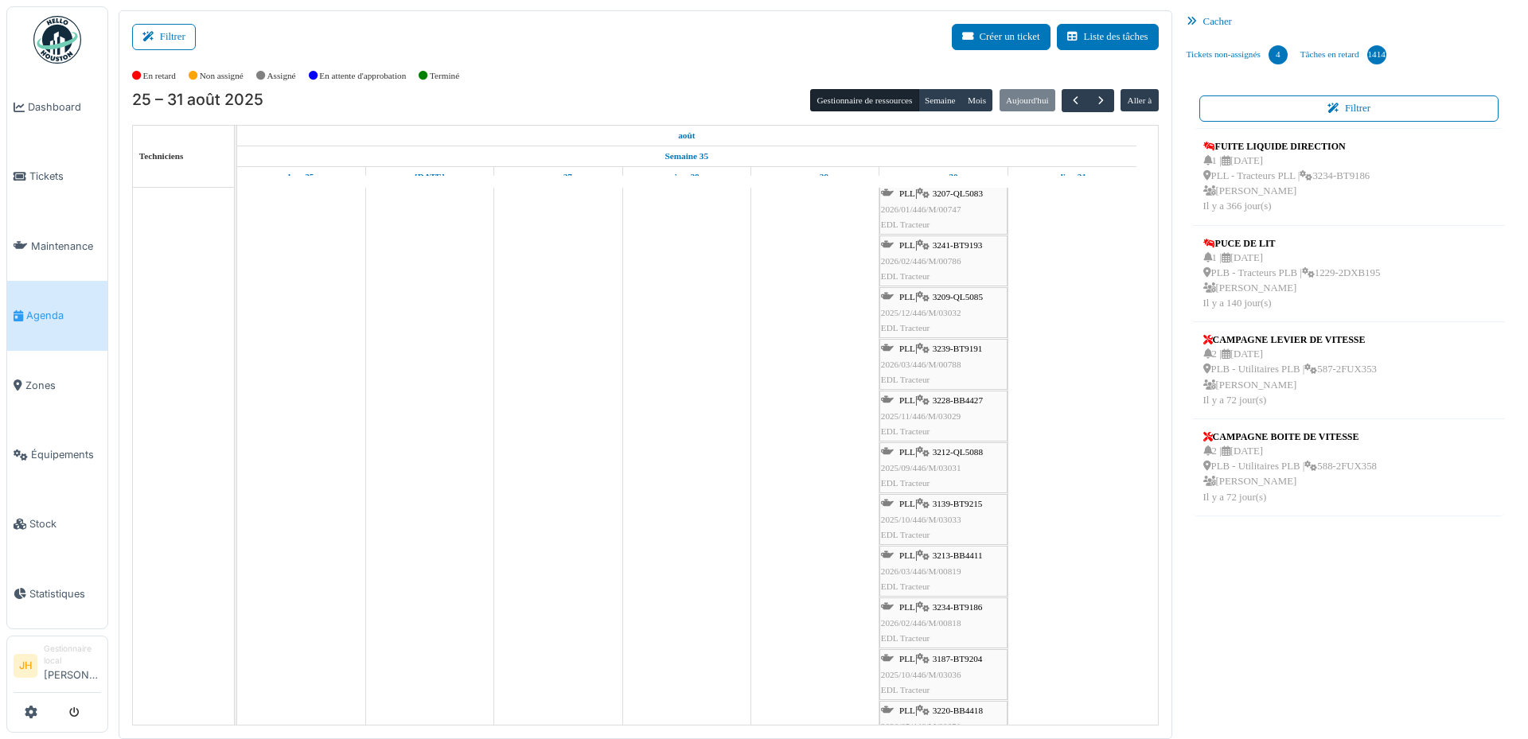
click at [968, 245] on span "3241-BT9193" at bounding box center [958, 245] width 50 height 10
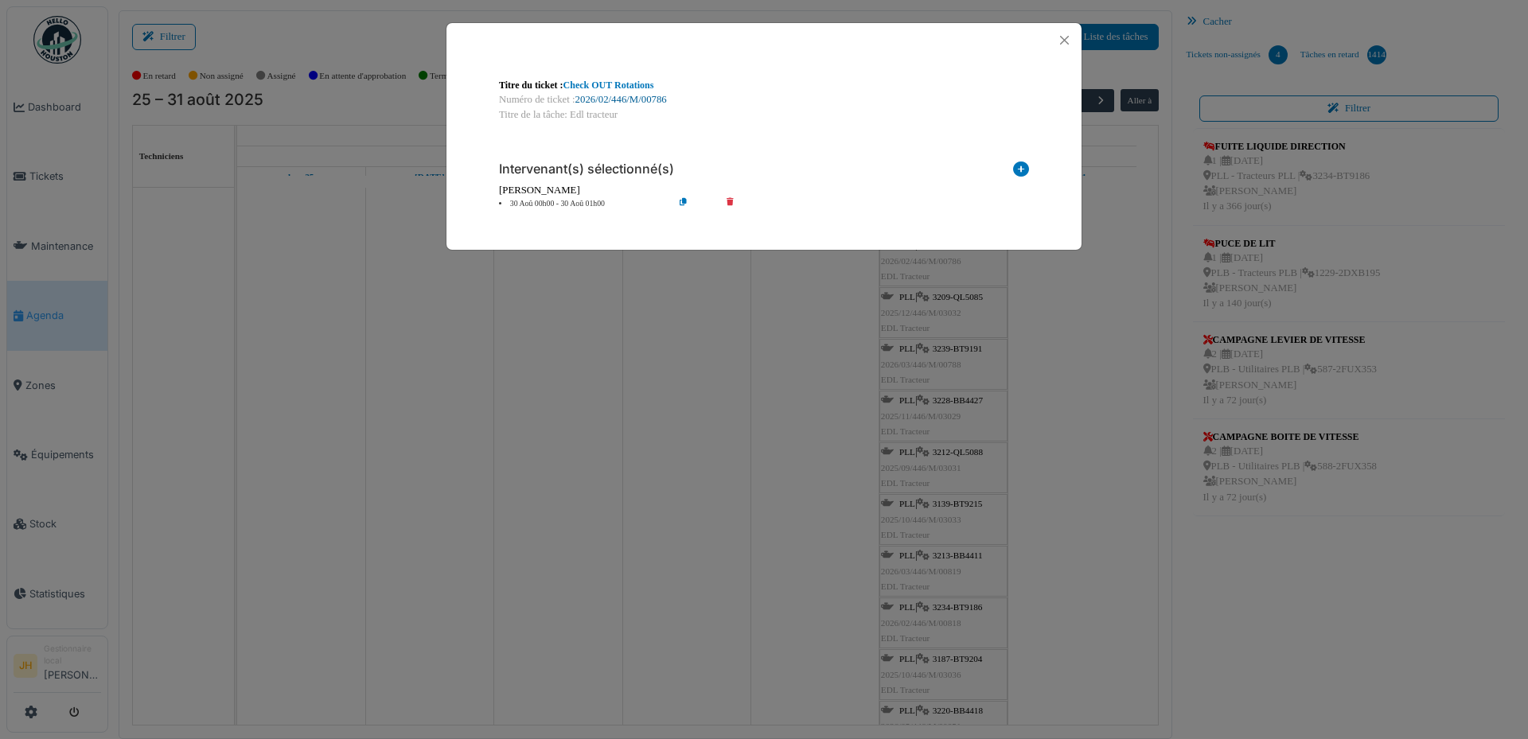
click at [616, 98] on link "2026/02/446/M/00786" at bounding box center [621, 99] width 92 height 11
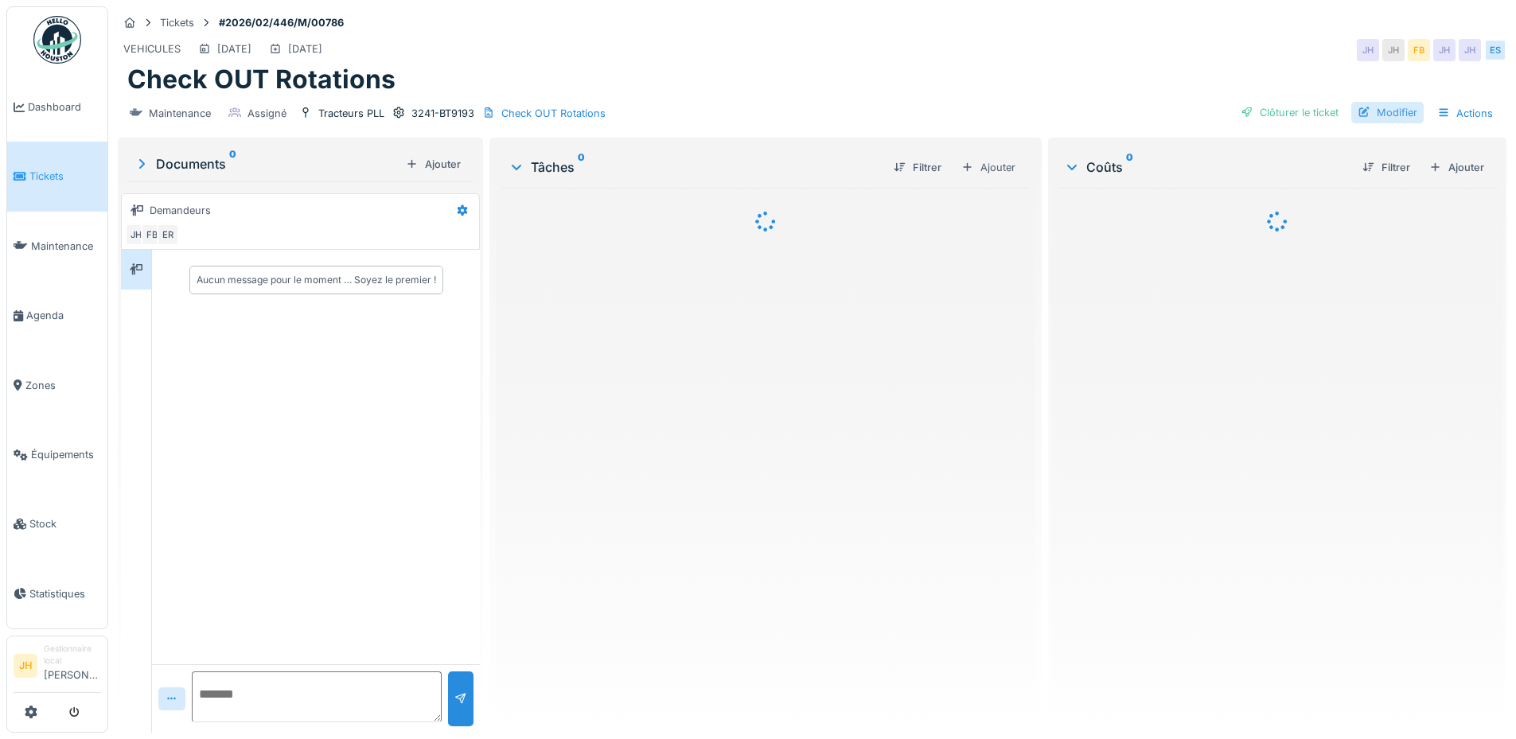
click at [1389, 110] on div "Modifier" at bounding box center [1387, 112] width 72 height 21
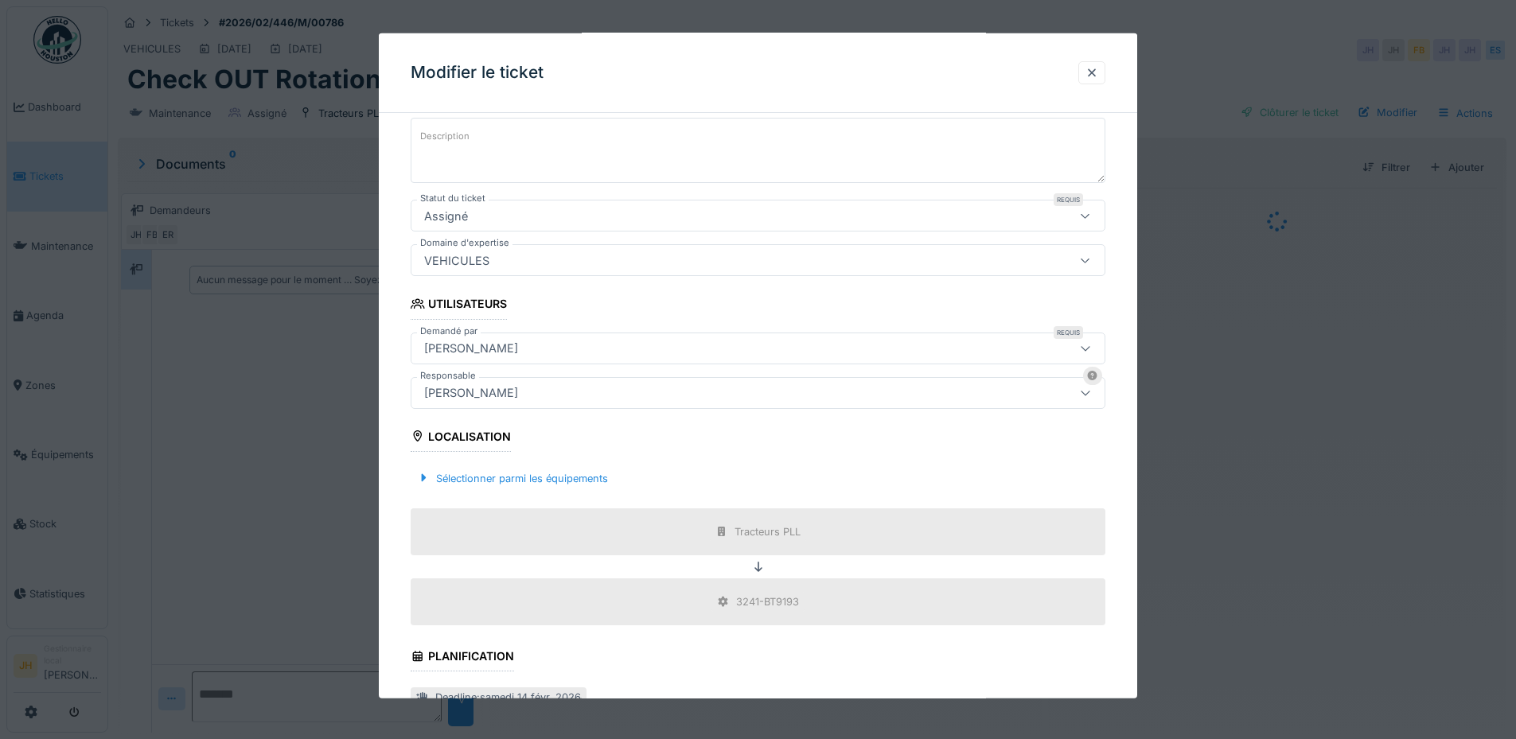
scroll to position [318, 0]
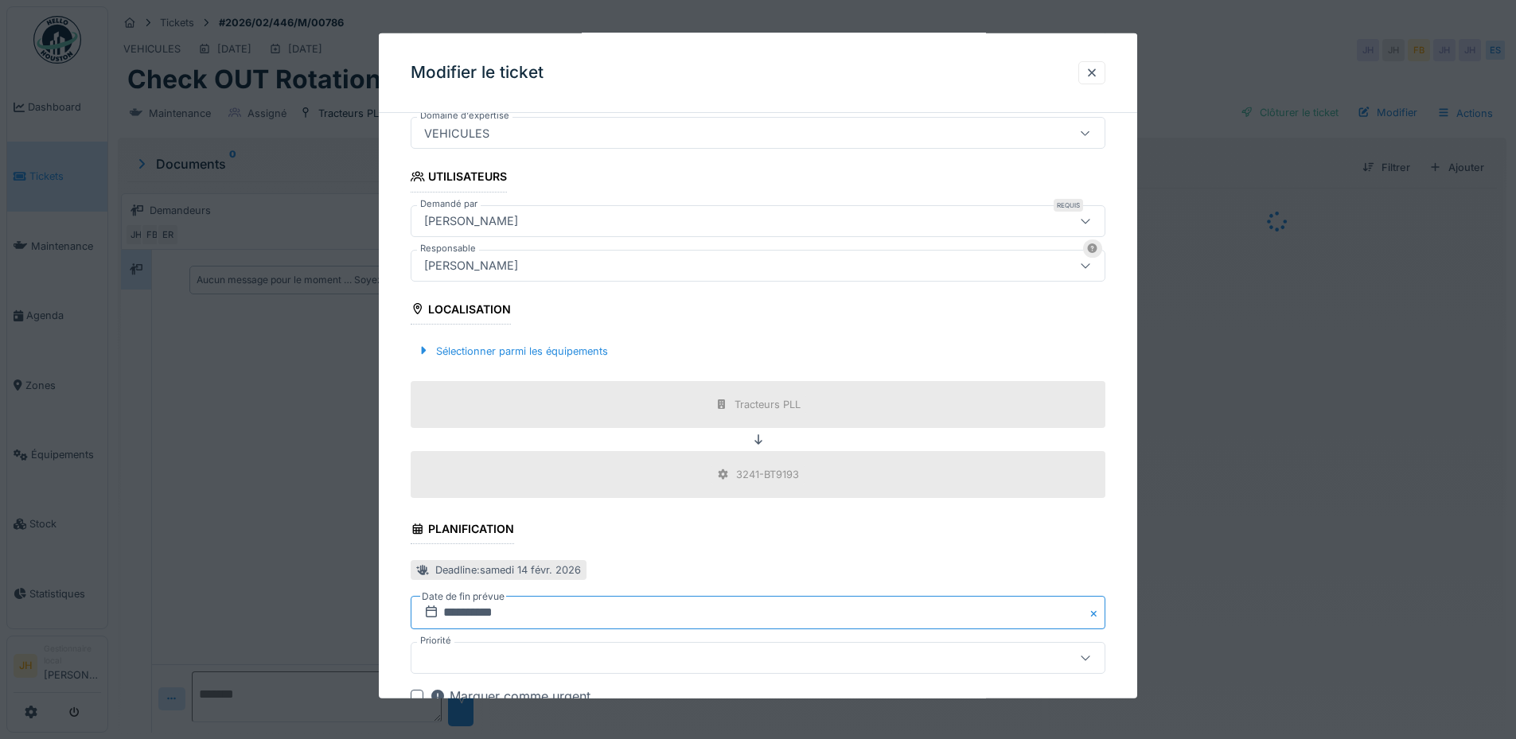
click at [485, 613] on input "**********" at bounding box center [758, 612] width 695 height 33
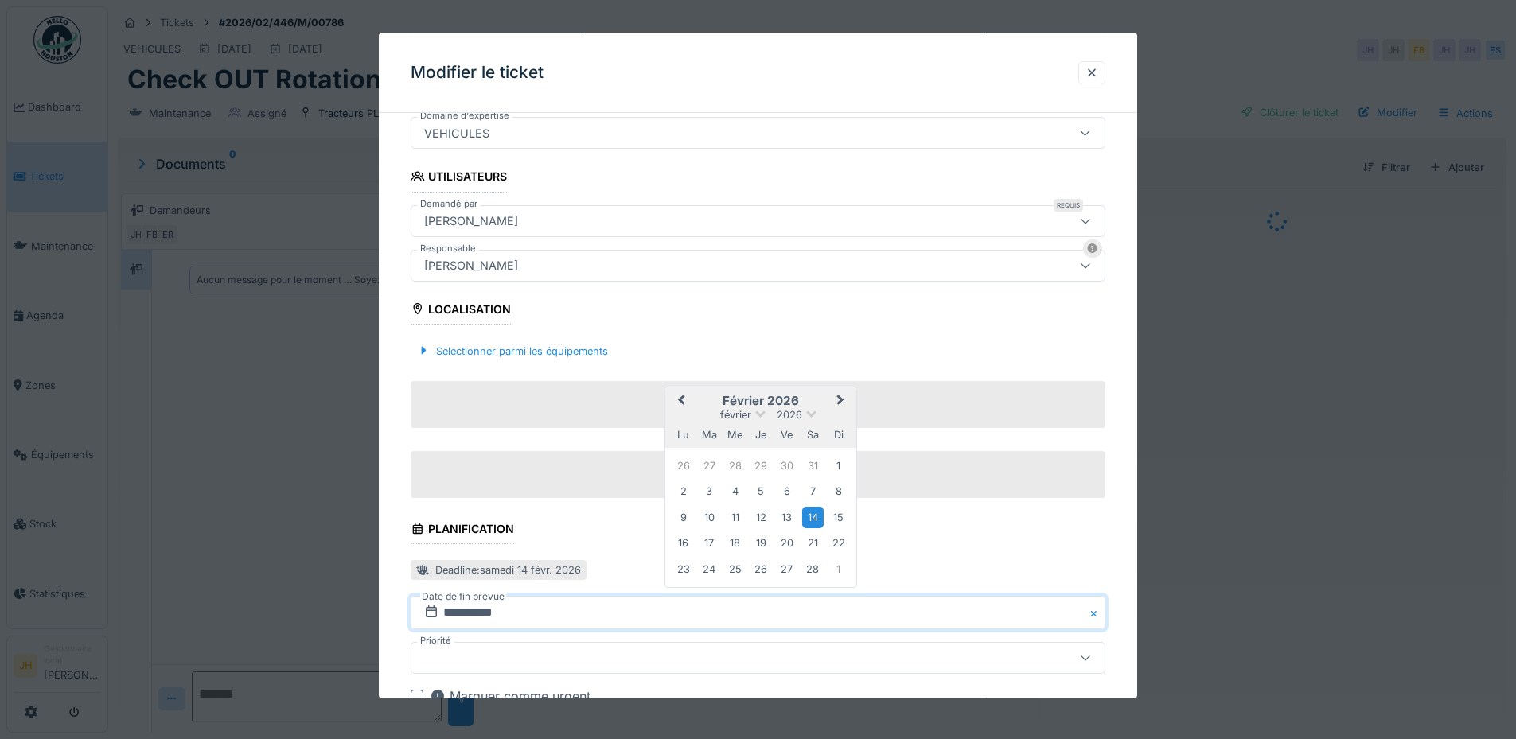
click at [680, 395] on button "Previous Month" at bounding box center [679, 401] width 25 height 25
click at [681, 403] on span "Previous Month" at bounding box center [681, 400] width 0 height 19
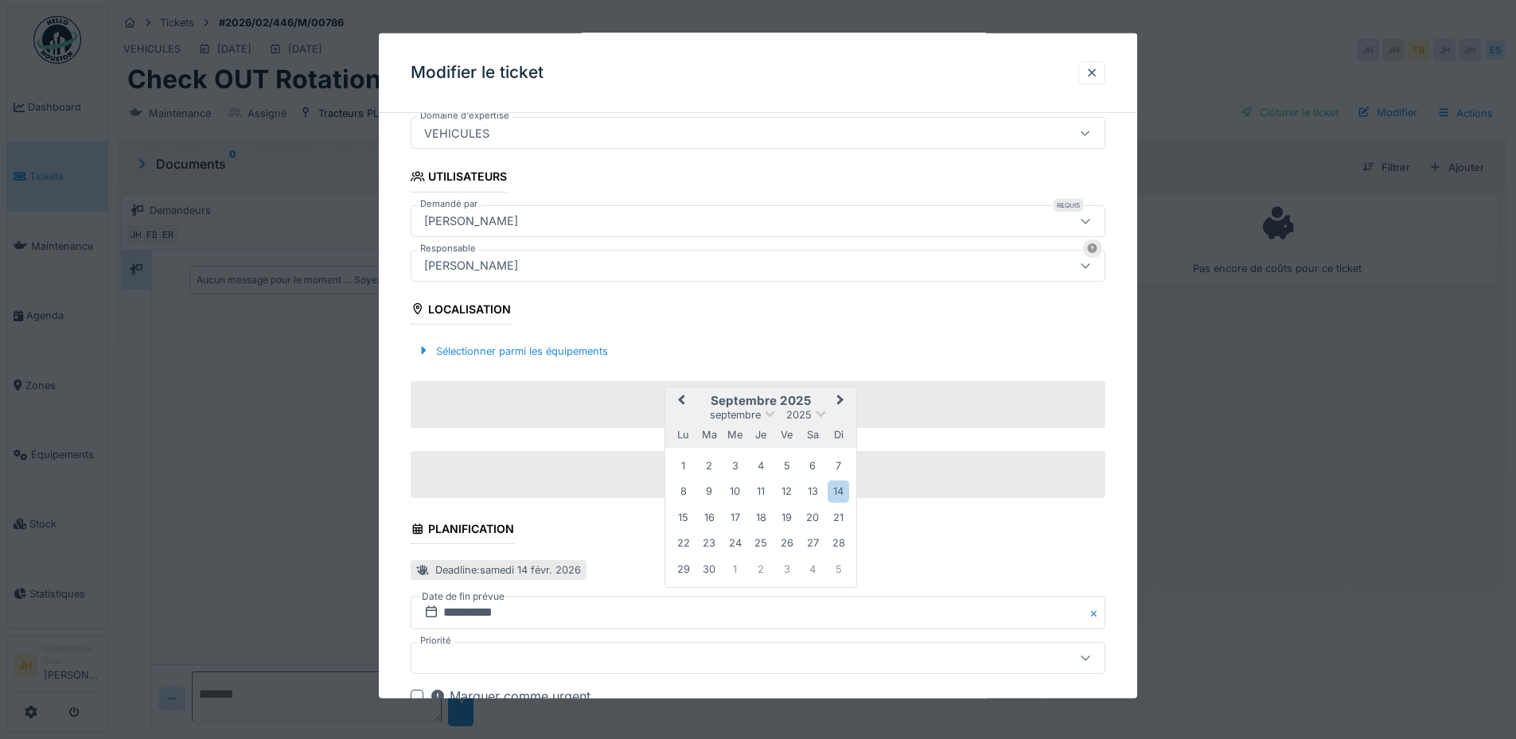
click at [685, 403] on button "Previous Month" at bounding box center [679, 401] width 25 height 25
click at [820, 574] on div "30" at bounding box center [812, 568] width 21 height 21
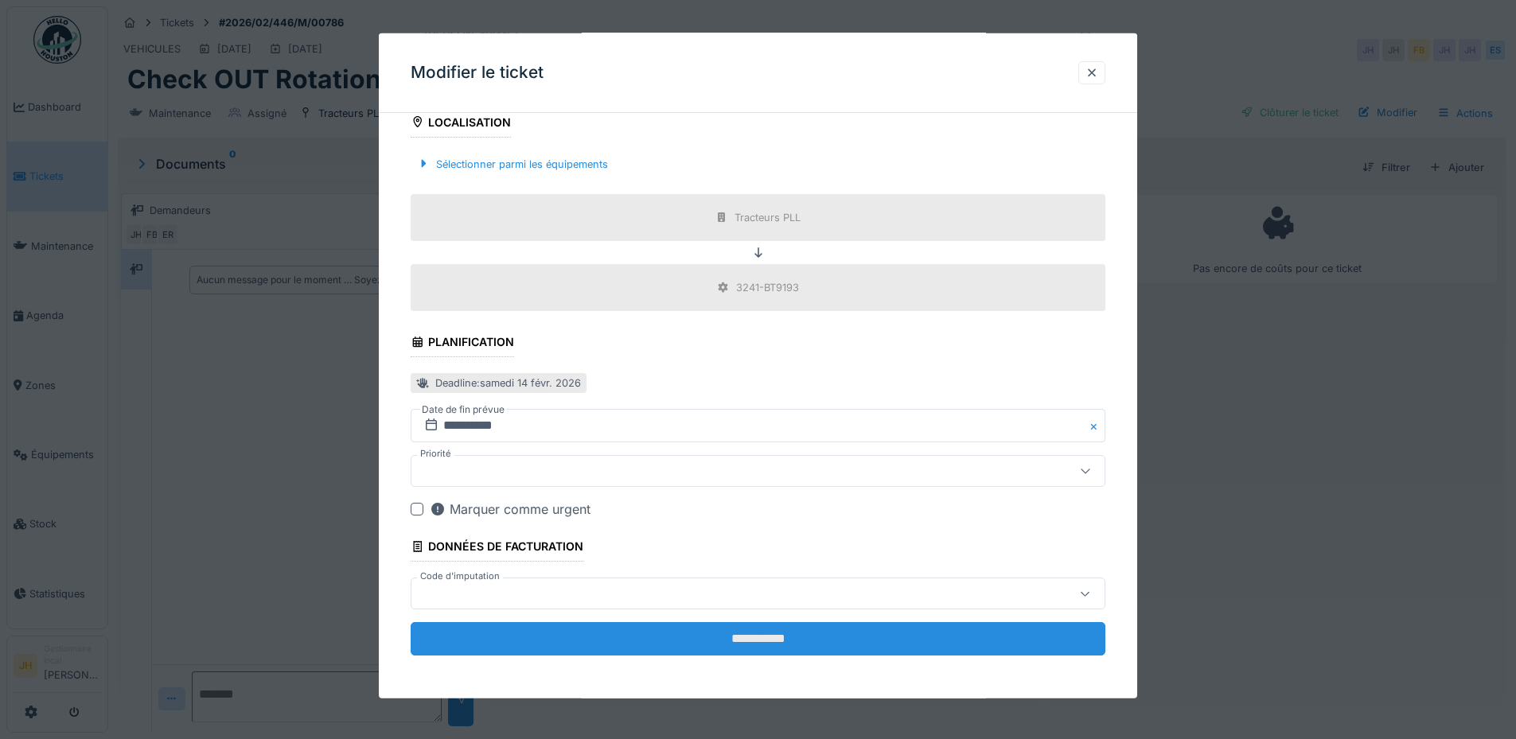
scroll to position [507, 0]
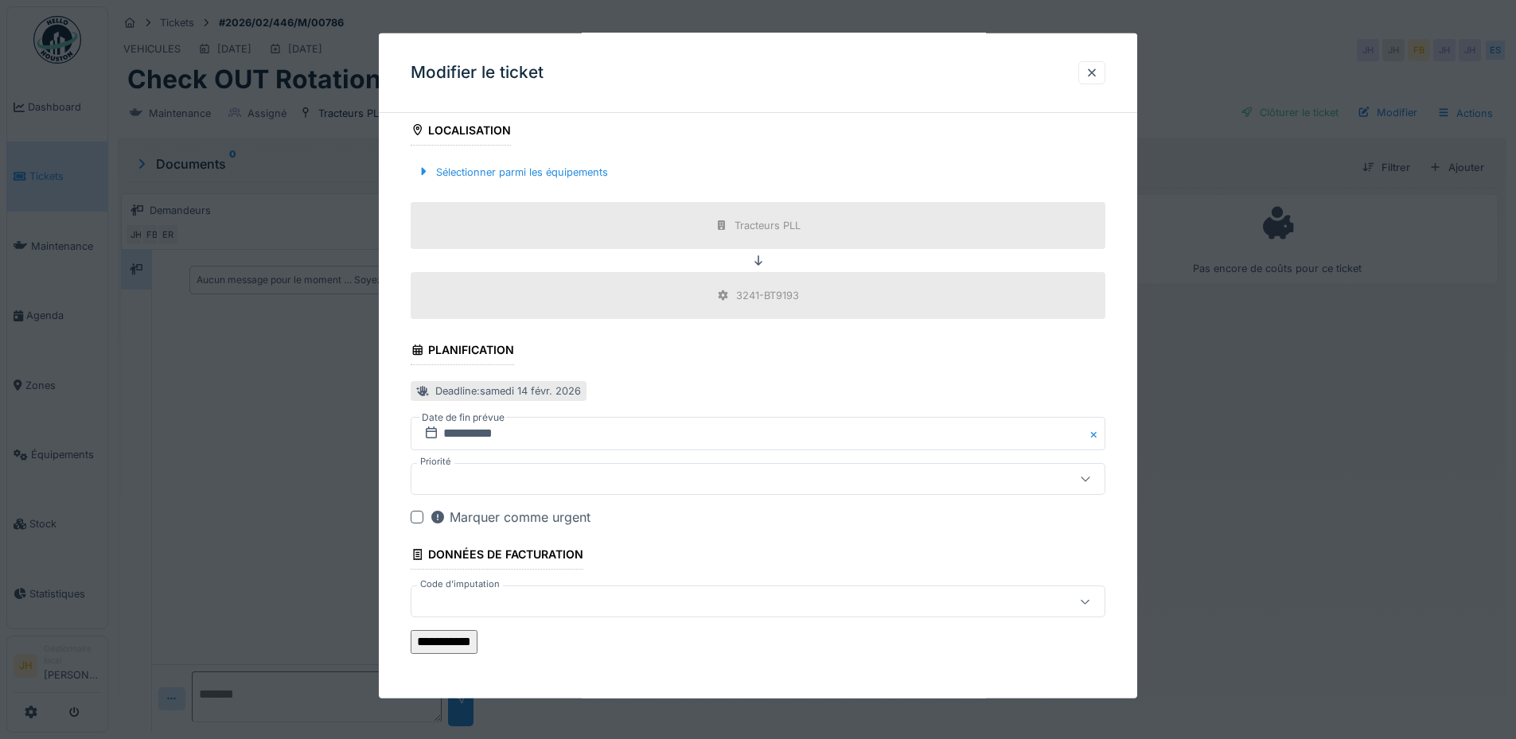
click at [477, 633] on input "**********" at bounding box center [444, 642] width 67 height 24
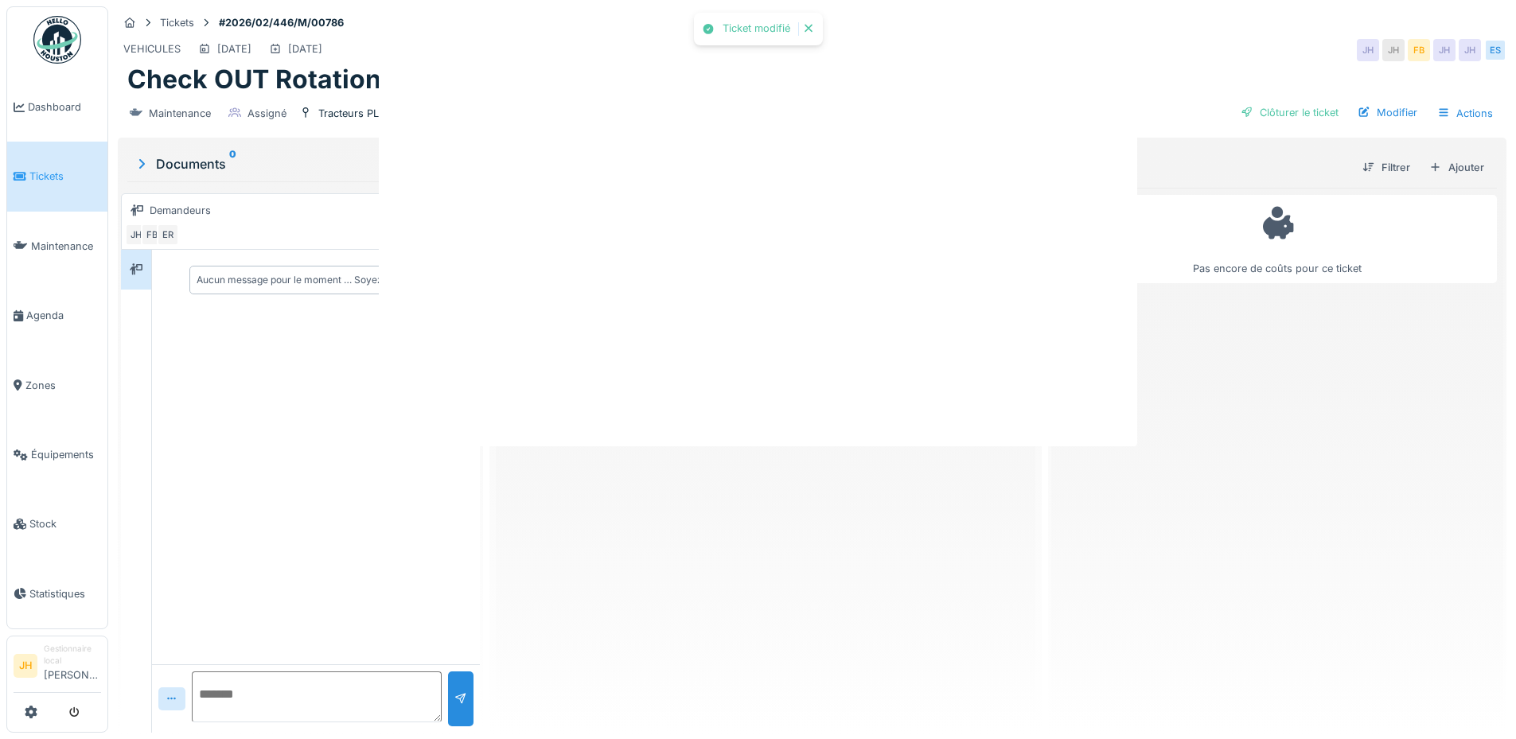
scroll to position [0, 0]
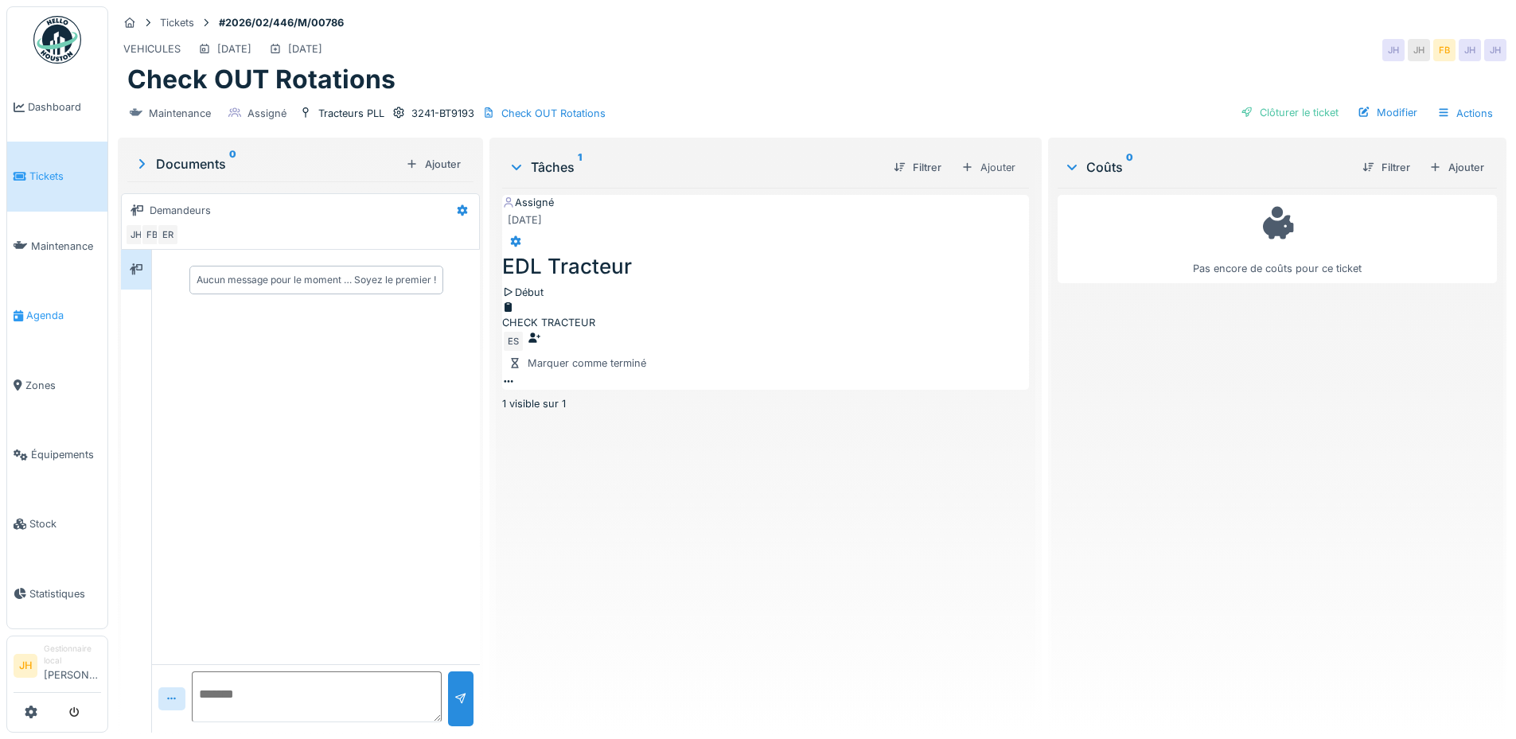
click at [39, 312] on span "Agenda" at bounding box center [63, 315] width 75 height 15
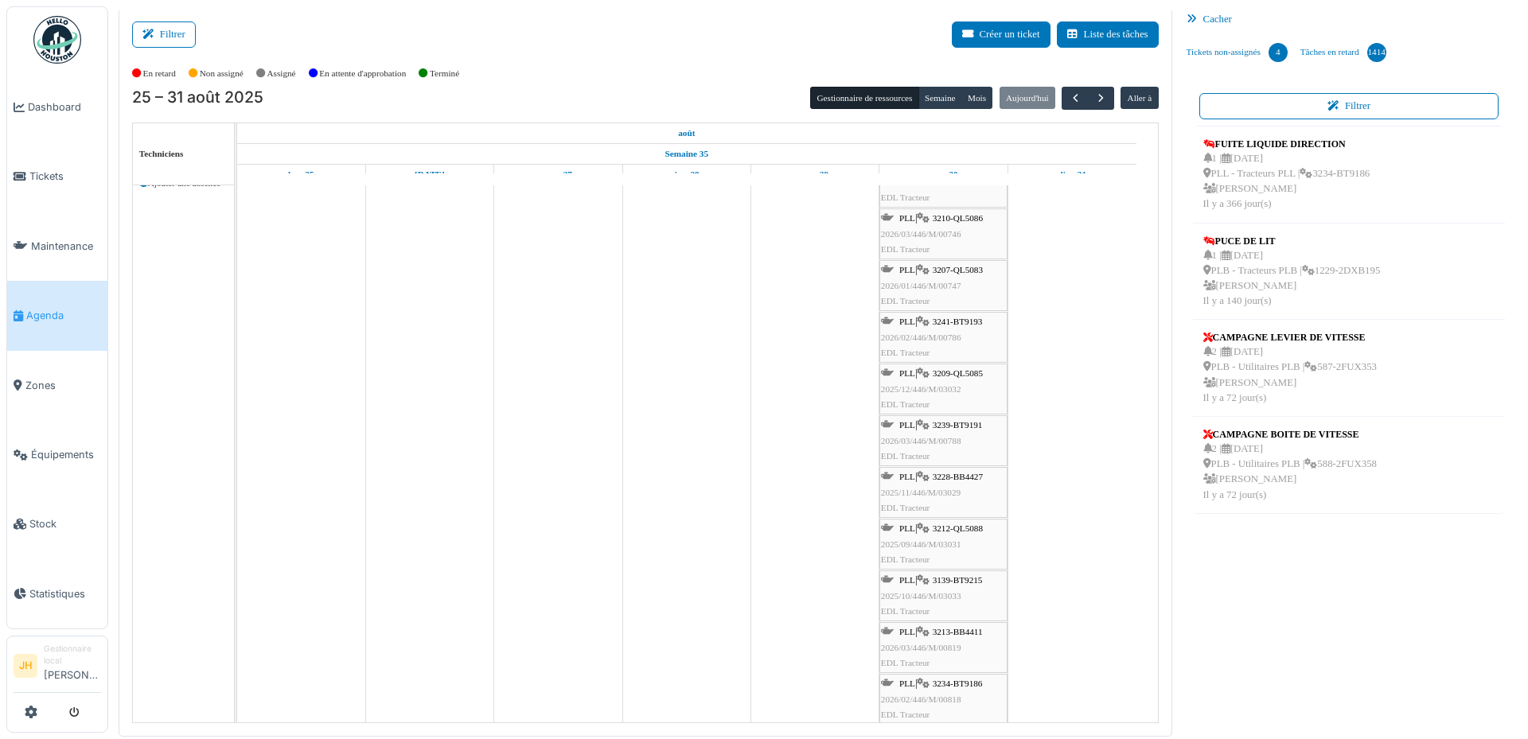
scroll to position [477, 0]
click at [960, 425] on span "3239-BT9191" at bounding box center [958, 426] width 50 height 10
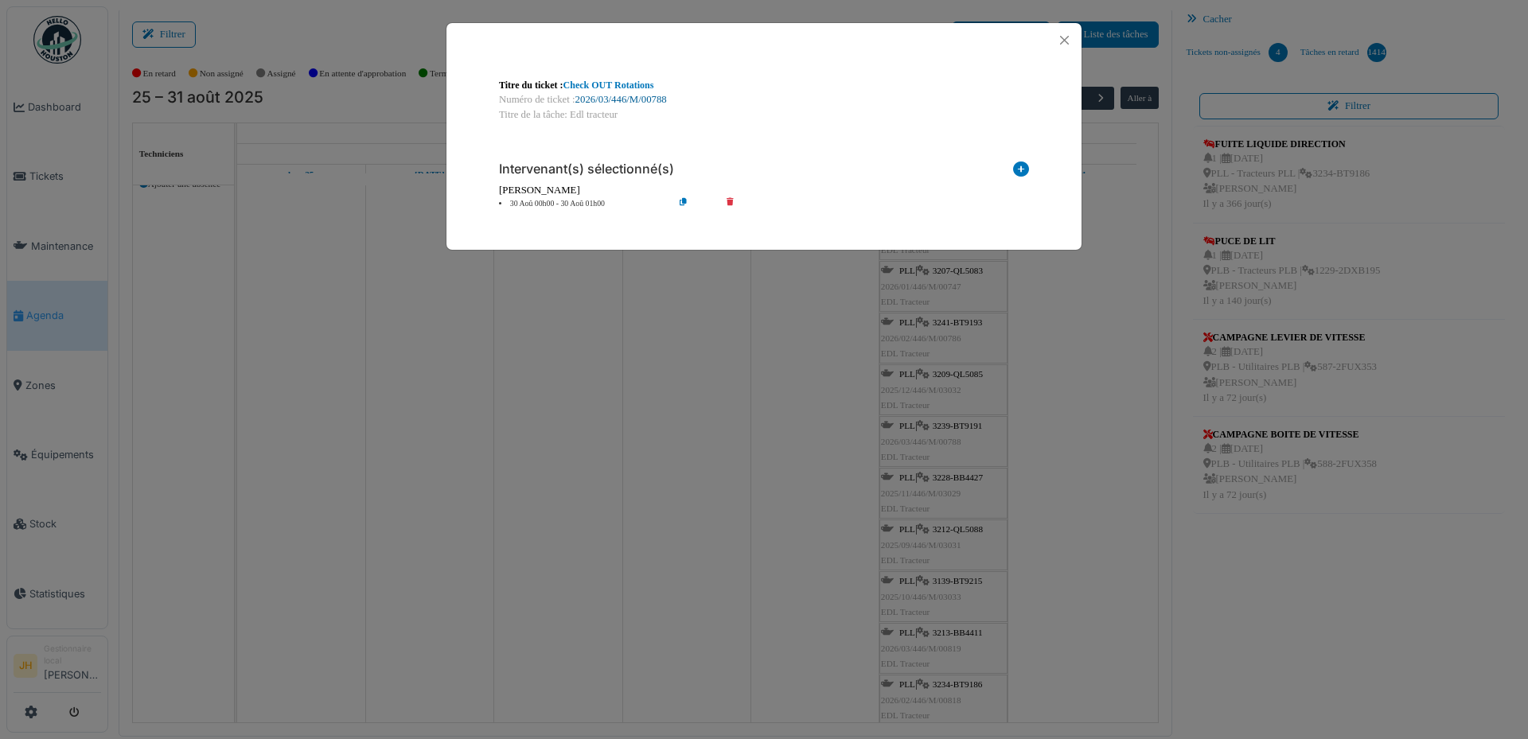
click at [652, 103] on link "2026/03/446/M/00788" at bounding box center [621, 99] width 92 height 11
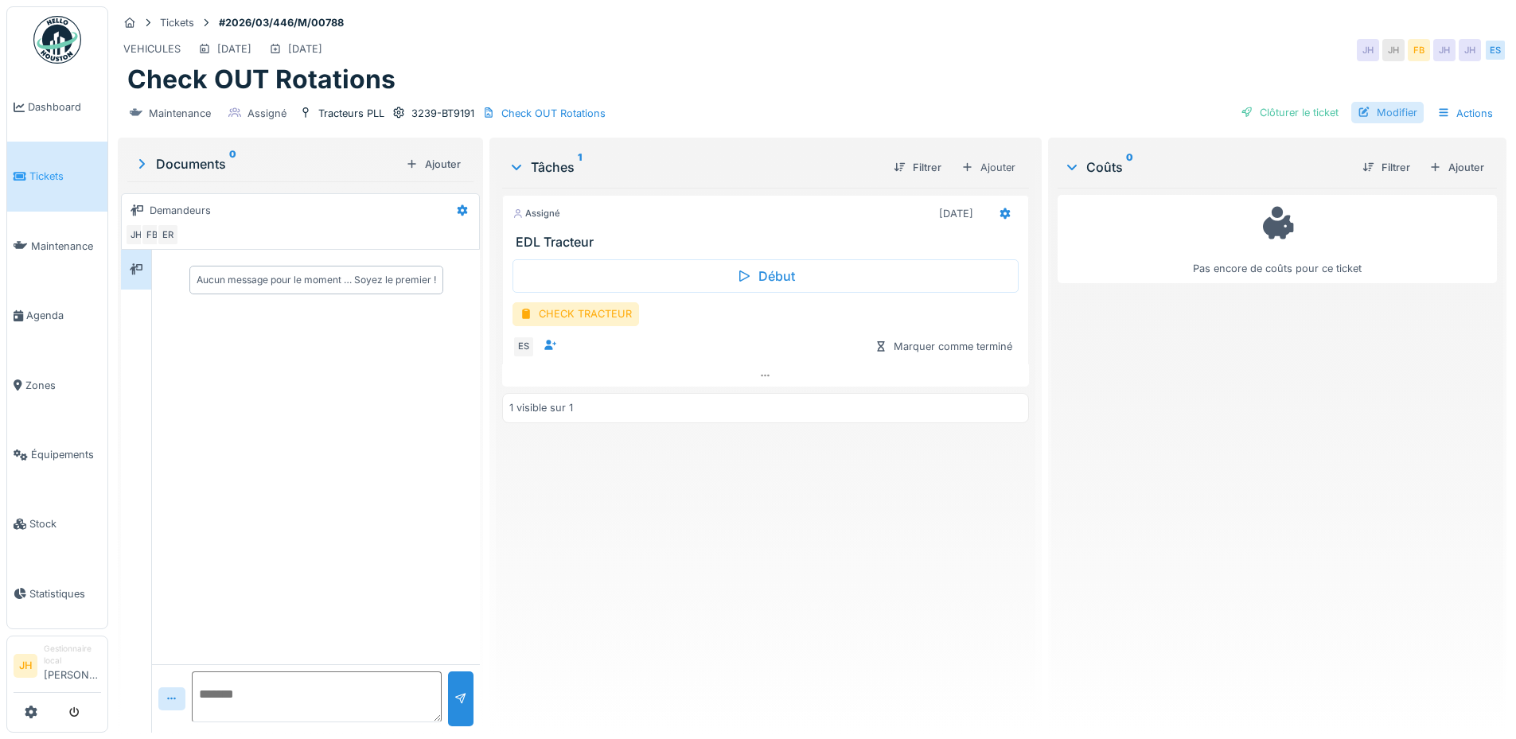
click at [1363, 115] on div "Modifier" at bounding box center [1387, 112] width 72 height 21
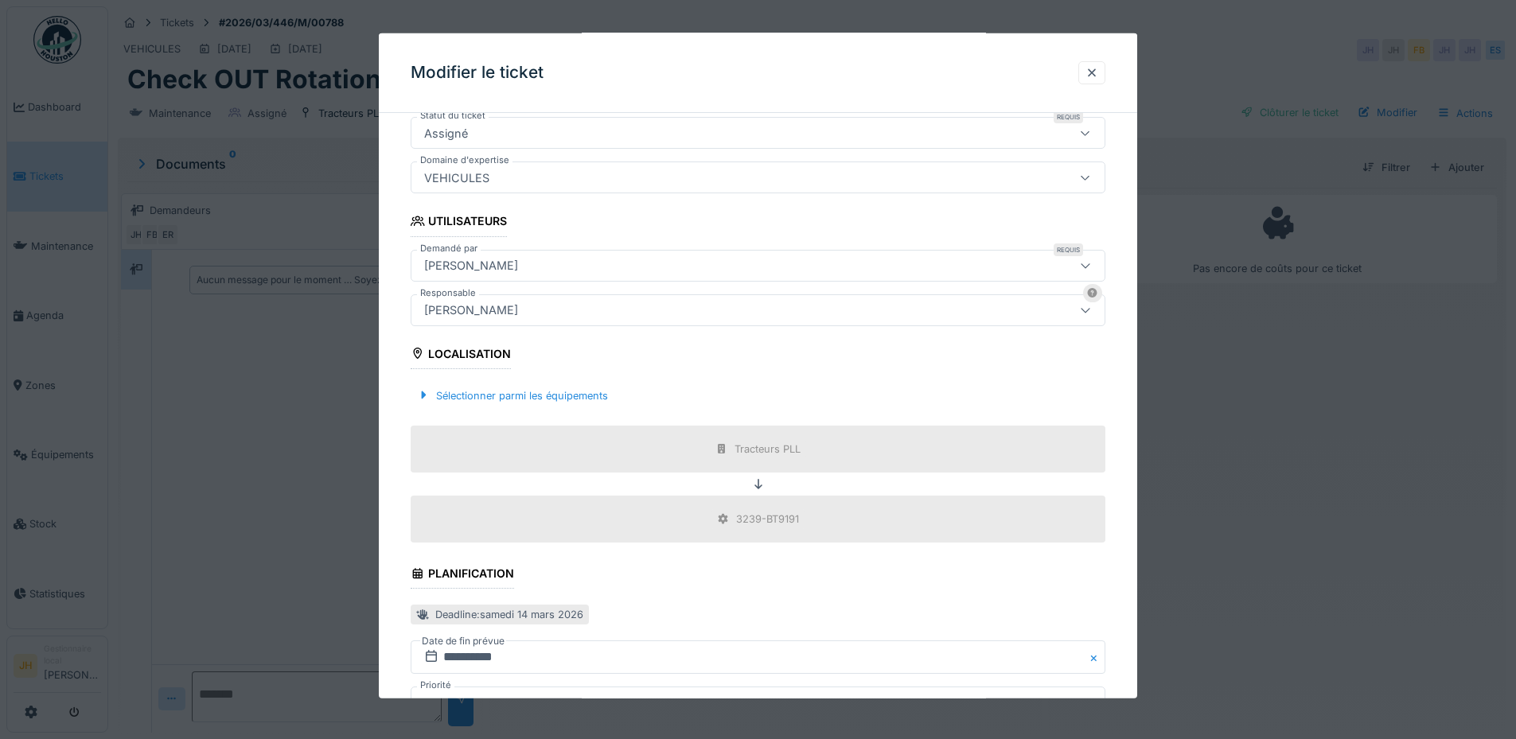
scroll to position [507, 0]
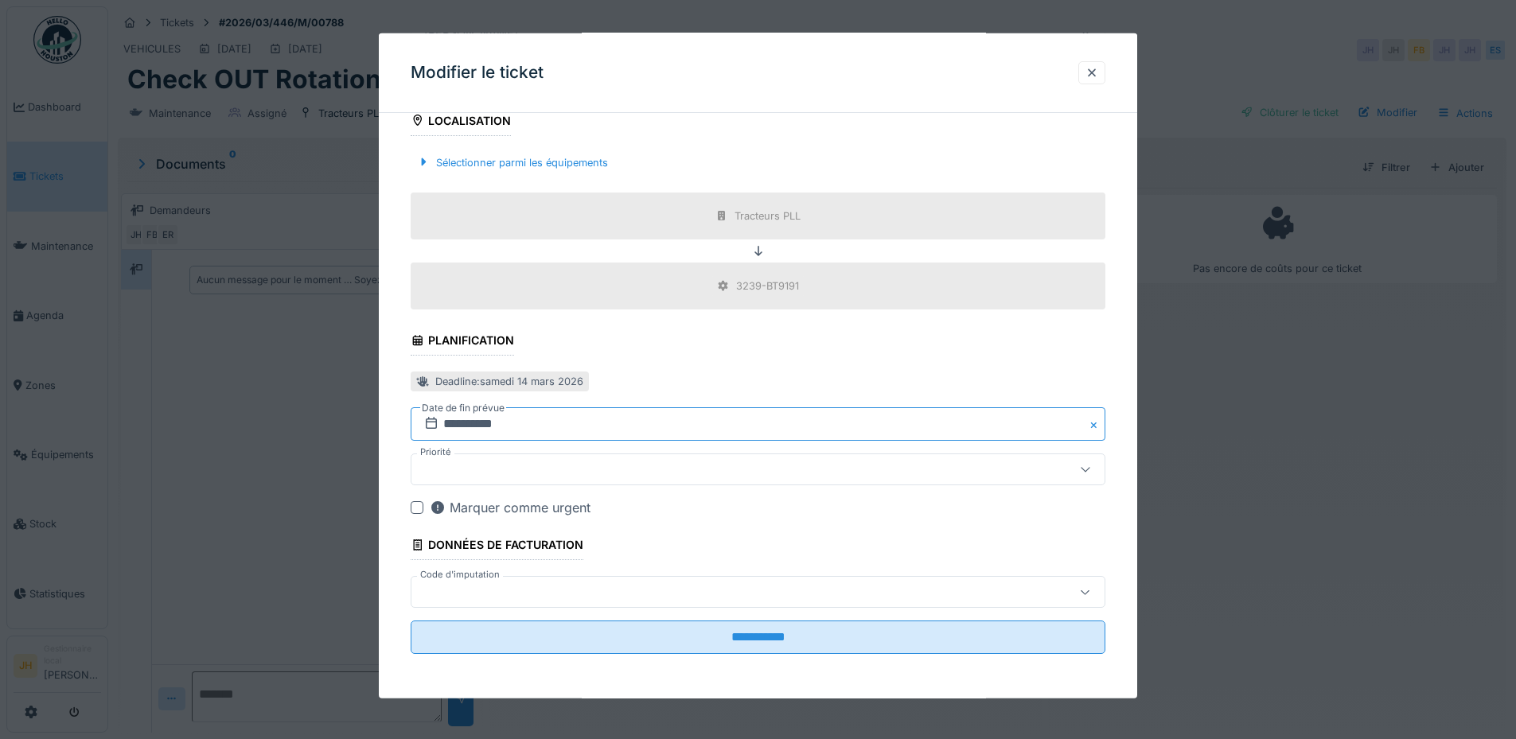
click at [529, 424] on input "**********" at bounding box center [758, 423] width 695 height 33
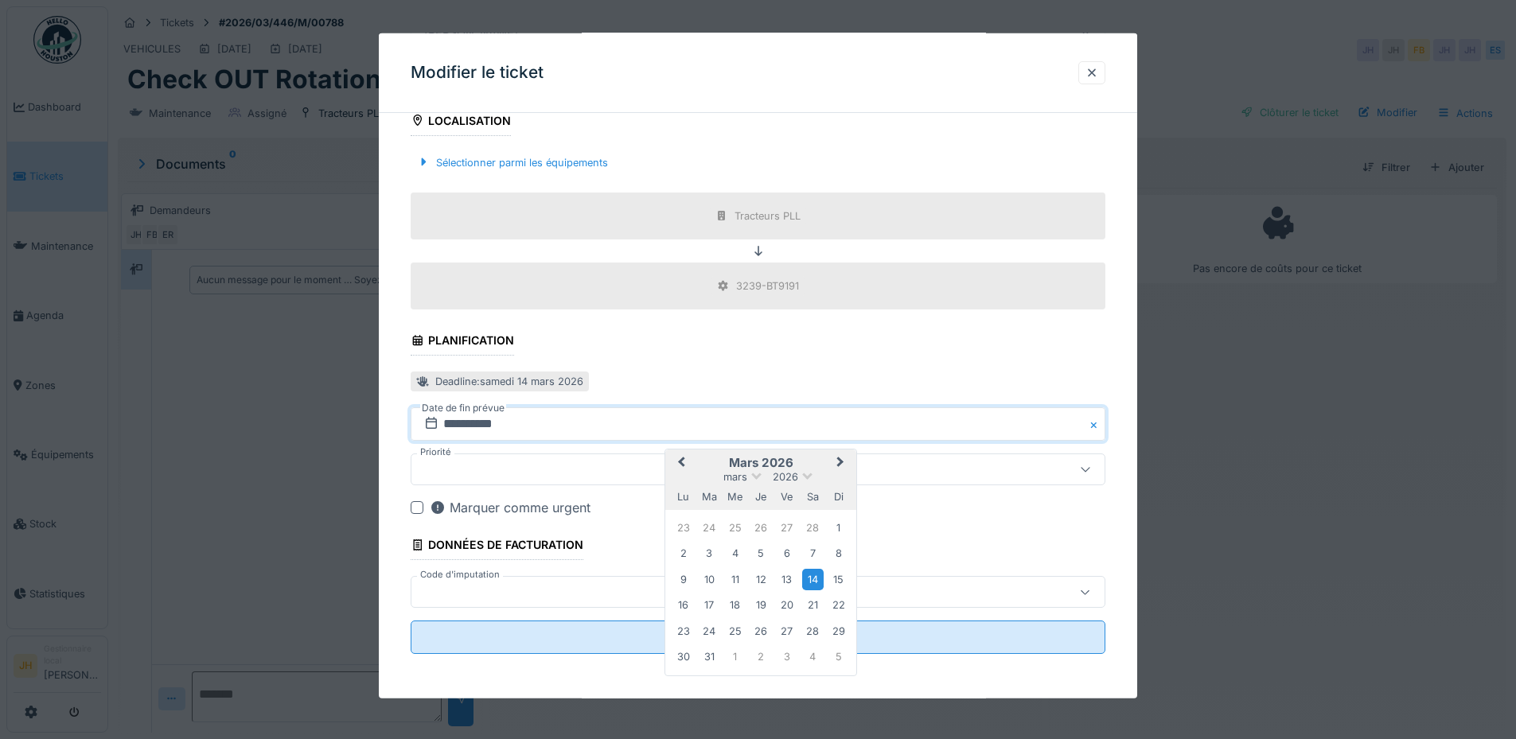
click at [681, 463] on span "Previous Month" at bounding box center [681, 463] width 0 height 19
click at [681, 461] on span "Previous Month" at bounding box center [681, 463] width 0 height 19
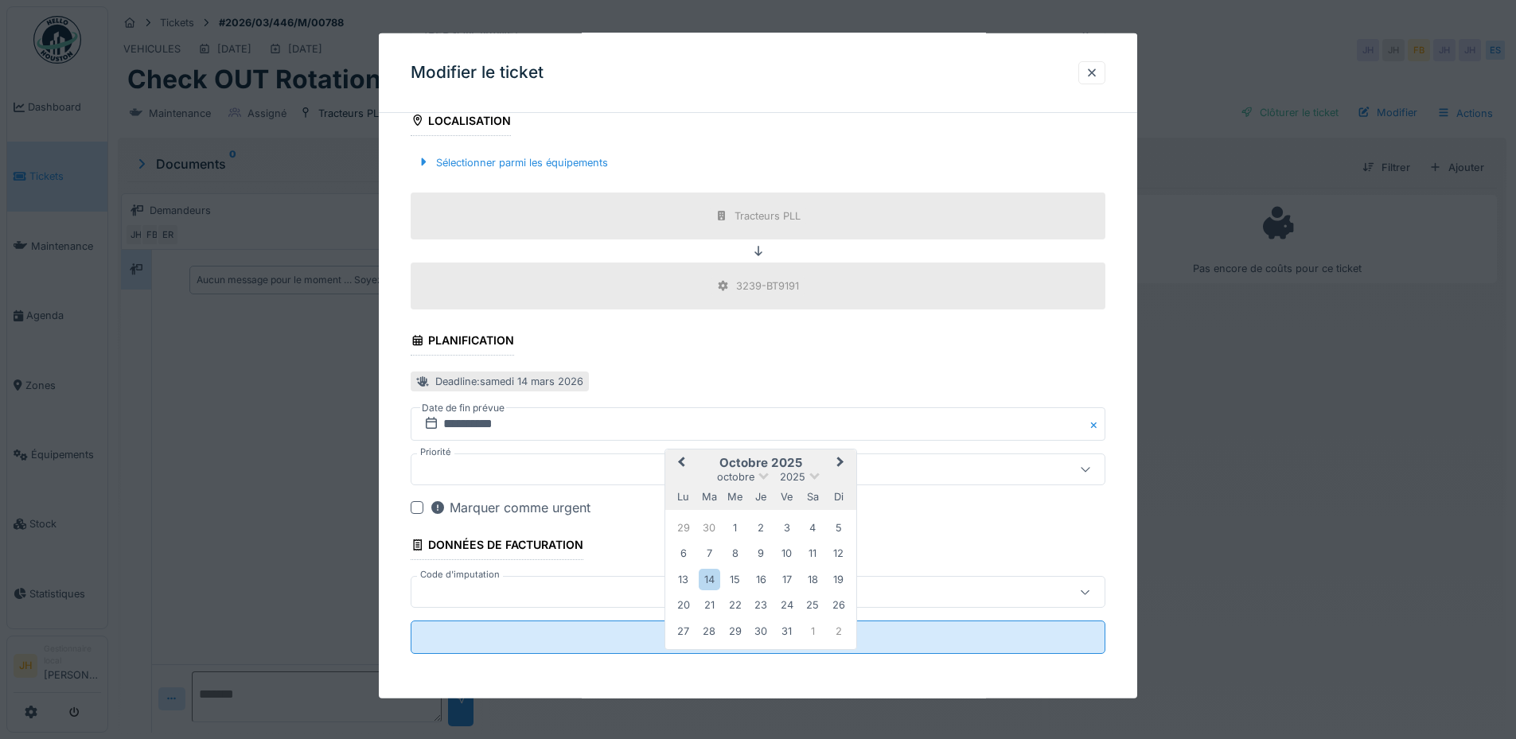
click at [681, 461] on span "Previous Month" at bounding box center [681, 463] width 0 height 19
click at [818, 638] on div "30" at bounding box center [812, 631] width 21 height 21
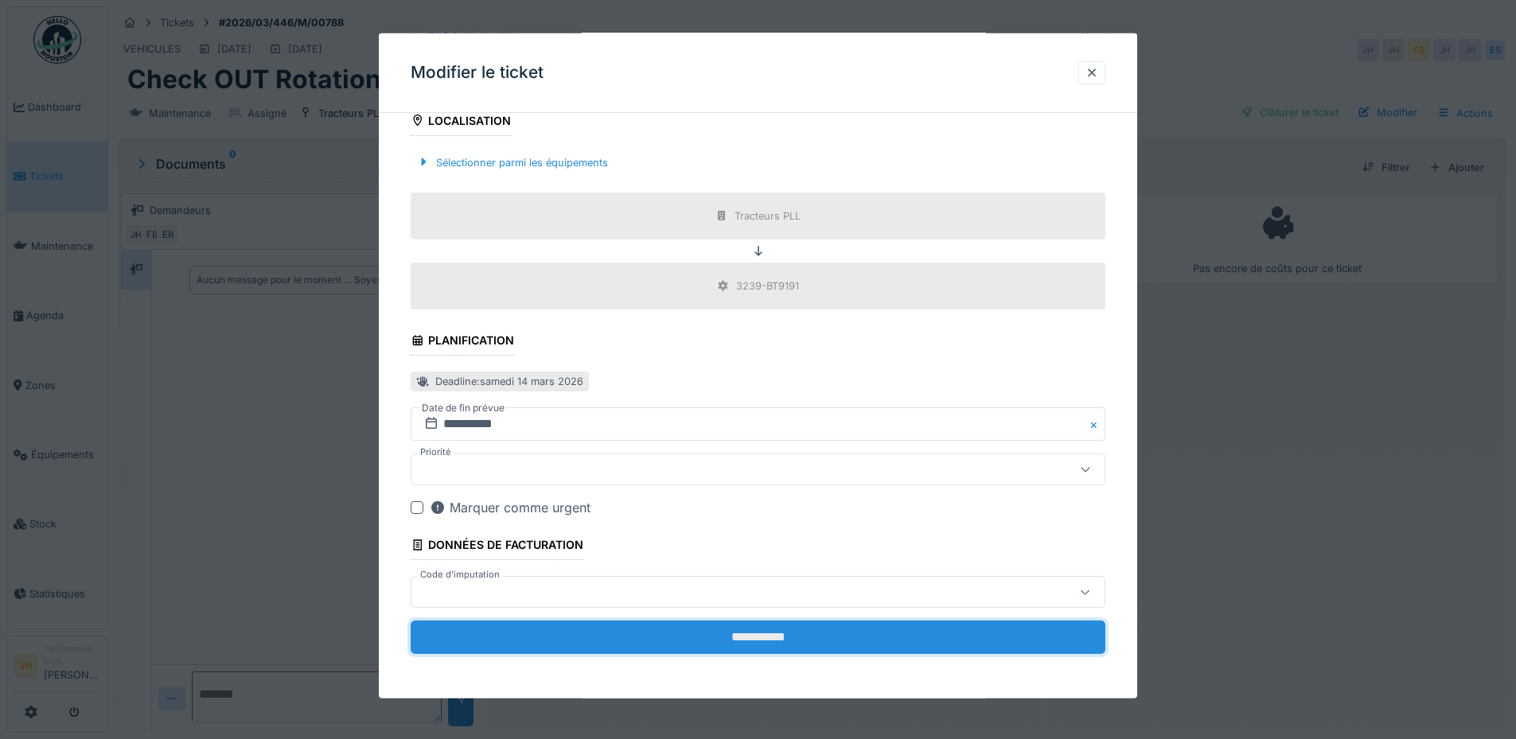
click at [800, 640] on input "**********" at bounding box center [758, 637] width 695 height 33
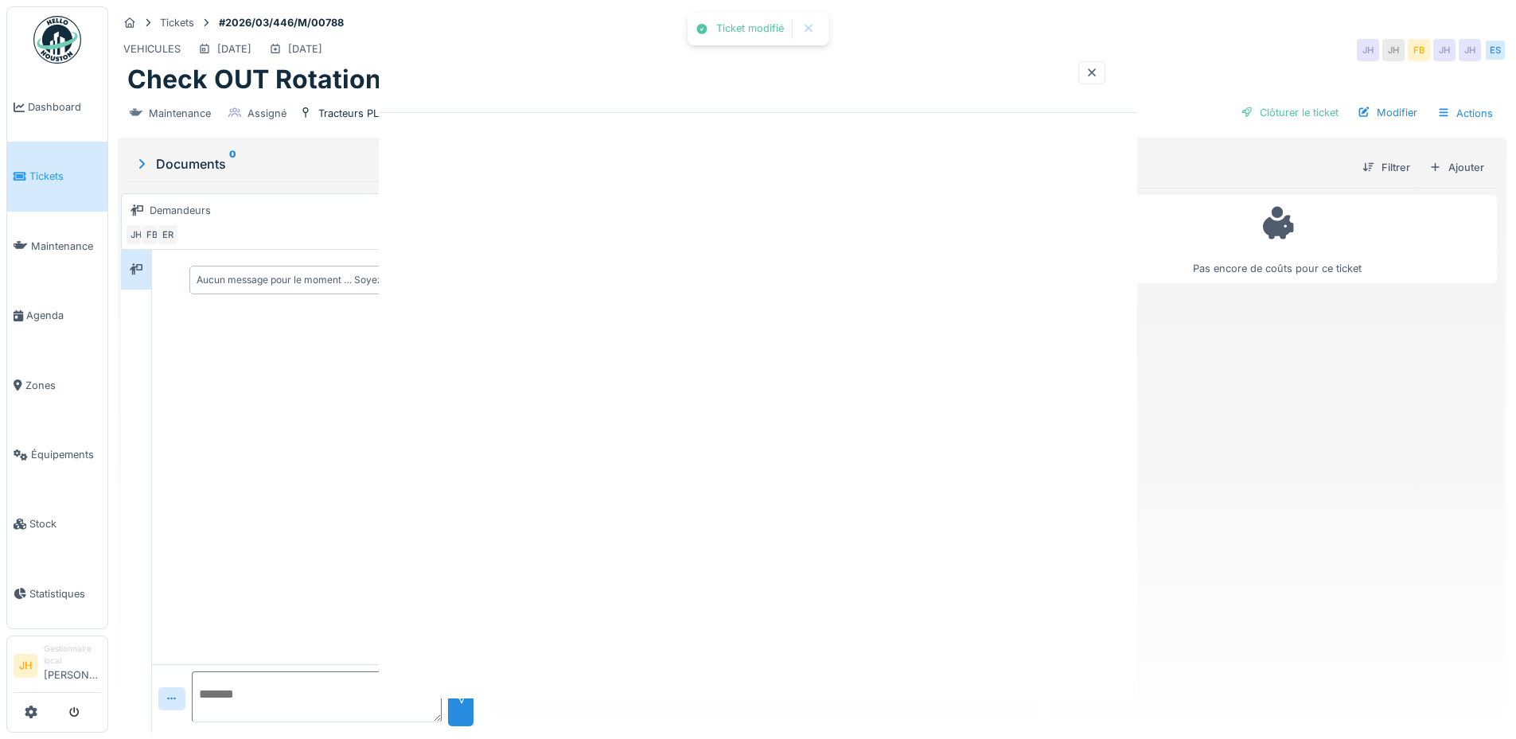
scroll to position [0, 0]
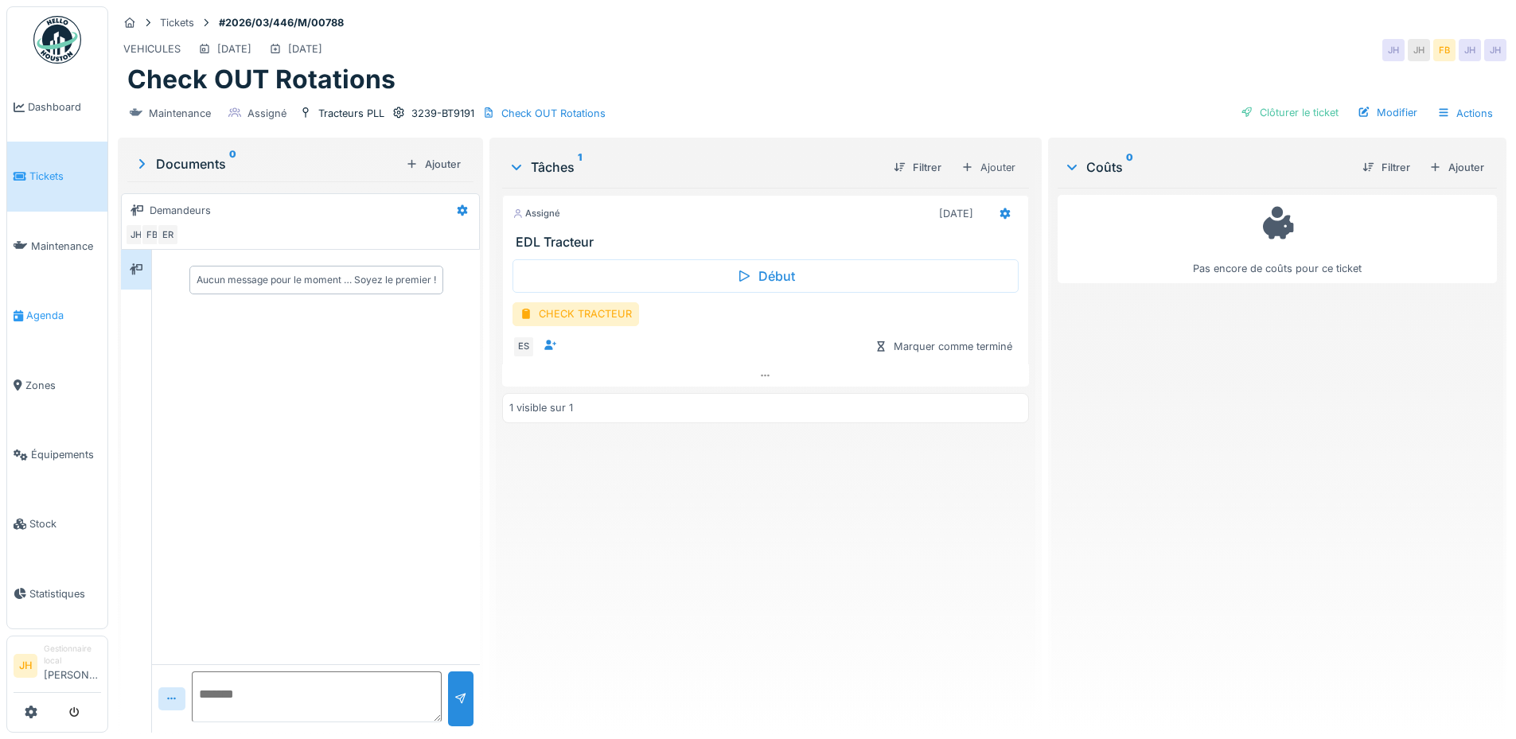
click at [45, 310] on span "Agenda" at bounding box center [63, 315] width 75 height 15
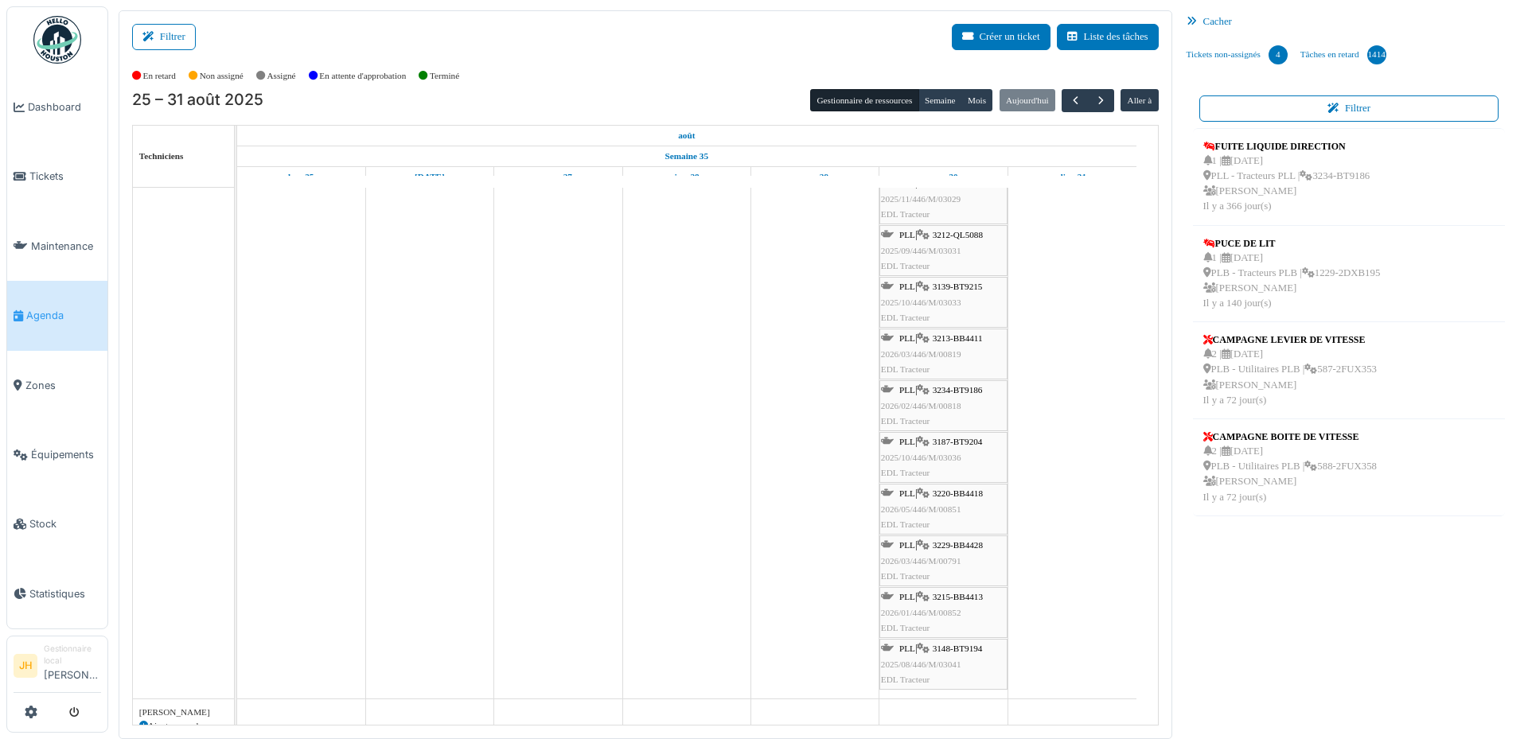
scroll to position [796, 0]
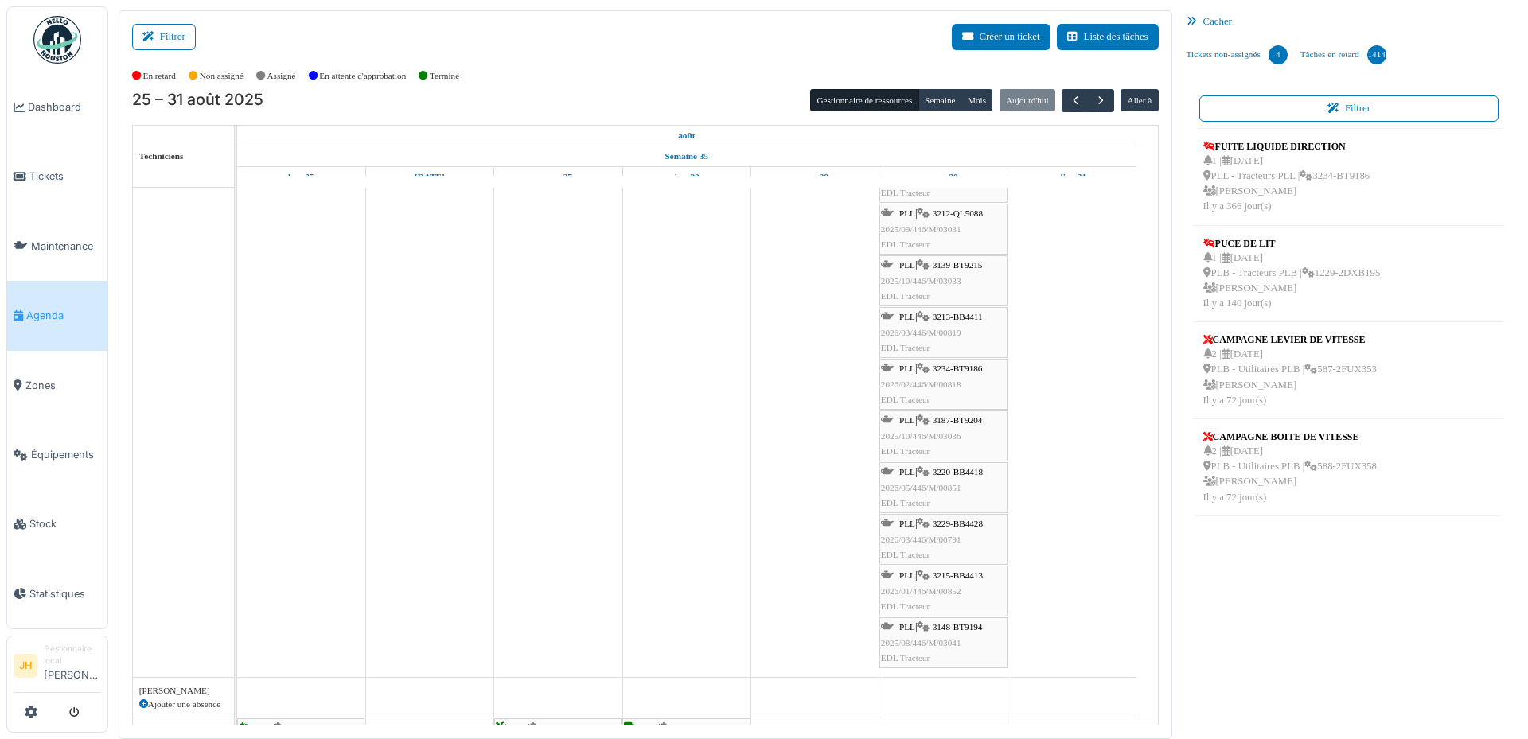
click at [963, 625] on span "3148-BT9194" at bounding box center [958, 627] width 50 height 10
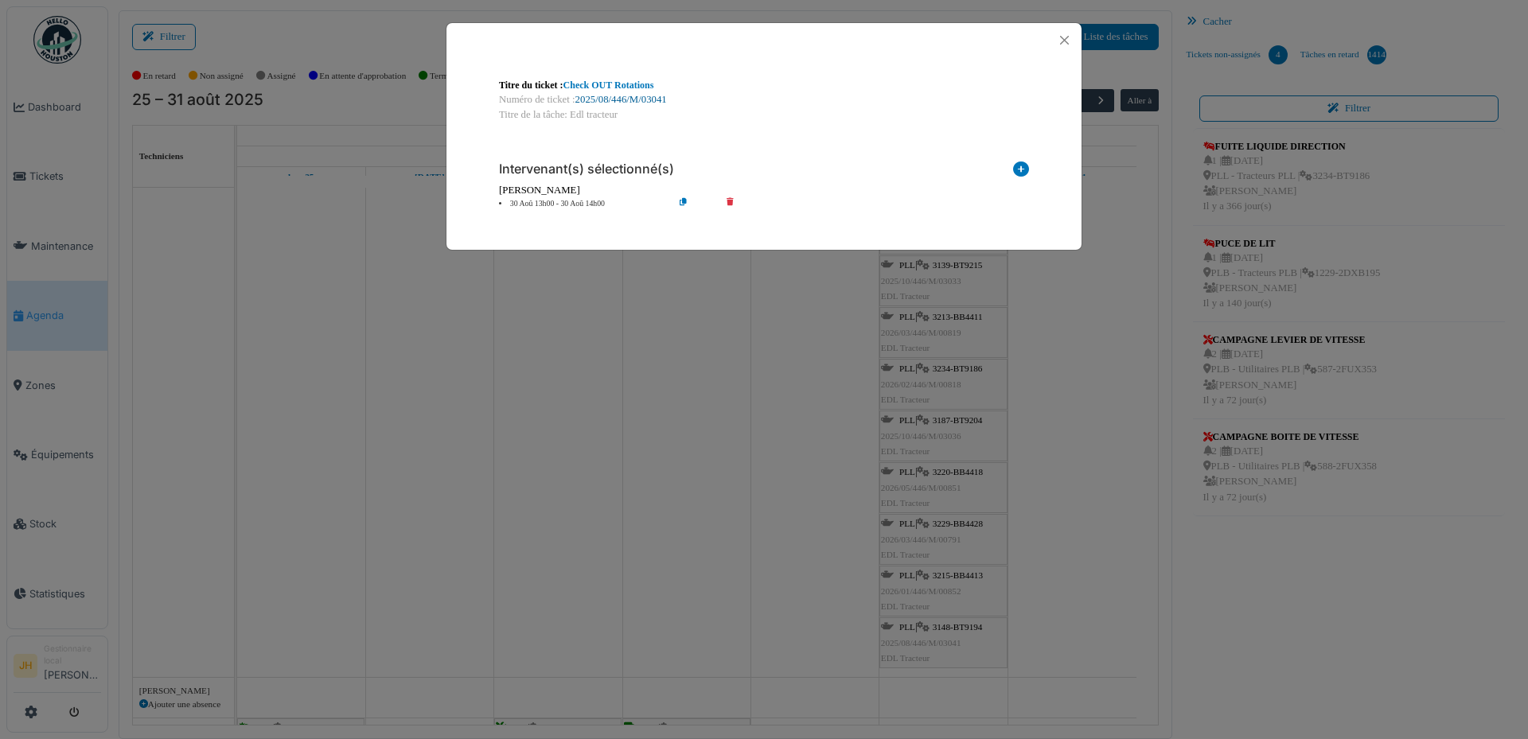
click at [624, 99] on link "2025/08/446/M/03041" at bounding box center [621, 99] width 92 height 11
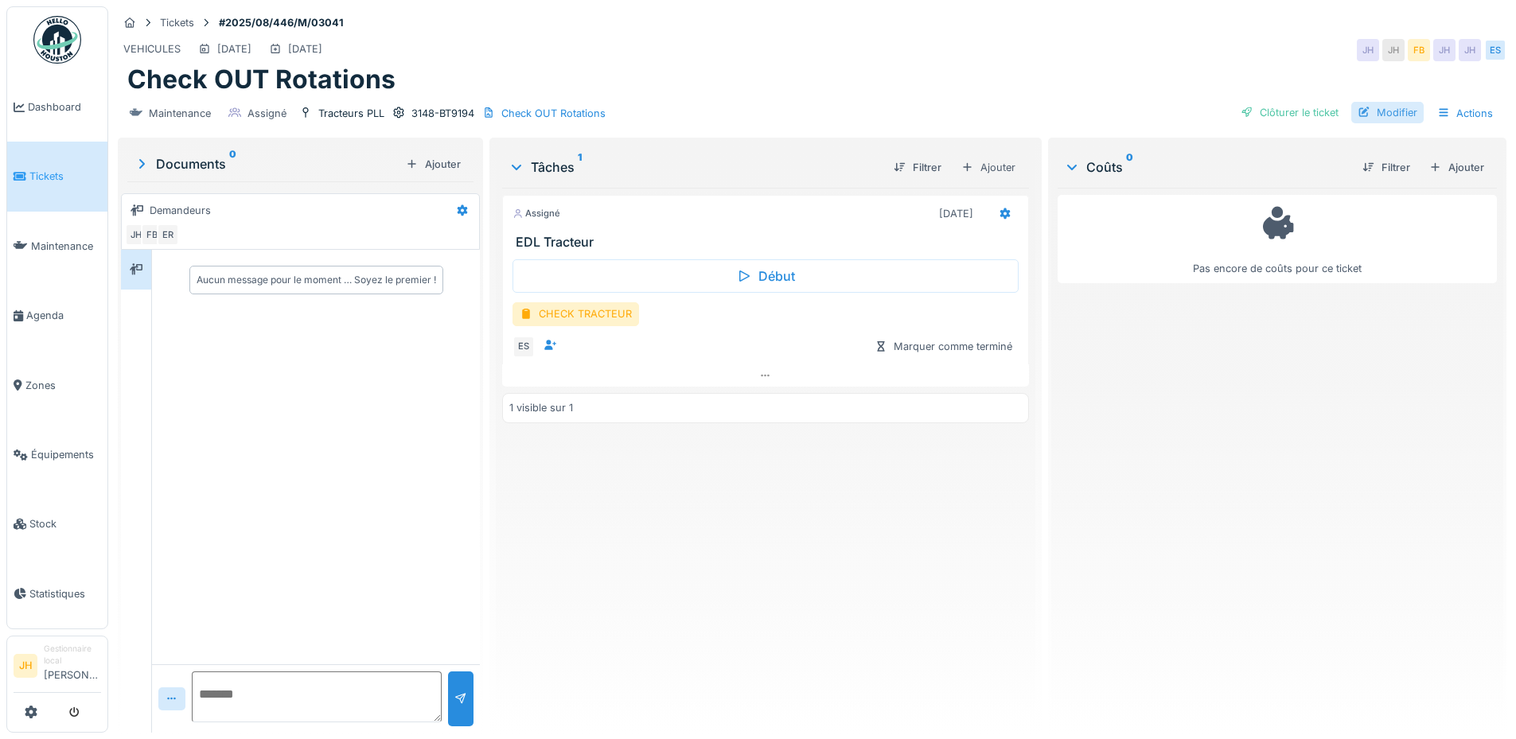
click at [1404, 119] on div "Modifier" at bounding box center [1387, 112] width 72 height 21
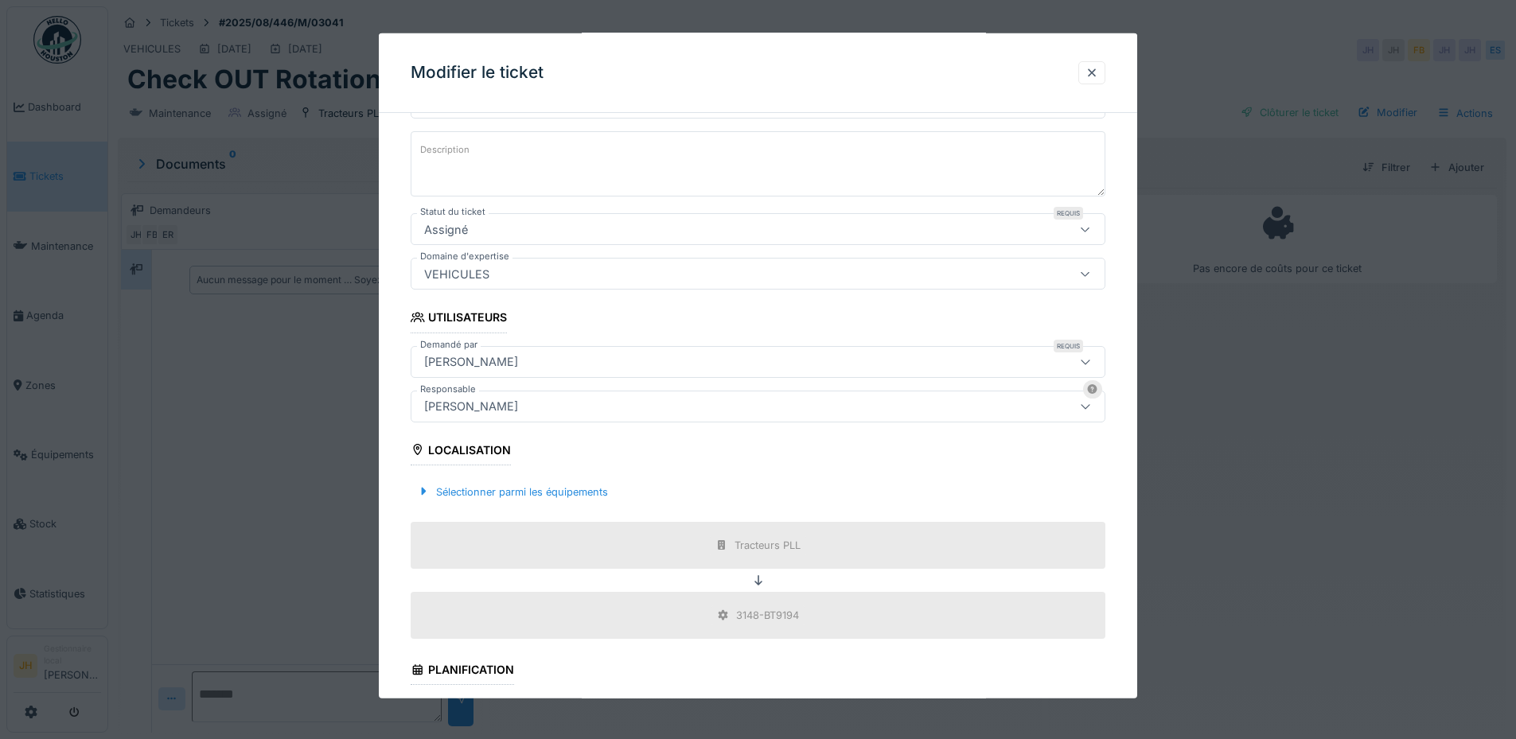
scroll to position [398, 0]
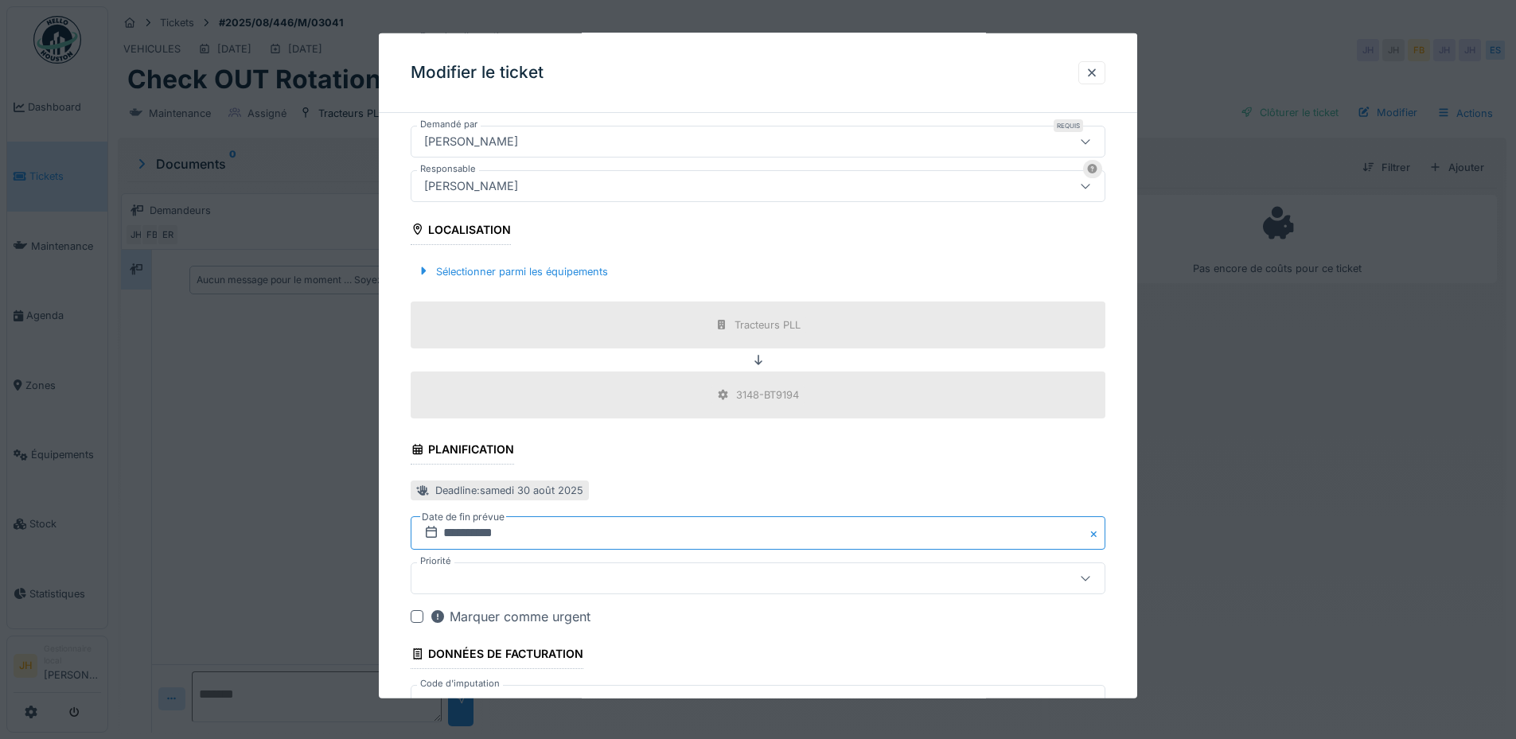
click at [539, 535] on input "**********" at bounding box center [758, 532] width 695 height 33
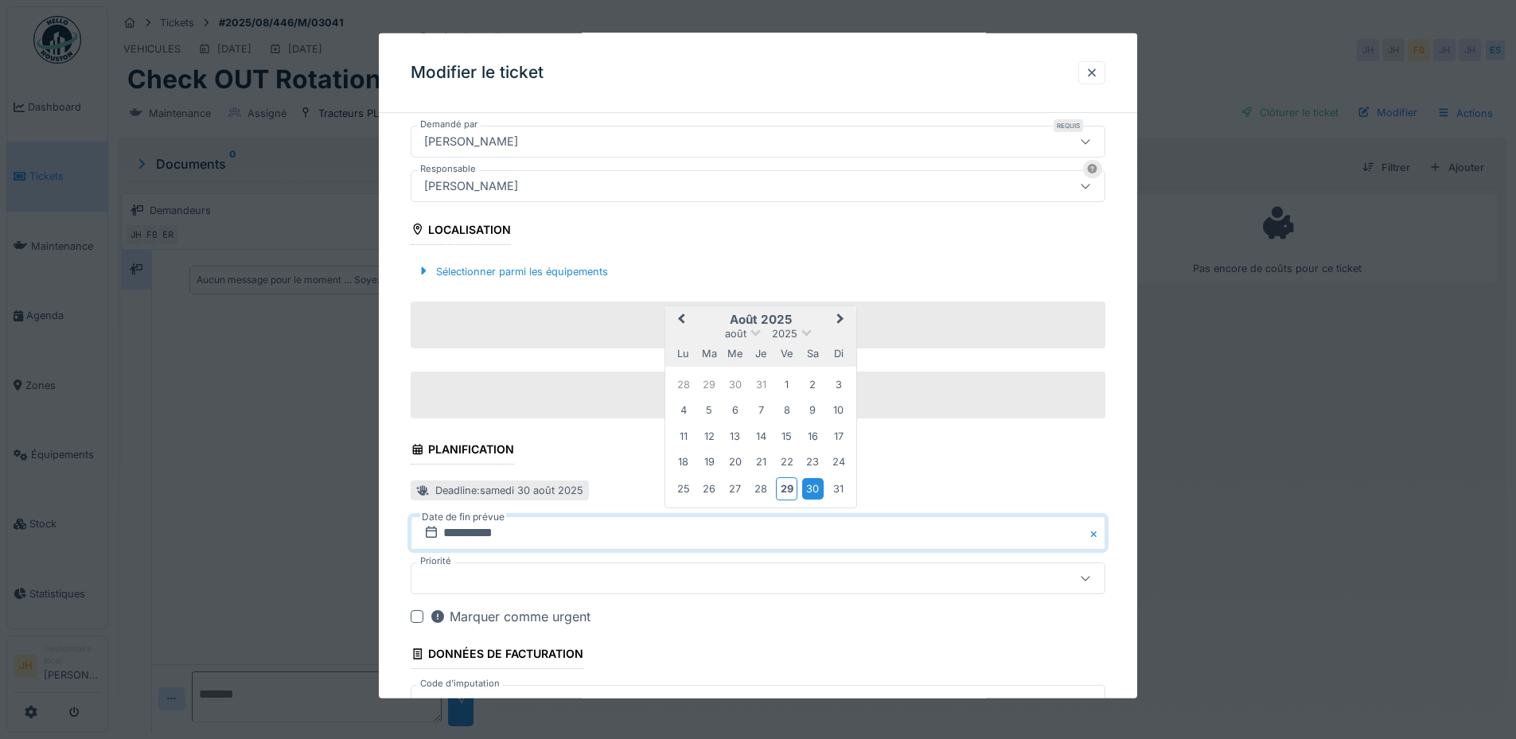
click at [812, 495] on div "30" at bounding box center [812, 488] width 21 height 21
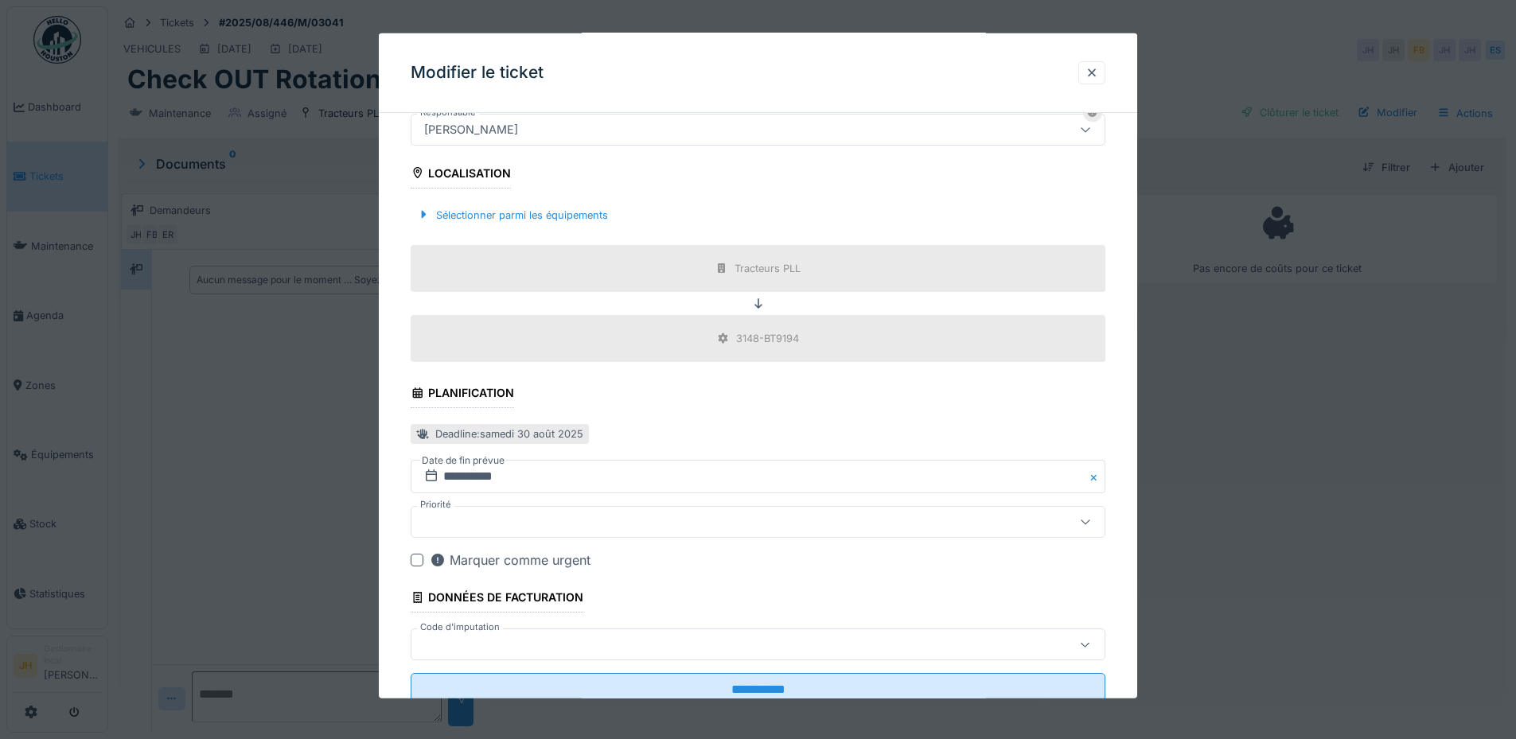
scroll to position [507, 0]
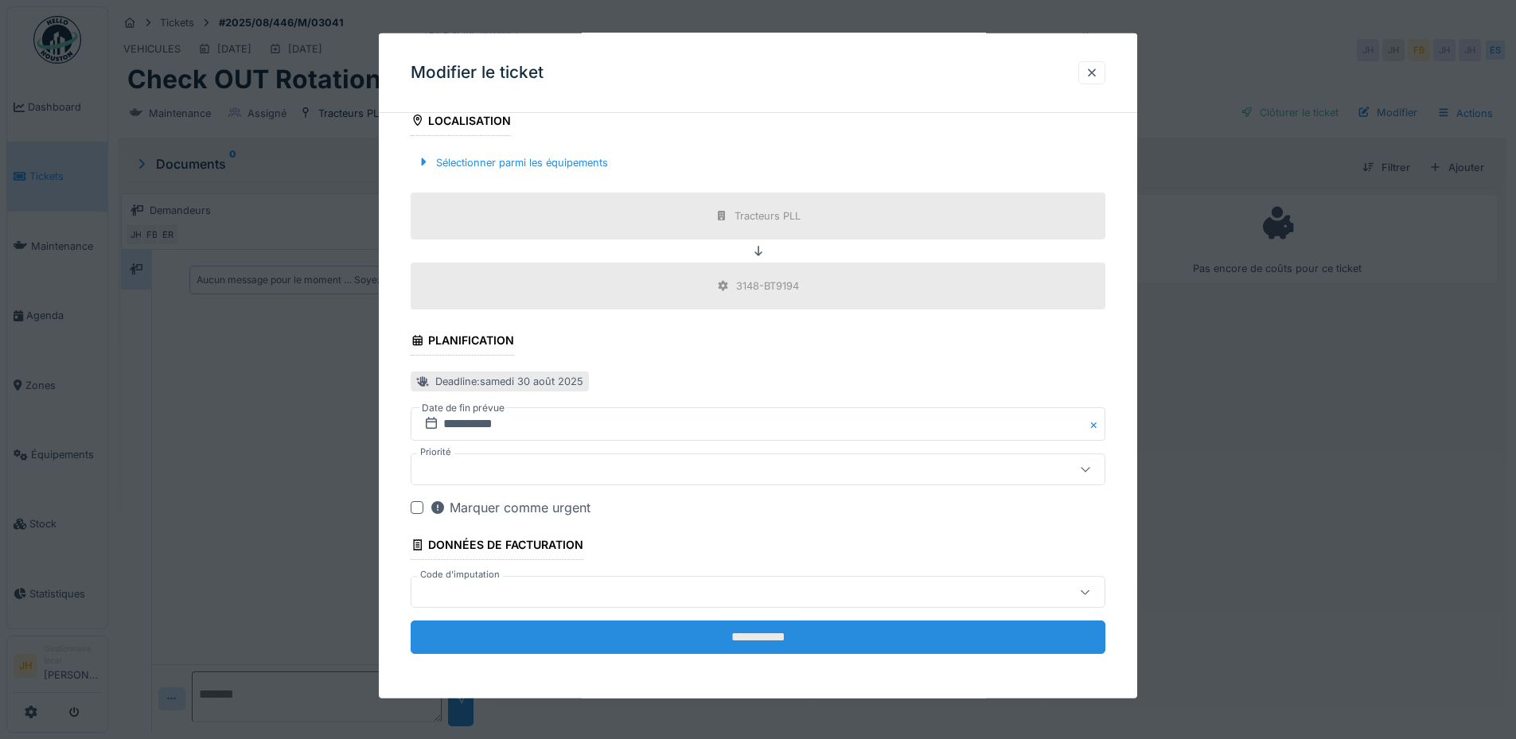
click at [707, 646] on input "**********" at bounding box center [758, 637] width 695 height 33
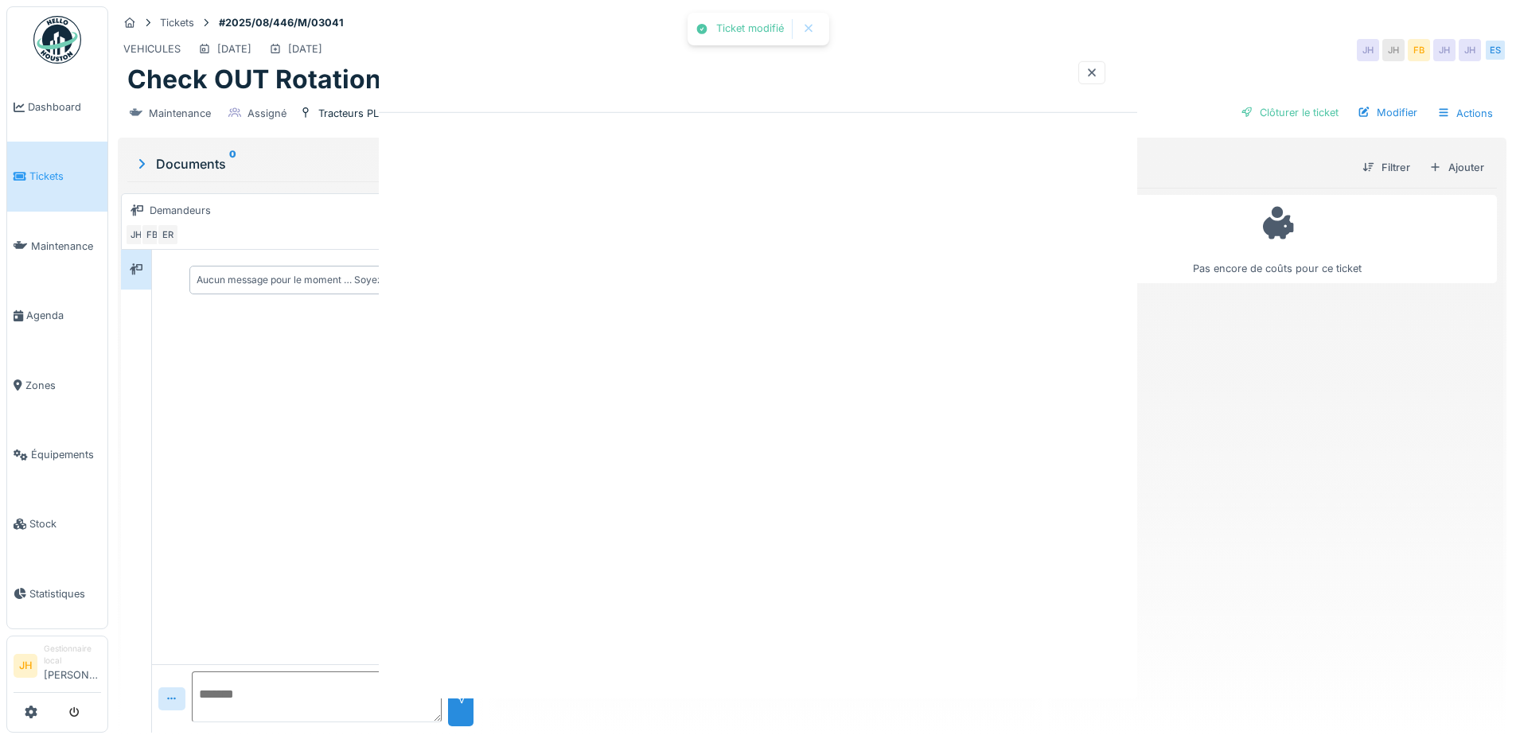
scroll to position [0, 0]
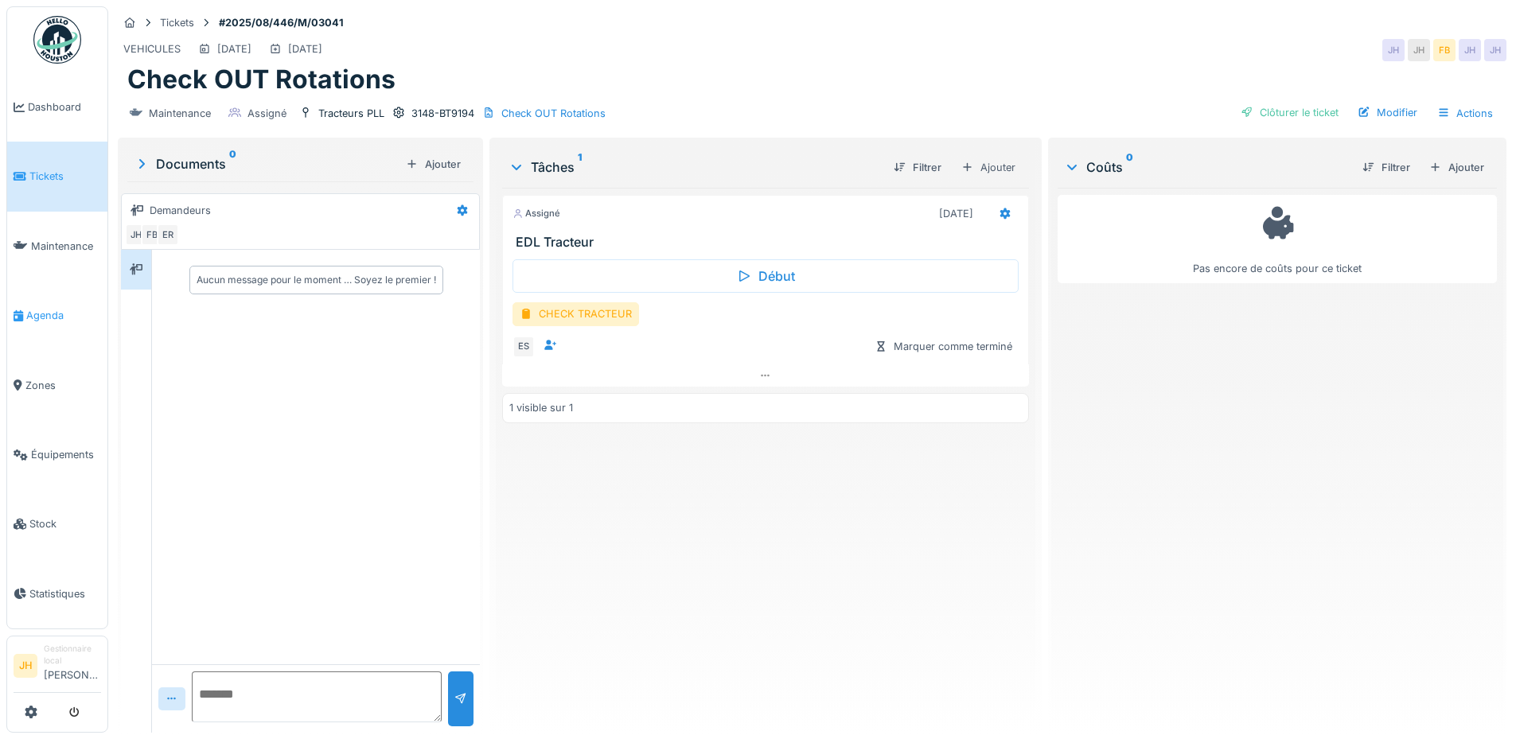
click at [42, 311] on span "Agenda" at bounding box center [63, 315] width 75 height 15
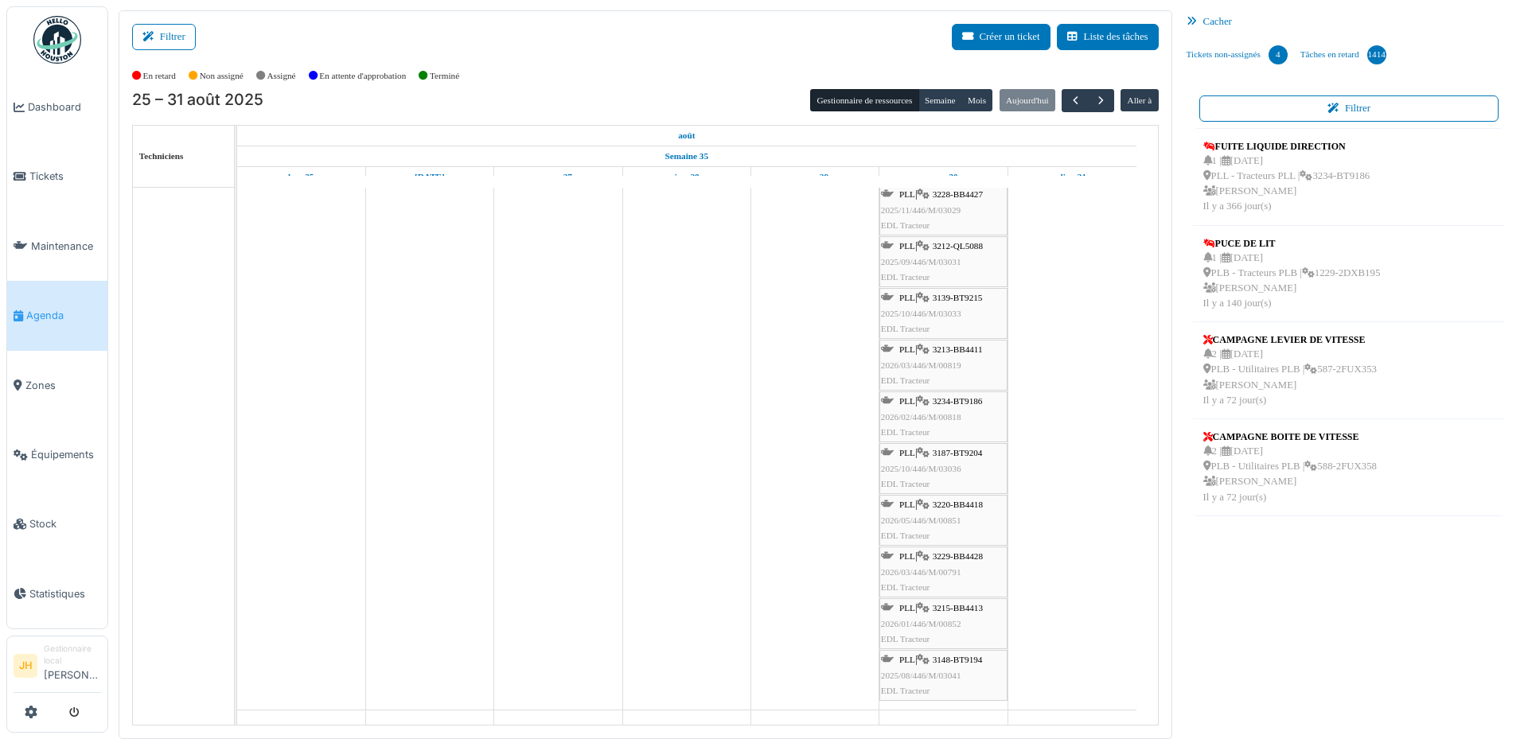
scroll to position [796, 0]
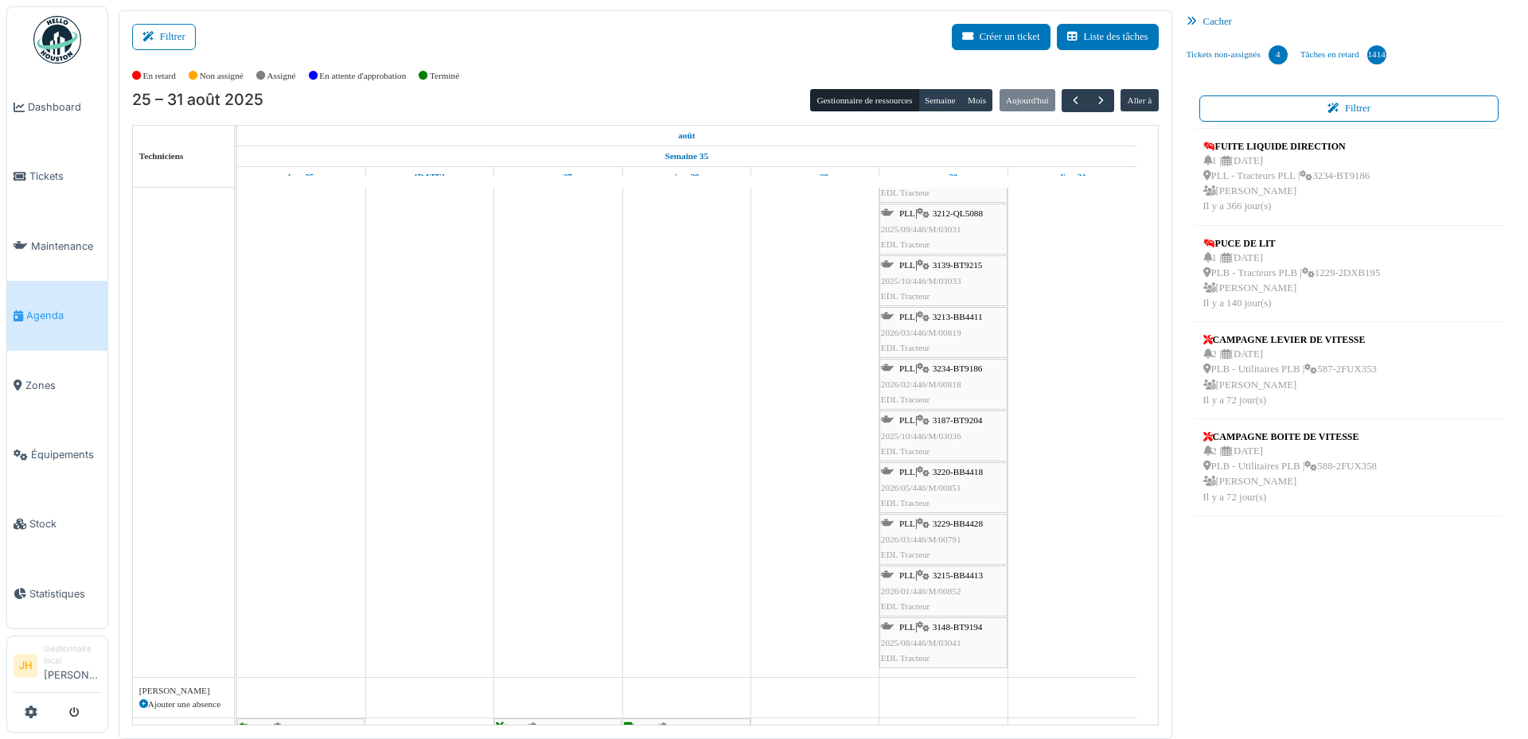
click at [971, 419] on span "3187-BT9204" at bounding box center [958, 420] width 50 height 10
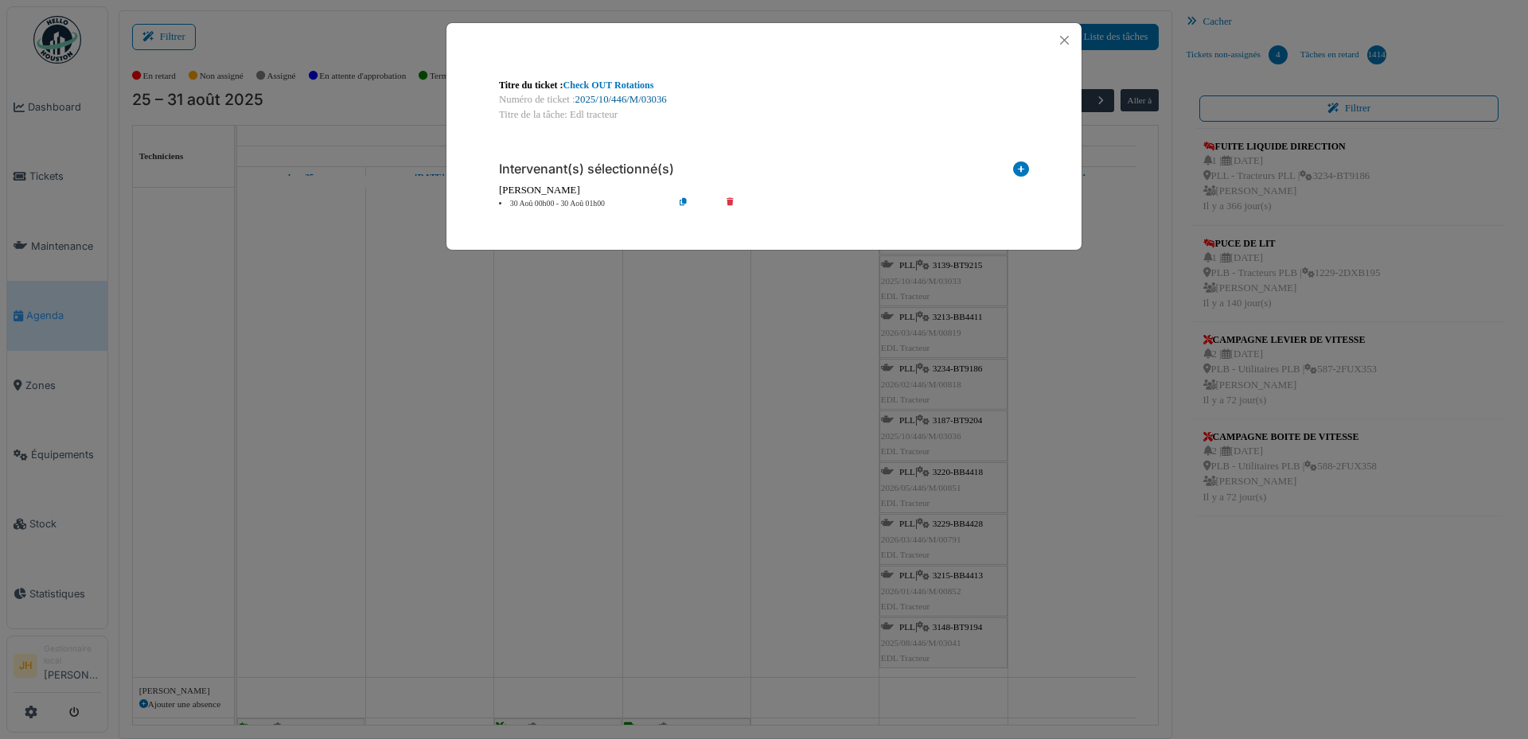
click at [658, 99] on link "2025/10/446/M/03036" at bounding box center [621, 99] width 92 height 11
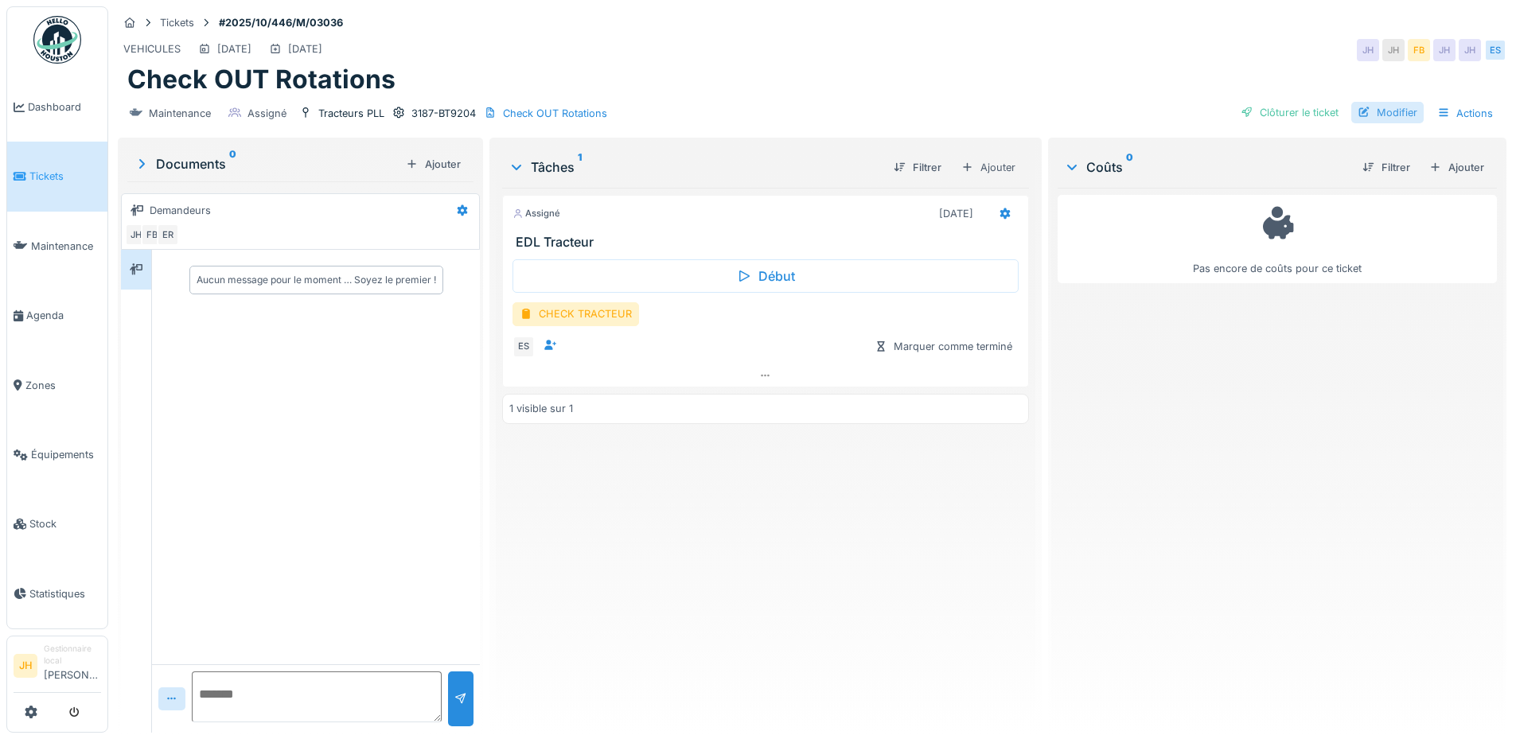
click at [1379, 110] on div "Modifier" at bounding box center [1387, 112] width 72 height 21
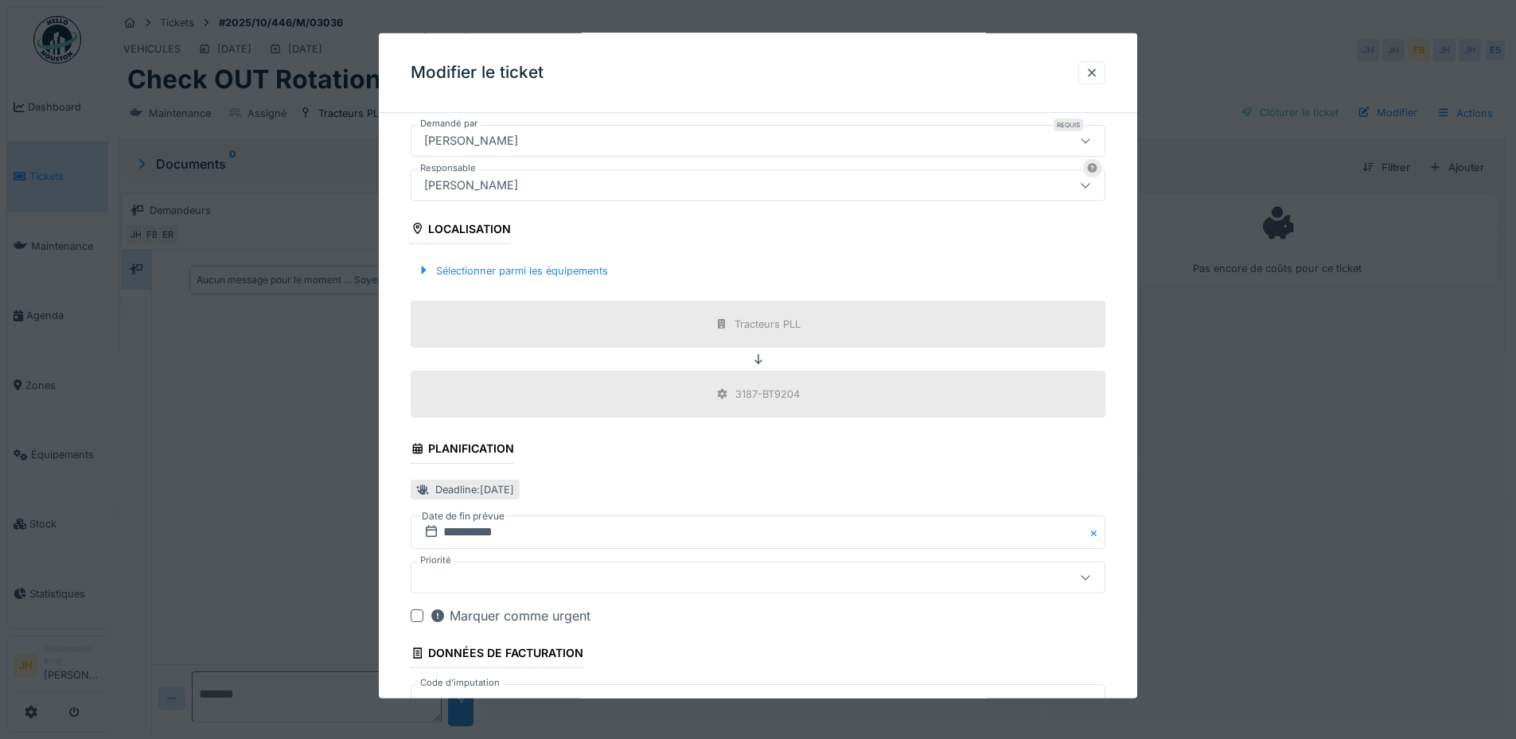
scroll to position [477, 0]
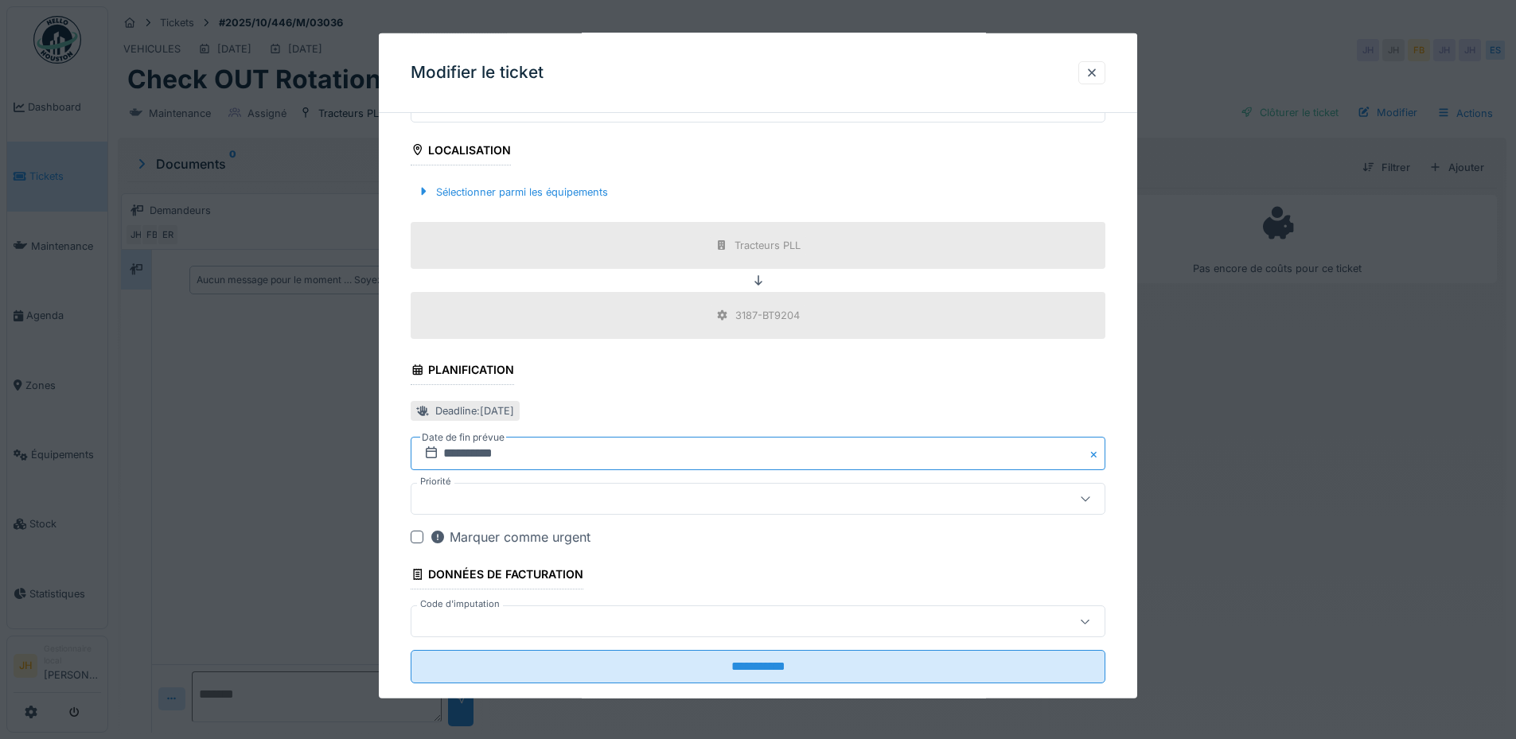
click at [534, 451] on input "**********" at bounding box center [758, 453] width 695 height 33
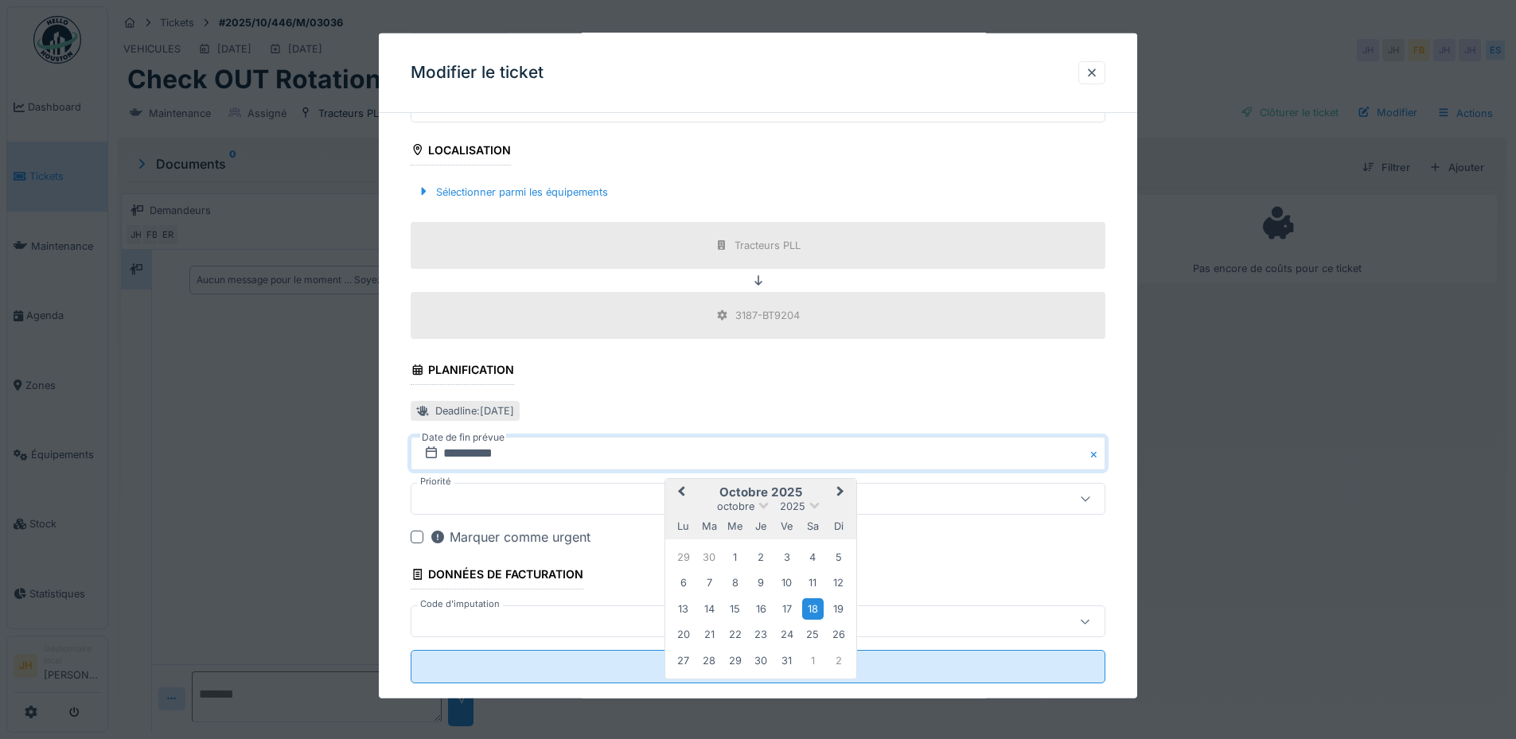
click at [690, 488] on button "Previous Month" at bounding box center [679, 493] width 25 height 25
click at [681, 488] on span "Previous Month" at bounding box center [681, 492] width 0 height 19
click at [813, 661] on div "30" at bounding box center [812, 661] width 21 height 21
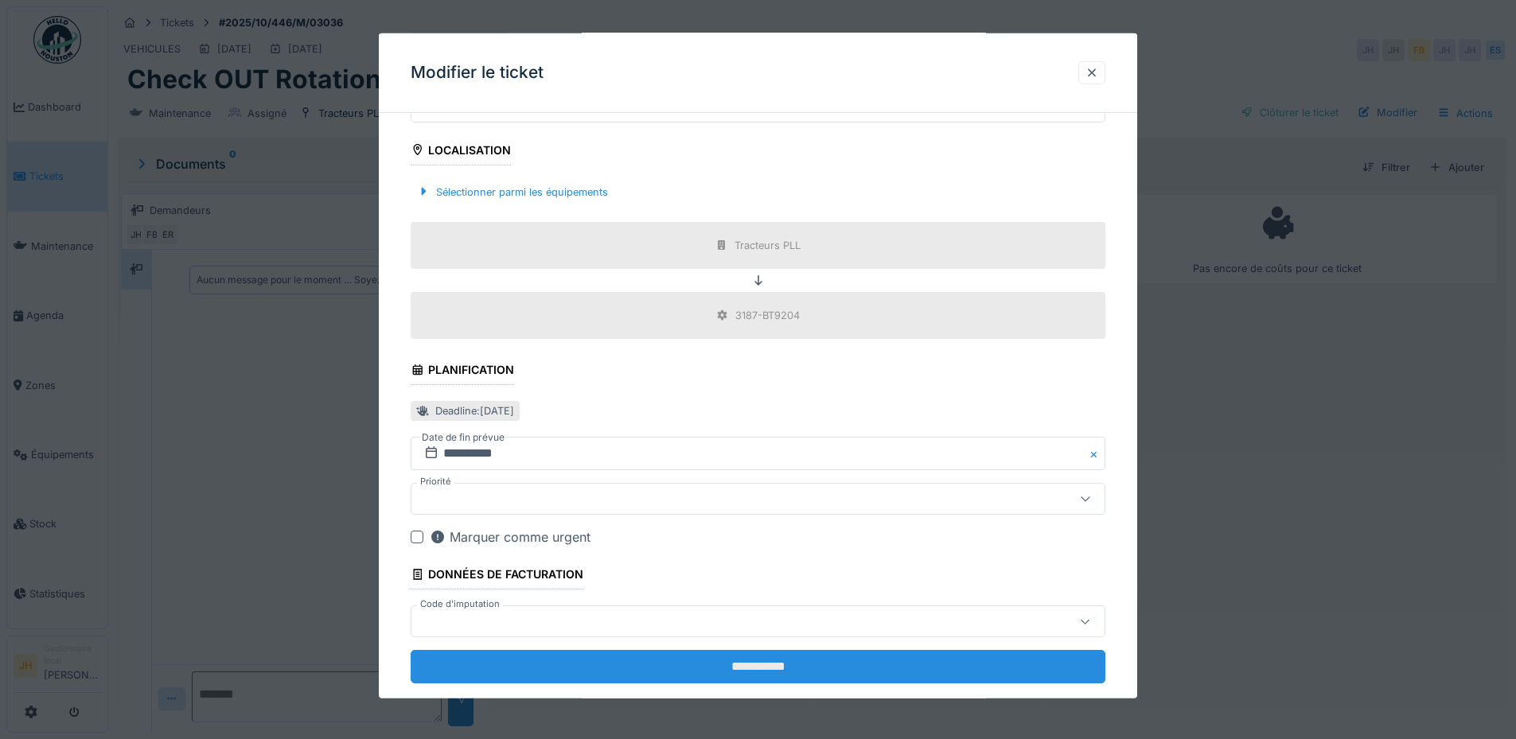
click at [811, 668] on input "**********" at bounding box center [758, 666] width 695 height 33
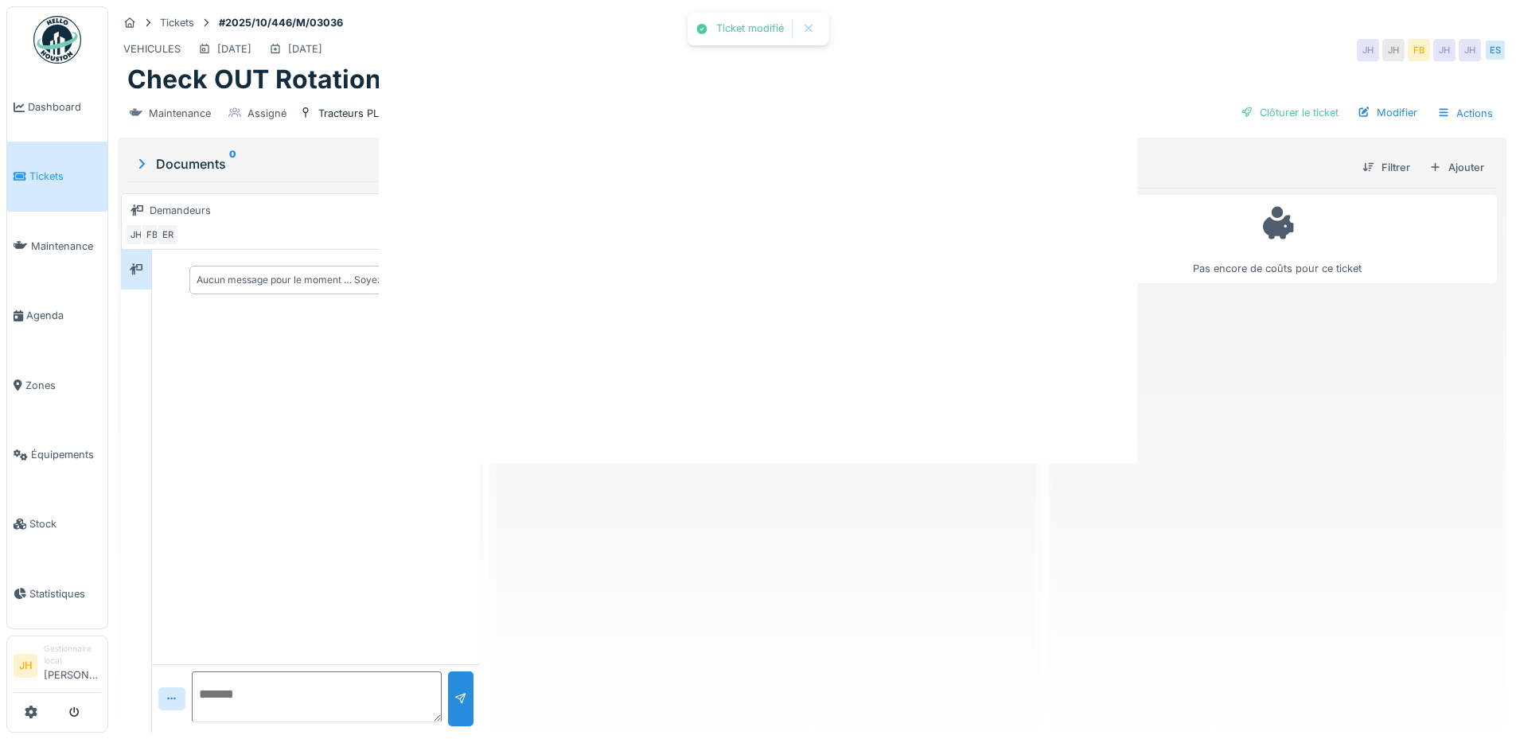
scroll to position [0, 0]
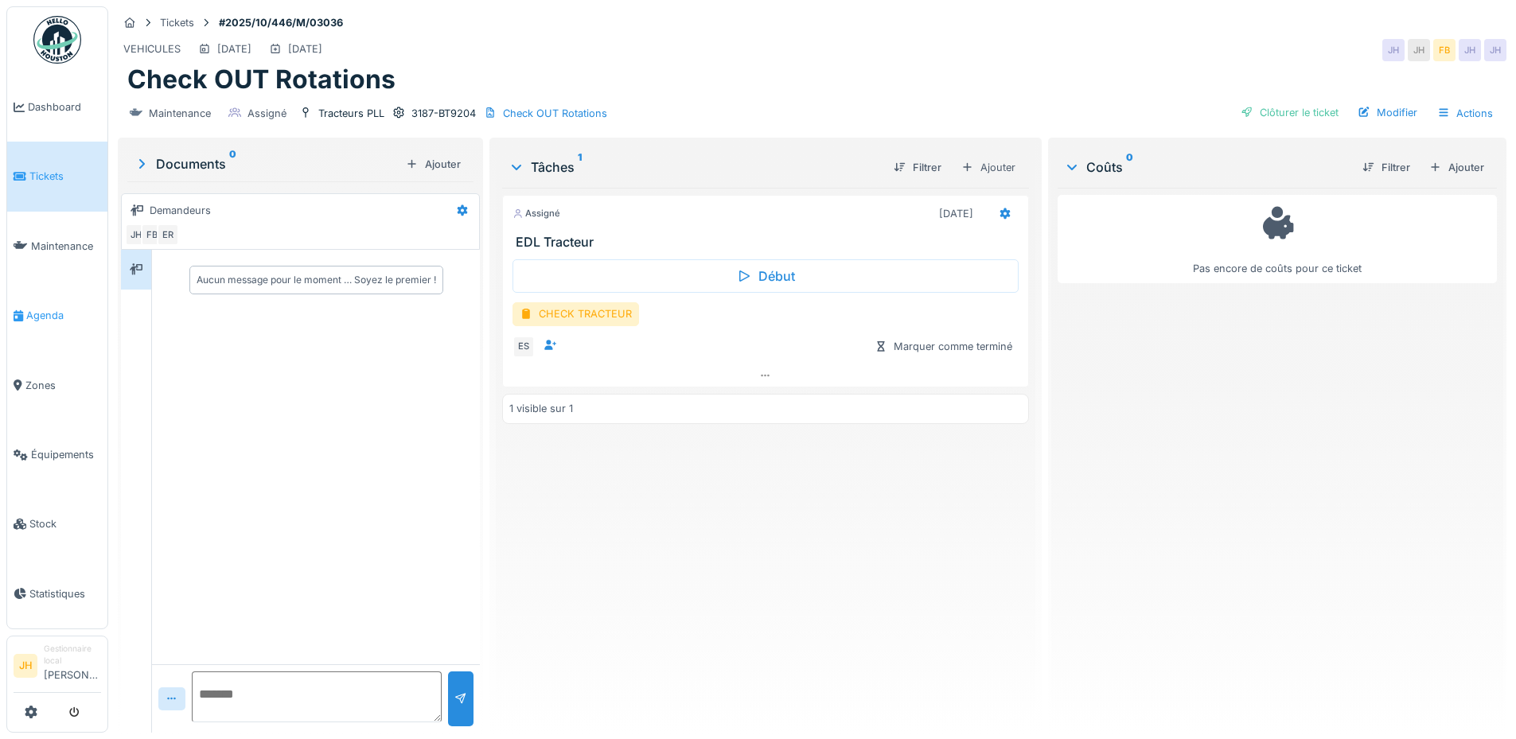
click at [45, 313] on span "Agenda" at bounding box center [63, 315] width 75 height 15
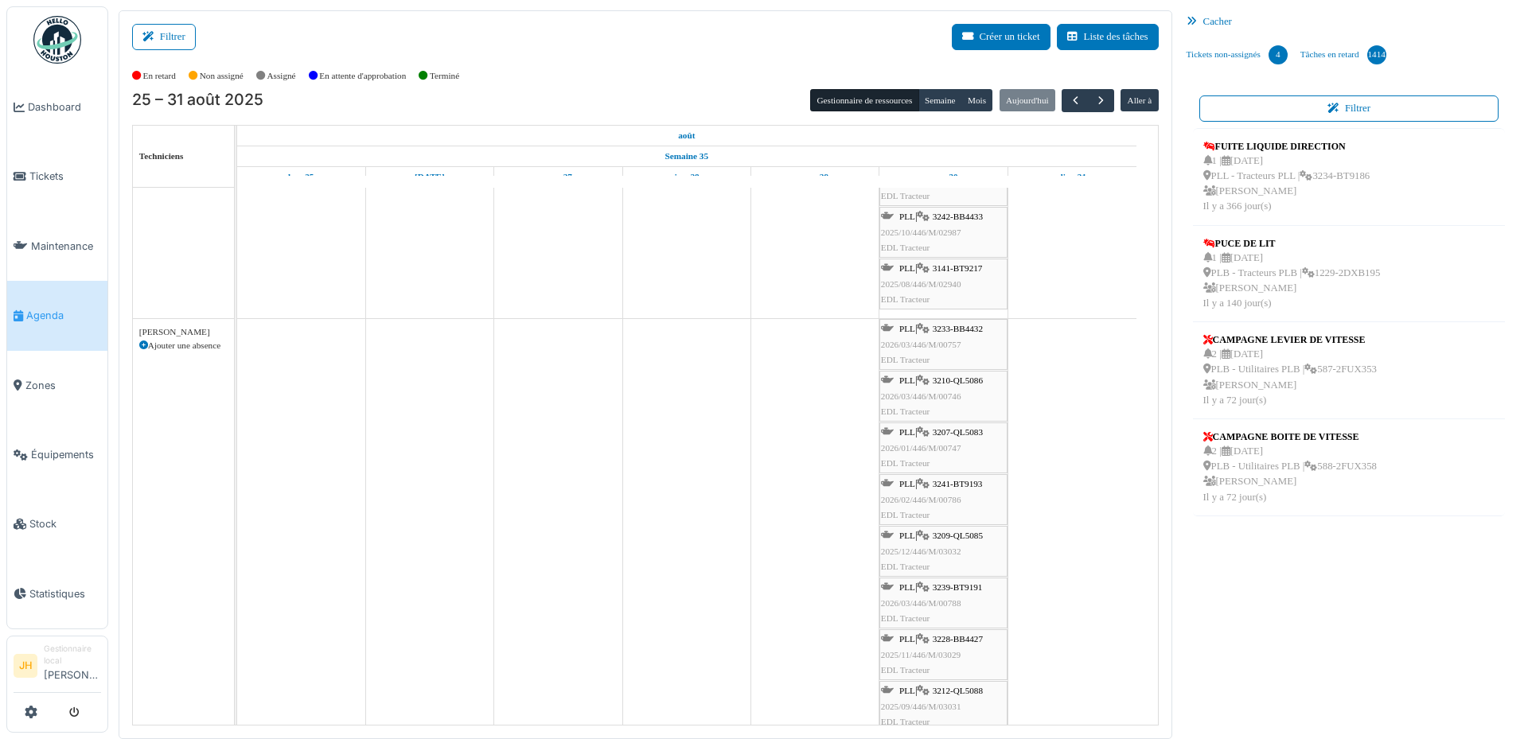
scroll to position [875, 0]
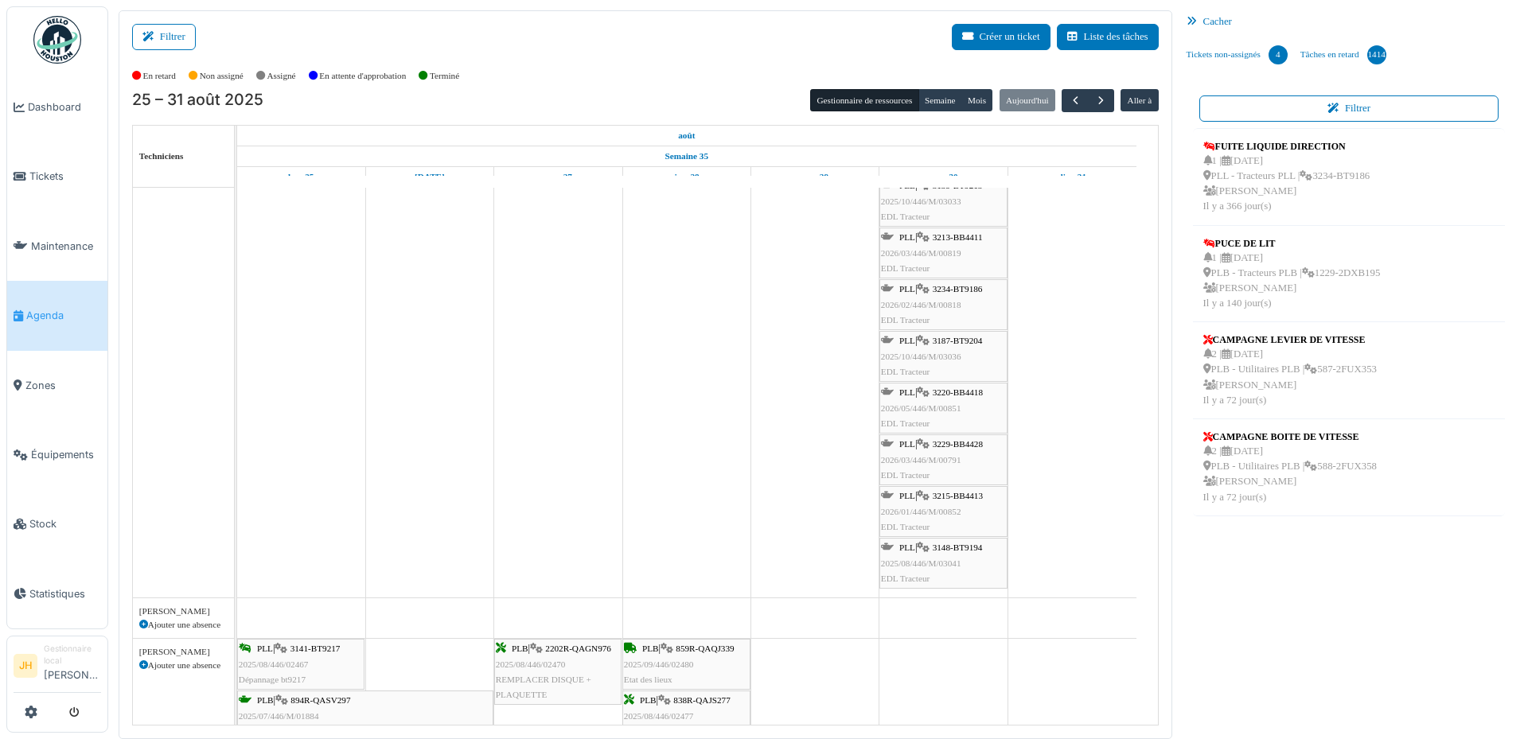
click at [958, 444] on span "3229-BB4428" at bounding box center [958, 444] width 50 height 10
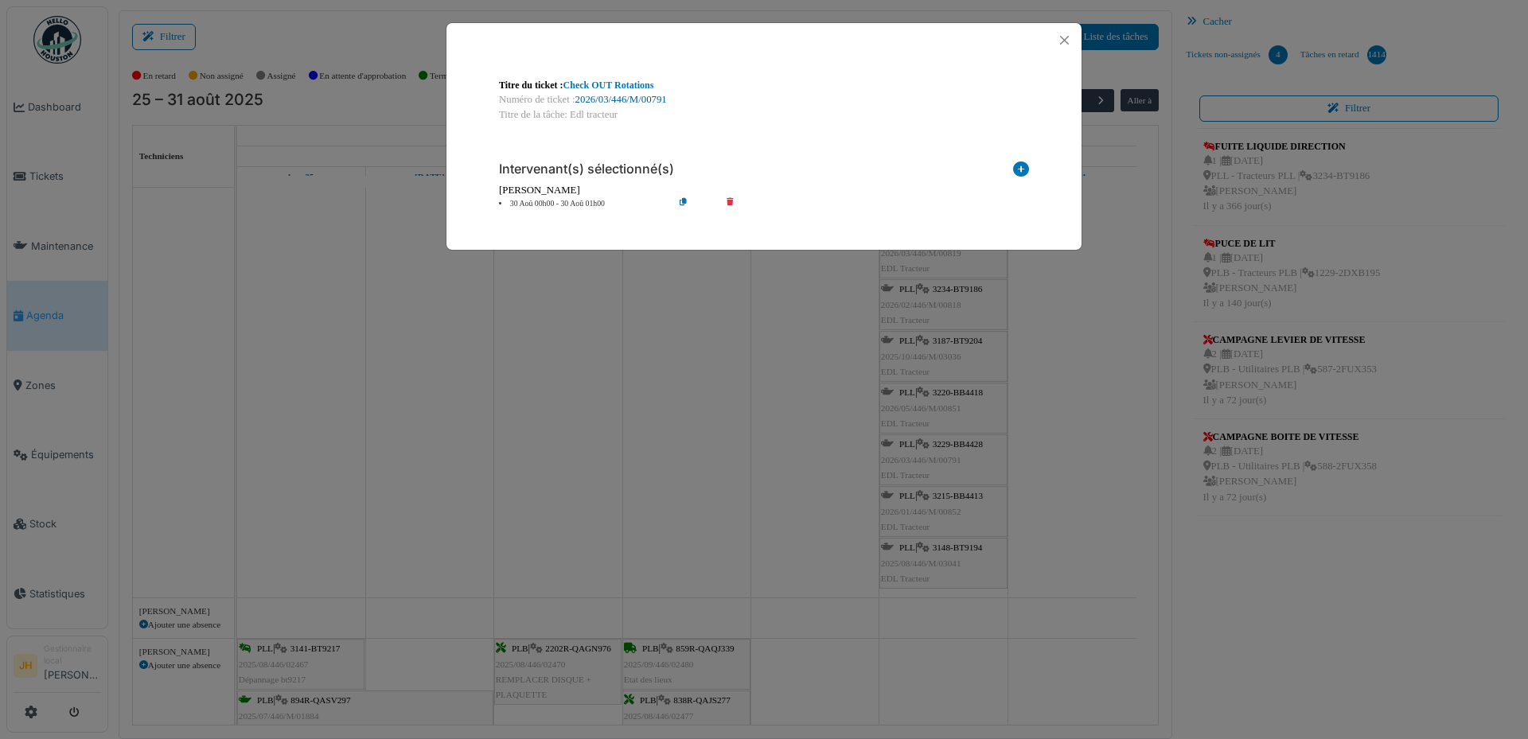
click at [639, 99] on link "2026/03/446/M/00791" at bounding box center [621, 99] width 92 height 11
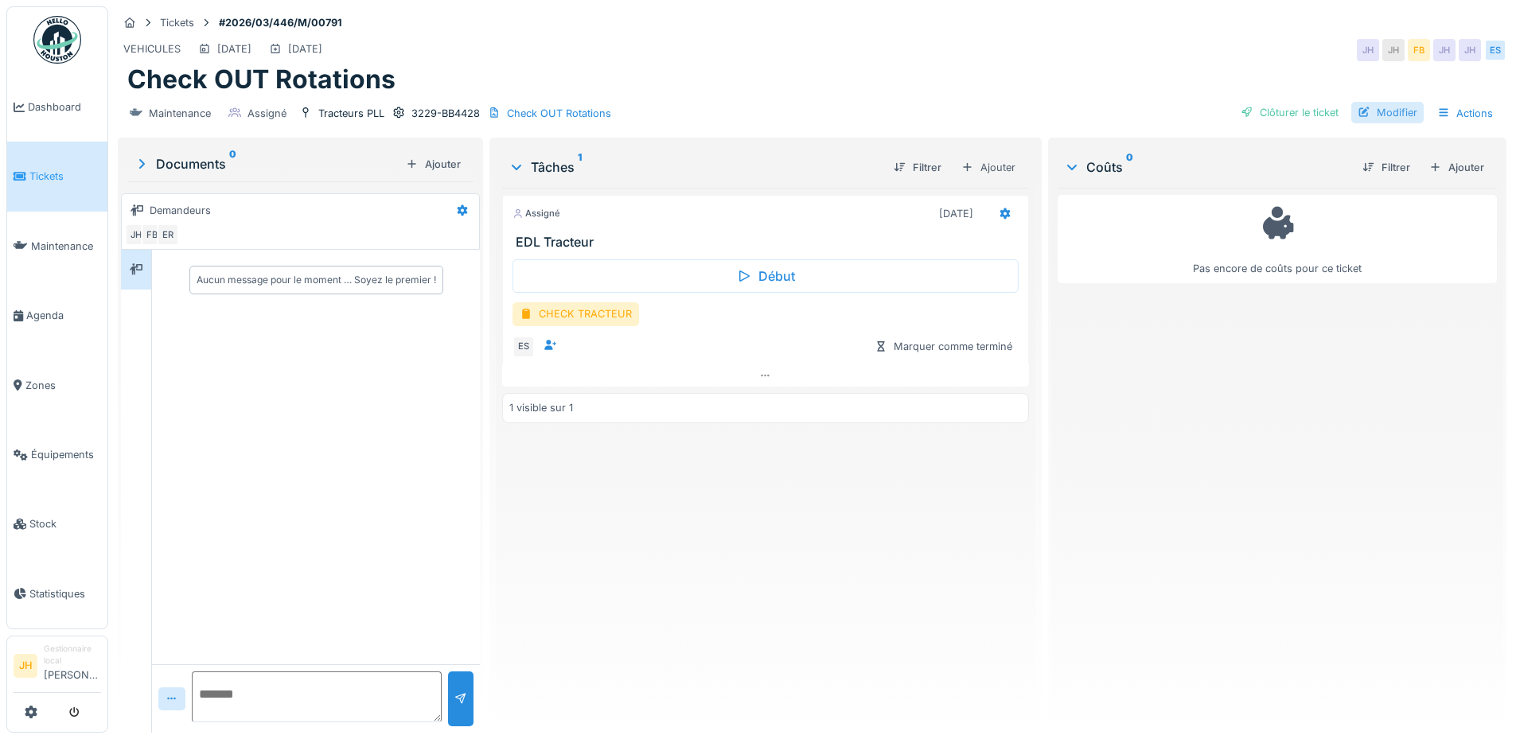
click at [1397, 109] on div "Modifier" at bounding box center [1387, 112] width 72 height 21
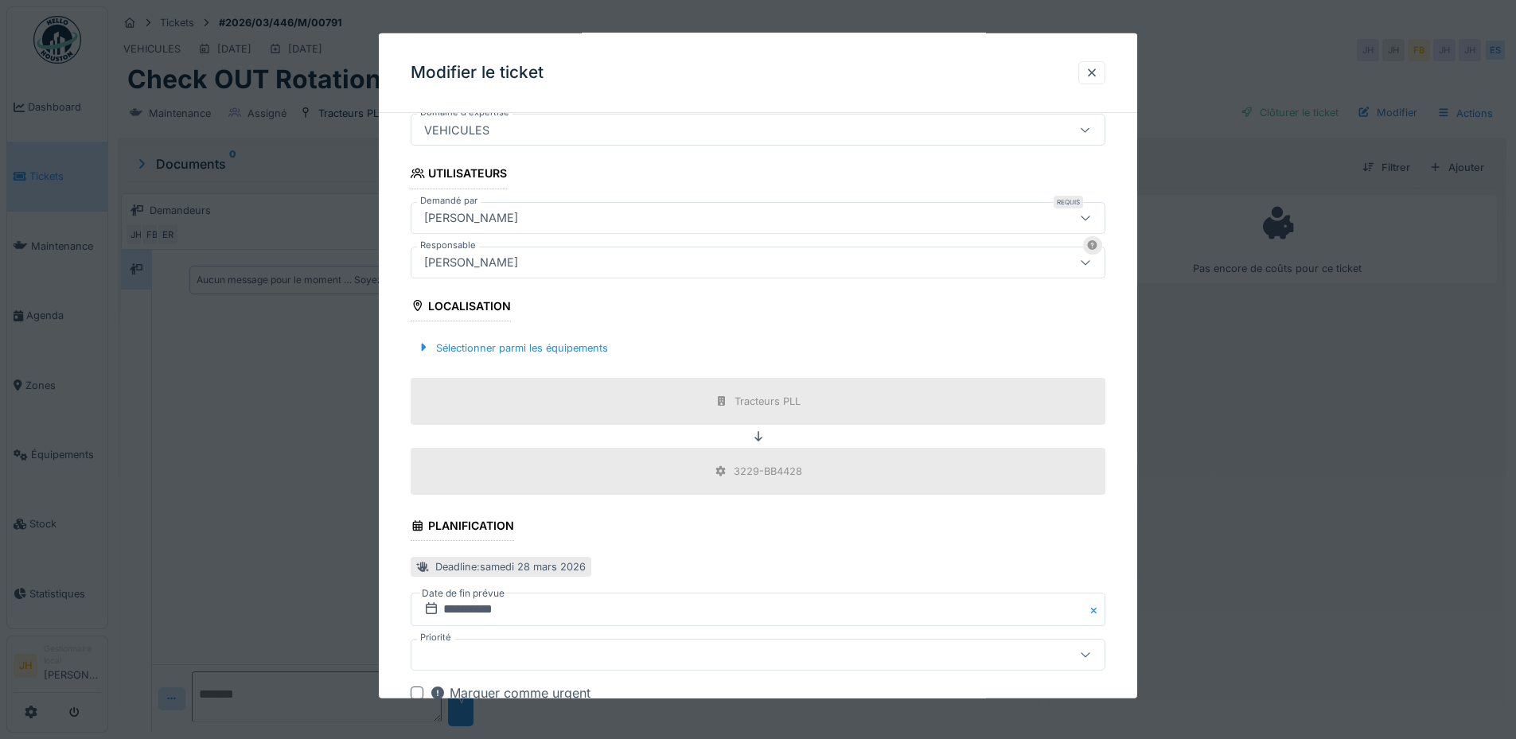
scroll to position [398, 0]
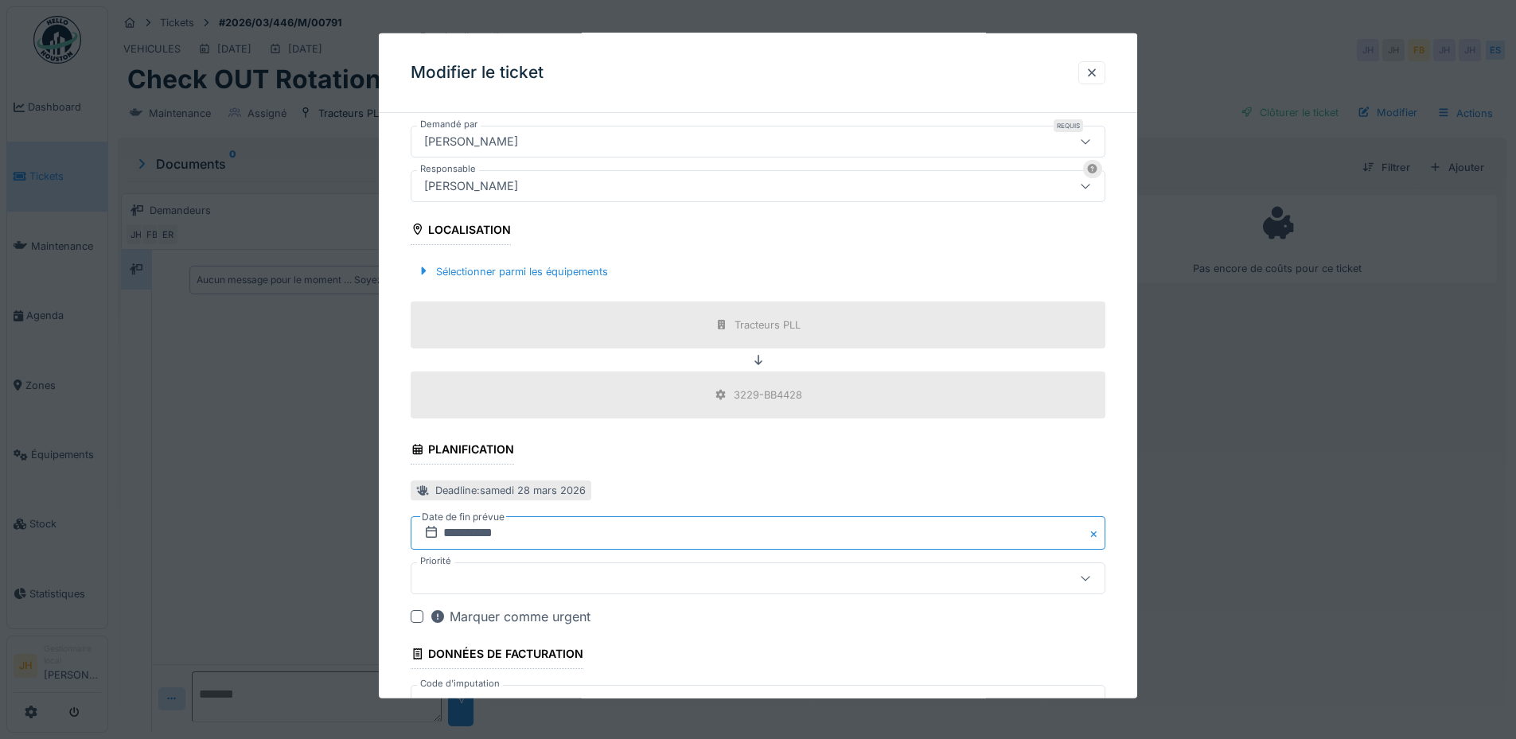
click at [504, 534] on input "**********" at bounding box center [758, 532] width 695 height 33
click at [681, 294] on span "Previous Month" at bounding box center [681, 295] width 0 height 19
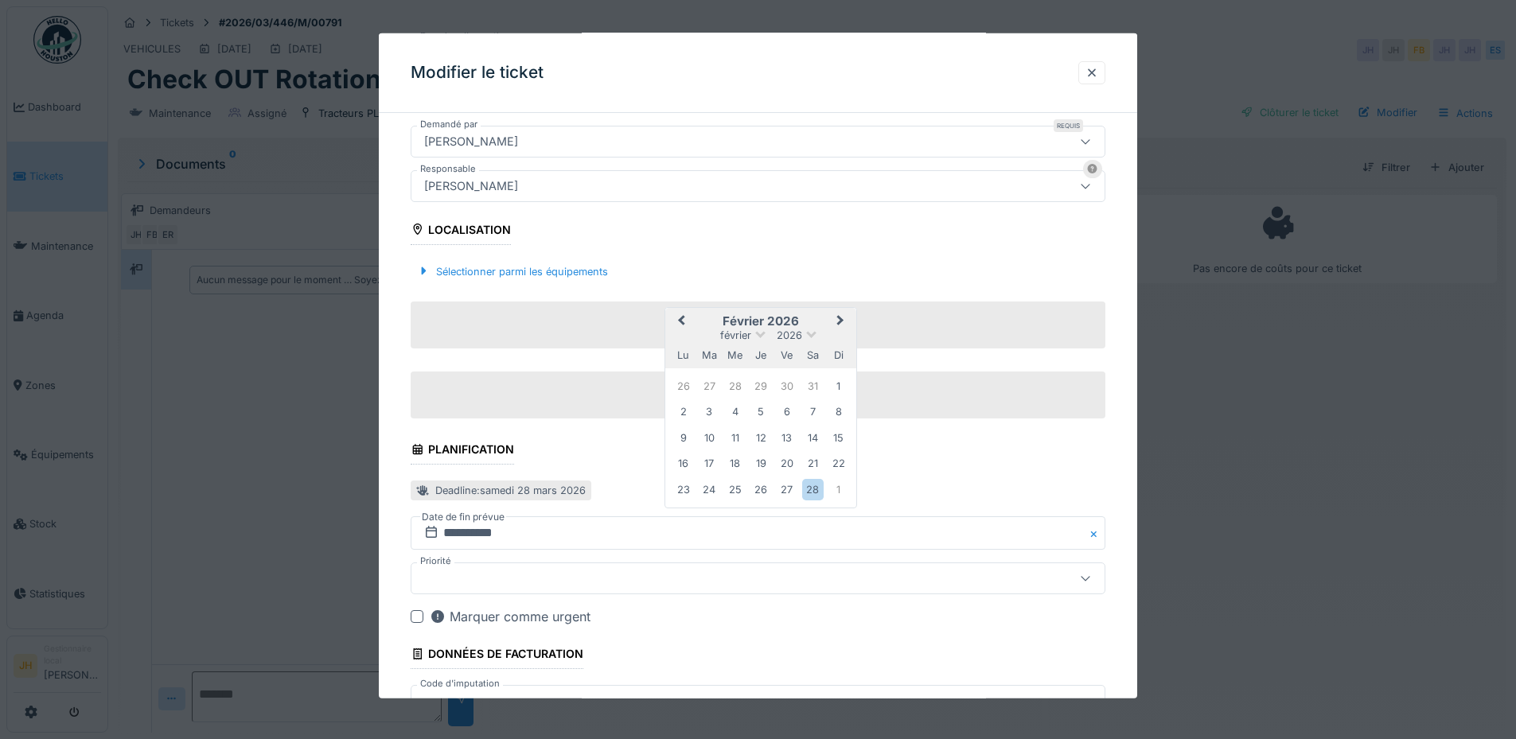
click at [681, 317] on span "Previous Month" at bounding box center [681, 321] width 0 height 19
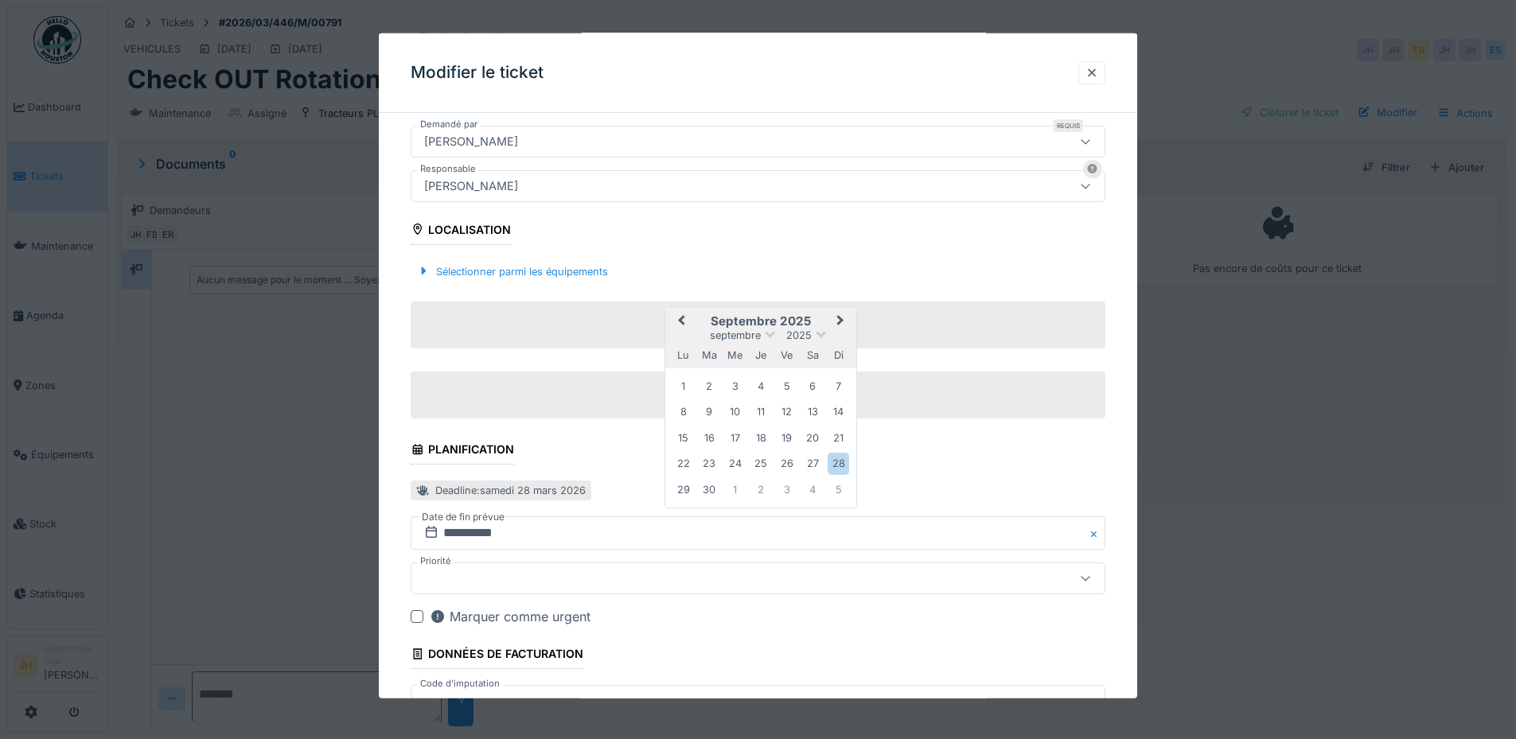
click at [681, 317] on span "Previous Month" at bounding box center [681, 321] width 0 height 19
click at [816, 485] on div "30" at bounding box center [812, 488] width 21 height 21
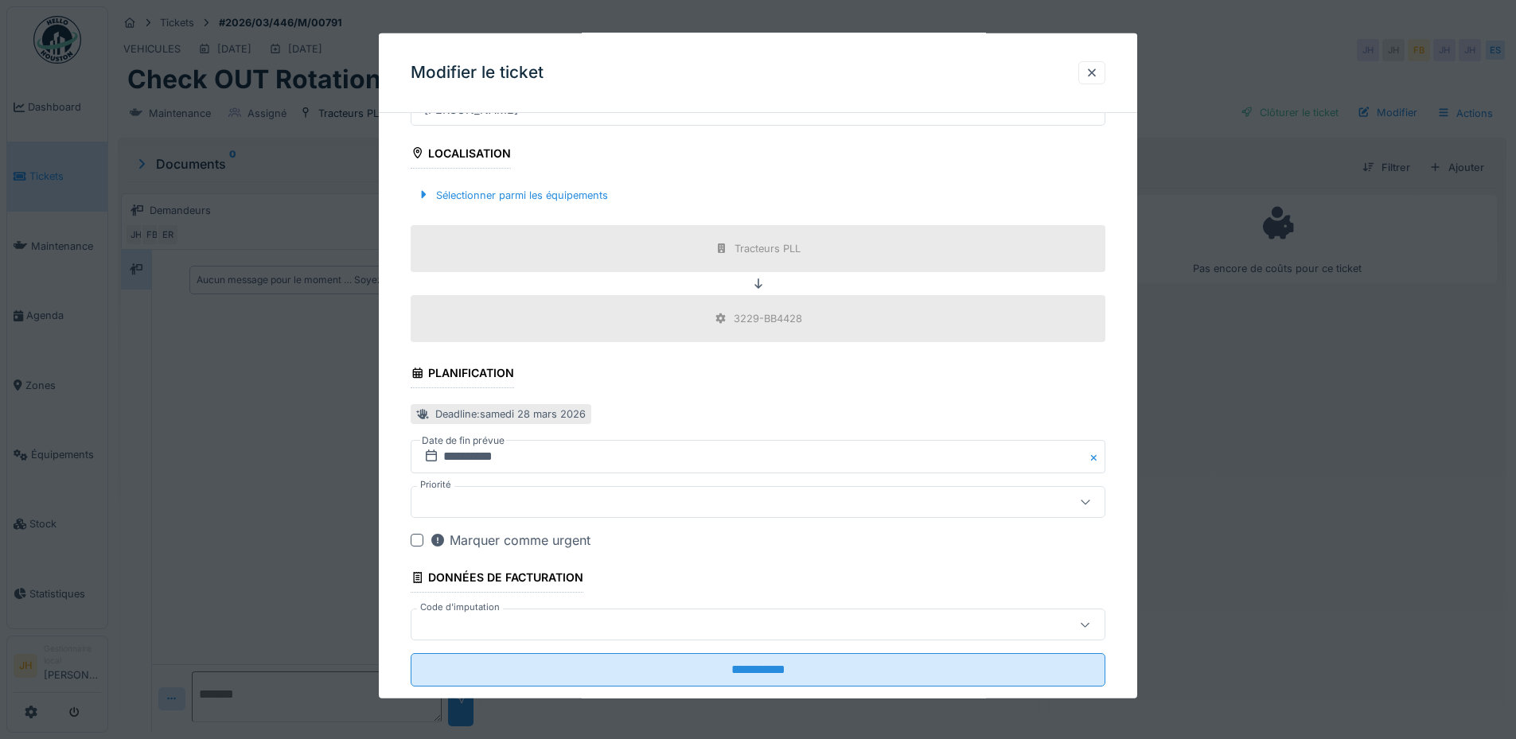
scroll to position [507, 0]
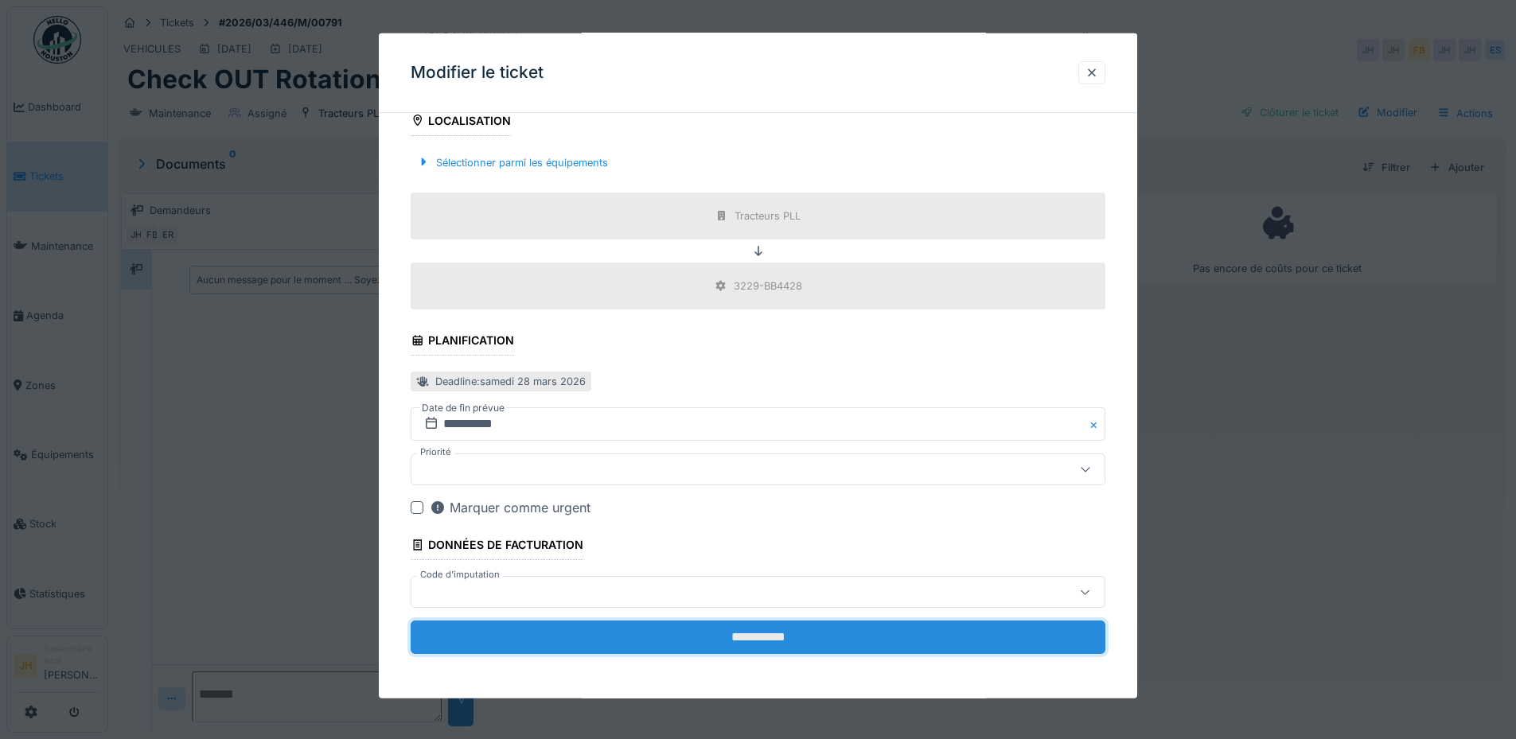
drag, startPoint x: 813, startPoint y: 633, endPoint x: 822, endPoint y: 627, distance: 10.4
click at [814, 633] on input "**********" at bounding box center [758, 637] width 695 height 33
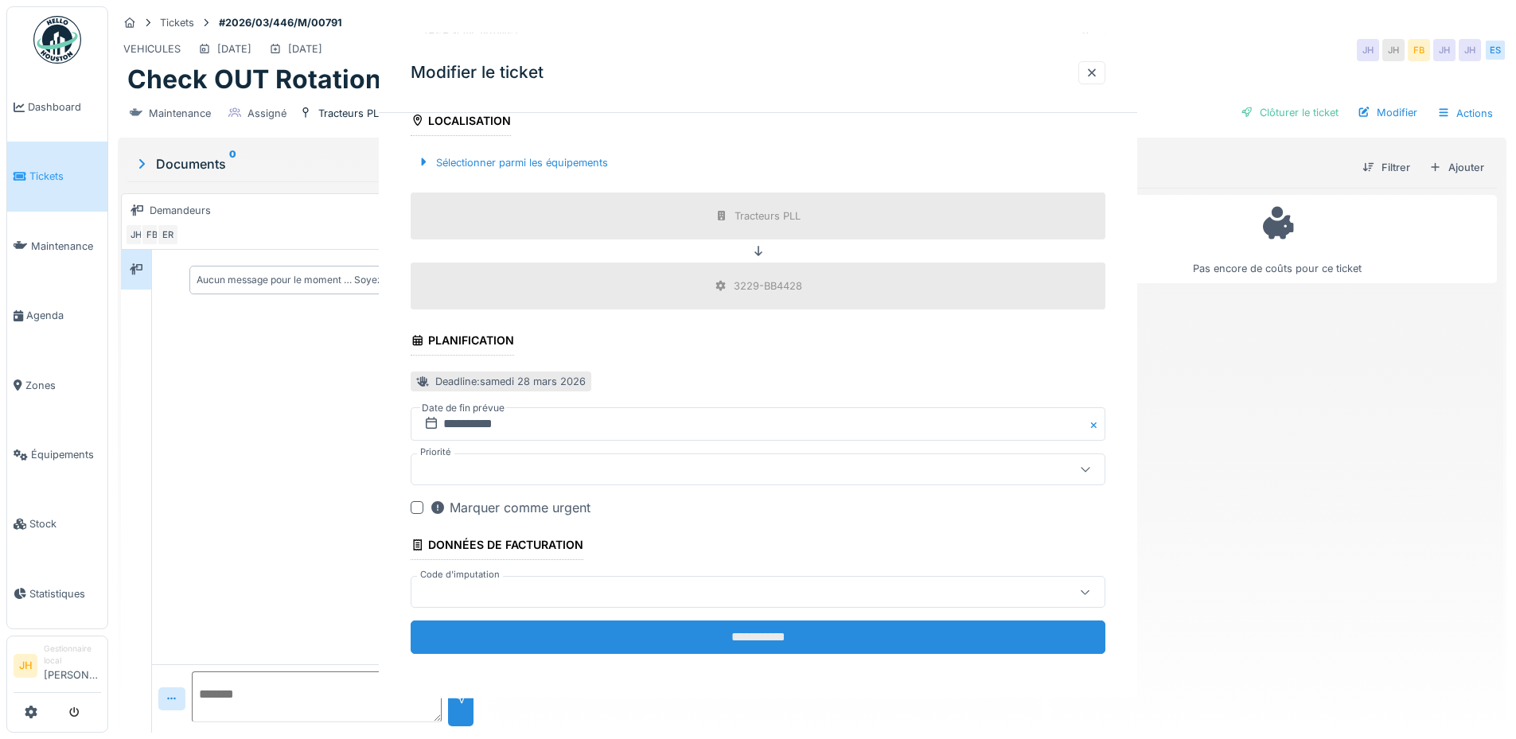
scroll to position [0, 0]
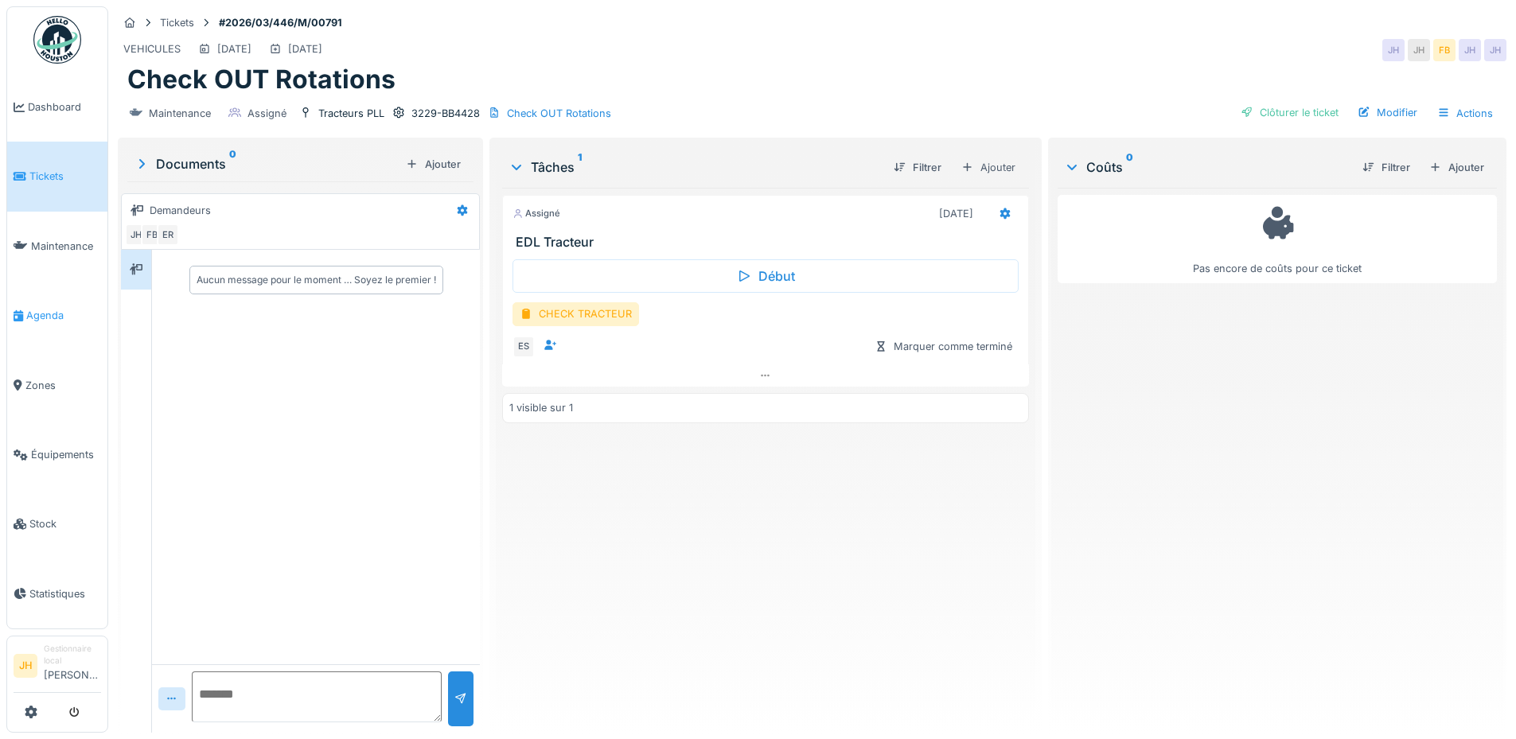
drag, startPoint x: 34, startPoint y: 301, endPoint x: 42, endPoint y: 292, distance: 11.8
click at [35, 308] on span "Agenda" at bounding box center [63, 315] width 75 height 15
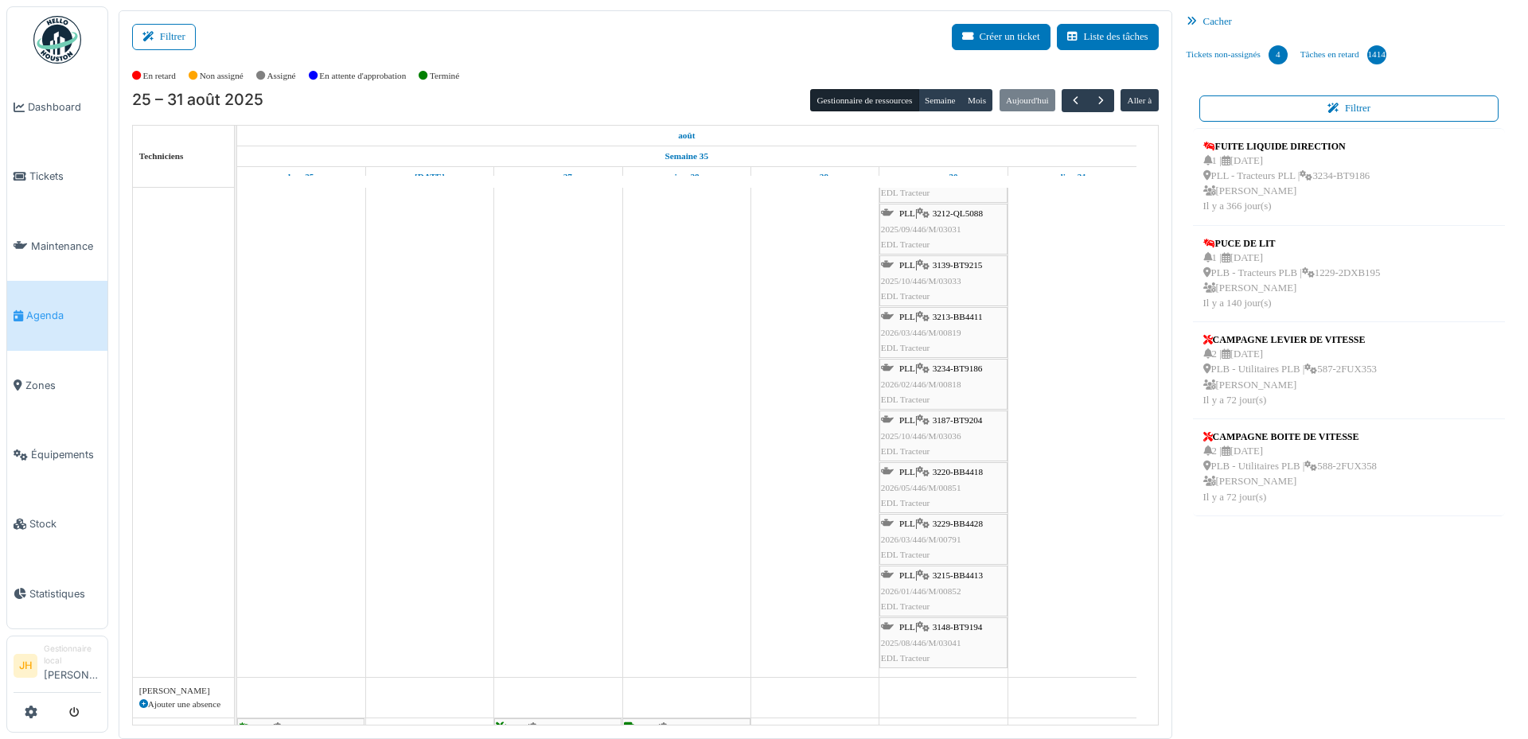
scroll to position [716, 0]
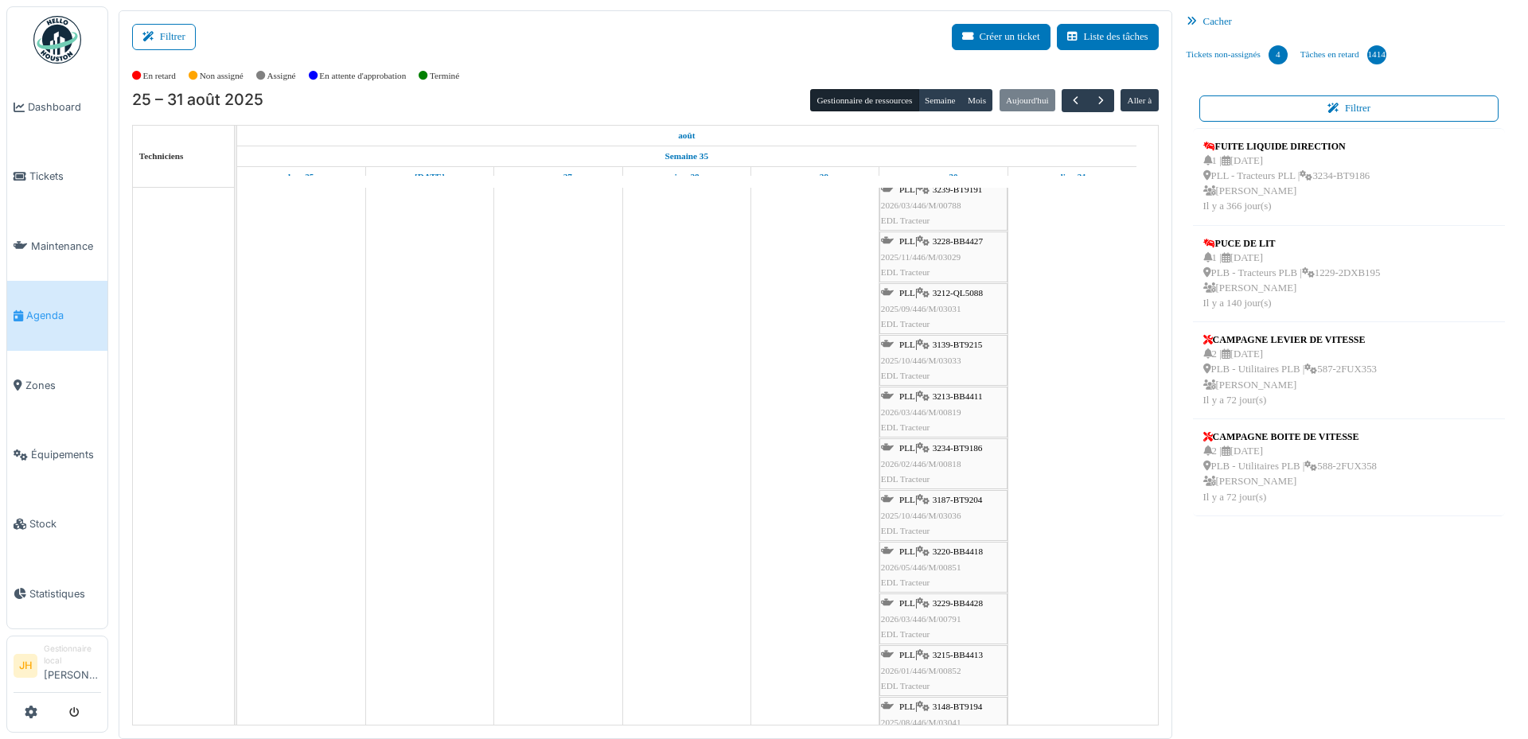
click at [949, 294] on span "3212-QL5088" at bounding box center [958, 293] width 50 height 10
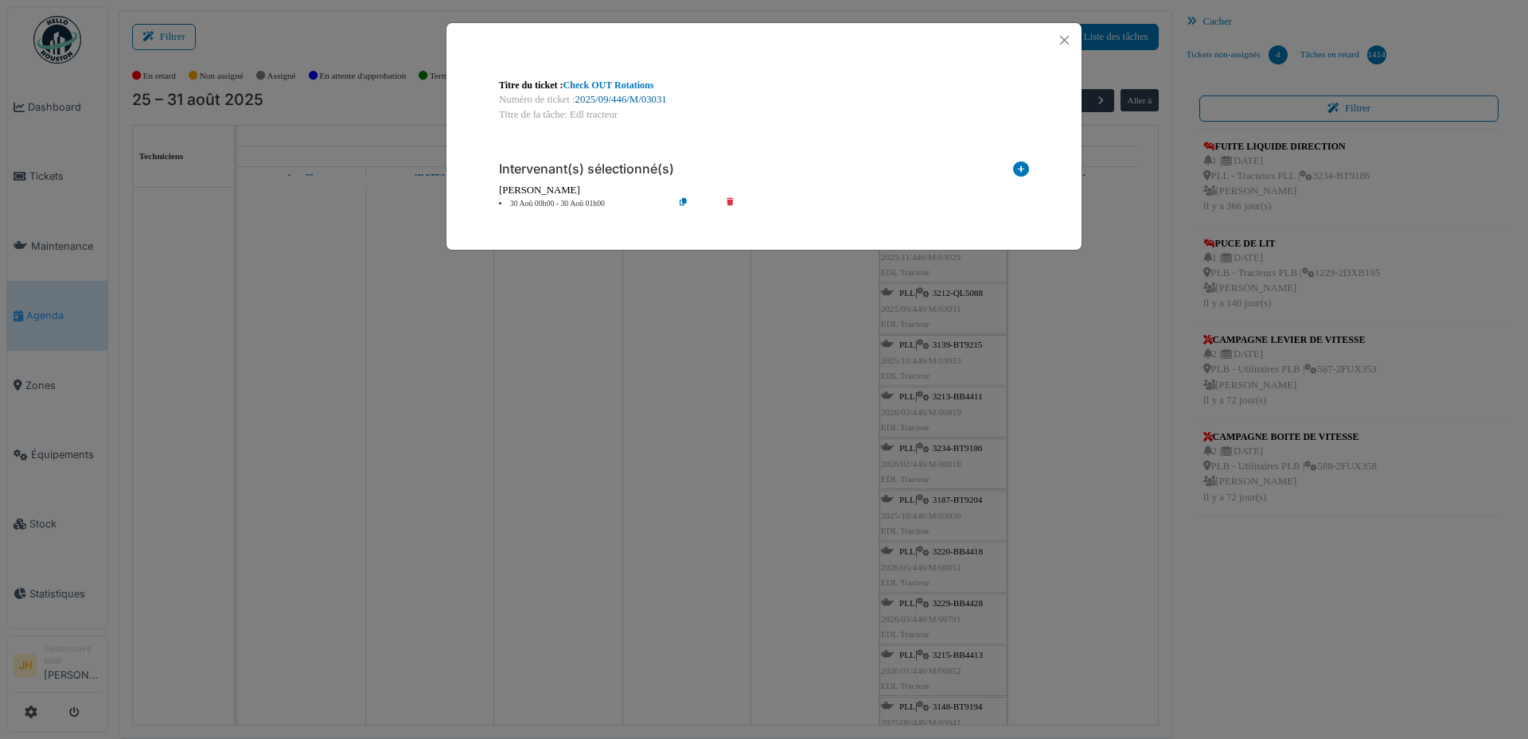
click at [637, 94] on link "2025/09/446/M/03031" at bounding box center [621, 99] width 92 height 11
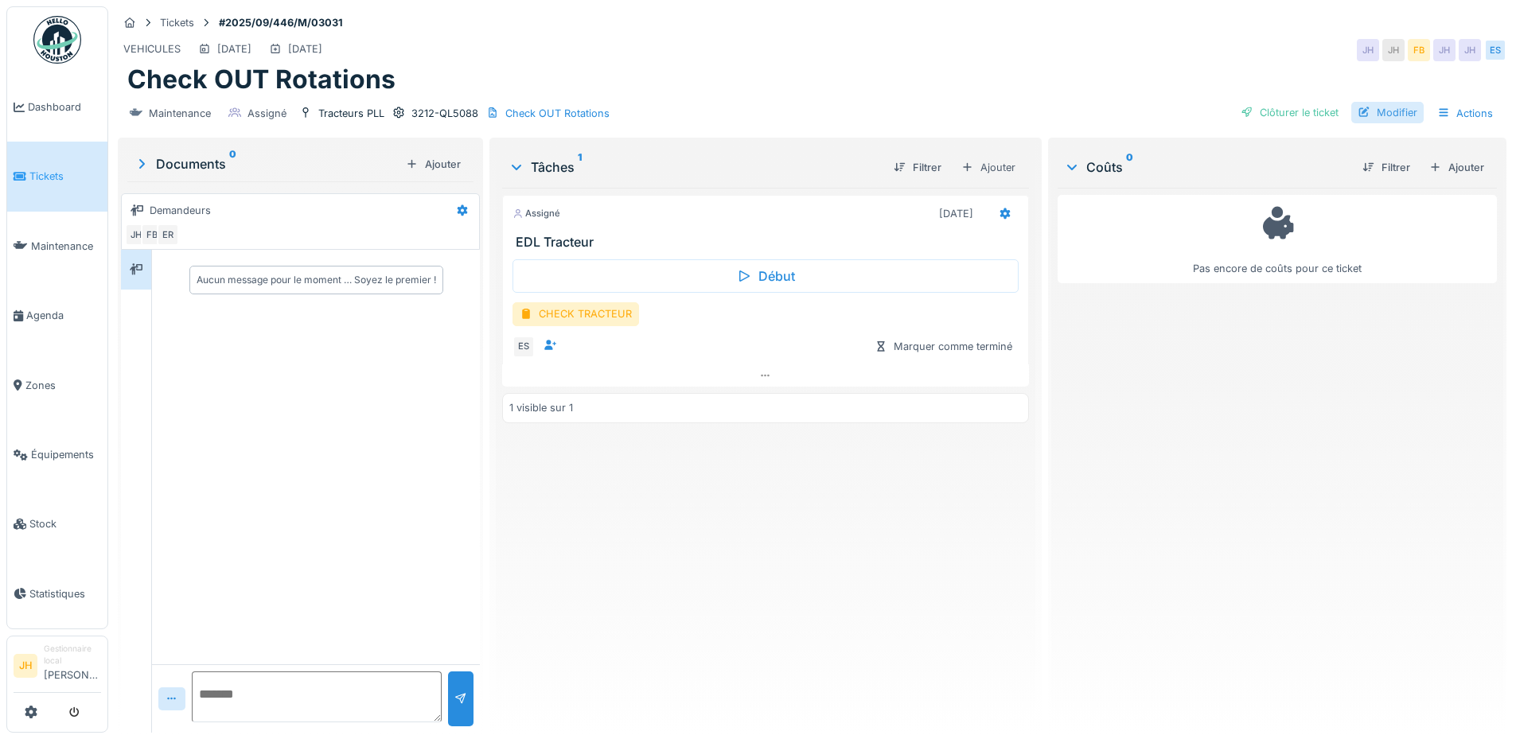
click at [1392, 111] on div "Modifier" at bounding box center [1387, 112] width 72 height 21
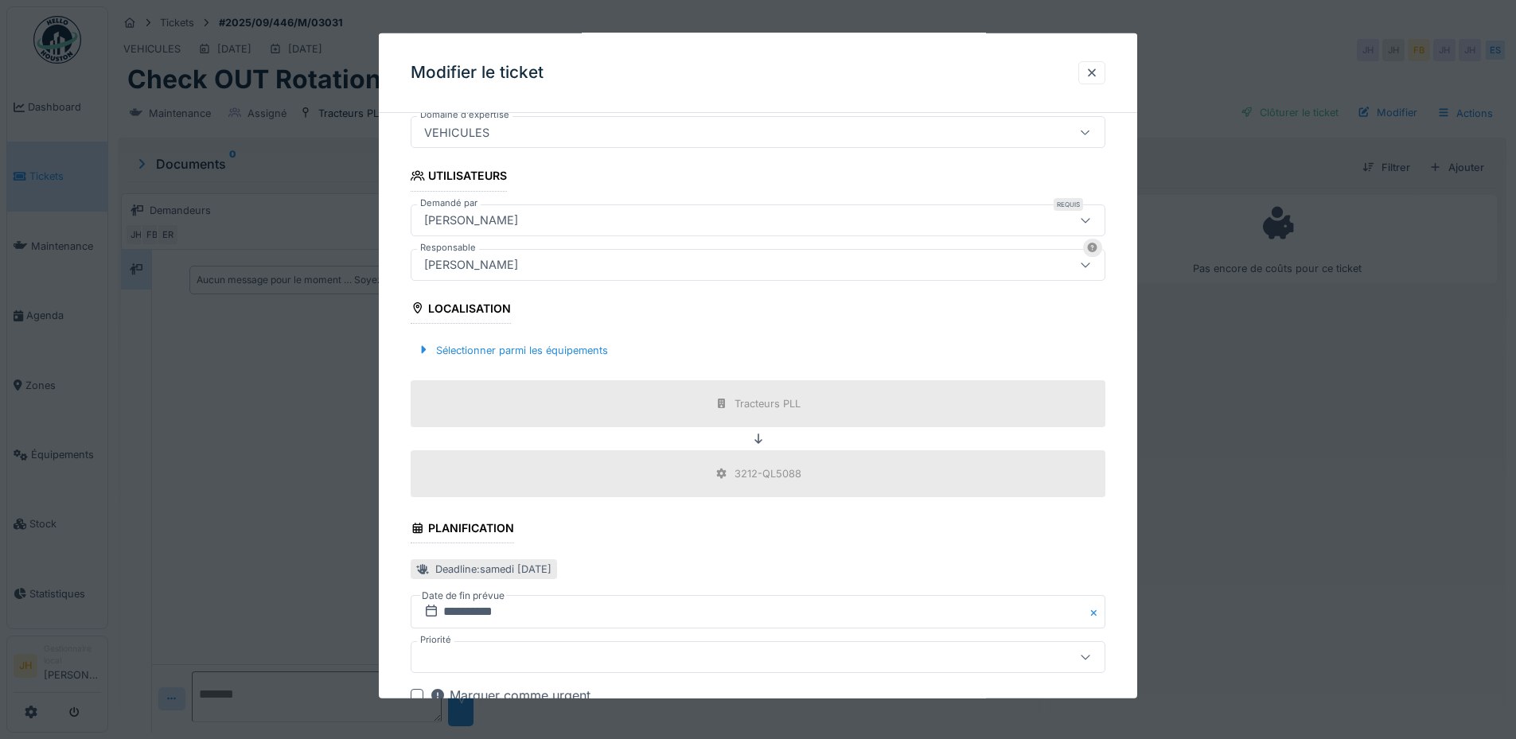
scroll to position [398, 0]
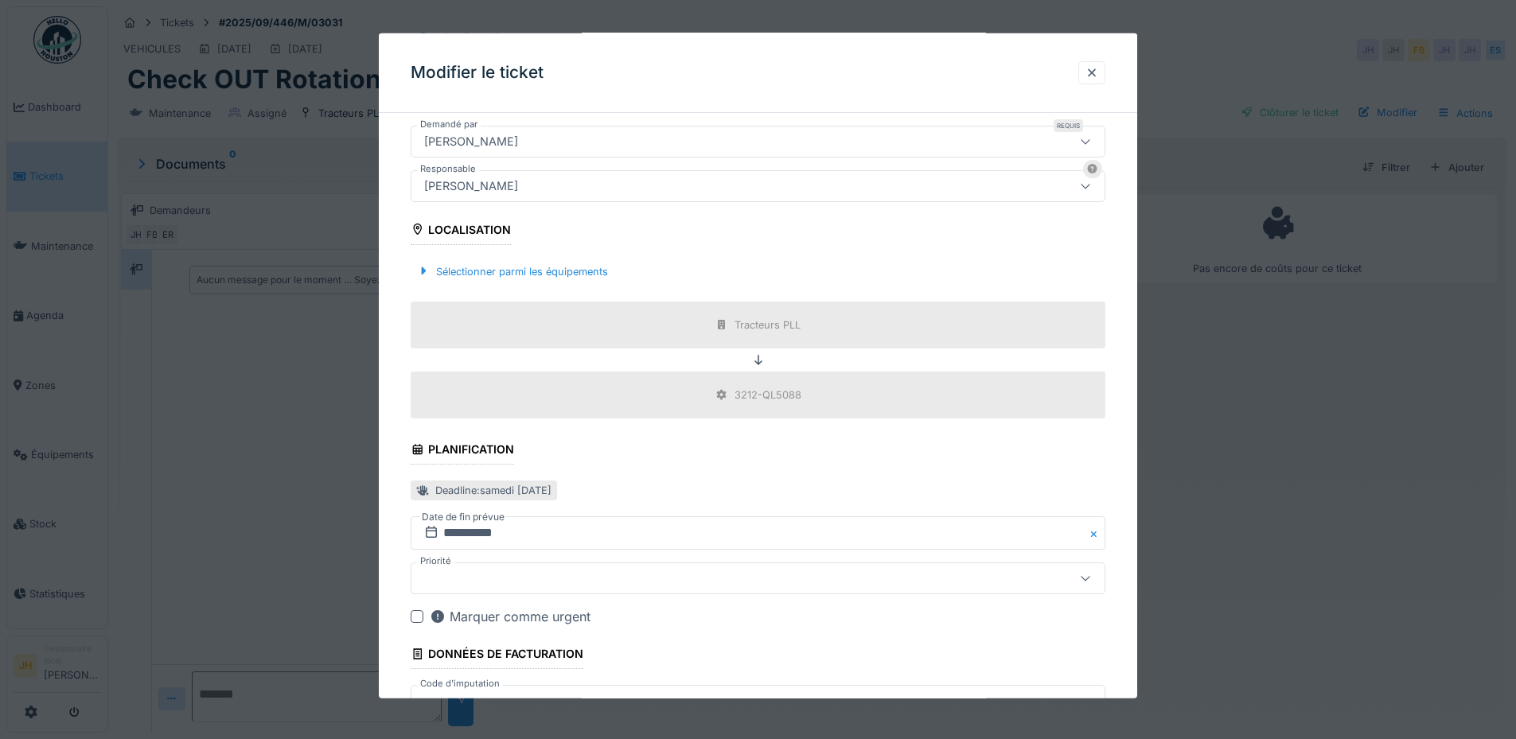
click at [485, 512] on label "Date de fin prévue" at bounding box center [463, 517] width 86 height 18
click at [470, 531] on input "**********" at bounding box center [758, 532] width 695 height 33
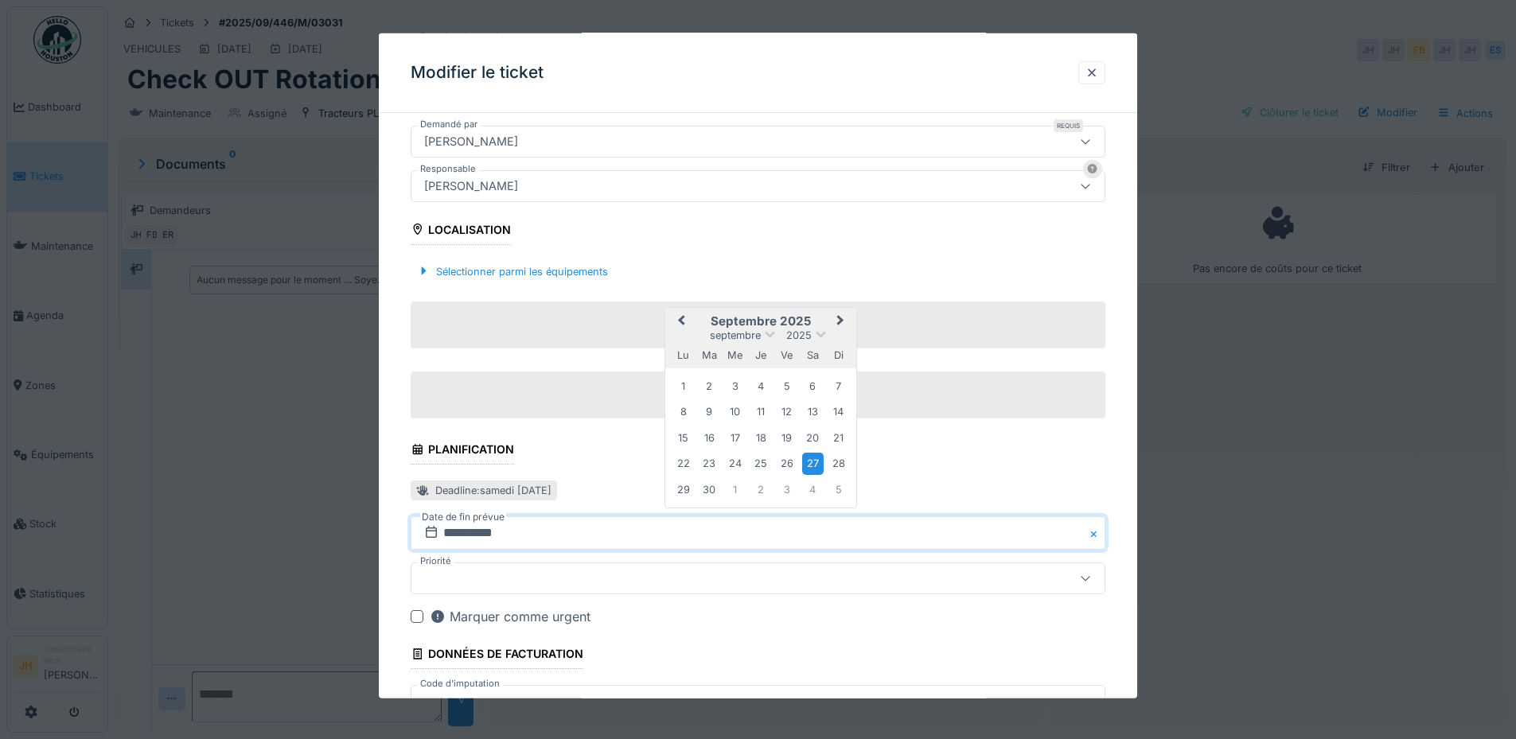
click at [684, 325] on button "Previous Month" at bounding box center [679, 322] width 25 height 25
click at [820, 493] on div "30" at bounding box center [812, 488] width 21 height 21
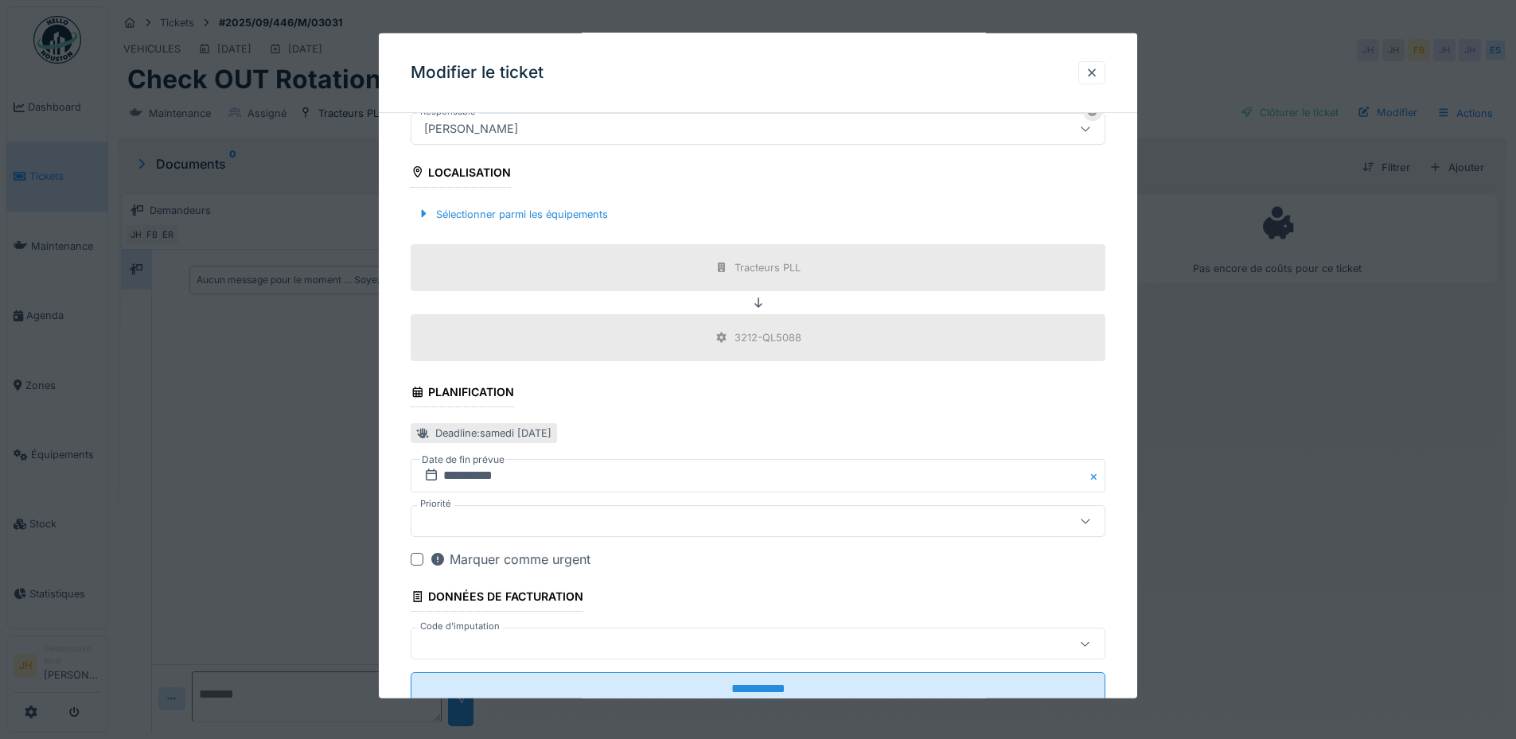
scroll to position [507, 0]
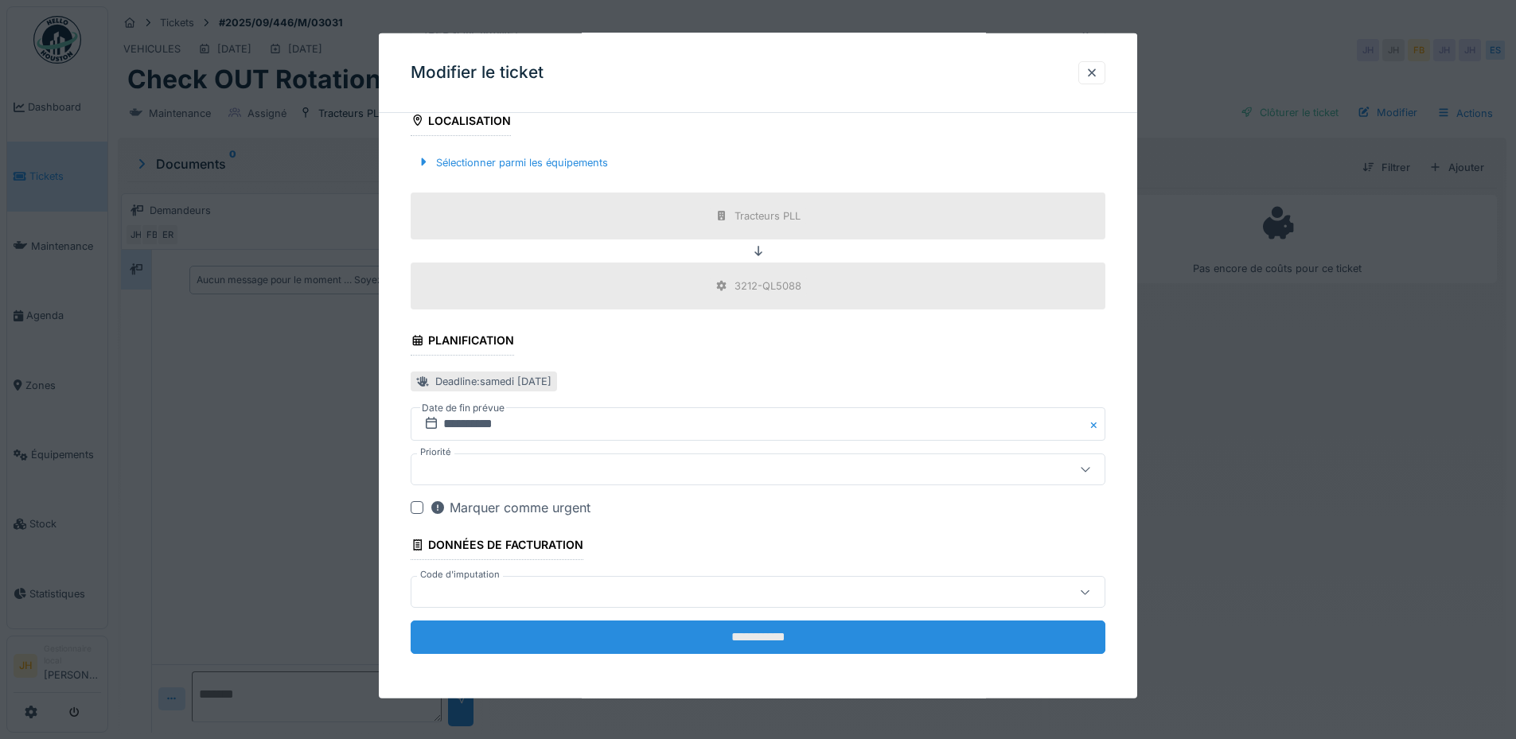
click at [804, 627] on input "**********" at bounding box center [758, 637] width 695 height 33
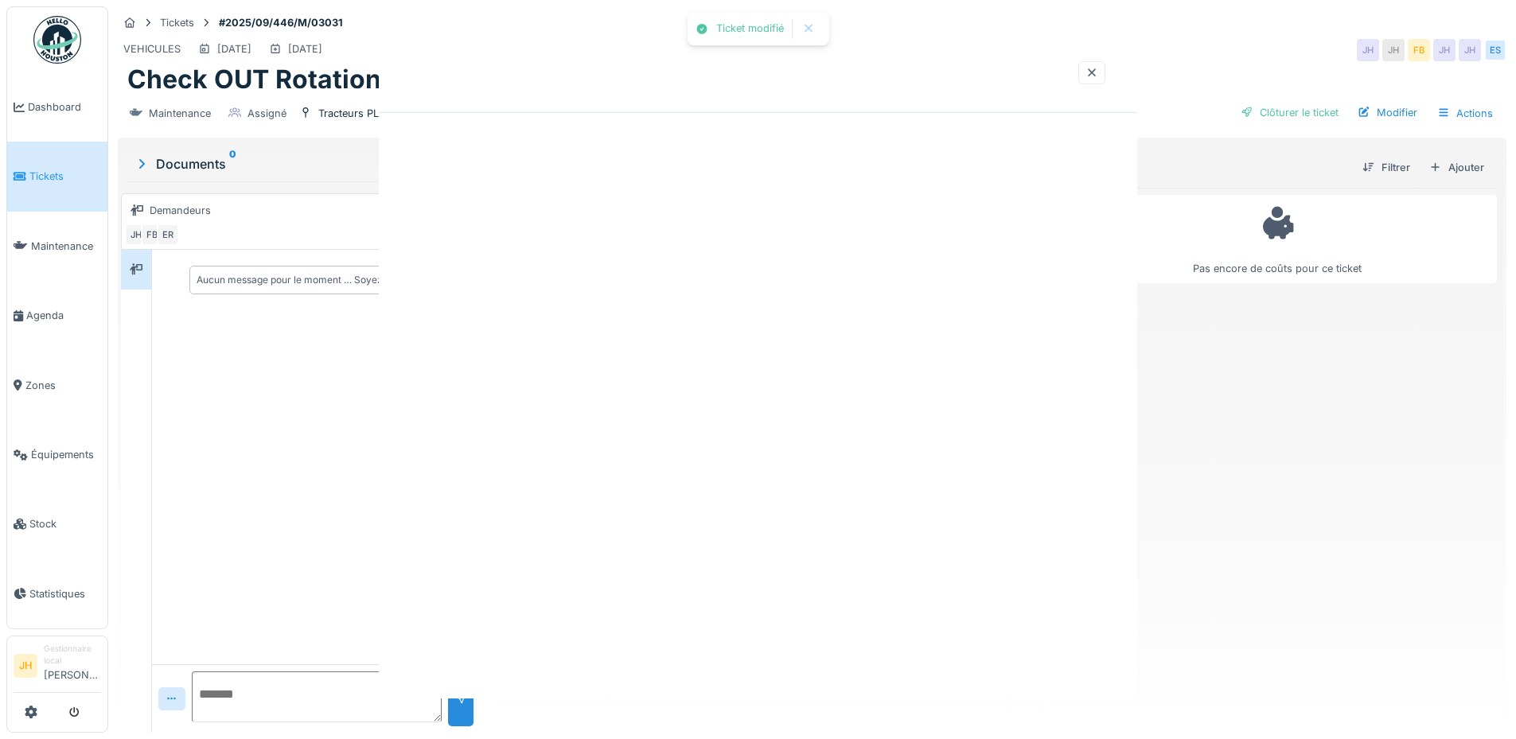
scroll to position [0, 0]
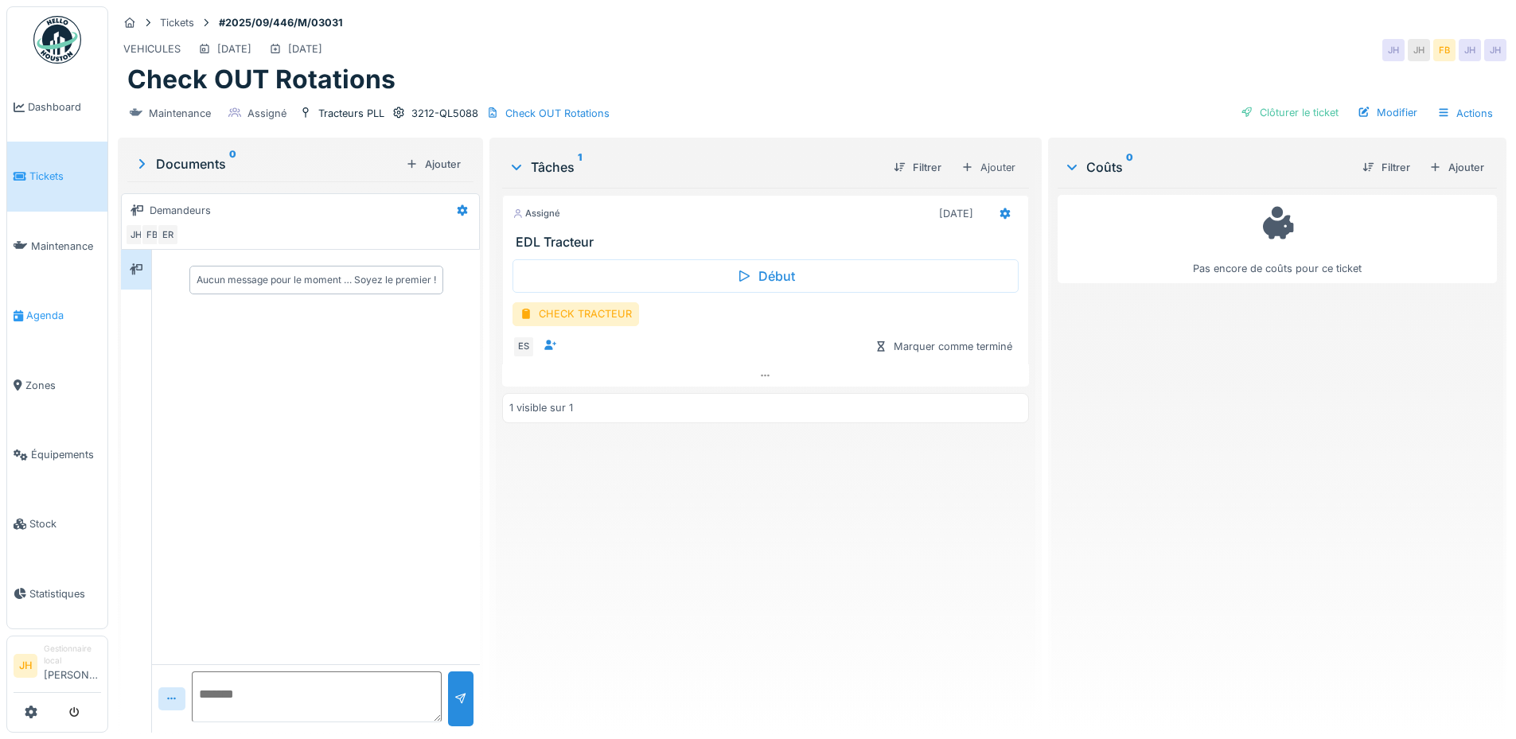
click at [37, 312] on span "Agenda" at bounding box center [63, 315] width 75 height 15
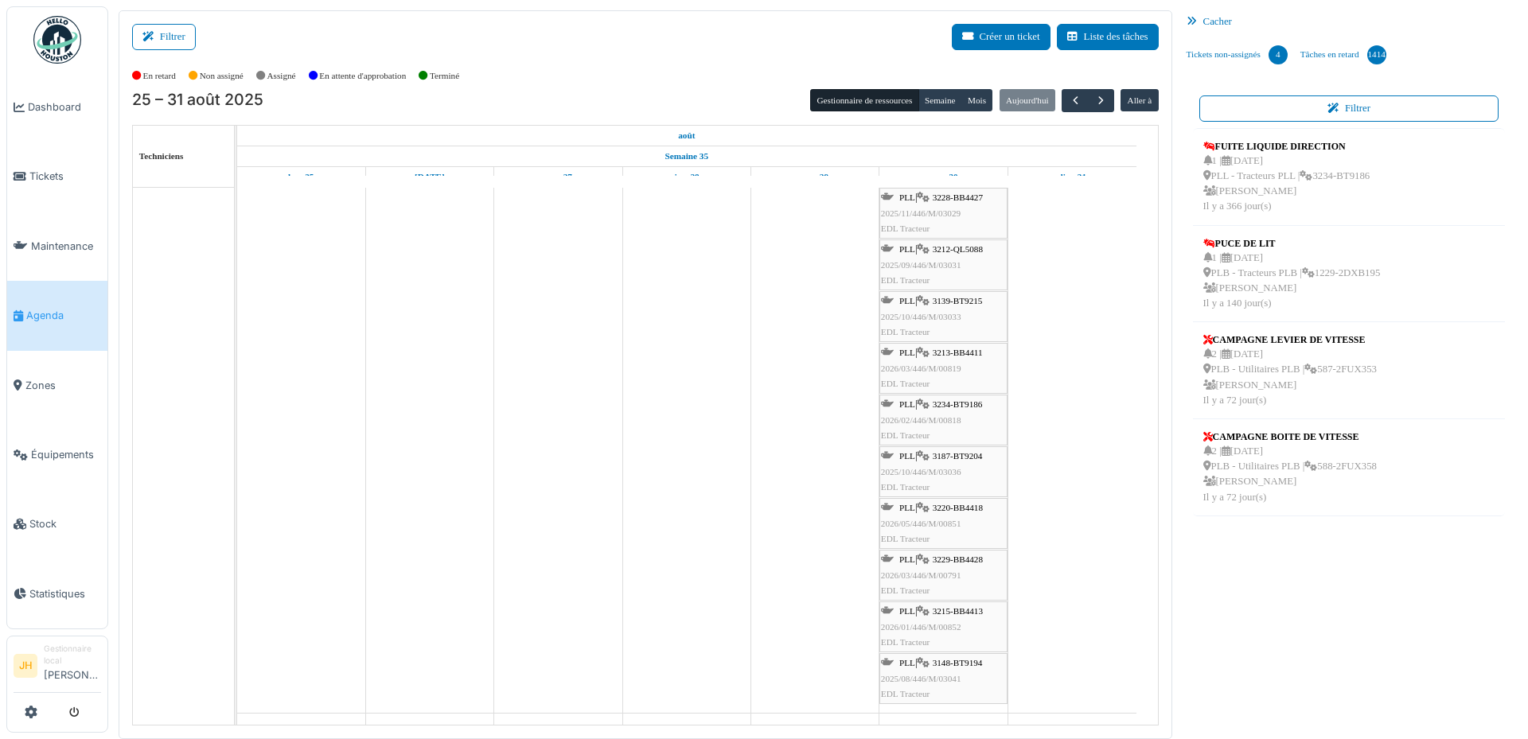
scroll to position [796, 0]
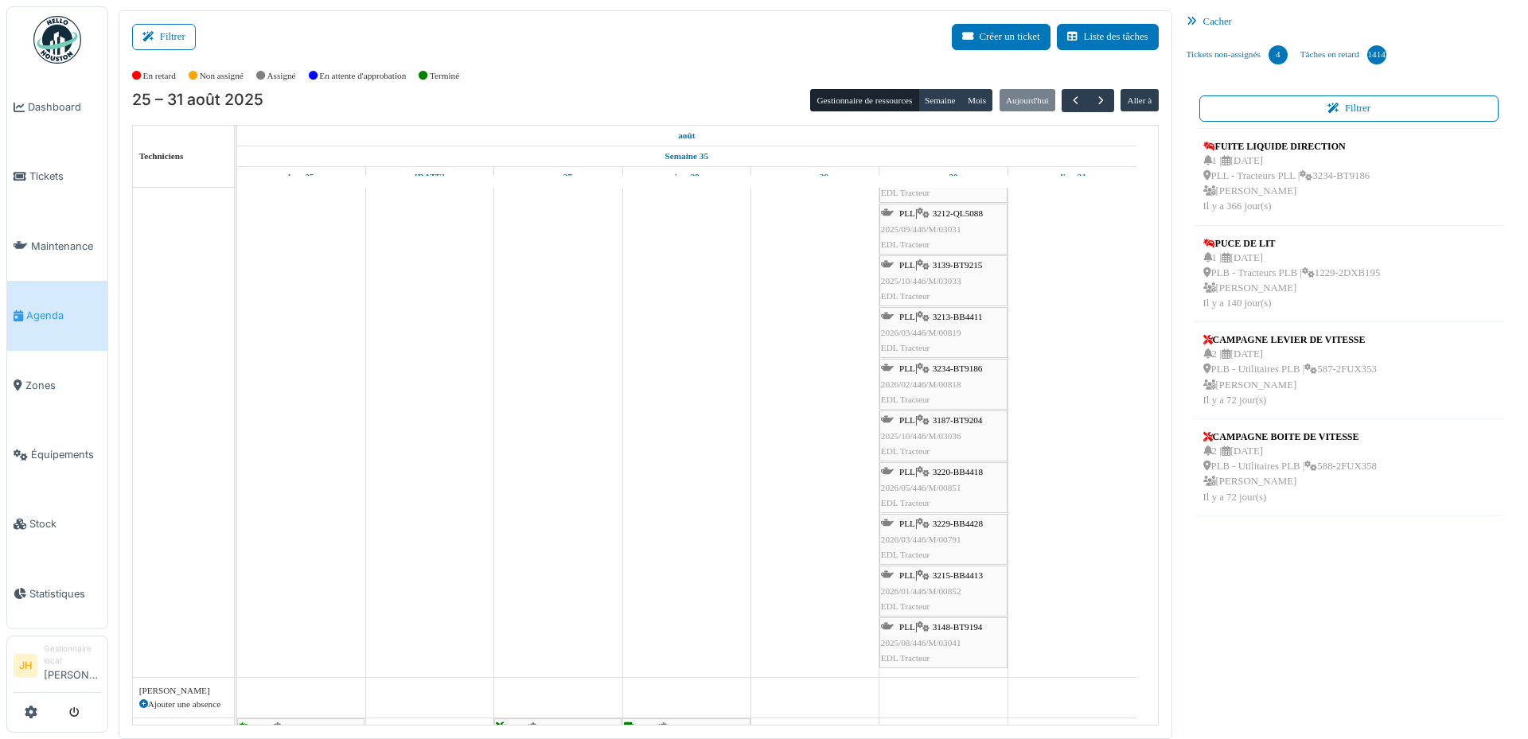
click at [979, 574] on span "3215-BB4413" at bounding box center [958, 575] width 50 height 10
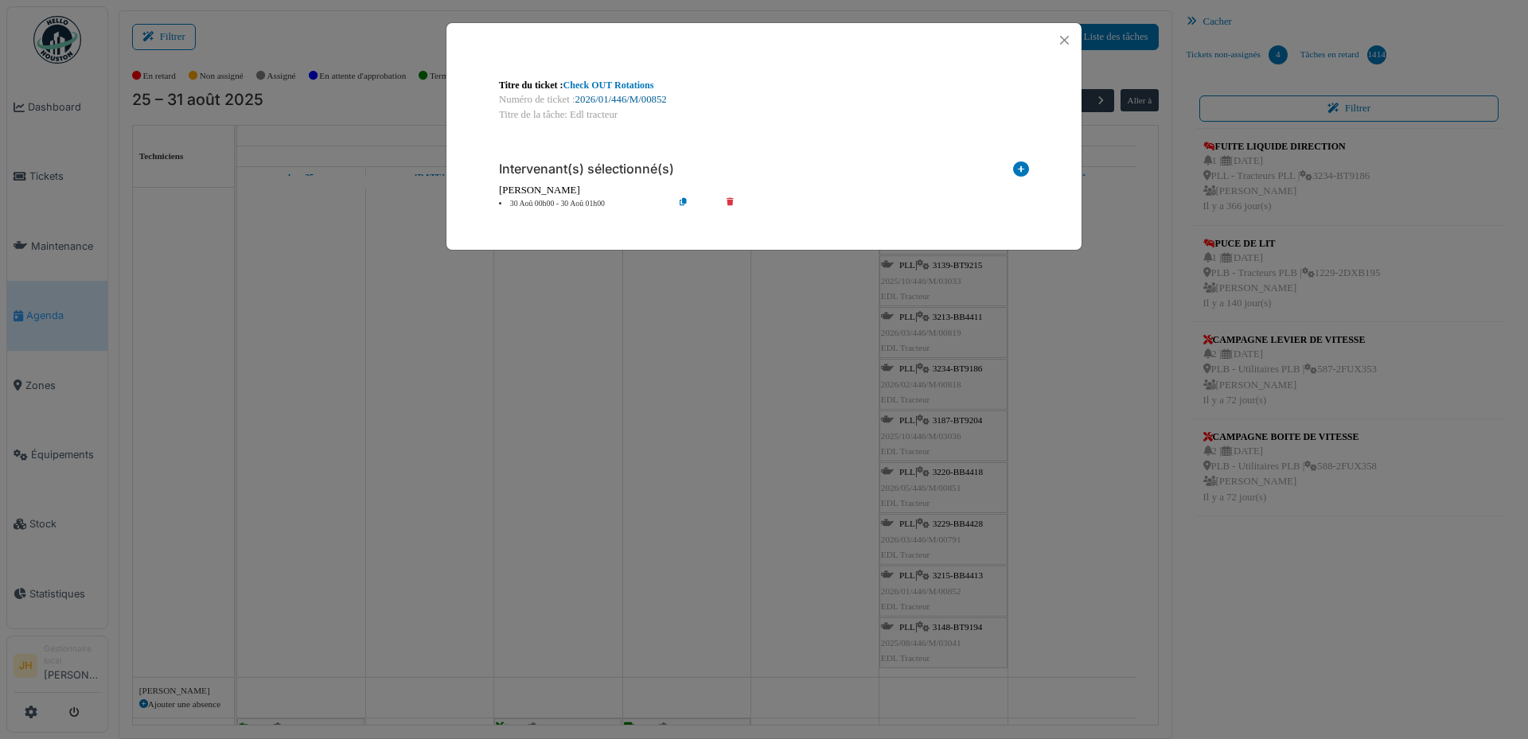
click at [609, 98] on link "2026/01/446/M/00852" at bounding box center [621, 99] width 92 height 11
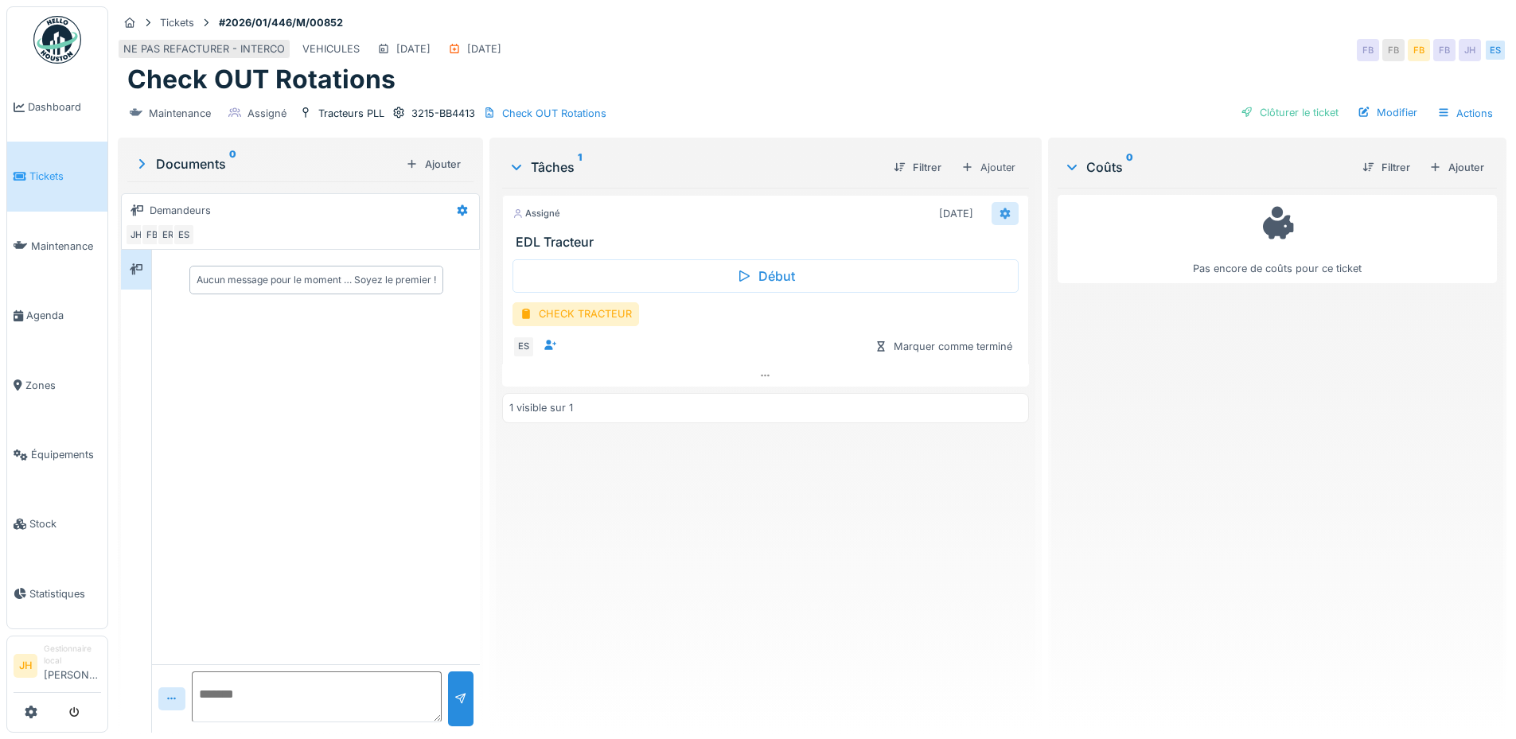
click at [999, 212] on icon at bounding box center [1004, 213] width 10 height 11
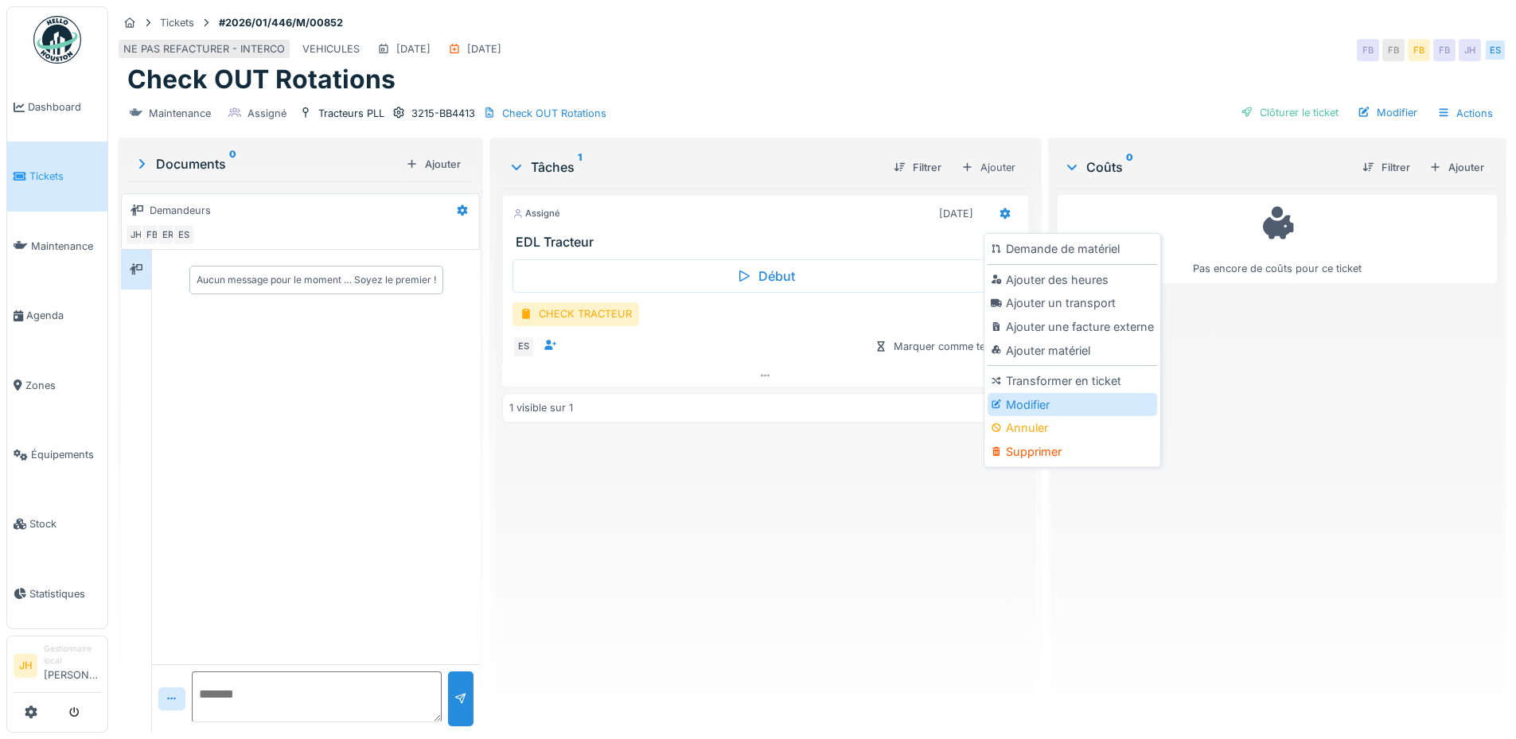
click at [1035, 405] on div "Modifier" at bounding box center [1071, 405] width 169 height 24
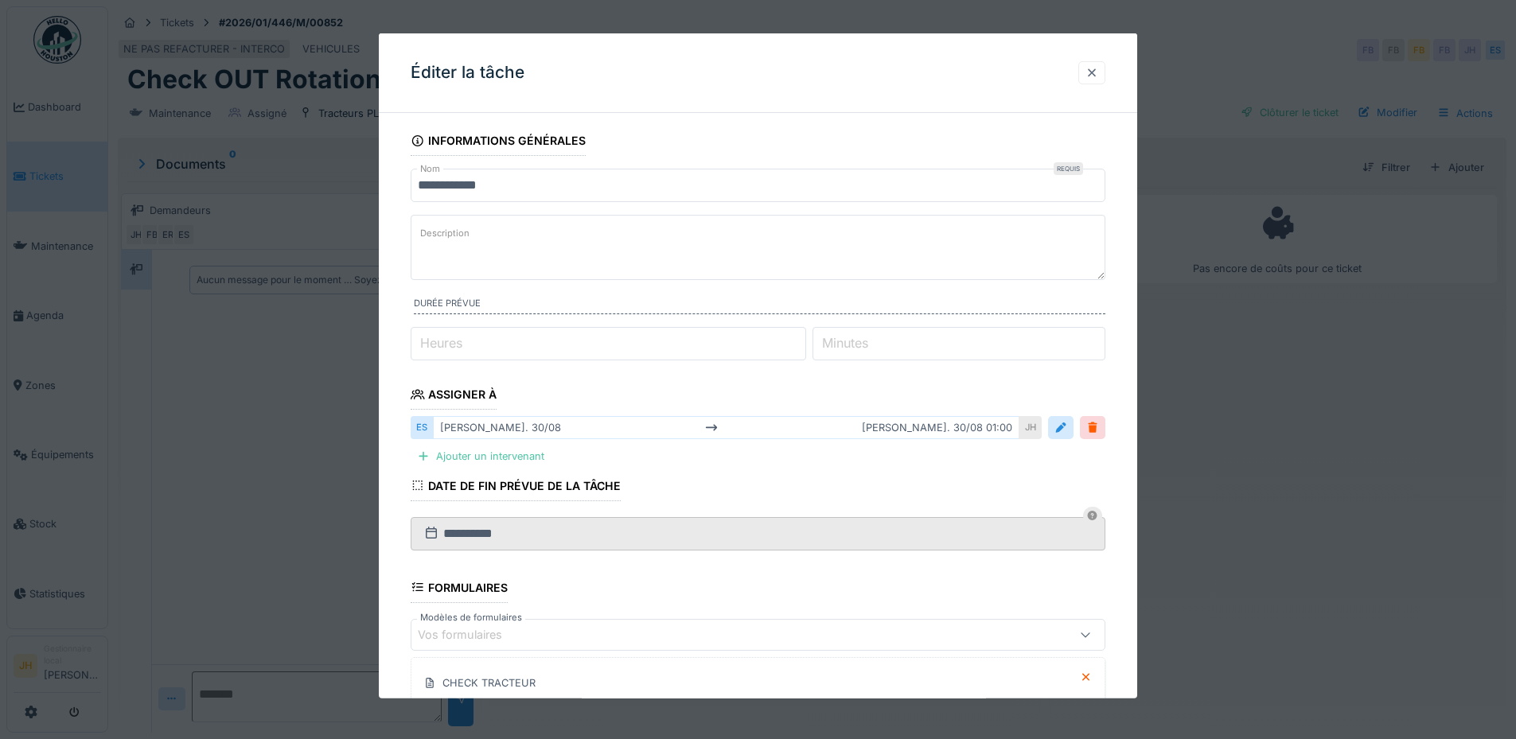
click at [1098, 68] on div at bounding box center [1091, 72] width 13 height 15
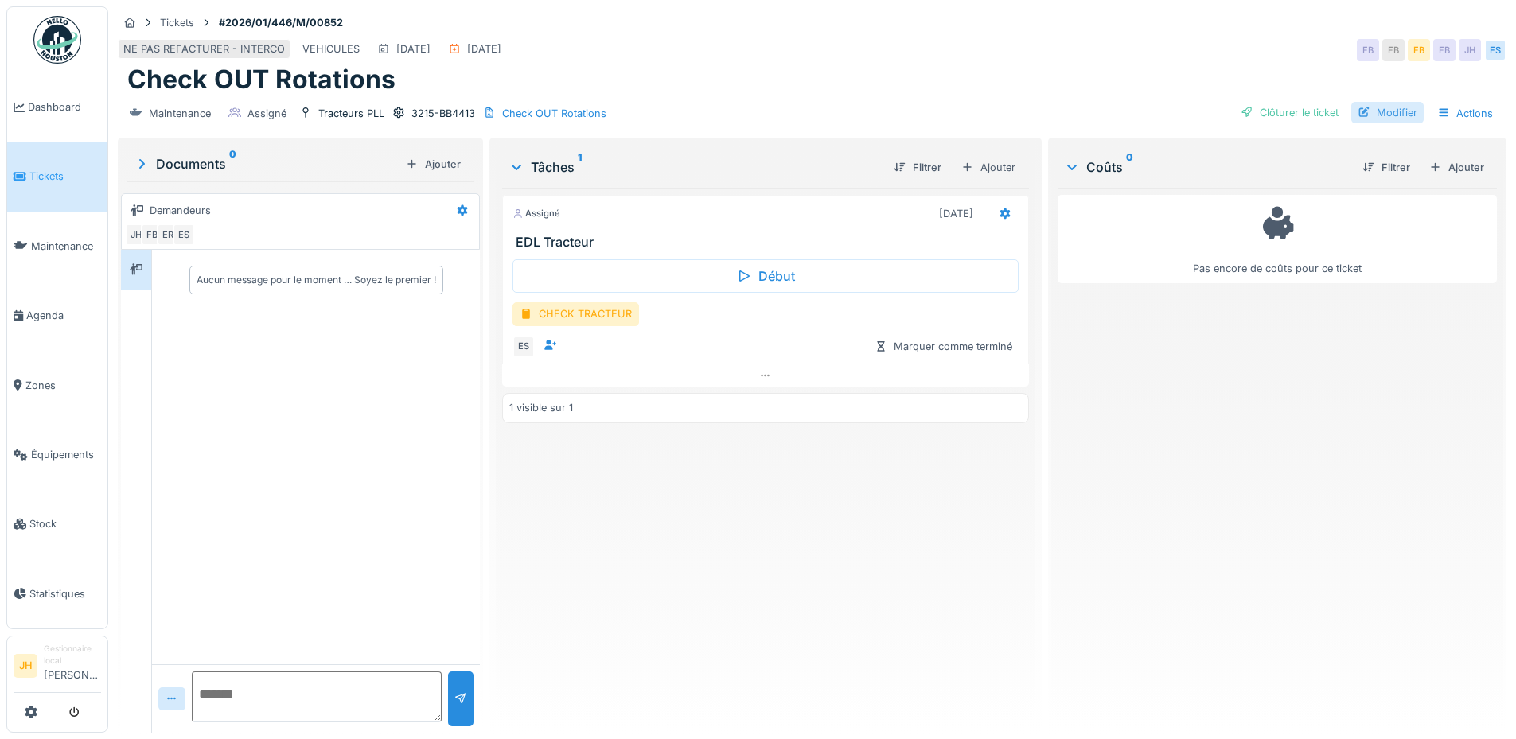
click at [1387, 111] on div "Modifier" at bounding box center [1387, 112] width 72 height 21
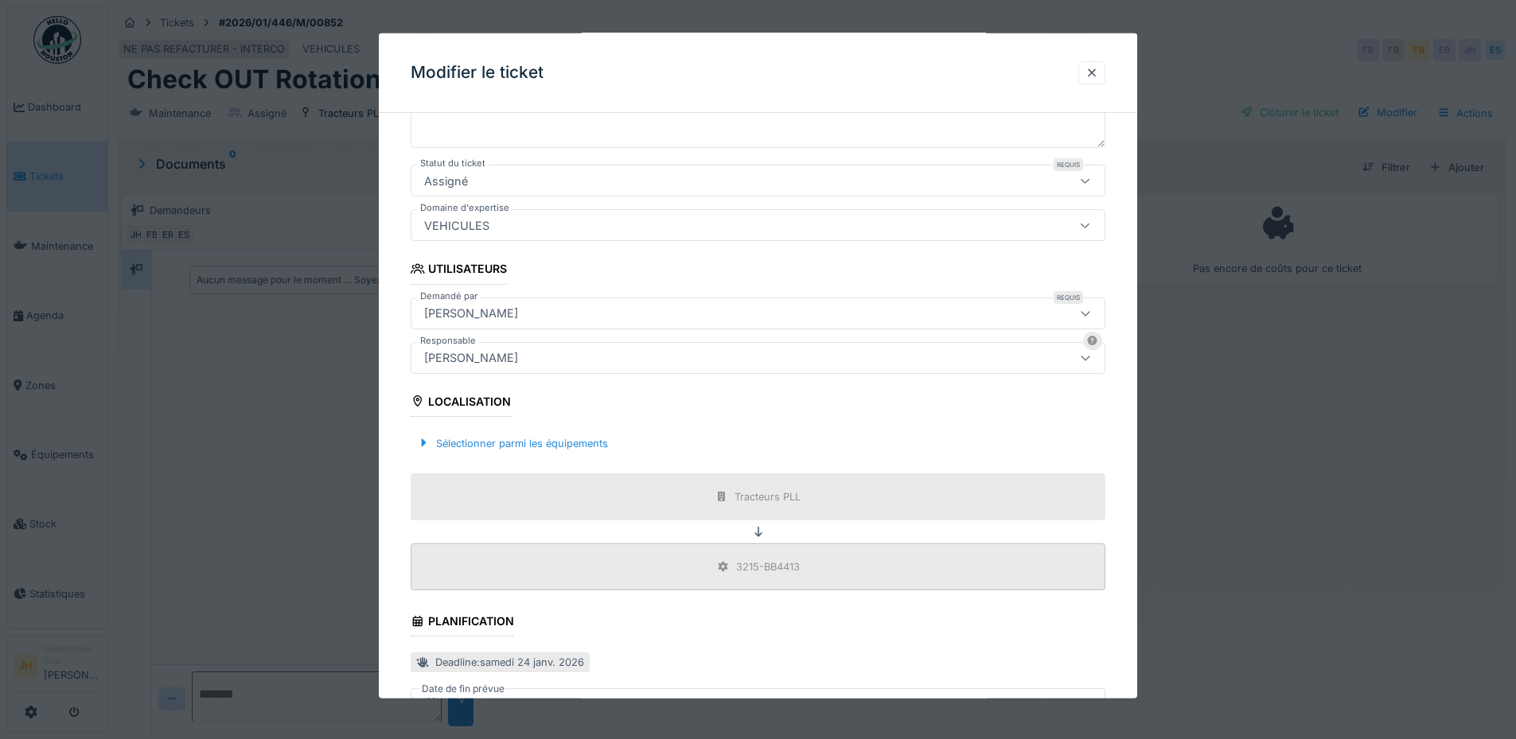
scroll to position [318, 0]
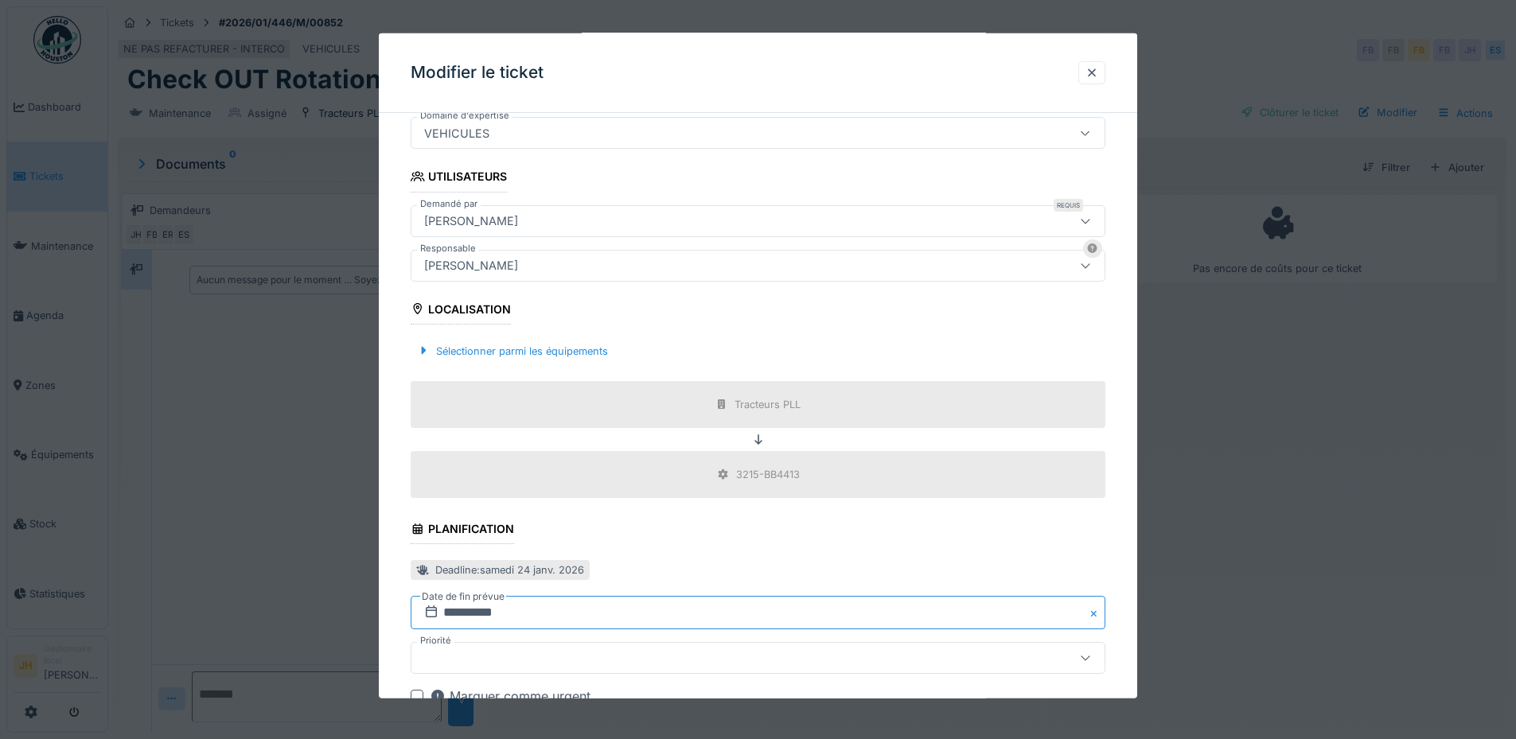
click at [499, 614] on input "**********" at bounding box center [758, 612] width 695 height 33
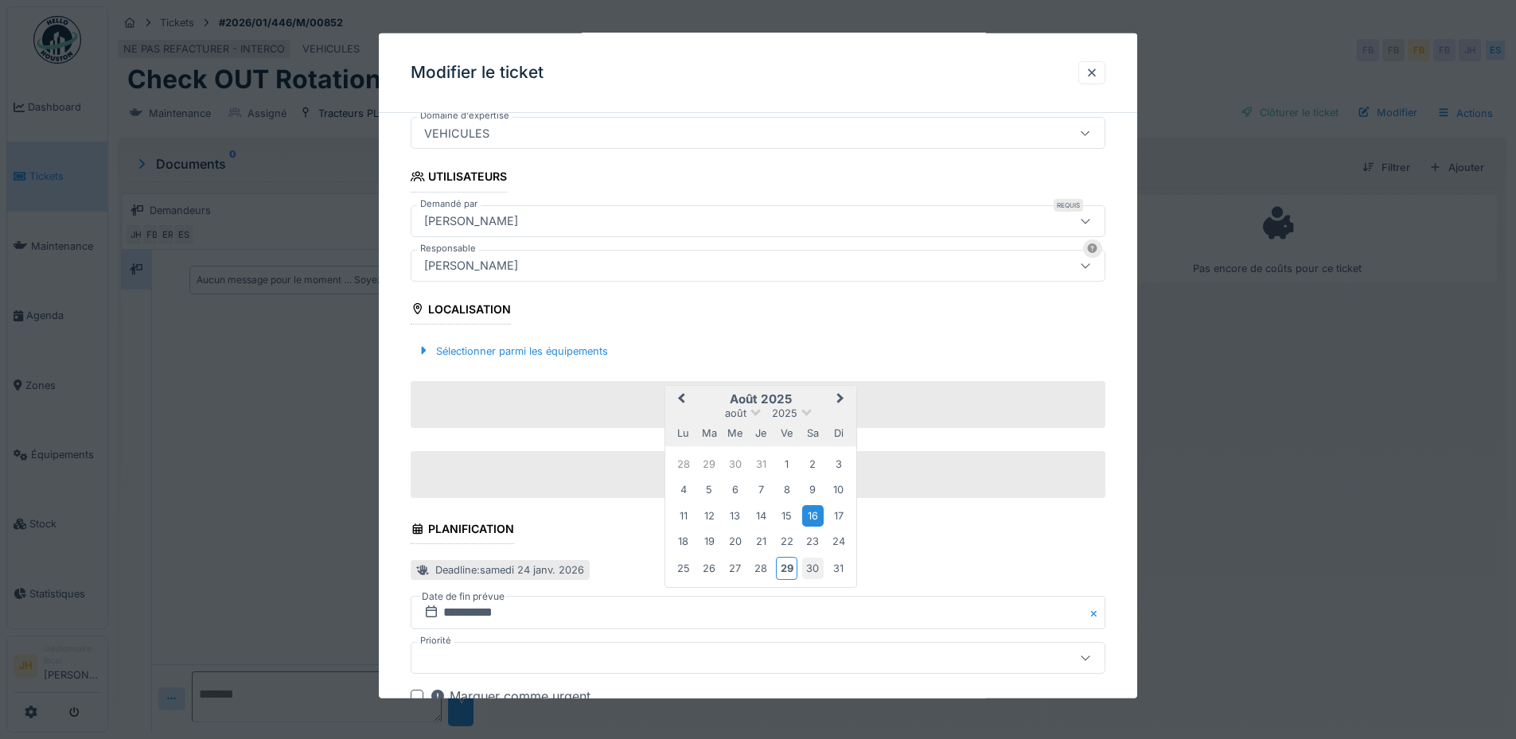
click at [816, 568] on div "30" at bounding box center [812, 568] width 21 height 21
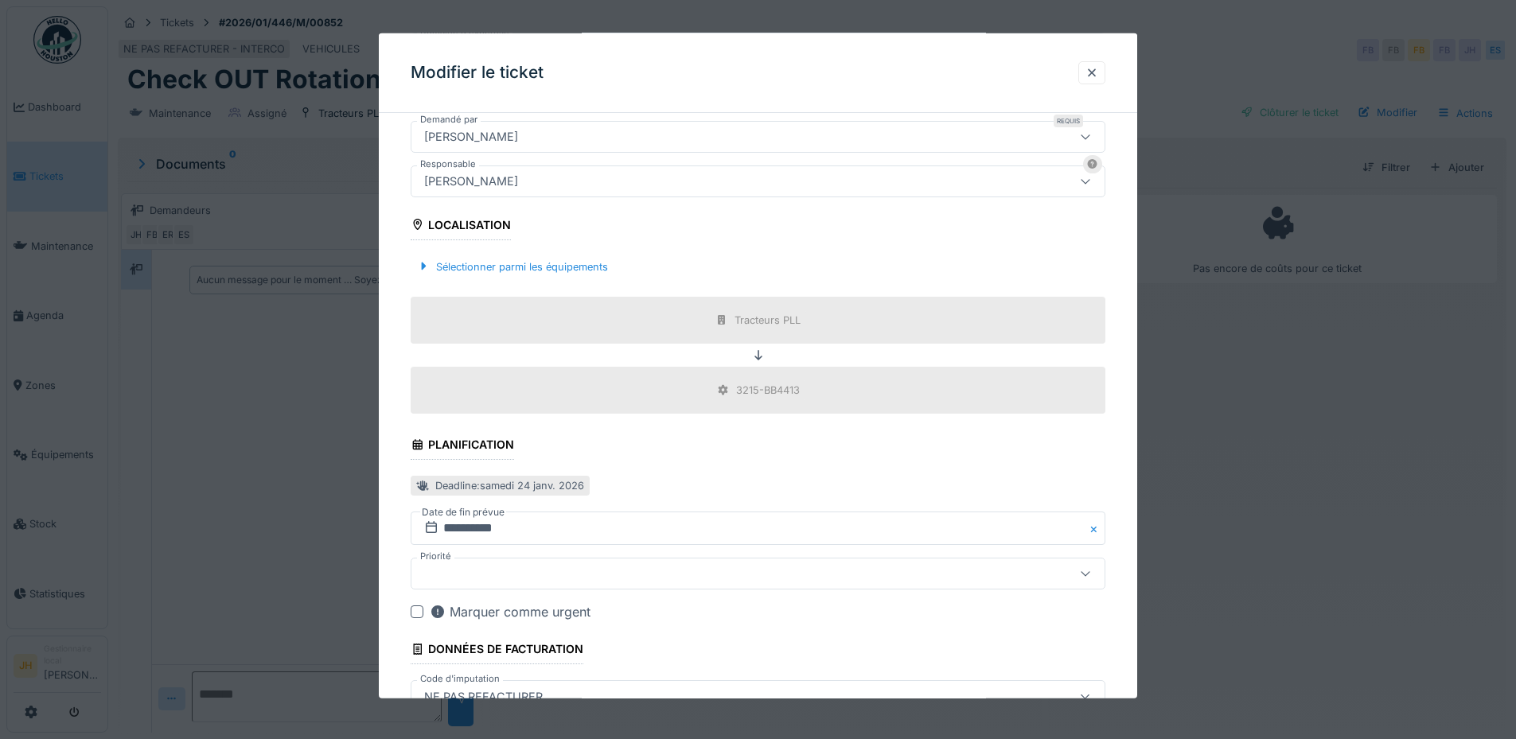
scroll to position [507, 0]
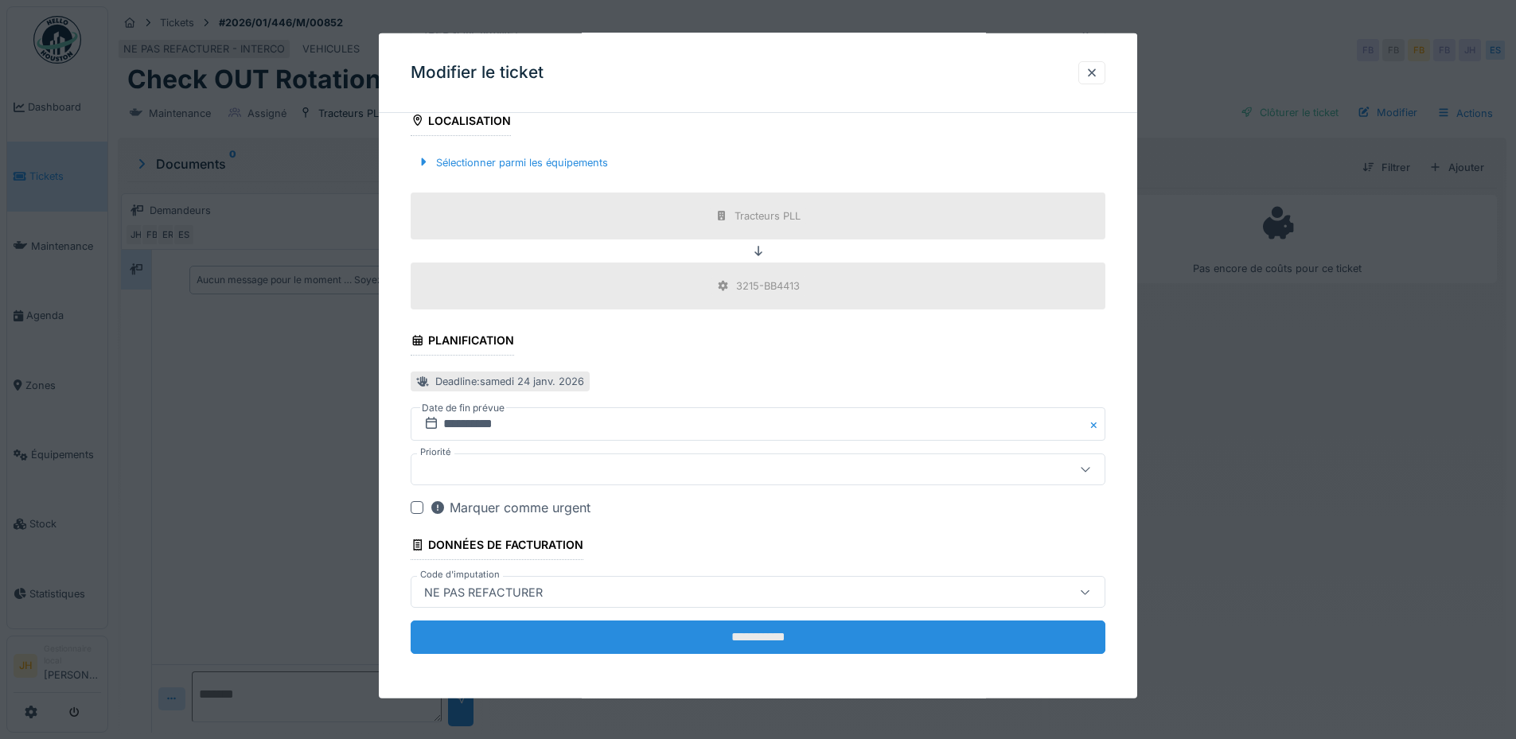
click at [806, 637] on input "**********" at bounding box center [758, 637] width 695 height 33
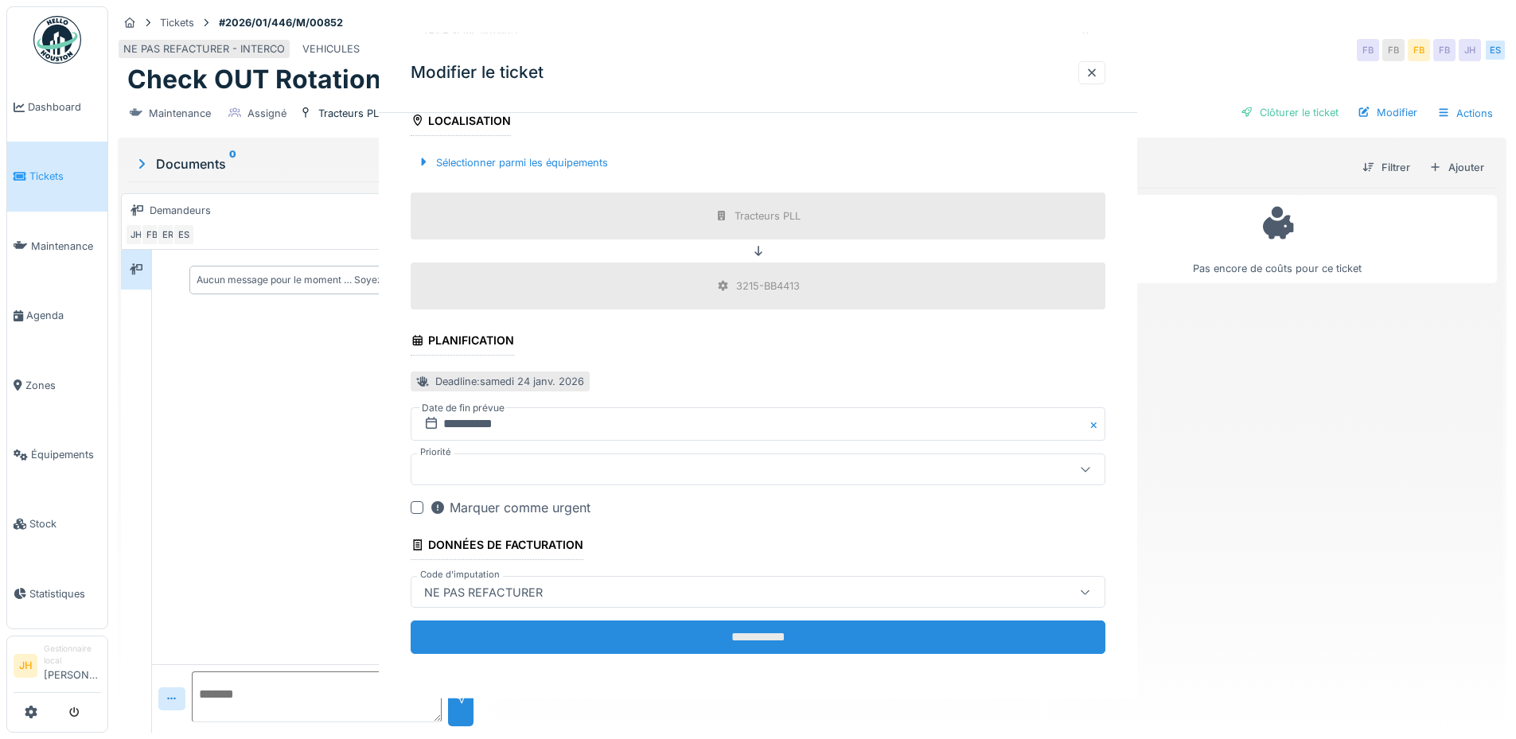
scroll to position [0, 0]
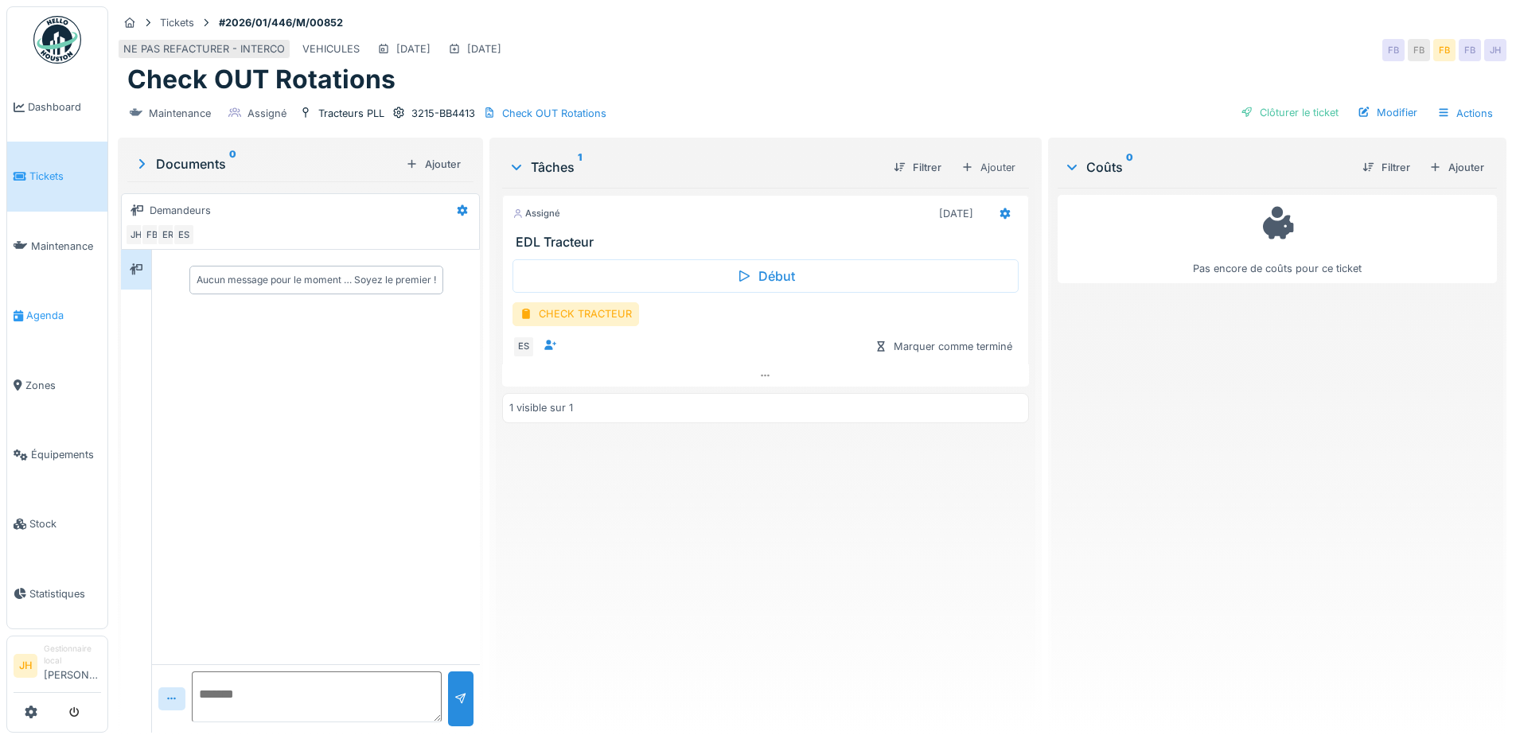
click at [54, 314] on span "Agenda" at bounding box center [63, 315] width 75 height 15
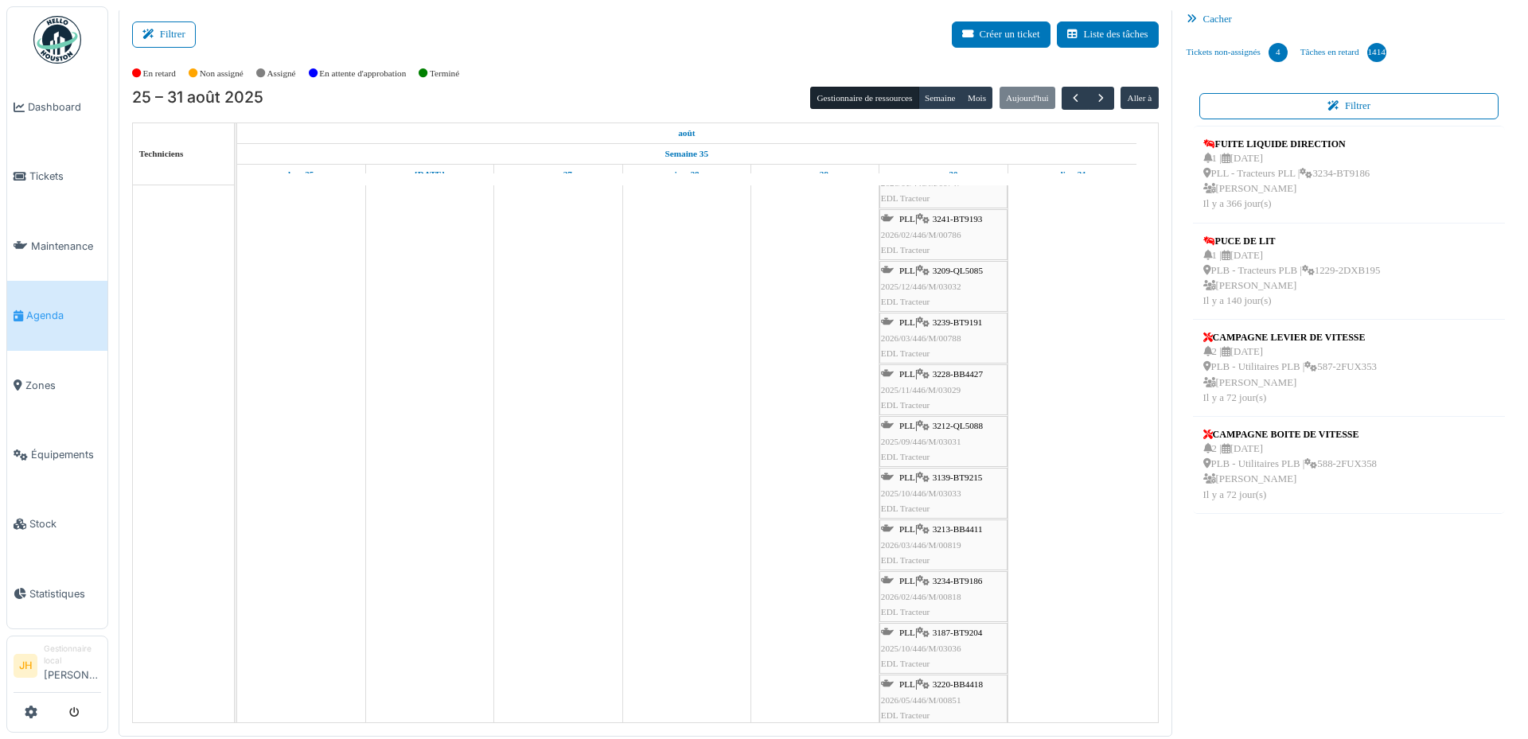
scroll to position [557, 0]
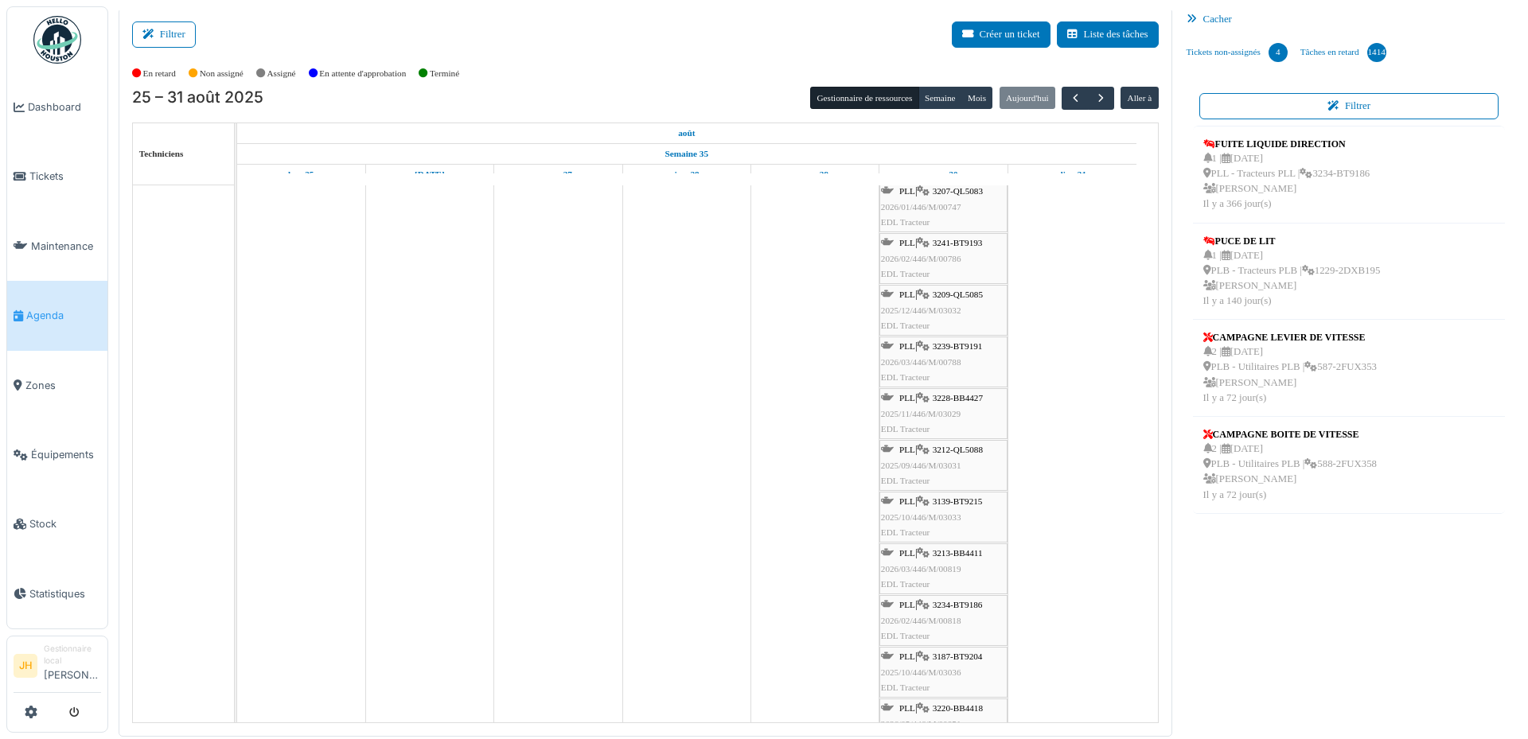
click at [951, 296] on span "3209-QL5085" at bounding box center [958, 295] width 50 height 10
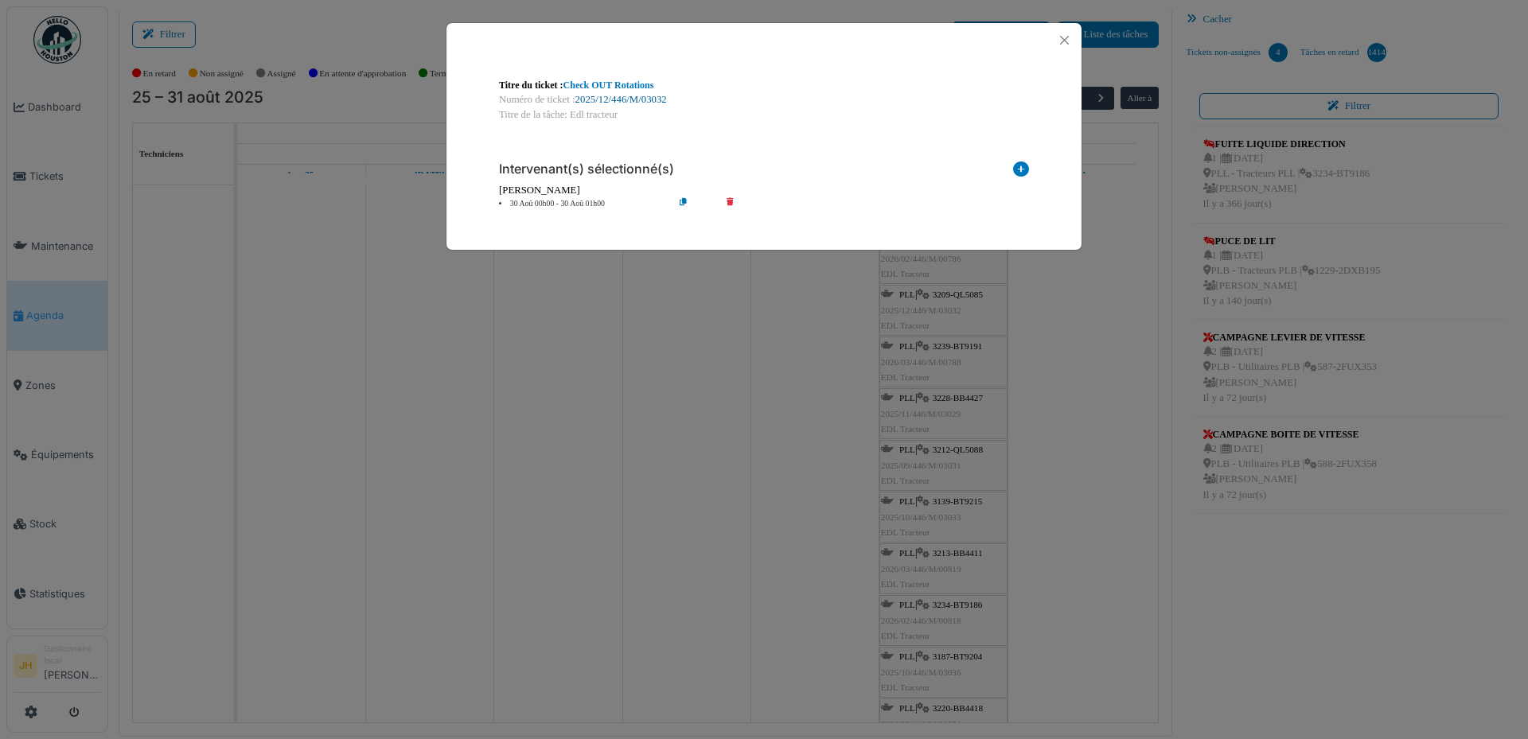
click at [652, 98] on link "2025/12/446/M/03032" at bounding box center [621, 99] width 92 height 11
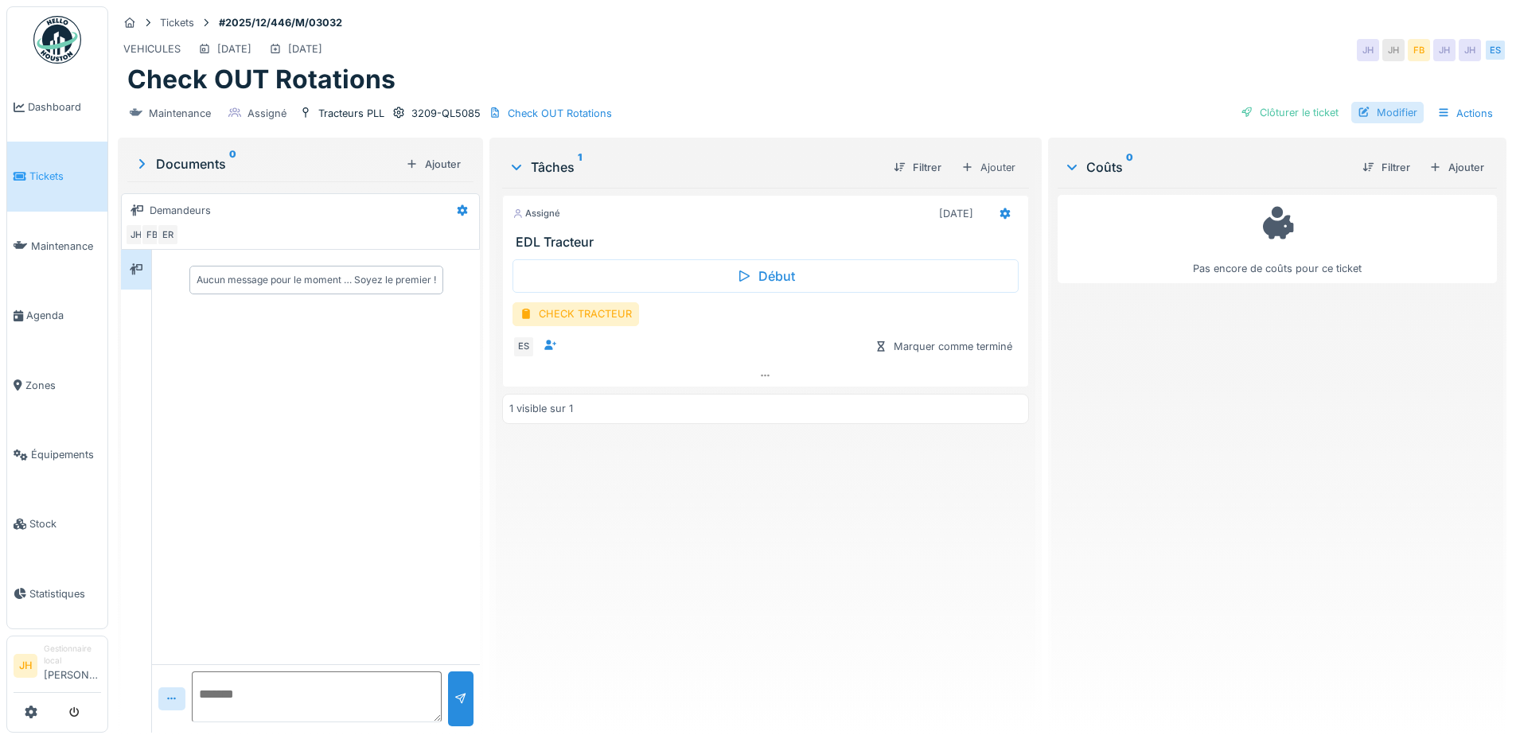
click at [1388, 111] on div "Modifier" at bounding box center [1387, 112] width 72 height 21
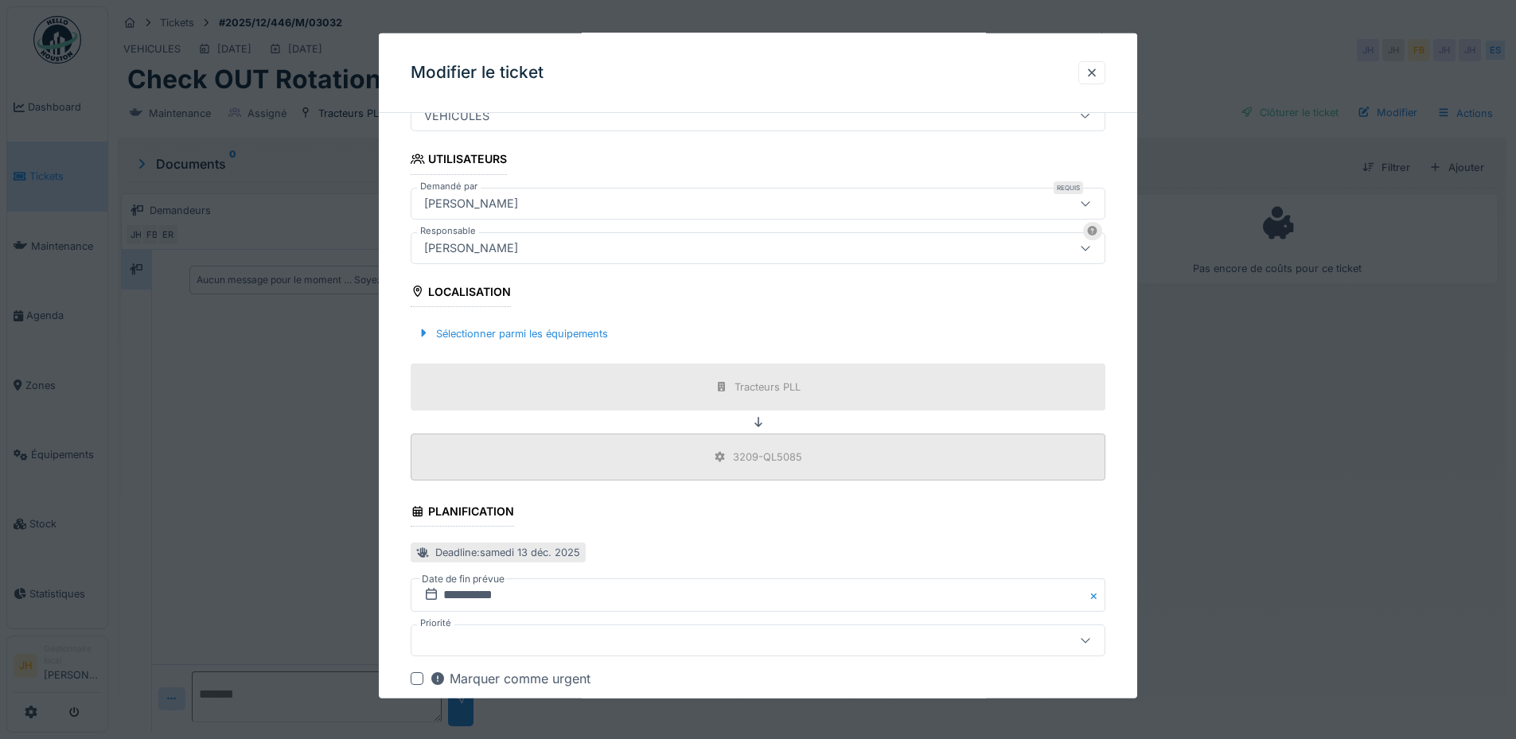
scroll to position [477, 0]
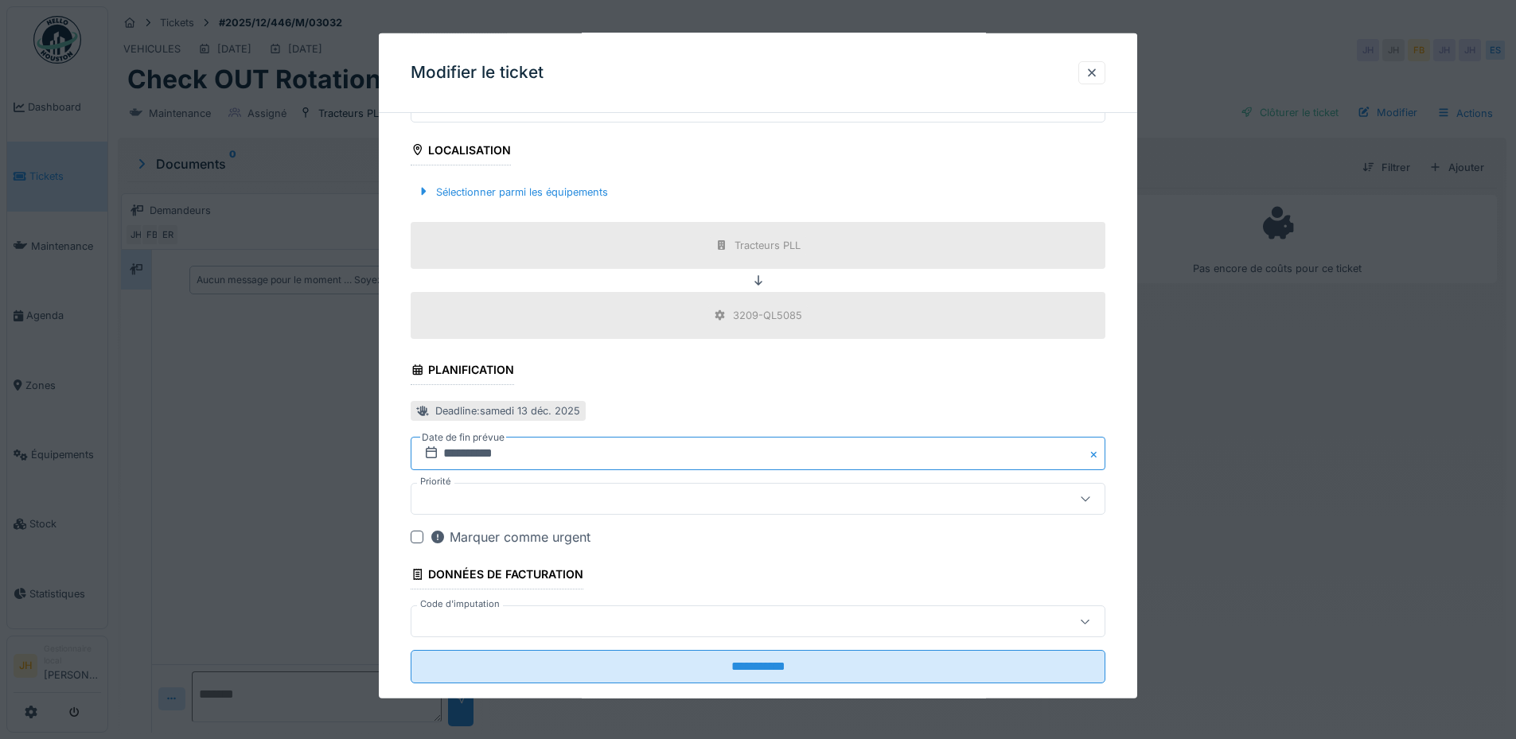
click at [512, 456] on input "**********" at bounding box center [758, 453] width 695 height 33
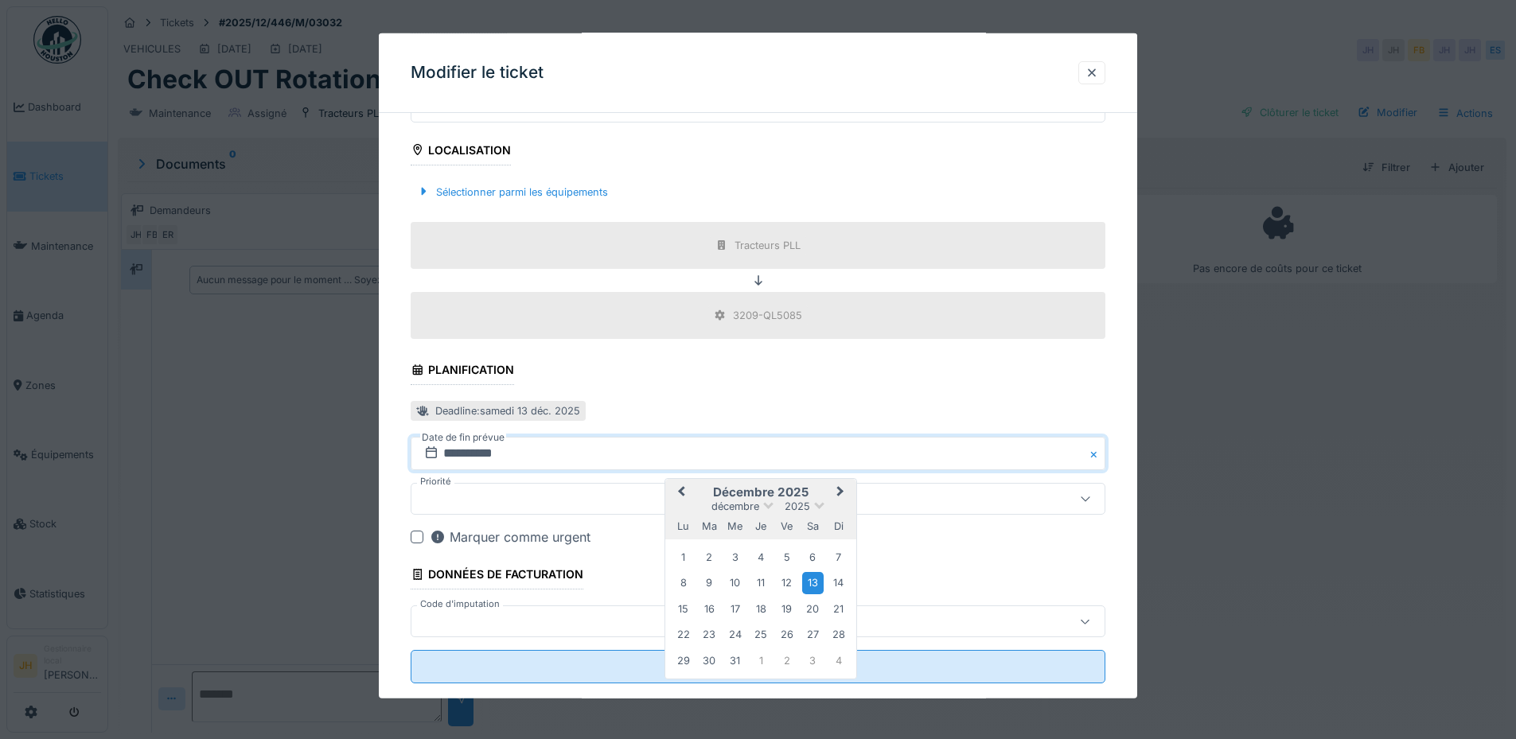
click at [681, 487] on span "Previous Month" at bounding box center [681, 492] width 0 height 19
click at [815, 664] on div "30" at bounding box center [812, 661] width 21 height 21
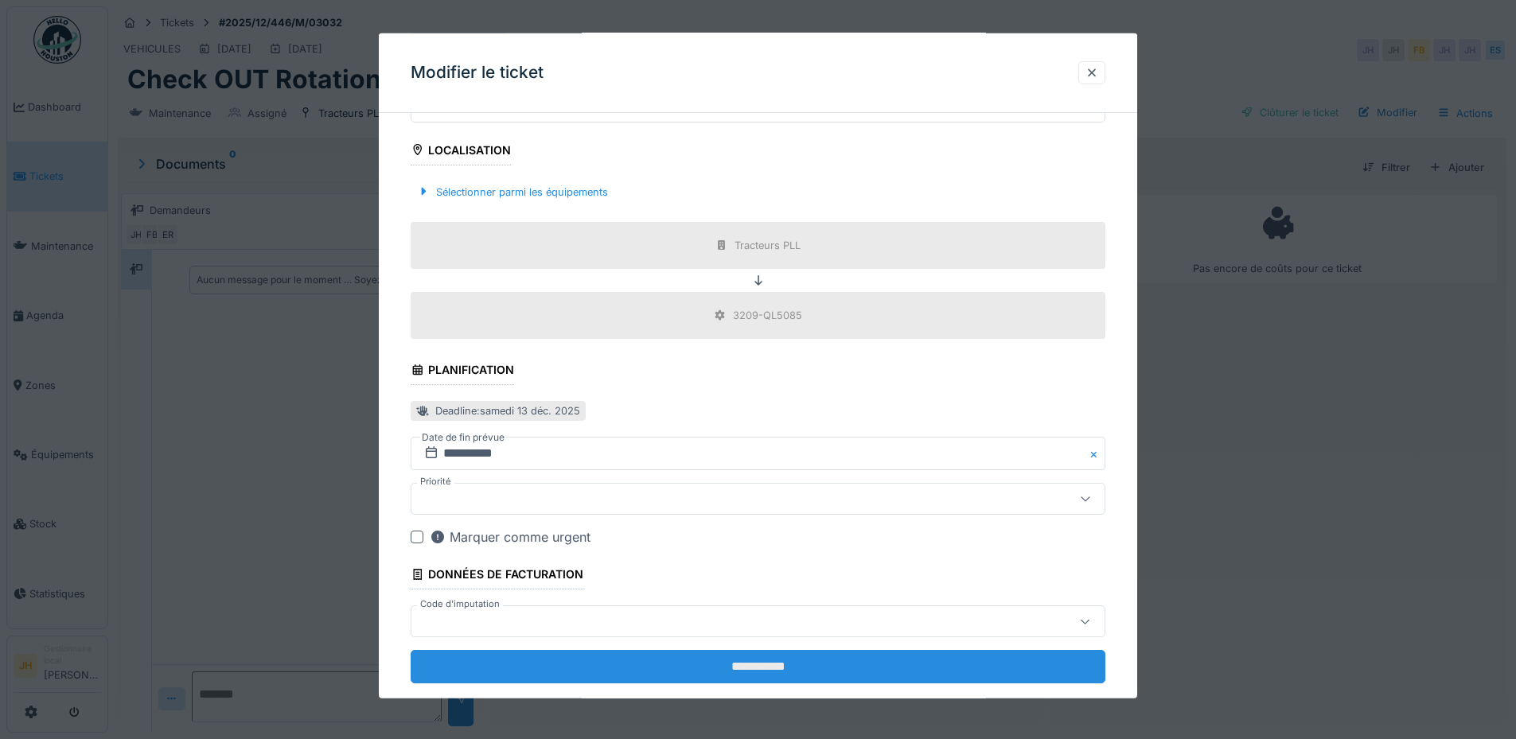
click at [814, 666] on input "**********" at bounding box center [758, 666] width 695 height 33
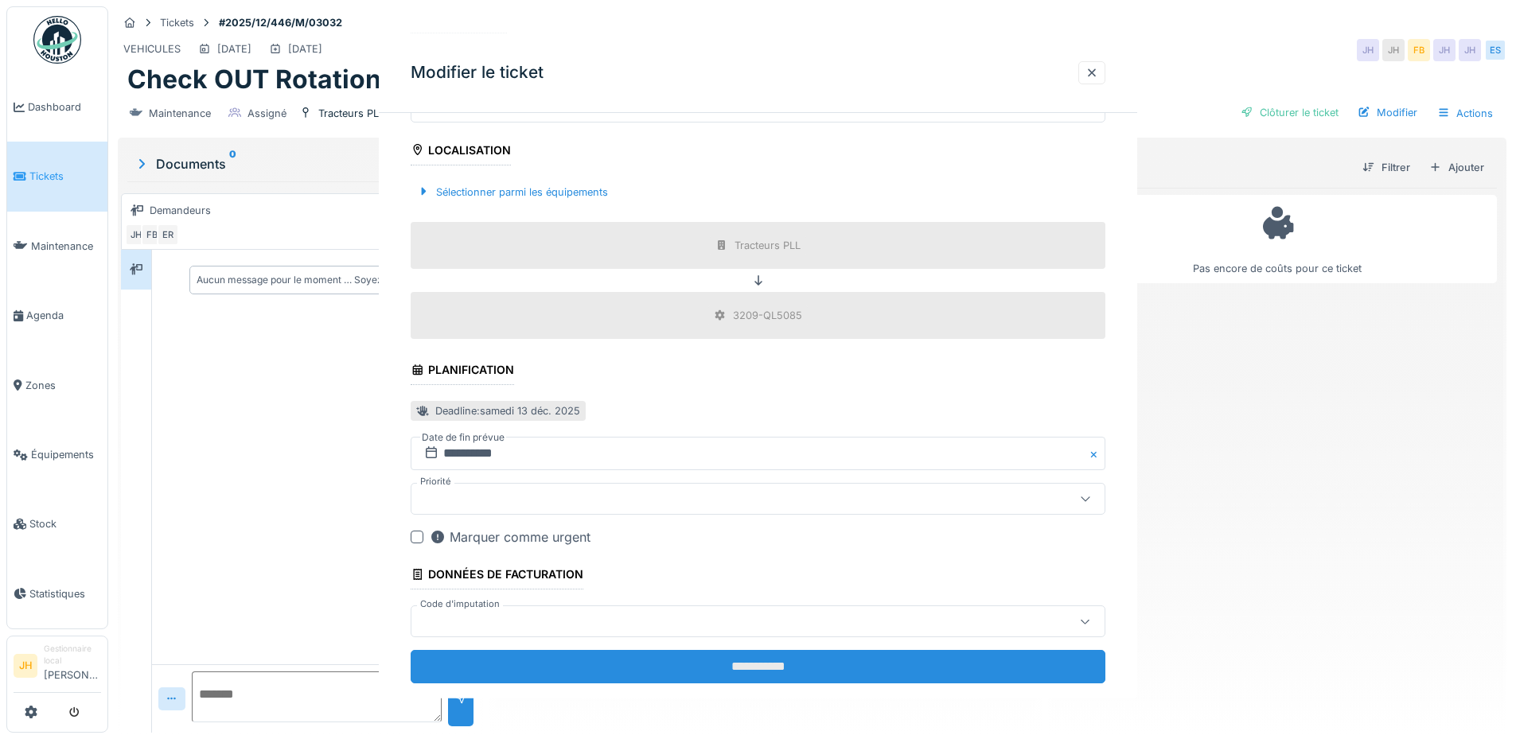
scroll to position [0, 0]
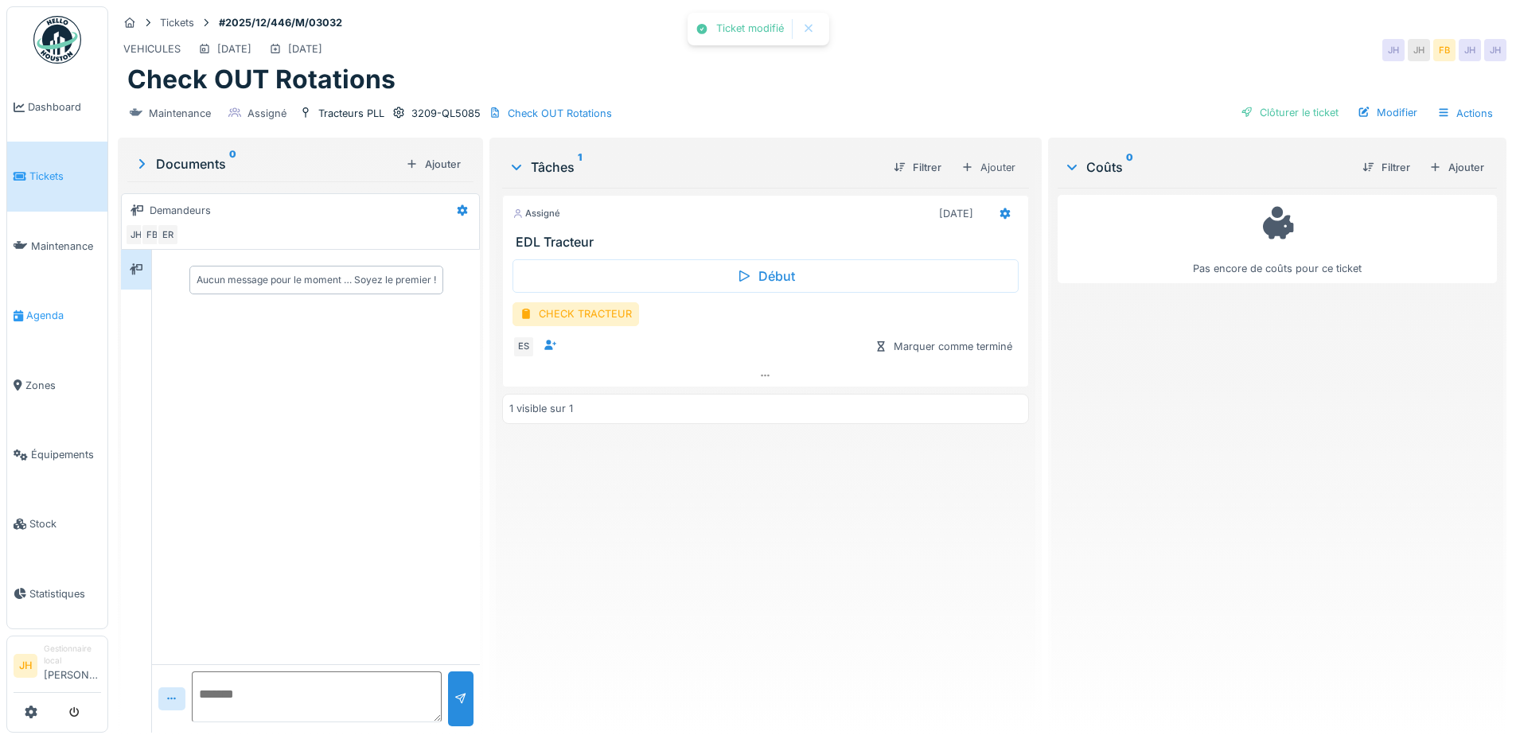
click at [53, 308] on span "Agenda" at bounding box center [63, 315] width 75 height 15
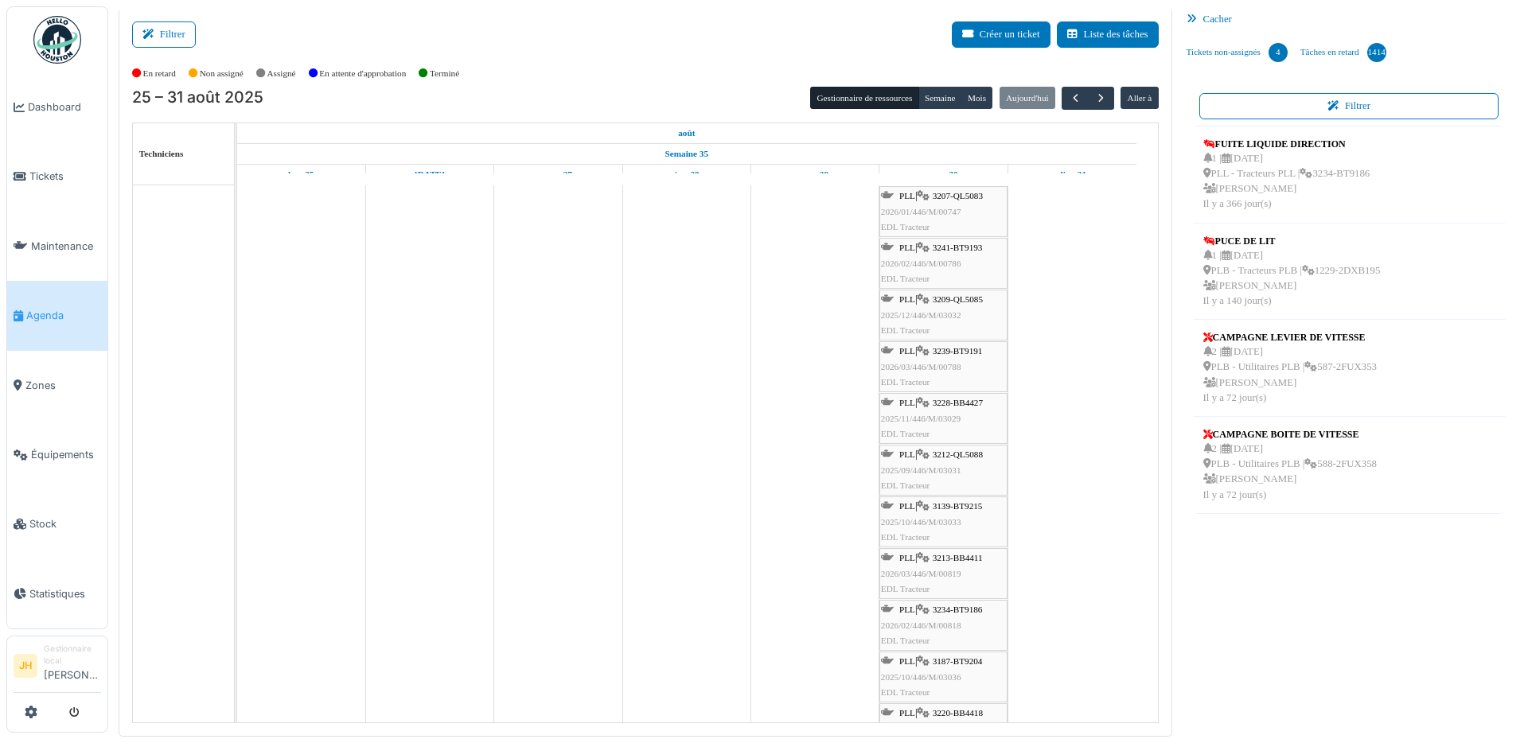
scroll to position [477, 0]
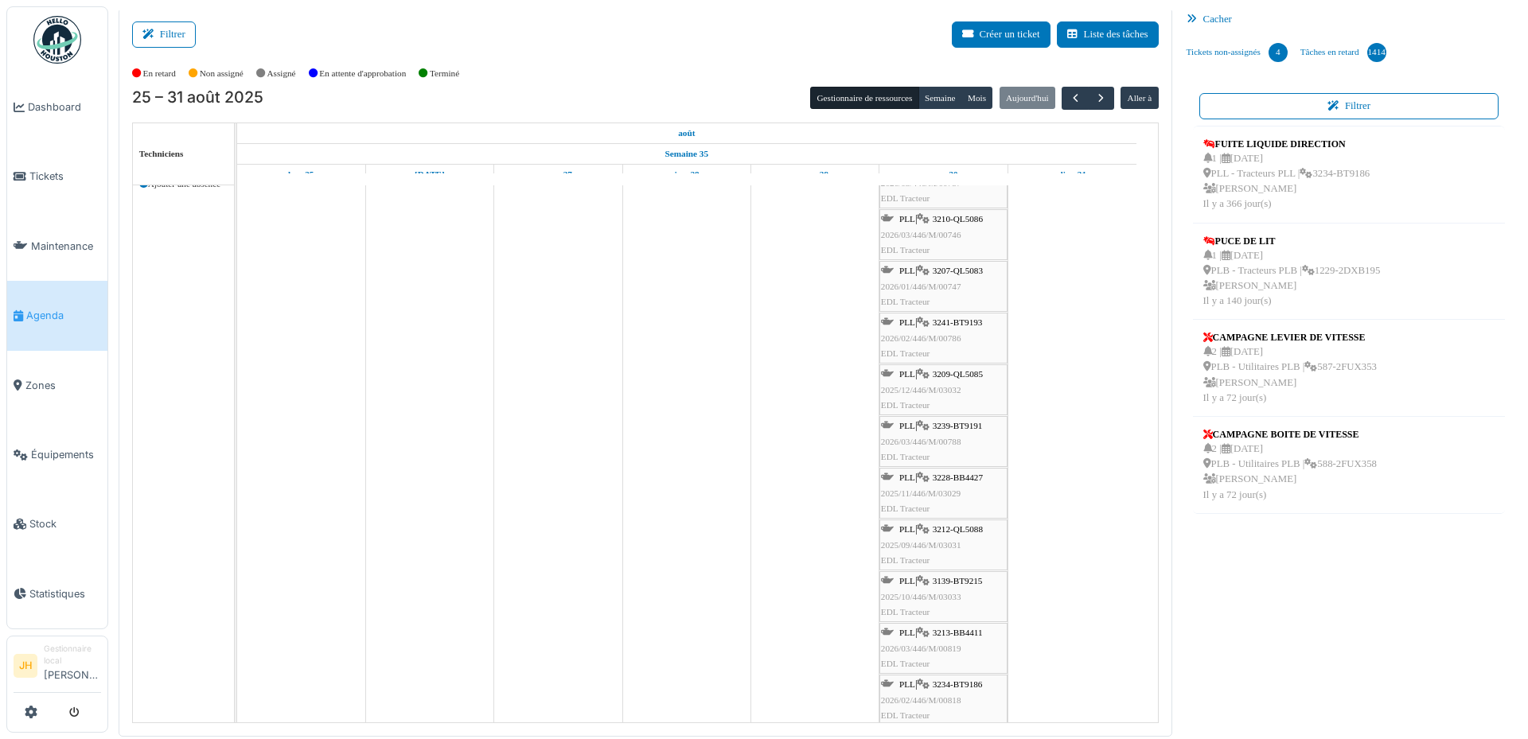
click at [947, 220] on span "3210-QL5086" at bounding box center [958, 219] width 50 height 10
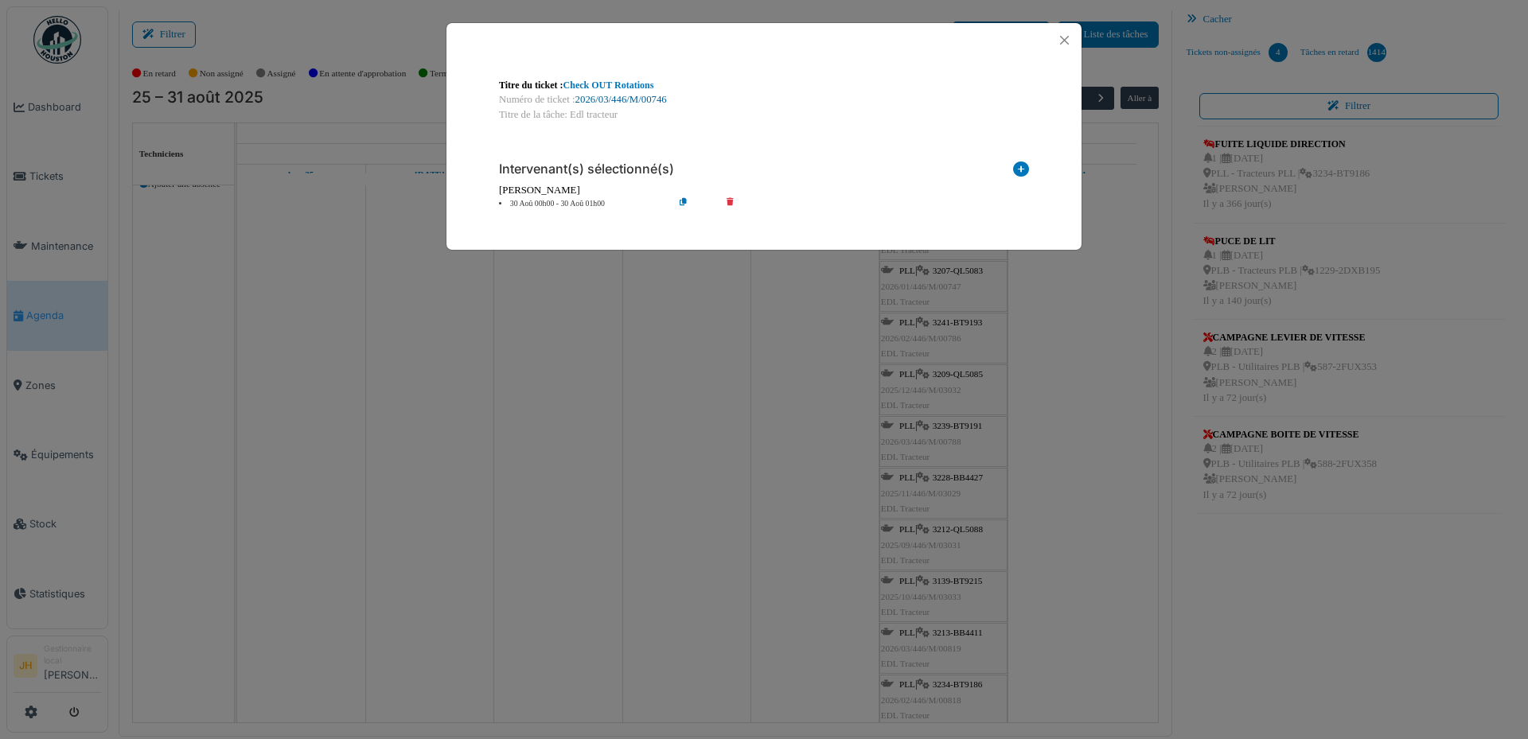
click at [658, 104] on link "2026/03/446/M/00746" at bounding box center [621, 99] width 92 height 11
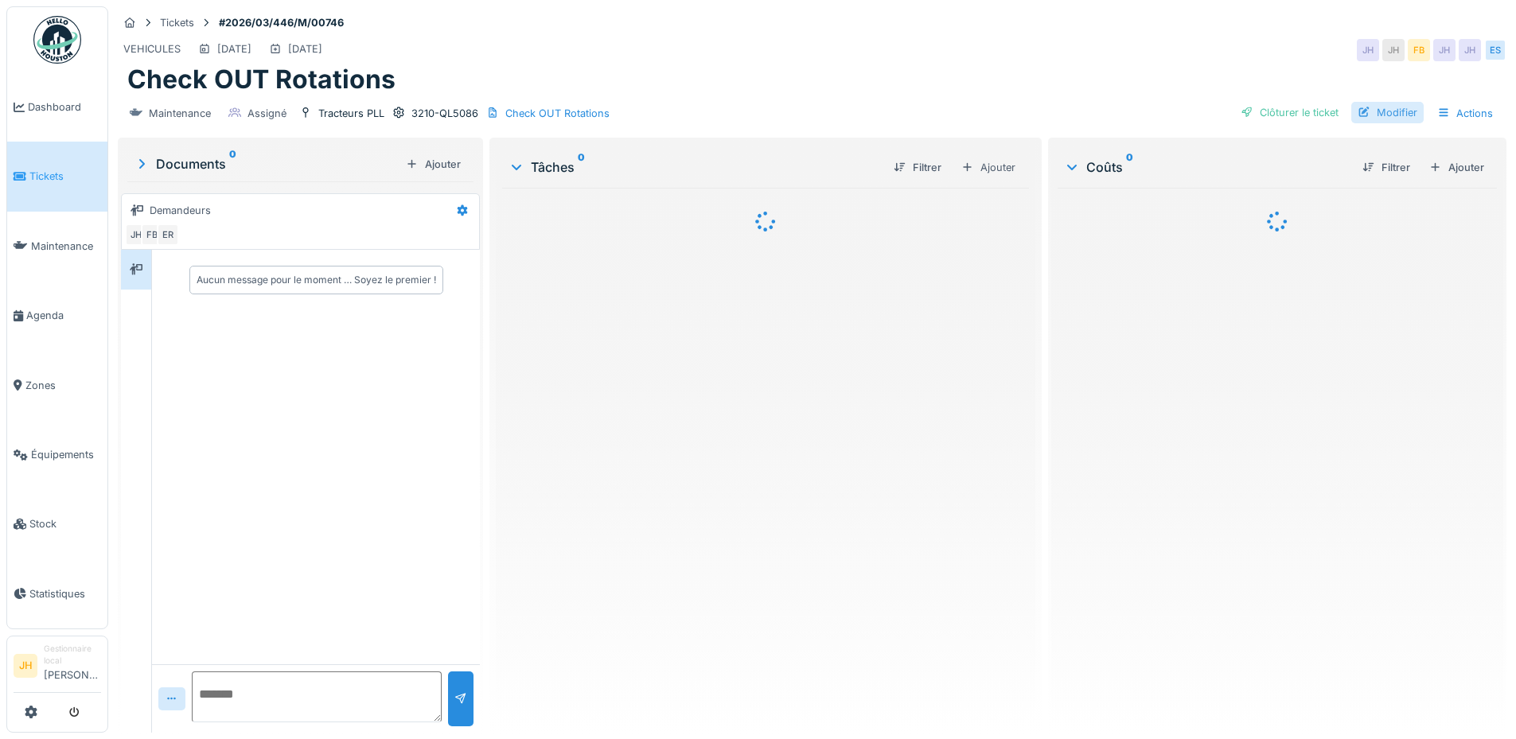
click at [1391, 118] on div "Modifier" at bounding box center [1387, 112] width 72 height 21
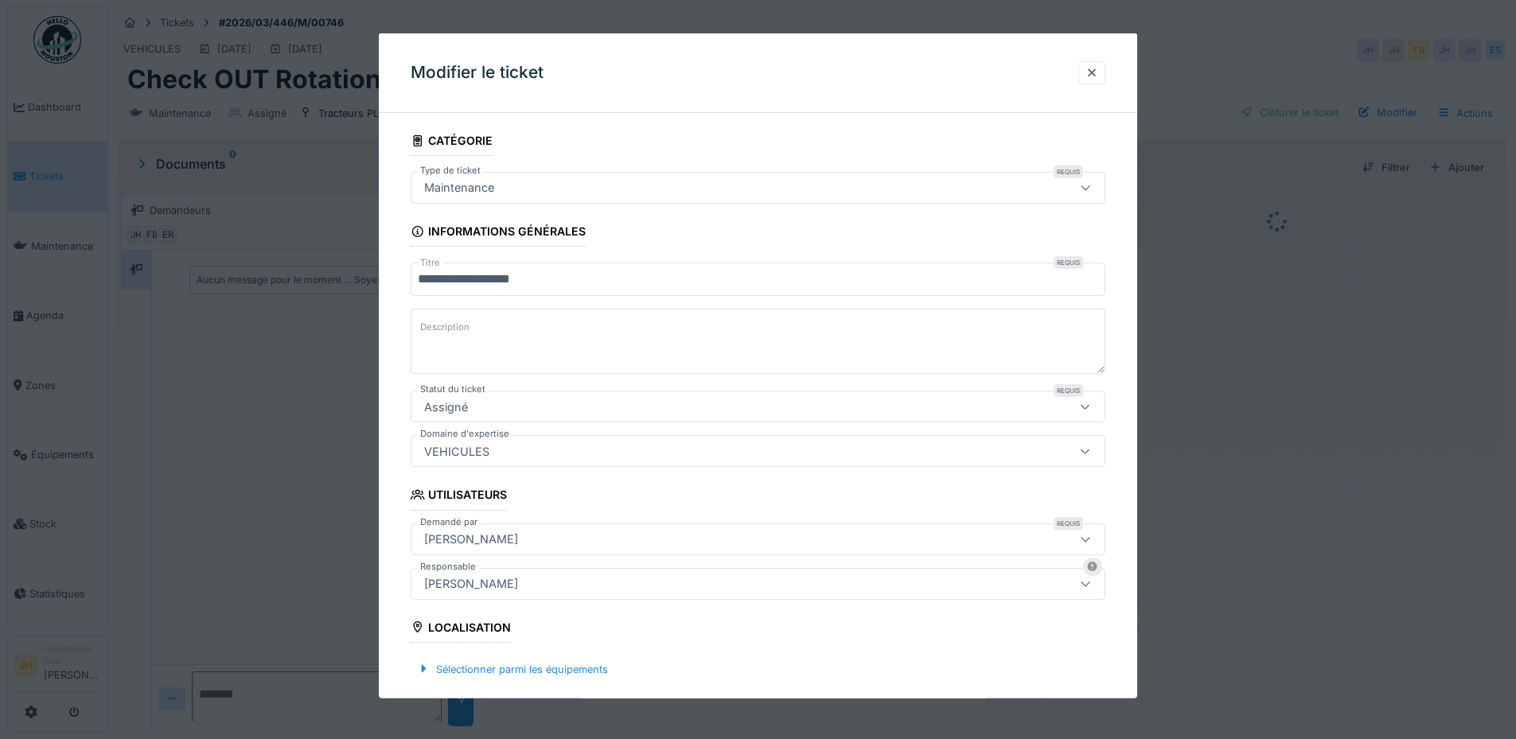
scroll to position [398, 0]
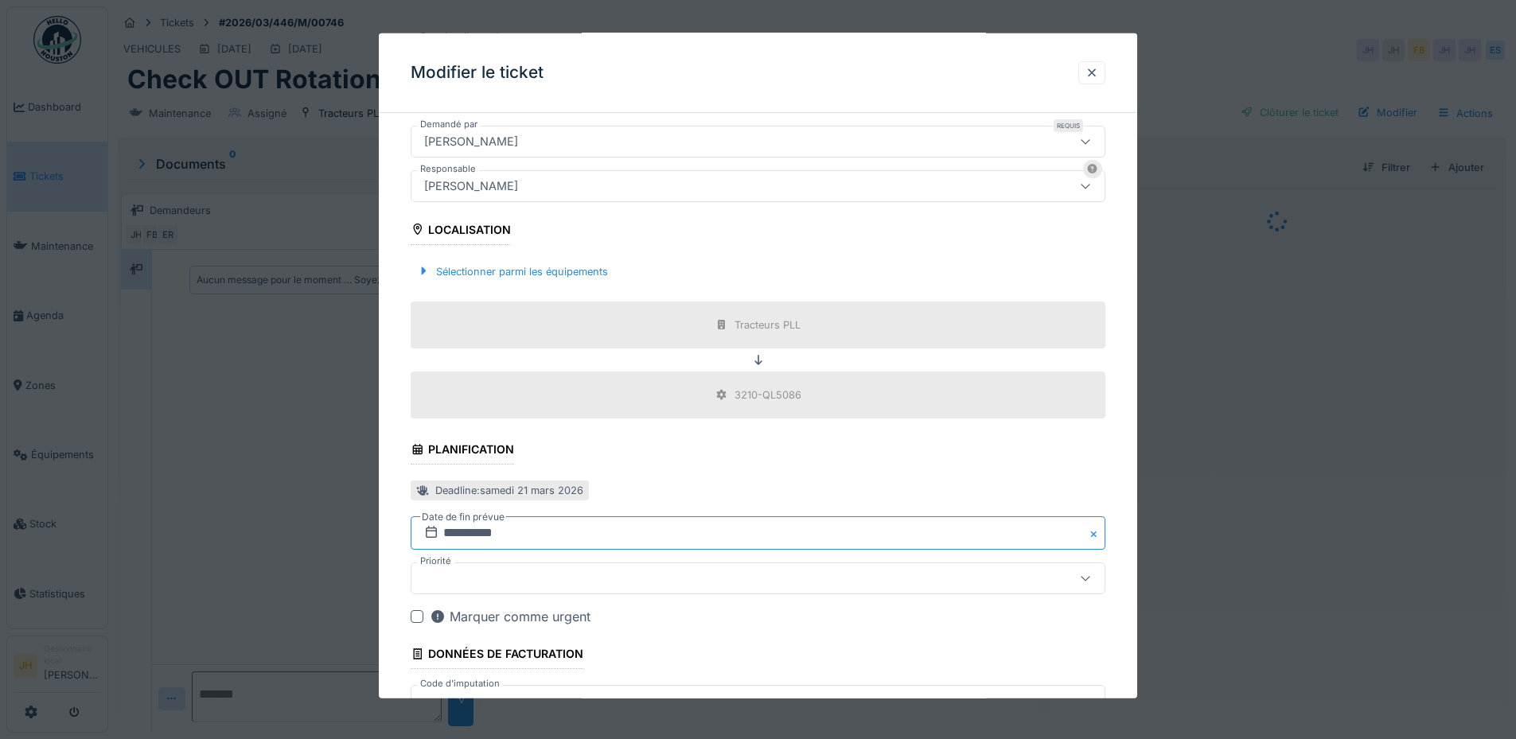
click at [462, 539] on input "**********" at bounding box center [758, 532] width 695 height 33
click at [681, 292] on span "Previous Month" at bounding box center [681, 295] width 0 height 19
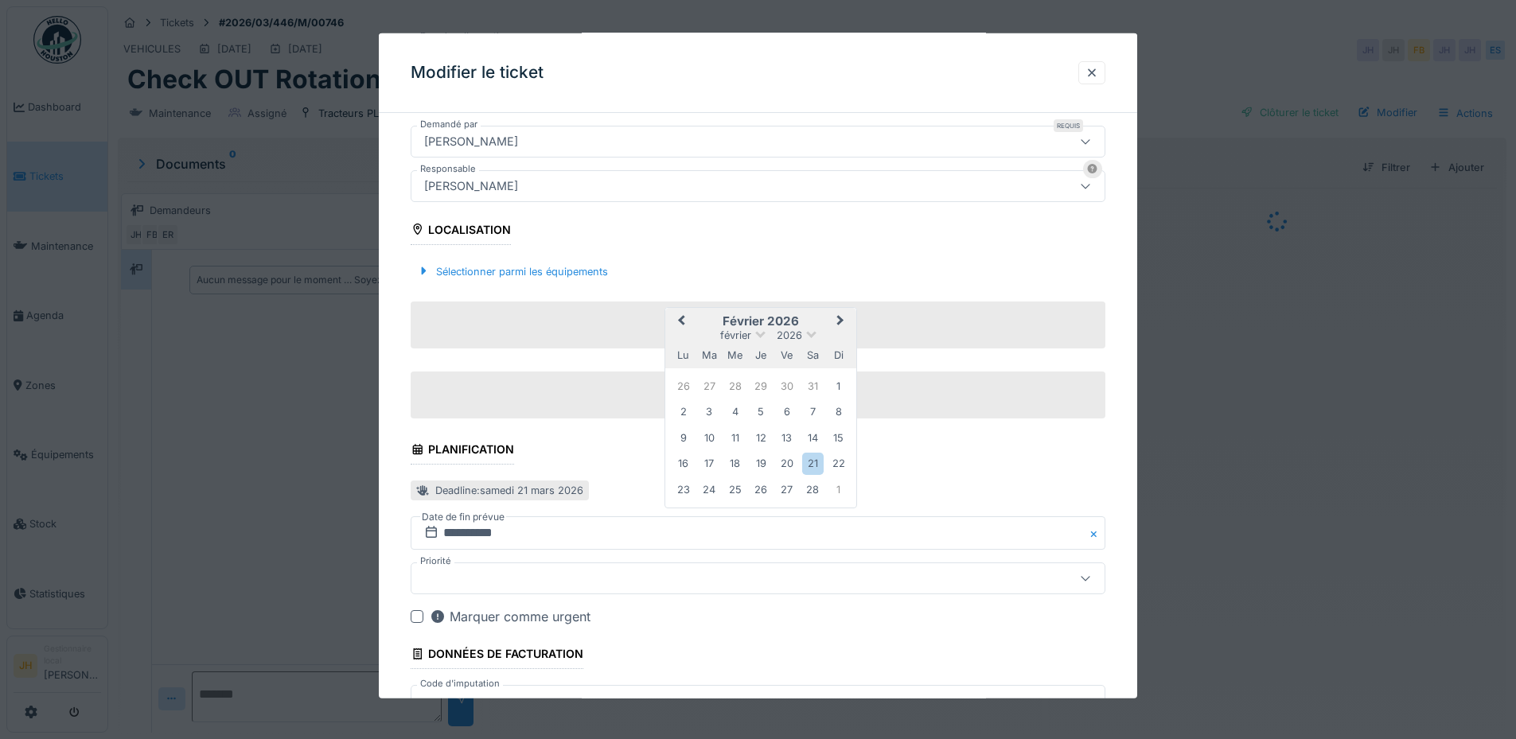
click at [681, 316] on span "Previous Month" at bounding box center [681, 321] width 0 height 19
click at [681, 317] on span "Previous Month" at bounding box center [681, 321] width 0 height 19
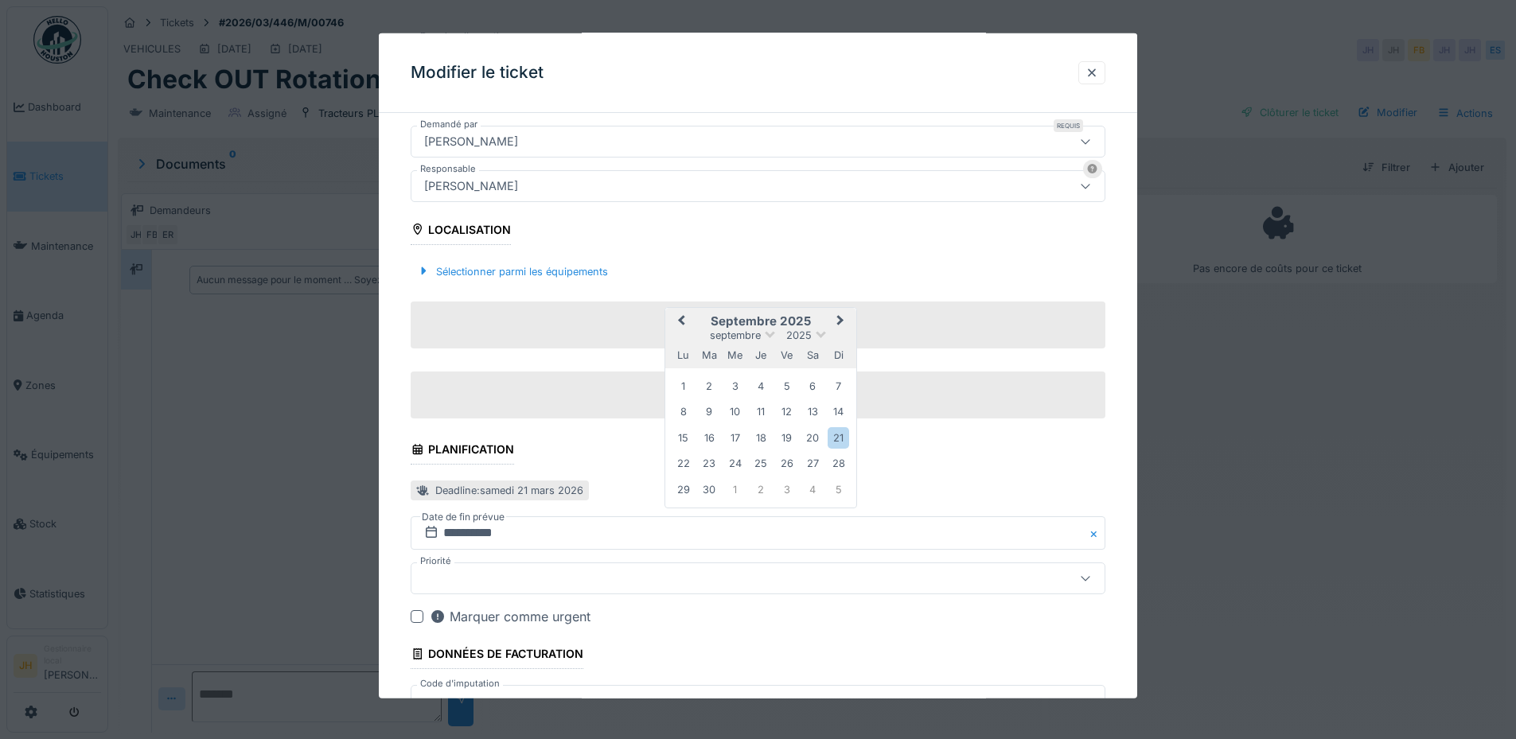
click at [681, 317] on span "Previous Month" at bounding box center [681, 321] width 0 height 19
click at [815, 494] on div "30" at bounding box center [812, 488] width 21 height 21
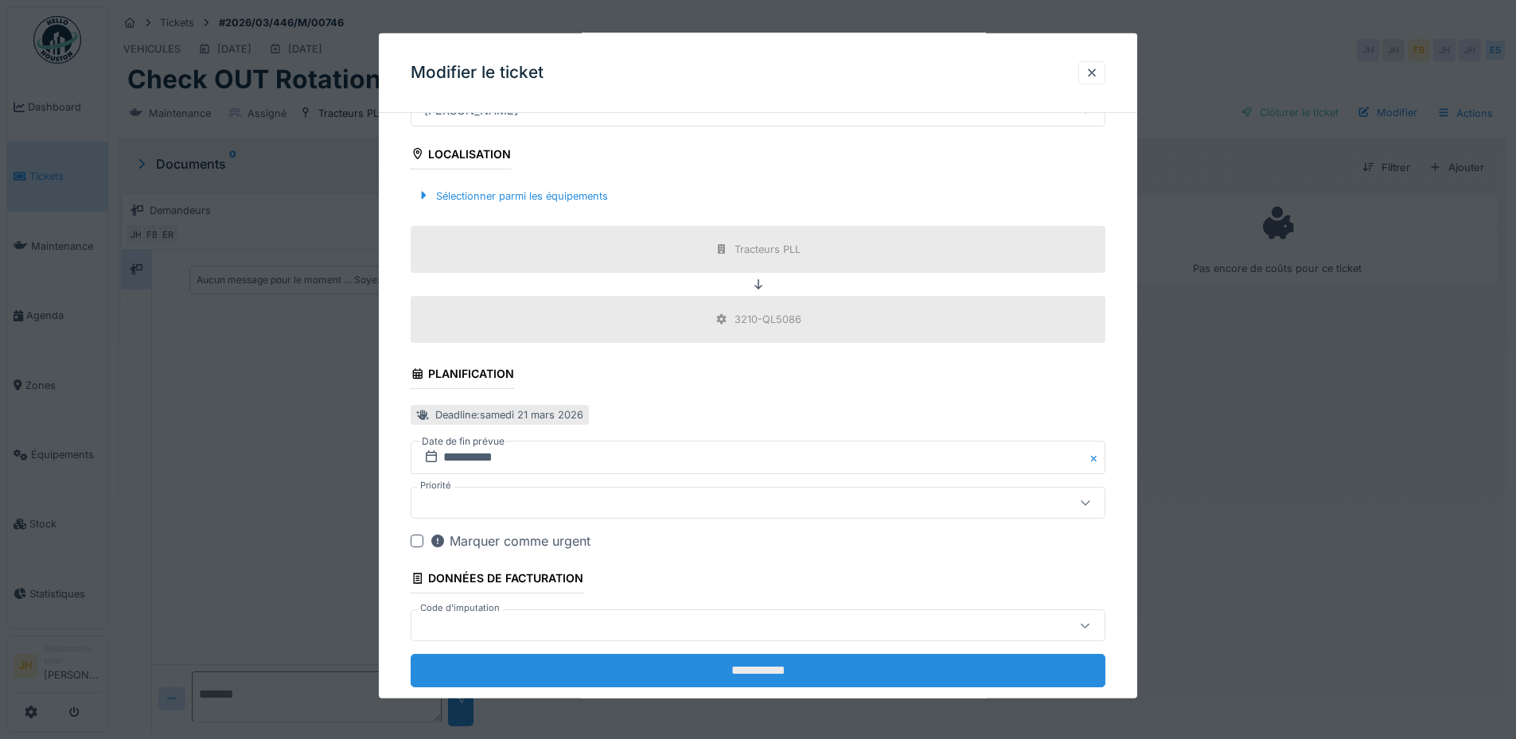
scroll to position [507, 0]
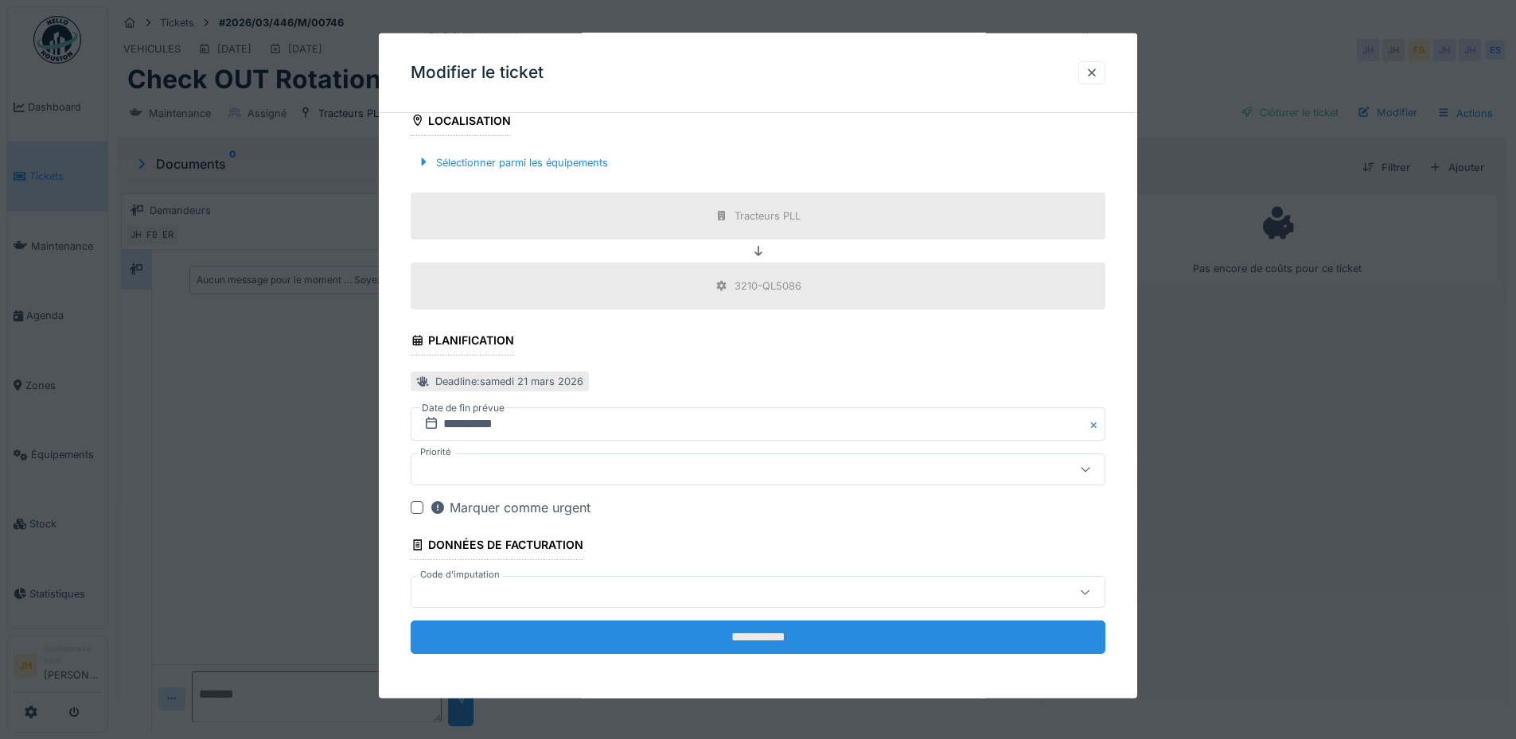
click at [771, 641] on input "**********" at bounding box center [758, 637] width 695 height 33
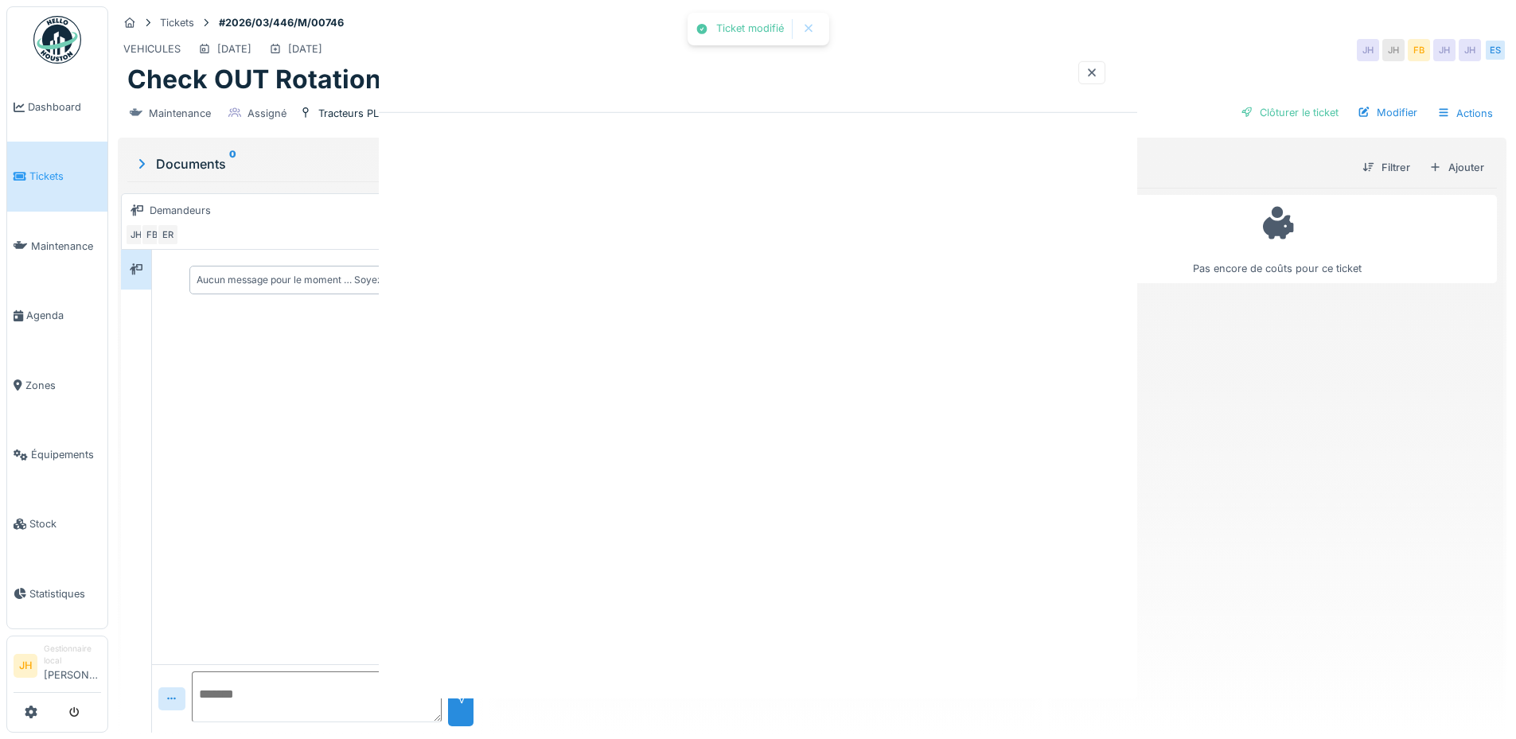
scroll to position [0, 0]
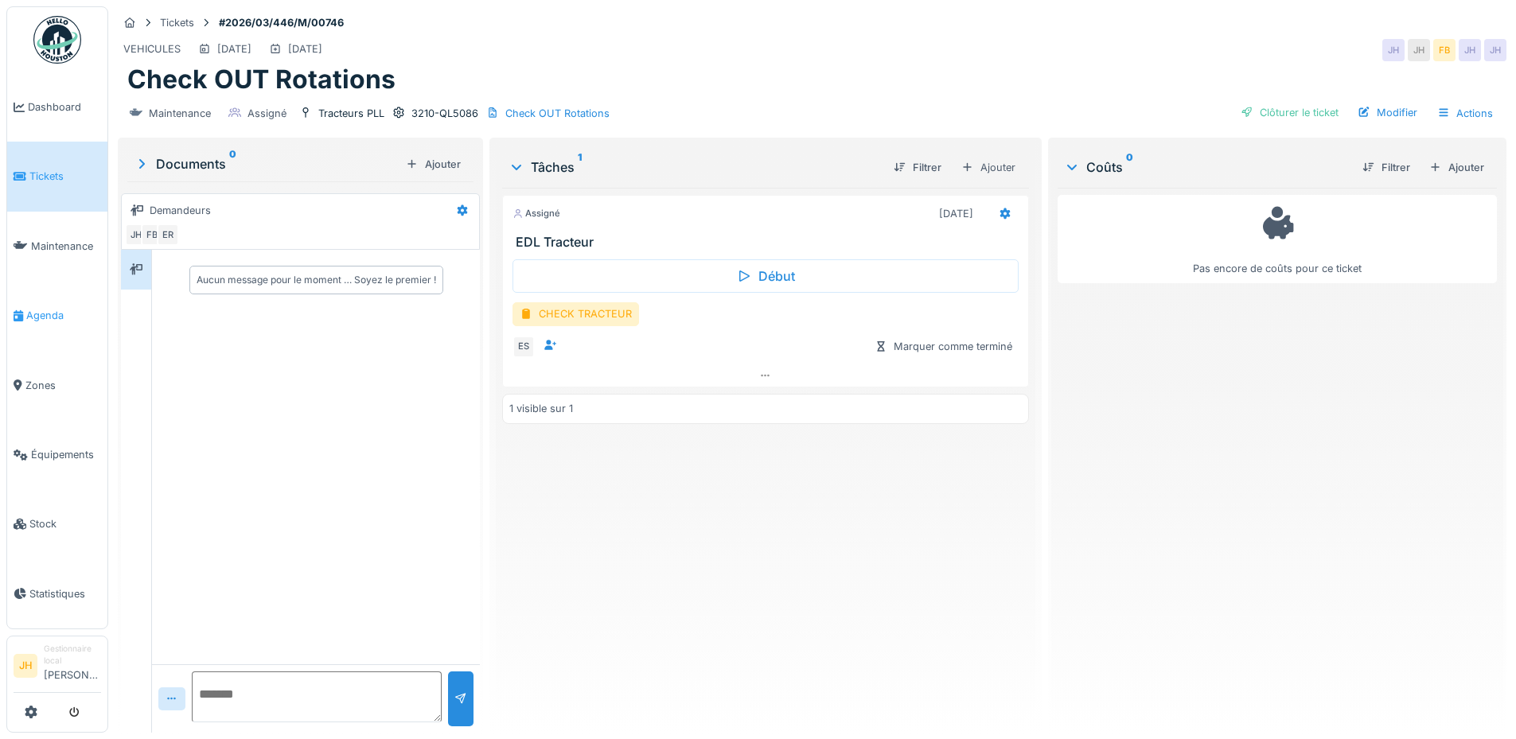
click at [59, 313] on span "Agenda" at bounding box center [63, 315] width 75 height 15
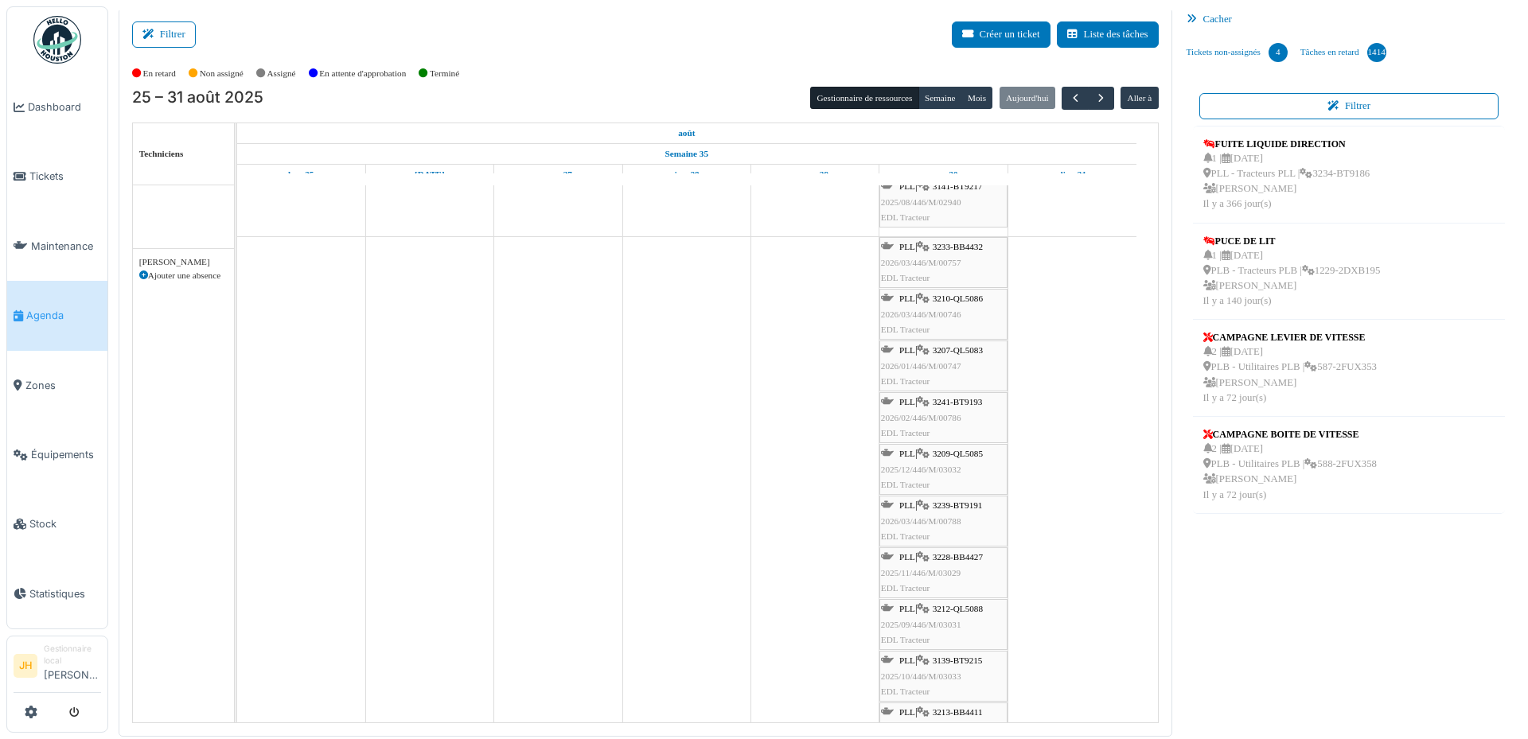
scroll to position [398, 0]
click at [958, 247] on span "3233-BB4432" at bounding box center [958, 247] width 50 height 10
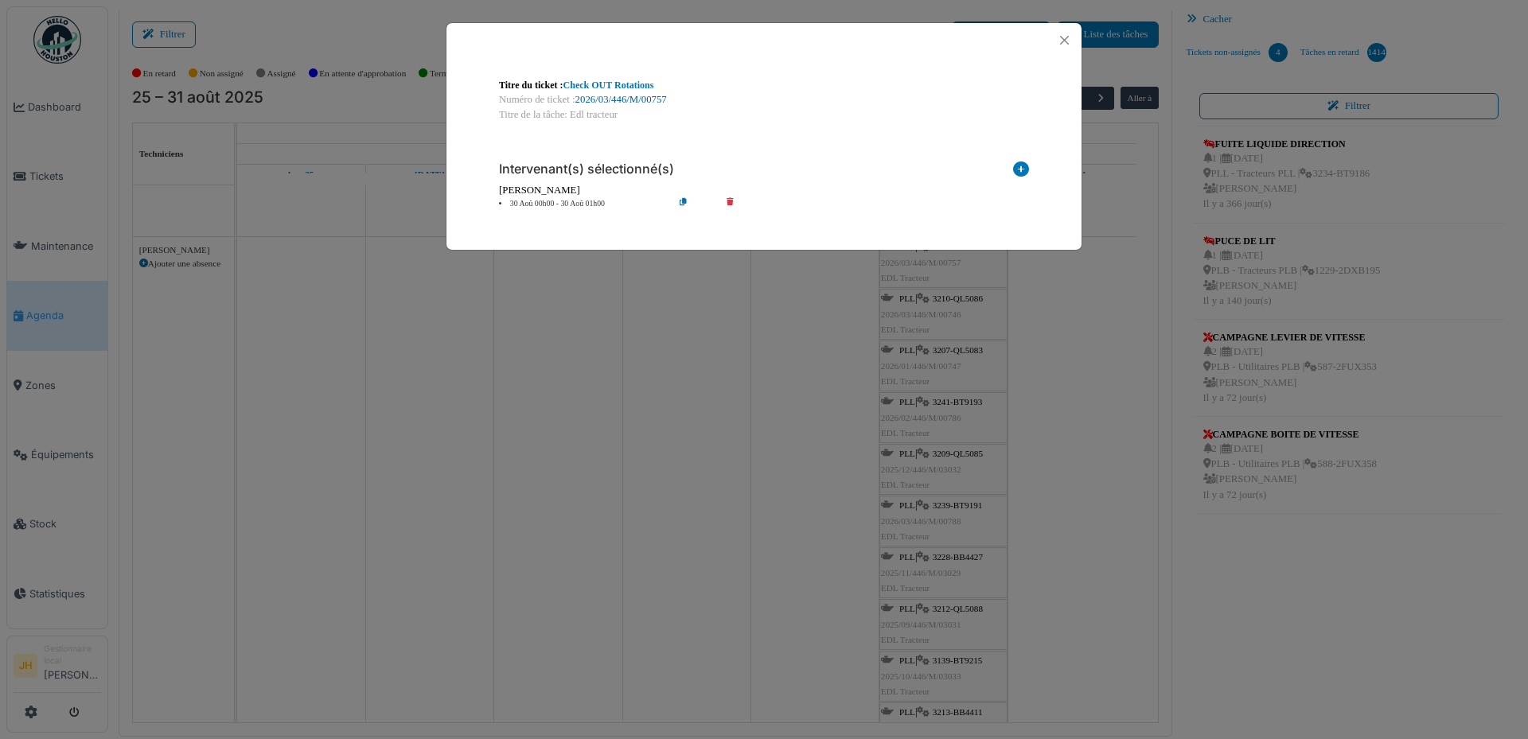
click at [634, 96] on link "2026/03/446/M/00757" at bounding box center [621, 99] width 92 height 11
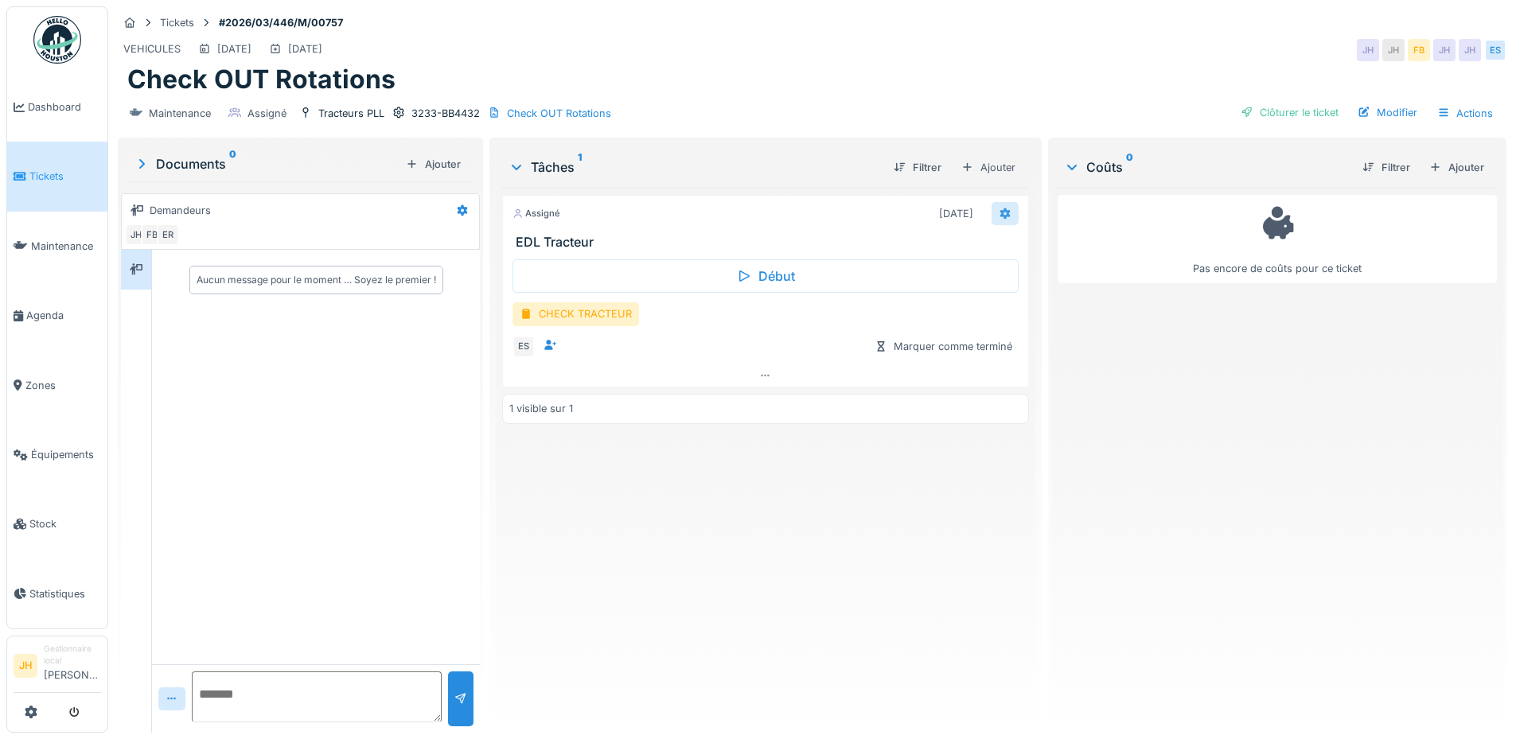
click at [1002, 211] on icon at bounding box center [1005, 213] width 13 height 10
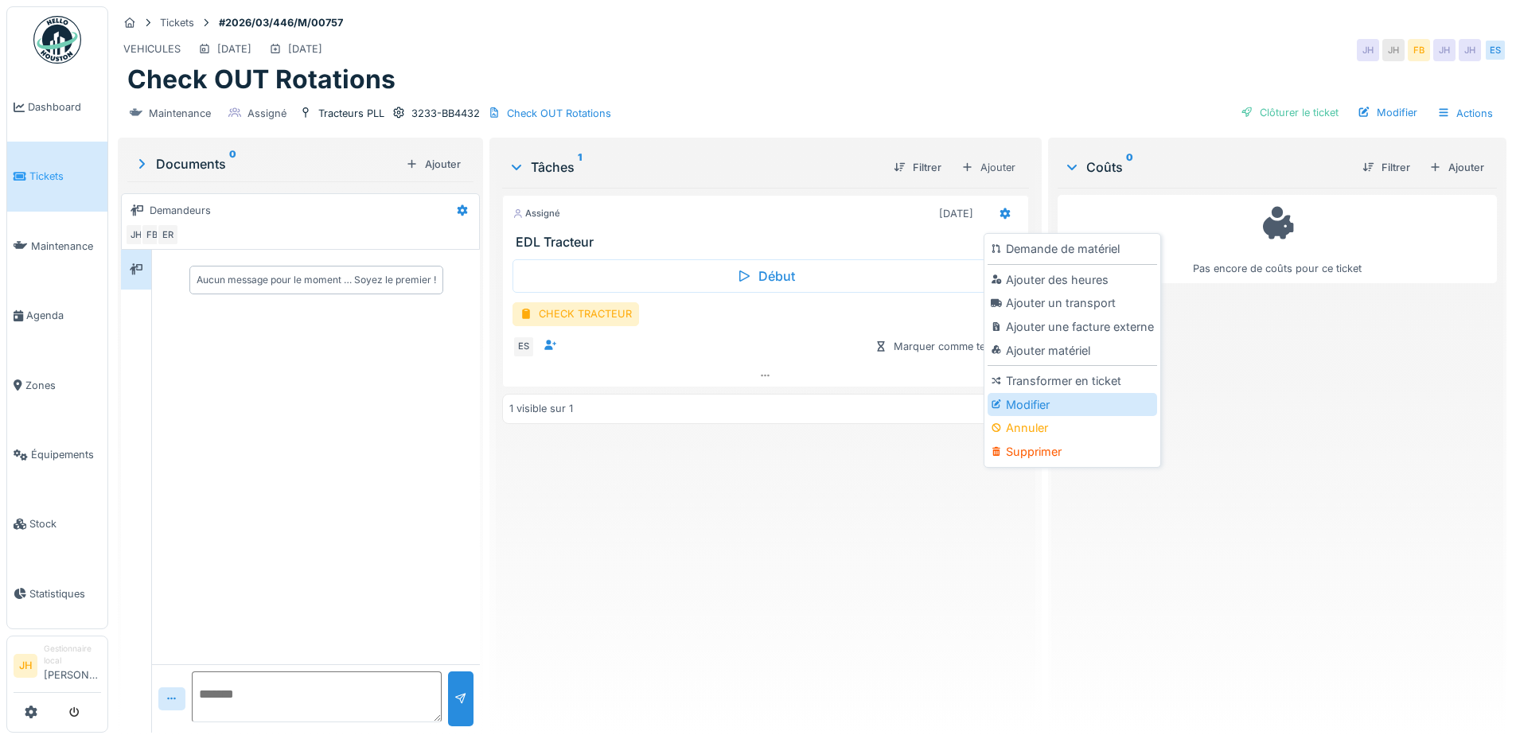
click at [1097, 404] on div "Modifier" at bounding box center [1071, 405] width 169 height 24
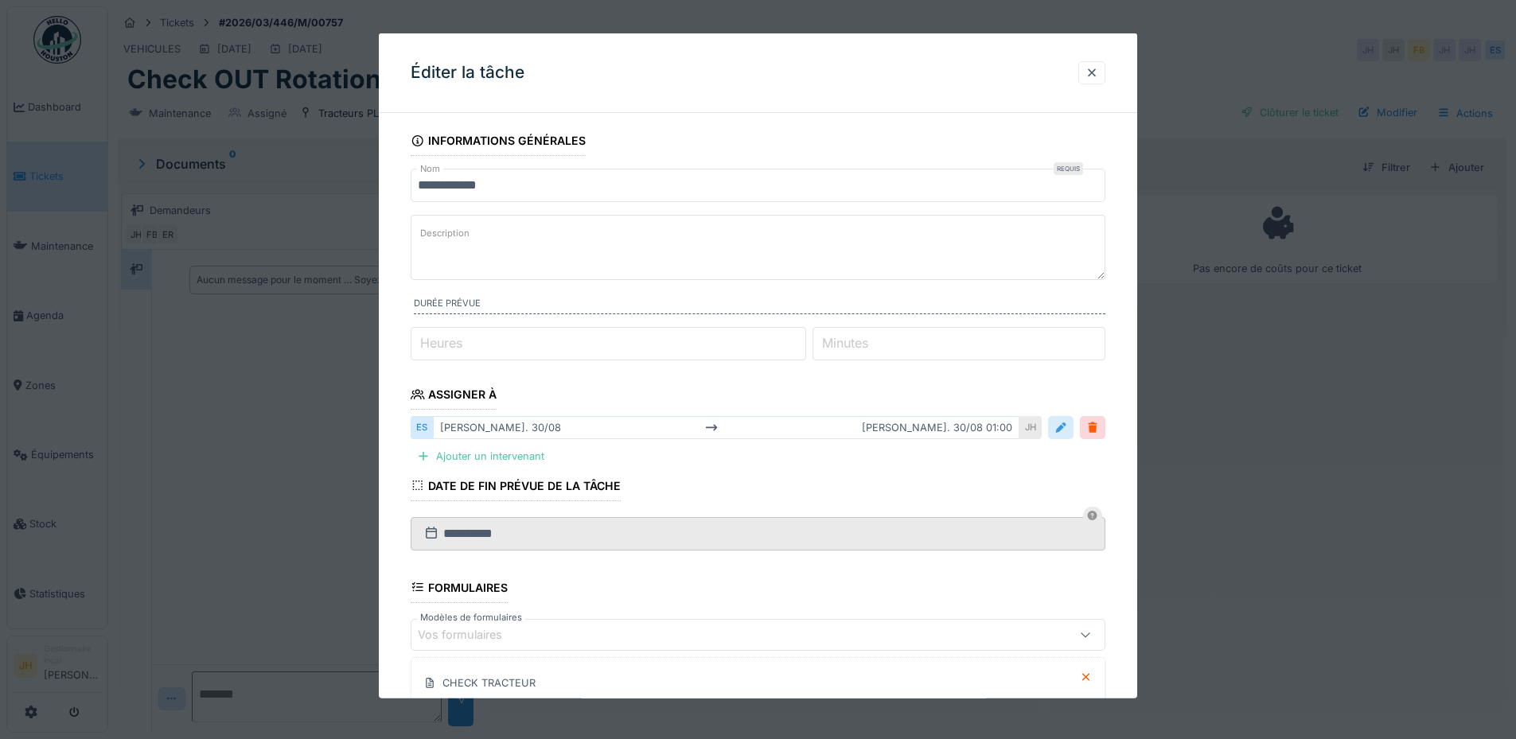
click at [1066, 427] on div at bounding box center [1060, 427] width 13 height 15
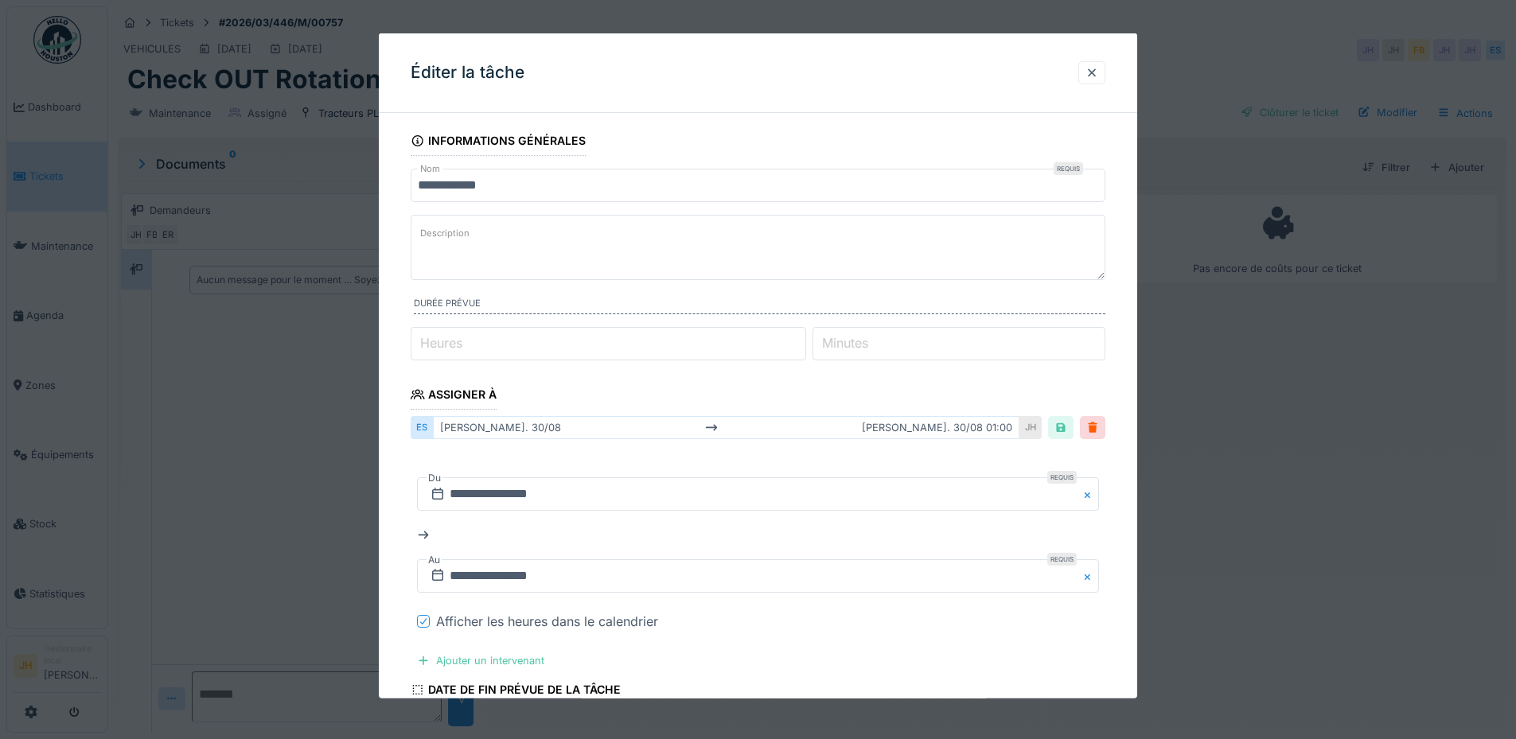
click at [420, 619] on icon at bounding box center [424, 621] width 10 height 8
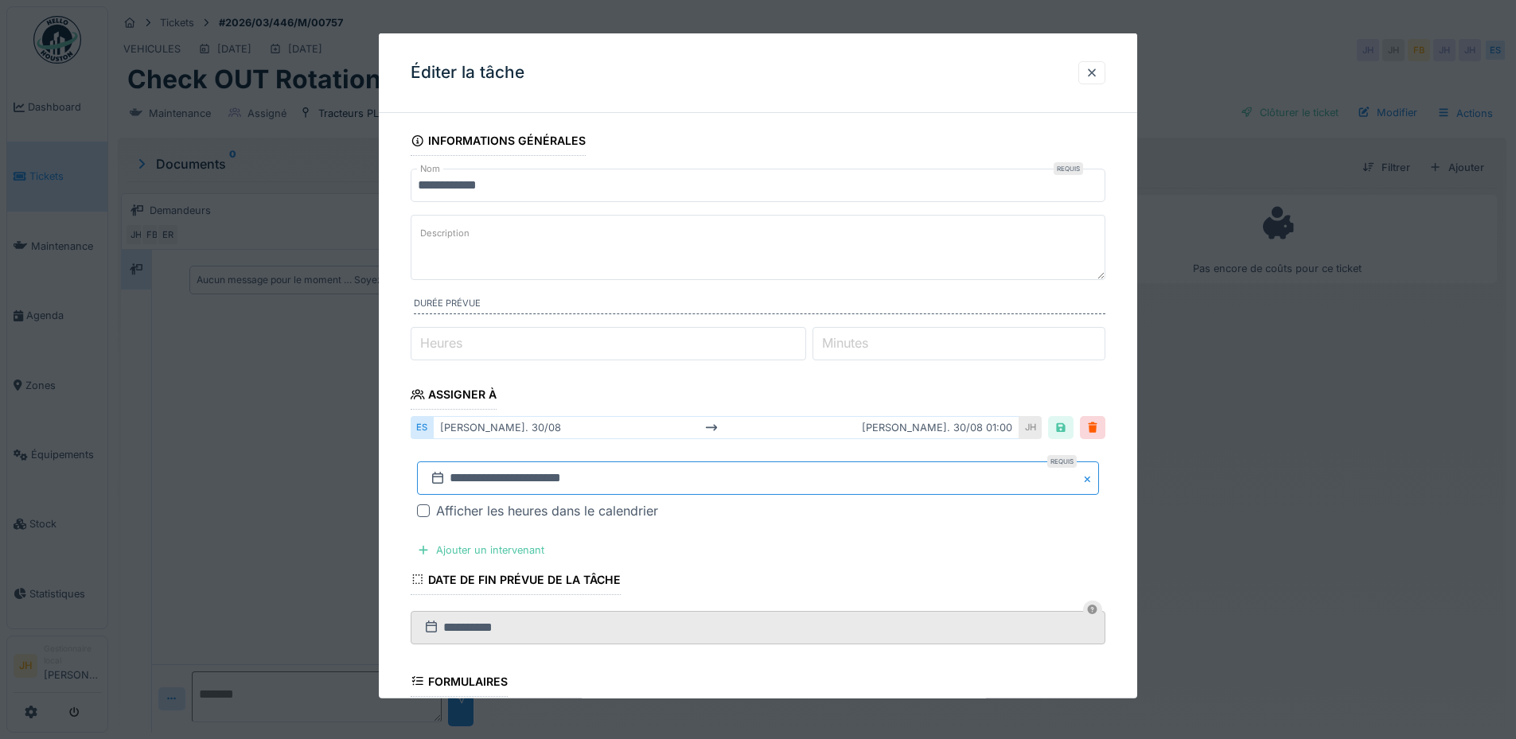
click at [480, 479] on input "**********" at bounding box center [758, 477] width 682 height 33
click at [1096, 71] on div at bounding box center [1091, 72] width 13 height 15
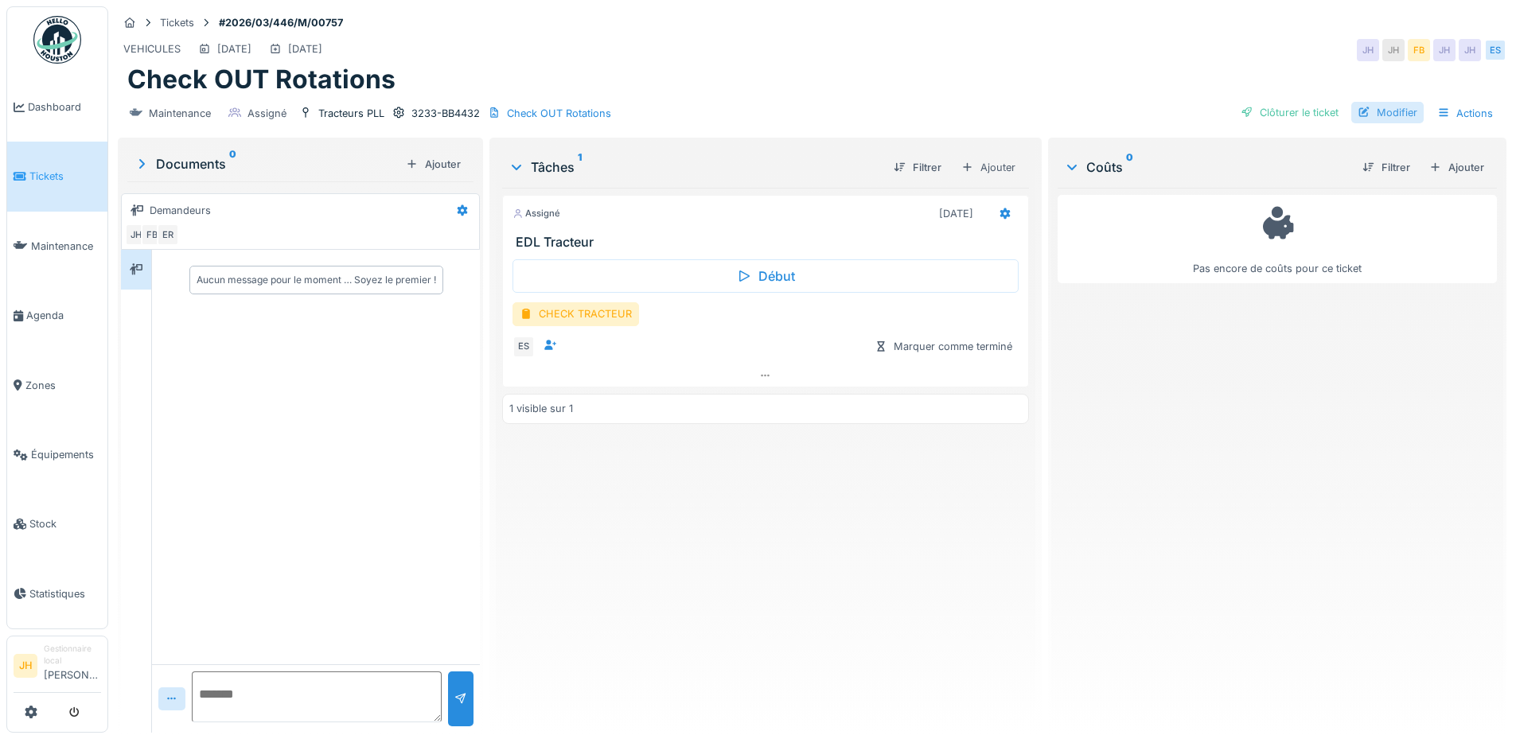
click at [1388, 110] on div "Modifier" at bounding box center [1387, 112] width 72 height 21
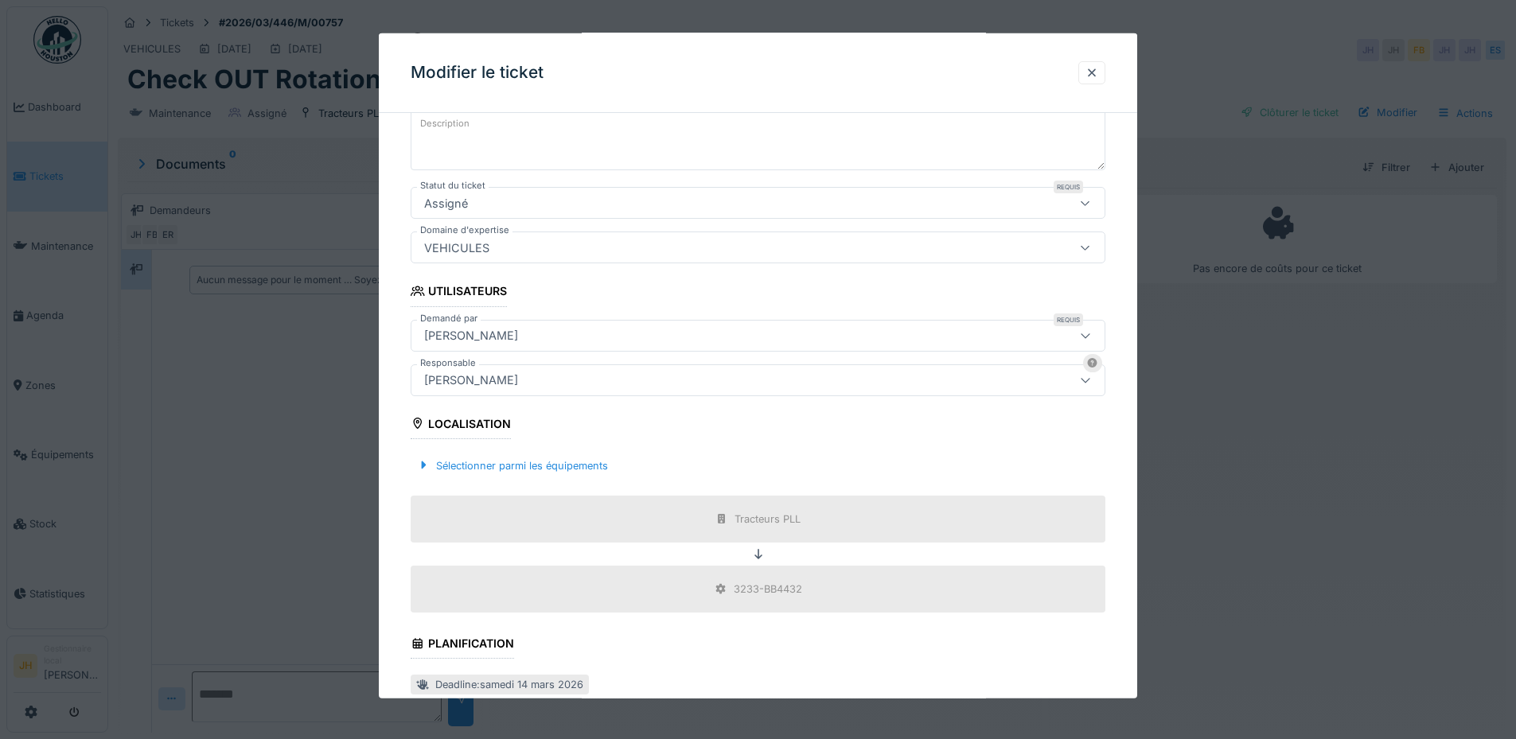
scroll to position [398, 0]
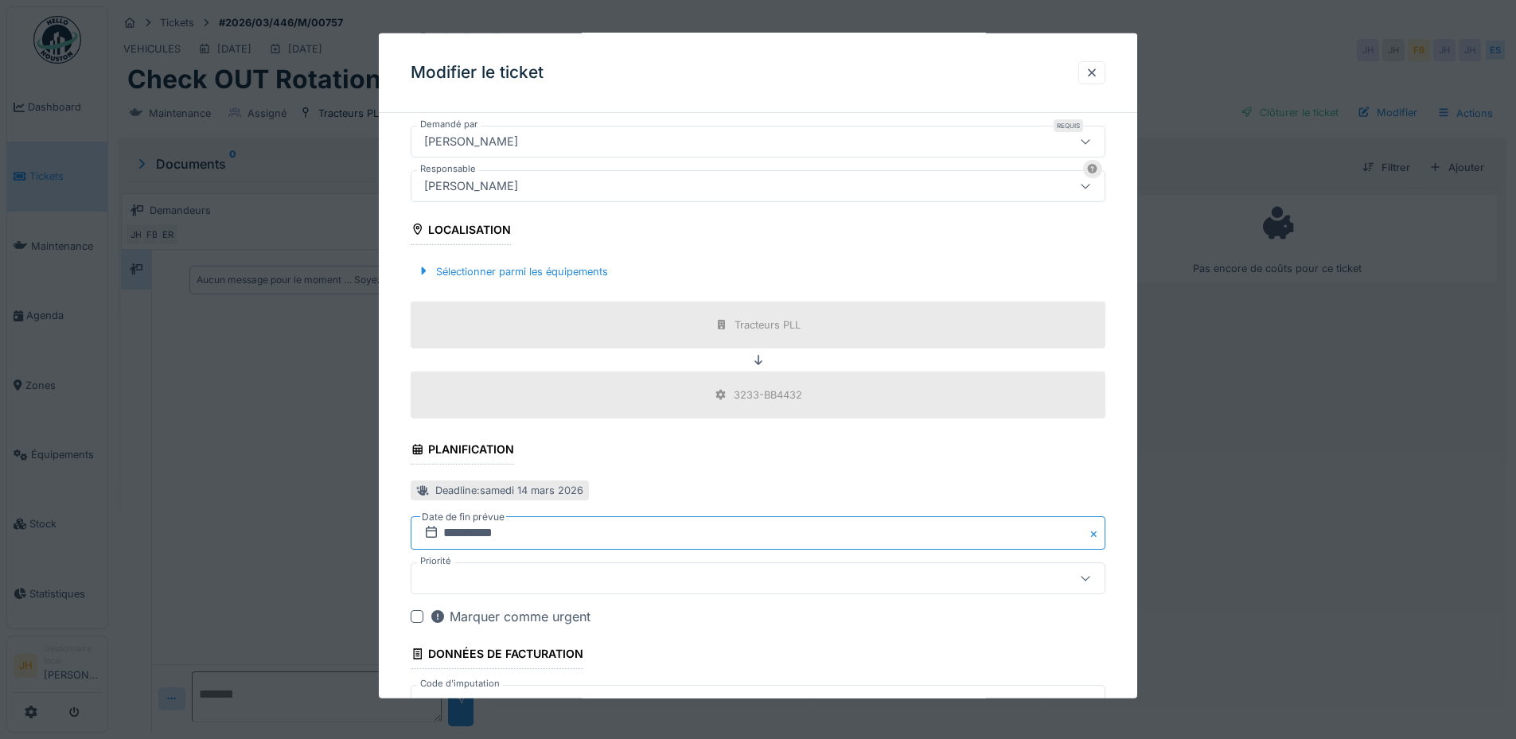
click at [487, 537] on input "**********" at bounding box center [758, 532] width 695 height 33
click at [681, 295] on span "Previous Month" at bounding box center [681, 295] width 0 height 19
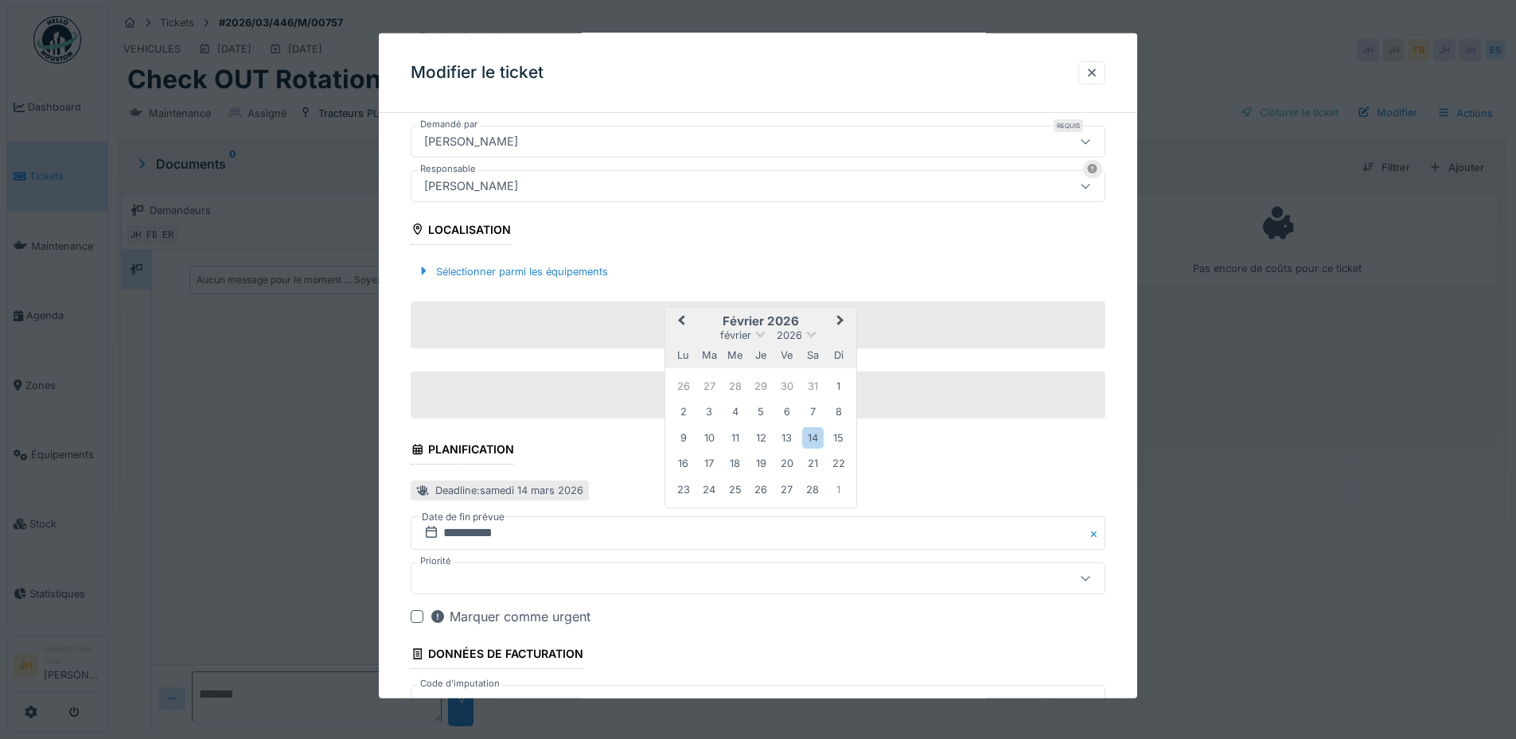
click at [681, 322] on span "Previous Month" at bounding box center [681, 321] width 0 height 19
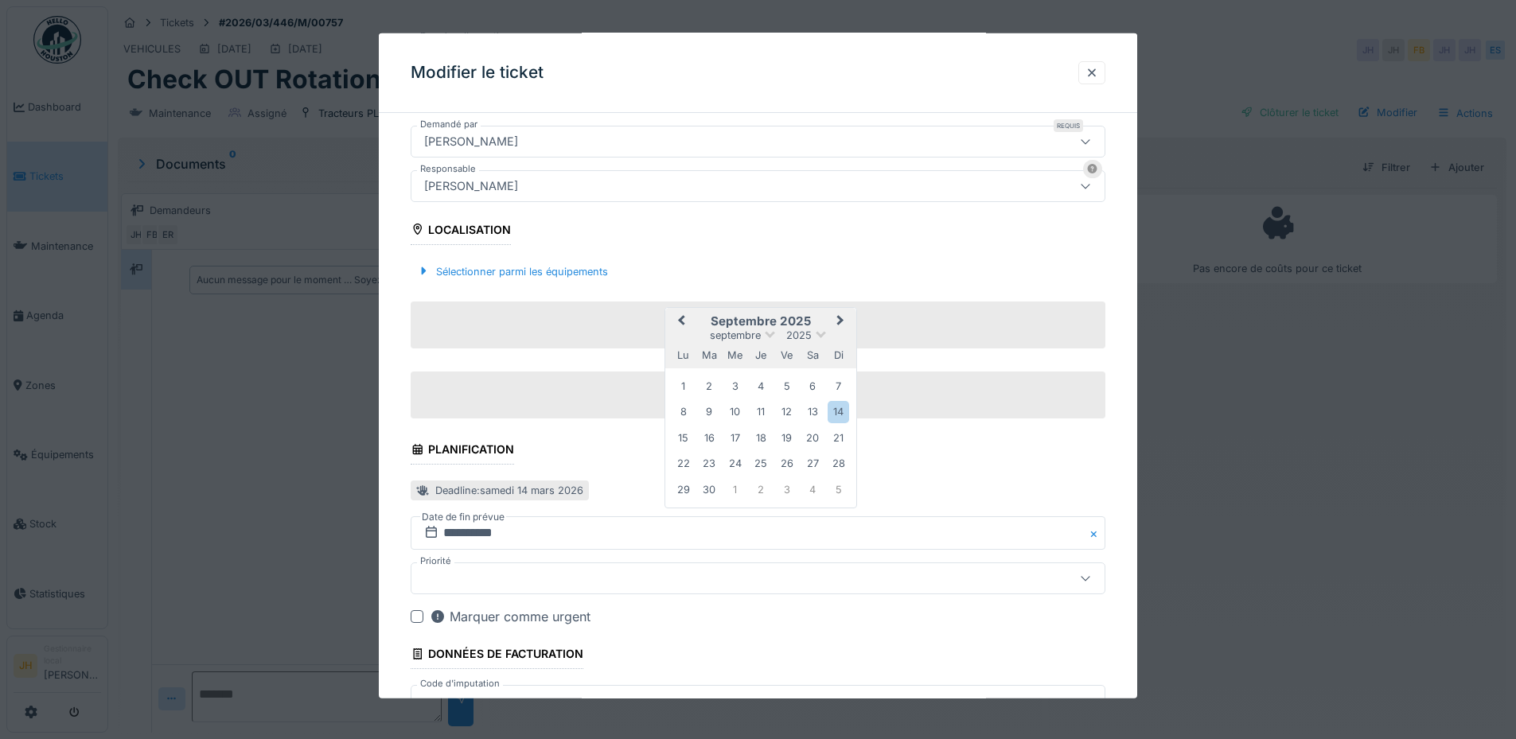
click at [681, 322] on span "Previous Month" at bounding box center [681, 321] width 0 height 19
click at [815, 493] on div "30" at bounding box center [812, 488] width 21 height 21
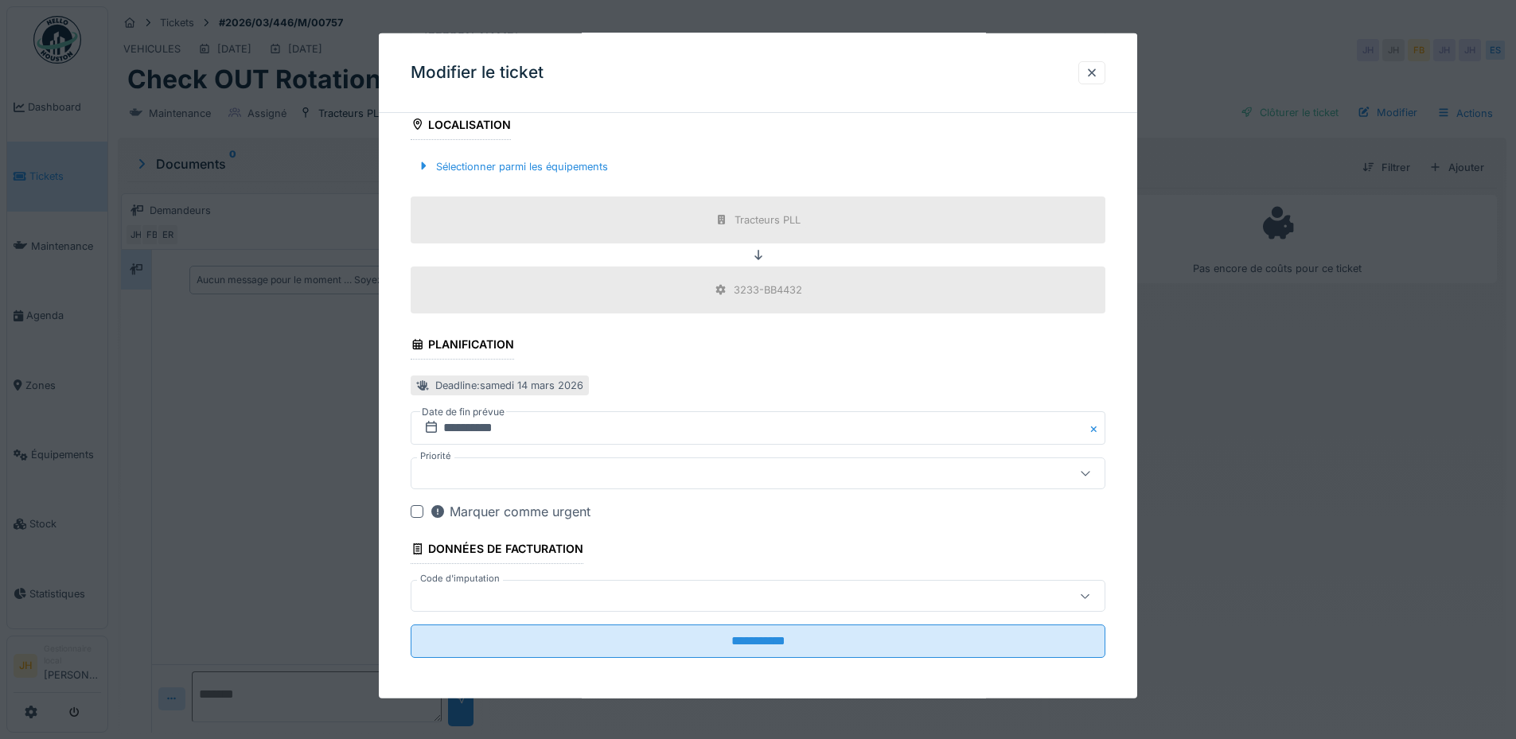
scroll to position [507, 0]
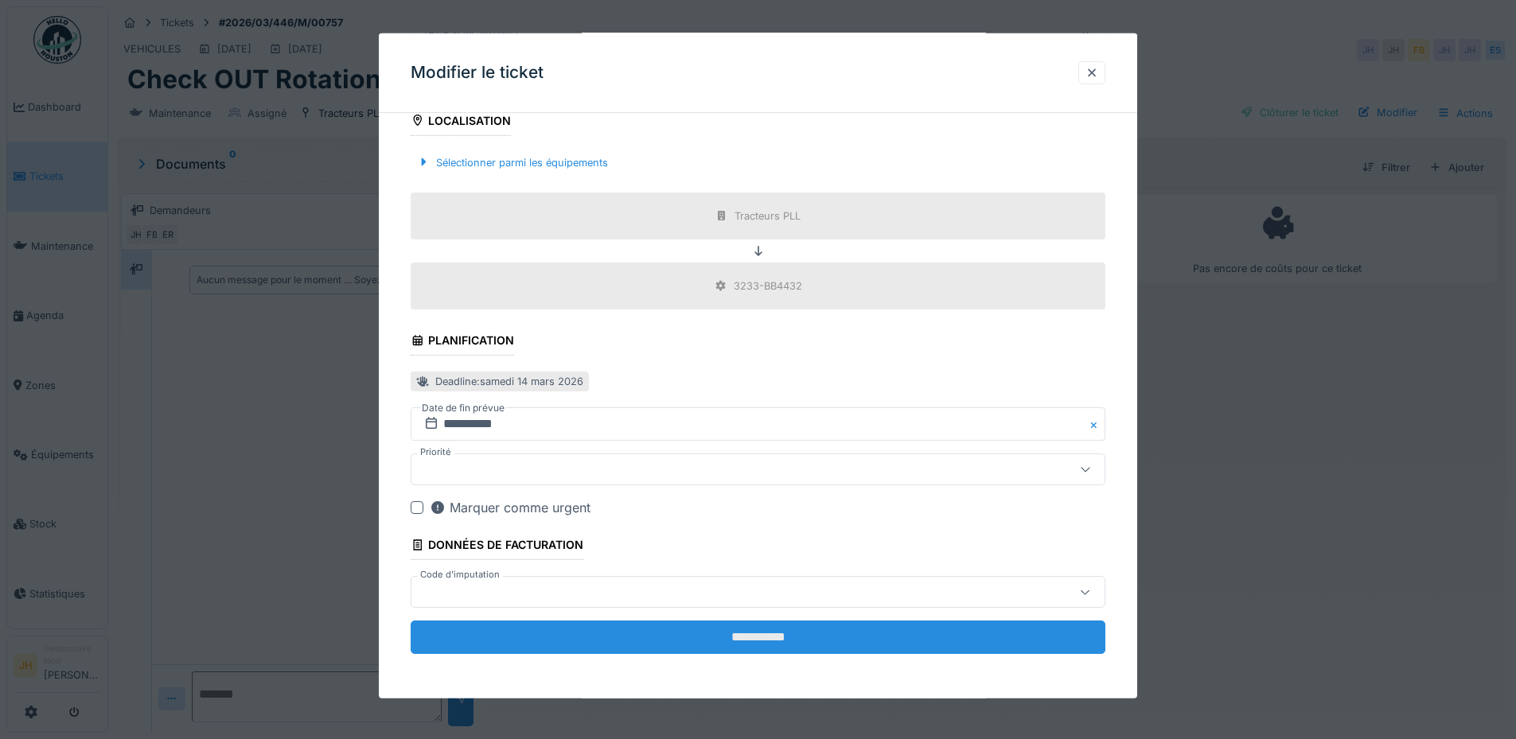
click at [816, 634] on input "**********" at bounding box center [758, 637] width 695 height 33
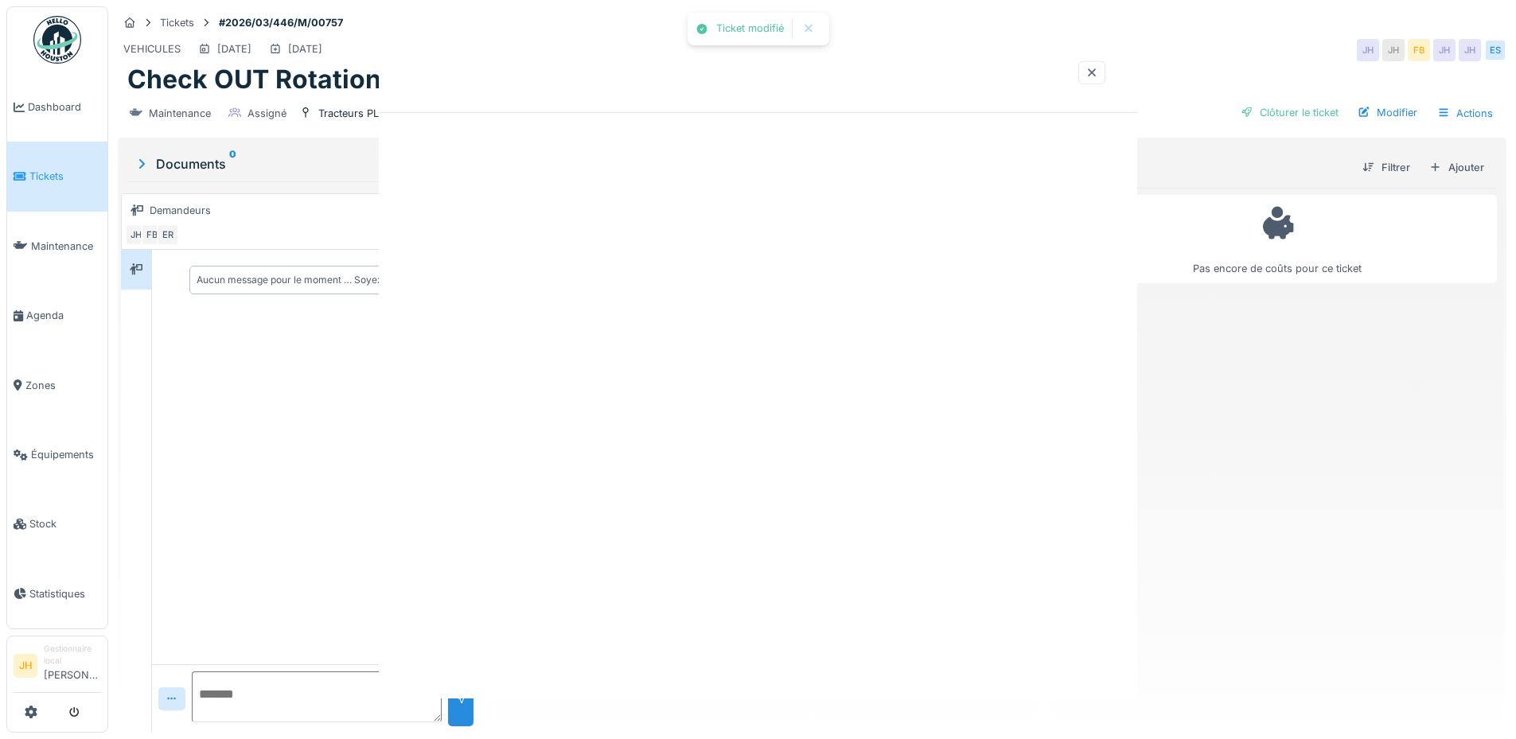
scroll to position [0, 0]
